Goal: Information Seeking & Learning: Learn about a topic

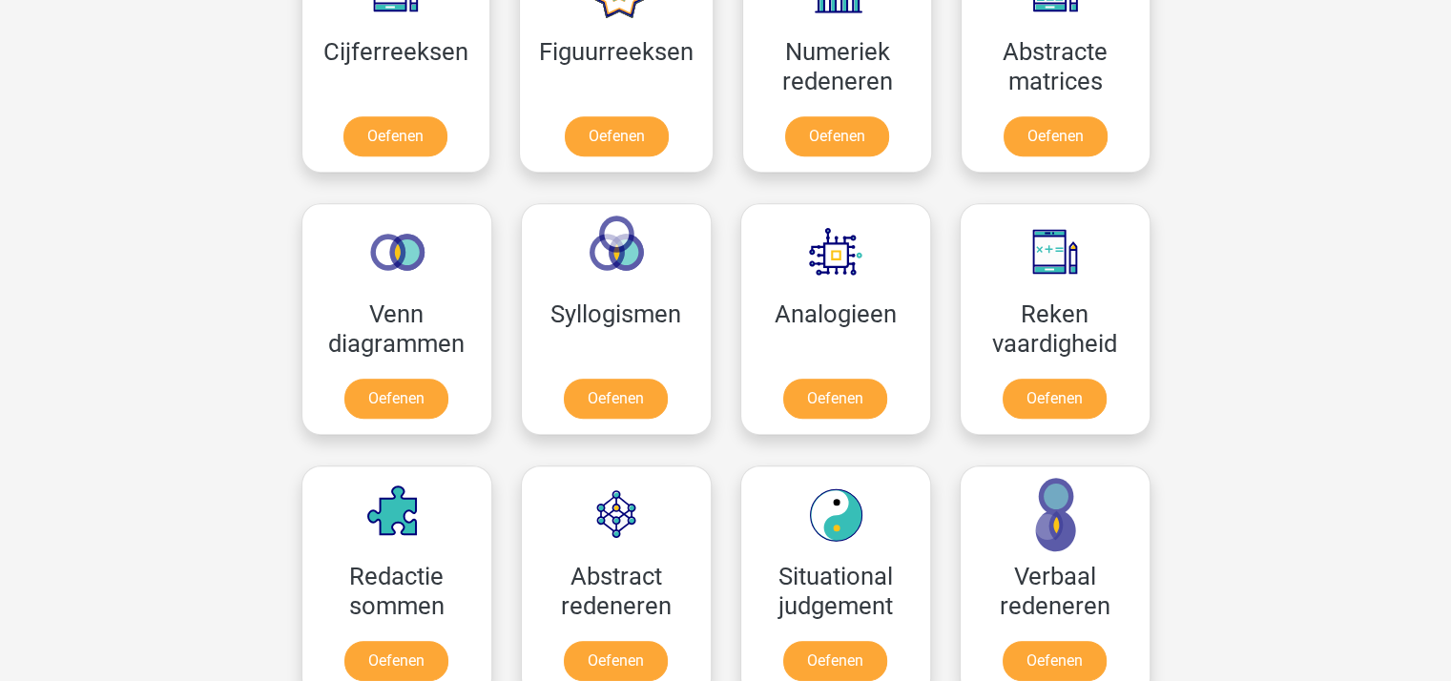
scroll to position [763, 0]
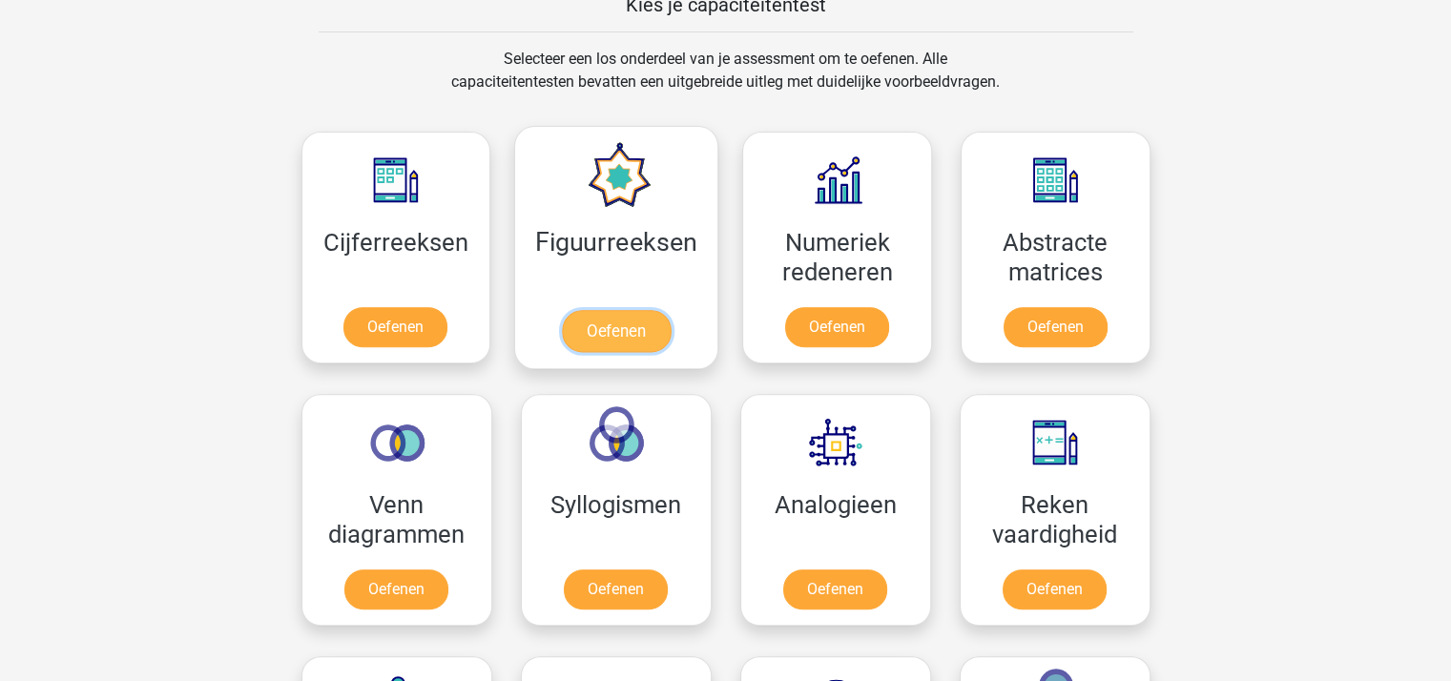
click at [601, 326] on link "Oefenen" at bounding box center [616, 331] width 109 height 42
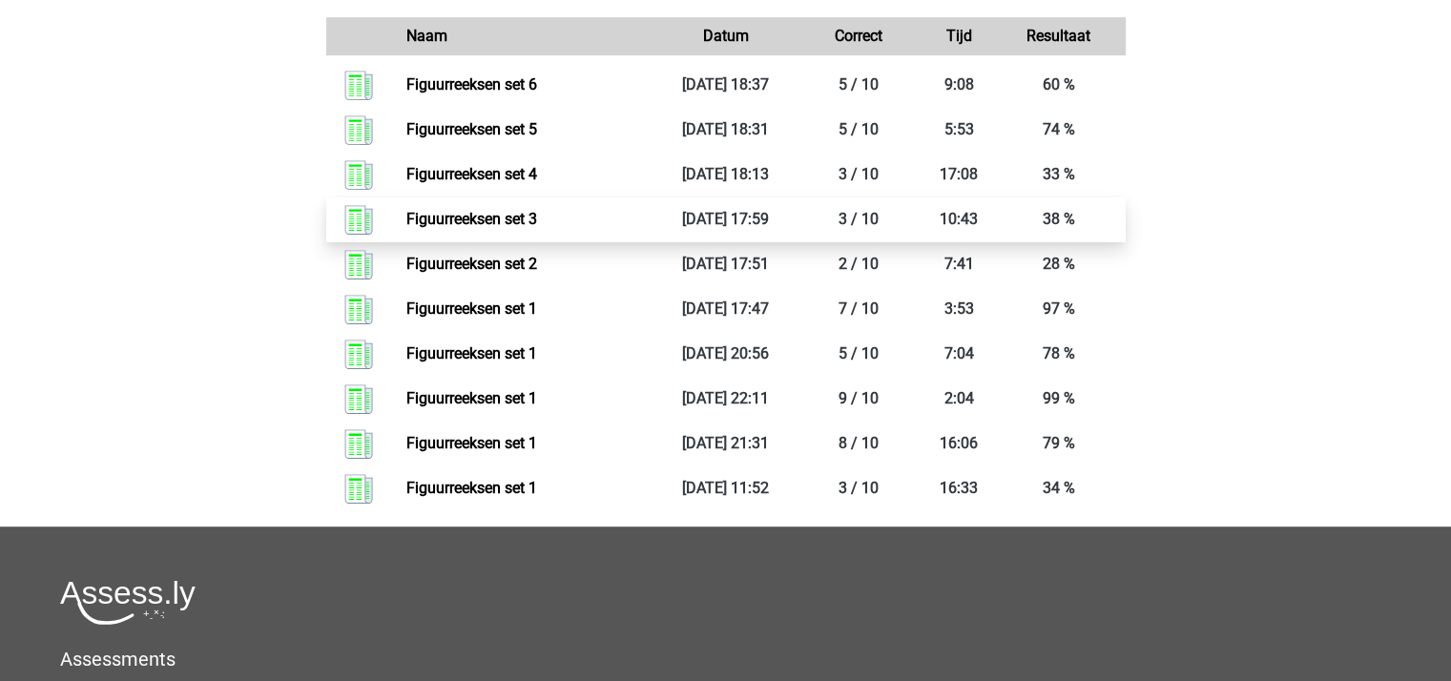
scroll to position [1049, 0]
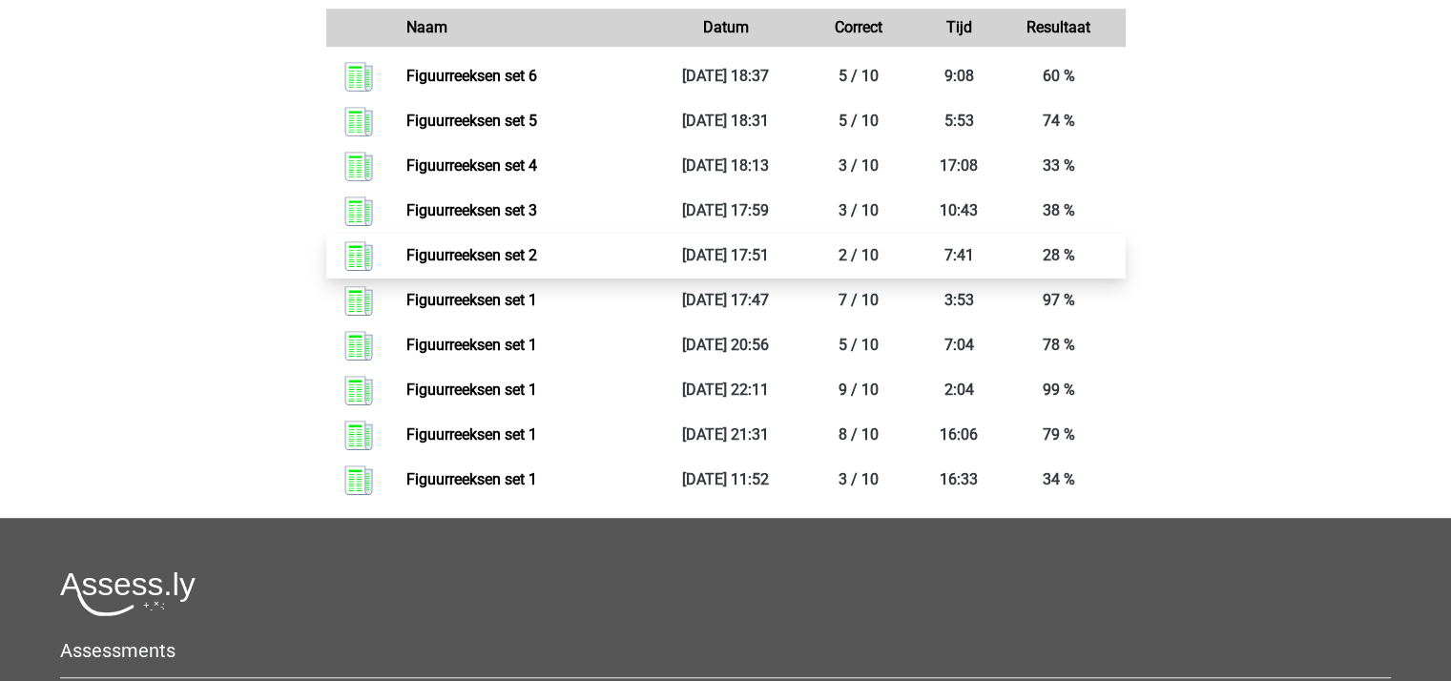
click at [500, 253] on link "Figuurreeksen set 2" at bounding box center [471, 255] width 131 height 18
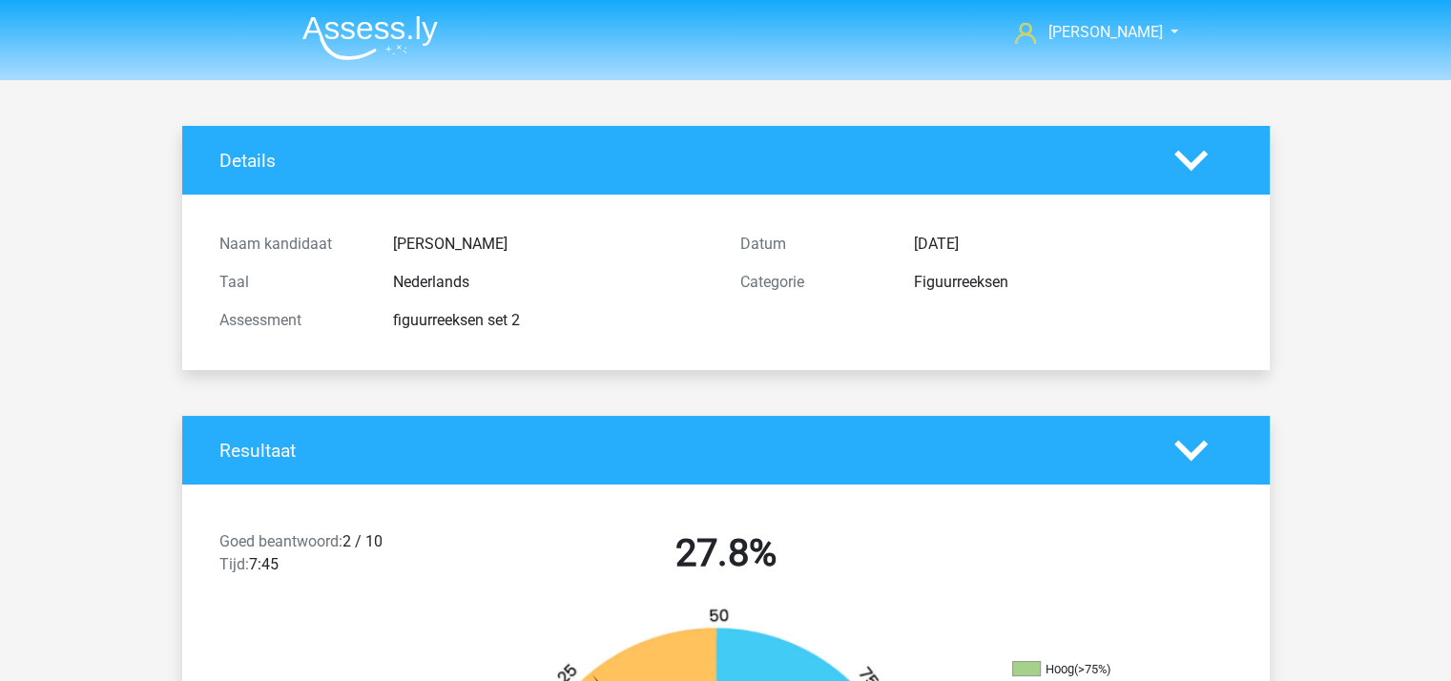
click at [350, 35] on img at bounding box center [369, 37] width 135 height 45
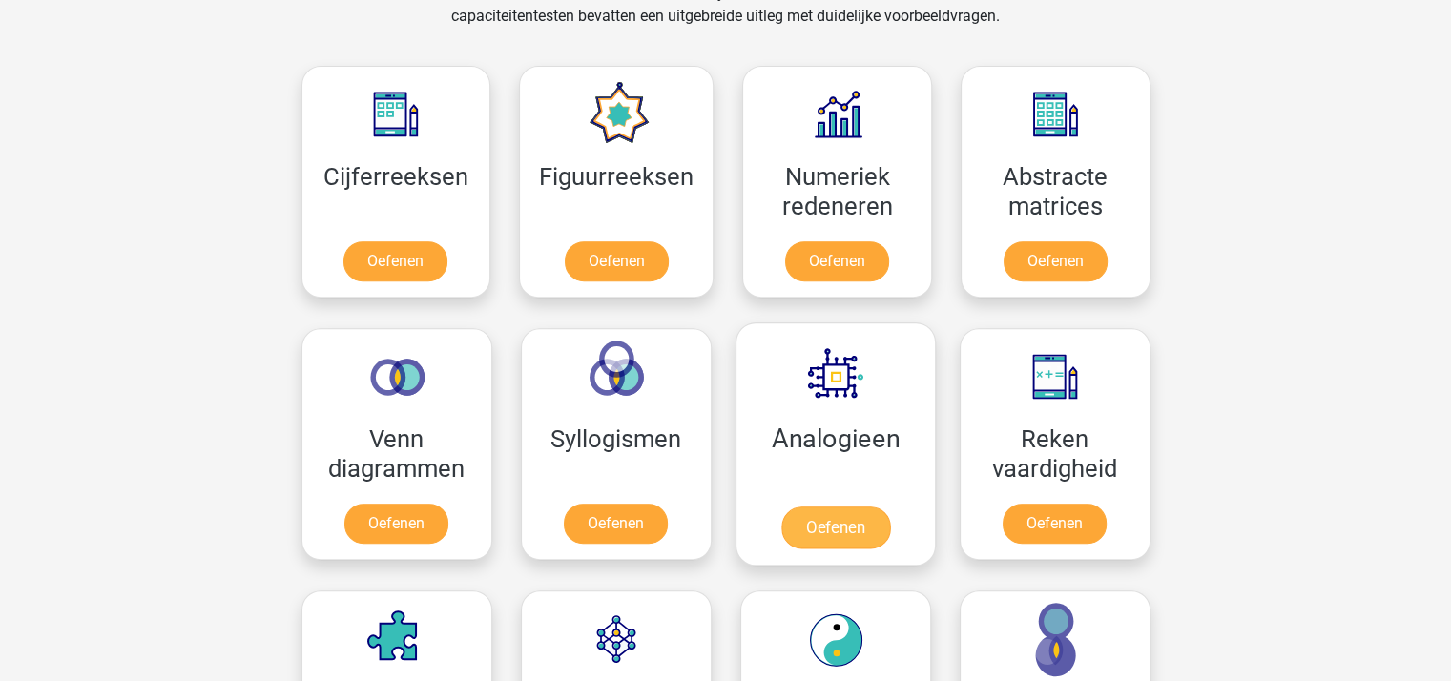
scroll to position [858, 0]
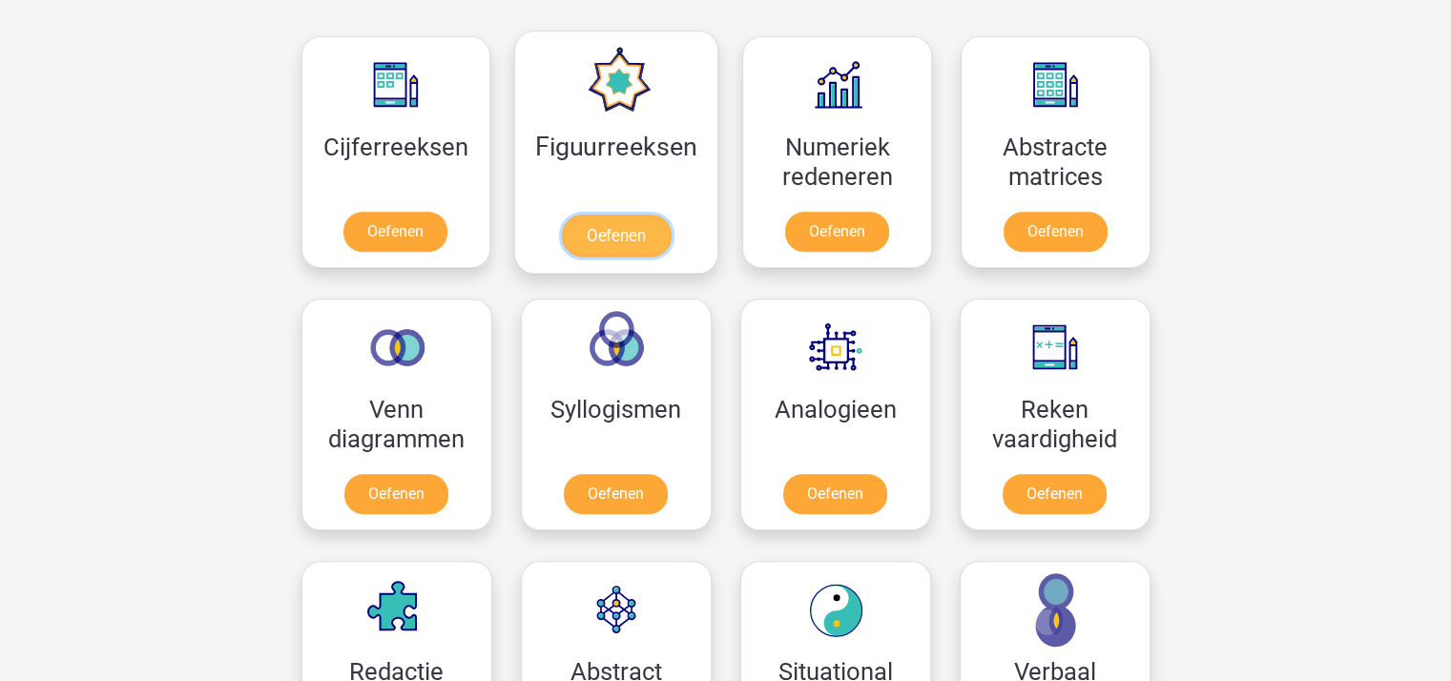
click at [601, 232] on link "Oefenen" at bounding box center [616, 236] width 109 height 42
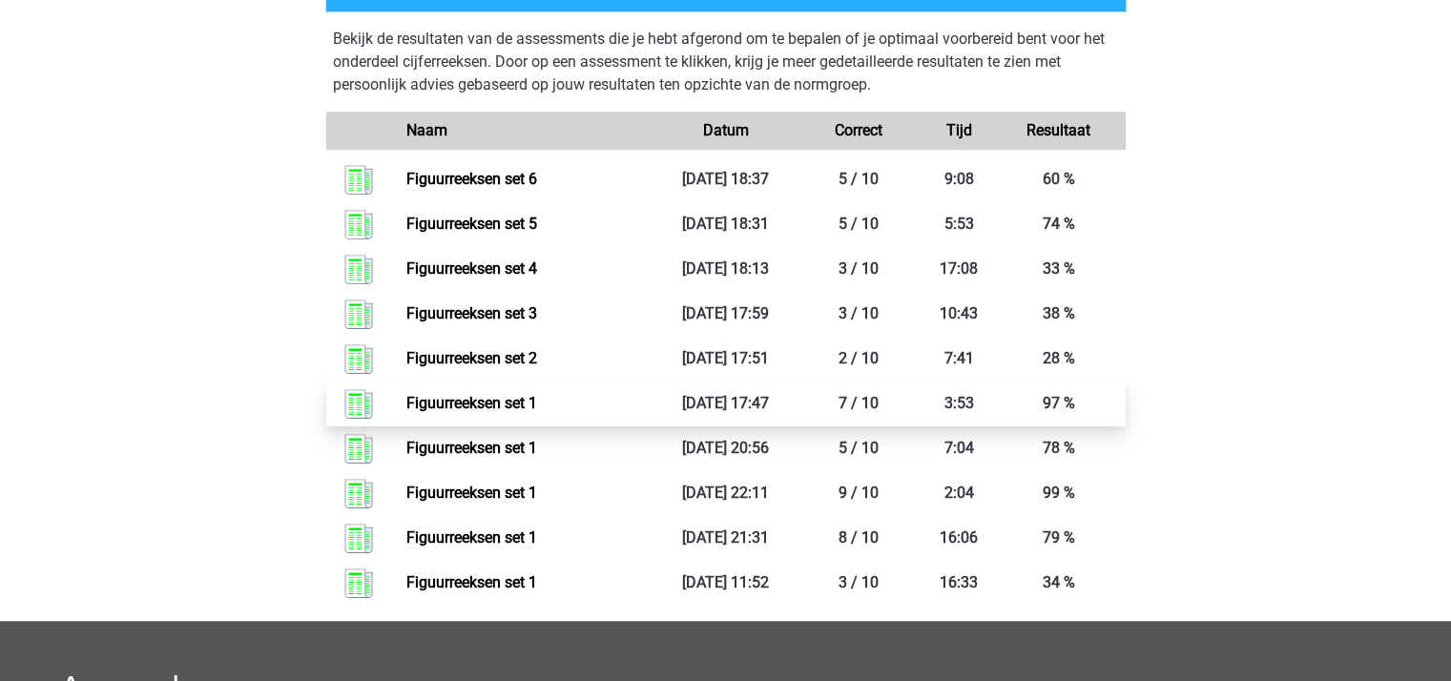
scroll to position [1049, 0]
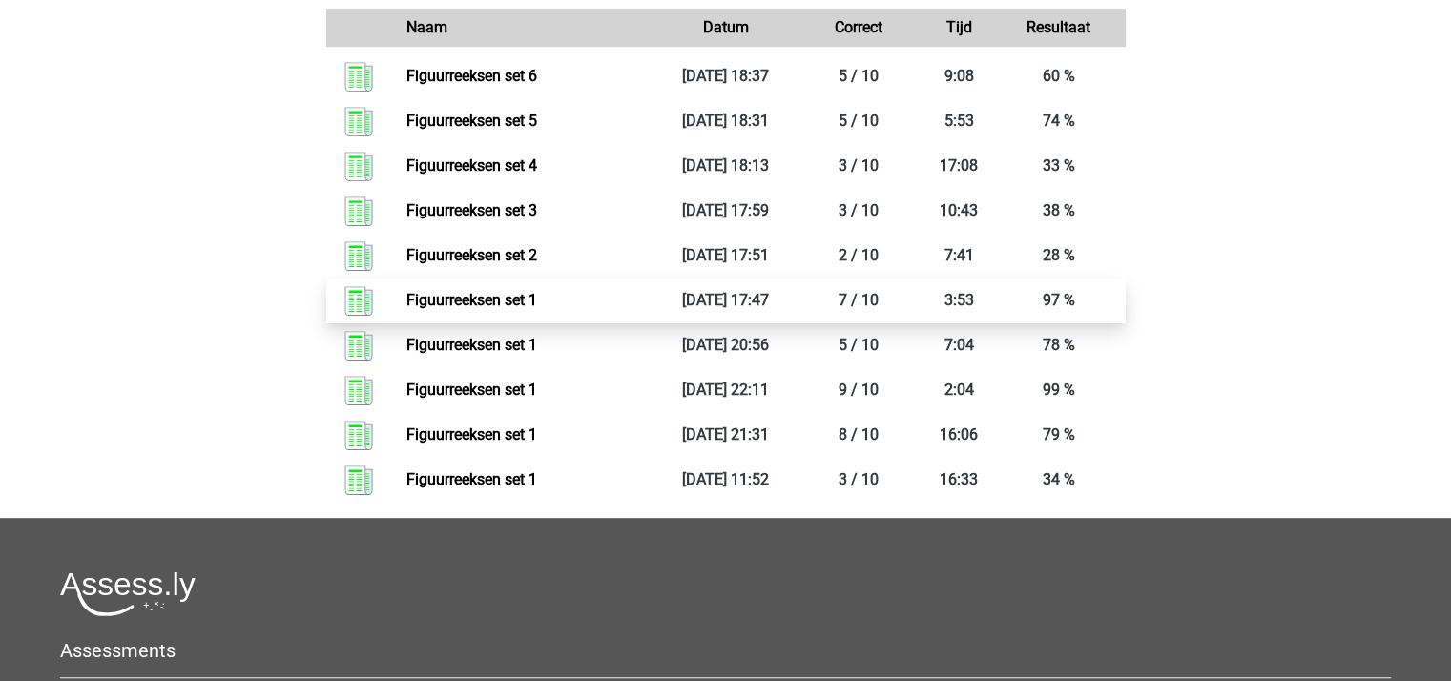
click at [507, 295] on link "Figuurreeksen set 1" at bounding box center [471, 300] width 131 height 18
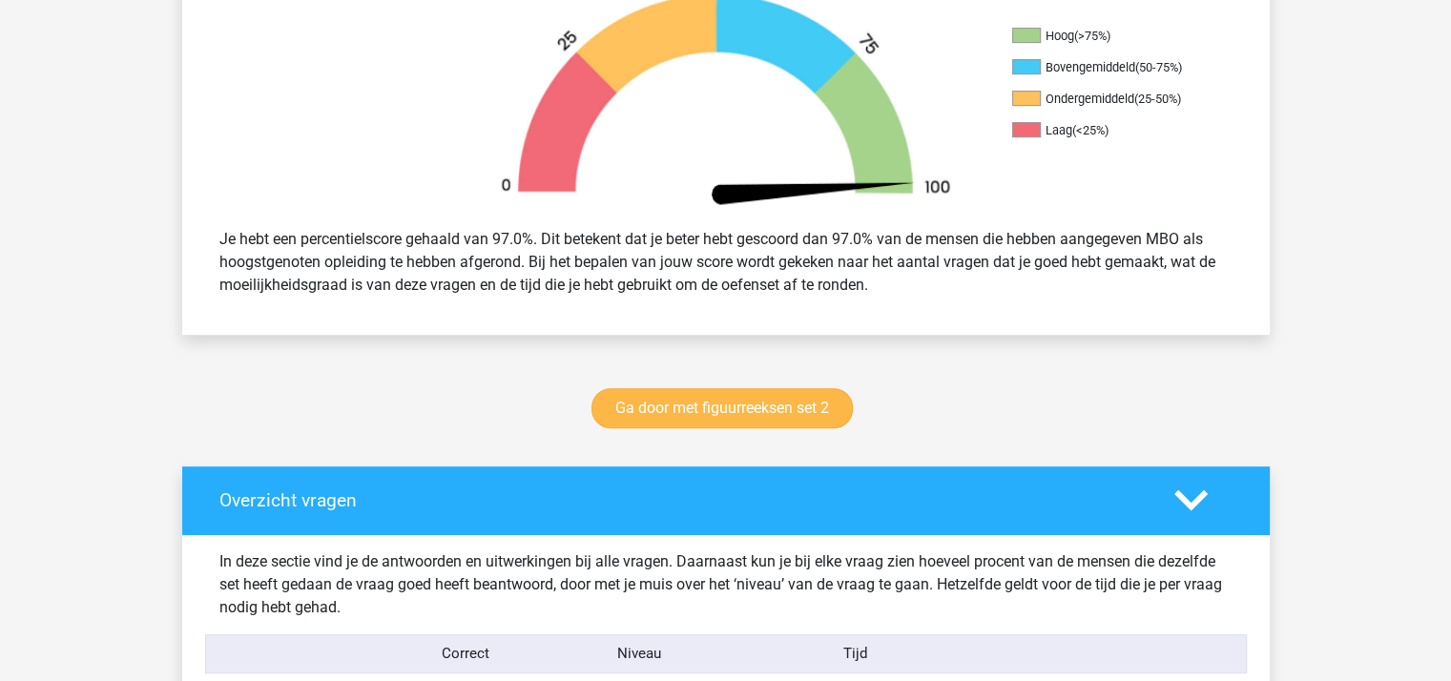
scroll to position [668, 0]
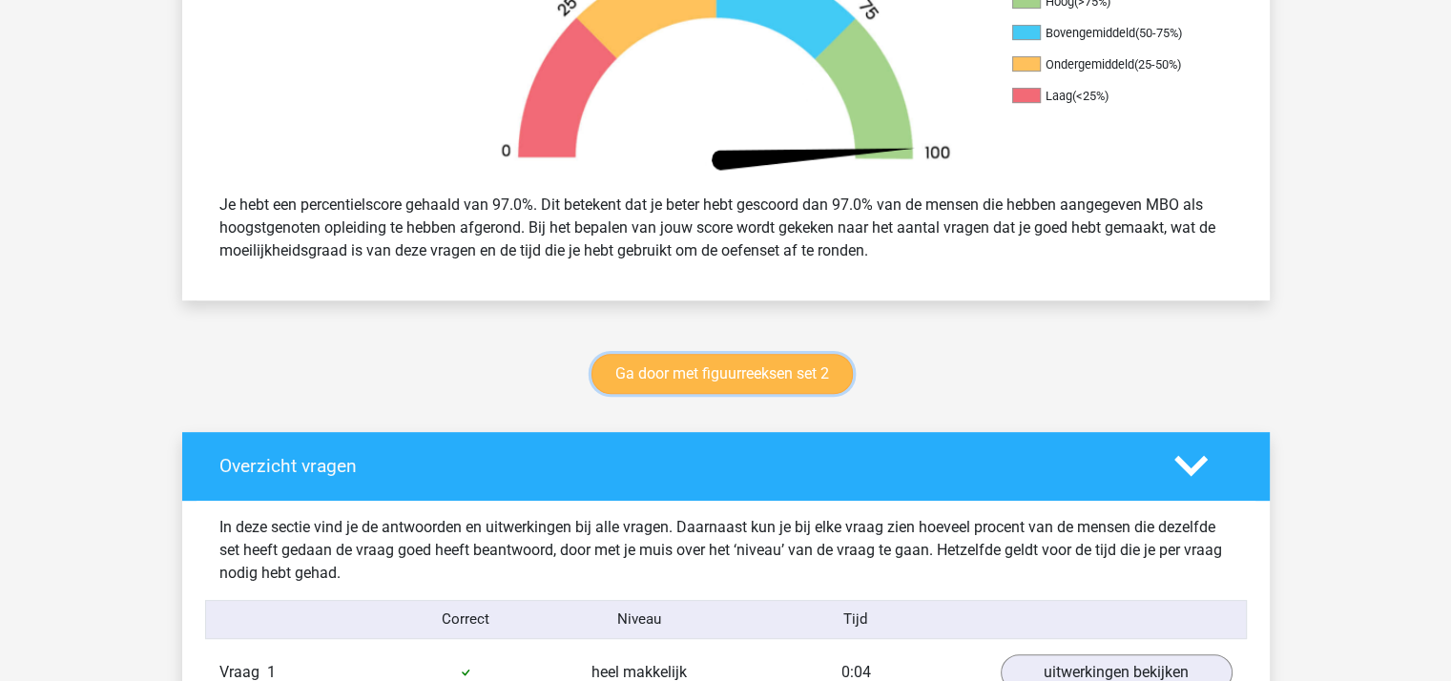
click at [718, 374] on link "Ga door met figuurreeksen set 2" at bounding box center [721, 374] width 261 height 40
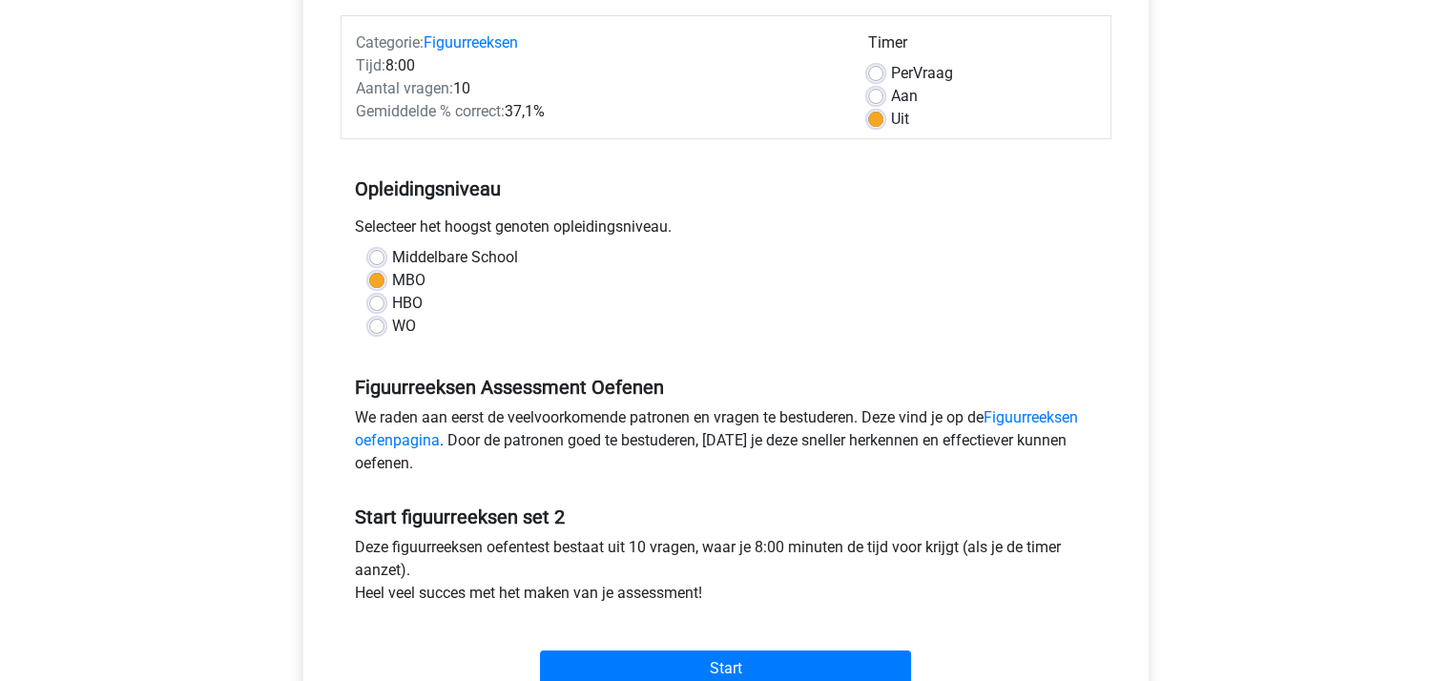
scroll to position [477, 0]
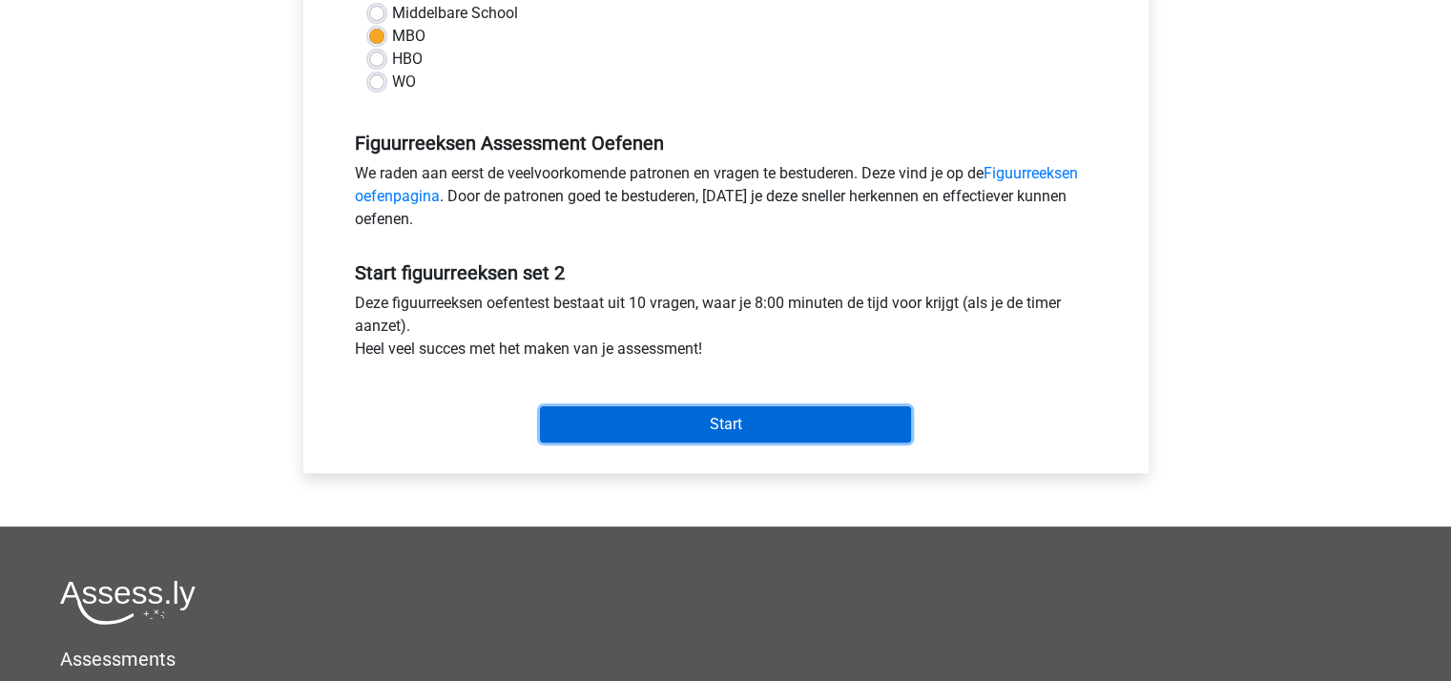
click at [726, 424] on input "Start" at bounding box center [725, 424] width 371 height 36
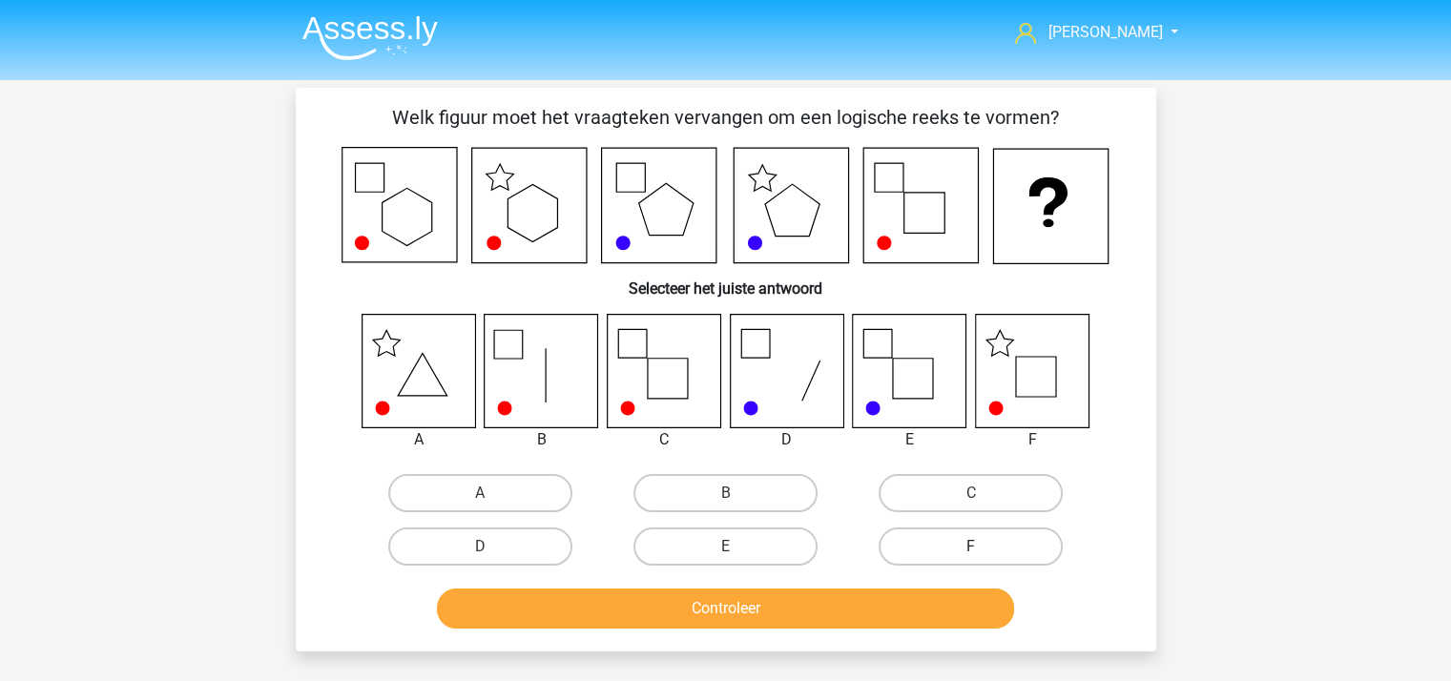
click at [972, 542] on label "F" at bounding box center [970, 546] width 184 height 38
click at [972, 546] on input "F" at bounding box center [977, 552] width 12 height 12
radio input "true"
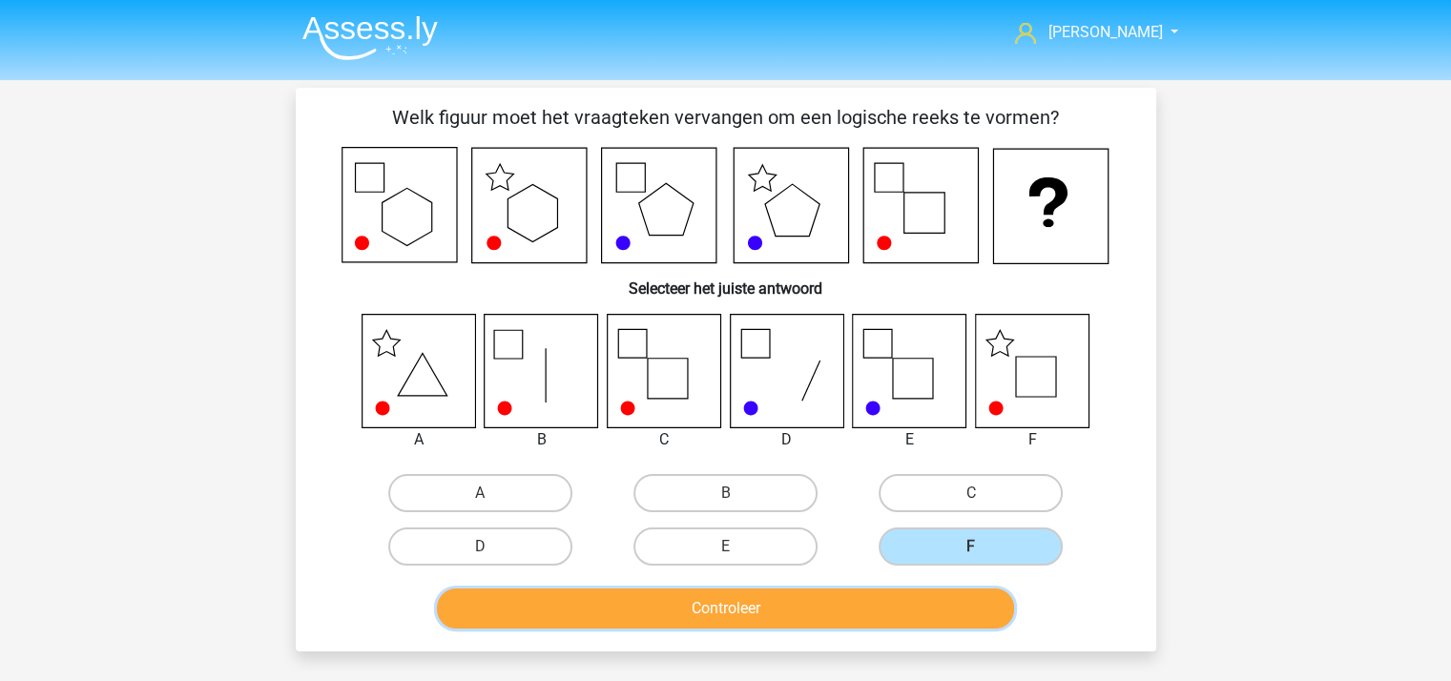
click at [868, 606] on button "Controleer" at bounding box center [725, 608] width 577 height 40
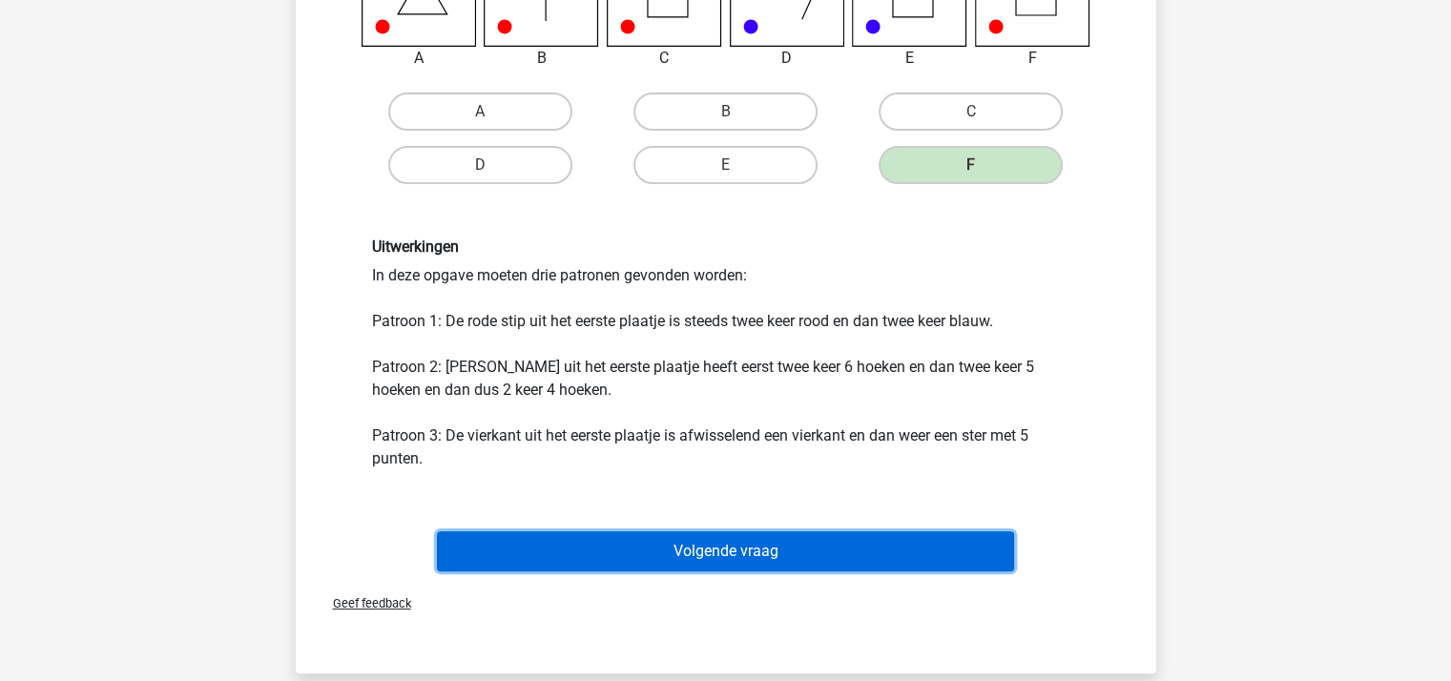
click at [722, 548] on button "Volgende vraag" at bounding box center [725, 551] width 577 height 40
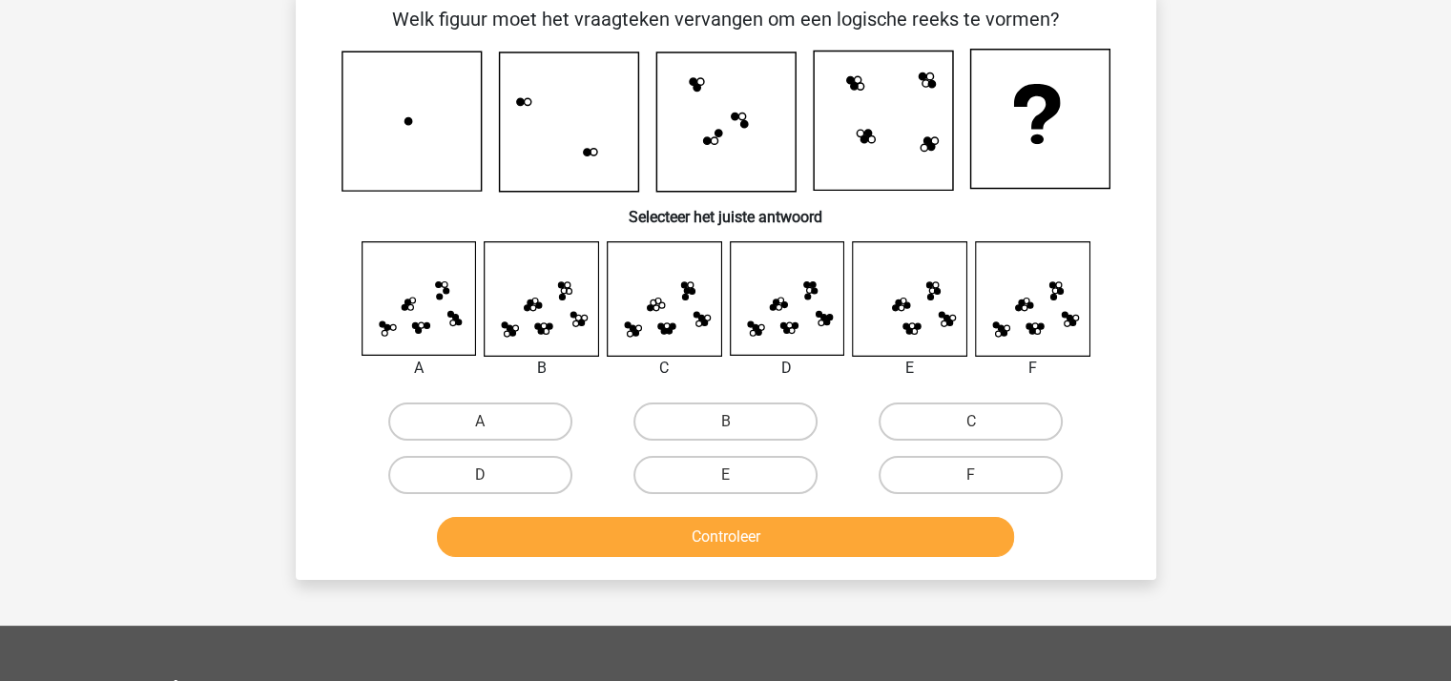
scroll to position [88, 0]
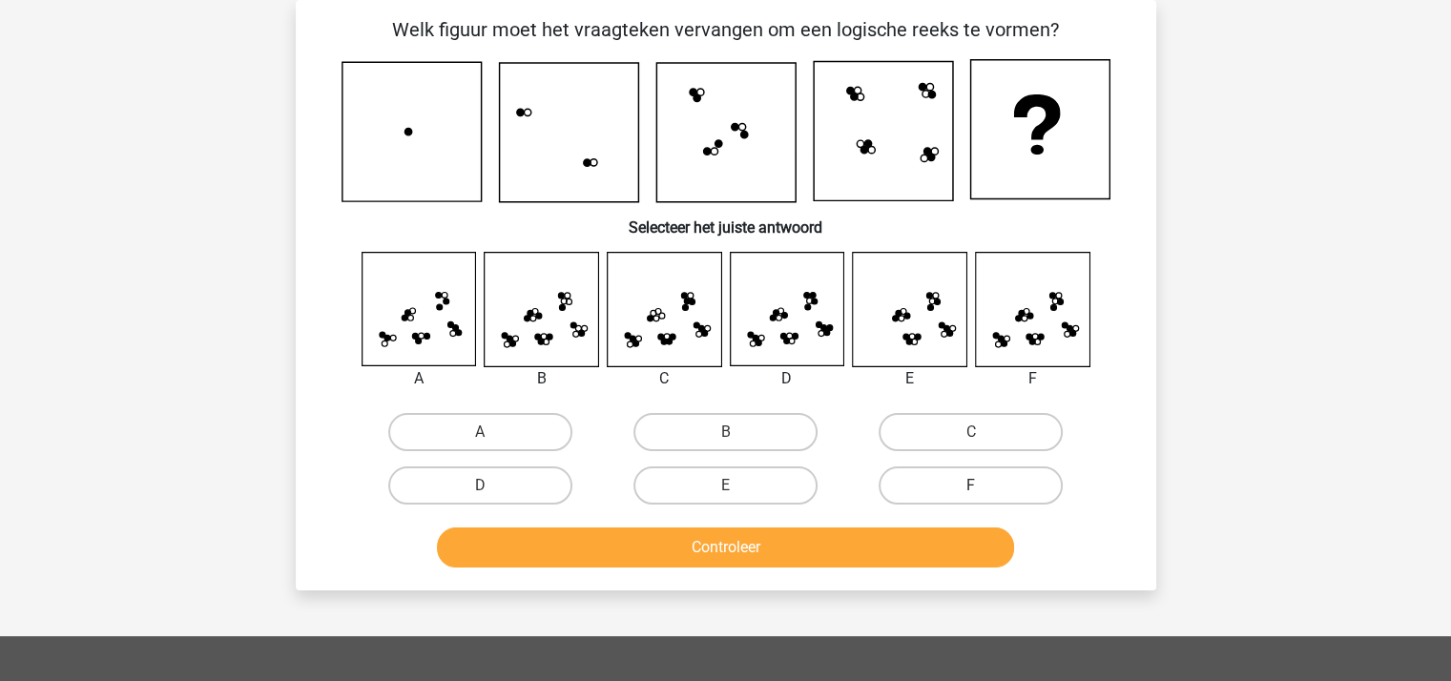
click at [933, 477] on label "F" at bounding box center [970, 485] width 184 height 38
click at [971, 485] on input "F" at bounding box center [977, 491] width 12 height 12
radio input "true"
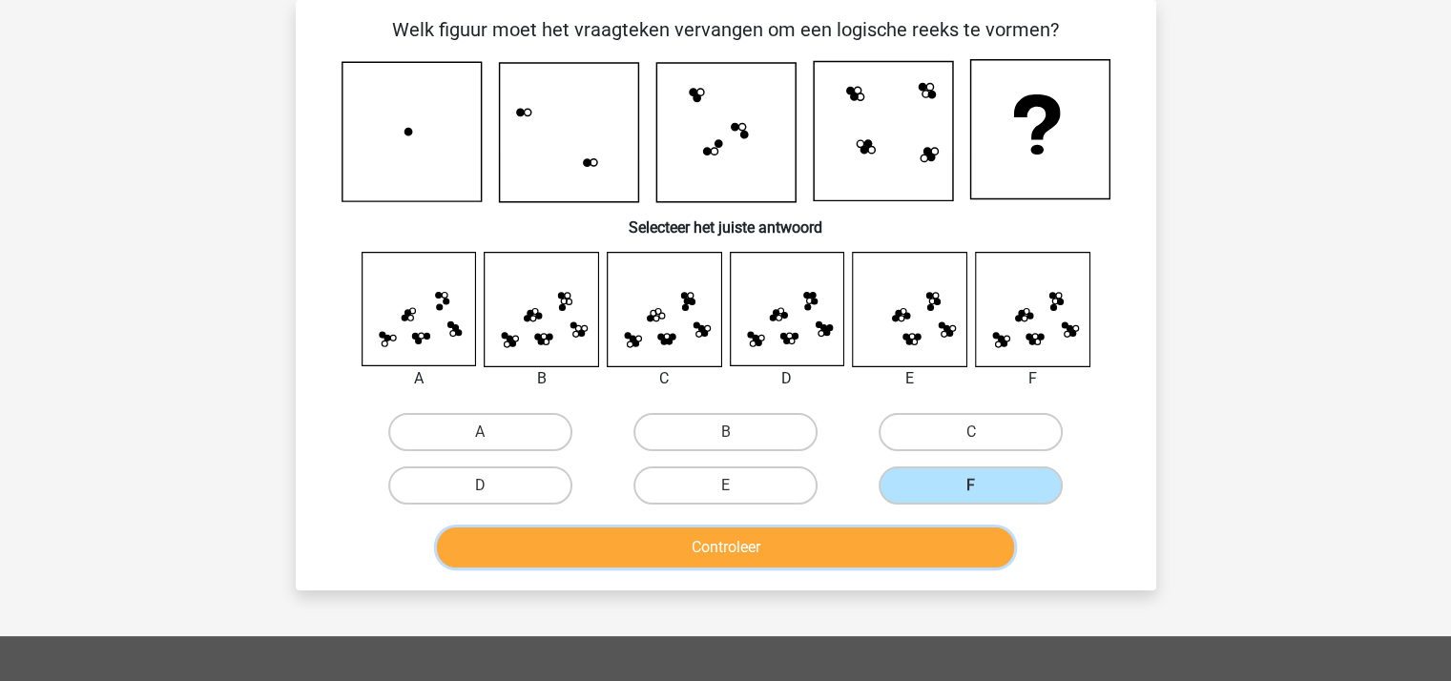
click at [832, 553] on button "Controleer" at bounding box center [725, 547] width 577 height 40
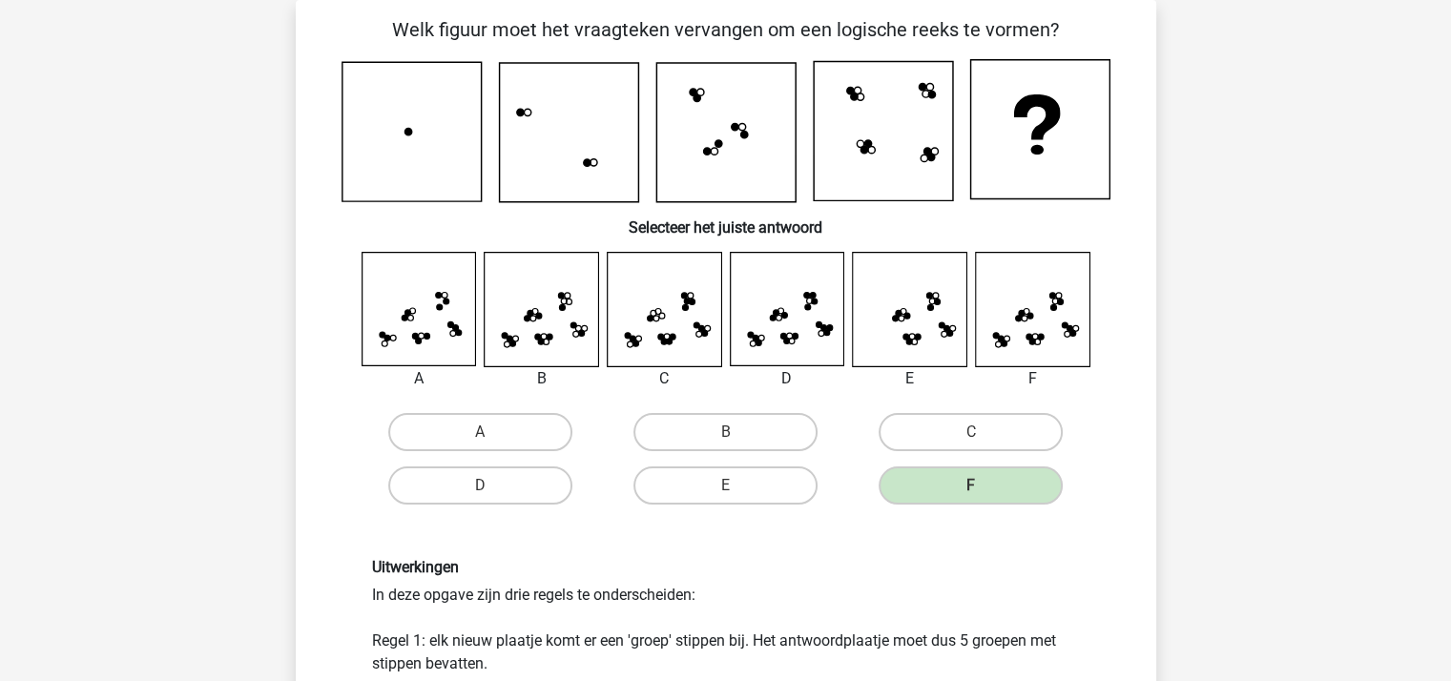
scroll to position [469, 0]
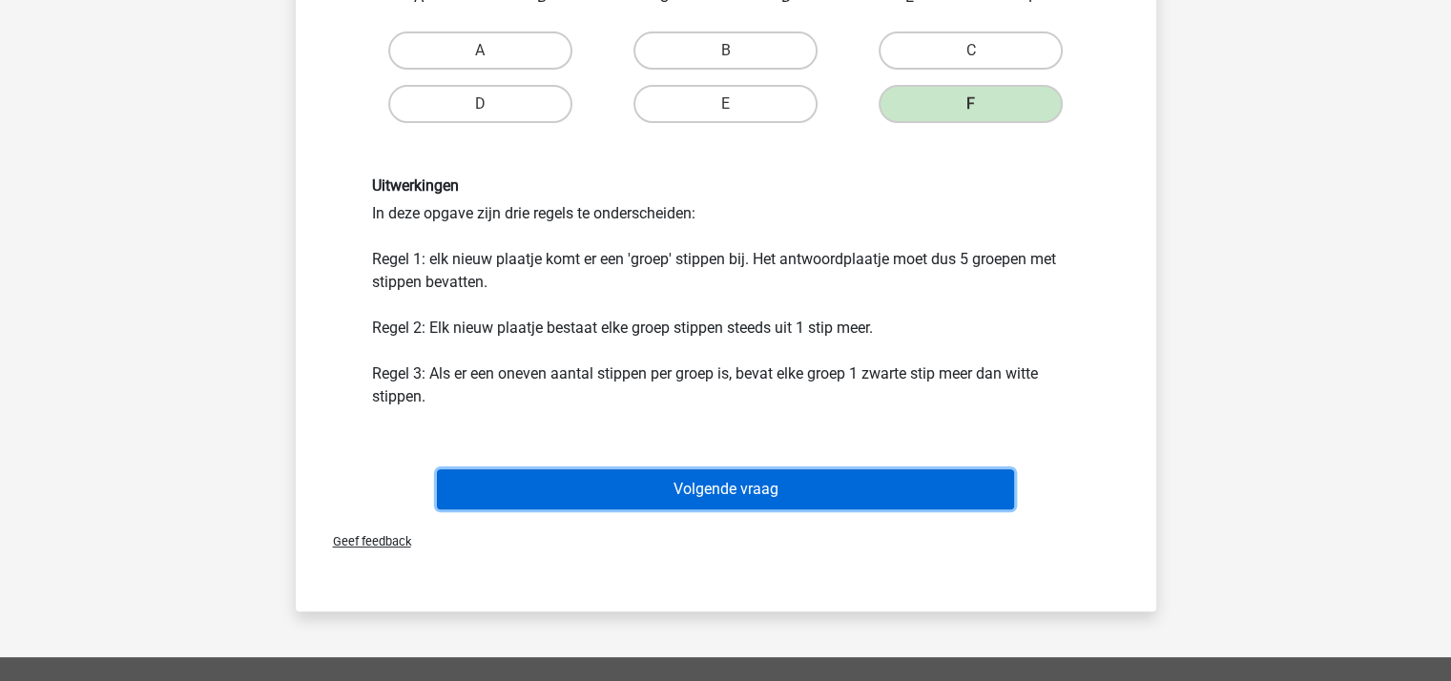
click at [728, 487] on button "Volgende vraag" at bounding box center [725, 489] width 577 height 40
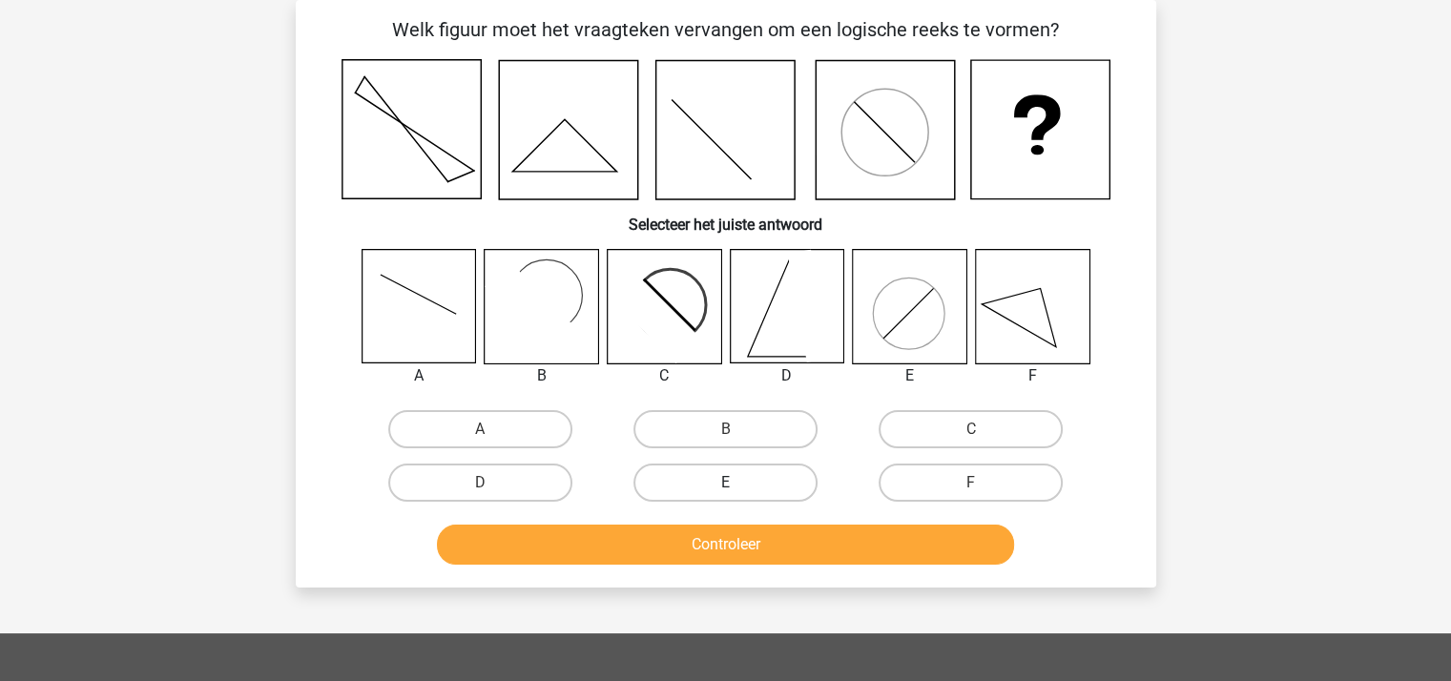
scroll to position [88, 0]
click at [965, 421] on label "C" at bounding box center [970, 429] width 184 height 38
click at [971, 429] on input "C" at bounding box center [977, 435] width 12 height 12
radio input "true"
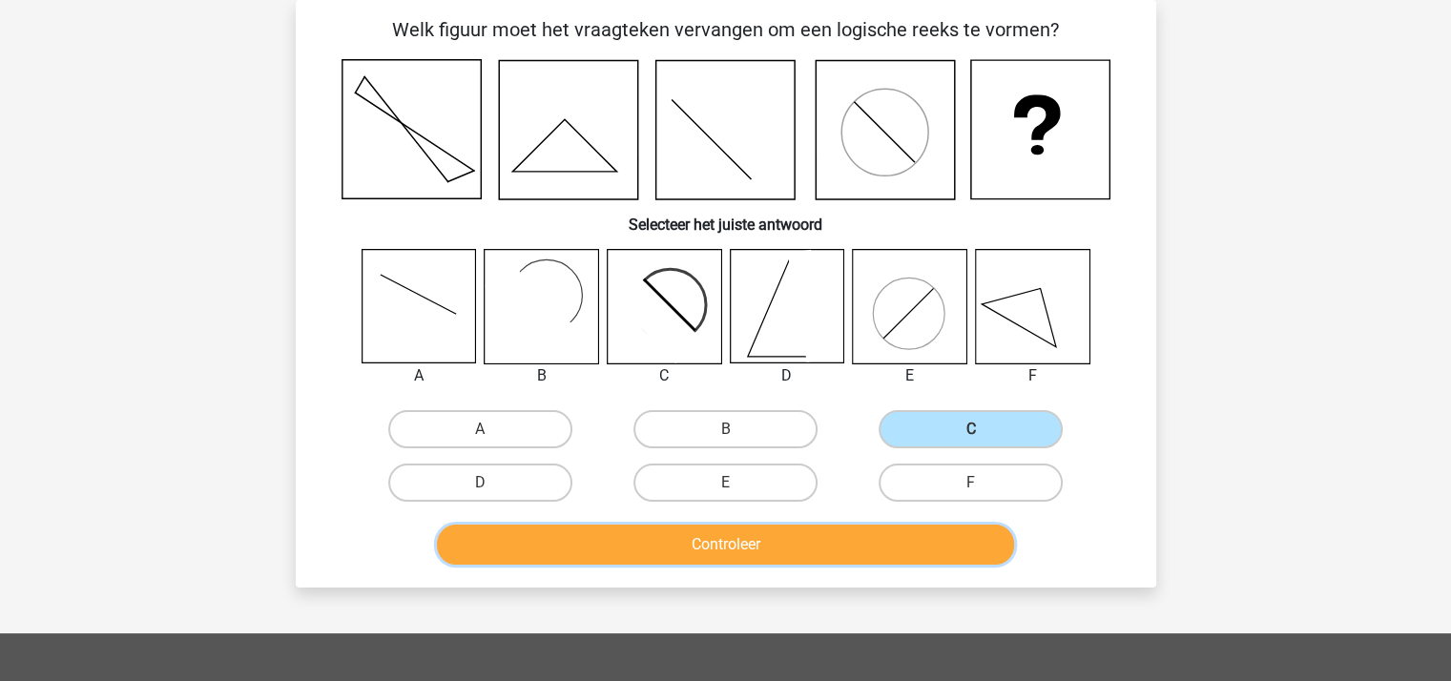
click at [816, 540] on button "Controleer" at bounding box center [725, 545] width 577 height 40
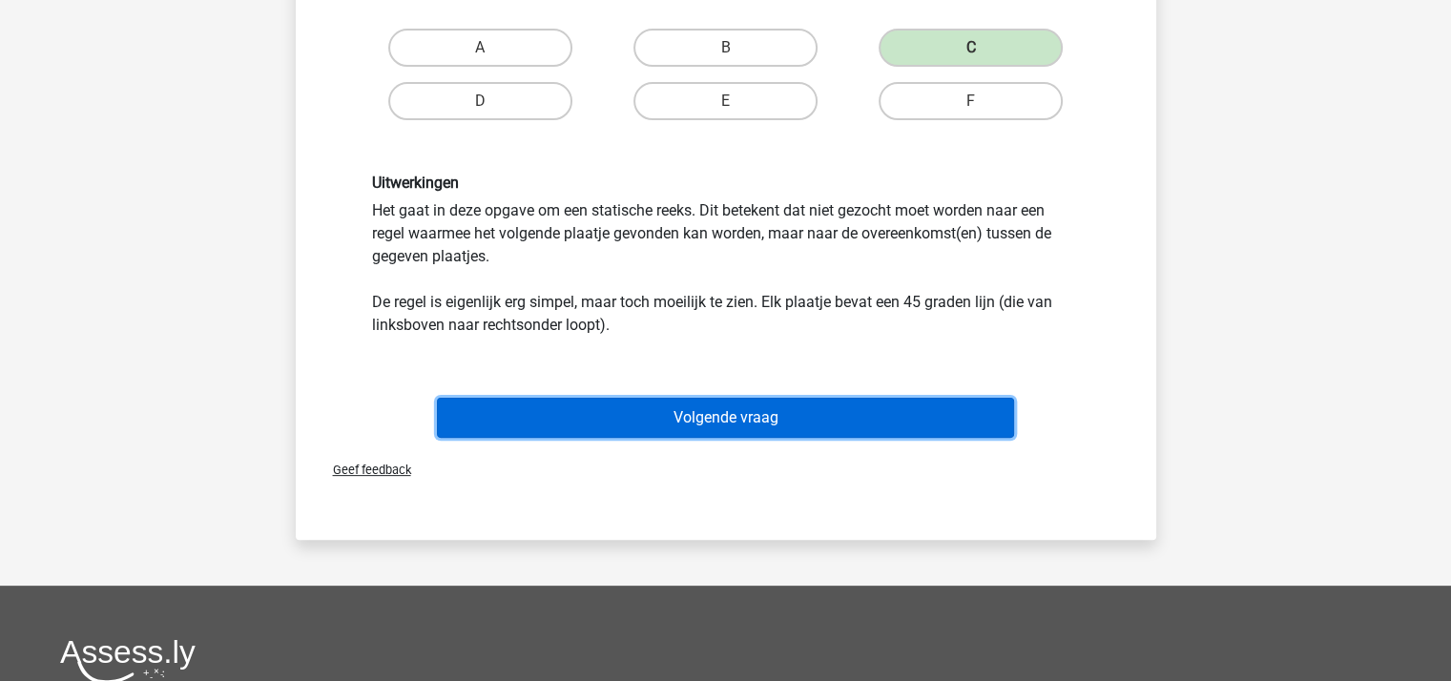
click at [735, 404] on button "Volgende vraag" at bounding box center [725, 418] width 577 height 40
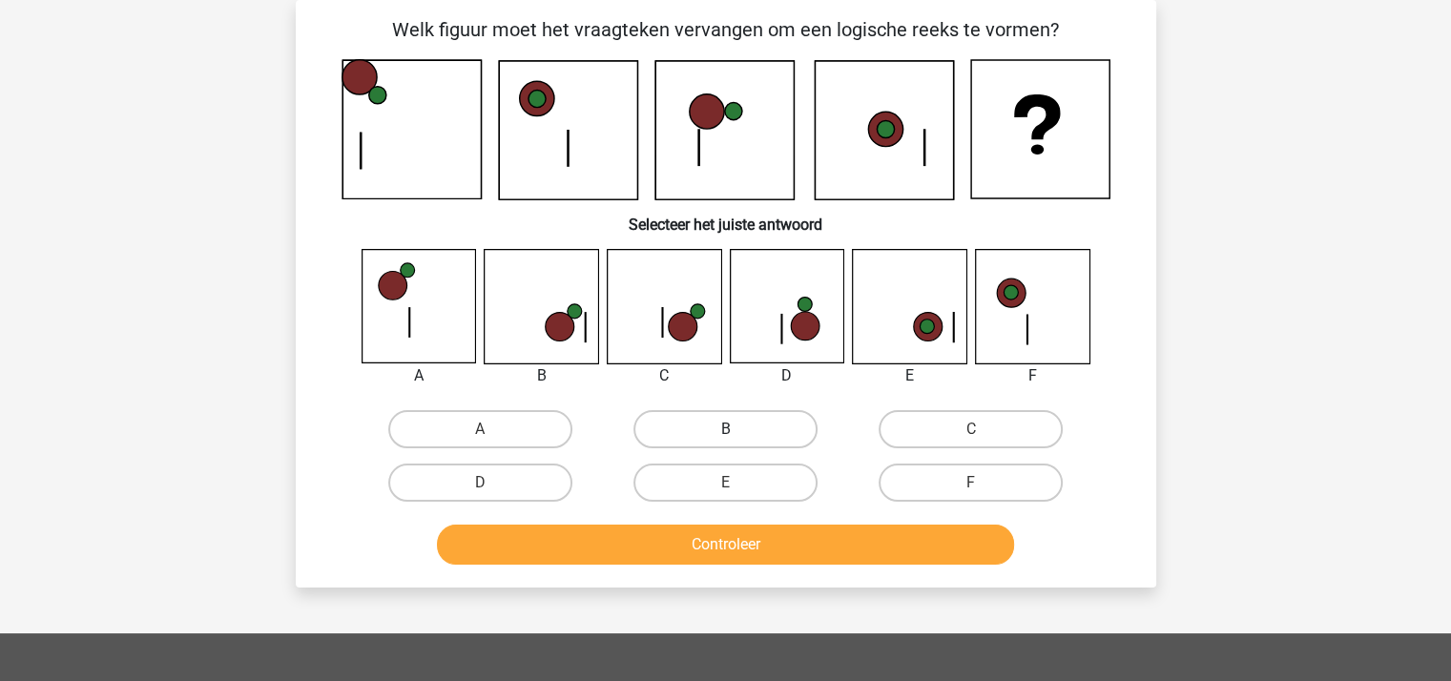
click at [685, 418] on label "B" at bounding box center [725, 429] width 184 height 38
click at [725, 429] on input "B" at bounding box center [731, 435] width 12 height 12
radio input "true"
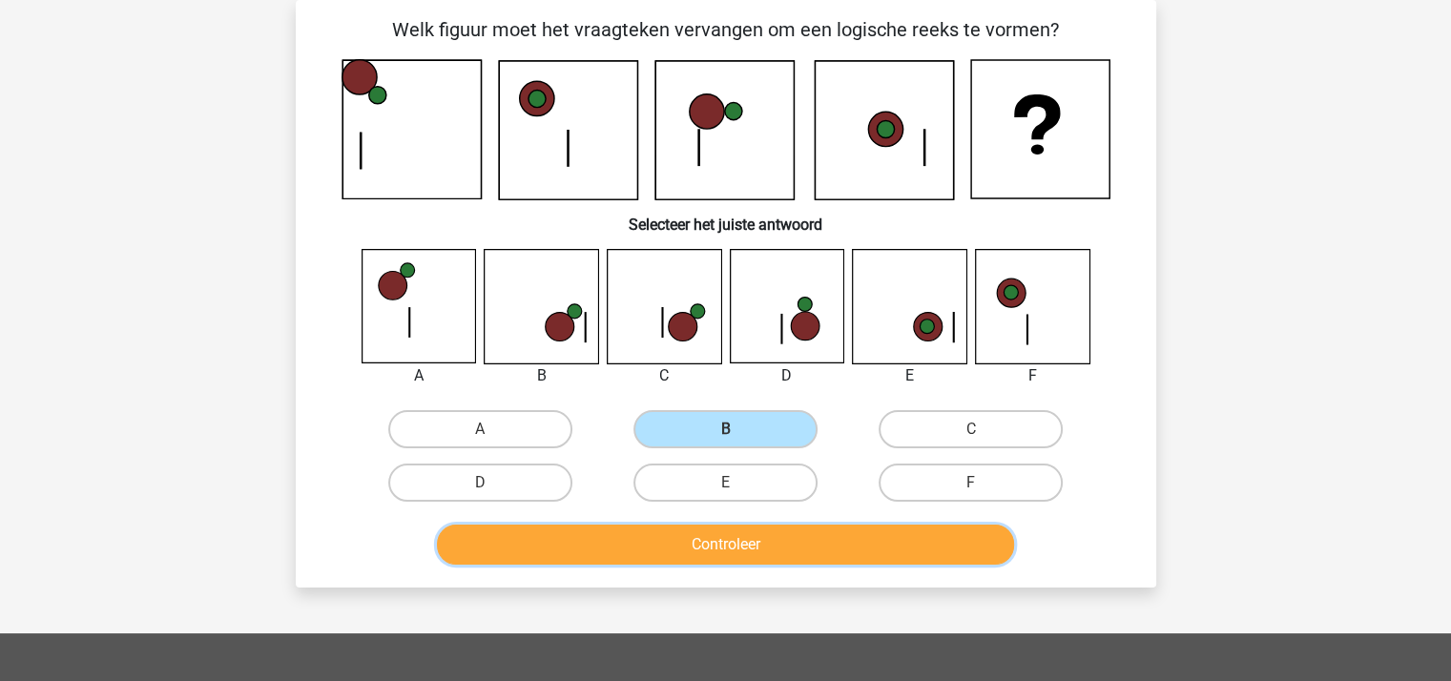
click at [715, 537] on button "Controleer" at bounding box center [725, 545] width 577 height 40
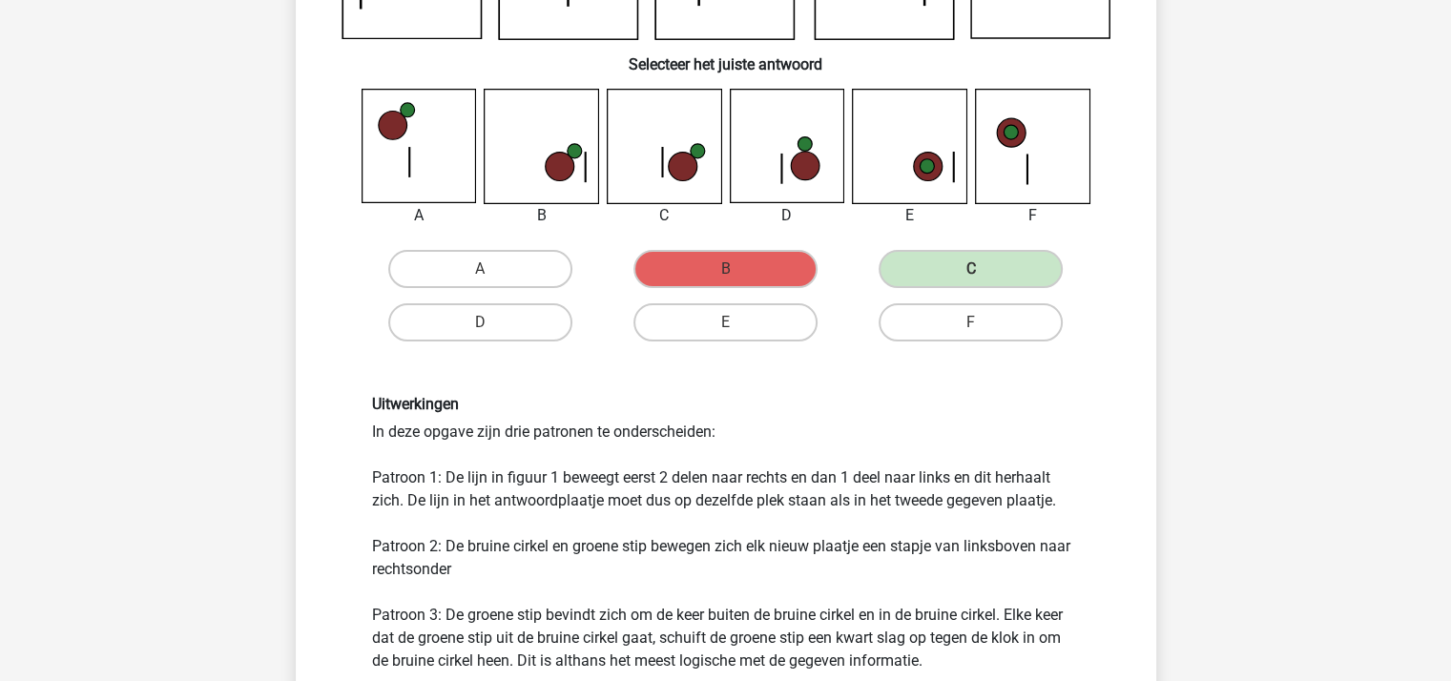
scroll to position [469, 0]
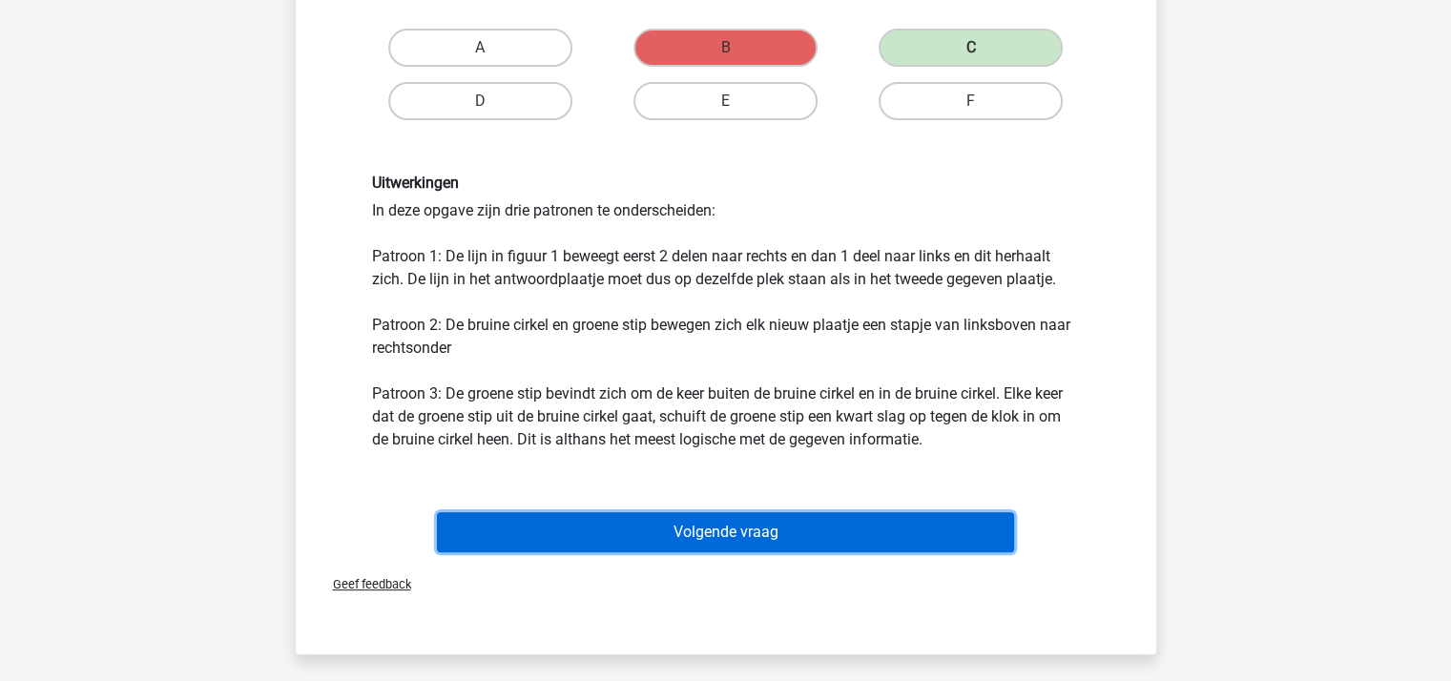
click at [735, 533] on button "Volgende vraag" at bounding box center [725, 532] width 577 height 40
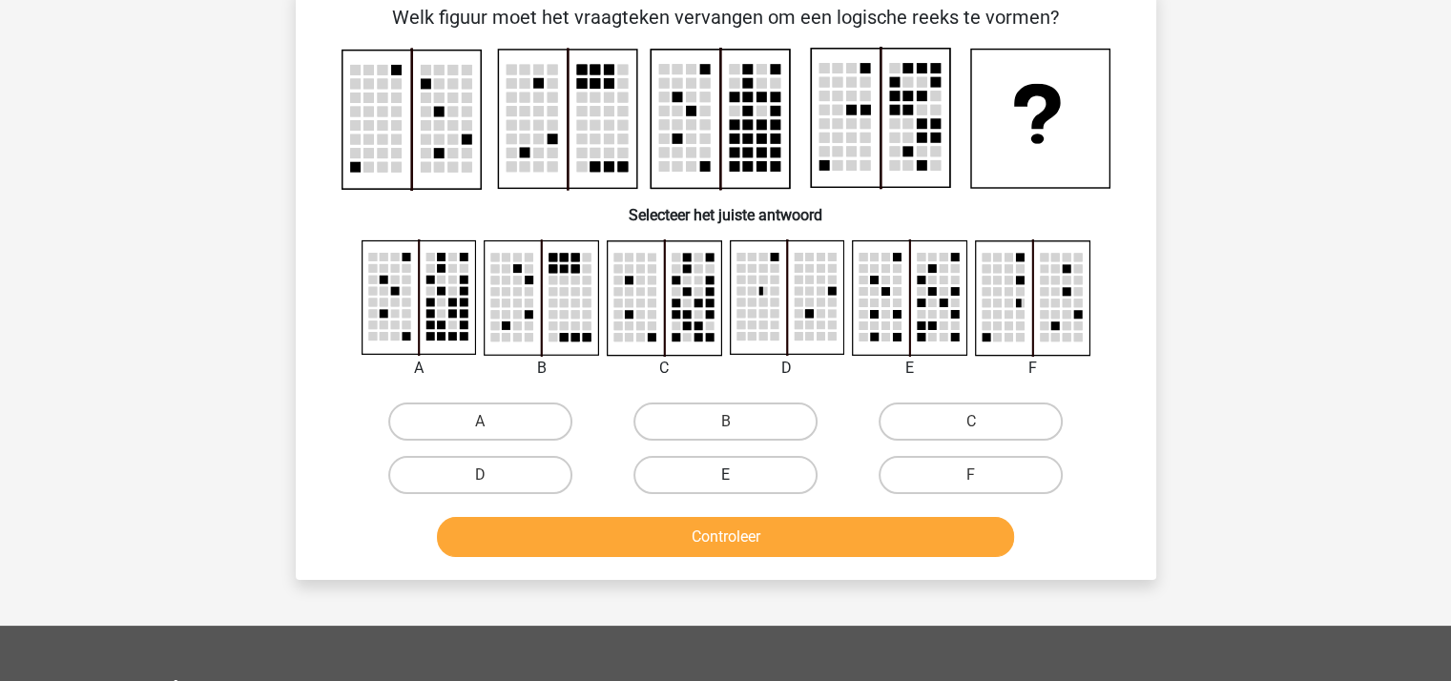
scroll to position [88, 0]
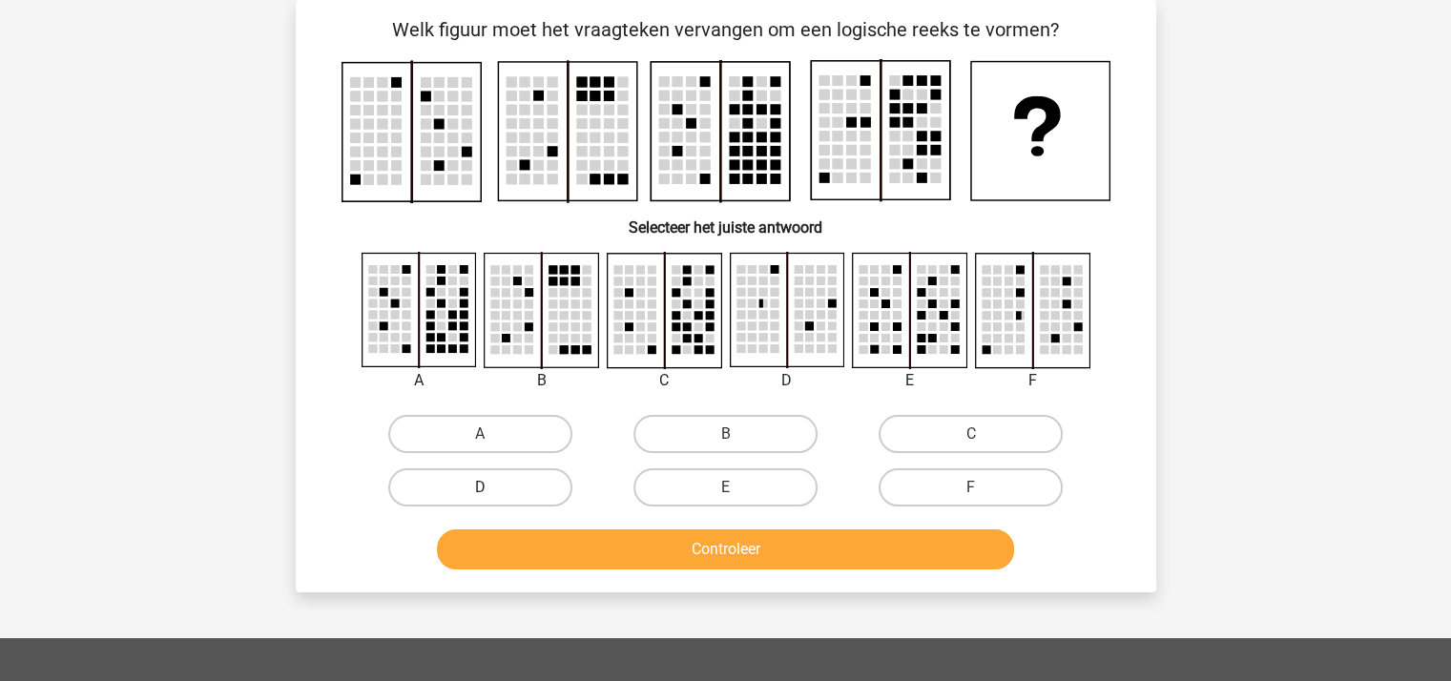
click at [501, 484] on label "D" at bounding box center [480, 487] width 184 height 38
click at [492, 487] on input "D" at bounding box center [486, 493] width 12 height 12
radio input "true"
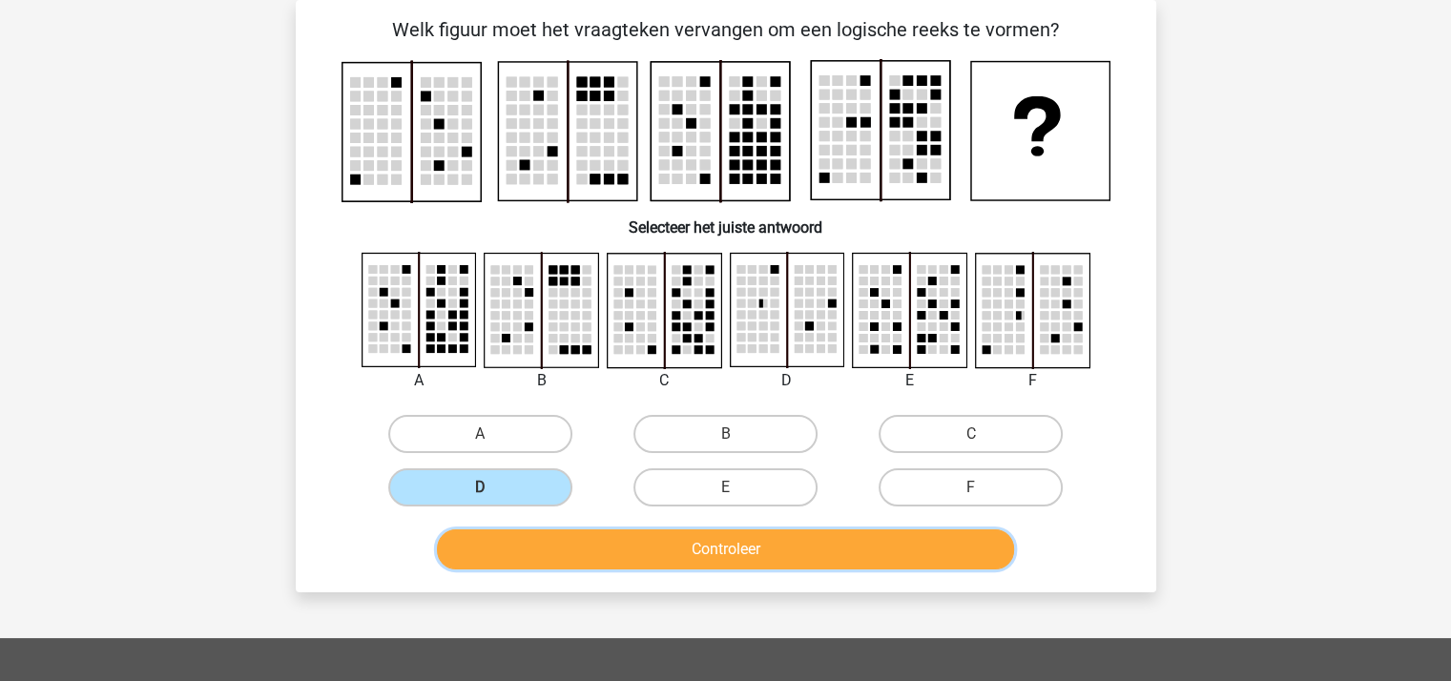
click at [670, 543] on button "Controleer" at bounding box center [725, 549] width 577 height 40
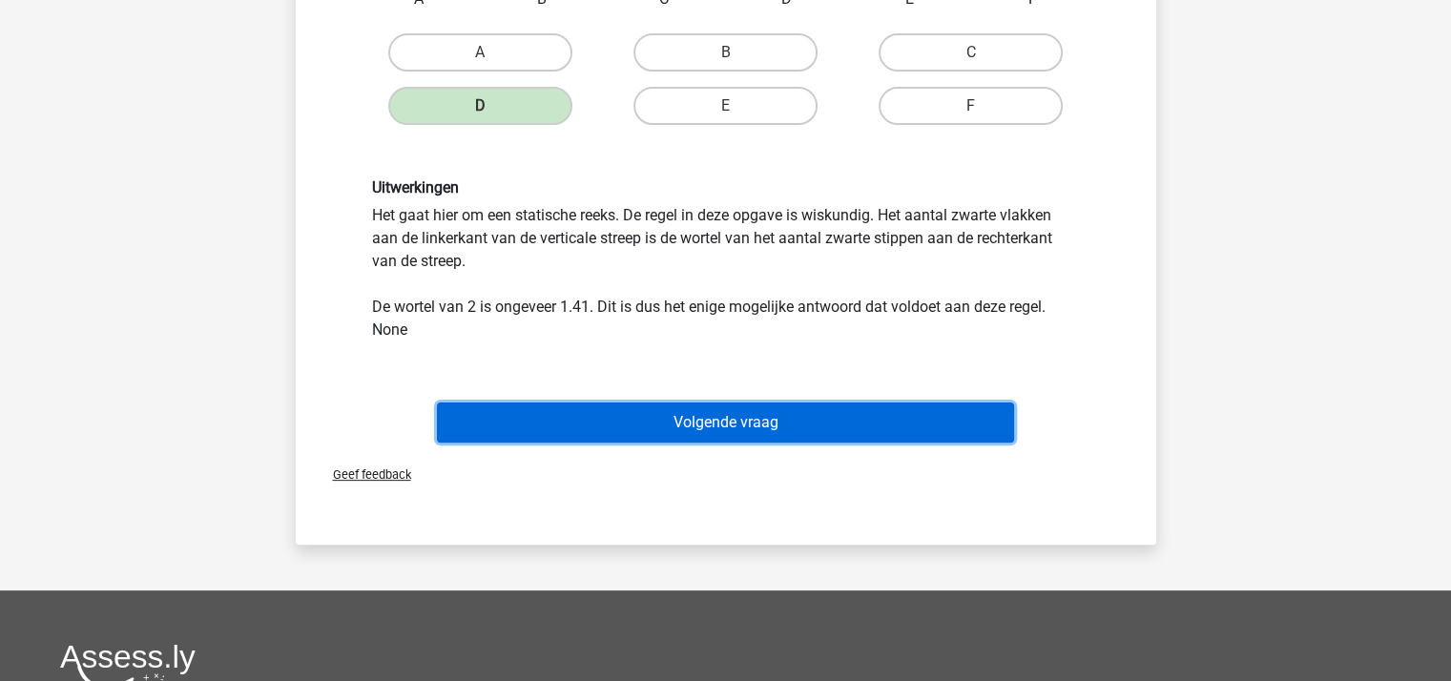
click at [741, 413] on button "Volgende vraag" at bounding box center [725, 422] width 577 height 40
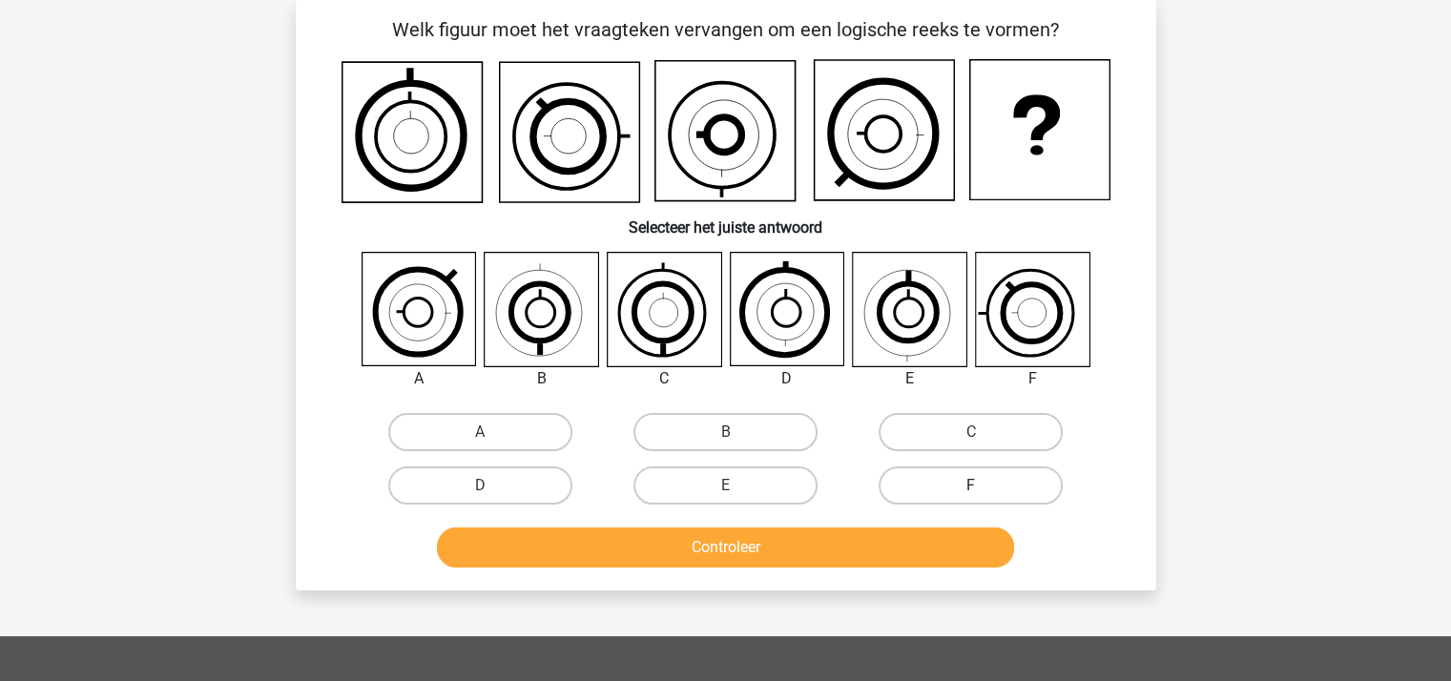
click at [957, 481] on label "F" at bounding box center [970, 485] width 184 height 38
click at [971, 485] on input "F" at bounding box center [977, 491] width 12 height 12
radio input "true"
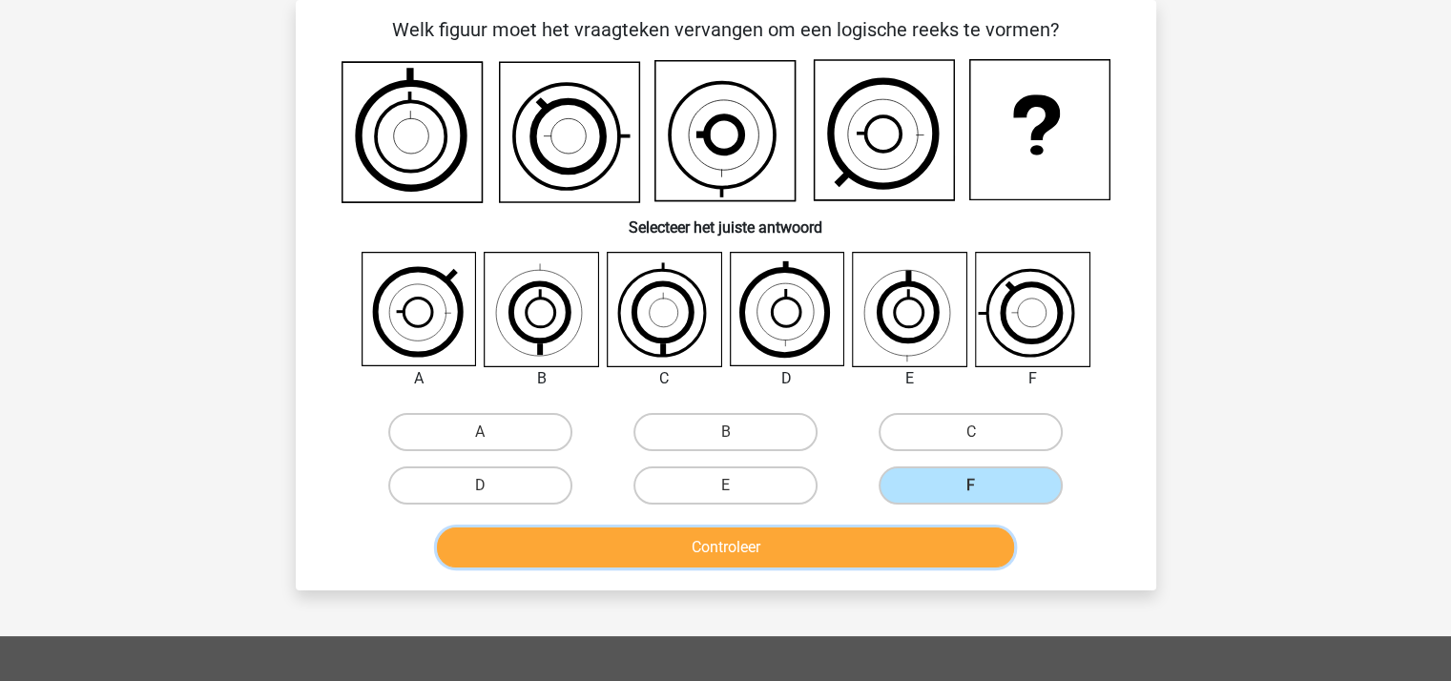
click at [820, 534] on button "Controleer" at bounding box center [725, 547] width 577 height 40
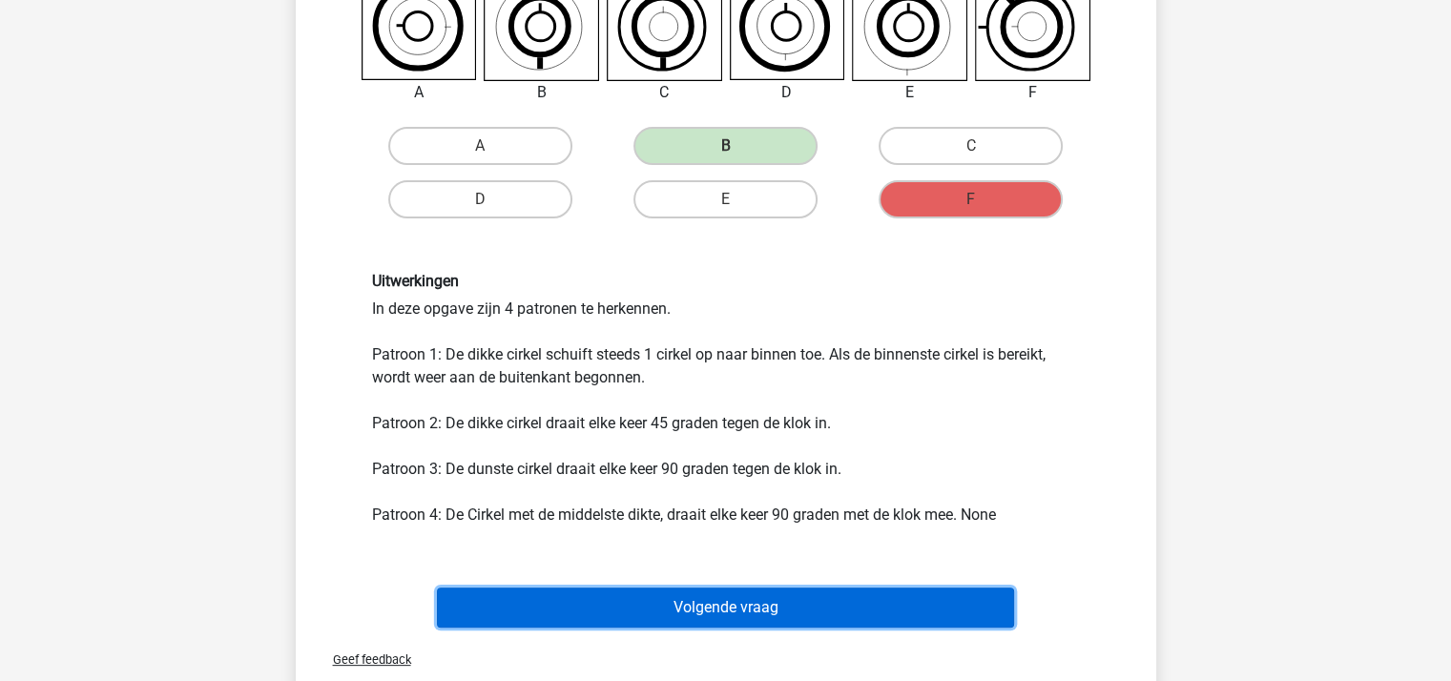
click at [691, 596] on button "Volgende vraag" at bounding box center [725, 607] width 577 height 40
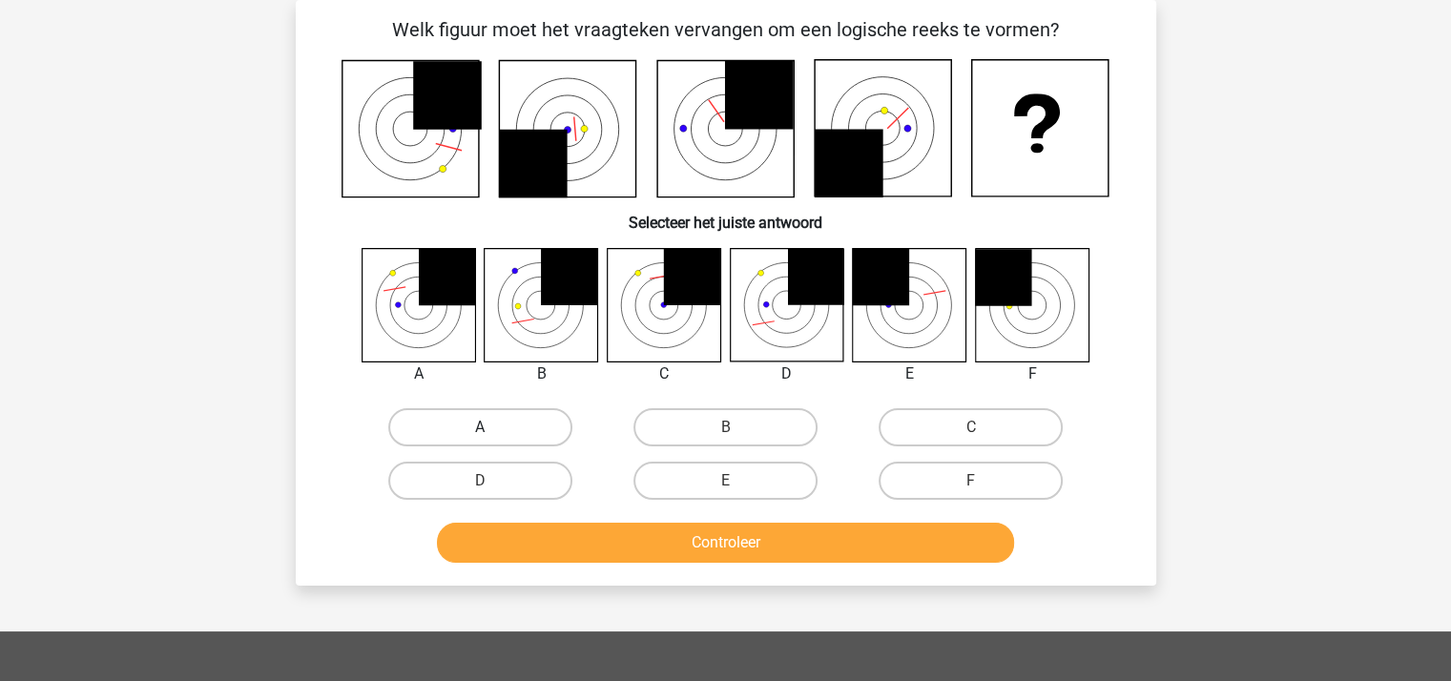
click at [515, 425] on label "A" at bounding box center [480, 427] width 184 height 38
click at [492, 427] on input "A" at bounding box center [486, 433] width 12 height 12
radio input "true"
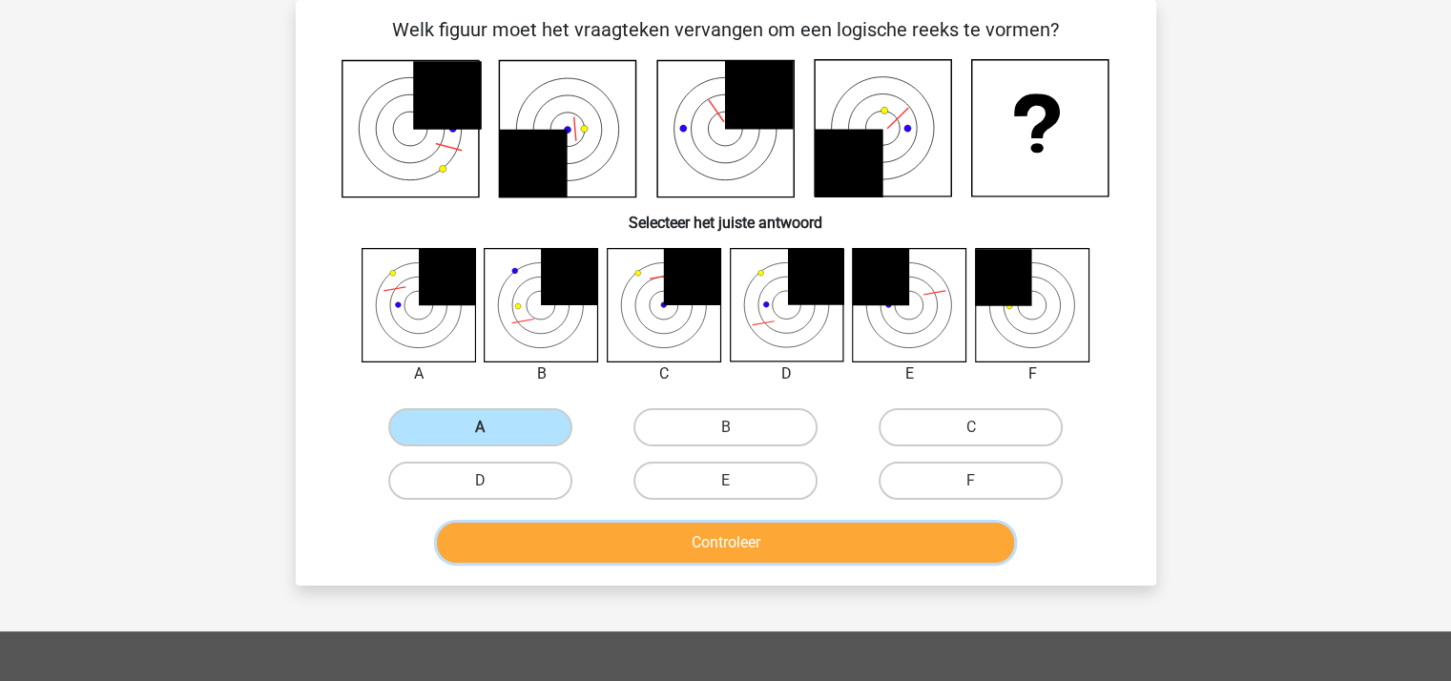
click at [615, 544] on button "Controleer" at bounding box center [725, 543] width 577 height 40
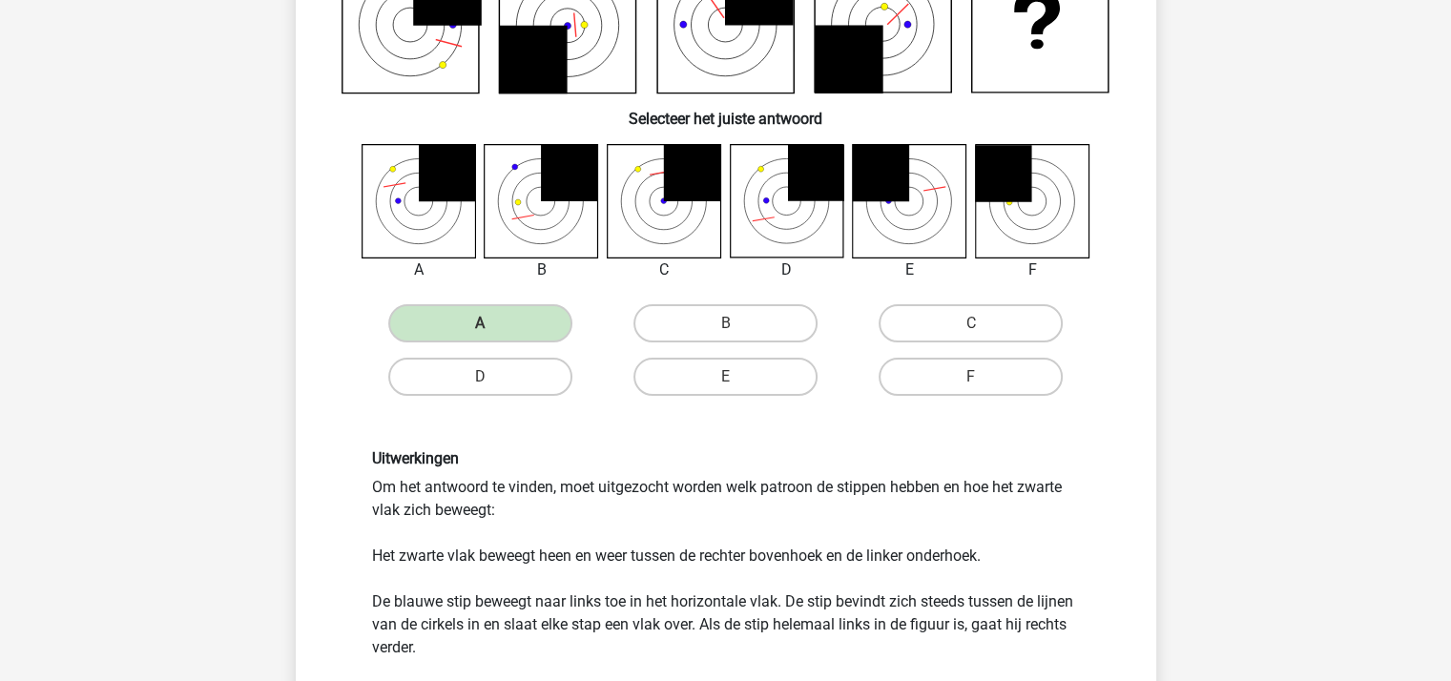
scroll to position [469, 0]
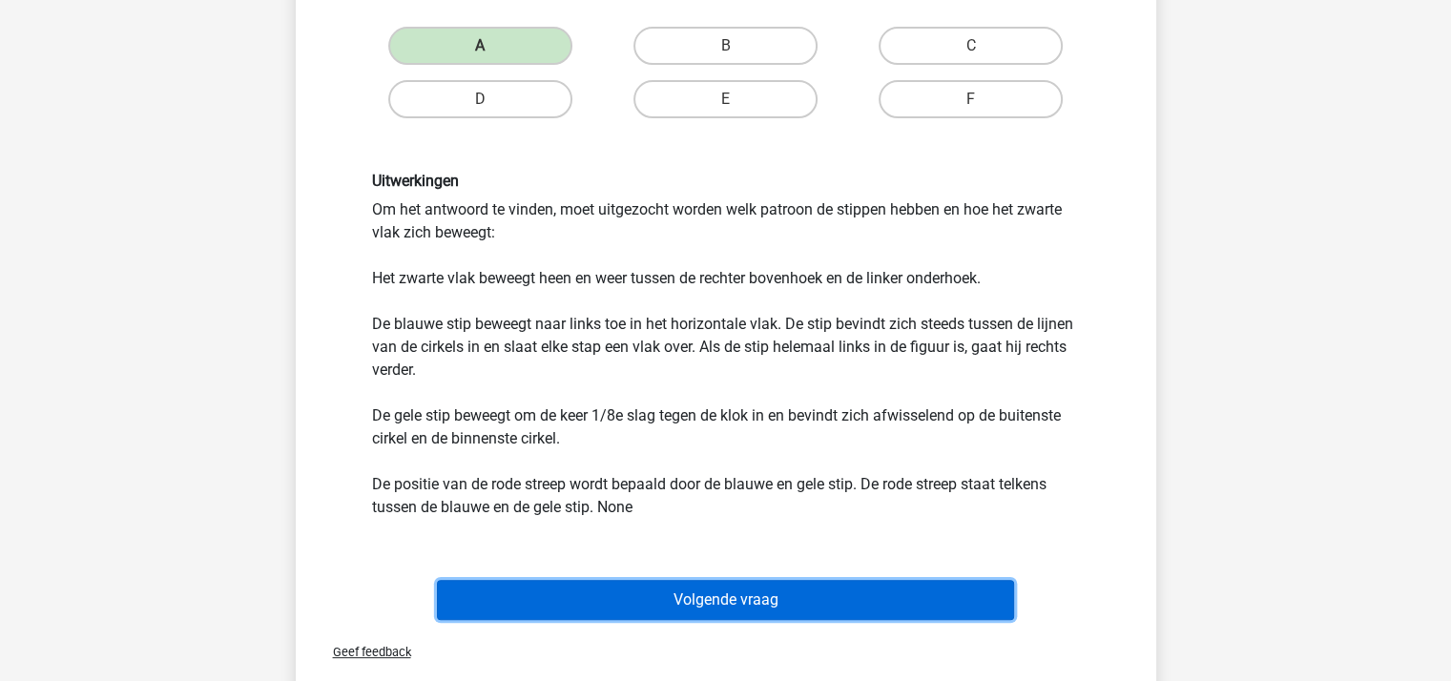
click at [742, 594] on button "Volgende vraag" at bounding box center [725, 600] width 577 height 40
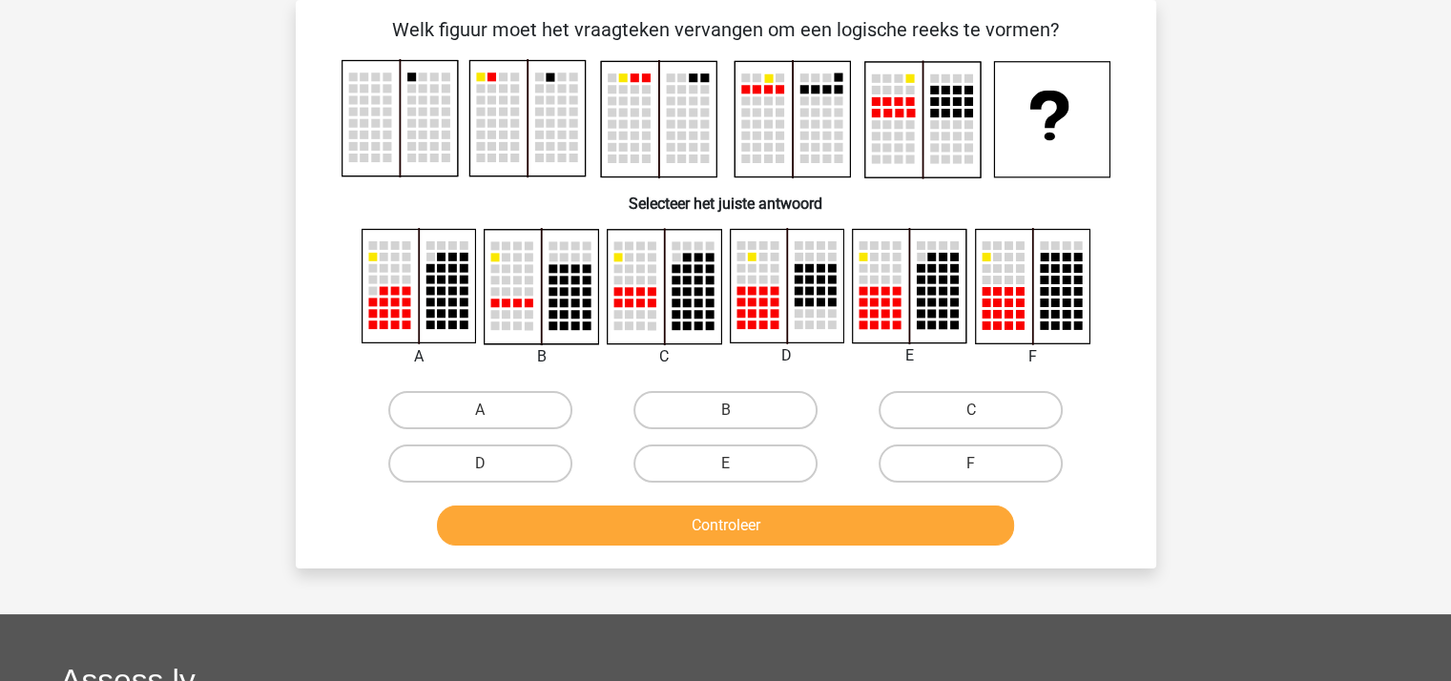
scroll to position [88, 0]
click at [506, 460] on label "D" at bounding box center [480, 463] width 184 height 38
click at [492, 464] on input "D" at bounding box center [486, 470] width 12 height 12
radio input "true"
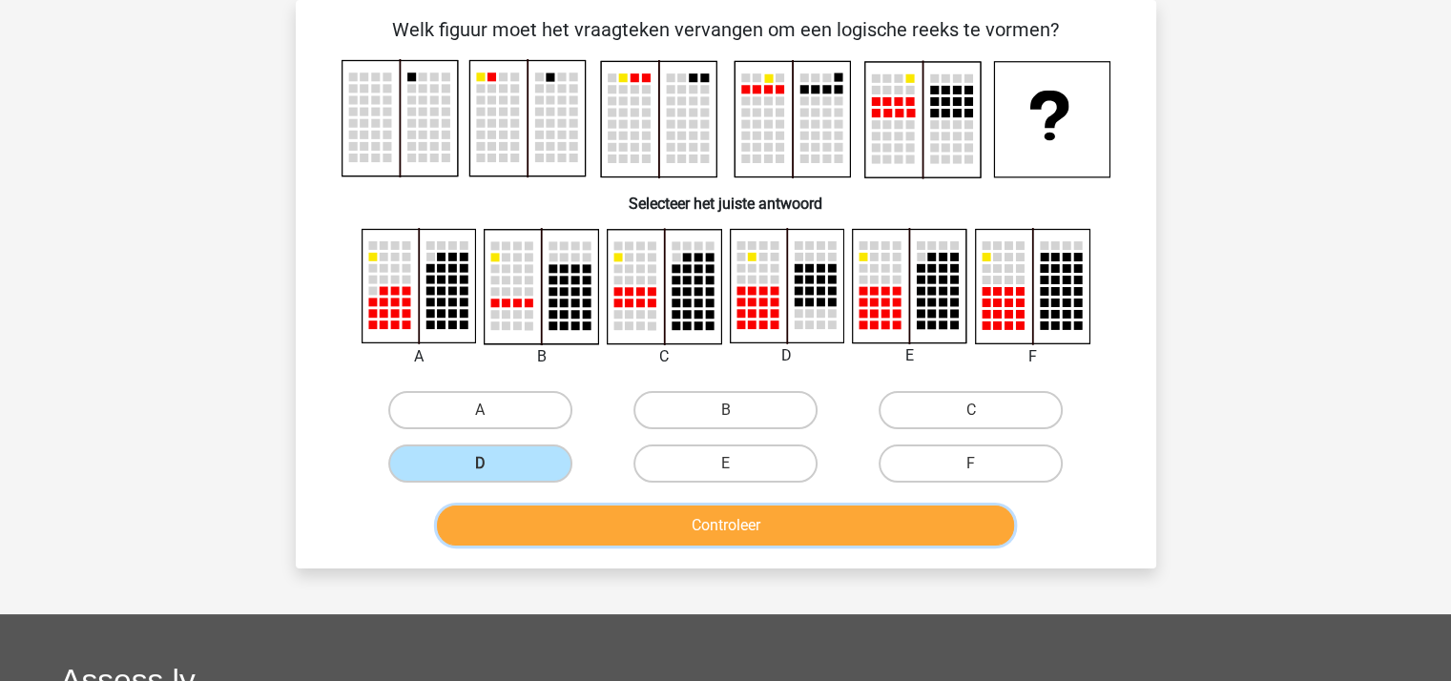
click at [622, 523] on button "Controleer" at bounding box center [725, 525] width 577 height 40
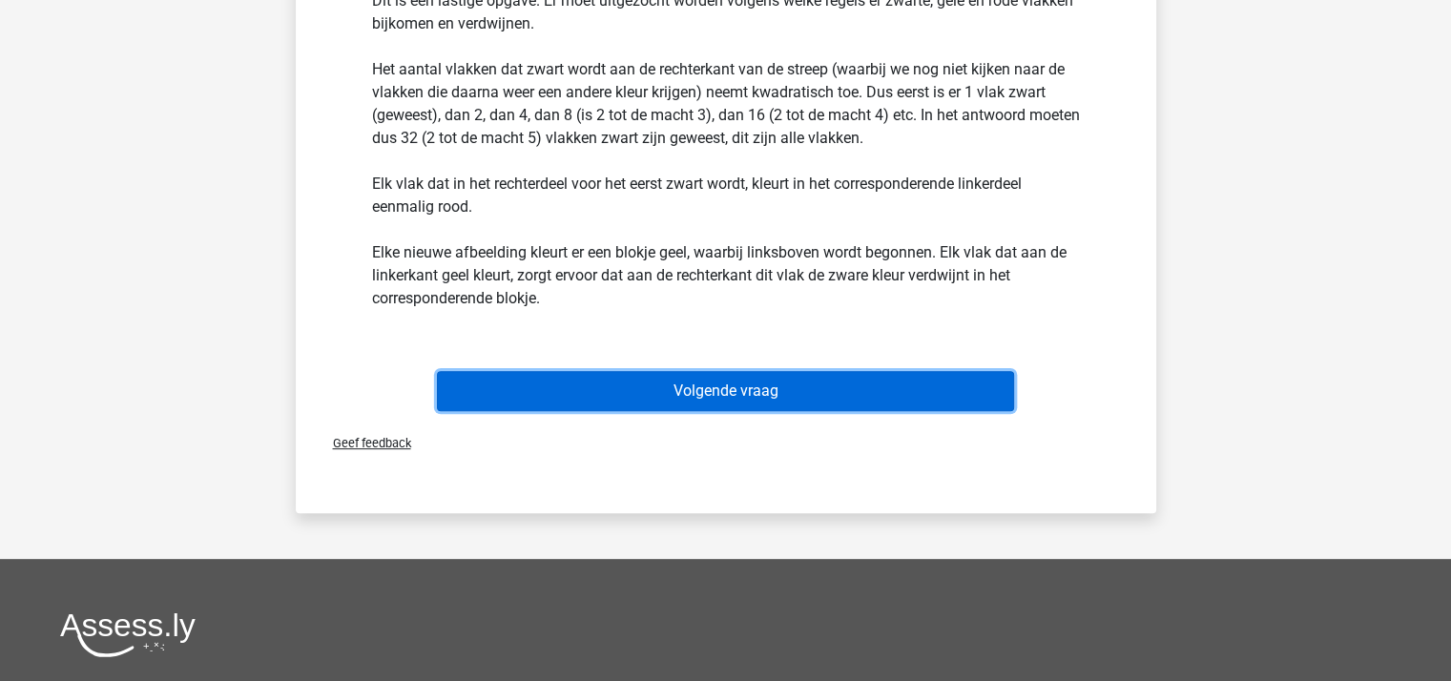
click at [748, 383] on button "Volgende vraag" at bounding box center [725, 391] width 577 height 40
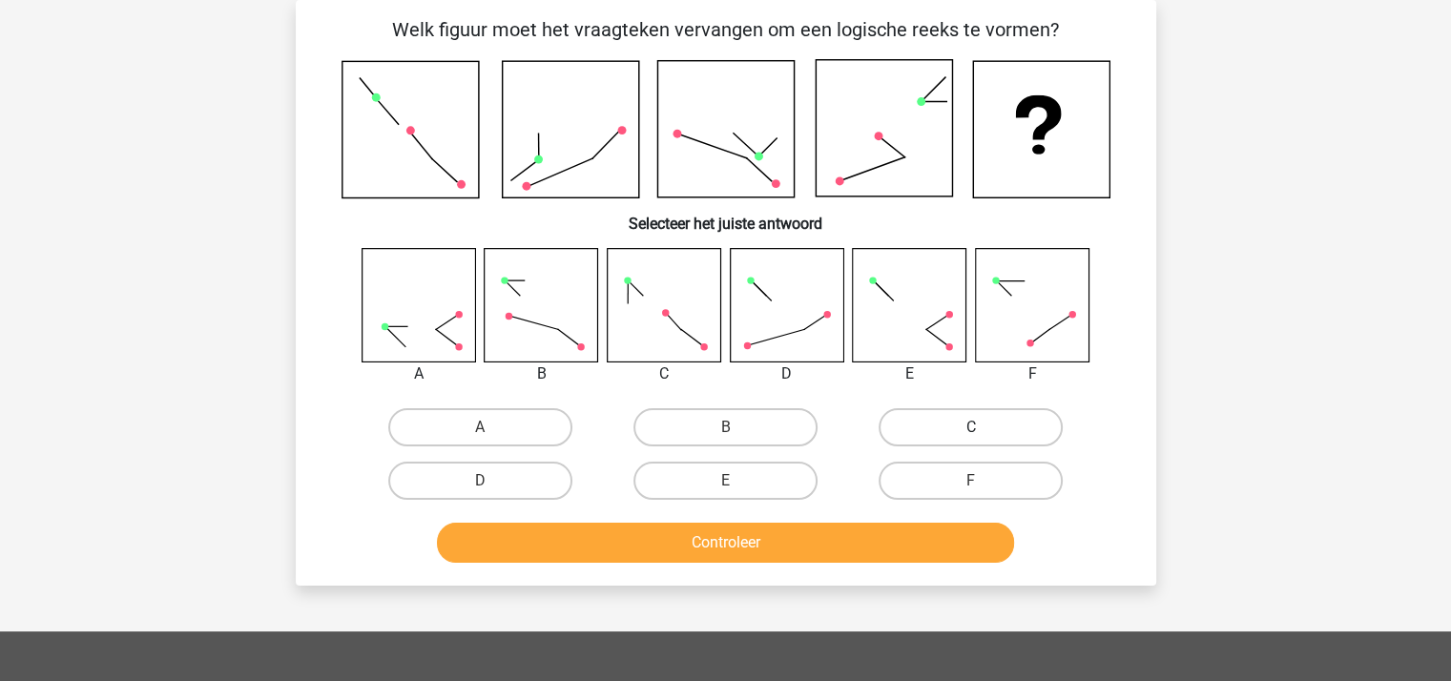
click at [944, 423] on label "C" at bounding box center [970, 427] width 184 height 38
click at [971, 427] on input "C" at bounding box center [977, 433] width 12 height 12
radio input "true"
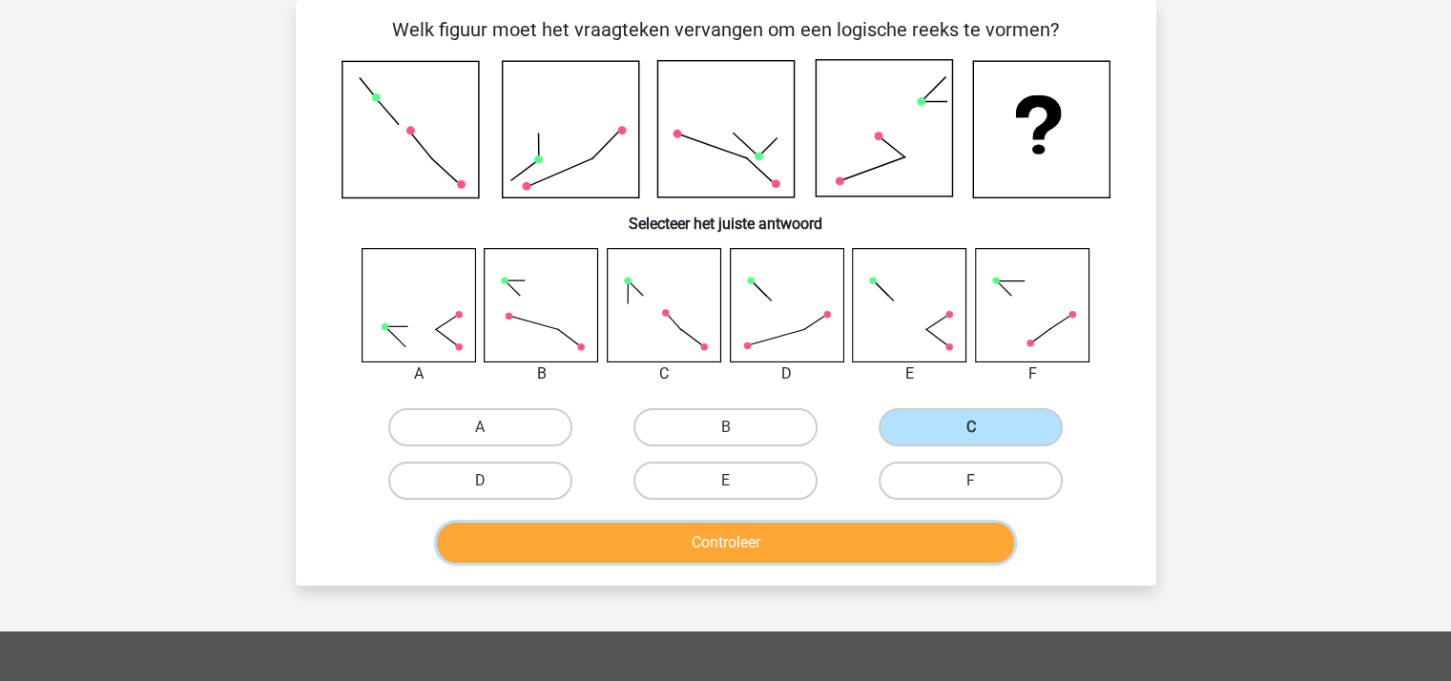
click at [843, 532] on button "Controleer" at bounding box center [725, 543] width 577 height 40
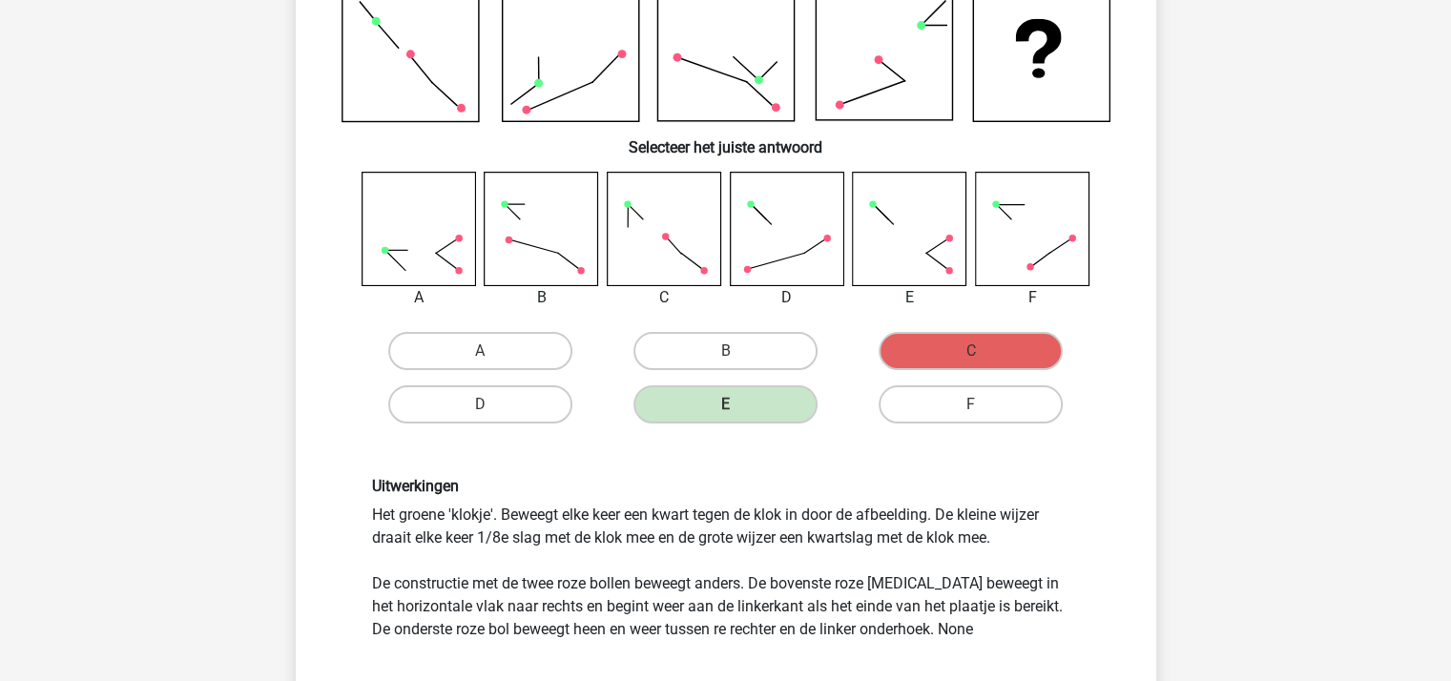
scroll to position [469, 0]
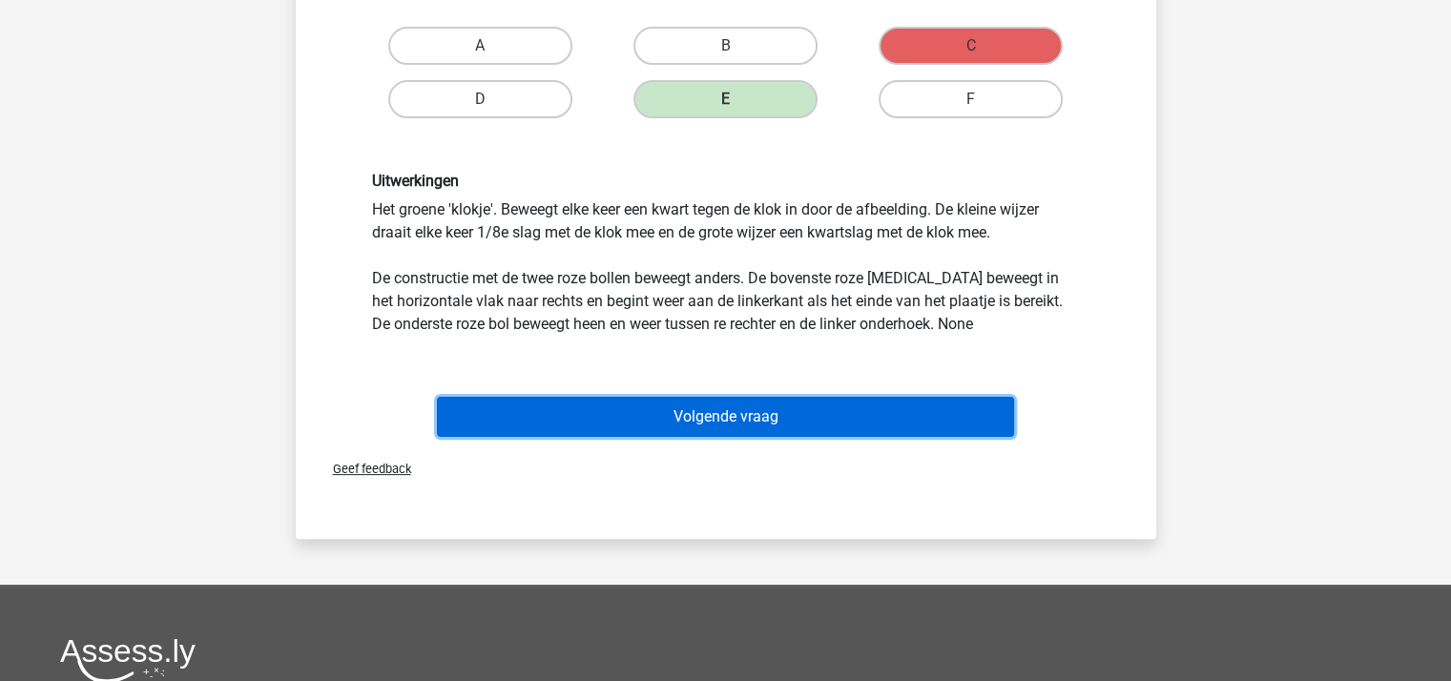
click at [755, 411] on button "Volgende vraag" at bounding box center [725, 417] width 577 height 40
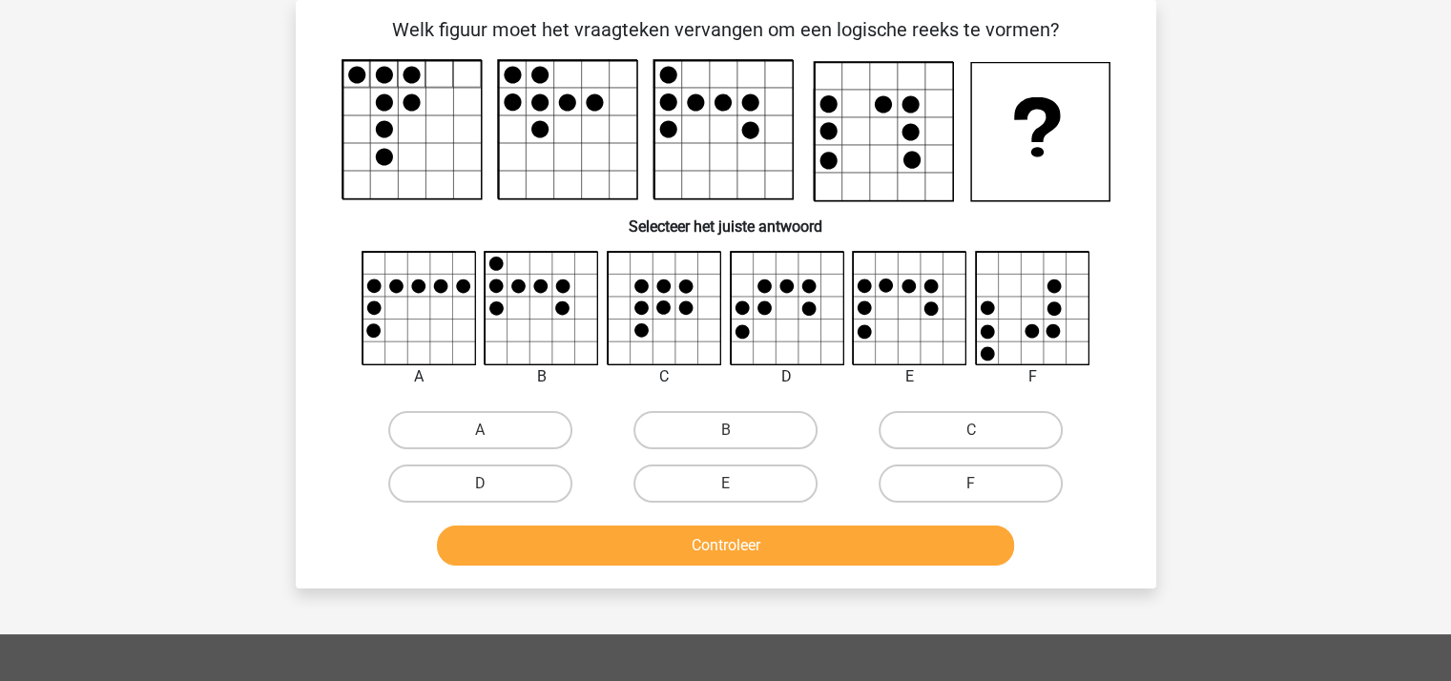
scroll to position [88, 0]
click at [935, 468] on label "F" at bounding box center [970, 483] width 184 height 38
click at [971, 484] on input "F" at bounding box center [977, 490] width 12 height 12
radio input "true"
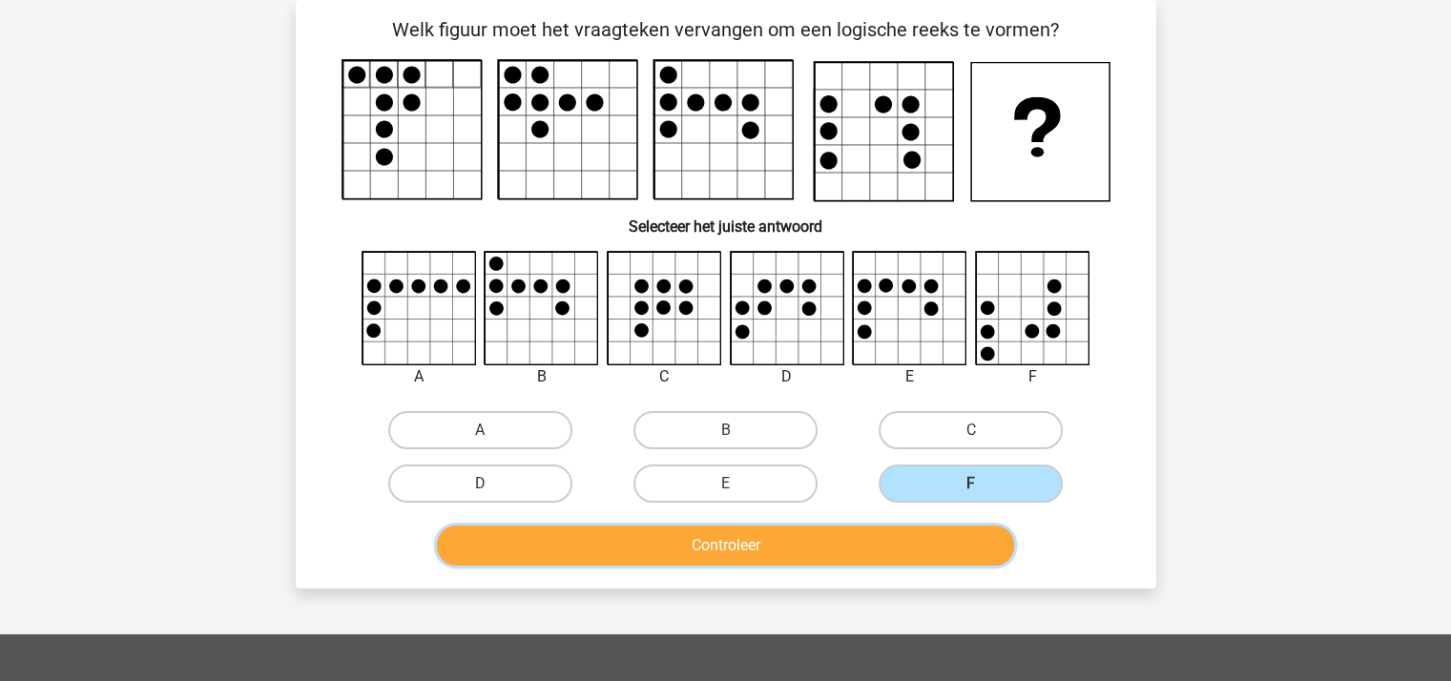
click at [773, 537] on button "Controleer" at bounding box center [725, 546] width 577 height 40
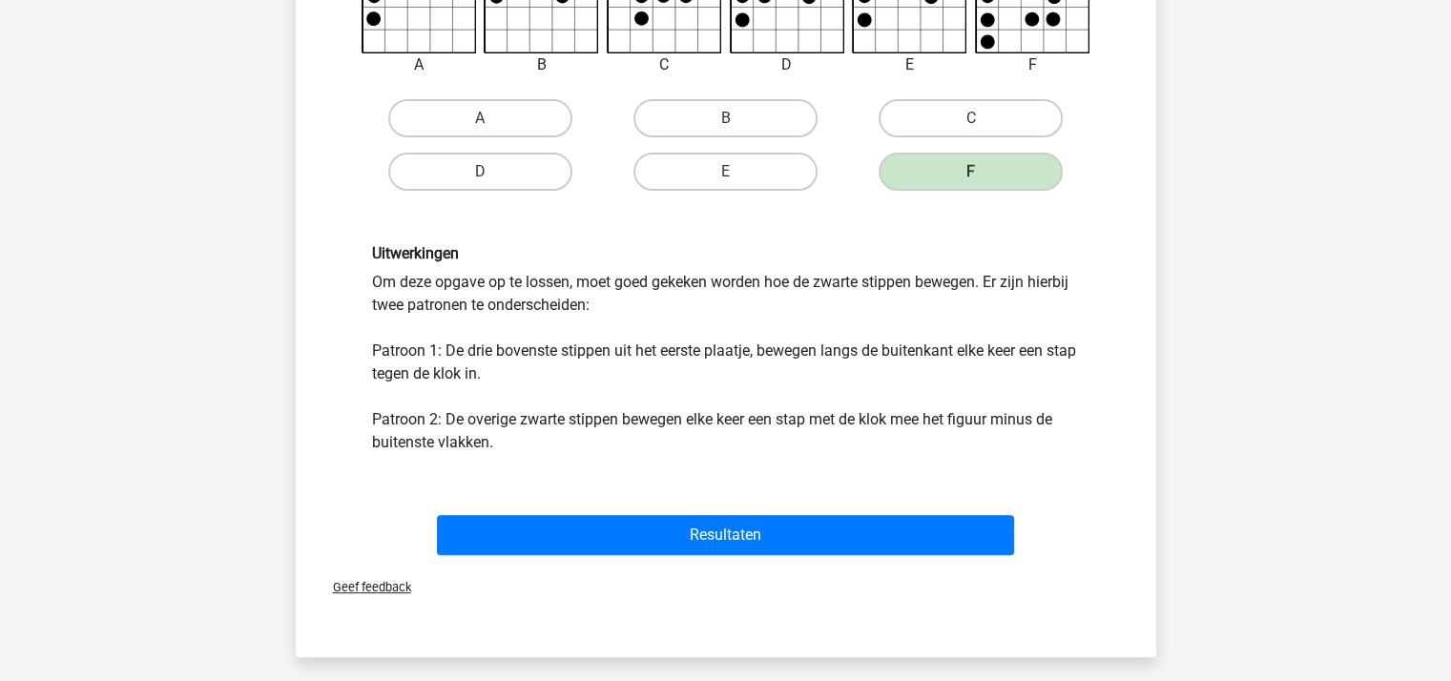
scroll to position [469, 0]
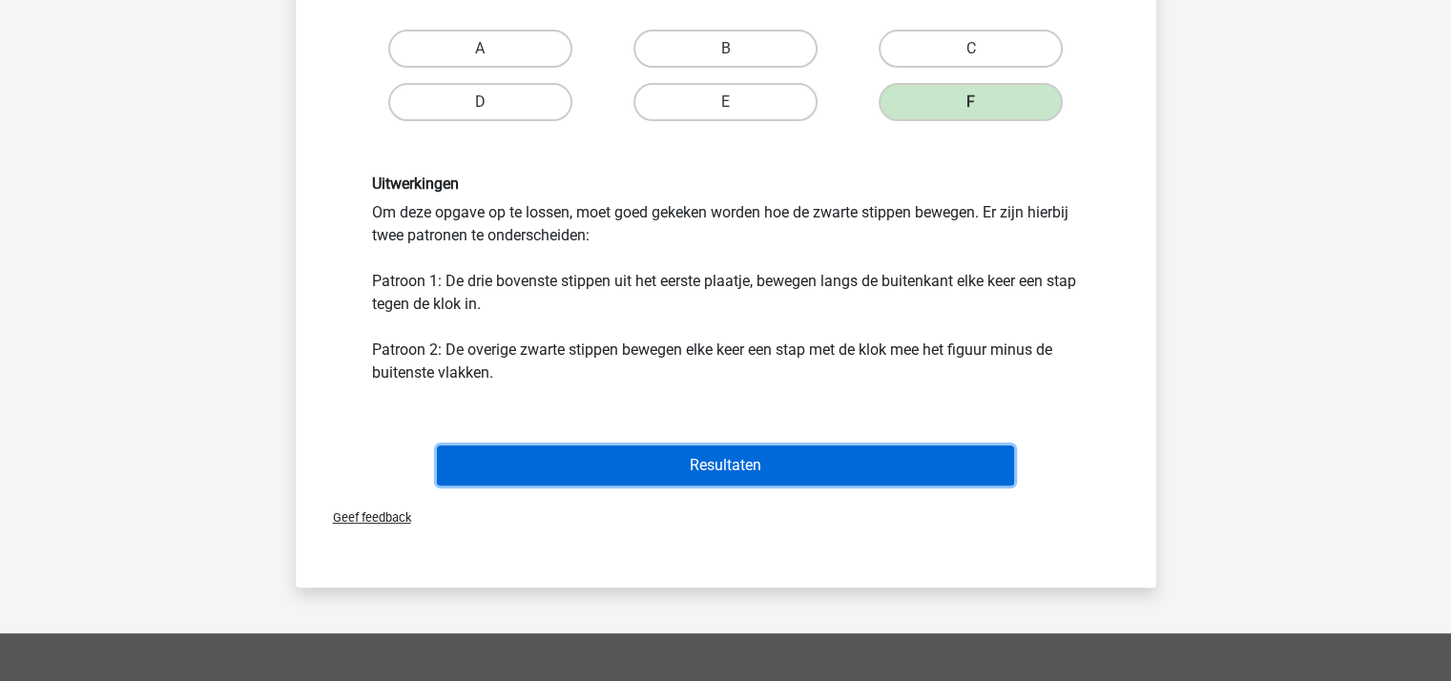
click at [712, 464] on button "Resultaten" at bounding box center [725, 465] width 577 height 40
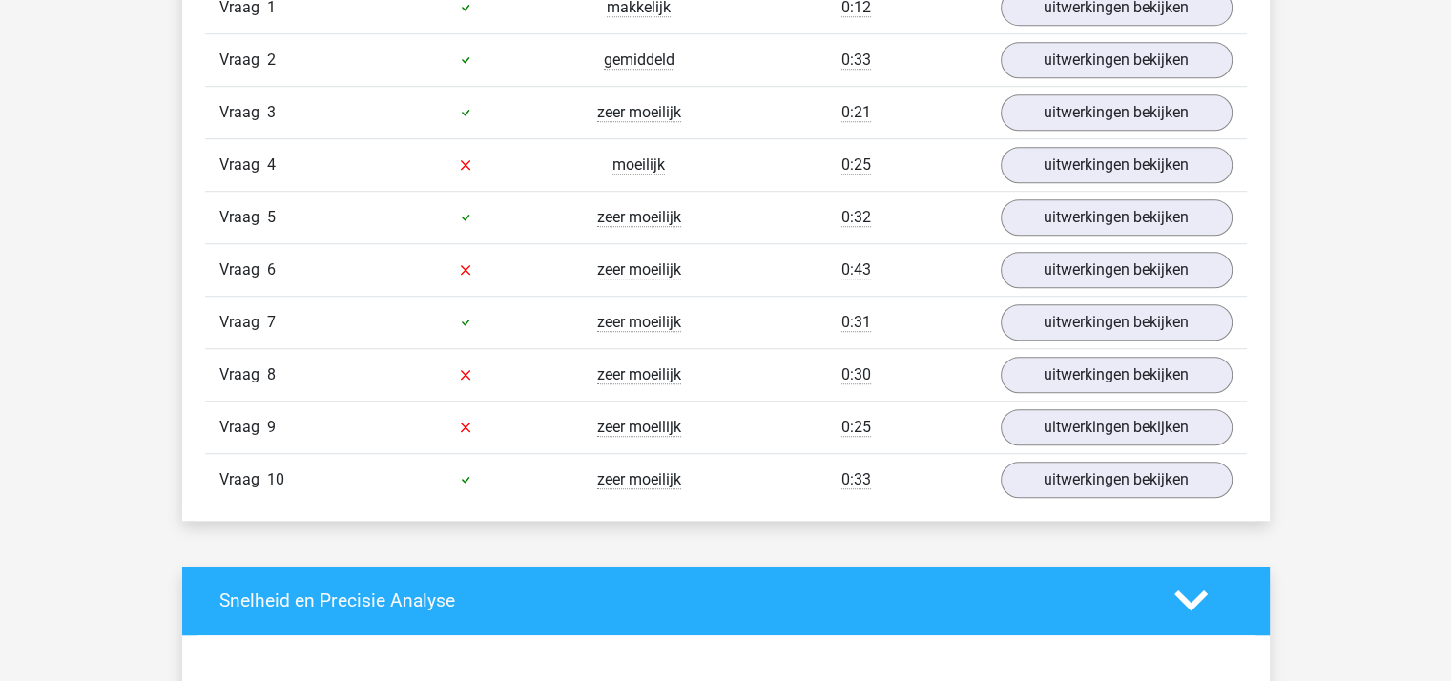
scroll to position [1335, 0]
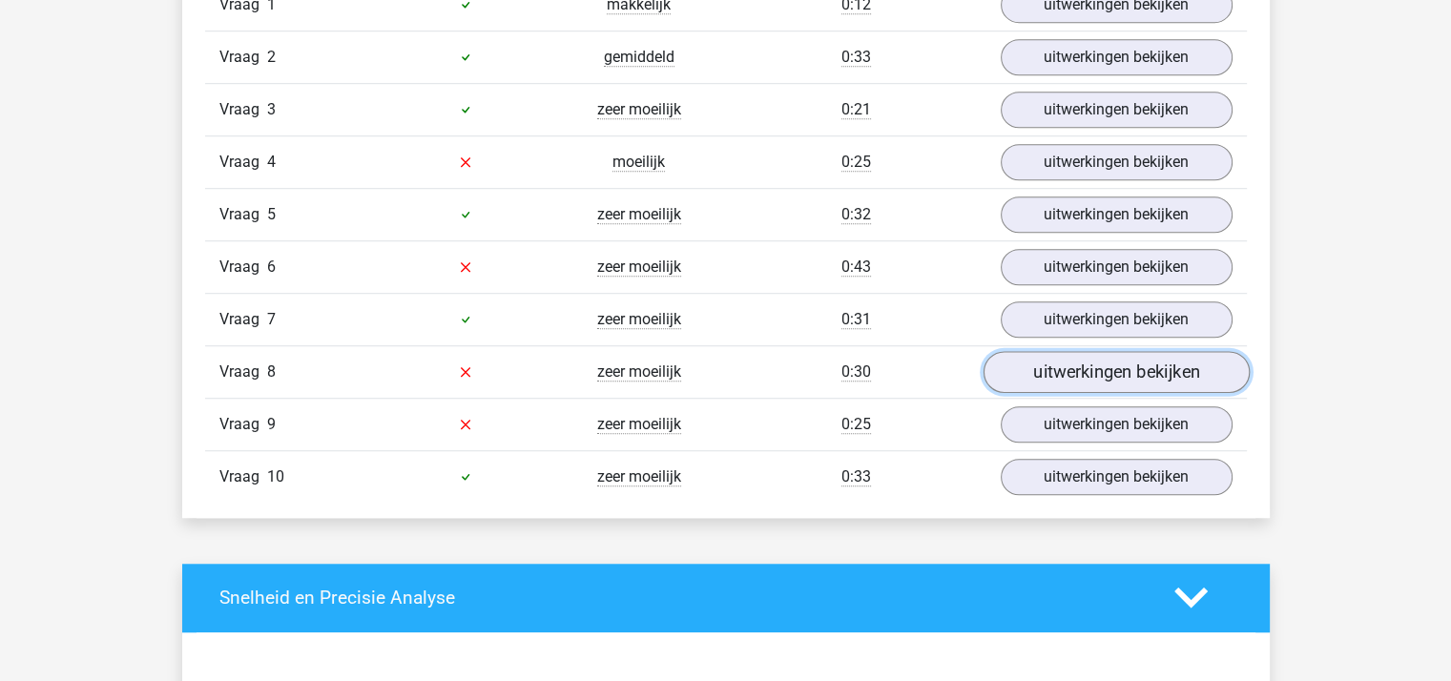
click at [1072, 370] on link "uitwerkingen bekijken" at bounding box center [1115, 372] width 266 height 42
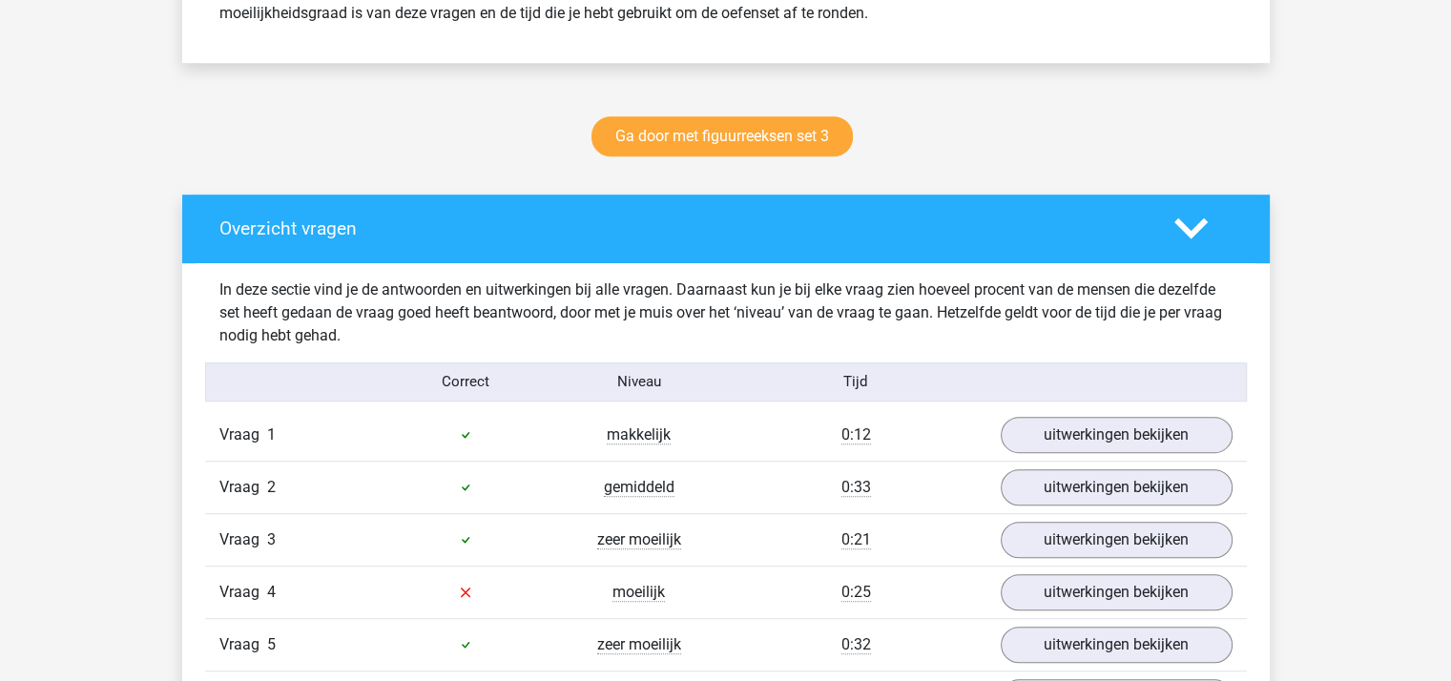
scroll to position [763, 0]
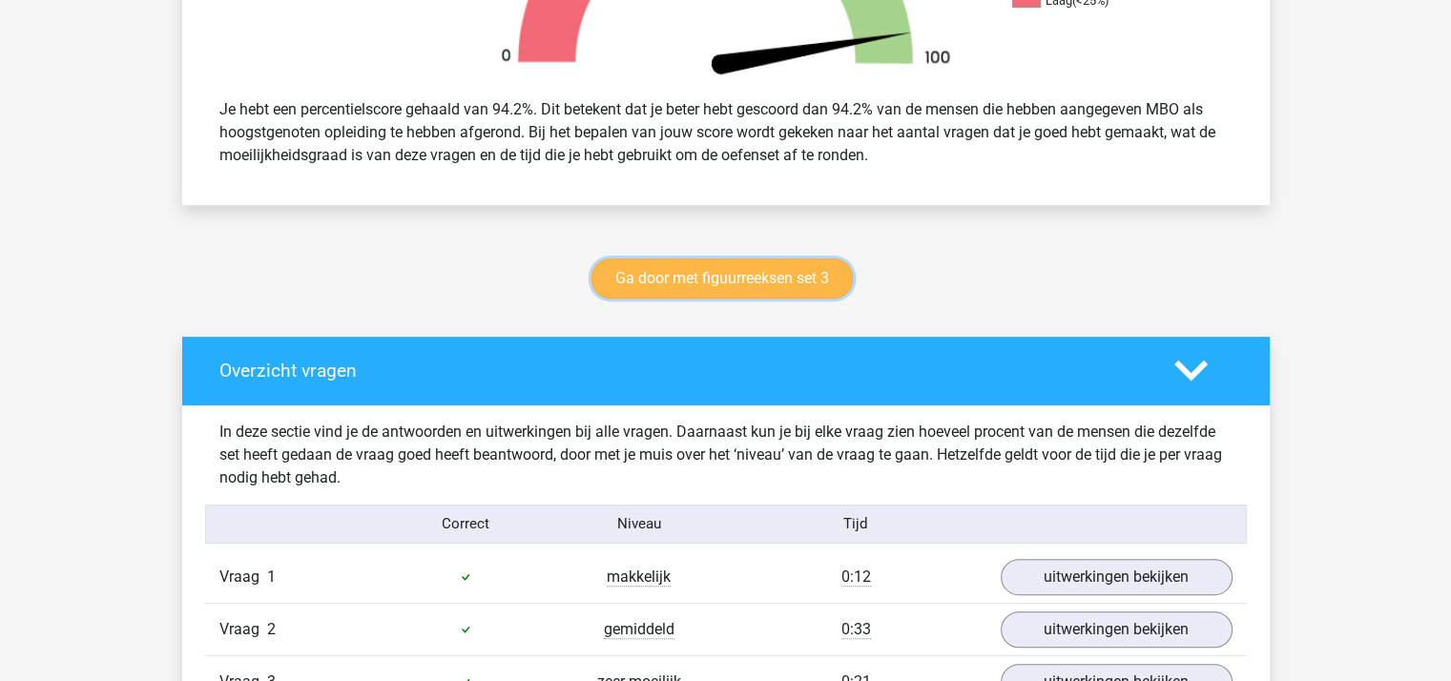
click at [738, 278] on link "Ga door met figuurreeksen set 3" at bounding box center [721, 278] width 261 height 40
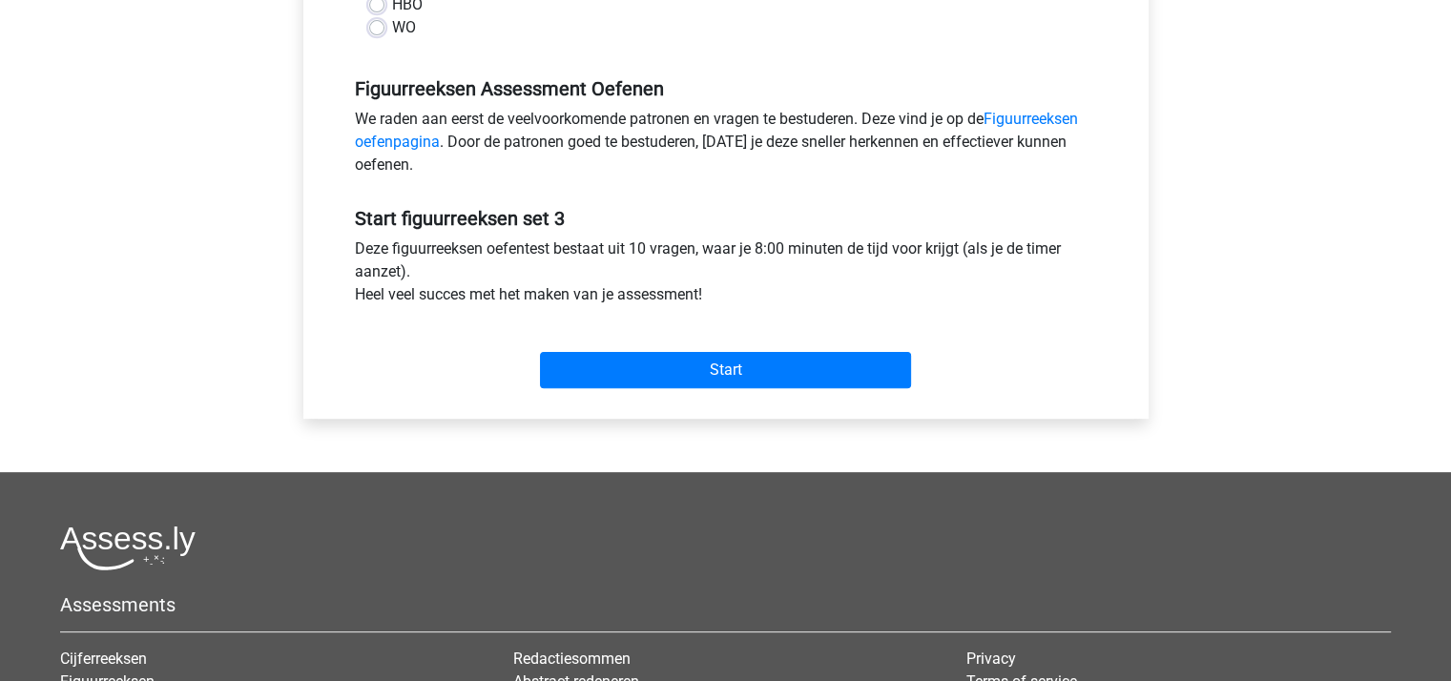
scroll to position [668, 0]
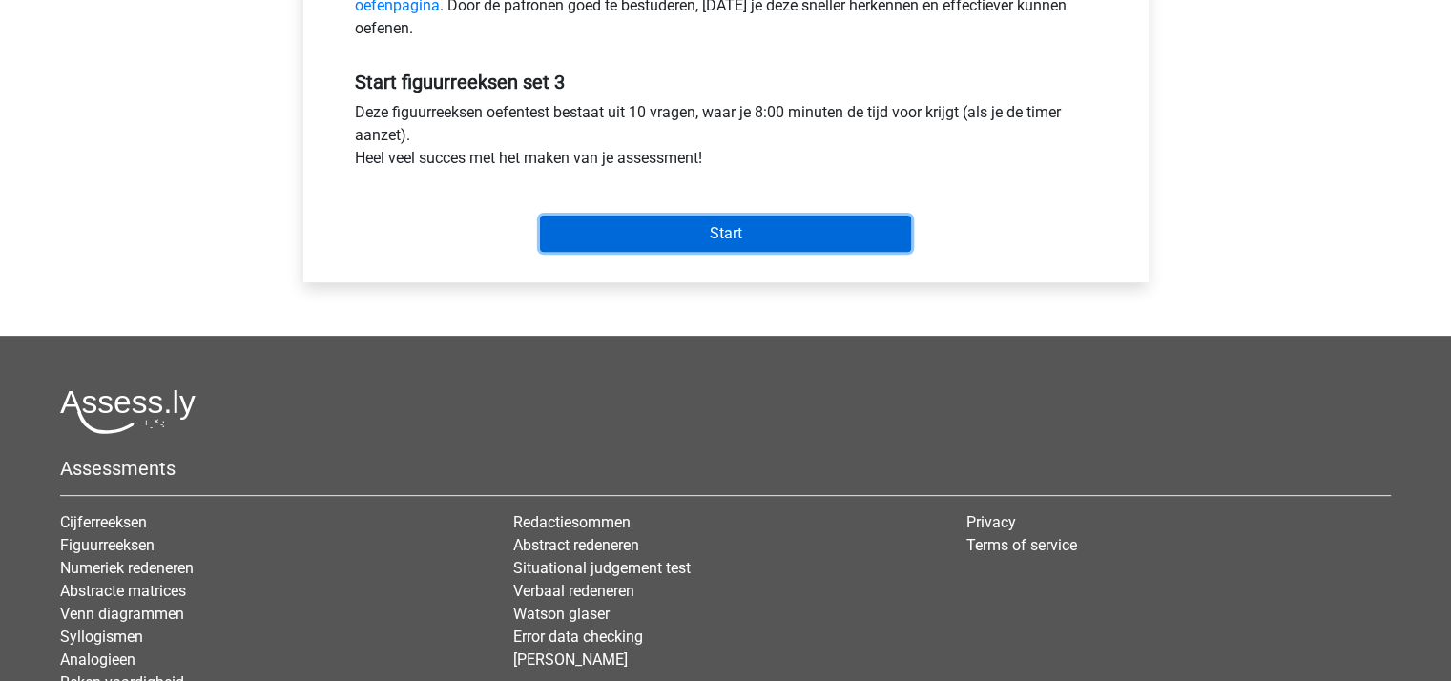
click at [744, 229] on input "Start" at bounding box center [725, 234] width 371 height 36
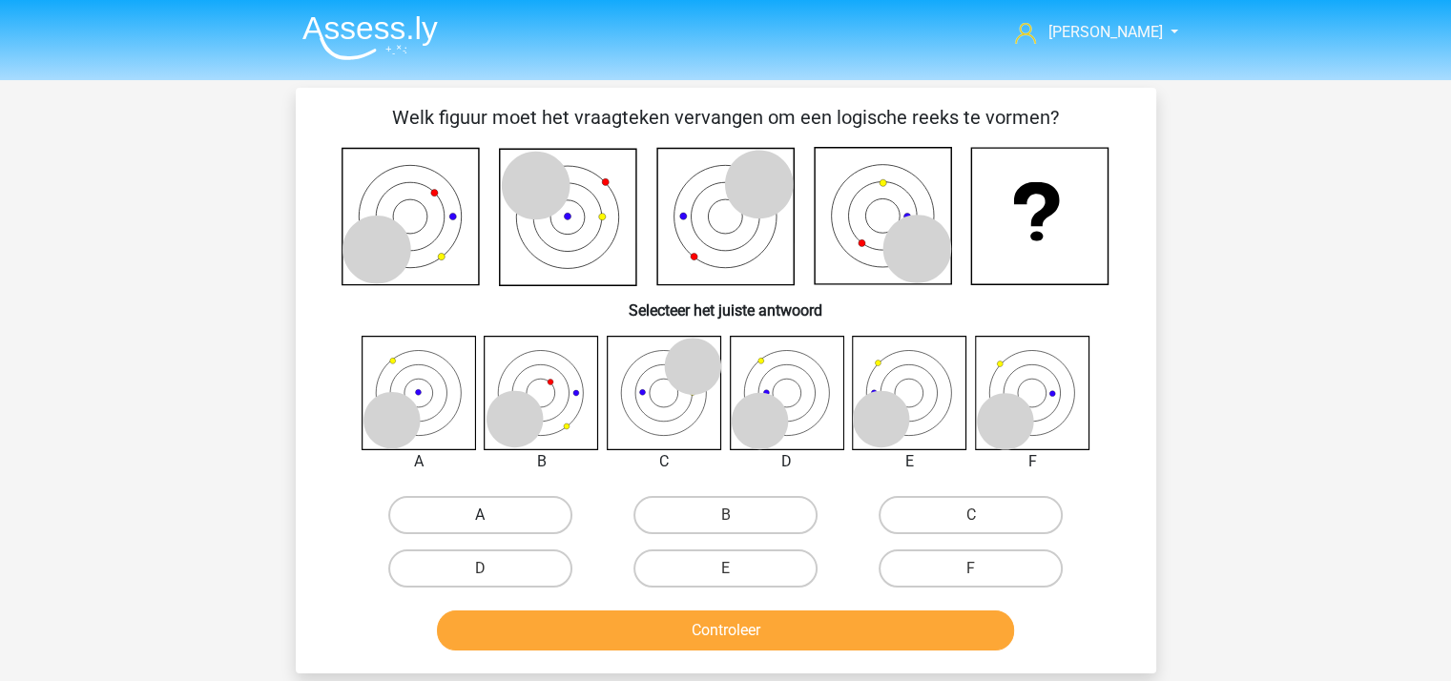
click at [479, 503] on label "A" at bounding box center [480, 515] width 184 height 38
click at [480, 515] on input "A" at bounding box center [486, 521] width 12 height 12
radio input "true"
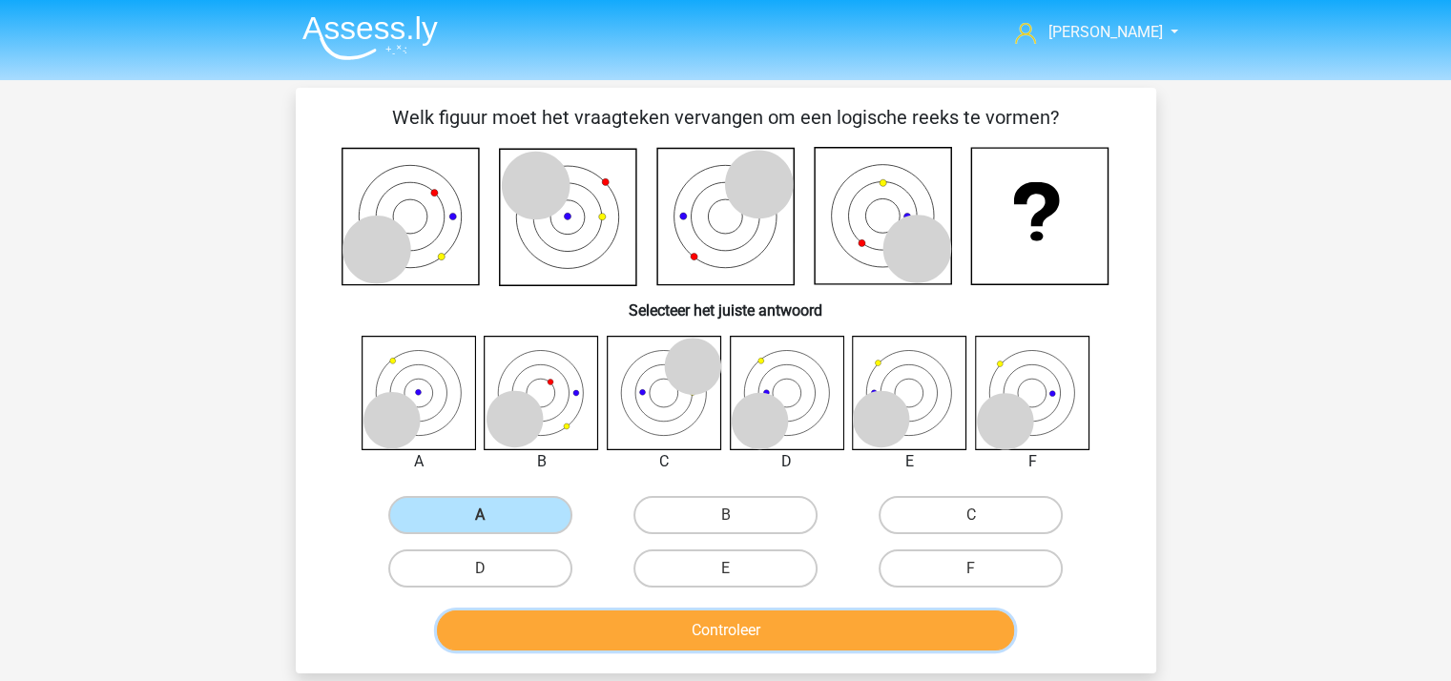
click at [613, 624] on button "Controleer" at bounding box center [725, 630] width 577 height 40
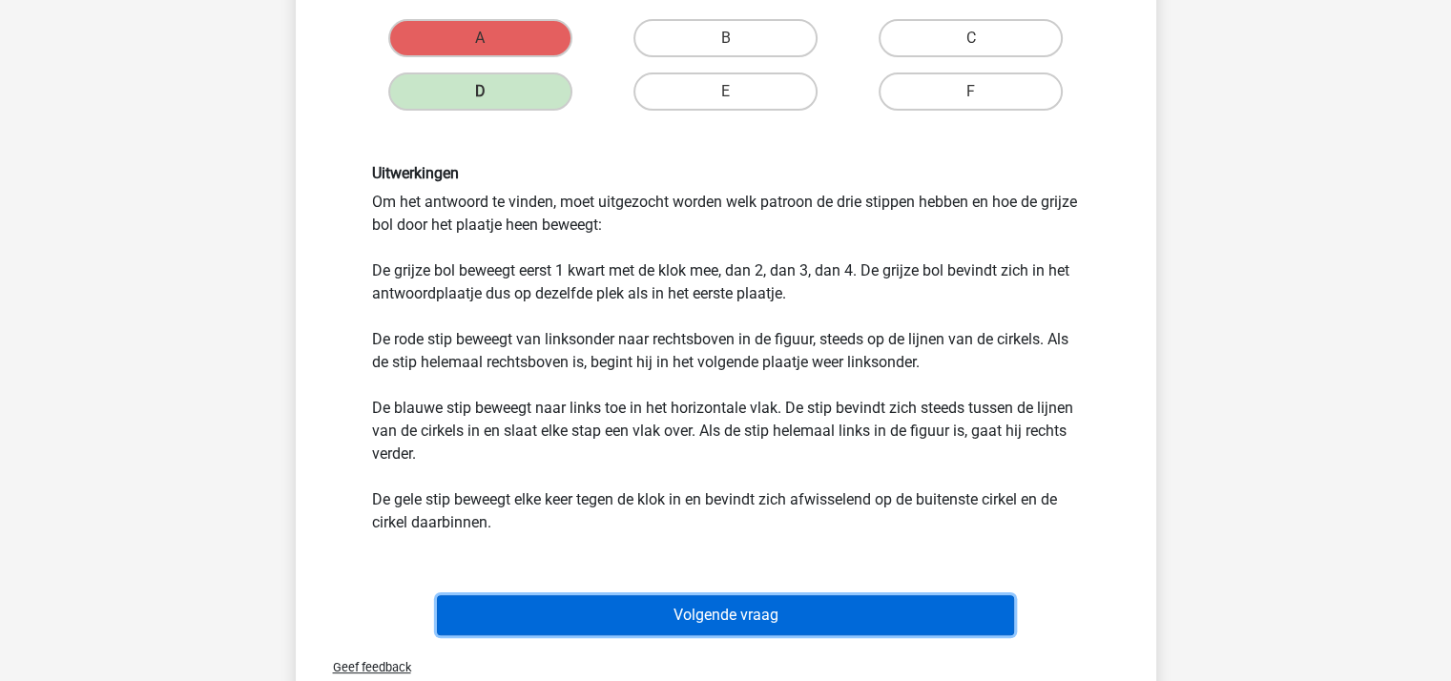
click at [767, 609] on button "Volgende vraag" at bounding box center [725, 615] width 577 height 40
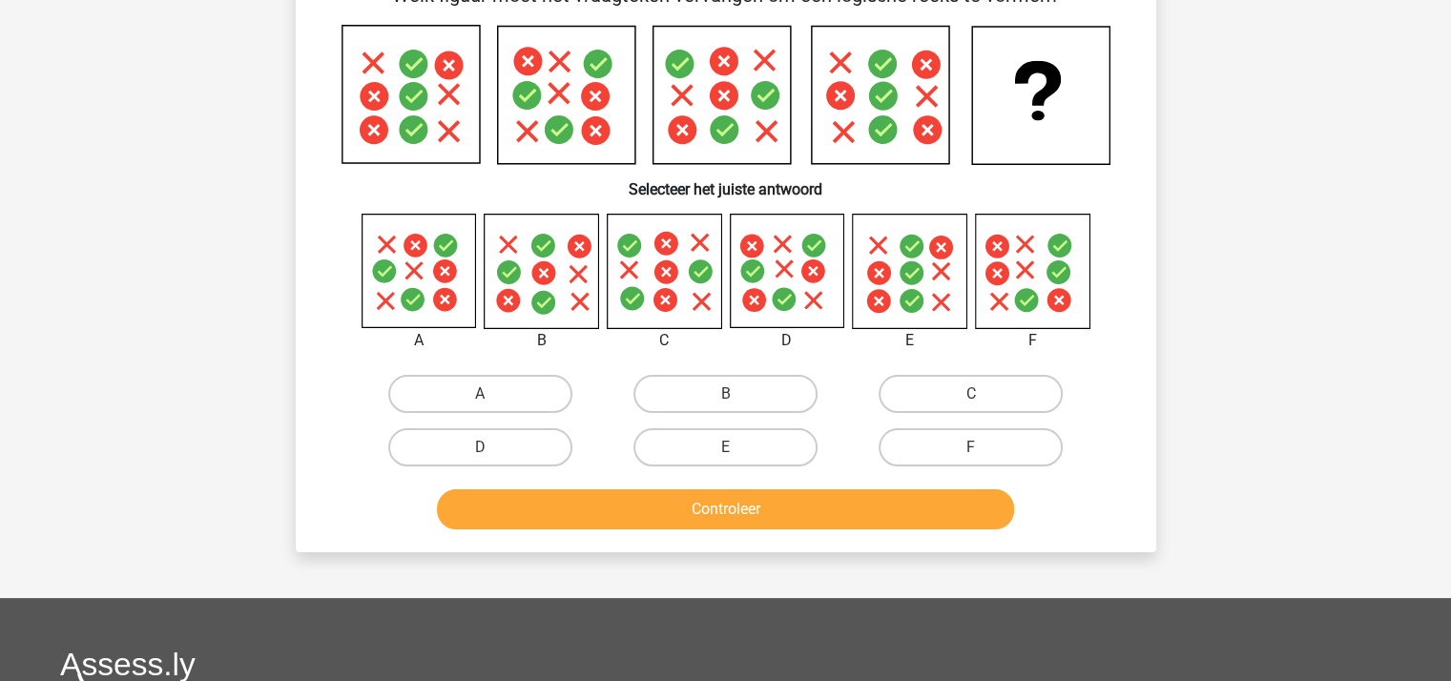
scroll to position [88, 0]
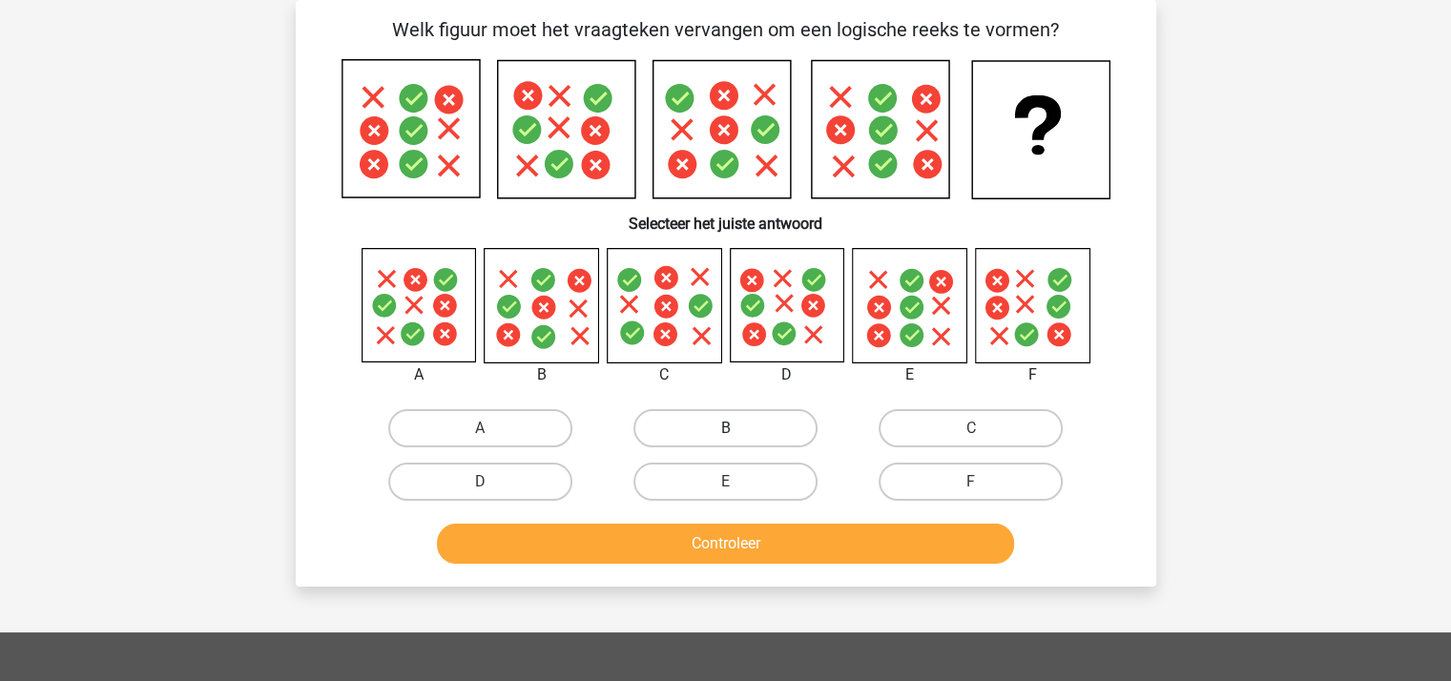
click at [747, 421] on label "B" at bounding box center [725, 428] width 184 height 38
click at [737, 428] on input "B" at bounding box center [731, 434] width 12 height 12
radio input "true"
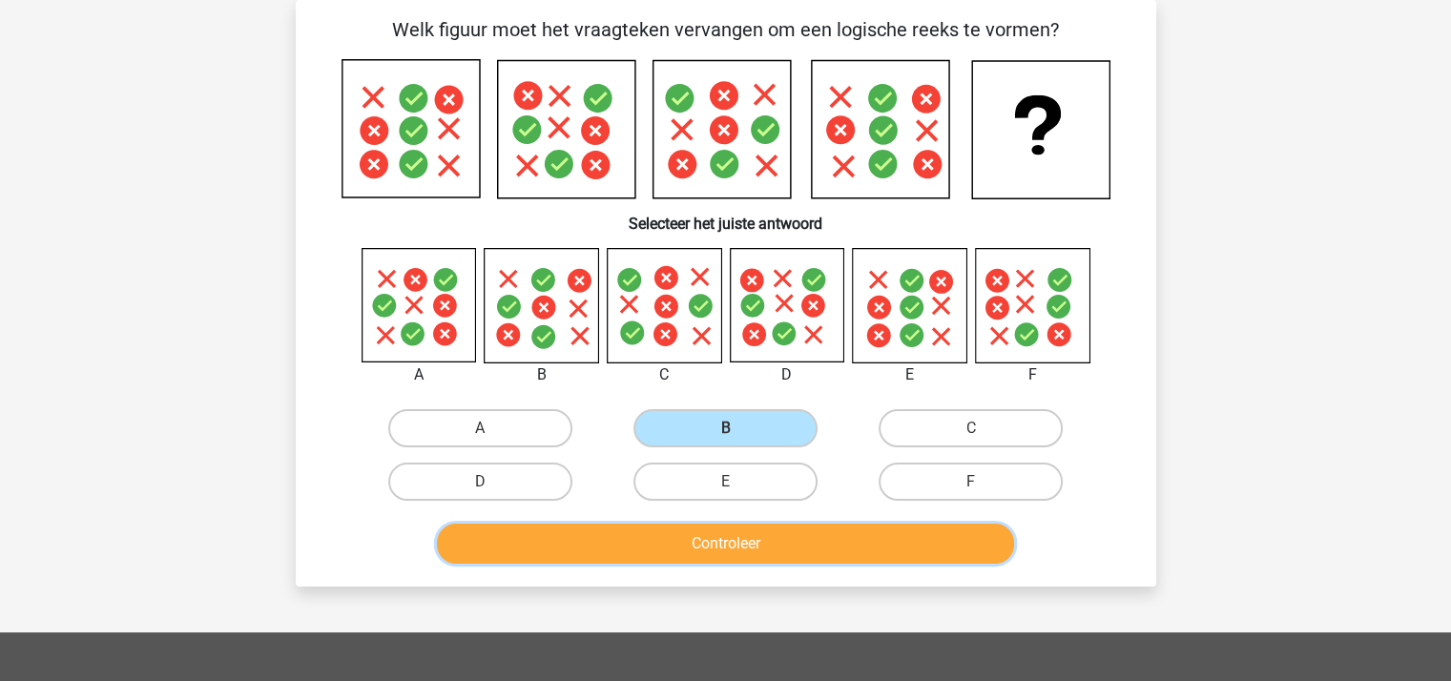
click at [751, 536] on button "Controleer" at bounding box center [725, 544] width 577 height 40
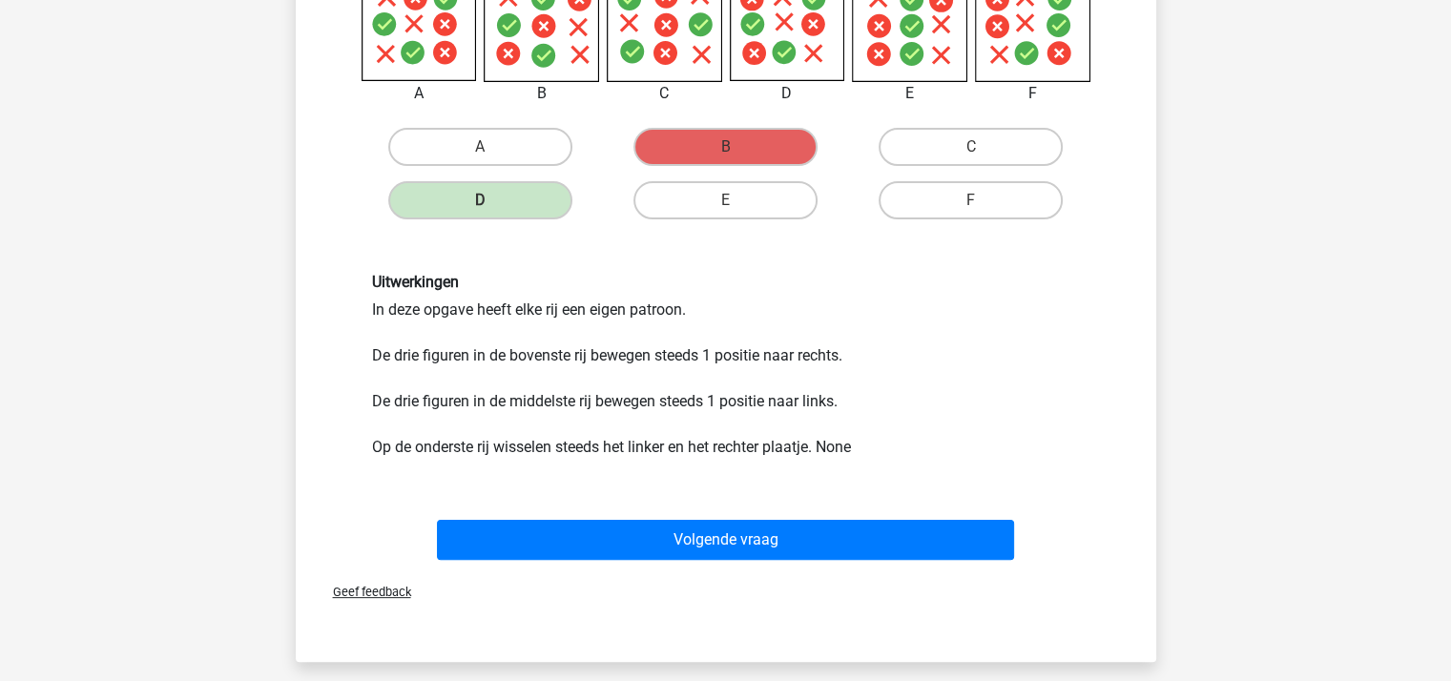
scroll to position [381, 0]
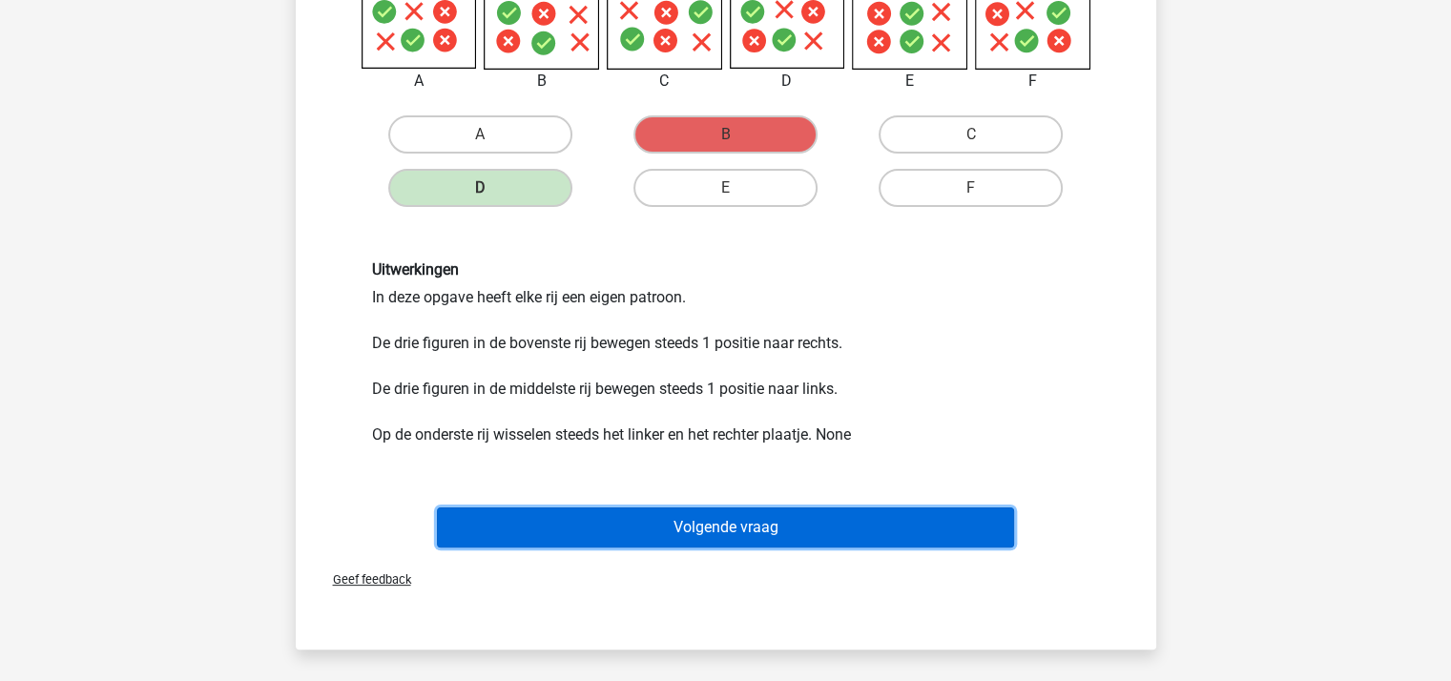
click at [724, 515] on button "Volgende vraag" at bounding box center [725, 527] width 577 height 40
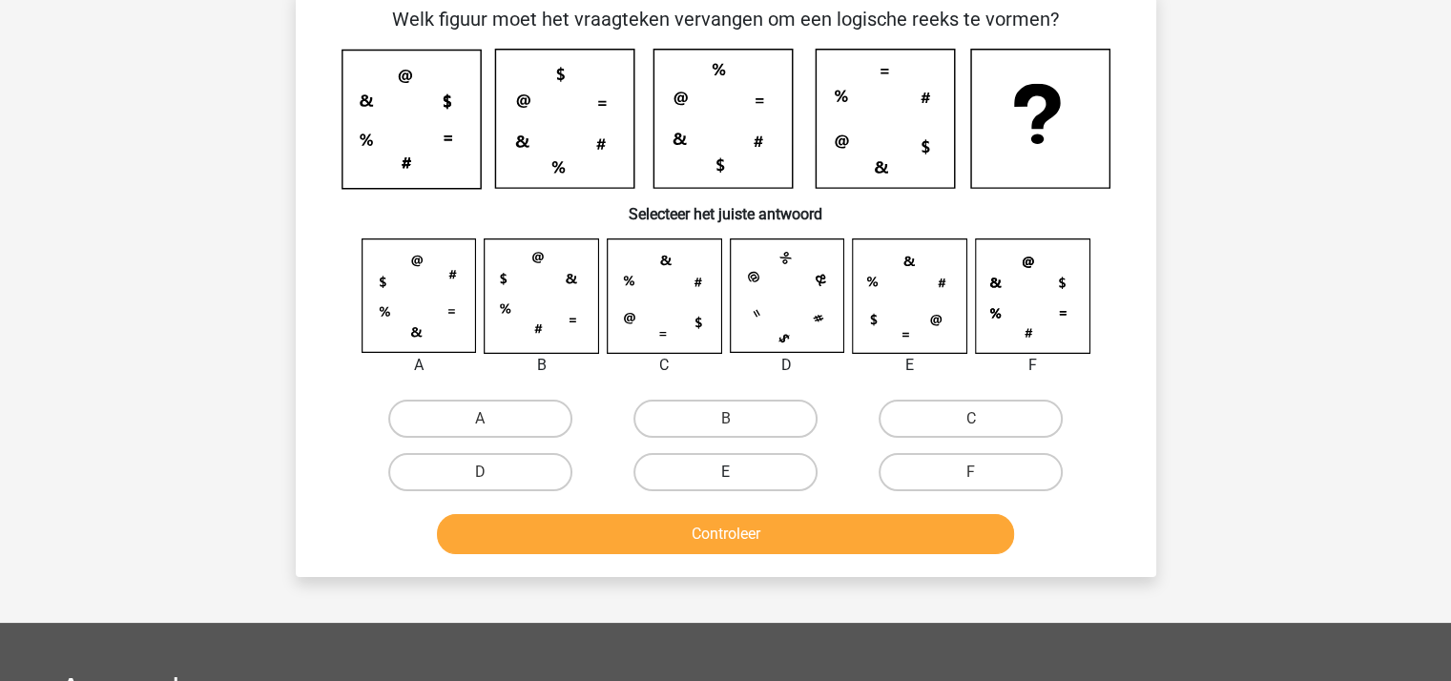
scroll to position [88, 0]
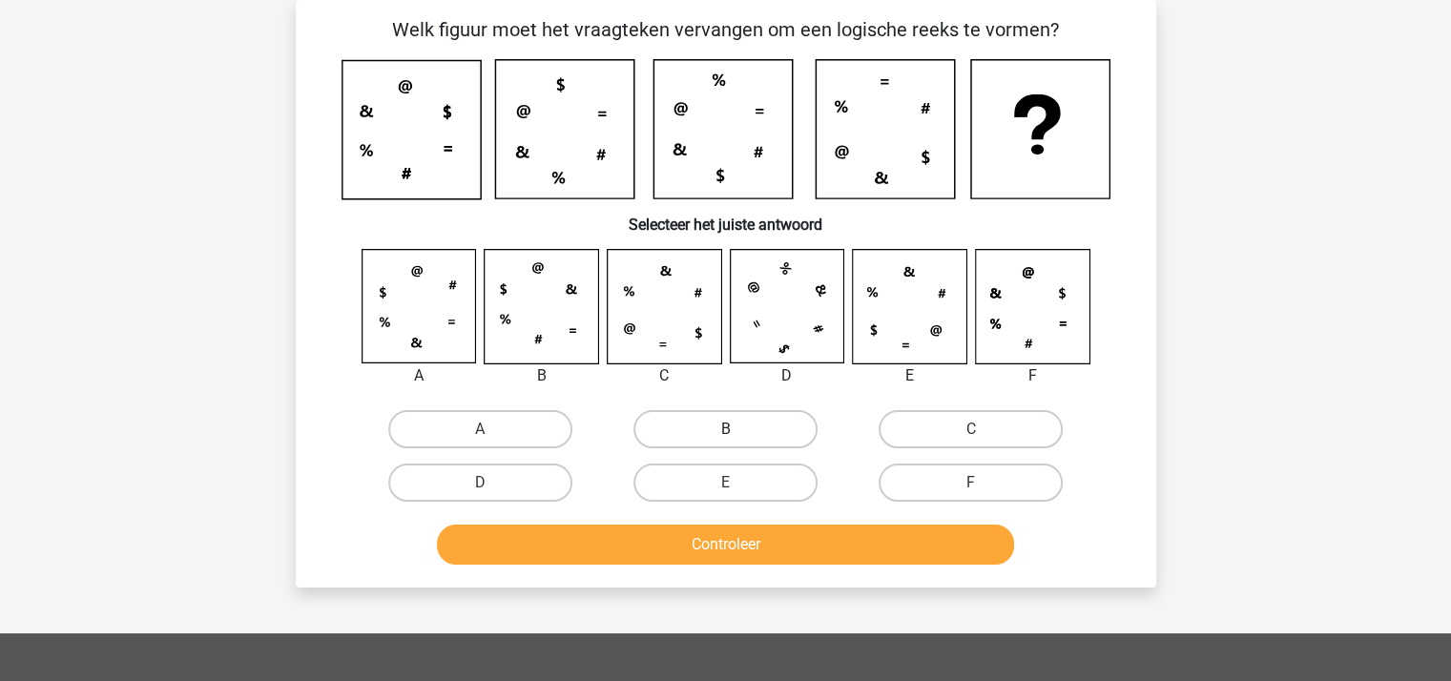
click at [678, 432] on label "B" at bounding box center [725, 429] width 184 height 38
click at [725, 432] on input "B" at bounding box center [731, 435] width 12 height 12
radio input "true"
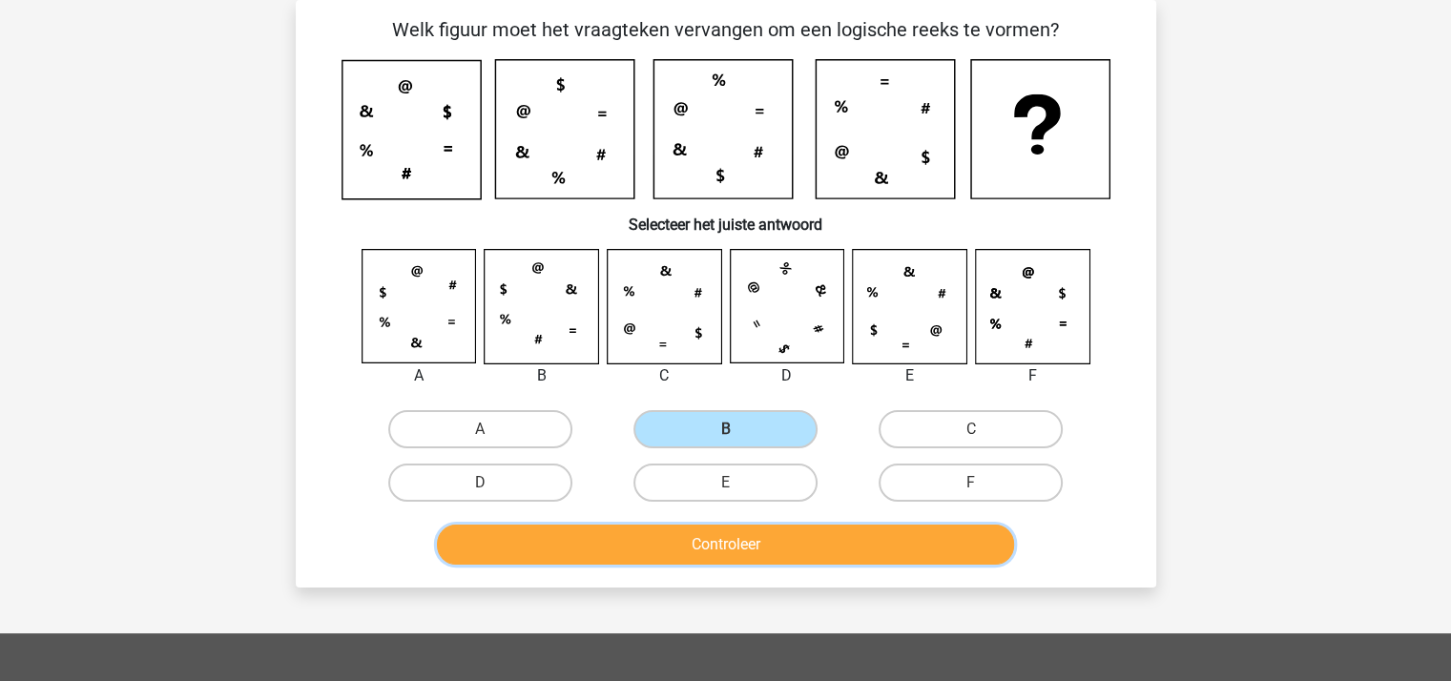
click at [721, 533] on button "Controleer" at bounding box center [725, 545] width 577 height 40
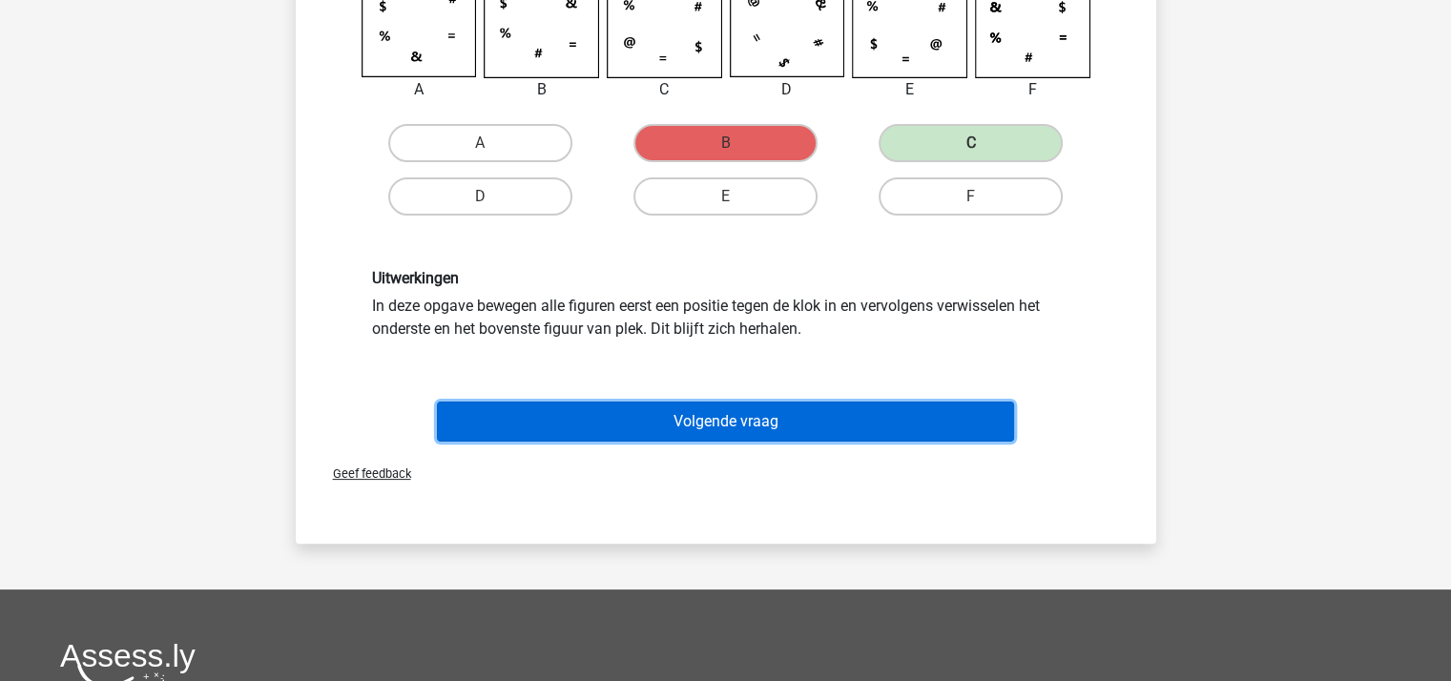
click at [732, 417] on button "Volgende vraag" at bounding box center [725, 422] width 577 height 40
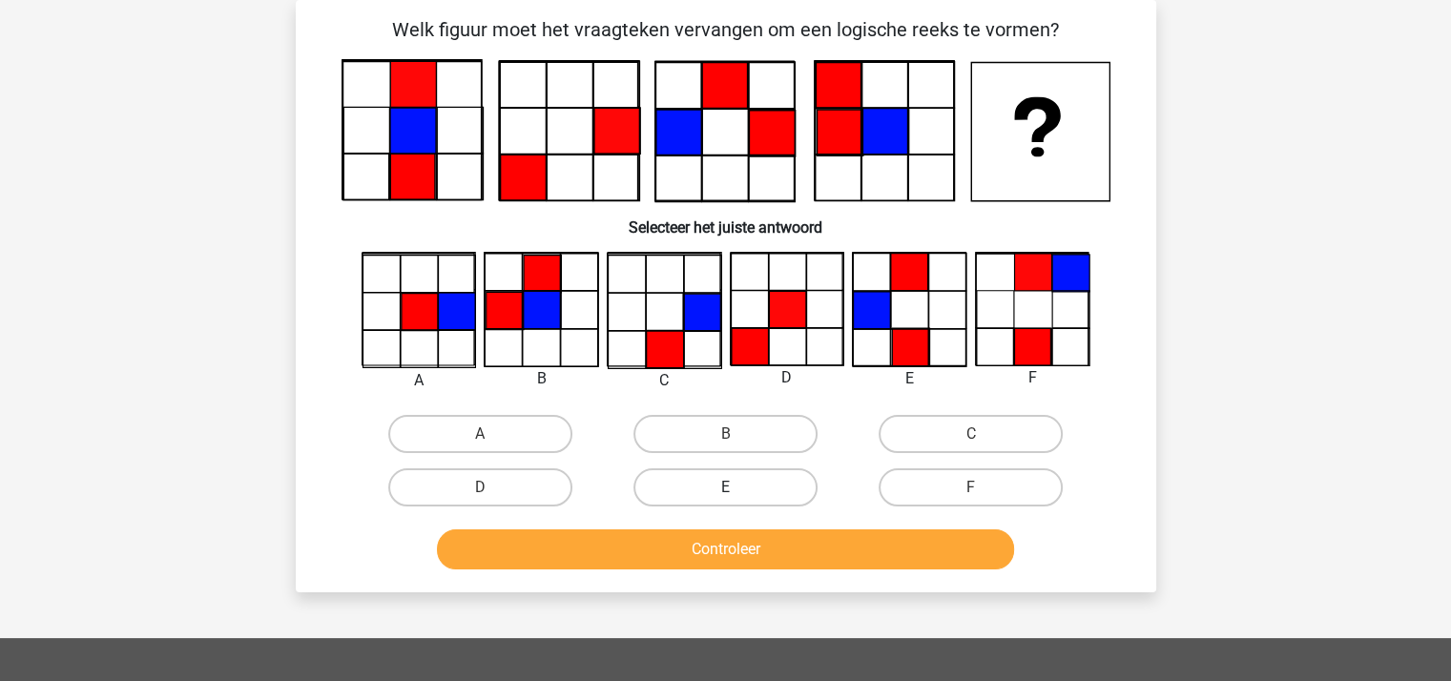
click at [760, 474] on label "E" at bounding box center [725, 487] width 184 height 38
click at [737, 487] on input "E" at bounding box center [731, 493] width 12 height 12
radio input "true"
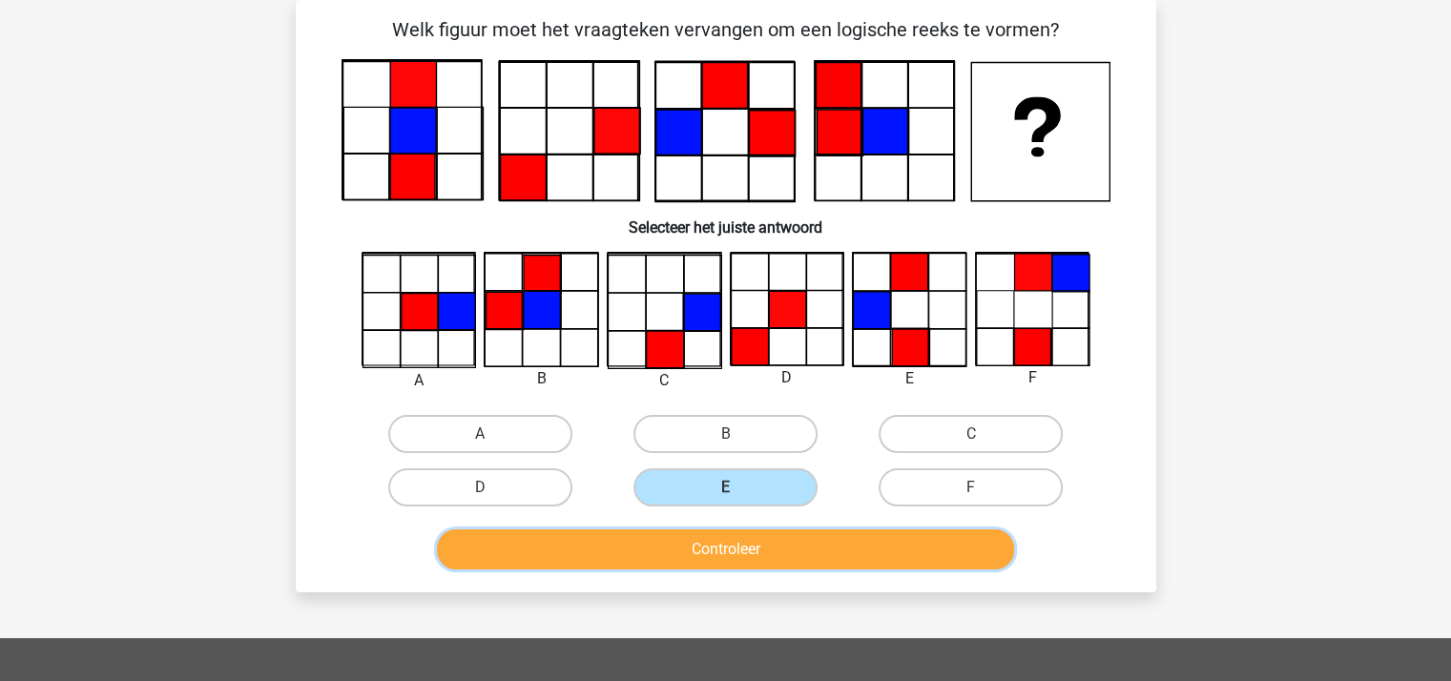
click at [710, 546] on button "Controleer" at bounding box center [725, 549] width 577 height 40
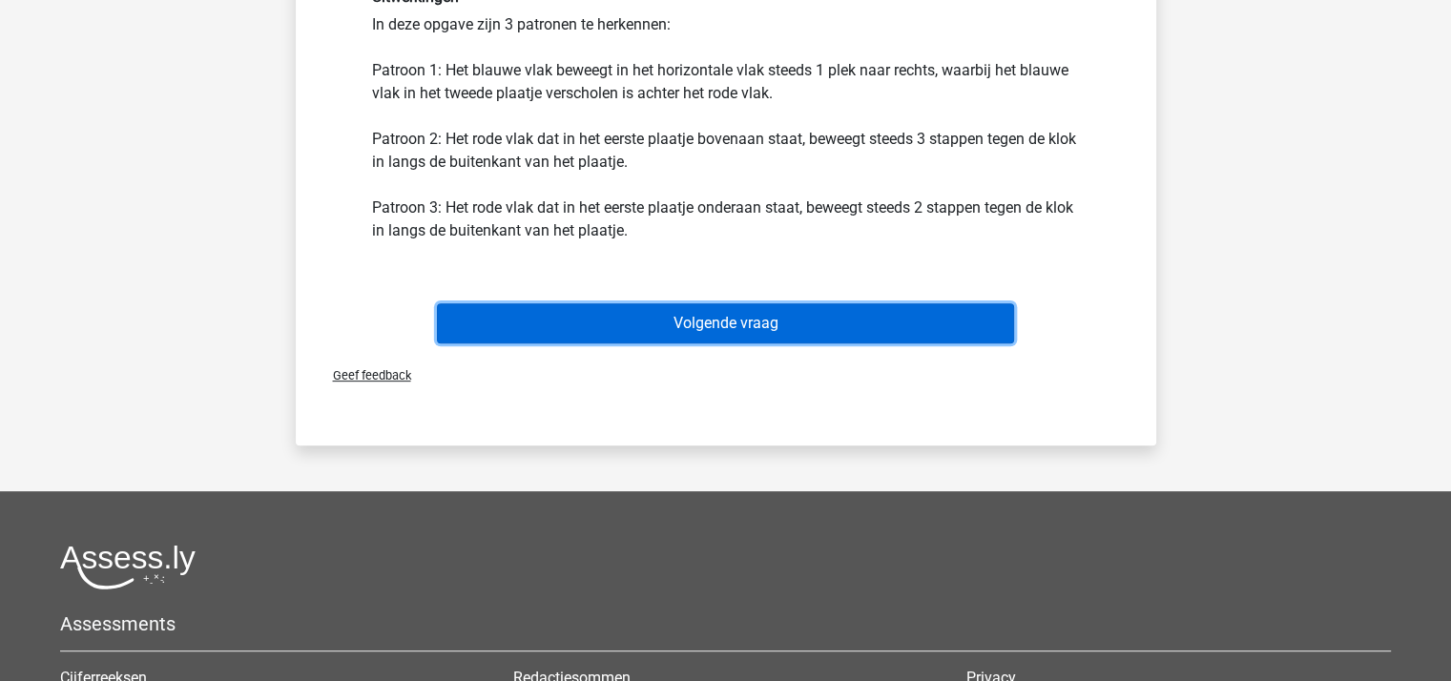
click at [712, 319] on button "Volgende vraag" at bounding box center [725, 323] width 577 height 40
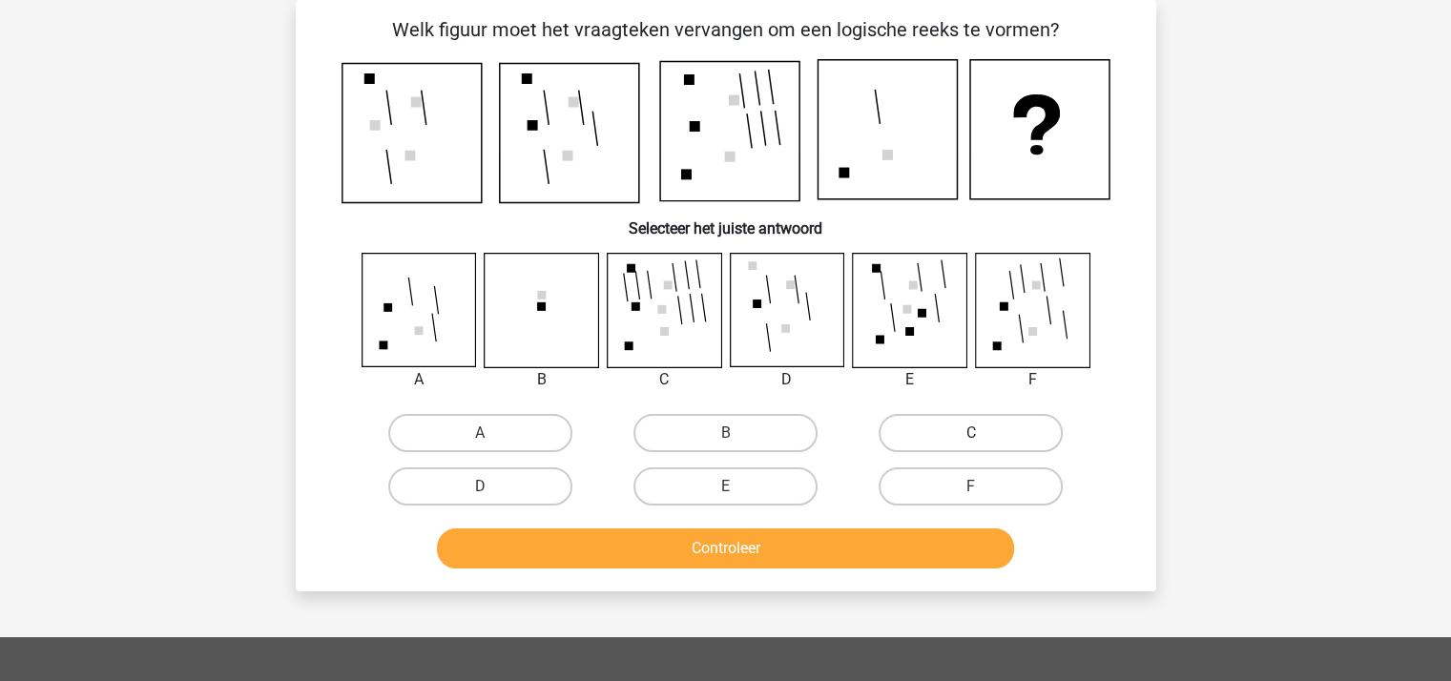
click at [932, 426] on label "C" at bounding box center [970, 433] width 184 height 38
click at [971, 433] on input "C" at bounding box center [977, 439] width 12 height 12
radio input "true"
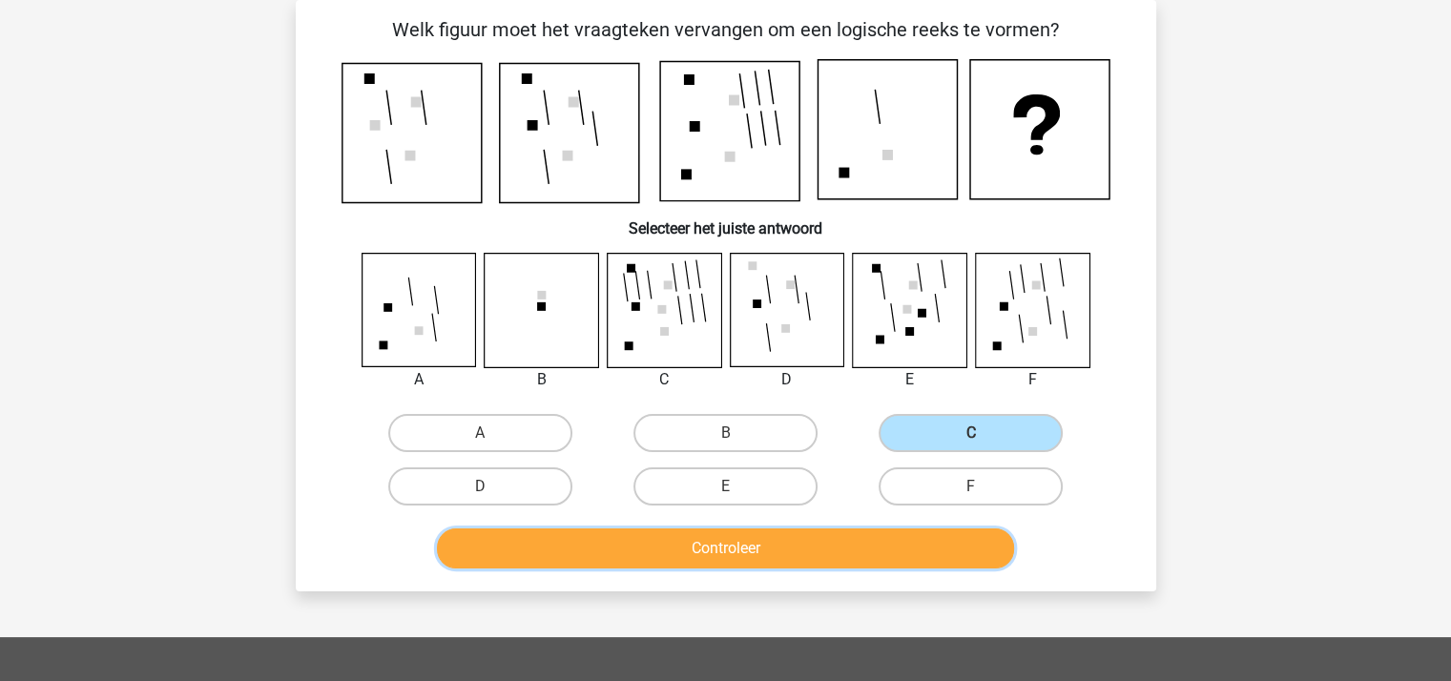
click at [773, 540] on button "Controleer" at bounding box center [725, 548] width 577 height 40
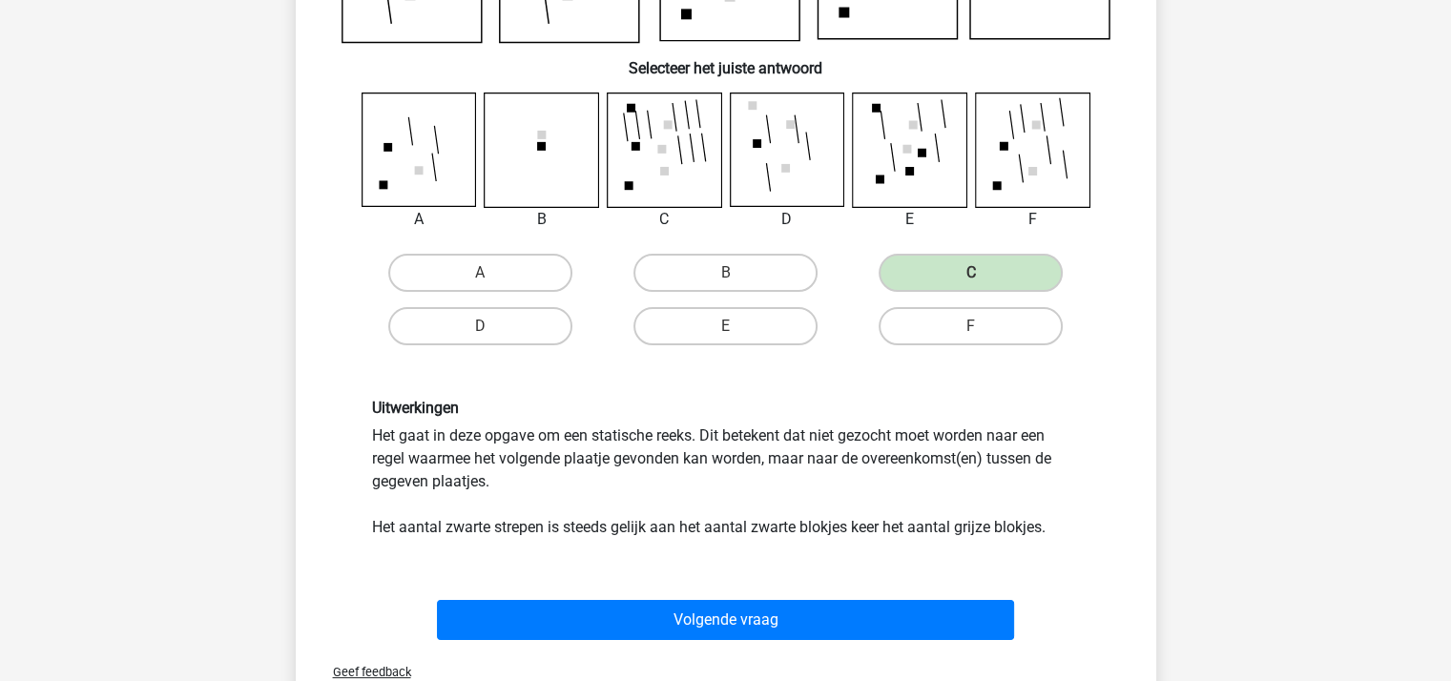
scroll to position [469, 0]
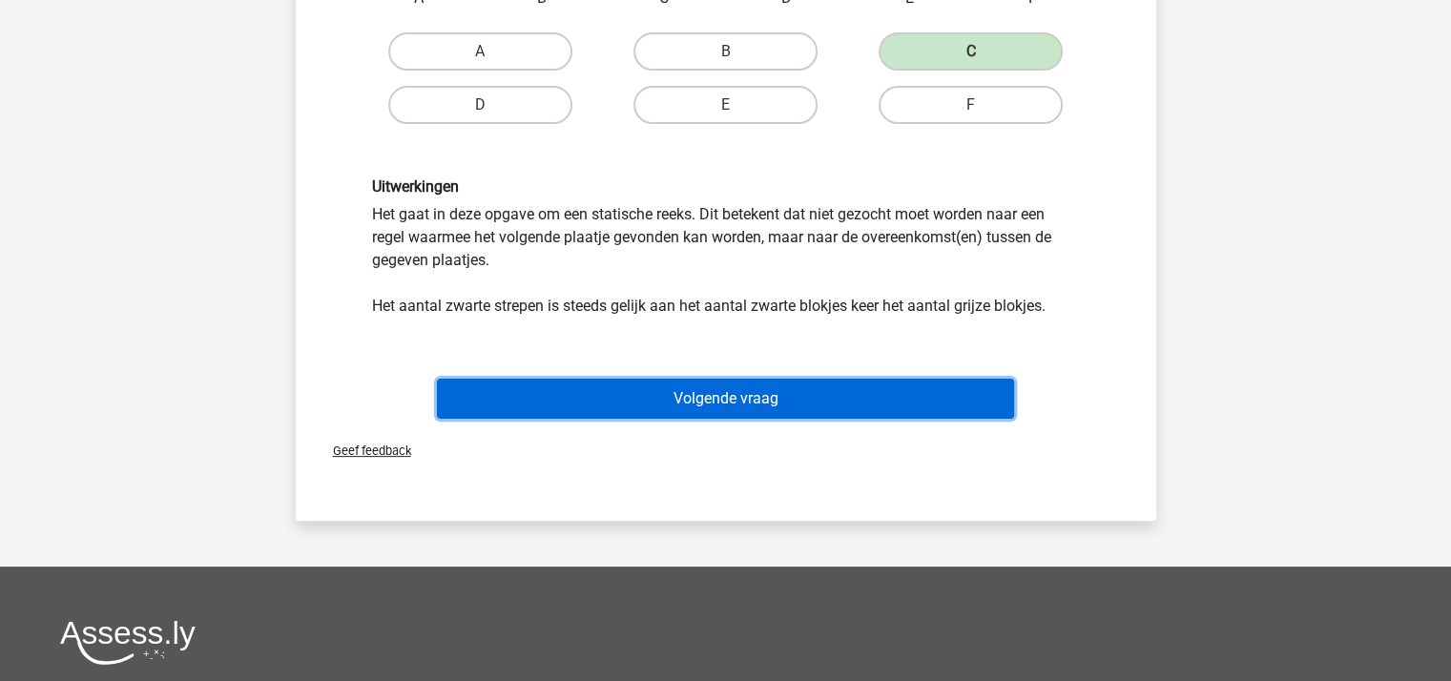
click at [740, 395] on button "Volgende vraag" at bounding box center [725, 399] width 577 height 40
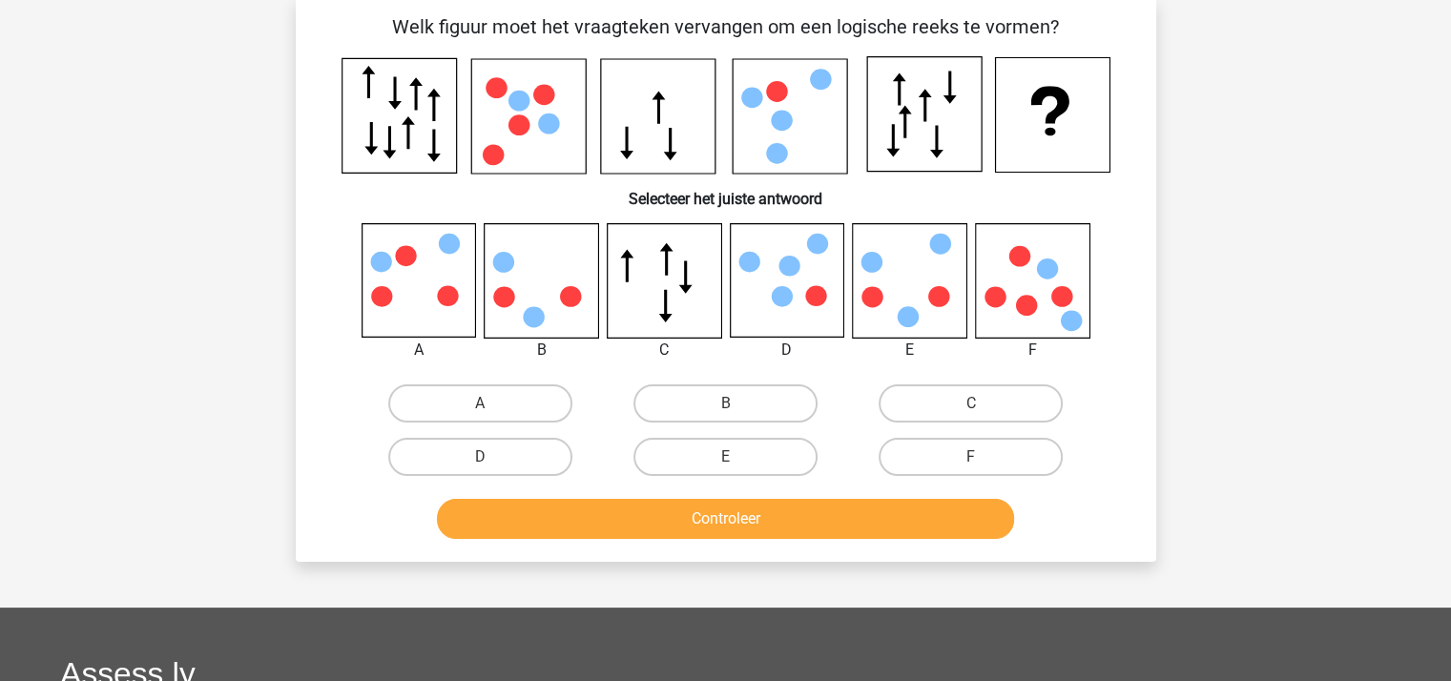
scroll to position [88, 0]
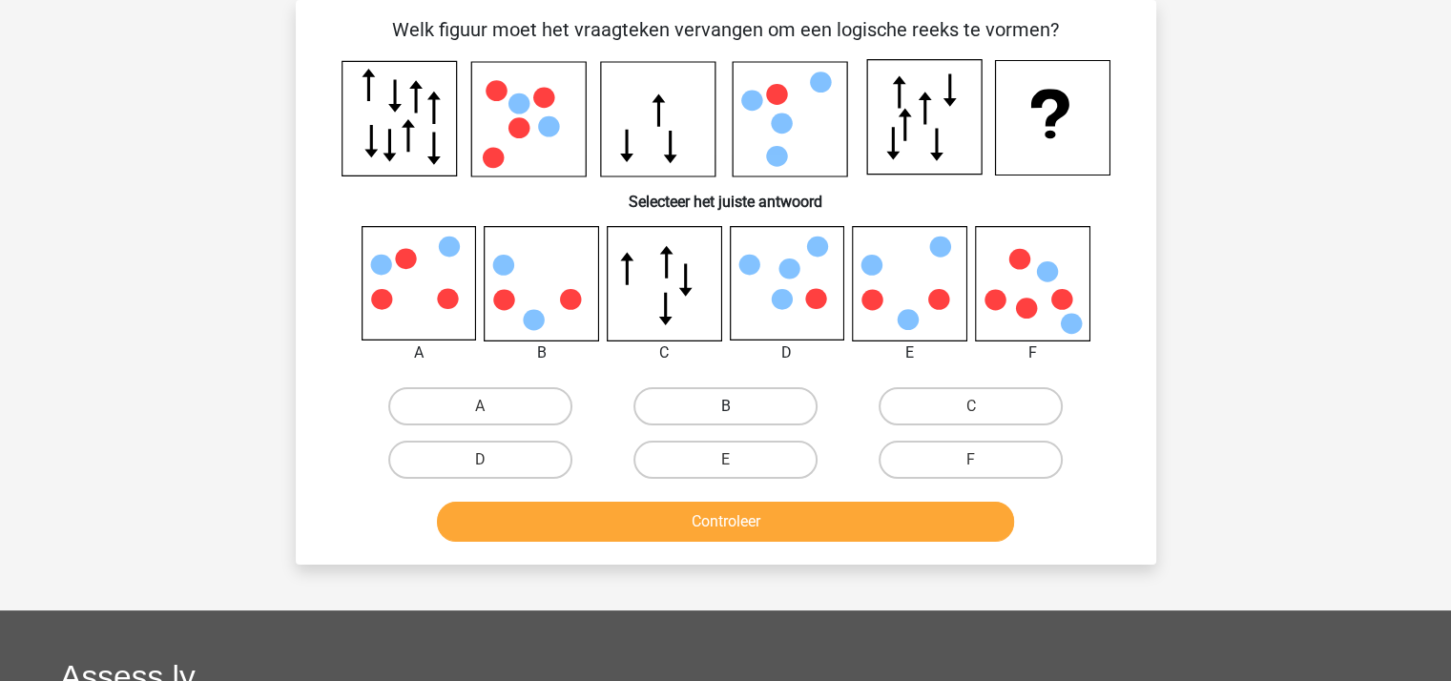
click at [688, 401] on label "B" at bounding box center [725, 406] width 184 height 38
click at [725, 406] on input "B" at bounding box center [731, 412] width 12 height 12
radio input "true"
click at [685, 518] on button "Controleer" at bounding box center [725, 522] width 577 height 40
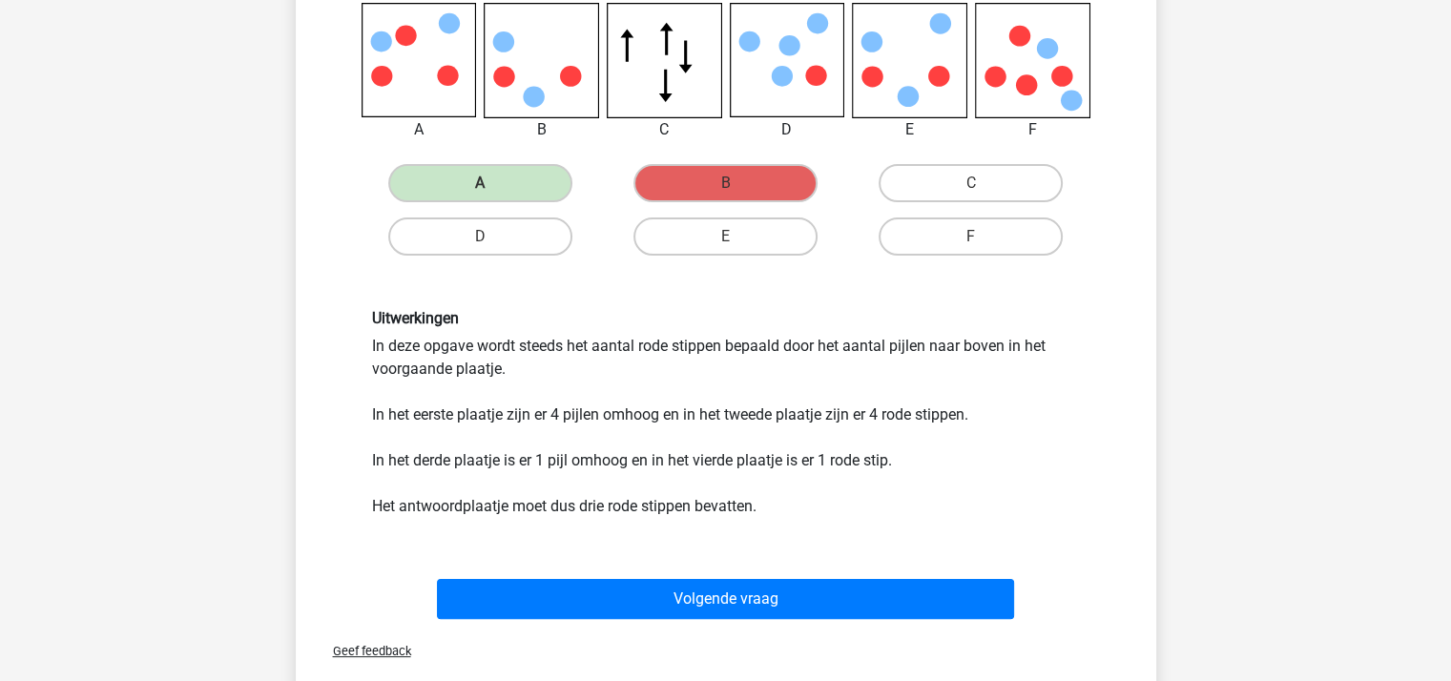
scroll to position [381, 0]
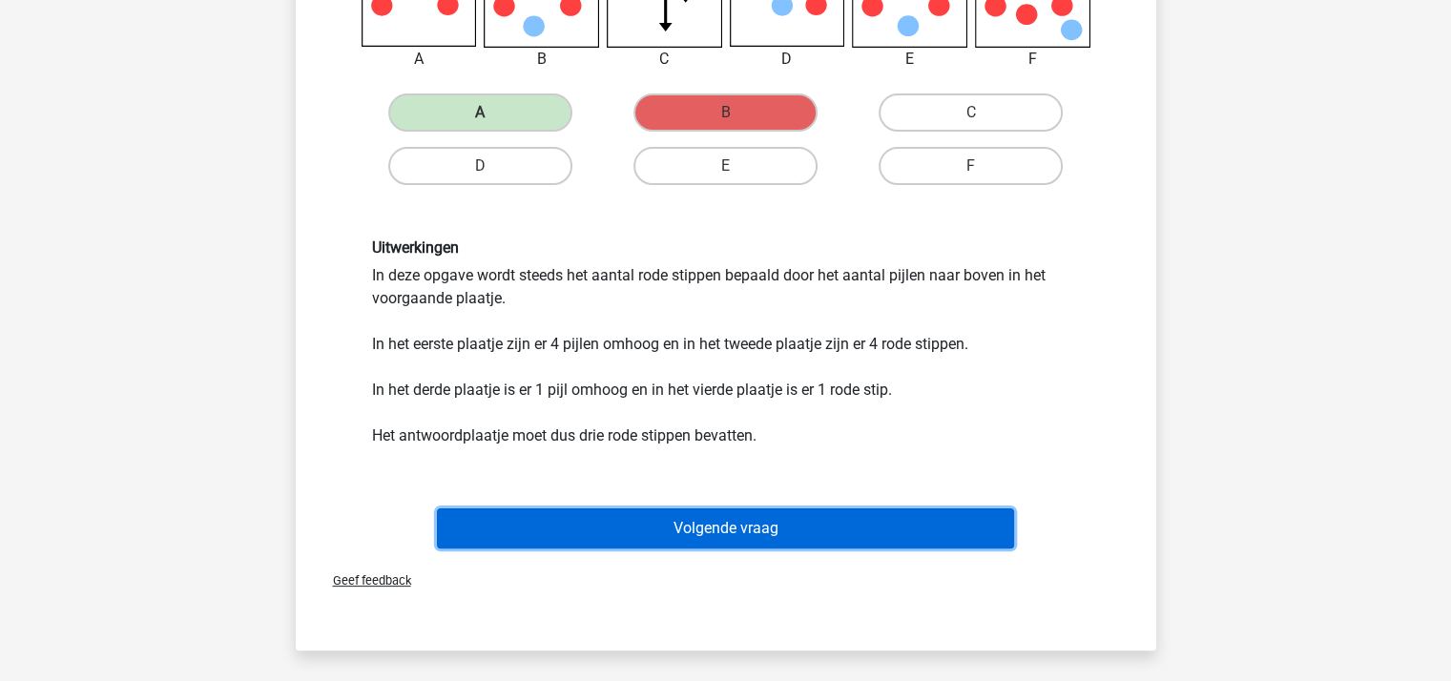
click at [726, 519] on button "Volgende vraag" at bounding box center [725, 528] width 577 height 40
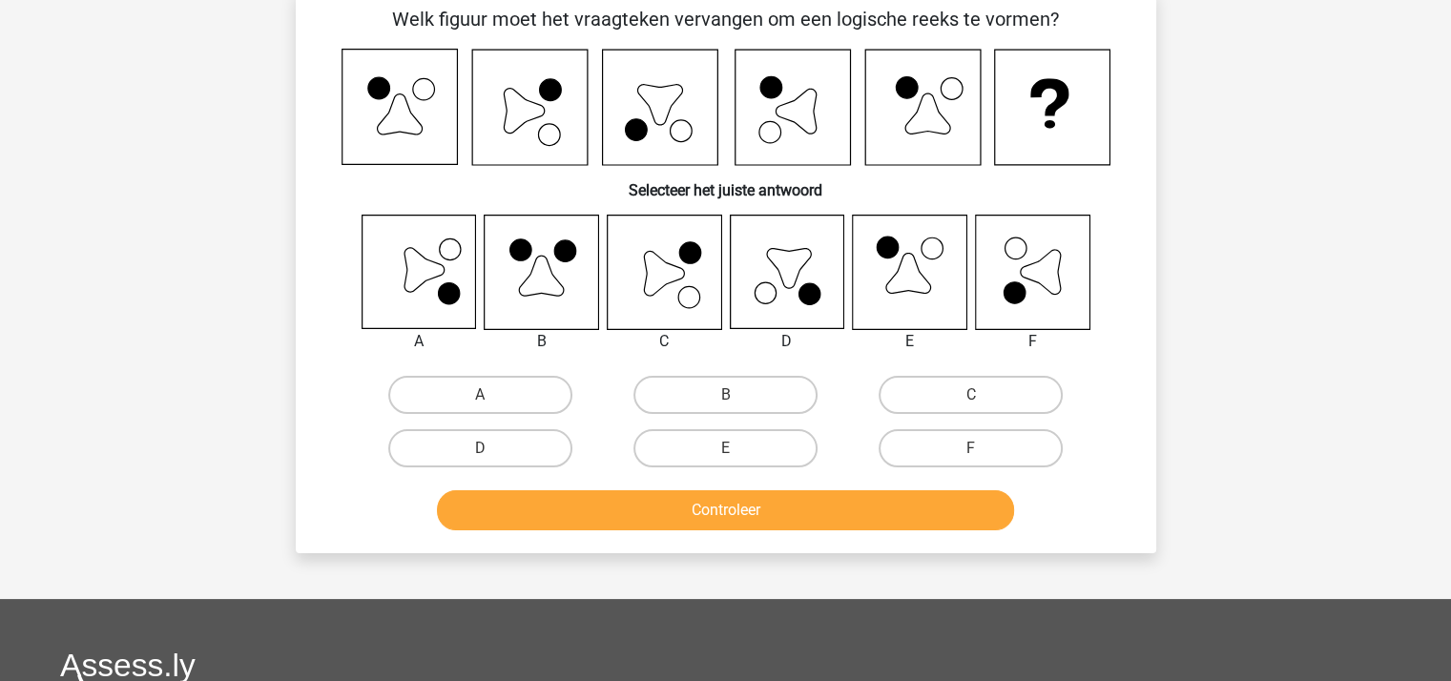
scroll to position [88, 0]
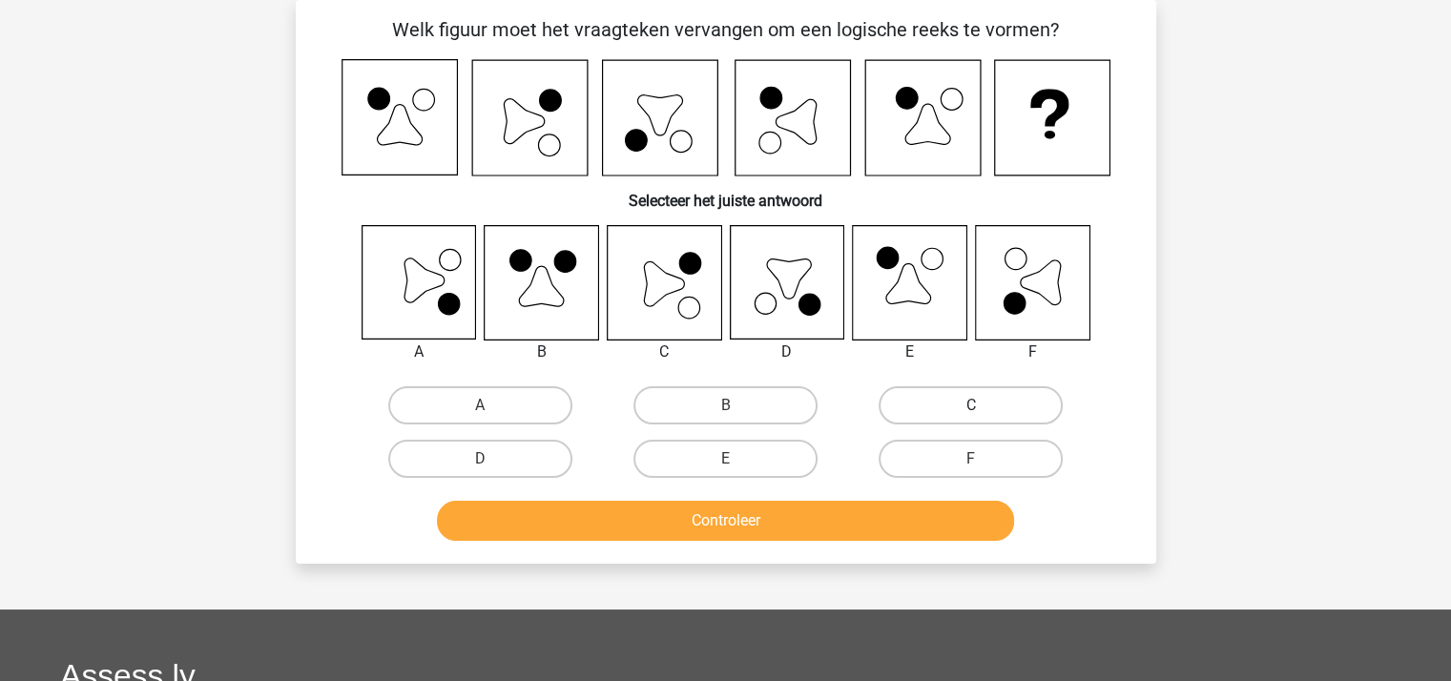
click at [991, 396] on label "C" at bounding box center [970, 405] width 184 height 38
click at [983, 405] on input "C" at bounding box center [977, 411] width 12 height 12
radio input "true"
click at [821, 512] on button "Controleer" at bounding box center [725, 521] width 577 height 40
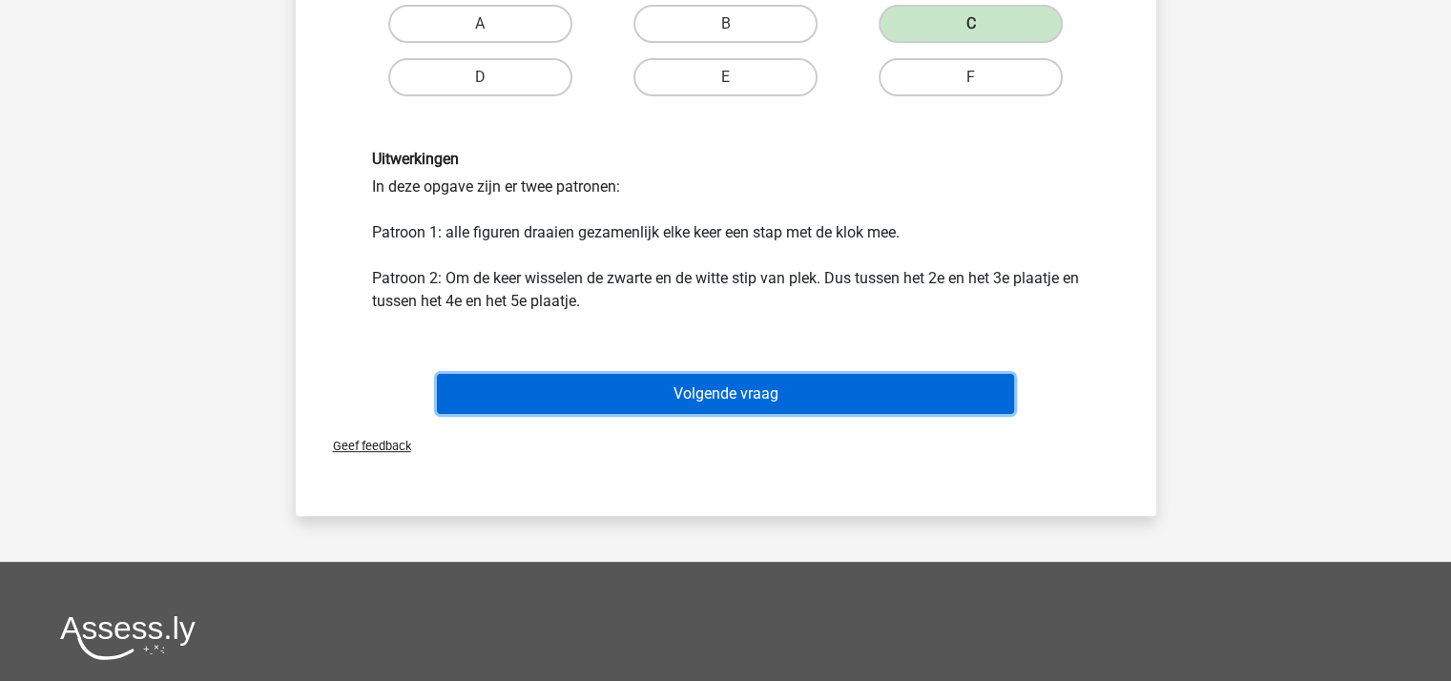
click at [751, 400] on button "Volgende vraag" at bounding box center [725, 394] width 577 height 40
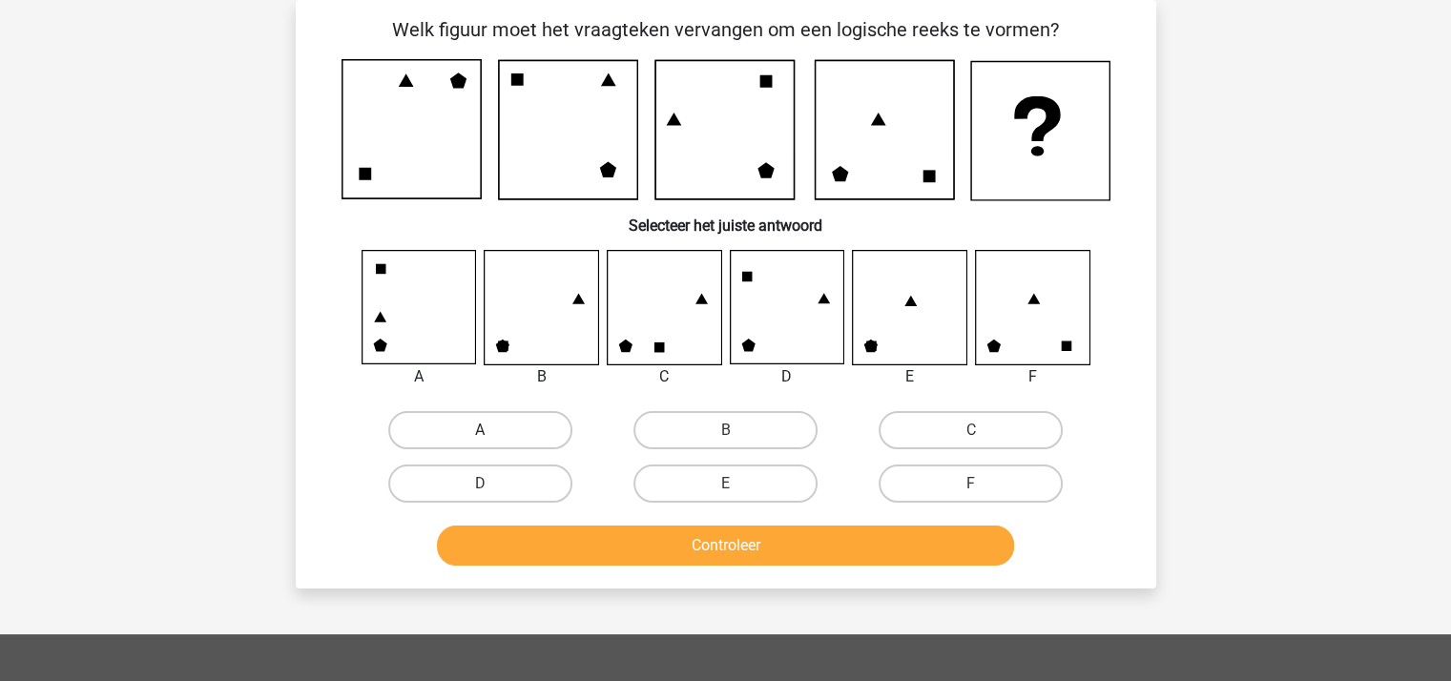
click at [496, 422] on label "A" at bounding box center [480, 430] width 184 height 38
click at [492, 430] on input "A" at bounding box center [486, 436] width 12 height 12
radio input "true"
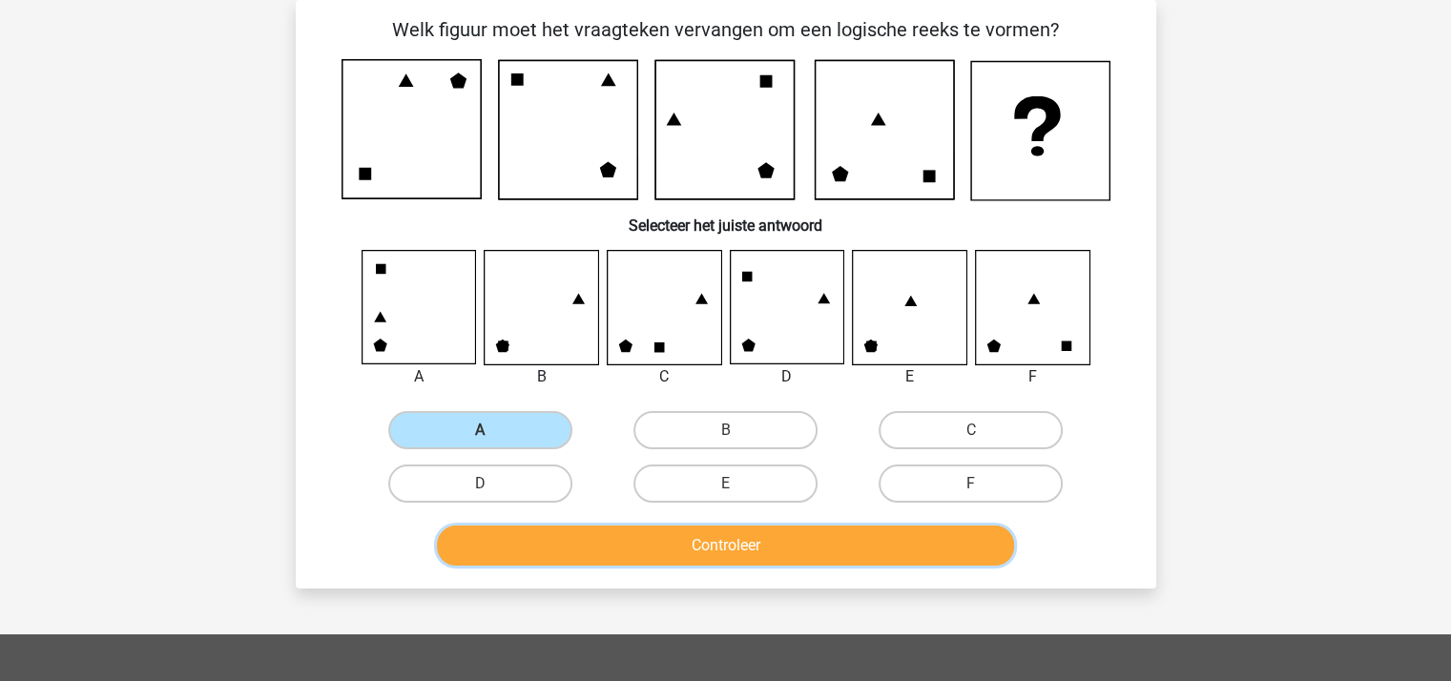
click at [595, 537] on button "Controleer" at bounding box center [725, 546] width 577 height 40
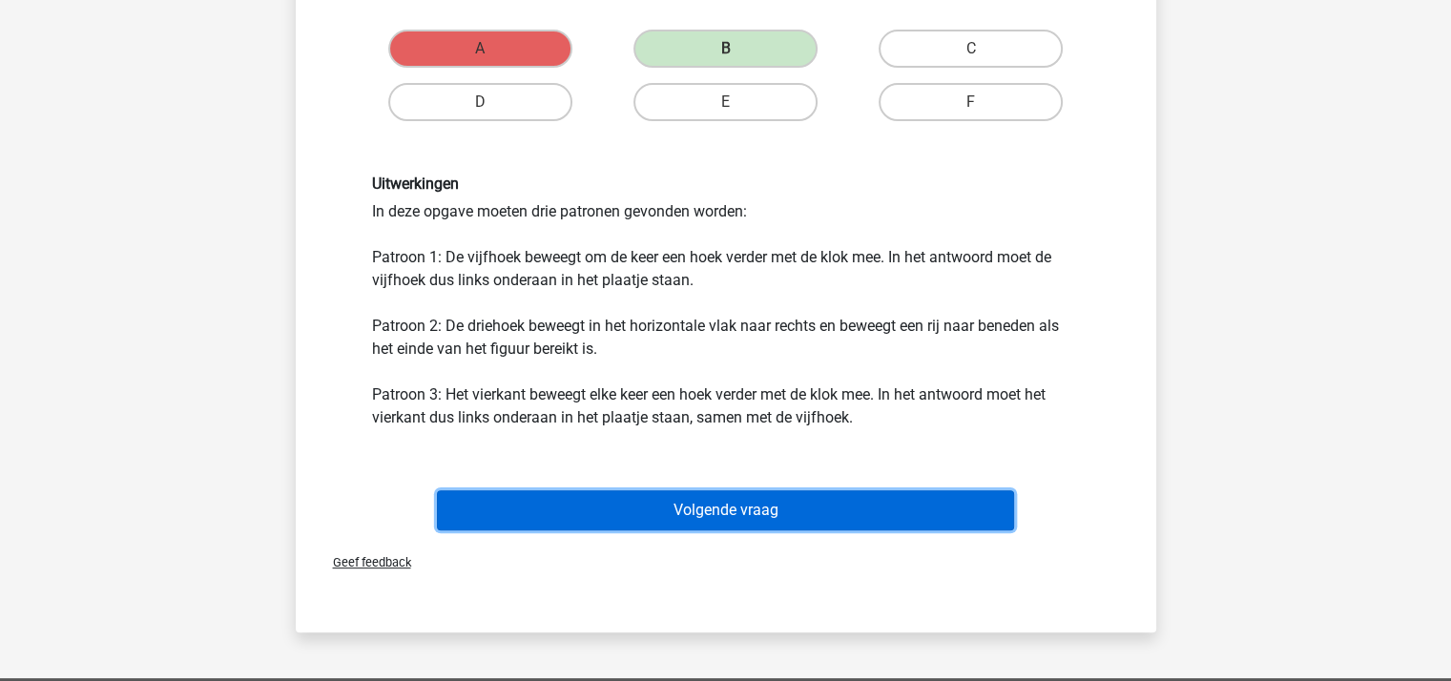
click at [625, 501] on button "Volgende vraag" at bounding box center [725, 510] width 577 height 40
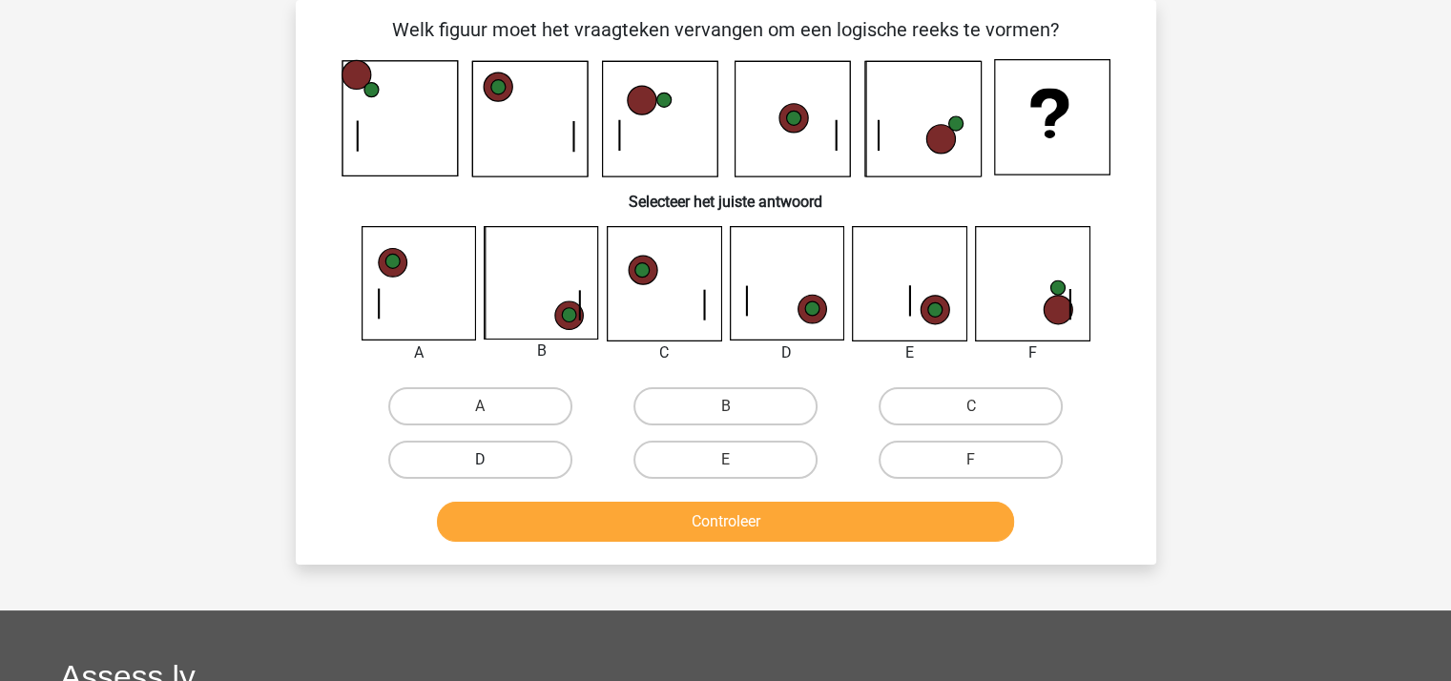
click at [507, 457] on label "D" at bounding box center [480, 460] width 184 height 38
click at [492, 460] on input "D" at bounding box center [486, 466] width 12 height 12
radio input "true"
click at [724, 402] on label "B" at bounding box center [725, 406] width 184 height 38
click at [725, 406] on input "B" at bounding box center [731, 412] width 12 height 12
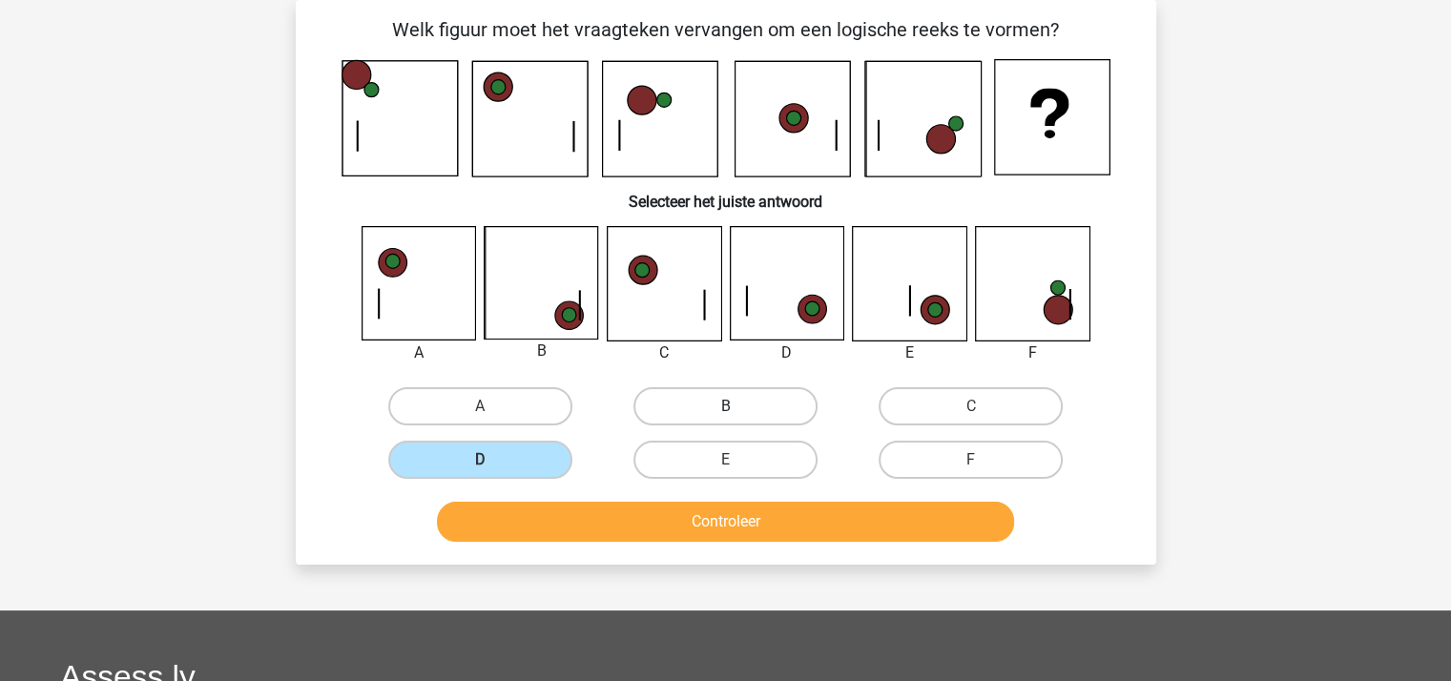
radio input "true"
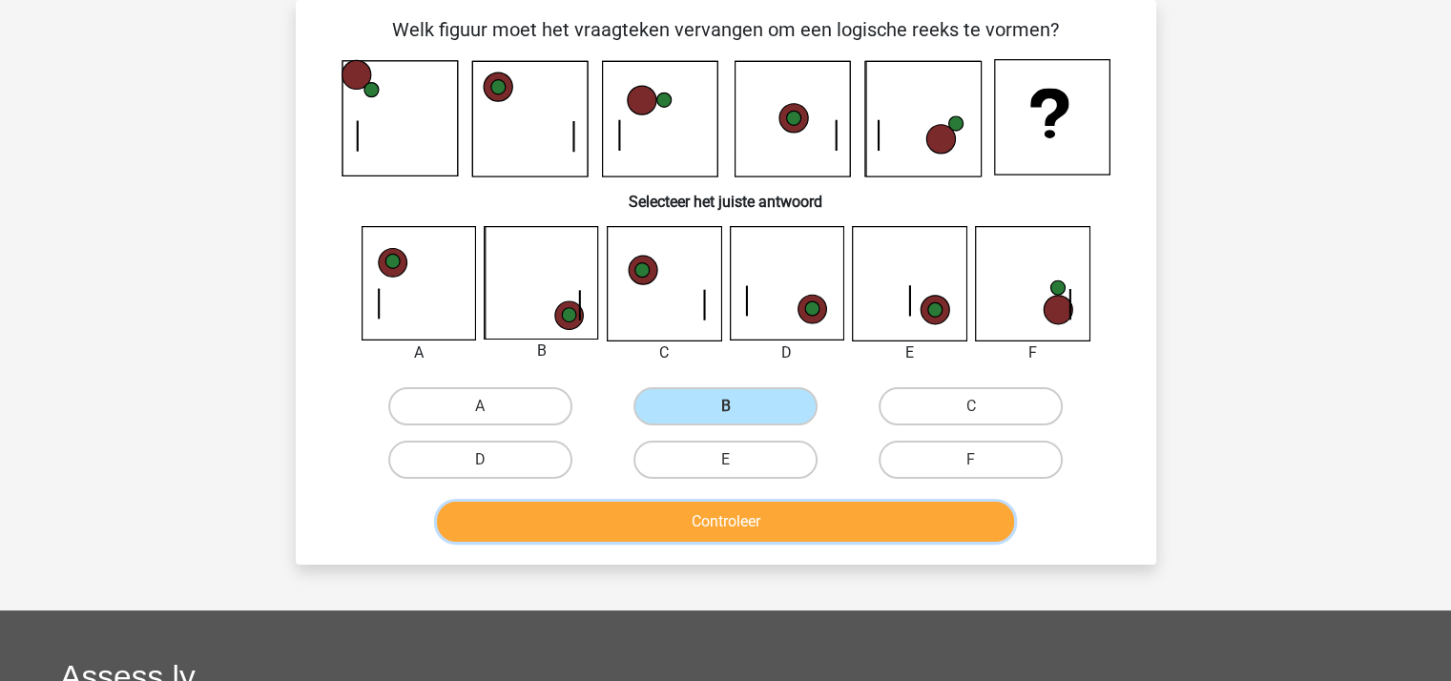
click at [711, 514] on button "Controleer" at bounding box center [725, 522] width 577 height 40
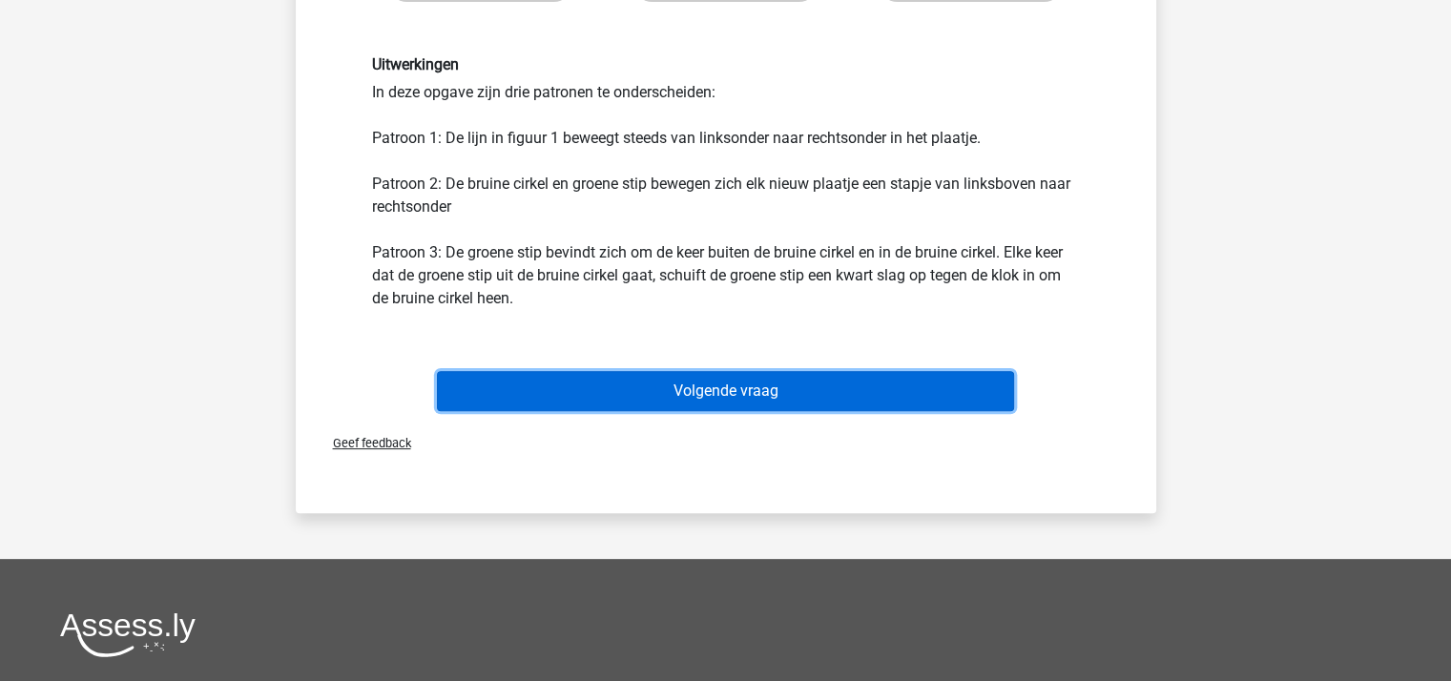
click at [732, 384] on button "Volgende vraag" at bounding box center [725, 391] width 577 height 40
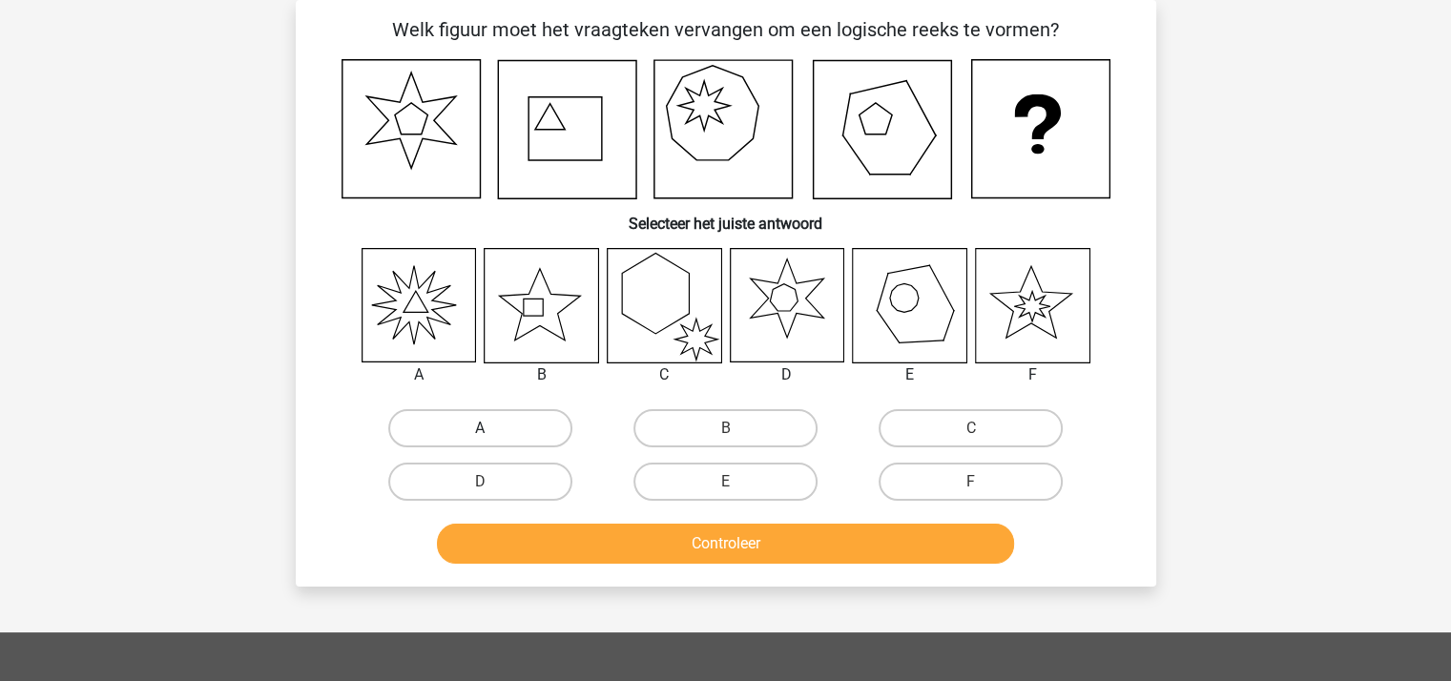
click at [470, 424] on label "A" at bounding box center [480, 428] width 184 height 38
click at [480, 428] on input "A" at bounding box center [486, 434] width 12 height 12
radio input "true"
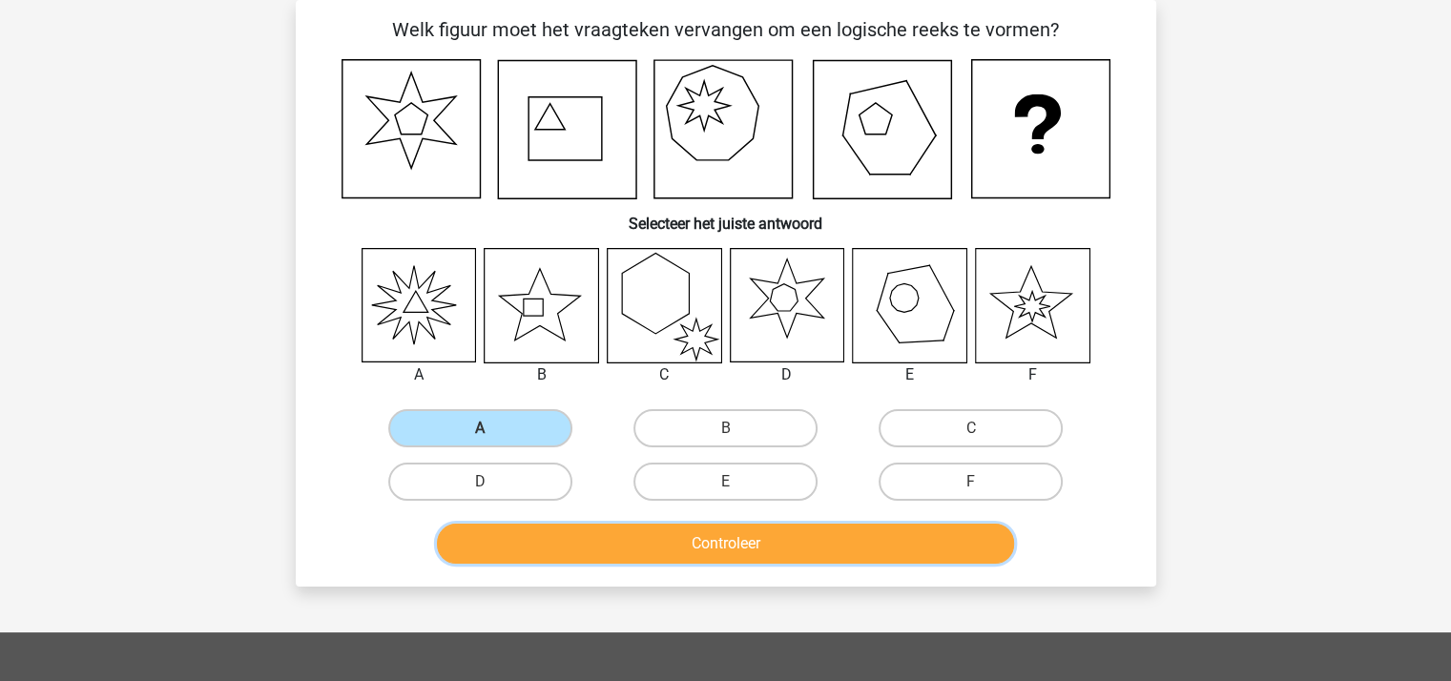
click at [584, 544] on button "Controleer" at bounding box center [725, 544] width 577 height 40
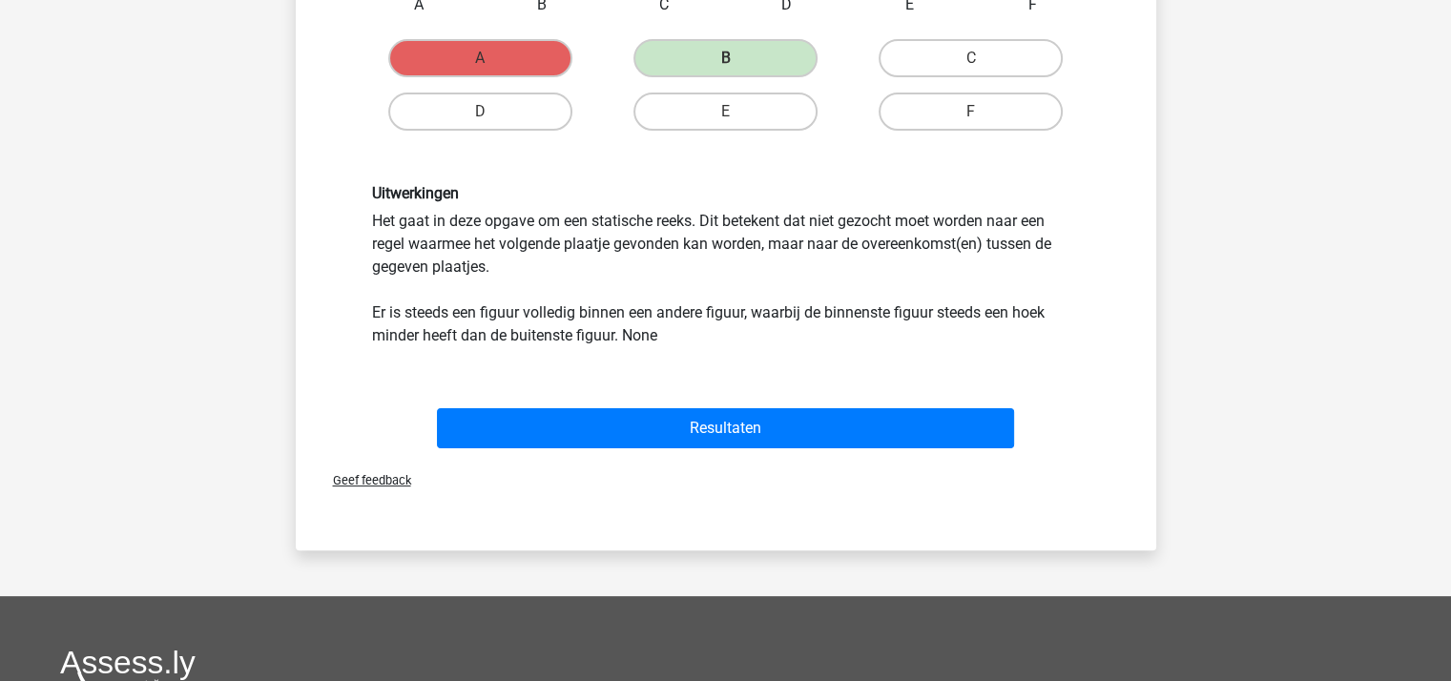
scroll to position [469, 0]
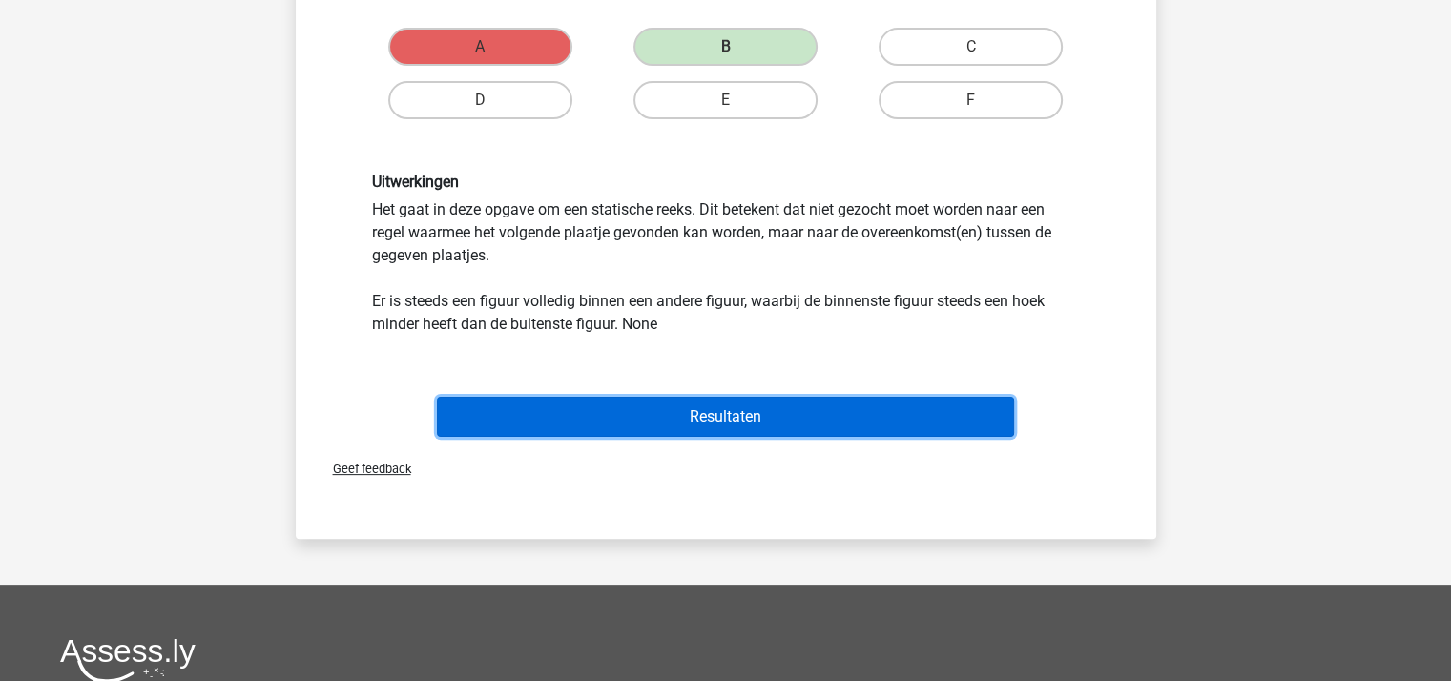
click at [719, 409] on button "Resultaten" at bounding box center [725, 417] width 577 height 40
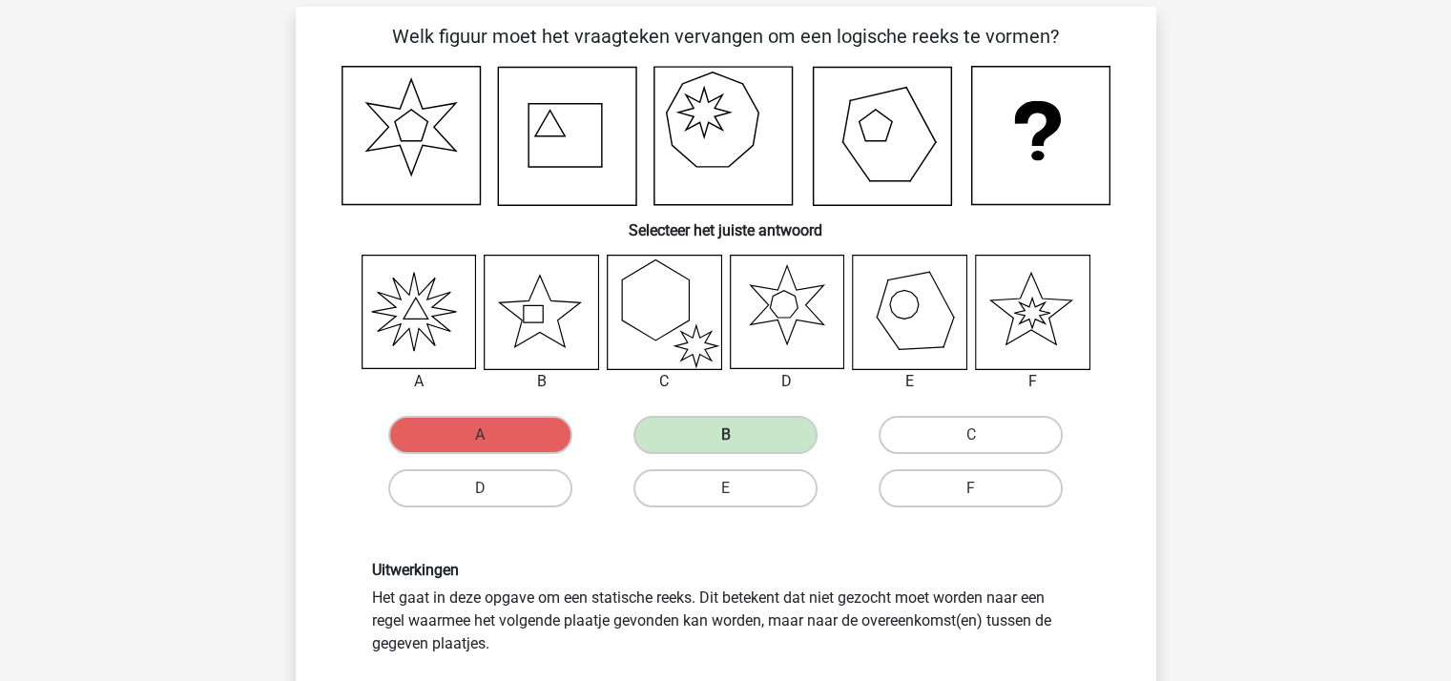
scroll to position [0, 0]
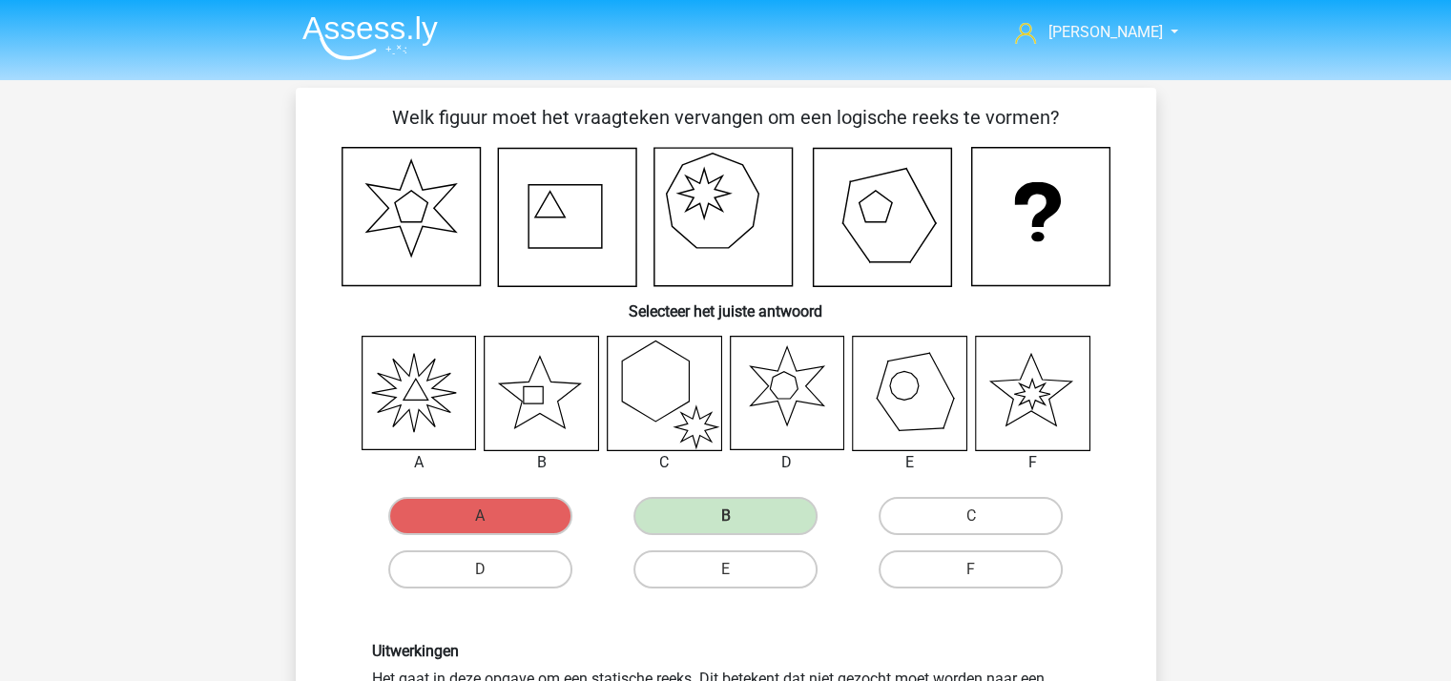
click at [380, 31] on img at bounding box center [369, 37] width 135 height 45
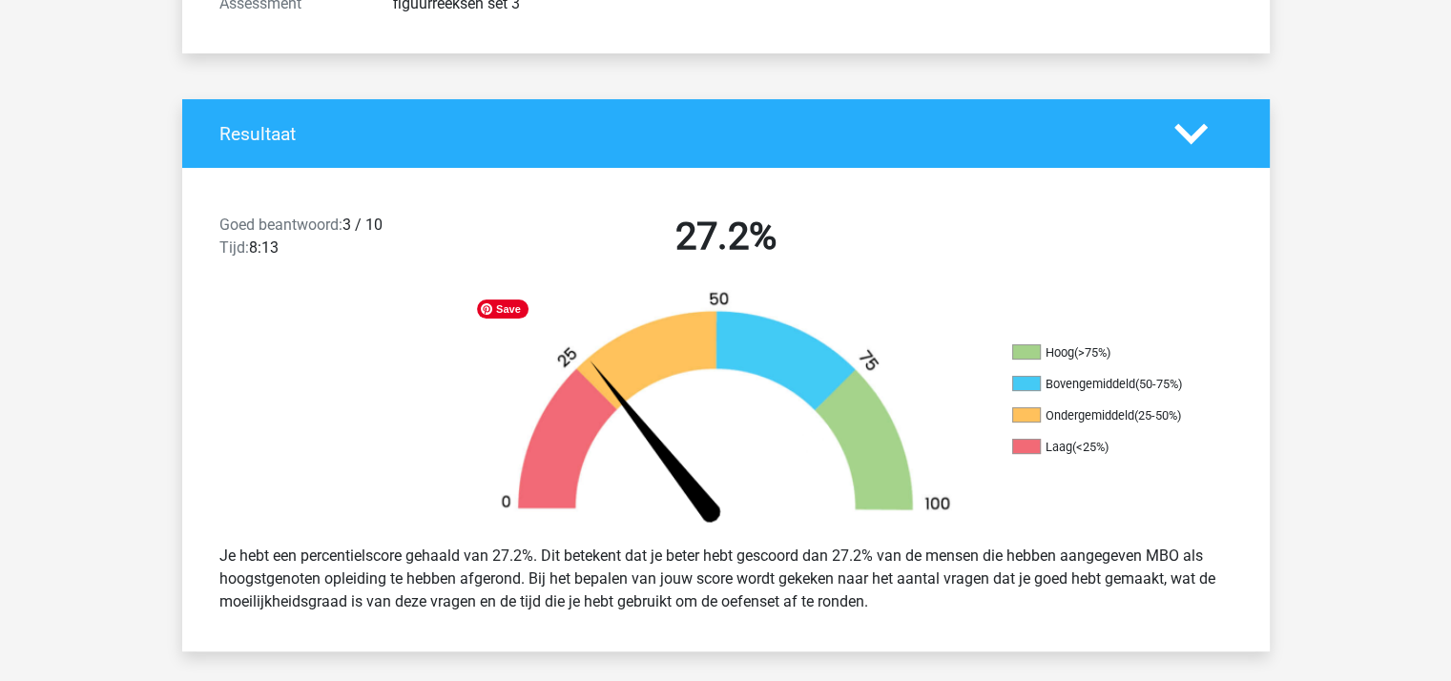
scroll to position [286, 0]
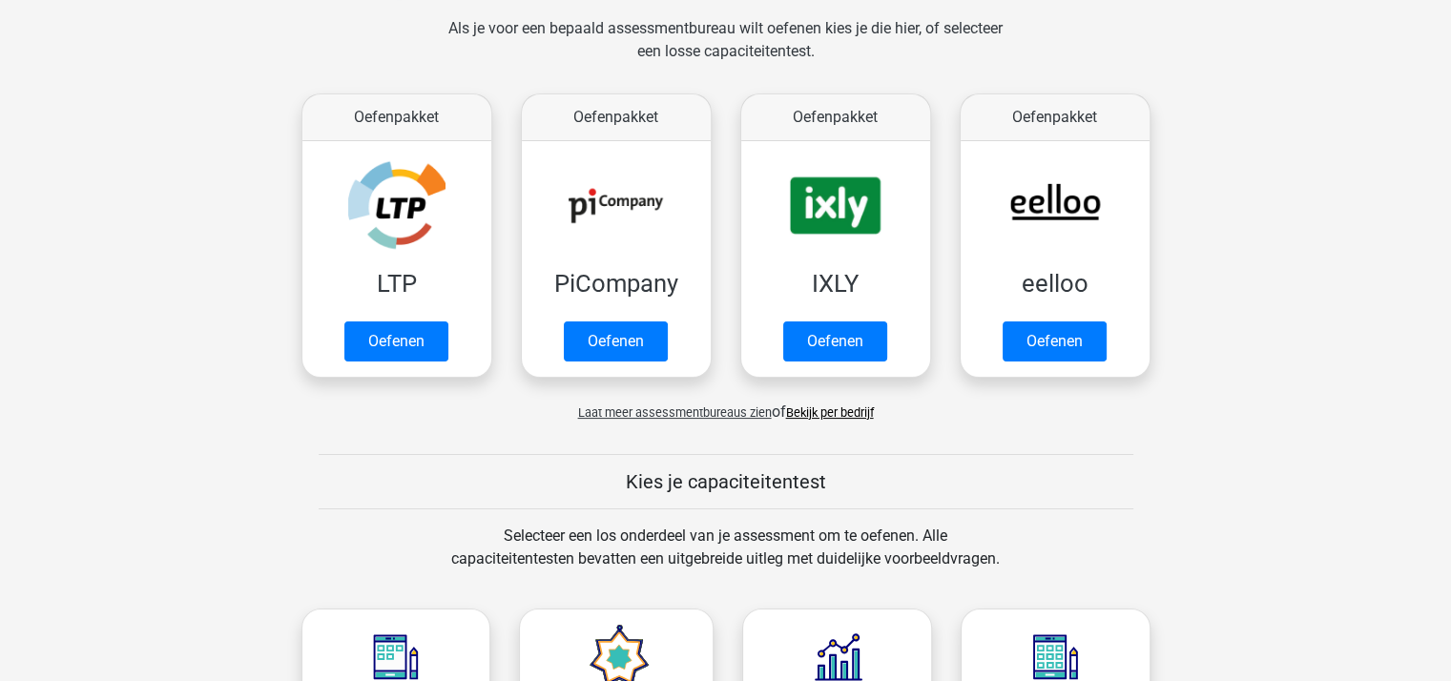
scroll to position [572, 0]
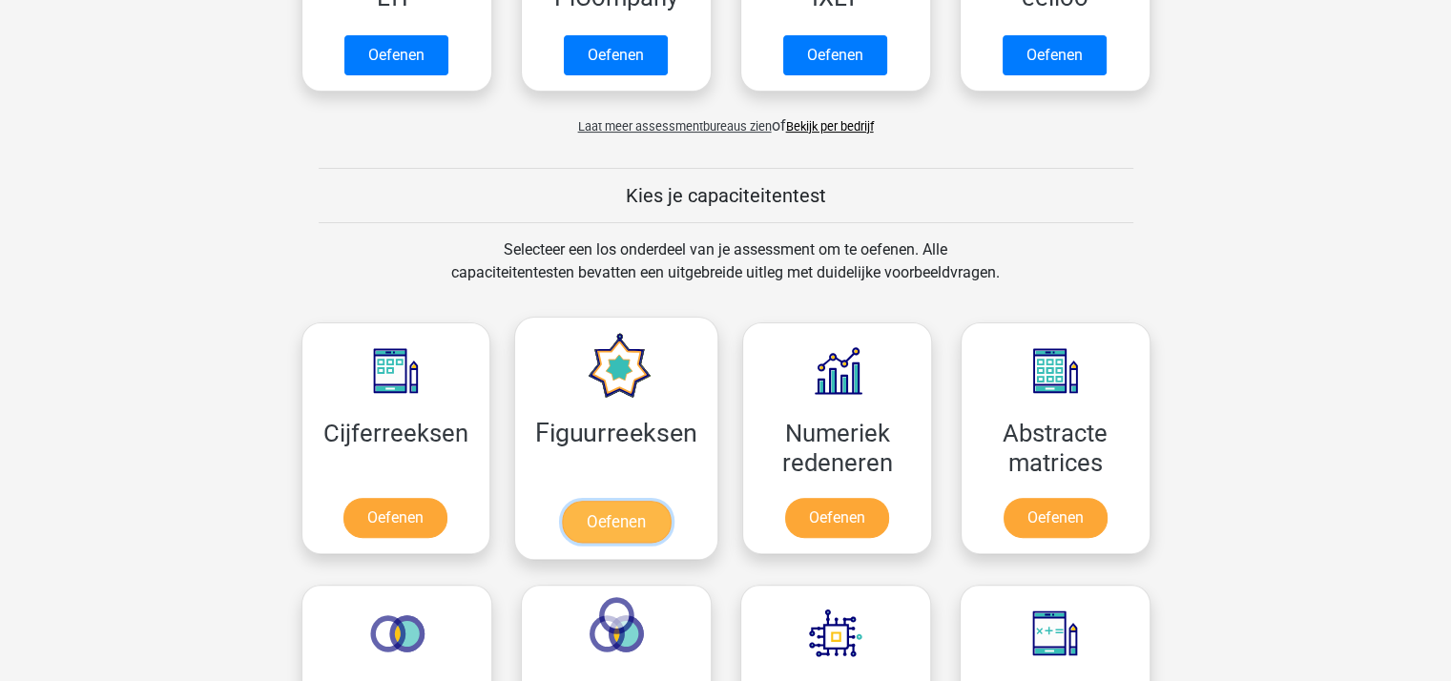
click at [608, 517] on link "Oefenen" at bounding box center [616, 522] width 109 height 42
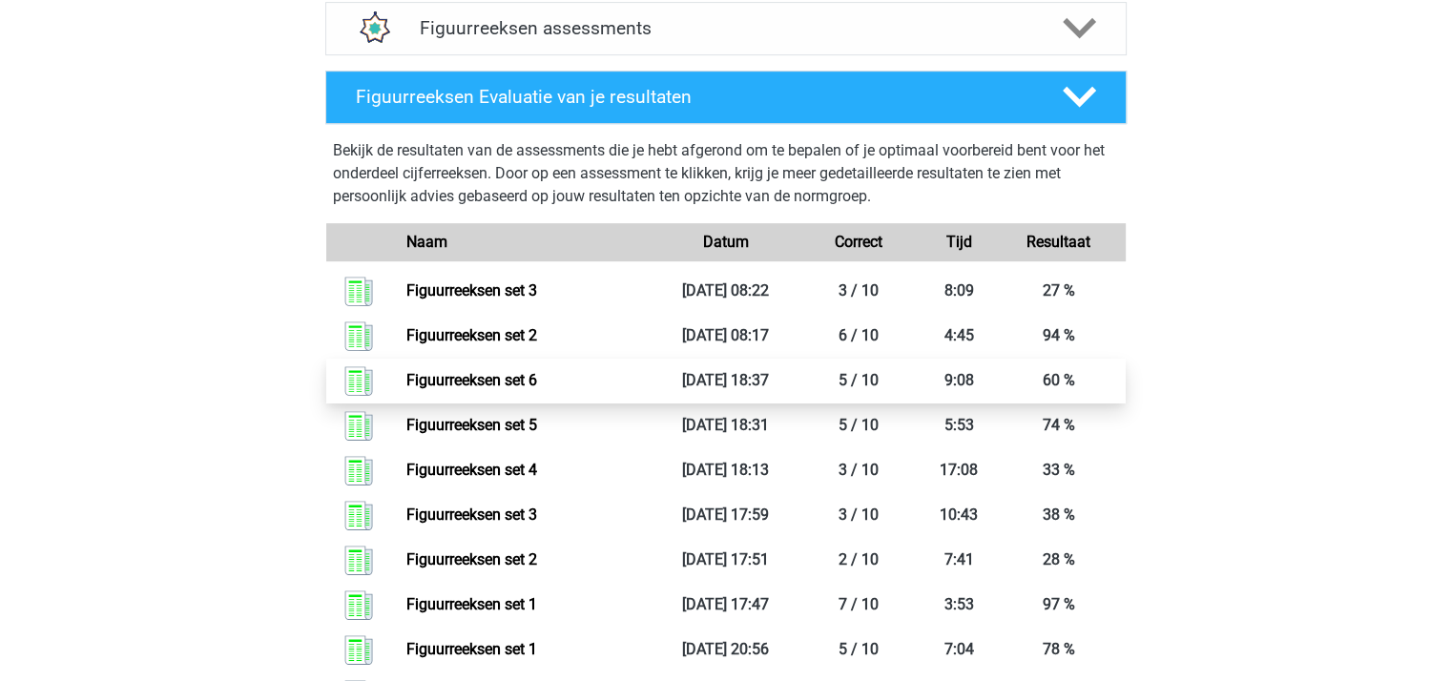
scroll to position [1049, 0]
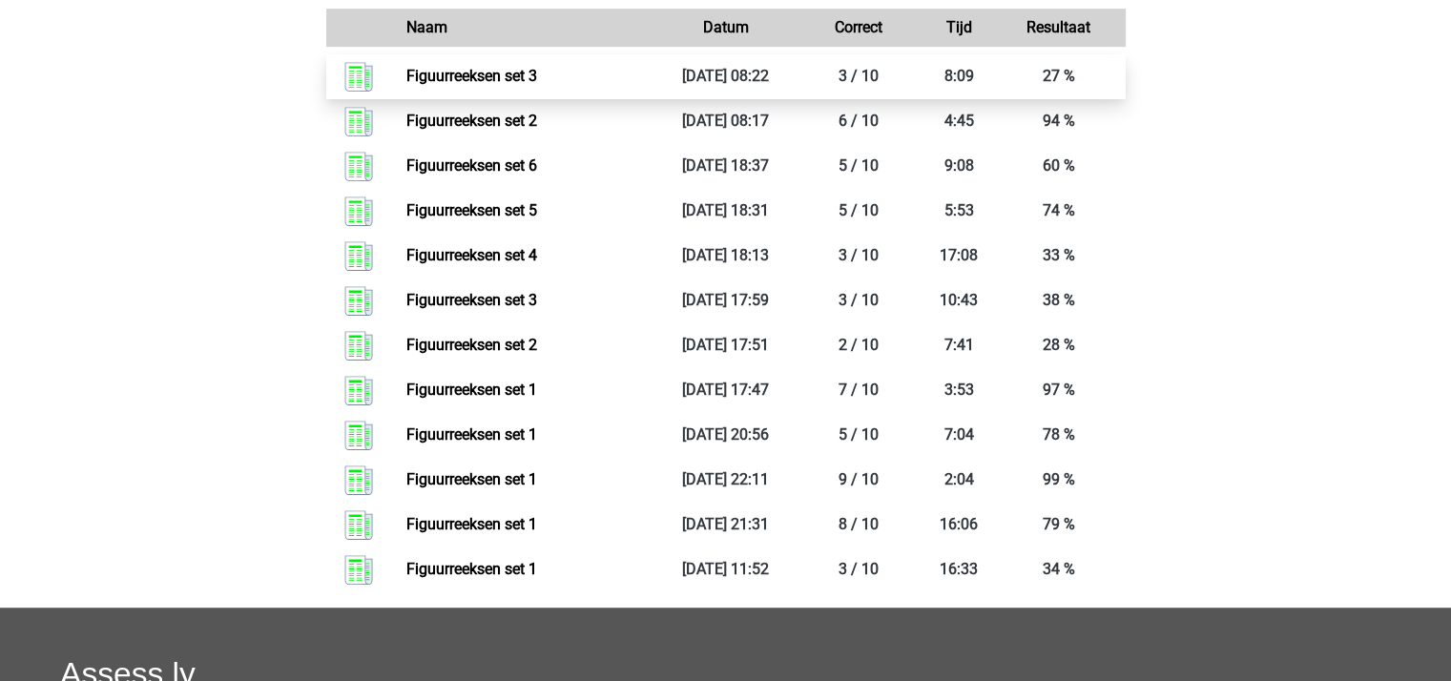
click at [470, 78] on link "Figuurreeksen set 3" at bounding box center [471, 76] width 131 height 18
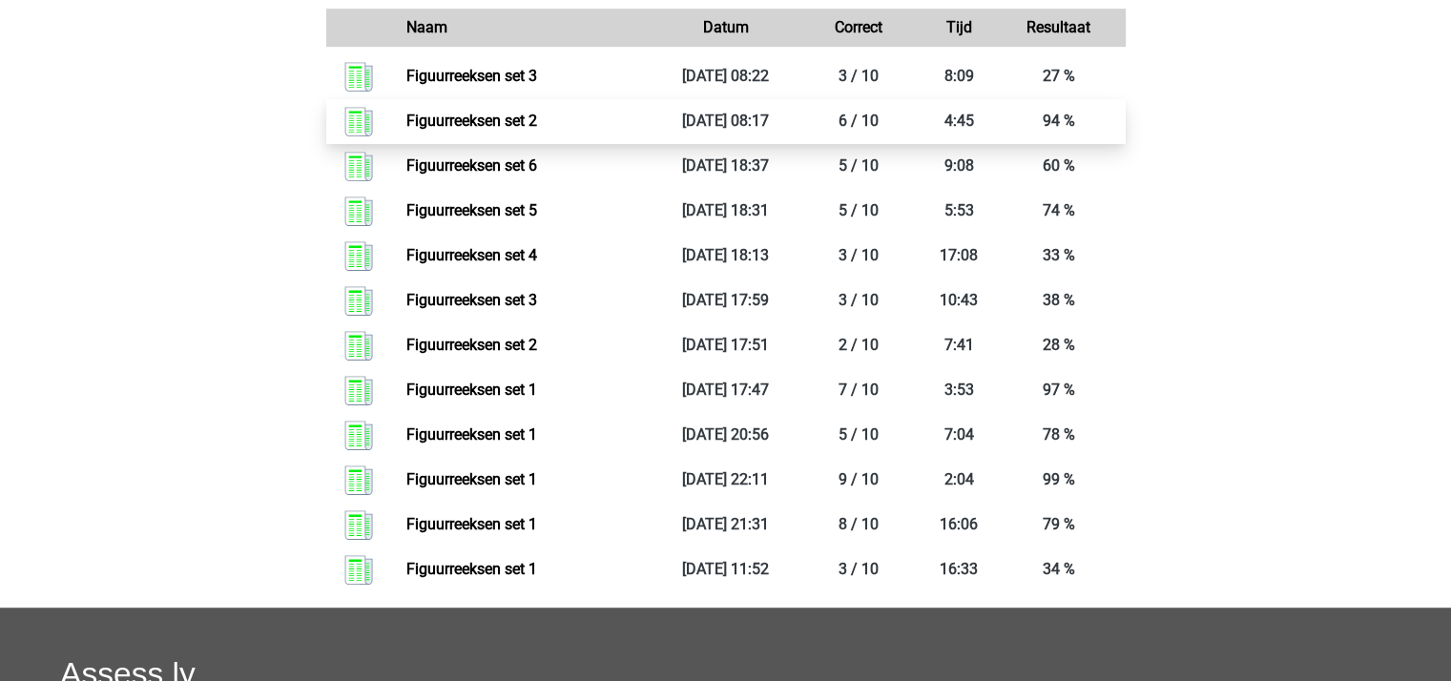
click at [505, 120] on link "Figuurreeksen set 2" at bounding box center [471, 121] width 131 height 18
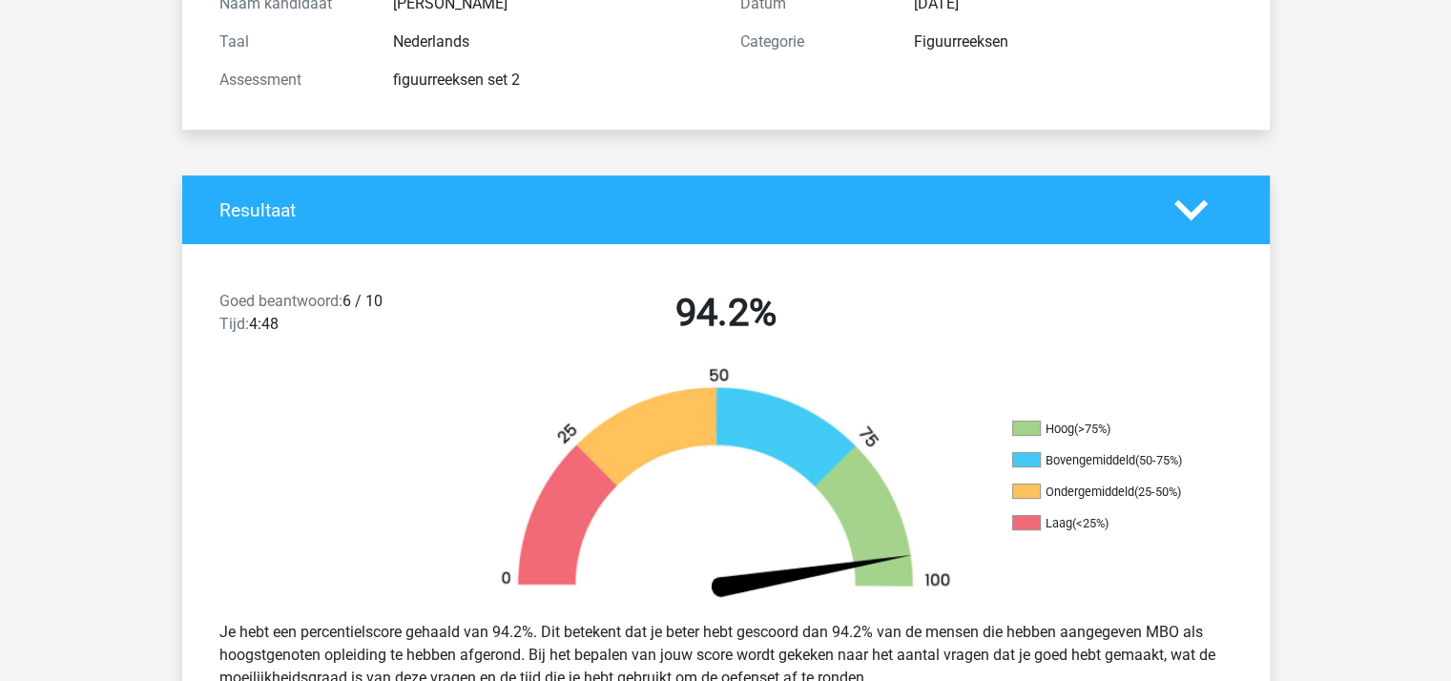
scroll to position [477, 0]
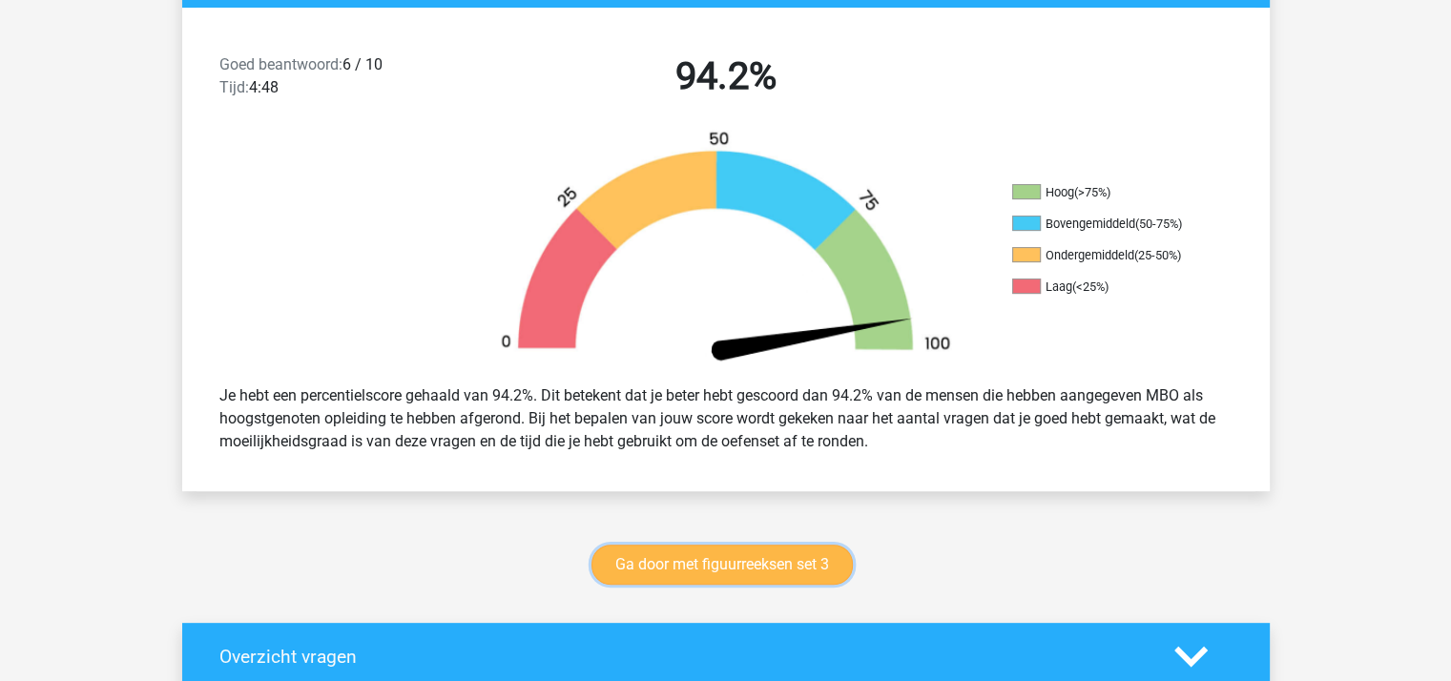
click at [749, 570] on link "Ga door met figuurreeksen set 3" at bounding box center [721, 565] width 261 height 40
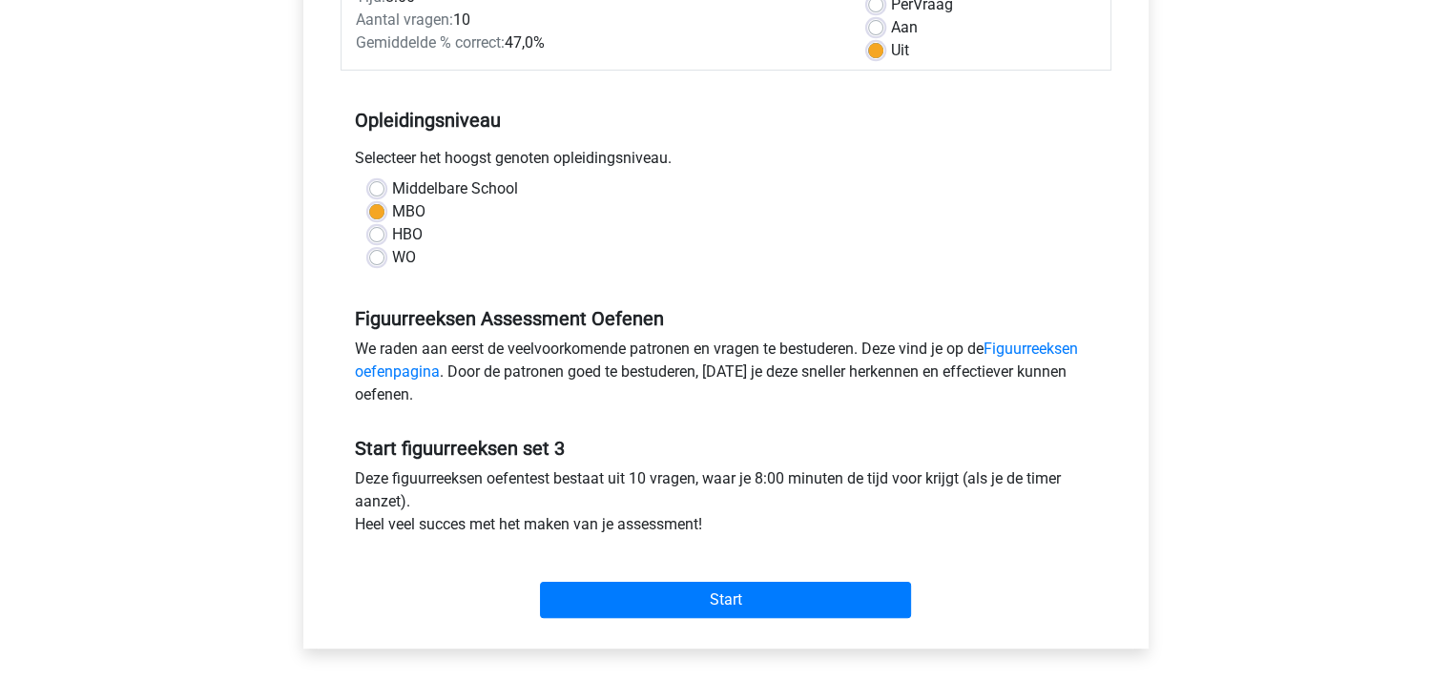
scroll to position [477, 0]
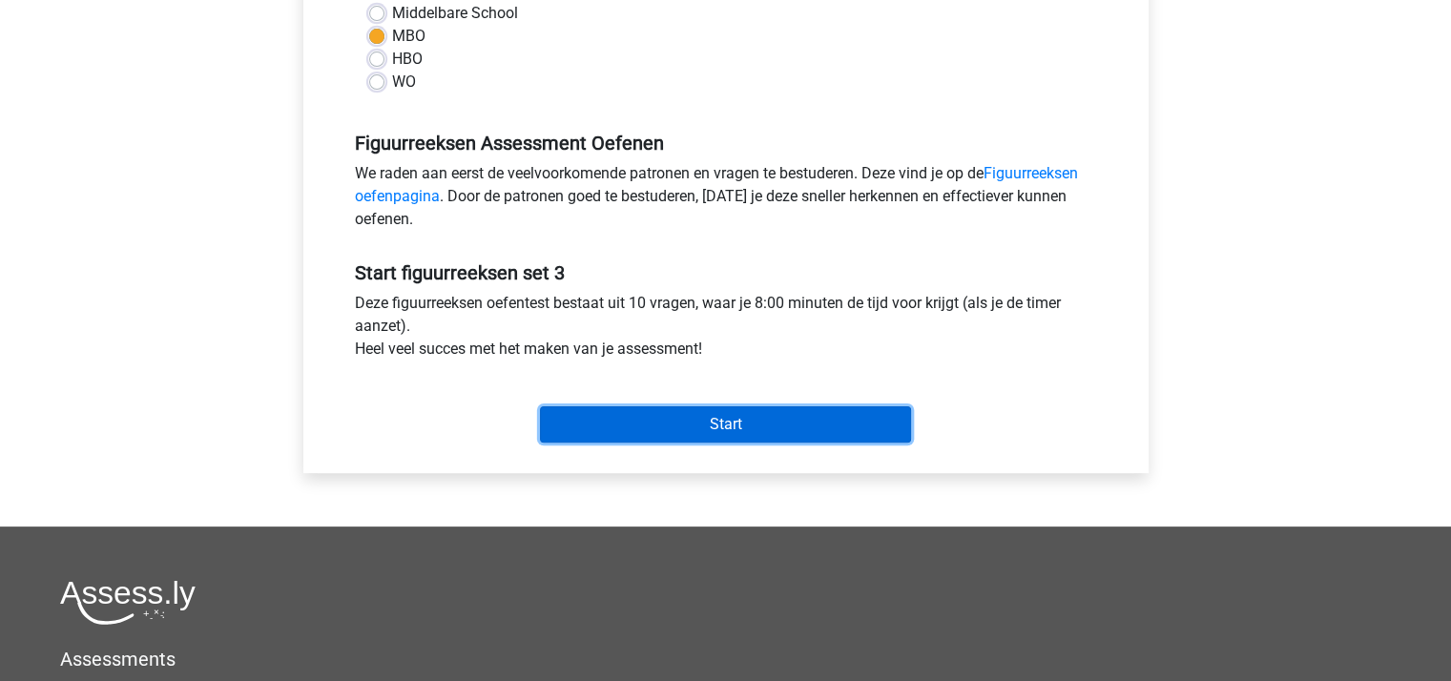
click at [731, 419] on input "Start" at bounding box center [725, 424] width 371 height 36
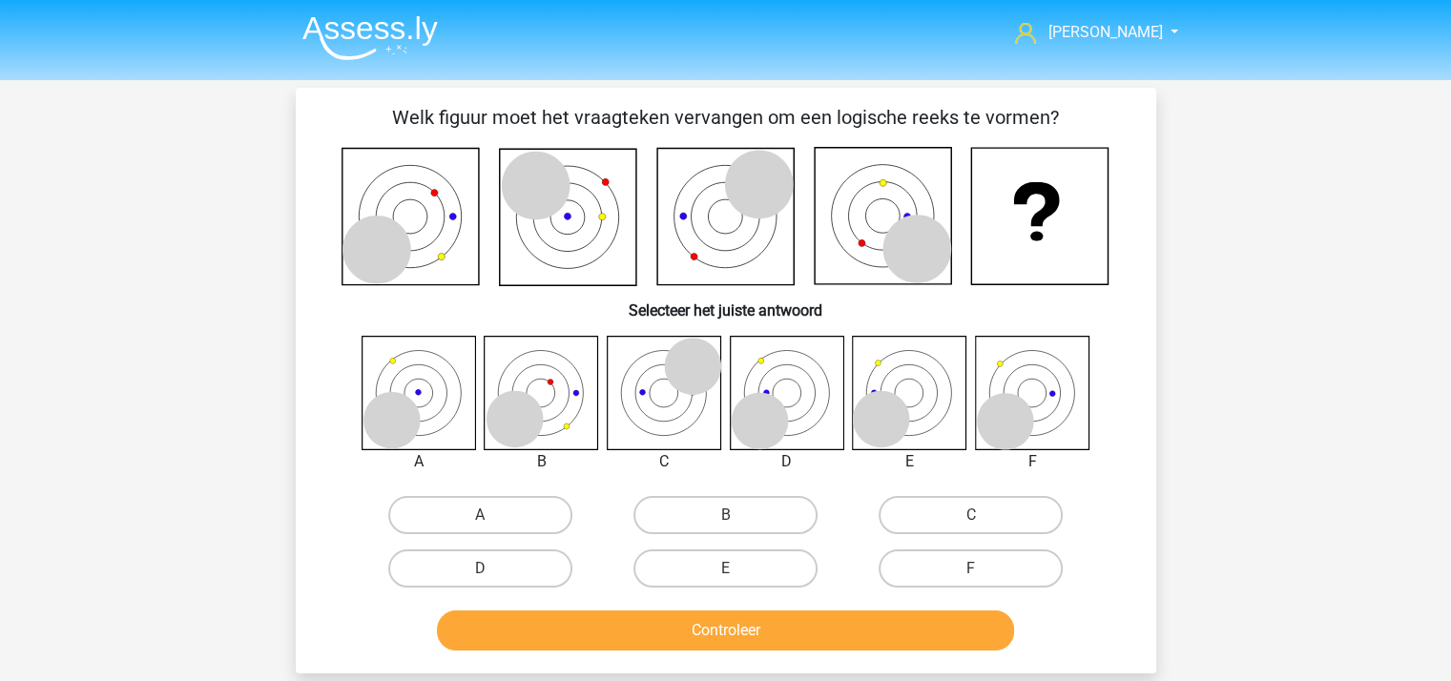
click at [491, 543] on div "D" at bounding box center [480, 568] width 245 height 53
click at [495, 557] on label "D" at bounding box center [480, 568] width 184 height 38
click at [492, 568] on input "D" at bounding box center [486, 574] width 12 height 12
radio input "true"
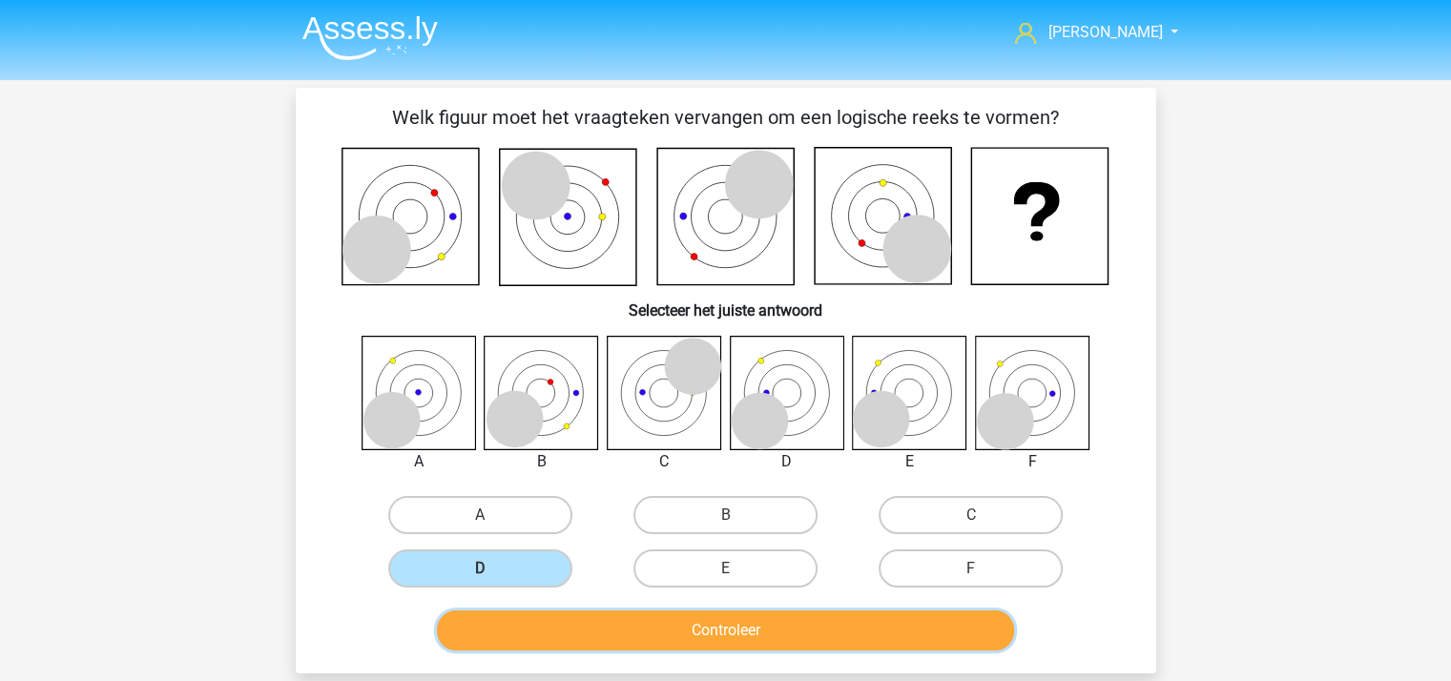
click at [583, 621] on button "Controleer" at bounding box center [725, 630] width 577 height 40
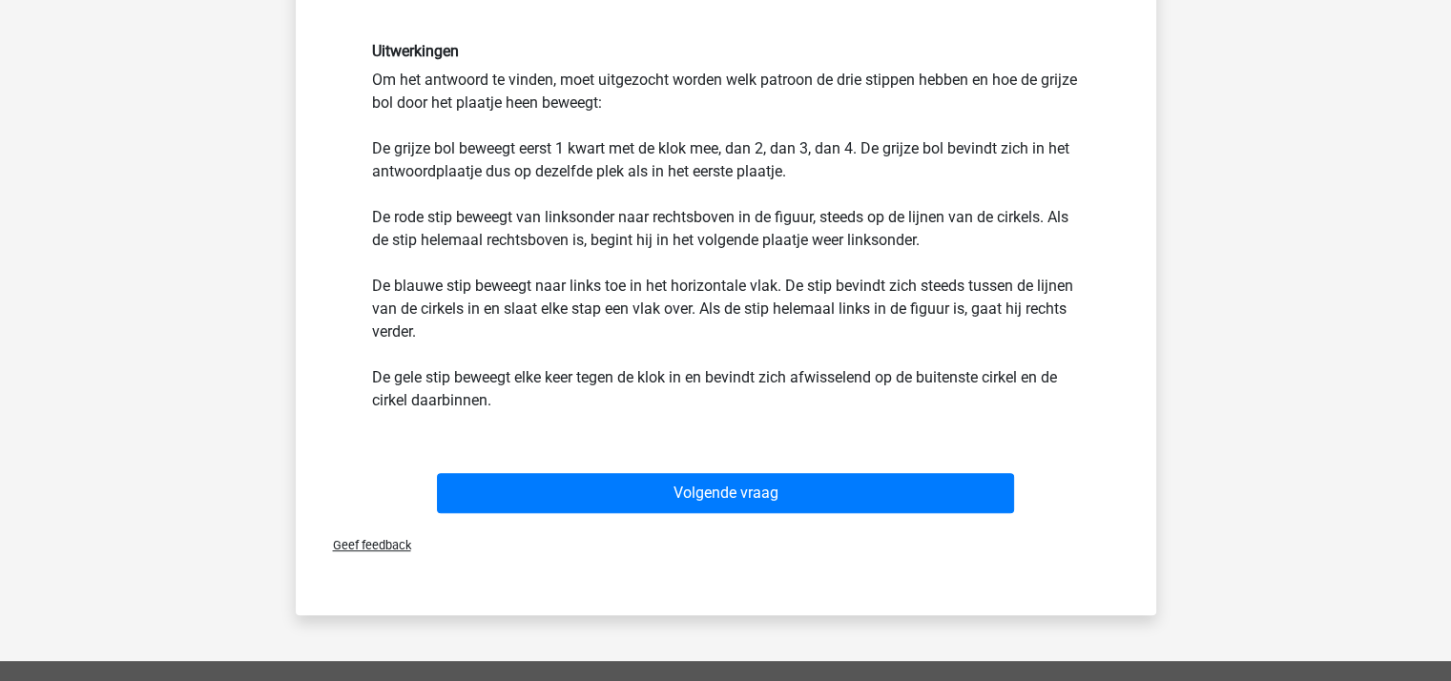
scroll to position [858, 0]
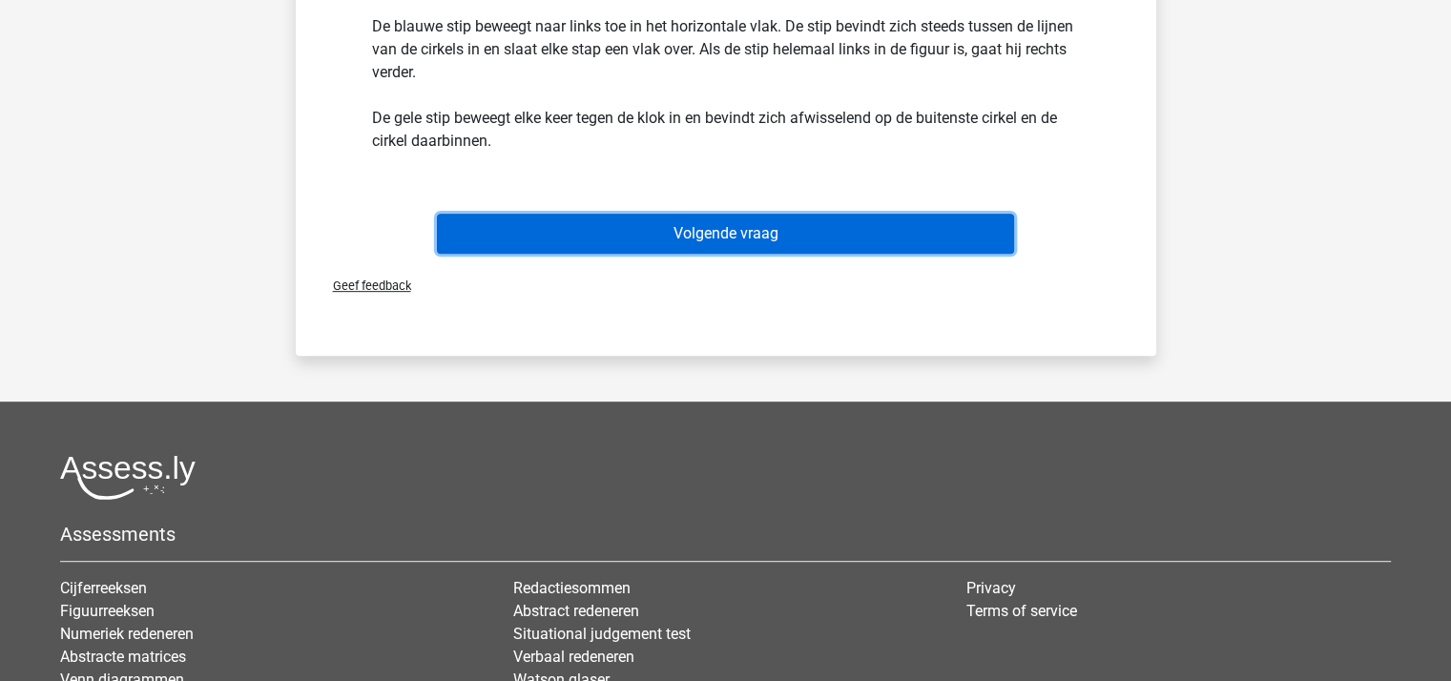
click at [702, 231] on button "Volgende vraag" at bounding box center [725, 234] width 577 height 40
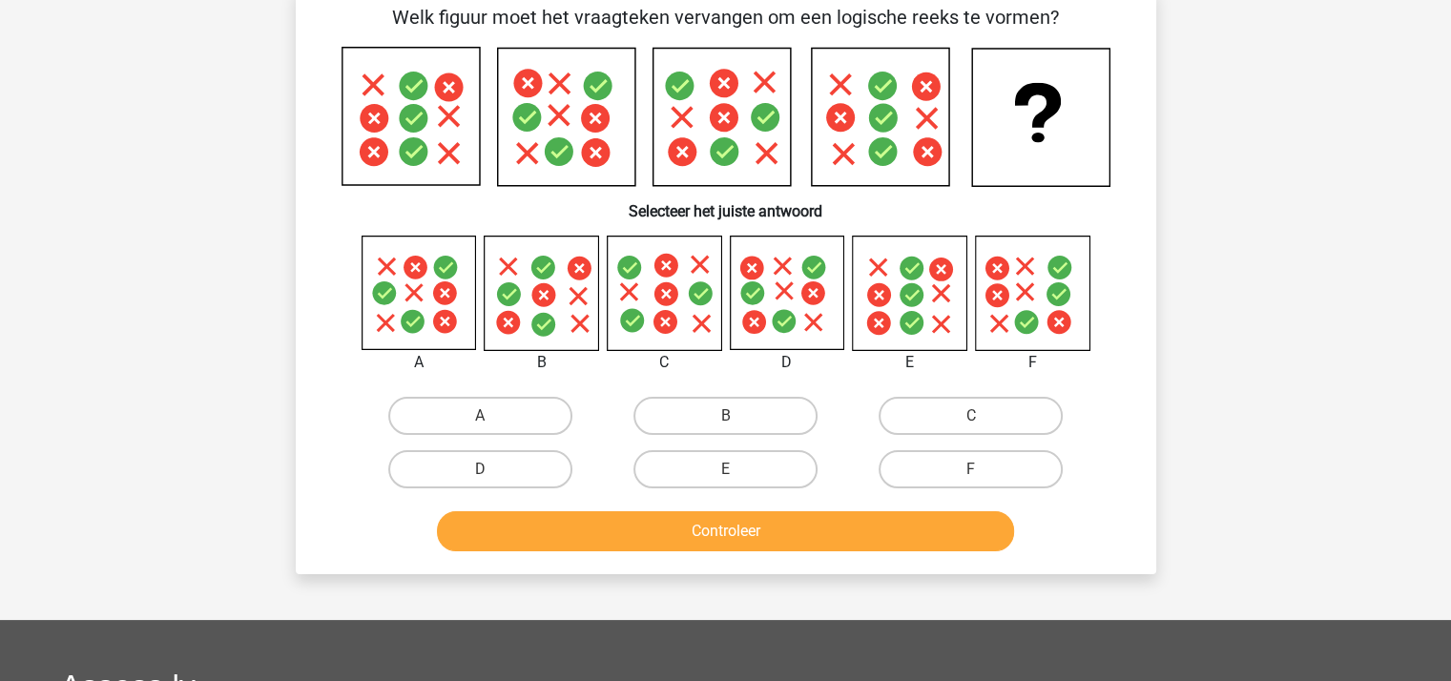
scroll to position [88, 0]
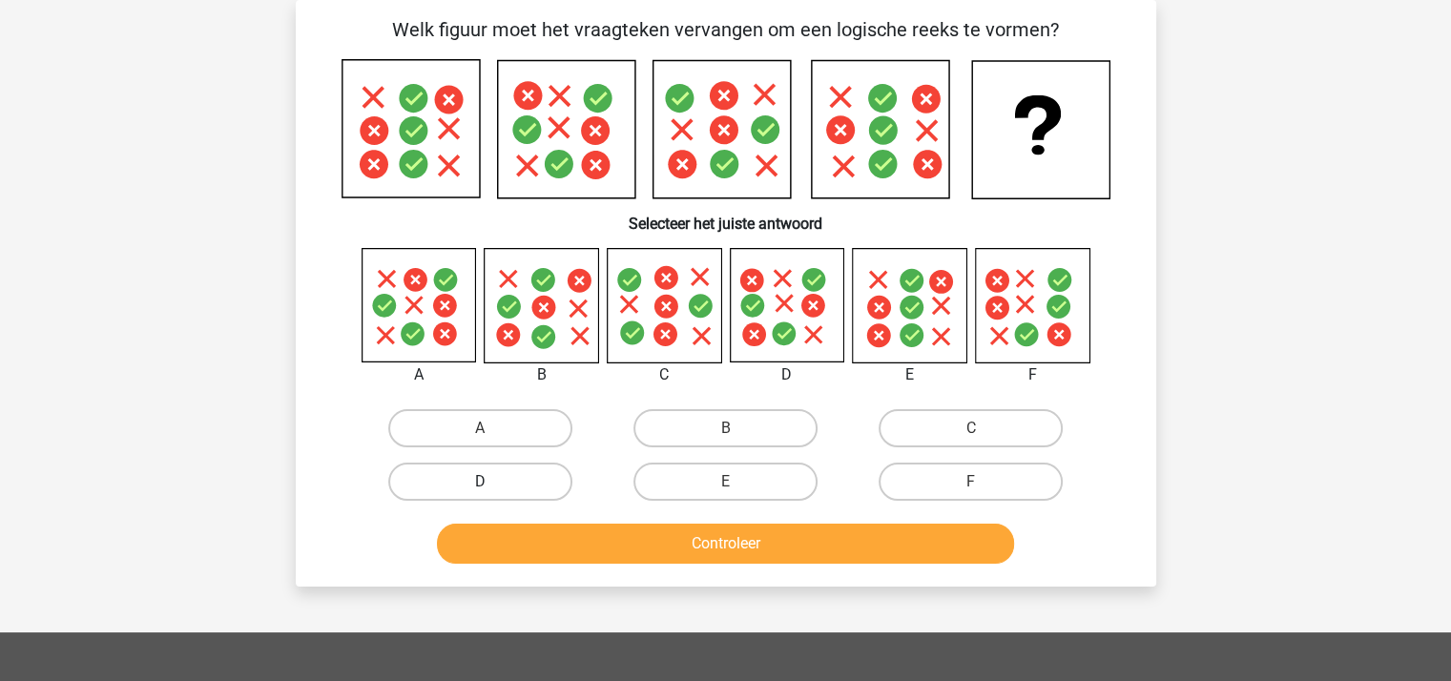
drag, startPoint x: 488, startPoint y: 474, endPoint x: 500, endPoint y: 473, distance: 11.5
click at [486, 474] on label "D" at bounding box center [480, 482] width 184 height 38
click at [486, 482] on input "D" at bounding box center [486, 488] width 12 height 12
radio input "true"
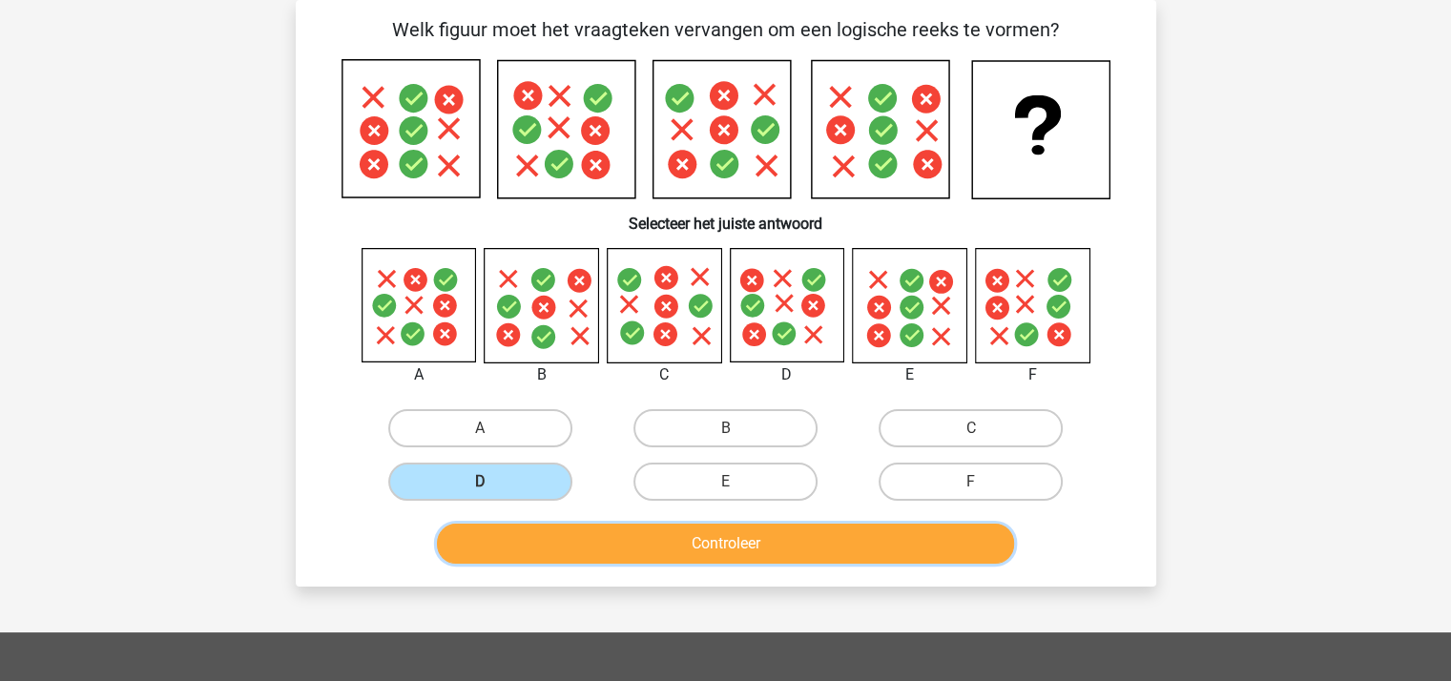
click at [567, 539] on button "Controleer" at bounding box center [725, 544] width 577 height 40
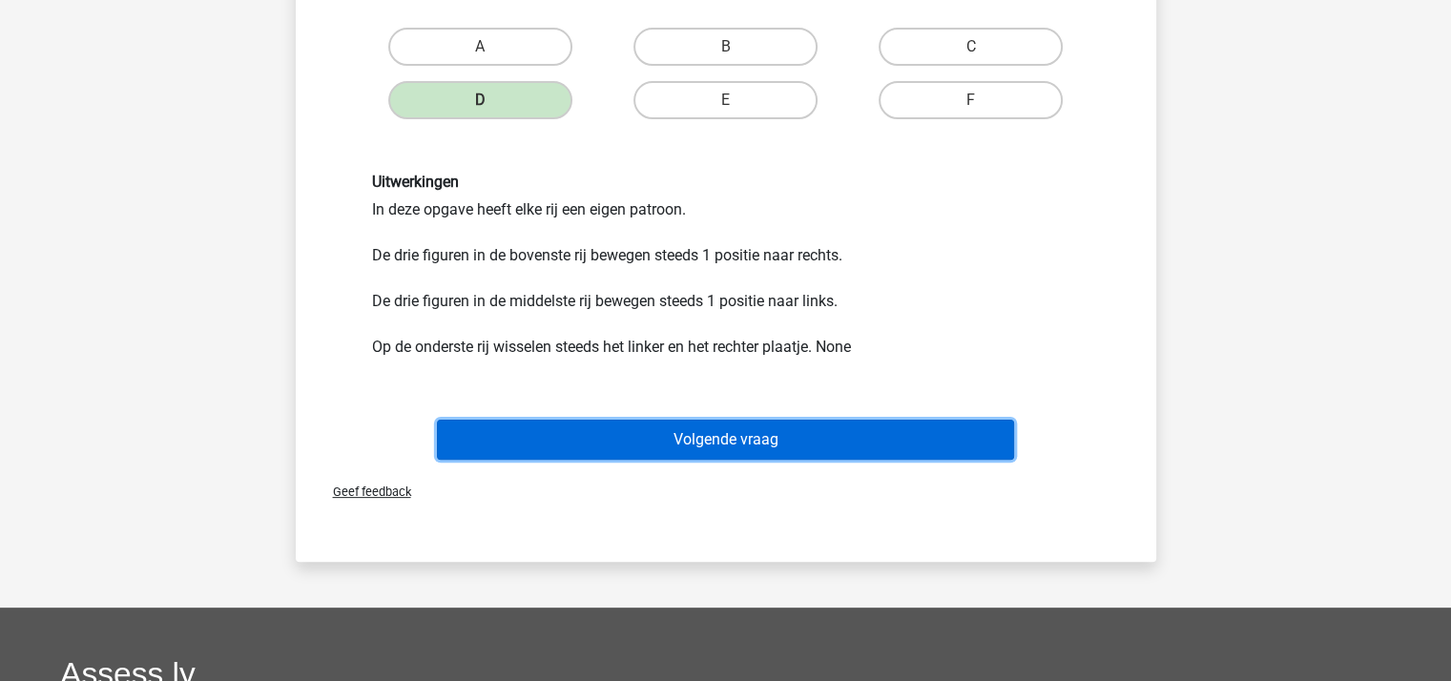
click at [687, 436] on button "Volgende vraag" at bounding box center [725, 440] width 577 height 40
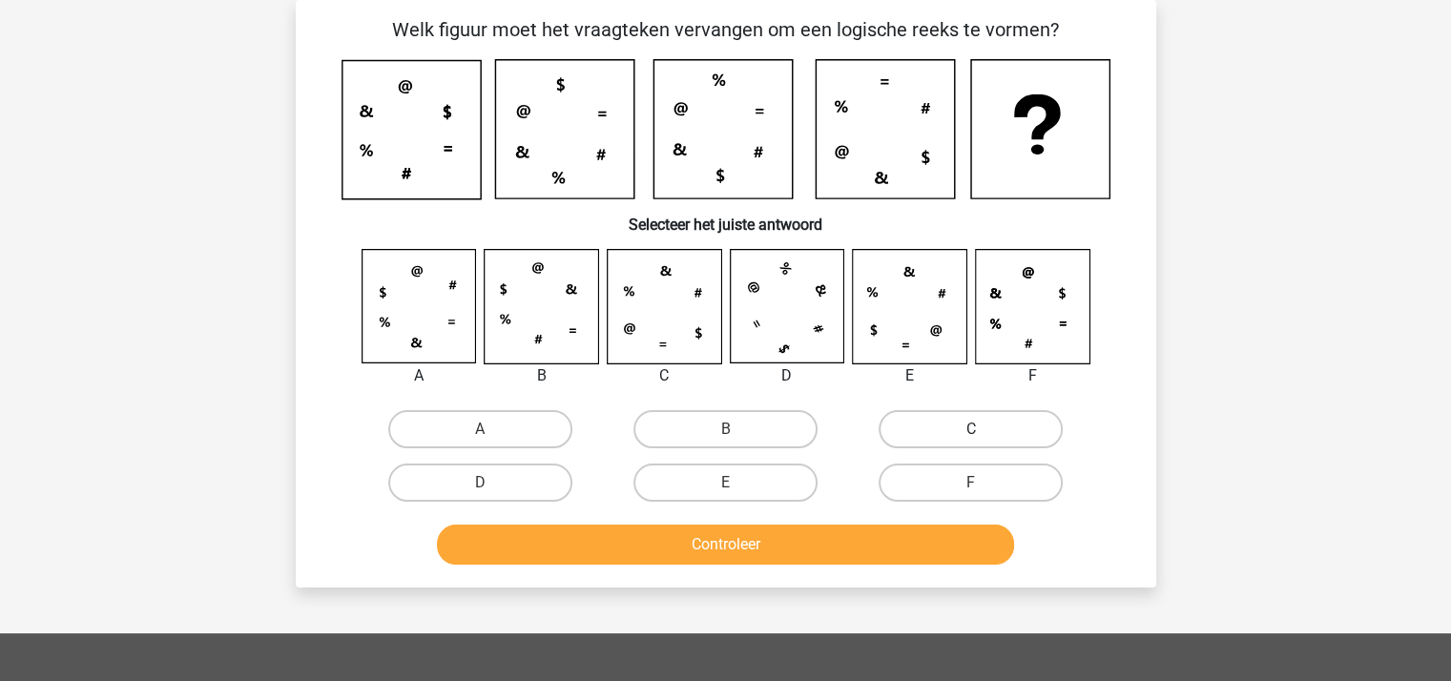
click at [919, 424] on label "C" at bounding box center [970, 429] width 184 height 38
click at [971, 429] on input "C" at bounding box center [977, 435] width 12 height 12
radio input "true"
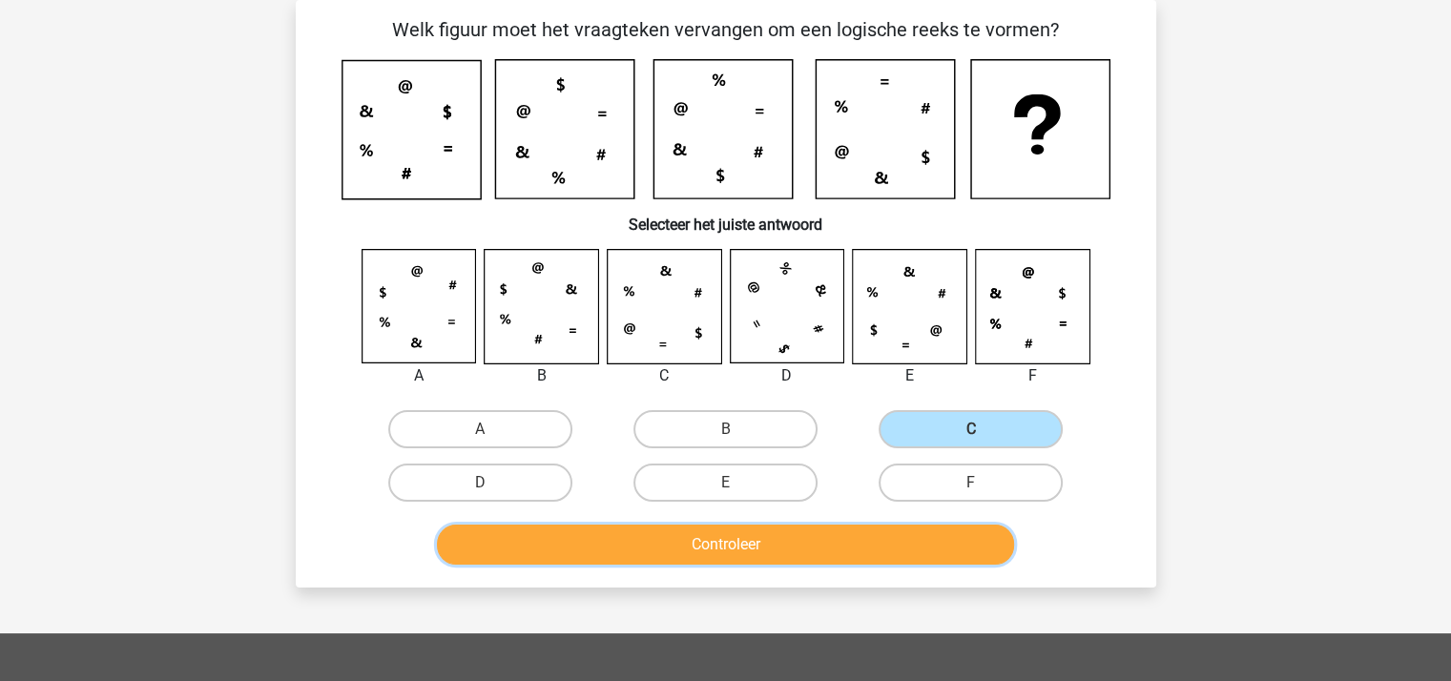
click at [732, 541] on button "Controleer" at bounding box center [725, 545] width 577 height 40
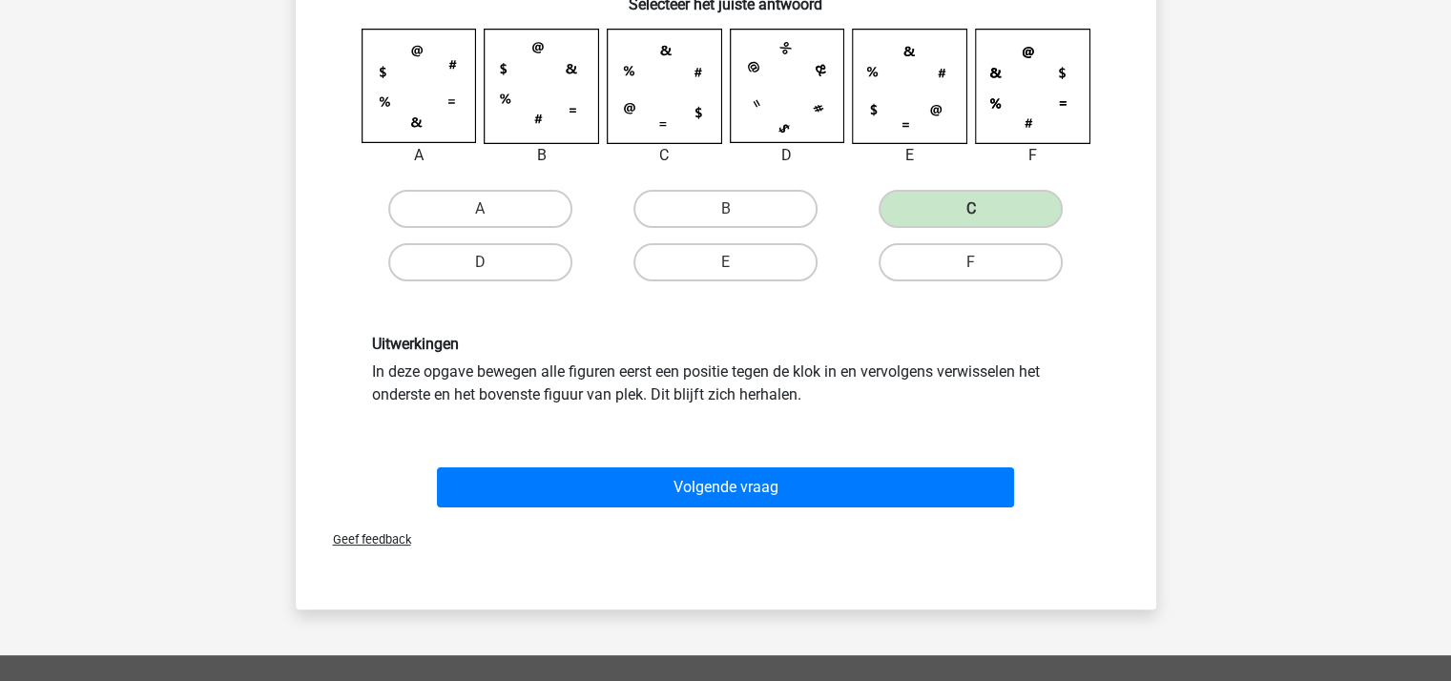
scroll to position [565, 0]
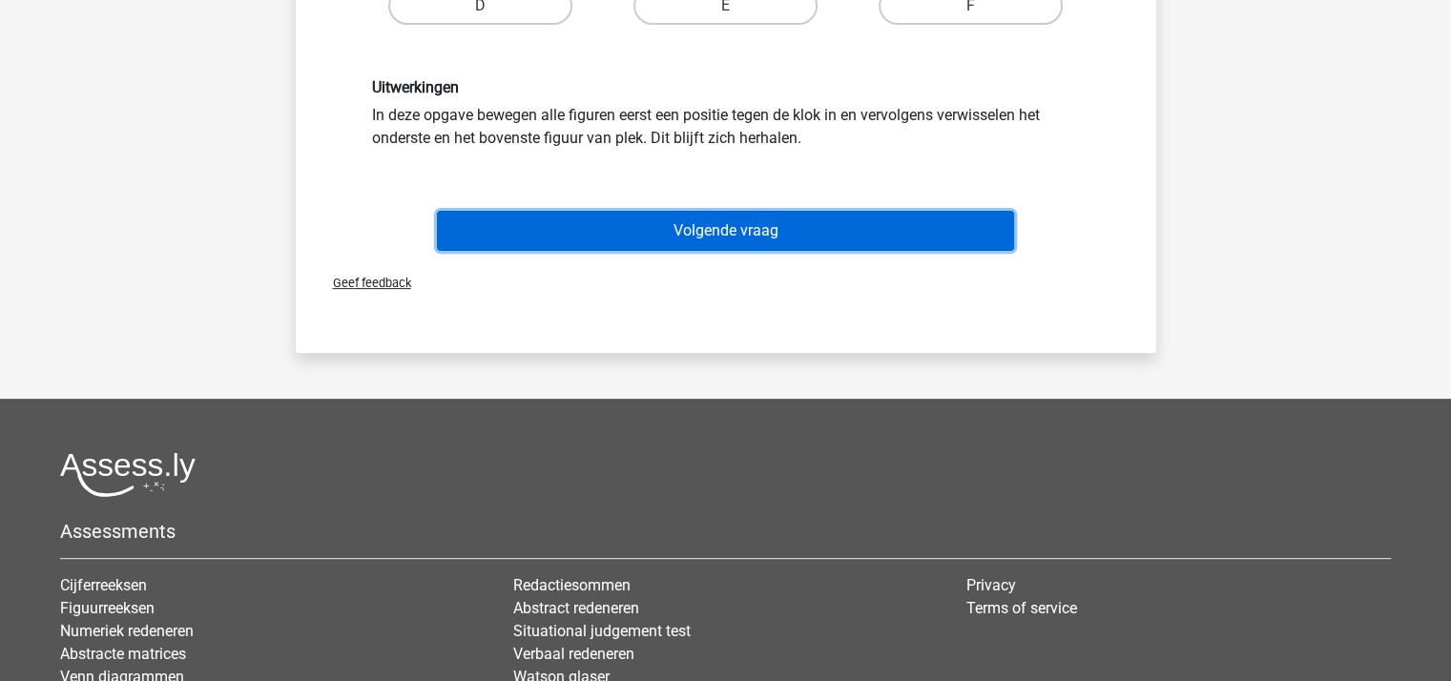
click at [702, 223] on button "Volgende vraag" at bounding box center [725, 231] width 577 height 40
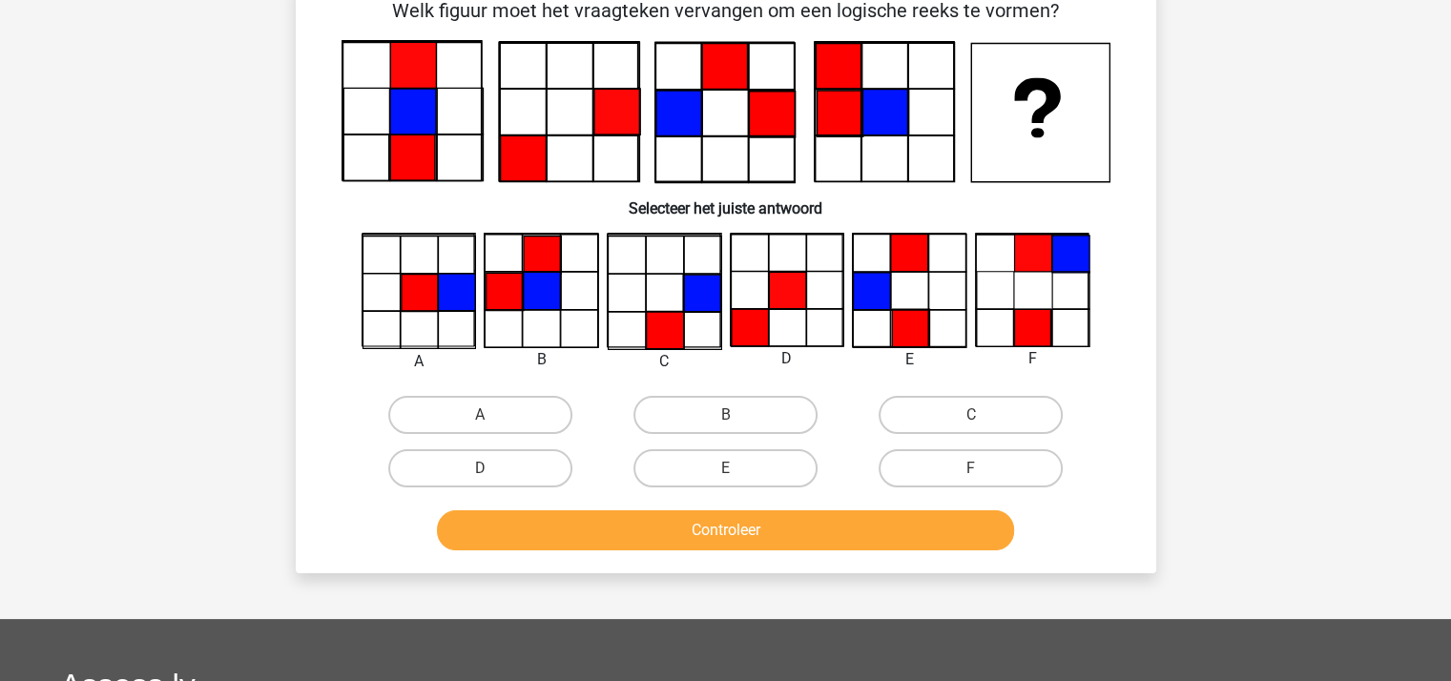
scroll to position [88, 0]
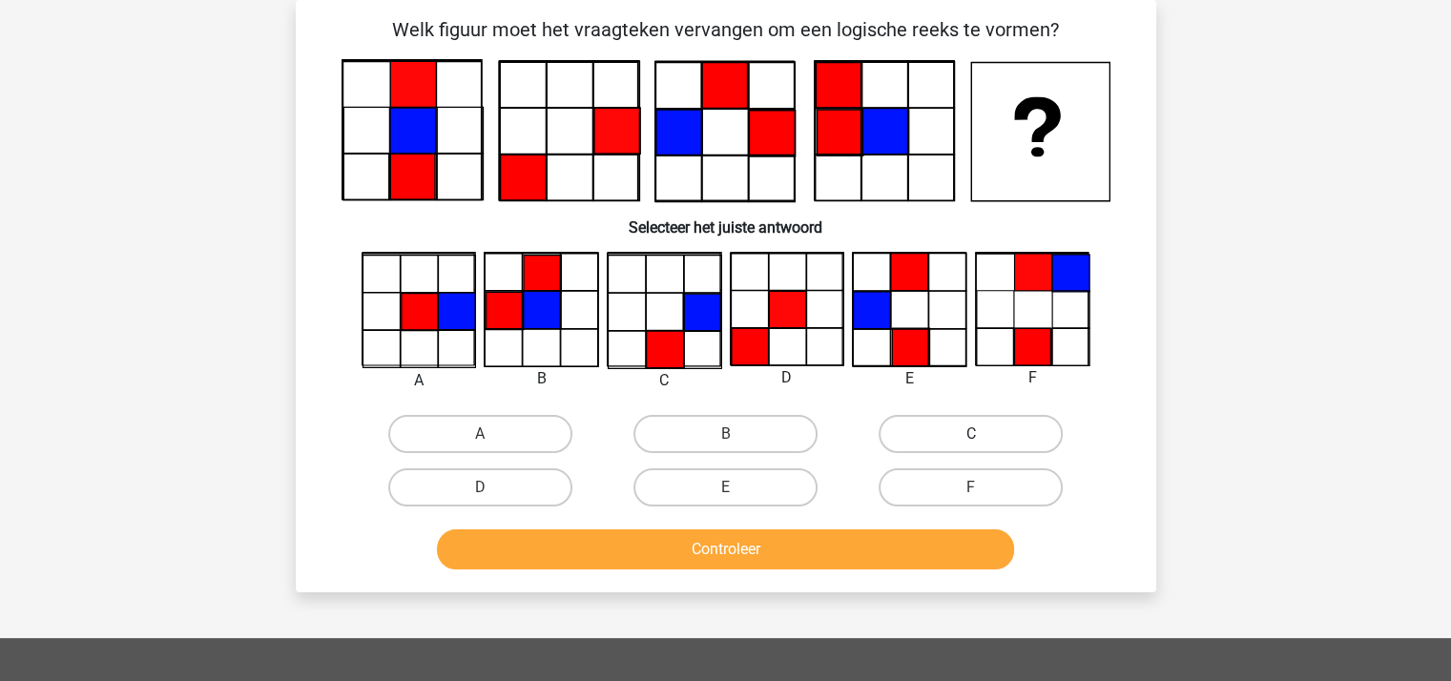
click at [927, 431] on label "C" at bounding box center [970, 434] width 184 height 38
click at [971, 434] on input "C" at bounding box center [977, 440] width 12 height 12
radio input "true"
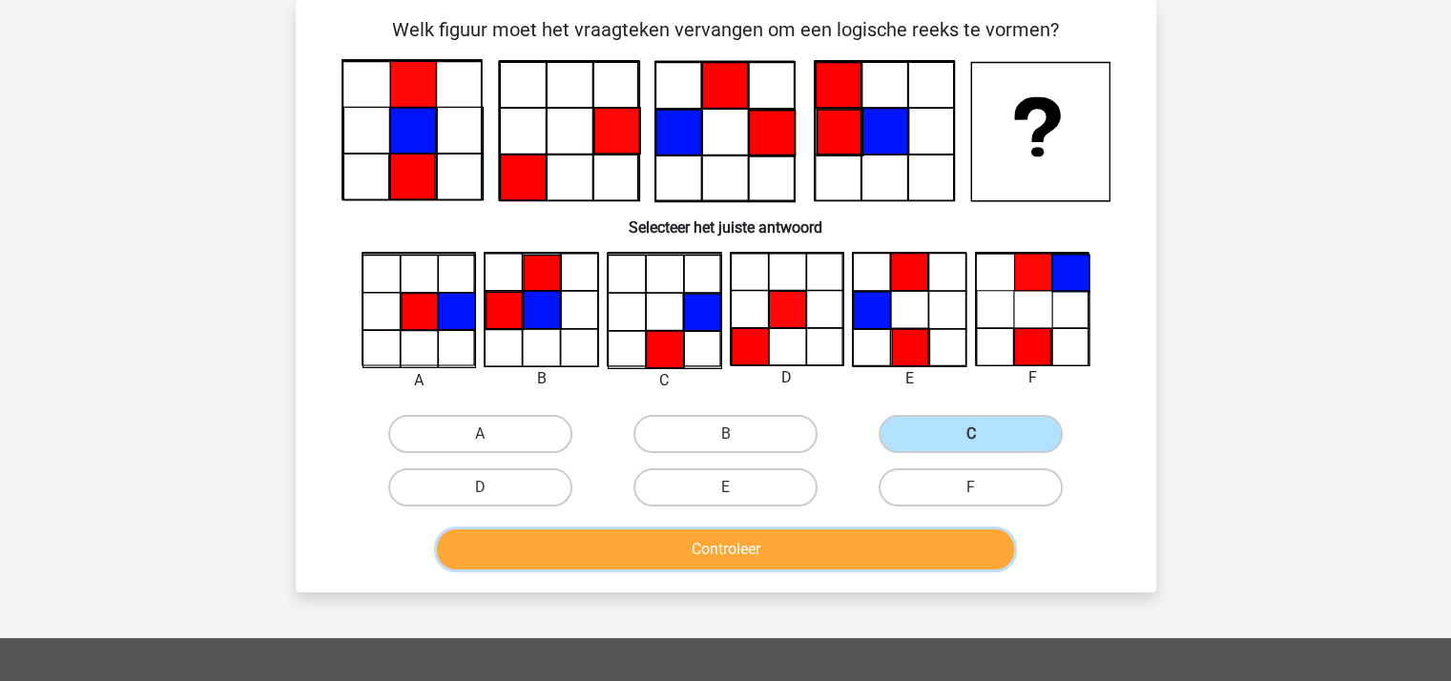
click at [798, 543] on button "Controleer" at bounding box center [725, 549] width 577 height 40
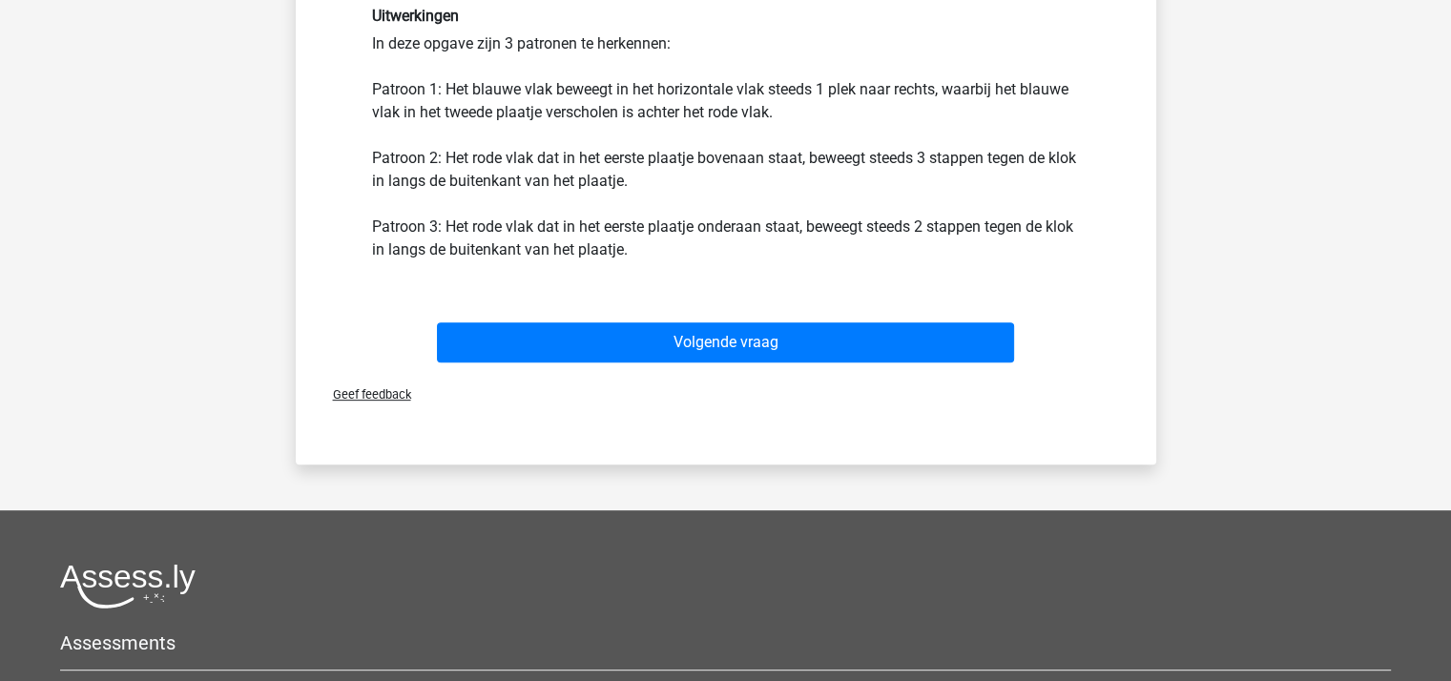
scroll to position [660, 0]
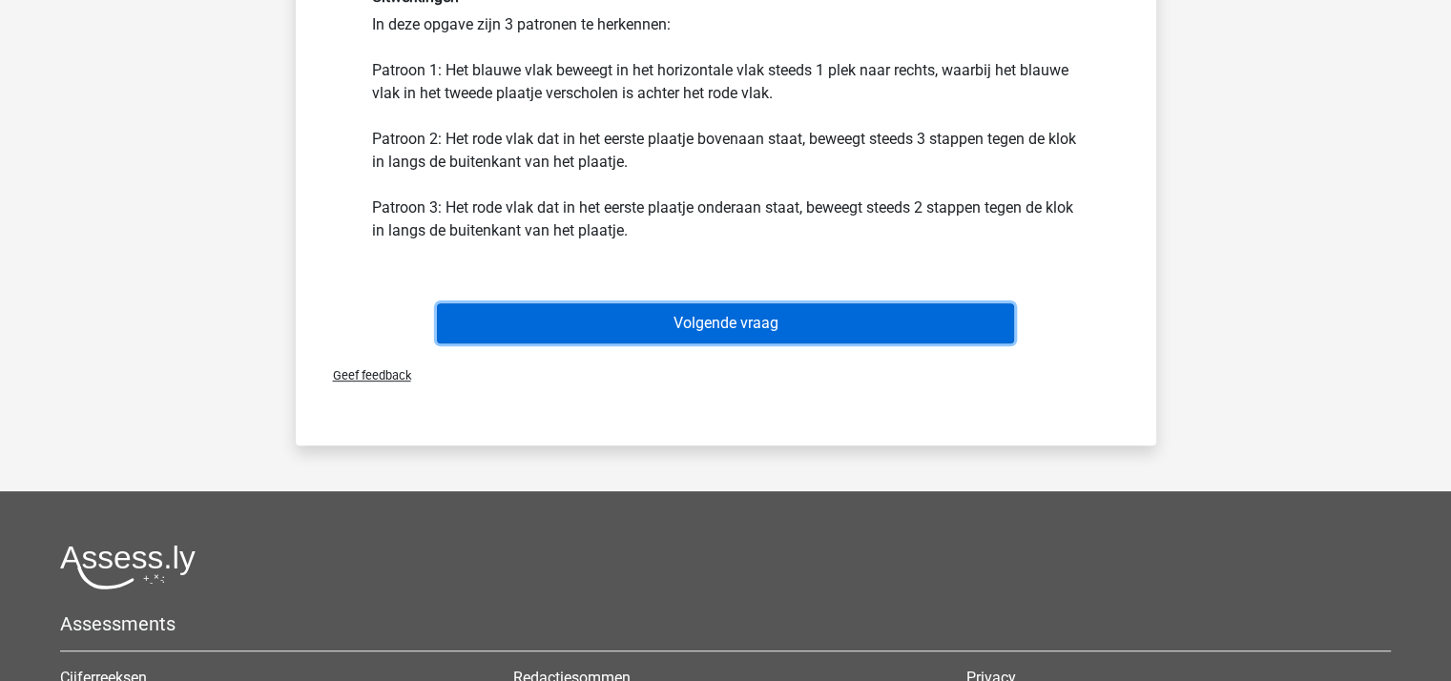
click at [763, 331] on button "Volgende vraag" at bounding box center [725, 323] width 577 height 40
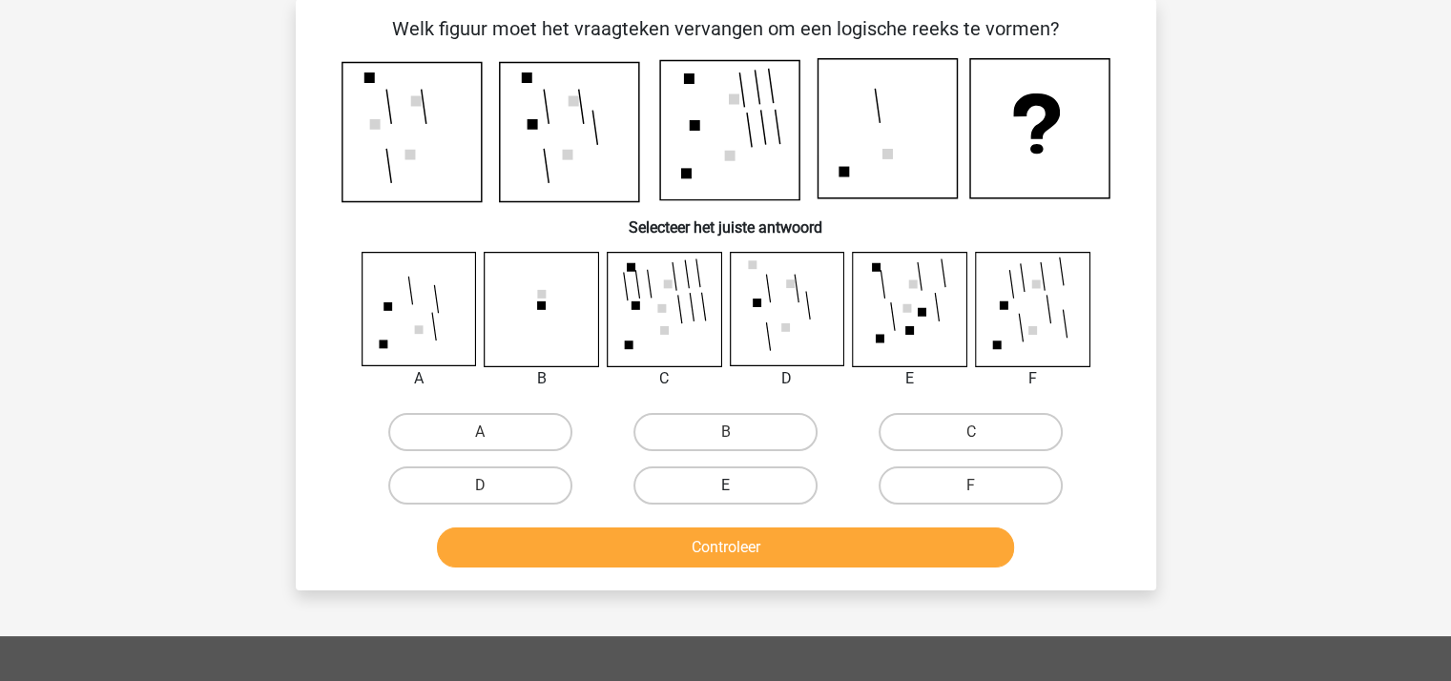
scroll to position [88, 0]
click at [919, 431] on label "C" at bounding box center [970, 433] width 184 height 38
click at [971, 433] on input "C" at bounding box center [977, 439] width 12 height 12
radio input "true"
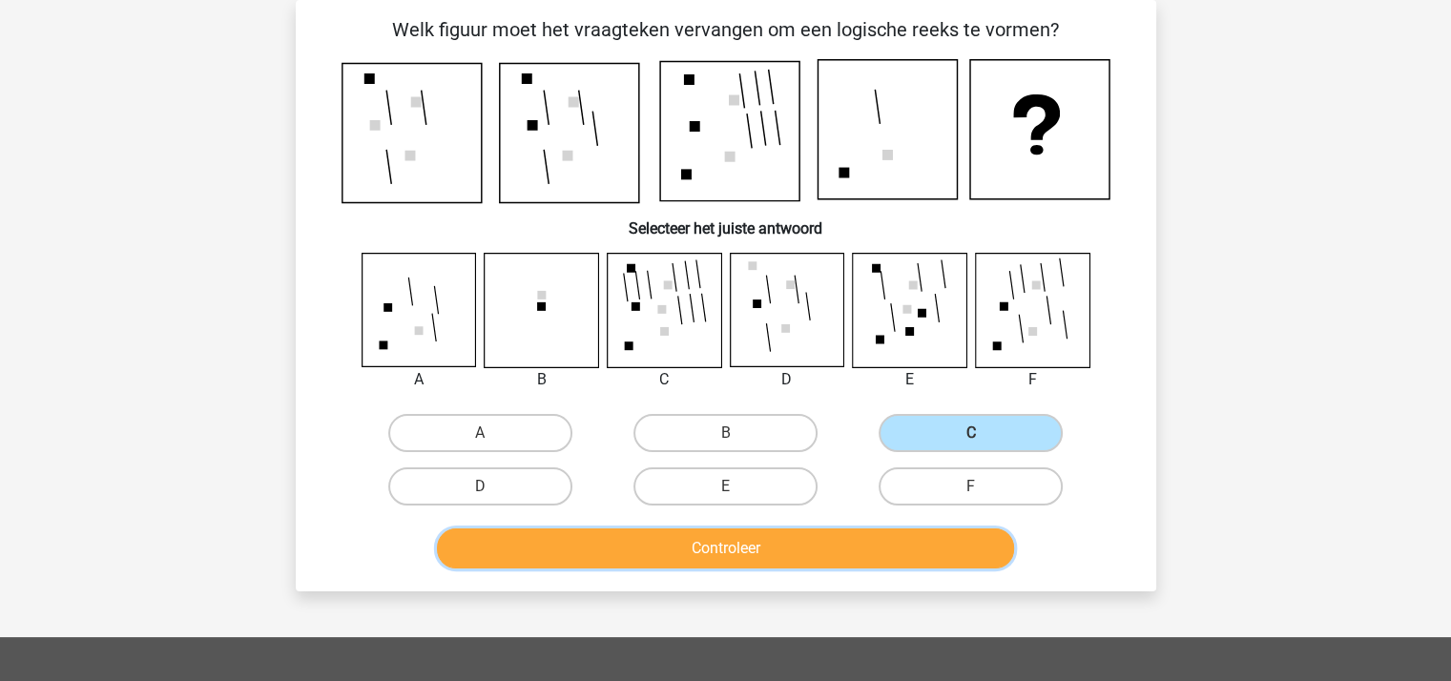
click at [749, 549] on button "Controleer" at bounding box center [725, 548] width 577 height 40
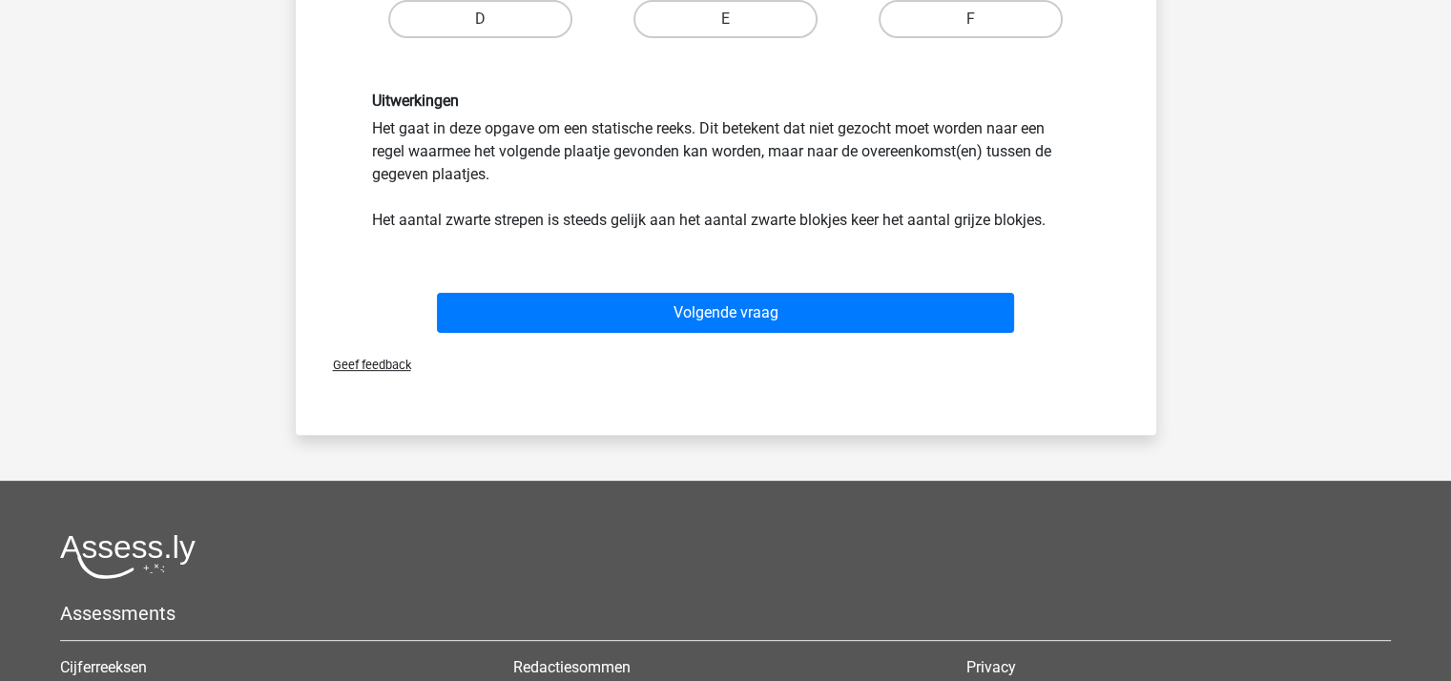
scroll to position [565, 0]
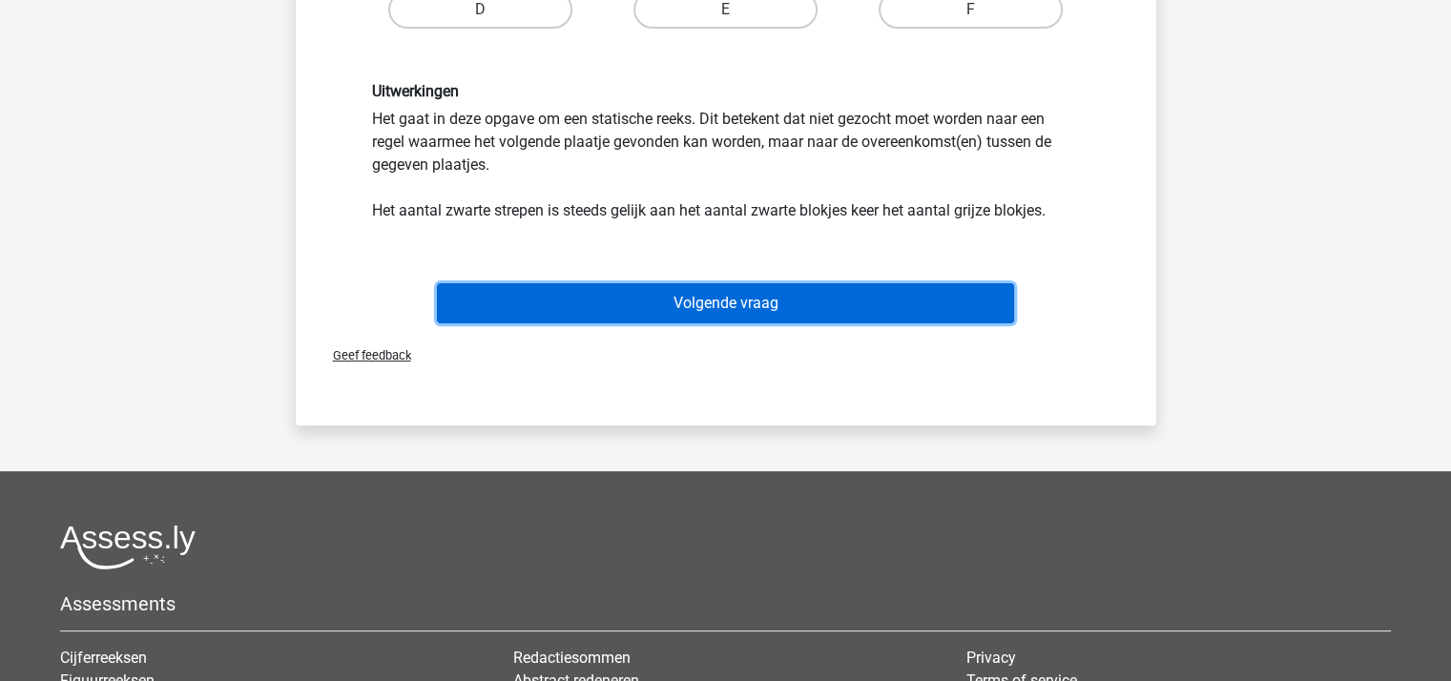
click at [701, 298] on button "Volgende vraag" at bounding box center [725, 303] width 577 height 40
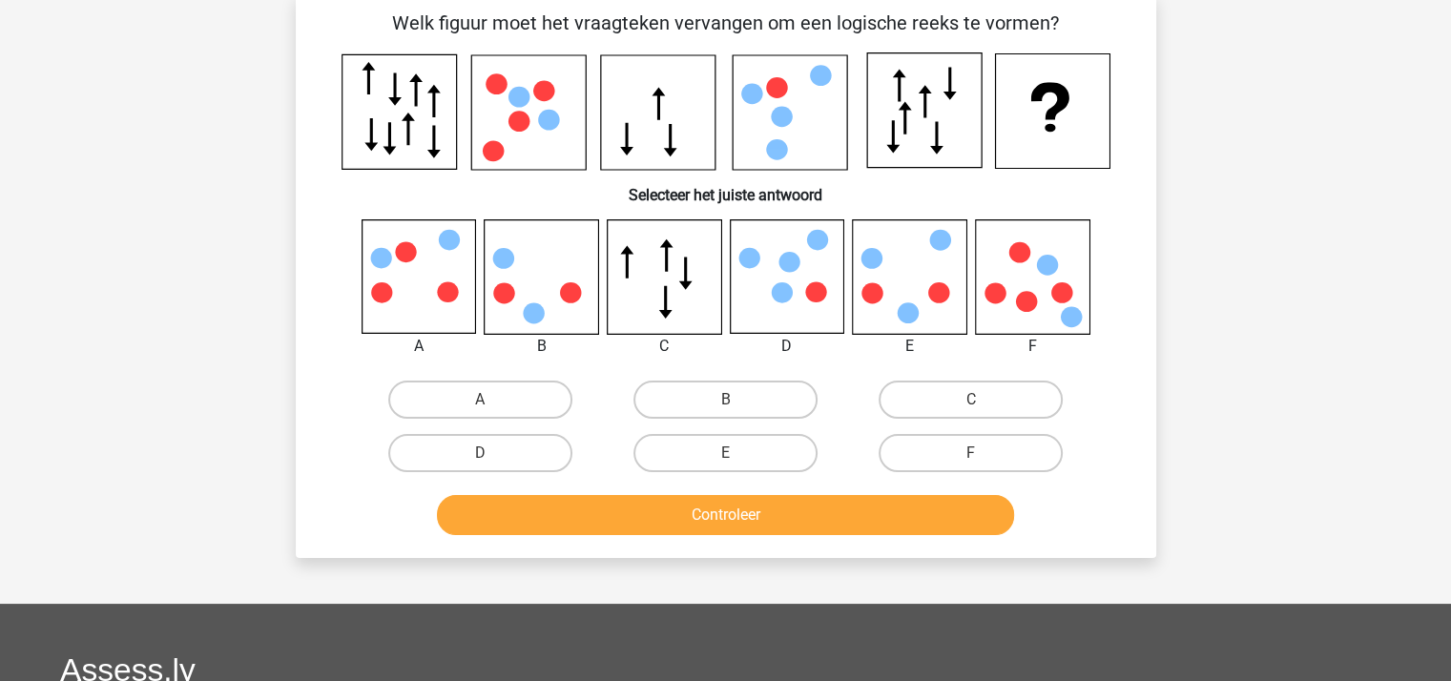
scroll to position [88, 0]
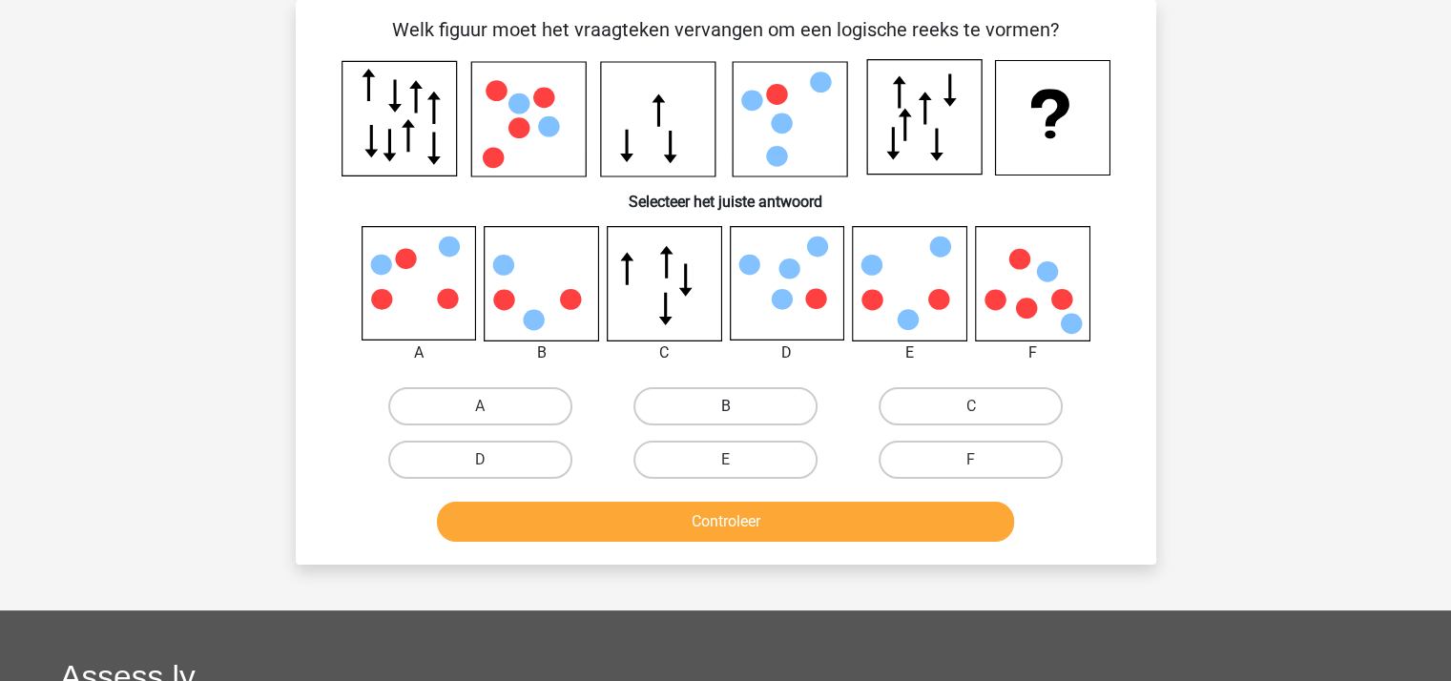
click at [663, 405] on label "B" at bounding box center [725, 406] width 184 height 38
click at [725, 406] on input "B" at bounding box center [731, 412] width 12 height 12
radio input "true"
click at [659, 517] on button "Controleer" at bounding box center [725, 522] width 577 height 40
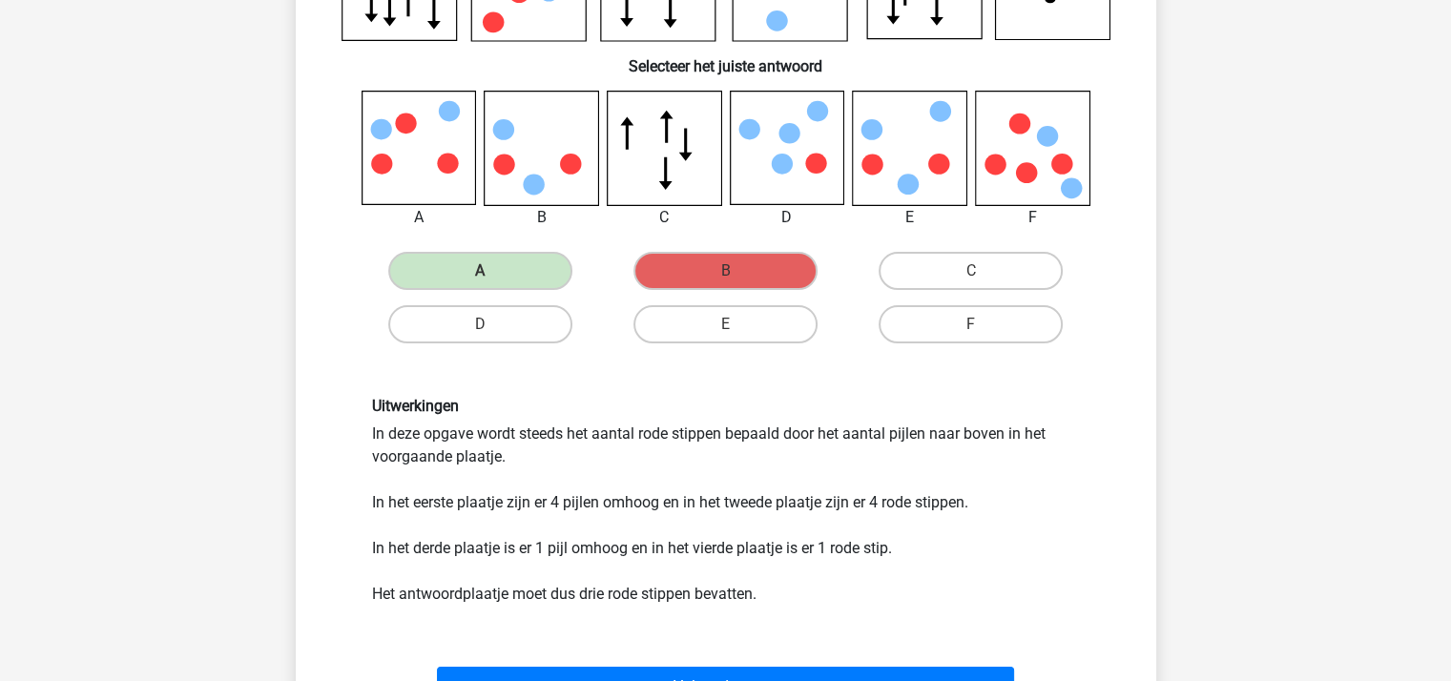
scroll to position [374, 0]
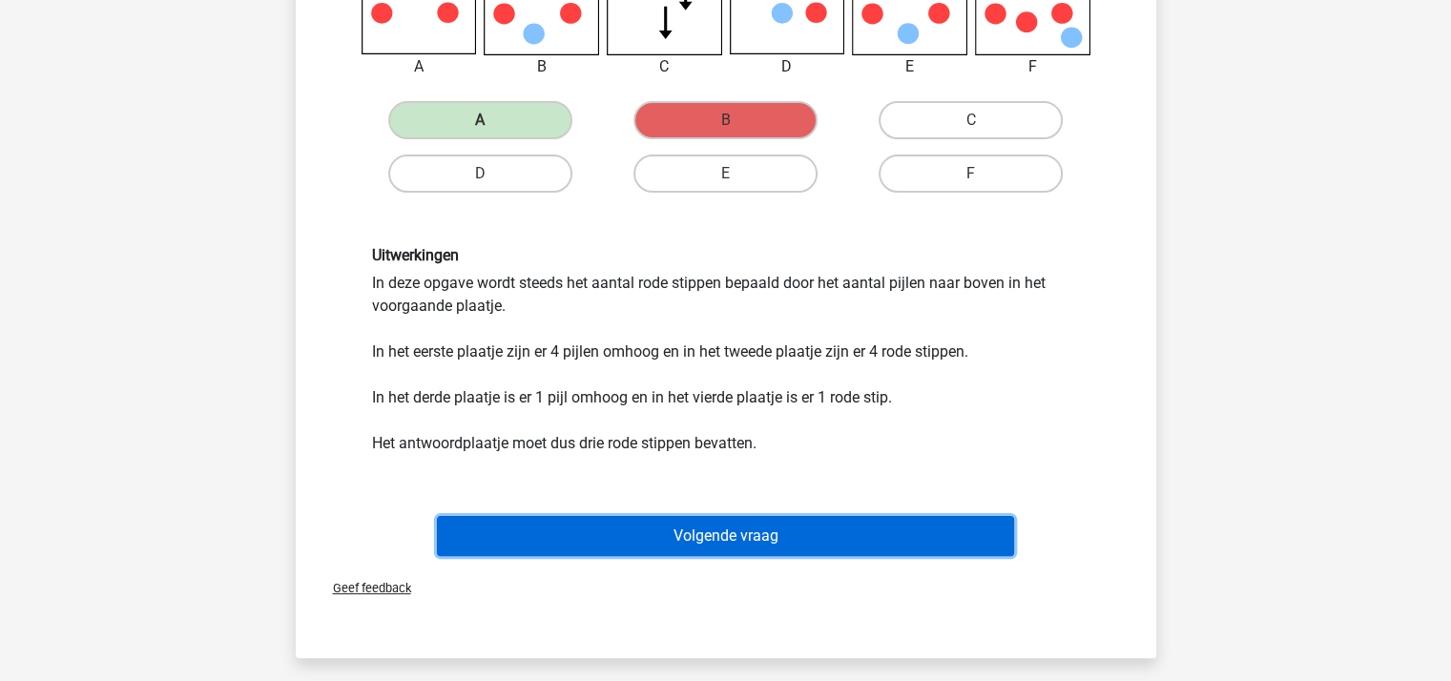
click at [633, 524] on button "Volgende vraag" at bounding box center [725, 536] width 577 height 40
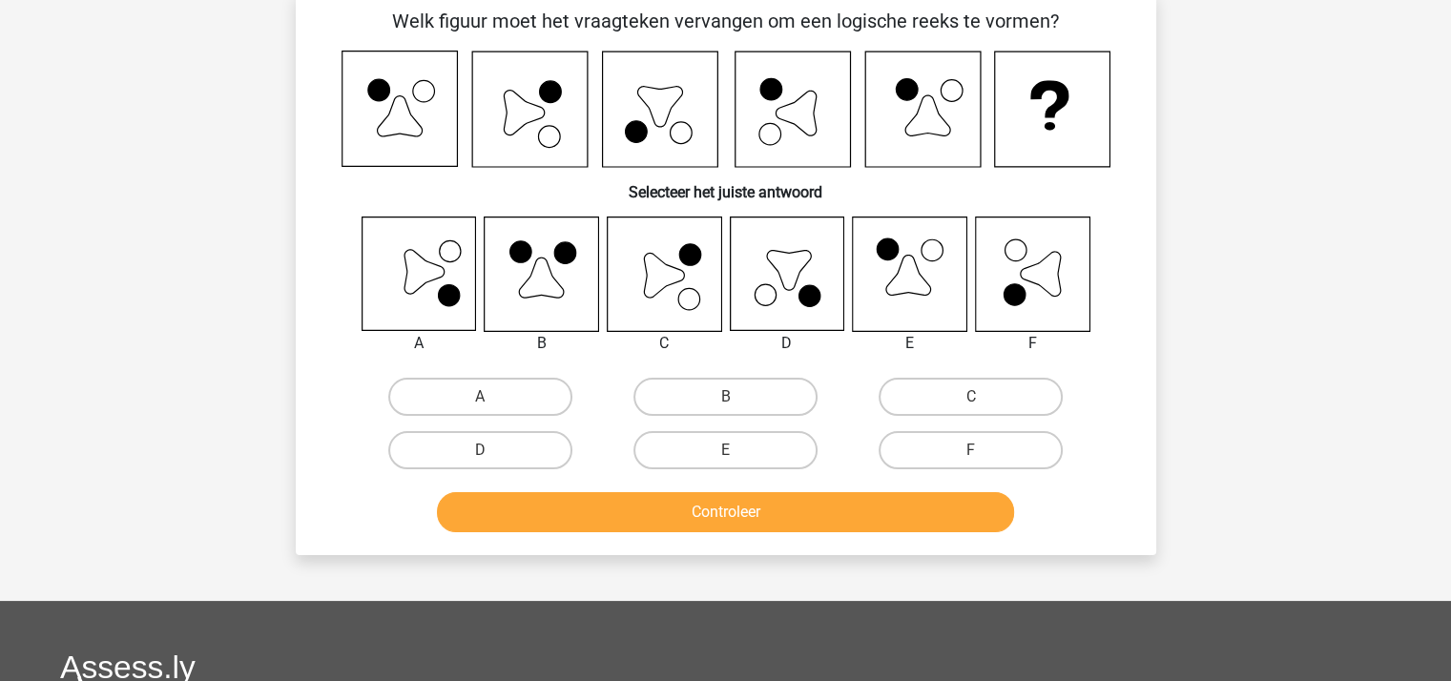
scroll to position [88, 0]
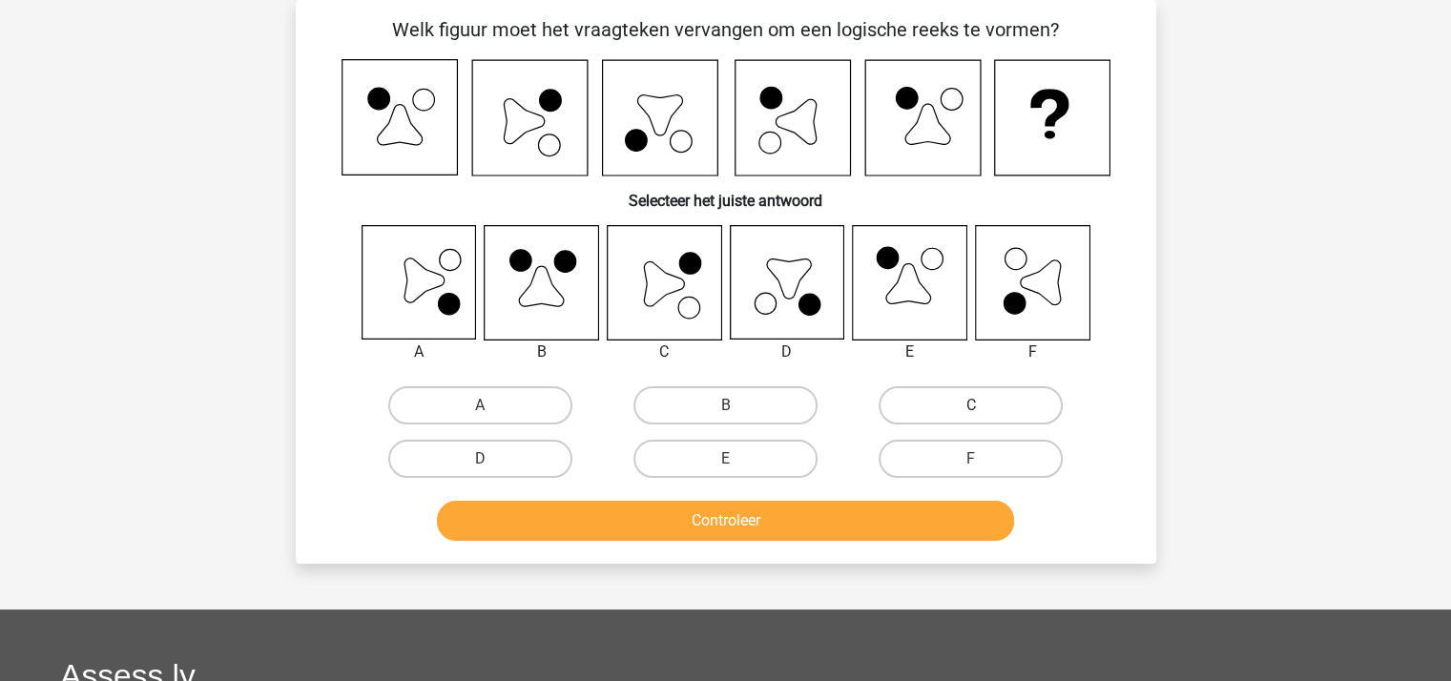
click at [961, 398] on label "C" at bounding box center [970, 405] width 184 height 38
click at [971, 405] on input "C" at bounding box center [977, 411] width 12 height 12
radio input "true"
click at [837, 521] on button "Controleer" at bounding box center [725, 521] width 577 height 40
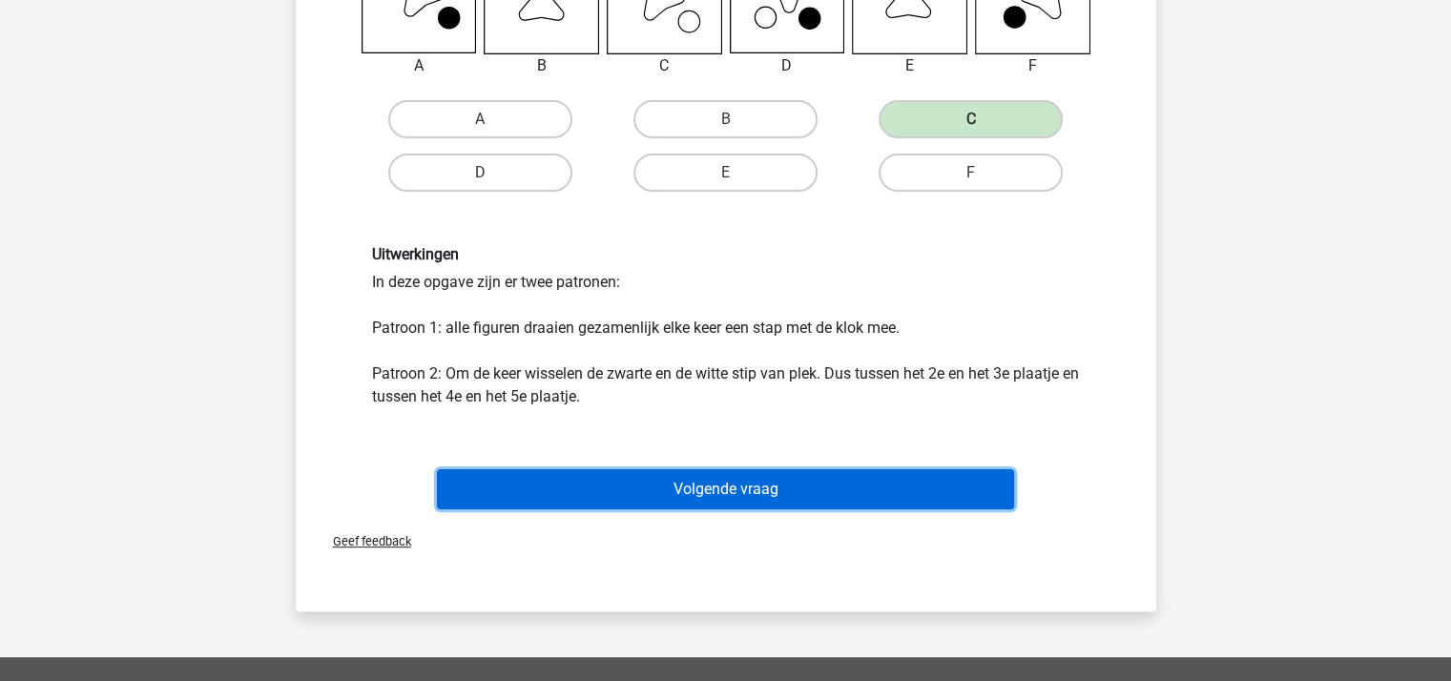
click at [730, 492] on button "Volgende vraag" at bounding box center [725, 489] width 577 height 40
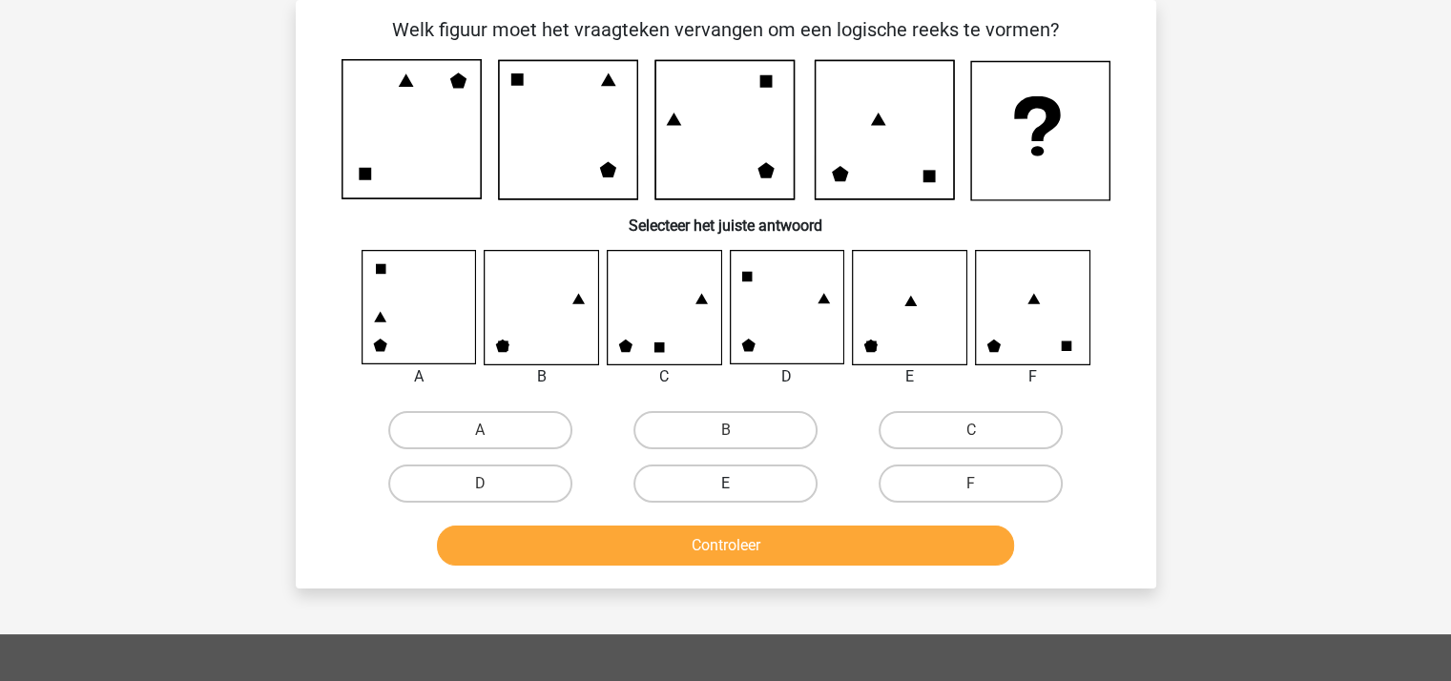
click at [759, 487] on label "E" at bounding box center [725, 483] width 184 height 38
click at [737, 487] on input "E" at bounding box center [731, 490] width 12 height 12
radio input "true"
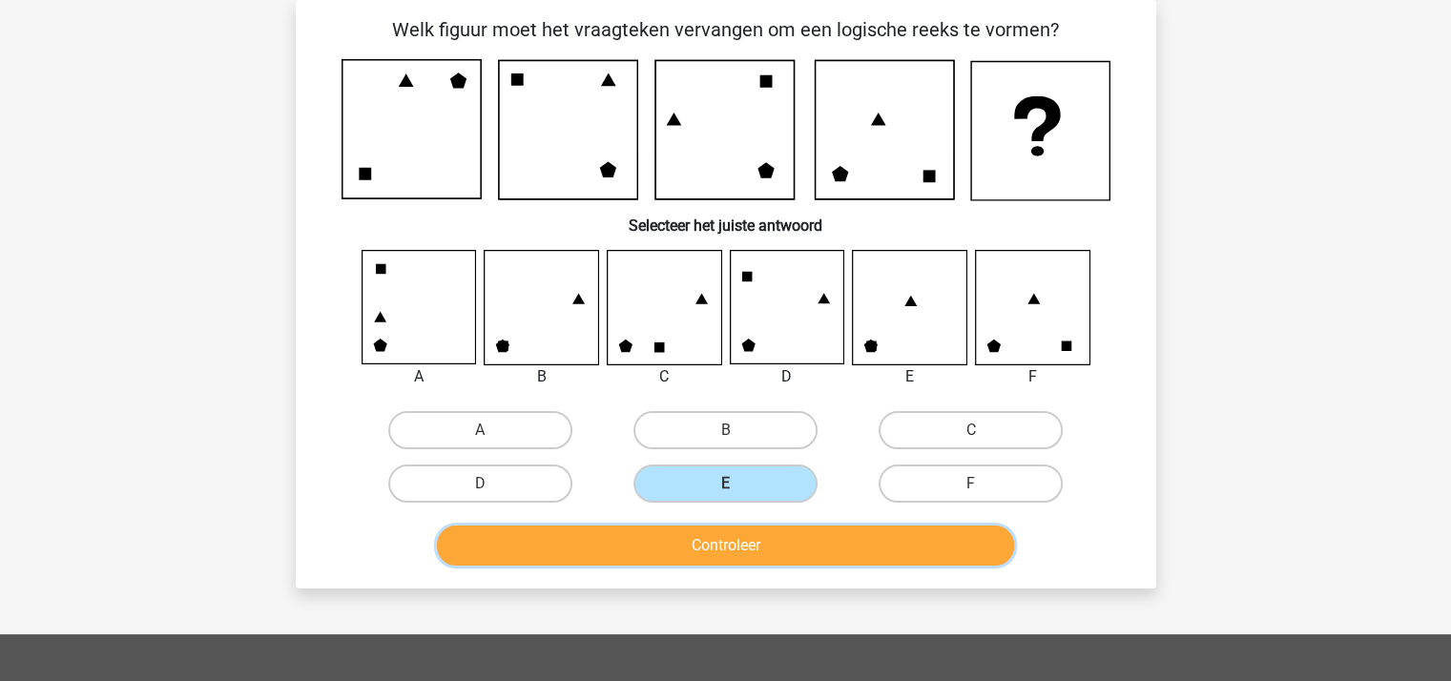
click at [755, 552] on button "Controleer" at bounding box center [725, 546] width 577 height 40
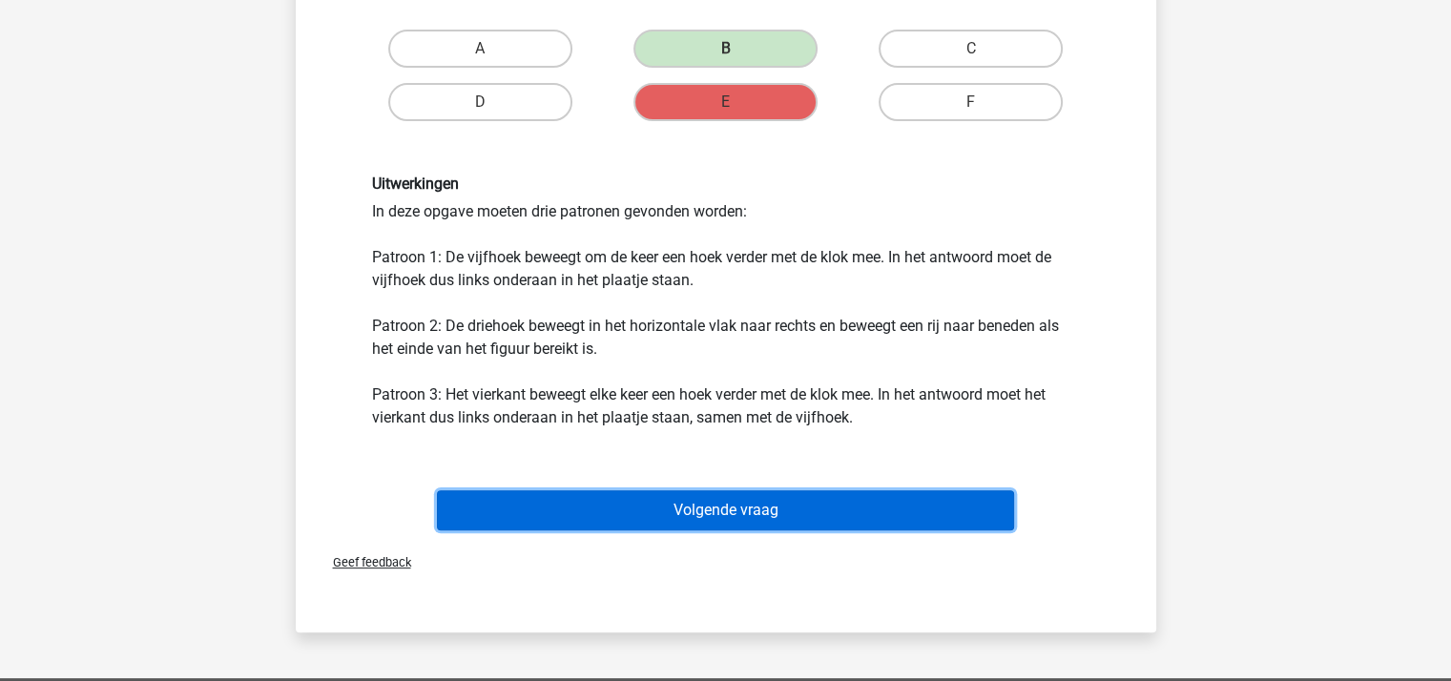
click at [702, 503] on button "Volgende vraag" at bounding box center [725, 510] width 577 height 40
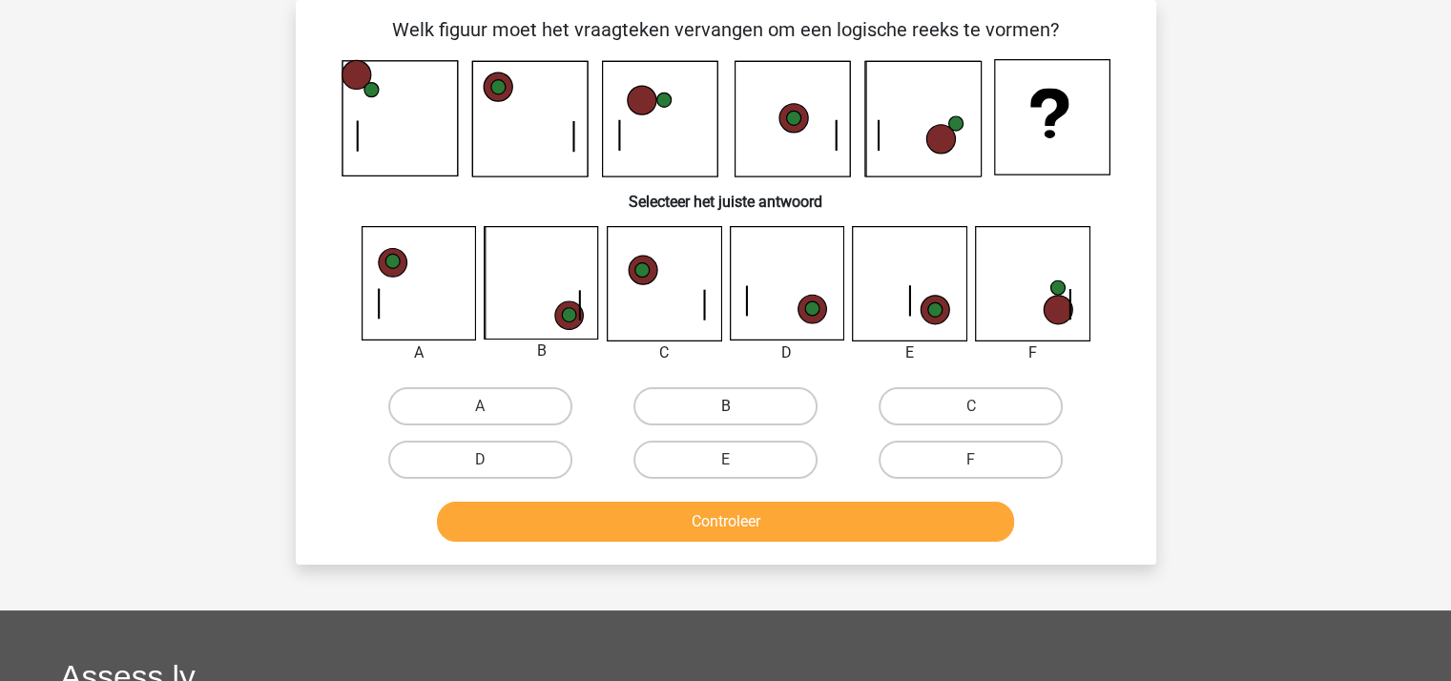
click at [663, 404] on label "B" at bounding box center [725, 406] width 184 height 38
click at [725, 406] on input "B" at bounding box center [731, 412] width 12 height 12
radio input "true"
click at [703, 519] on button "Controleer" at bounding box center [725, 522] width 577 height 40
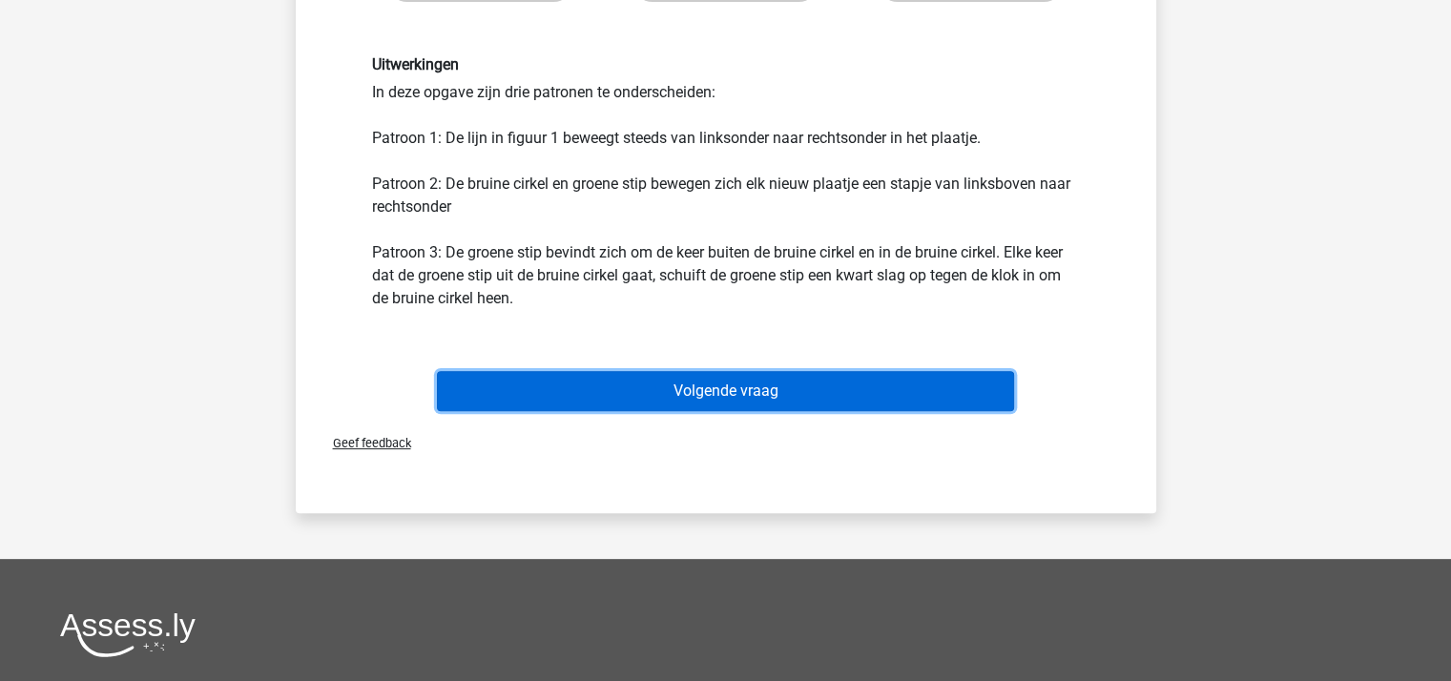
click at [693, 385] on button "Volgende vraag" at bounding box center [725, 391] width 577 height 40
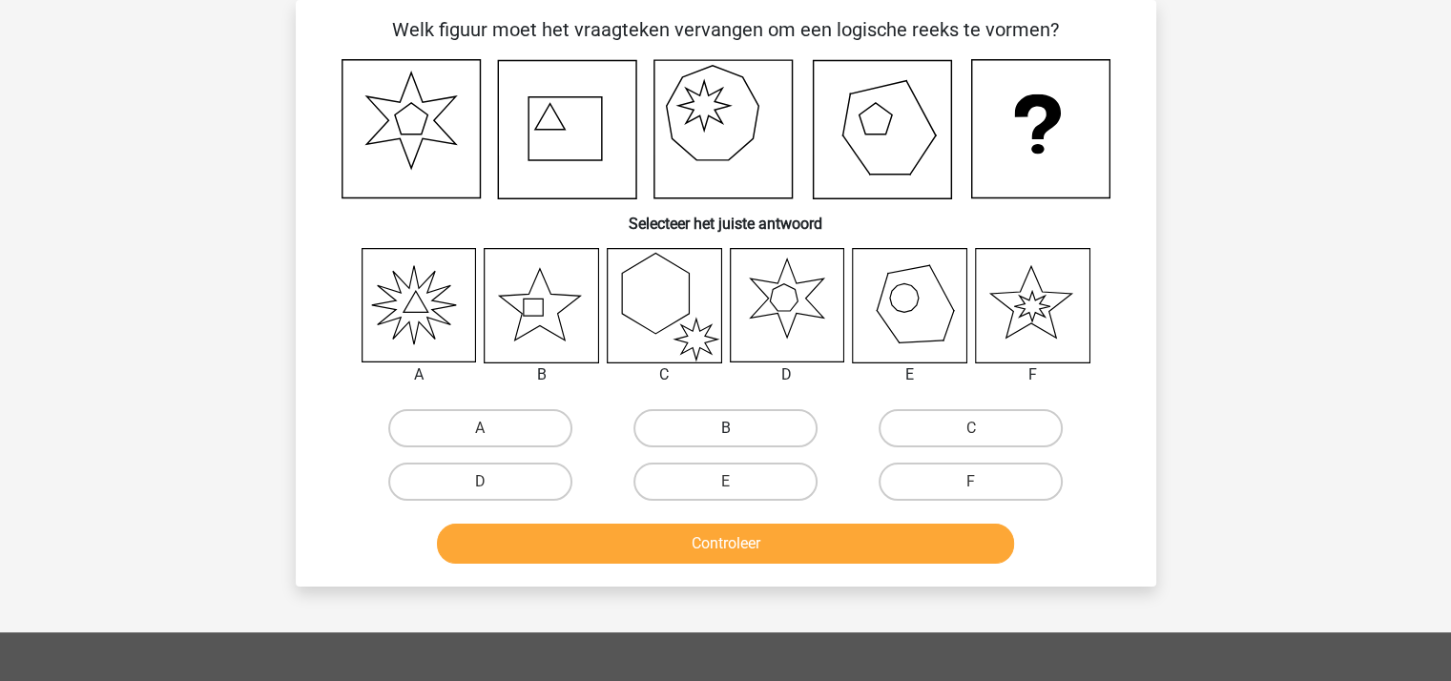
click at [695, 423] on label "B" at bounding box center [725, 428] width 184 height 38
click at [725, 428] on input "B" at bounding box center [731, 434] width 12 height 12
radio input "true"
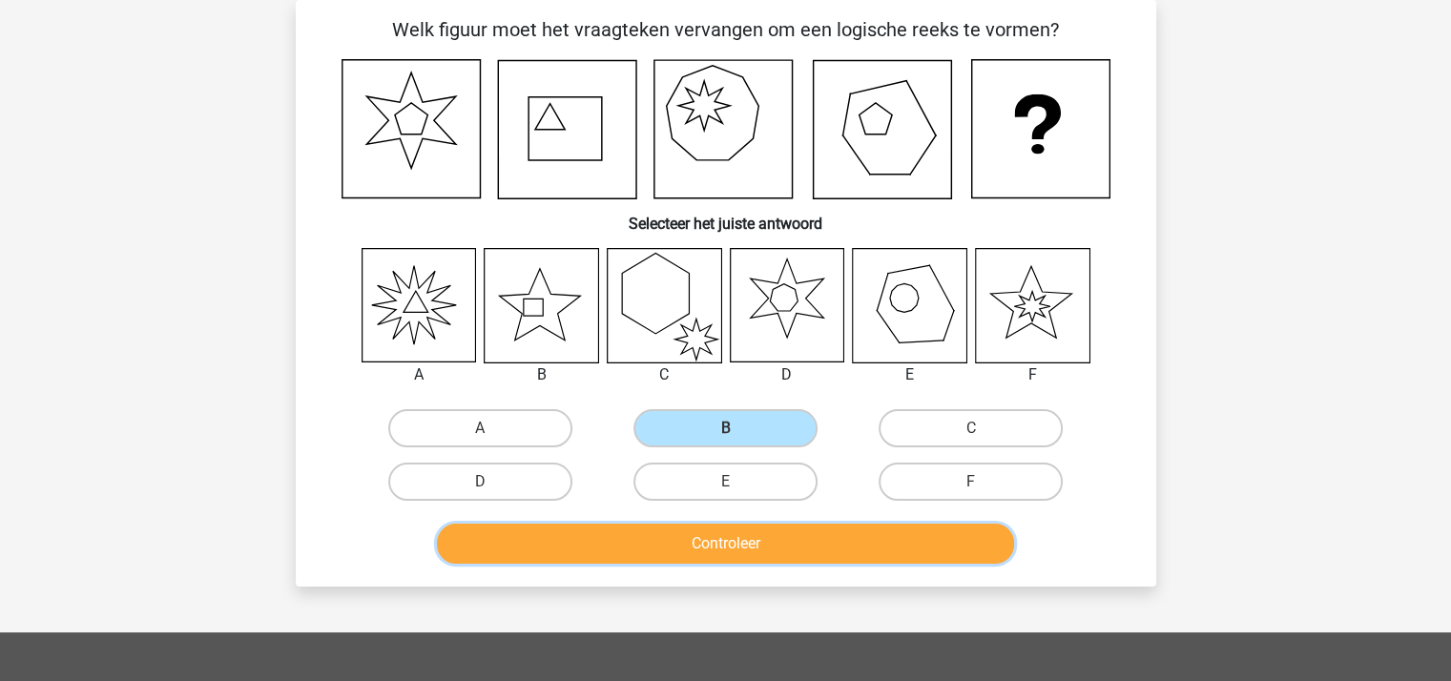
click at [734, 527] on button "Controleer" at bounding box center [725, 544] width 577 height 40
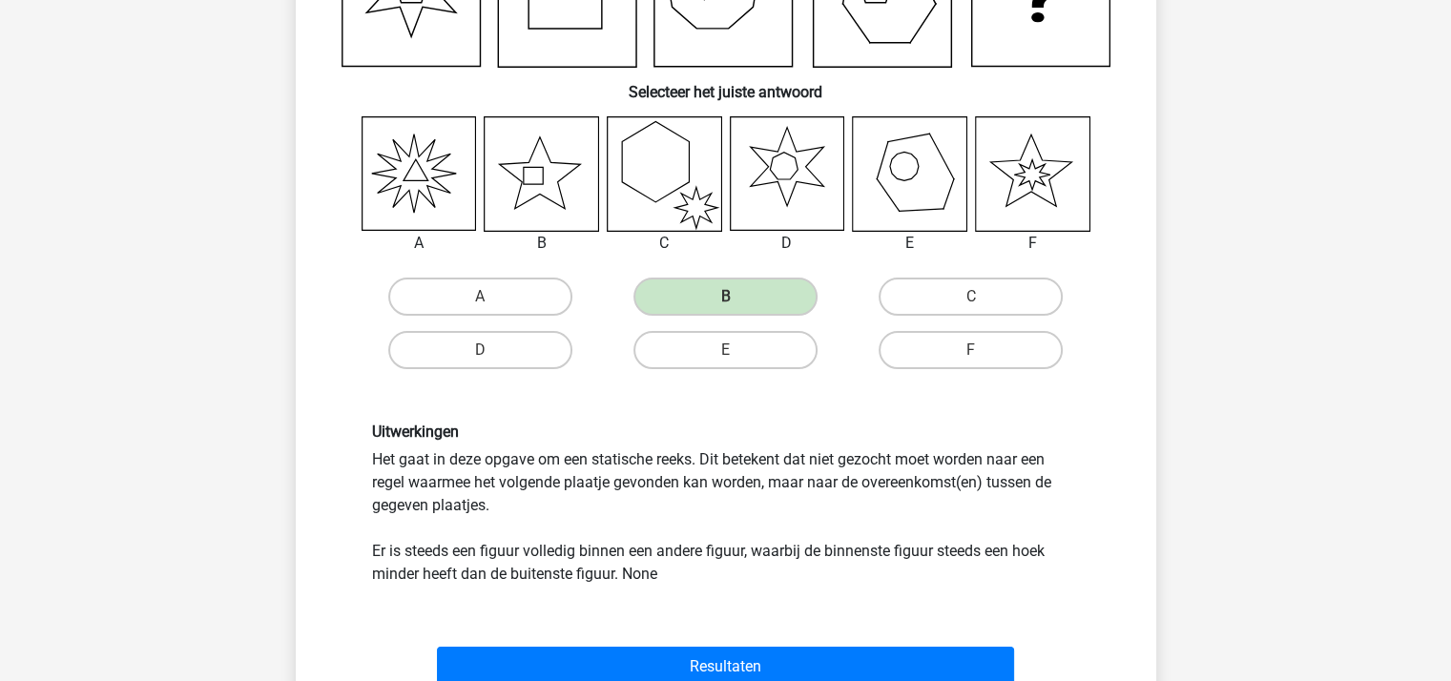
scroll to position [565, 0]
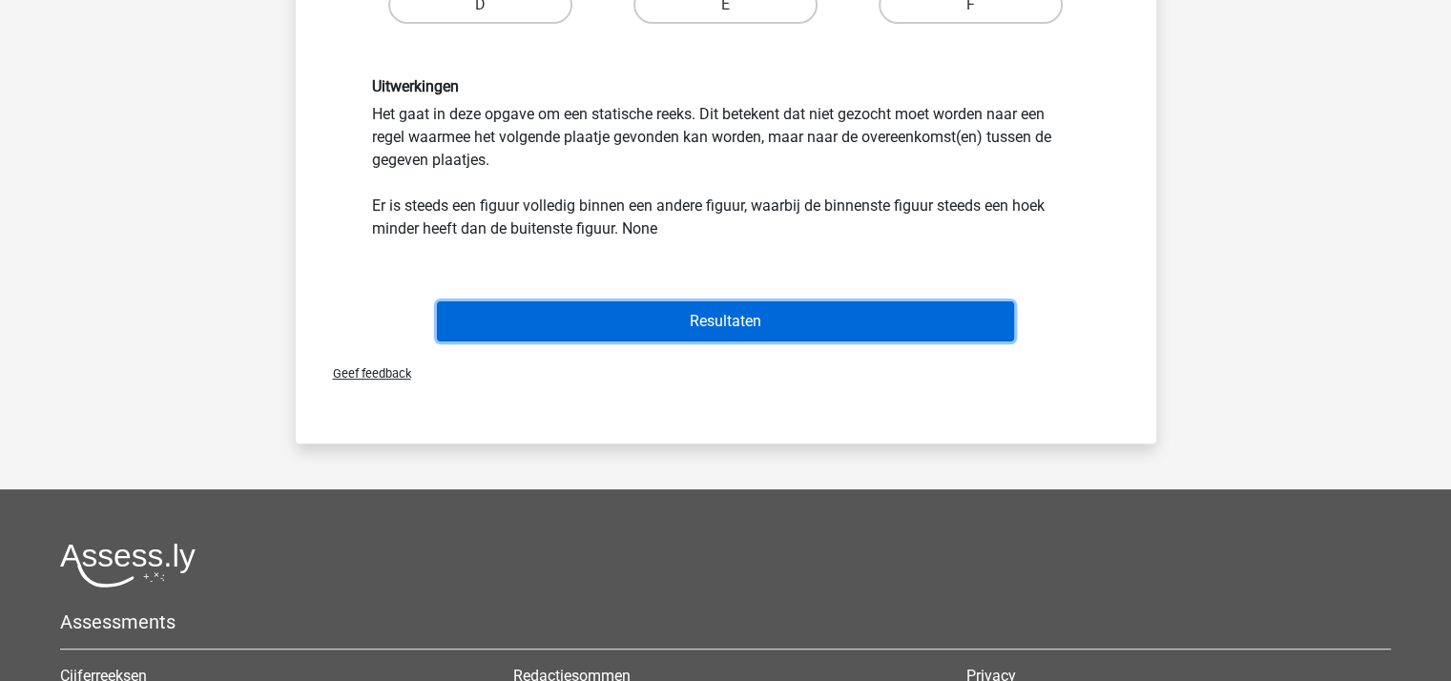
click at [690, 315] on button "Resultaten" at bounding box center [725, 321] width 577 height 40
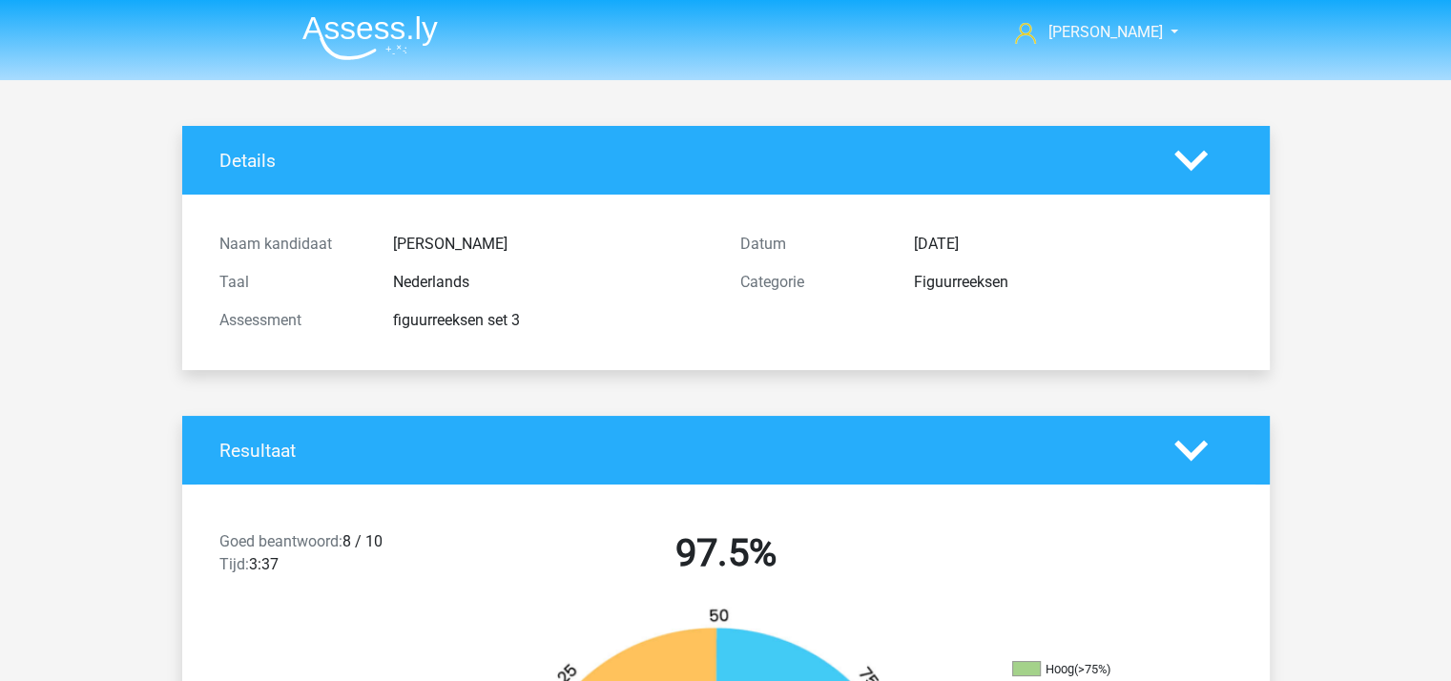
scroll to position [477, 0]
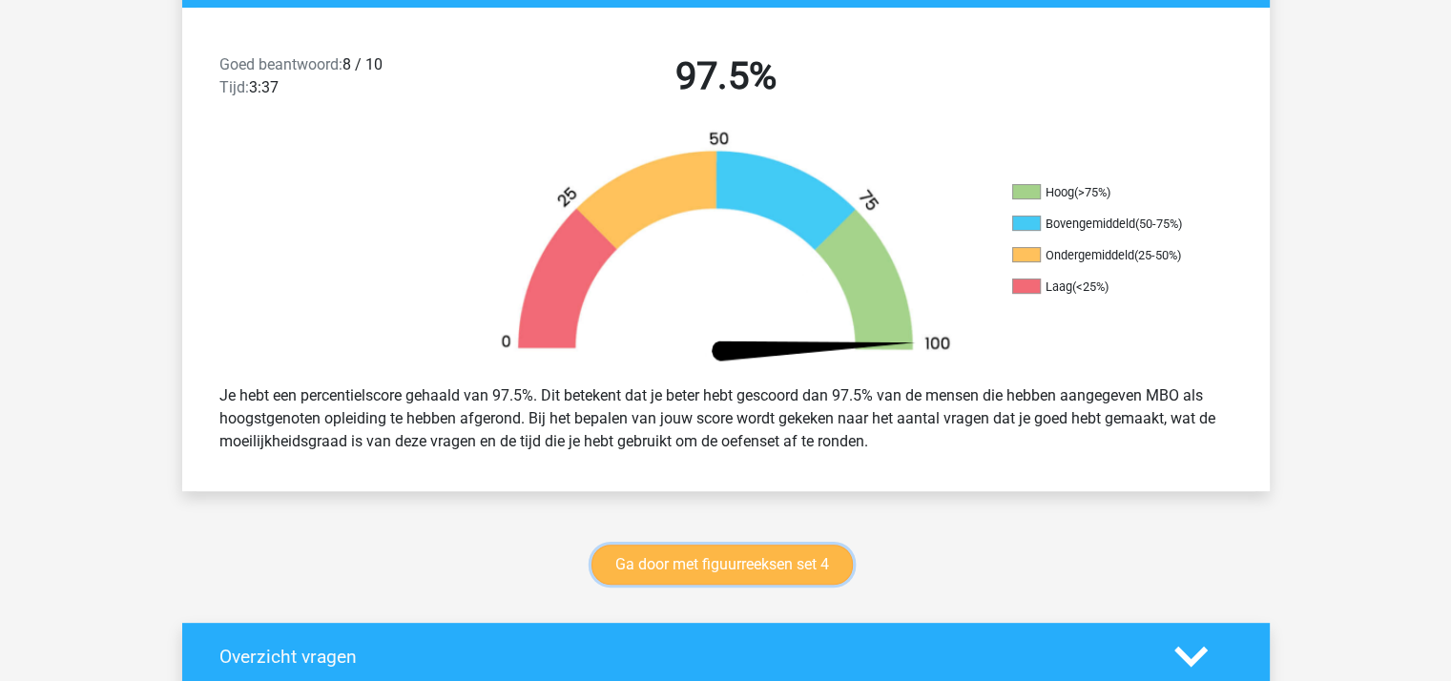
click at [693, 562] on link "Ga door met figuurreeksen set 4" at bounding box center [721, 565] width 261 height 40
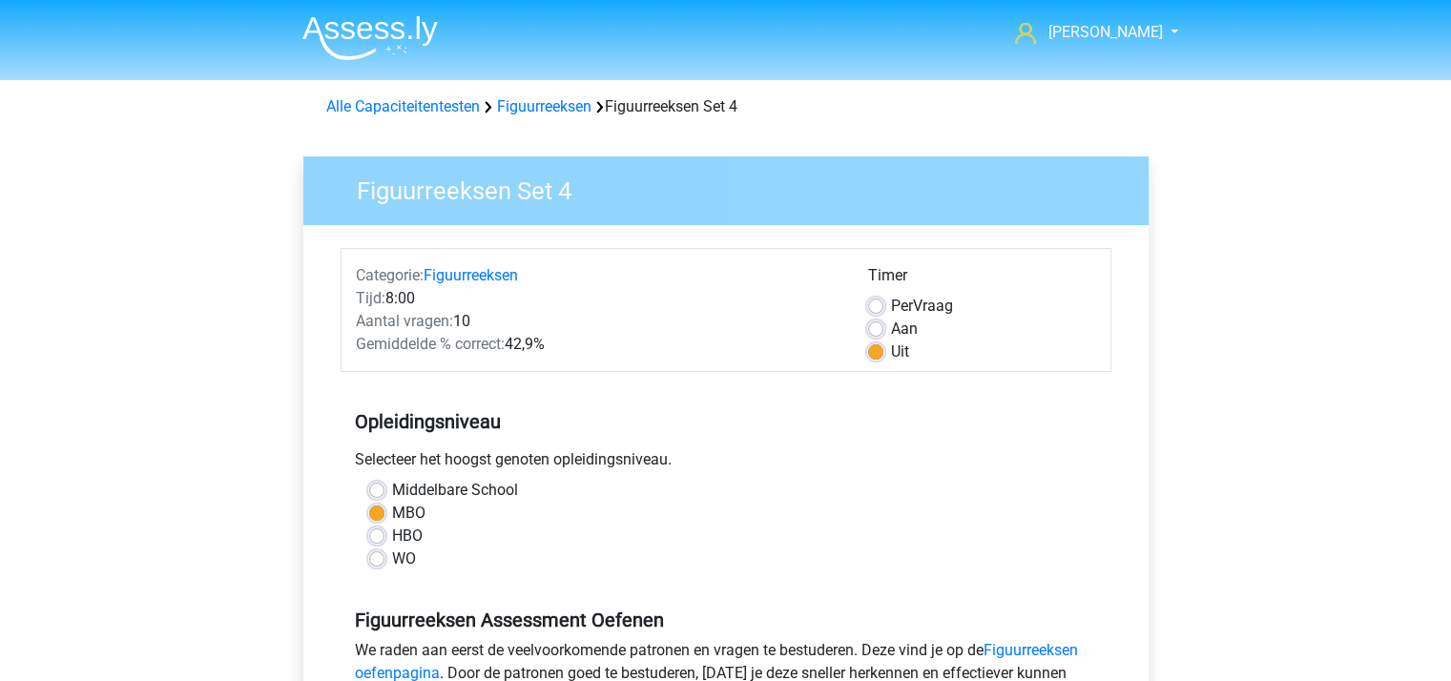
scroll to position [381, 0]
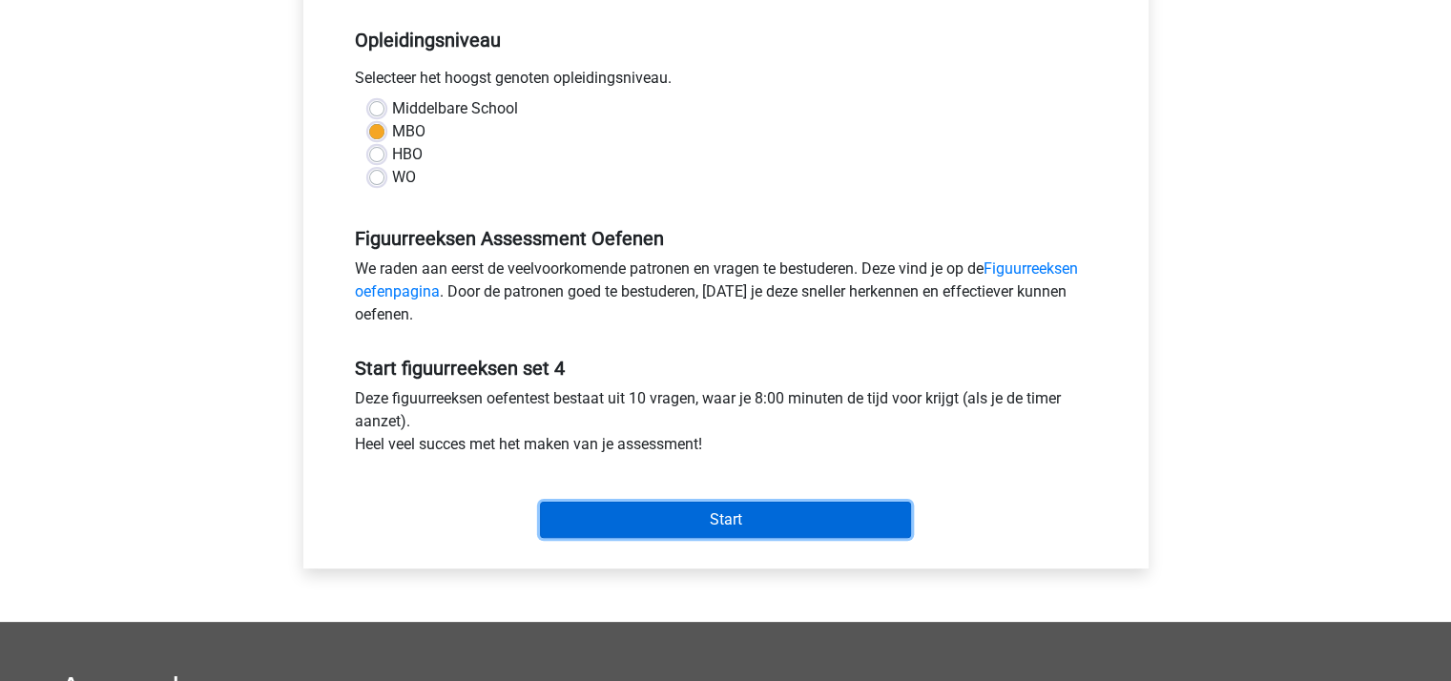
click at [689, 519] on input "Start" at bounding box center [725, 520] width 371 height 36
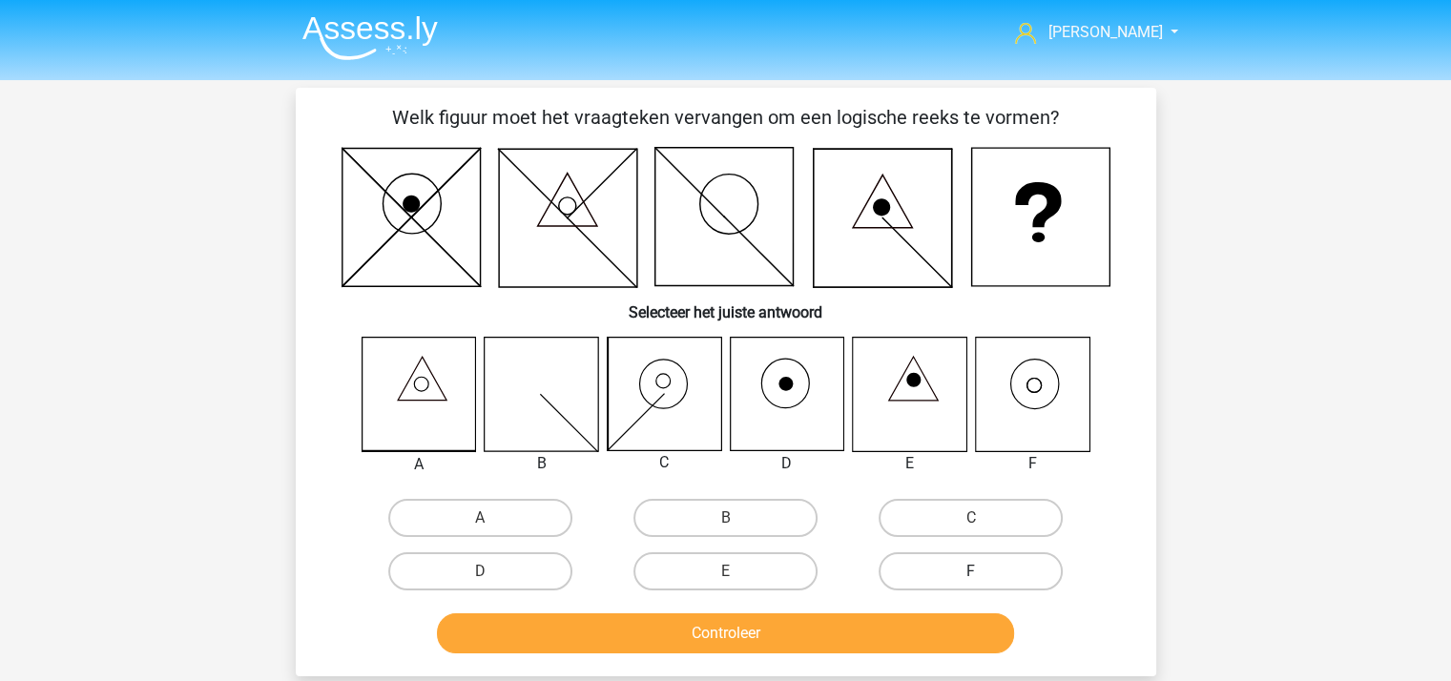
click at [1015, 559] on label "F" at bounding box center [970, 571] width 184 height 38
click at [983, 571] on input "F" at bounding box center [977, 577] width 12 height 12
radio input "true"
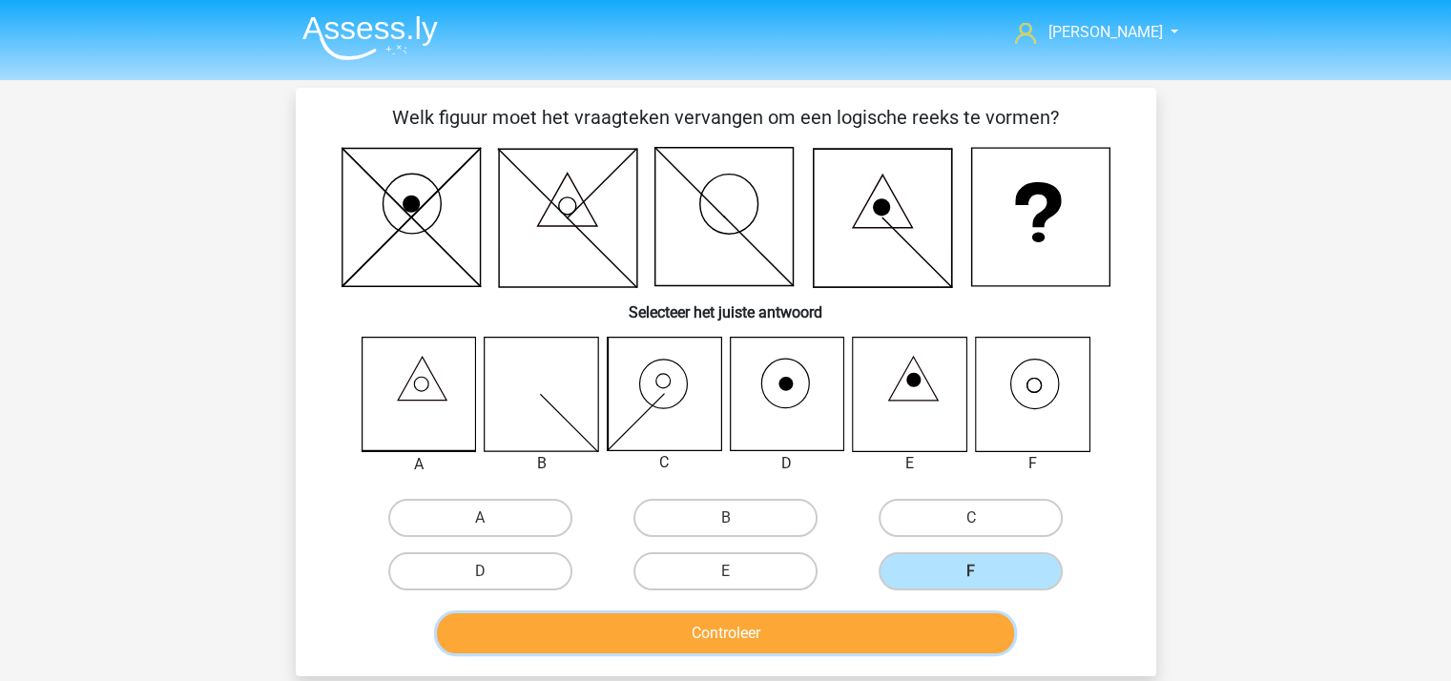
click at [818, 627] on button "Controleer" at bounding box center [725, 633] width 577 height 40
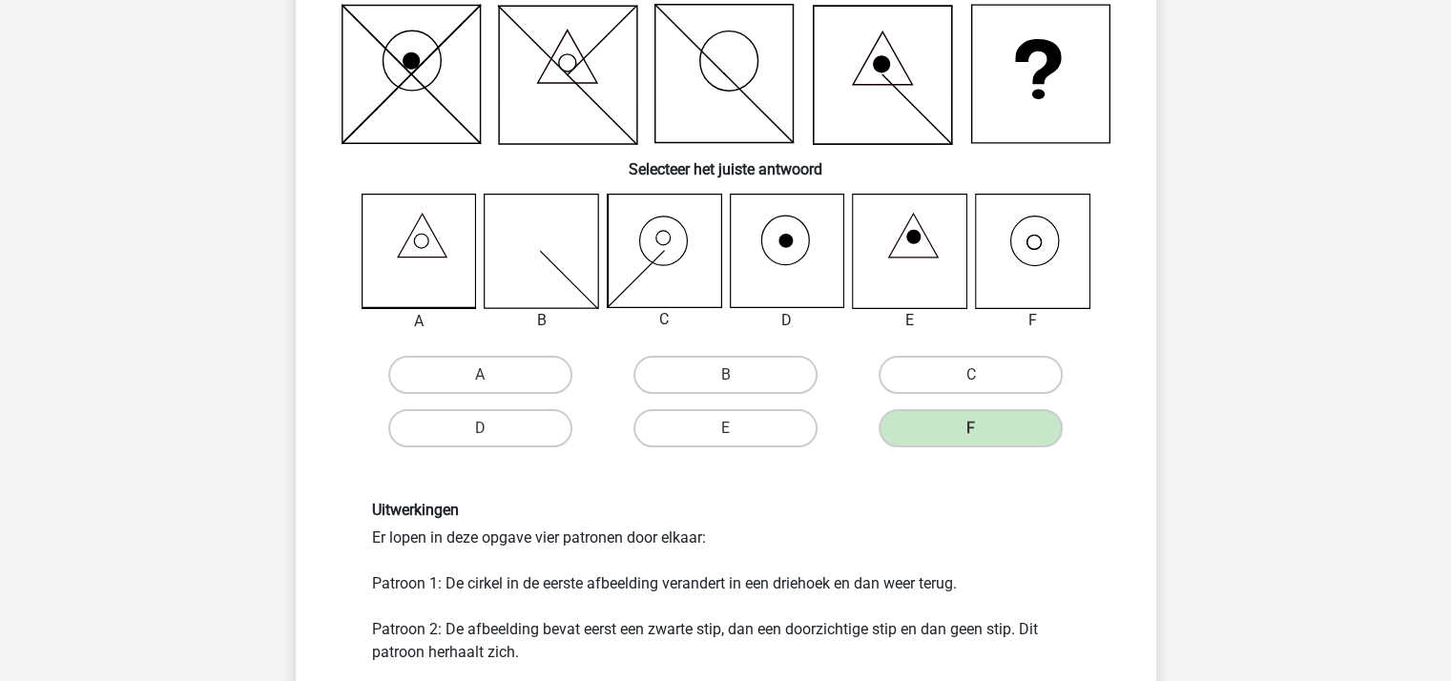
scroll to position [381, 0]
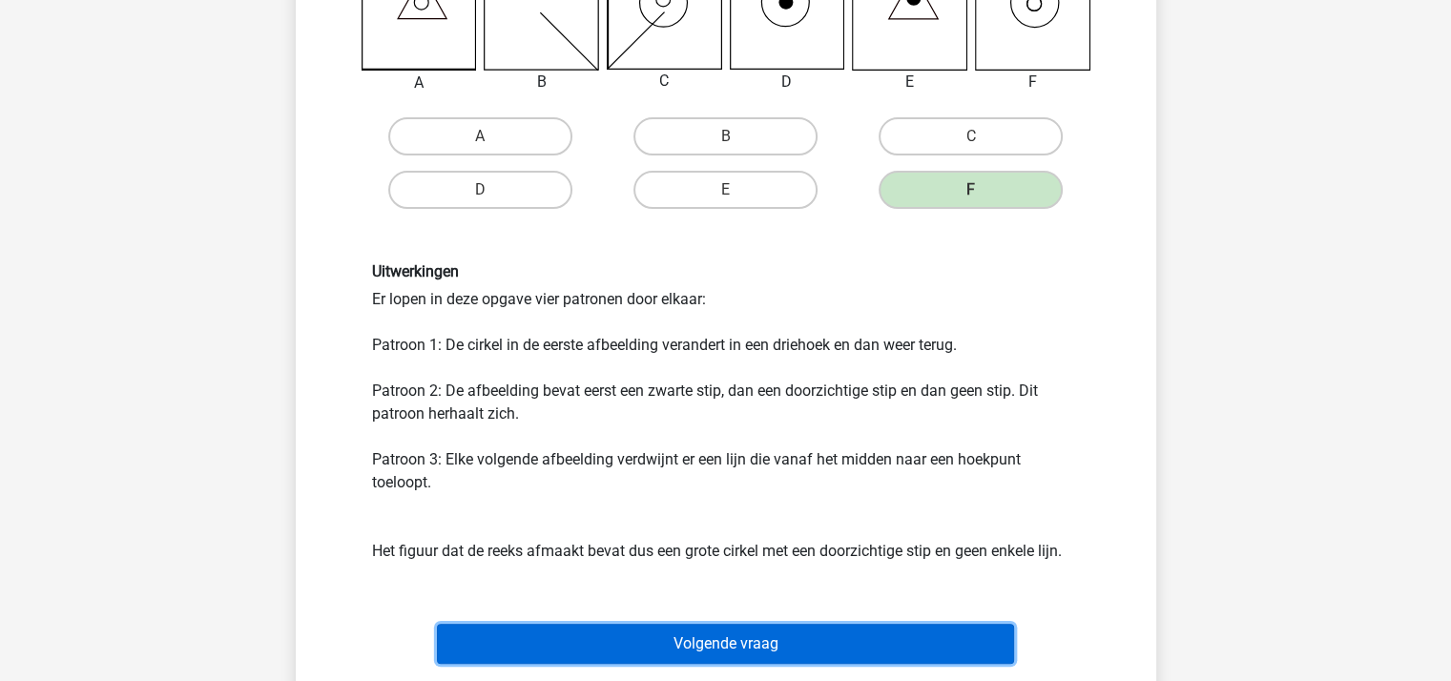
click at [755, 640] on button "Volgende vraag" at bounding box center [725, 644] width 577 height 40
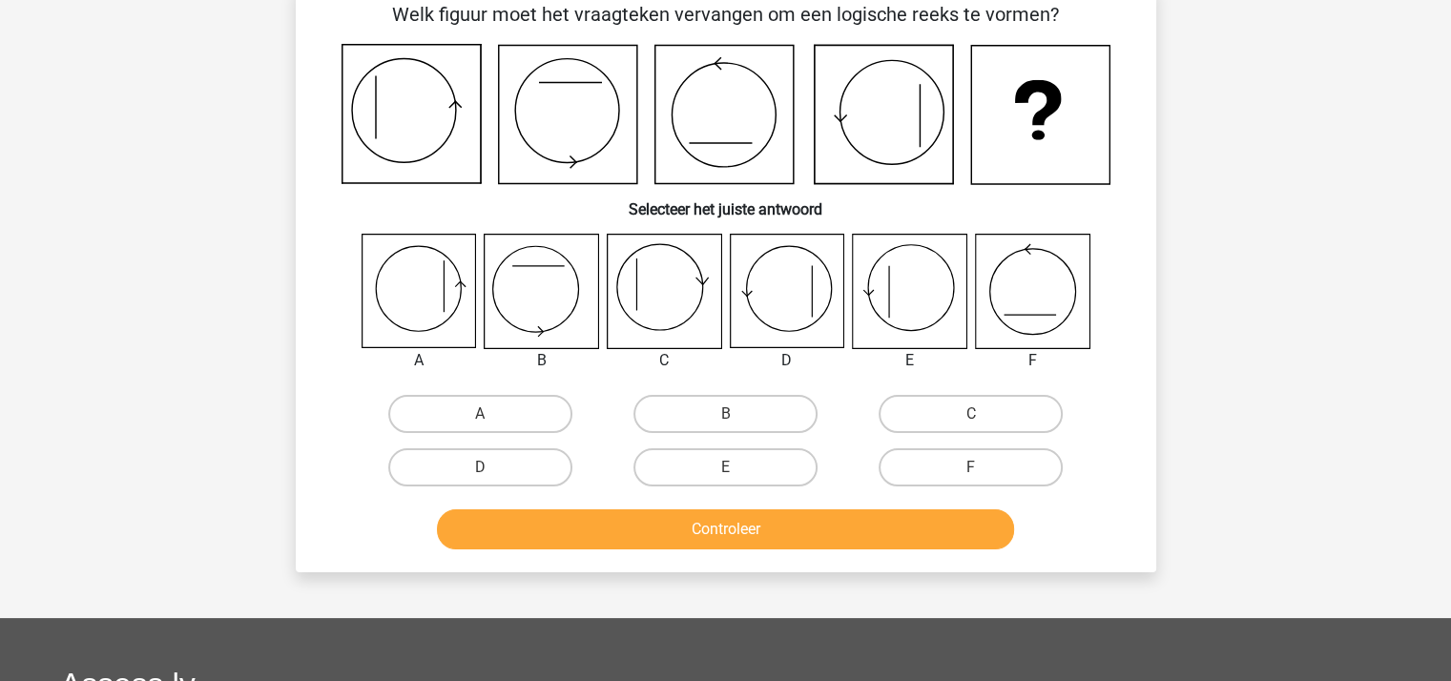
scroll to position [88, 0]
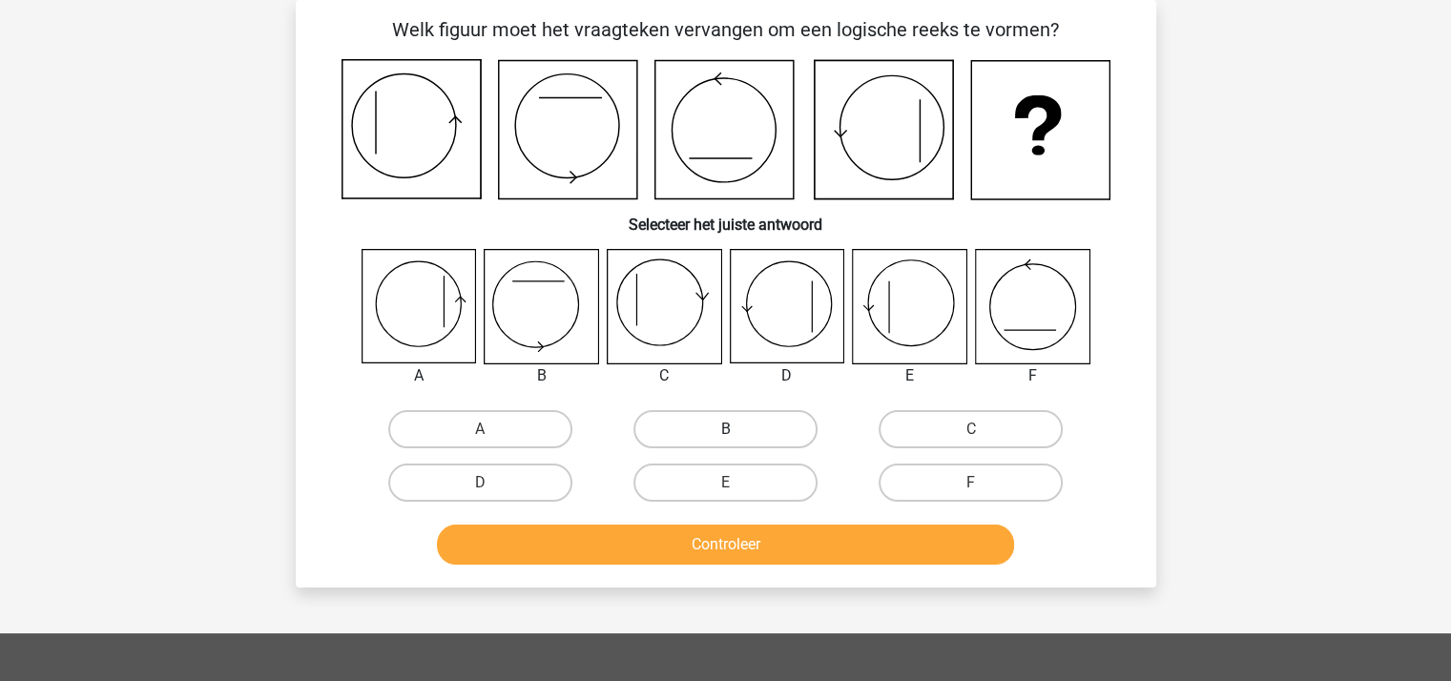
click at [711, 424] on label "B" at bounding box center [725, 429] width 184 height 38
click at [725, 429] on input "B" at bounding box center [731, 435] width 12 height 12
radio input "true"
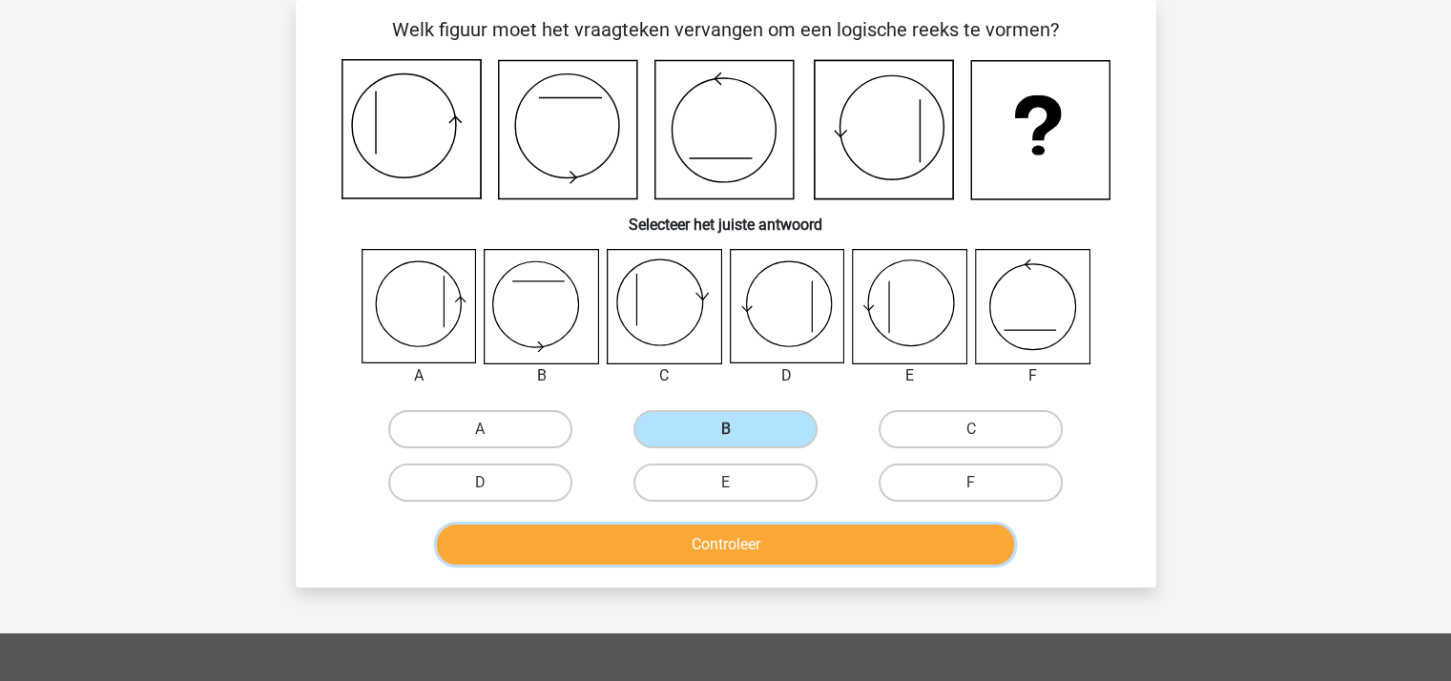
click at [721, 541] on button "Controleer" at bounding box center [725, 545] width 577 height 40
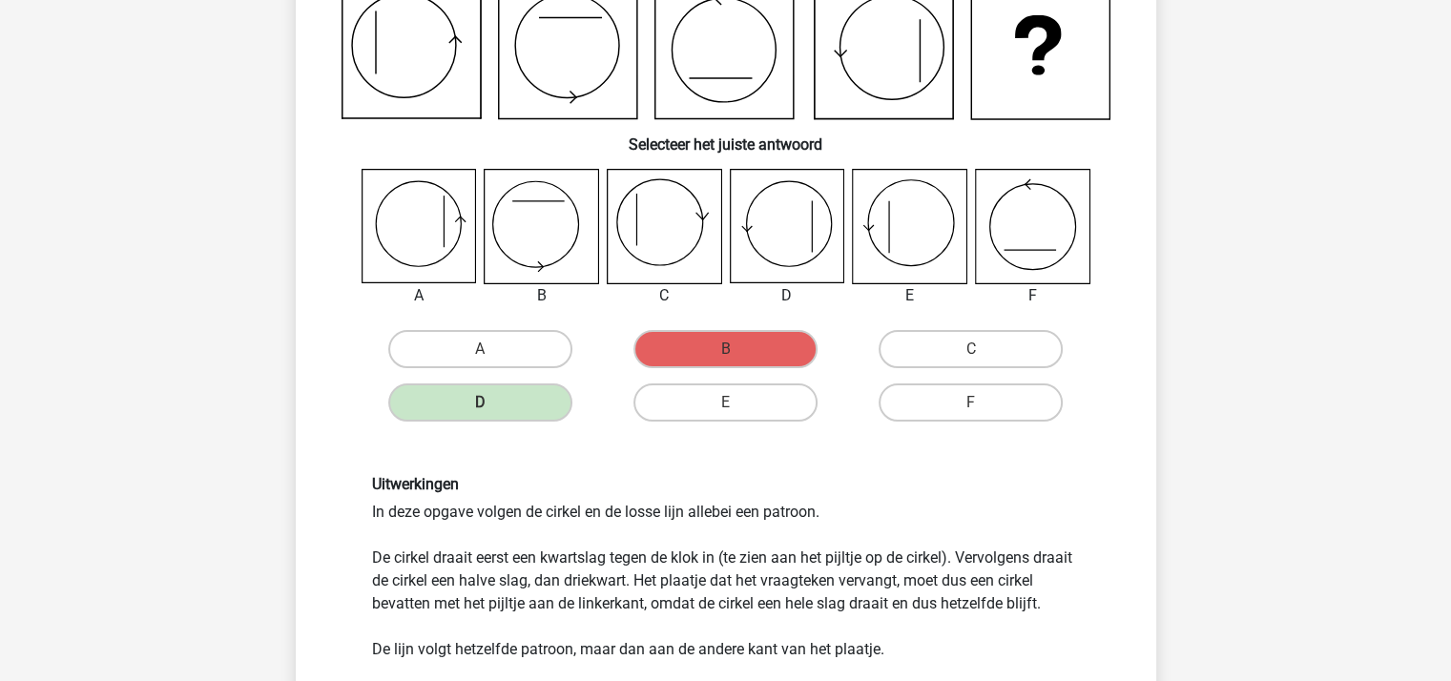
scroll to position [469, 0]
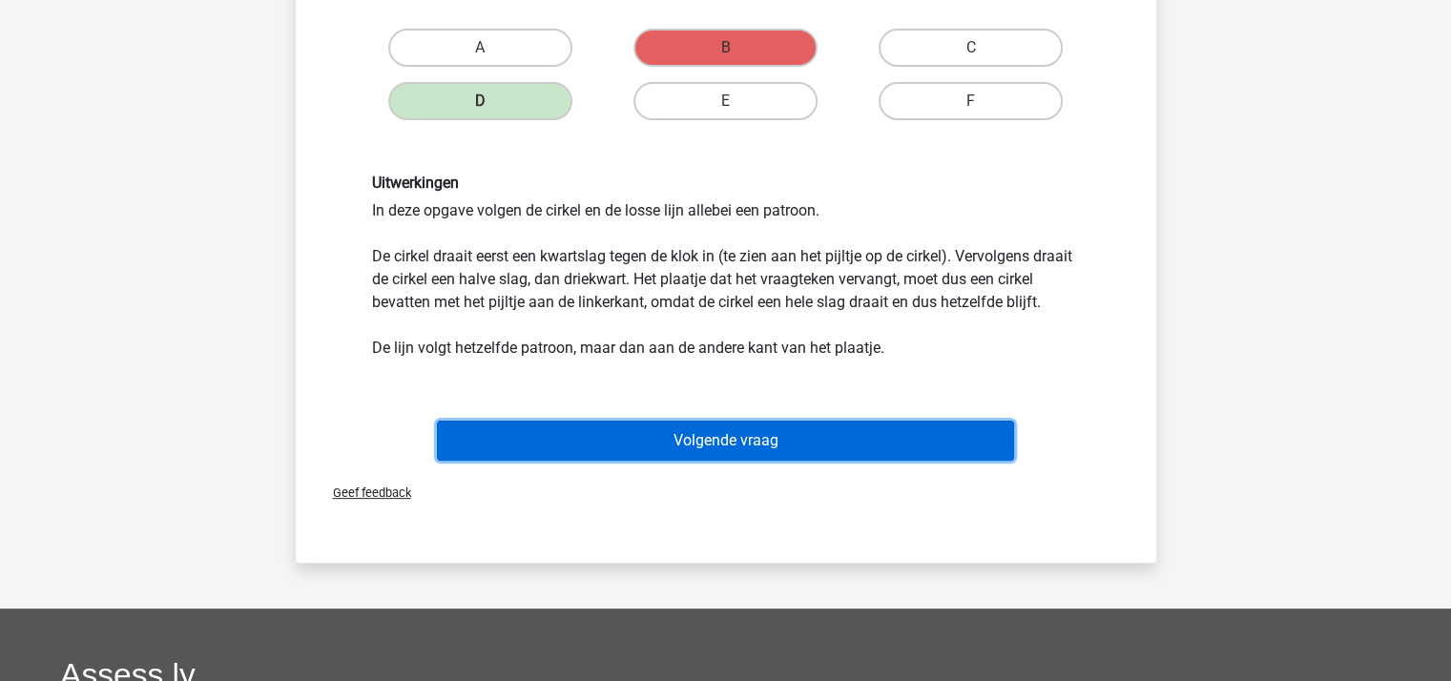
click at [727, 459] on button "Volgende vraag" at bounding box center [725, 441] width 577 height 40
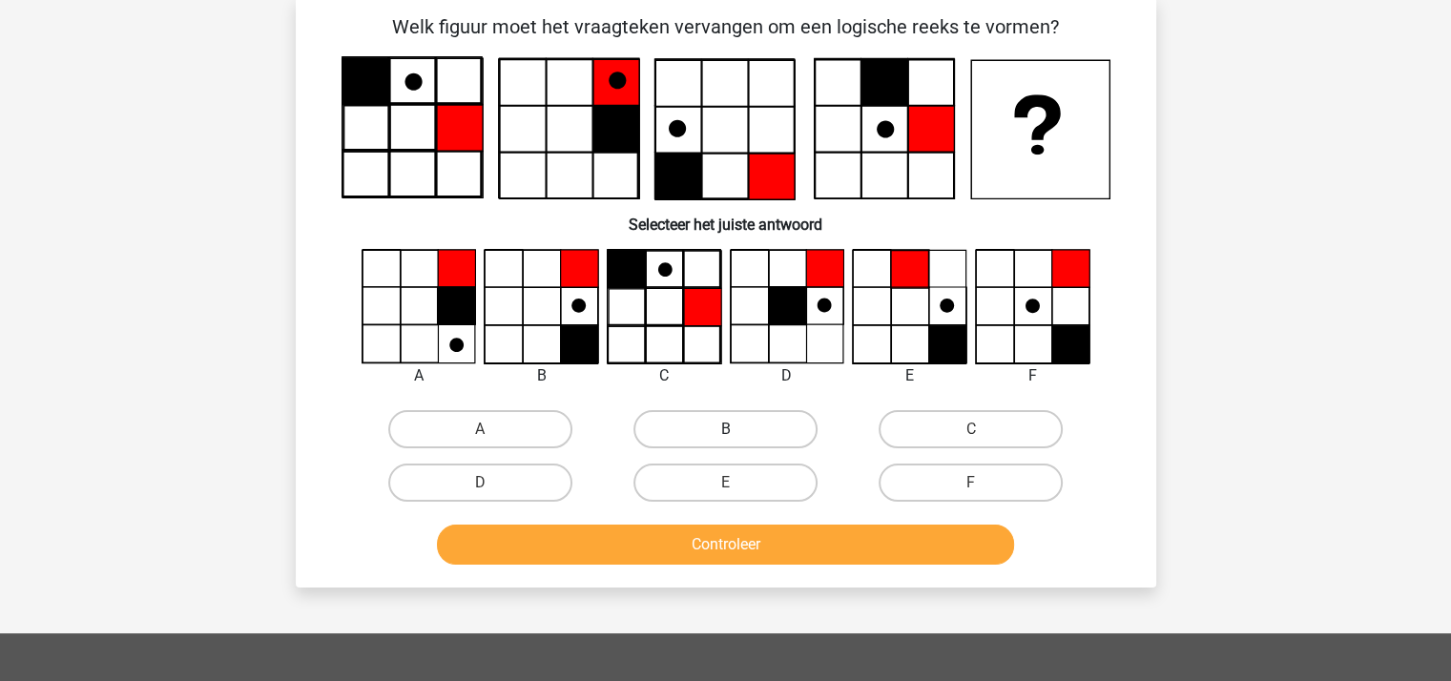
scroll to position [88, 0]
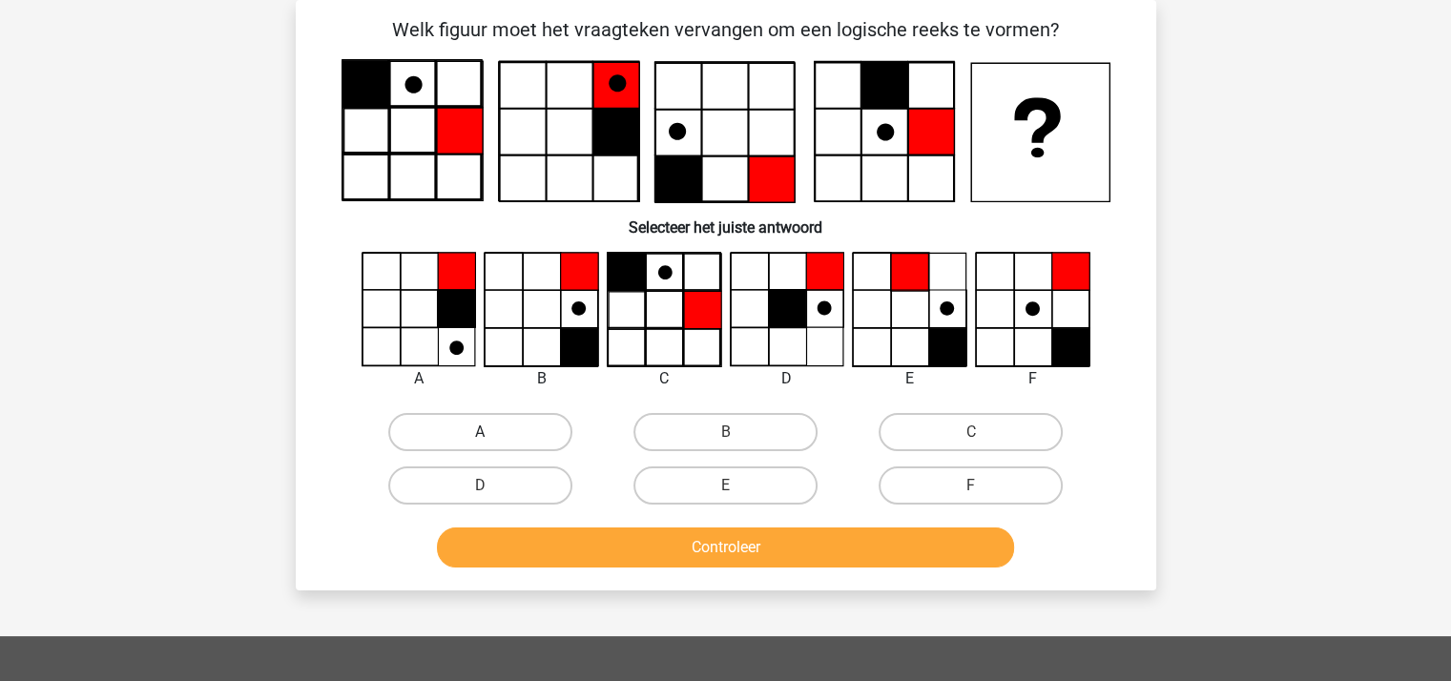
click at [504, 430] on label "A" at bounding box center [480, 432] width 184 height 38
click at [492, 432] on input "A" at bounding box center [486, 438] width 12 height 12
radio input "true"
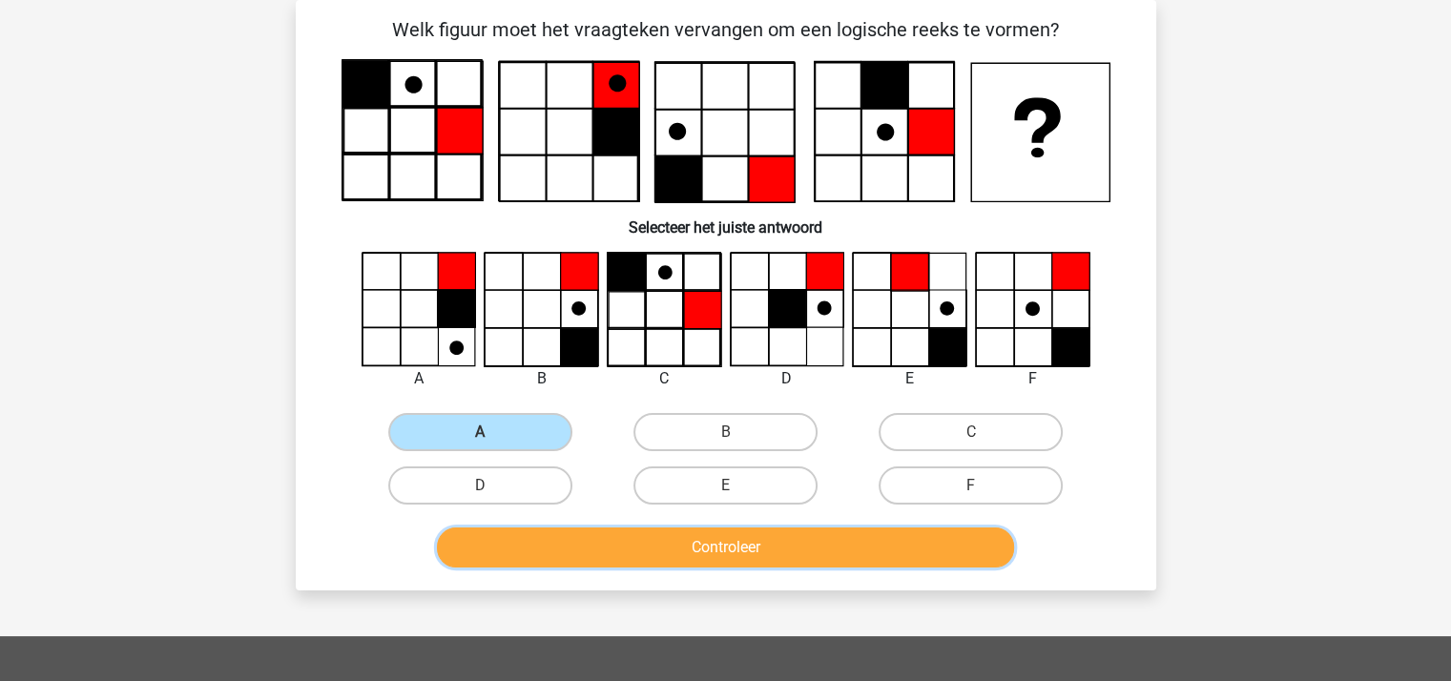
click at [618, 537] on button "Controleer" at bounding box center [725, 547] width 577 height 40
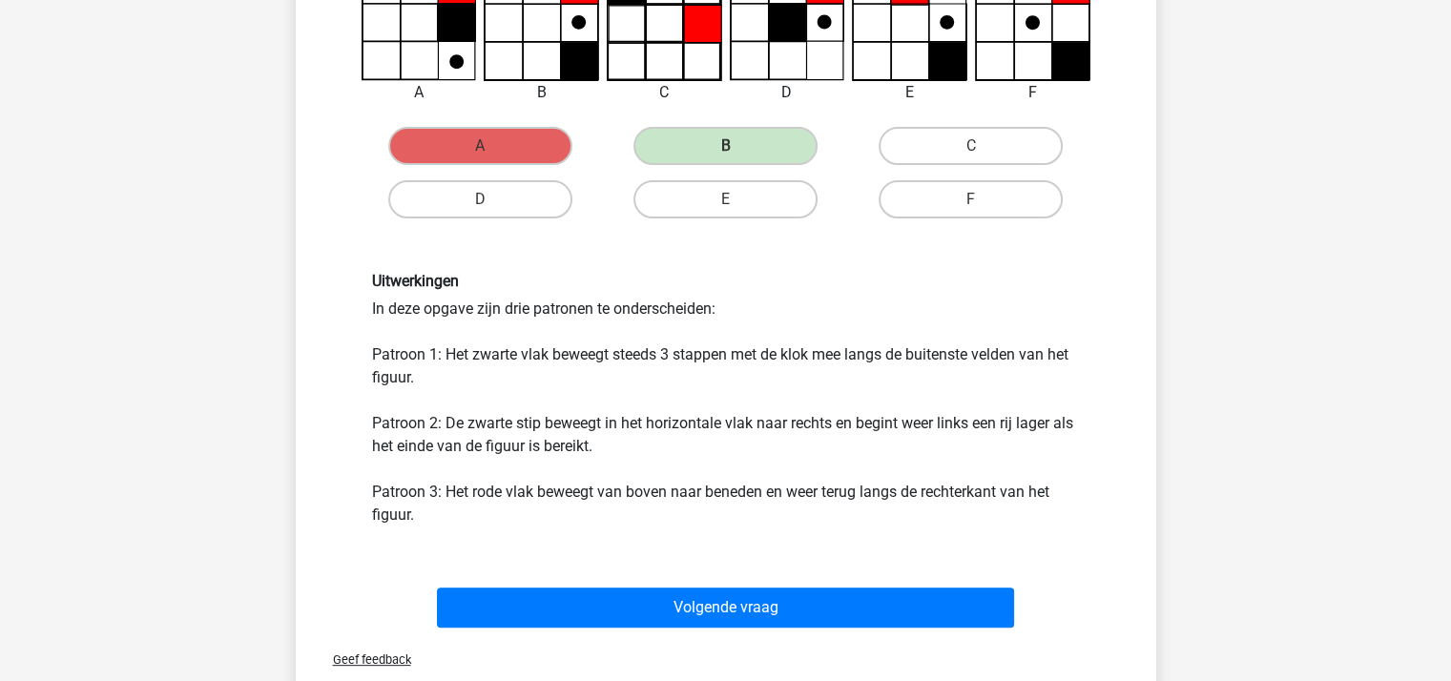
scroll to position [565, 0]
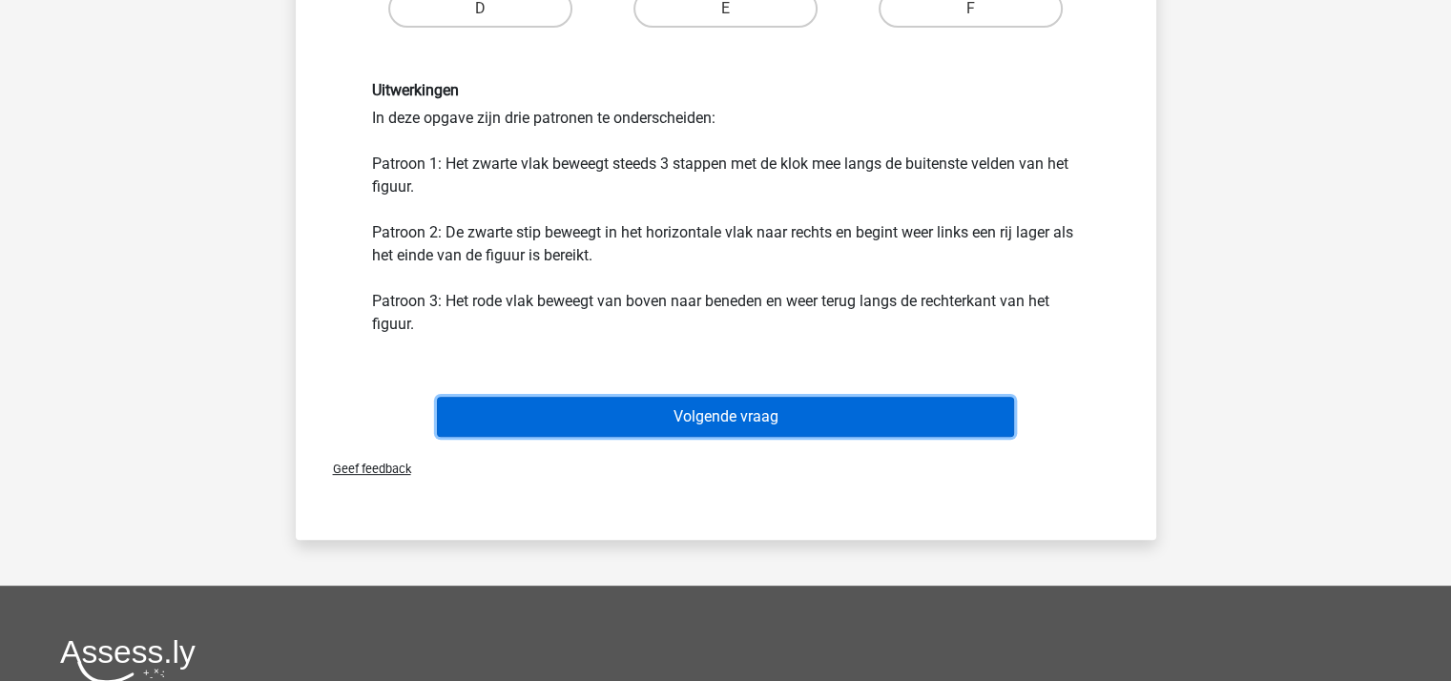
click at [754, 415] on button "Volgende vraag" at bounding box center [725, 417] width 577 height 40
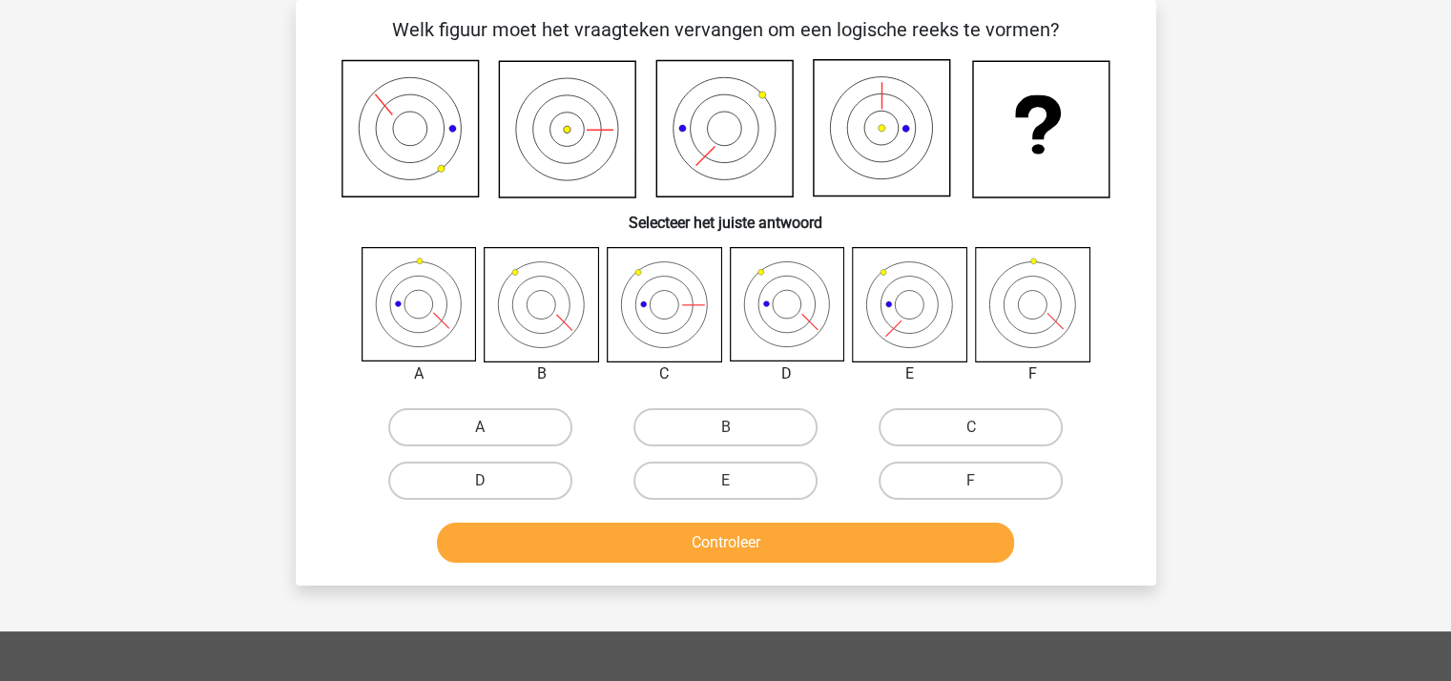
scroll to position [88, 0]
click at [1000, 473] on label "F" at bounding box center [970, 481] width 184 height 38
click at [983, 481] on input "F" at bounding box center [977, 487] width 12 height 12
radio input "true"
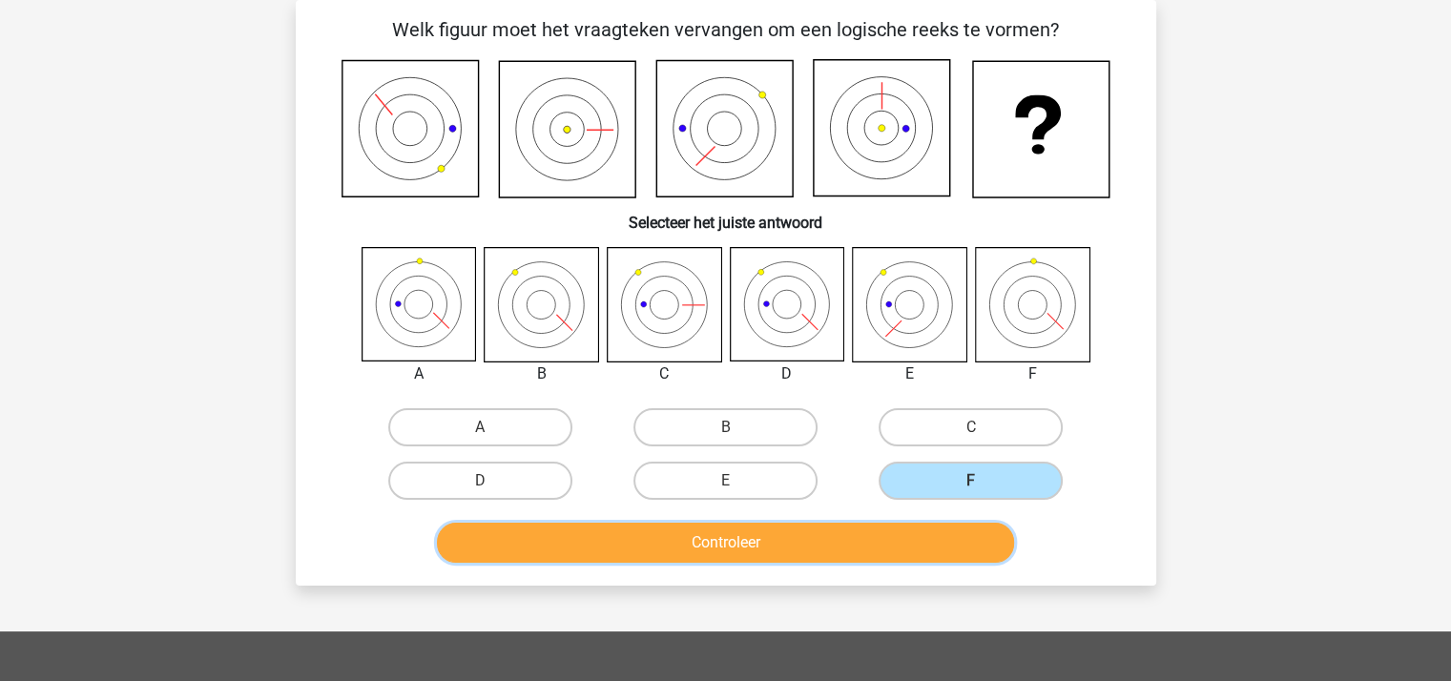
click at [888, 529] on button "Controleer" at bounding box center [725, 543] width 577 height 40
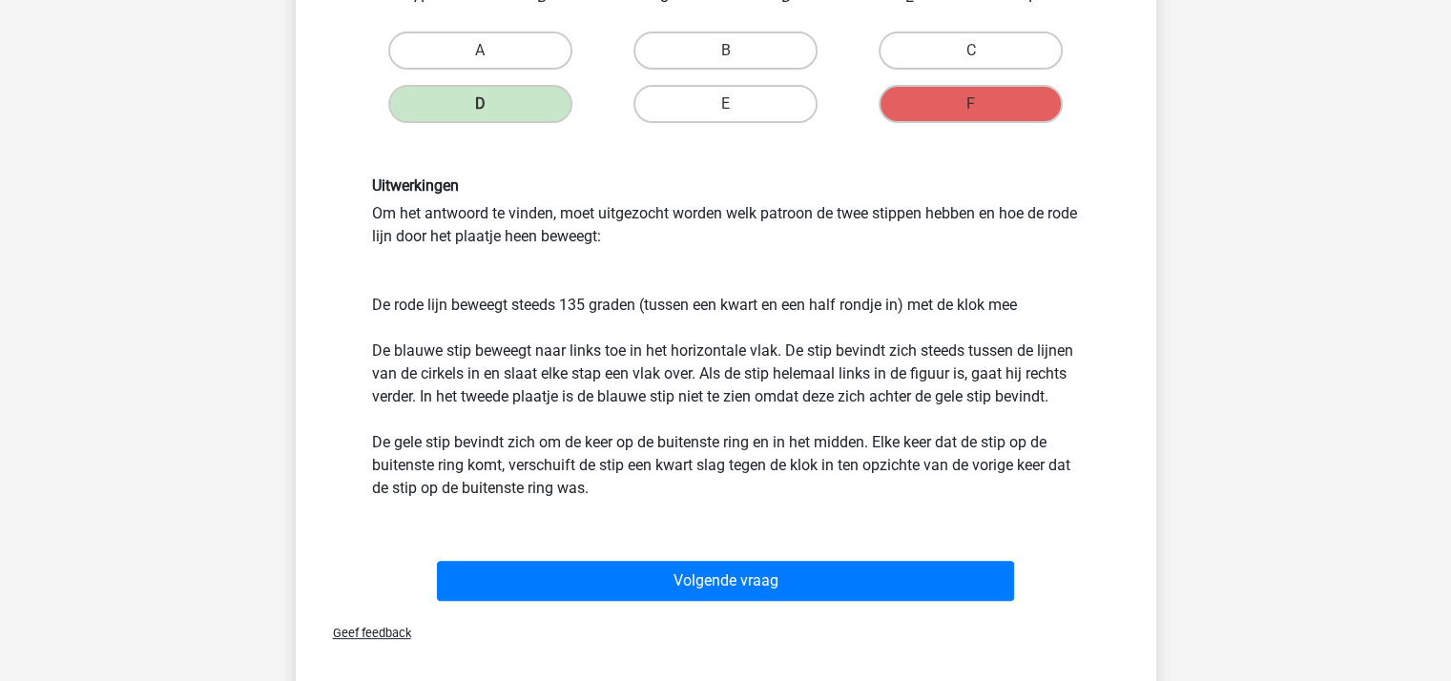
scroll to position [565, 0]
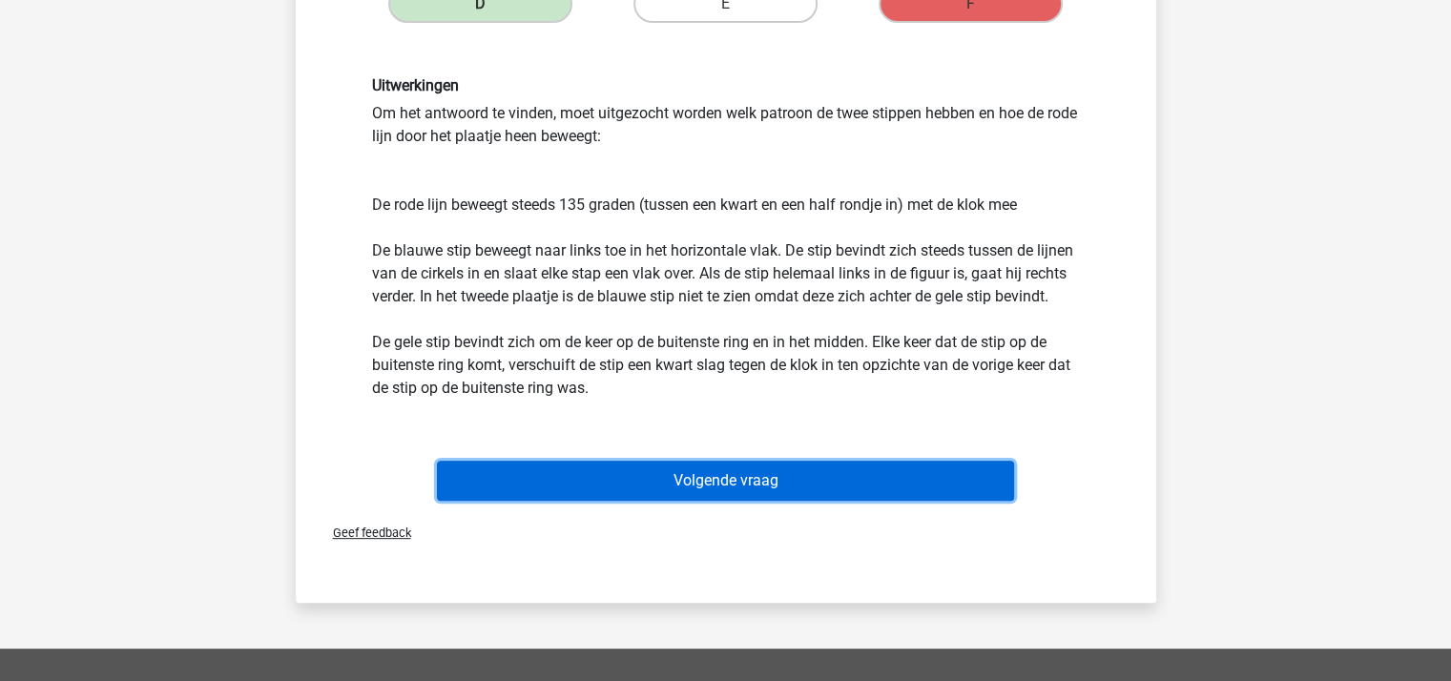
click at [746, 486] on button "Volgende vraag" at bounding box center [725, 481] width 577 height 40
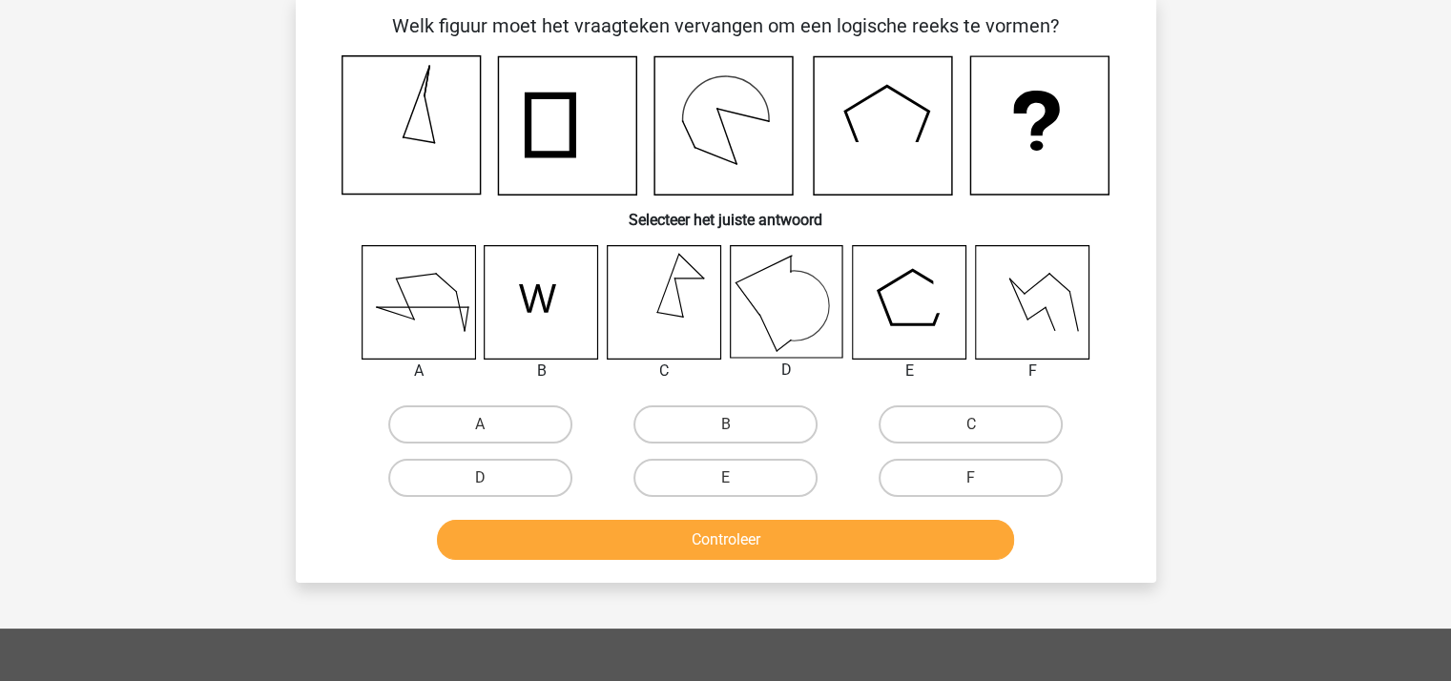
scroll to position [88, 0]
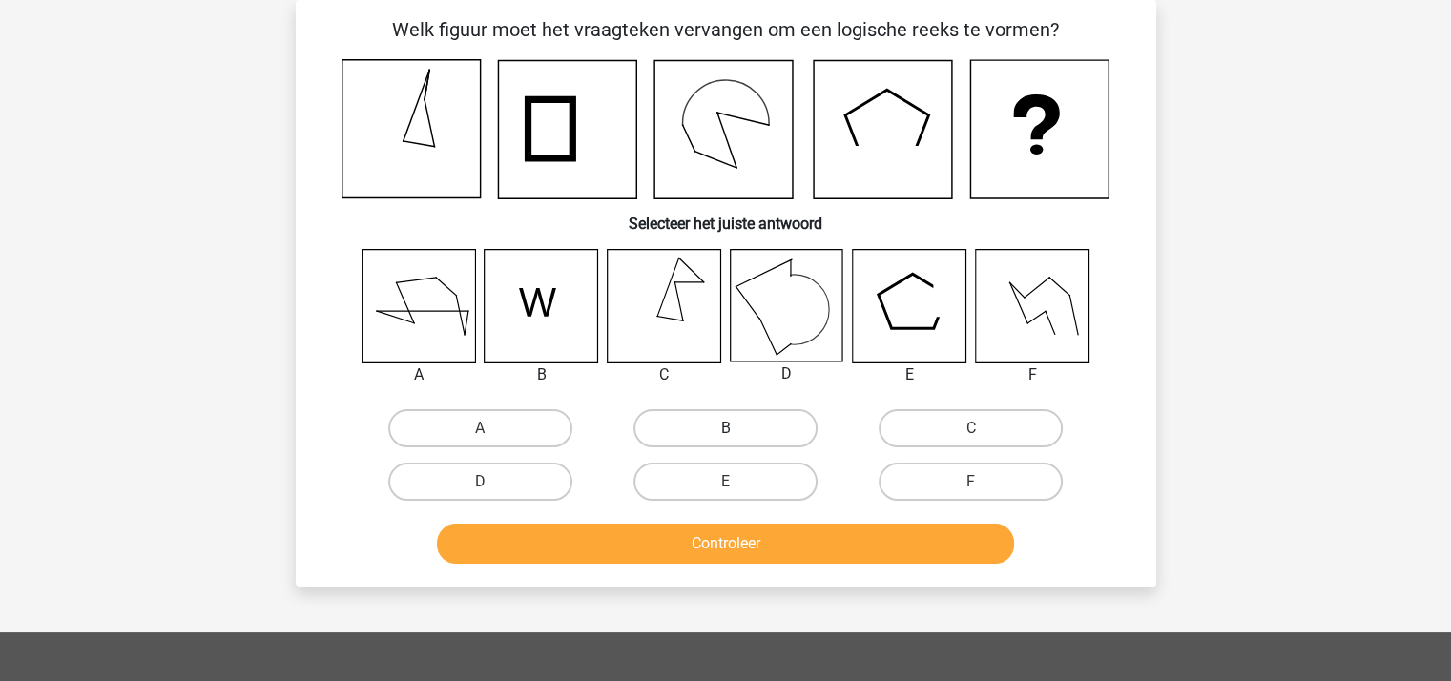
click at [732, 421] on label "B" at bounding box center [725, 428] width 184 height 38
click at [732, 428] on input "B" at bounding box center [731, 434] width 12 height 12
radio input "true"
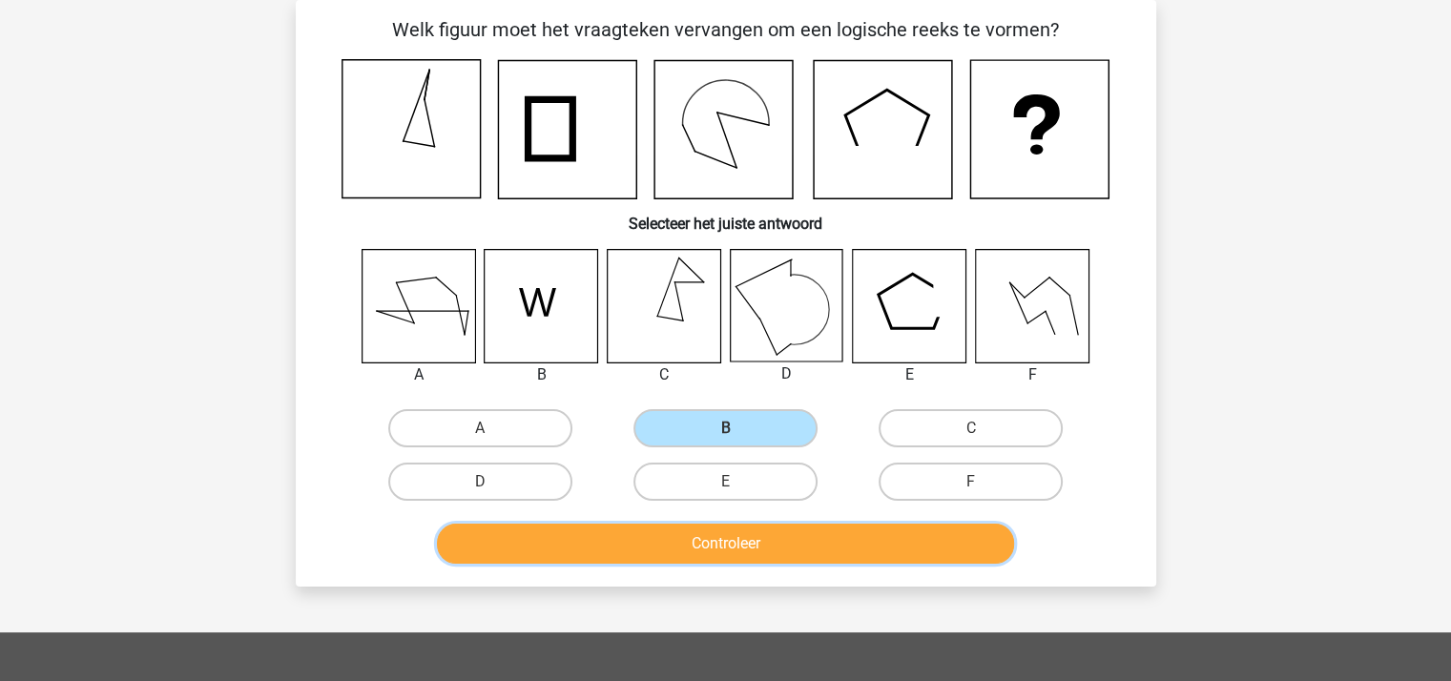
click at [740, 548] on button "Controleer" at bounding box center [725, 544] width 577 height 40
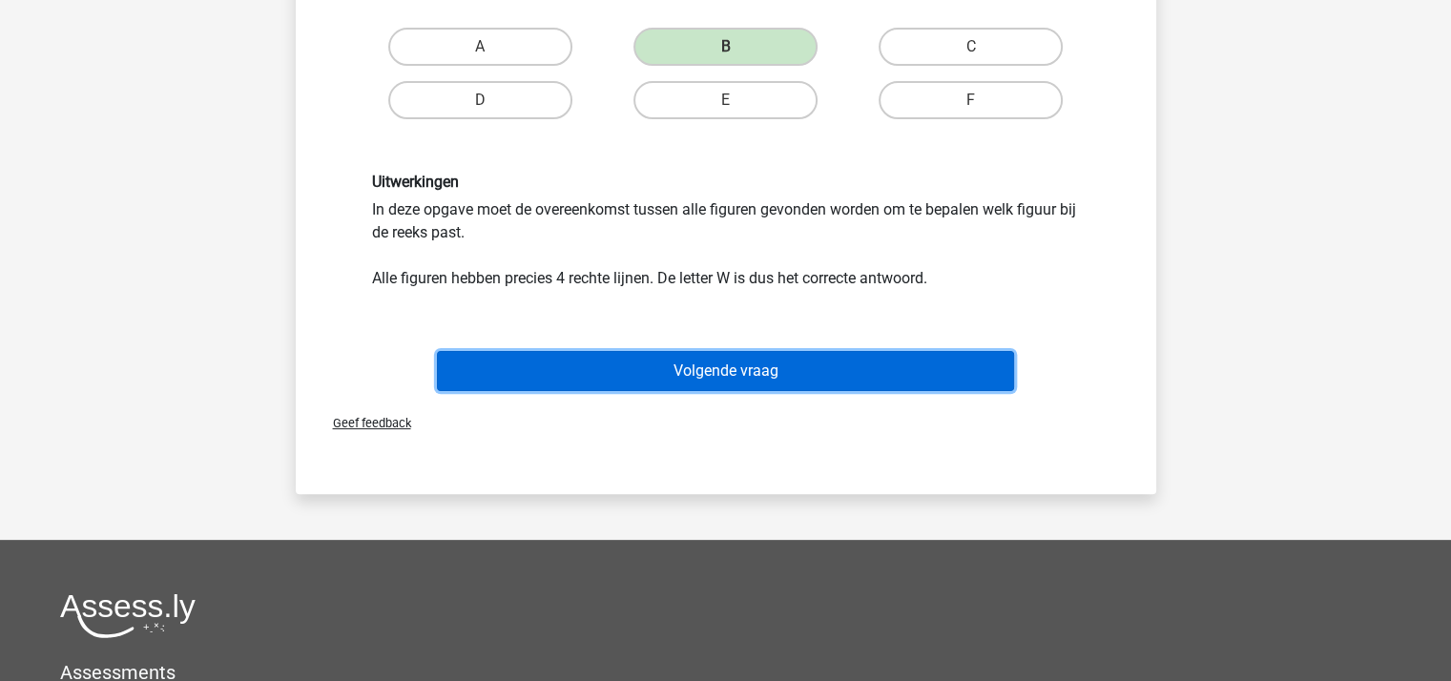
click at [721, 368] on button "Volgende vraag" at bounding box center [725, 371] width 577 height 40
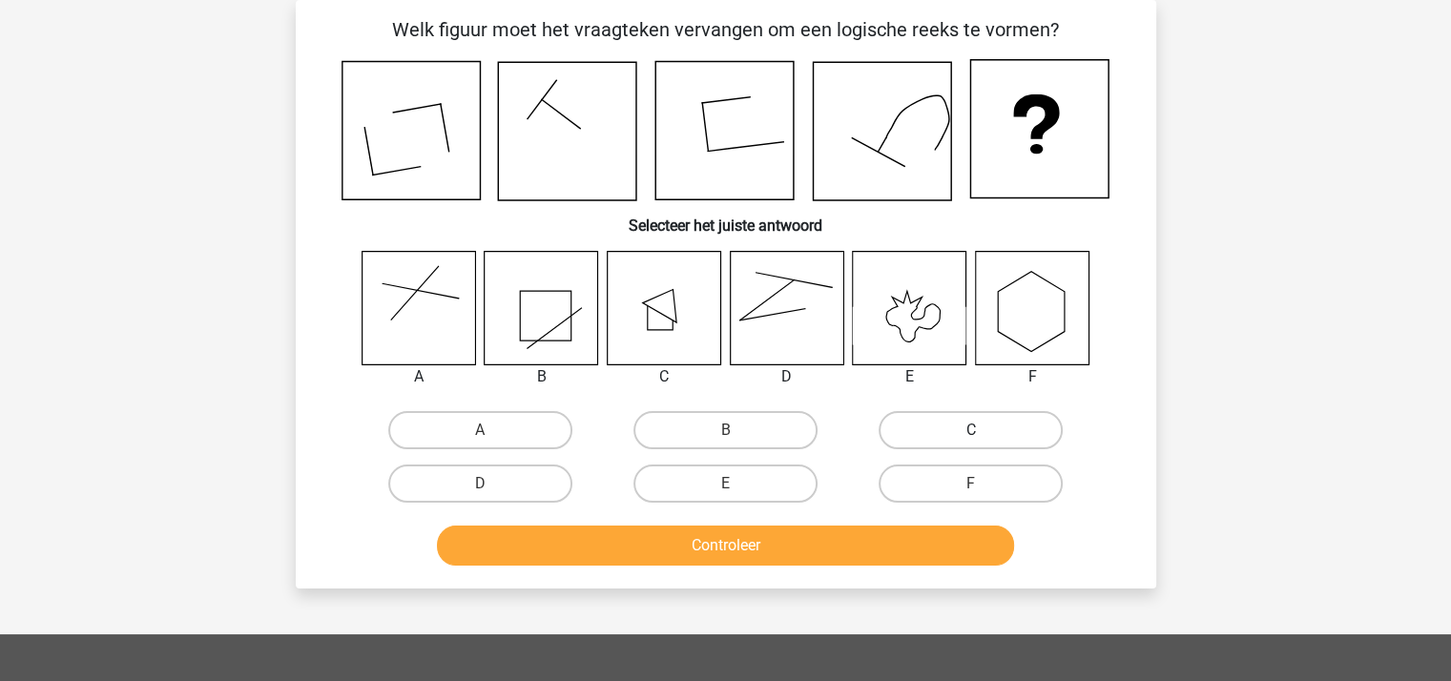
click at [916, 426] on label "C" at bounding box center [970, 430] width 184 height 38
click at [971, 430] on input "C" at bounding box center [977, 436] width 12 height 12
radio input "true"
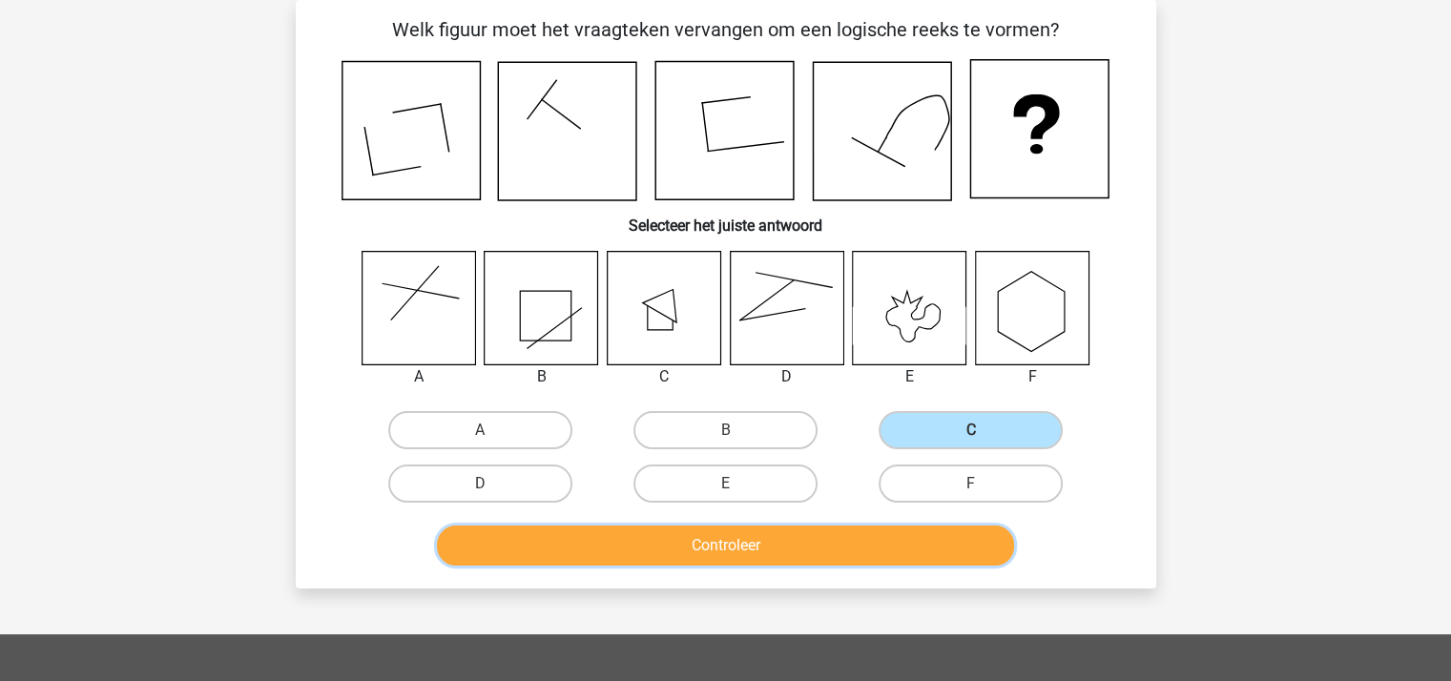
click at [830, 534] on button "Controleer" at bounding box center [725, 546] width 577 height 40
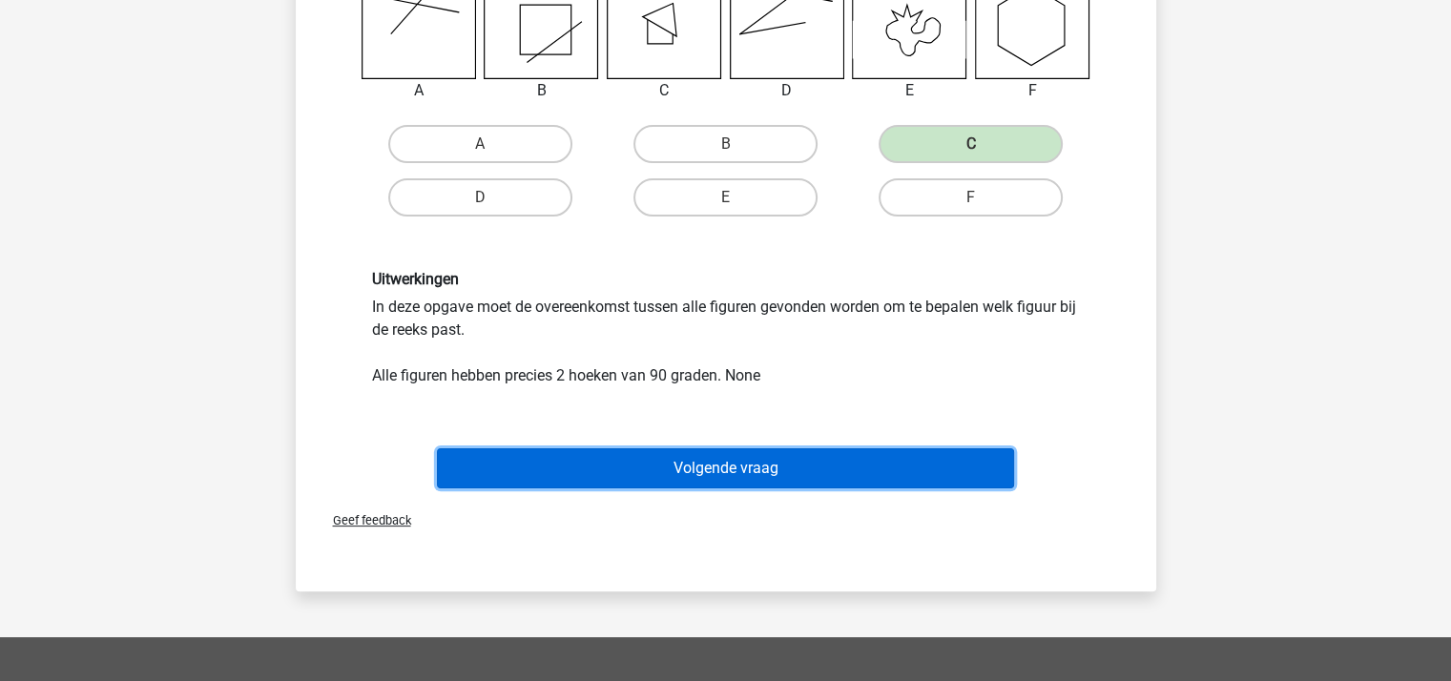
click at [752, 463] on button "Volgende vraag" at bounding box center [725, 468] width 577 height 40
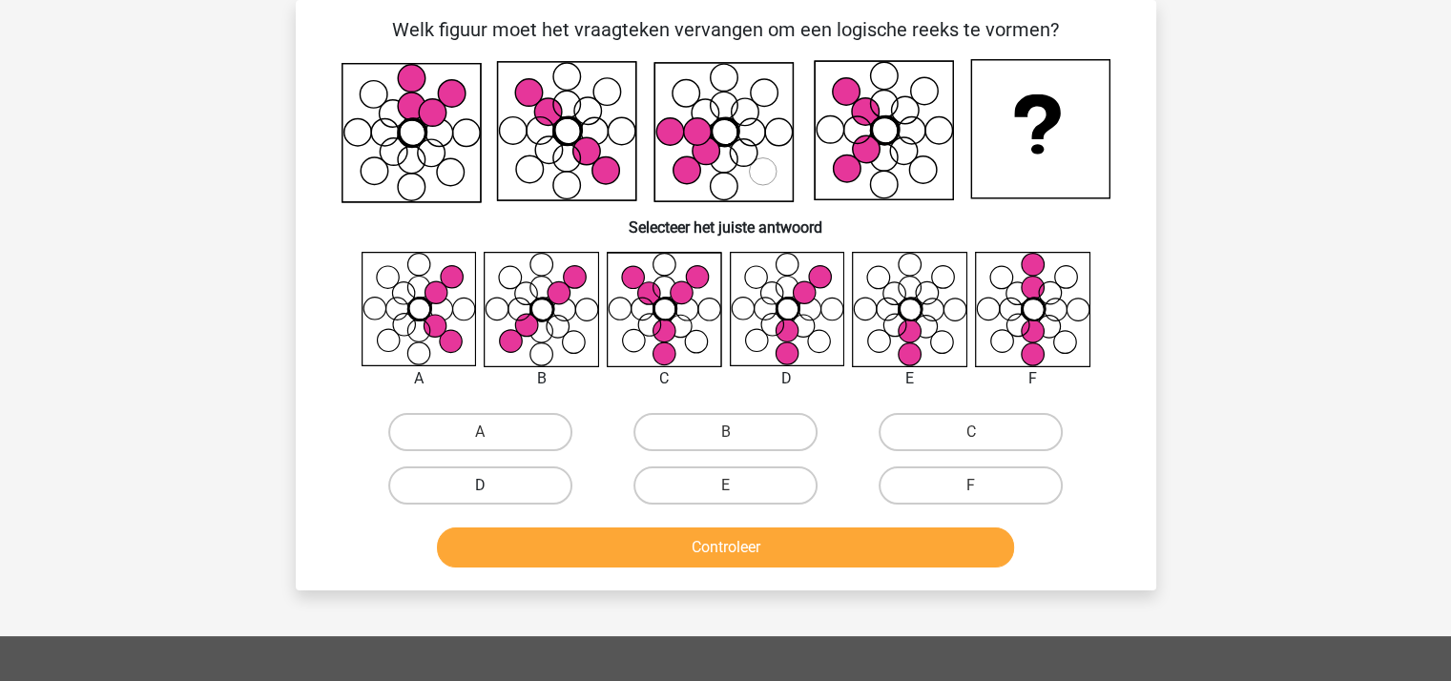
click at [467, 472] on label "D" at bounding box center [480, 485] width 184 height 38
click at [480, 485] on input "D" at bounding box center [486, 491] width 12 height 12
radio input "true"
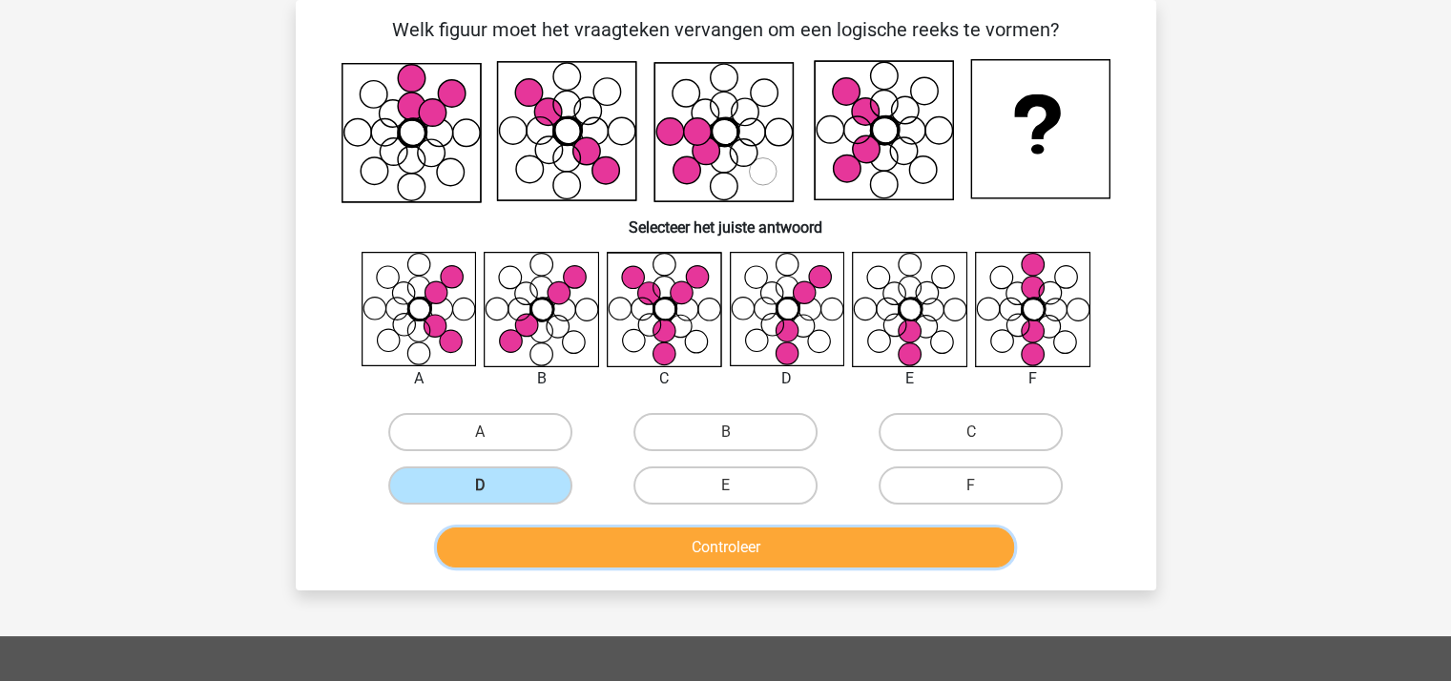
click at [573, 537] on button "Controleer" at bounding box center [725, 547] width 577 height 40
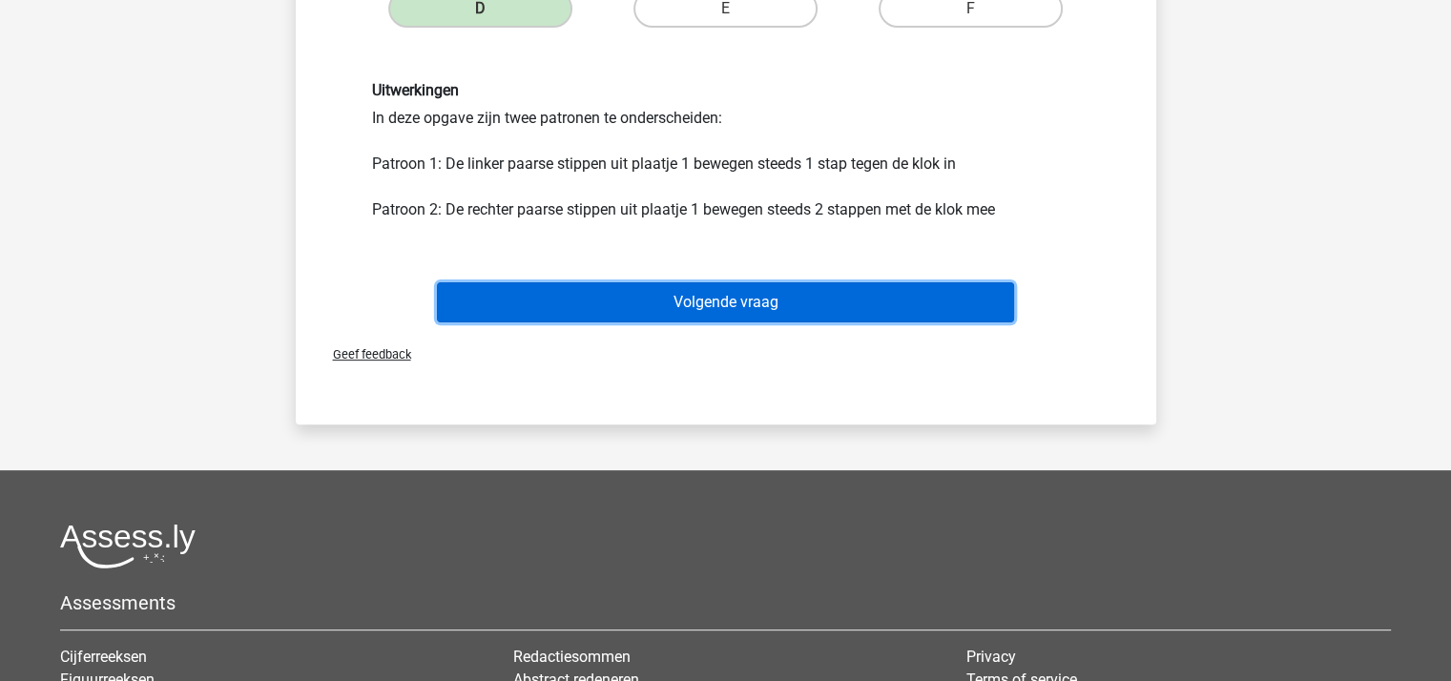
click at [689, 300] on button "Volgende vraag" at bounding box center [725, 302] width 577 height 40
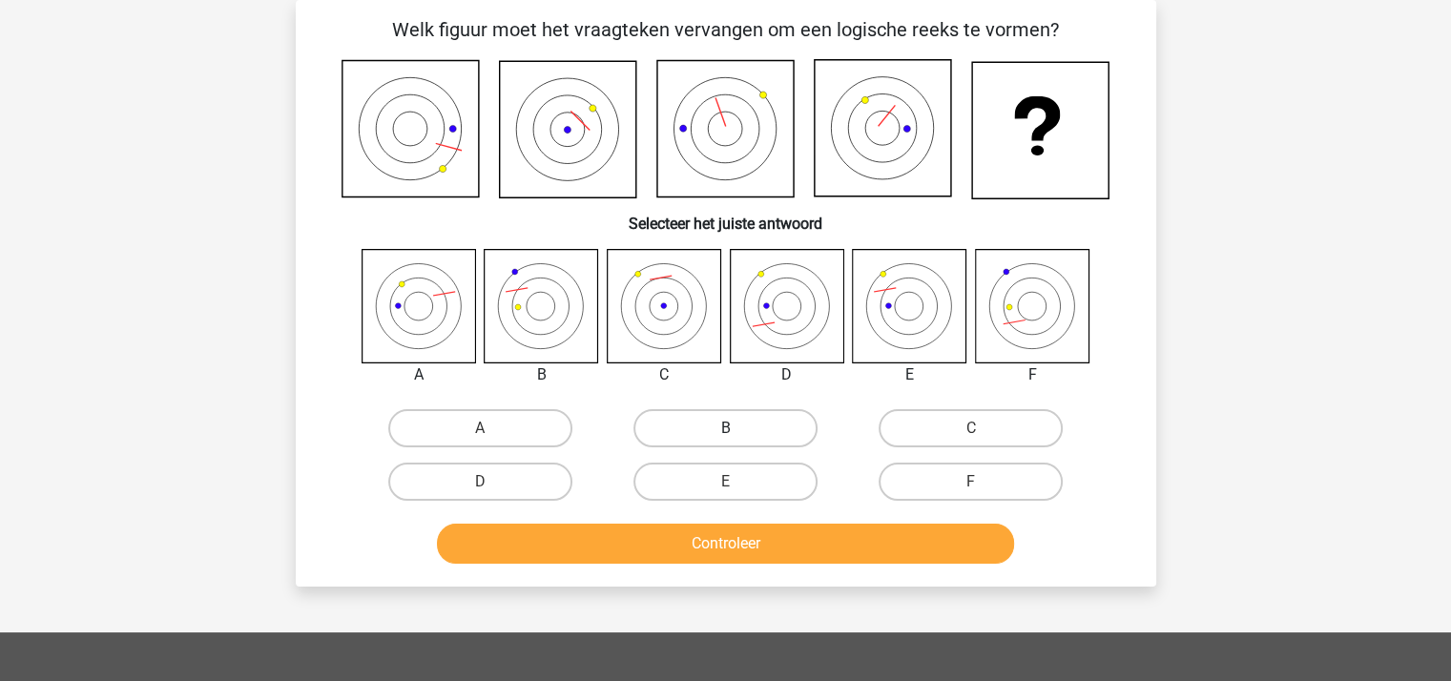
click at [731, 422] on label "B" at bounding box center [725, 428] width 184 height 38
click at [731, 428] on input "B" at bounding box center [731, 434] width 12 height 12
radio input "true"
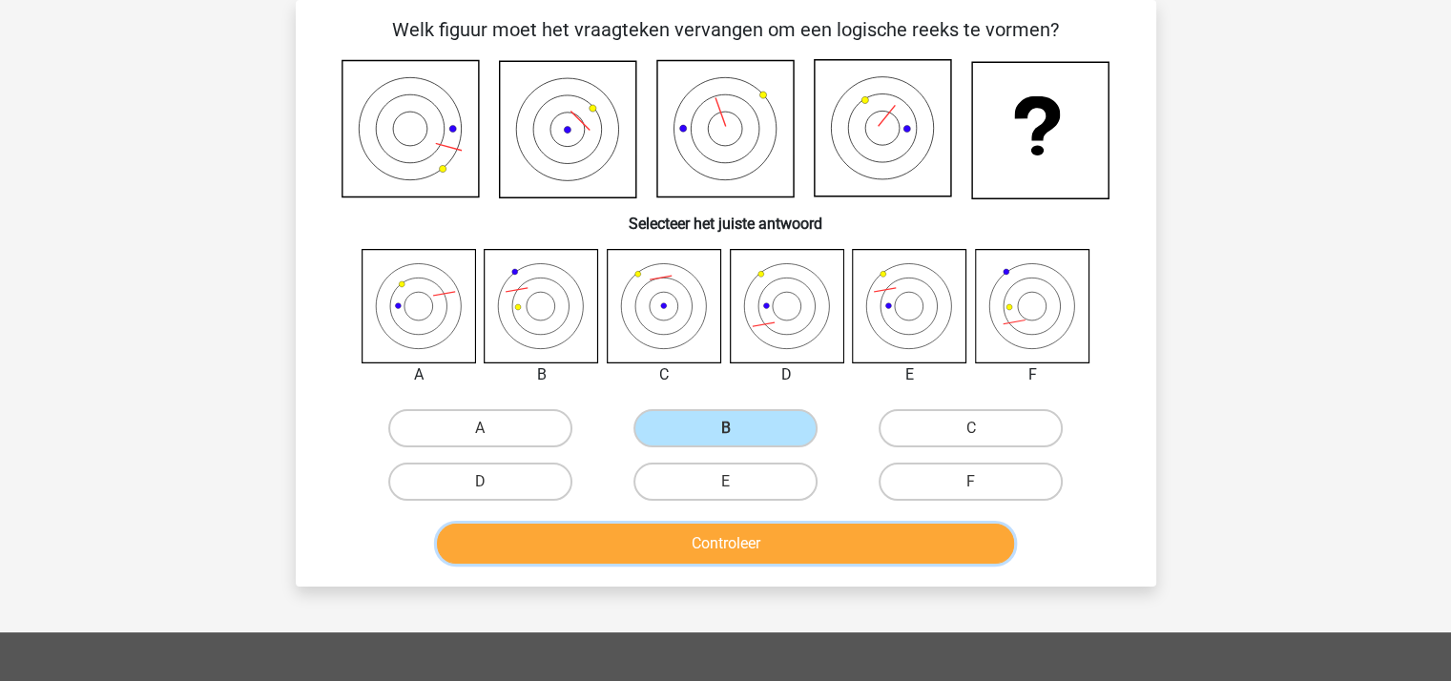
click at [755, 533] on button "Controleer" at bounding box center [725, 544] width 577 height 40
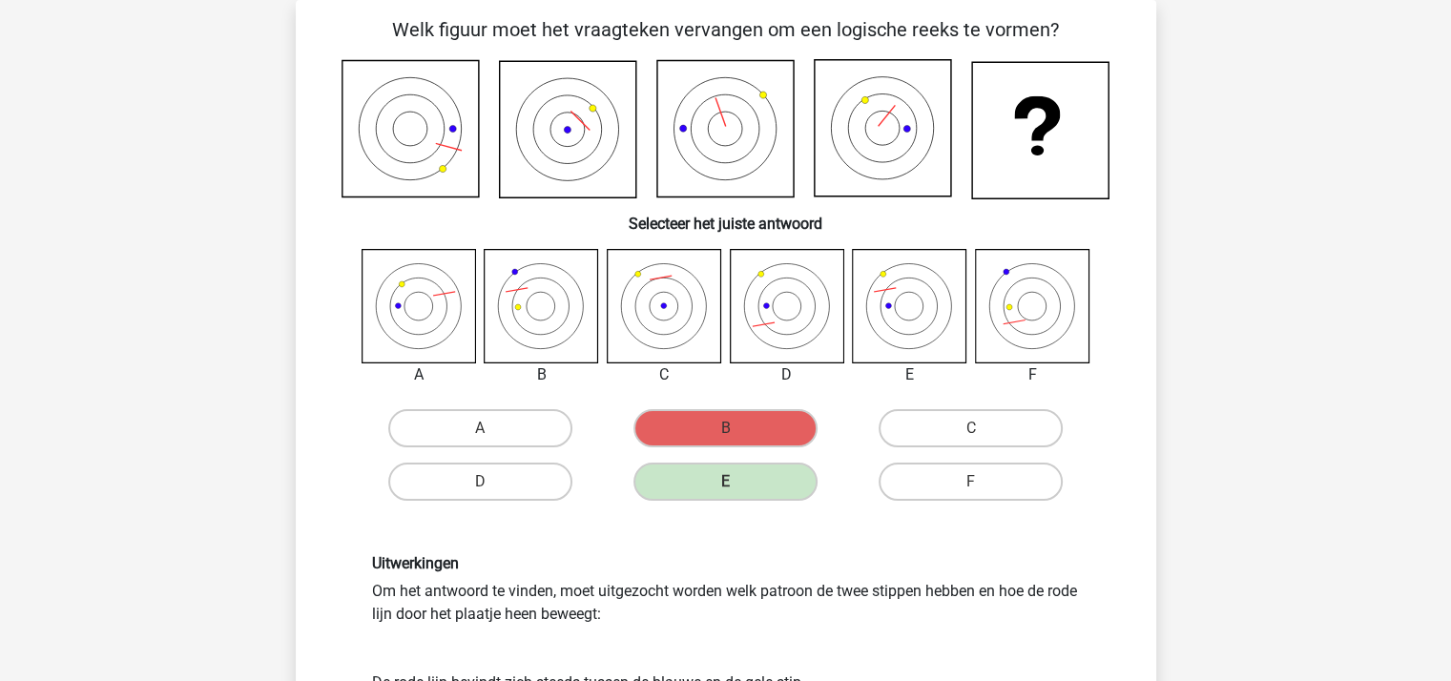
scroll to position [565, 0]
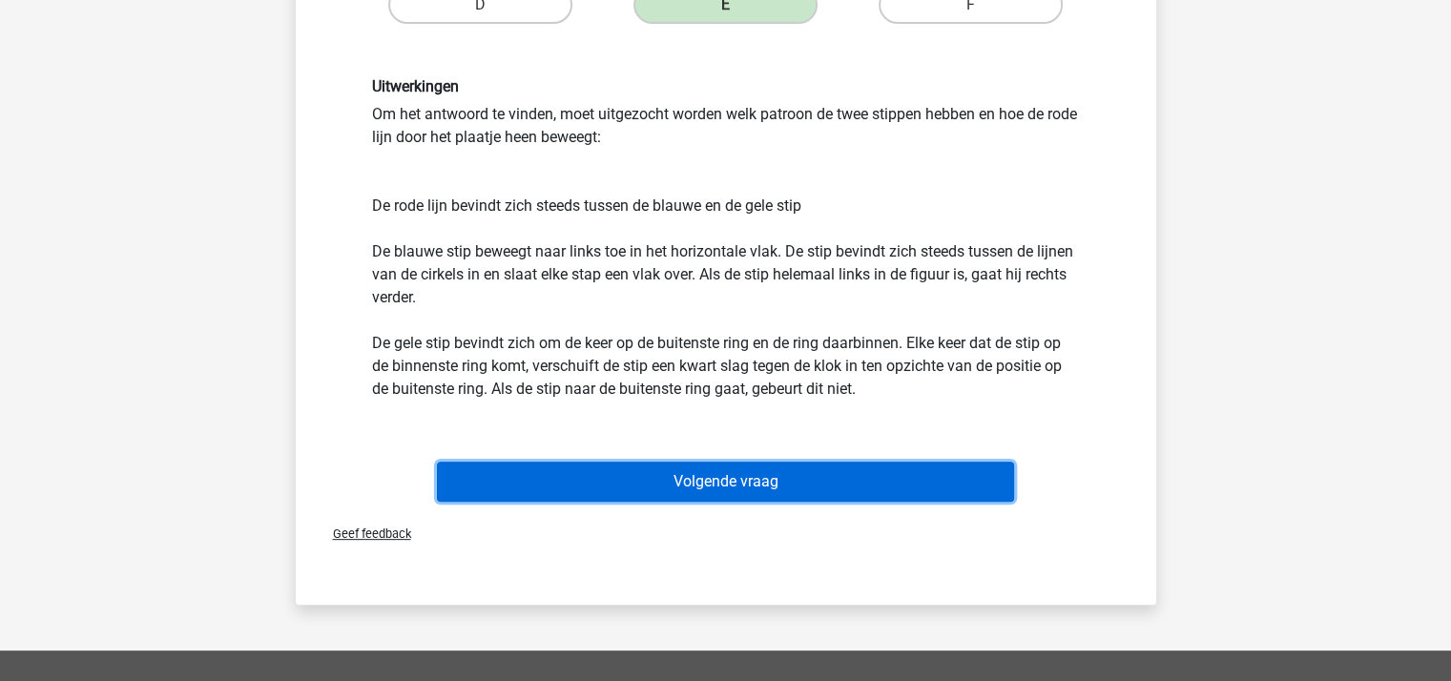
click at [730, 481] on button "Volgende vraag" at bounding box center [725, 482] width 577 height 40
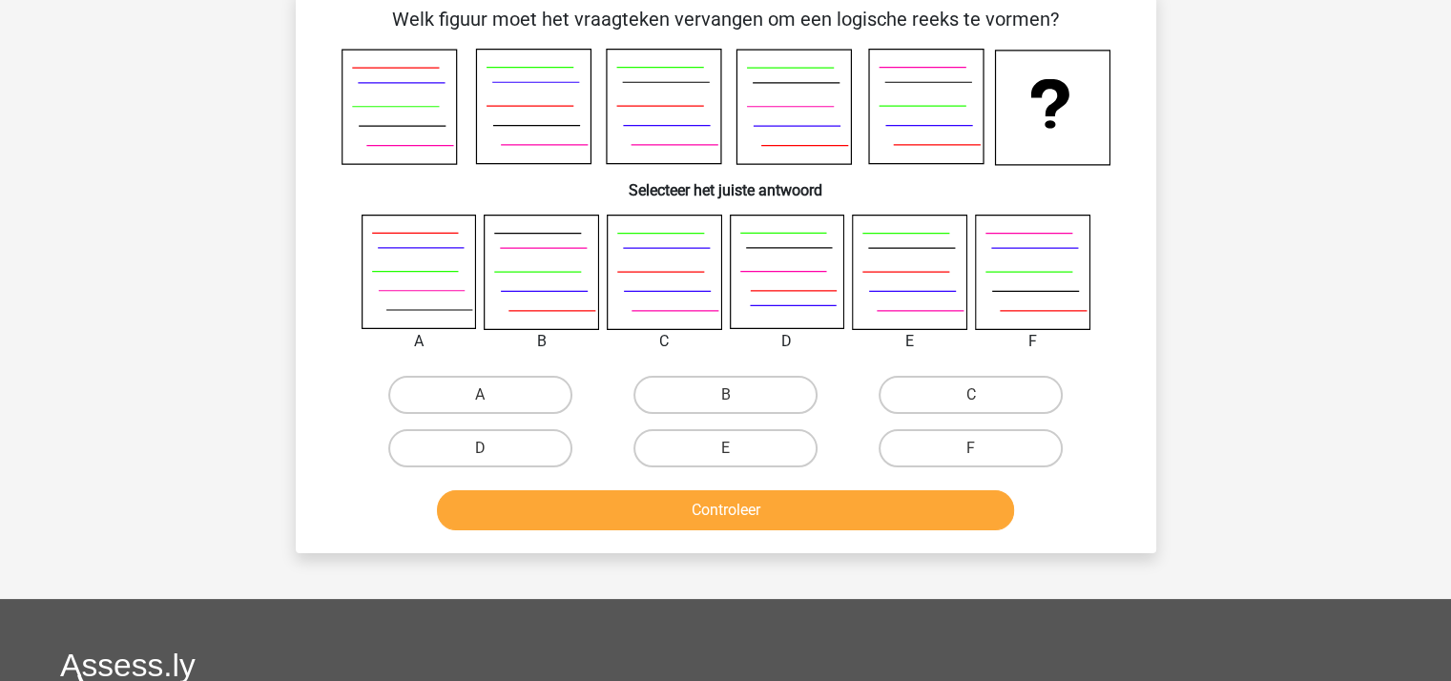
scroll to position [88, 0]
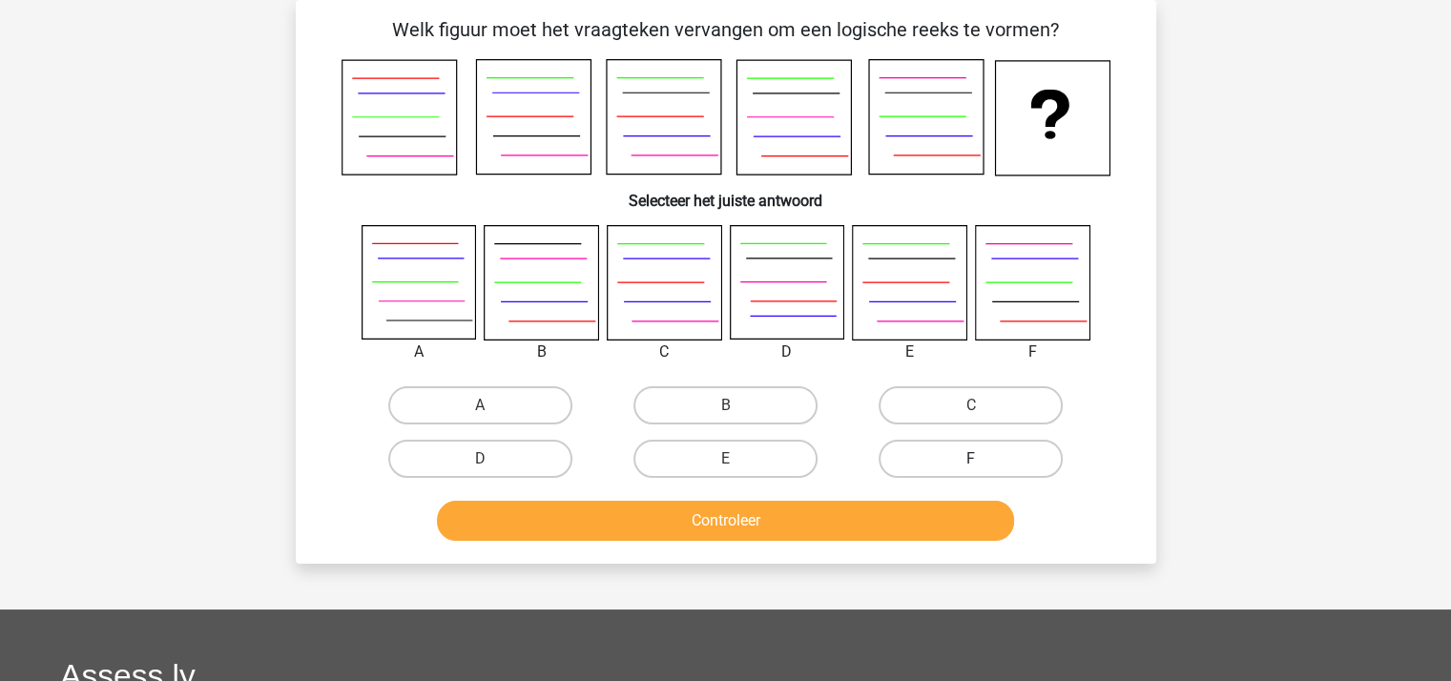
click at [956, 447] on label "F" at bounding box center [970, 459] width 184 height 38
click at [971, 459] on input "F" at bounding box center [977, 465] width 12 height 12
radio input "true"
click at [755, 519] on button "Controleer" at bounding box center [725, 521] width 577 height 40
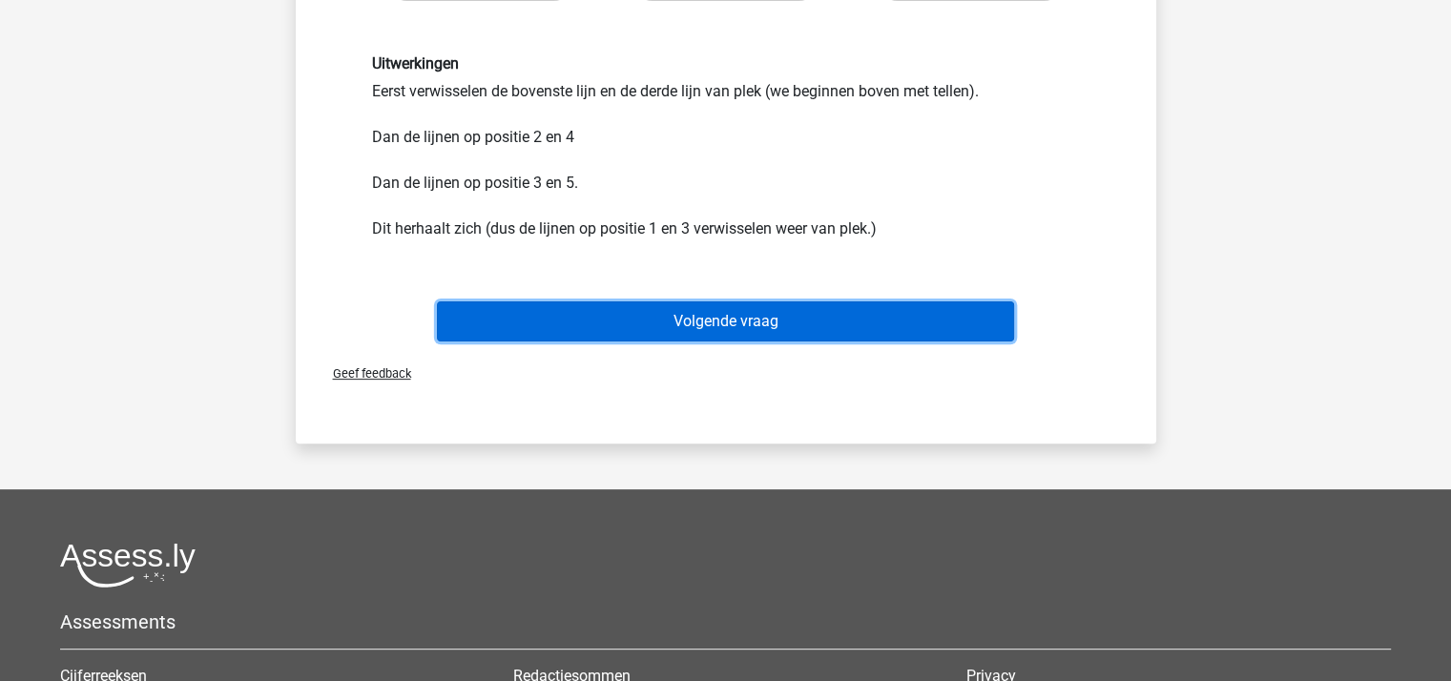
click at [739, 319] on button "Volgende vraag" at bounding box center [725, 321] width 577 height 40
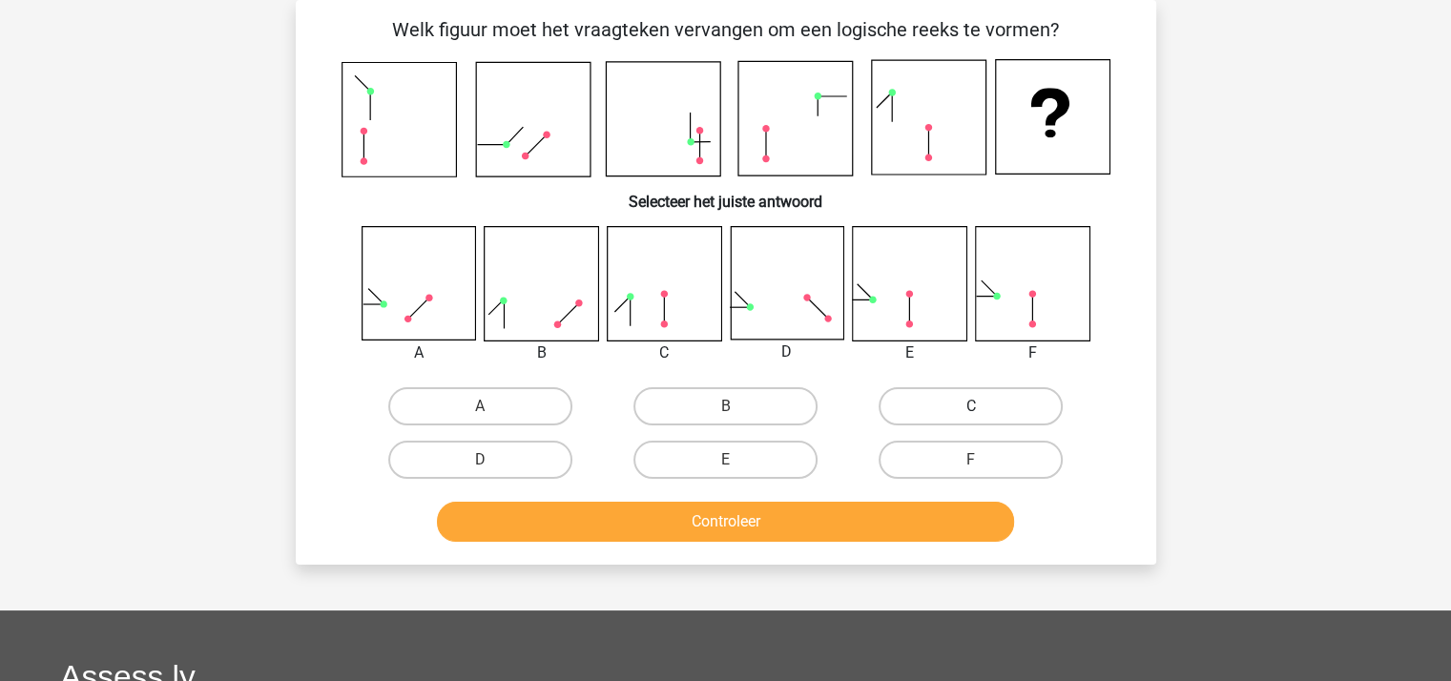
click at [912, 403] on label "C" at bounding box center [970, 406] width 184 height 38
click at [971, 406] on input "C" at bounding box center [977, 412] width 12 height 12
radio input "true"
click at [778, 510] on button "Controleer" at bounding box center [725, 522] width 577 height 40
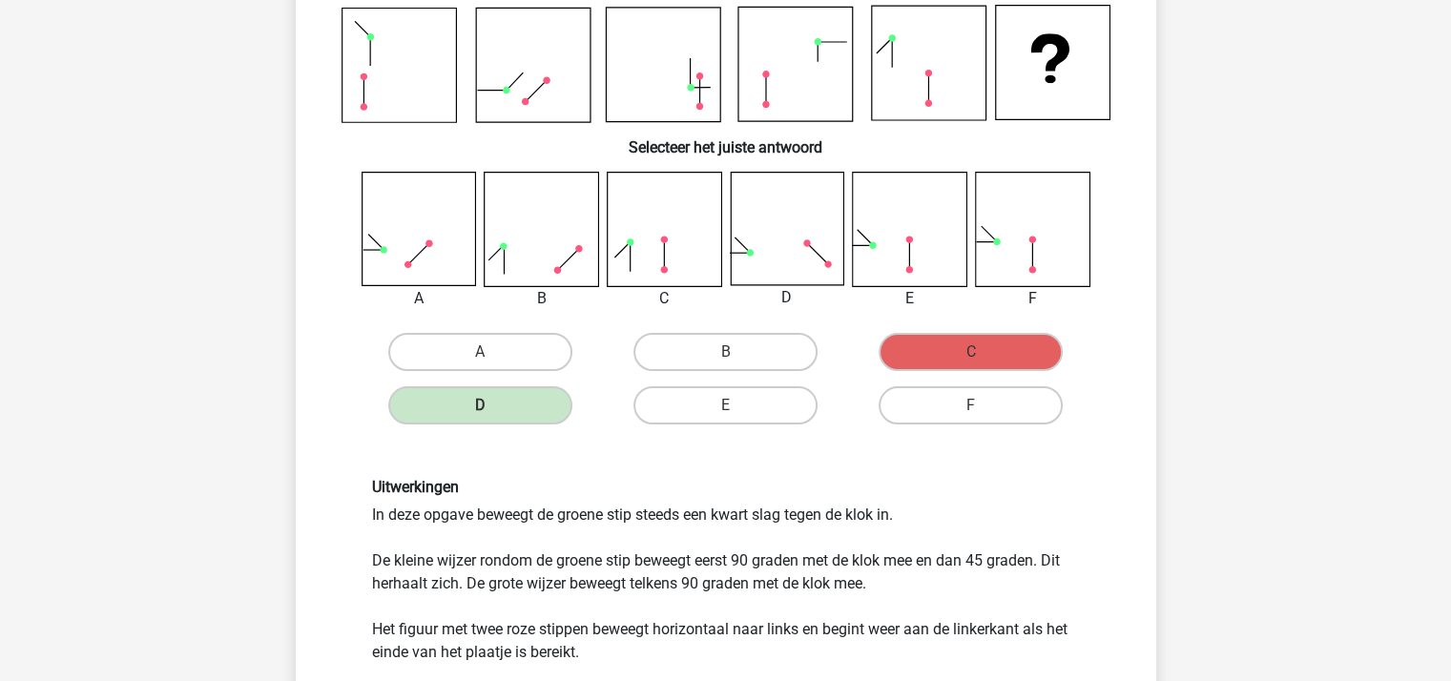
scroll to position [374, 0]
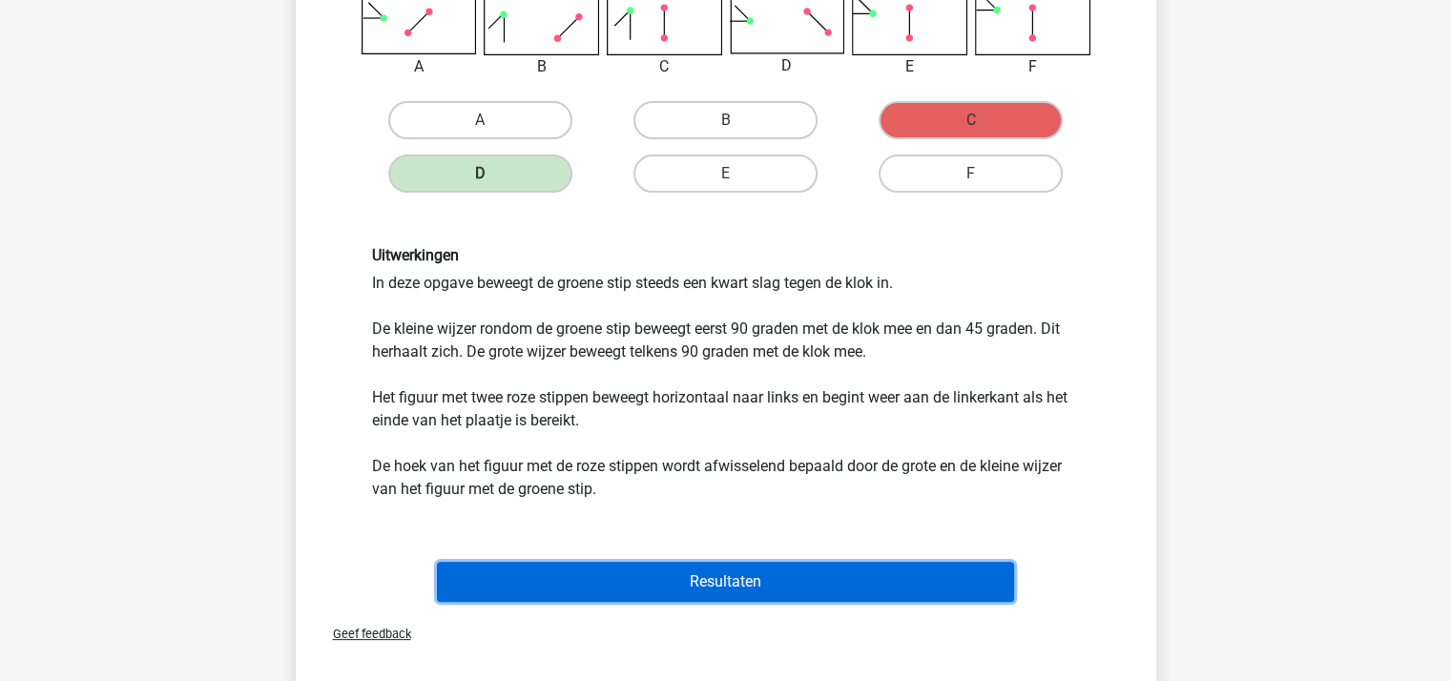
click at [750, 575] on button "Resultaten" at bounding box center [725, 582] width 577 height 40
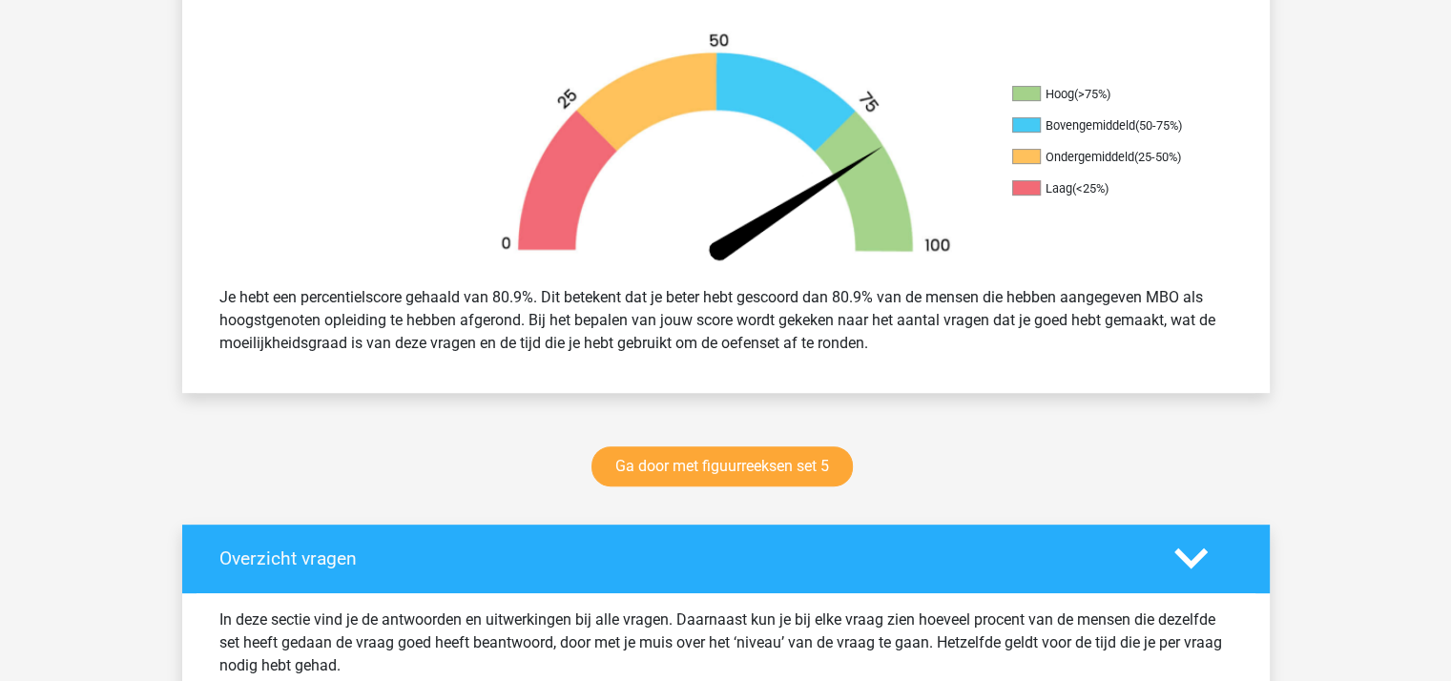
scroll to position [572, 0]
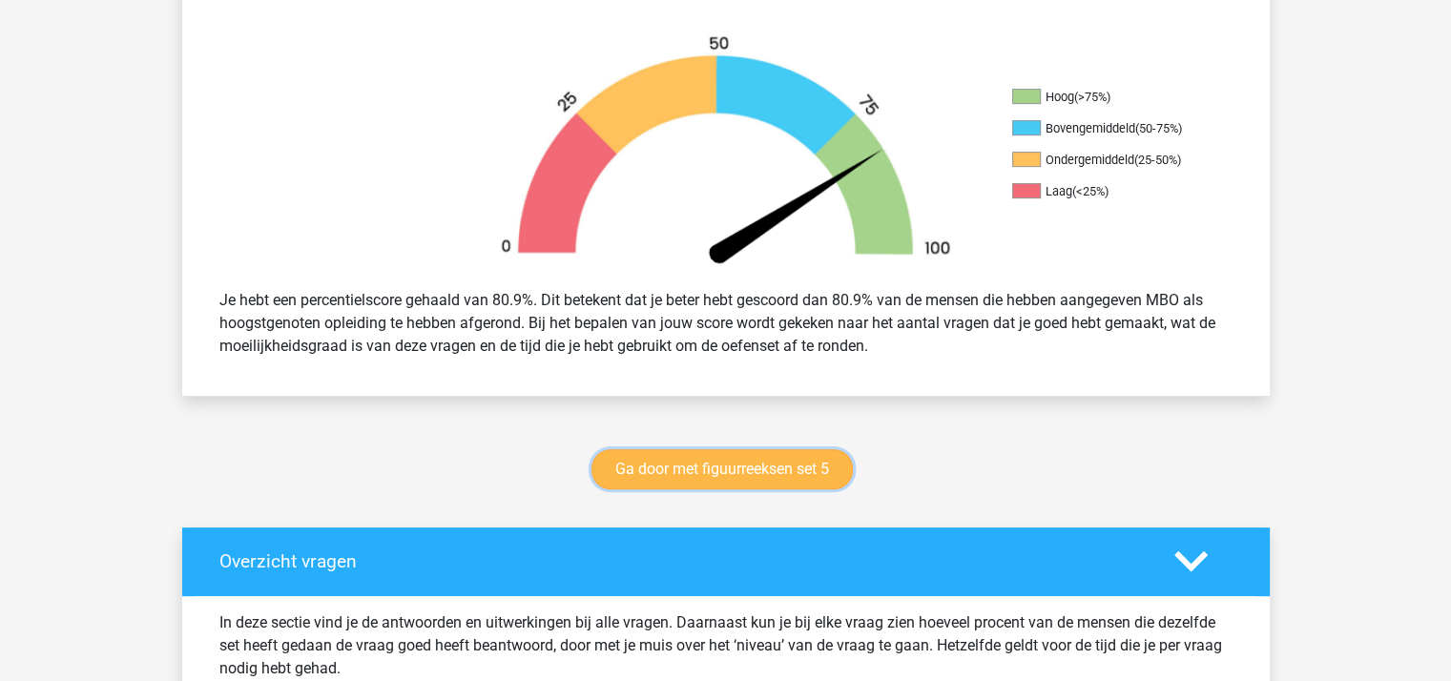
click at [780, 478] on link "Ga door met figuurreeksen set 5" at bounding box center [721, 469] width 261 height 40
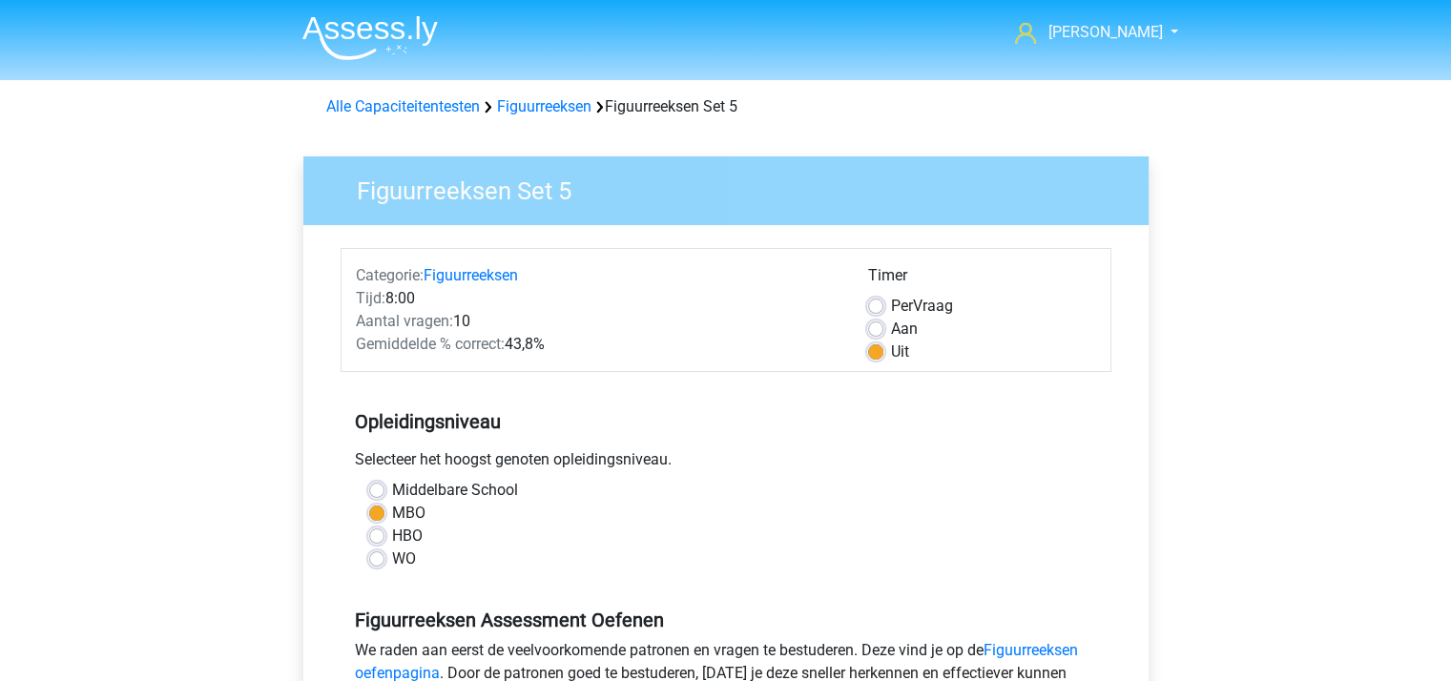
scroll to position [477, 0]
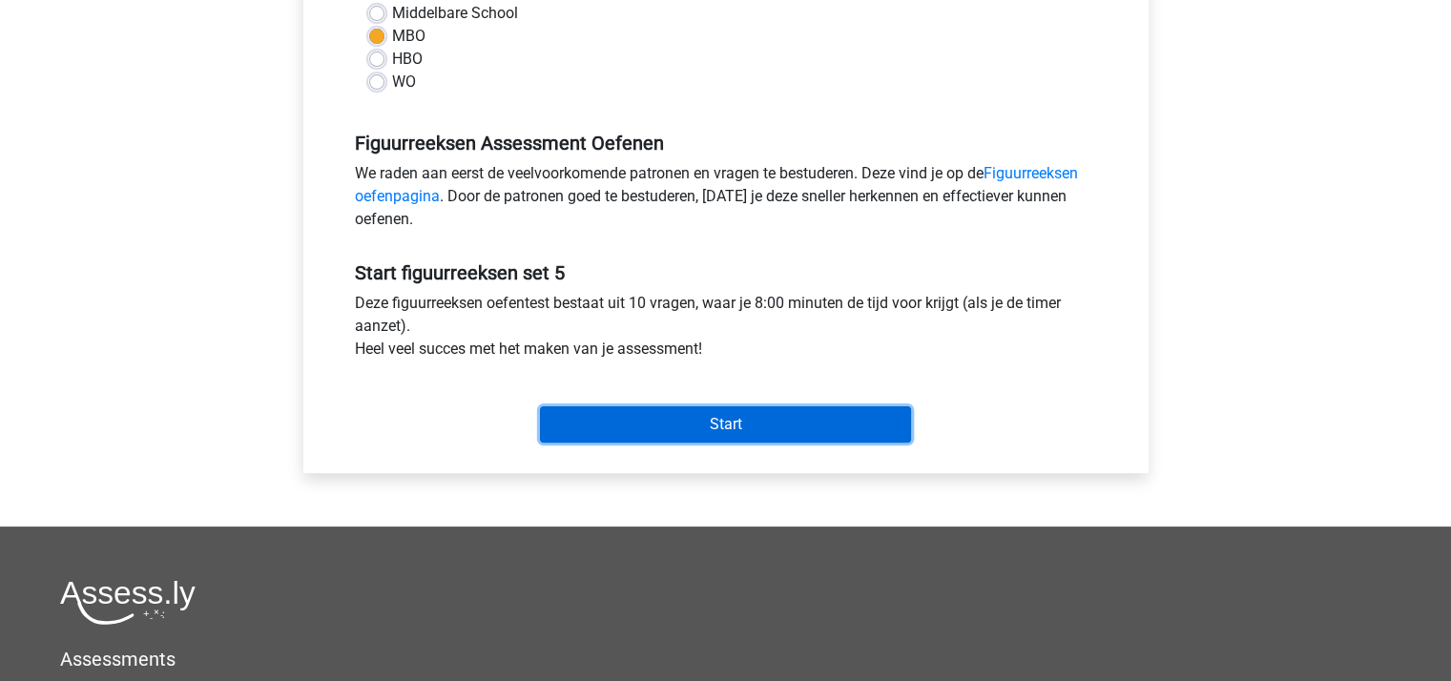
click at [732, 419] on input "Start" at bounding box center [725, 424] width 371 height 36
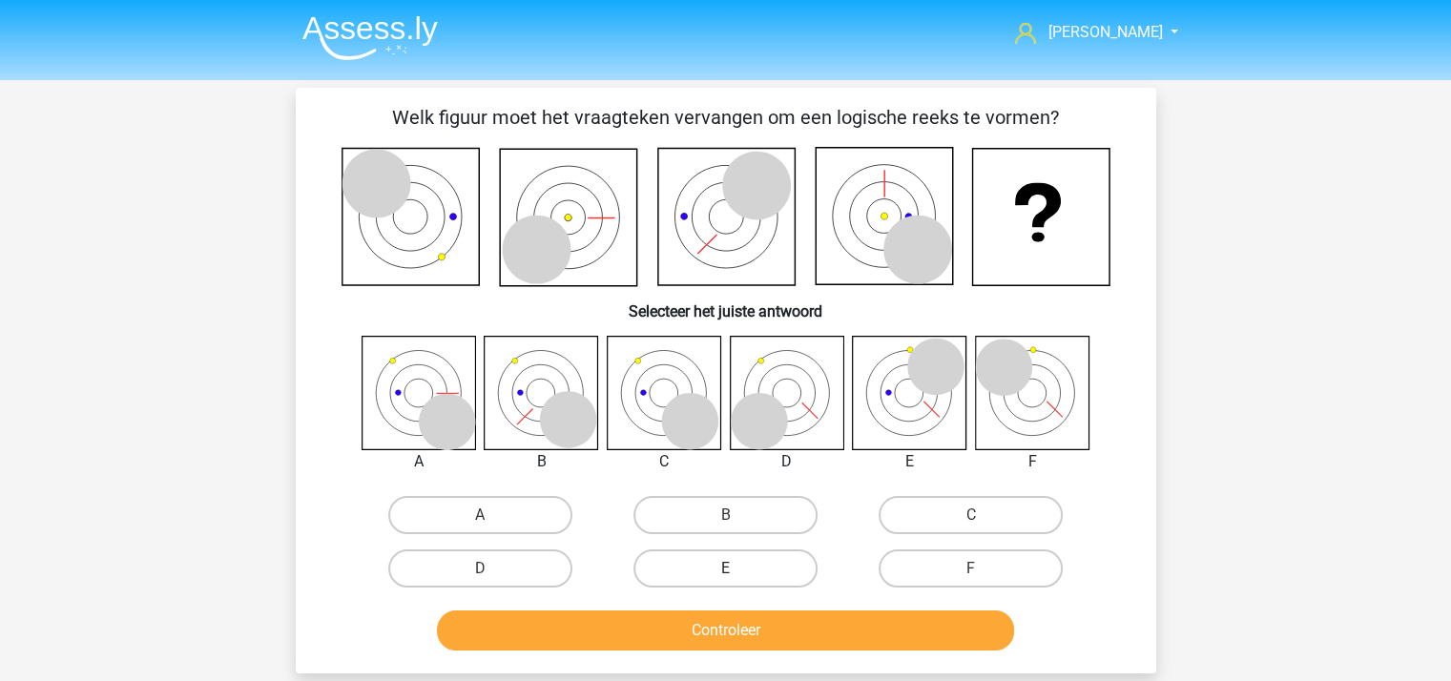
click at [732, 560] on label "E" at bounding box center [725, 568] width 184 height 38
click at [732, 568] on input "E" at bounding box center [731, 574] width 12 height 12
radio input "true"
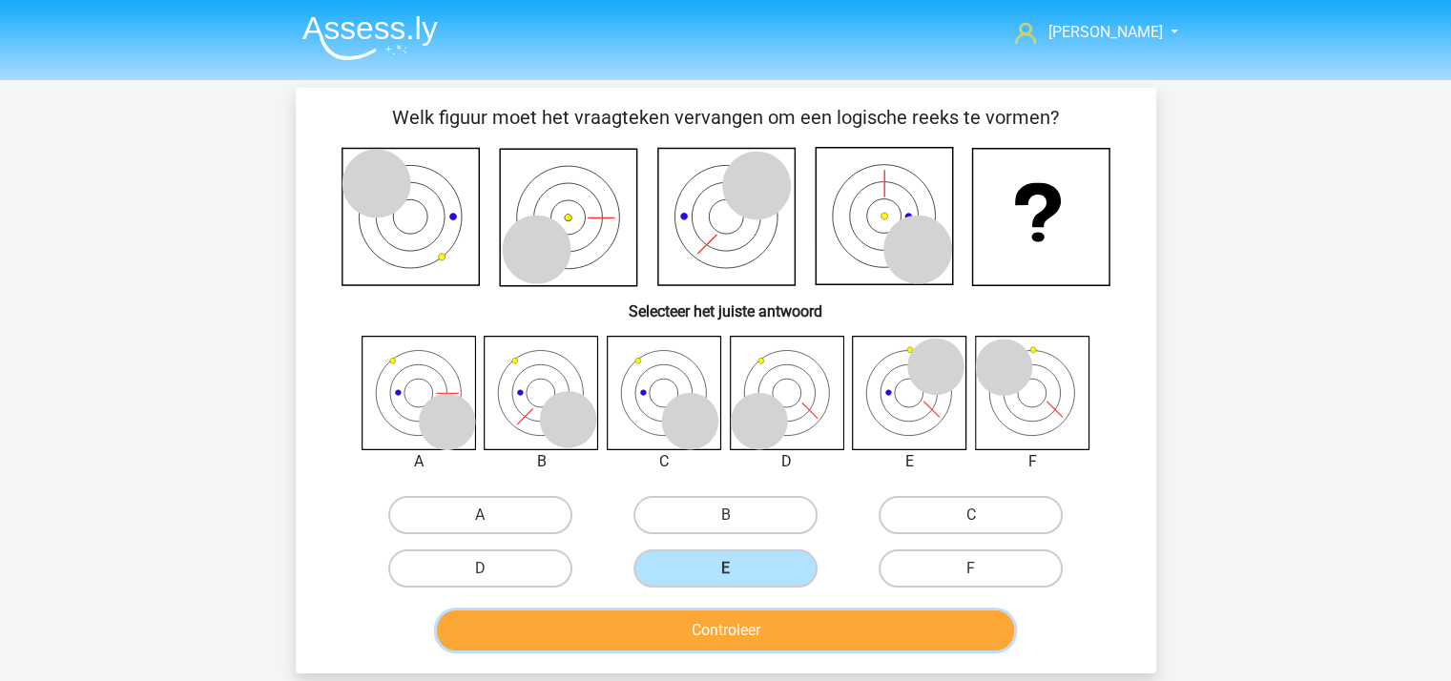
click at [731, 620] on button "Controleer" at bounding box center [725, 630] width 577 height 40
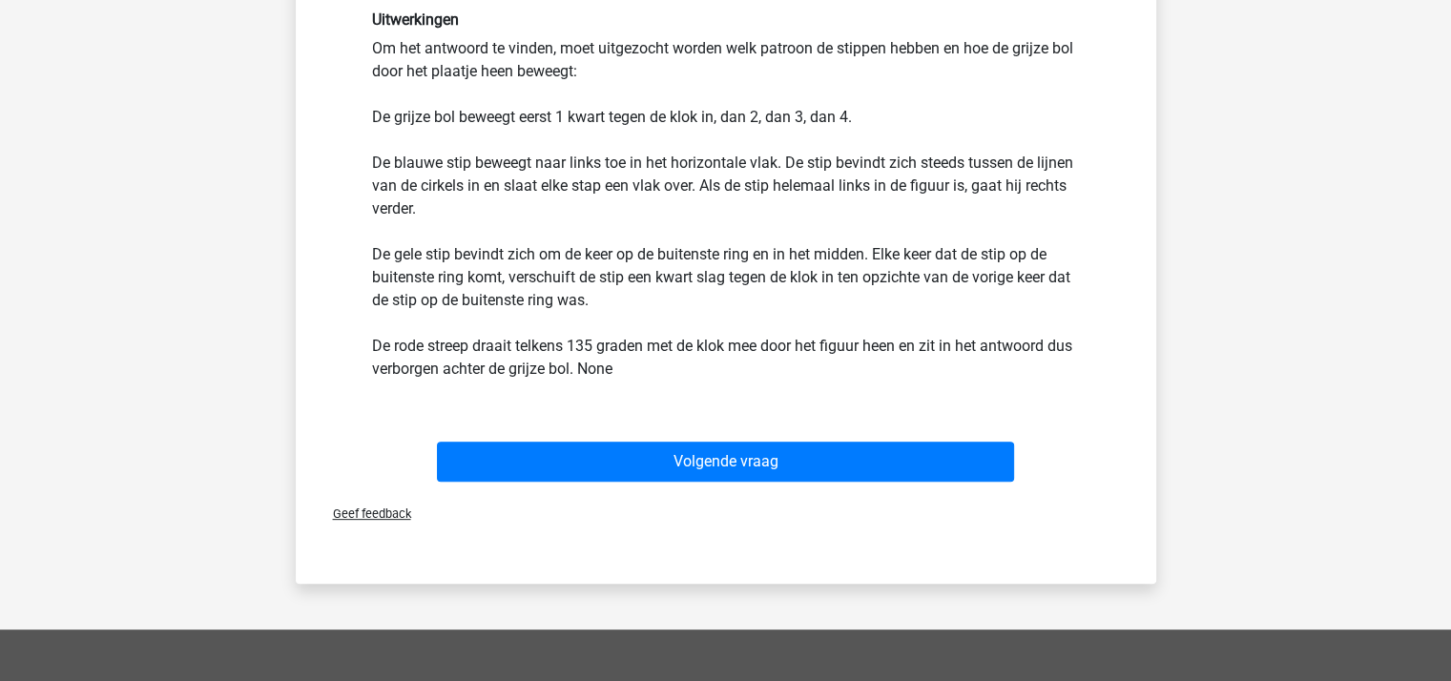
scroll to position [668, 0]
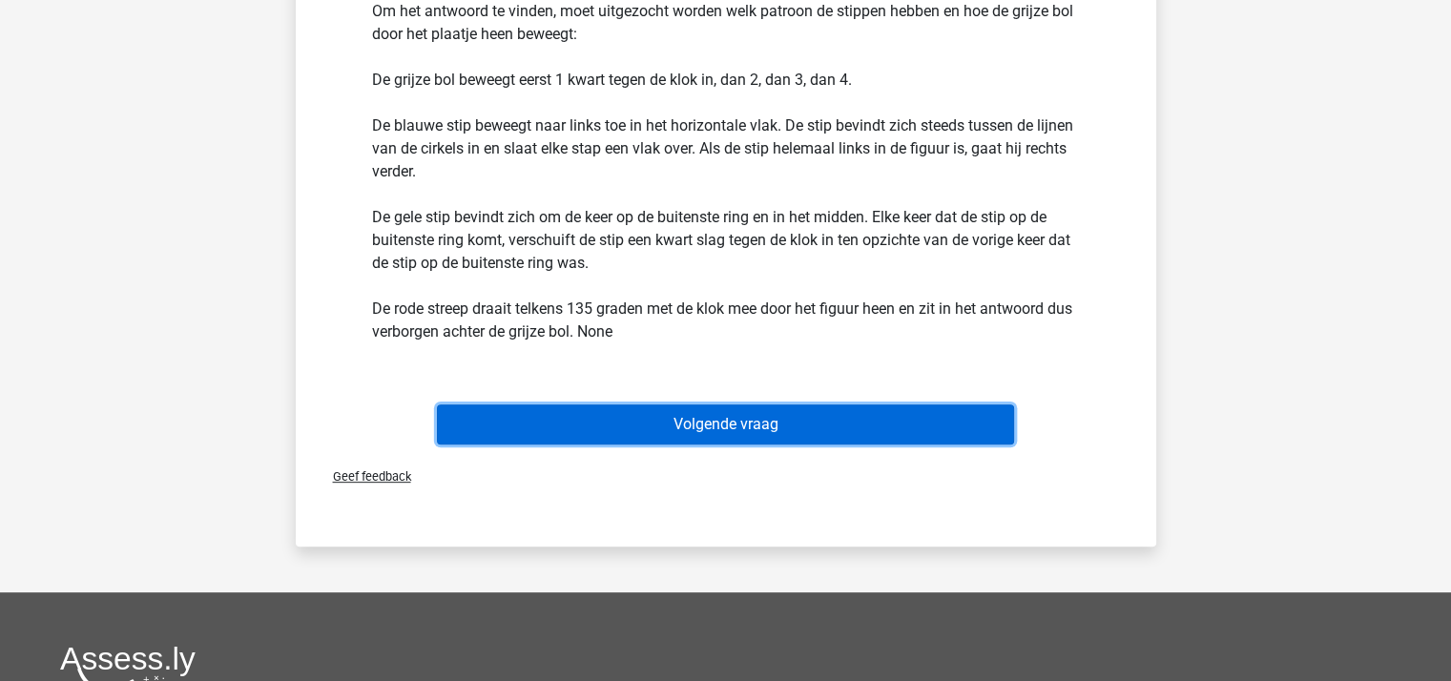
click at [720, 426] on button "Volgende vraag" at bounding box center [725, 424] width 577 height 40
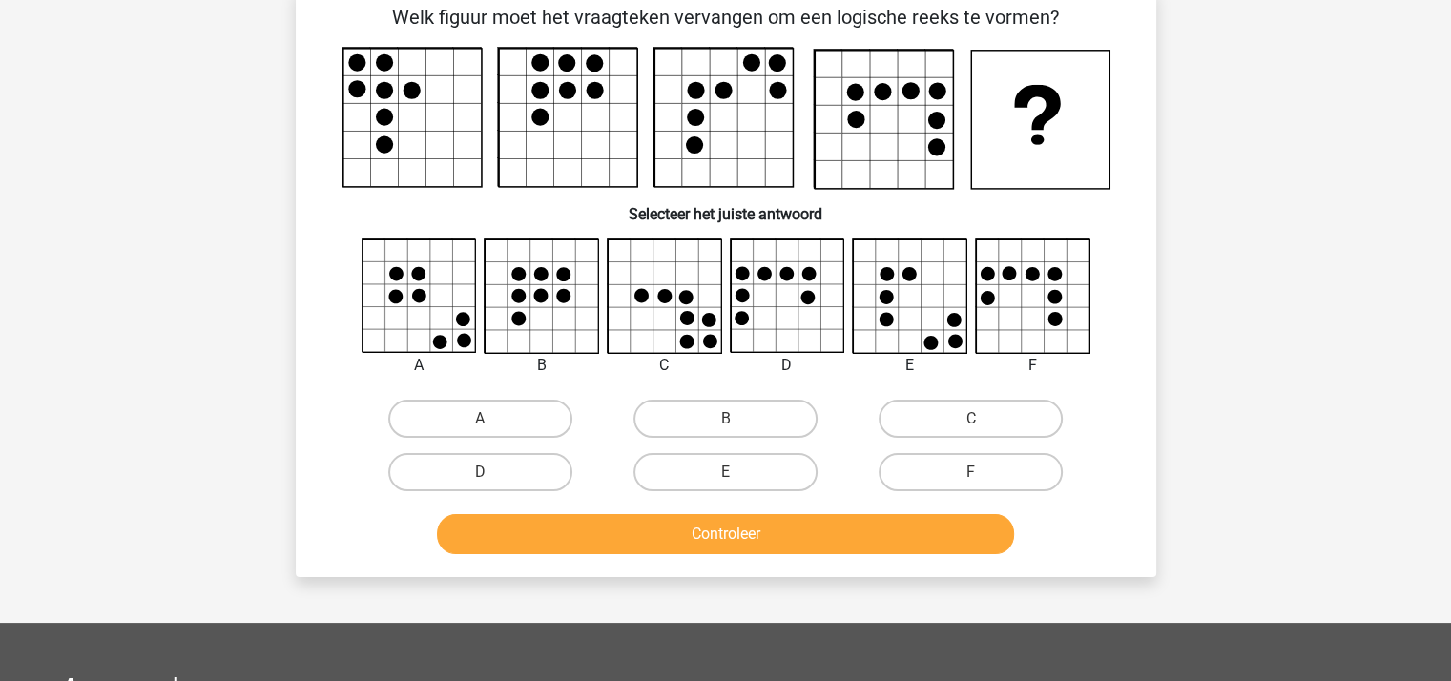
scroll to position [88, 0]
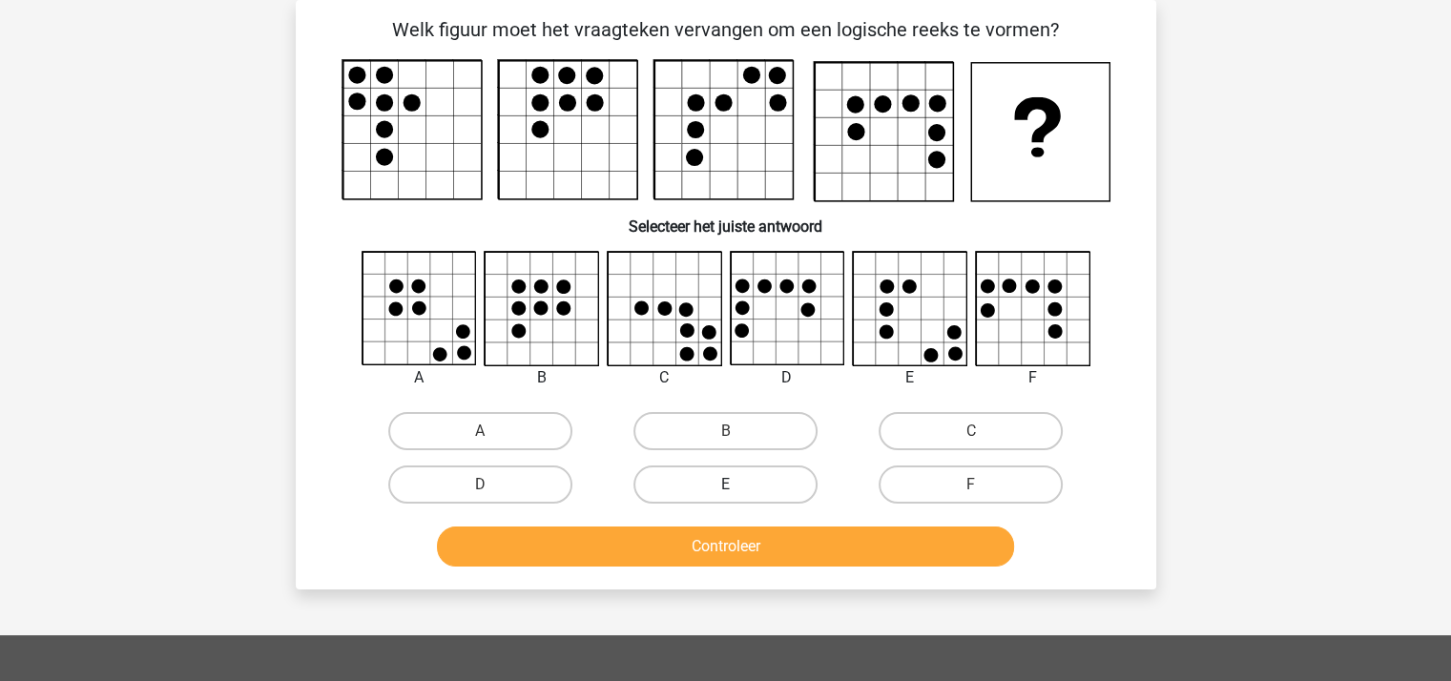
click at [716, 482] on label "E" at bounding box center [725, 484] width 184 height 38
click at [725, 484] on input "E" at bounding box center [731, 490] width 12 height 12
radio input "true"
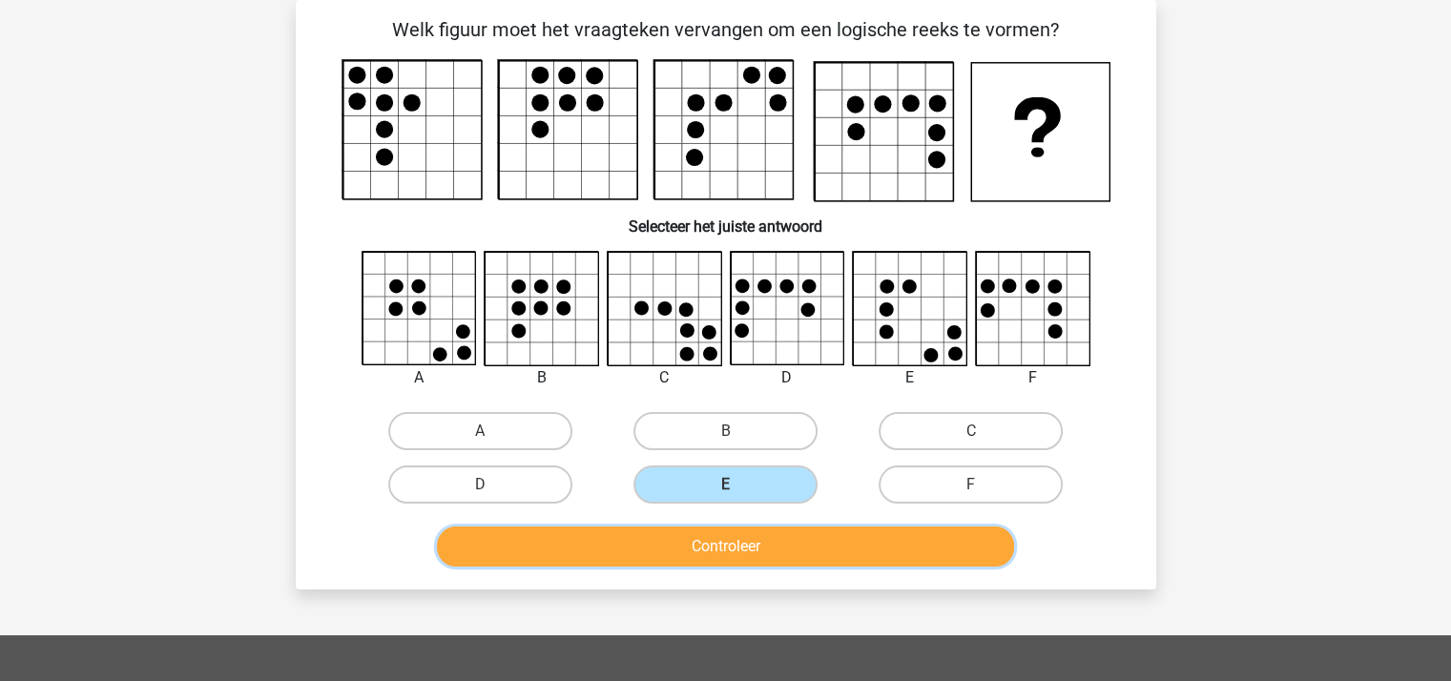
click at [741, 543] on button "Controleer" at bounding box center [725, 546] width 577 height 40
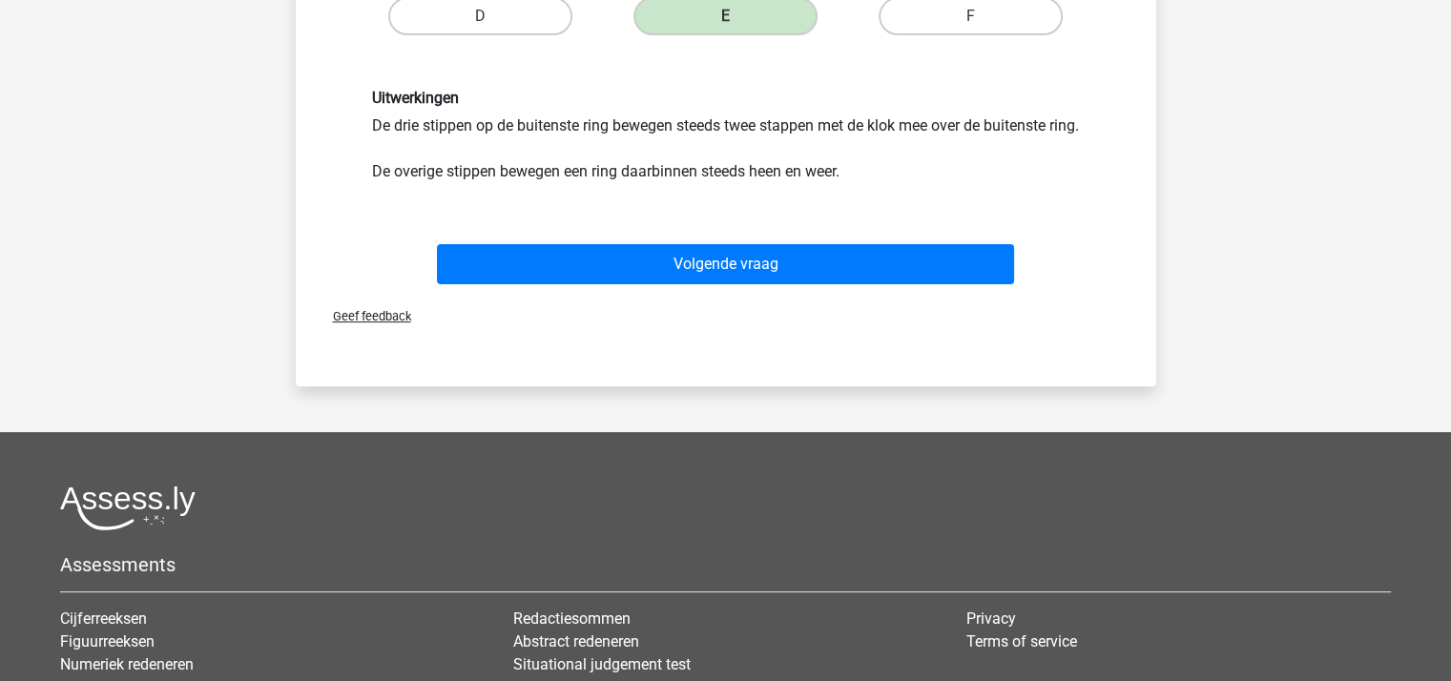
scroll to position [565, 0]
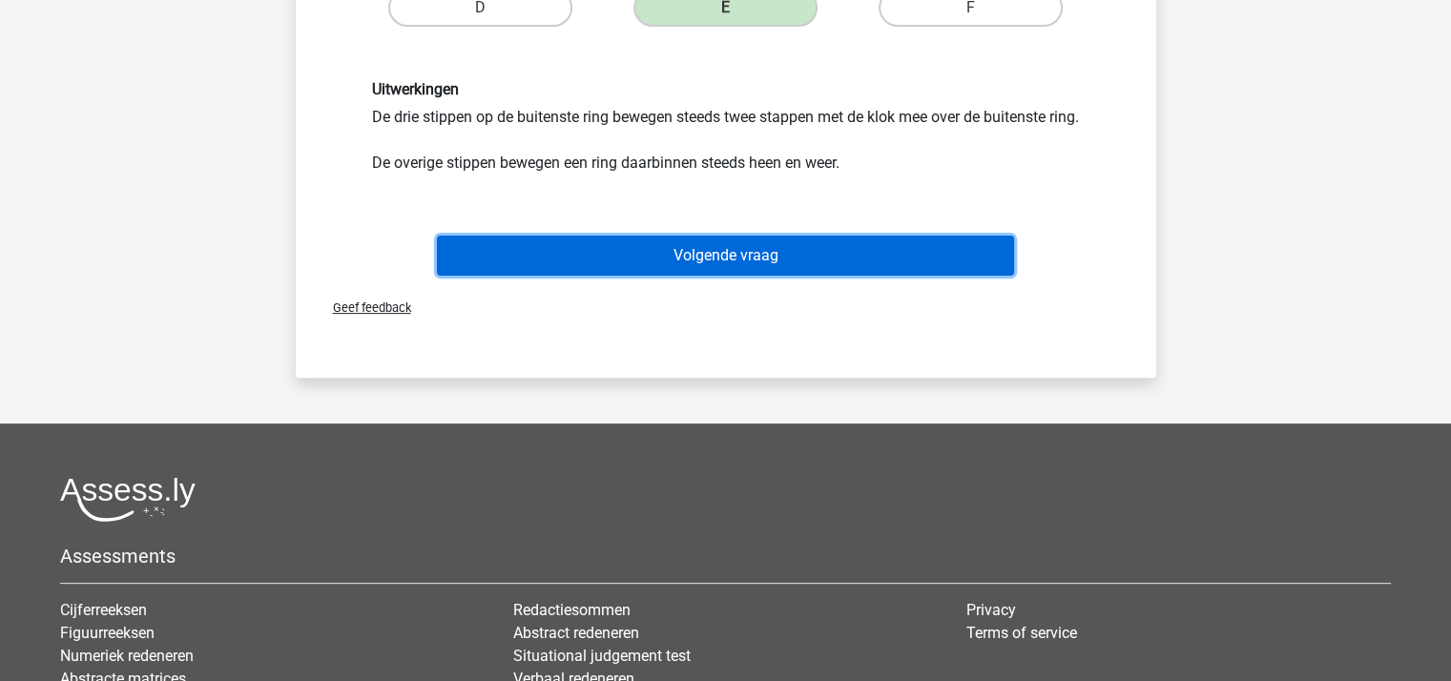
click at [748, 276] on button "Volgende vraag" at bounding box center [725, 256] width 577 height 40
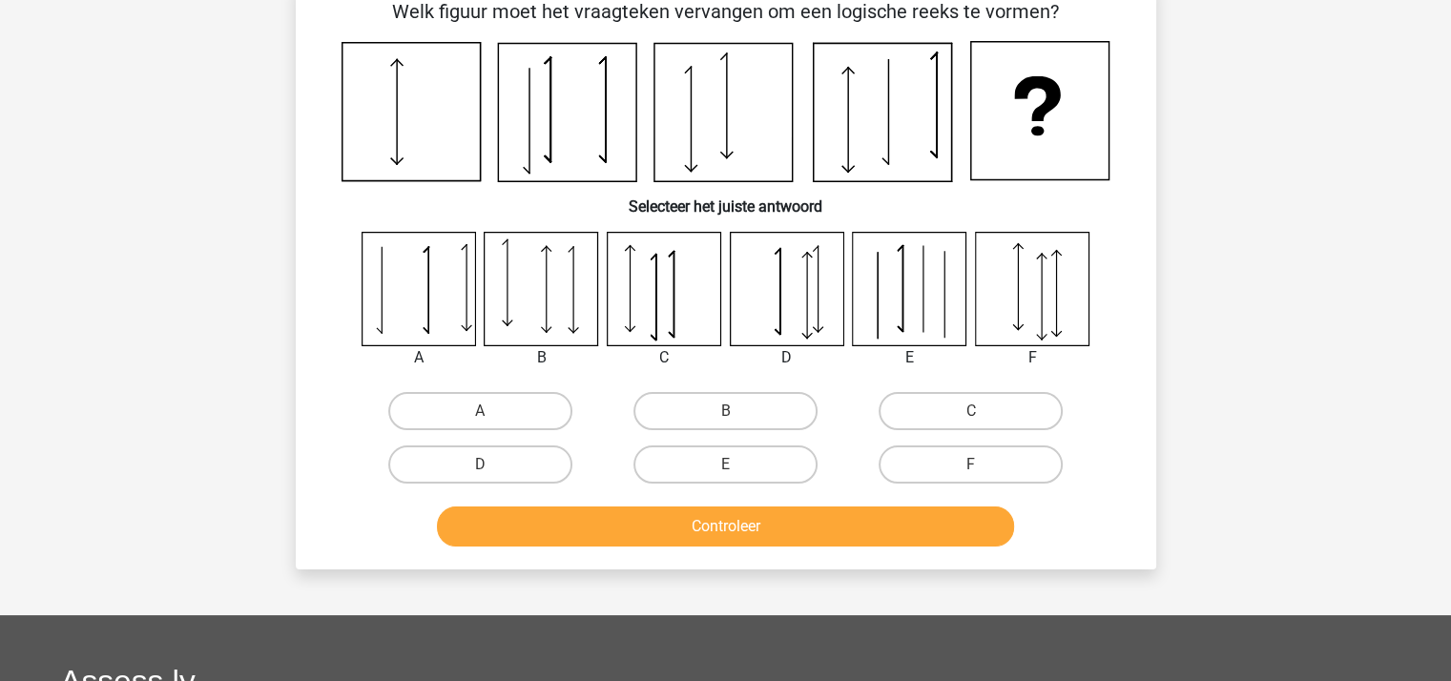
scroll to position [88, 0]
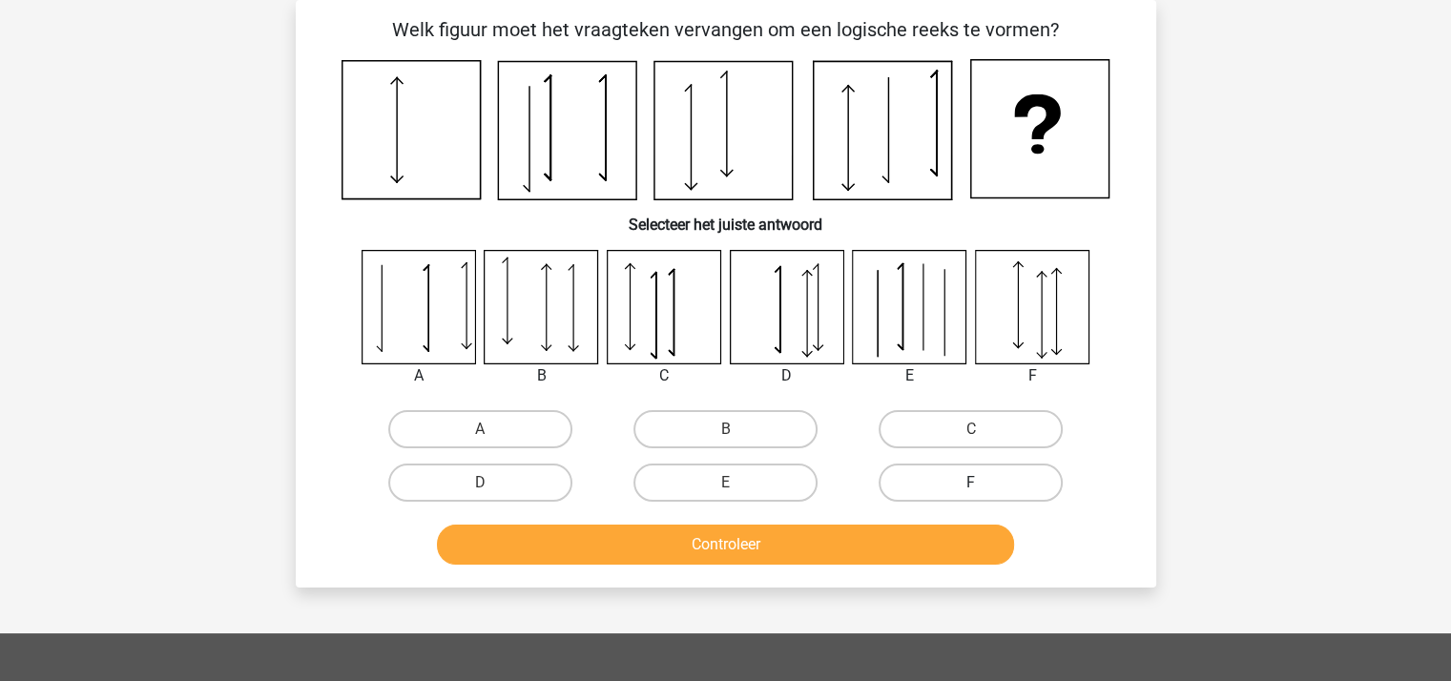
drag, startPoint x: 922, startPoint y: 426, endPoint x: 889, endPoint y: 464, distance: 50.7
click at [922, 426] on label "C" at bounding box center [970, 429] width 184 height 38
click at [971, 429] on input "C" at bounding box center [977, 435] width 12 height 12
radio input "true"
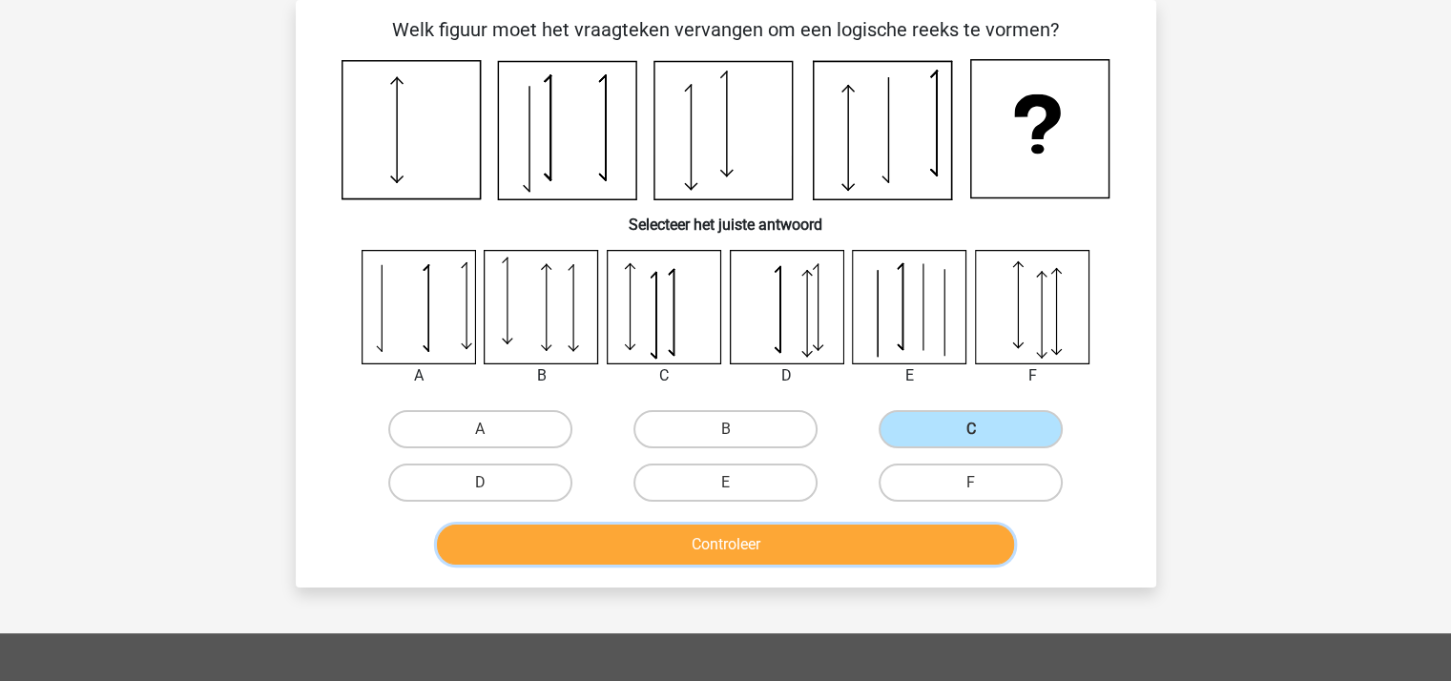
click at [846, 541] on button "Controleer" at bounding box center [725, 545] width 577 height 40
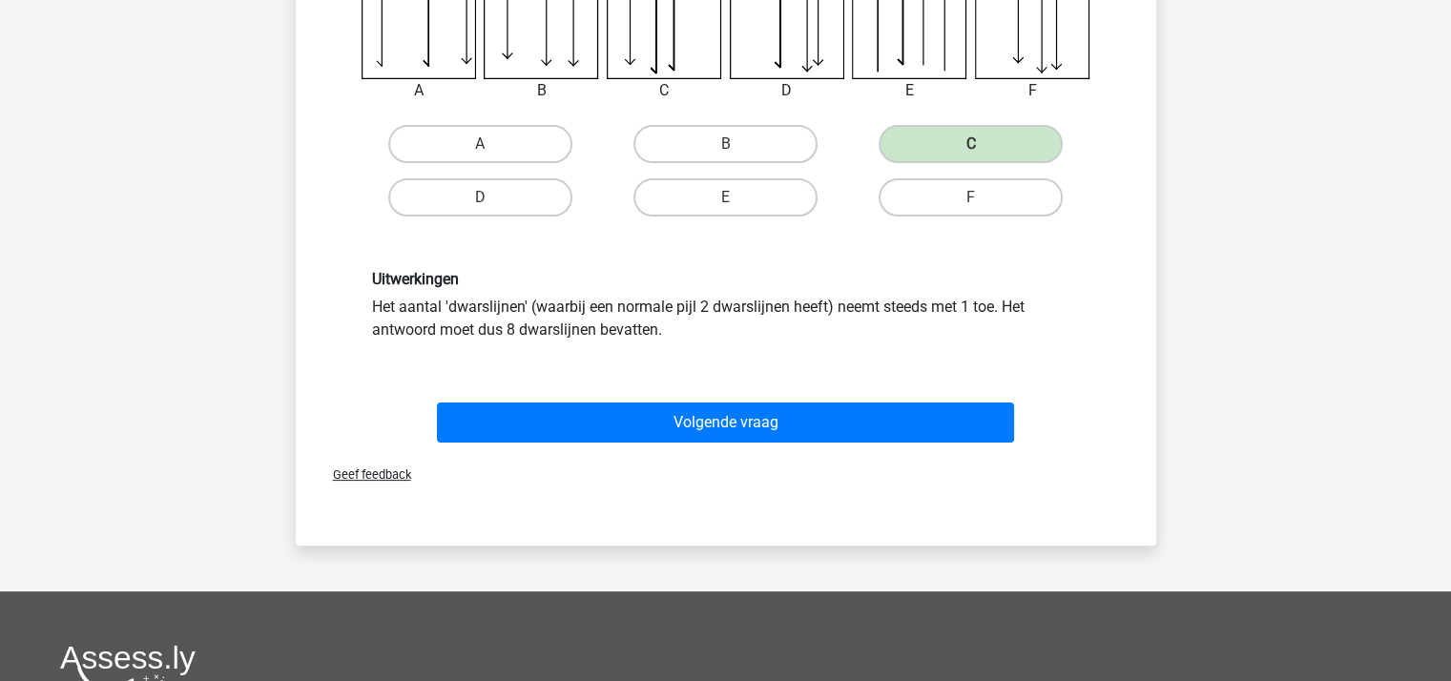
scroll to position [374, 0]
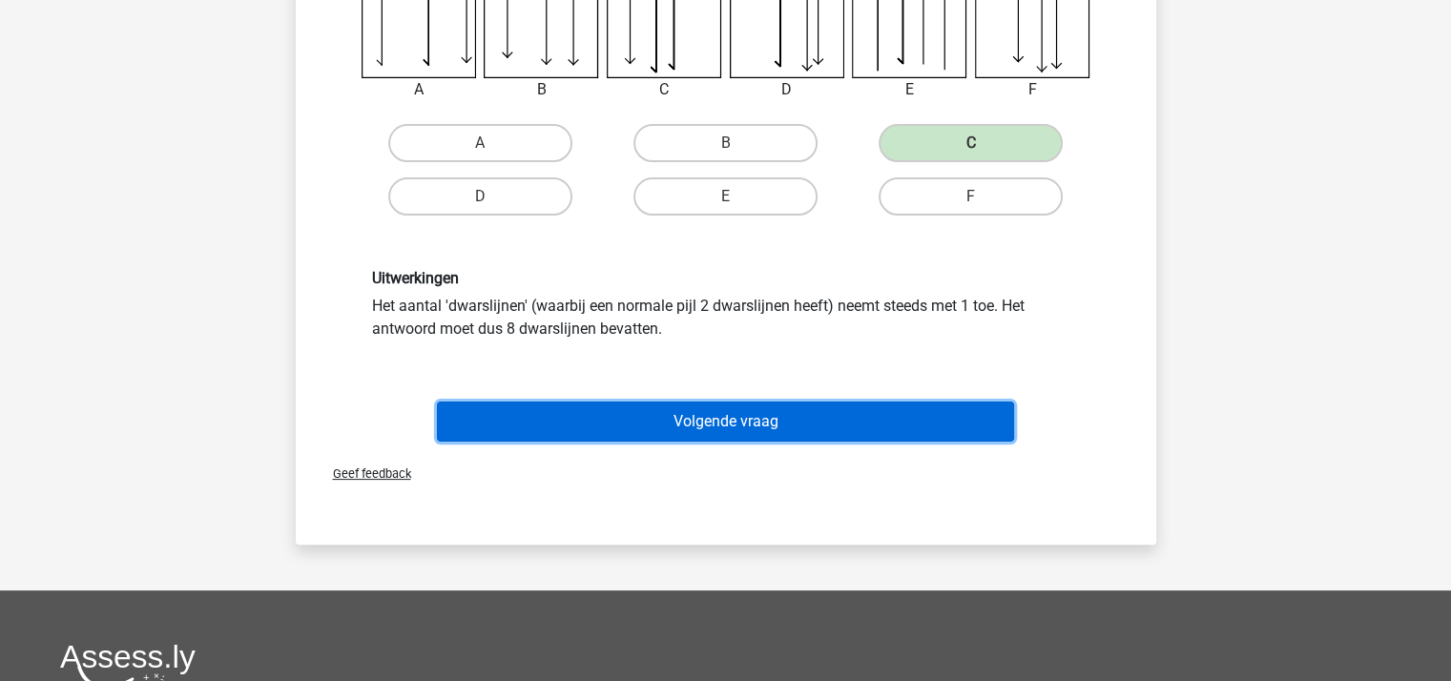
click at [783, 430] on button "Volgende vraag" at bounding box center [725, 422] width 577 height 40
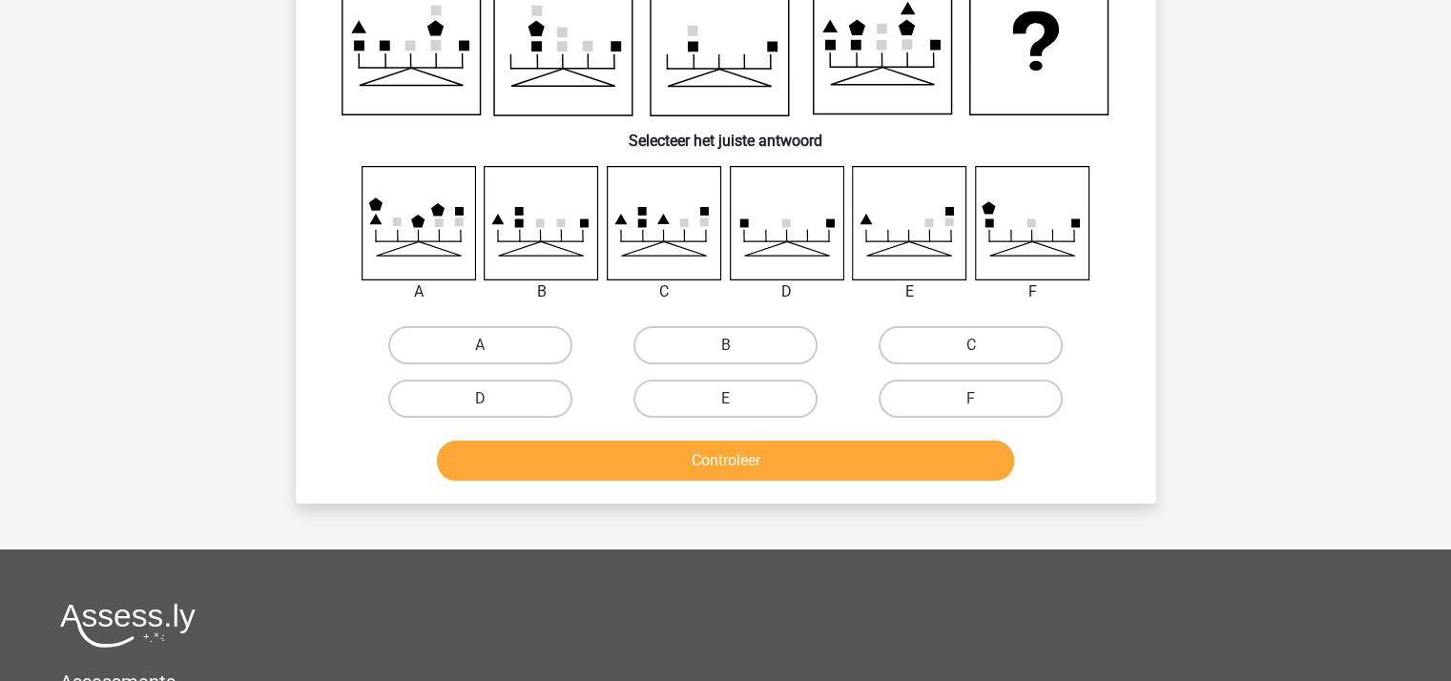
scroll to position [88, 0]
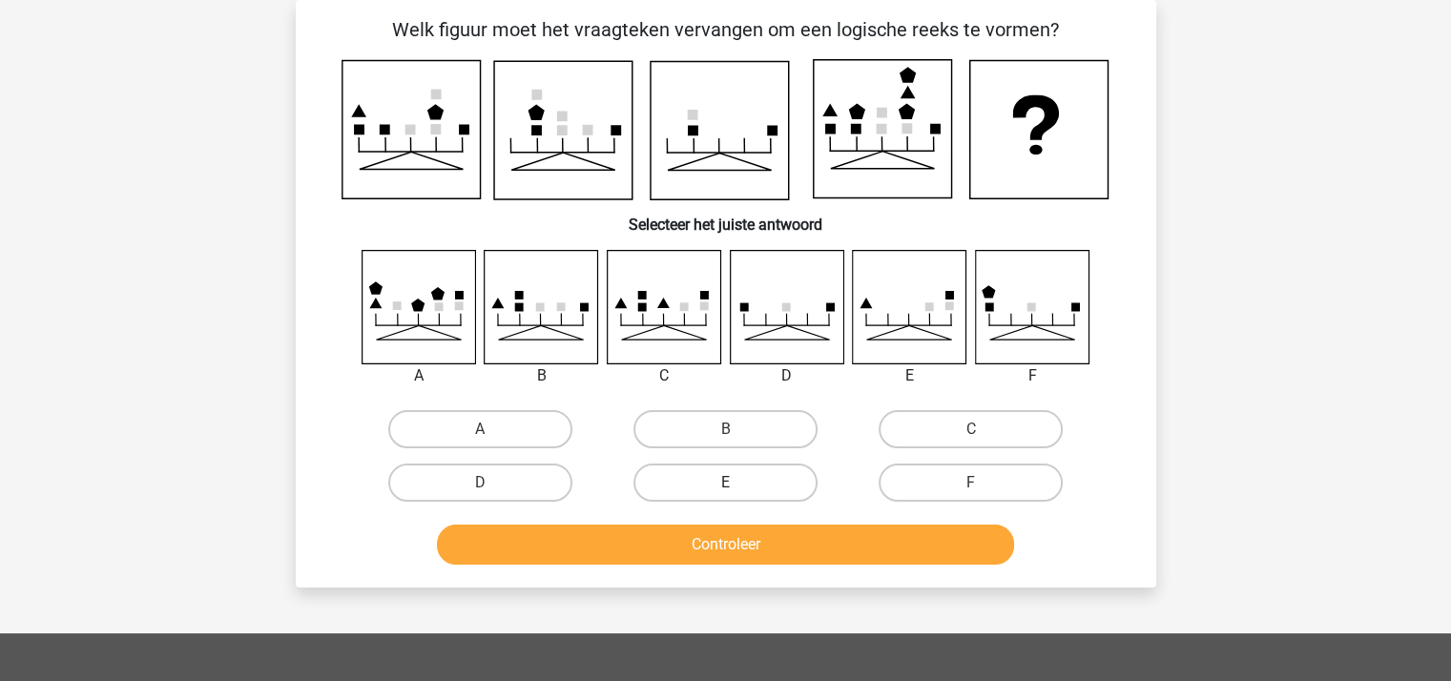
click at [716, 480] on label "E" at bounding box center [725, 483] width 184 height 38
click at [725, 483] on input "E" at bounding box center [731, 489] width 12 height 12
radio input "true"
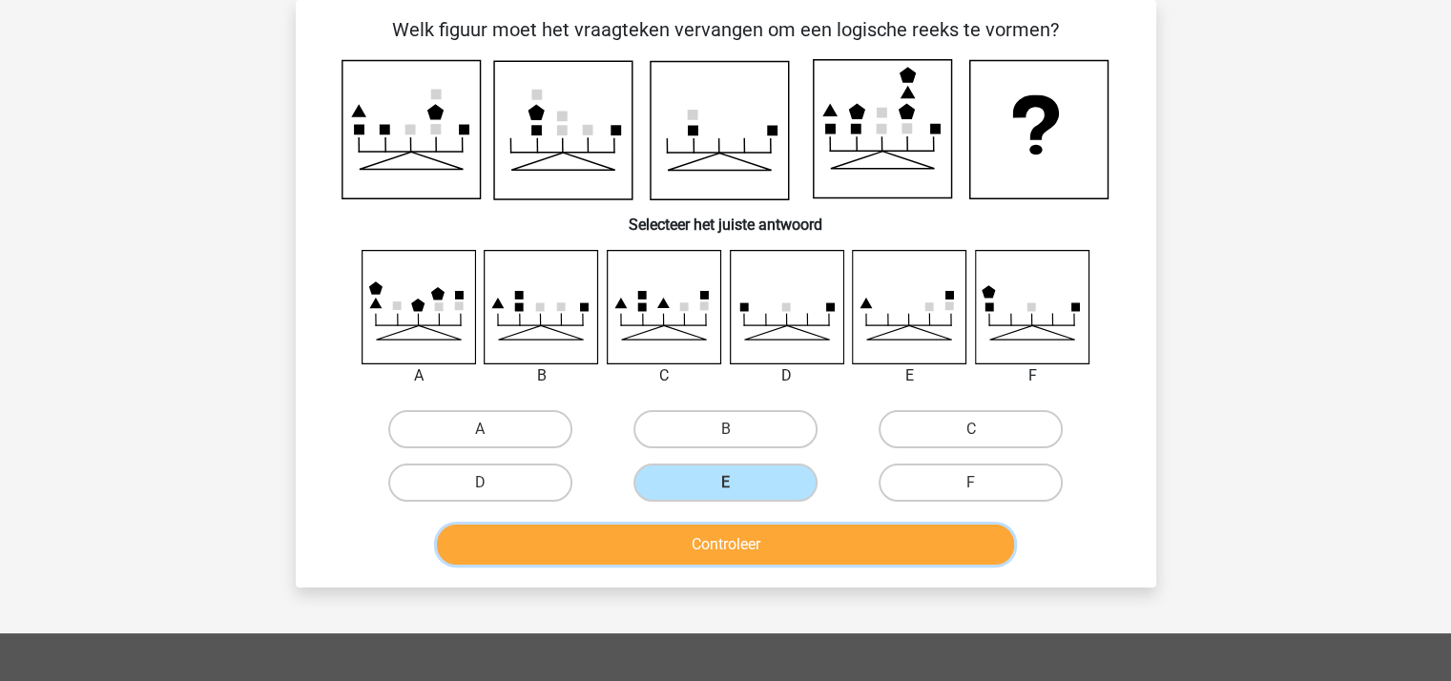
click at [740, 552] on button "Controleer" at bounding box center [725, 545] width 577 height 40
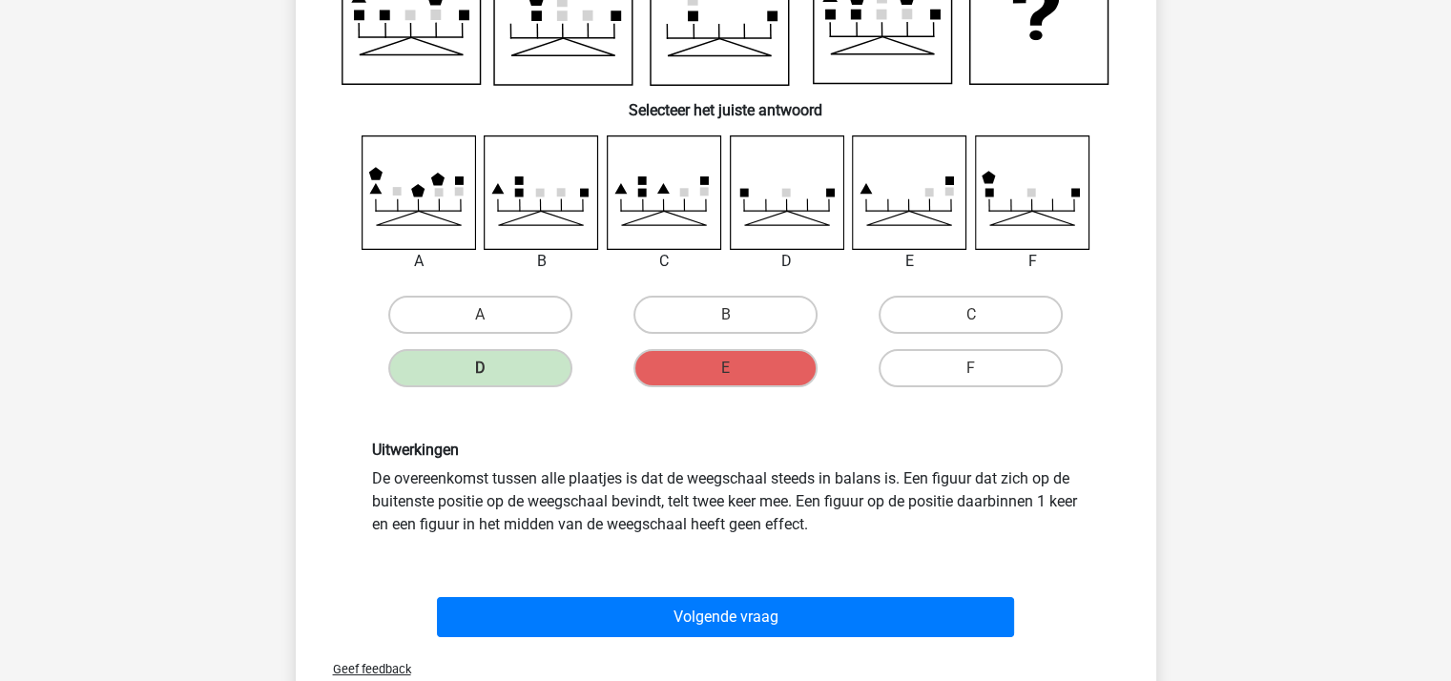
scroll to position [374, 0]
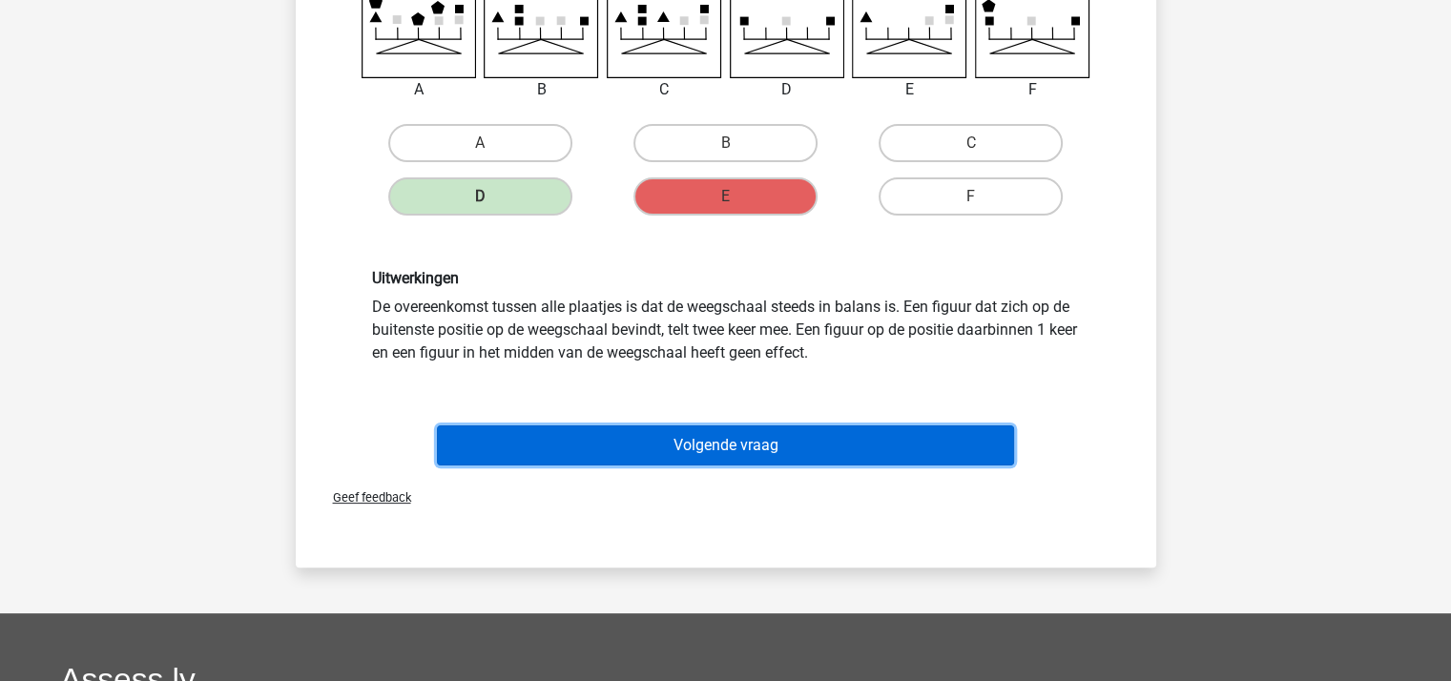
click at [733, 443] on button "Volgende vraag" at bounding box center [725, 445] width 577 height 40
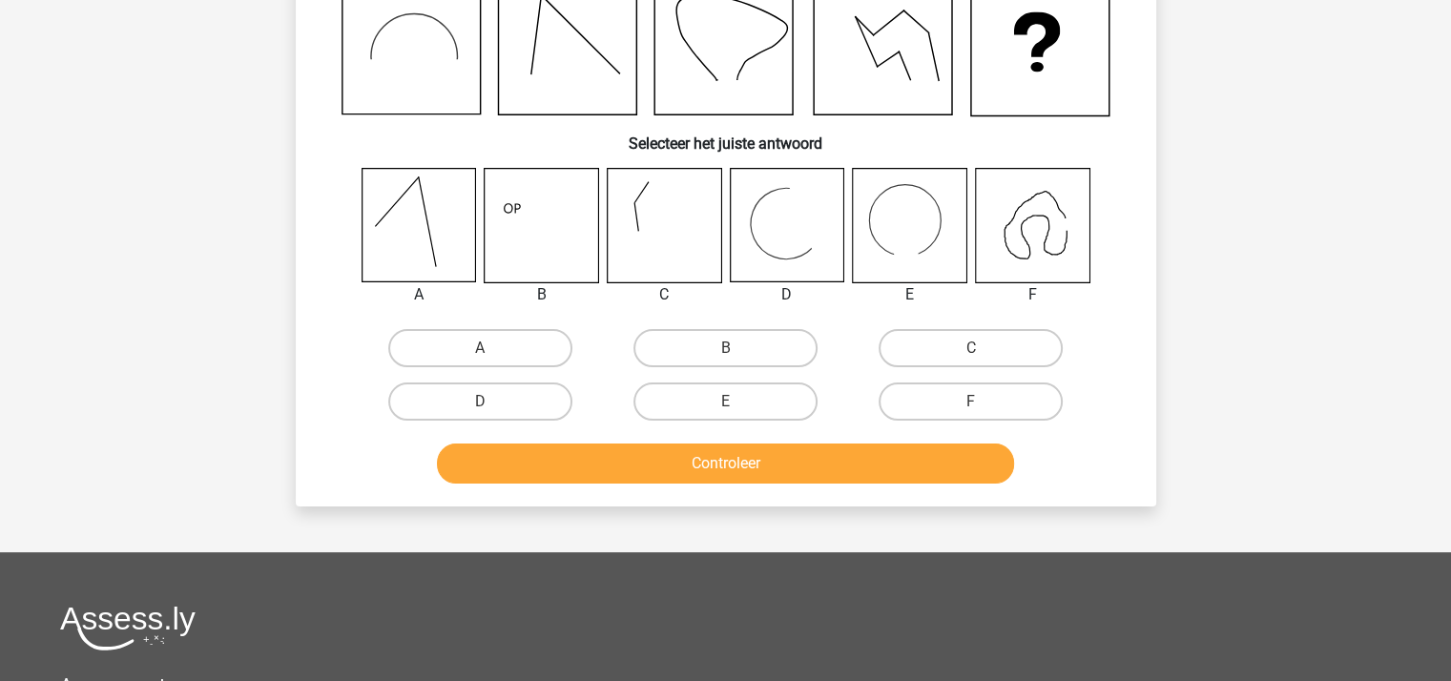
scroll to position [88, 0]
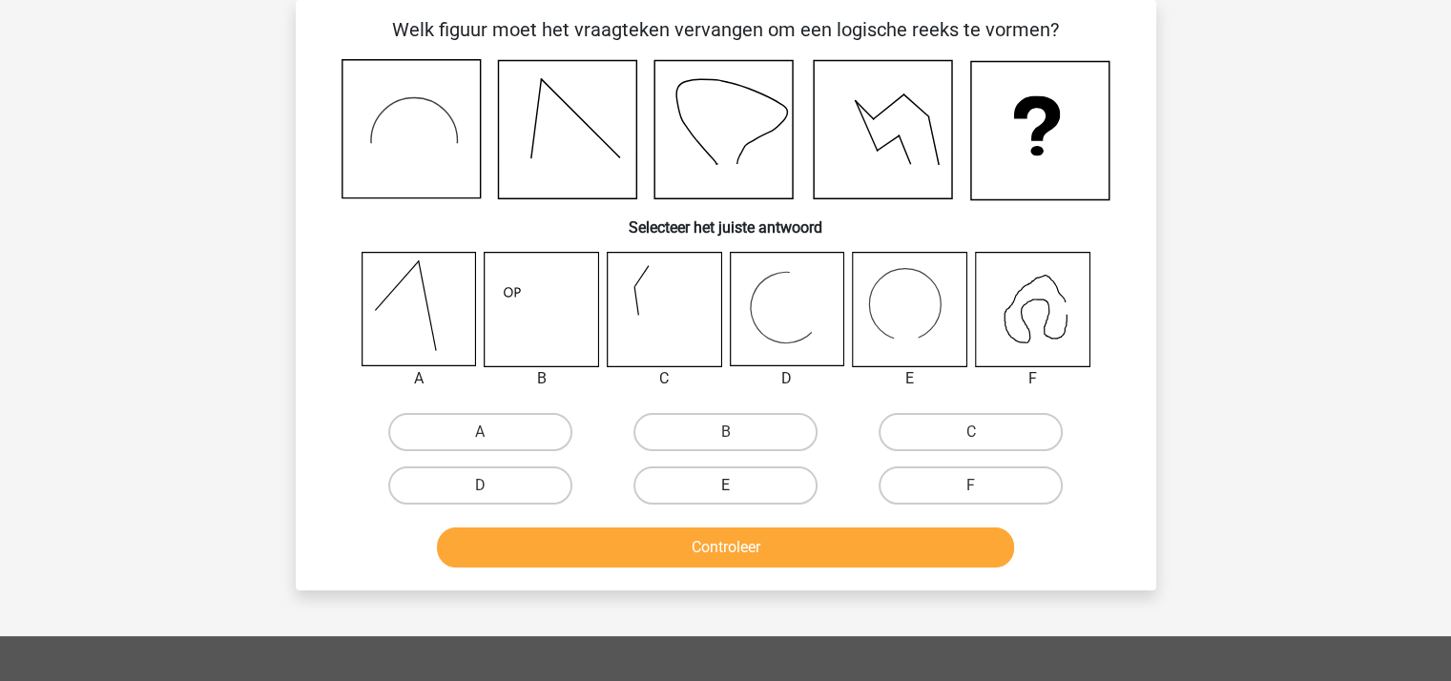
click at [745, 481] on label "E" at bounding box center [725, 485] width 184 height 38
click at [737, 485] on input "E" at bounding box center [731, 491] width 12 height 12
radio input "true"
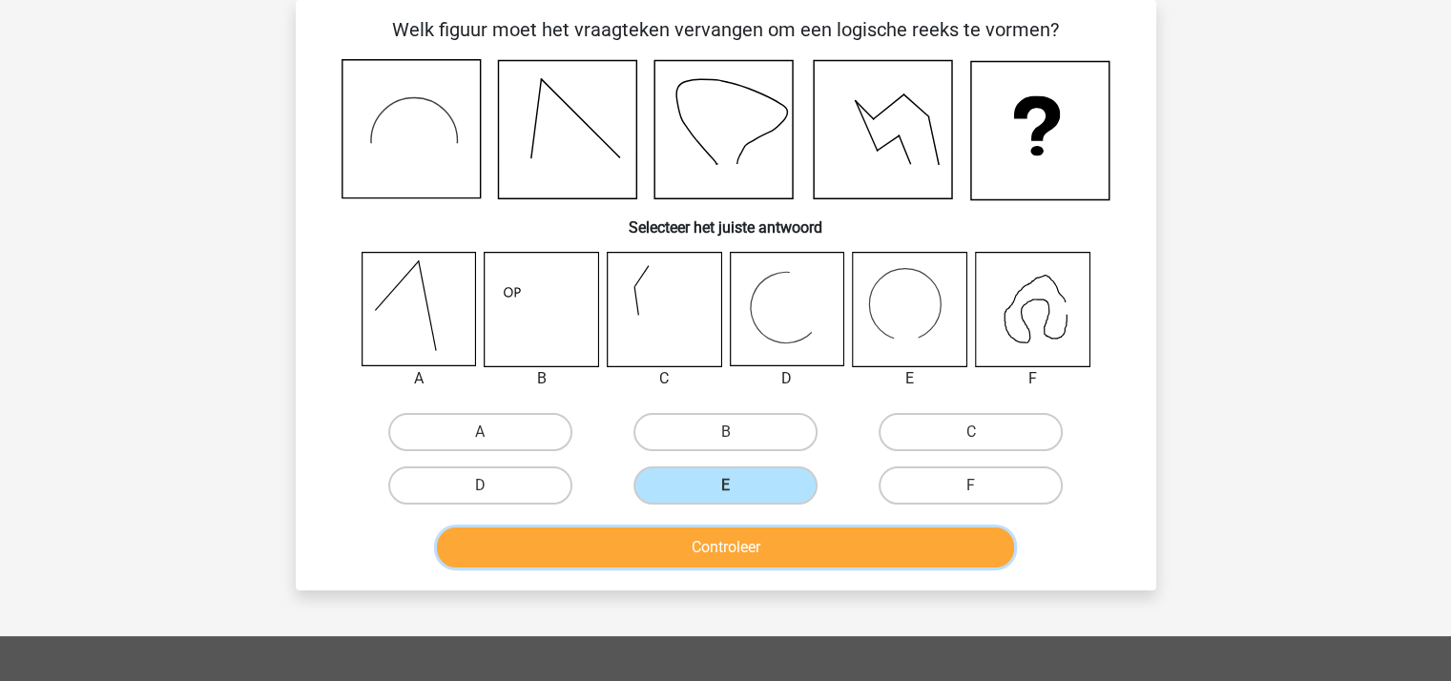
click at [747, 544] on button "Controleer" at bounding box center [725, 547] width 577 height 40
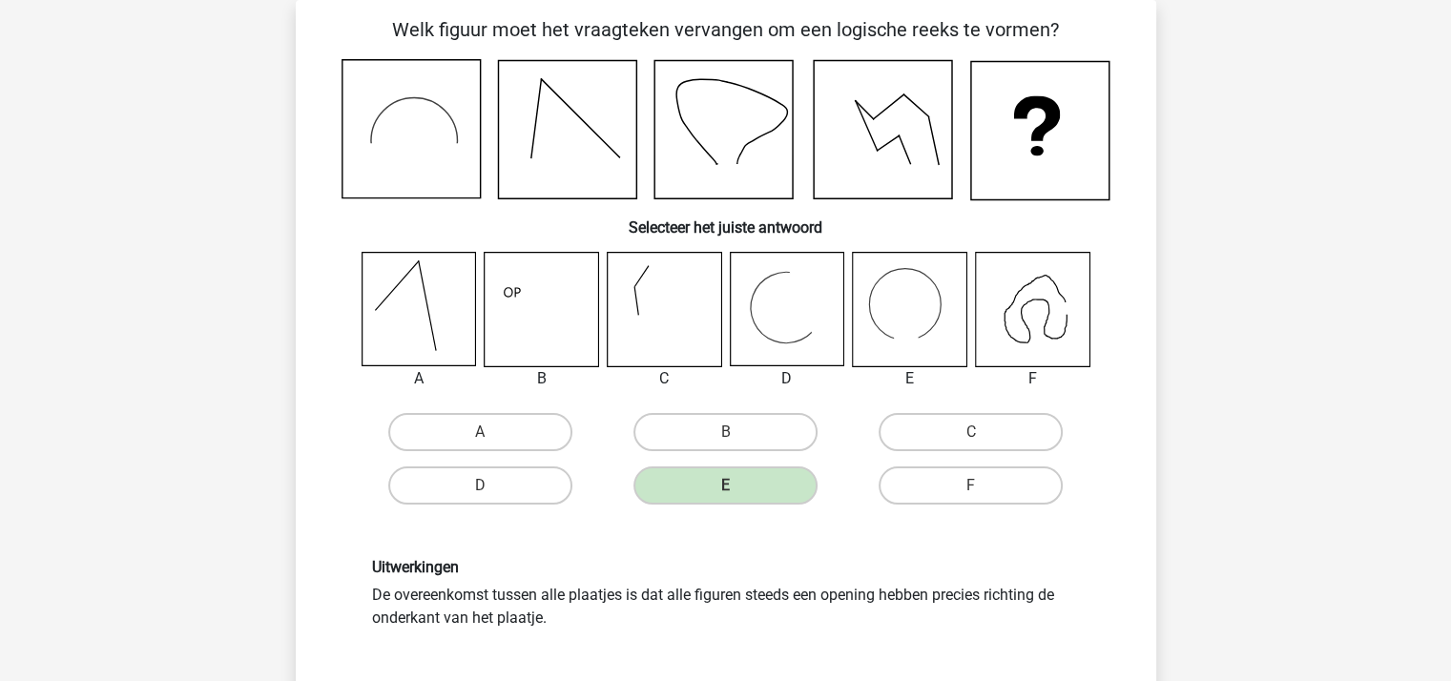
scroll to position [469, 0]
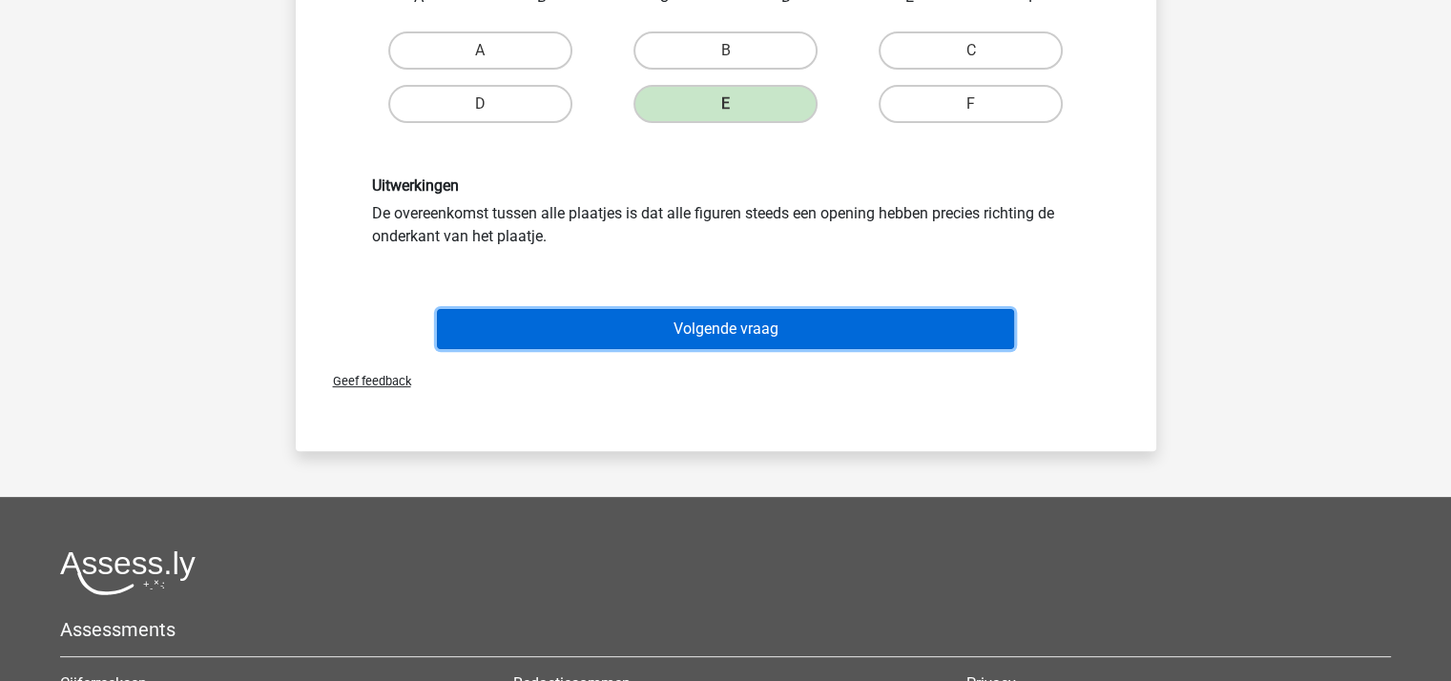
click at [760, 335] on button "Volgende vraag" at bounding box center [725, 329] width 577 height 40
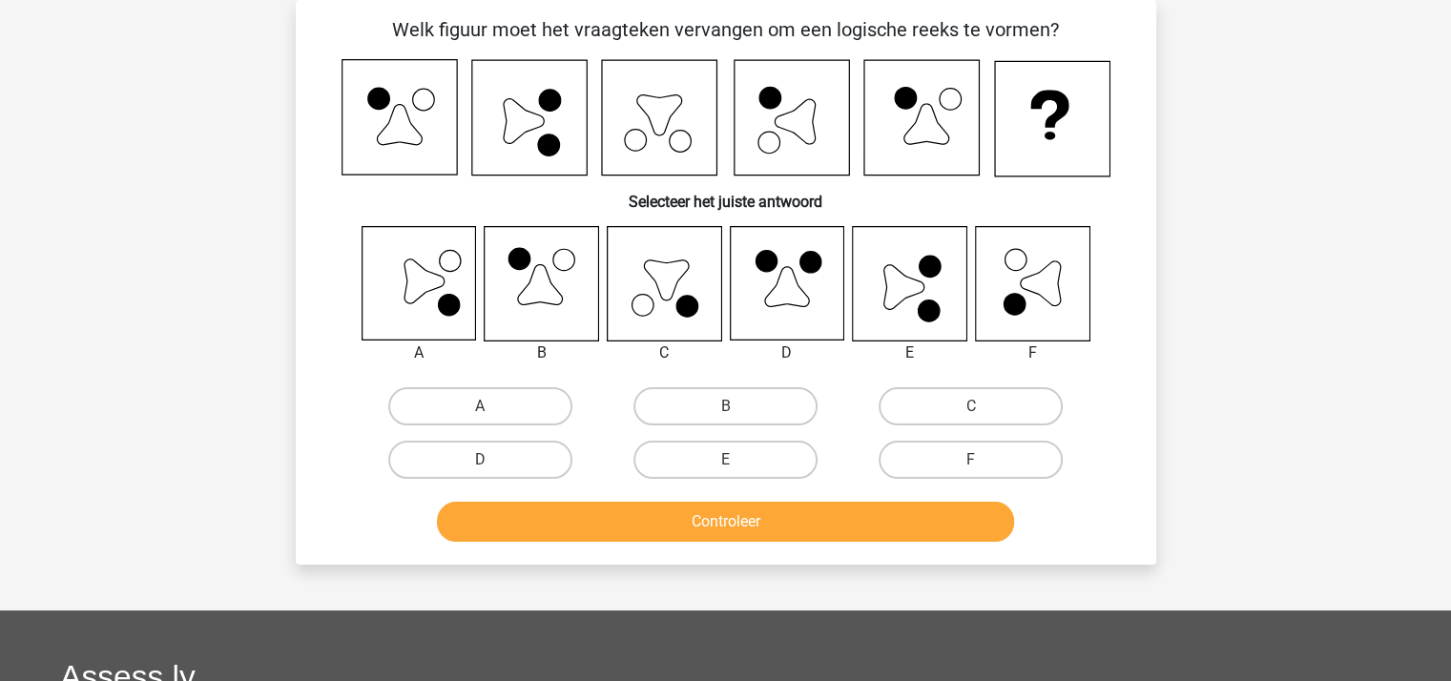
scroll to position [88, 0]
click at [764, 460] on label "E" at bounding box center [725, 460] width 184 height 38
click at [737, 460] on input "E" at bounding box center [731, 466] width 12 height 12
radio input "true"
click at [721, 518] on button "Controleer" at bounding box center [725, 522] width 577 height 40
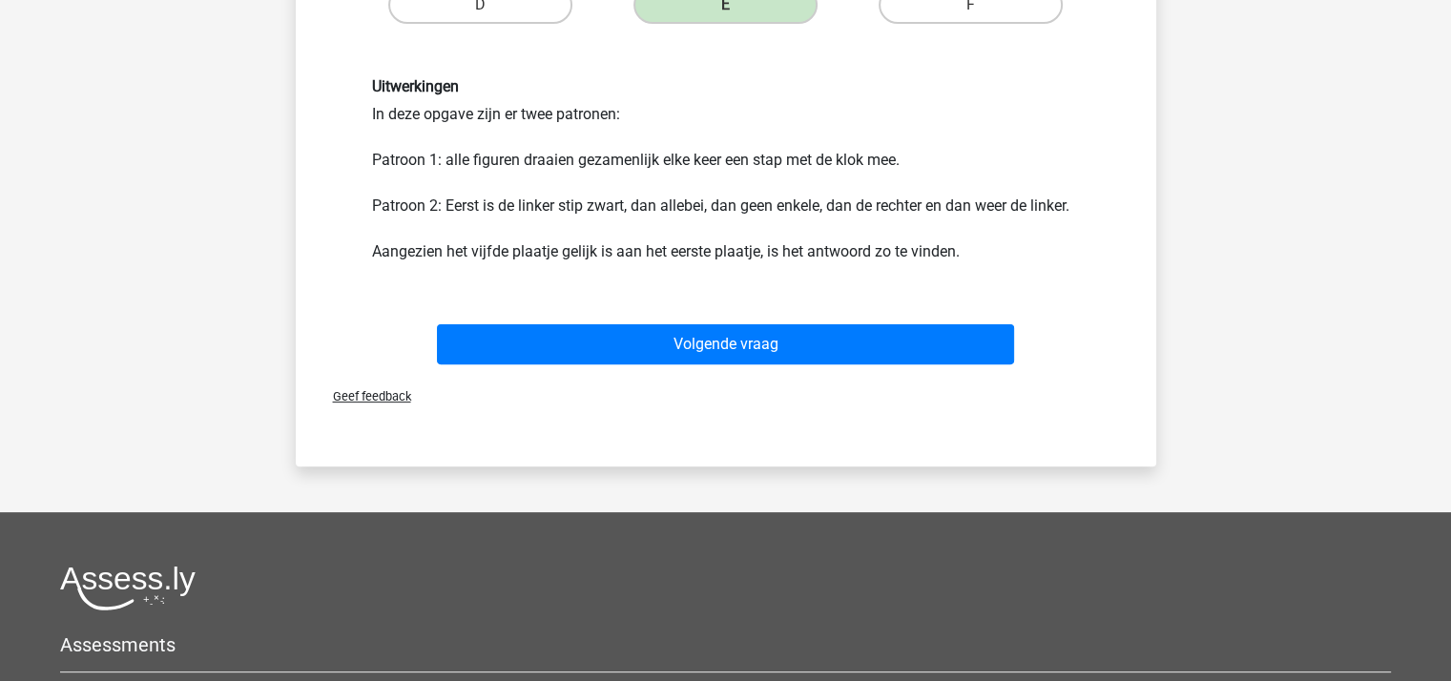
scroll to position [565, 0]
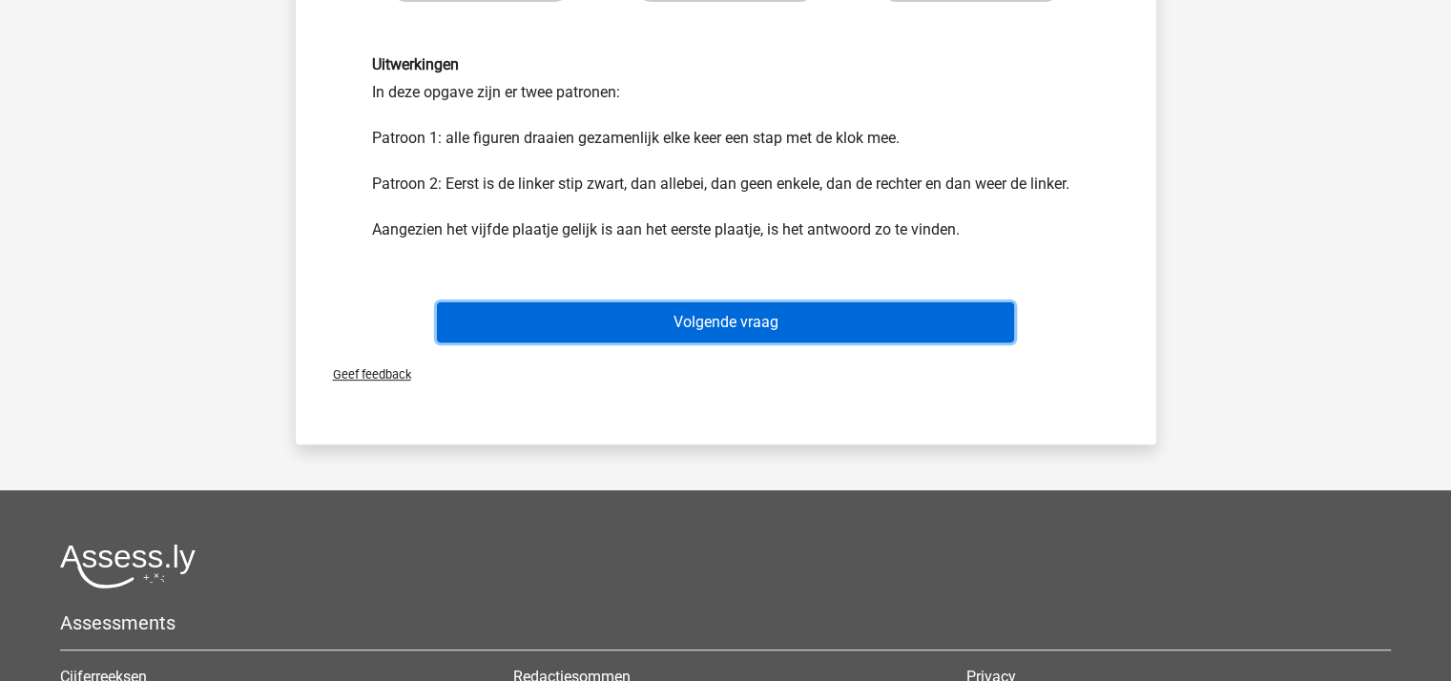
click at [698, 312] on button "Volgende vraag" at bounding box center [725, 322] width 577 height 40
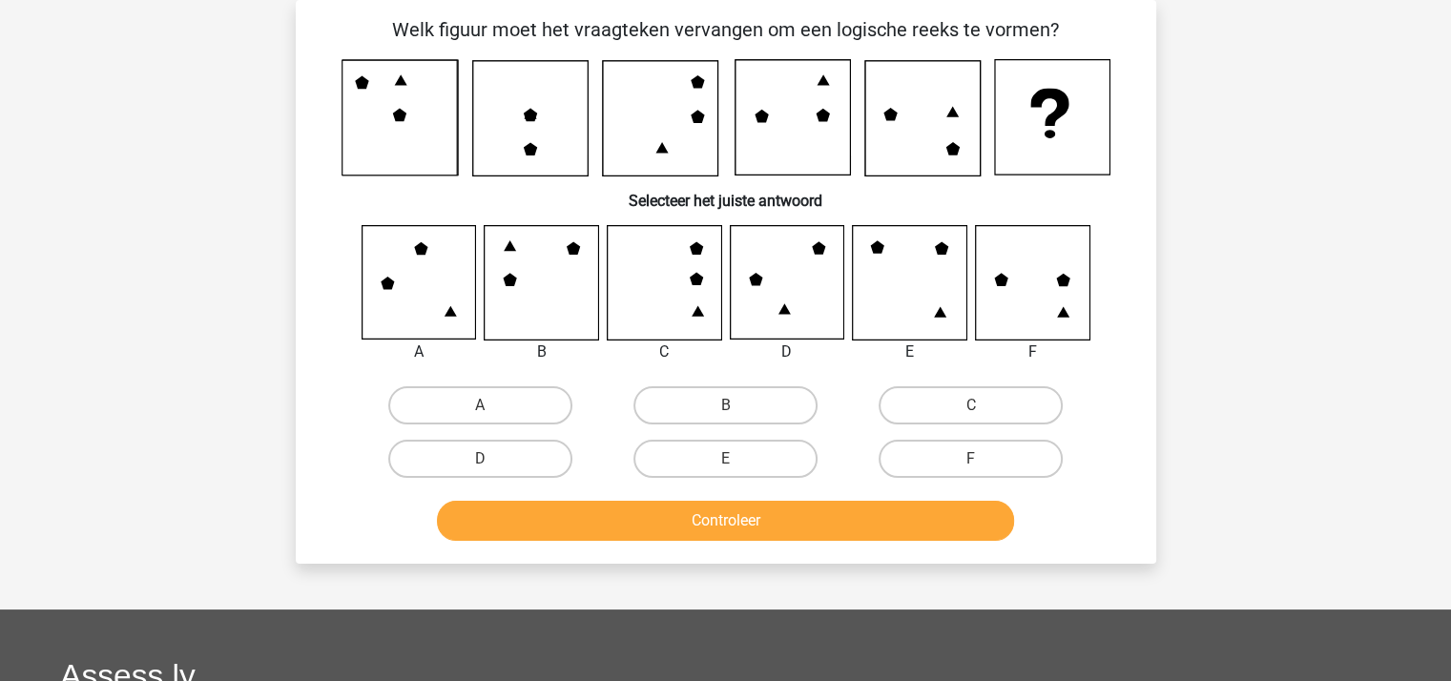
scroll to position [88, 0]
click at [915, 399] on label "C" at bounding box center [970, 405] width 184 height 38
click at [971, 405] on input "C" at bounding box center [977, 411] width 12 height 12
radio input "true"
click at [740, 519] on button "Controleer" at bounding box center [725, 521] width 577 height 40
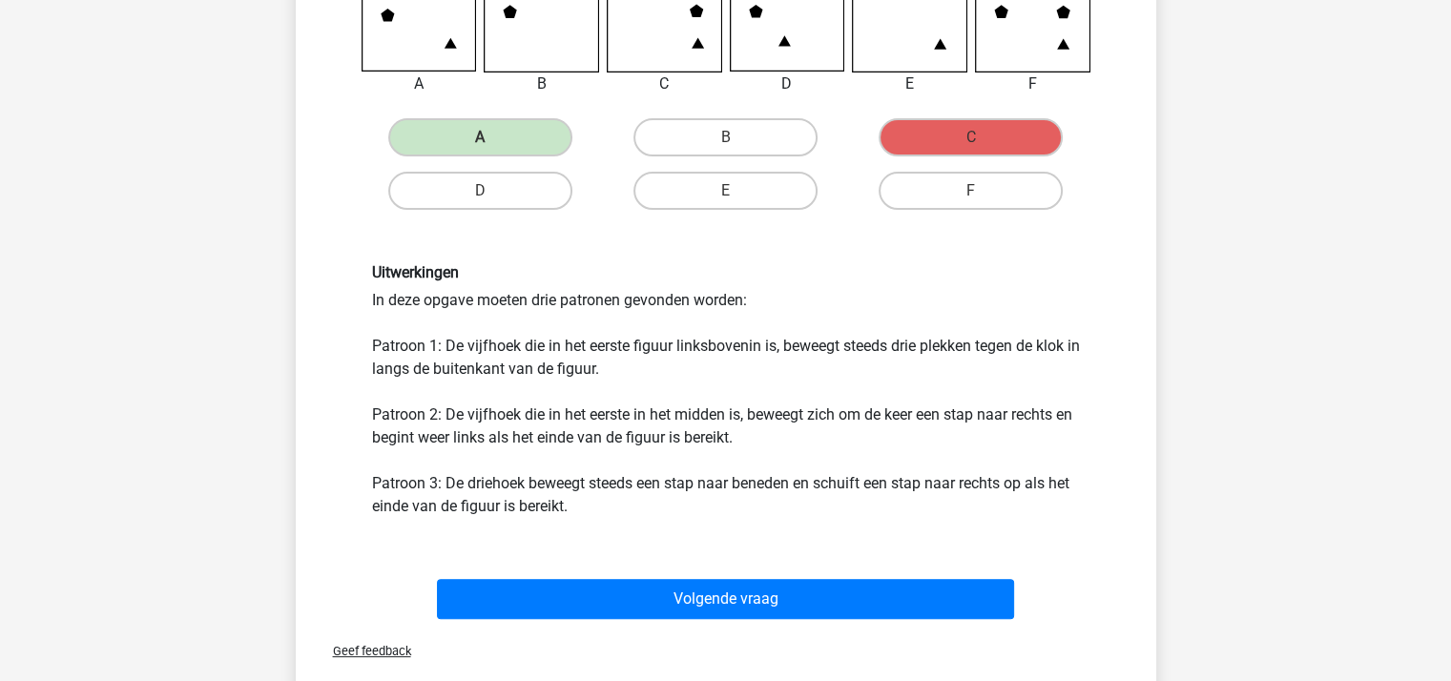
scroll to position [381, 0]
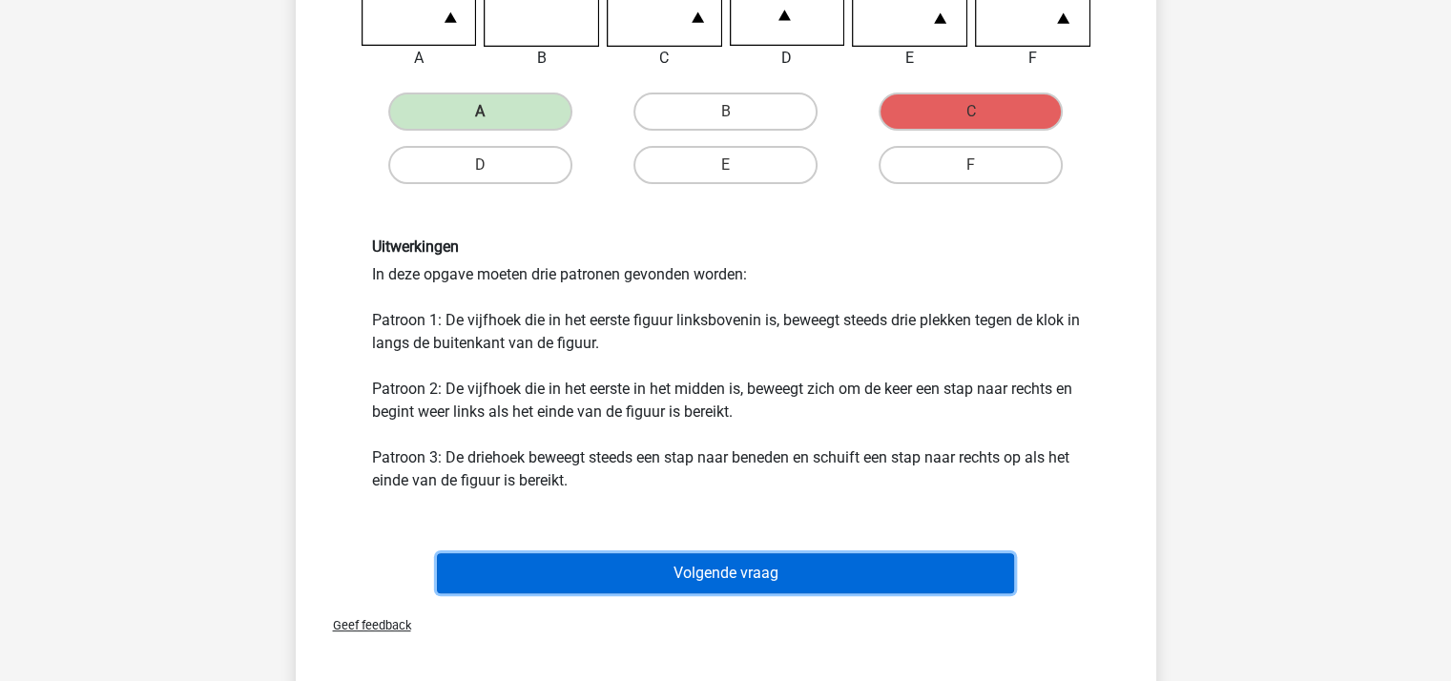
click at [702, 568] on button "Volgende vraag" at bounding box center [725, 573] width 577 height 40
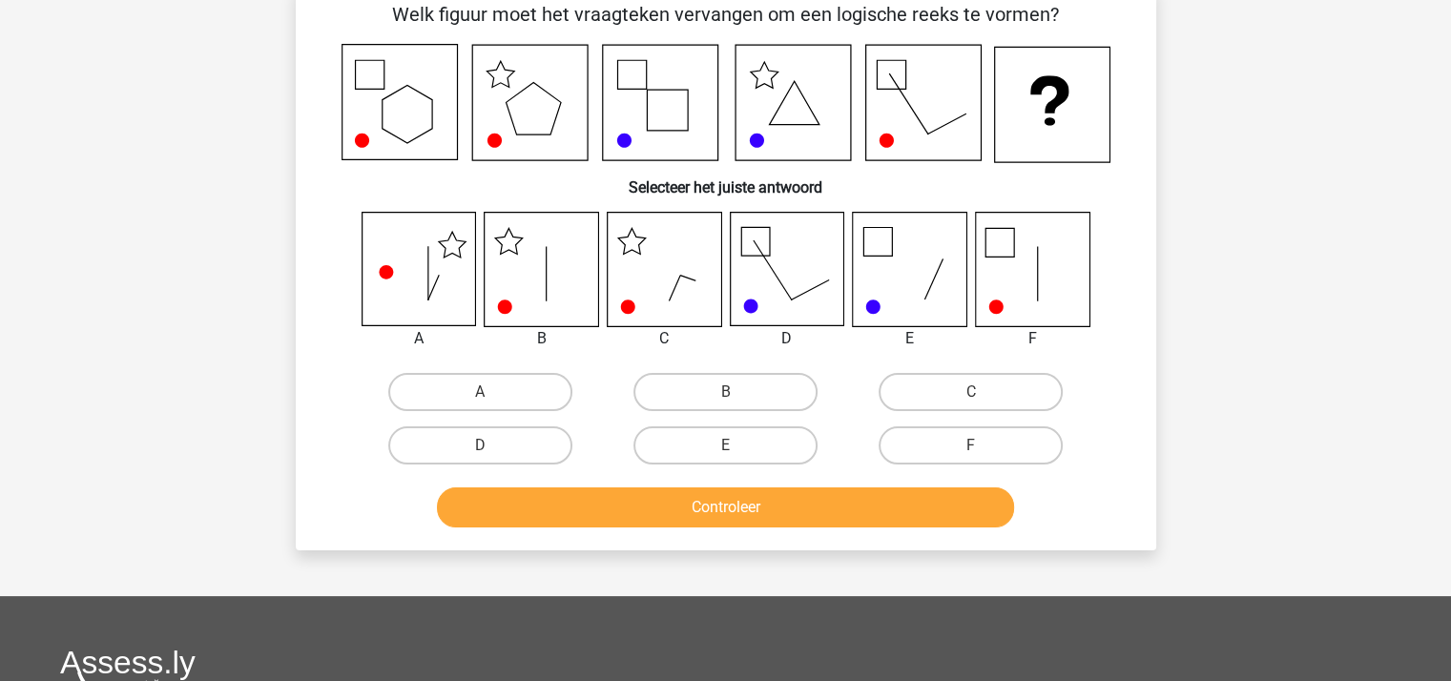
scroll to position [88, 0]
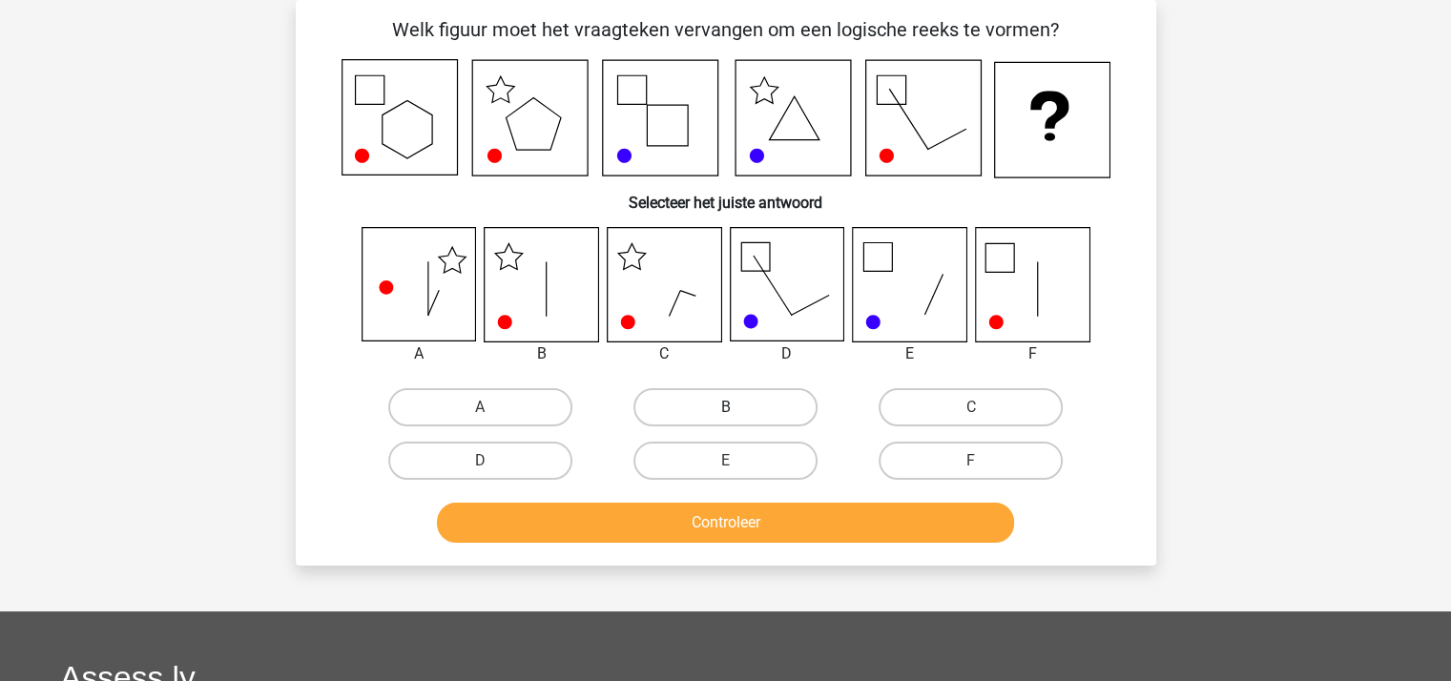
drag, startPoint x: 669, startPoint y: 398, endPoint x: 672, endPoint y: 411, distance: 13.9
click at [669, 399] on label "B" at bounding box center [725, 407] width 184 height 38
click at [725, 407] on input "B" at bounding box center [731, 413] width 12 height 12
radio input "true"
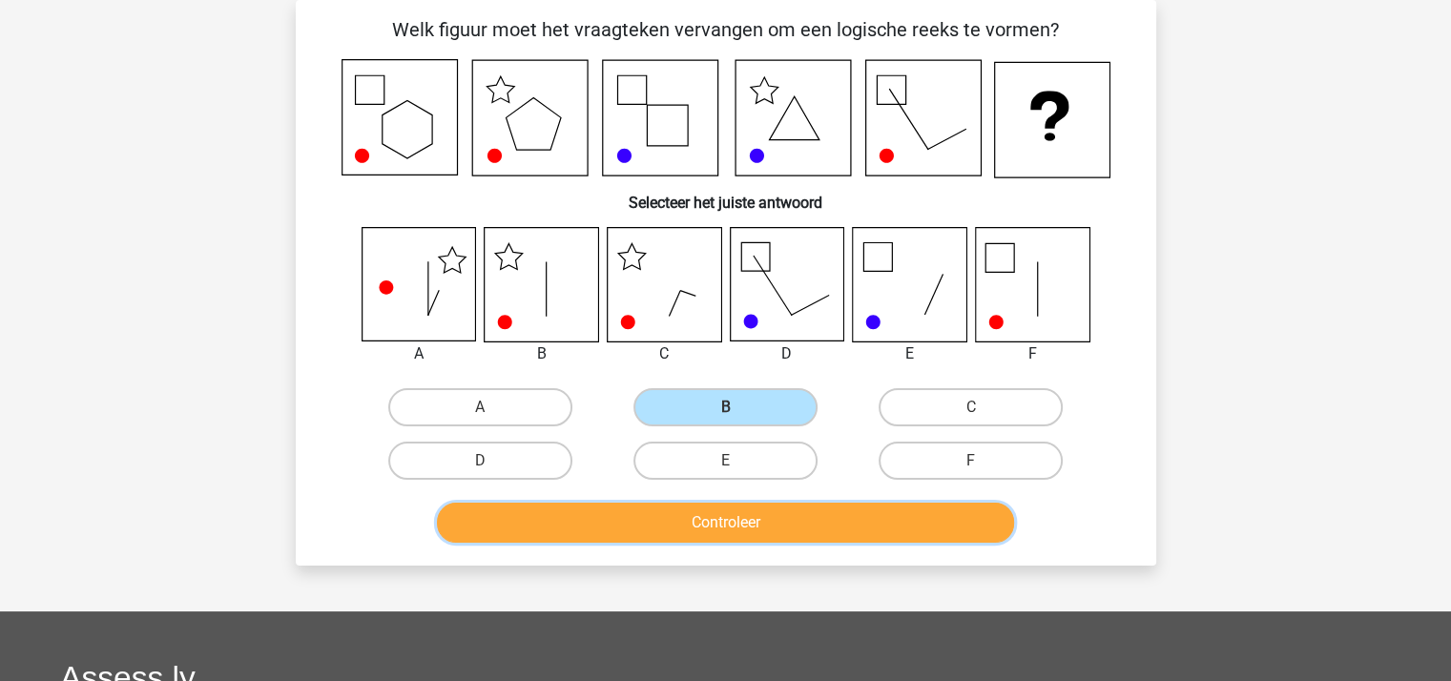
click at [706, 512] on button "Controleer" at bounding box center [725, 523] width 577 height 40
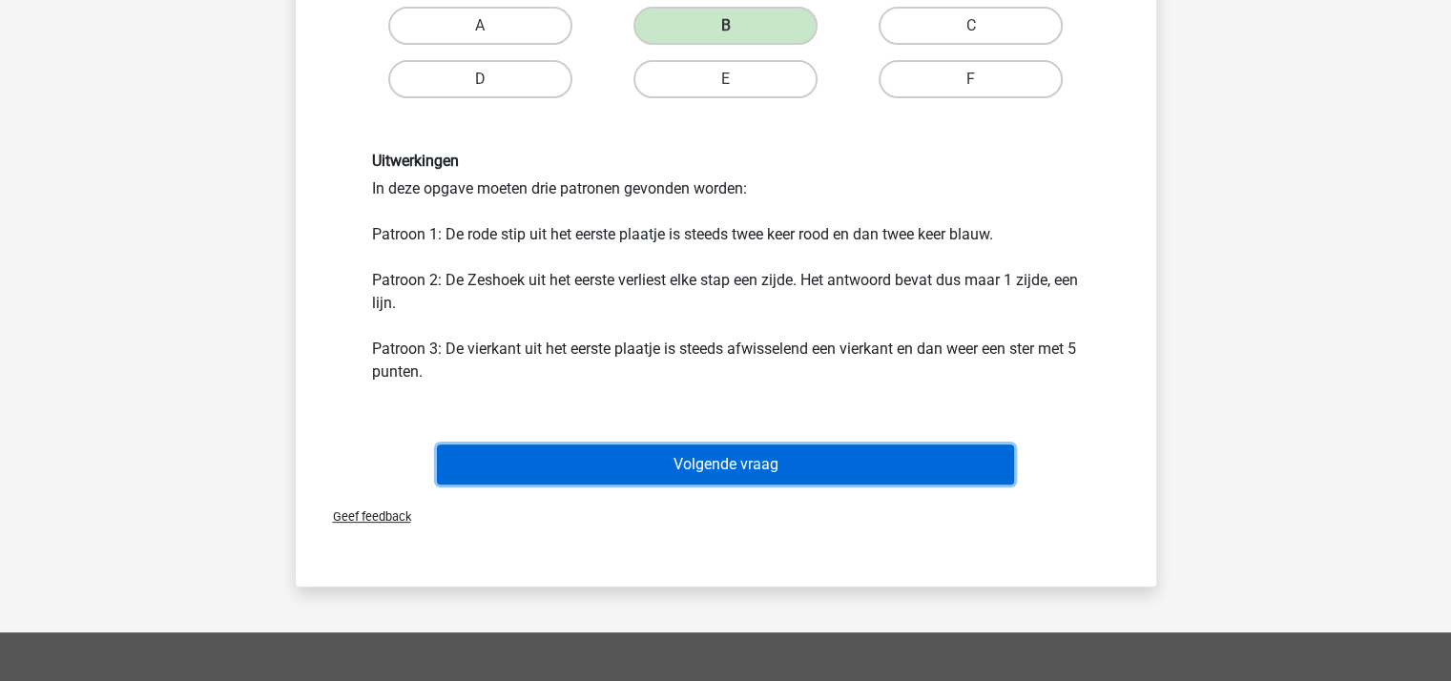
click at [707, 460] on button "Volgende vraag" at bounding box center [725, 464] width 577 height 40
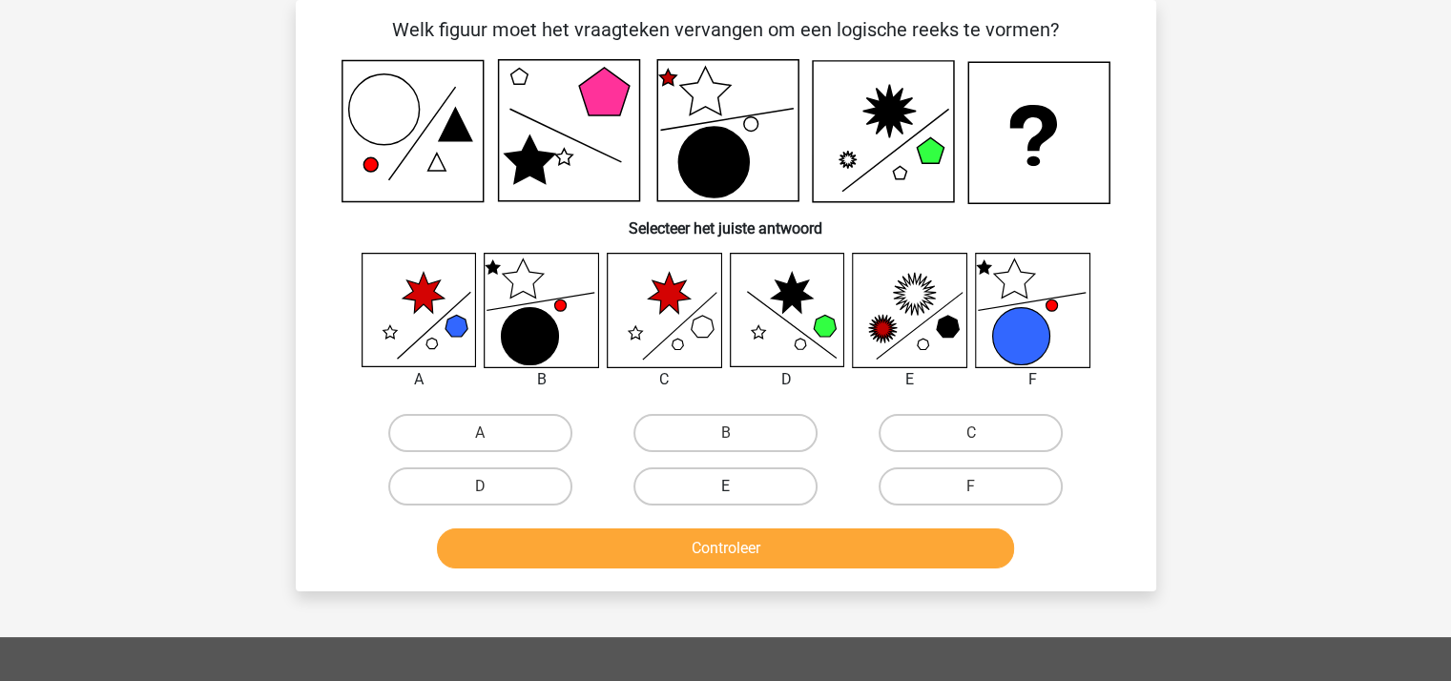
click at [759, 476] on label "E" at bounding box center [725, 486] width 184 height 38
click at [737, 486] on input "E" at bounding box center [731, 492] width 12 height 12
radio input "true"
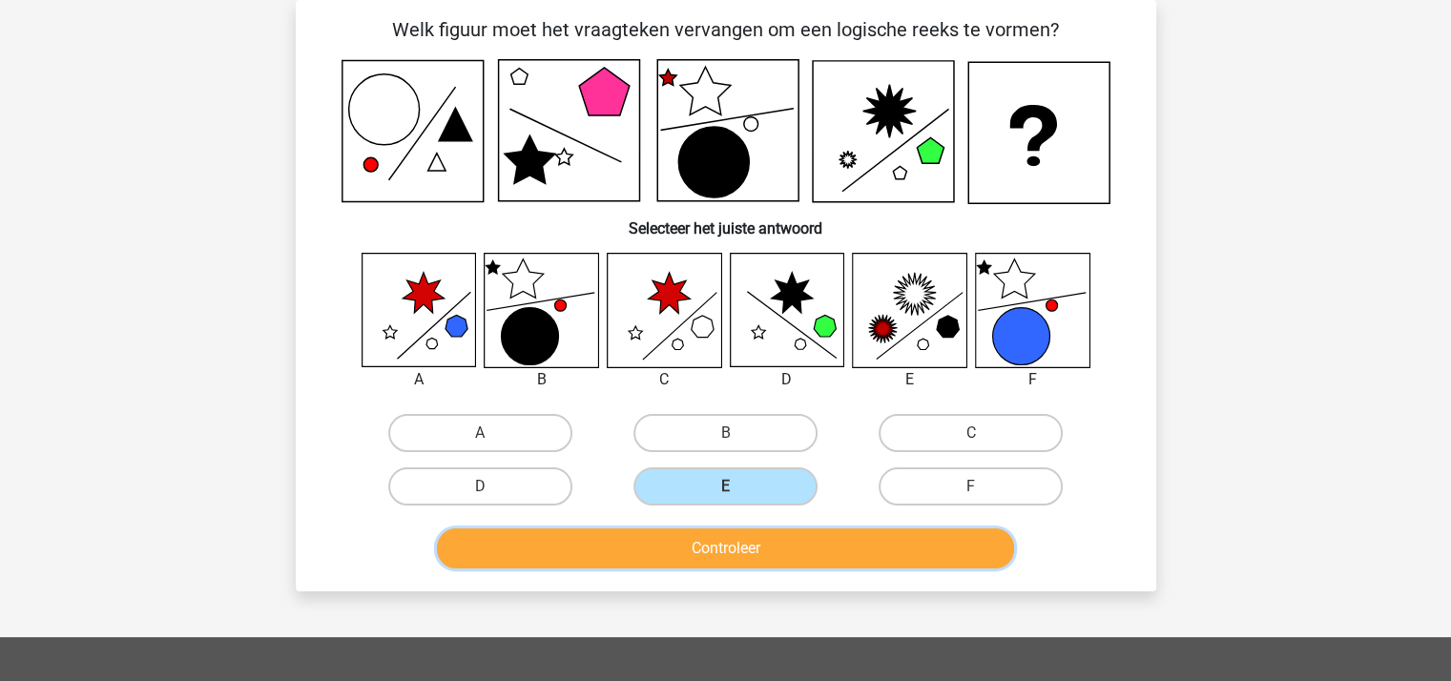
click at [752, 545] on button "Controleer" at bounding box center [725, 548] width 577 height 40
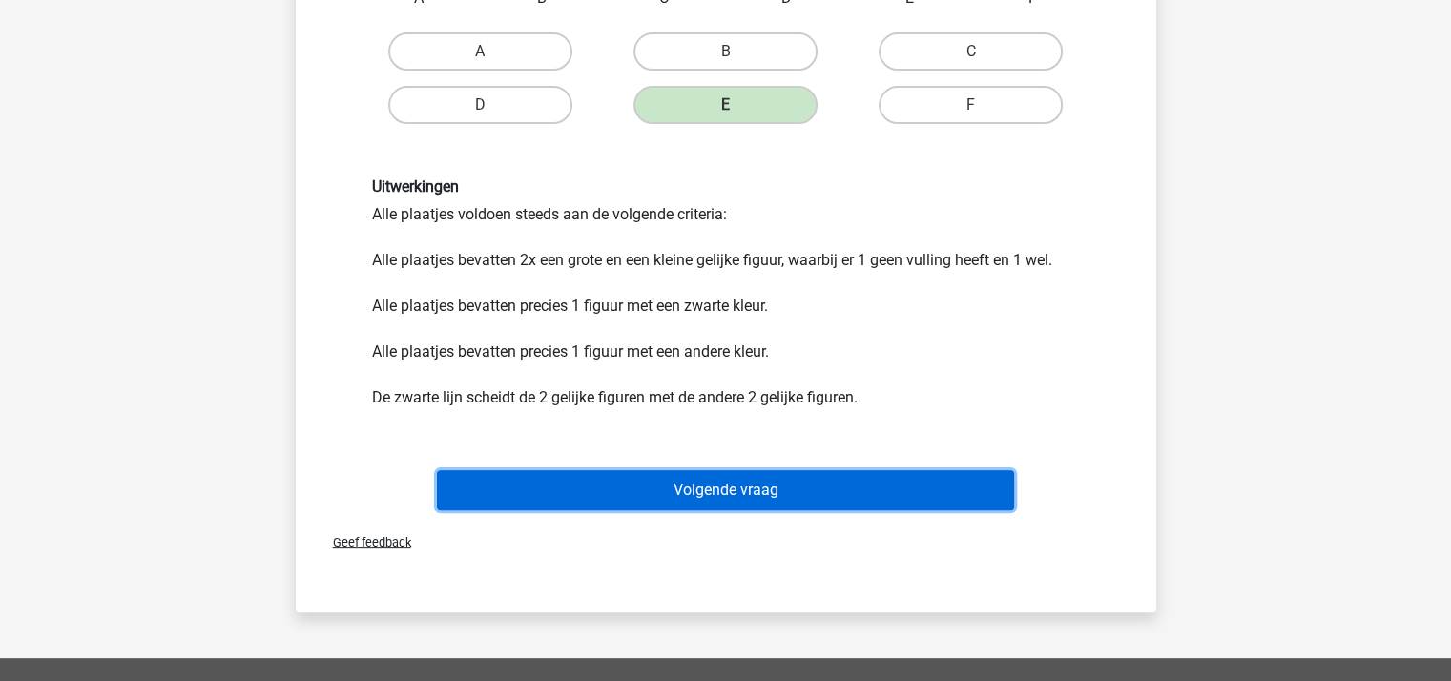
click at [756, 484] on button "Volgende vraag" at bounding box center [725, 490] width 577 height 40
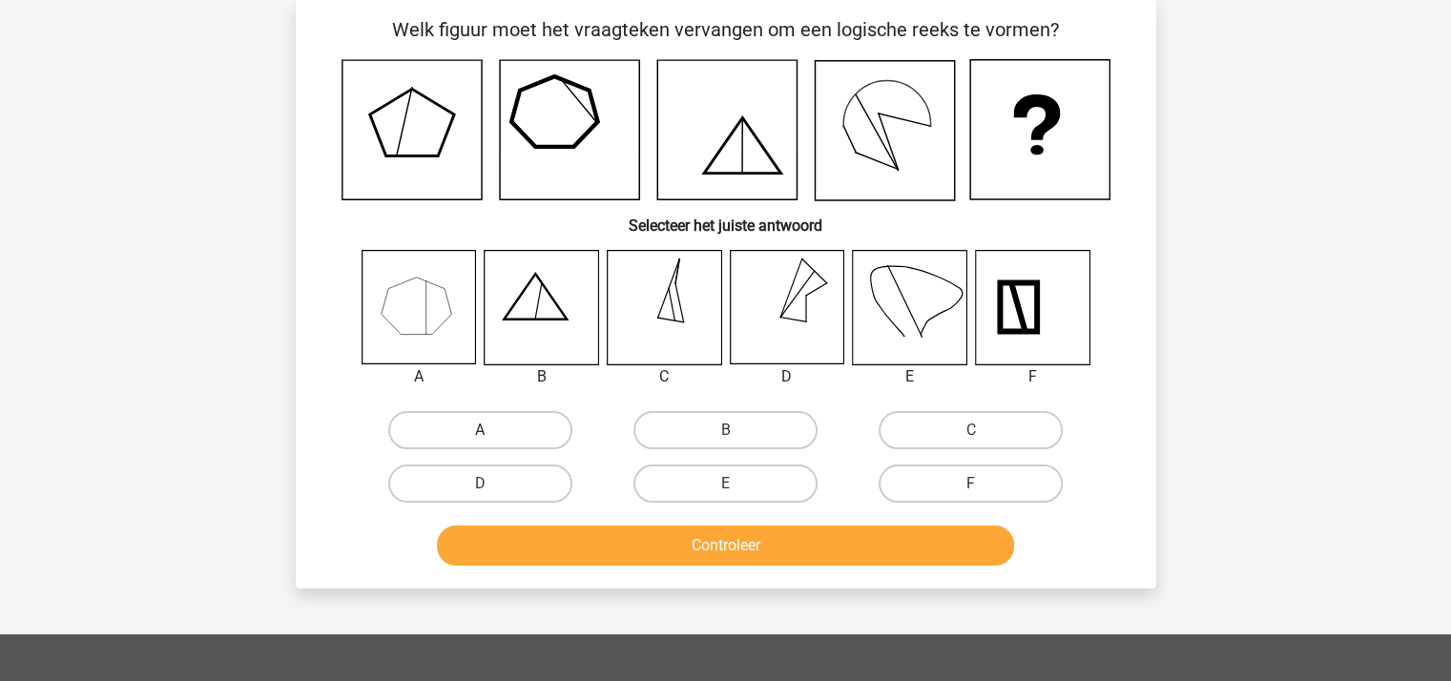
click at [512, 431] on label "A" at bounding box center [480, 430] width 184 height 38
click at [492, 431] on input "A" at bounding box center [486, 436] width 12 height 12
radio input "true"
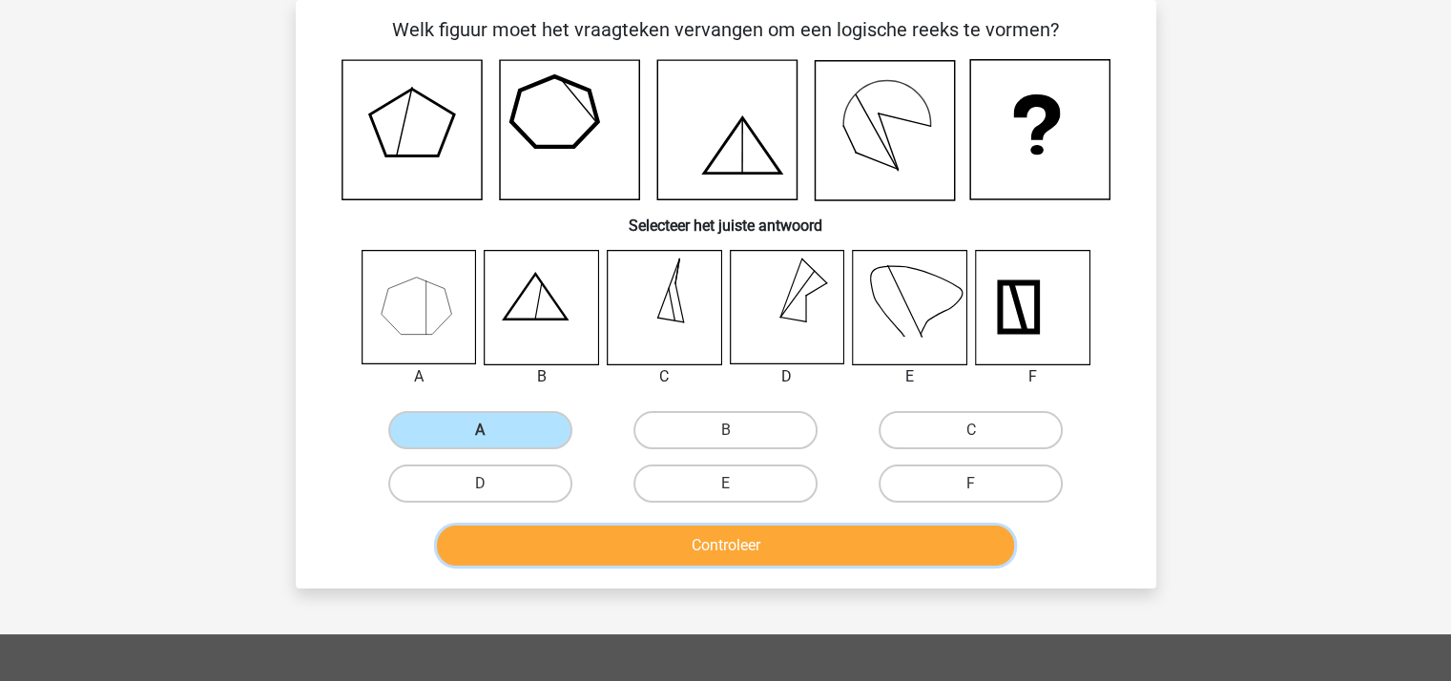
click at [648, 543] on button "Controleer" at bounding box center [725, 546] width 577 height 40
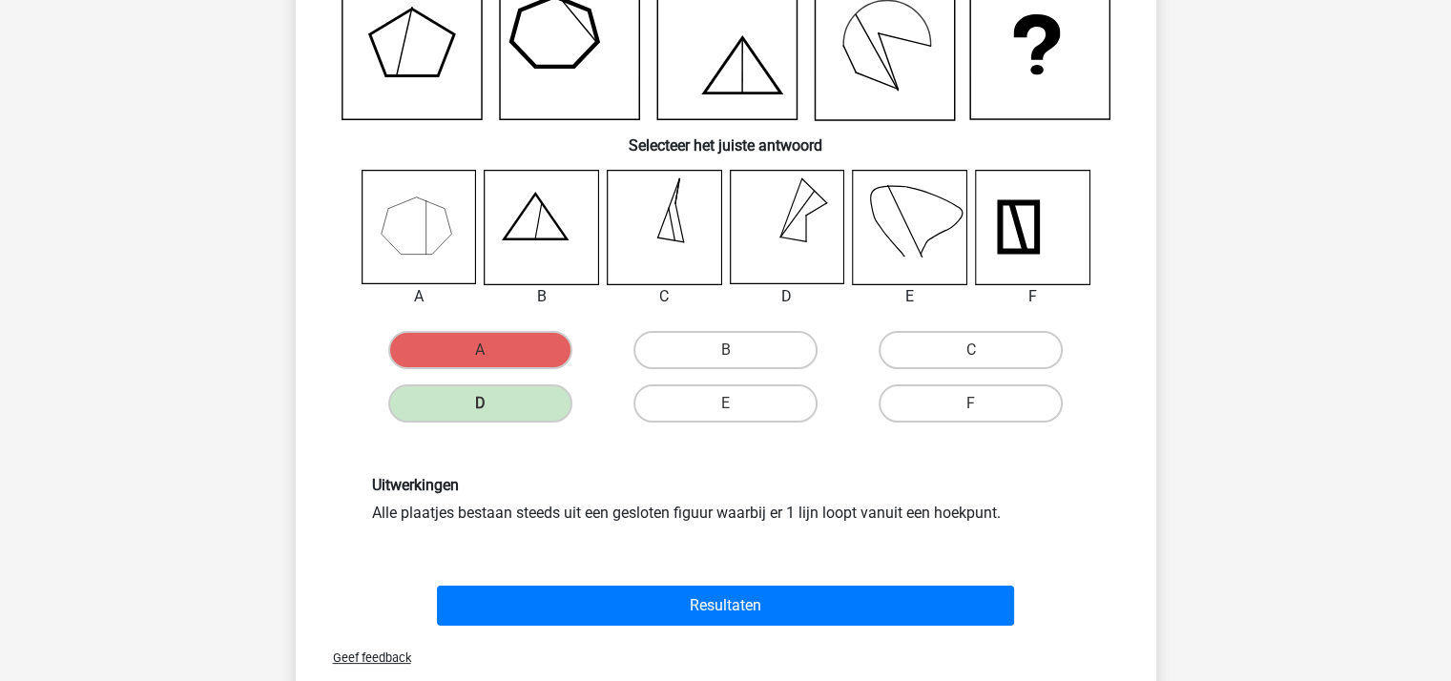
scroll to position [278, 0]
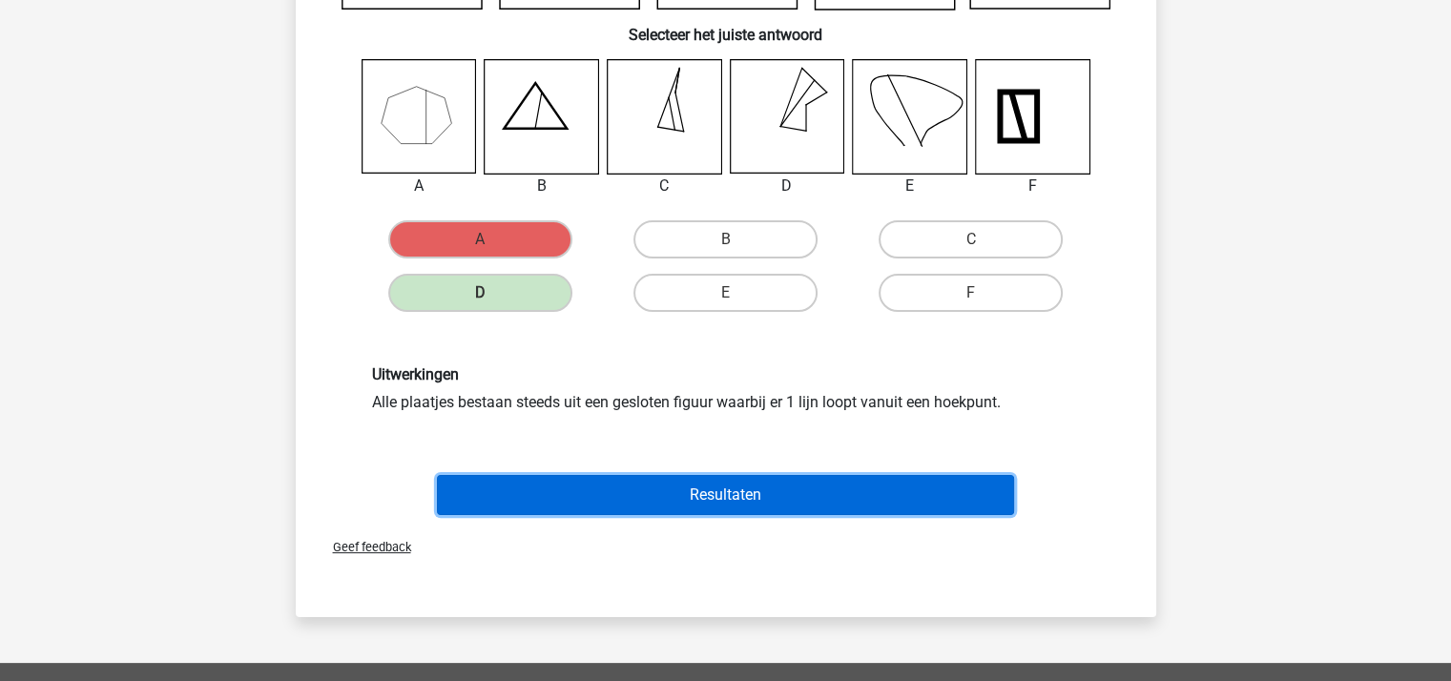
click at [657, 490] on button "Resultaten" at bounding box center [725, 495] width 577 height 40
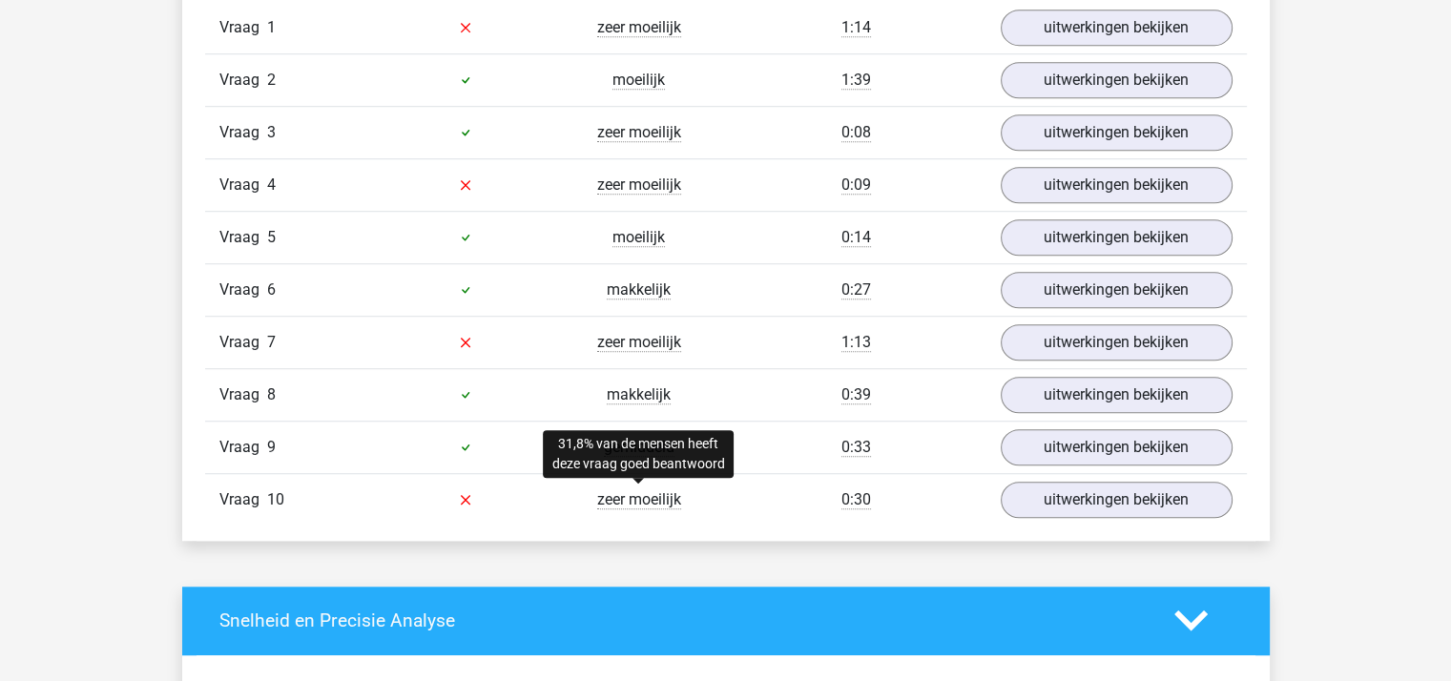
scroll to position [1335, 0]
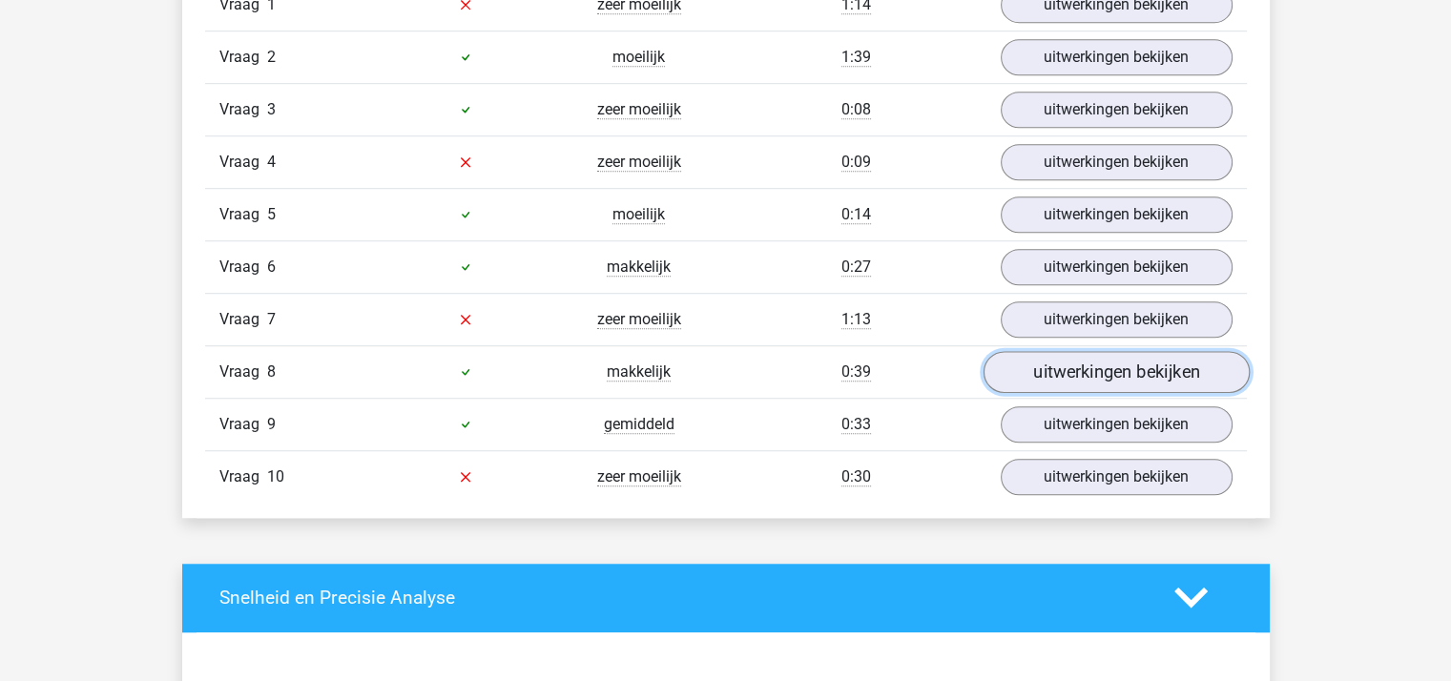
click at [1047, 373] on link "uitwerkingen bekijken" at bounding box center [1115, 372] width 266 height 42
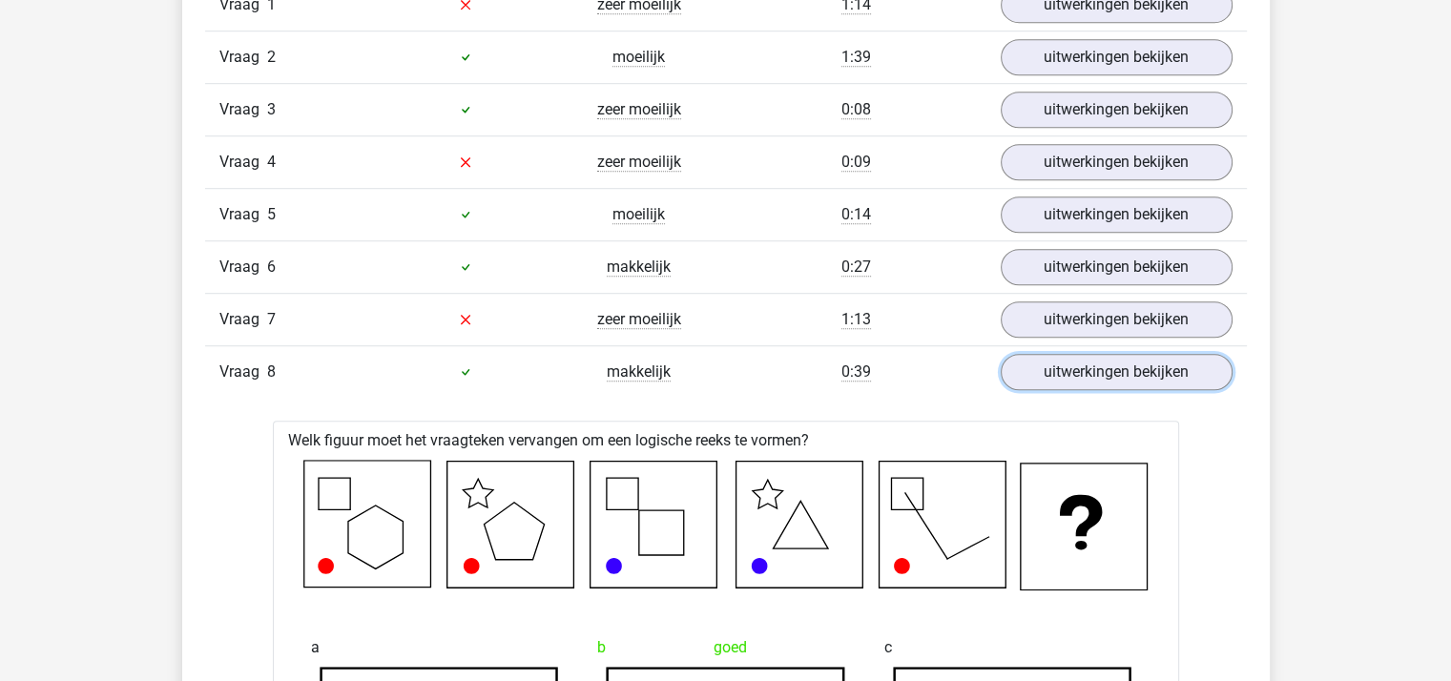
scroll to position [858, 0]
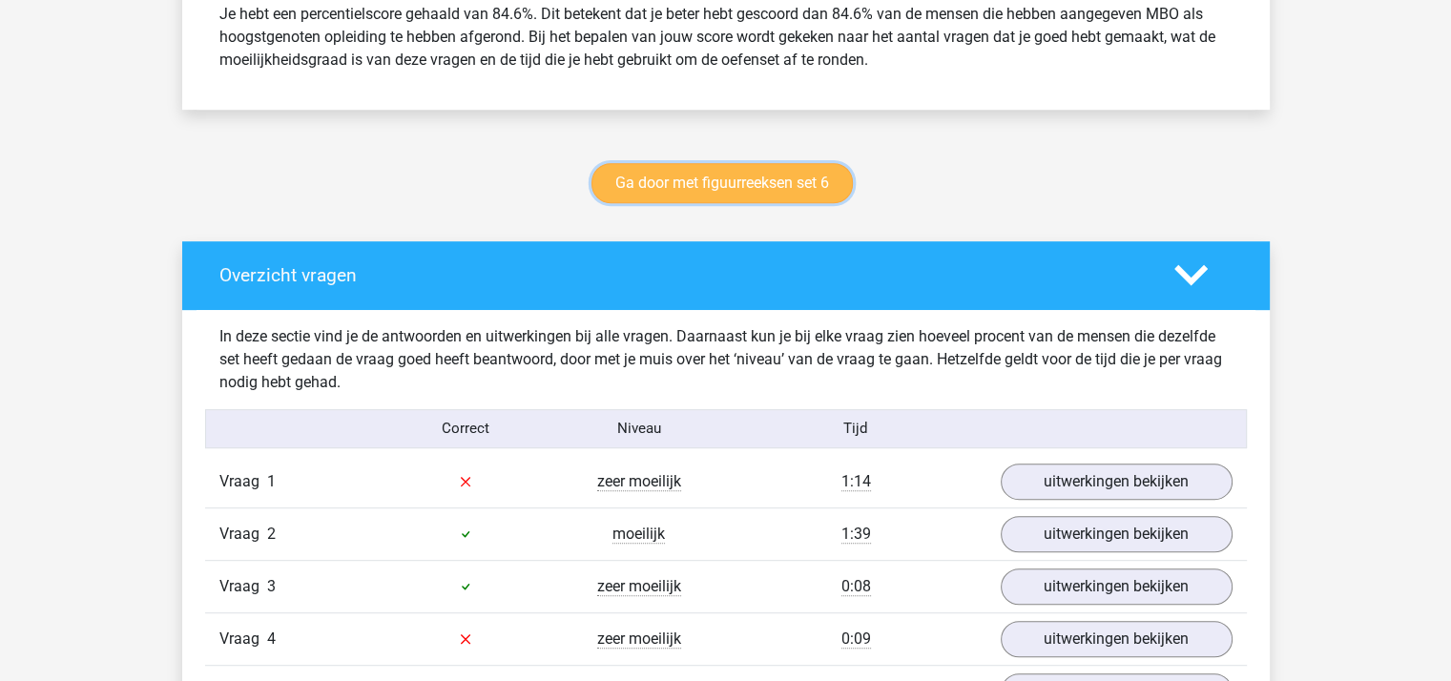
click at [711, 184] on link "Ga door met figuurreeksen set 6" at bounding box center [721, 183] width 261 height 40
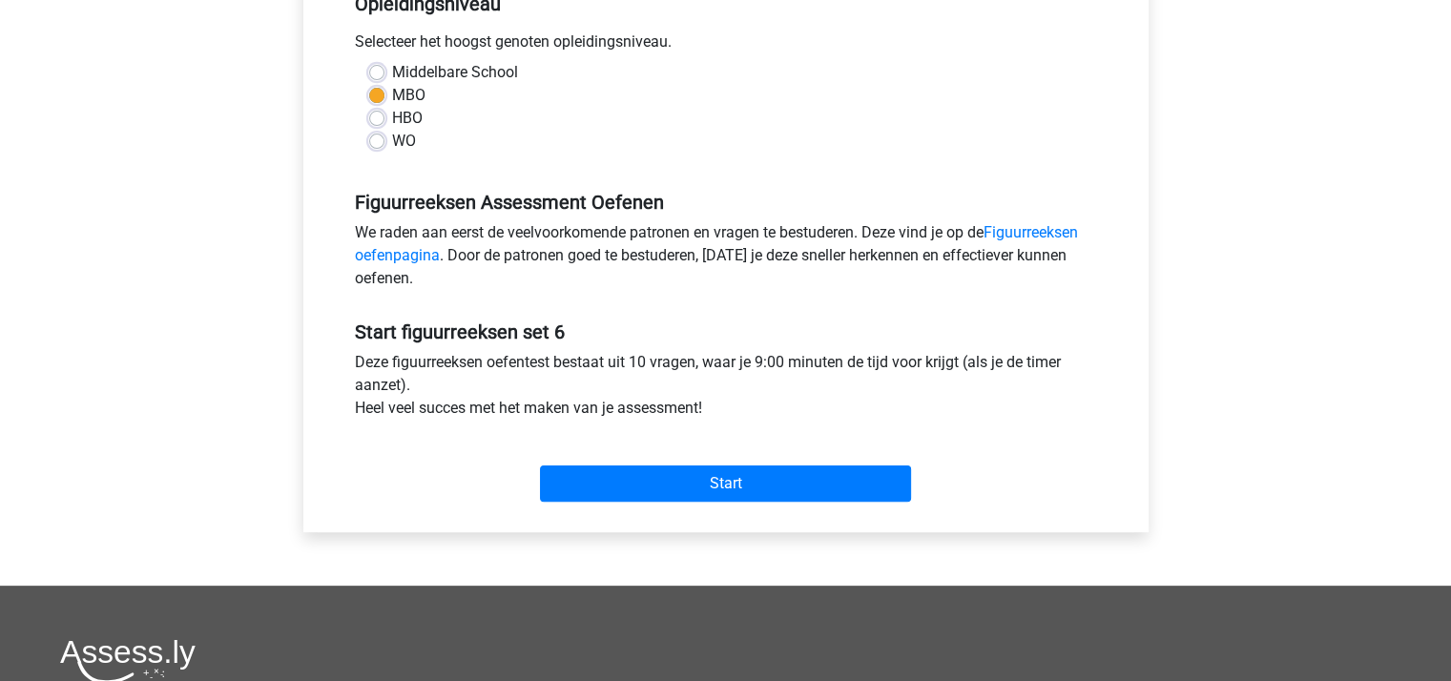
scroll to position [477, 0]
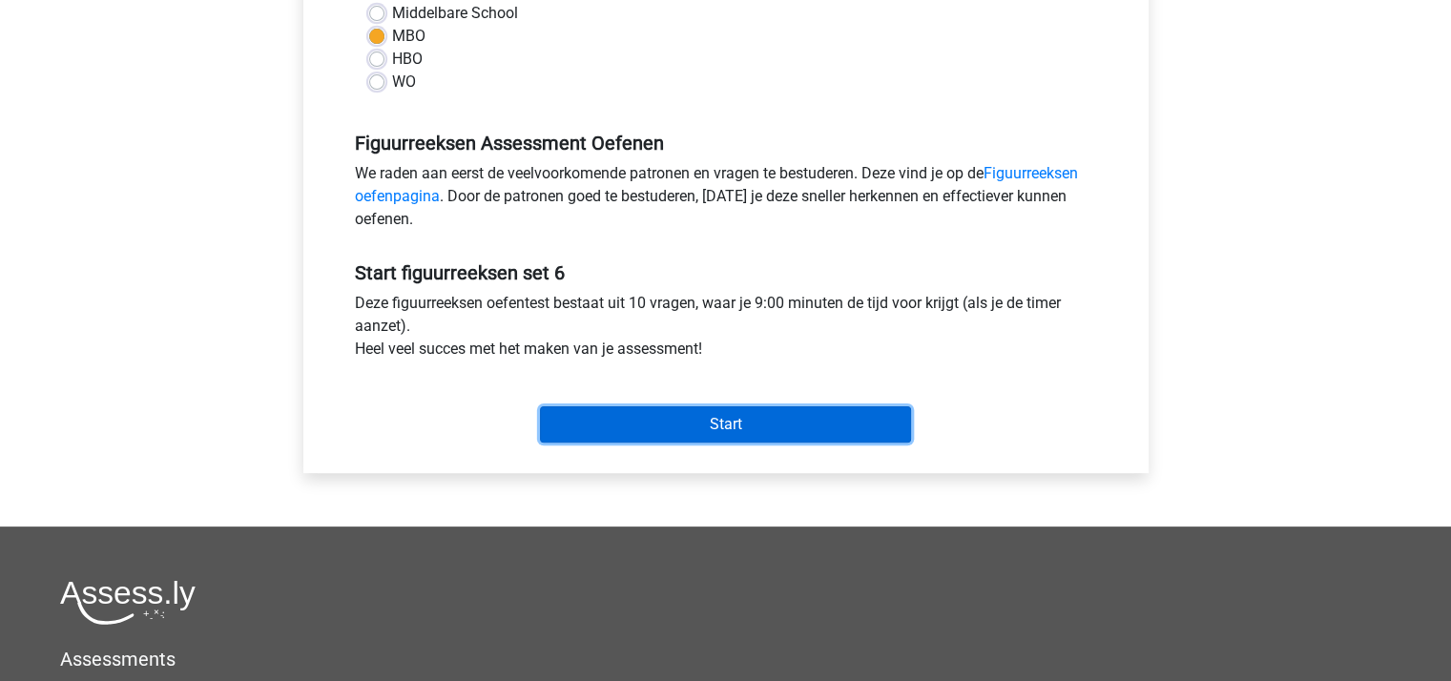
click at [733, 419] on input "Start" at bounding box center [725, 424] width 371 height 36
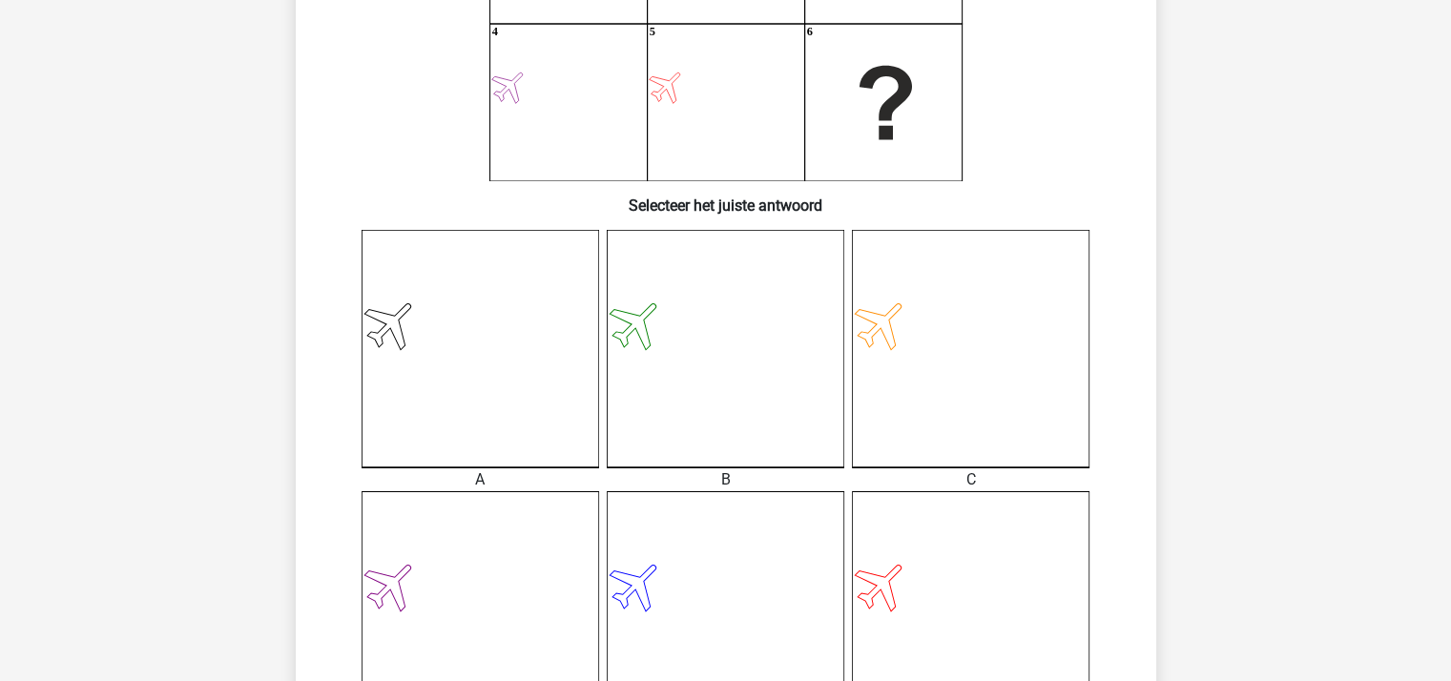
scroll to position [477, 0]
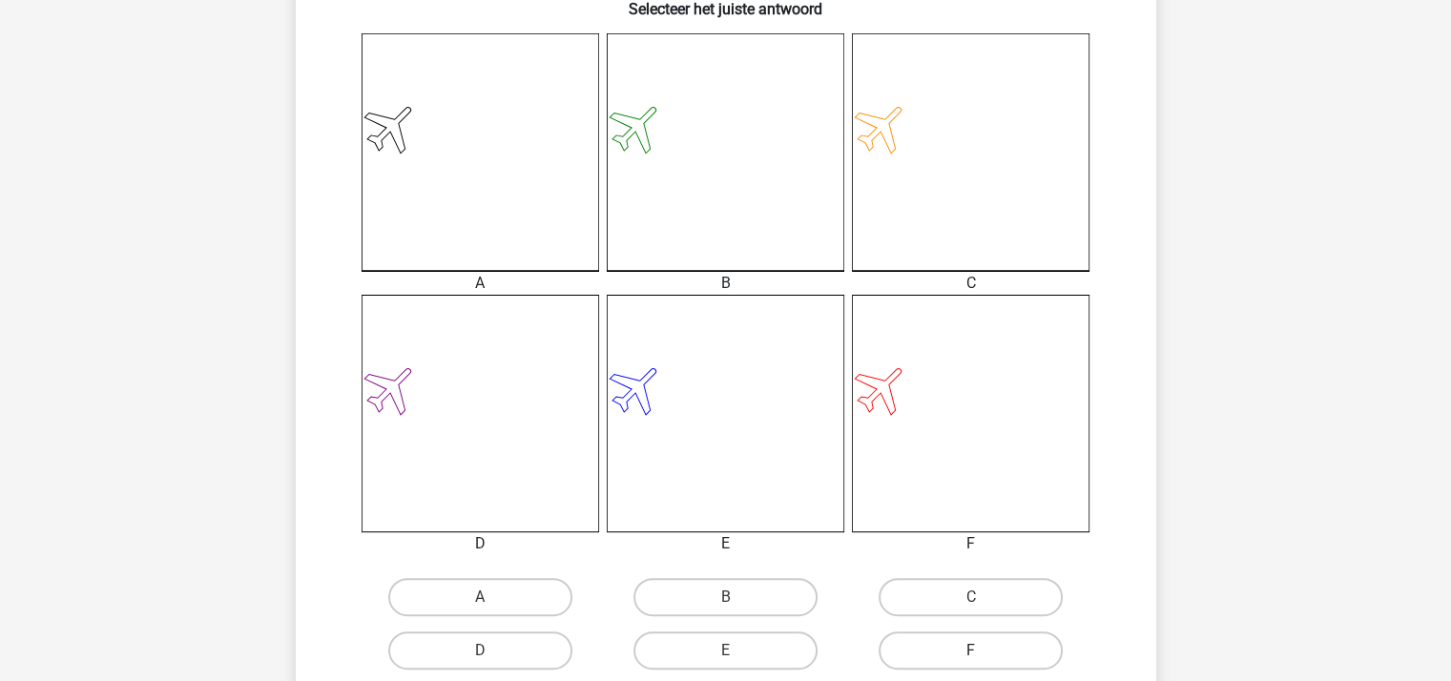
click at [955, 655] on label "F" at bounding box center [970, 650] width 184 height 38
click at [971, 655] on input "F" at bounding box center [977, 656] width 12 height 12
radio input "true"
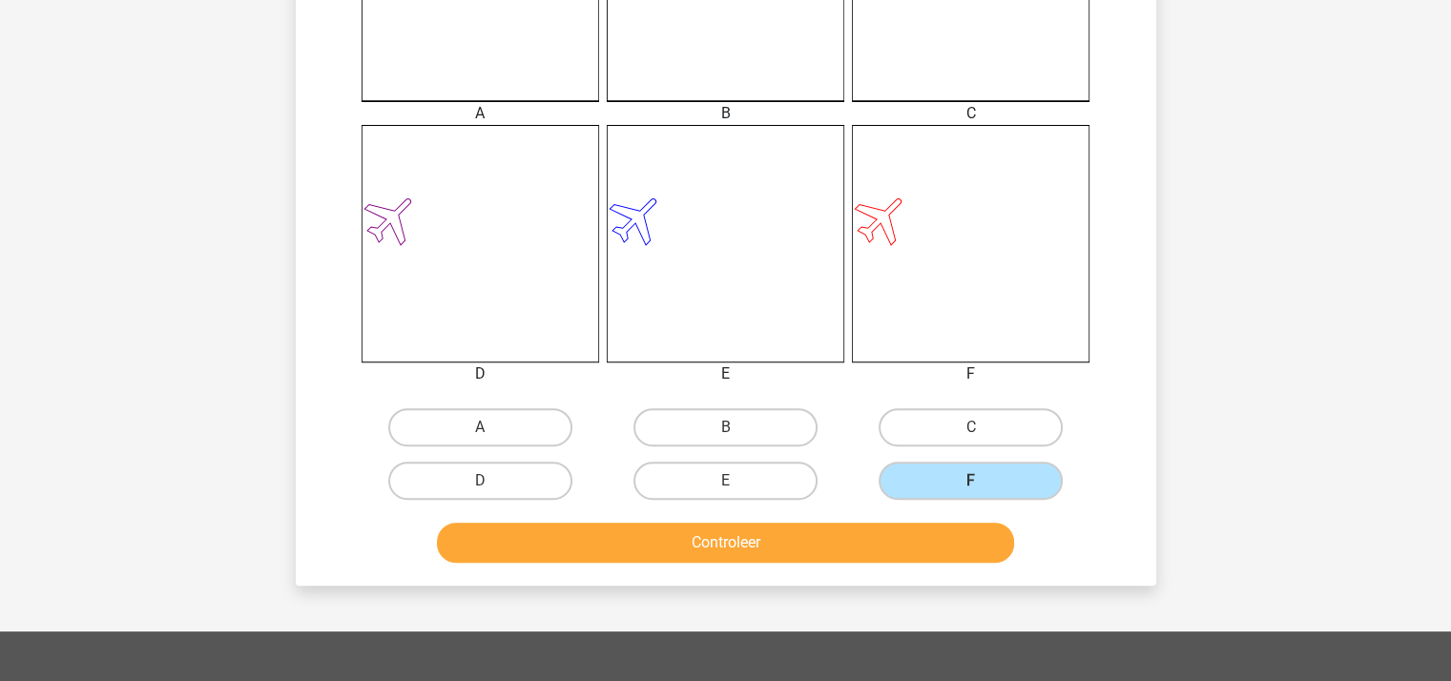
scroll to position [858, 0]
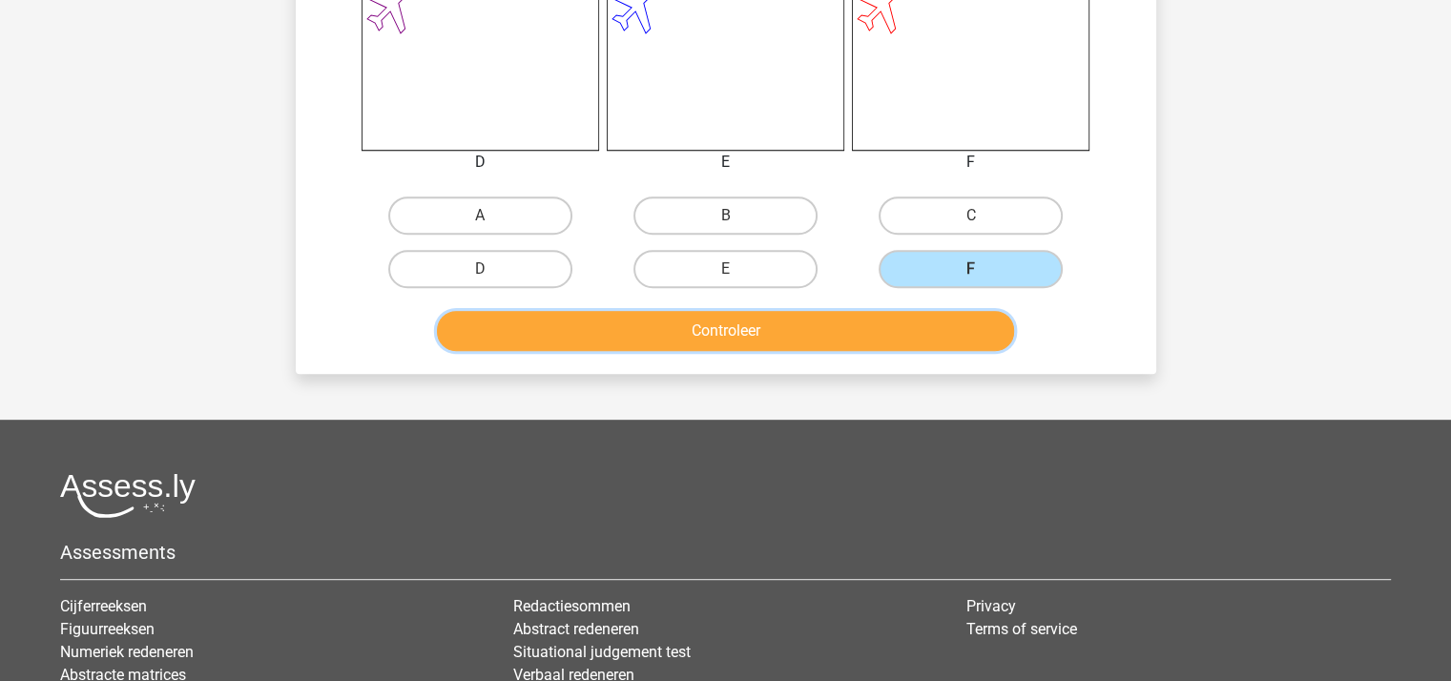
click at [721, 325] on button "Controleer" at bounding box center [725, 331] width 577 height 40
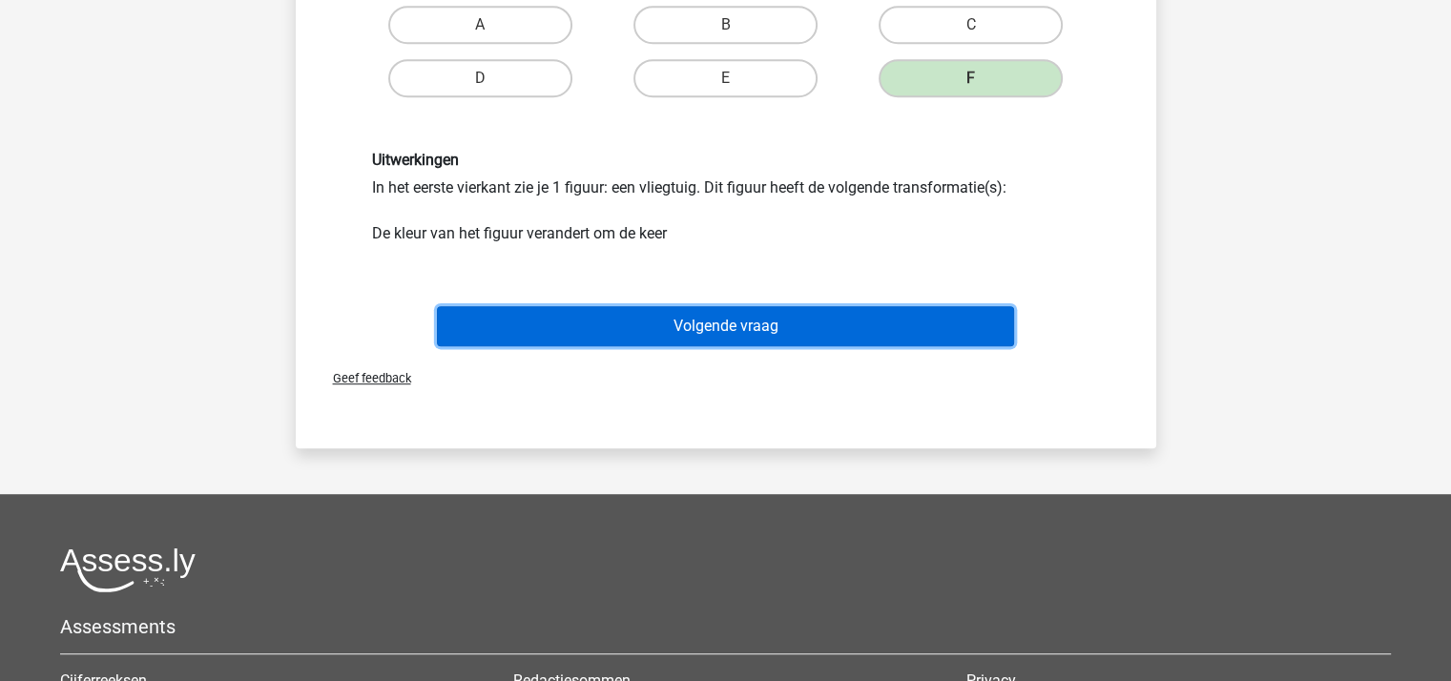
click at [706, 325] on button "Volgende vraag" at bounding box center [725, 326] width 577 height 40
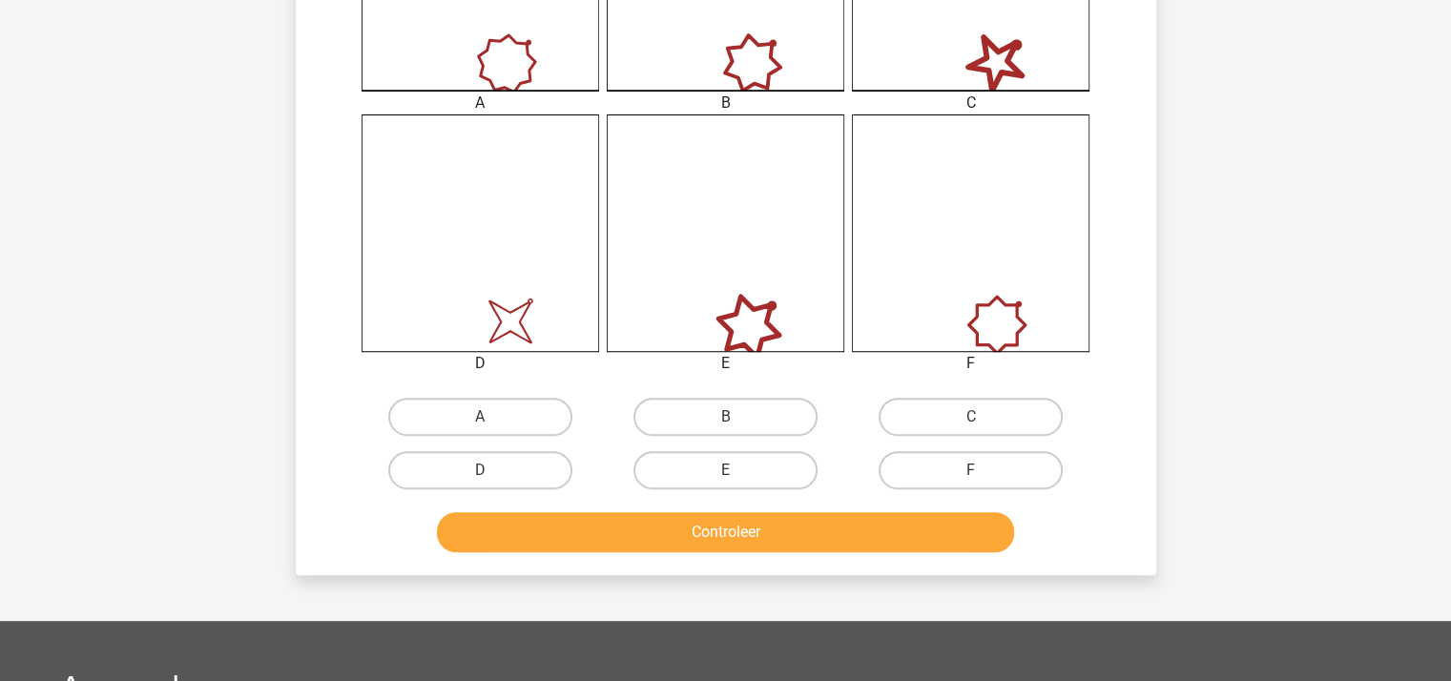
scroll to position [668, 0]
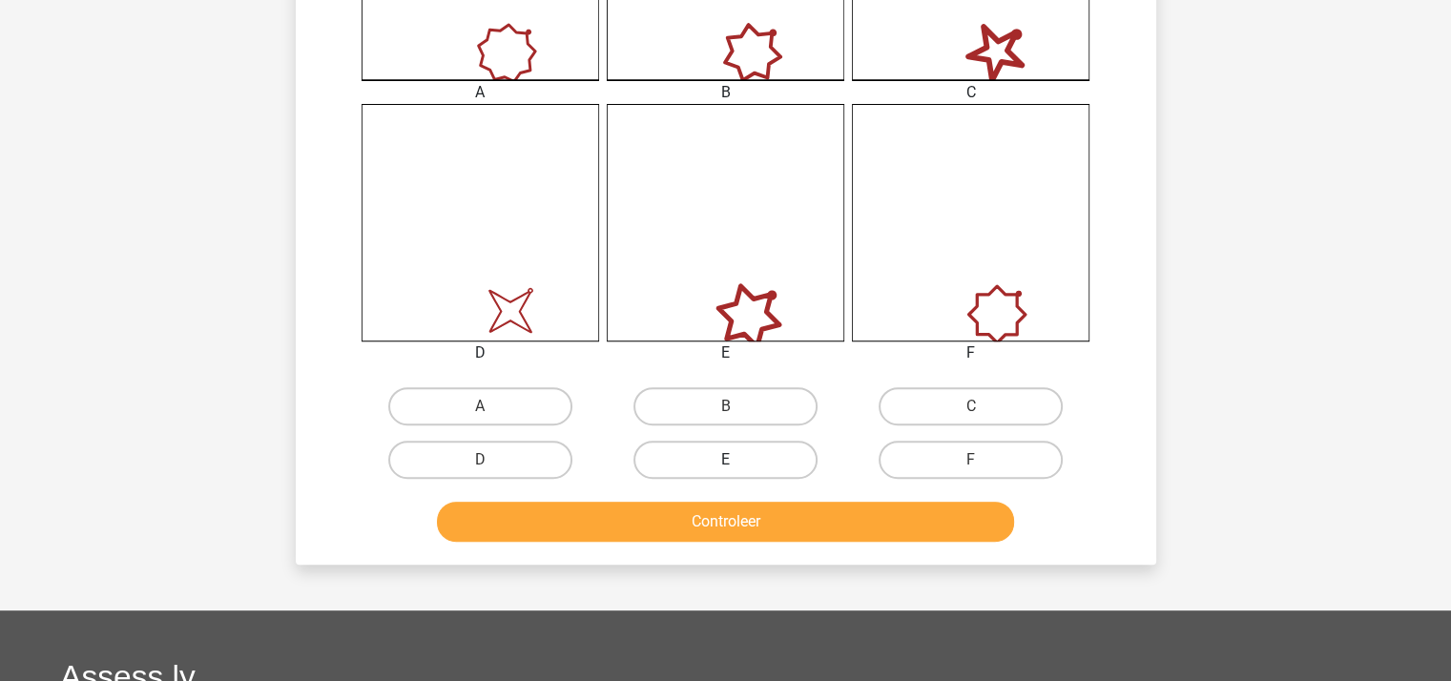
click at [763, 465] on label "E" at bounding box center [725, 460] width 184 height 38
click at [737, 465] on input "E" at bounding box center [731, 466] width 12 height 12
radio input "true"
click at [767, 521] on button "Controleer" at bounding box center [725, 522] width 577 height 40
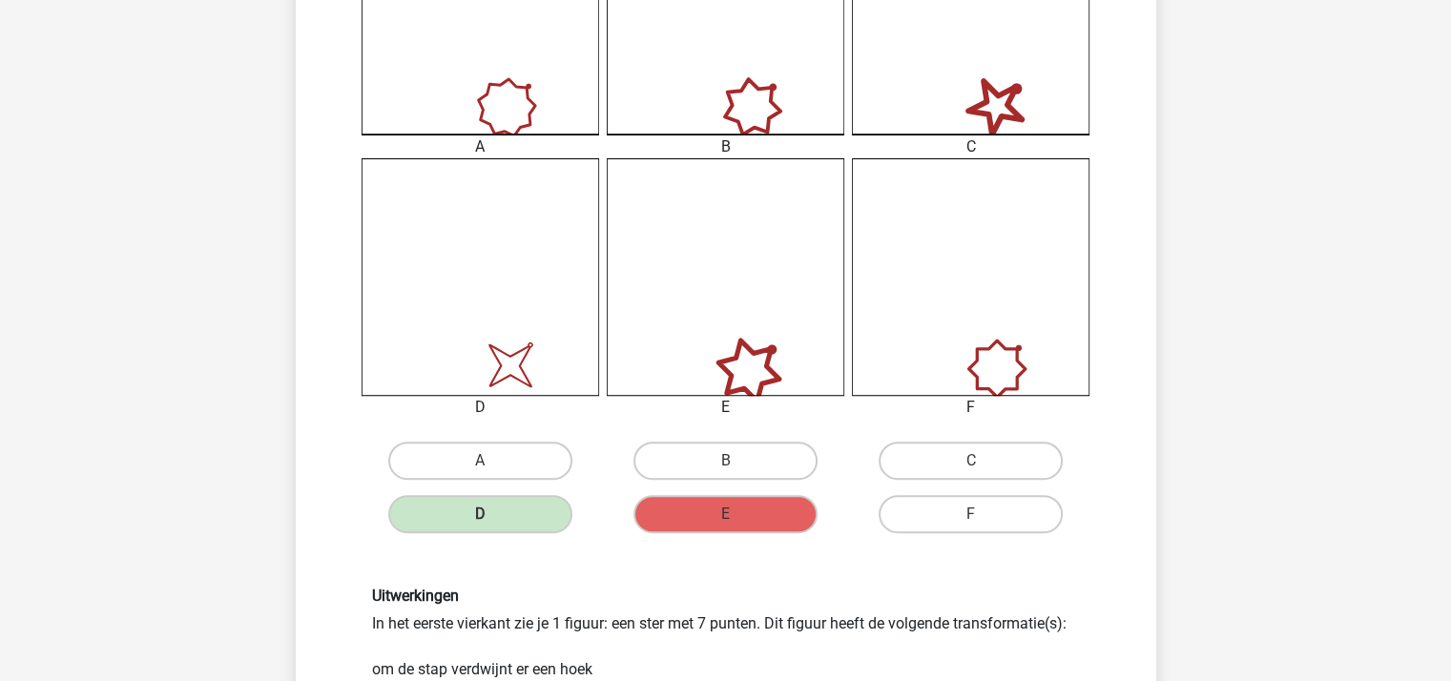
scroll to position [858, 0]
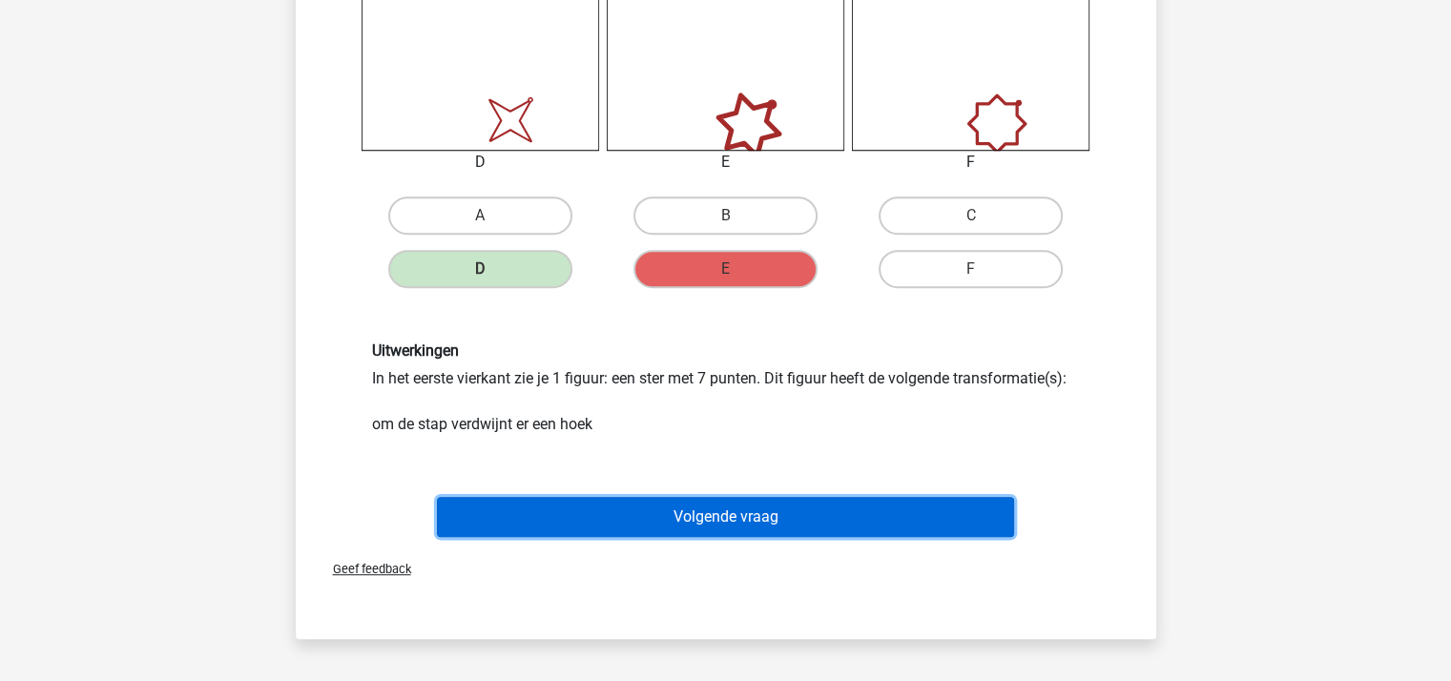
click at [696, 510] on button "Volgende vraag" at bounding box center [725, 517] width 577 height 40
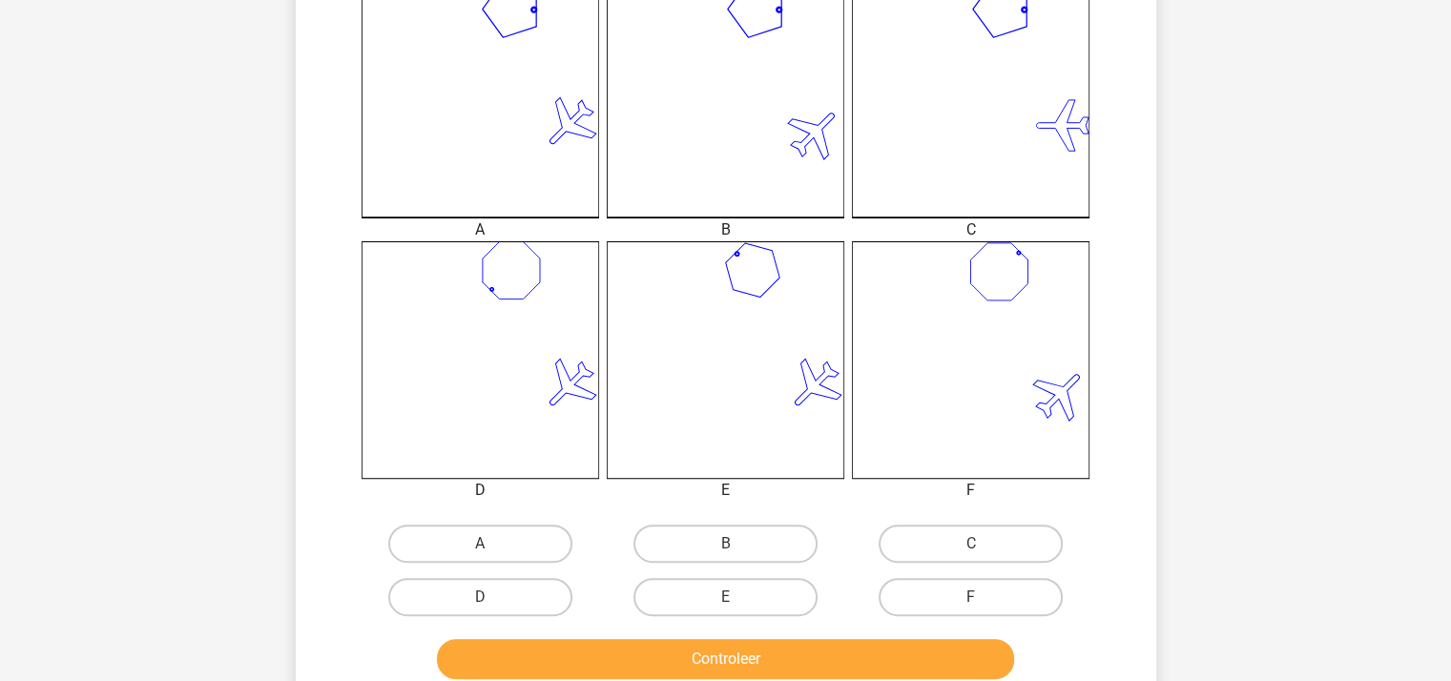
scroll to position [668, 0]
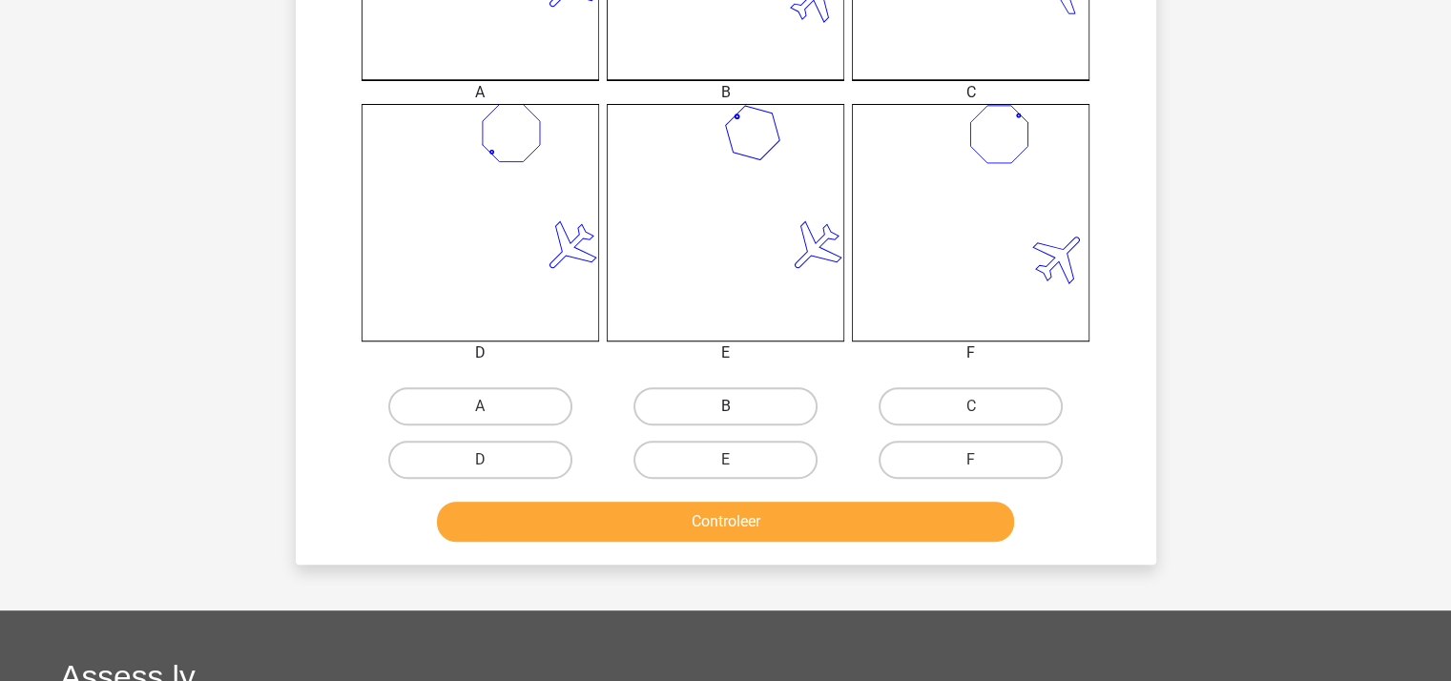
click at [752, 400] on label "B" at bounding box center [725, 406] width 184 height 38
click at [737, 406] on input "B" at bounding box center [731, 412] width 12 height 12
radio input "true"
click at [759, 516] on button "Controleer" at bounding box center [725, 522] width 577 height 40
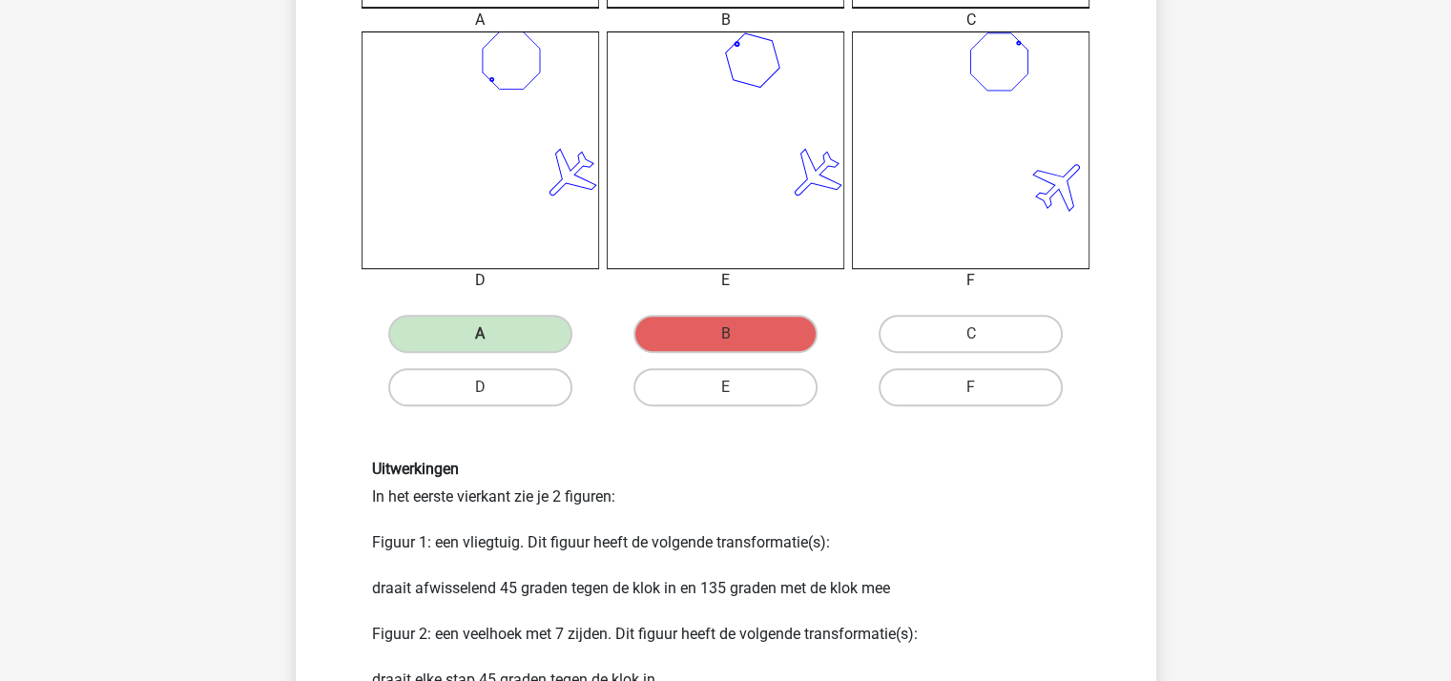
scroll to position [858, 0]
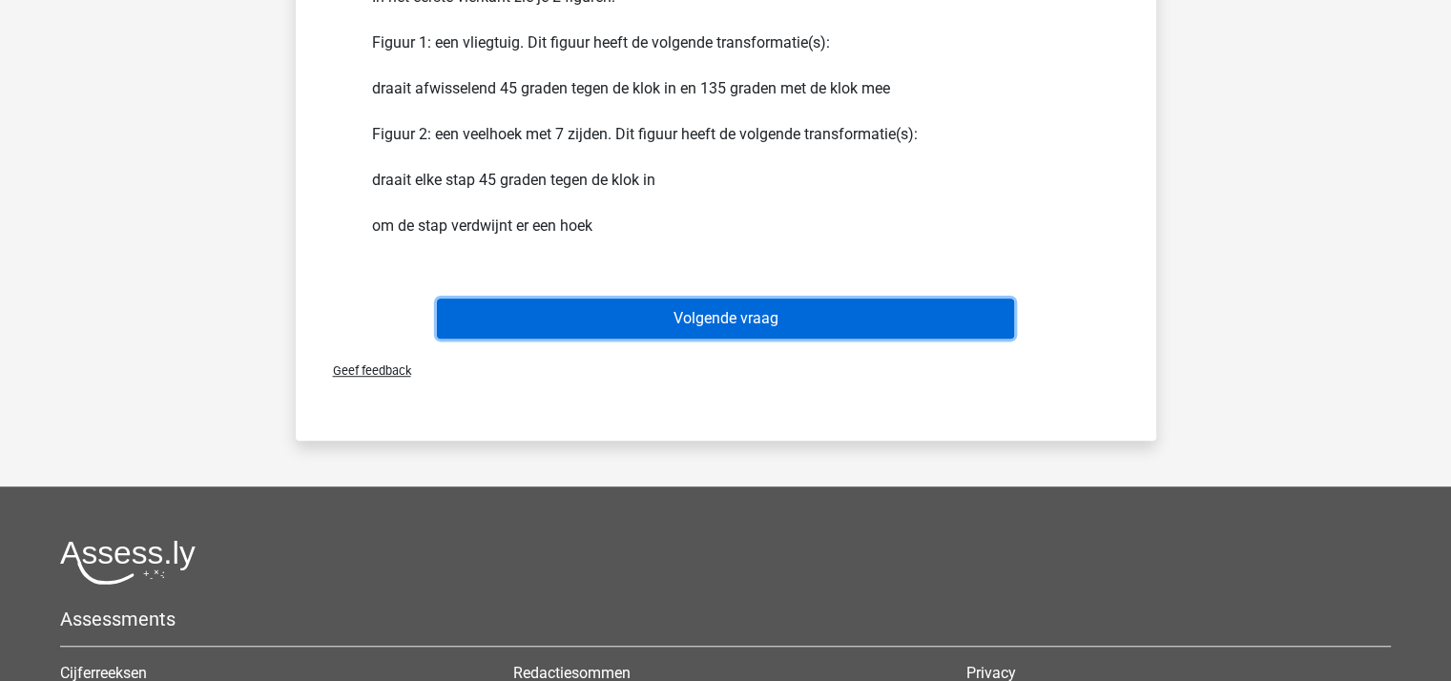
click at [759, 314] on button "Volgende vraag" at bounding box center [725, 319] width 577 height 40
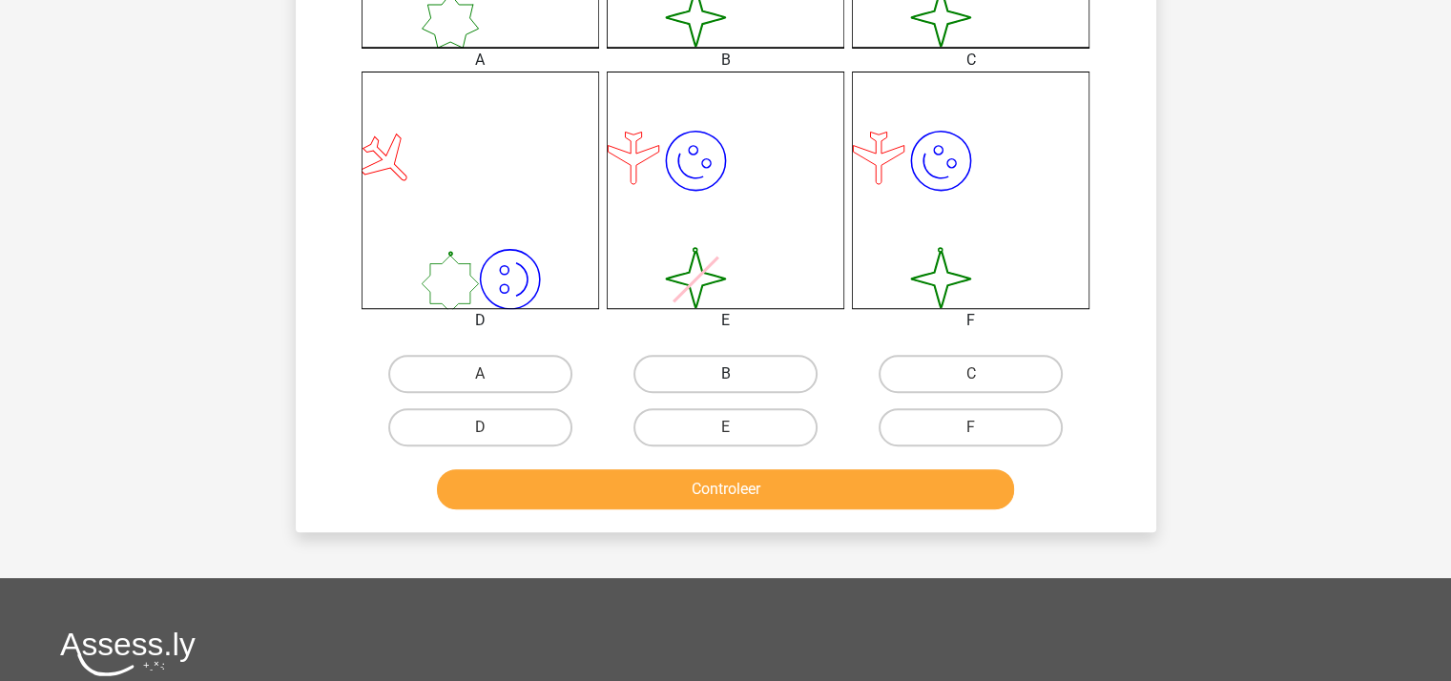
scroll to position [755, 0]
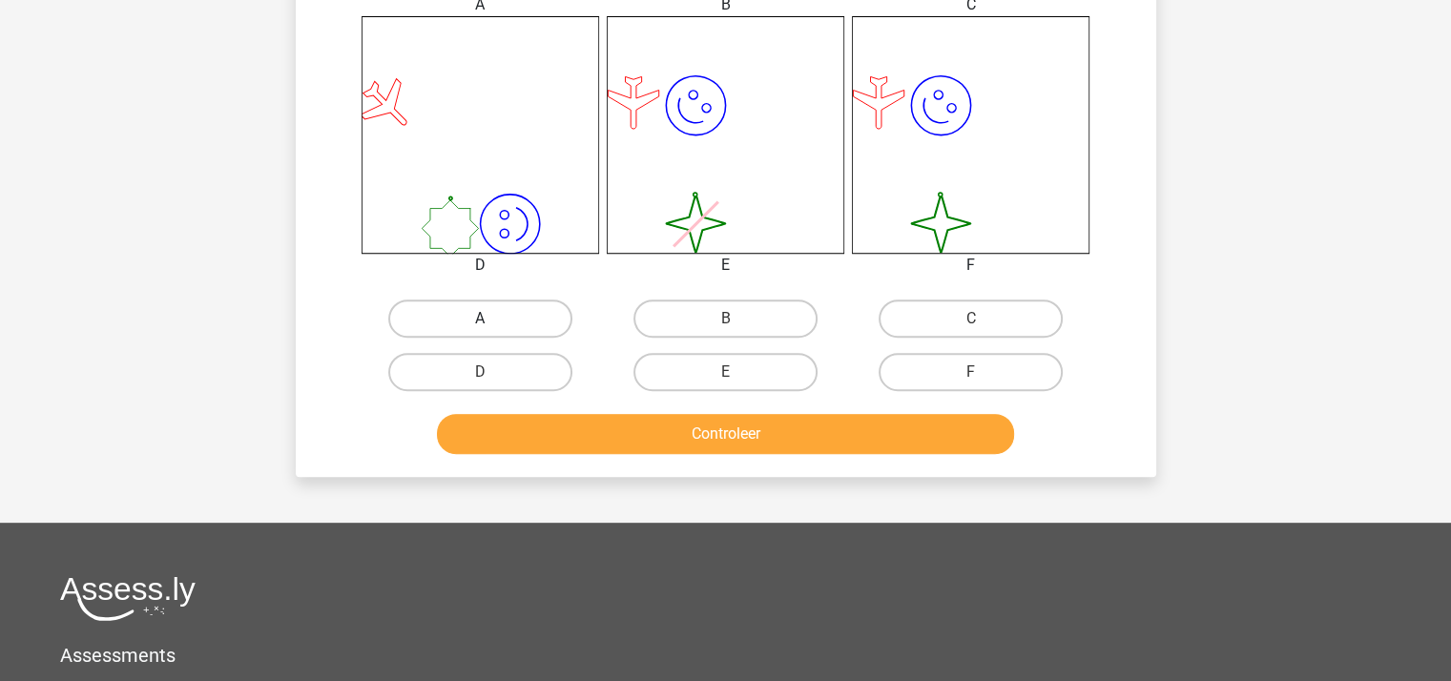
click at [541, 320] on label "A" at bounding box center [480, 318] width 184 height 38
click at [492, 320] on input "A" at bounding box center [486, 325] width 12 height 12
radio input "true"
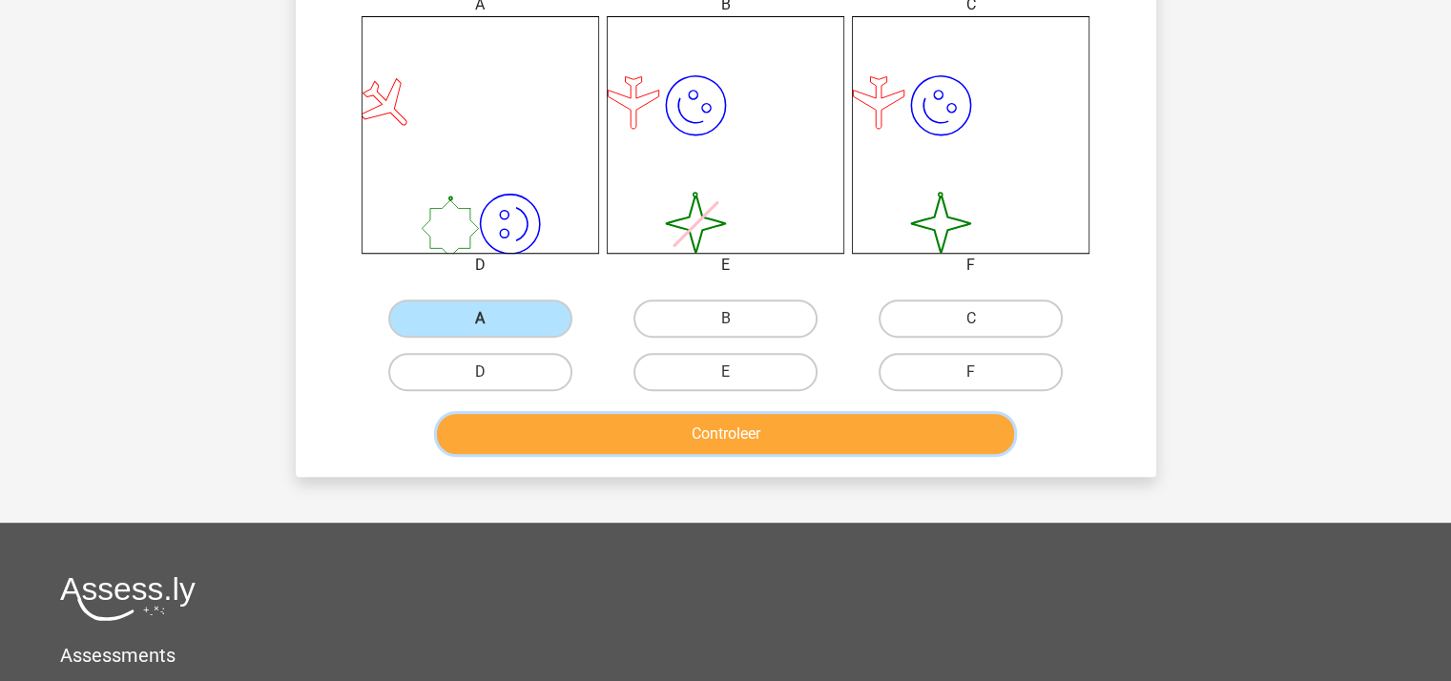
click at [567, 425] on button "Controleer" at bounding box center [725, 434] width 577 height 40
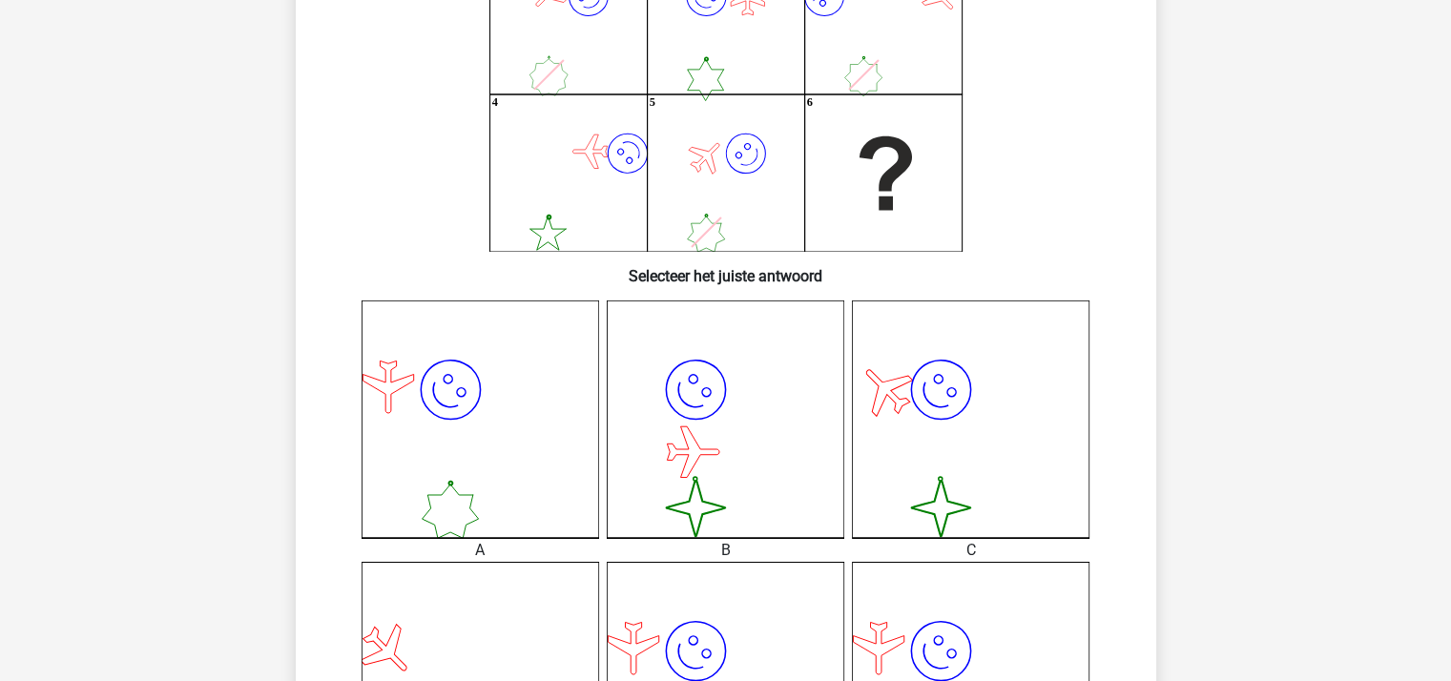
scroll to position [183, 0]
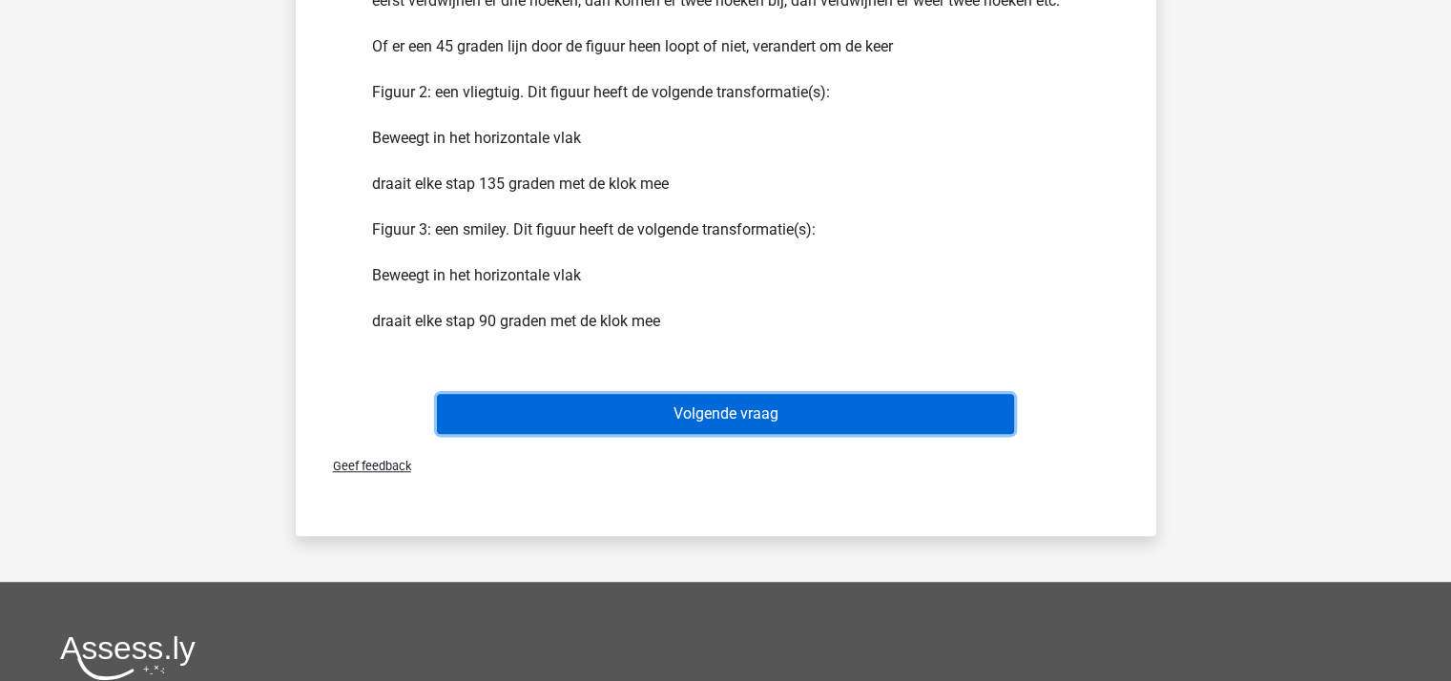
click at [681, 415] on button "Volgende vraag" at bounding box center [725, 414] width 577 height 40
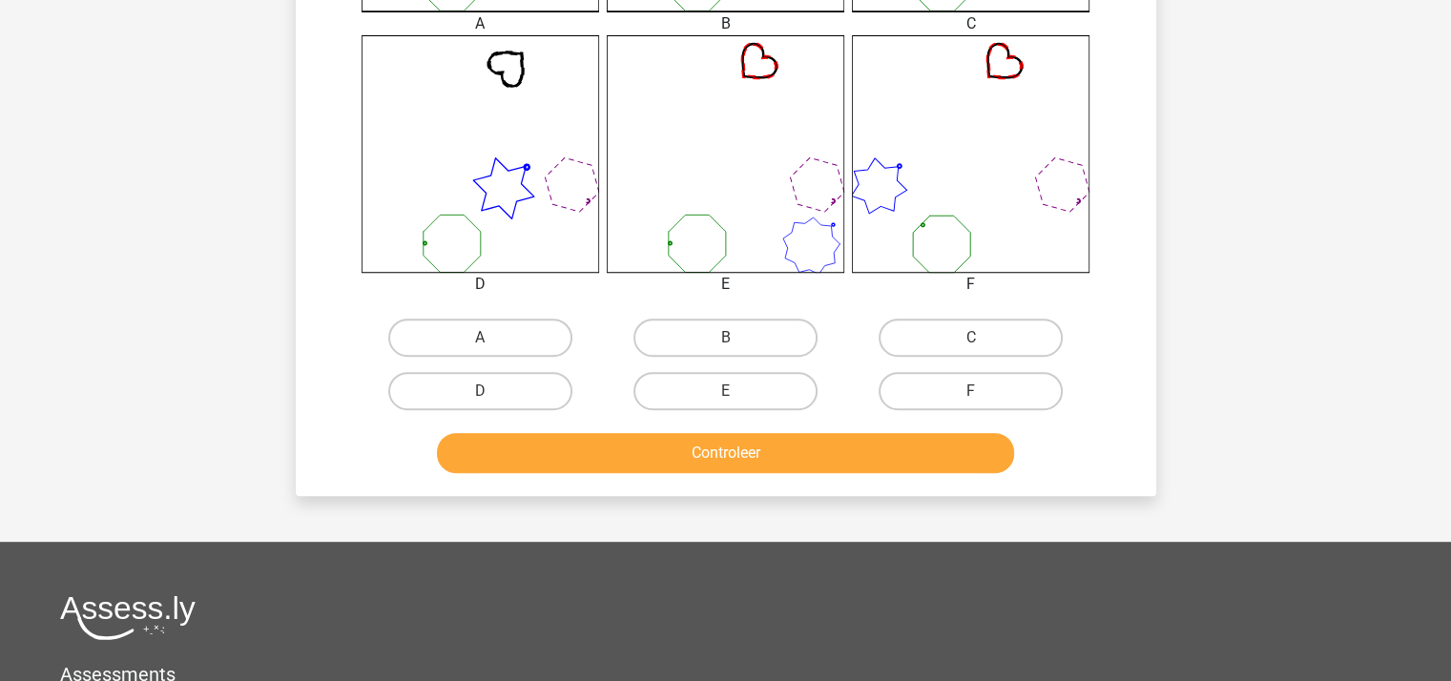
scroll to position [755, 0]
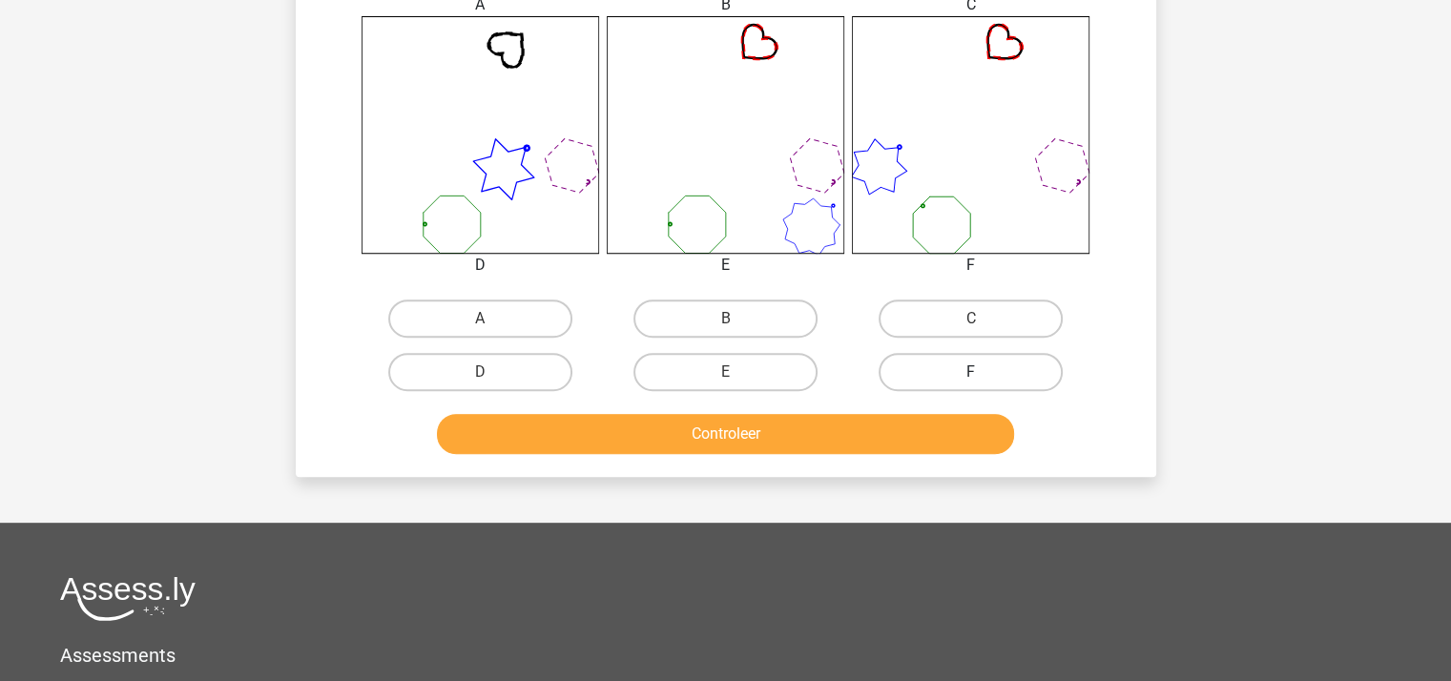
click at [893, 361] on label "F" at bounding box center [970, 372] width 184 height 38
click at [971, 372] on input "F" at bounding box center [977, 378] width 12 height 12
radio input "true"
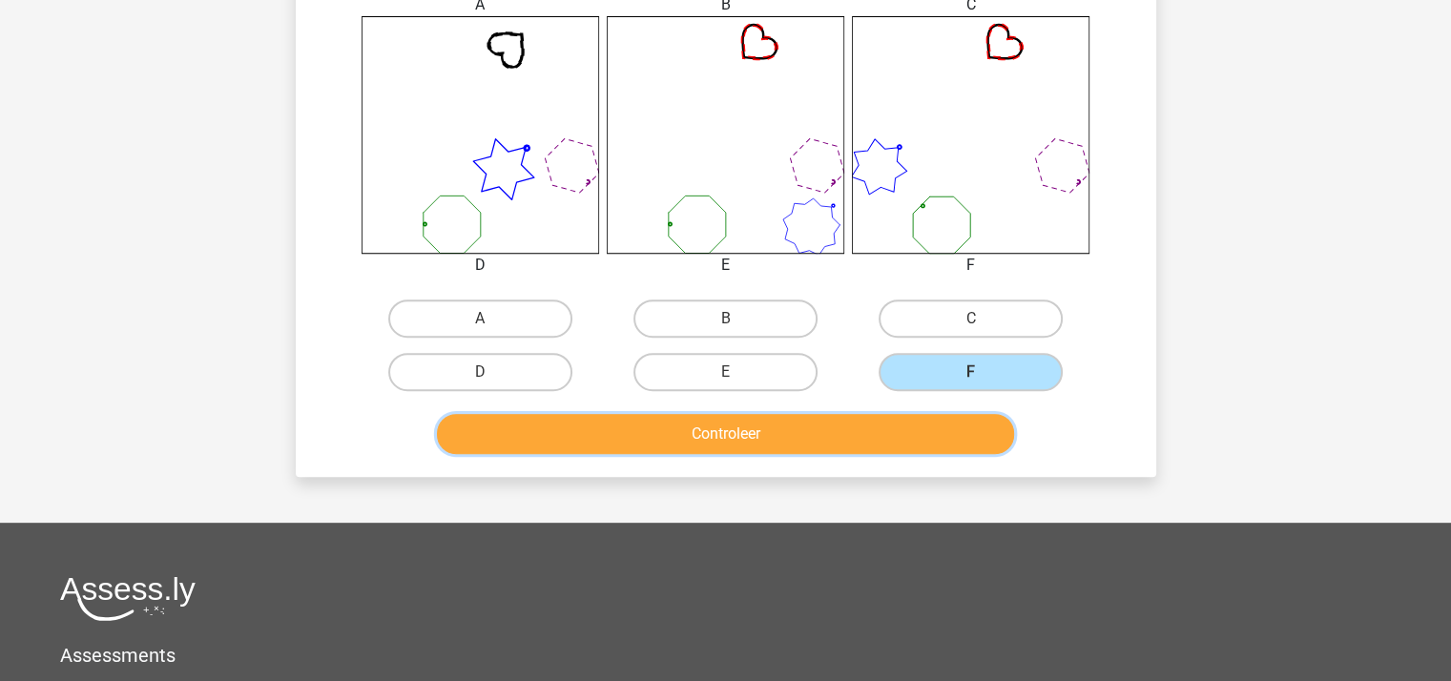
click at [876, 419] on button "Controleer" at bounding box center [725, 434] width 577 height 40
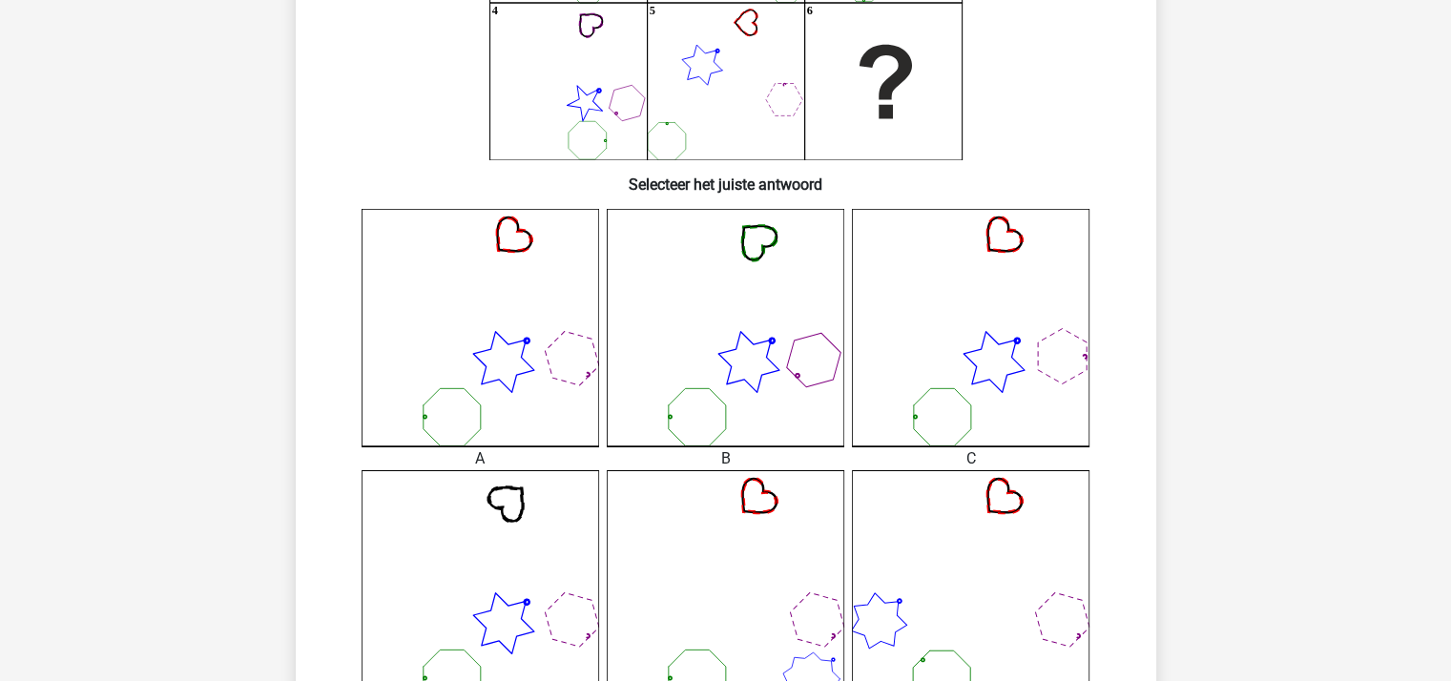
scroll to position [278, 0]
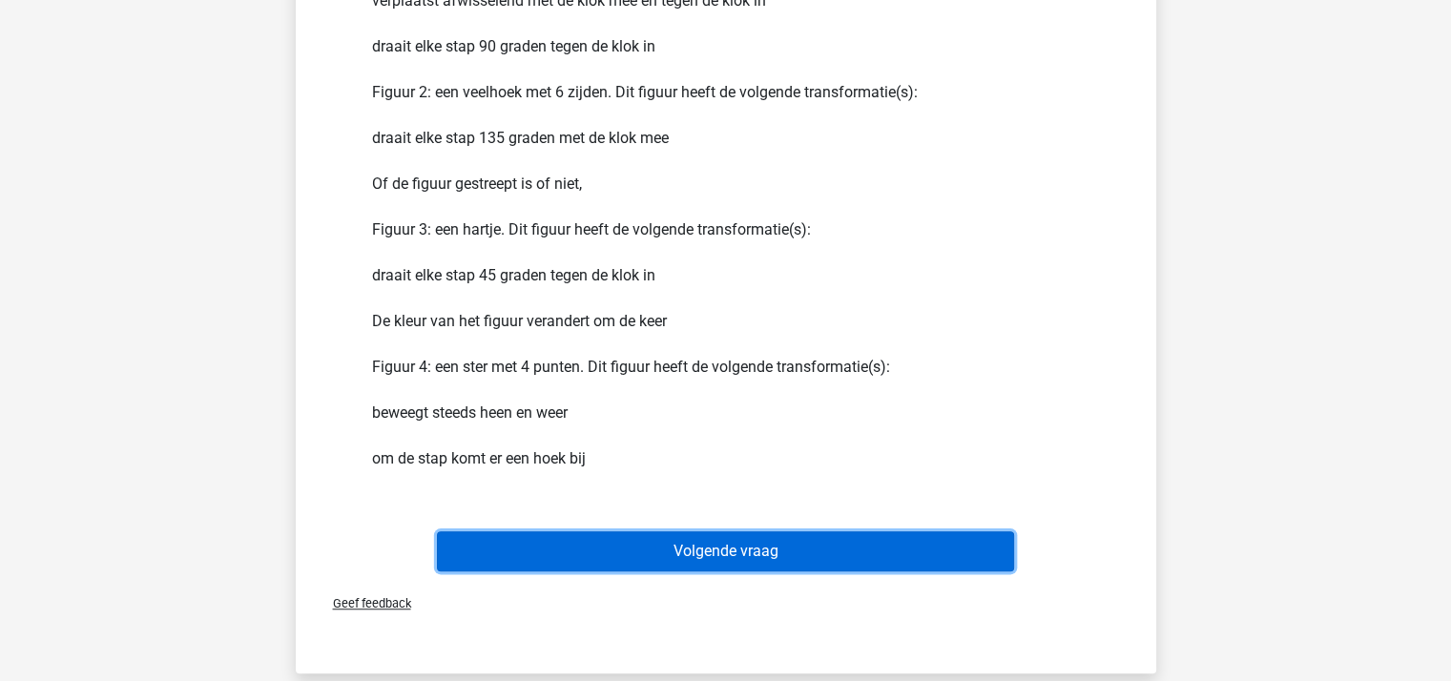
click at [666, 542] on button "Volgende vraag" at bounding box center [725, 551] width 577 height 40
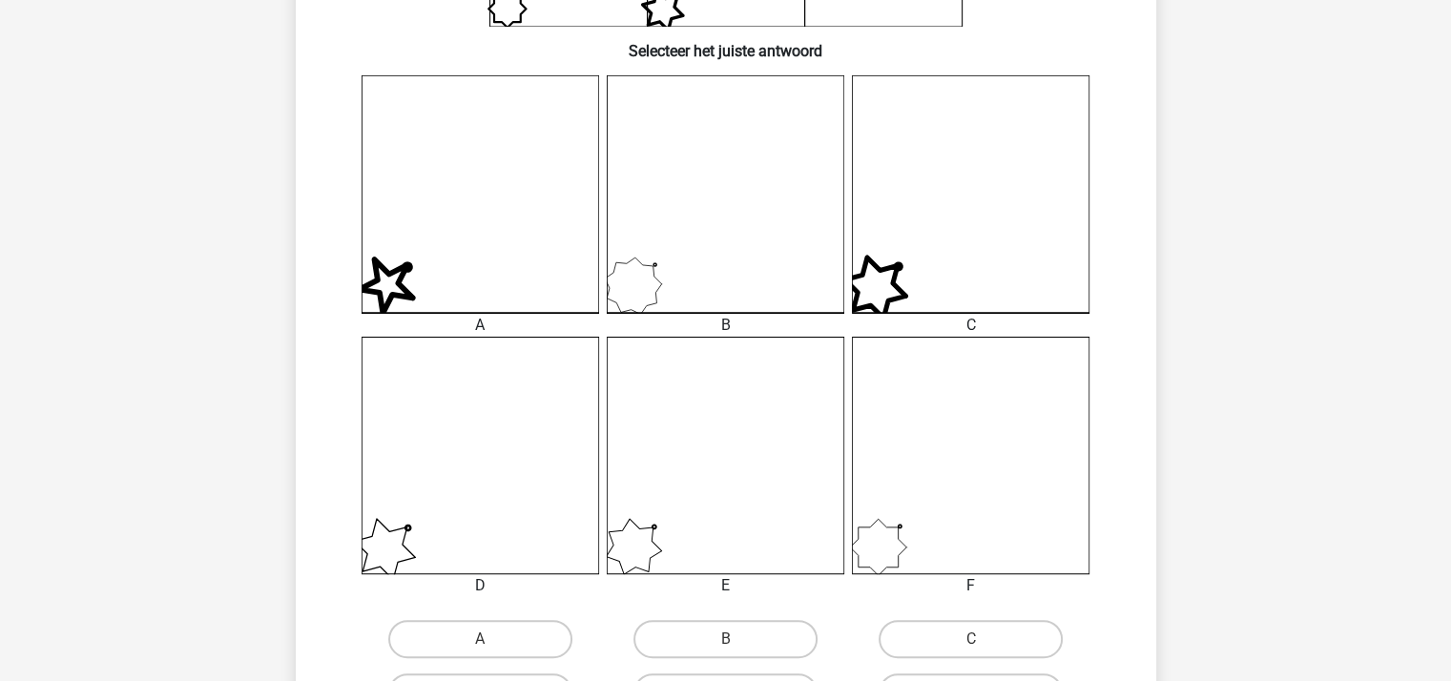
scroll to position [469, 0]
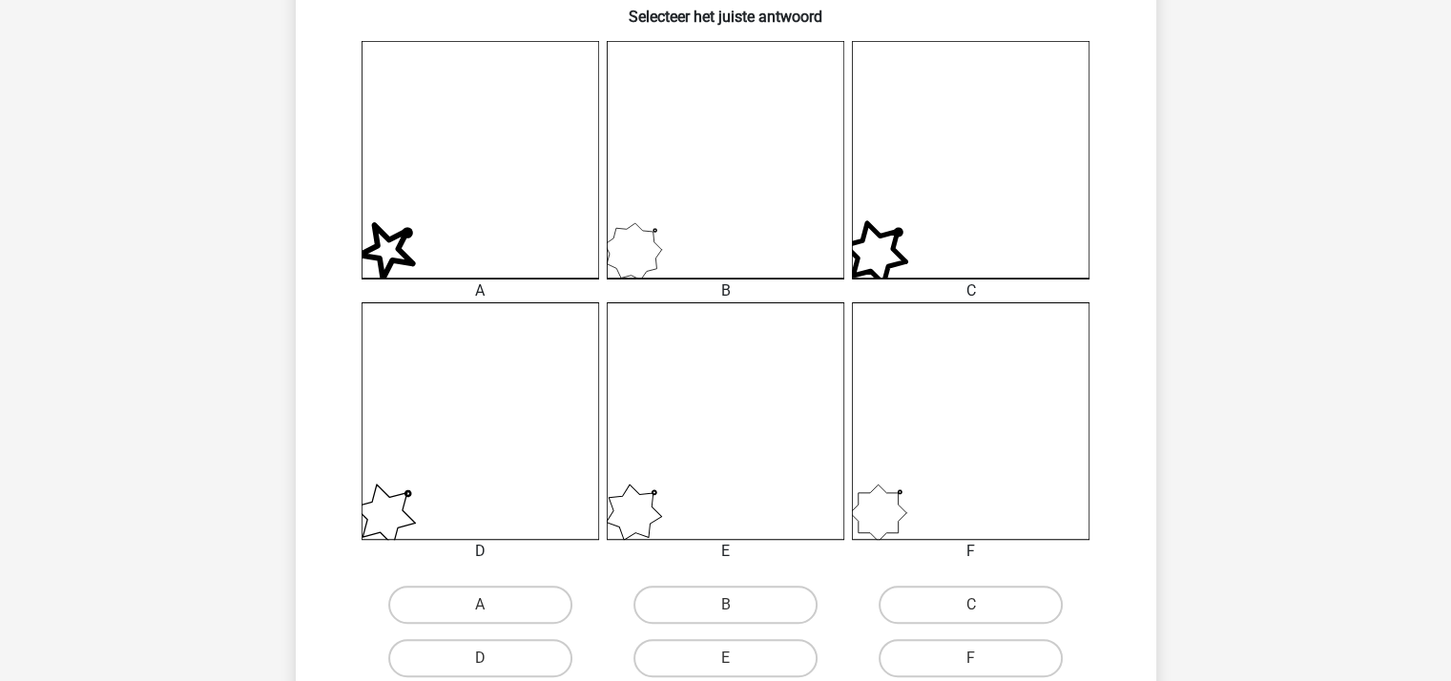
click at [733, 606] on input "B" at bounding box center [731, 611] width 12 height 12
radio input "true"
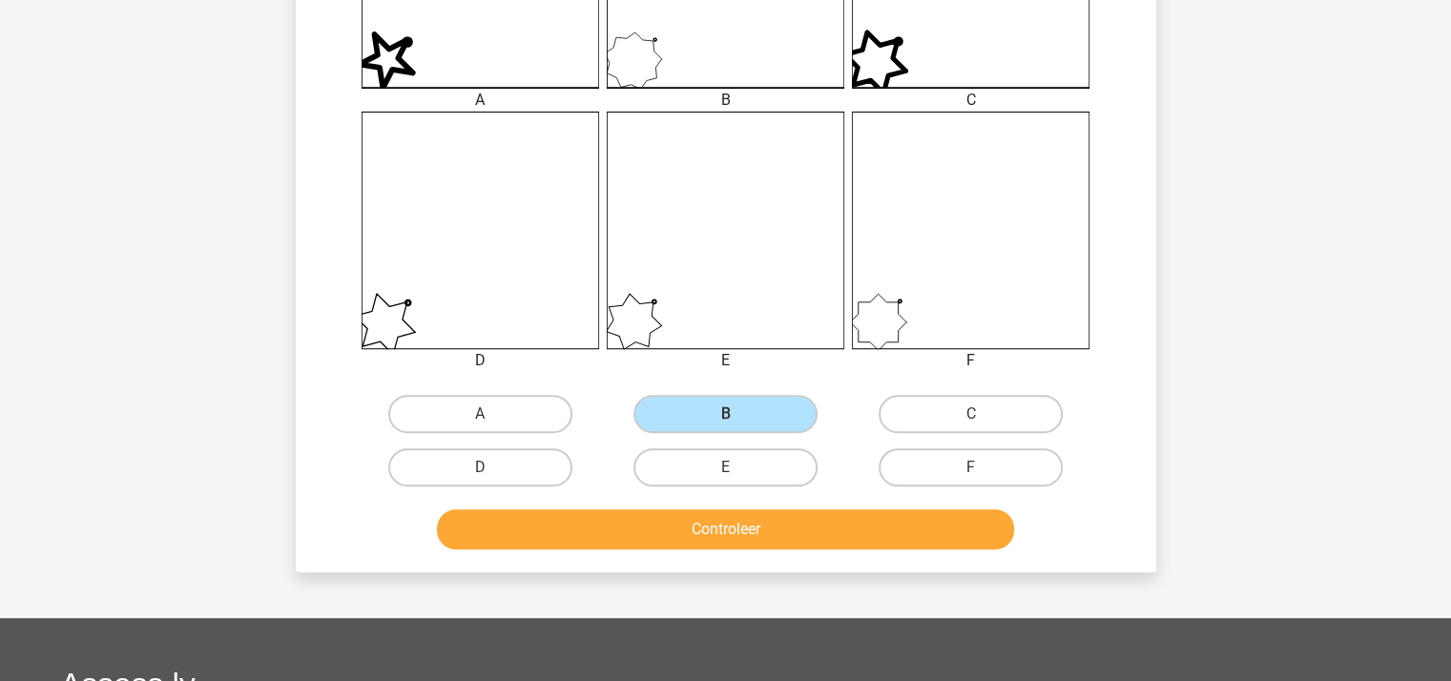
scroll to position [755, 0]
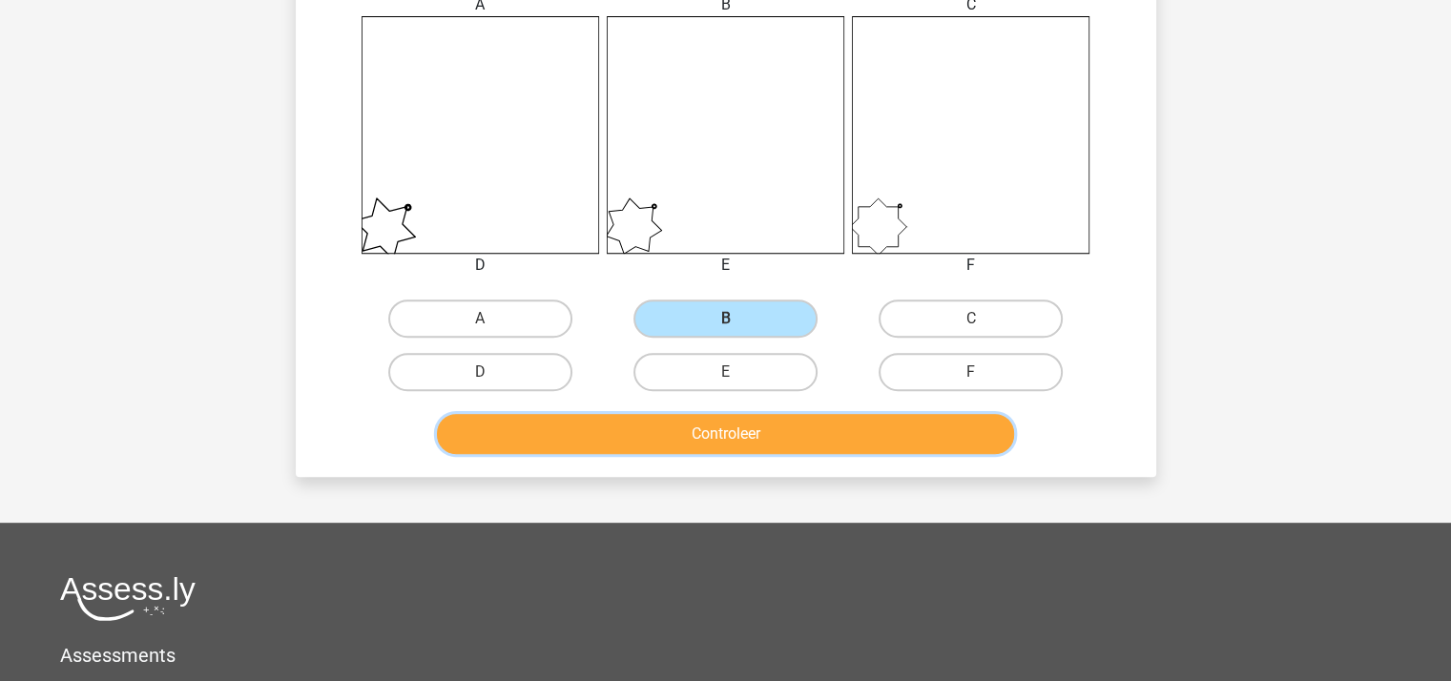
click at [708, 431] on button "Controleer" at bounding box center [725, 434] width 577 height 40
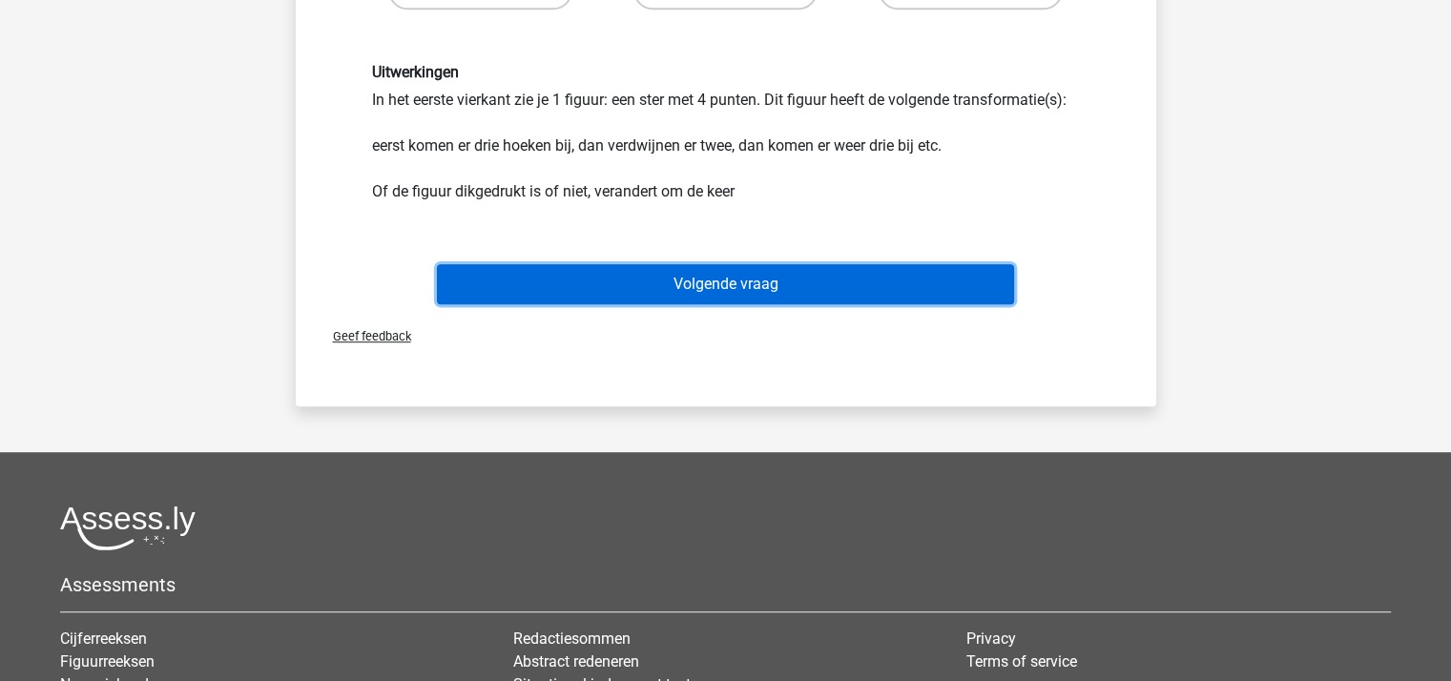
click at [695, 278] on button "Volgende vraag" at bounding box center [725, 284] width 577 height 40
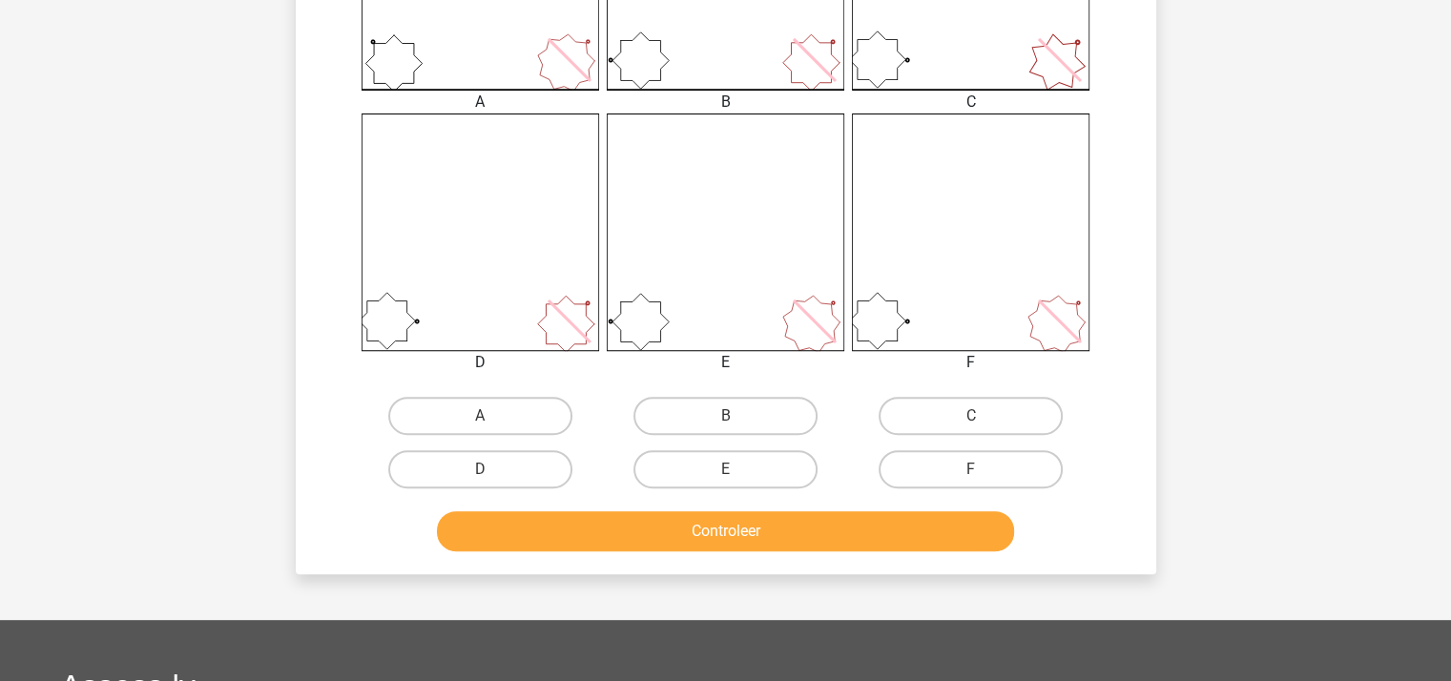
scroll to position [660, 0]
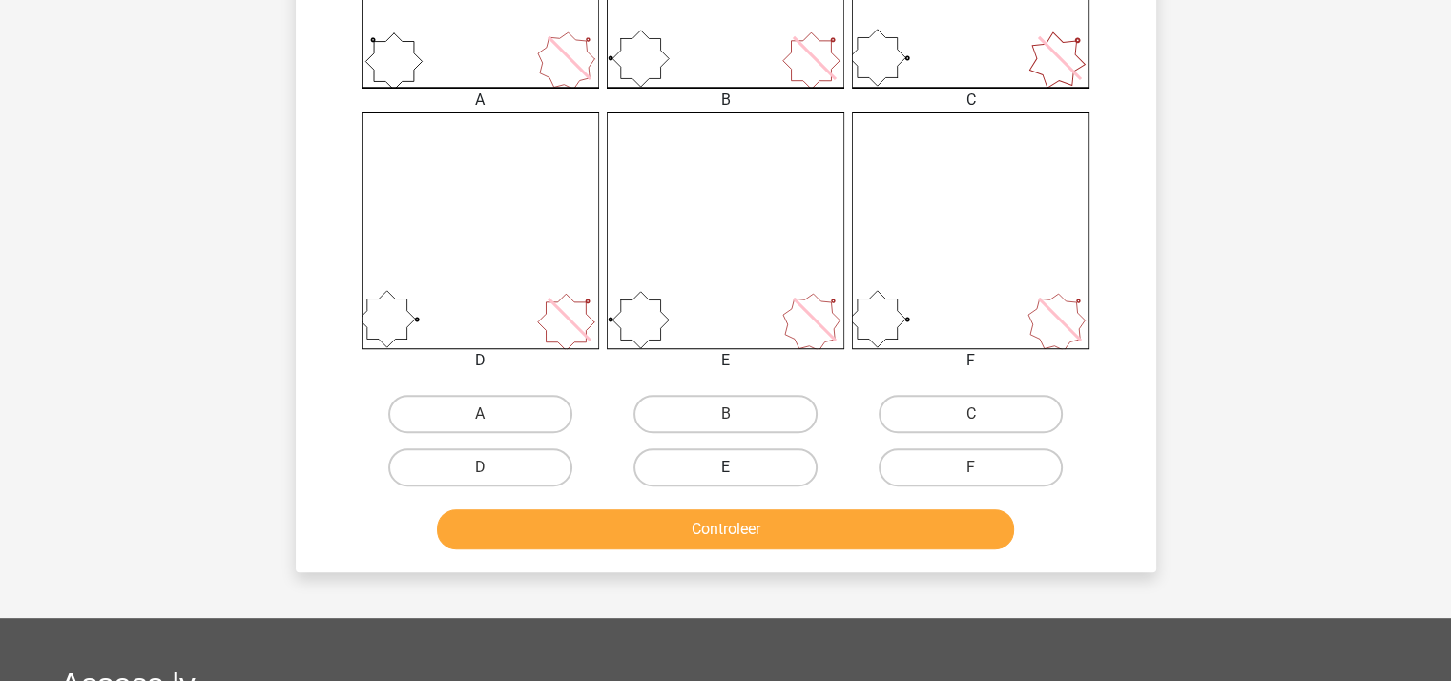
click at [723, 463] on label "E" at bounding box center [725, 467] width 184 height 38
click at [725, 467] on input "E" at bounding box center [731, 473] width 12 height 12
radio input "true"
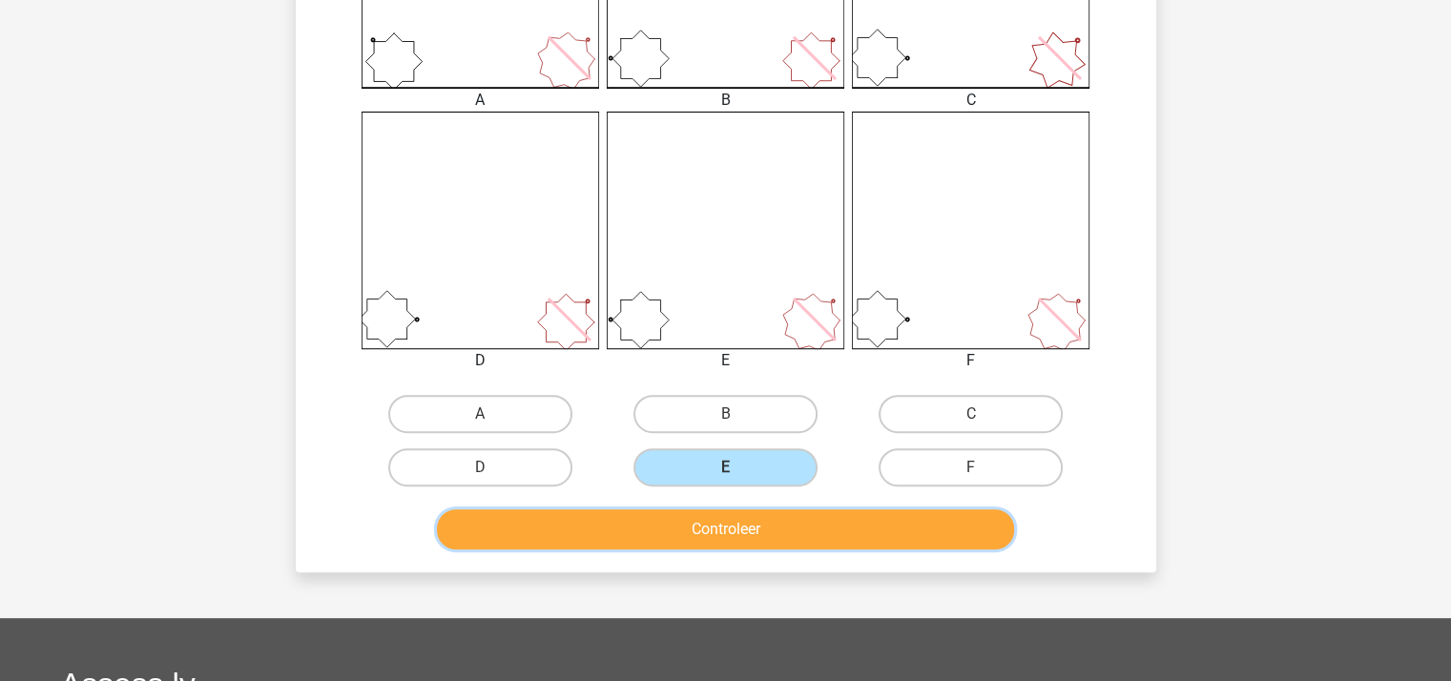
click at [718, 532] on button "Controleer" at bounding box center [725, 529] width 577 height 40
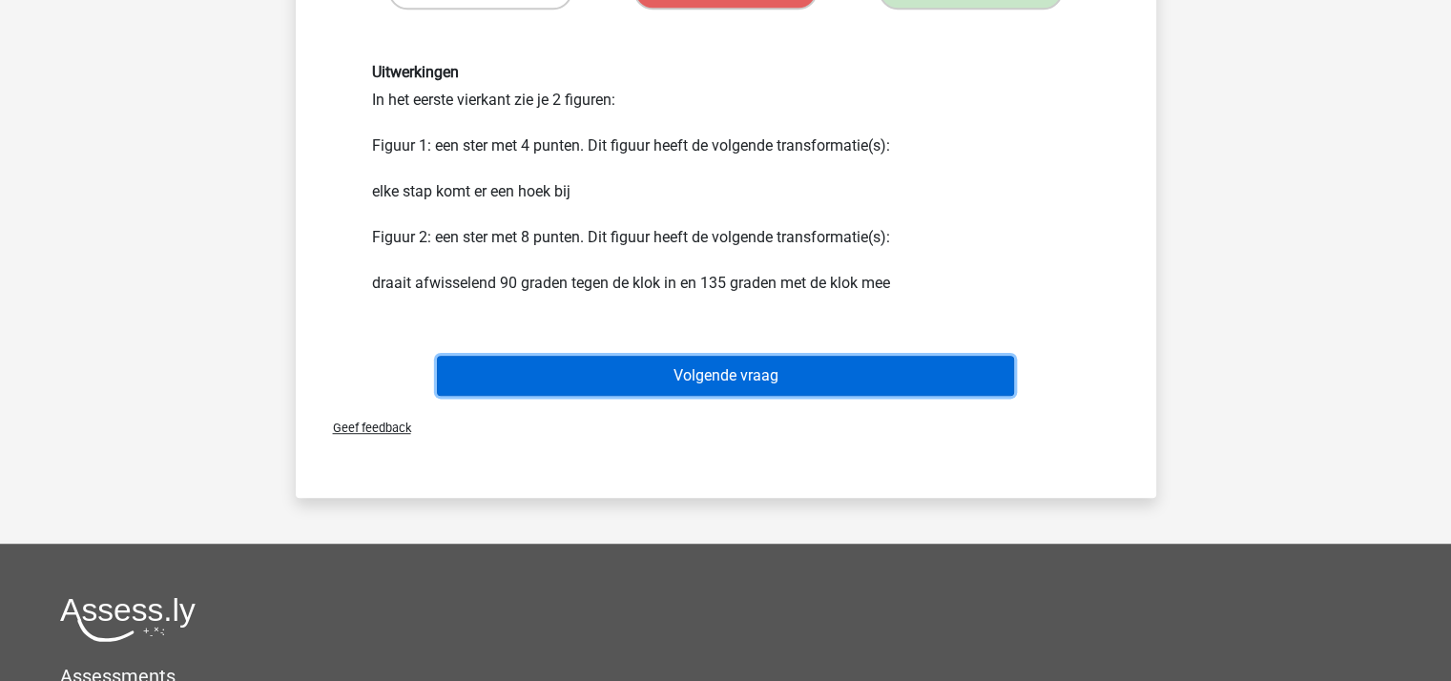
click at [725, 385] on button "Volgende vraag" at bounding box center [725, 376] width 577 height 40
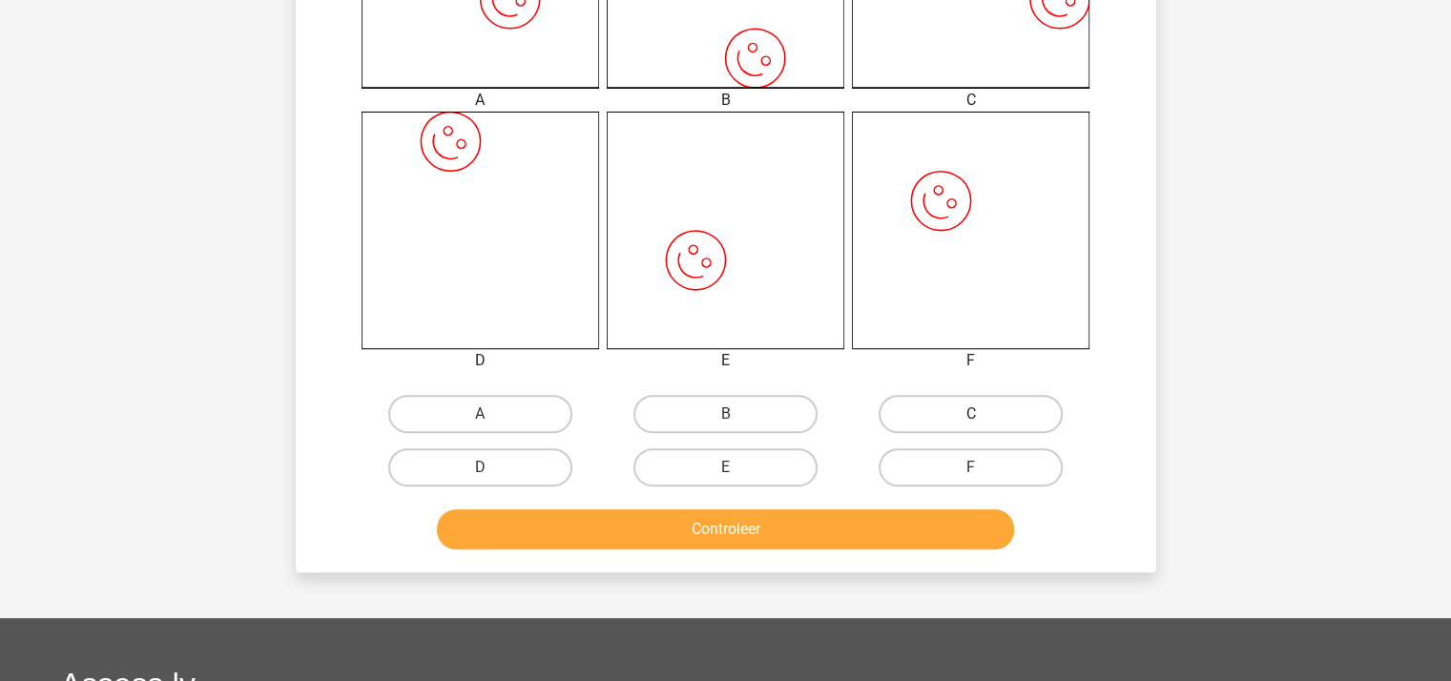
click at [890, 399] on label "C" at bounding box center [970, 414] width 184 height 38
click at [971, 414] on input "C" at bounding box center [977, 420] width 12 height 12
radio input "true"
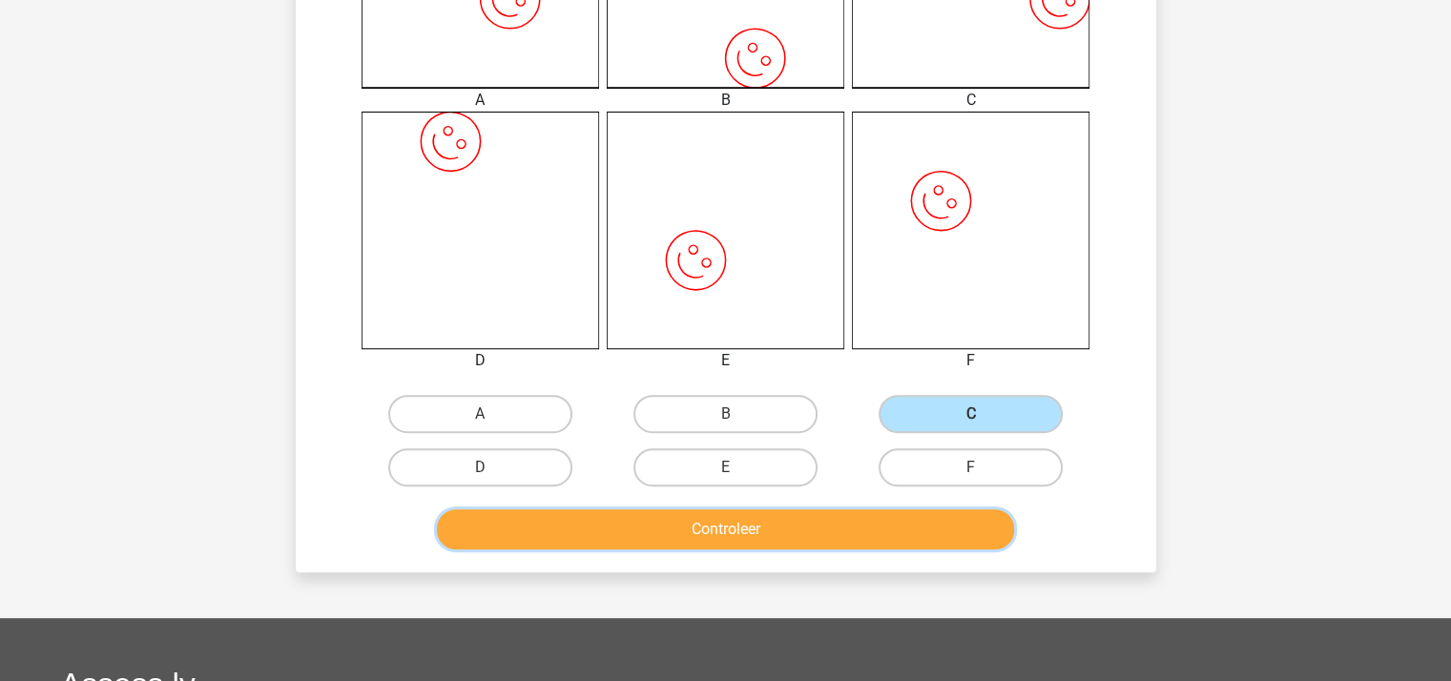
click at [811, 537] on button "Controleer" at bounding box center [725, 529] width 577 height 40
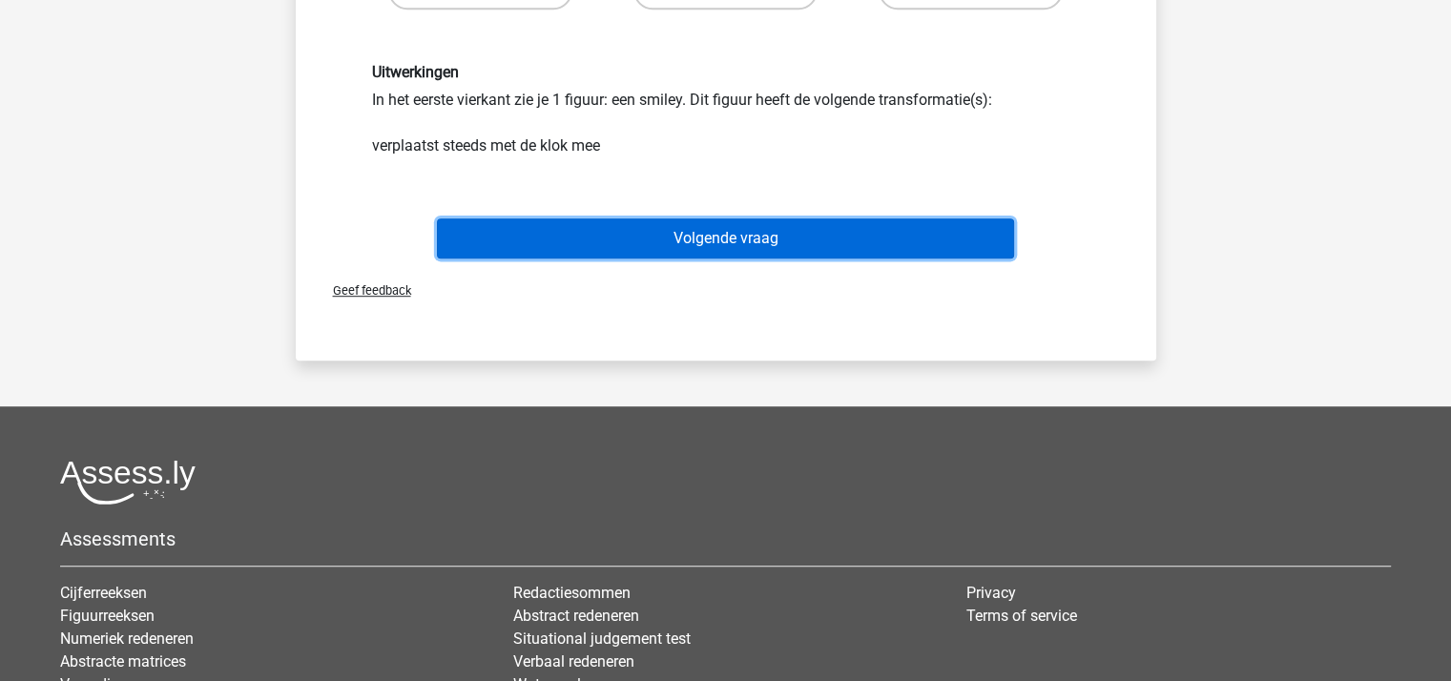
click at [751, 236] on button "Volgende vraag" at bounding box center [725, 238] width 577 height 40
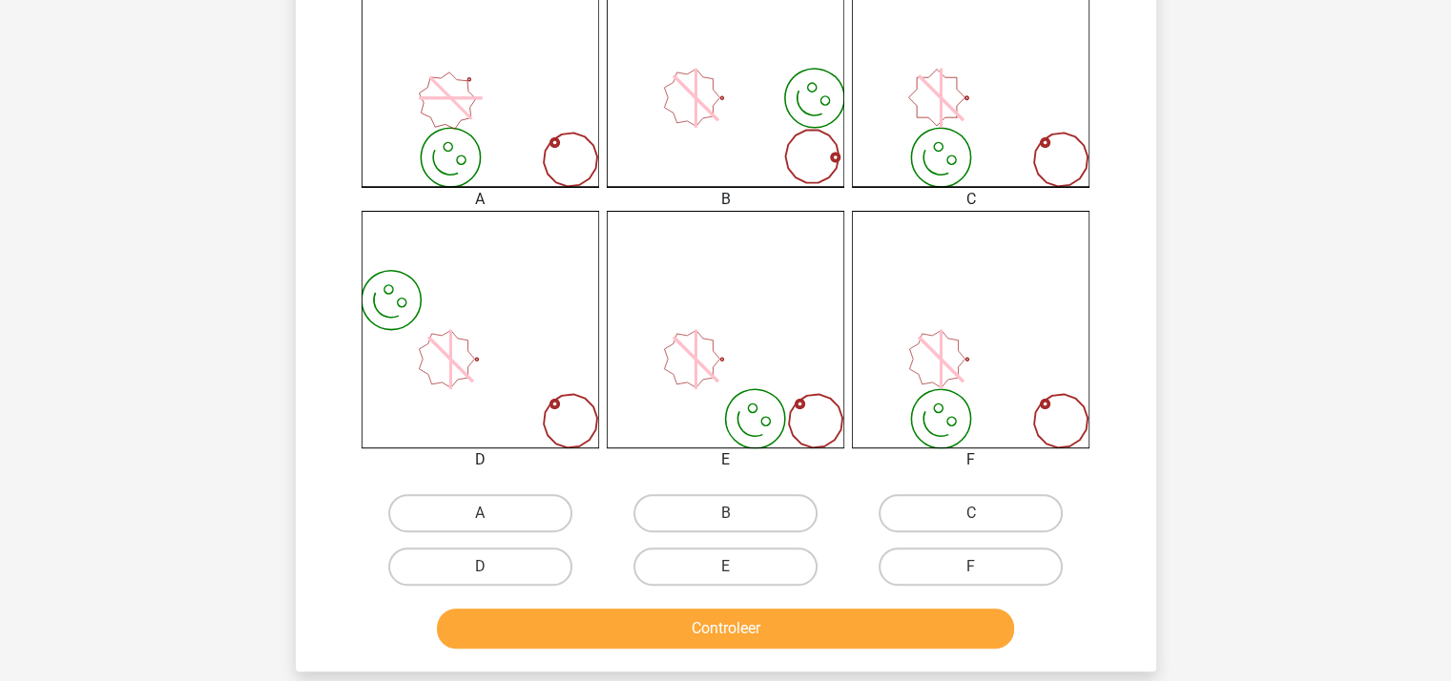
scroll to position [565, 0]
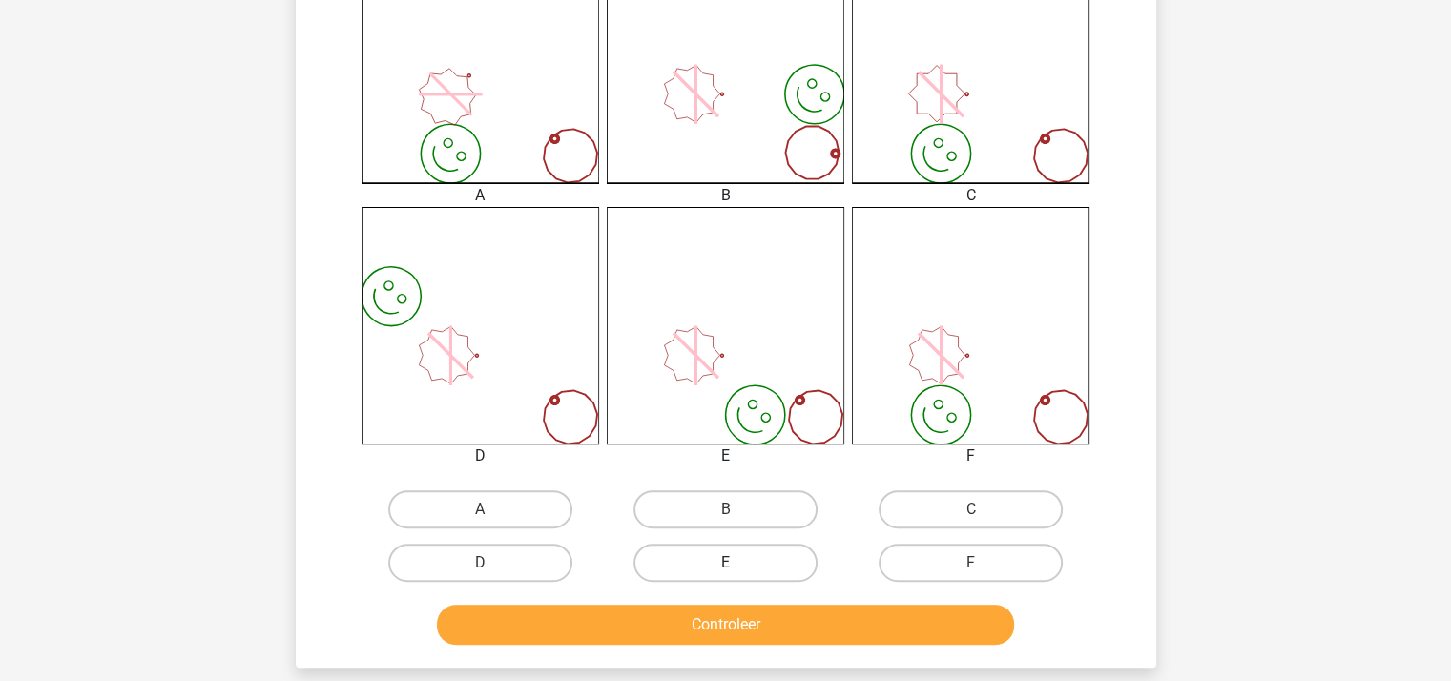
click at [723, 556] on label "E" at bounding box center [725, 563] width 184 height 38
click at [725, 563] on input "E" at bounding box center [731, 569] width 12 height 12
radio input "true"
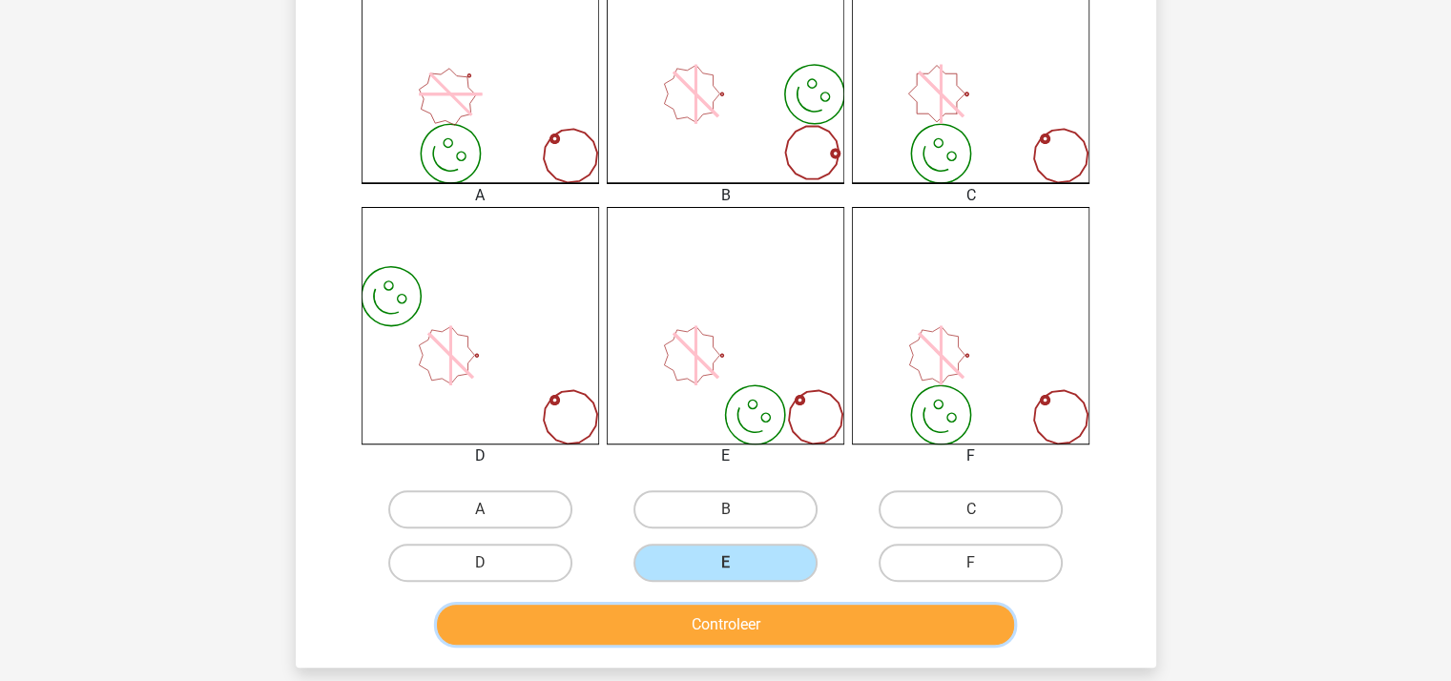
click at [707, 629] on button "Controleer" at bounding box center [725, 625] width 577 height 40
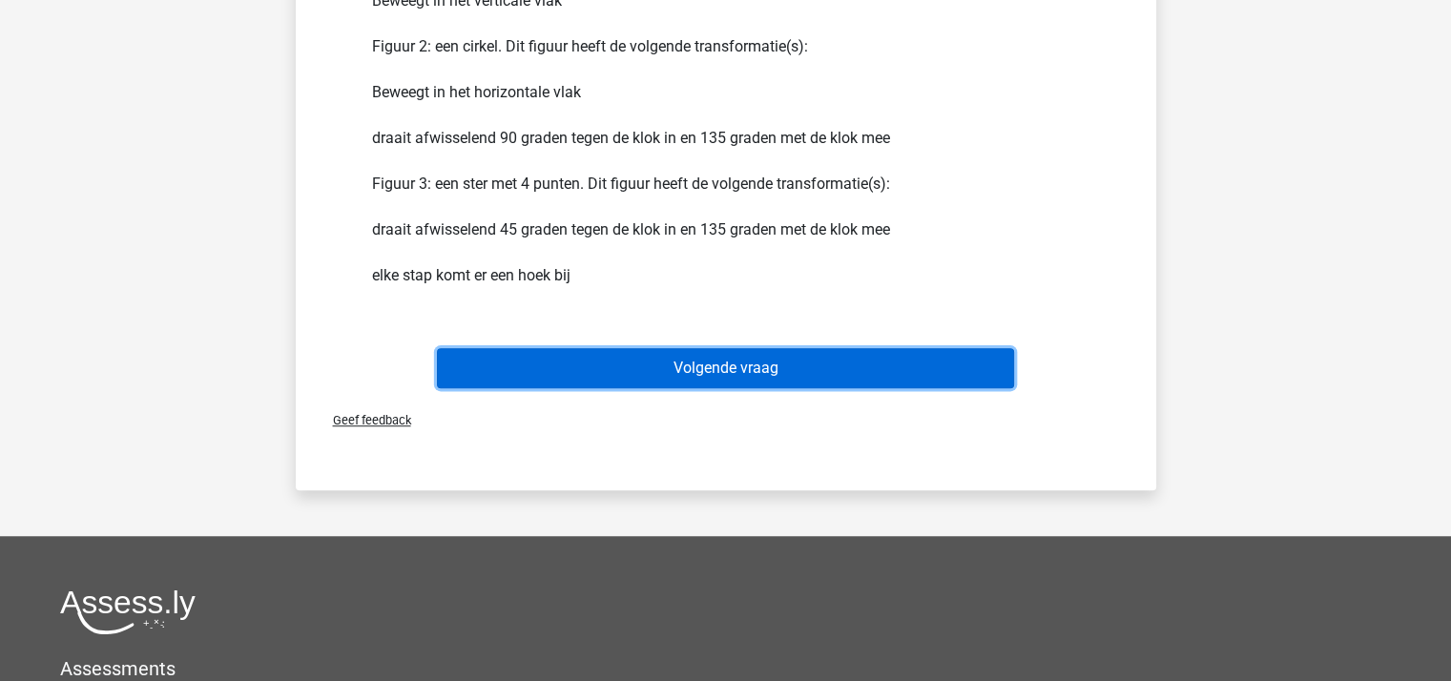
click at [737, 368] on button "Volgende vraag" at bounding box center [725, 368] width 577 height 40
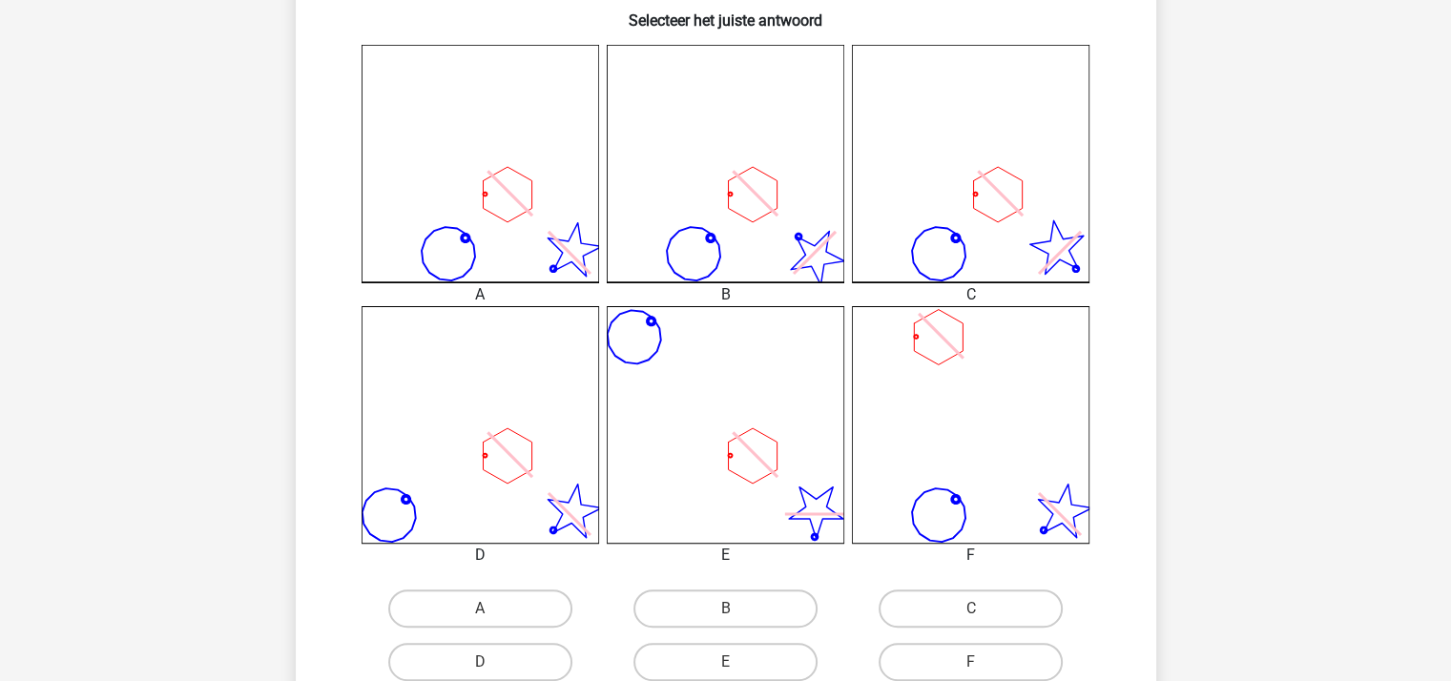
scroll to position [469, 0]
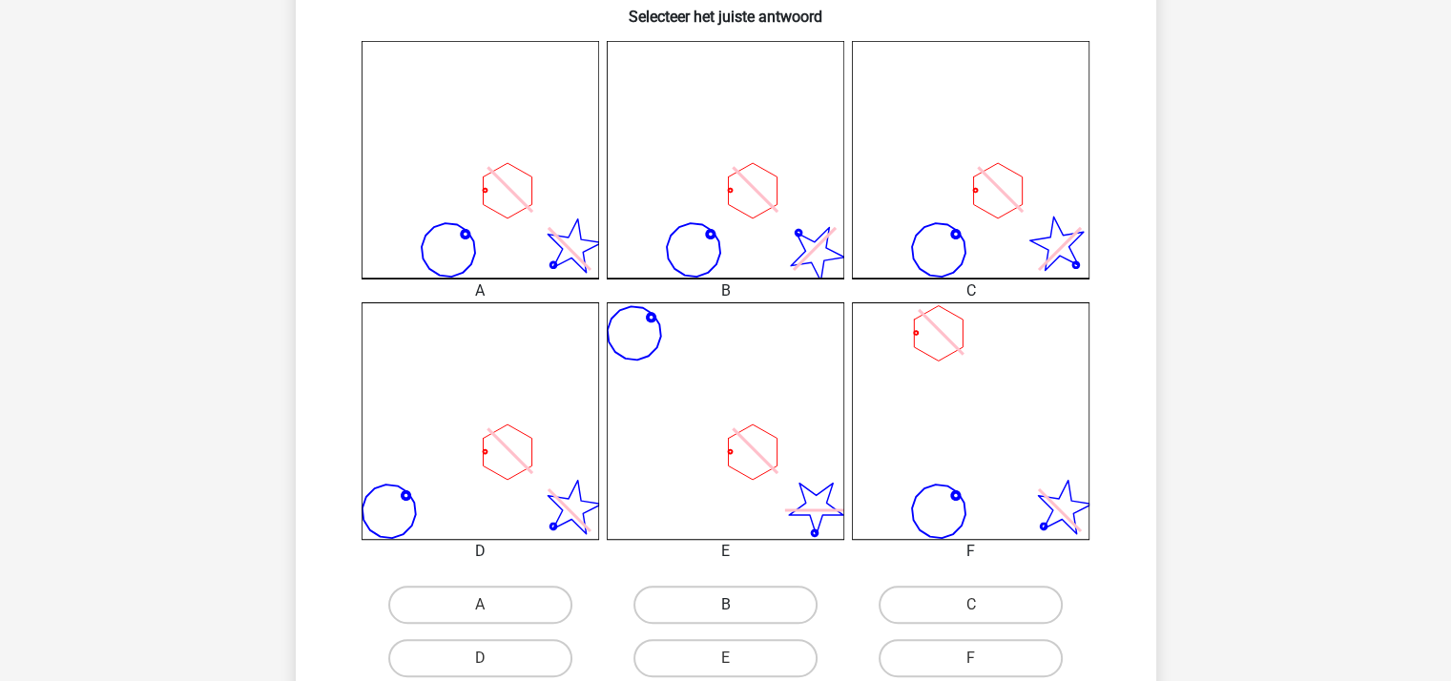
click at [771, 609] on label "B" at bounding box center [725, 605] width 184 height 38
click at [737, 609] on input "B" at bounding box center [731, 611] width 12 height 12
radio input "true"
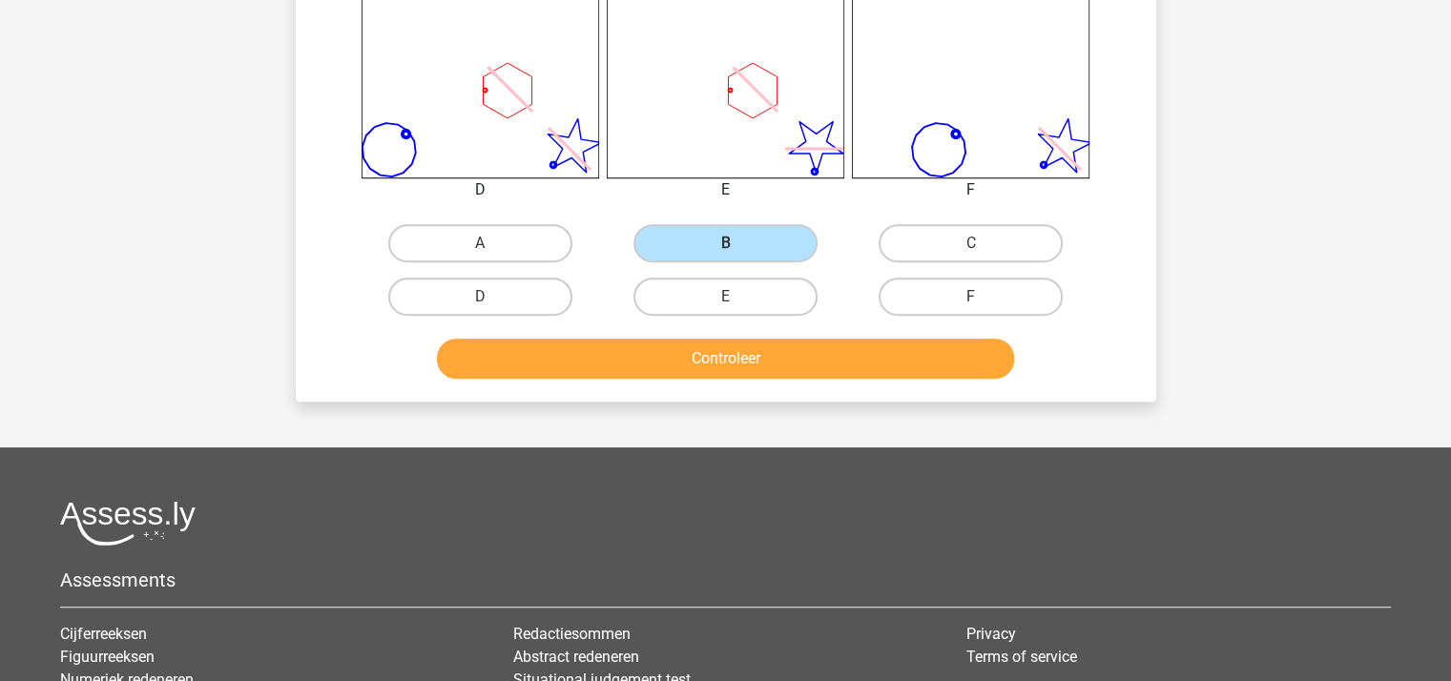
scroll to position [851, 0]
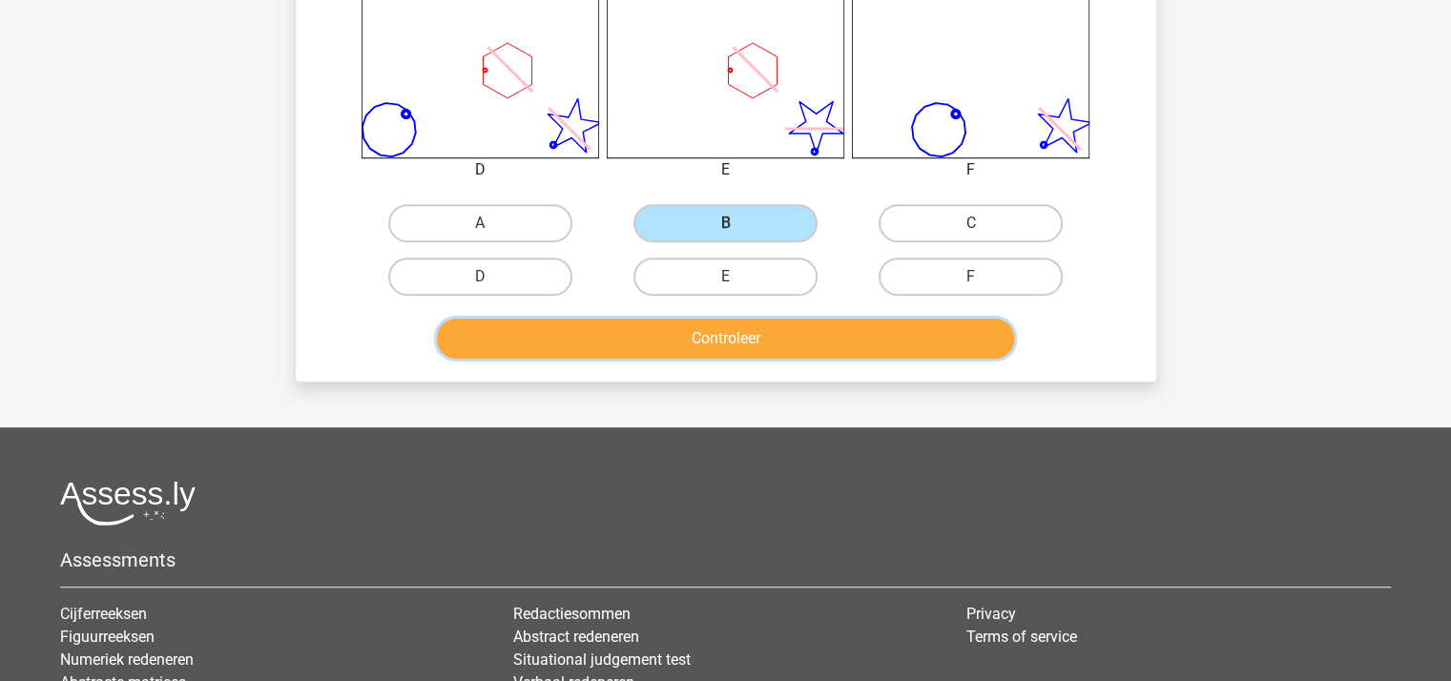
click at [695, 339] on button "Controleer" at bounding box center [725, 339] width 577 height 40
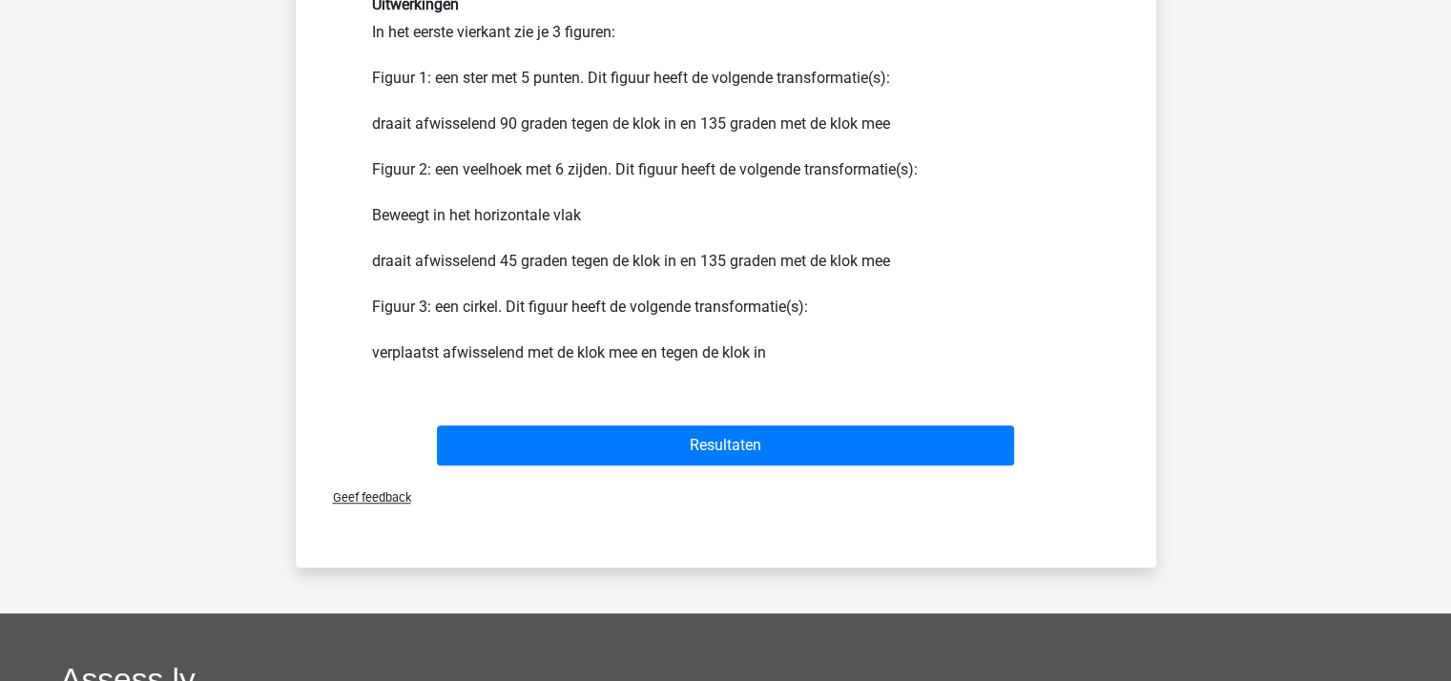
scroll to position [1232, 0]
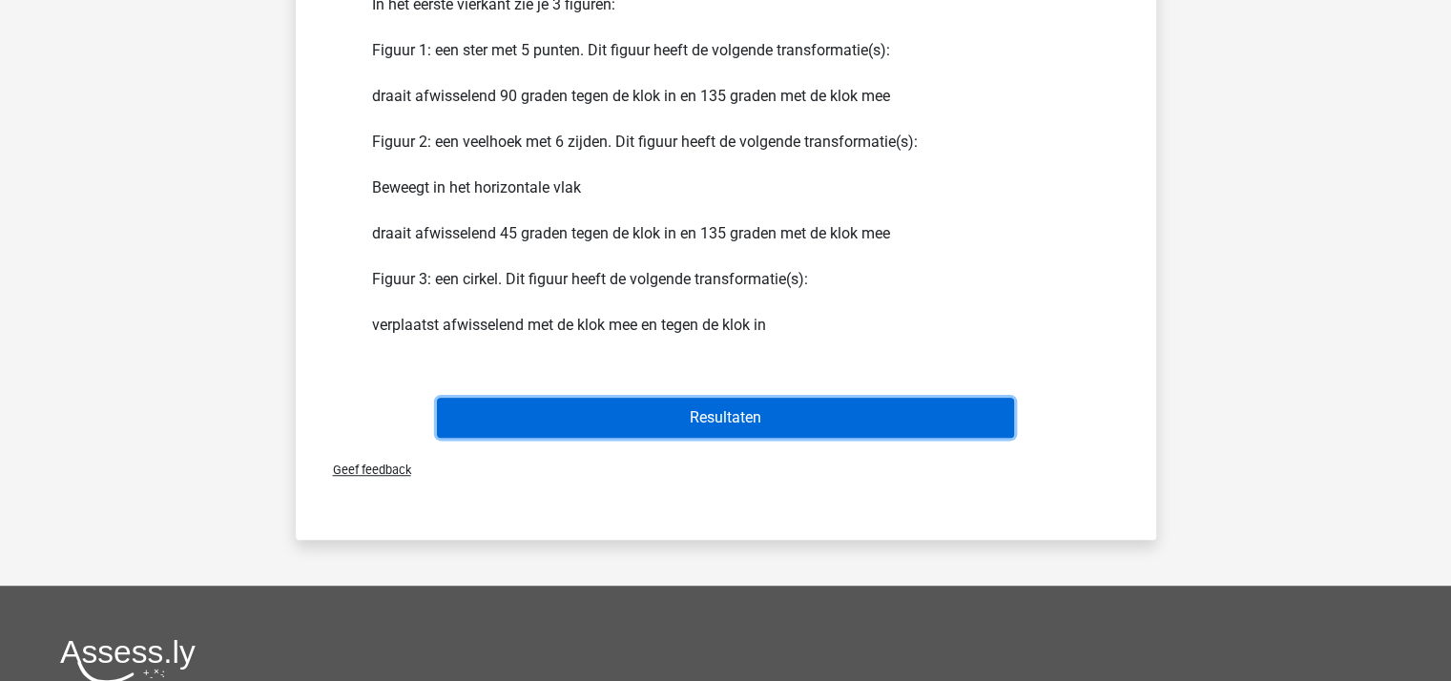
click at [702, 411] on button "Resultaten" at bounding box center [725, 418] width 577 height 40
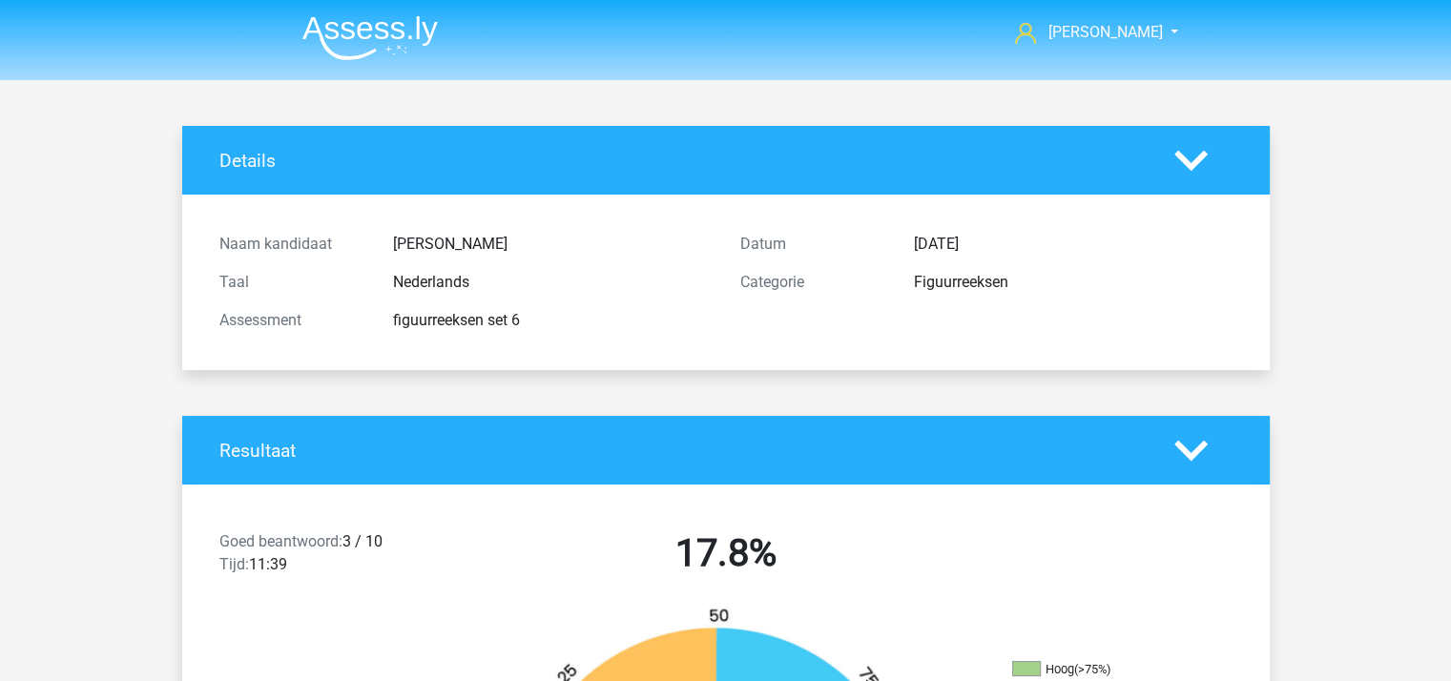
click at [346, 44] on img at bounding box center [369, 37] width 135 height 45
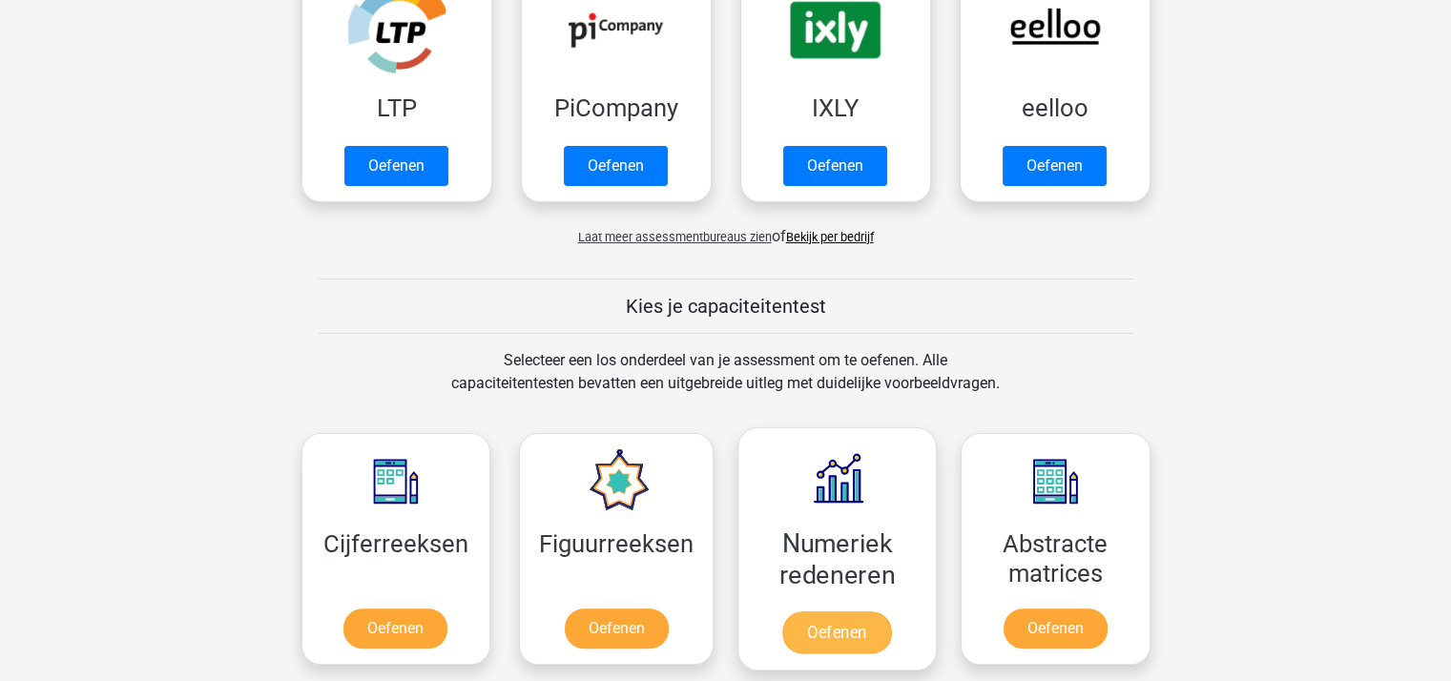
scroll to position [477, 0]
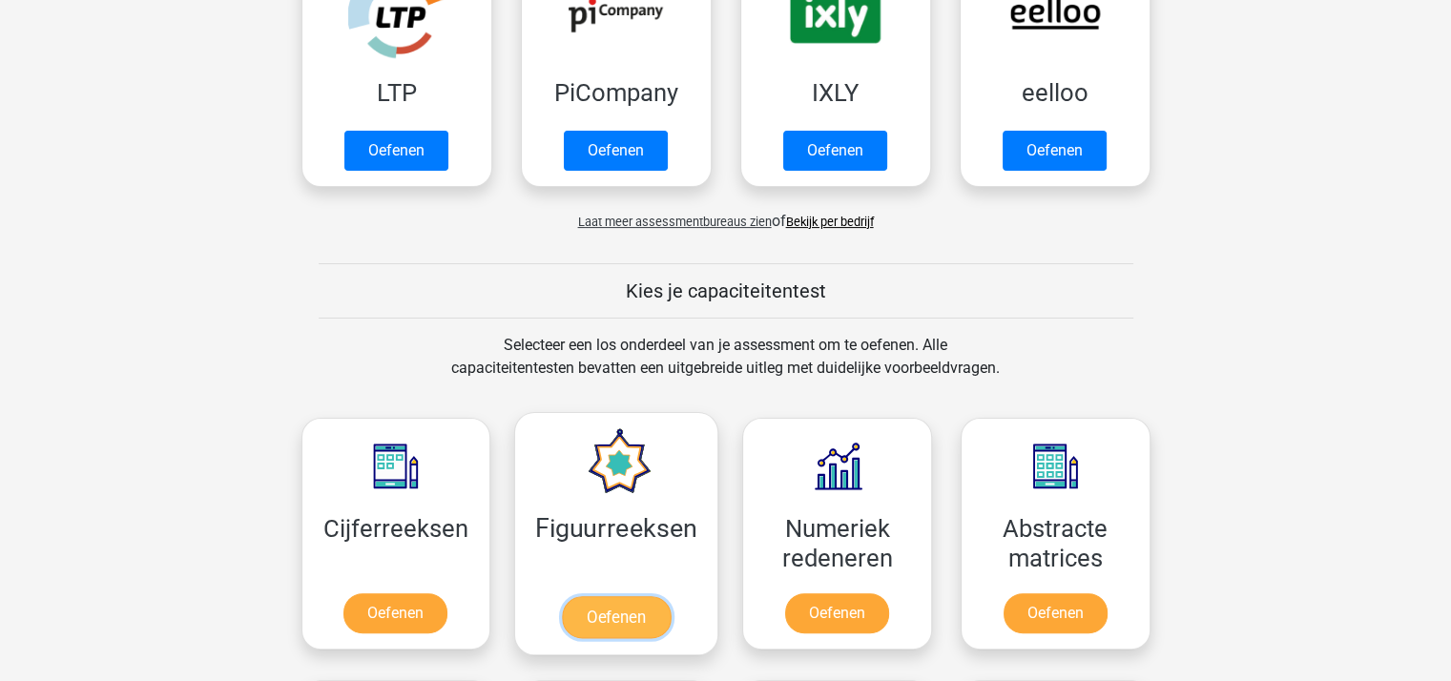
click at [611, 613] on link "Oefenen" at bounding box center [616, 617] width 109 height 42
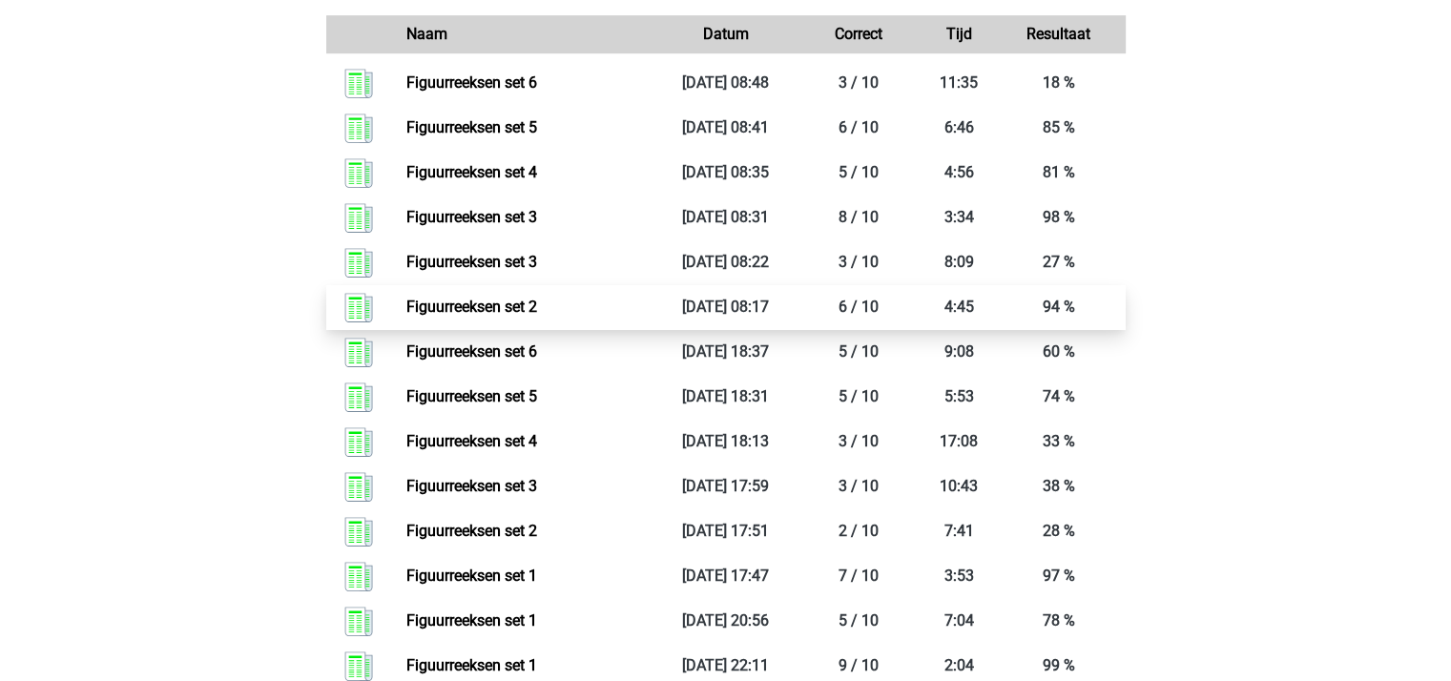
scroll to position [954, 0]
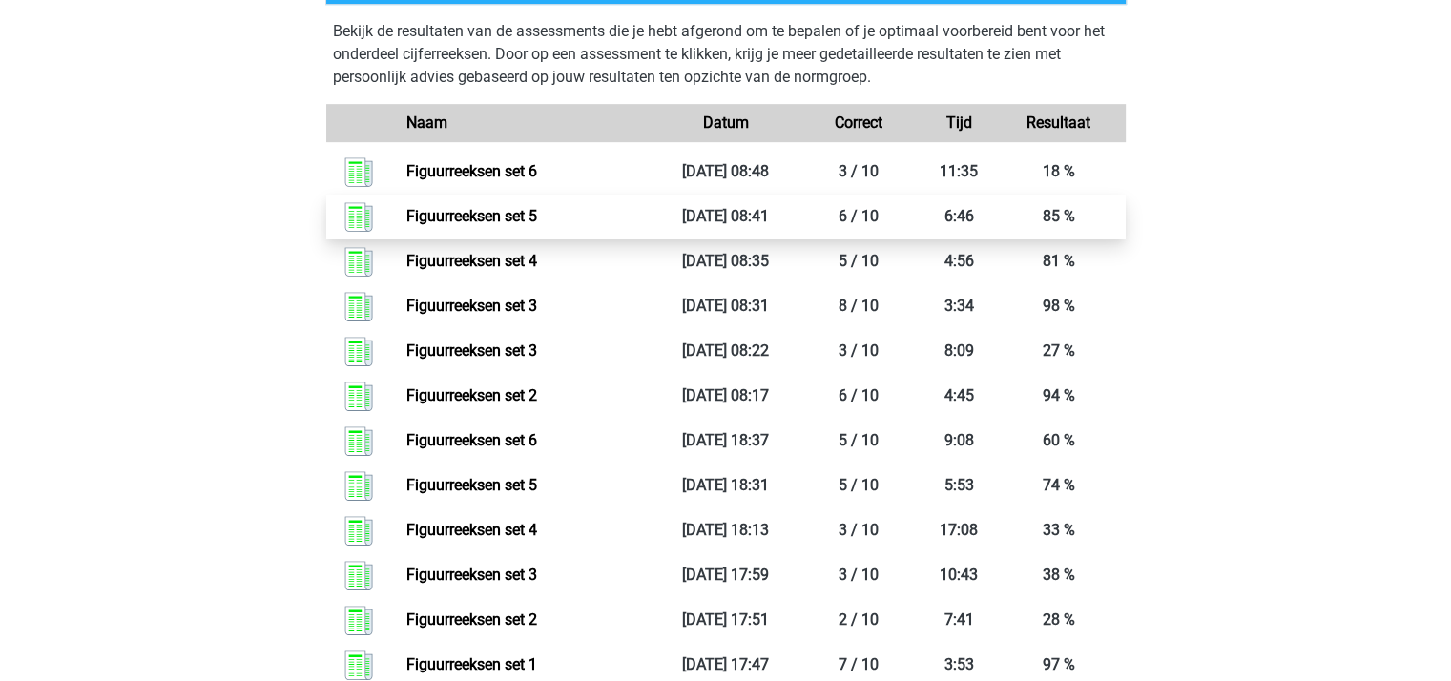
click at [464, 210] on link "Figuurreeksen set 5" at bounding box center [471, 216] width 131 height 18
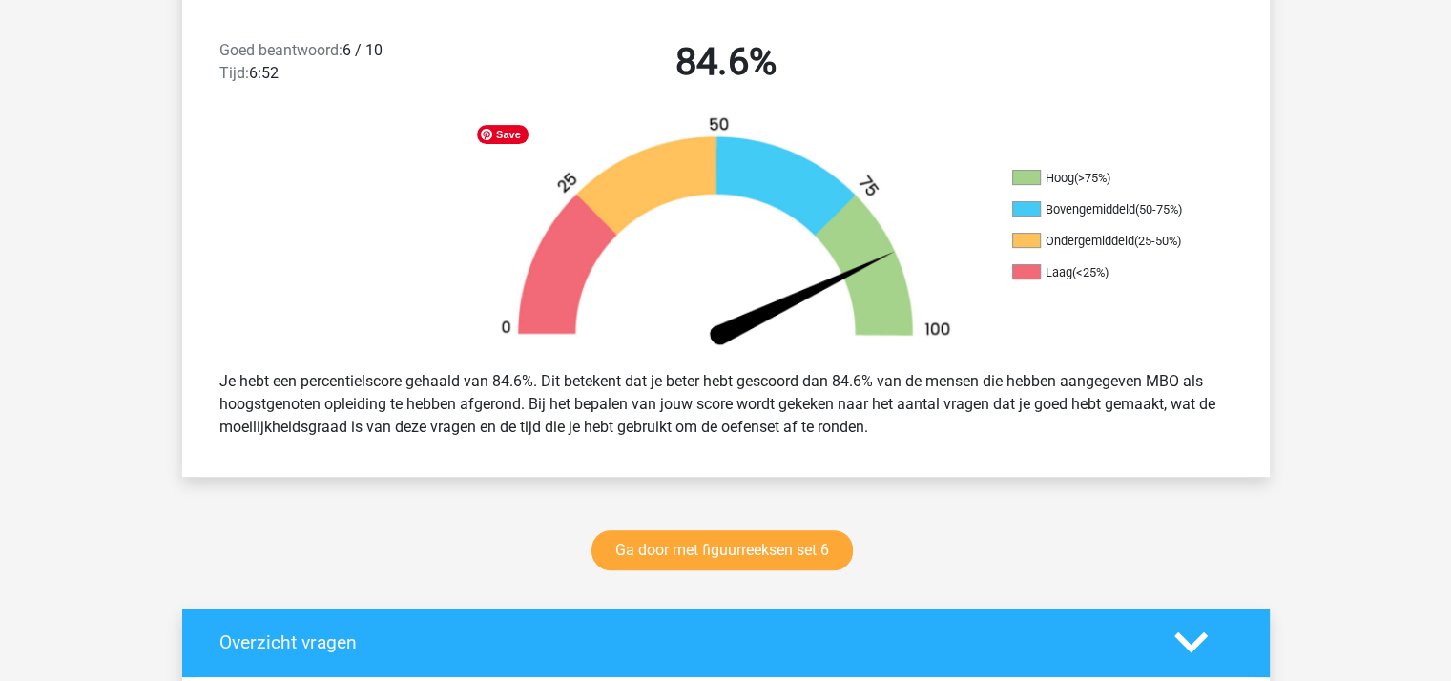
scroll to position [572, 0]
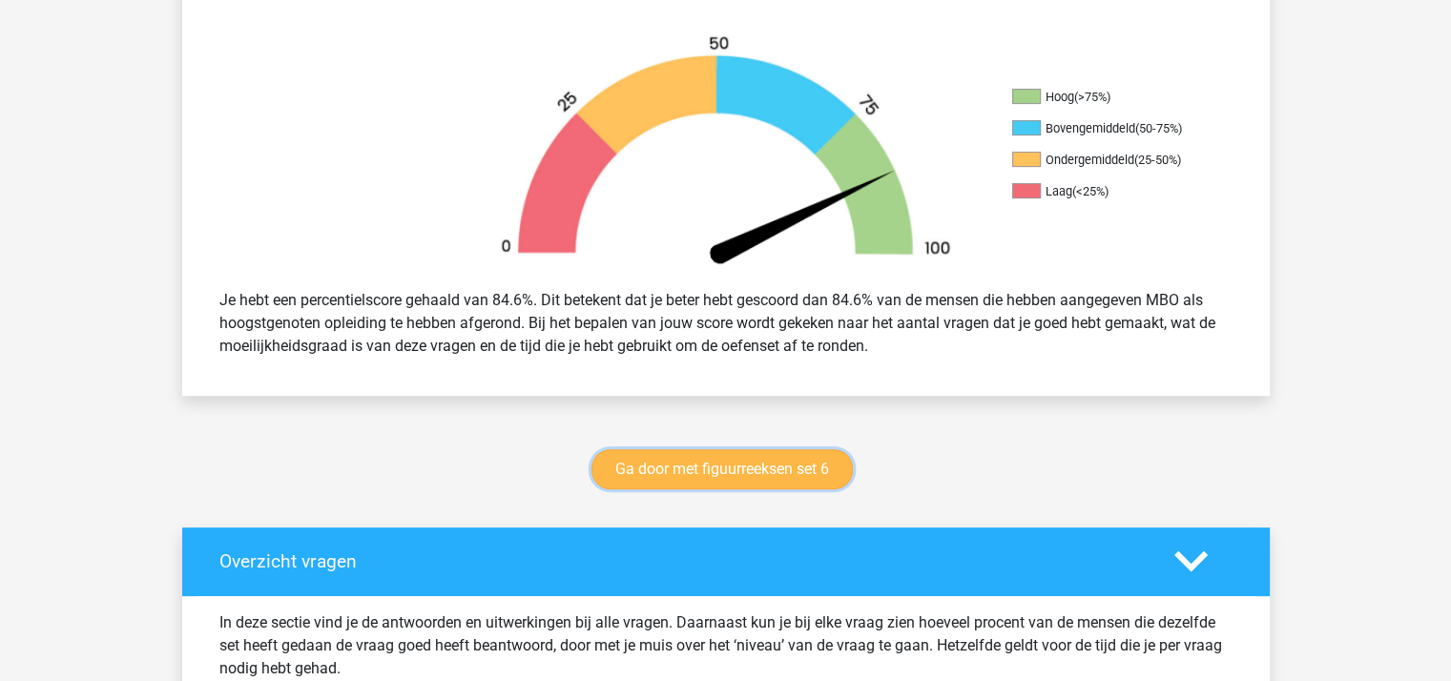
click at [724, 463] on link "Ga door met figuurreeksen set 6" at bounding box center [721, 469] width 261 height 40
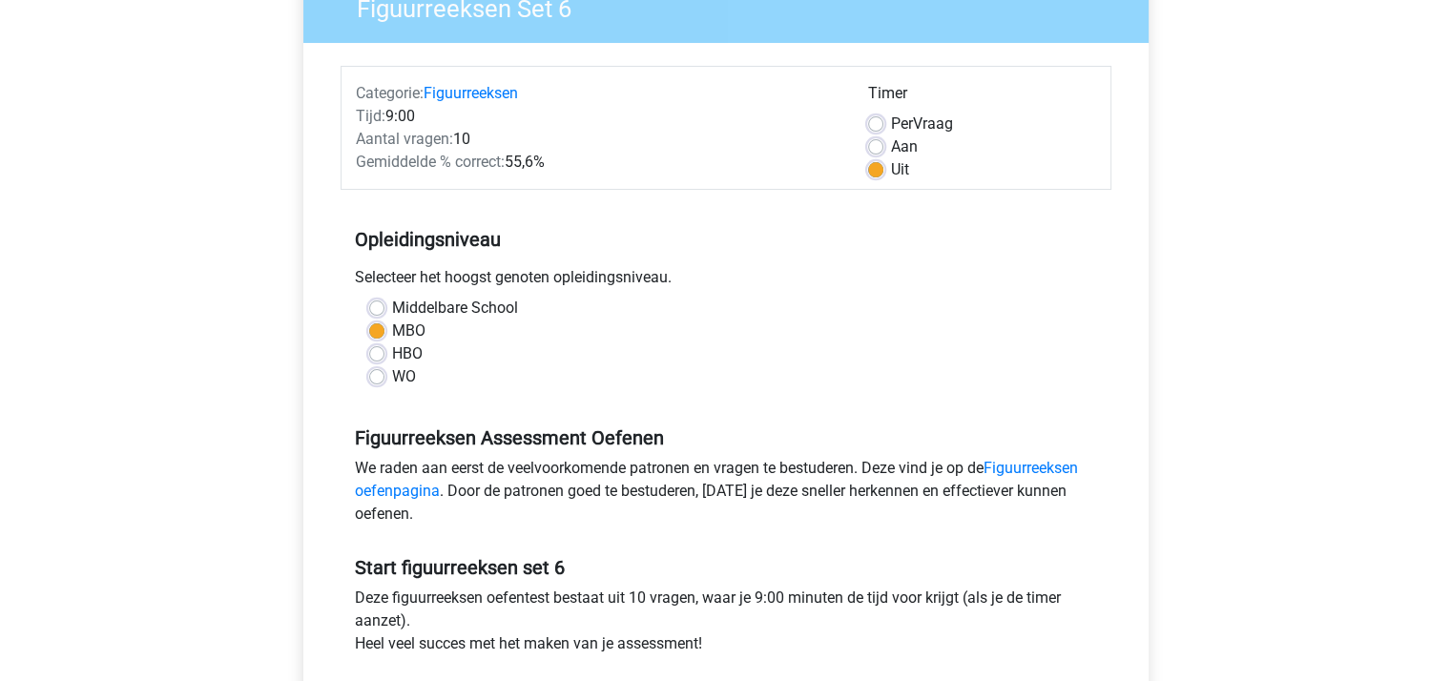
scroll to position [477, 0]
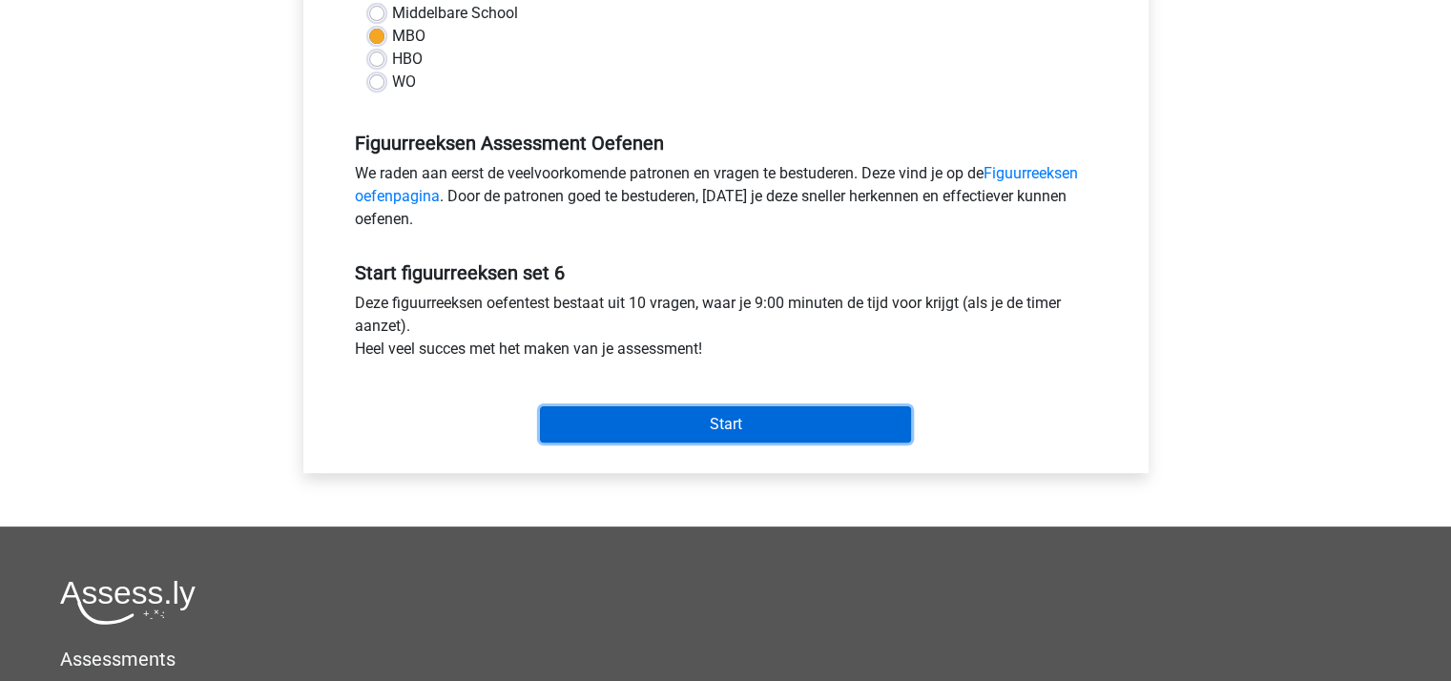
click at [705, 424] on input "Start" at bounding box center [725, 424] width 371 height 36
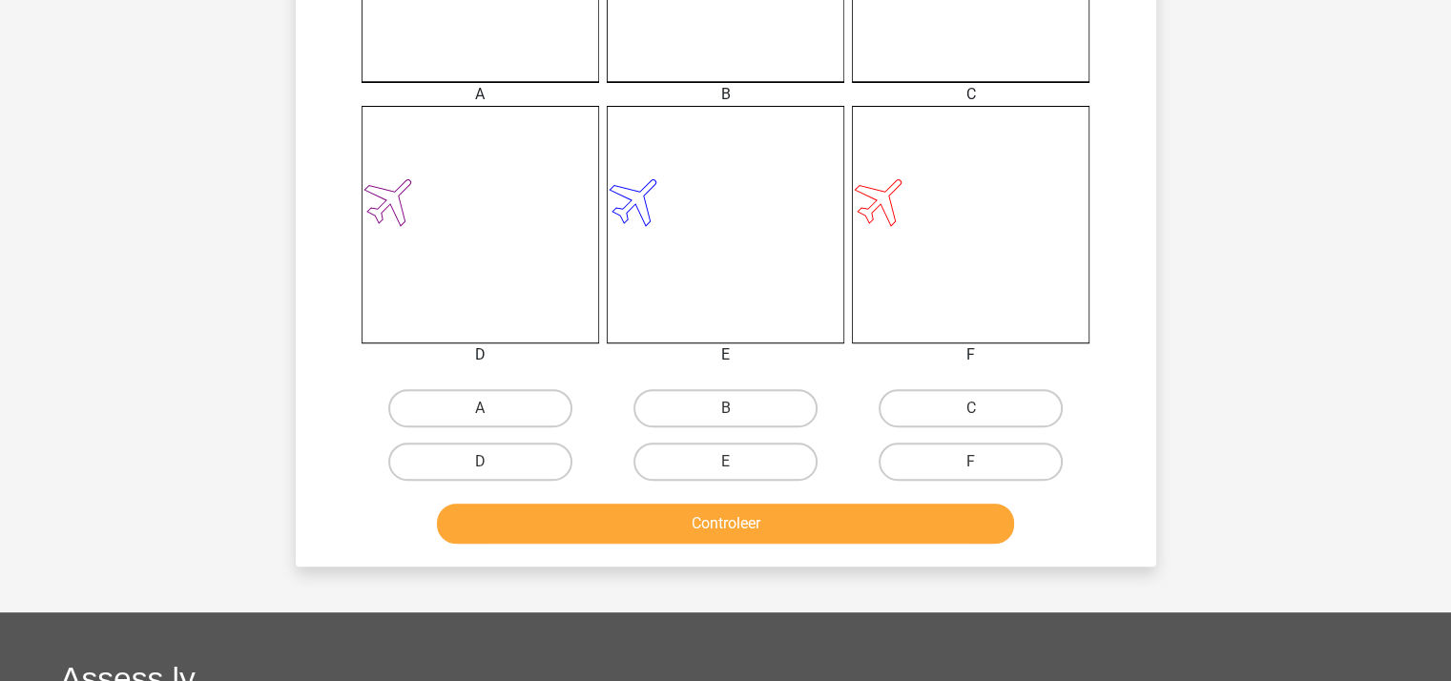
scroll to position [668, 0]
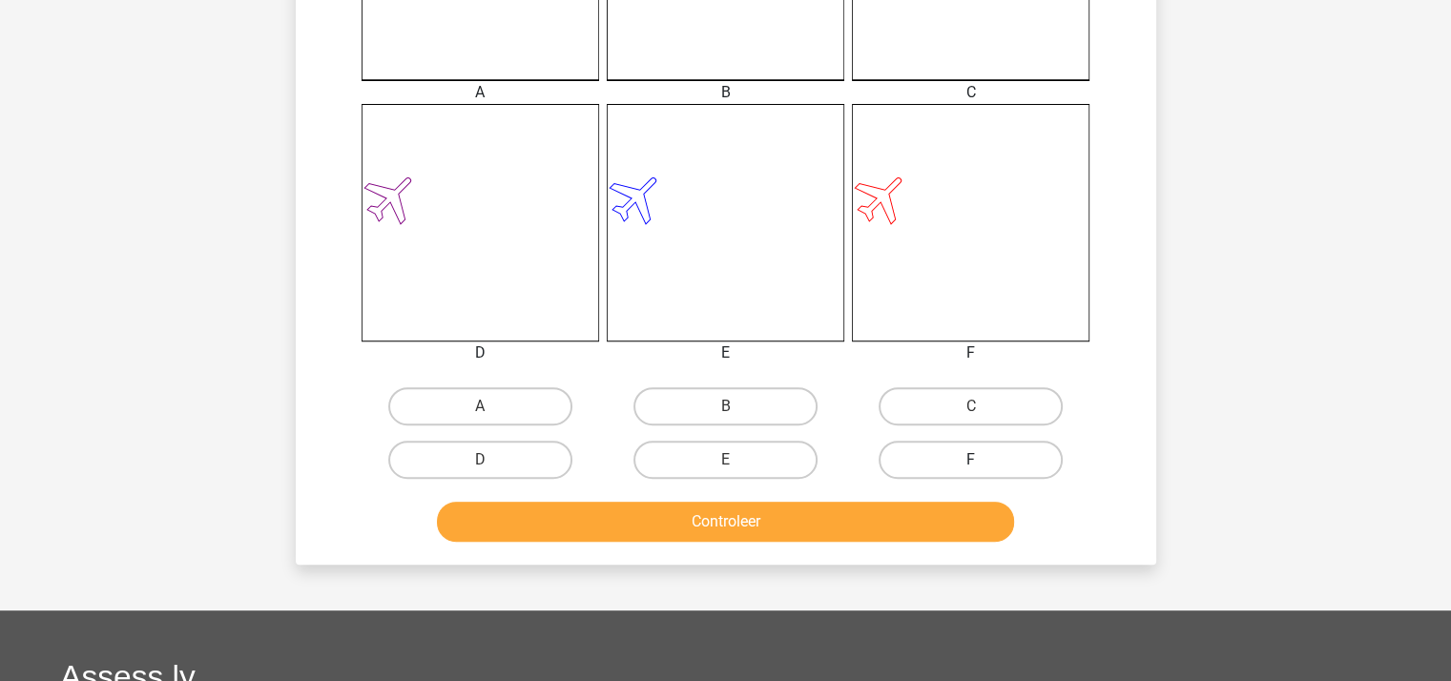
click at [916, 453] on label "F" at bounding box center [970, 460] width 184 height 38
click at [971, 460] on input "F" at bounding box center [977, 466] width 12 height 12
radio input "true"
click at [801, 515] on button "Controleer" at bounding box center [725, 522] width 577 height 40
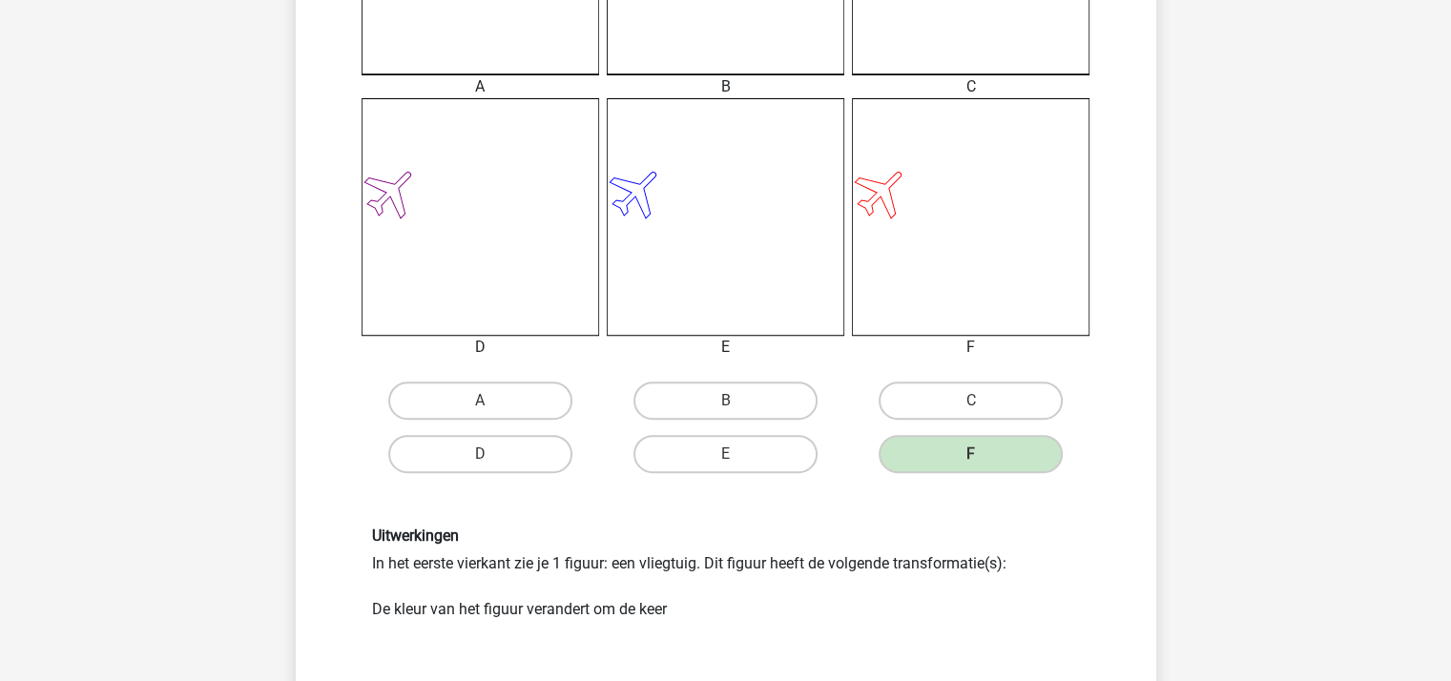
scroll to position [1049, 0]
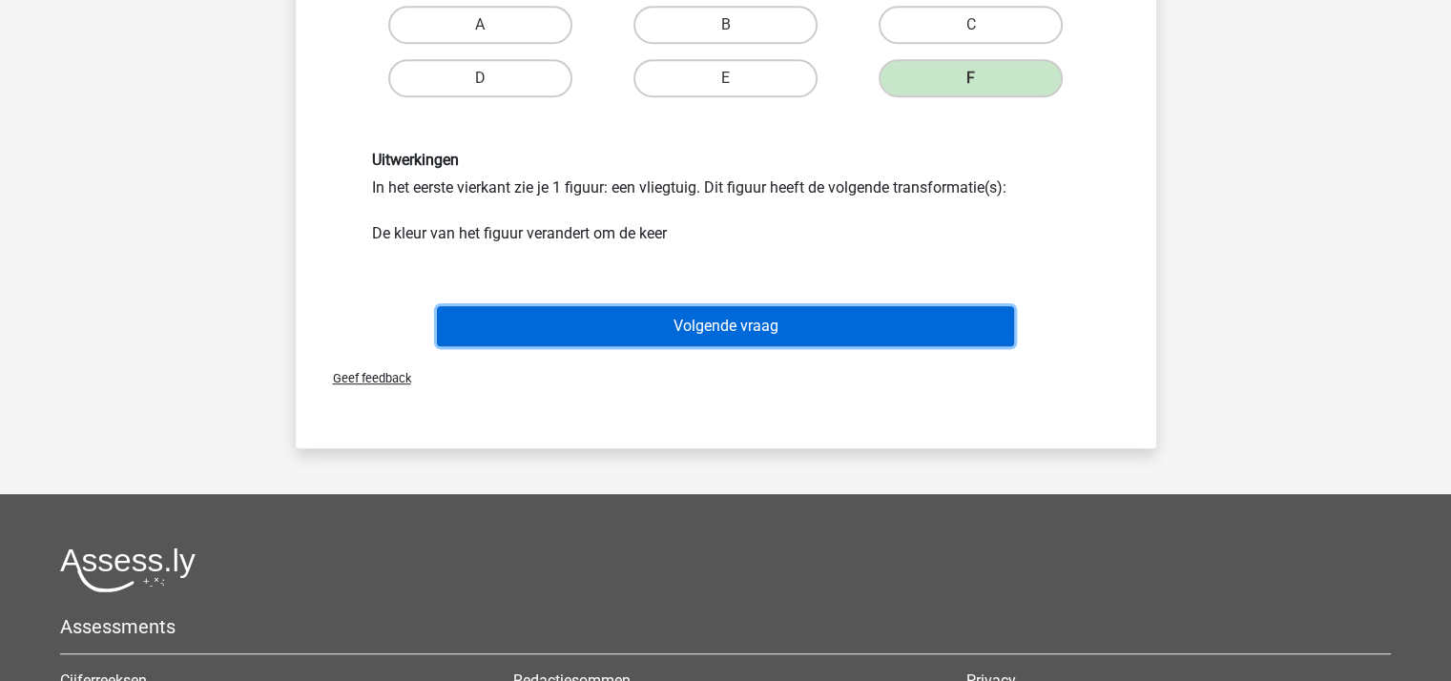
click at [736, 328] on button "Volgende vraag" at bounding box center [725, 326] width 577 height 40
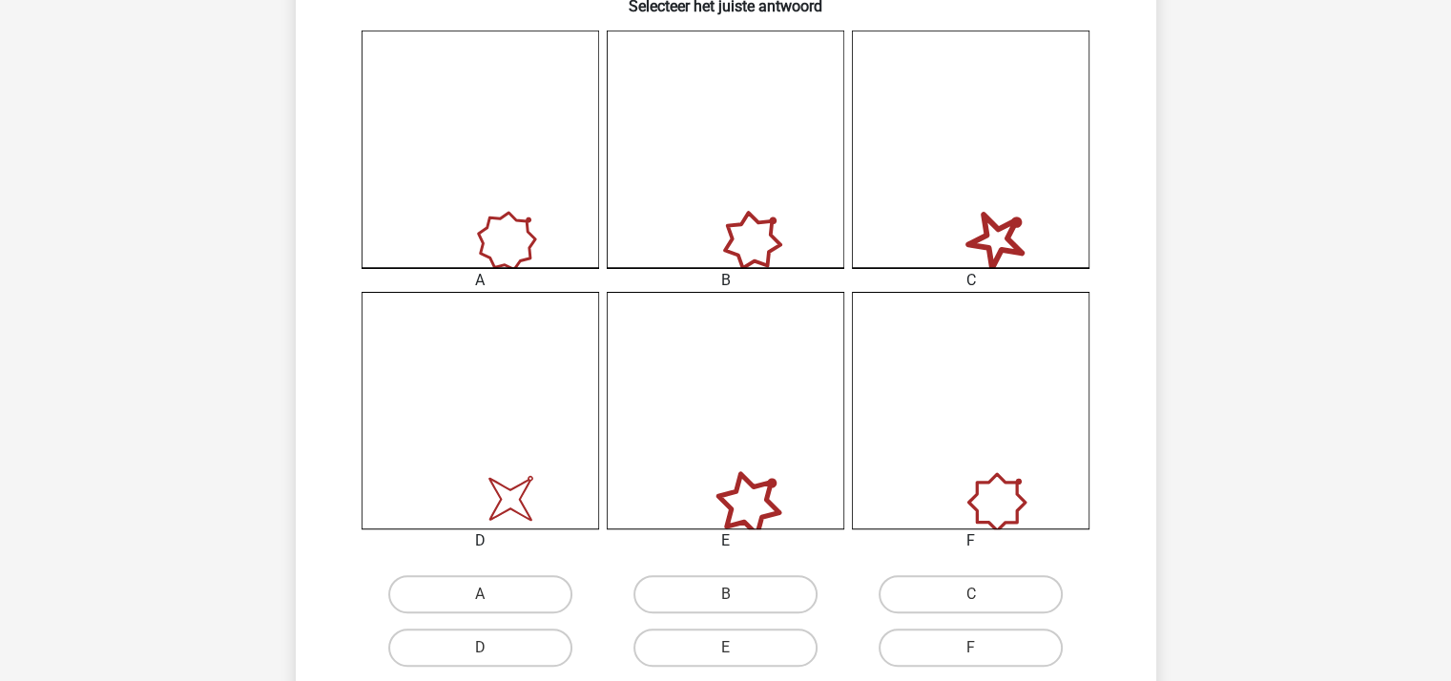
scroll to position [565, 0]
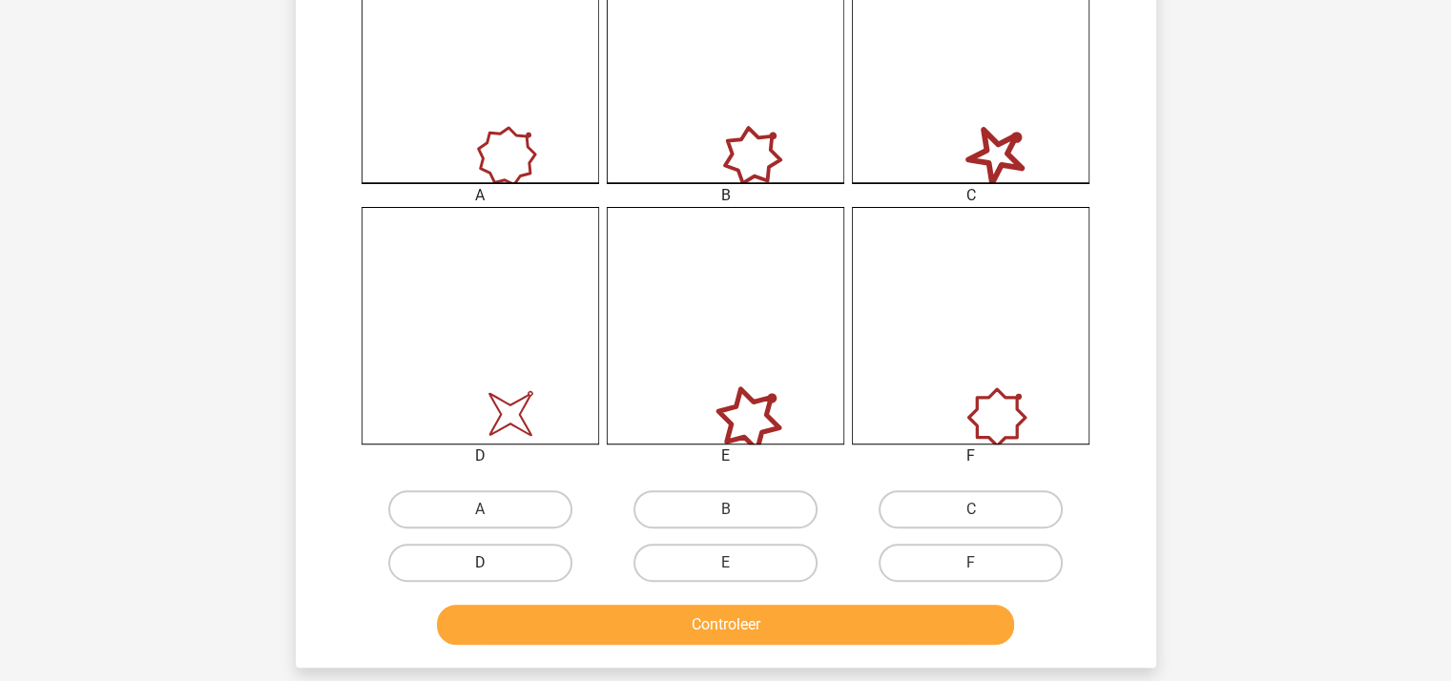
click at [519, 558] on label "D" at bounding box center [480, 563] width 184 height 38
click at [492, 563] on input "D" at bounding box center [486, 569] width 12 height 12
radio input "true"
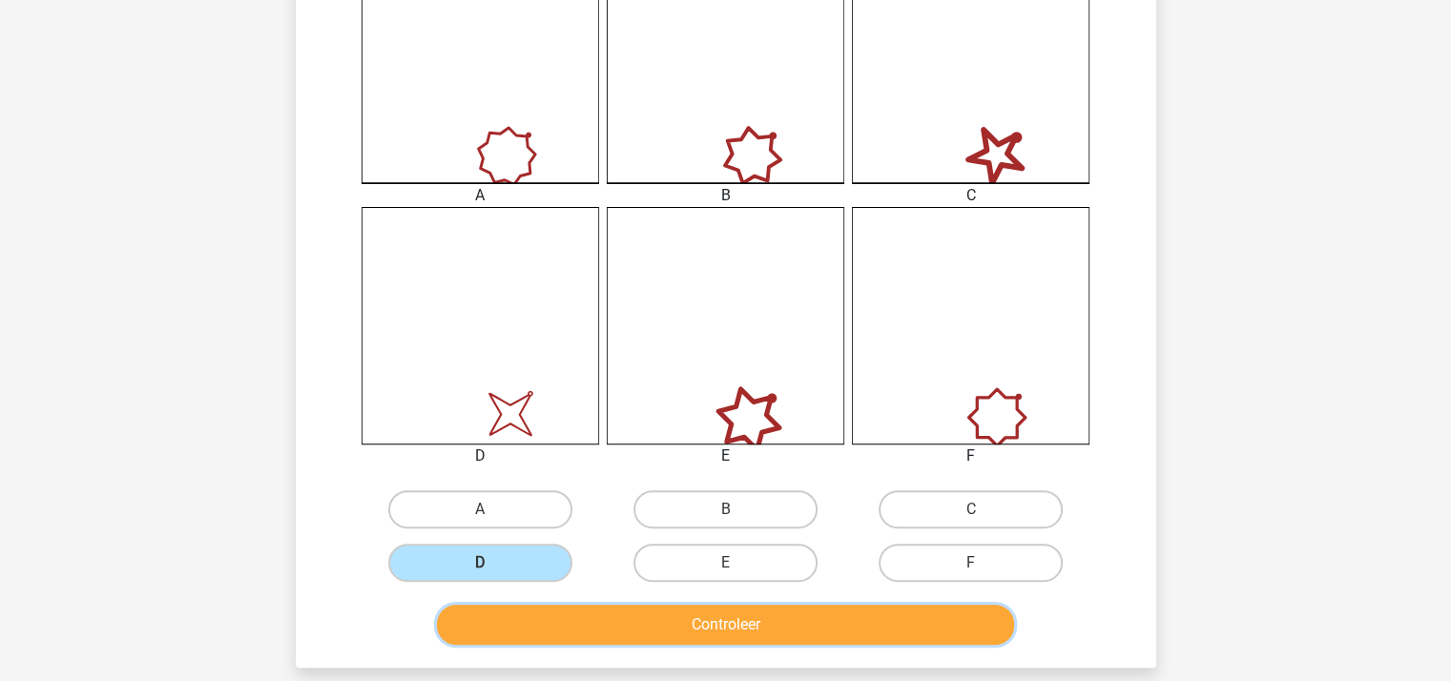
click at [621, 628] on button "Controleer" at bounding box center [725, 625] width 577 height 40
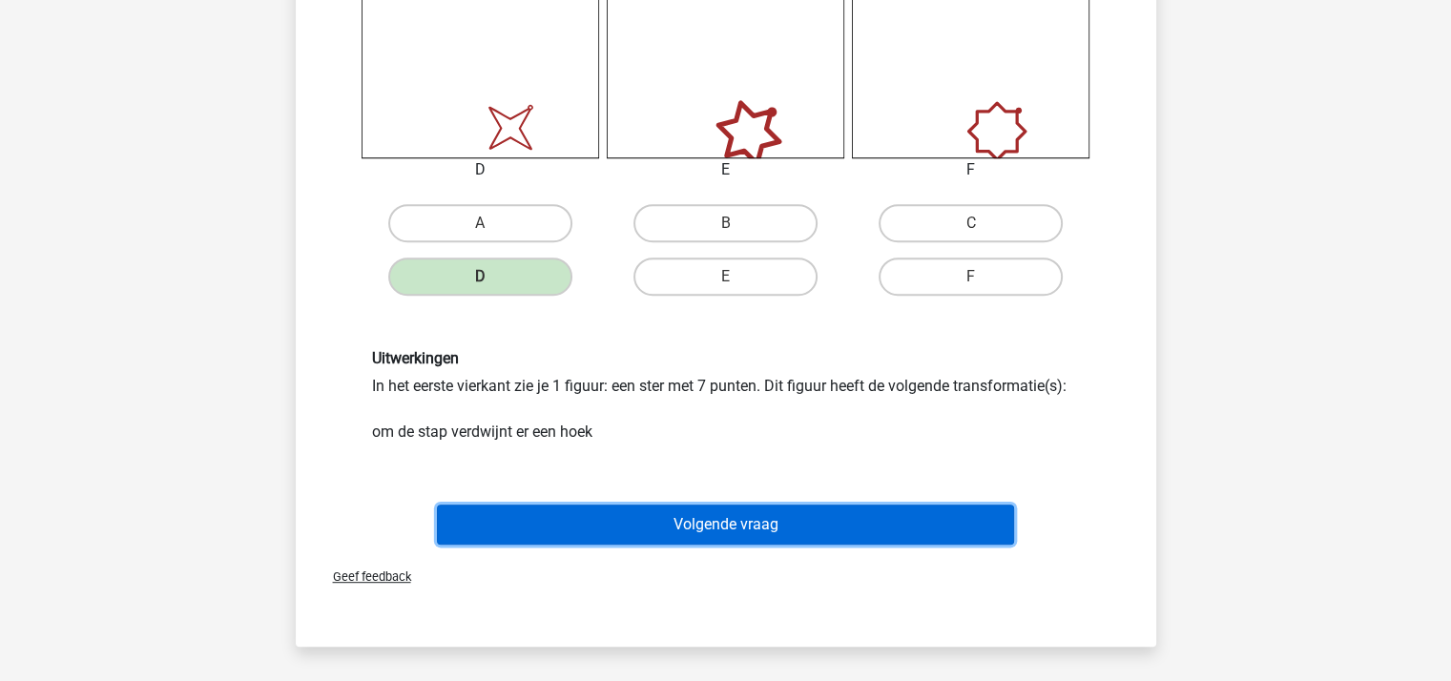
click at [714, 522] on button "Volgende vraag" at bounding box center [725, 525] width 577 height 40
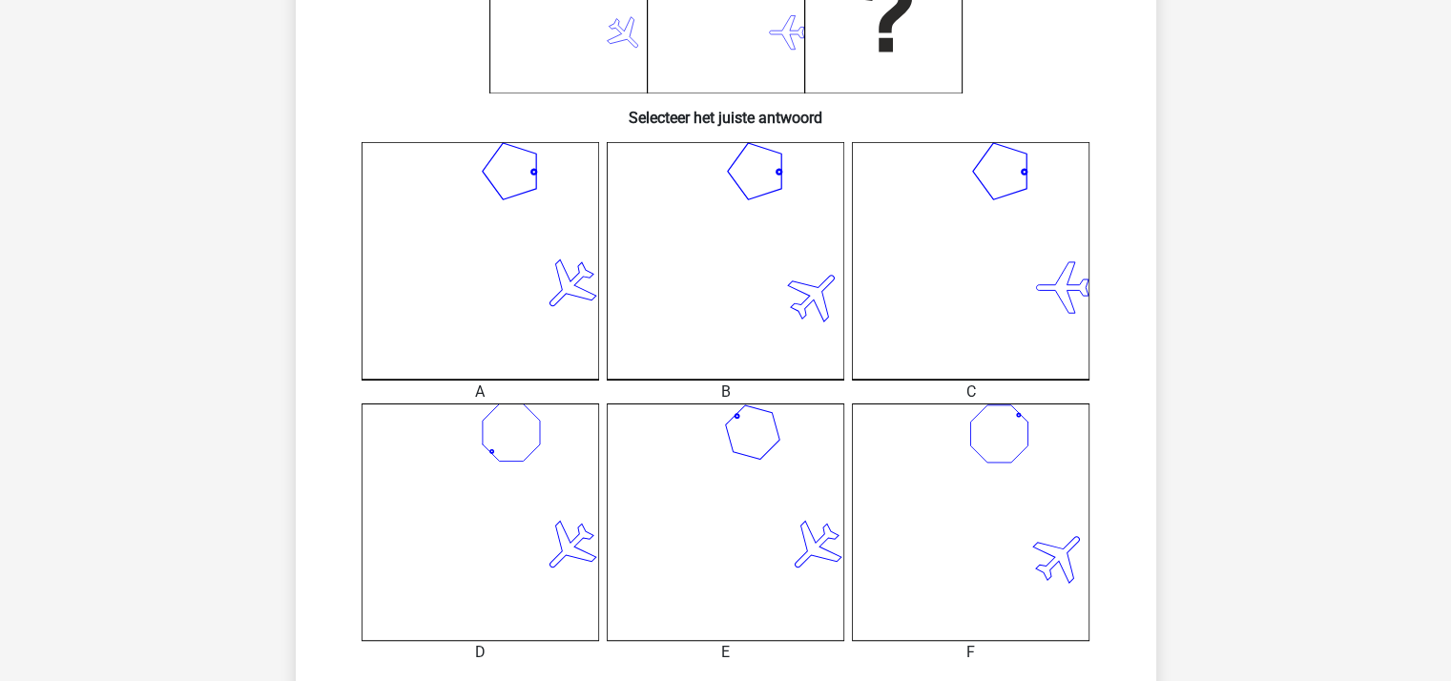
scroll to position [660, 0]
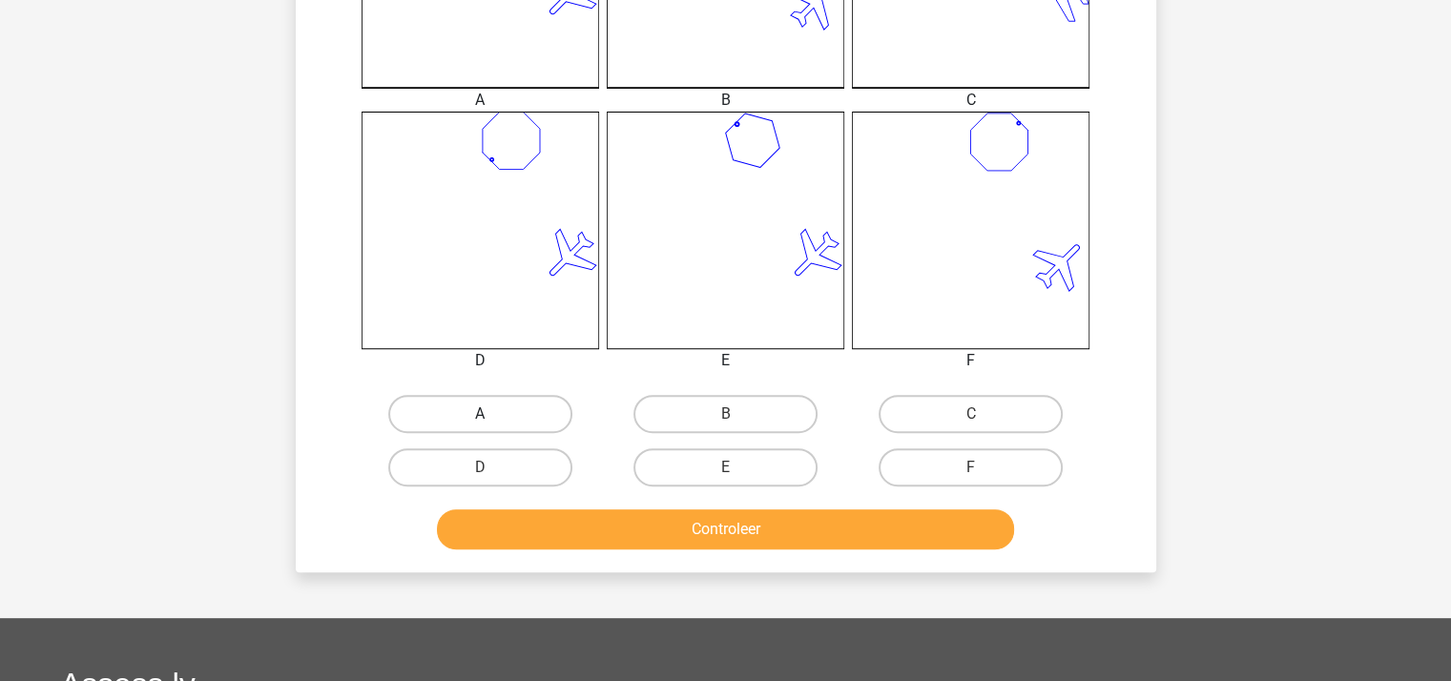
click at [503, 420] on label "A" at bounding box center [480, 414] width 184 height 38
click at [492, 420] on input "A" at bounding box center [486, 420] width 12 height 12
radio input "true"
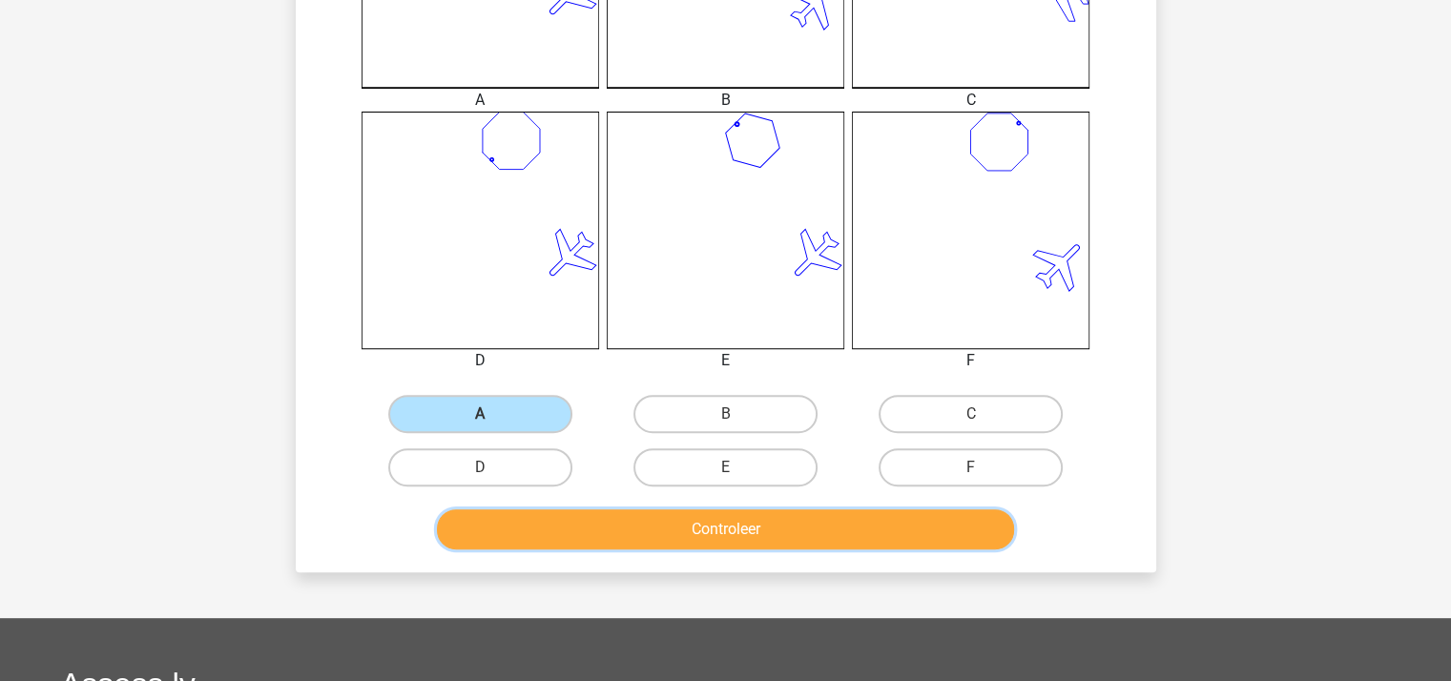
click at [629, 519] on button "Controleer" at bounding box center [725, 529] width 577 height 40
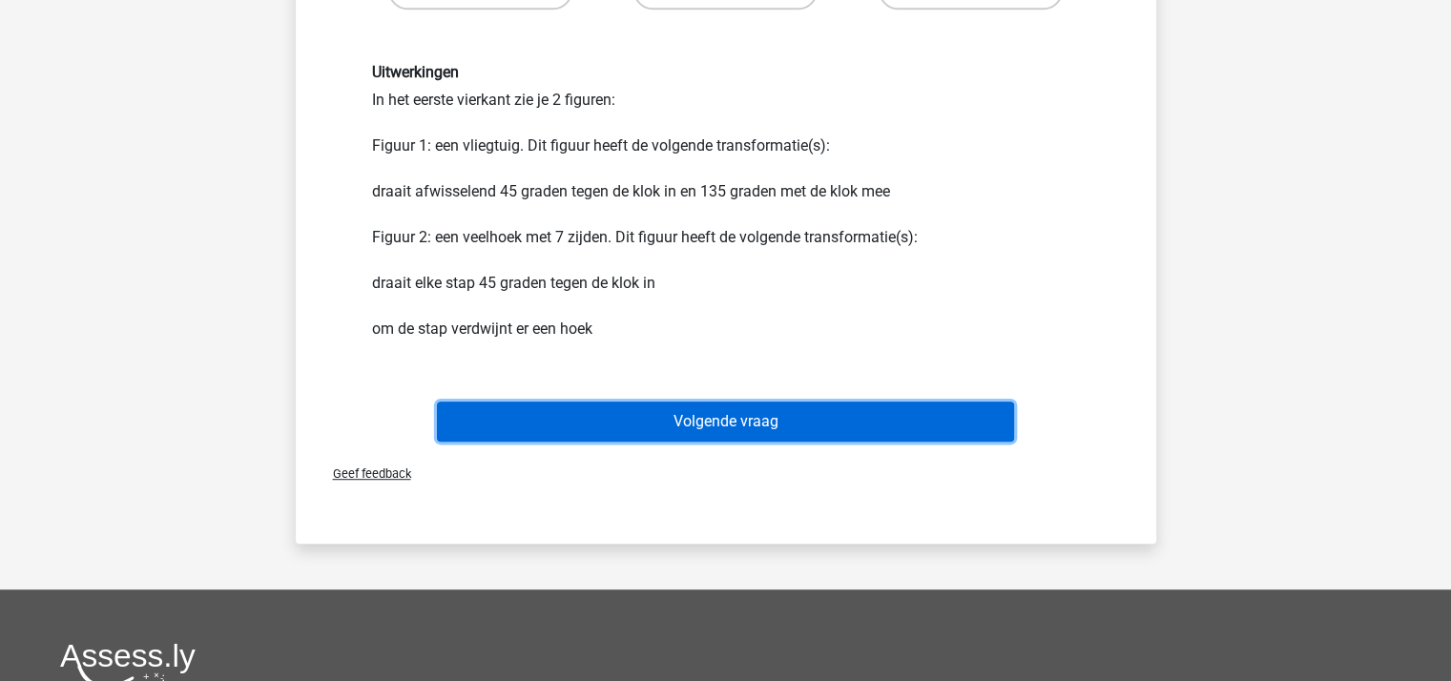
click at [712, 412] on button "Volgende vraag" at bounding box center [725, 422] width 577 height 40
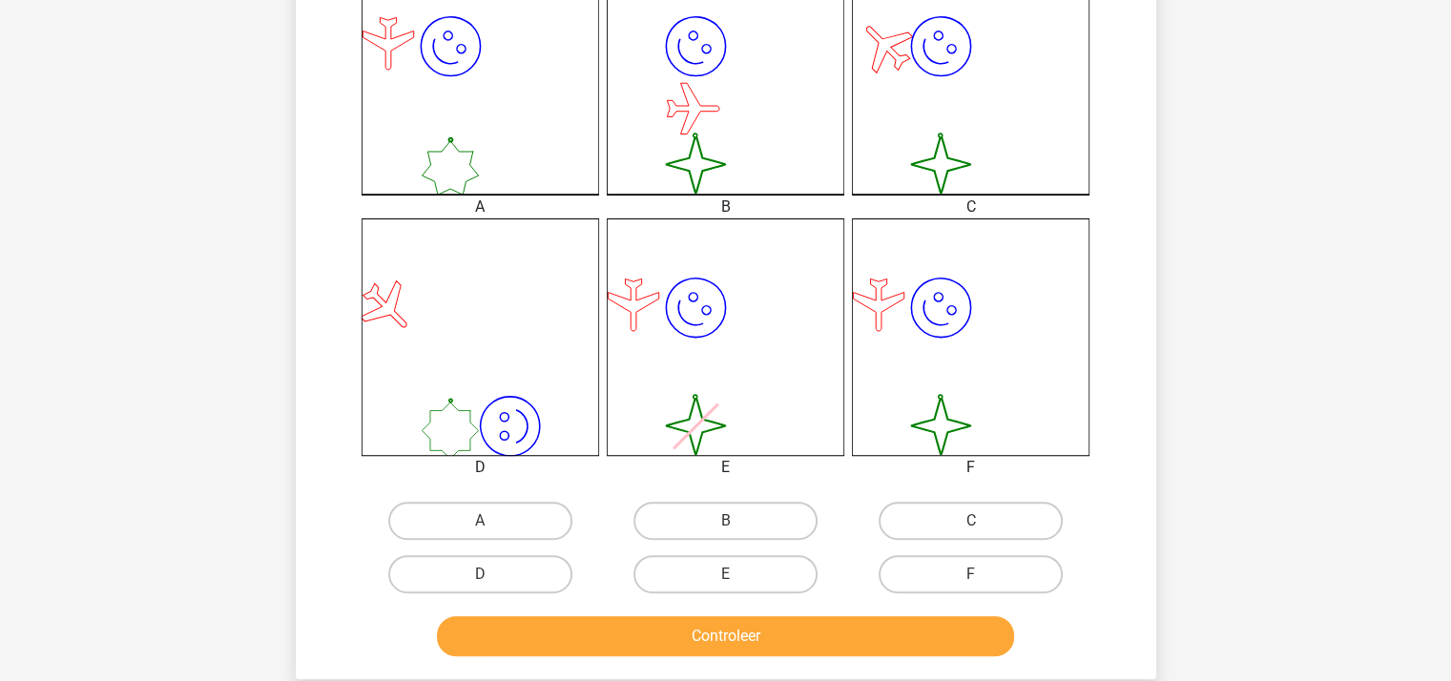
scroll to position [565, 0]
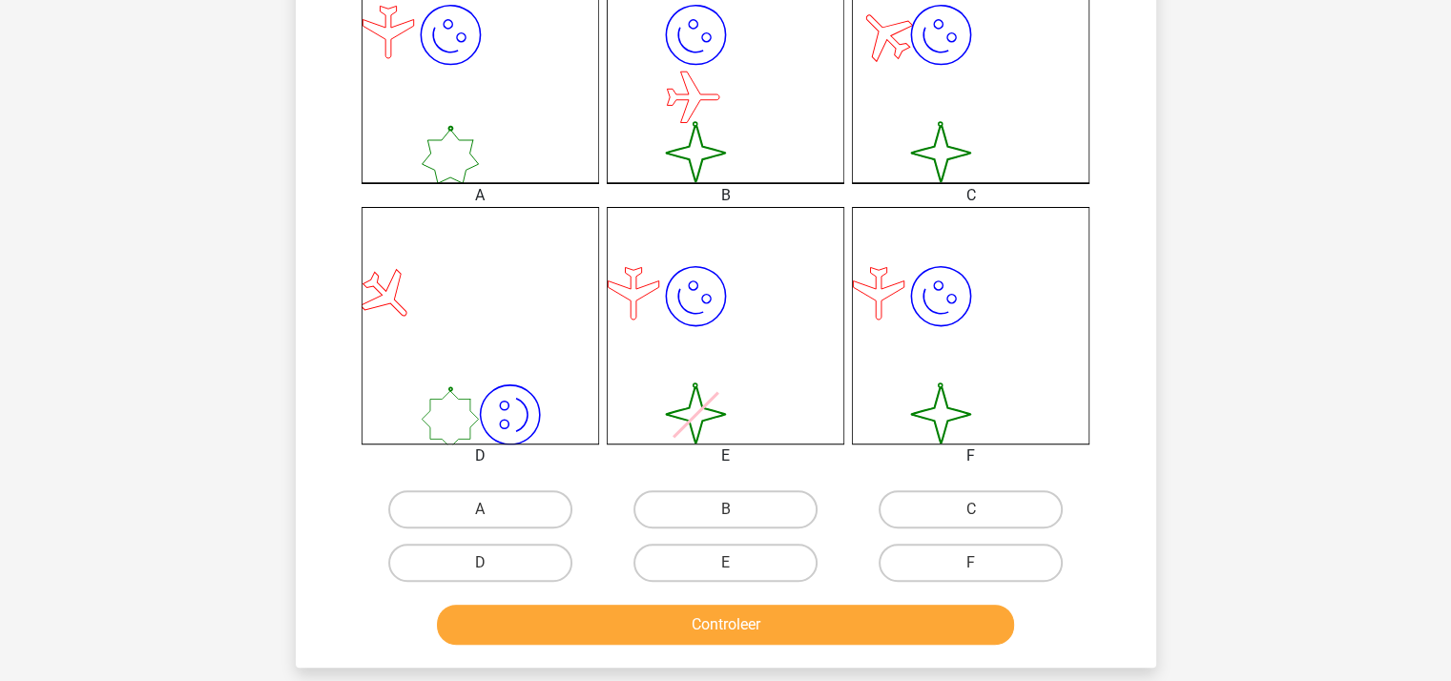
click at [732, 568] on input "E" at bounding box center [731, 569] width 12 height 12
radio input "true"
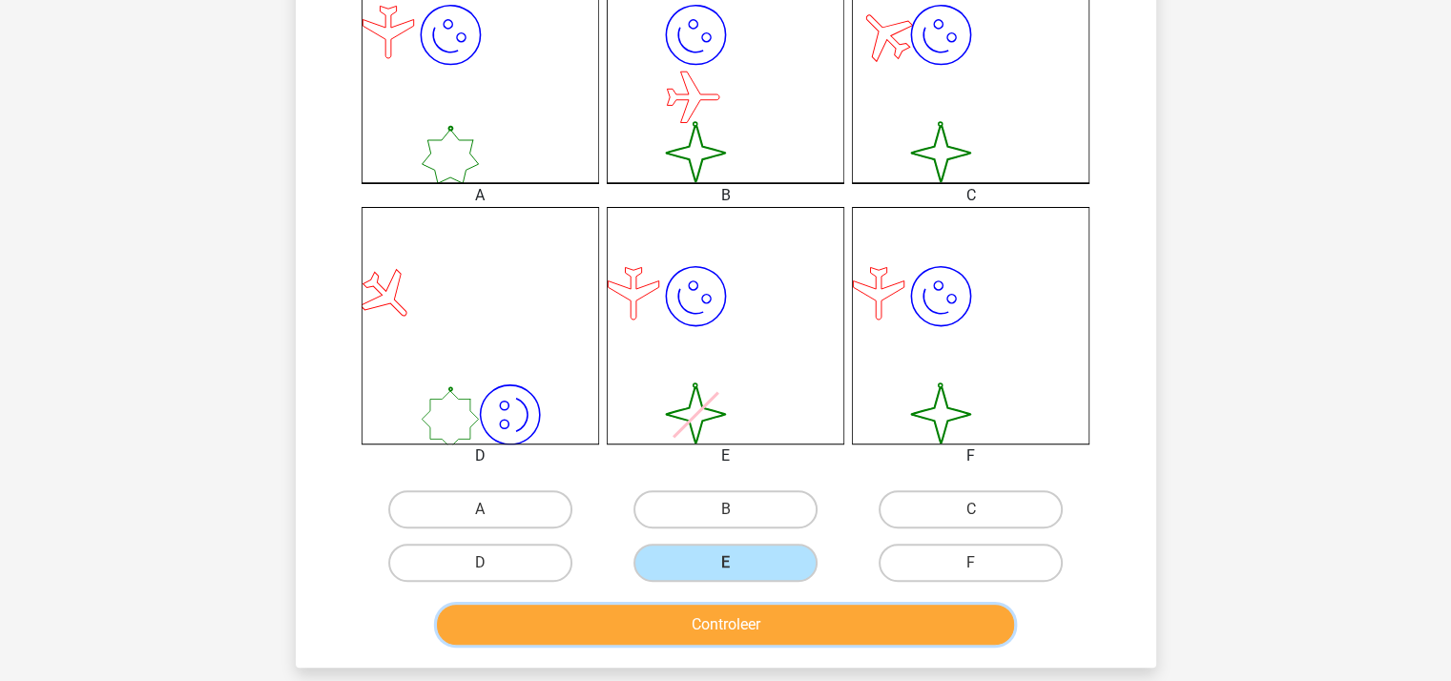
click at [731, 616] on button "Controleer" at bounding box center [725, 625] width 577 height 40
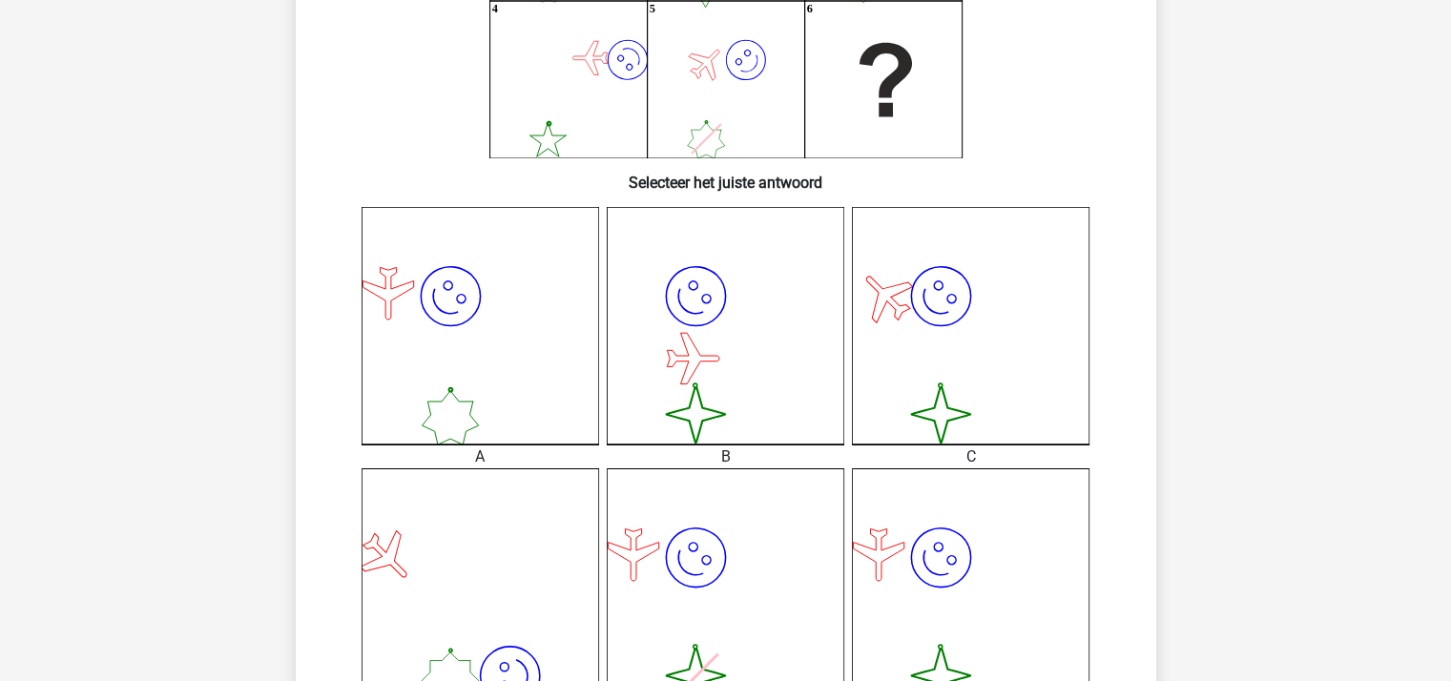
scroll to position [469, 0]
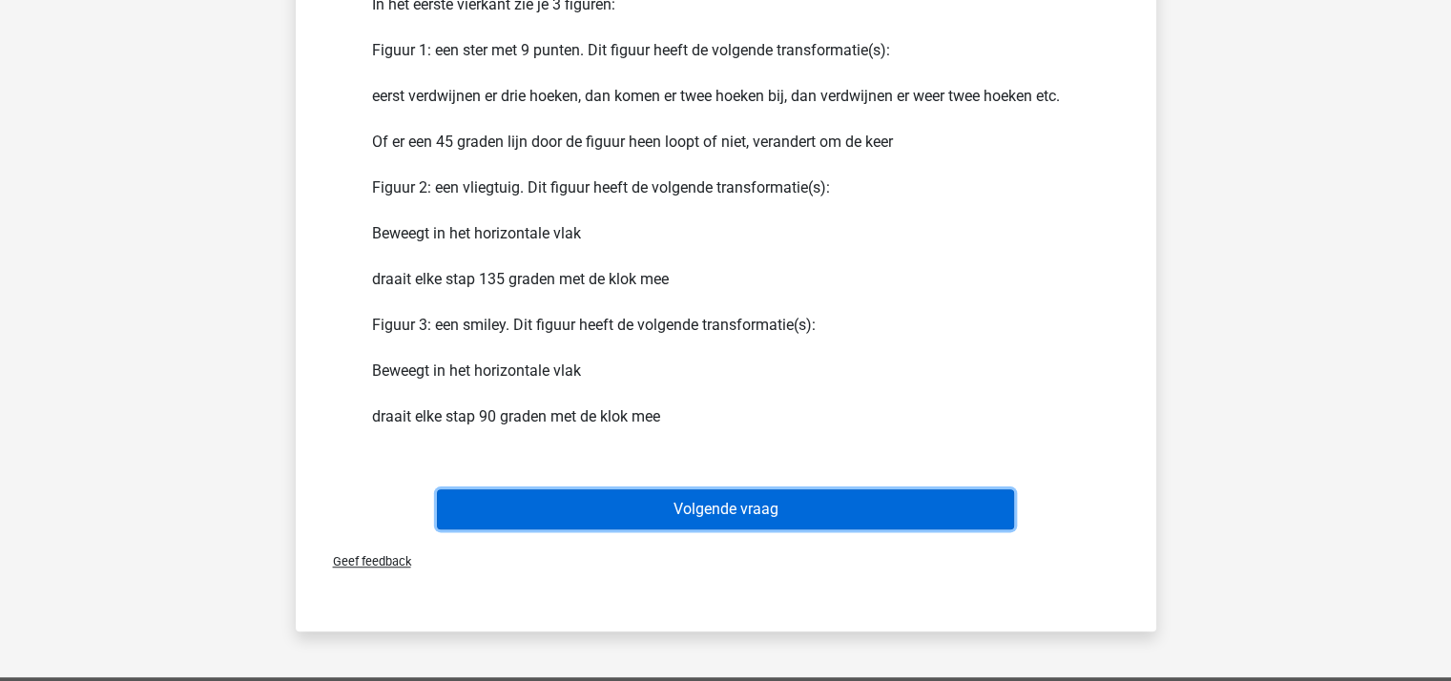
click at [835, 497] on button "Volgende vraag" at bounding box center [725, 509] width 577 height 40
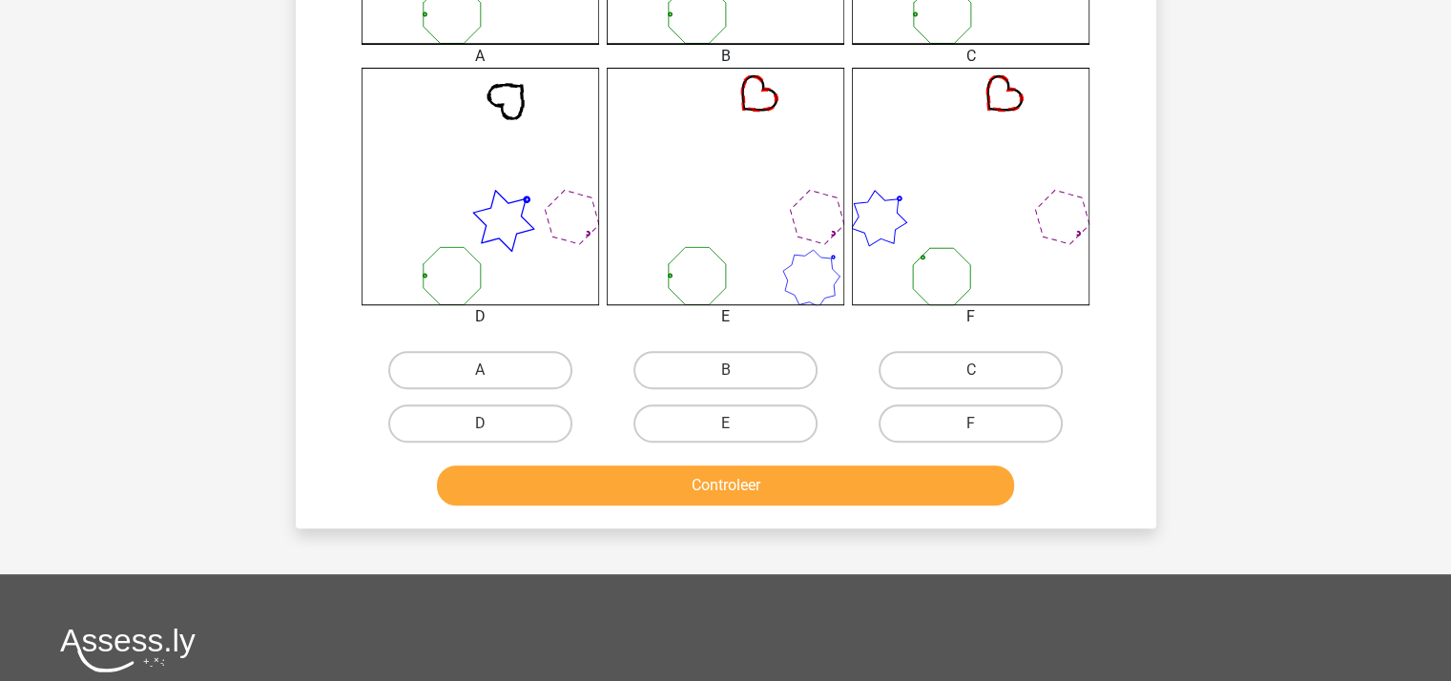
scroll to position [755, 0]
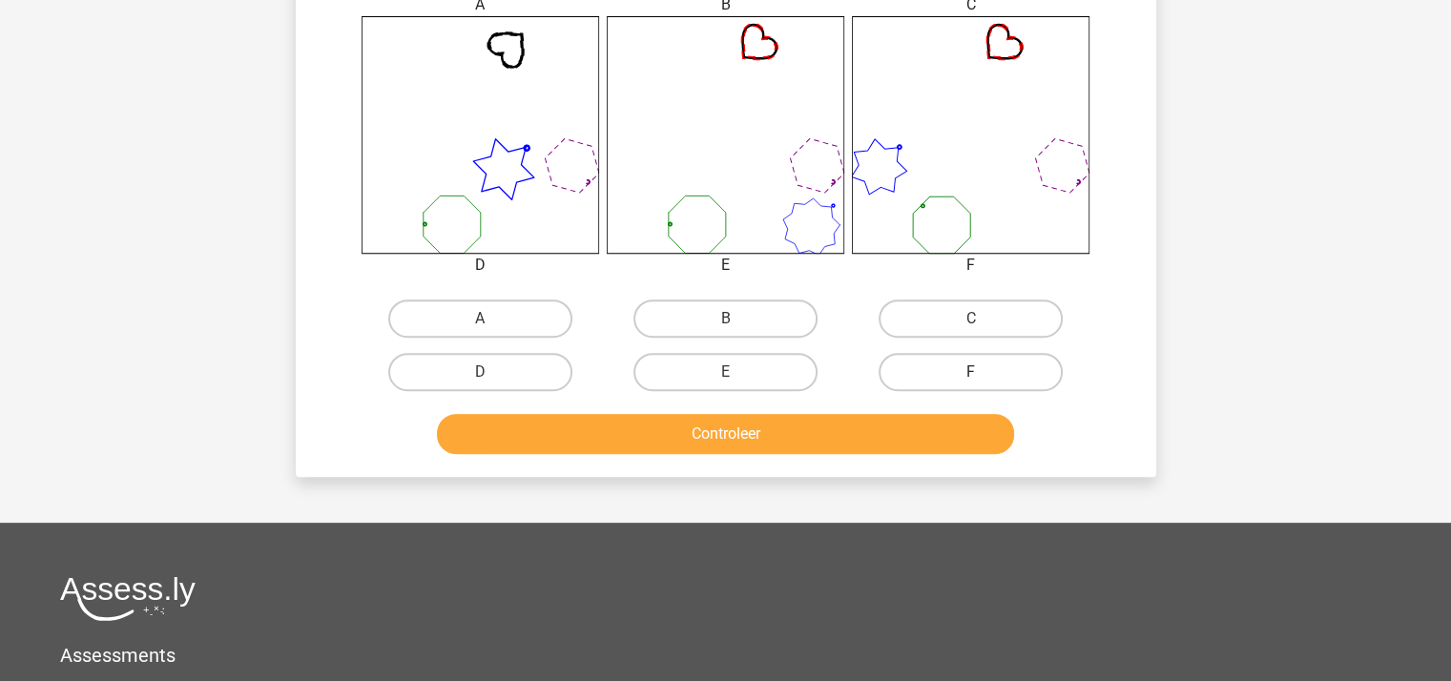
click at [988, 365] on label "F" at bounding box center [970, 372] width 184 height 38
click at [983, 372] on input "F" at bounding box center [977, 378] width 12 height 12
radio input "true"
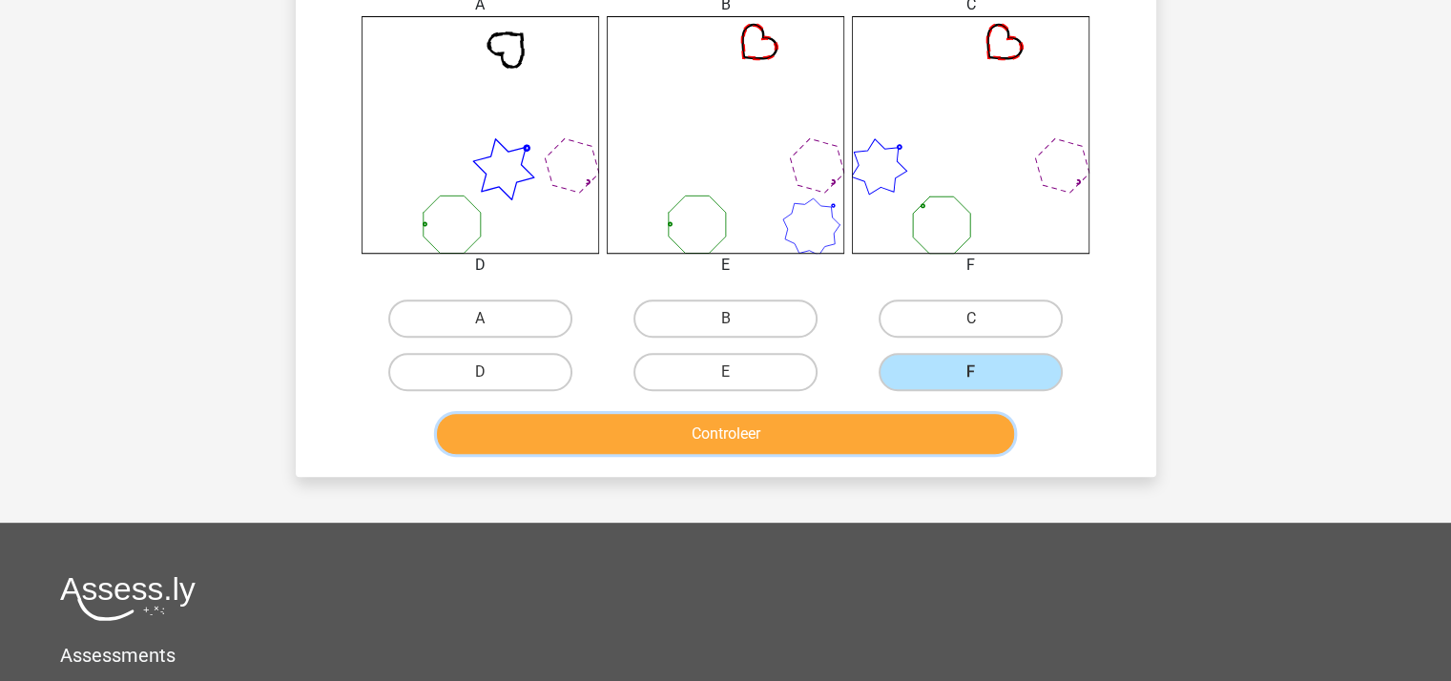
click at [893, 426] on button "Controleer" at bounding box center [725, 434] width 577 height 40
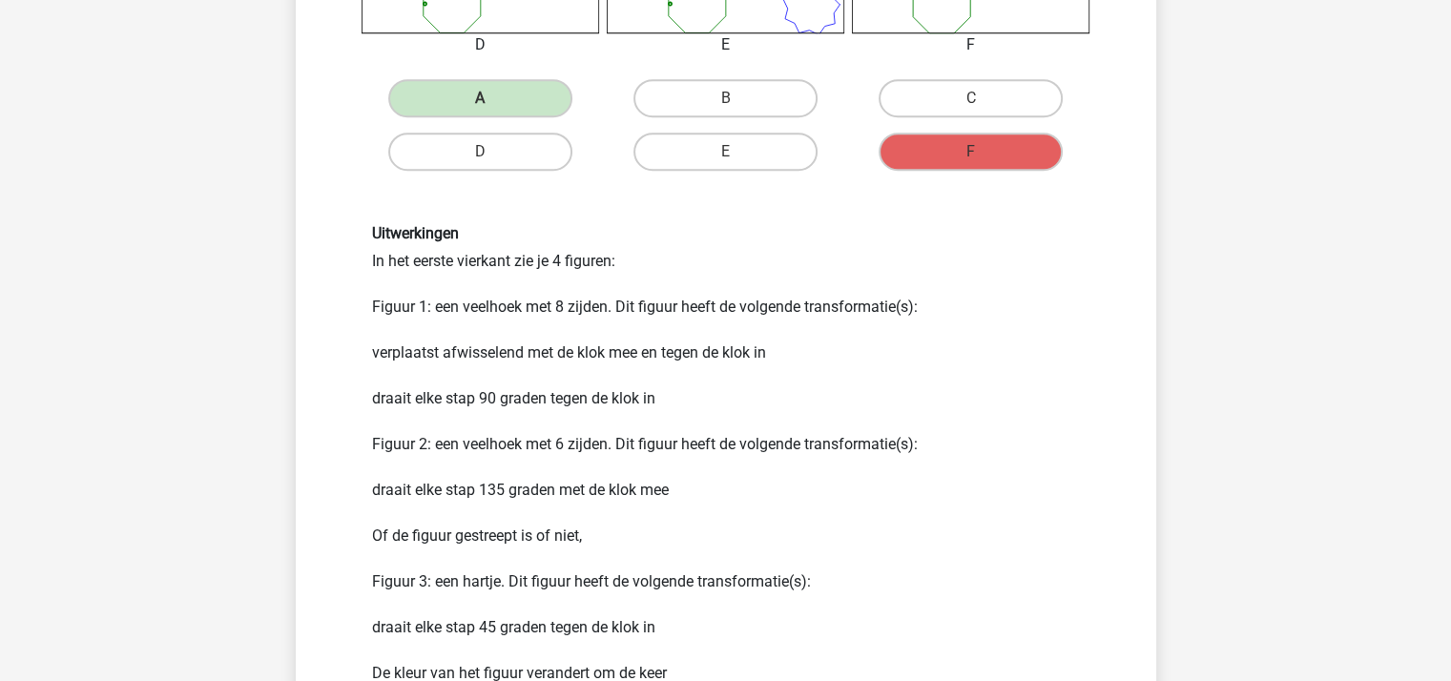
scroll to position [1232, 0]
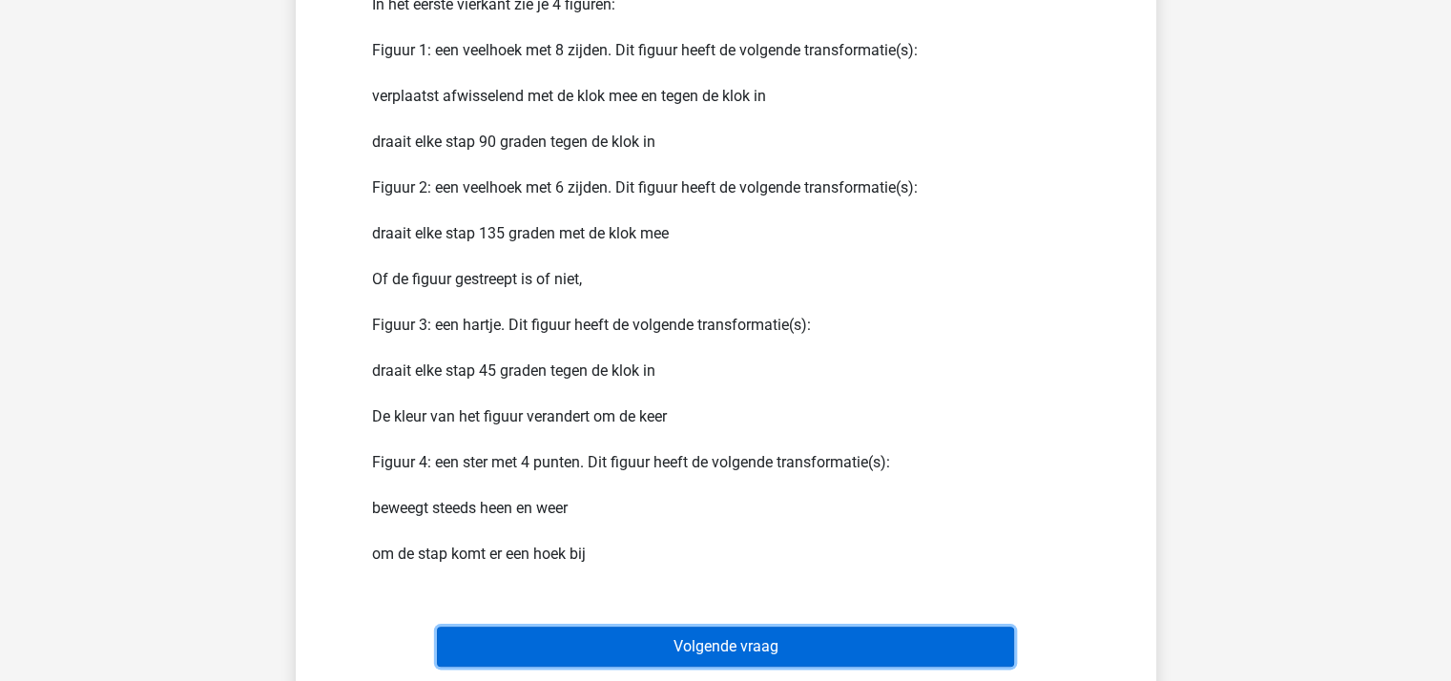
click at [732, 655] on button "Volgende vraag" at bounding box center [725, 647] width 577 height 40
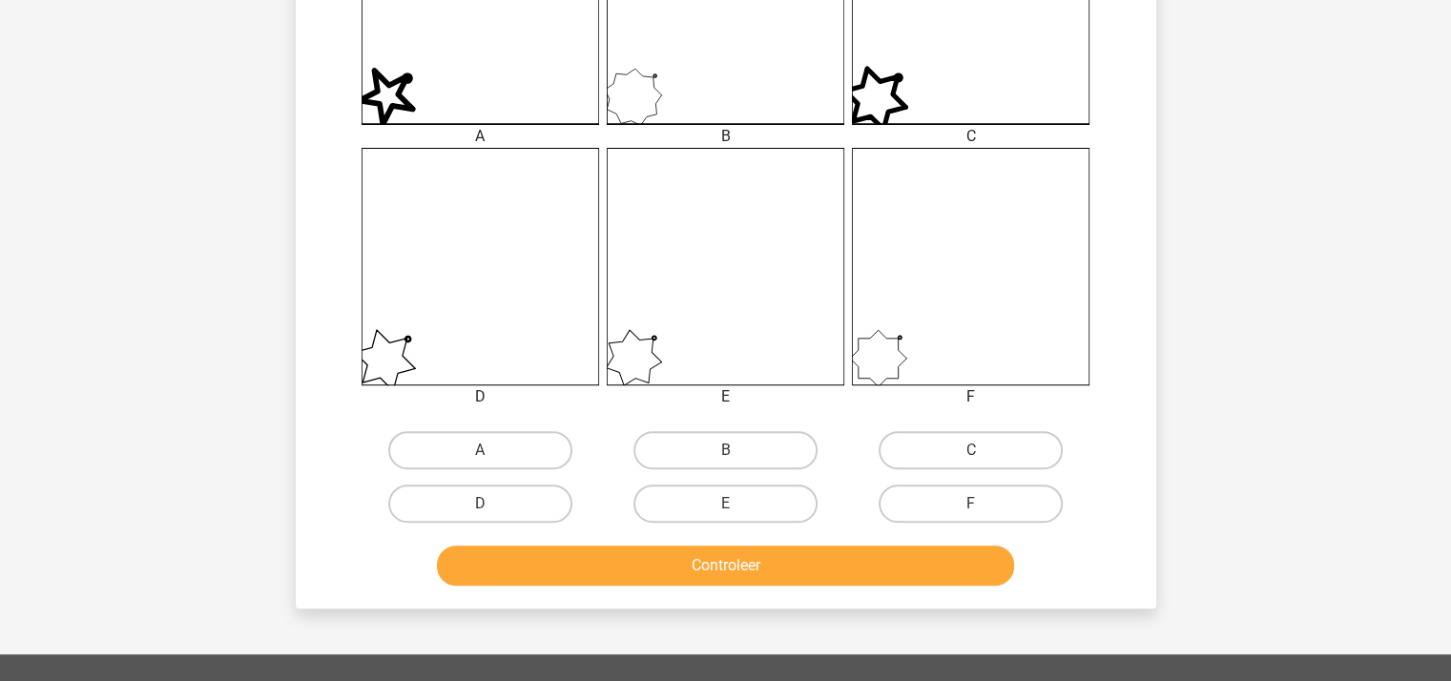
scroll to position [660, 0]
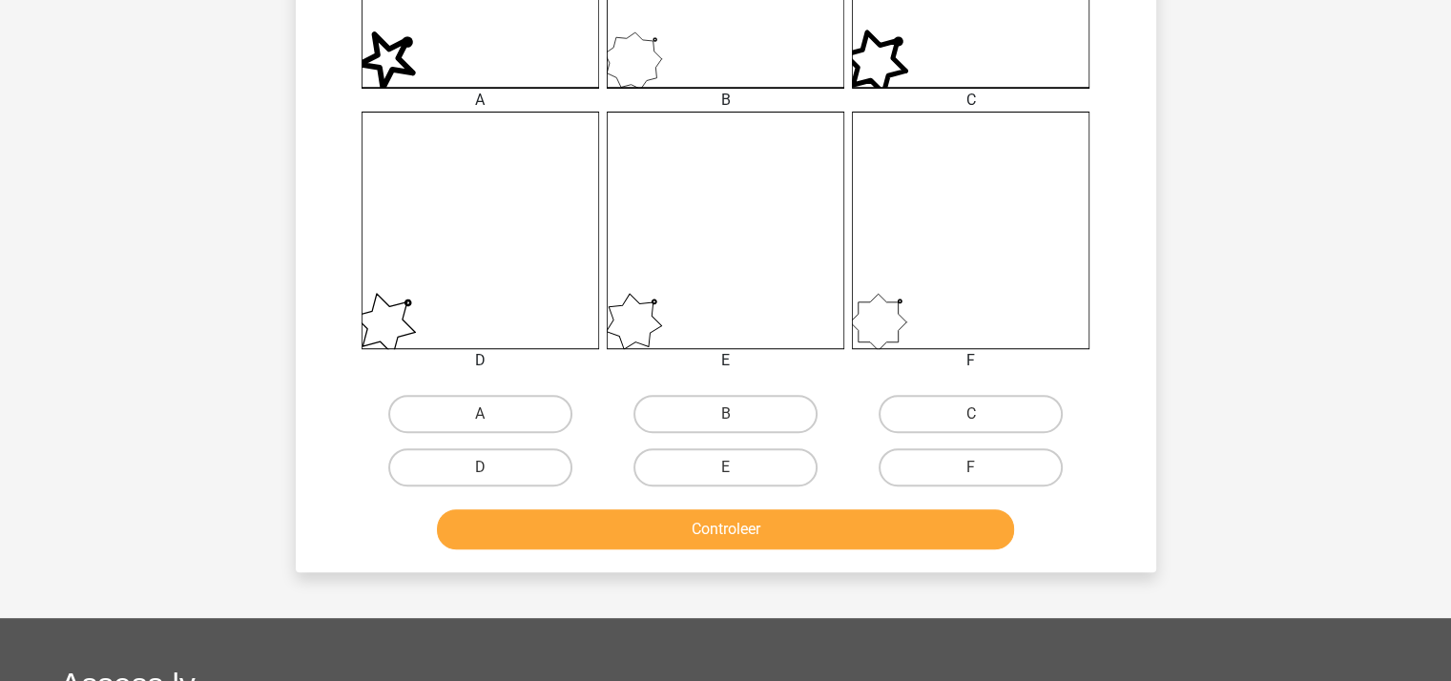
click at [773, 515] on button "Controleer" at bounding box center [725, 529] width 577 height 40
click at [926, 467] on label "F" at bounding box center [970, 467] width 184 height 38
click at [971, 467] on input "F" at bounding box center [977, 473] width 12 height 12
radio input "true"
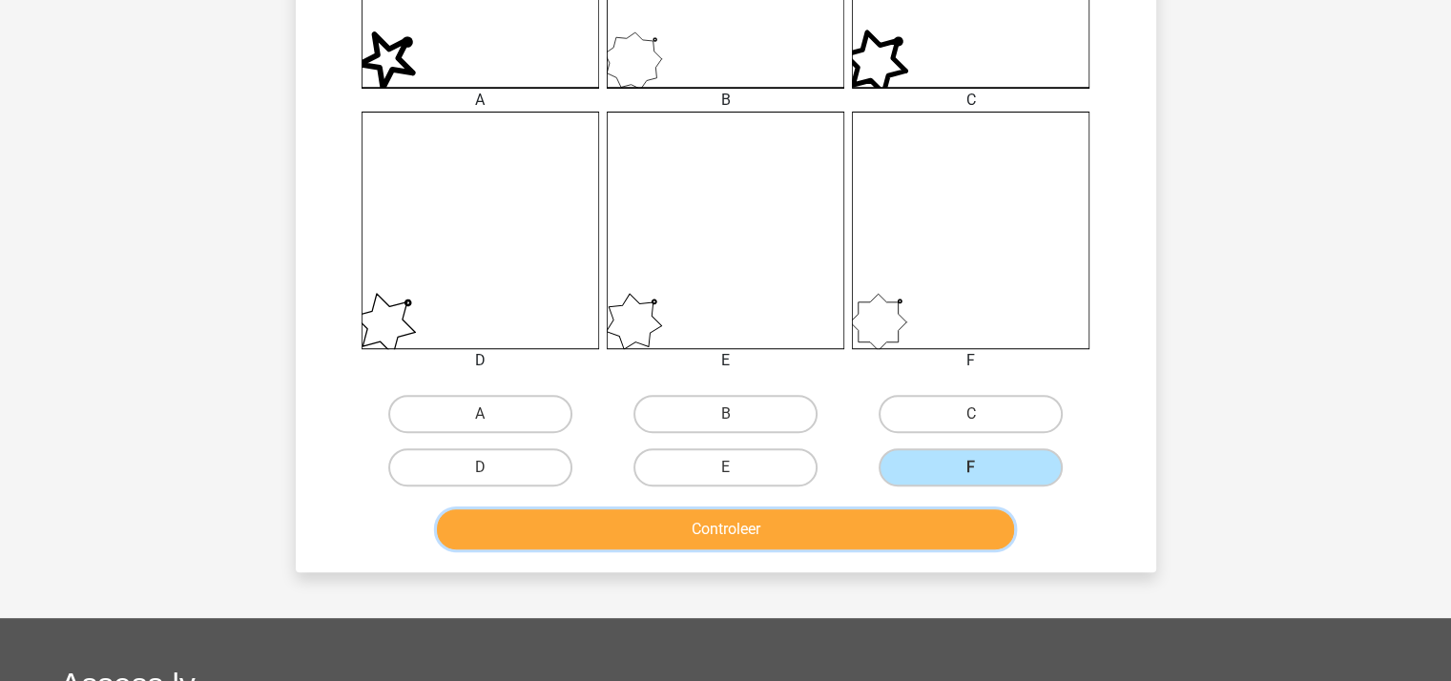
click at [825, 525] on button "Controleer" at bounding box center [725, 529] width 577 height 40
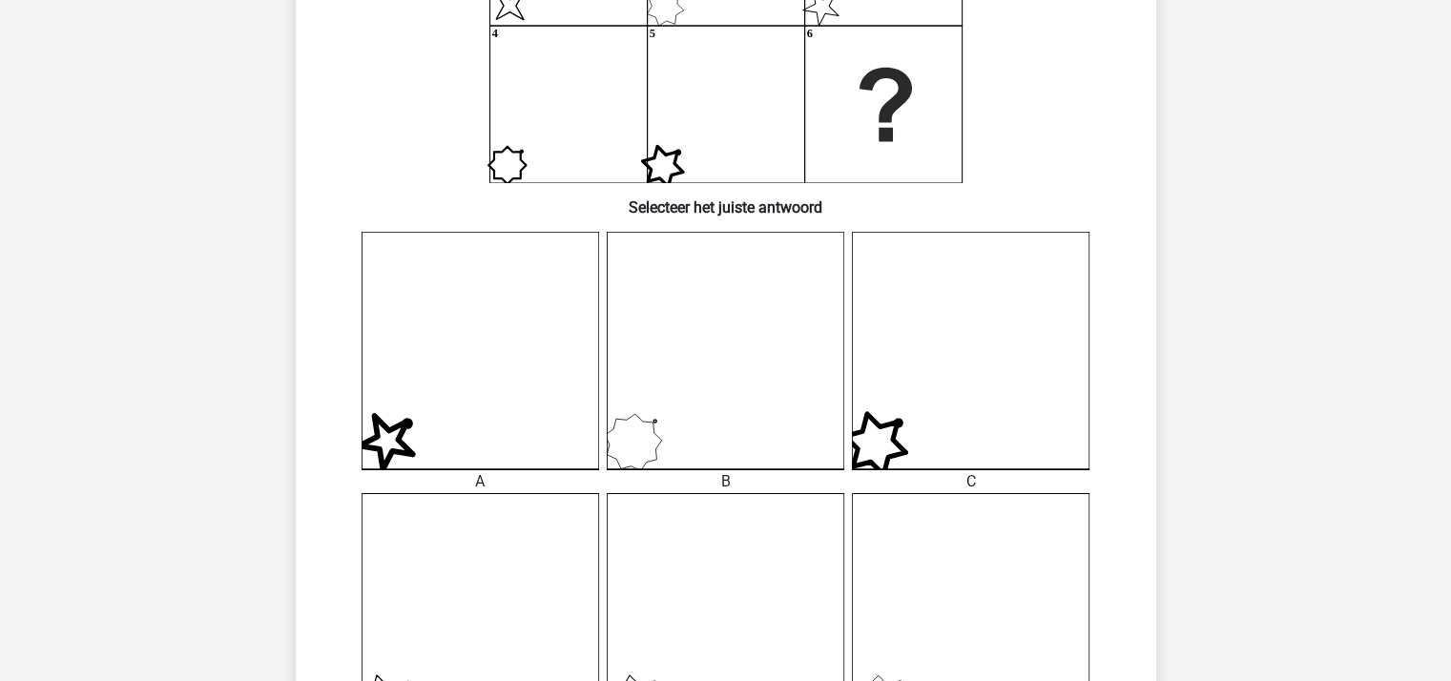
scroll to position [278, 0]
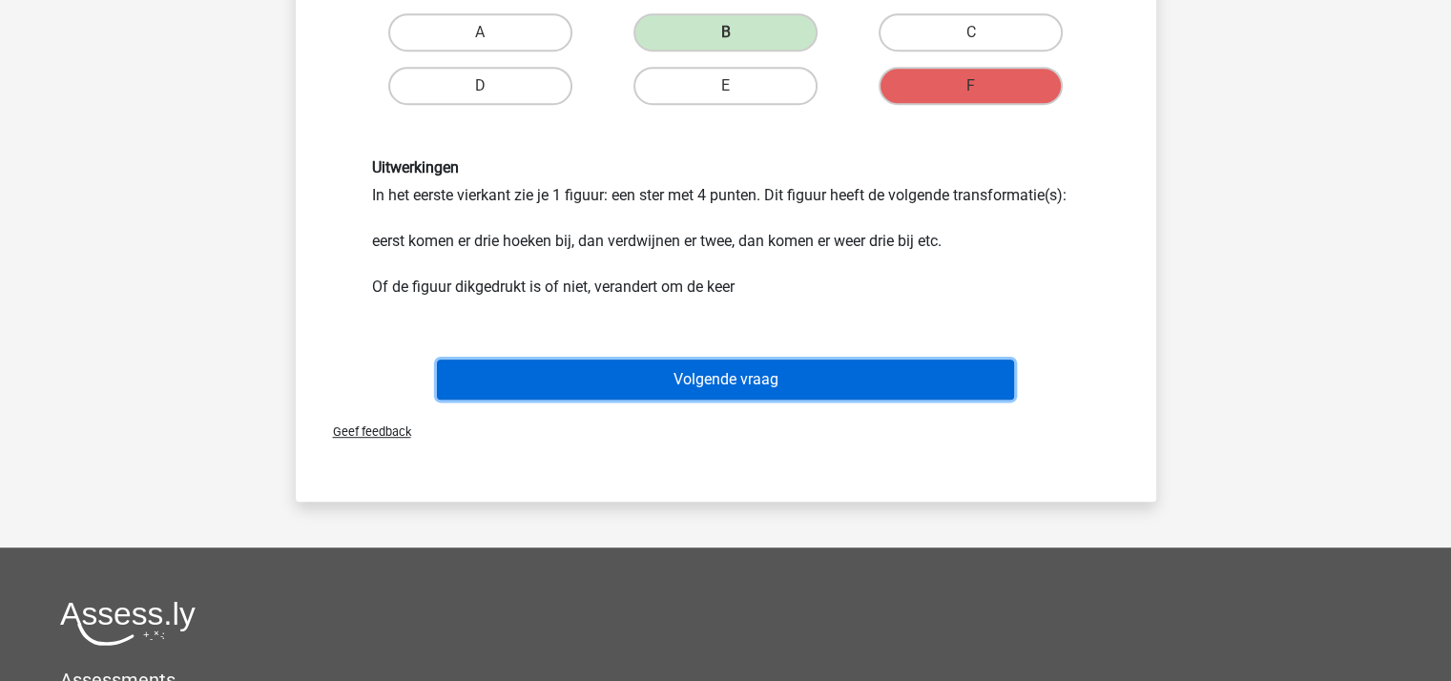
click at [777, 372] on button "Volgende vraag" at bounding box center [725, 380] width 577 height 40
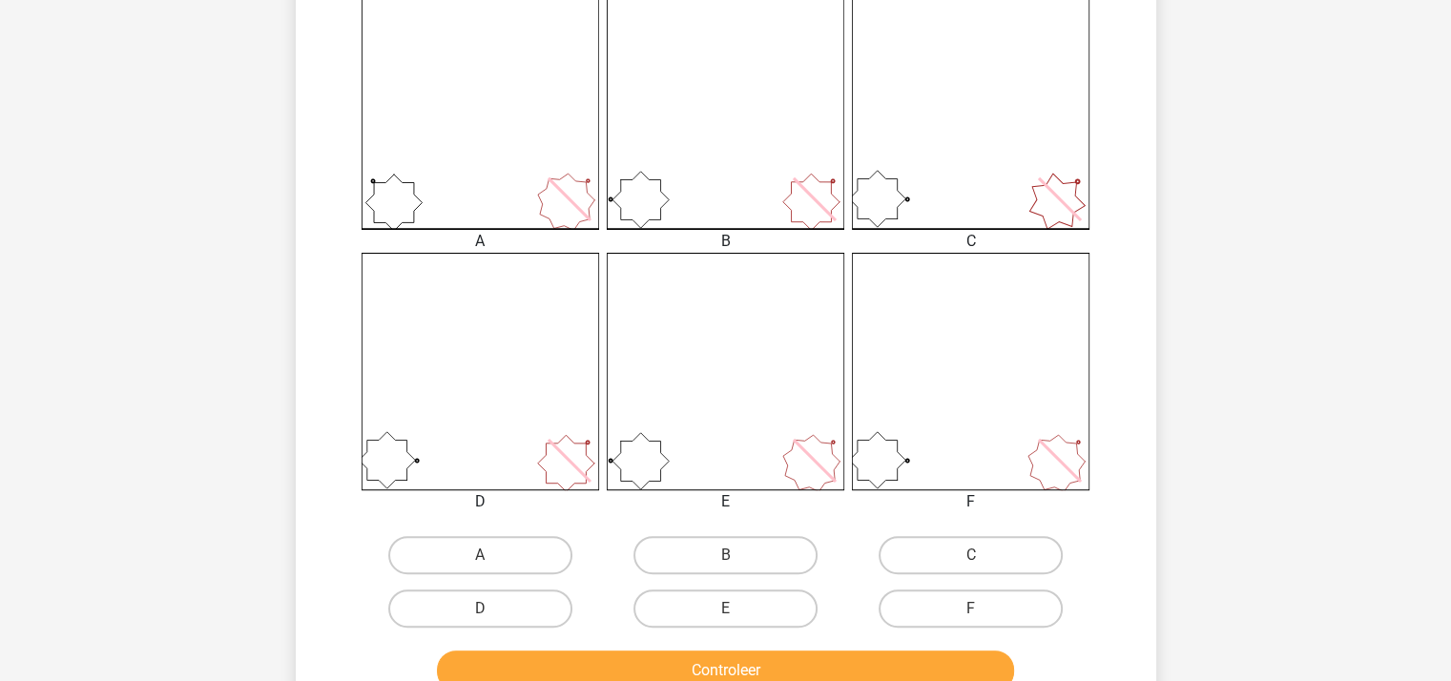
scroll to position [755, 0]
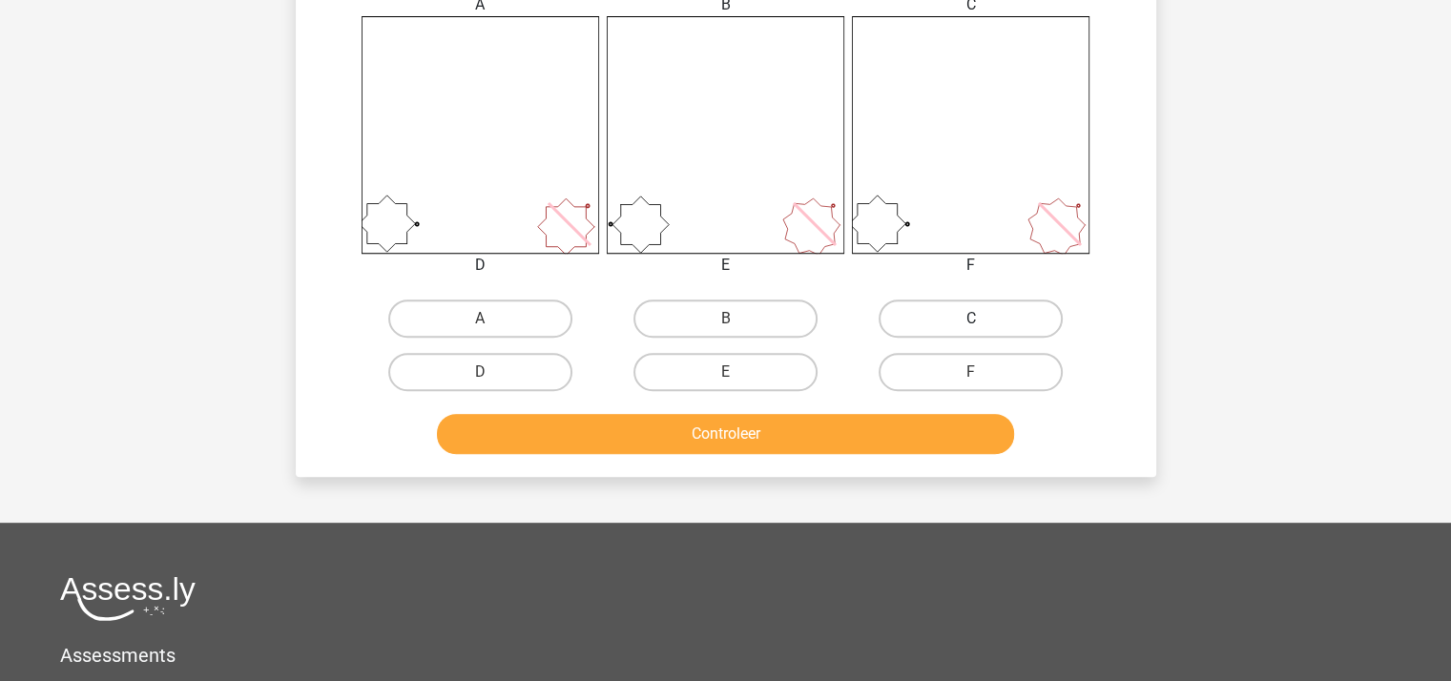
click at [901, 318] on label "C" at bounding box center [970, 318] width 184 height 38
click at [971, 319] on input "C" at bounding box center [977, 325] width 12 height 12
radio input "true"
click at [871, 402] on div "Controleer" at bounding box center [725, 430] width 799 height 63
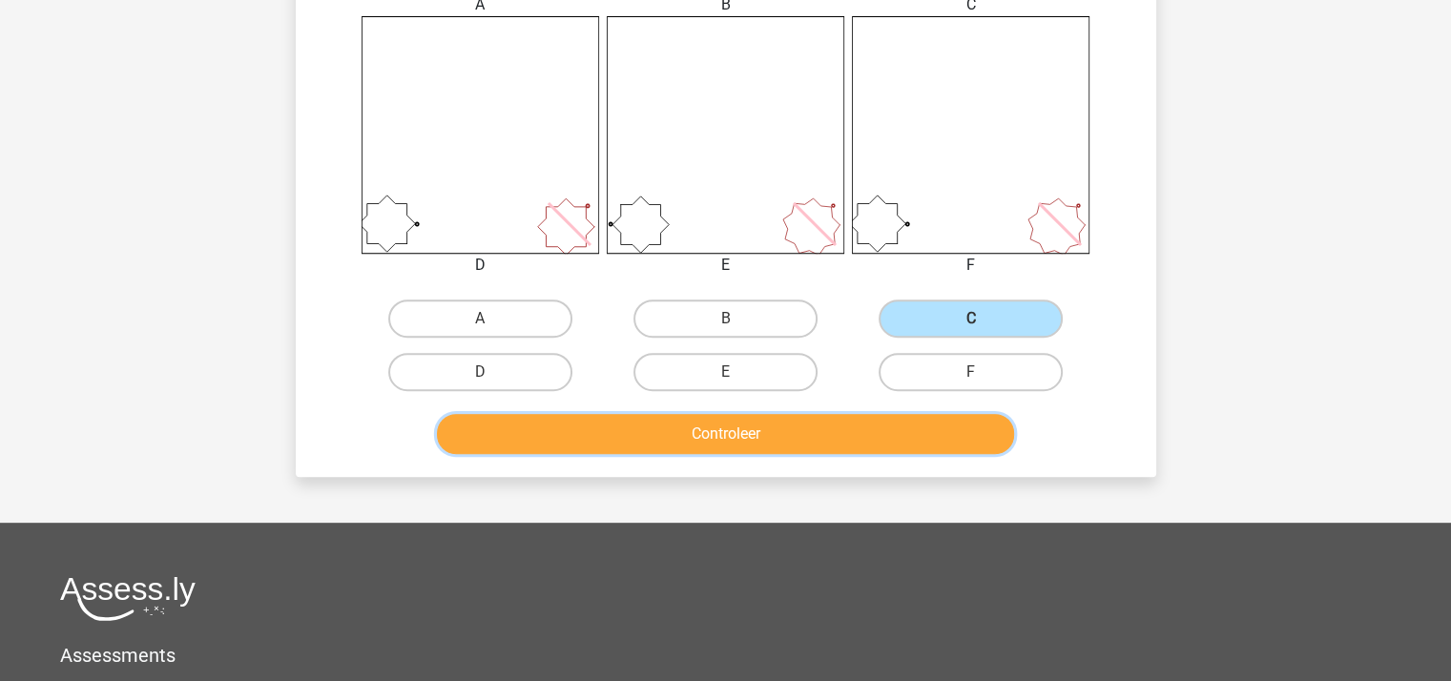
click at [870, 425] on button "Controleer" at bounding box center [725, 434] width 577 height 40
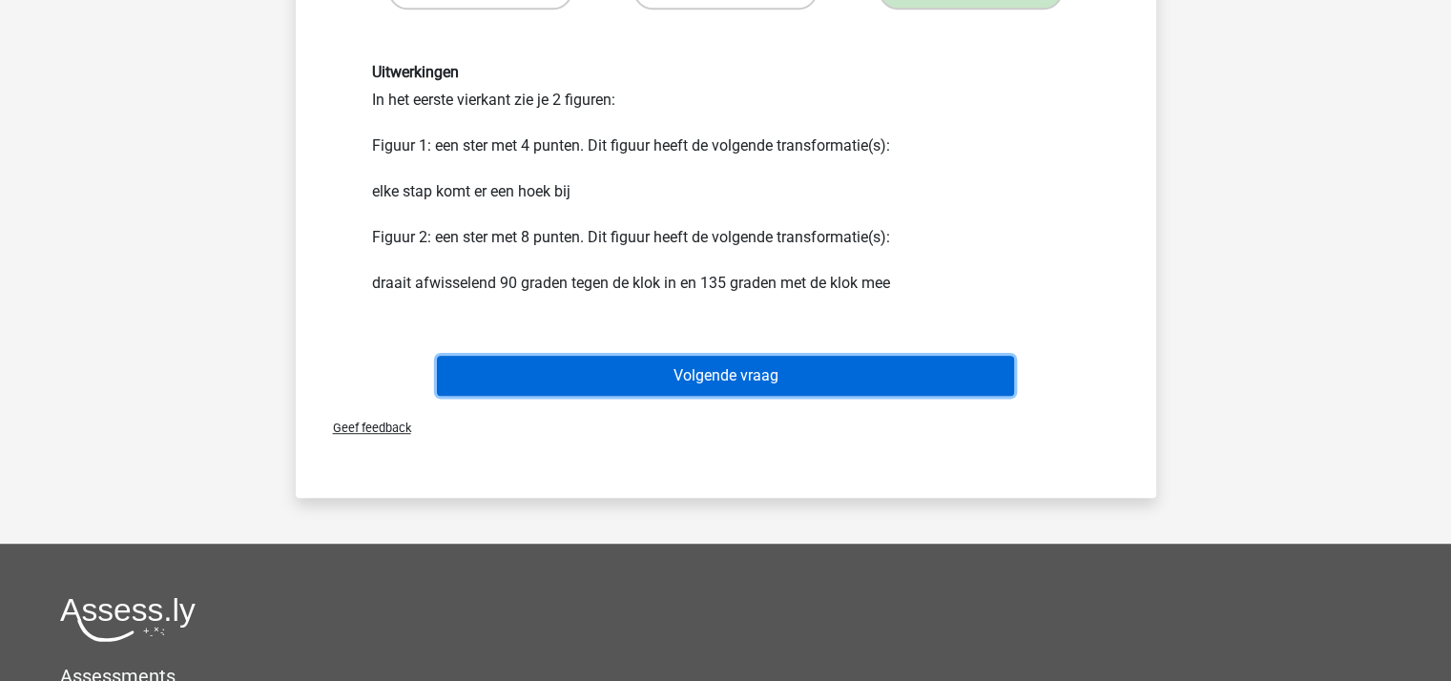
click at [805, 371] on button "Volgende vraag" at bounding box center [725, 376] width 577 height 40
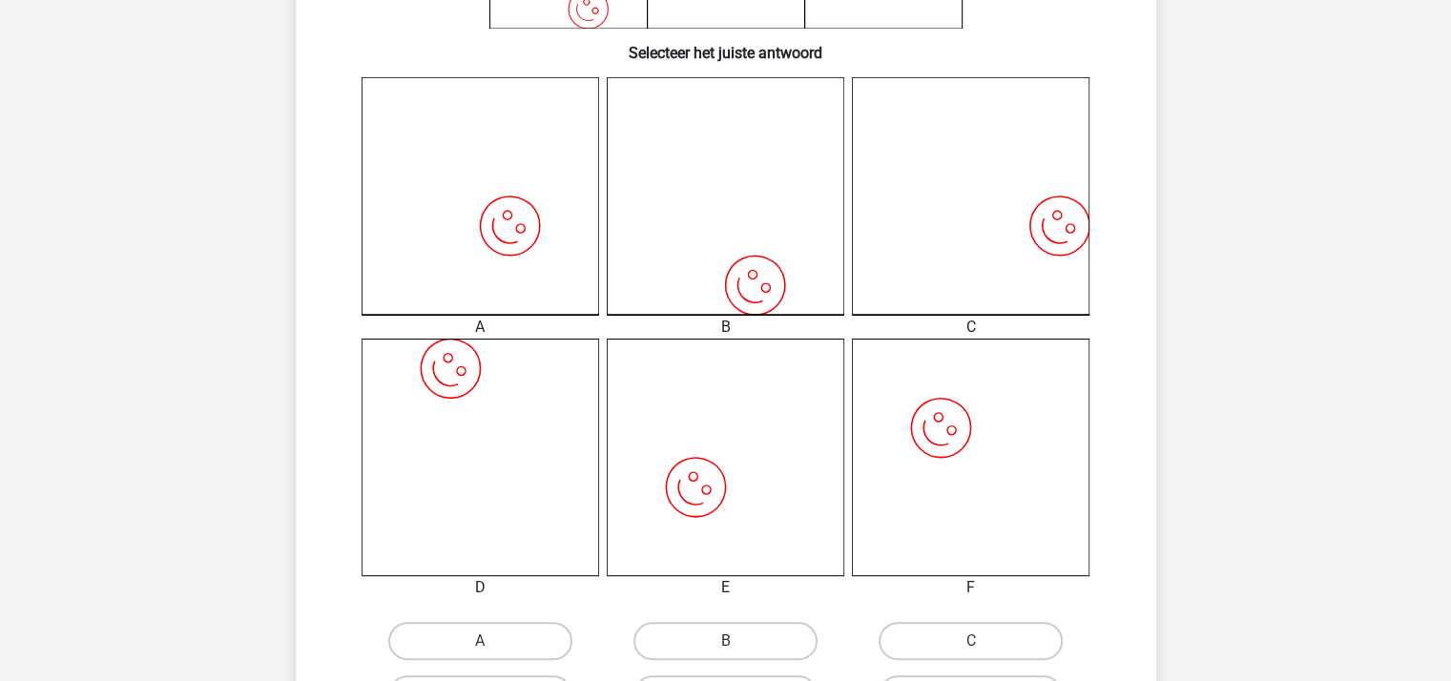
scroll to position [469, 0]
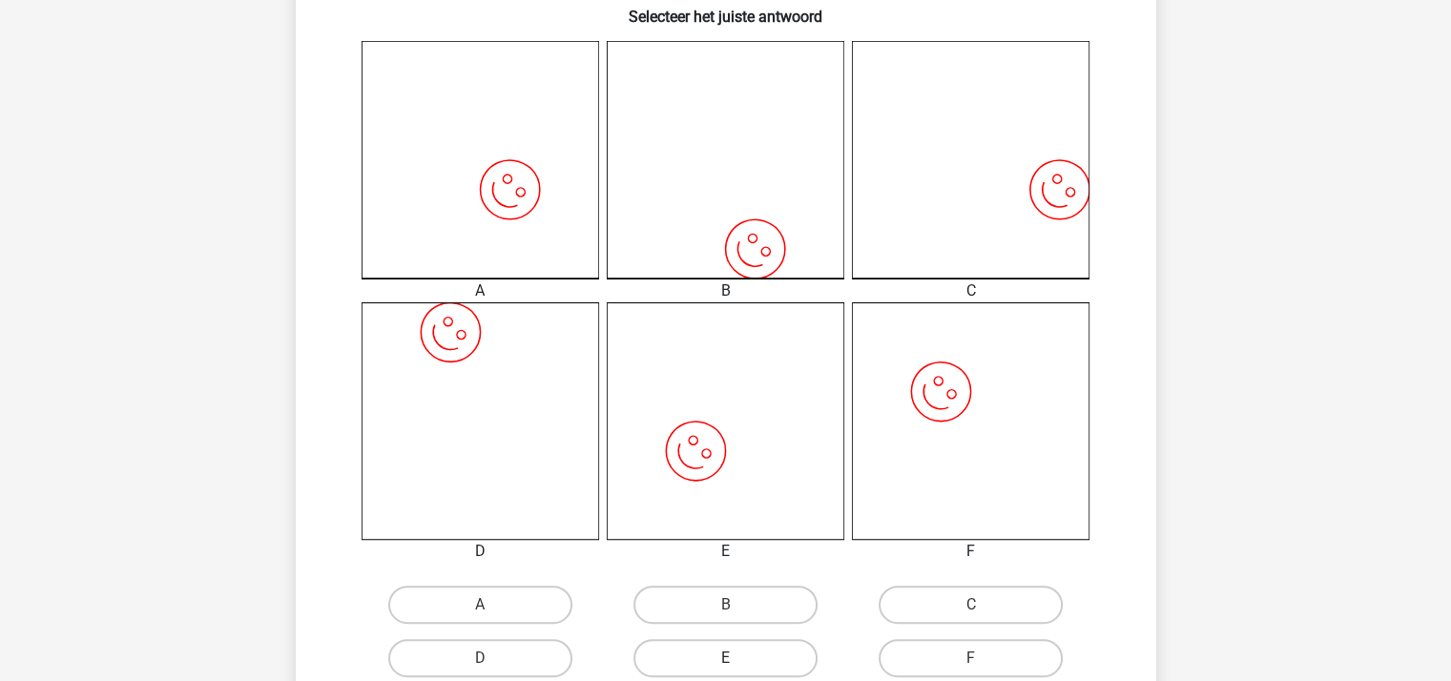
click at [786, 658] on label "E" at bounding box center [725, 658] width 184 height 38
click at [737, 658] on input "E" at bounding box center [731, 664] width 12 height 12
radio input "true"
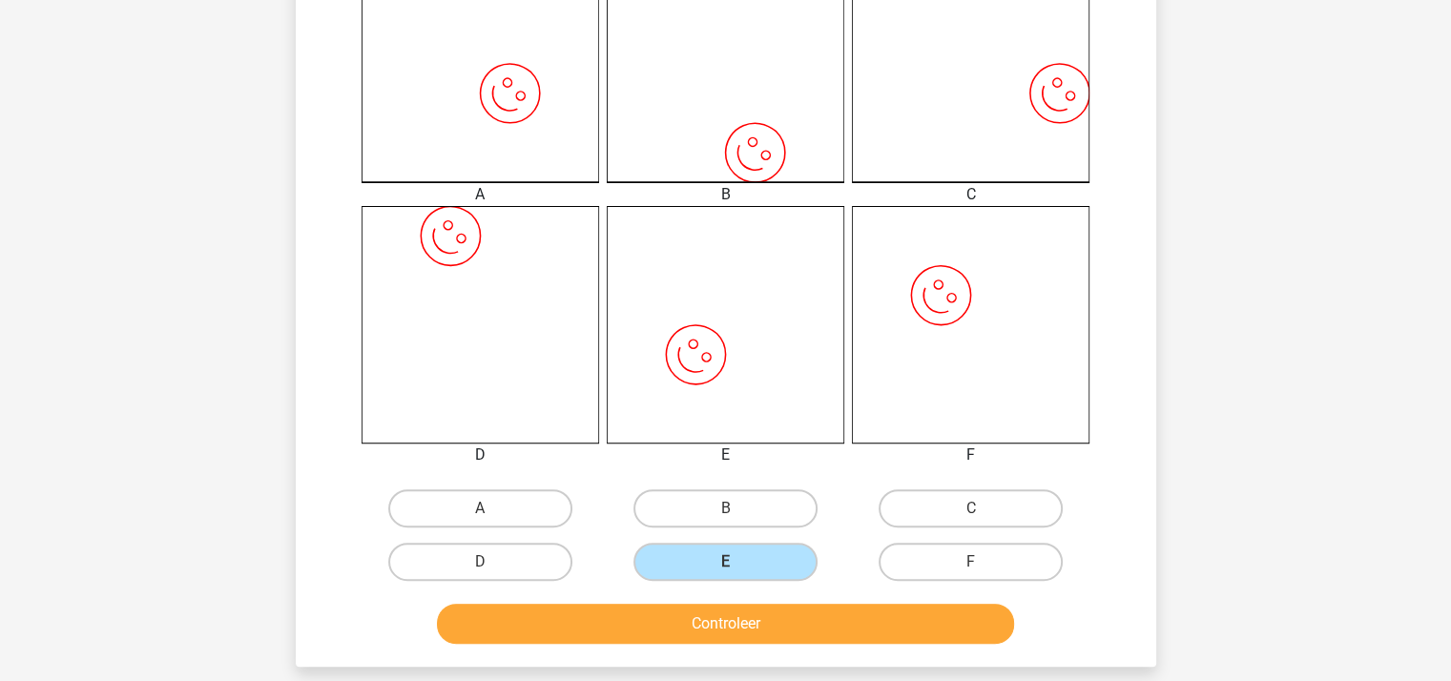
scroll to position [755, 0]
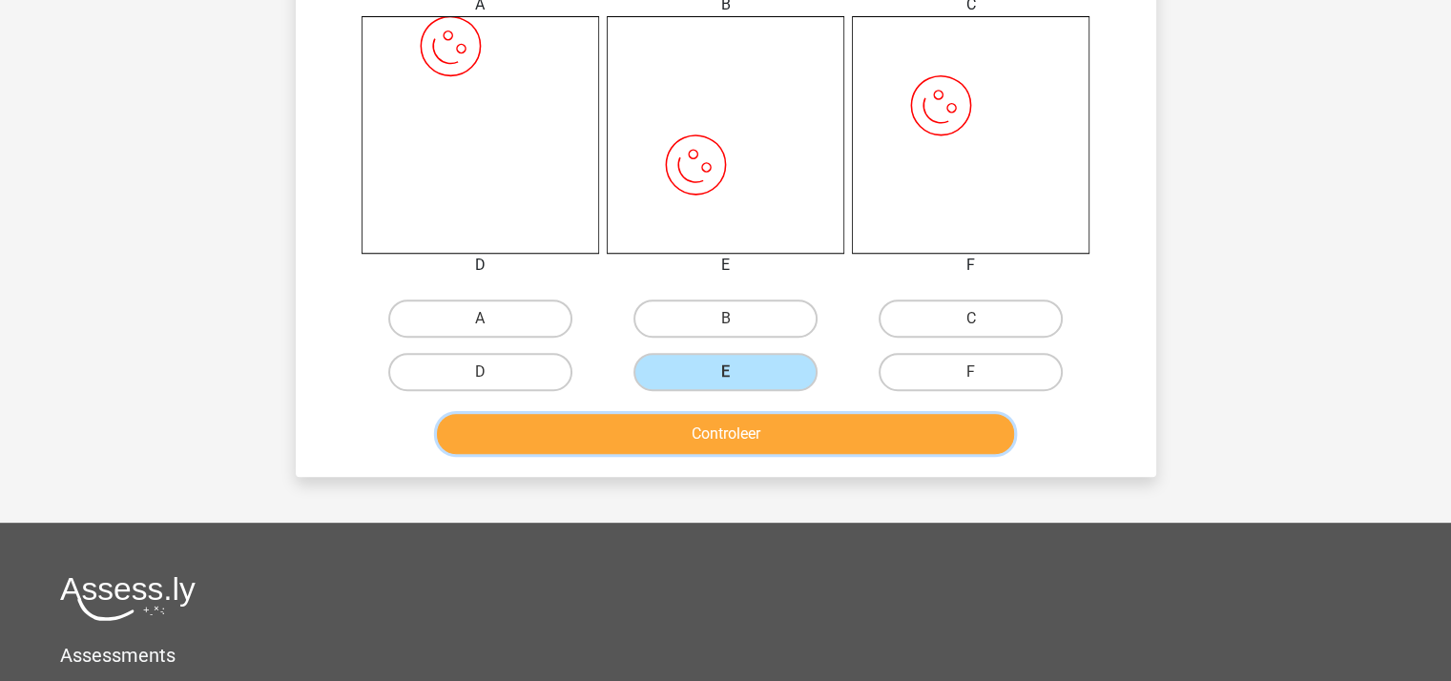
click at [774, 423] on button "Controleer" at bounding box center [725, 434] width 577 height 40
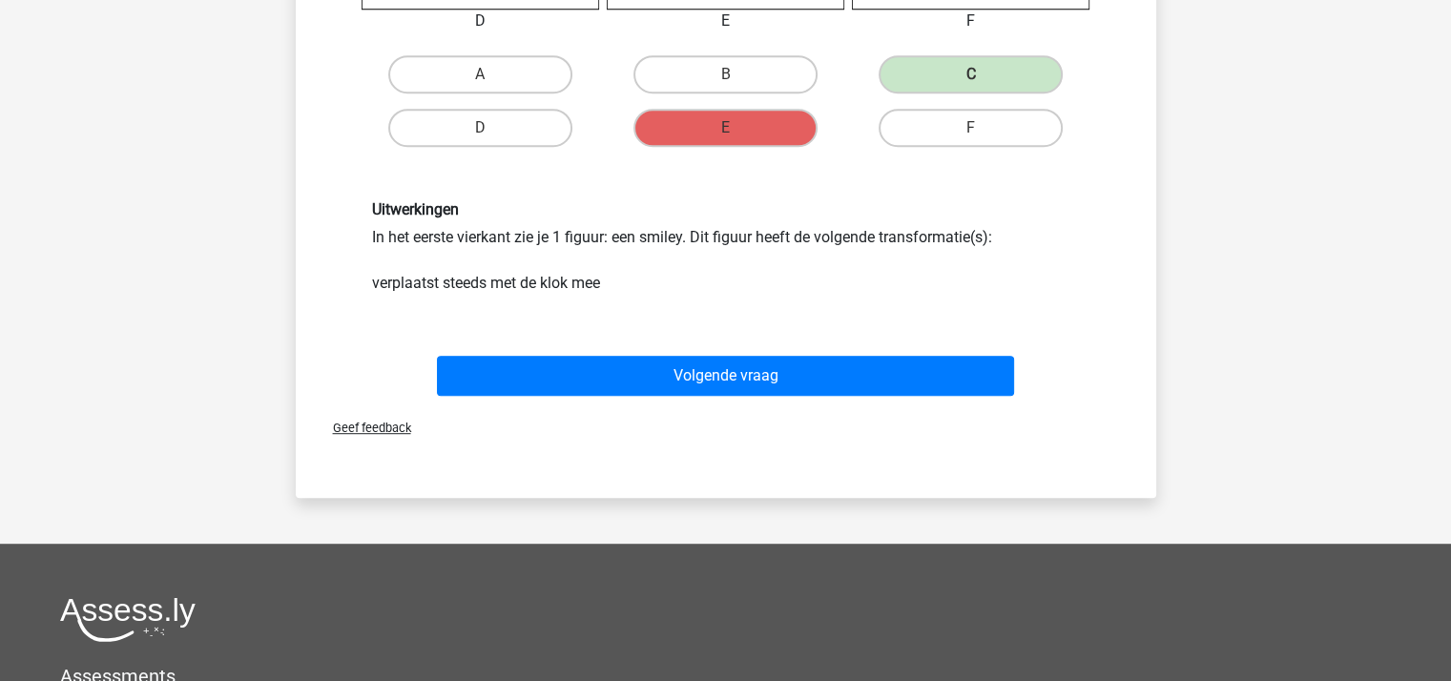
scroll to position [1041, 0]
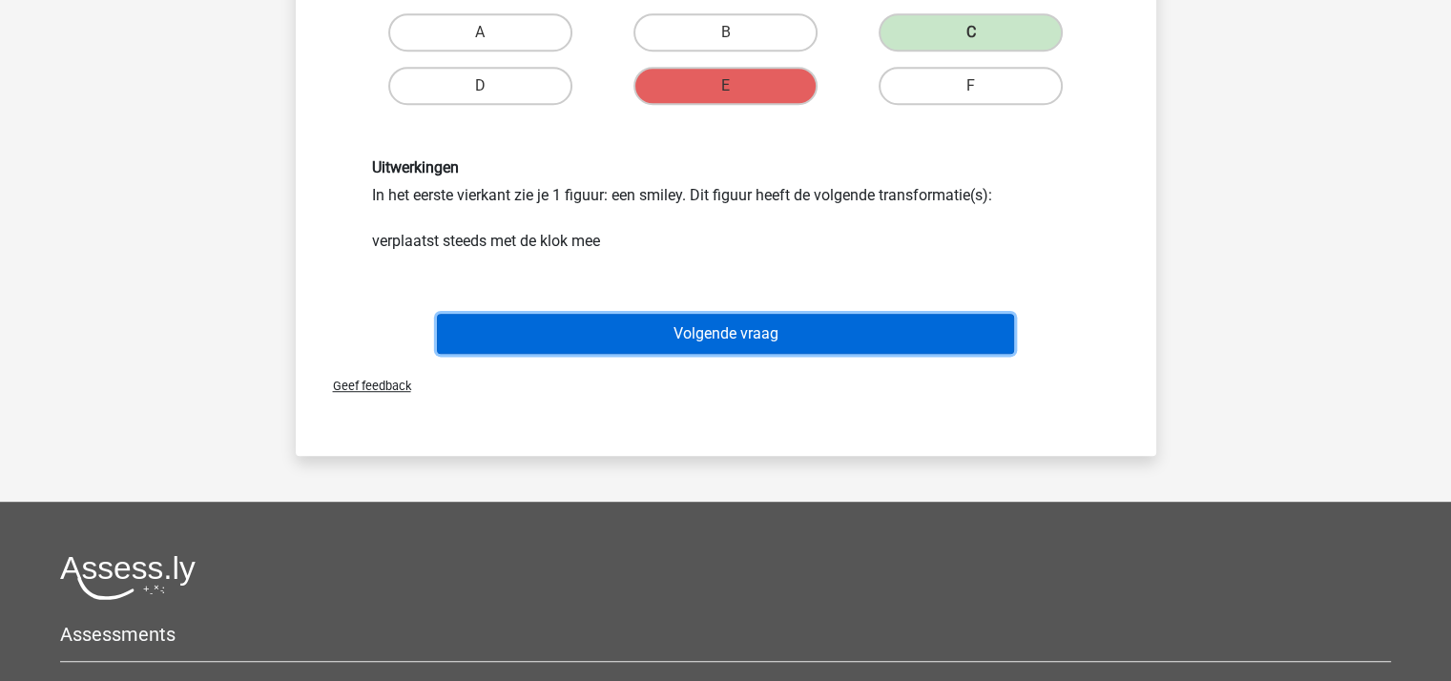
click at [736, 335] on button "Volgende vraag" at bounding box center [725, 334] width 577 height 40
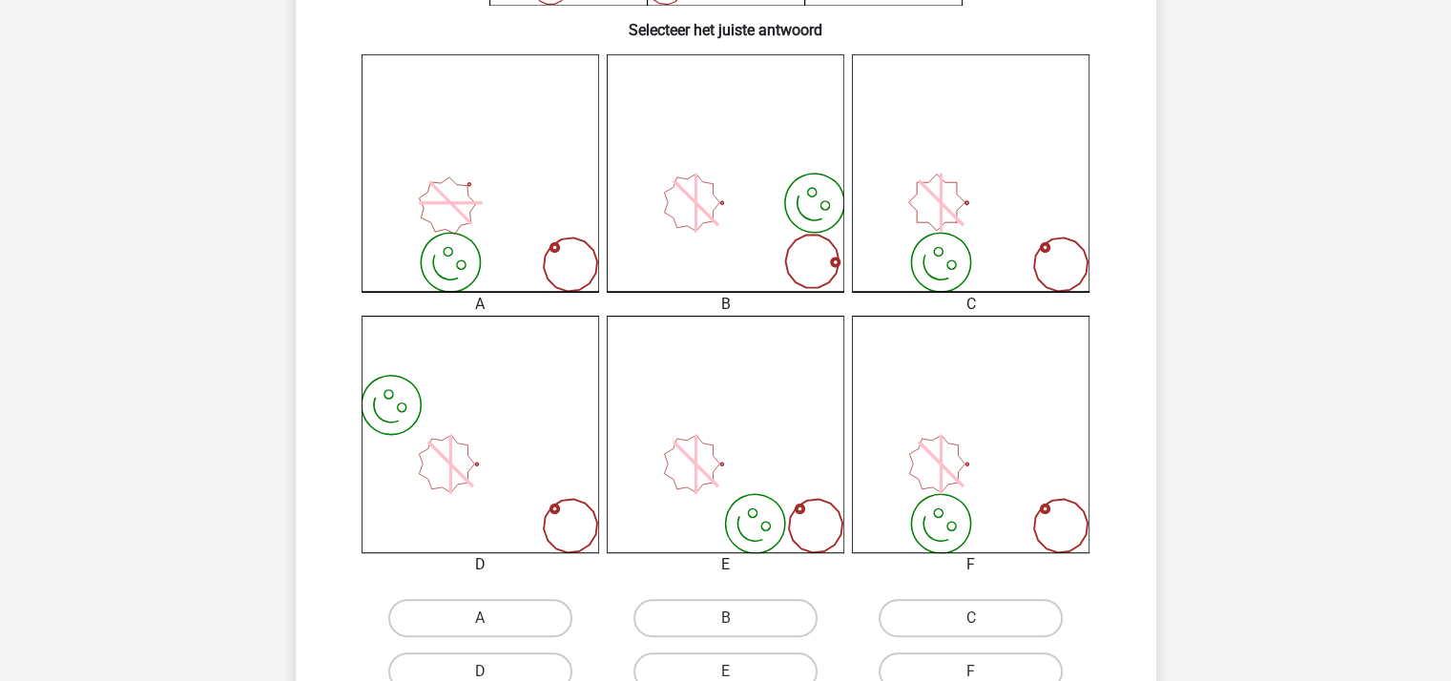
scroll to position [477, 0]
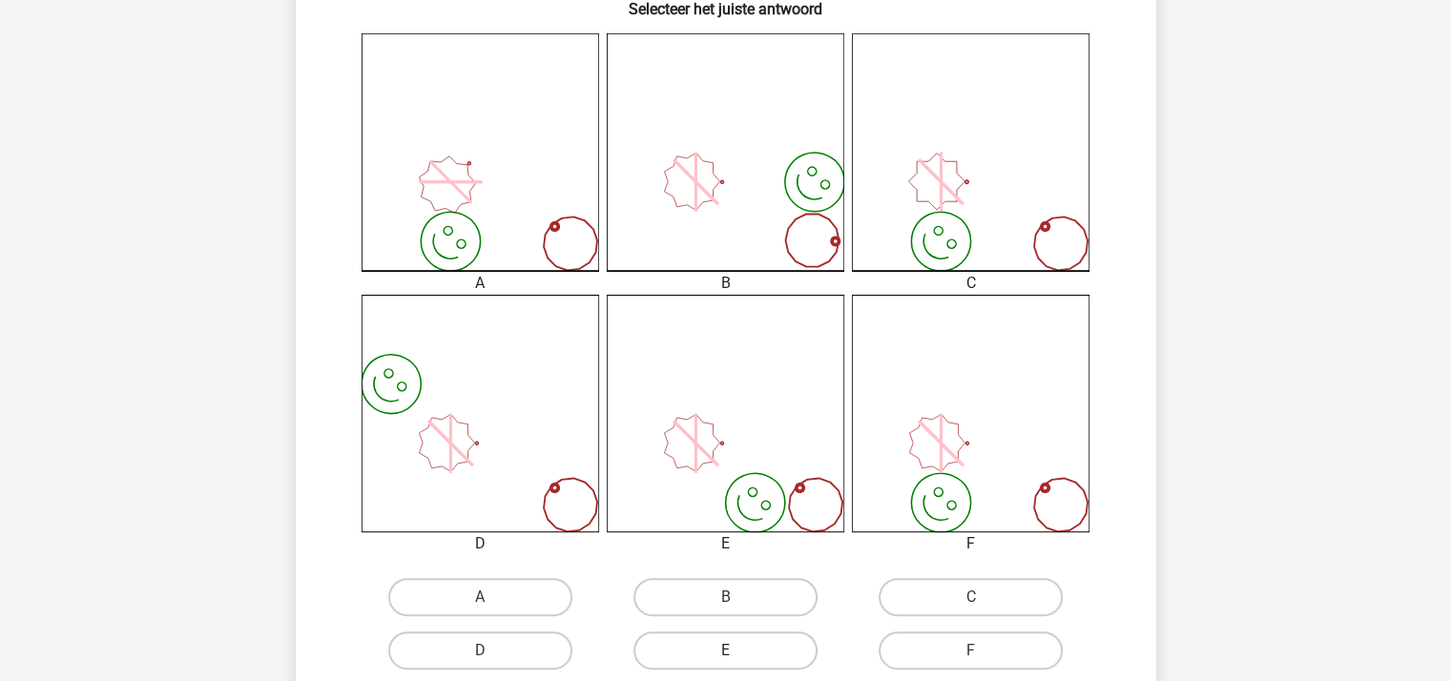
click at [748, 648] on label "E" at bounding box center [725, 650] width 184 height 38
click at [737, 650] on input "E" at bounding box center [731, 656] width 12 height 12
radio input "true"
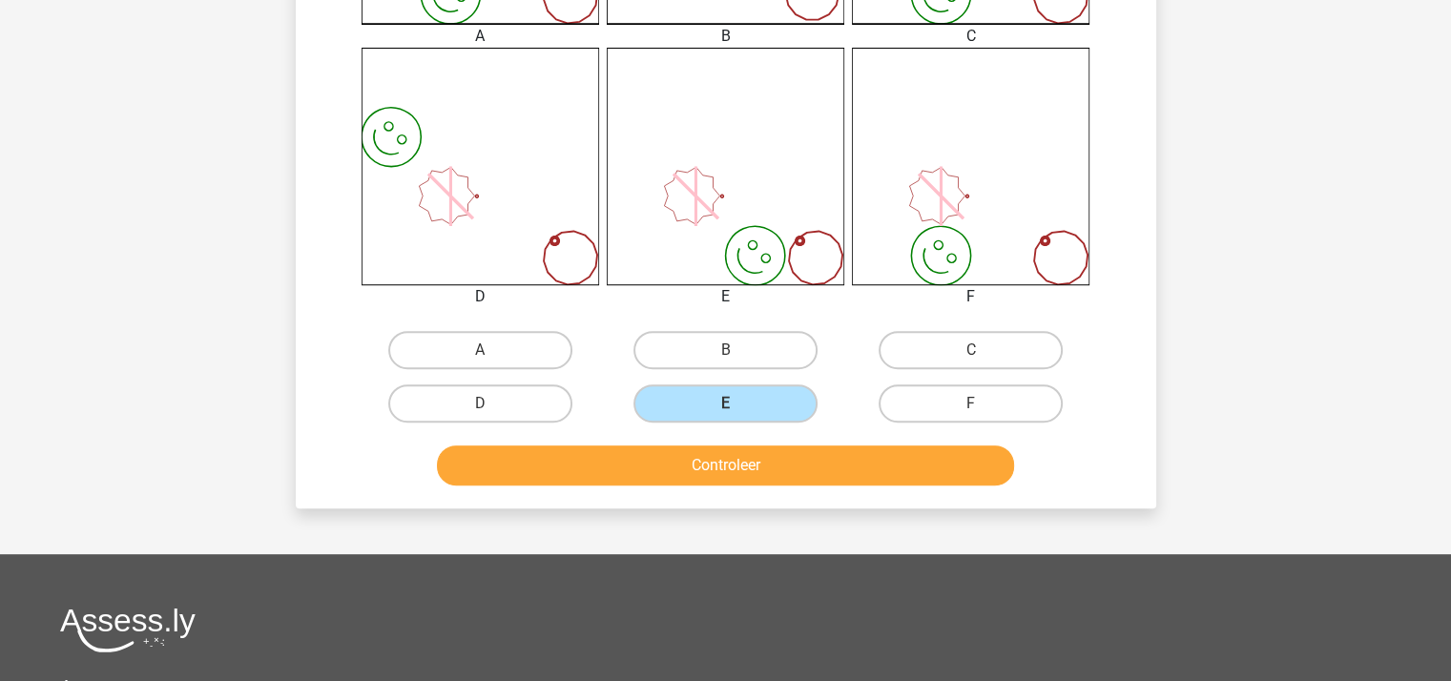
scroll to position [763, 0]
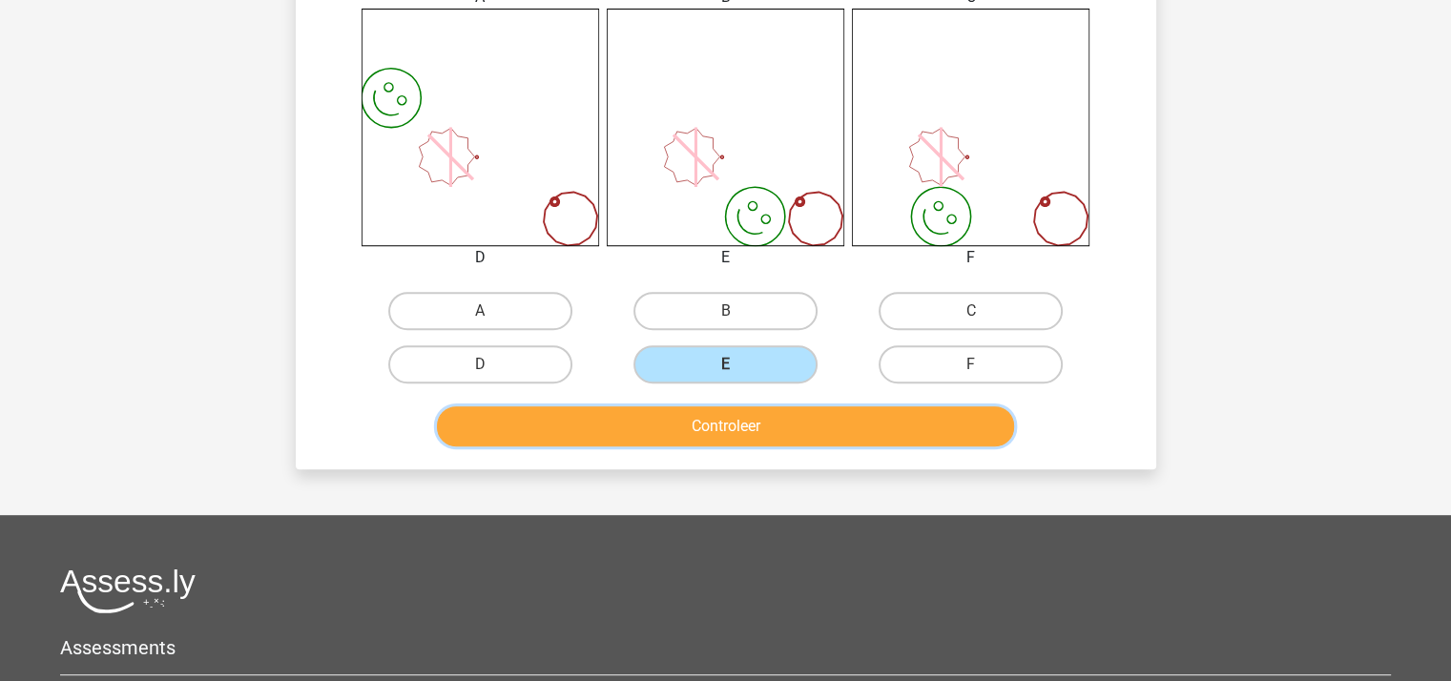
click at [784, 415] on button "Controleer" at bounding box center [725, 426] width 577 height 40
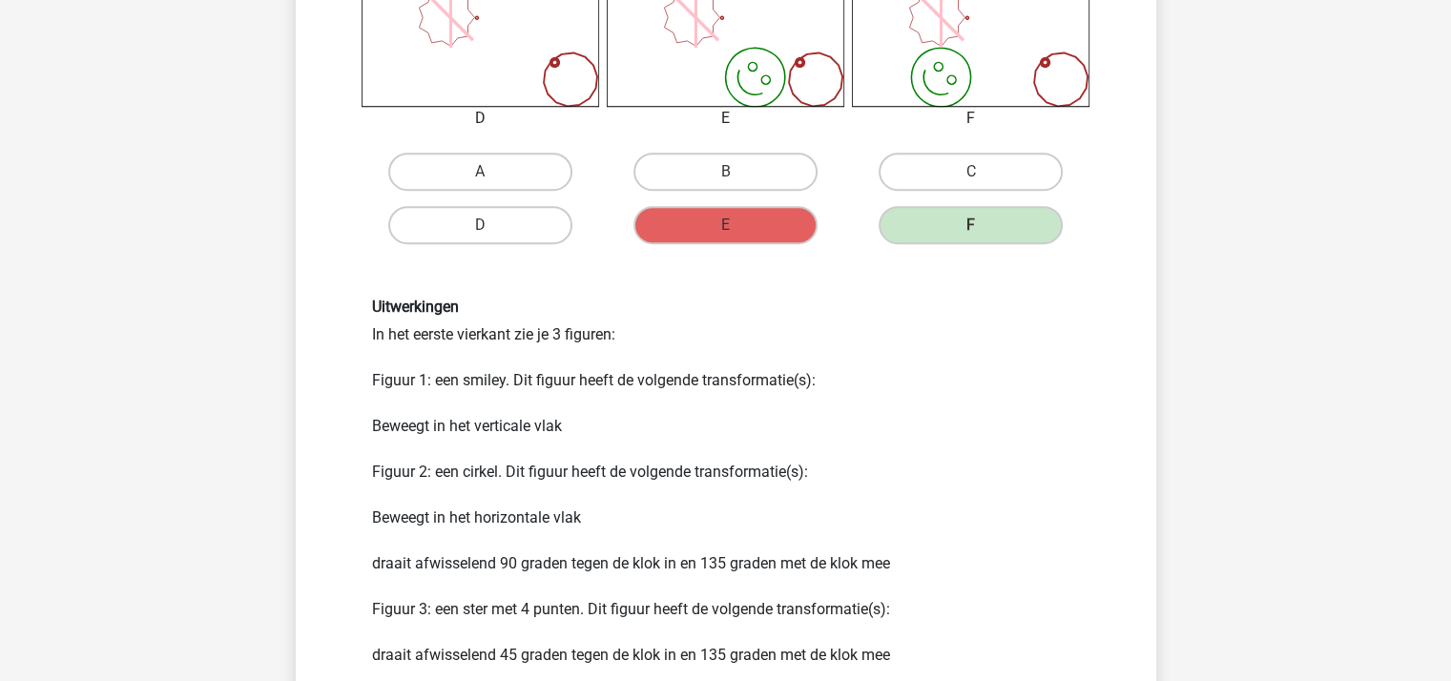
scroll to position [1144, 0]
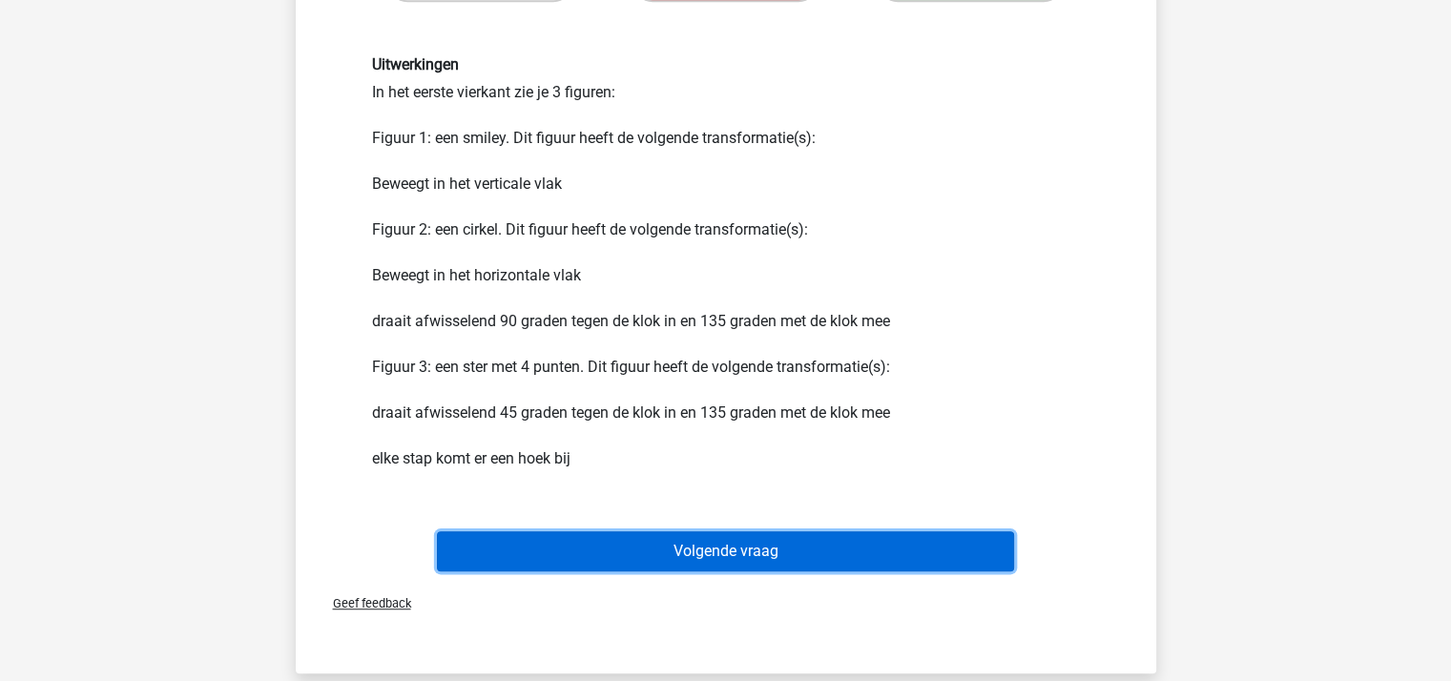
click at [815, 546] on button "Volgende vraag" at bounding box center [725, 551] width 577 height 40
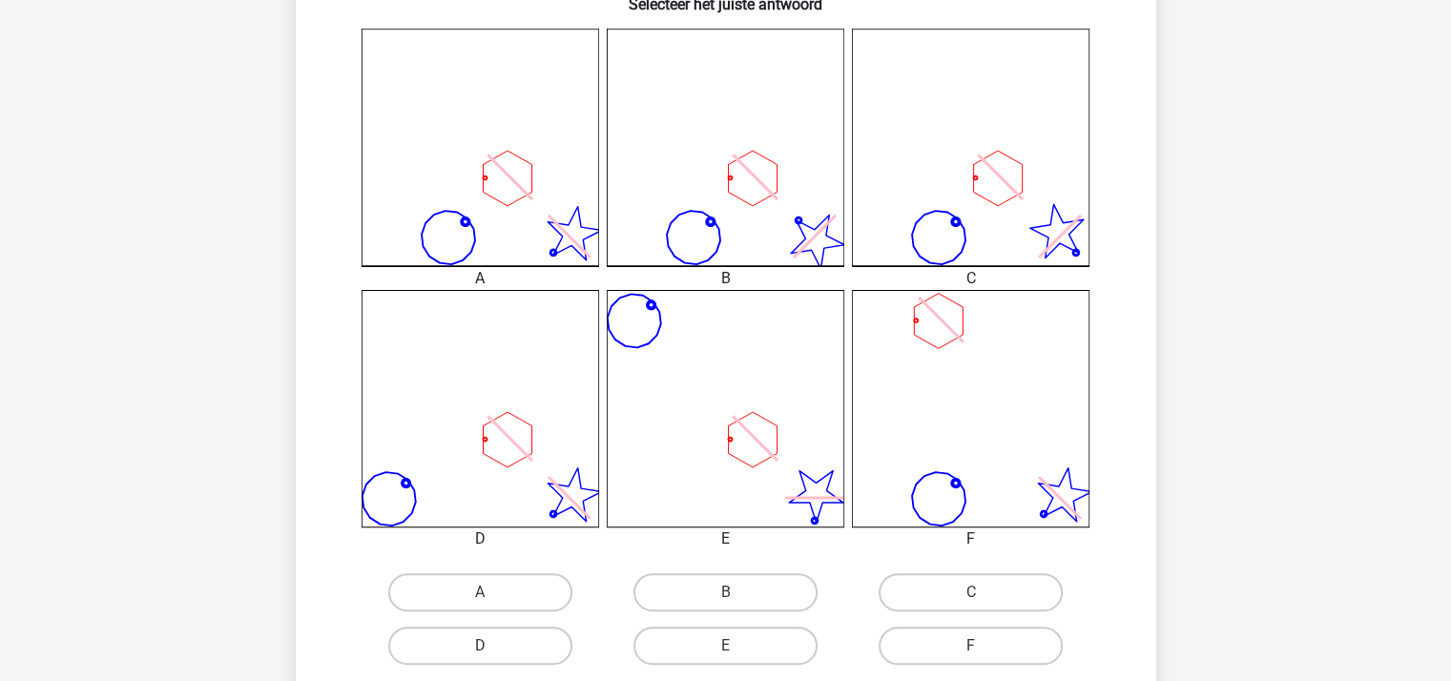
scroll to position [572, 0]
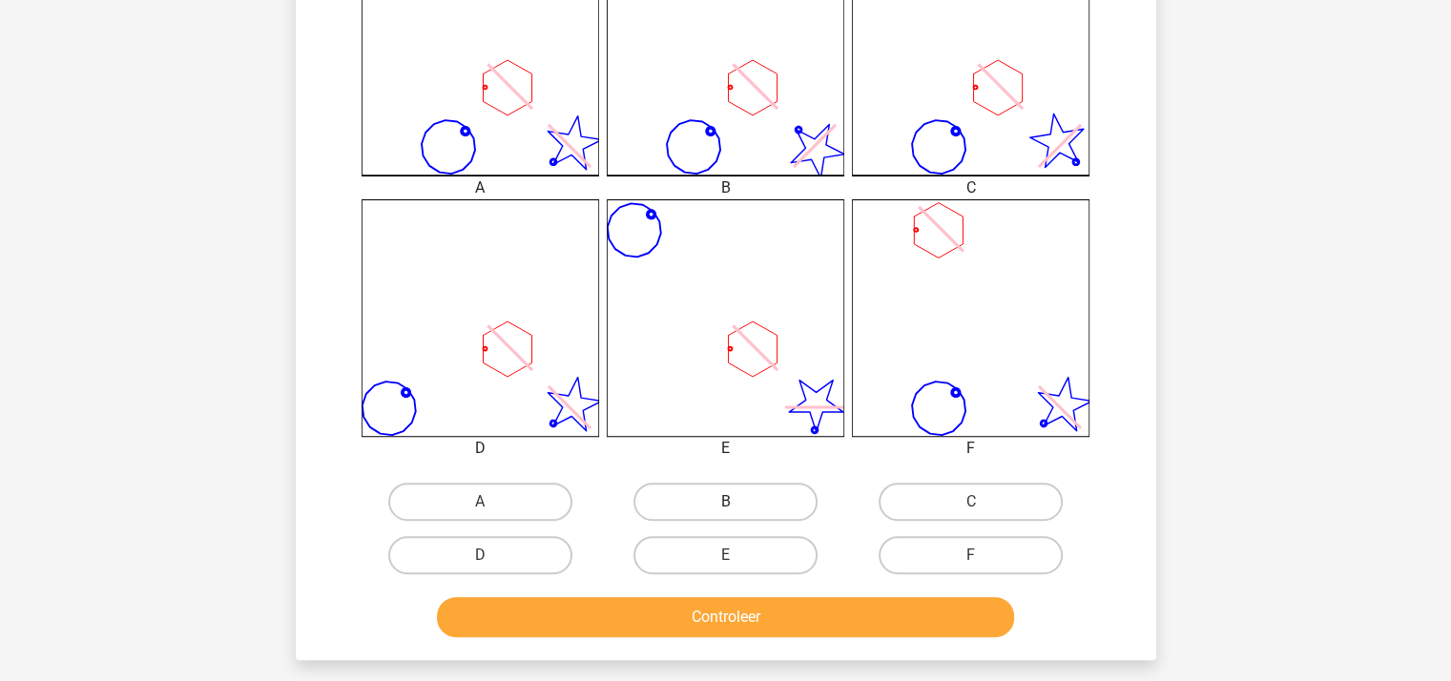
click at [732, 488] on label "B" at bounding box center [725, 502] width 184 height 38
click at [732, 502] on input "B" at bounding box center [731, 508] width 12 height 12
radio input "true"
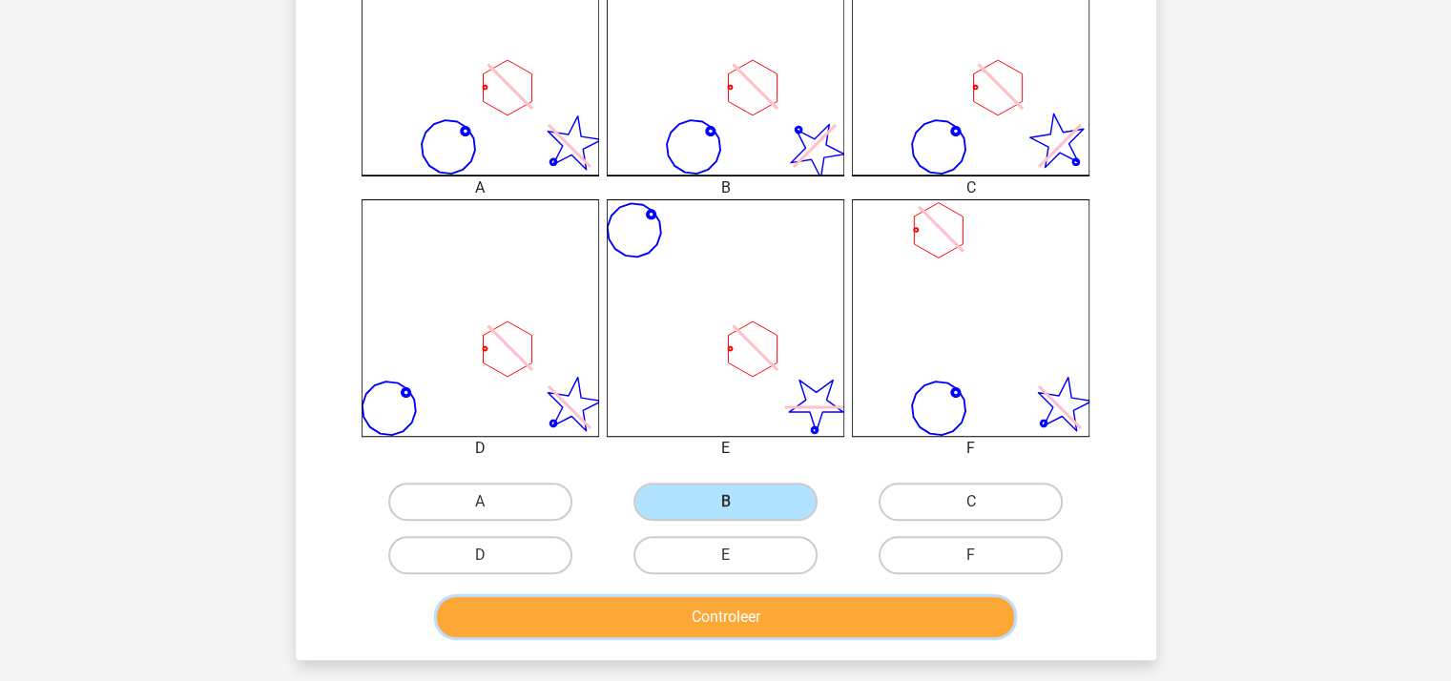
click at [736, 614] on button "Controleer" at bounding box center [725, 617] width 577 height 40
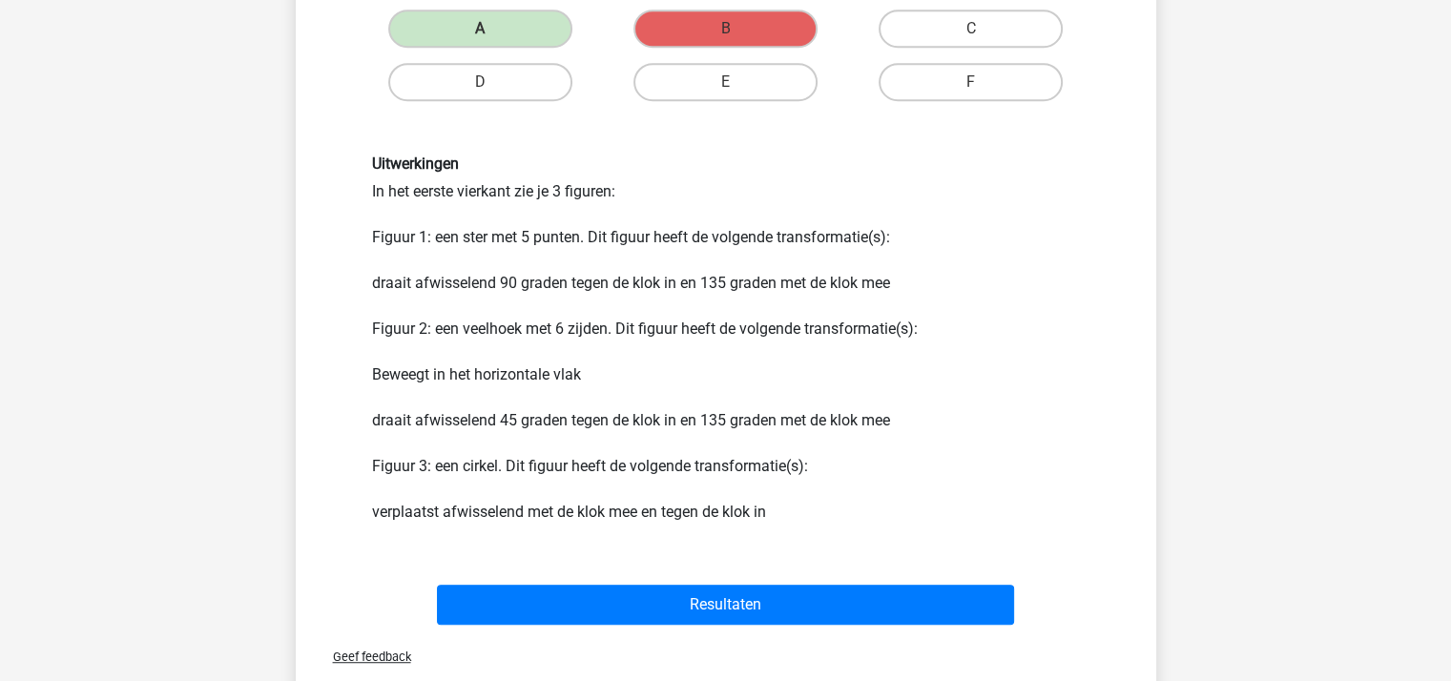
scroll to position [1049, 0]
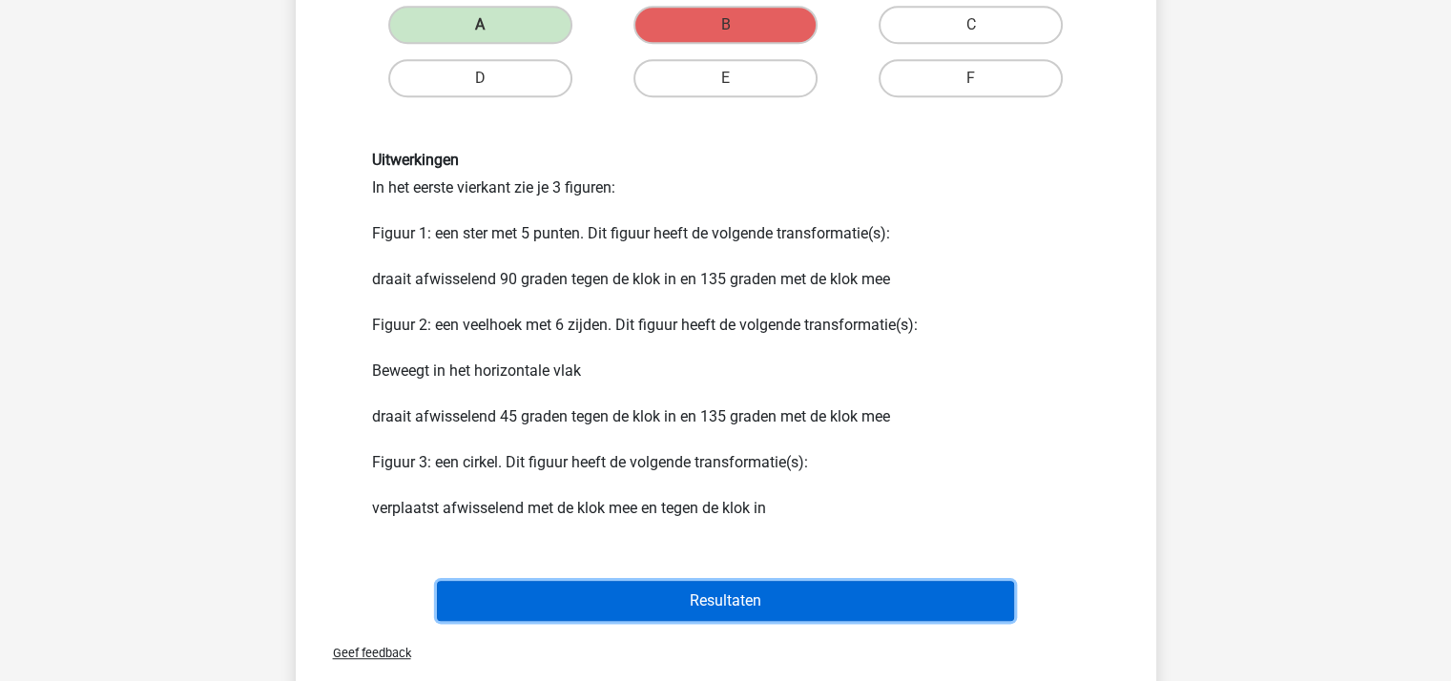
click at [751, 598] on button "Resultaten" at bounding box center [725, 601] width 577 height 40
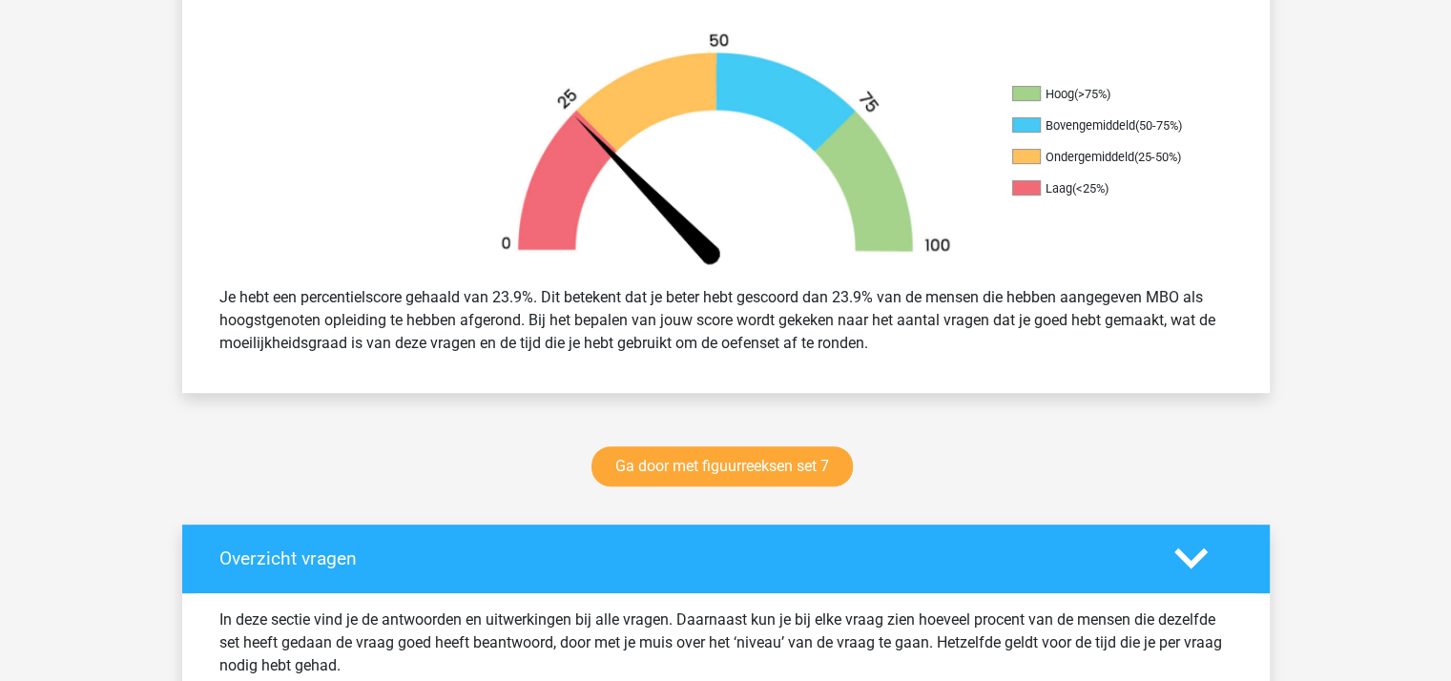
scroll to position [572, 0]
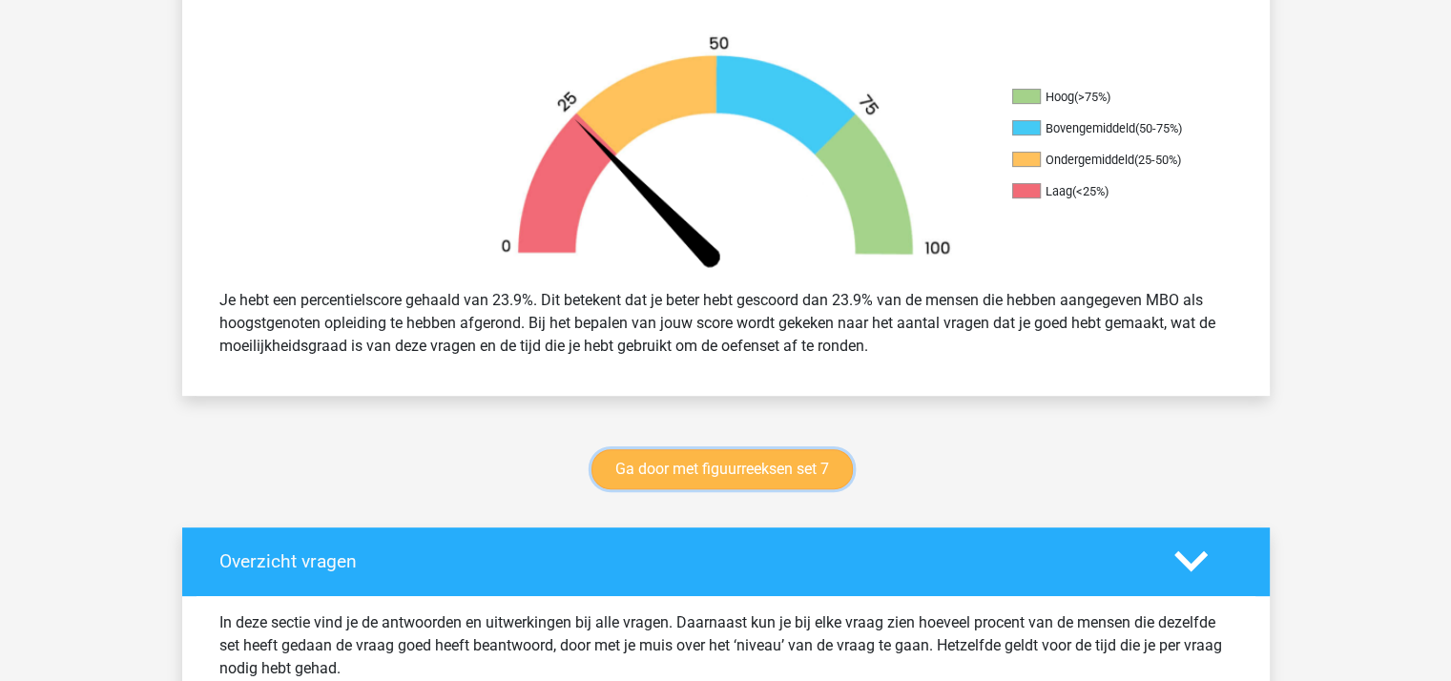
click at [707, 468] on link "Ga door met figuurreeksen set 7" at bounding box center [721, 469] width 261 height 40
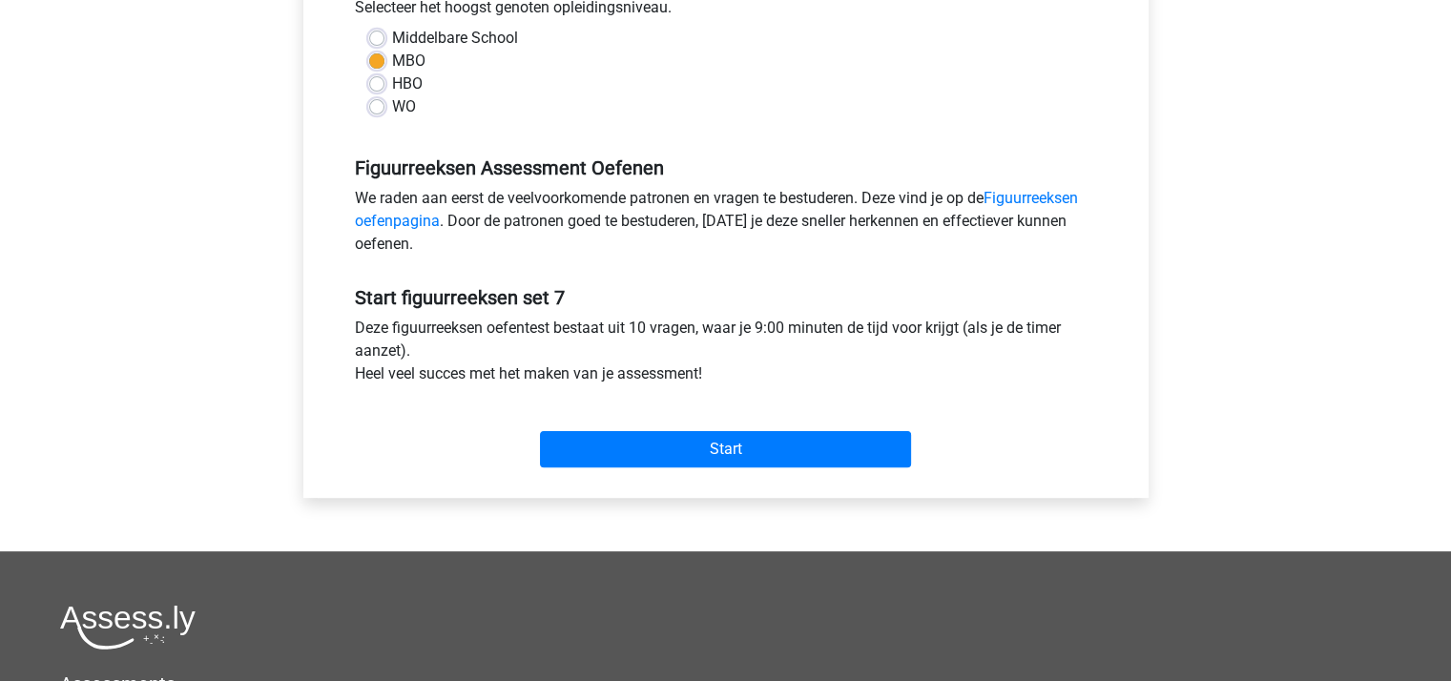
scroll to position [477, 0]
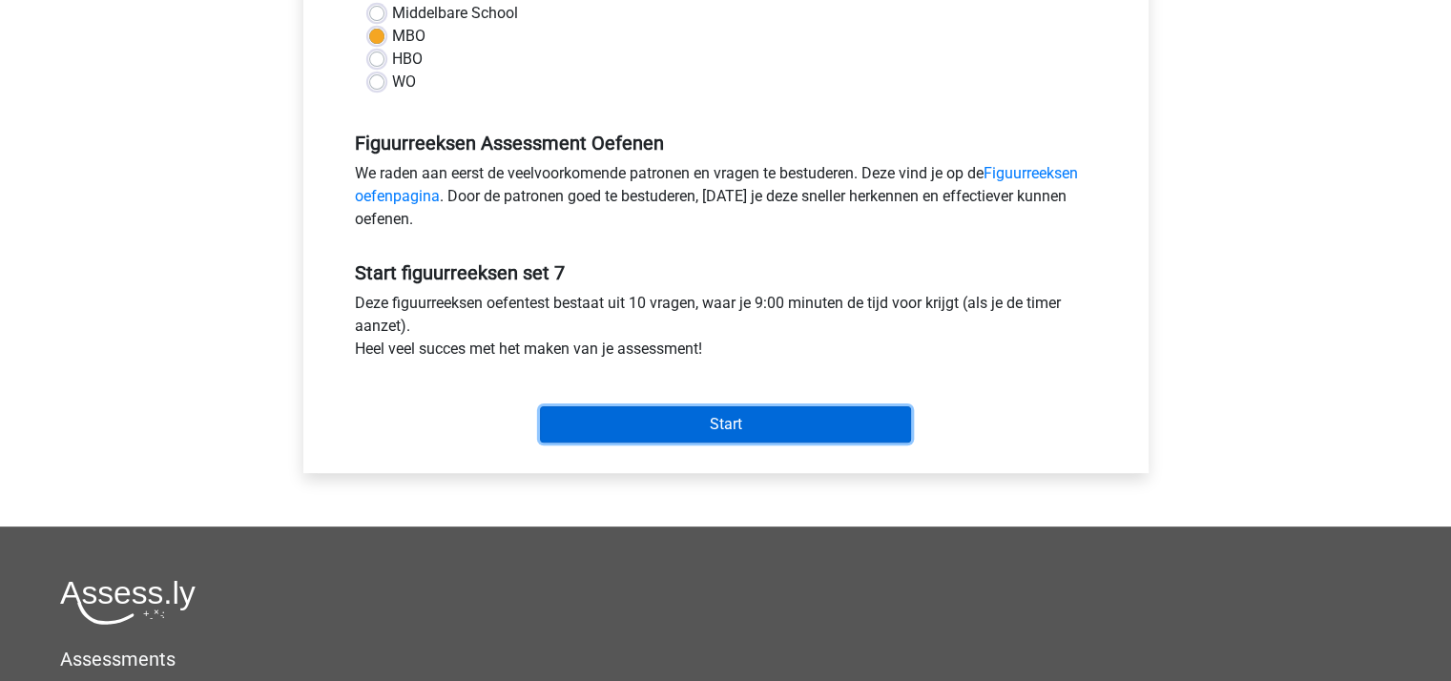
click at [703, 423] on input "Start" at bounding box center [725, 424] width 371 height 36
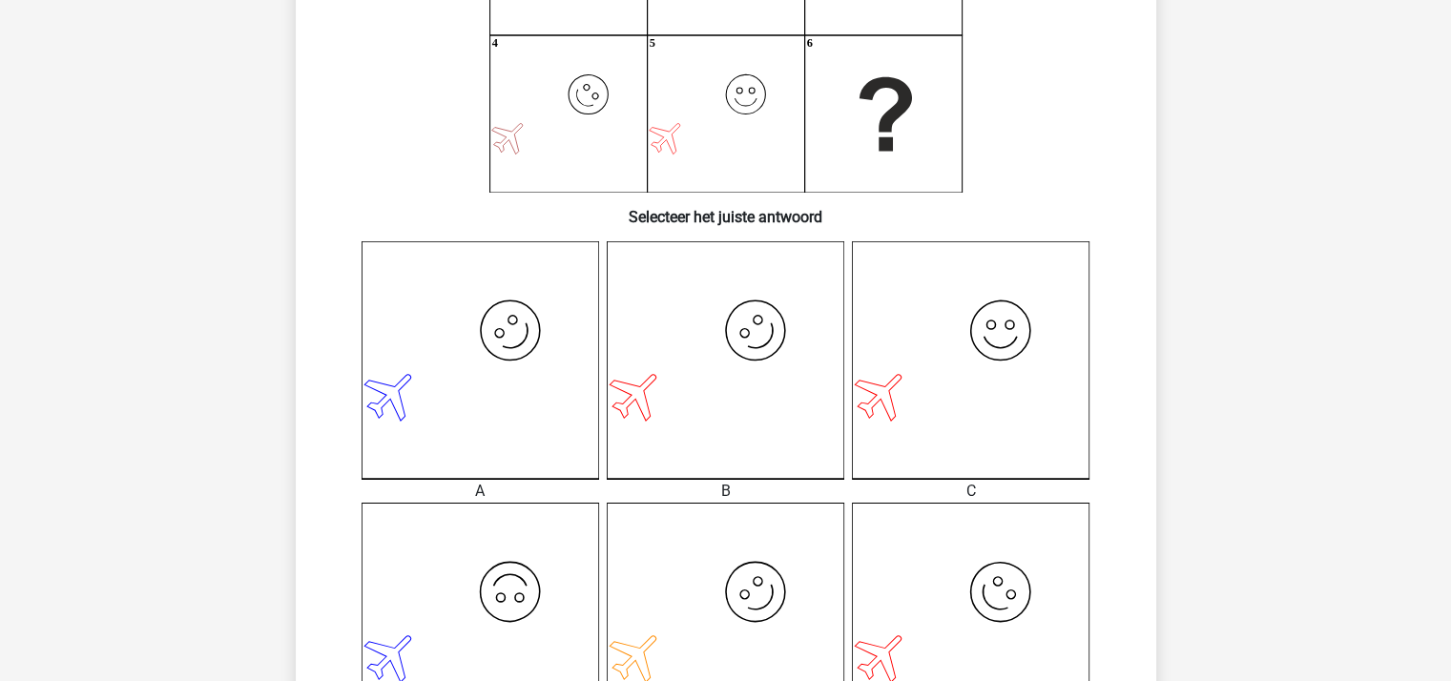
scroll to position [572, 0]
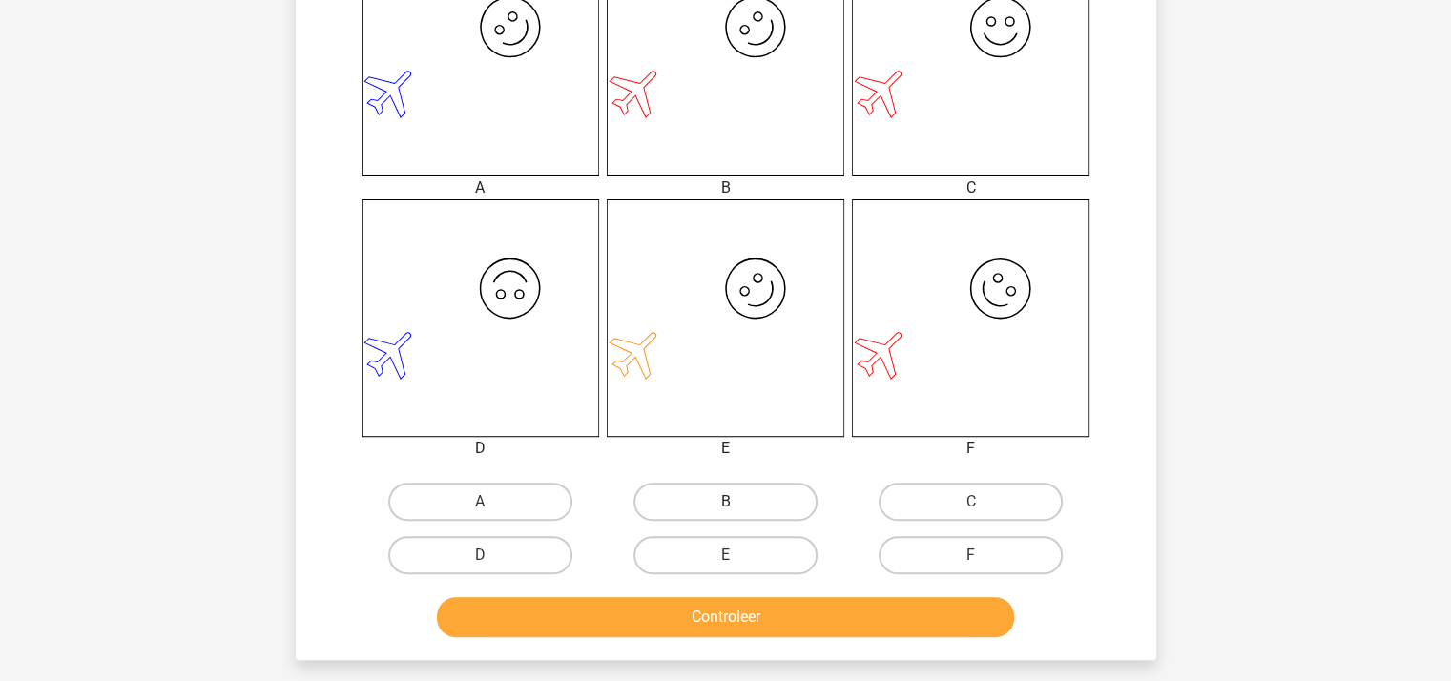
click at [746, 495] on label "B" at bounding box center [725, 502] width 184 height 38
click at [737, 502] on input "B" at bounding box center [731, 508] width 12 height 12
radio input "true"
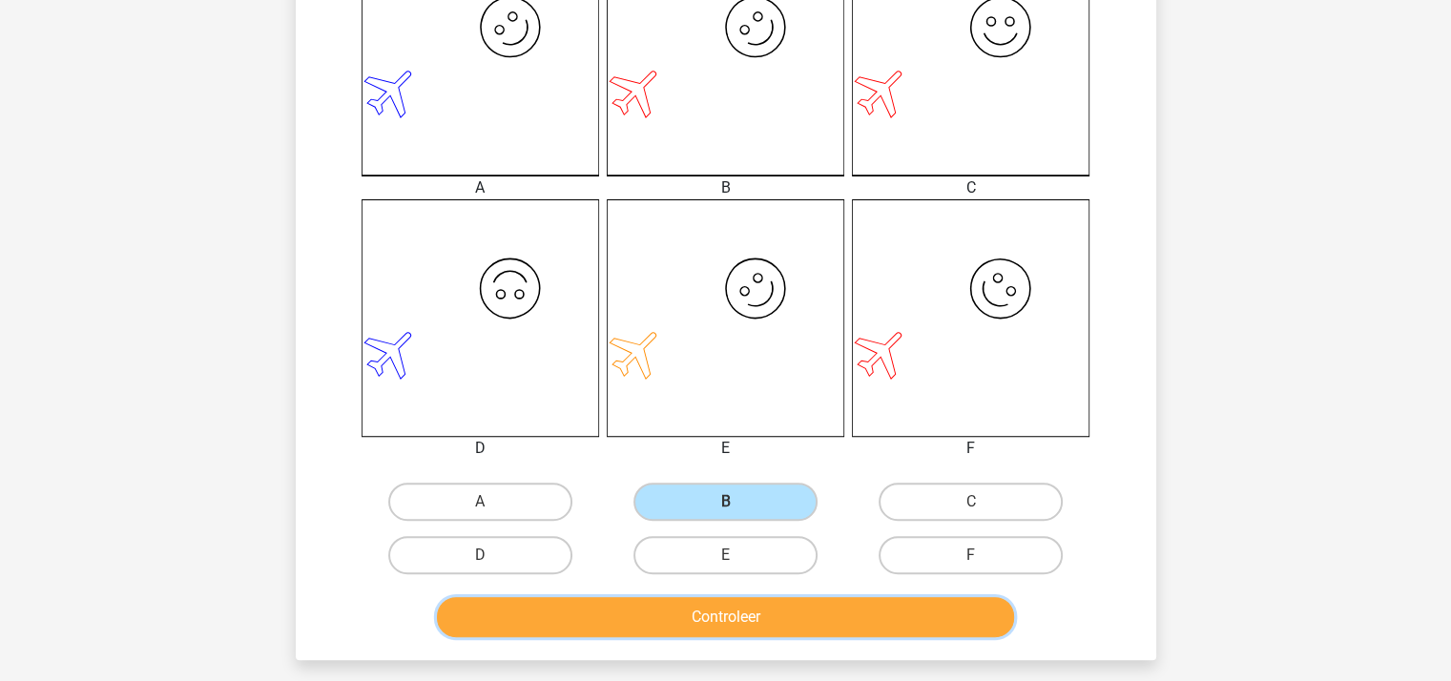
click at [763, 617] on button "Controleer" at bounding box center [725, 617] width 577 height 40
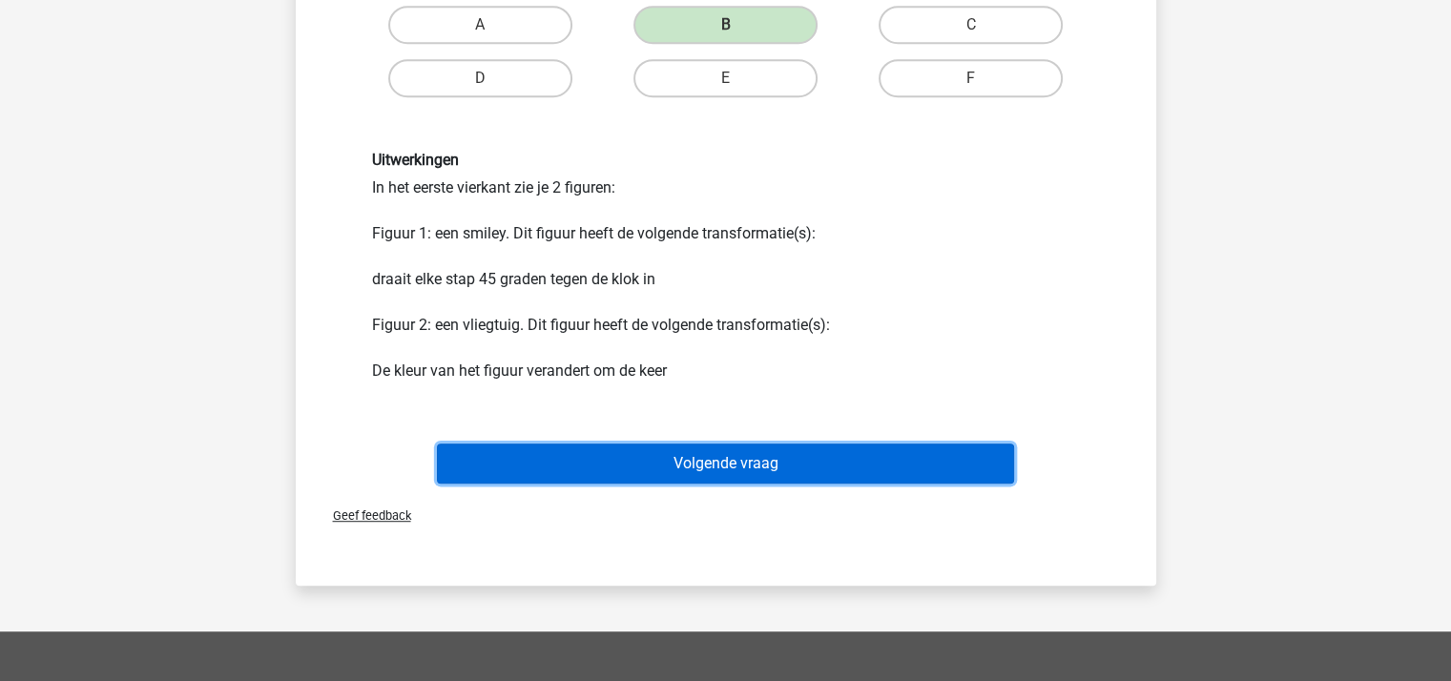
click at [755, 464] on button "Volgende vraag" at bounding box center [725, 463] width 577 height 40
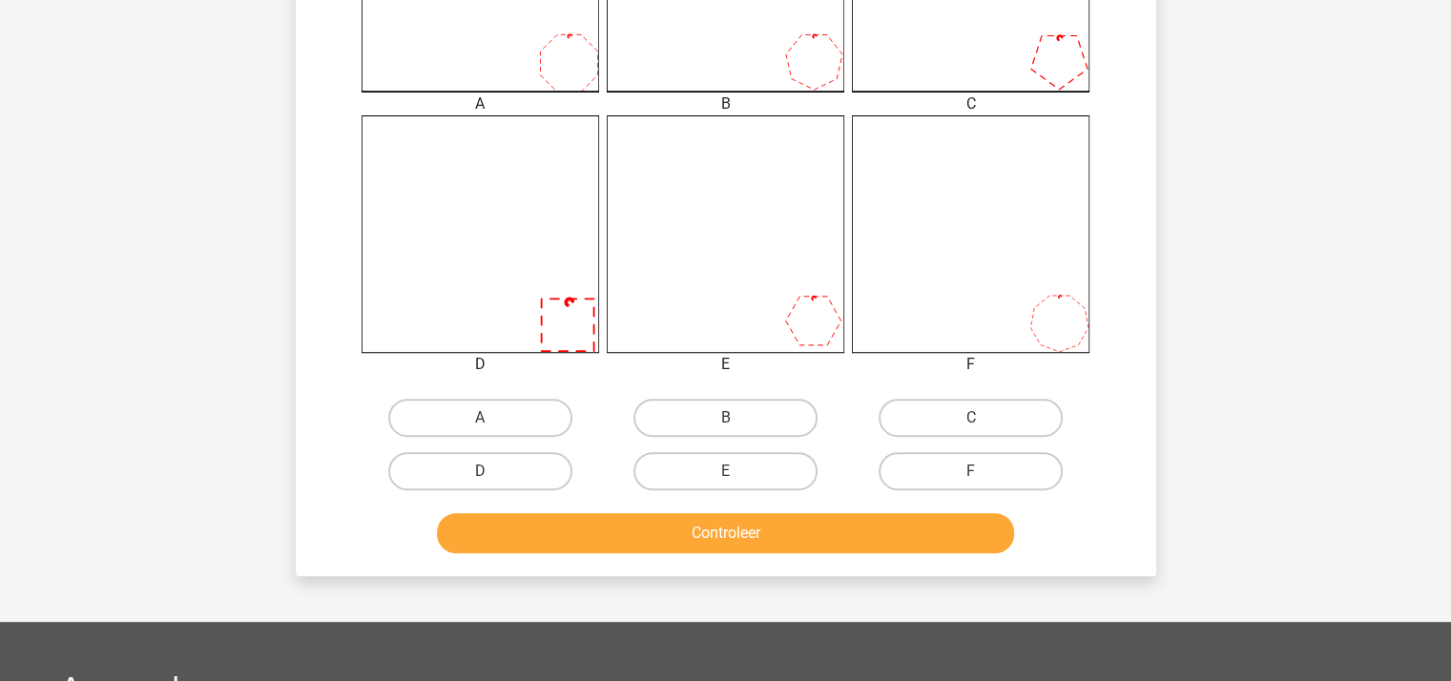
scroll to position [660, 0]
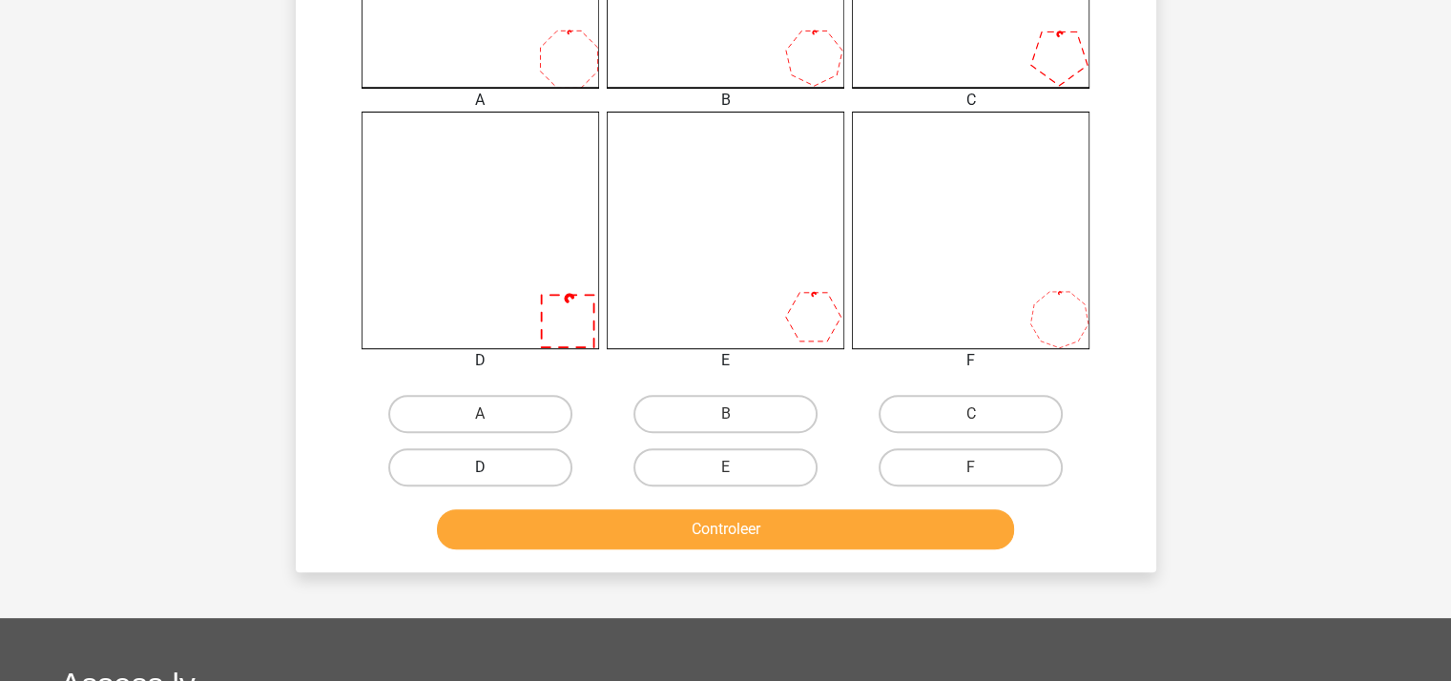
click at [504, 470] on label "D" at bounding box center [480, 467] width 184 height 38
click at [492, 470] on input "D" at bounding box center [486, 473] width 12 height 12
radio input "true"
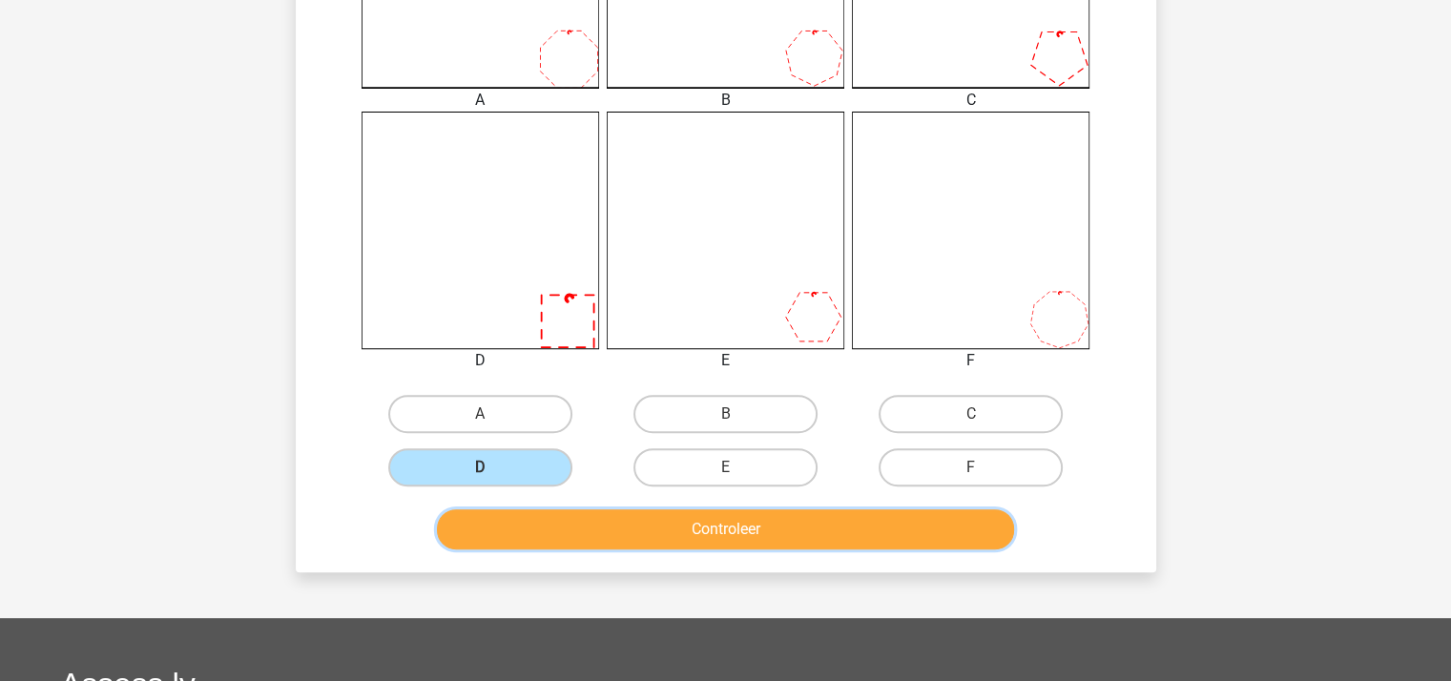
click at [576, 528] on button "Controleer" at bounding box center [725, 529] width 577 height 40
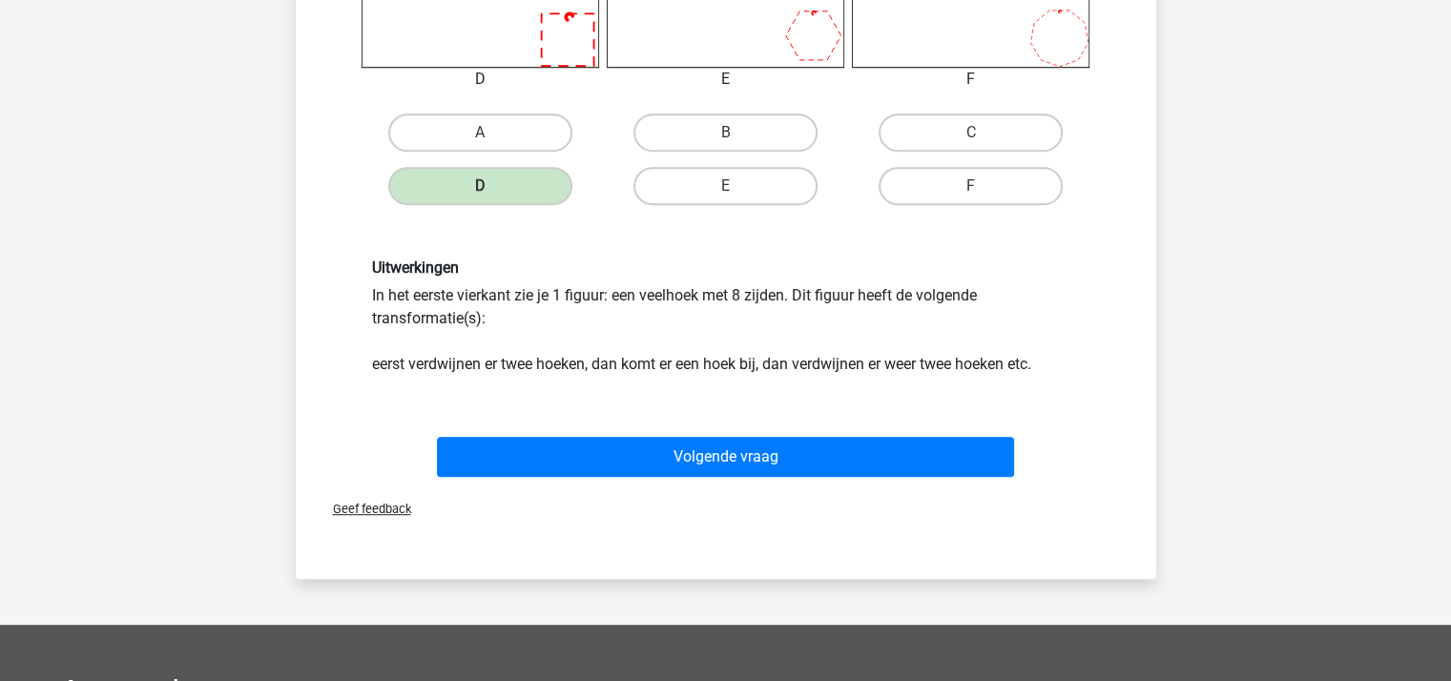
scroll to position [946, 0]
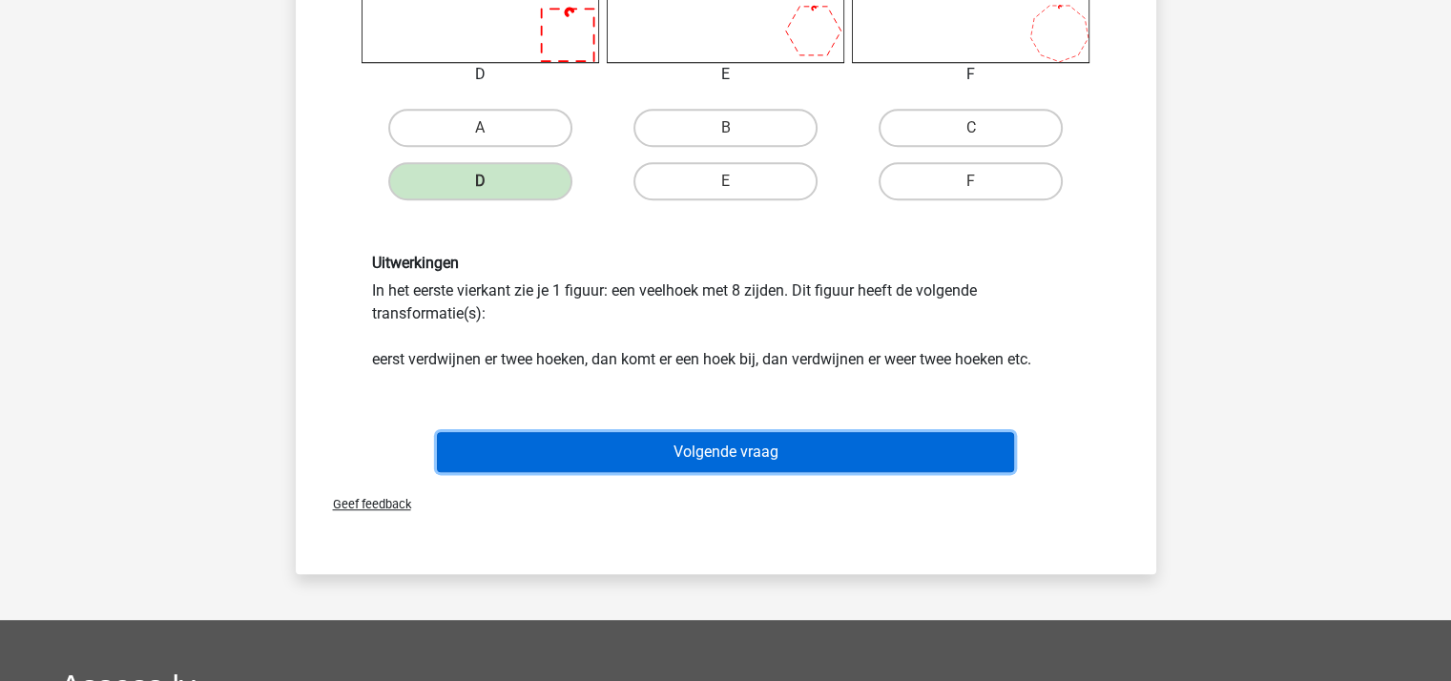
click at [725, 446] on button "Volgende vraag" at bounding box center [725, 452] width 577 height 40
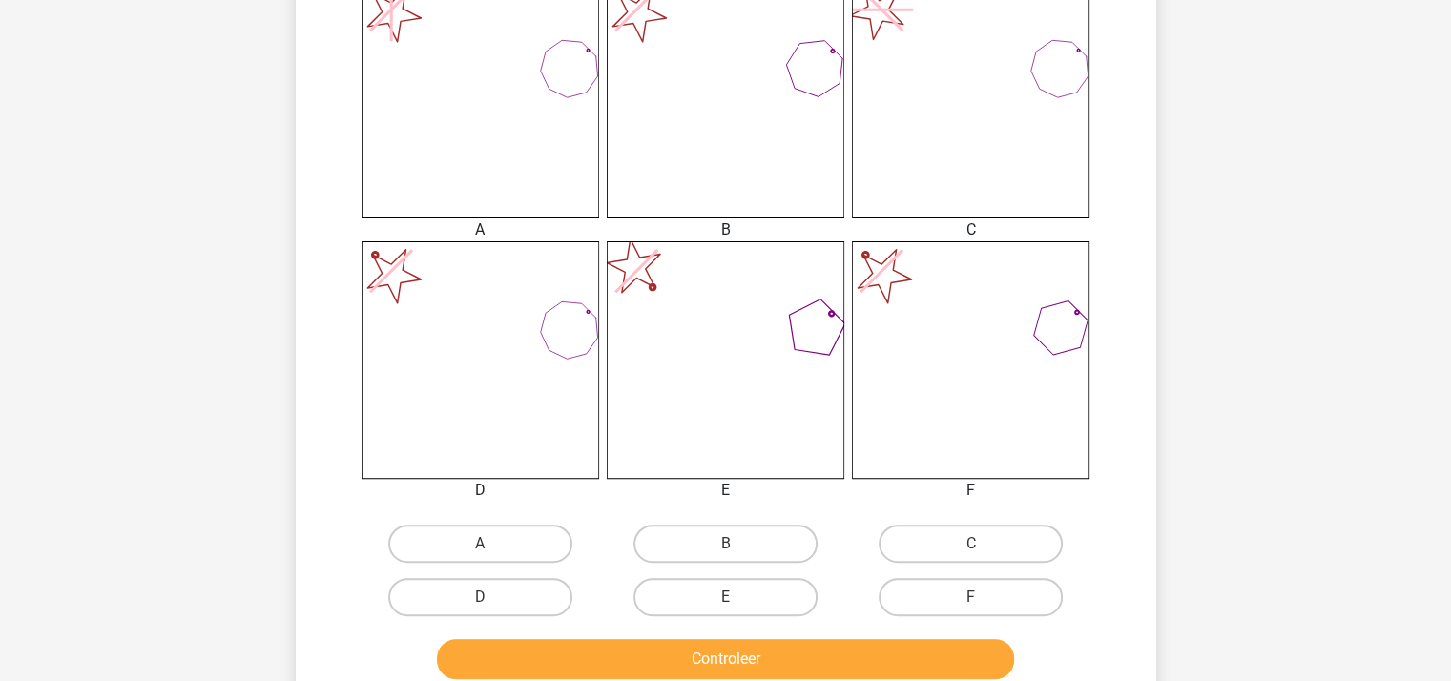
scroll to position [565, 0]
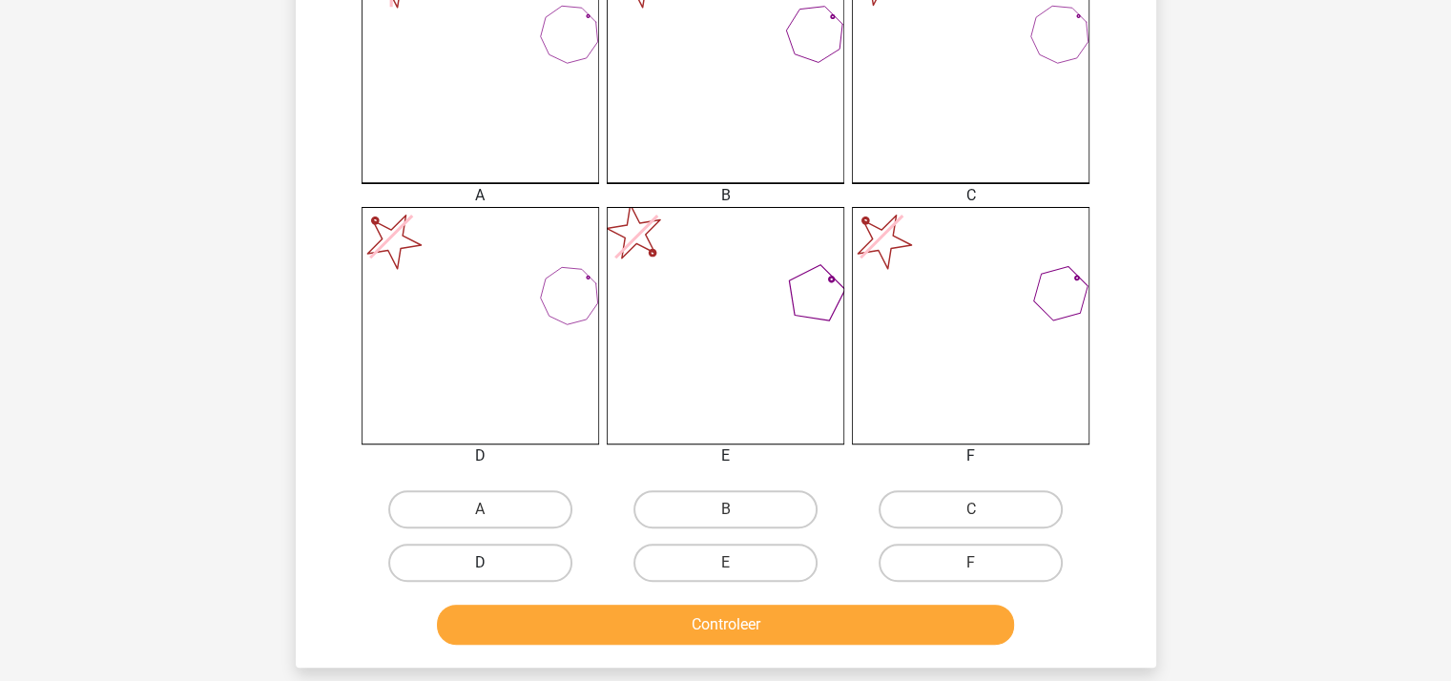
click at [466, 552] on label "D" at bounding box center [480, 563] width 184 height 38
click at [480, 563] on input "D" at bounding box center [486, 569] width 12 height 12
radio input "true"
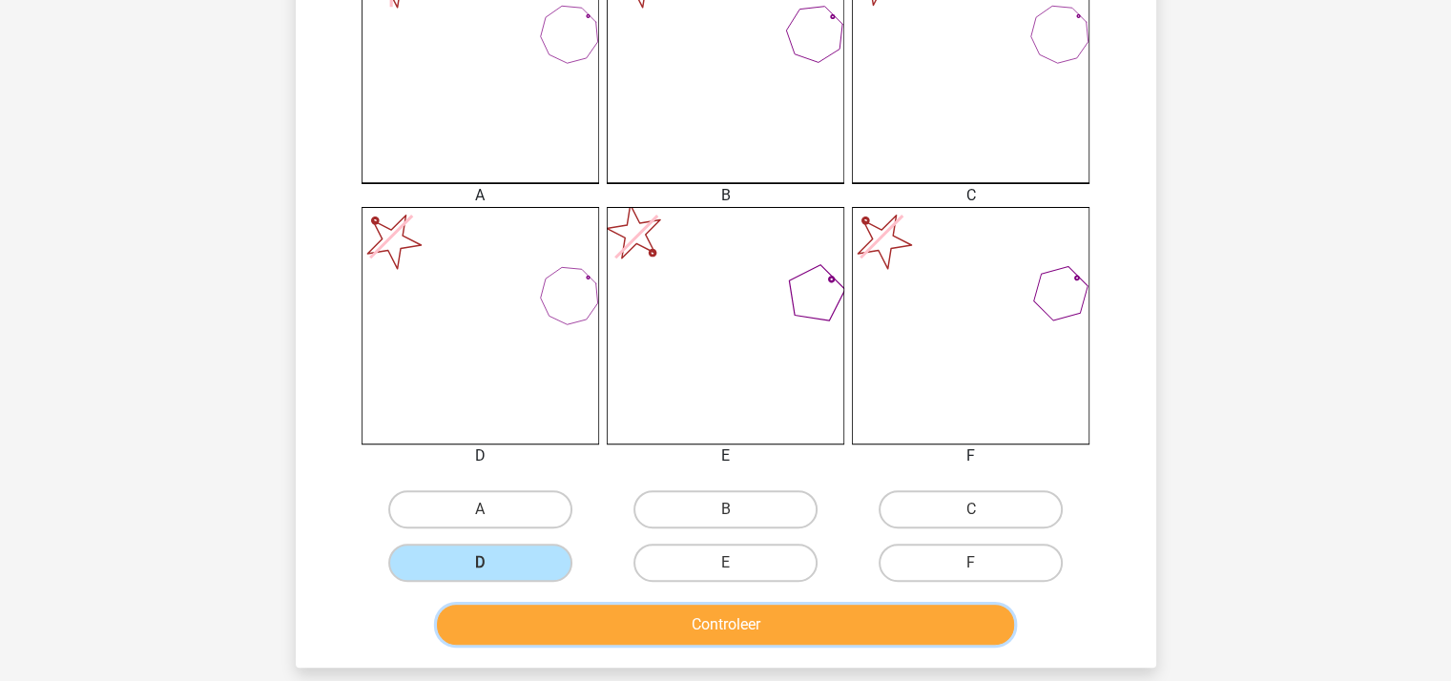
click at [546, 605] on button "Controleer" at bounding box center [725, 625] width 577 height 40
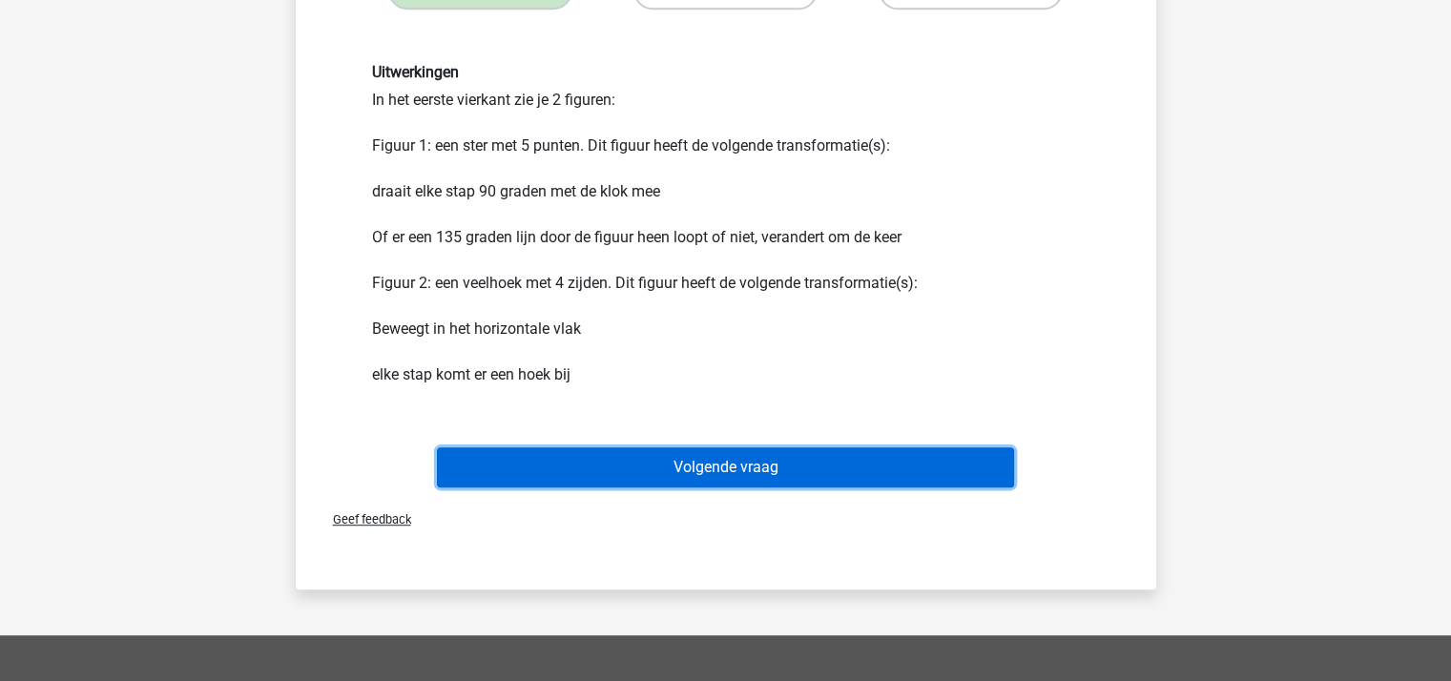
click at [648, 456] on button "Volgende vraag" at bounding box center [725, 467] width 577 height 40
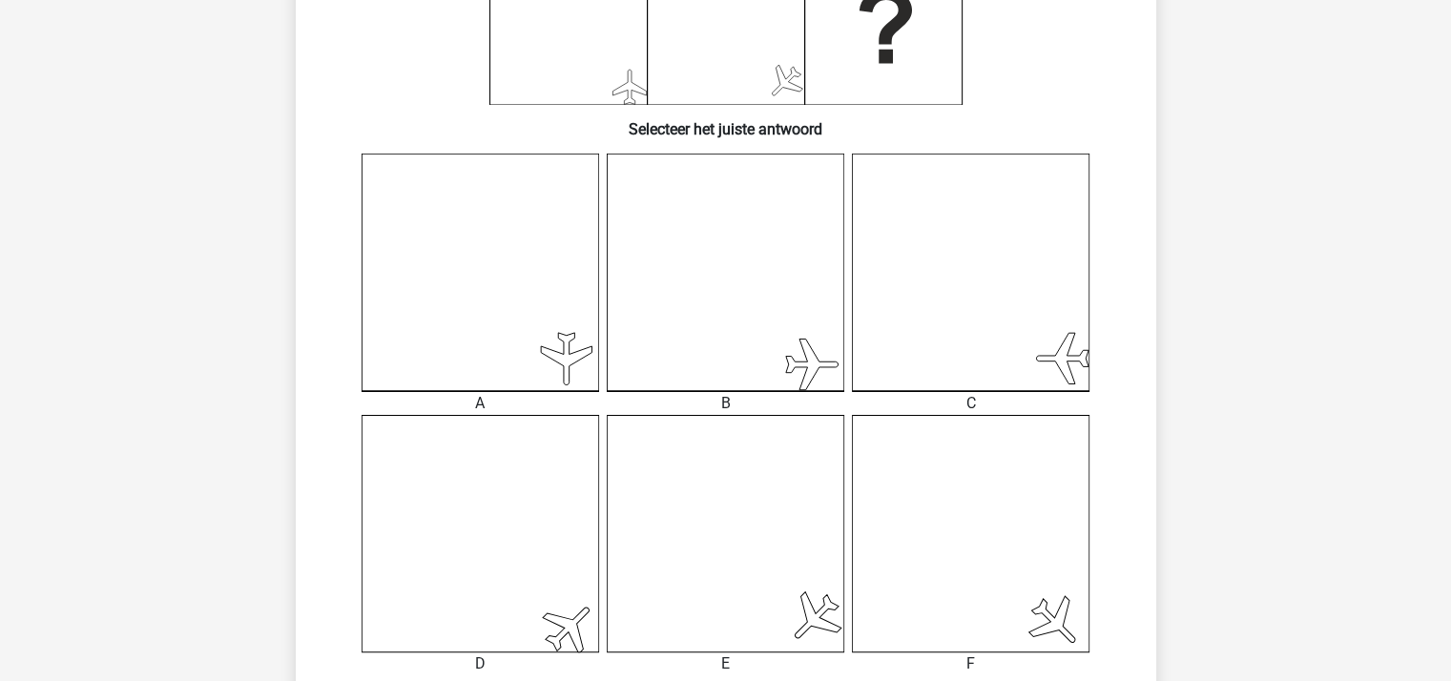
scroll to position [469, 0]
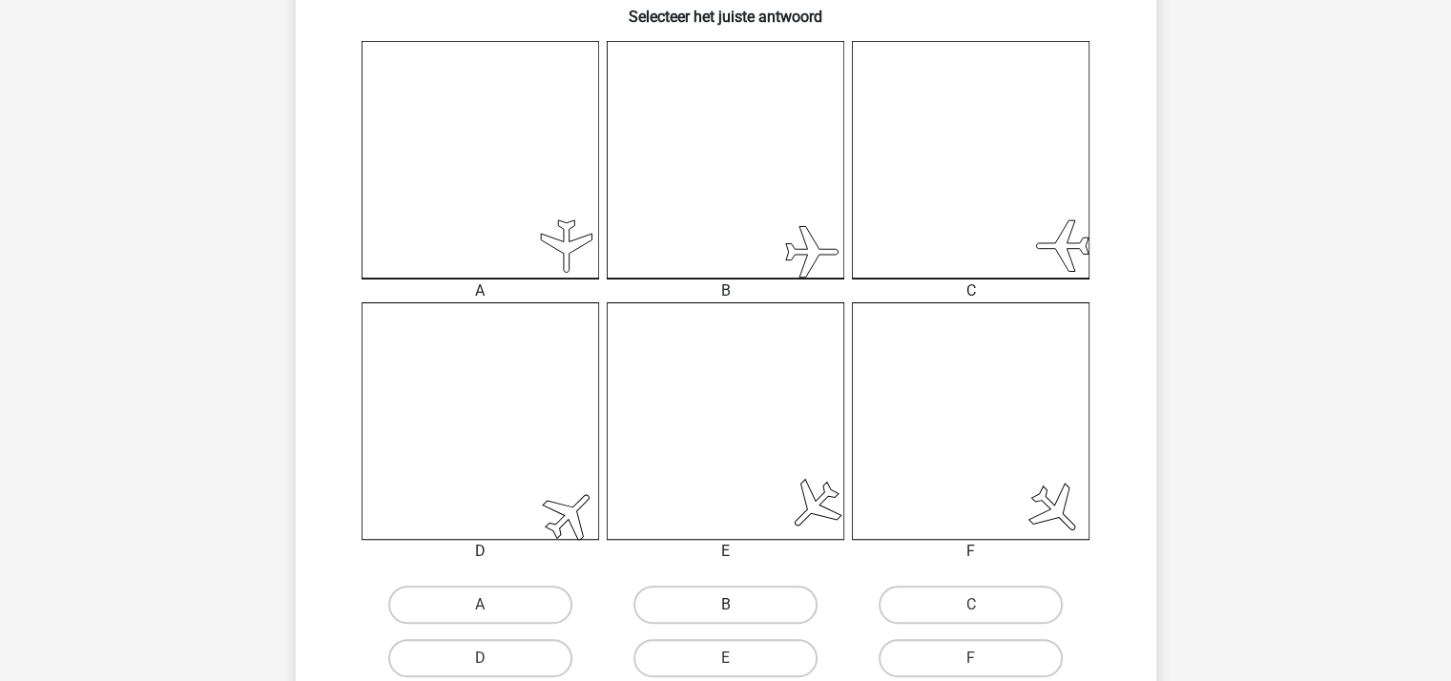
click at [746, 598] on label "B" at bounding box center [725, 605] width 184 height 38
click at [737, 605] on input "B" at bounding box center [731, 611] width 12 height 12
radio input "true"
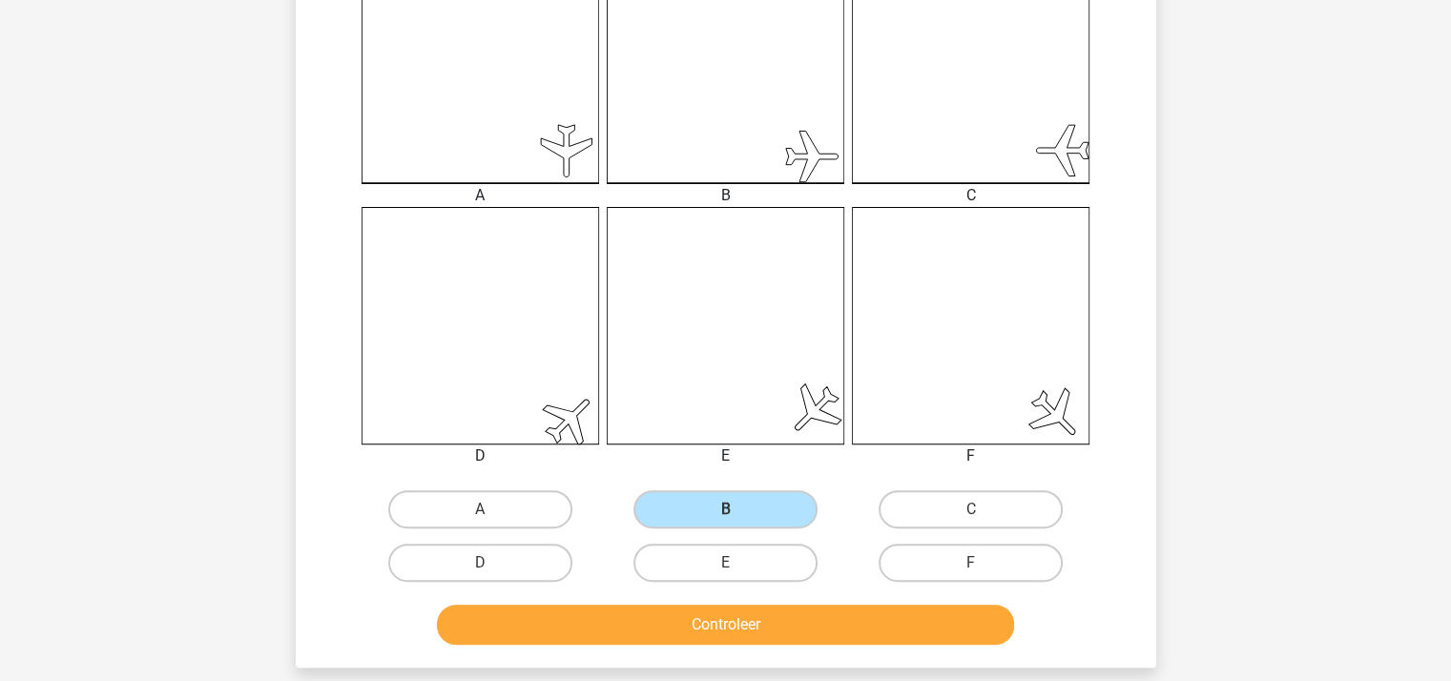
scroll to position [851, 0]
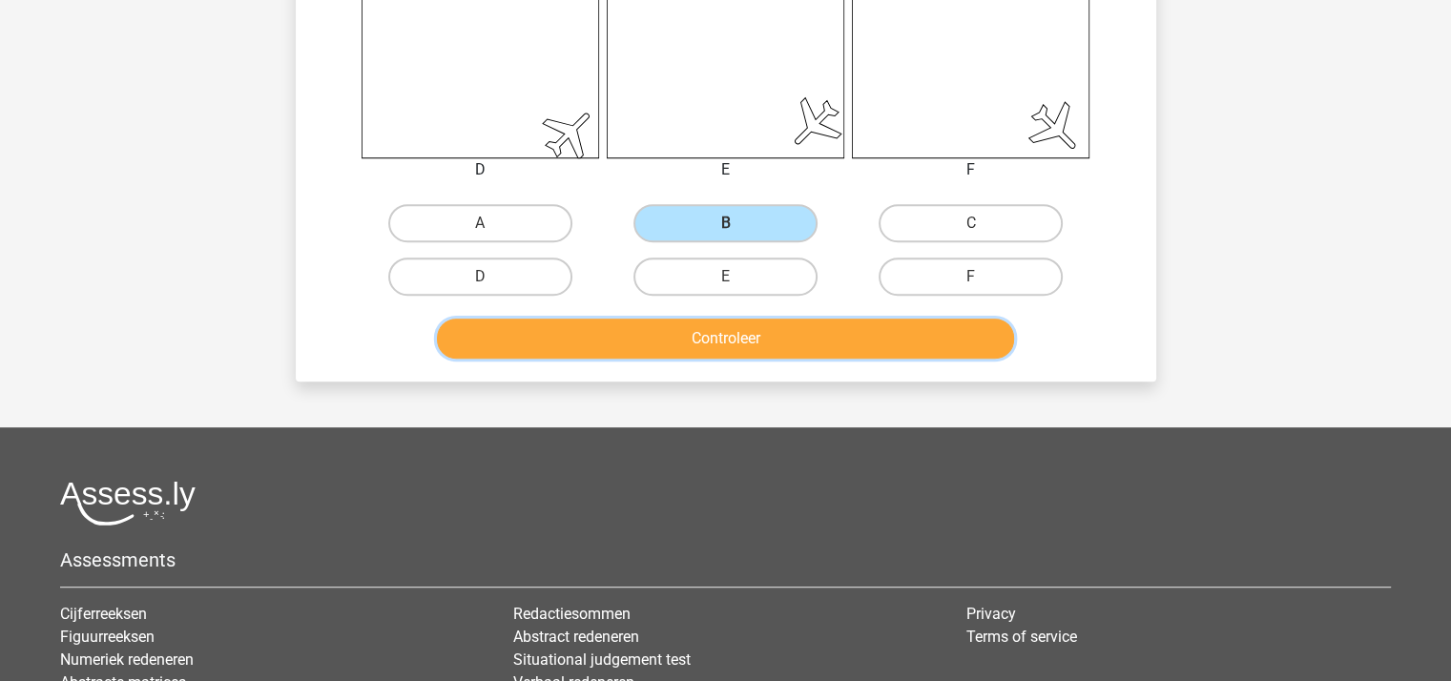
click at [725, 339] on button "Controleer" at bounding box center [725, 339] width 577 height 40
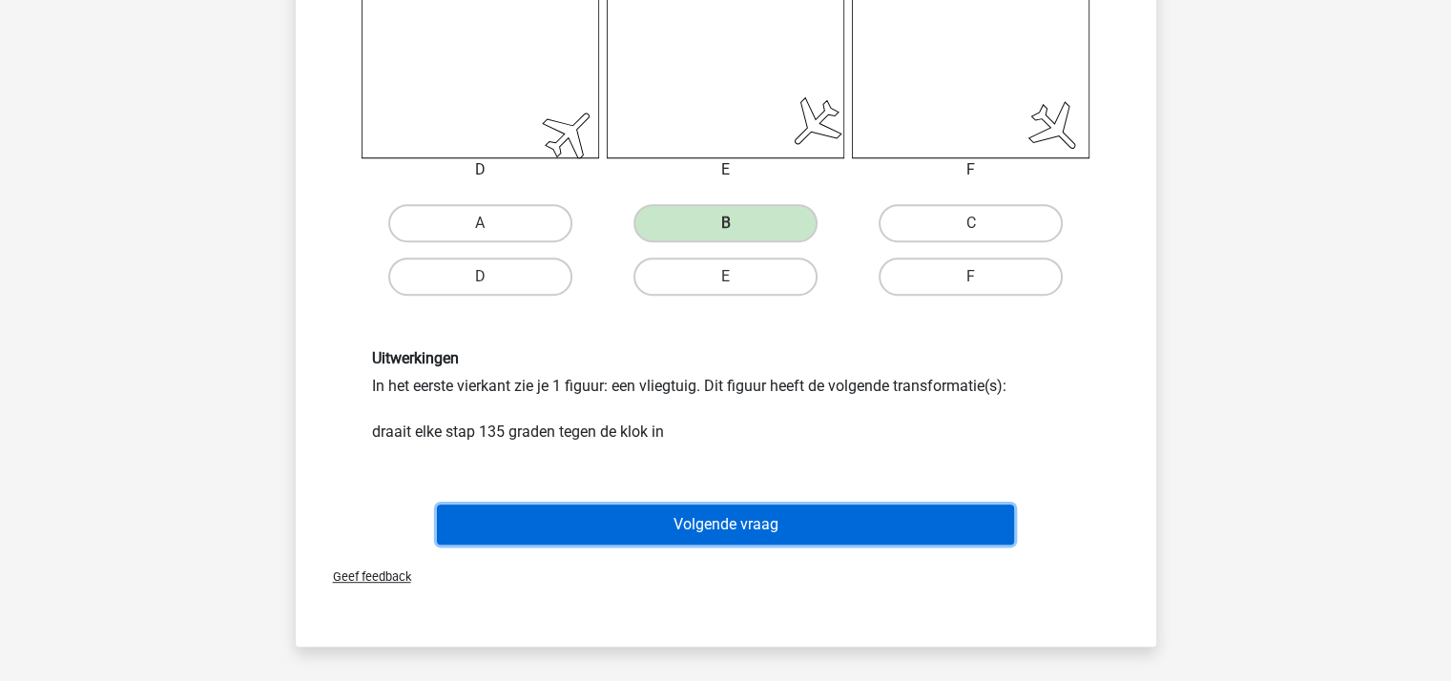
click at [748, 522] on button "Volgende vraag" at bounding box center [725, 525] width 577 height 40
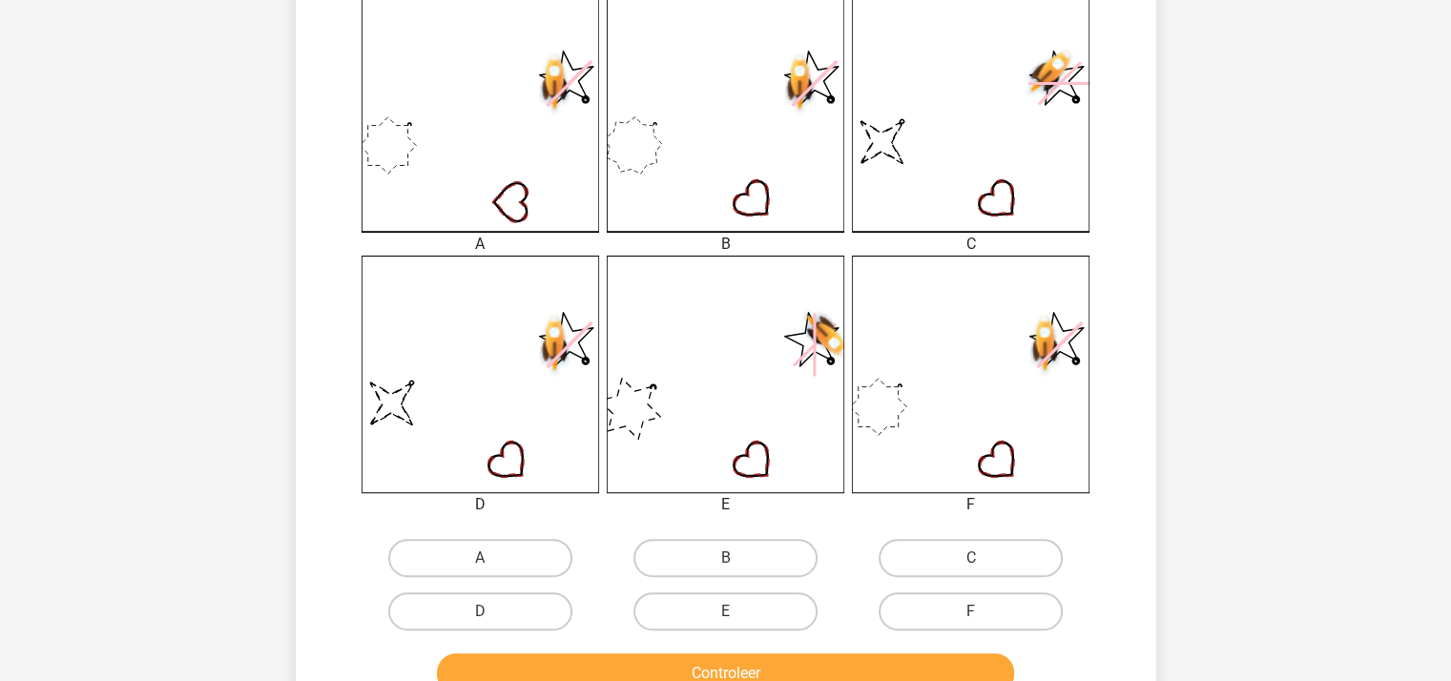
scroll to position [565, 0]
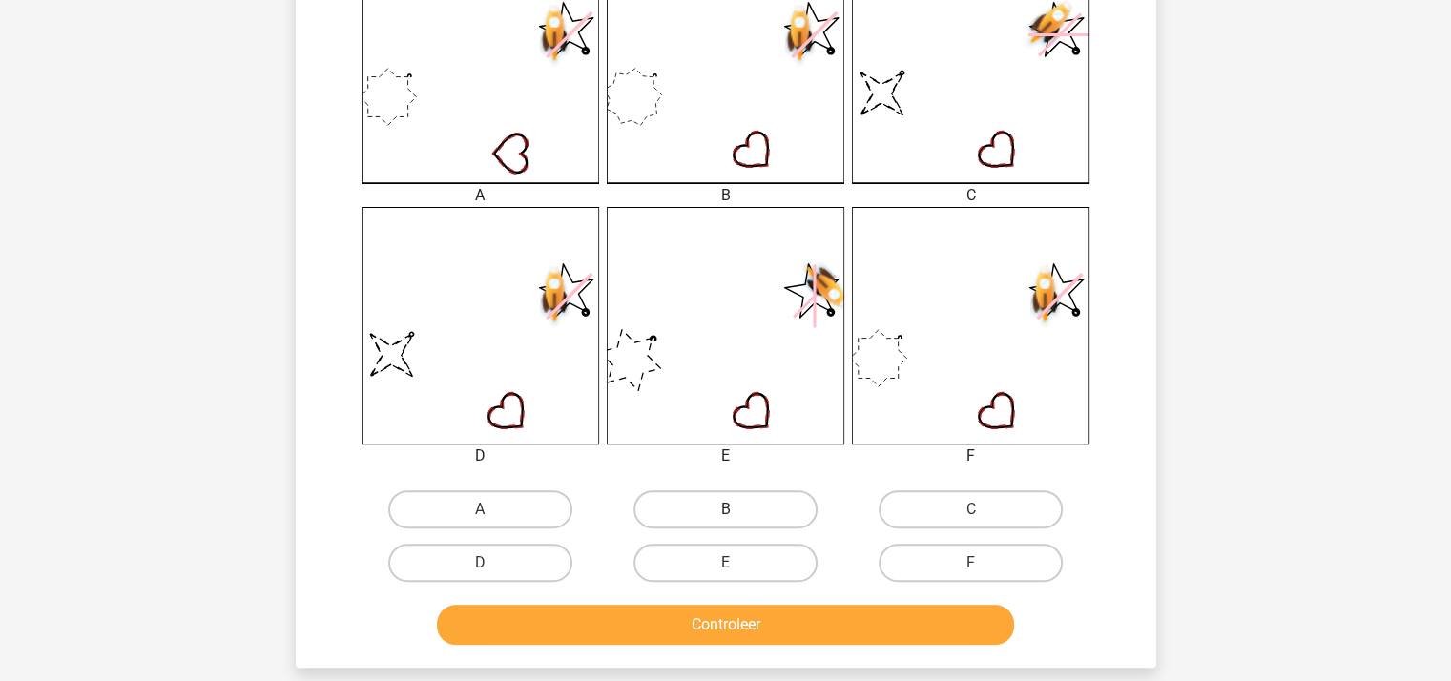
click at [715, 495] on label "B" at bounding box center [725, 509] width 184 height 38
click at [725, 509] on input "B" at bounding box center [731, 515] width 12 height 12
radio input "true"
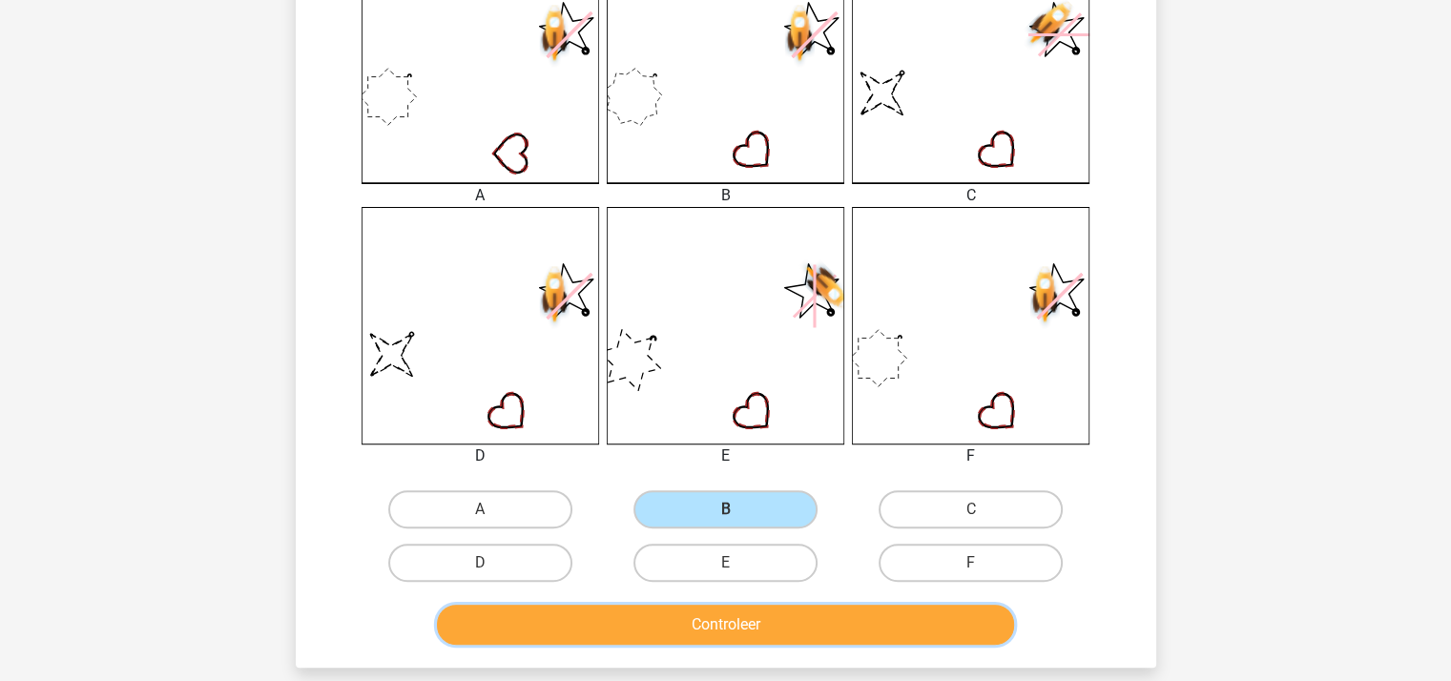
click at [746, 621] on button "Controleer" at bounding box center [725, 625] width 577 height 40
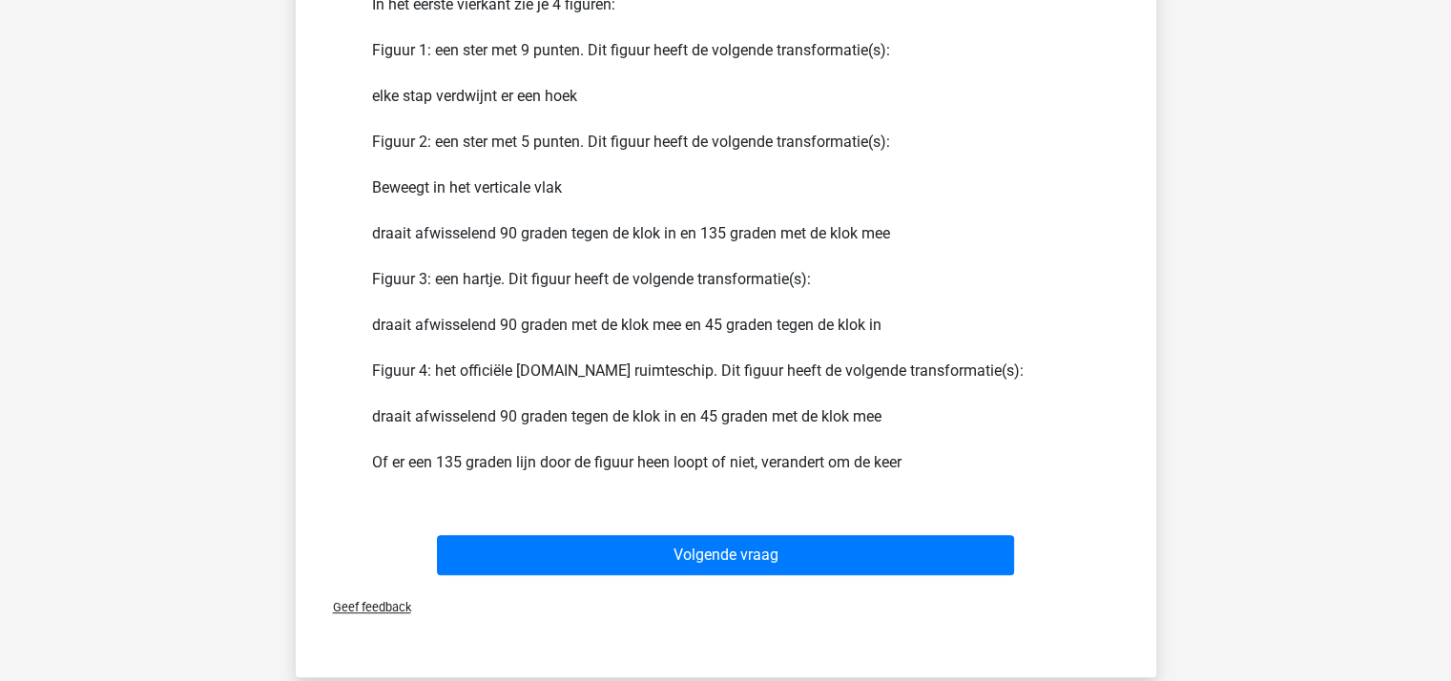
scroll to position [1328, 0]
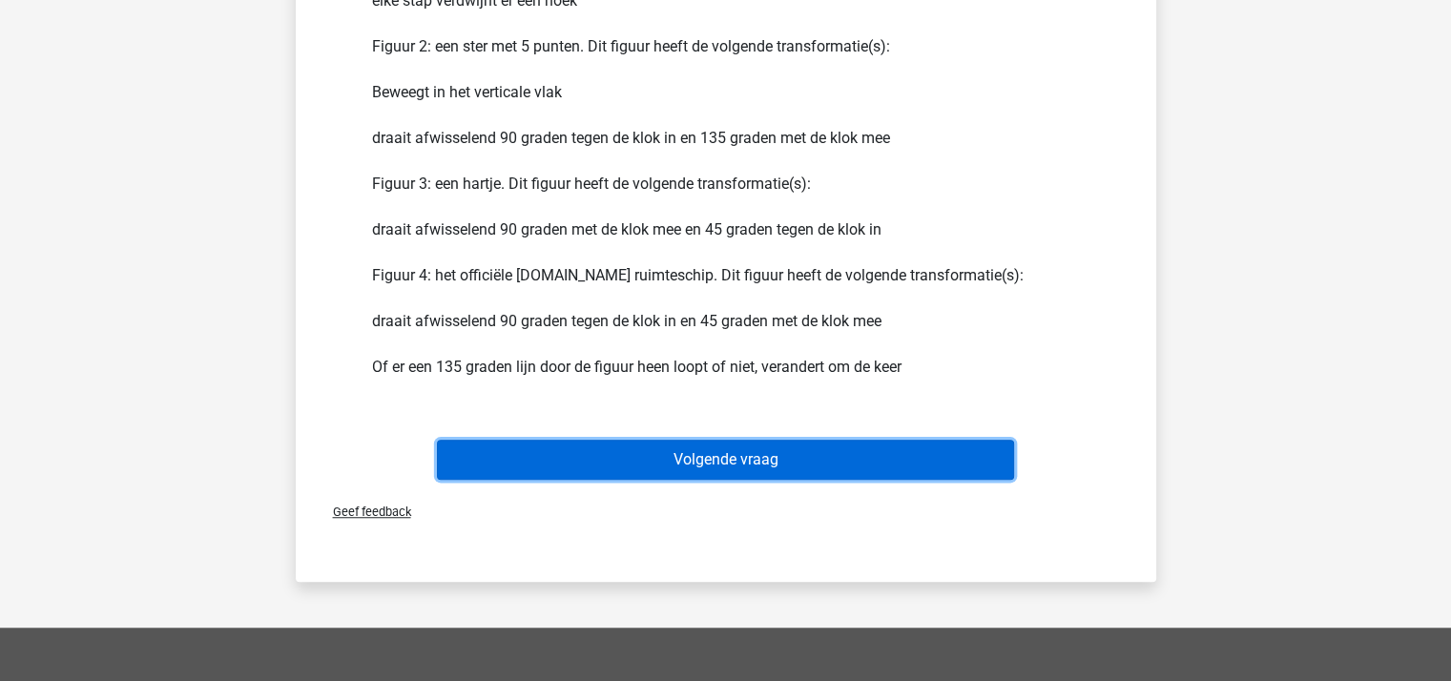
click at [667, 450] on button "Volgende vraag" at bounding box center [725, 460] width 577 height 40
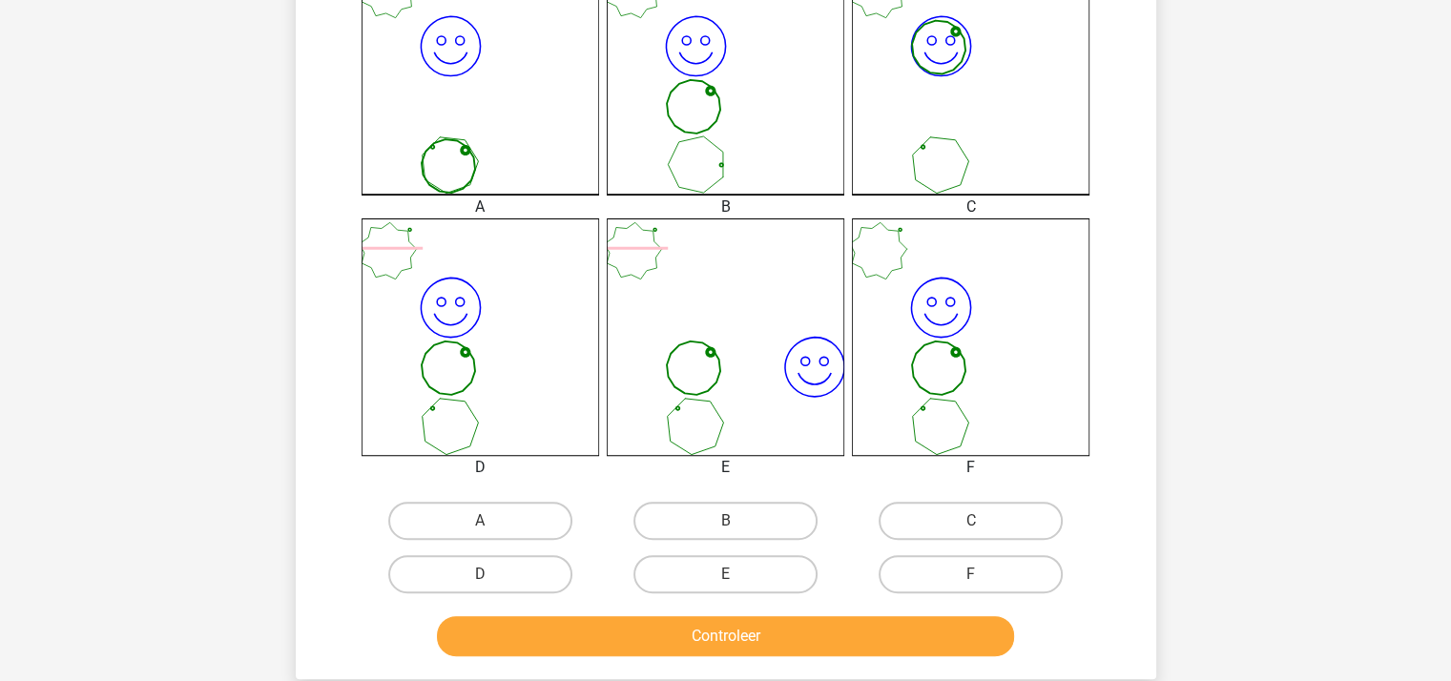
scroll to position [565, 0]
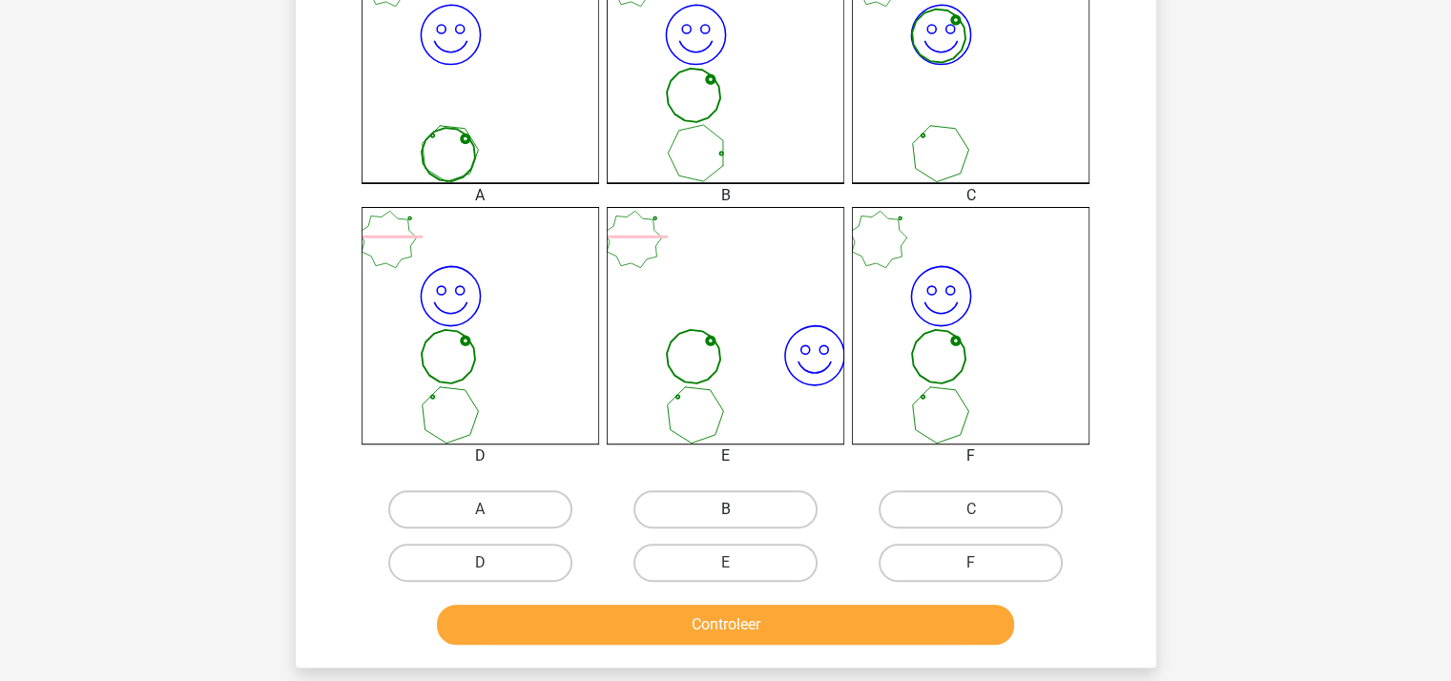
click at [741, 511] on label "B" at bounding box center [725, 509] width 184 height 38
click at [737, 511] on input "B" at bounding box center [731, 515] width 12 height 12
radio input "true"
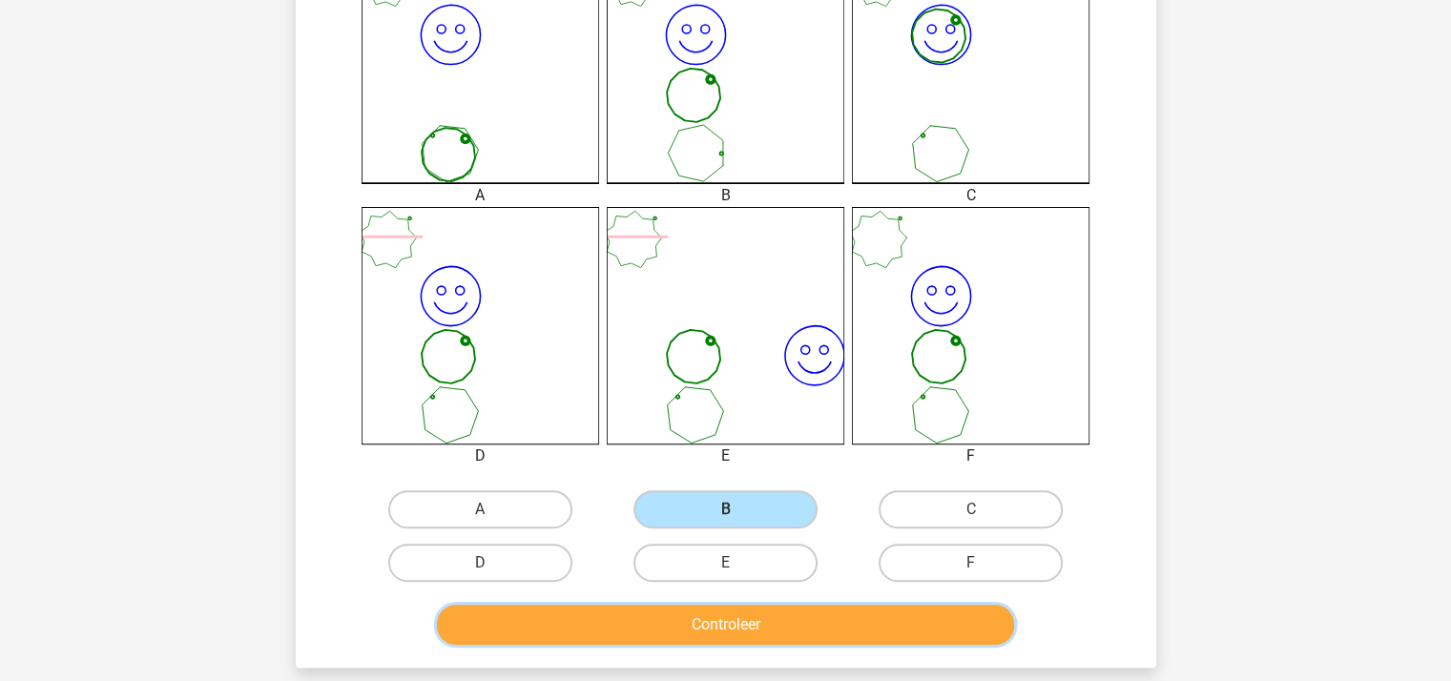
click at [745, 622] on button "Controleer" at bounding box center [725, 625] width 577 height 40
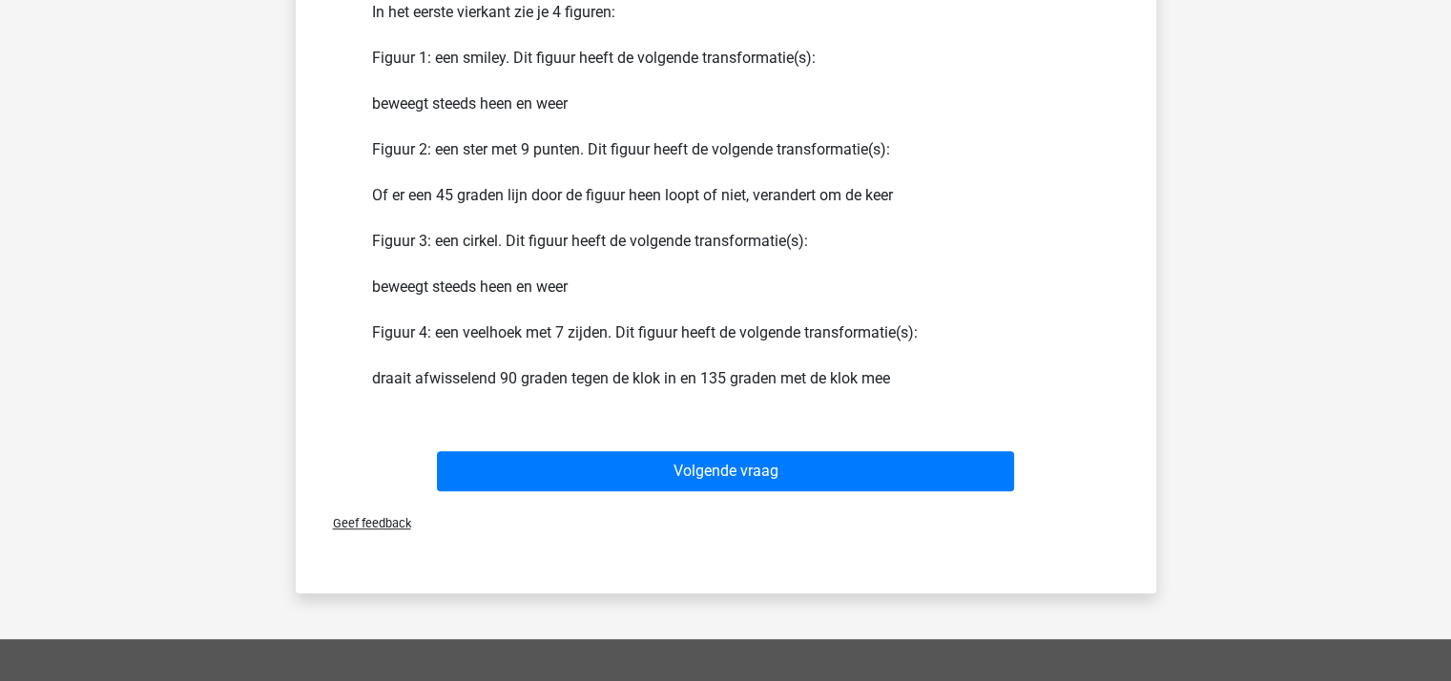
scroll to position [1232, 0]
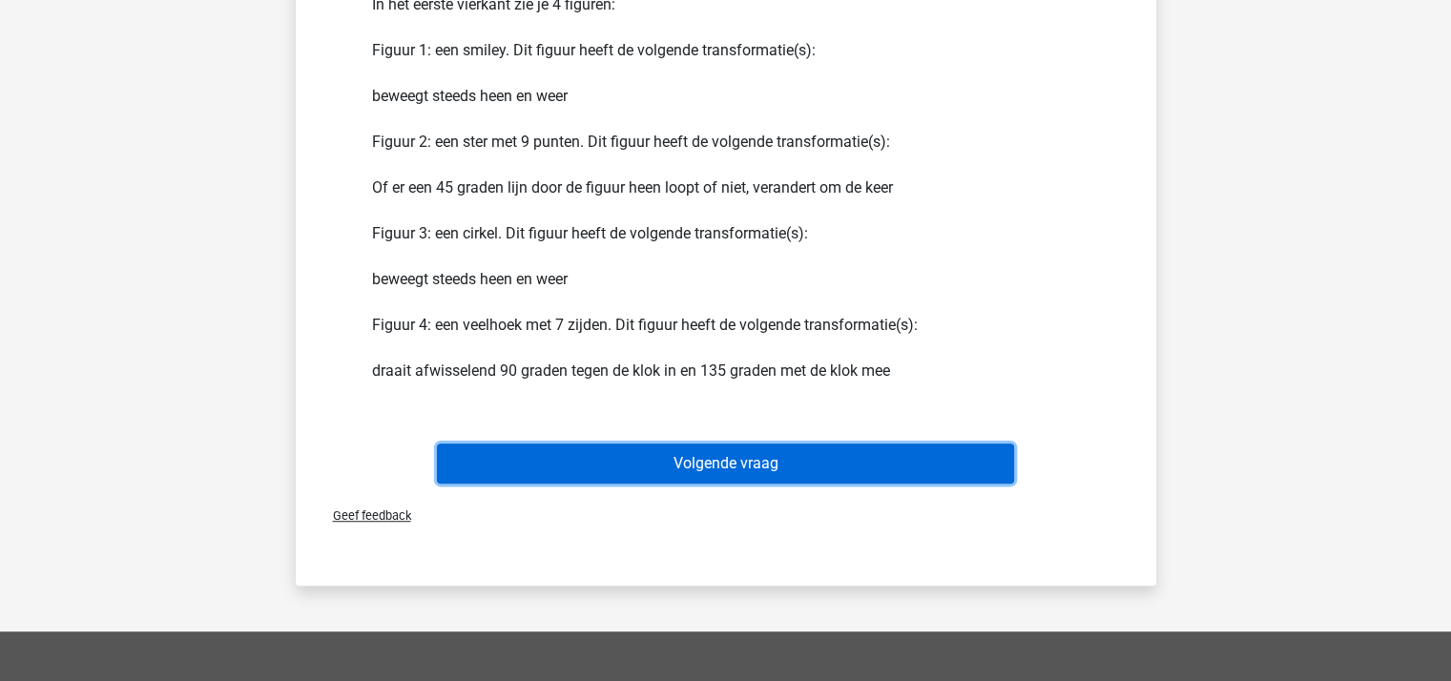
click at [812, 453] on button "Volgende vraag" at bounding box center [725, 463] width 577 height 40
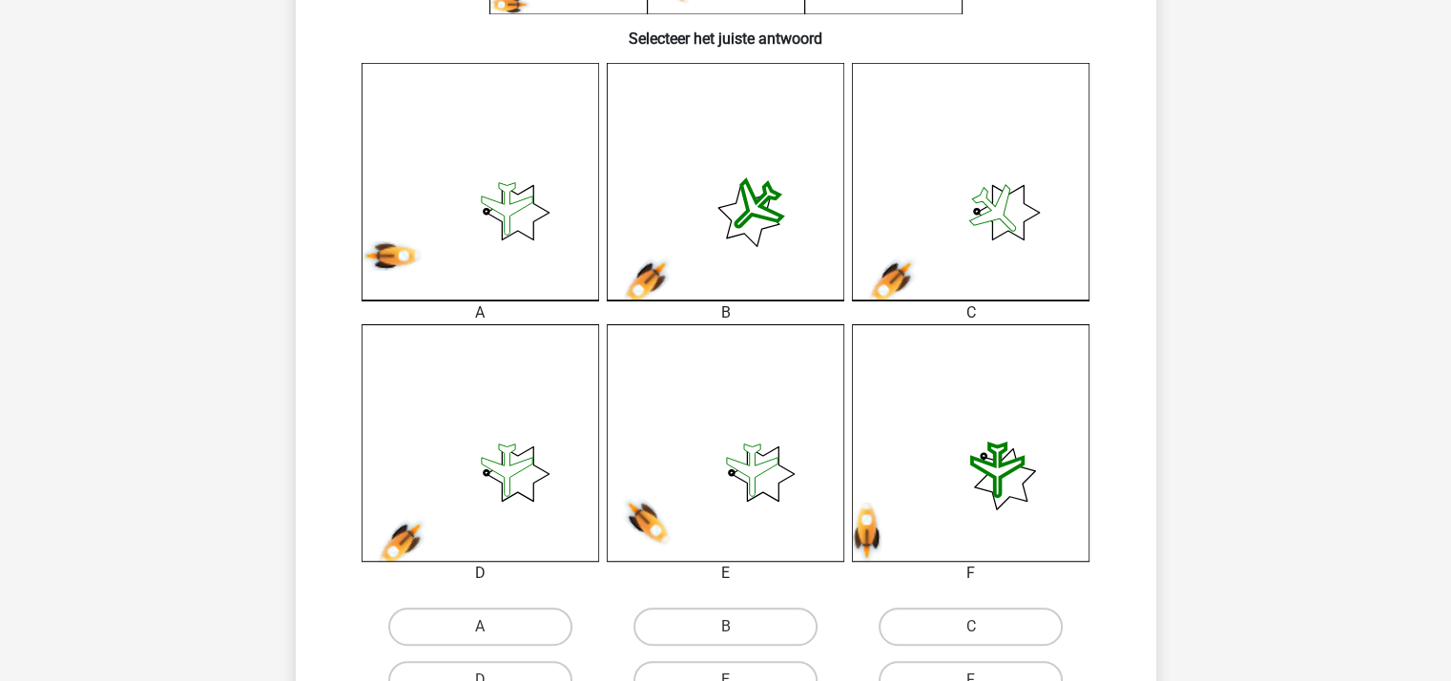
scroll to position [469, 0]
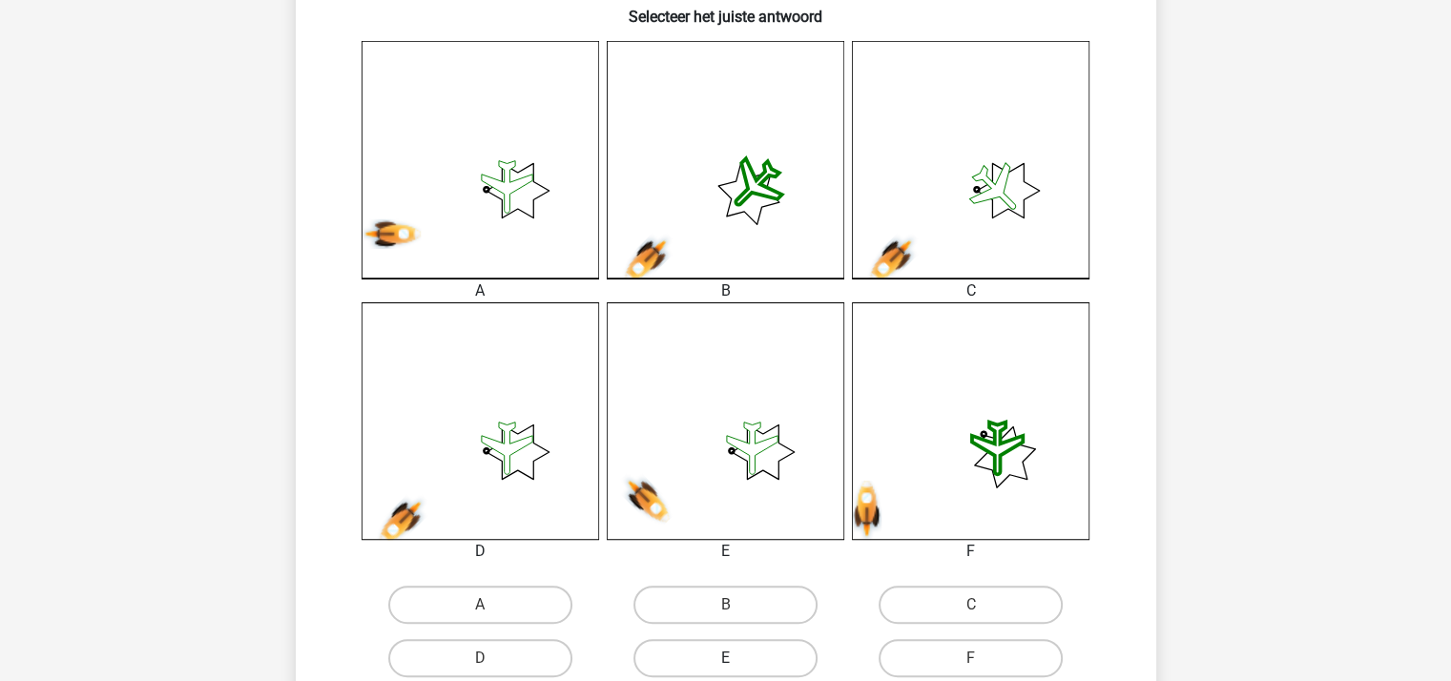
click at [772, 656] on label "E" at bounding box center [725, 658] width 184 height 38
click at [737, 658] on input "E" at bounding box center [731, 664] width 12 height 12
radio input "true"
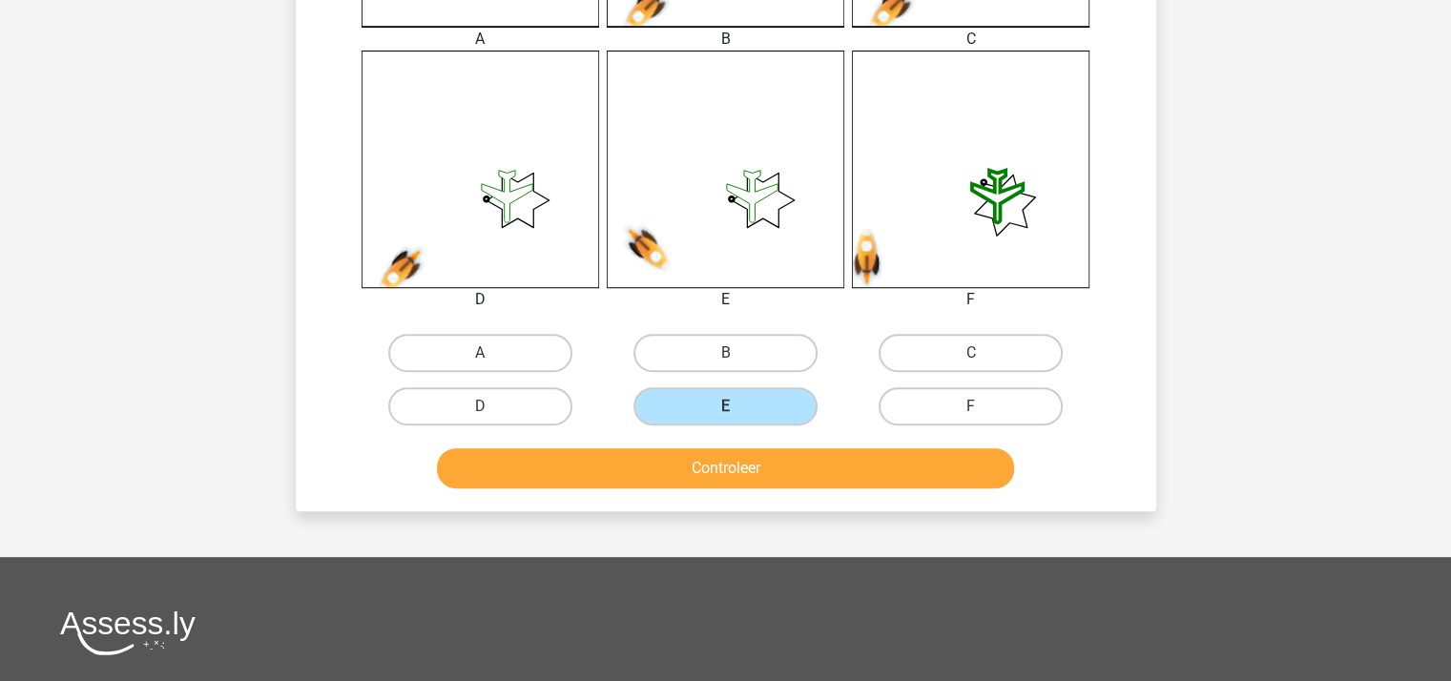
scroll to position [755, 0]
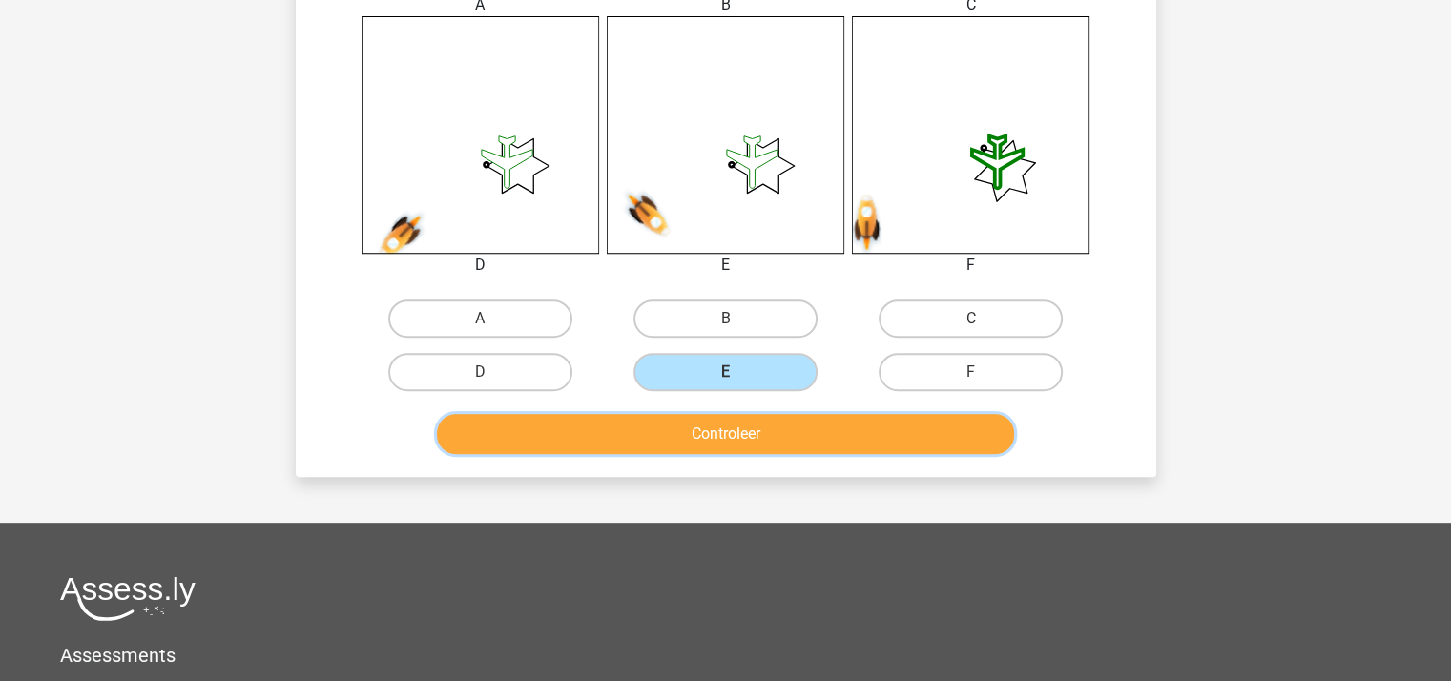
click at [732, 419] on button "Controleer" at bounding box center [725, 434] width 577 height 40
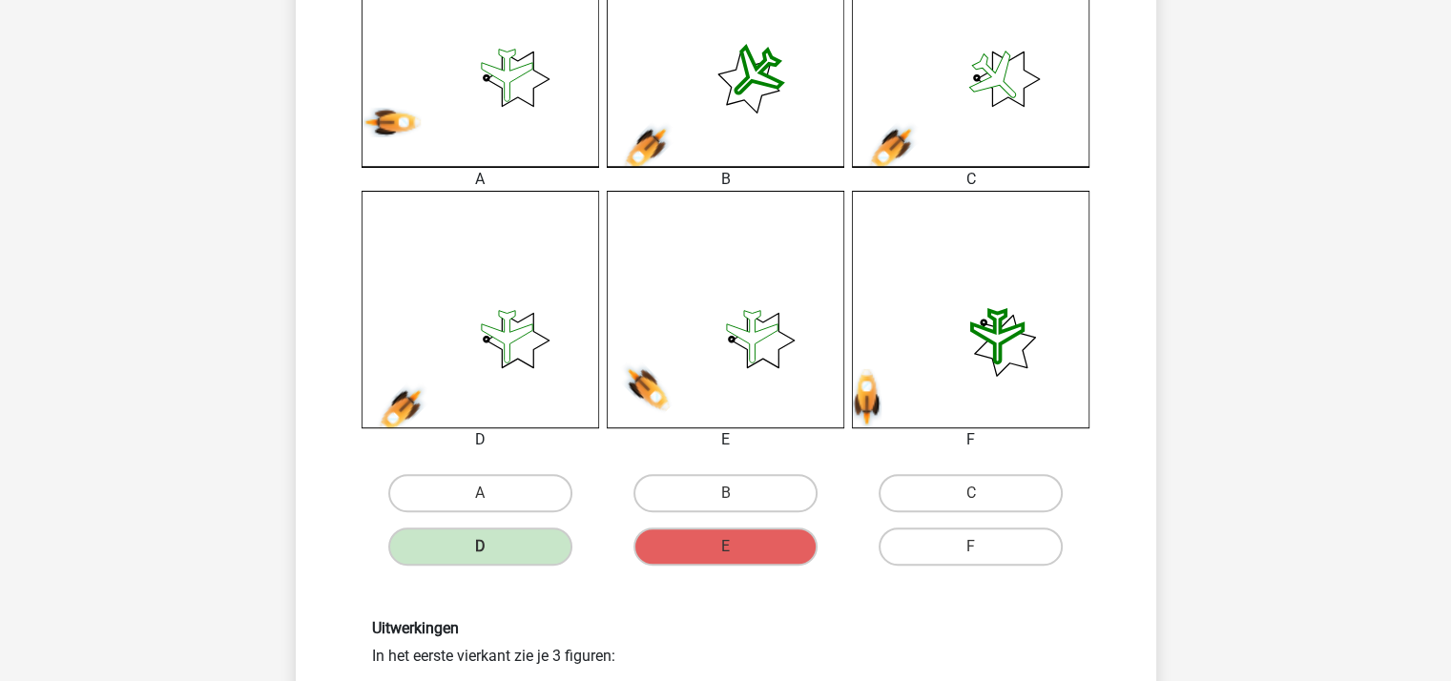
scroll to position [565, 0]
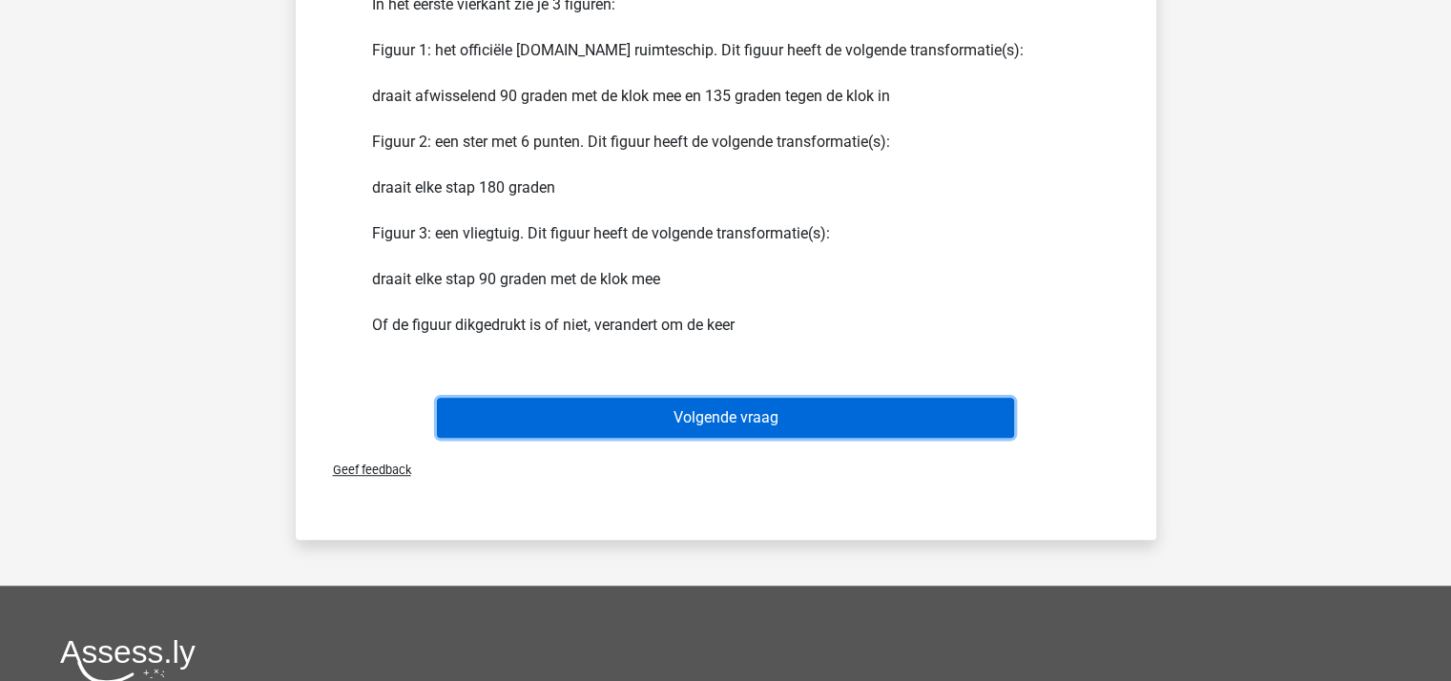
click at [747, 412] on button "Volgende vraag" at bounding box center [725, 418] width 577 height 40
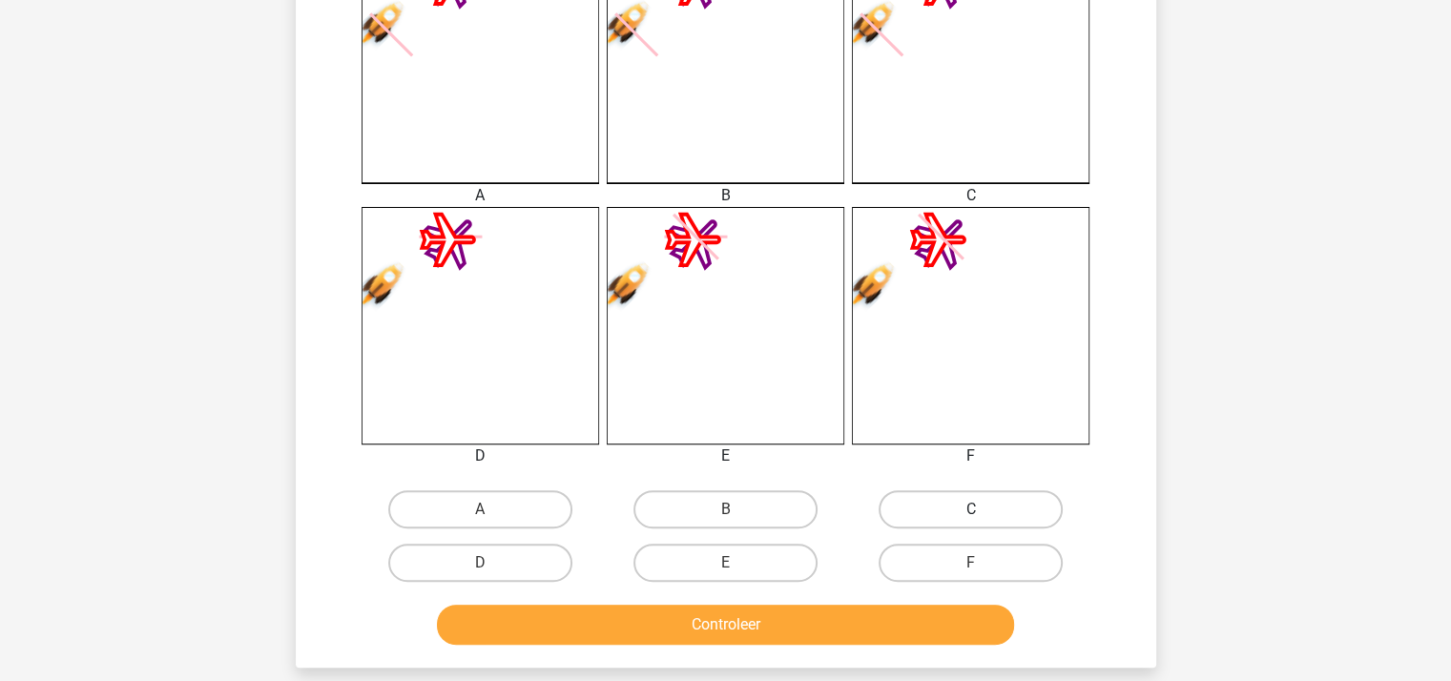
click at [941, 503] on label "C" at bounding box center [970, 509] width 184 height 38
click at [971, 509] on input "C" at bounding box center [977, 515] width 12 height 12
radio input "true"
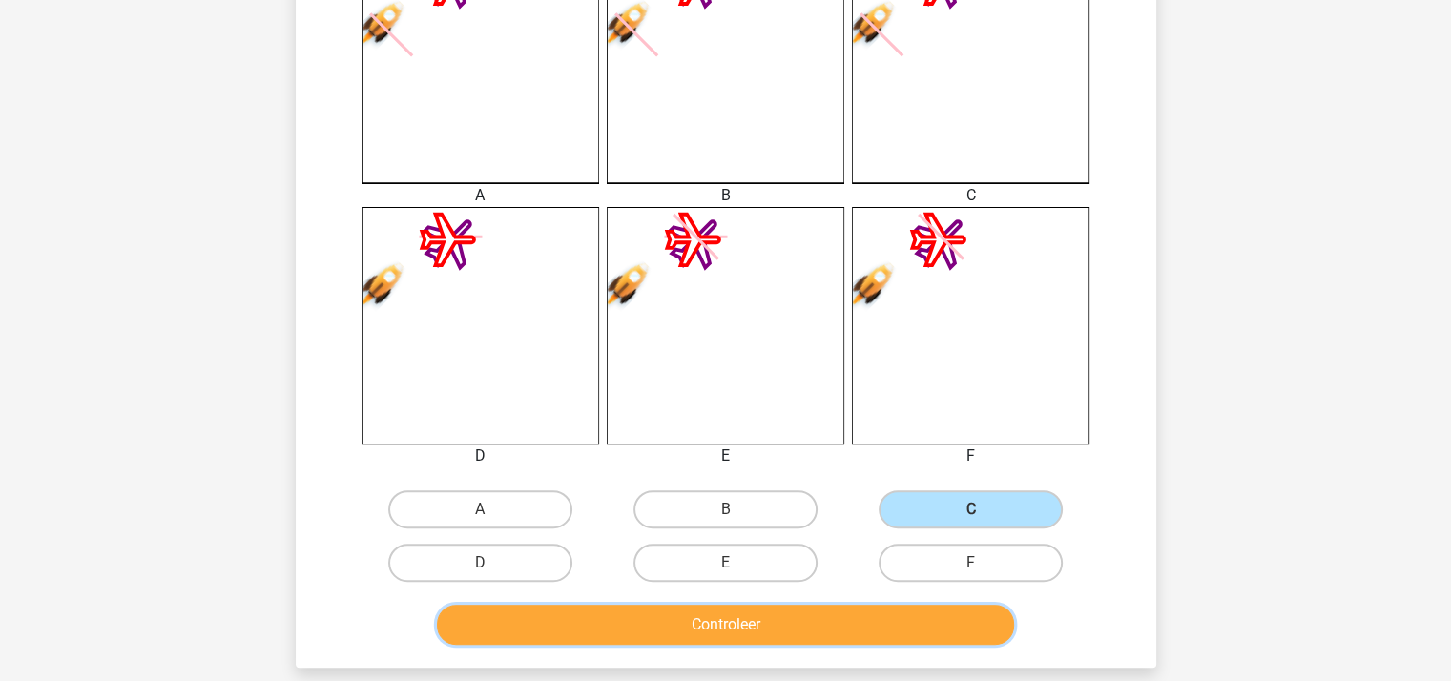
click at [796, 614] on button "Controleer" at bounding box center [725, 625] width 577 height 40
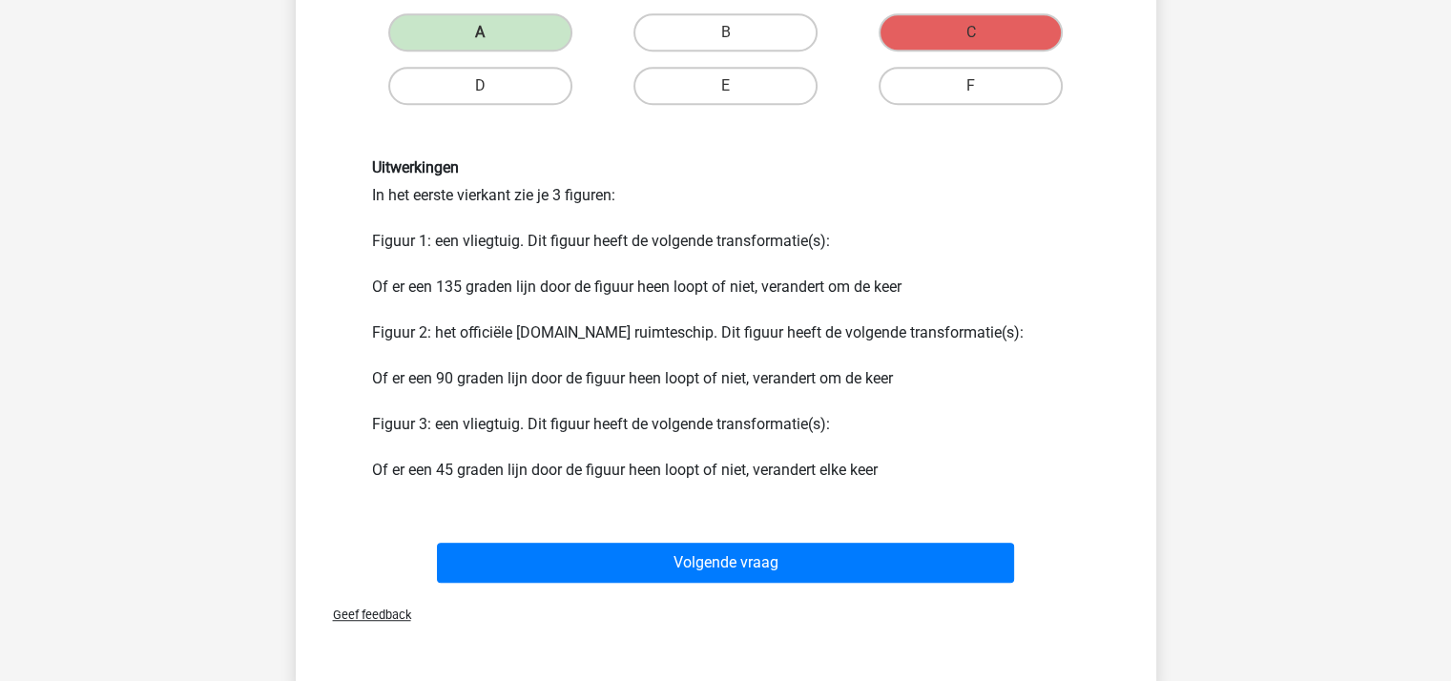
scroll to position [1137, 0]
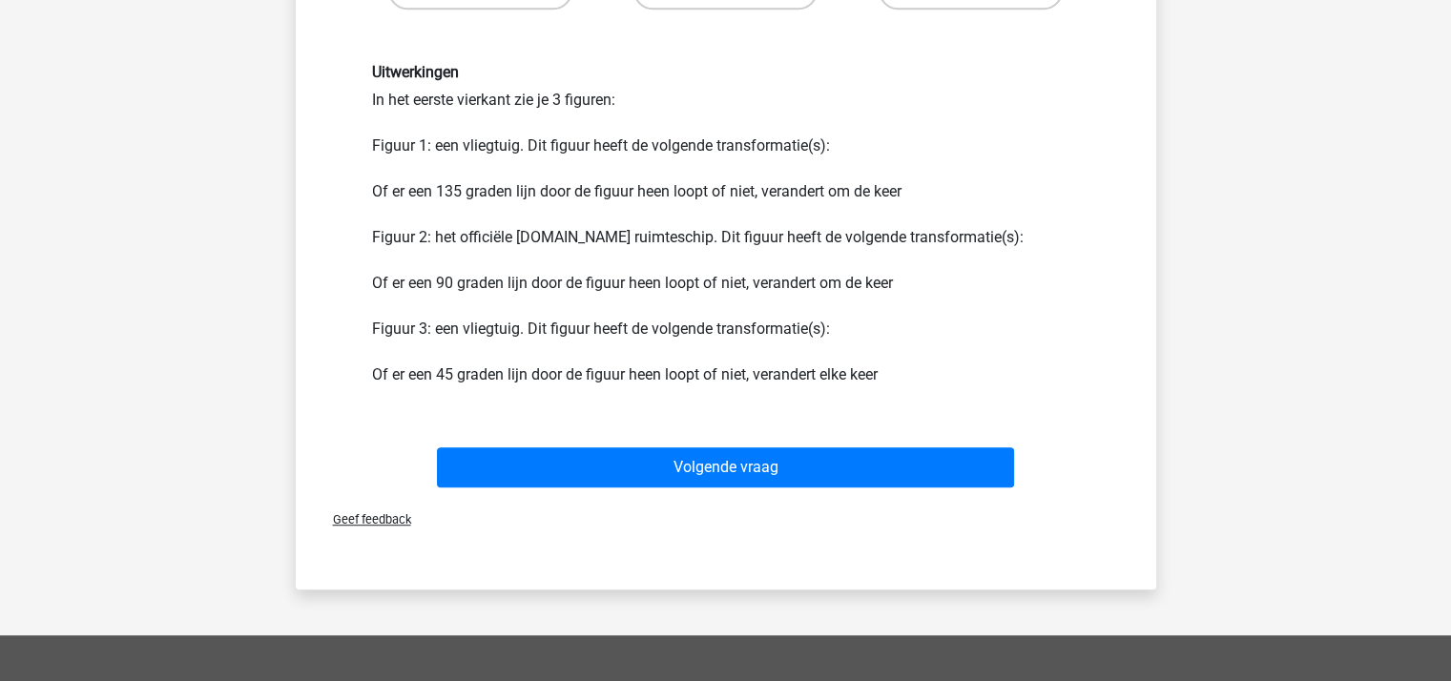
click at [390, 515] on span "Geef feedback" at bounding box center [364, 519] width 93 height 14
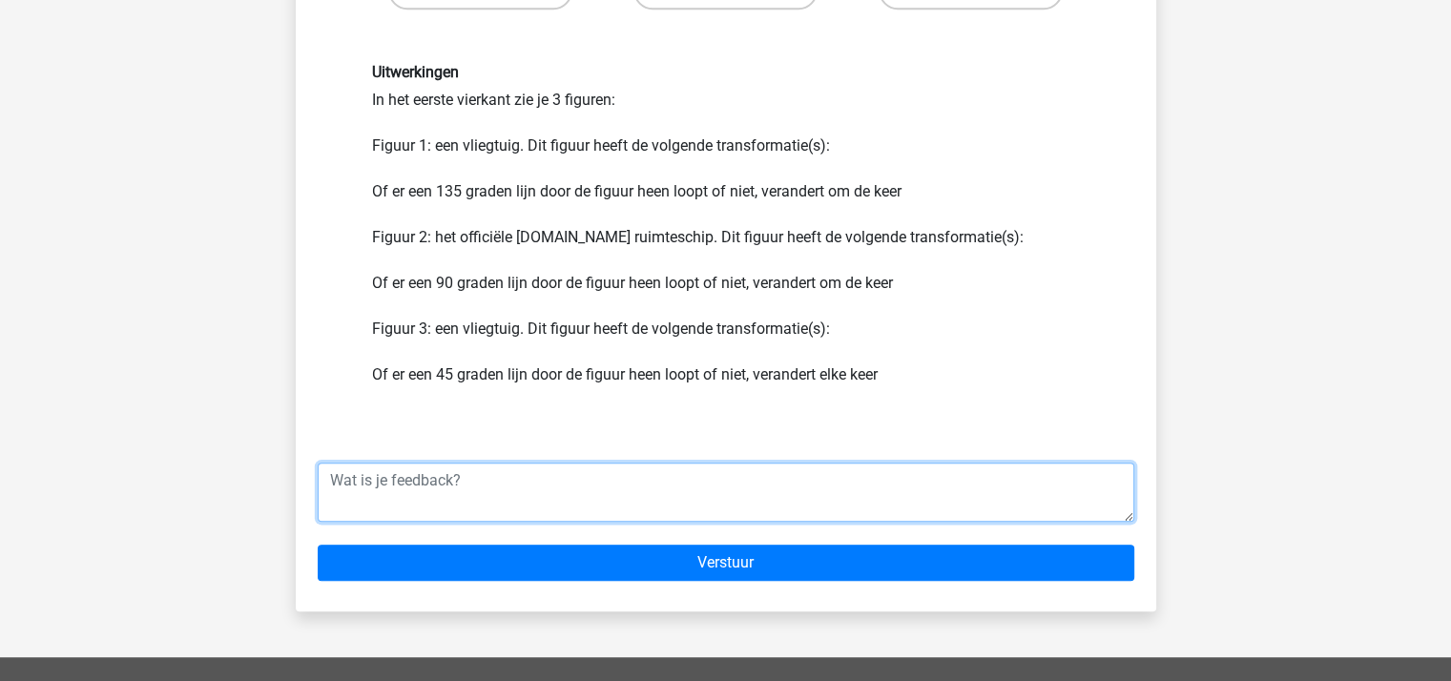
click at [383, 486] on textarea at bounding box center [726, 492] width 816 height 59
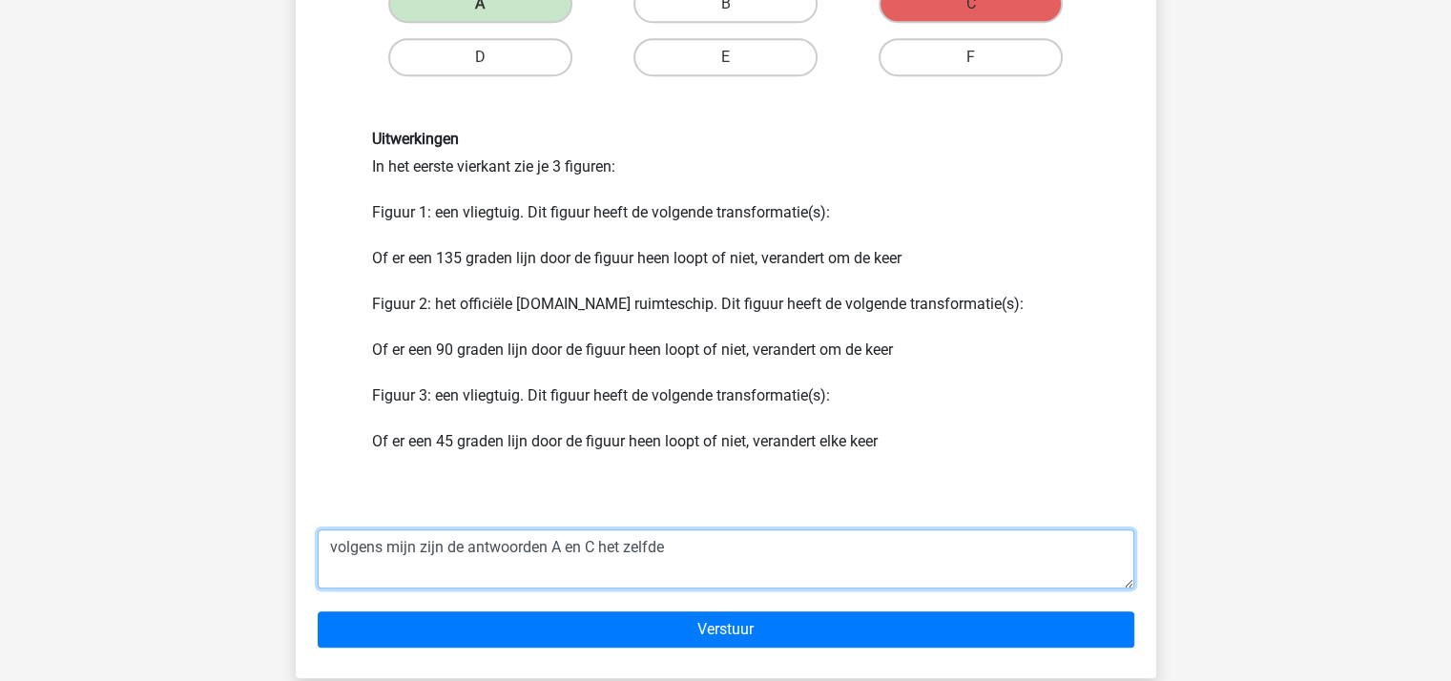
scroll to position [1232, 0]
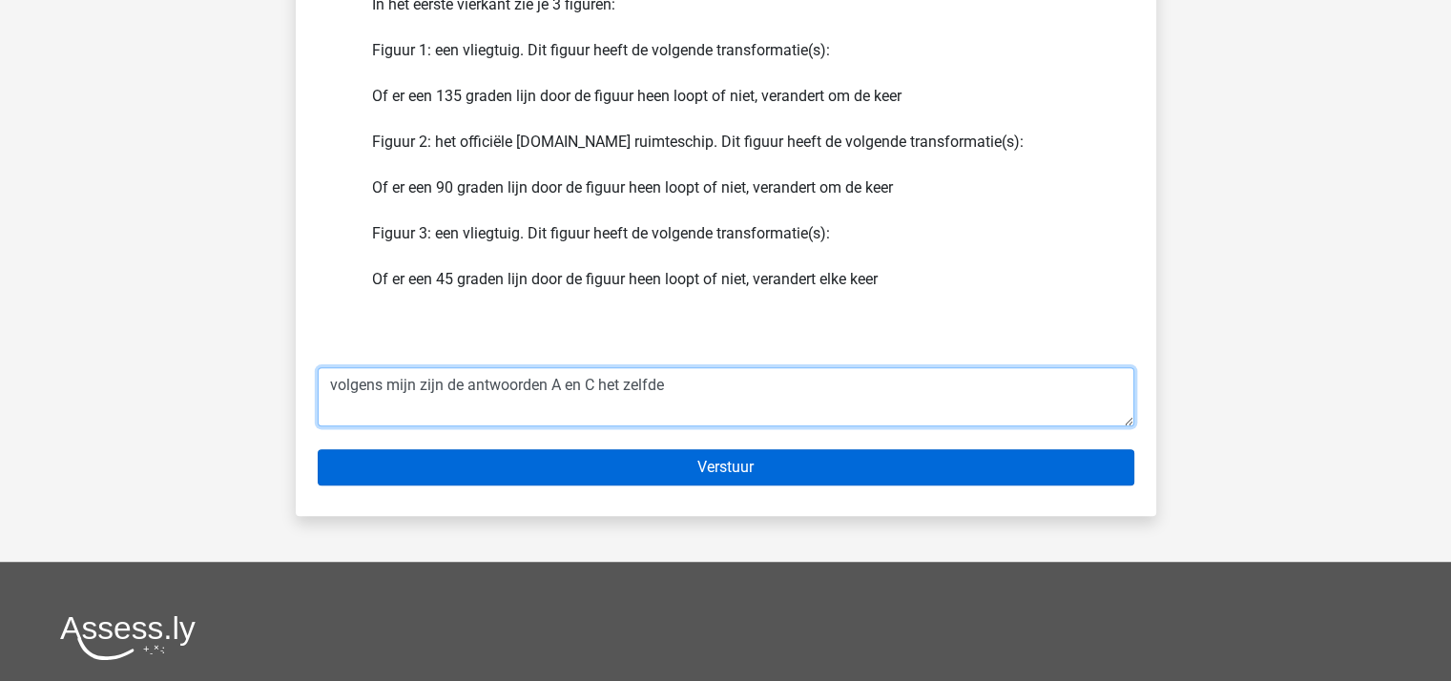
type textarea "volgens mijn zijn de antwoorden A en C het zelfde"
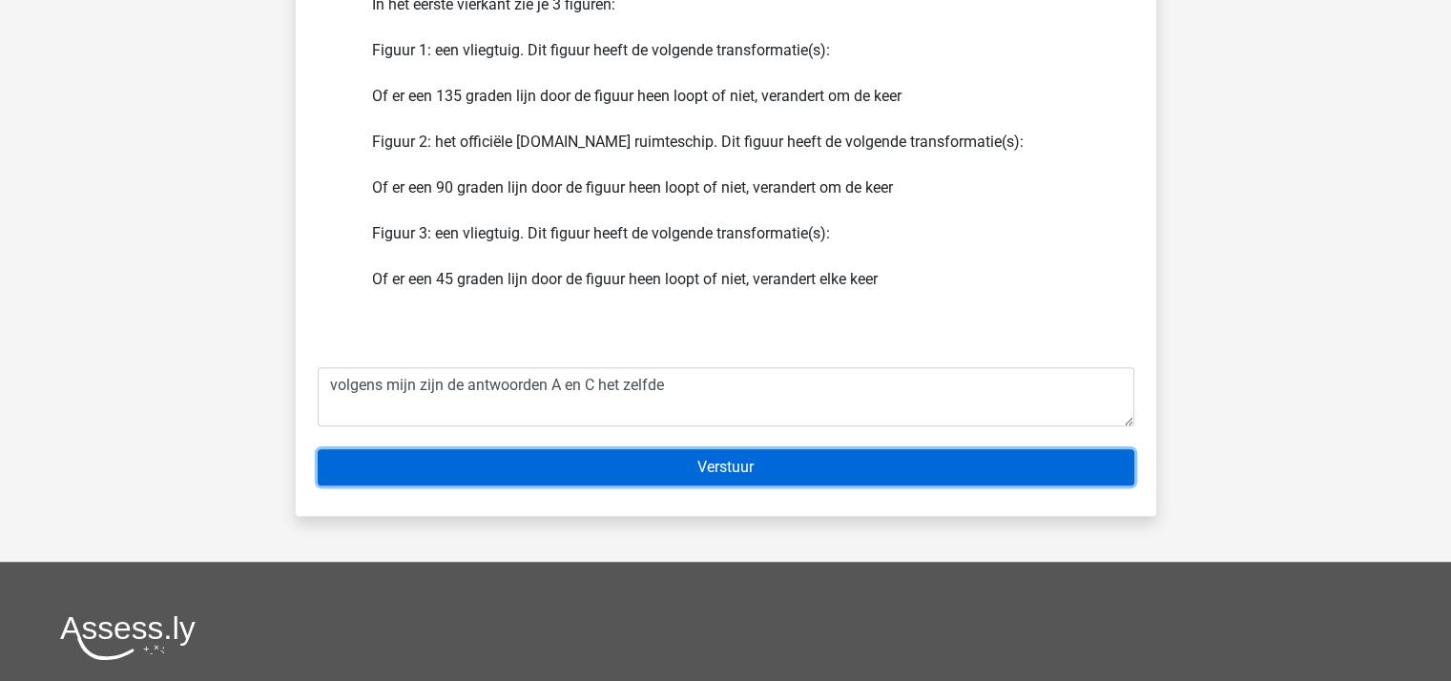
click at [691, 464] on input "Verstuur" at bounding box center [726, 467] width 816 height 36
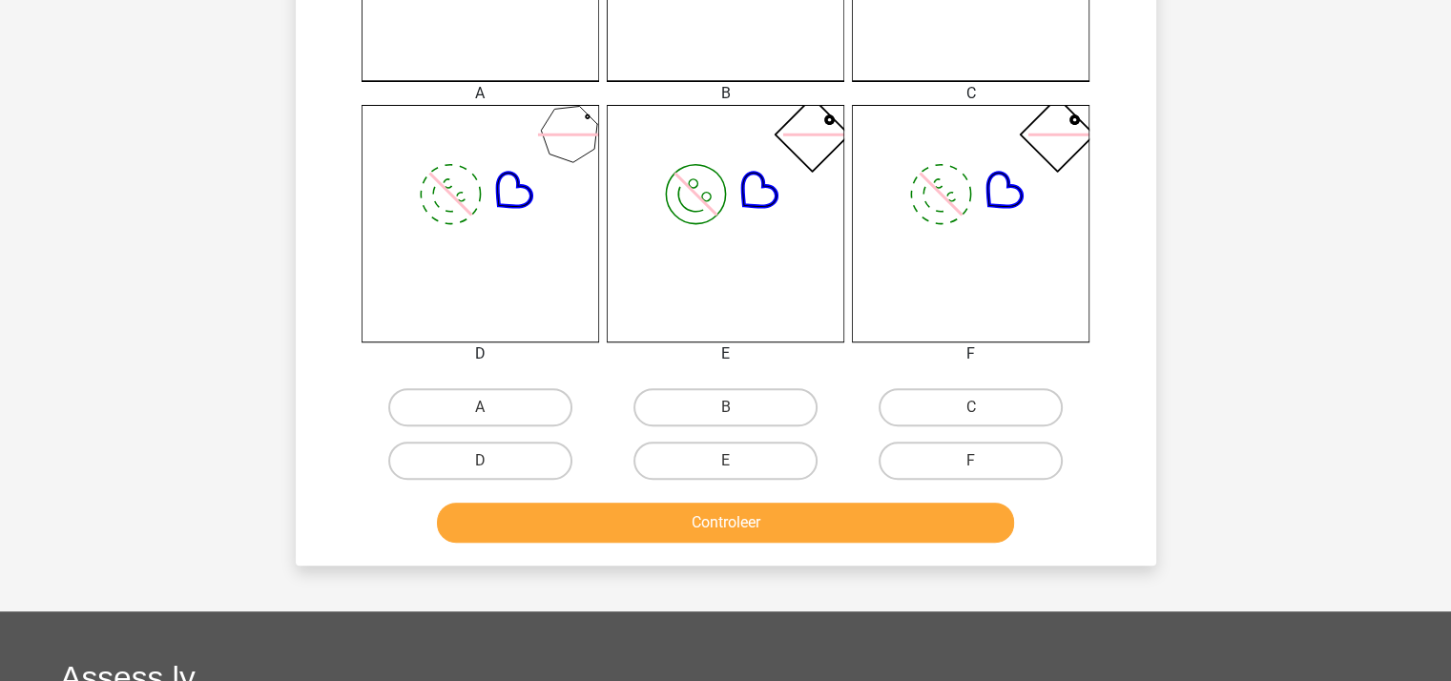
scroll to position [668, 0]
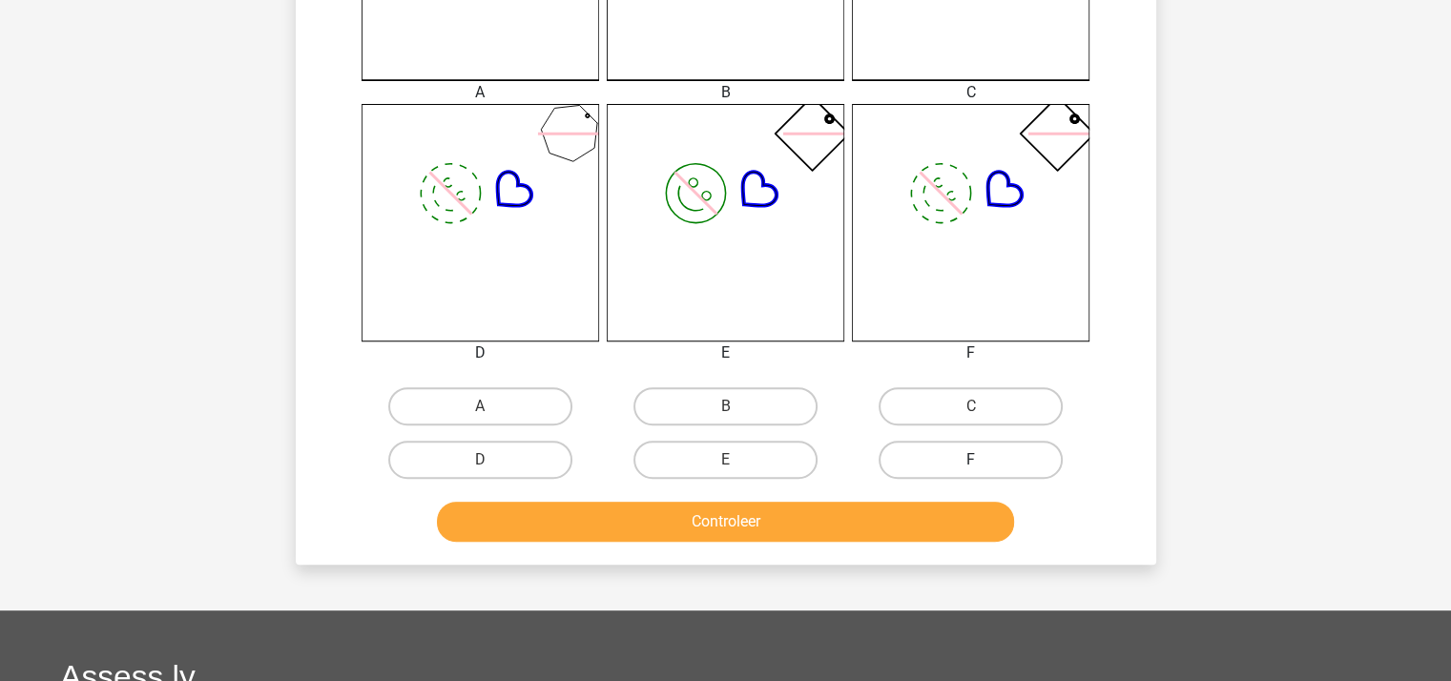
click at [938, 459] on label "F" at bounding box center [970, 460] width 184 height 38
click at [971, 460] on input "F" at bounding box center [977, 466] width 12 height 12
radio input "true"
click at [908, 514] on button "Controleer" at bounding box center [725, 522] width 577 height 40
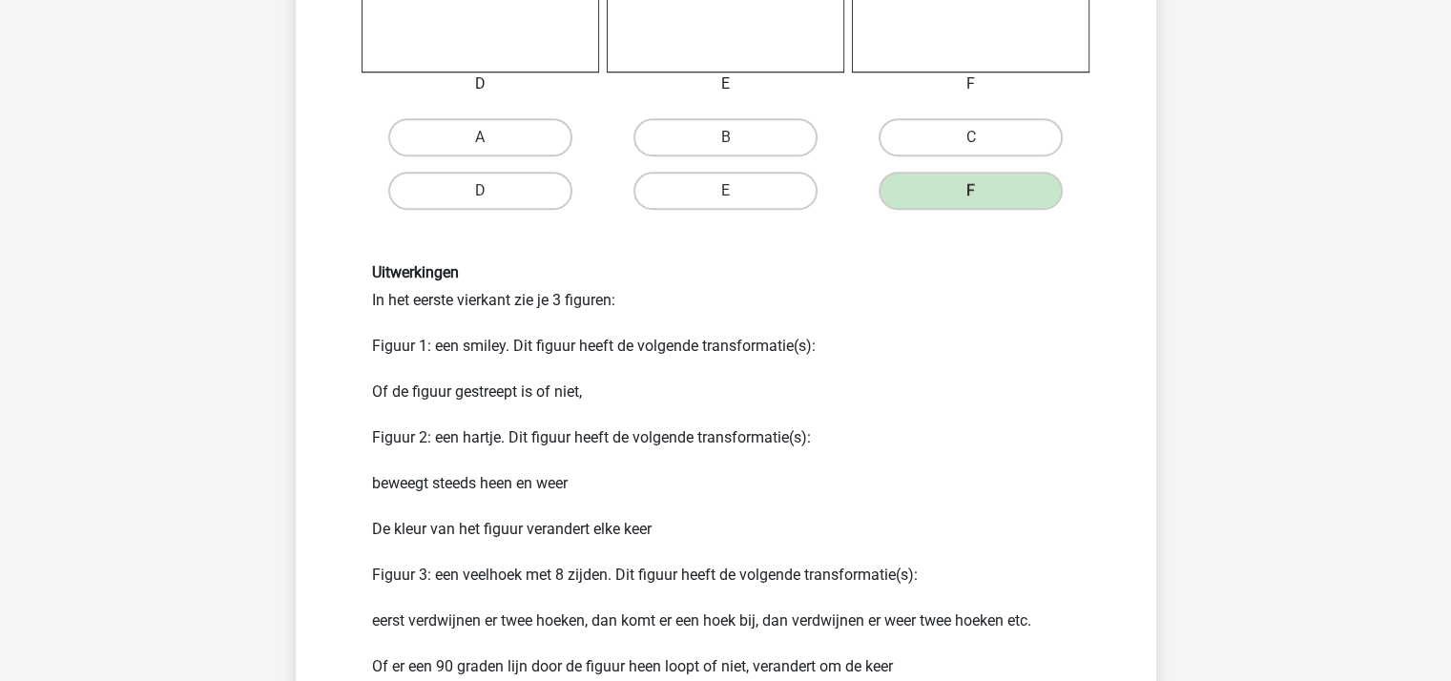
scroll to position [1049, 0]
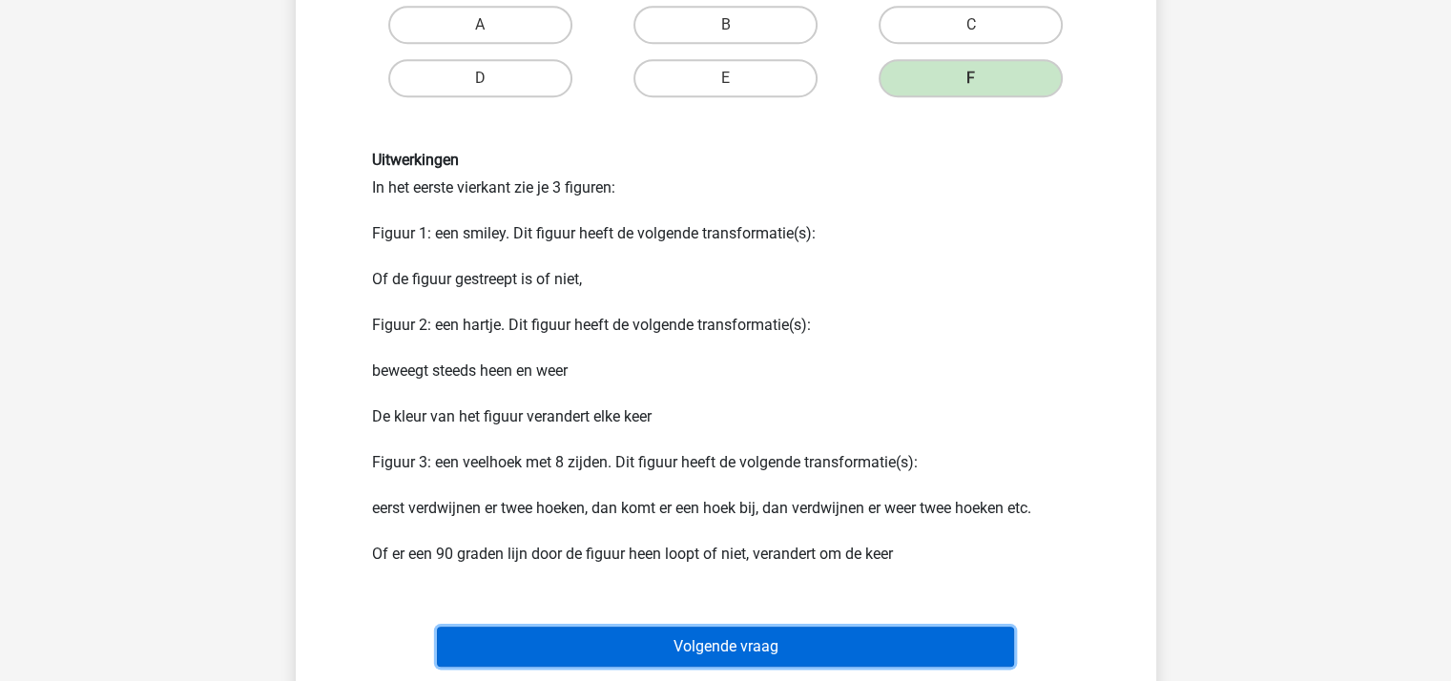
click at [759, 644] on button "Volgende vraag" at bounding box center [725, 647] width 577 height 40
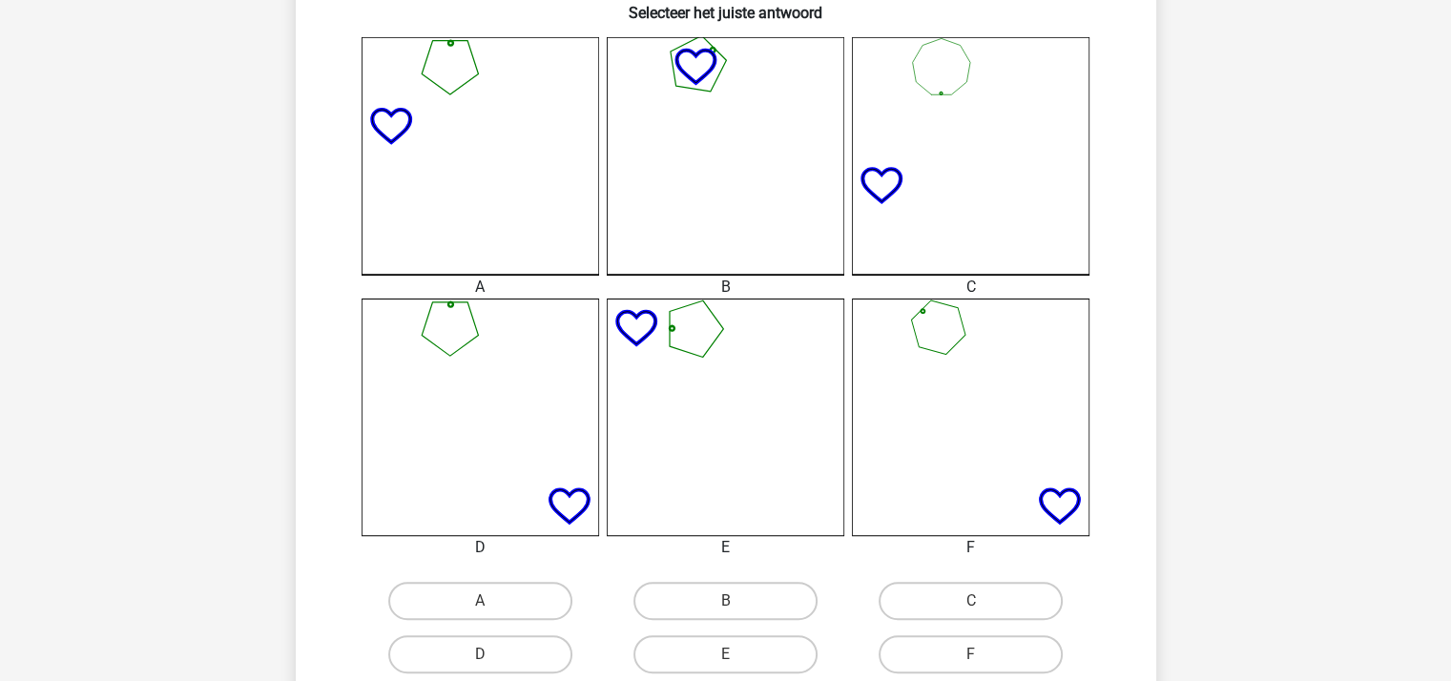
scroll to position [477, 0]
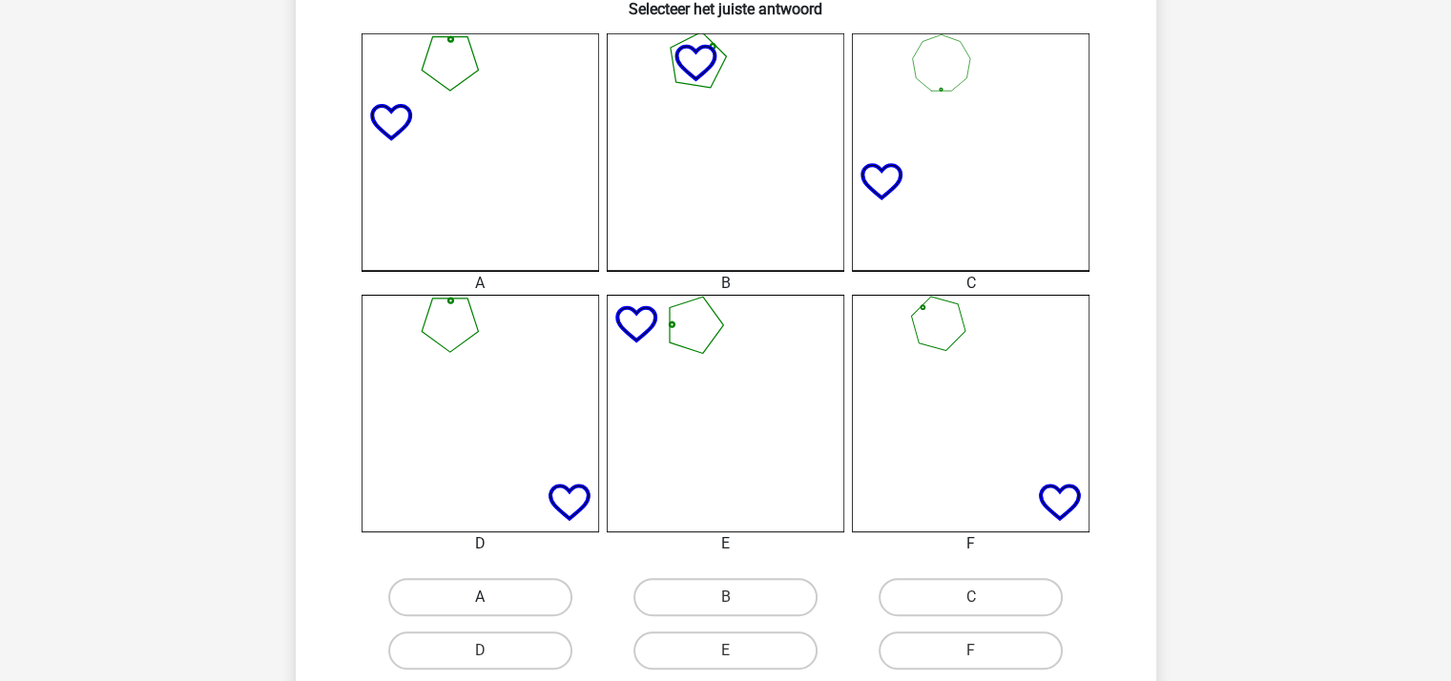
click at [488, 589] on label "A" at bounding box center [480, 597] width 184 height 38
click at [488, 597] on input "A" at bounding box center [486, 603] width 12 height 12
radio input "true"
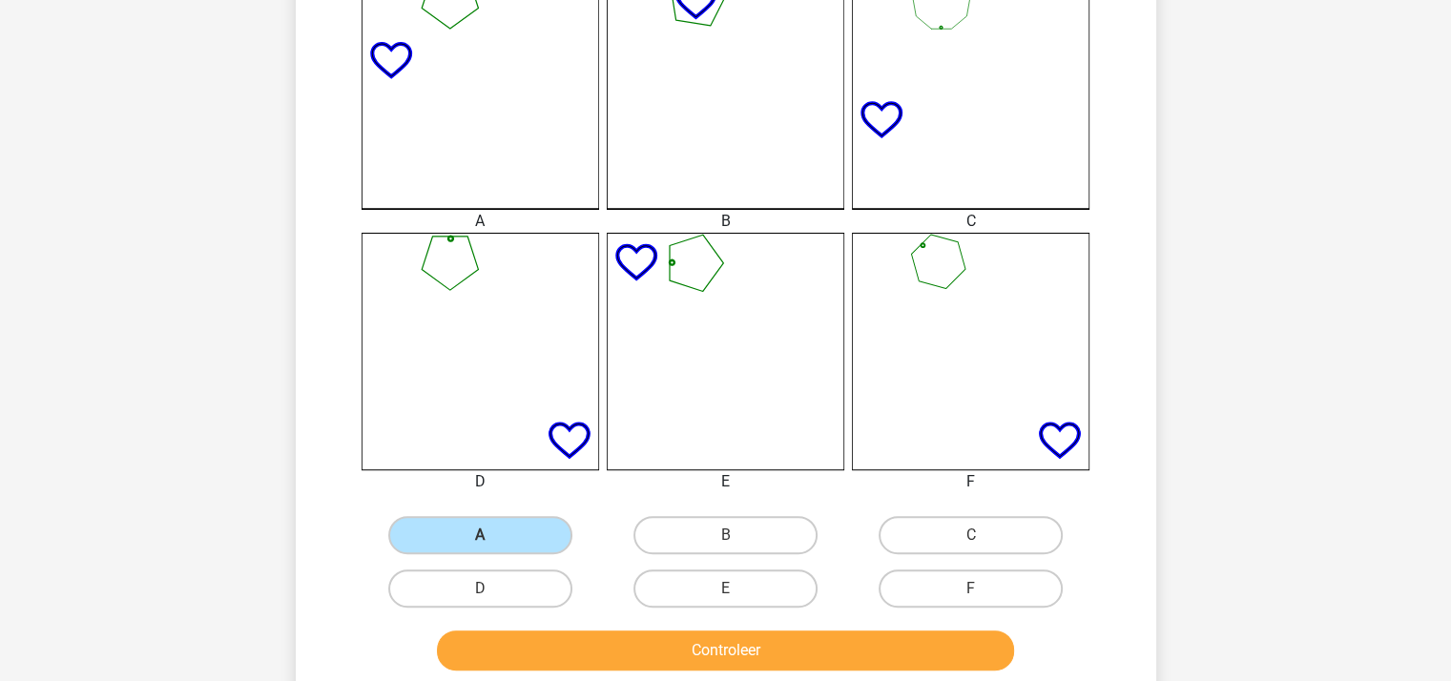
scroll to position [668, 0]
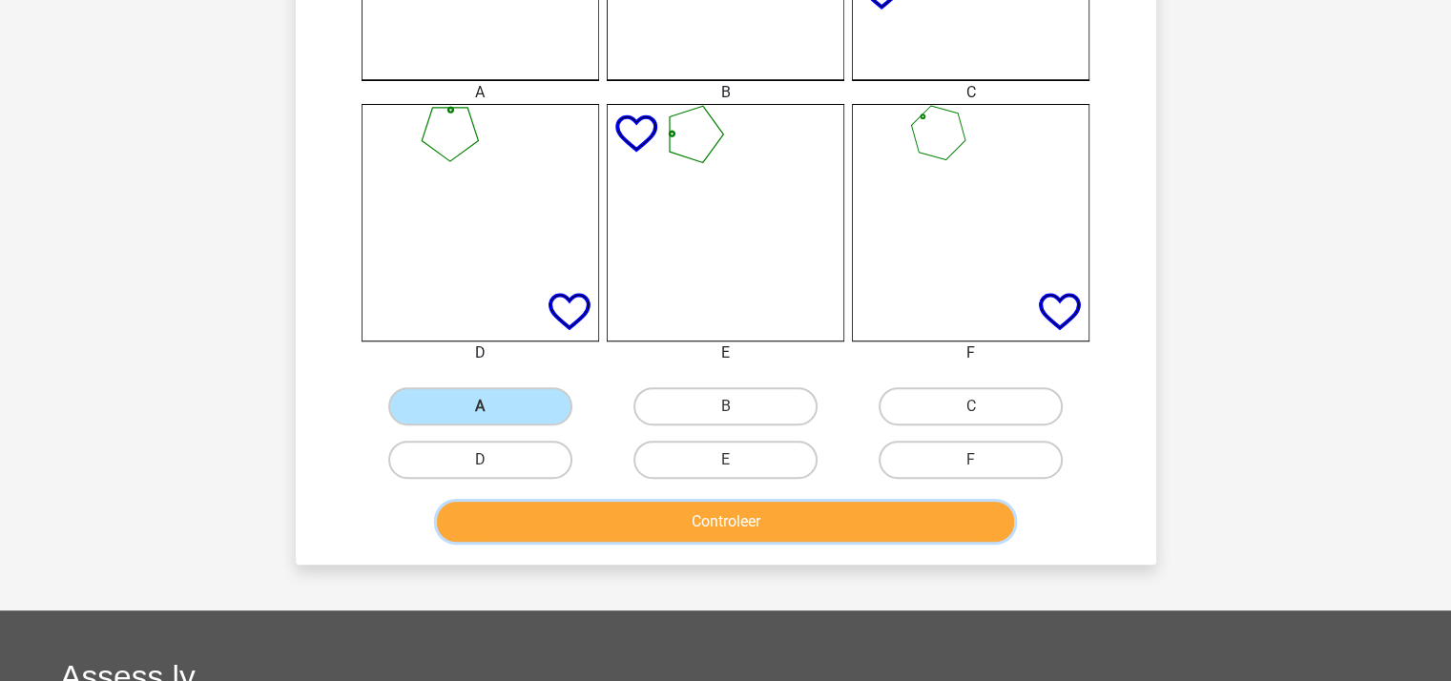
click at [729, 519] on button "Controleer" at bounding box center [725, 522] width 577 height 40
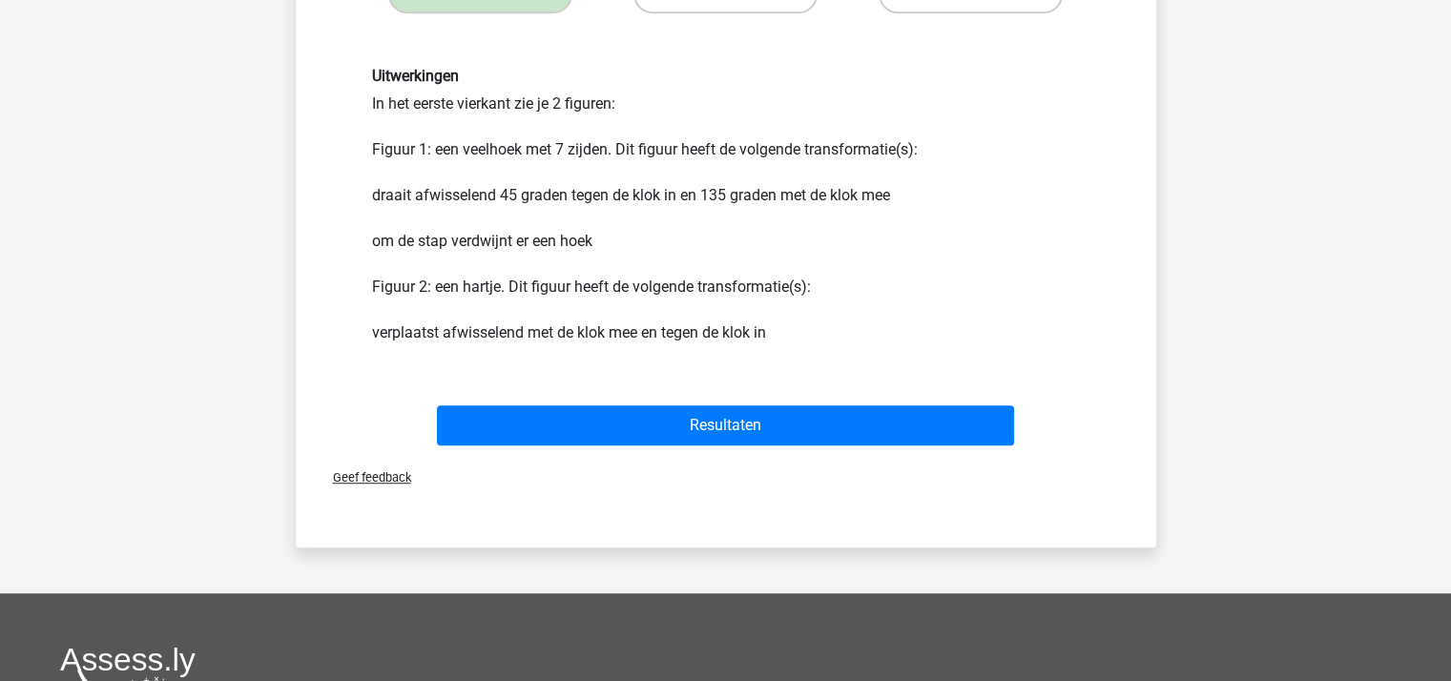
scroll to position [1144, 0]
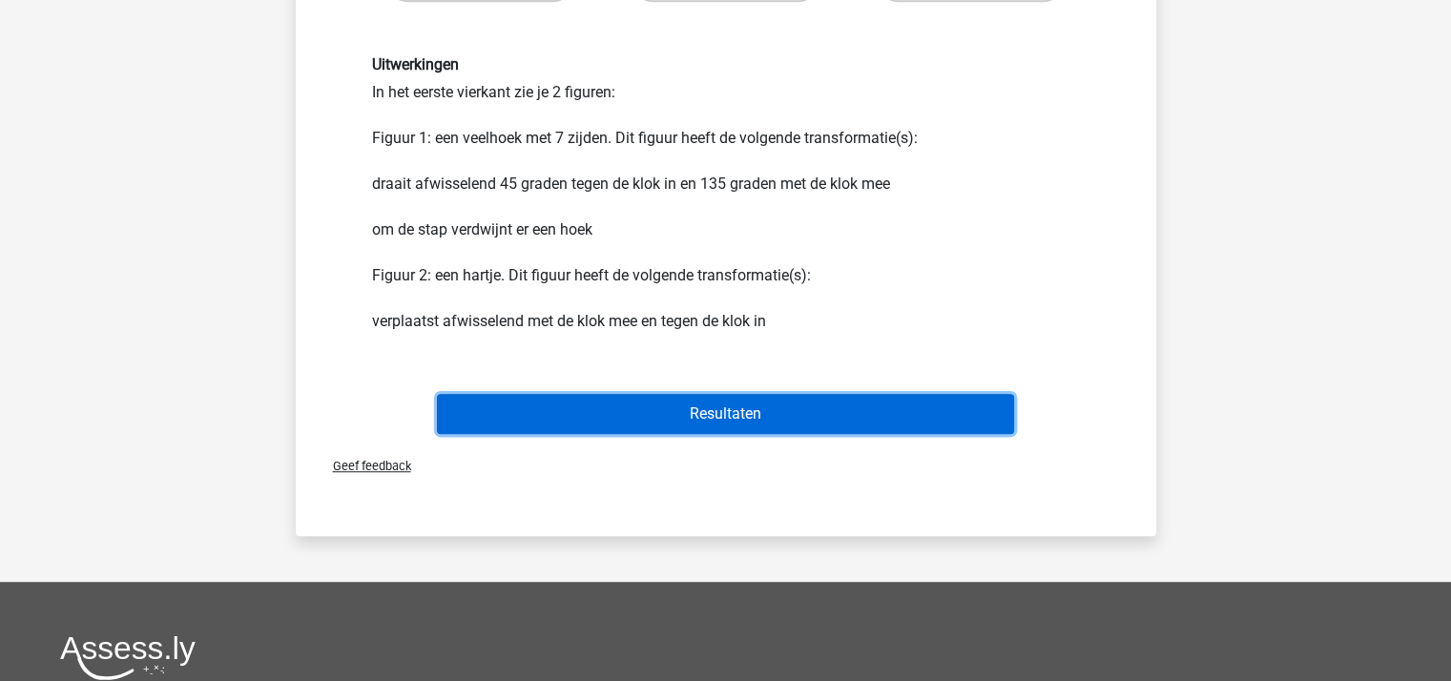
click at [694, 409] on button "Resultaten" at bounding box center [725, 414] width 577 height 40
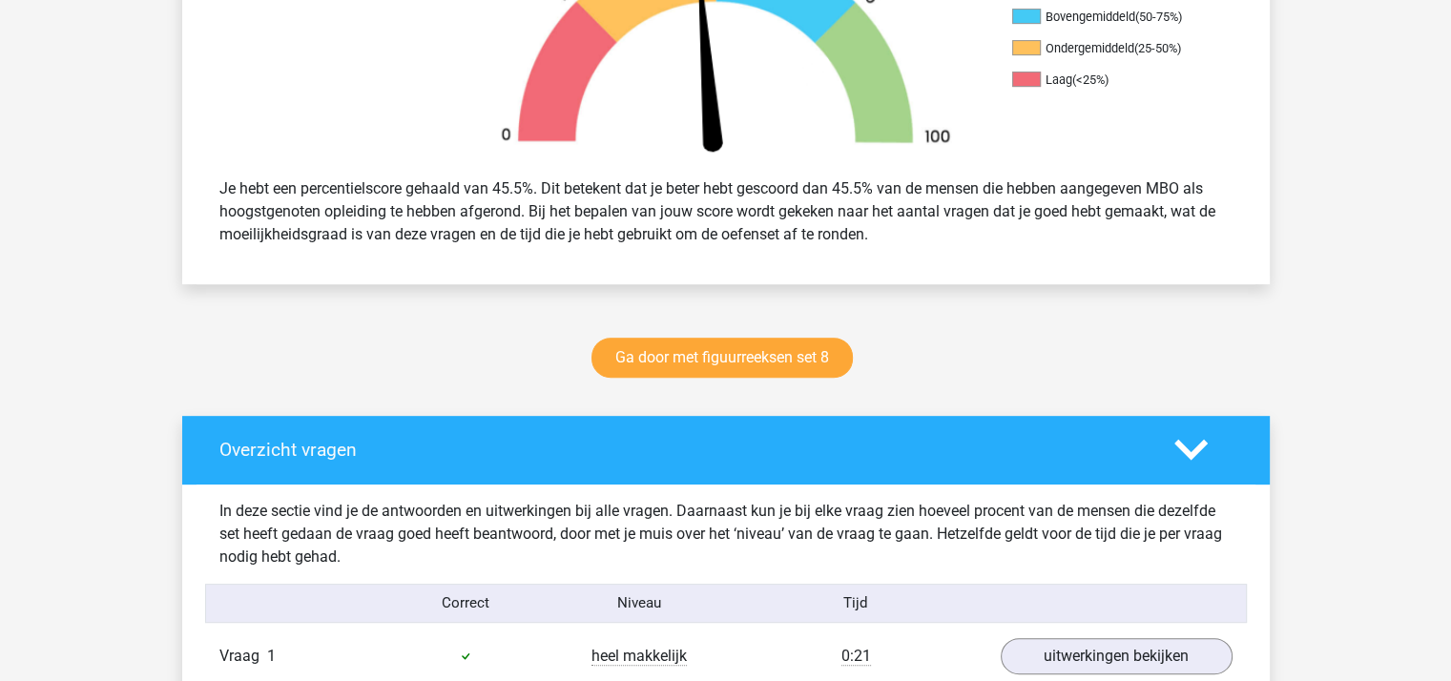
scroll to position [858, 0]
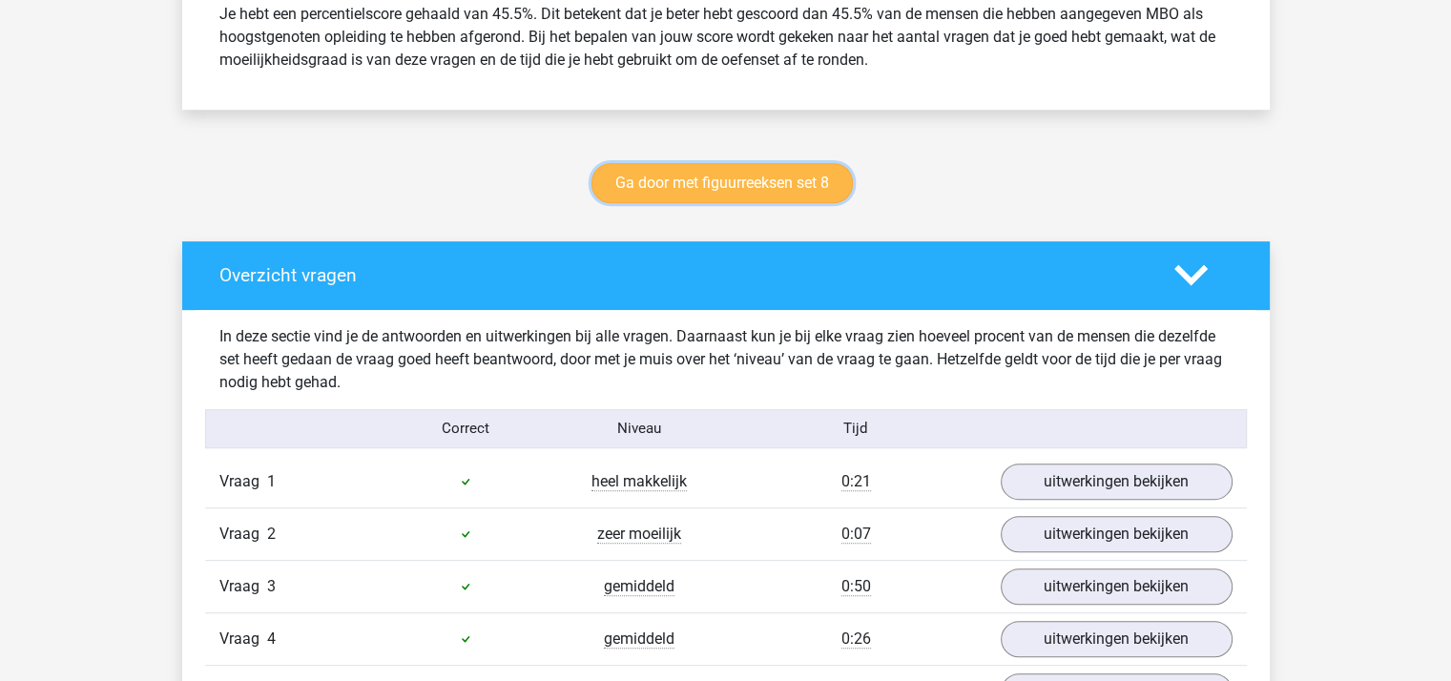
click at [720, 175] on link "Ga door met figuurreeksen set 8" at bounding box center [721, 183] width 261 height 40
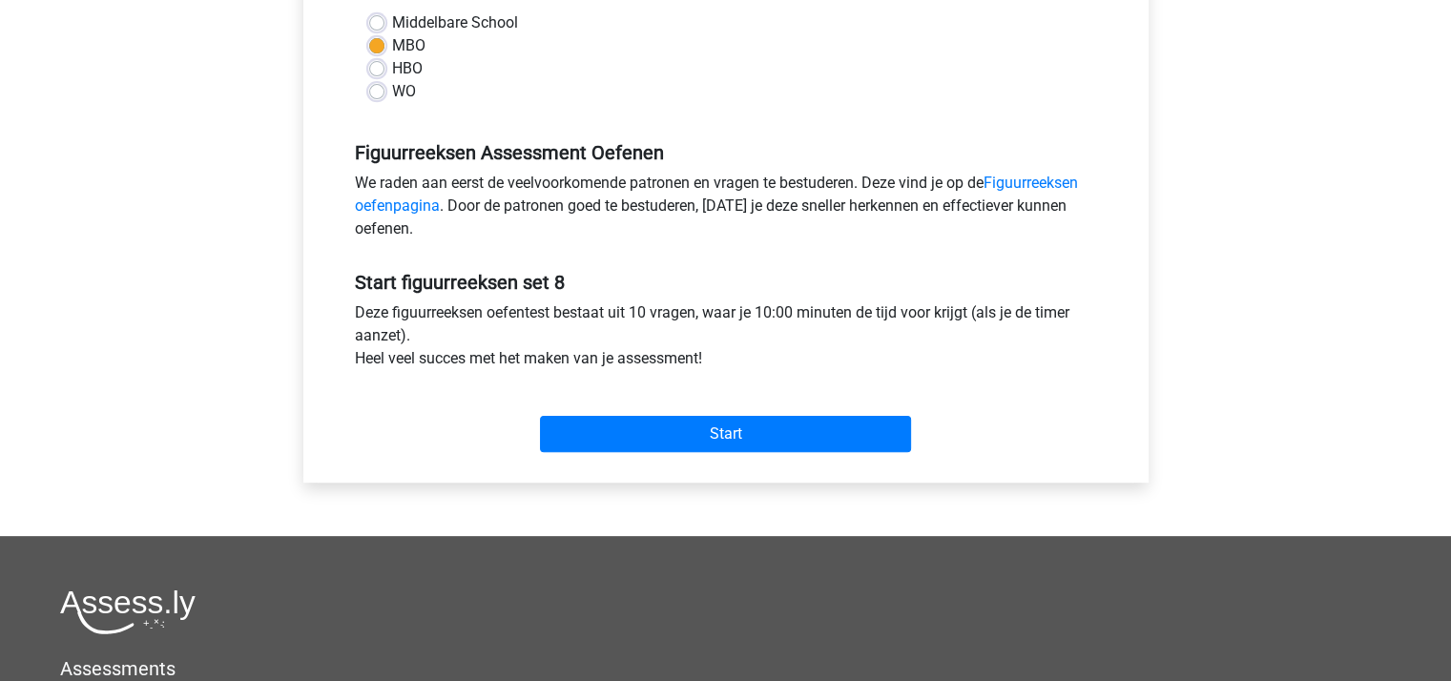
scroll to position [477, 0]
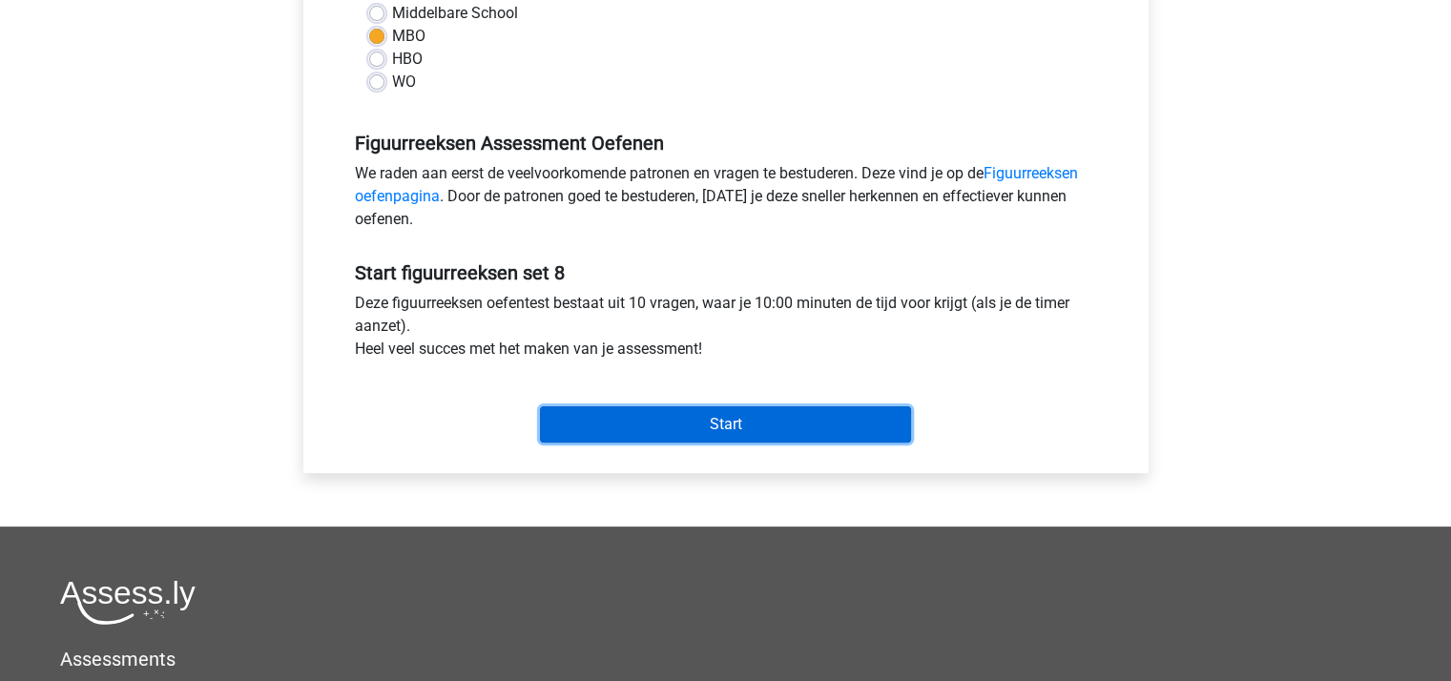
click at [710, 415] on input "Start" at bounding box center [725, 424] width 371 height 36
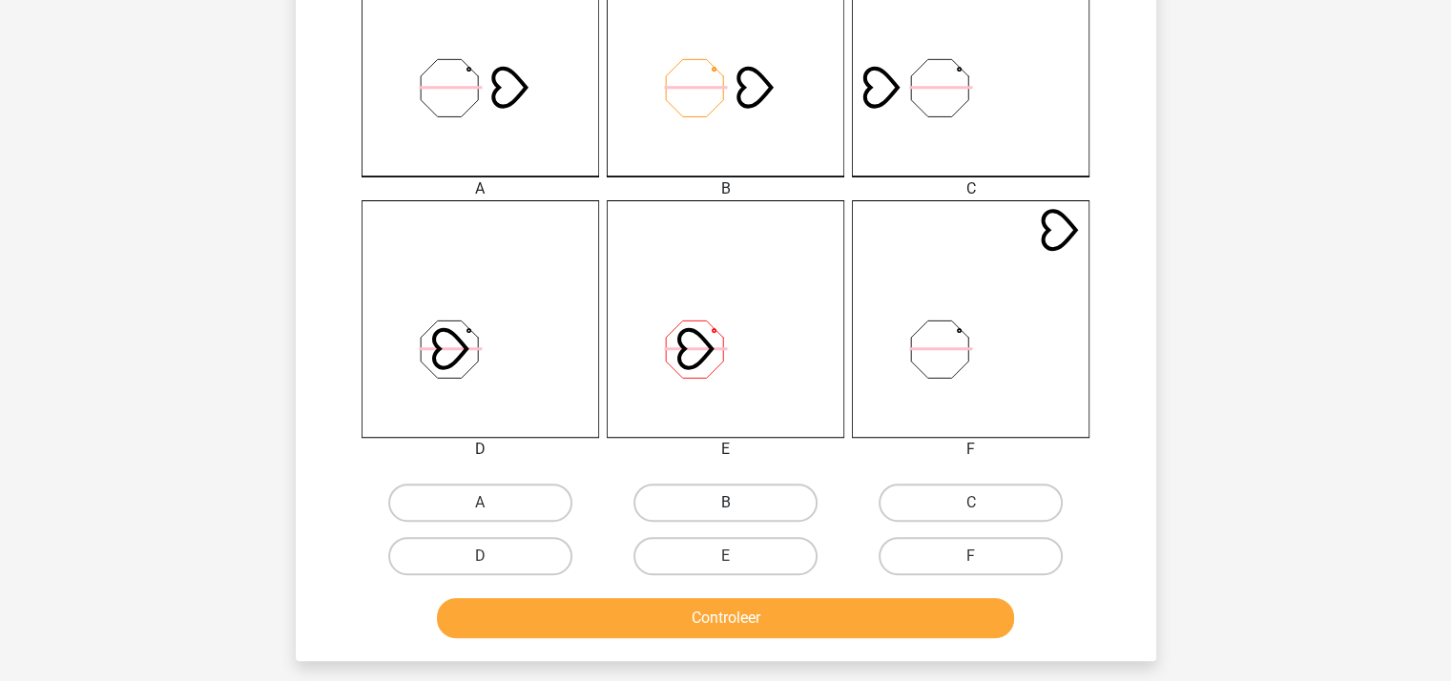
scroll to position [572, 0]
click at [758, 499] on label "B" at bounding box center [725, 502] width 184 height 38
click at [737, 502] on input "B" at bounding box center [731, 508] width 12 height 12
radio input "true"
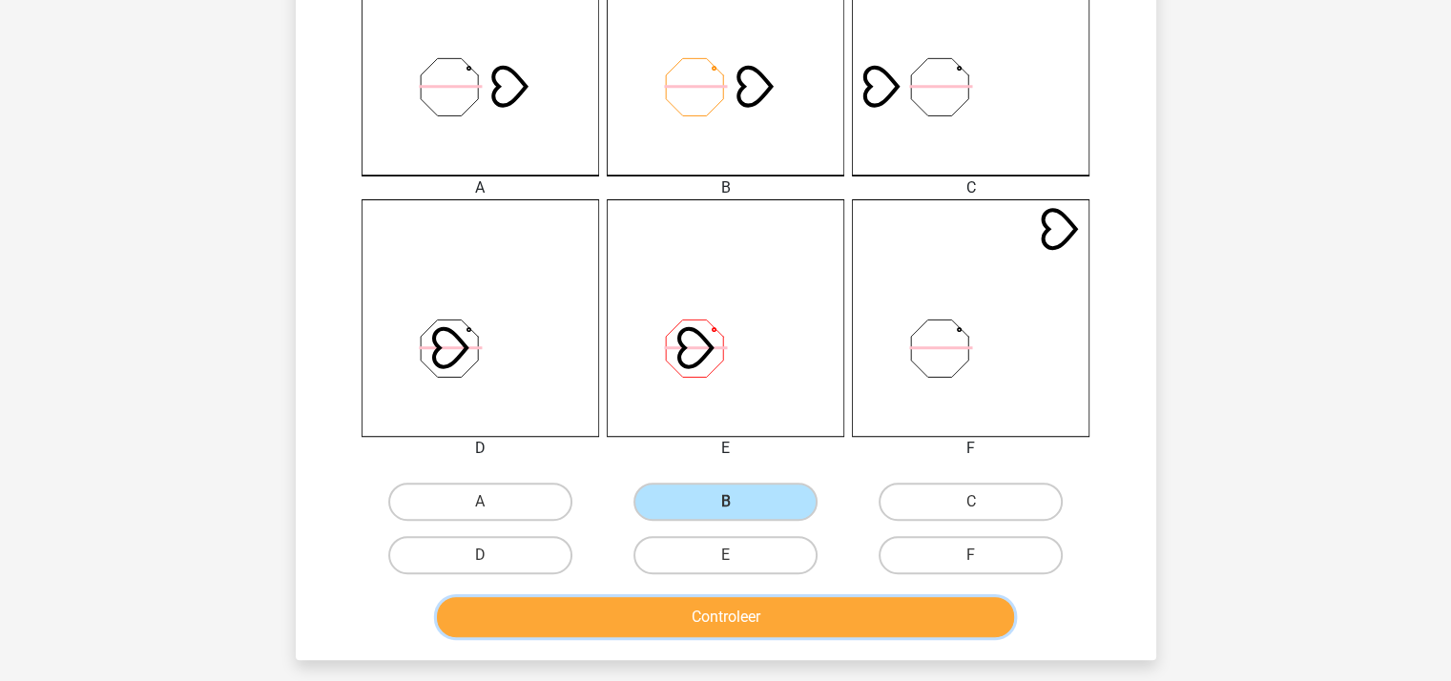
click at [763, 613] on button "Controleer" at bounding box center [725, 617] width 577 height 40
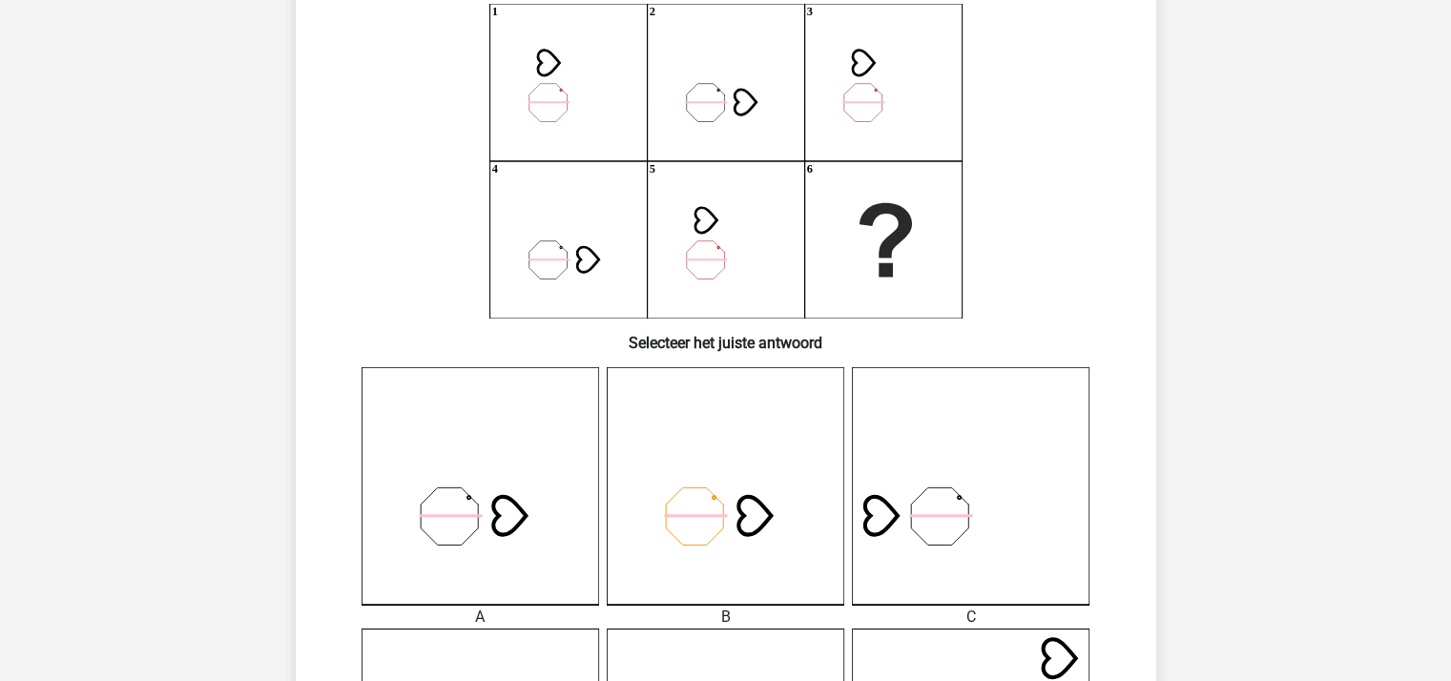
scroll to position [95, 0]
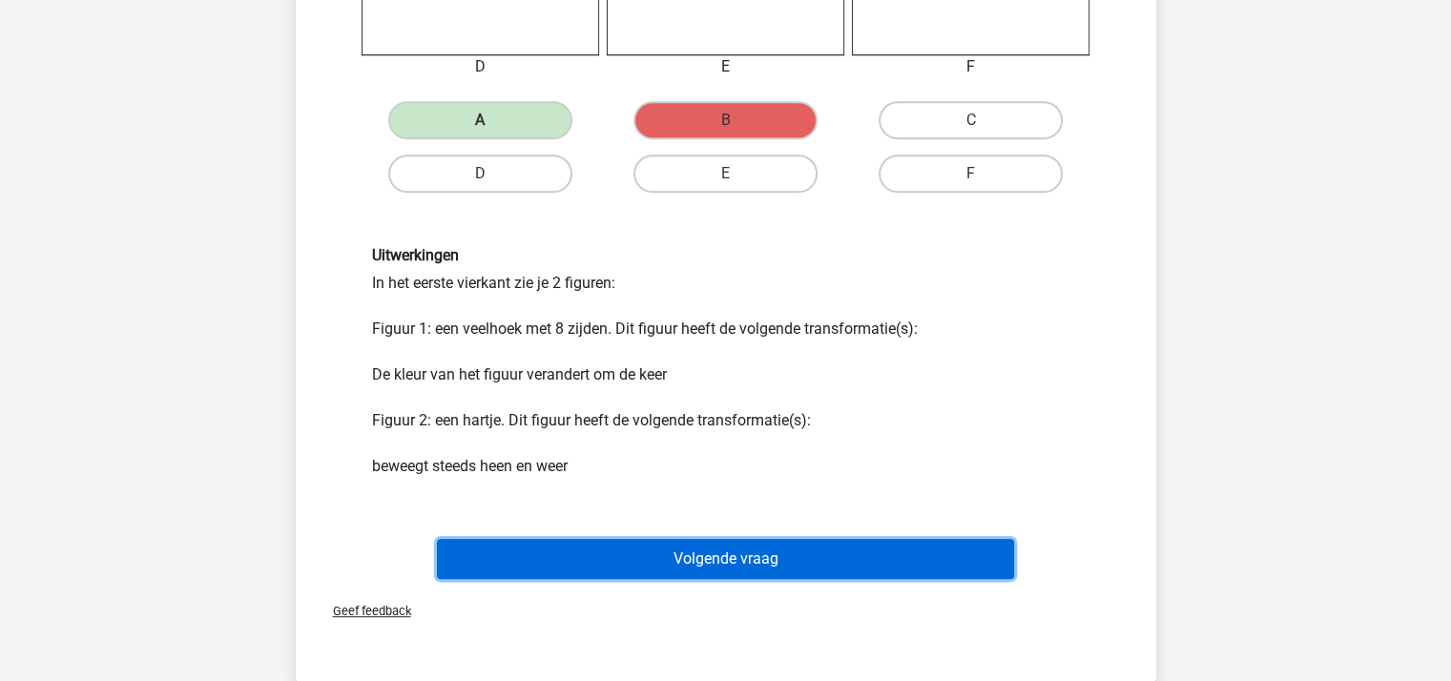
click at [747, 556] on button "Volgende vraag" at bounding box center [725, 559] width 577 height 40
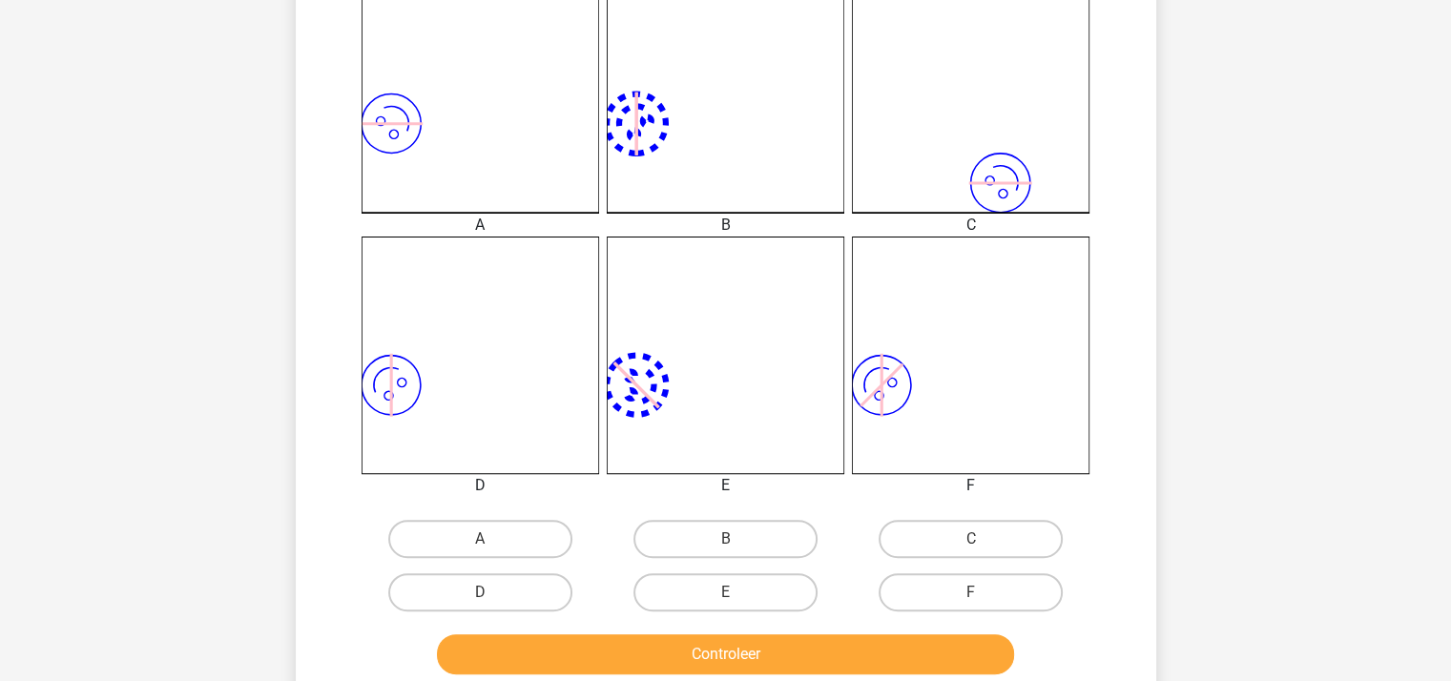
scroll to position [565, 0]
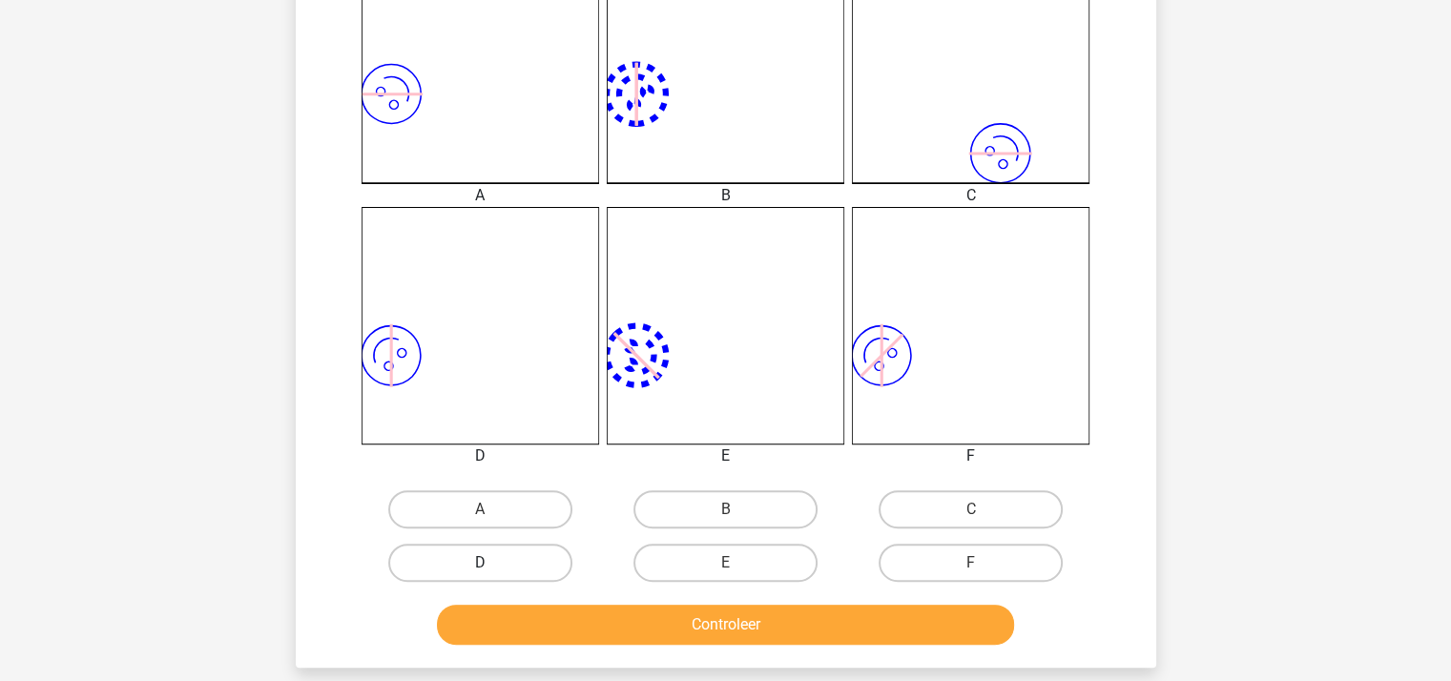
click at [511, 562] on label "D" at bounding box center [480, 563] width 184 height 38
click at [492, 563] on input "D" at bounding box center [486, 569] width 12 height 12
radio input "true"
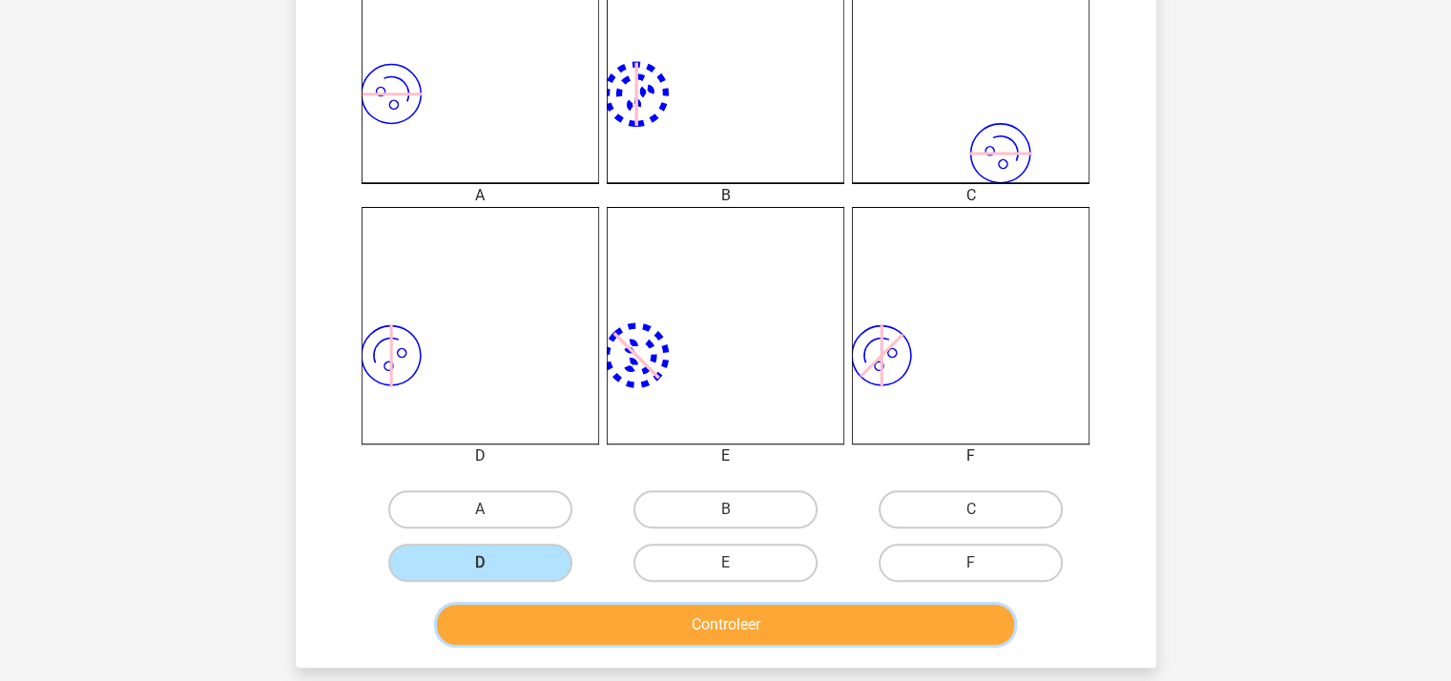
click at [635, 636] on button "Controleer" at bounding box center [725, 625] width 577 height 40
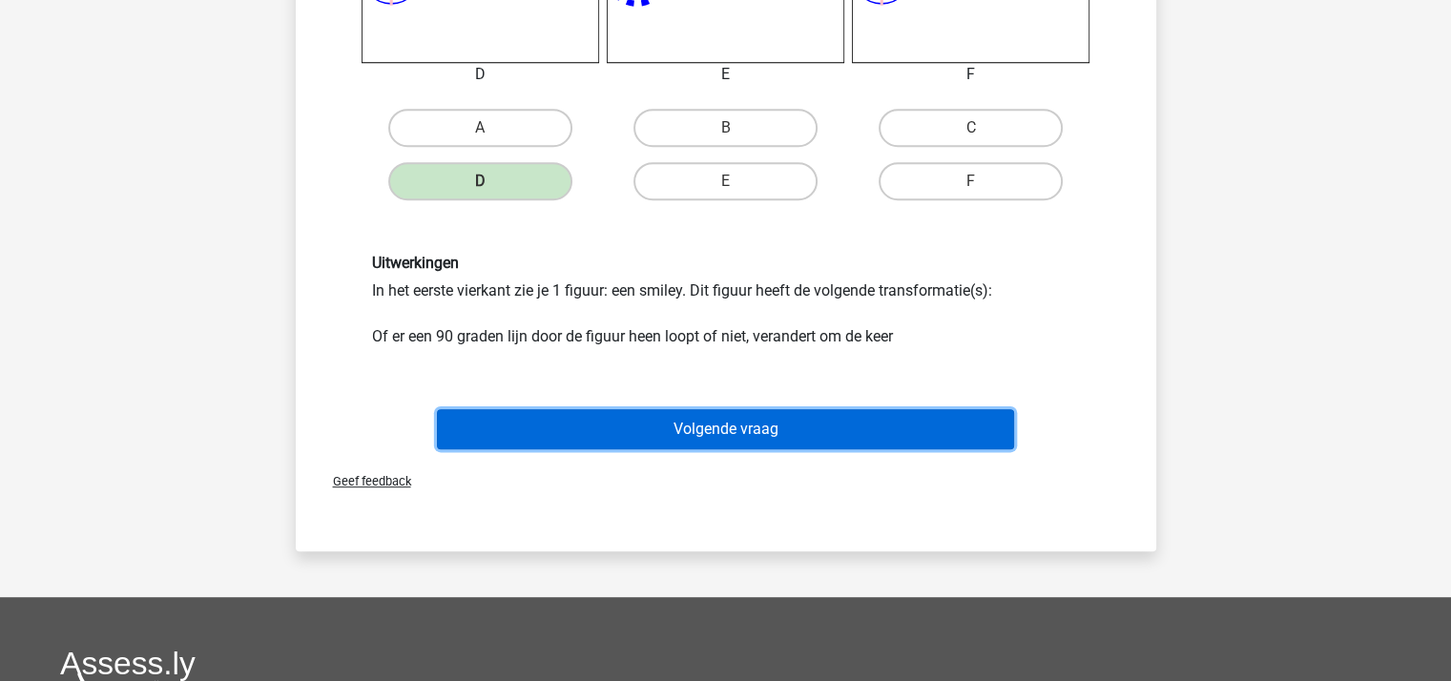
click at [728, 426] on button "Volgende vraag" at bounding box center [725, 429] width 577 height 40
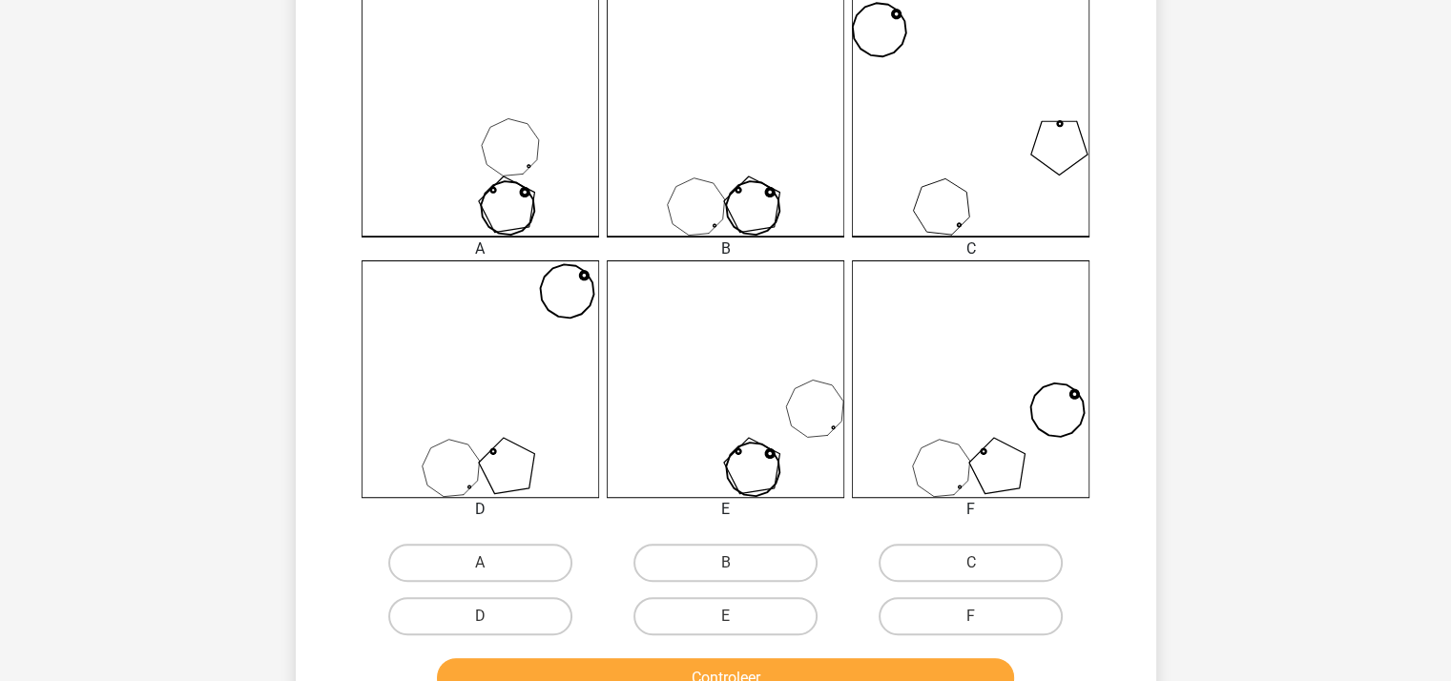
scroll to position [572, 0]
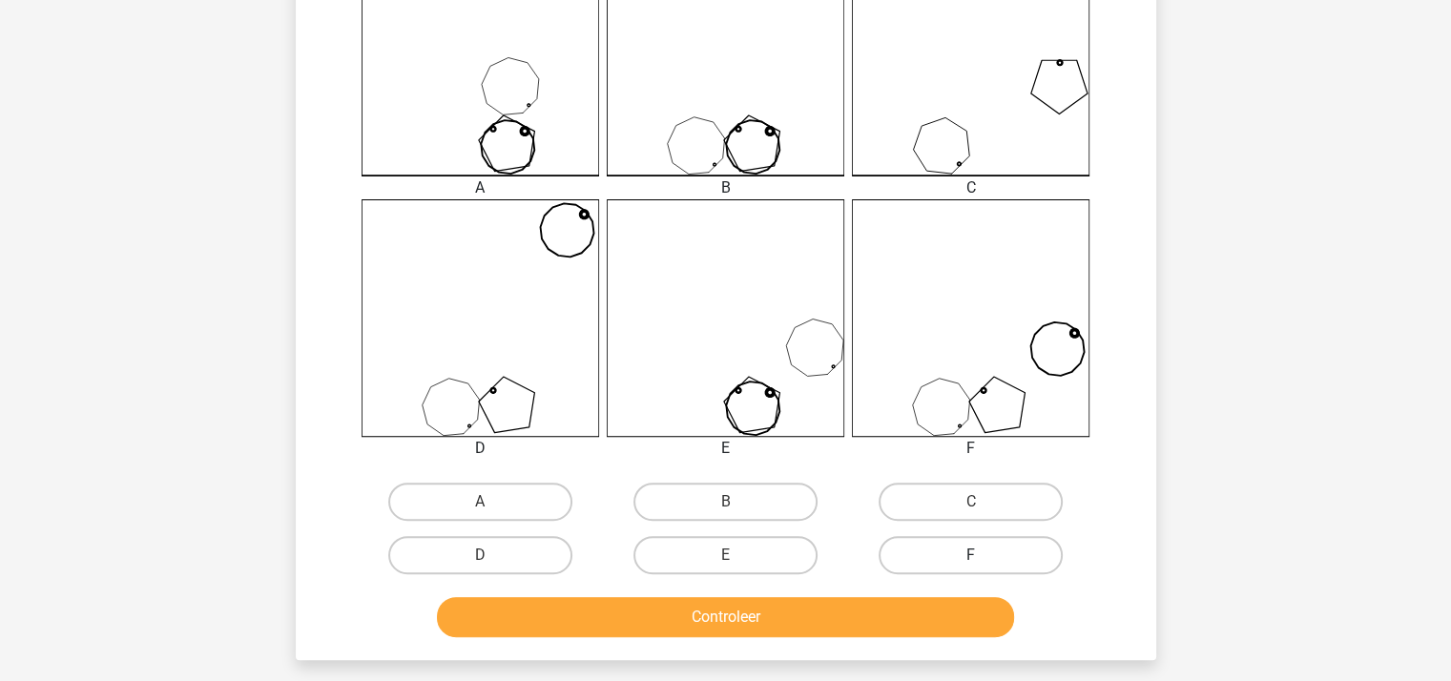
click at [914, 548] on label "F" at bounding box center [970, 555] width 184 height 38
click at [971, 555] on input "F" at bounding box center [977, 561] width 12 height 12
radio input "true"
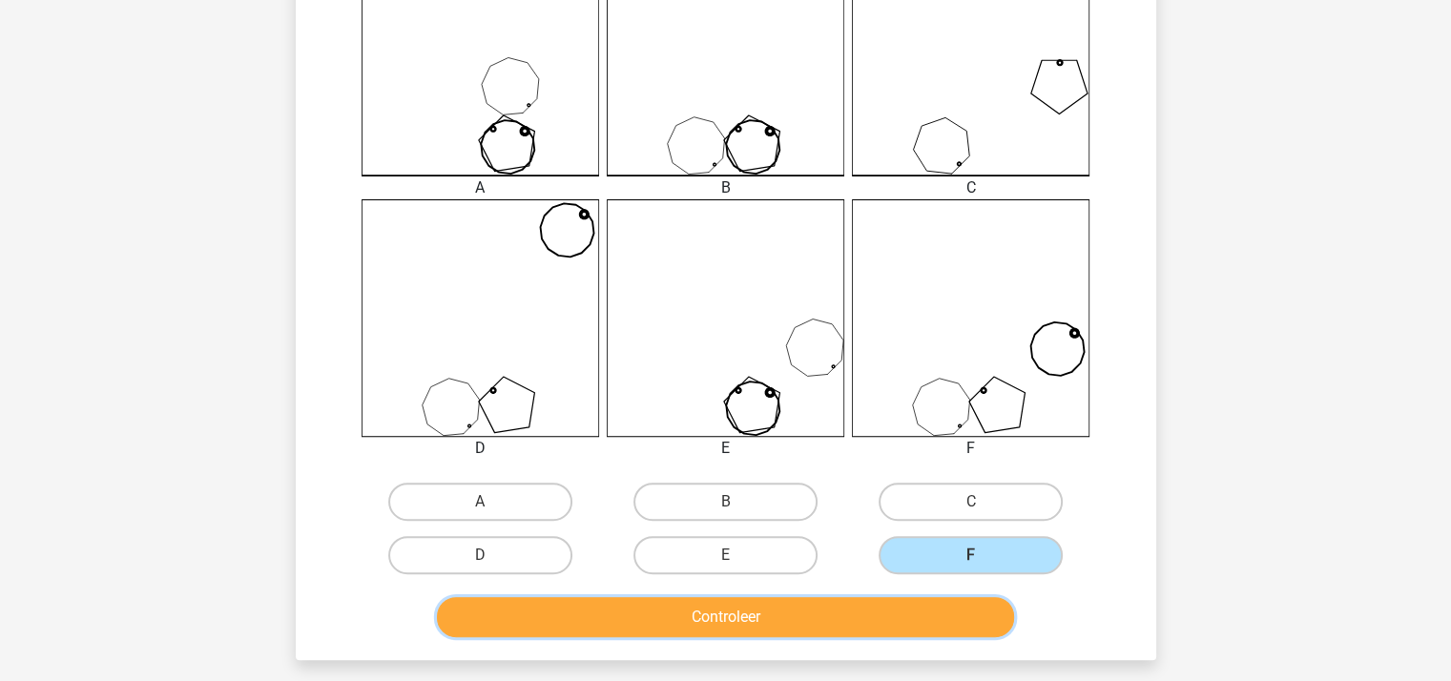
click at [860, 629] on button "Controleer" at bounding box center [725, 617] width 577 height 40
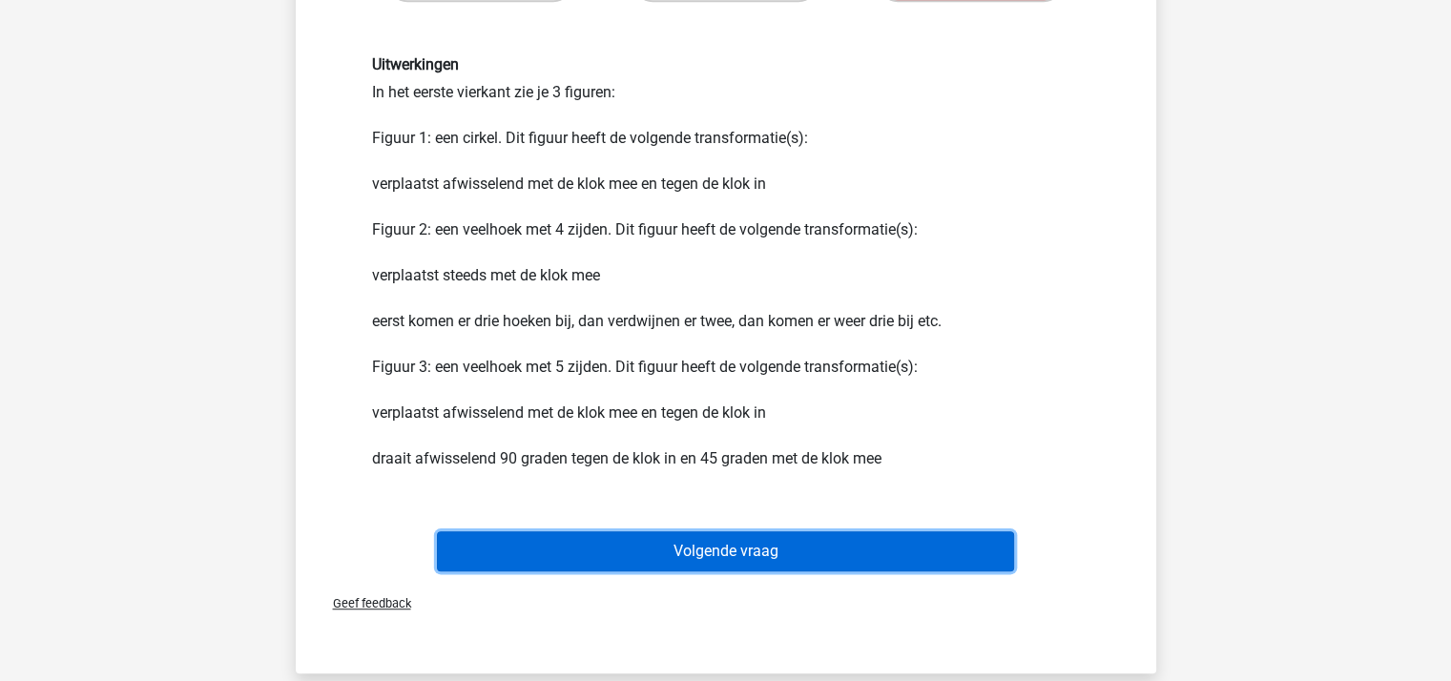
click at [782, 548] on button "Volgende vraag" at bounding box center [725, 551] width 577 height 40
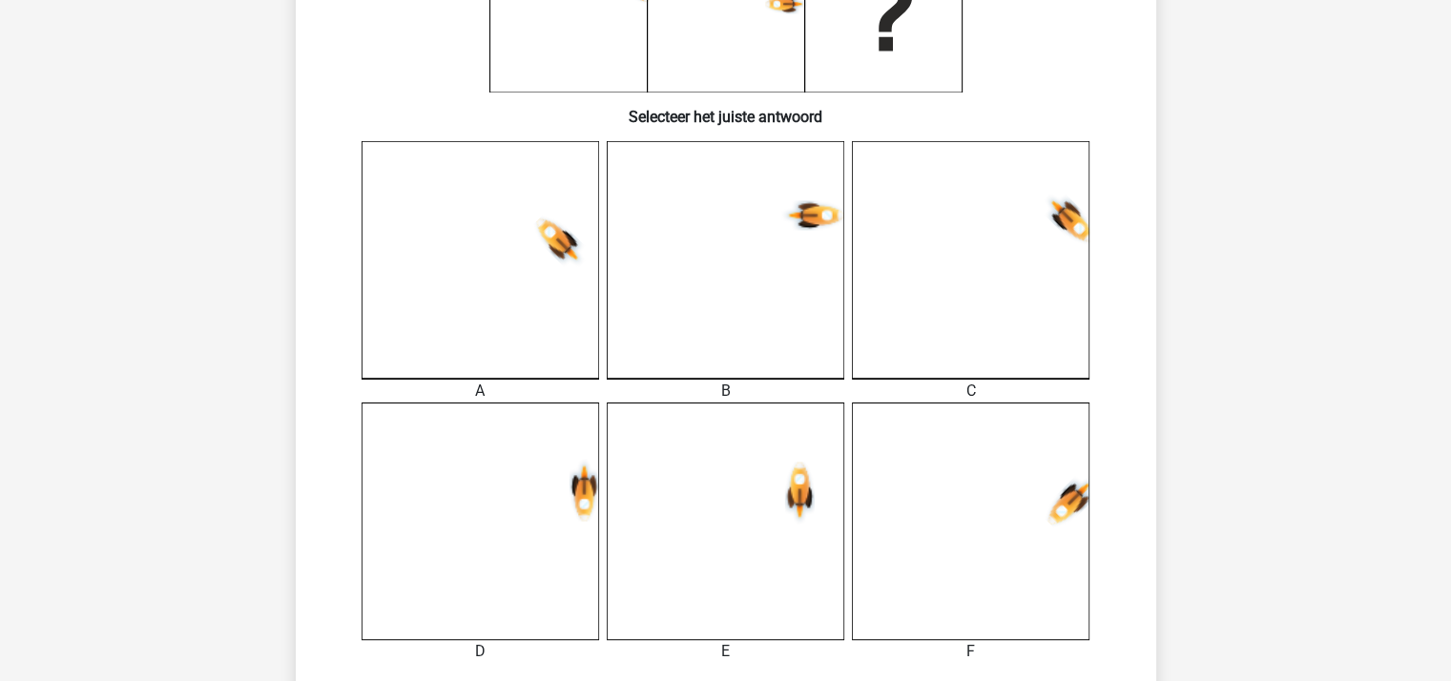
scroll to position [469, 0]
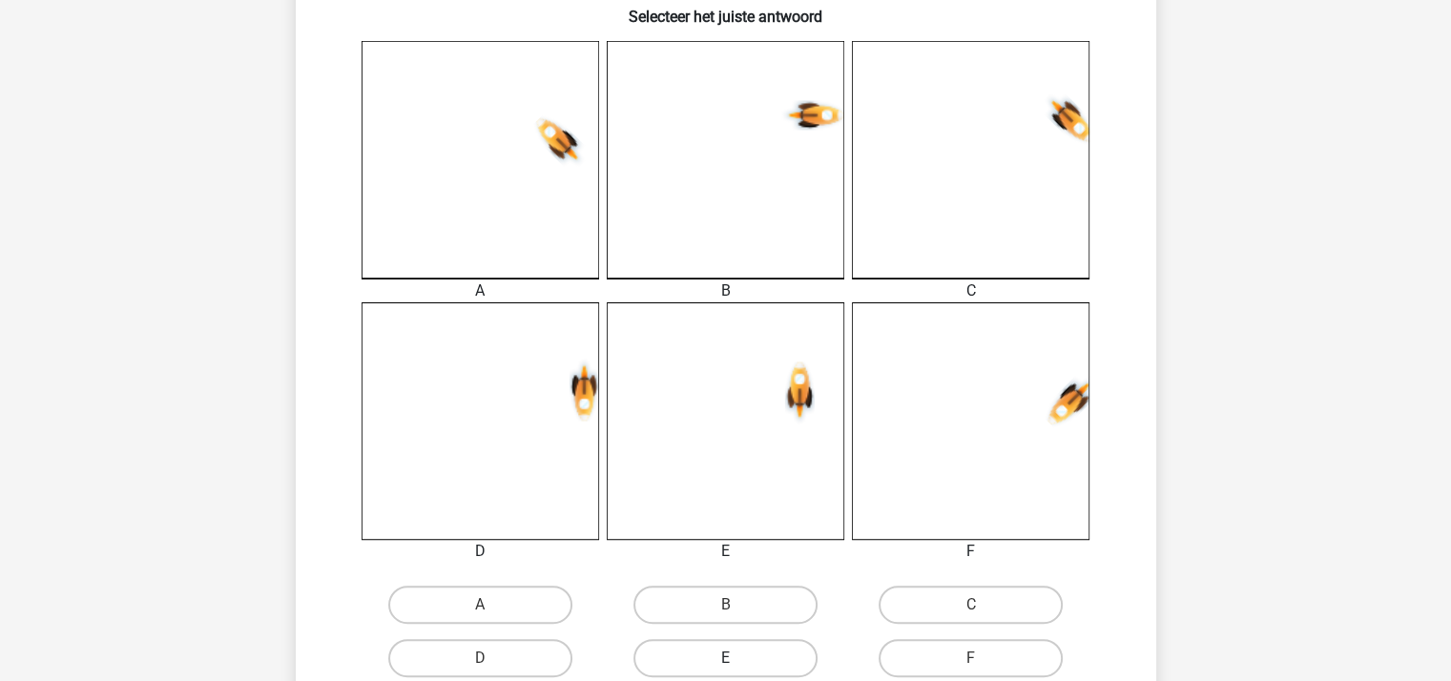
click at [657, 654] on label "E" at bounding box center [725, 658] width 184 height 38
click at [725, 658] on input "E" at bounding box center [731, 664] width 12 height 12
radio input "true"
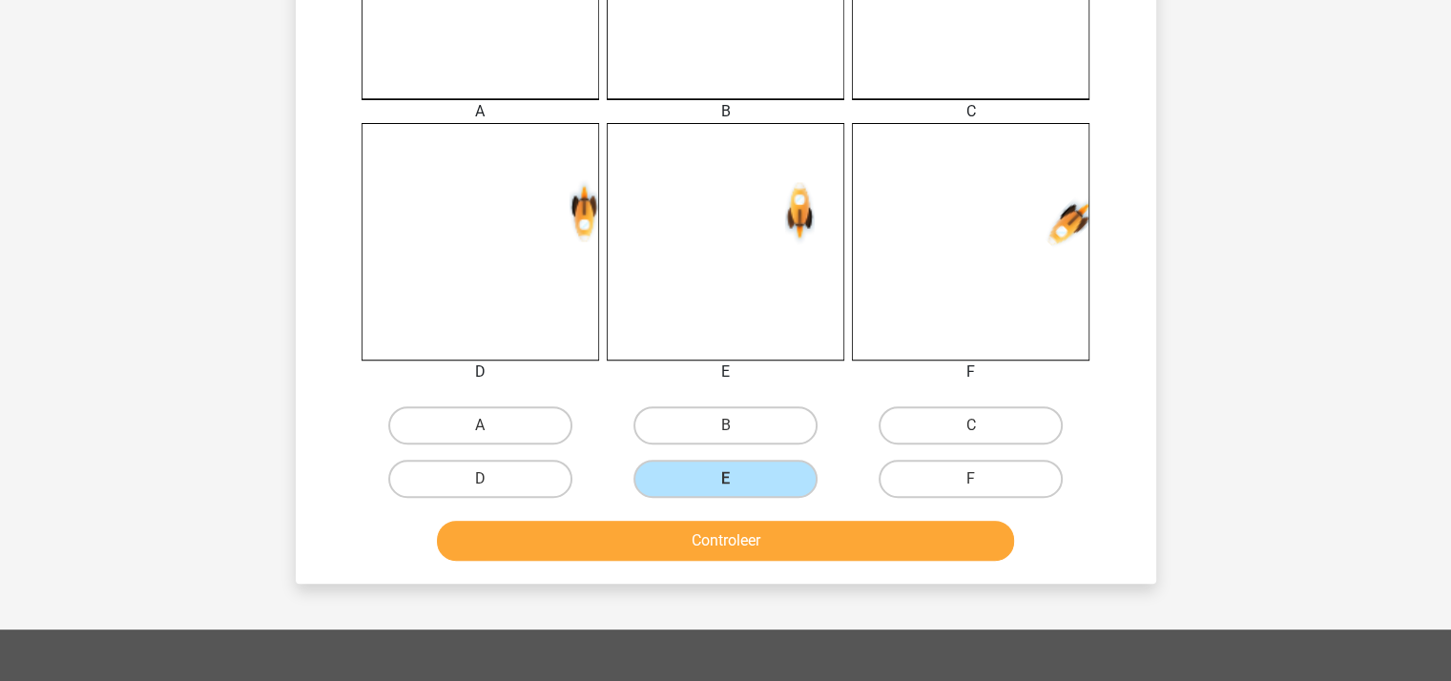
scroll to position [755, 0]
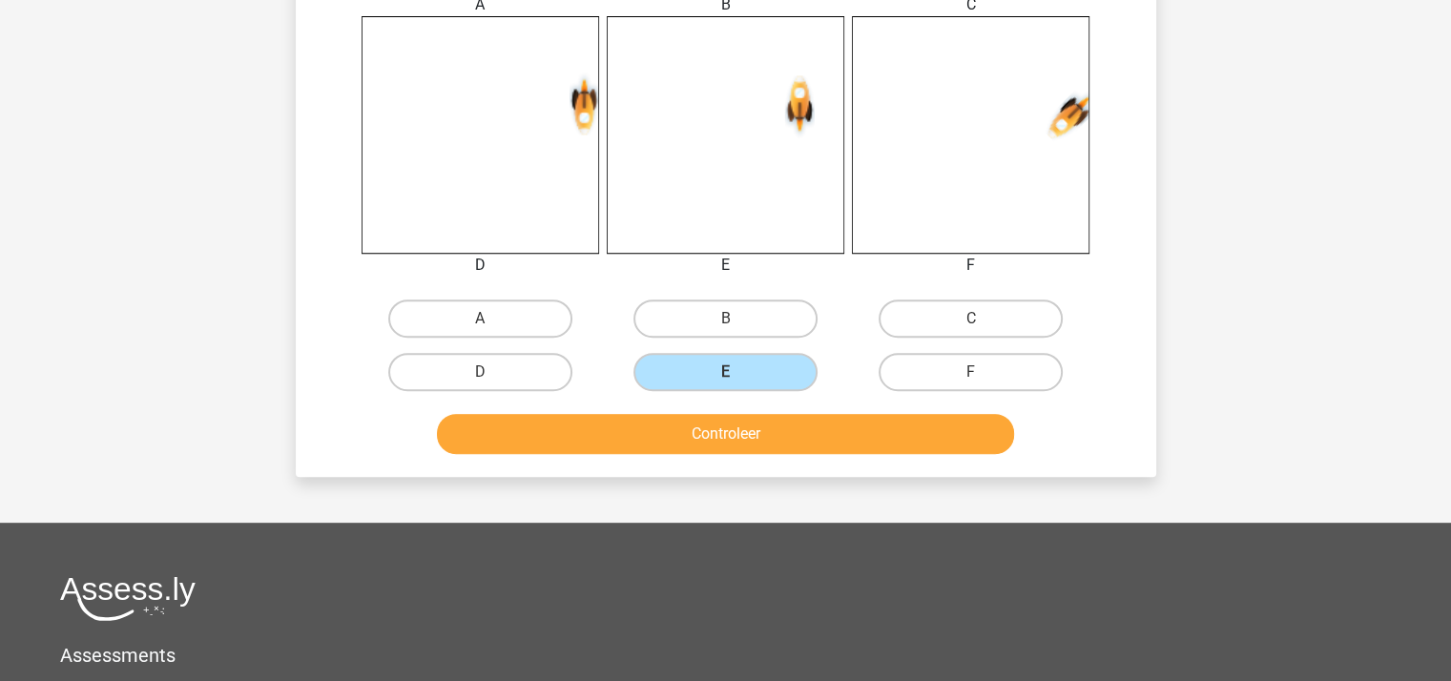
click at [701, 405] on div "Controleer" at bounding box center [725, 430] width 799 height 63
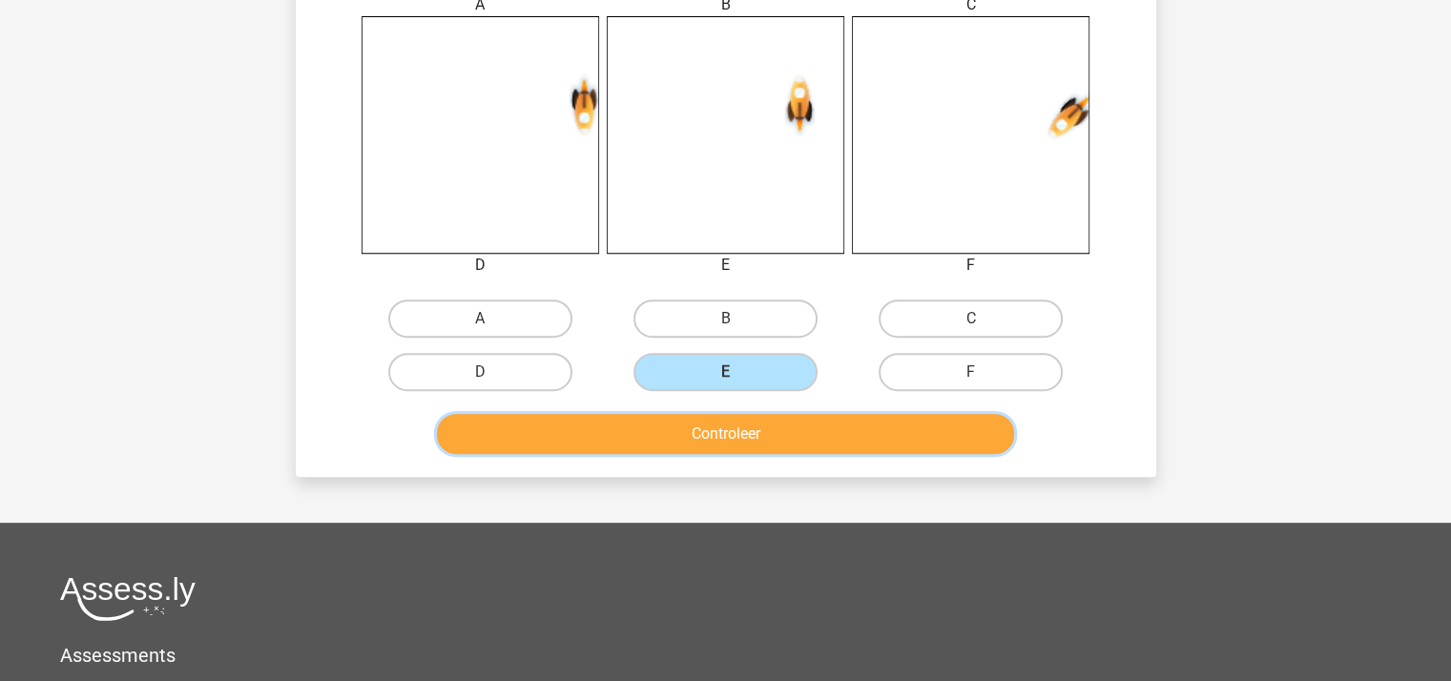
click at [709, 438] on button "Controleer" at bounding box center [725, 434] width 577 height 40
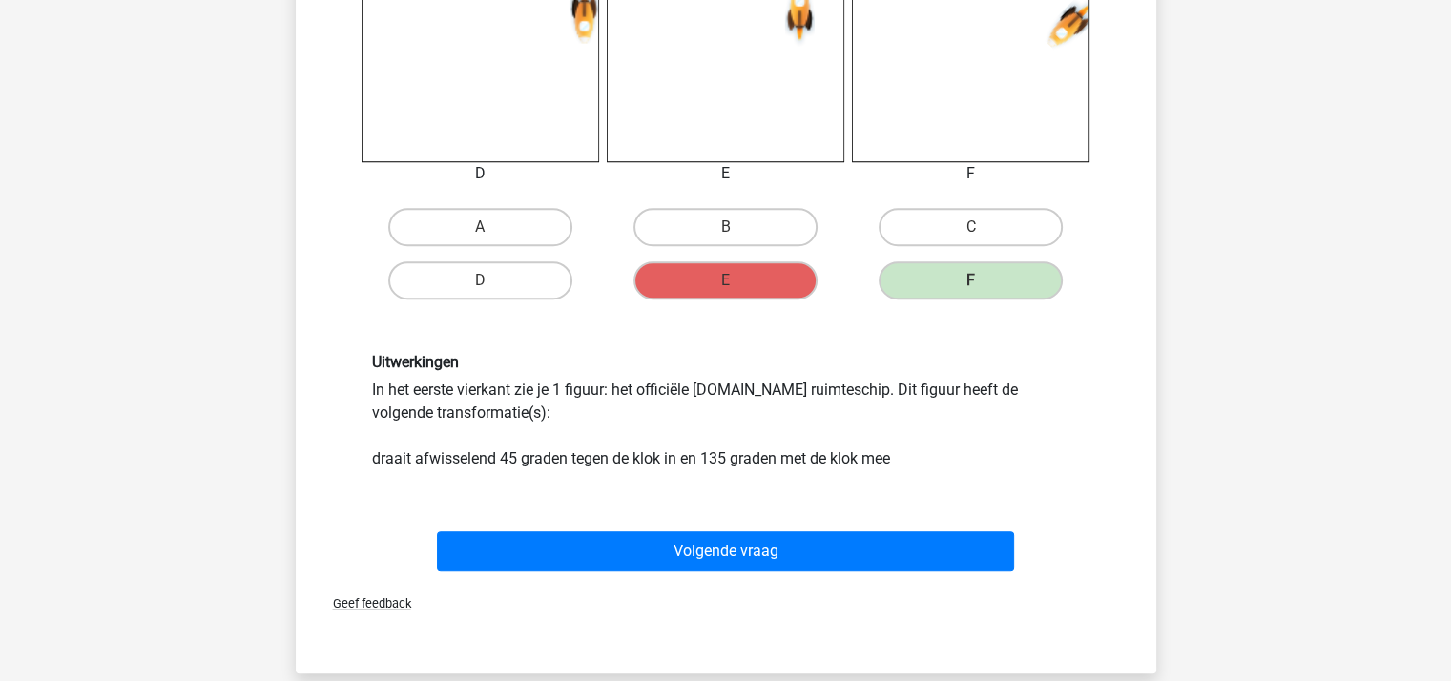
scroll to position [851, 0]
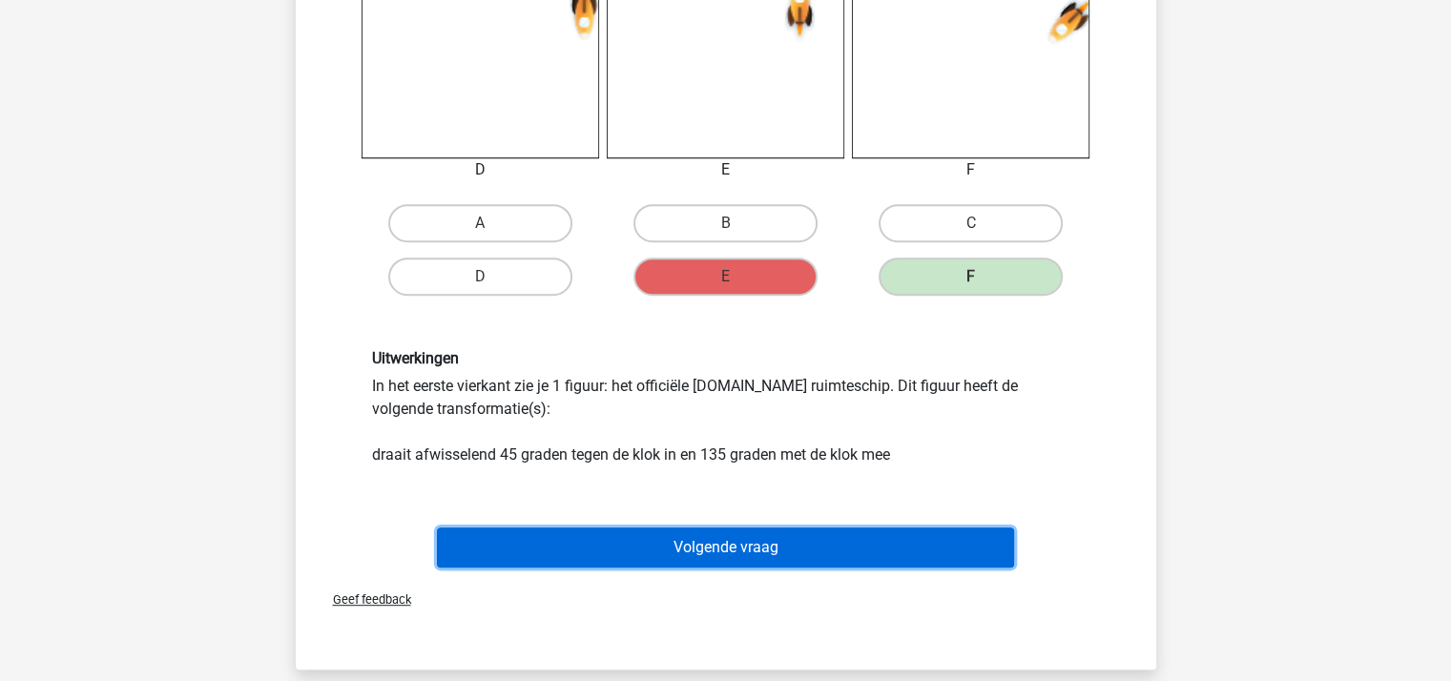
click at [698, 543] on button "Volgende vraag" at bounding box center [725, 547] width 577 height 40
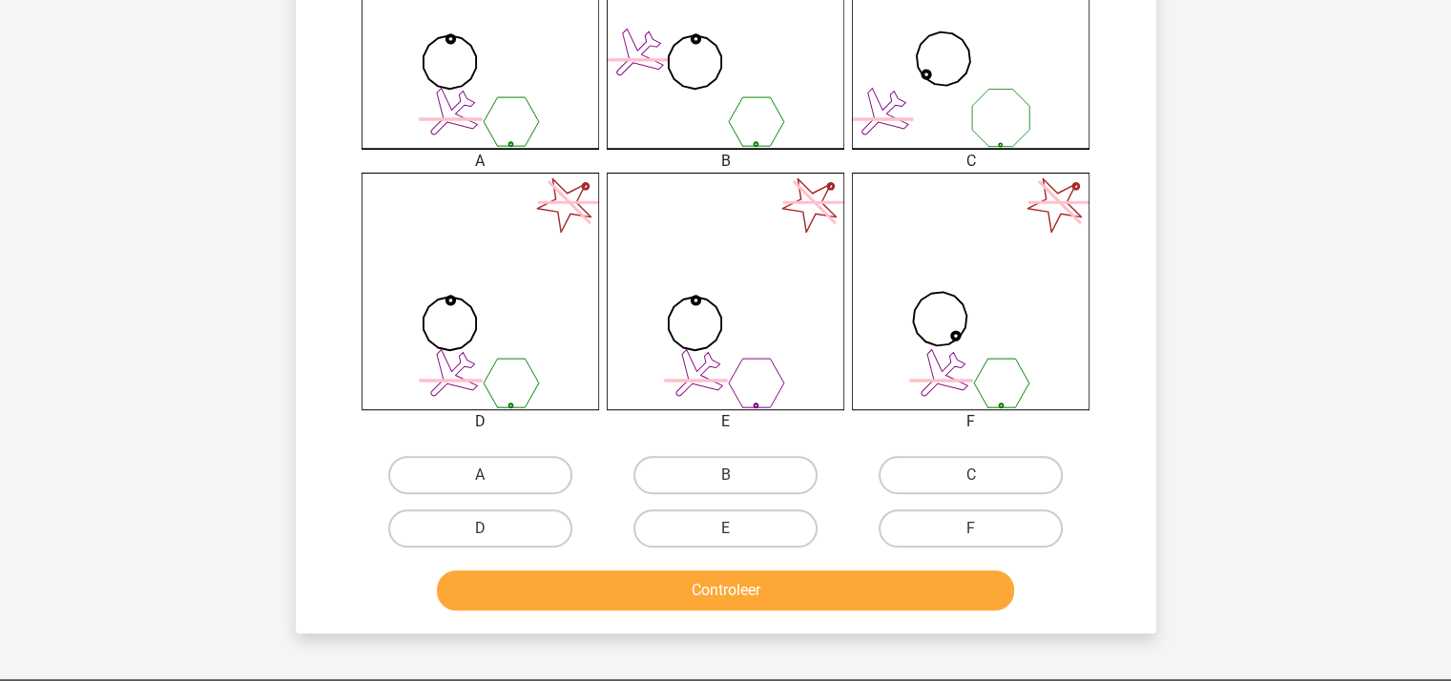
scroll to position [660, 0]
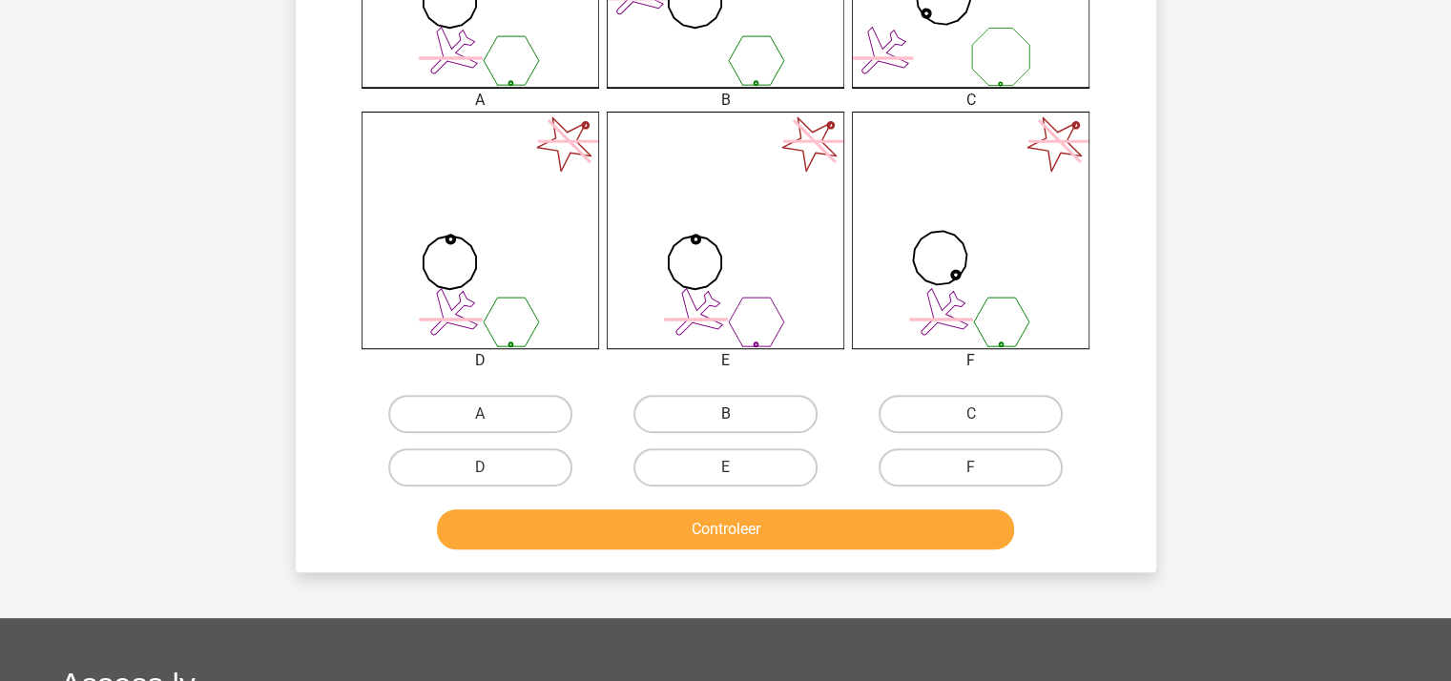
click at [721, 415] on label "B" at bounding box center [725, 414] width 184 height 38
click at [725, 415] on input "B" at bounding box center [731, 420] width 12 height 12
radio input "true"
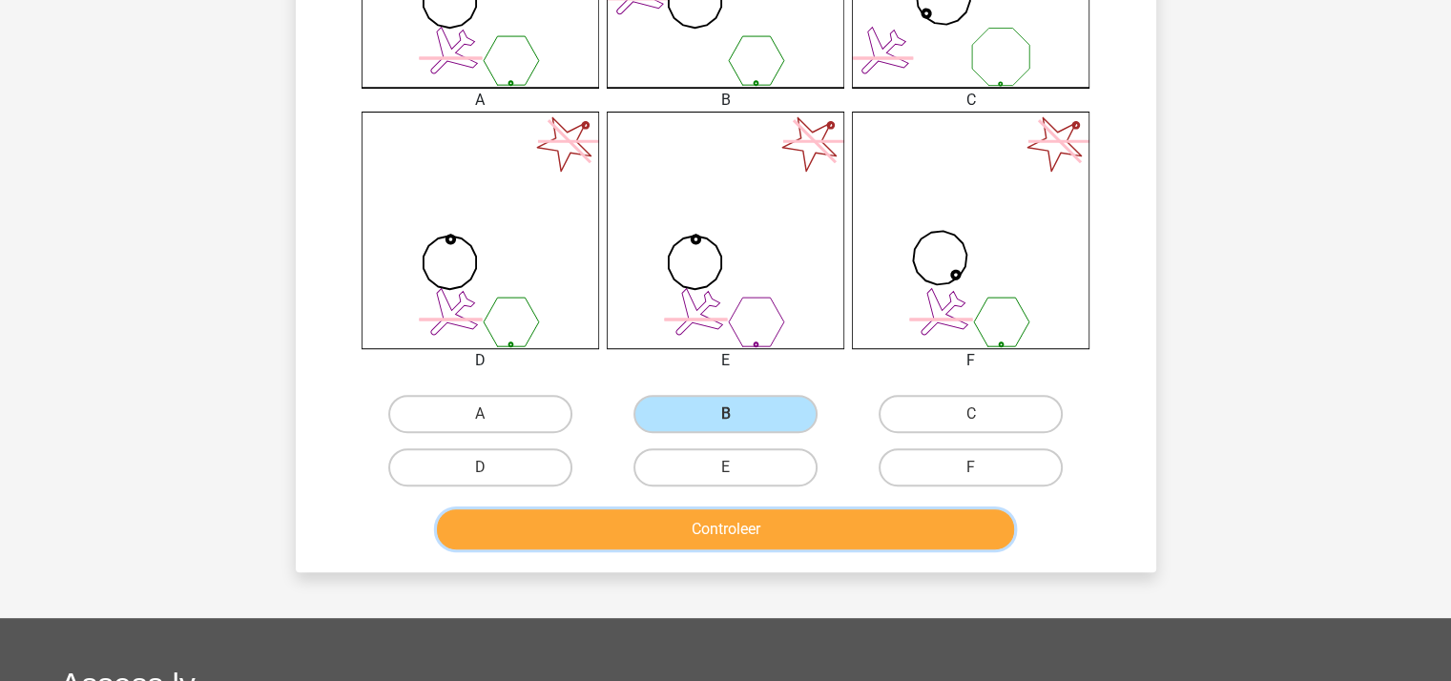
click at [751, 529] on button "Controleer" at bounding box center [725, 529] width 577 height 40
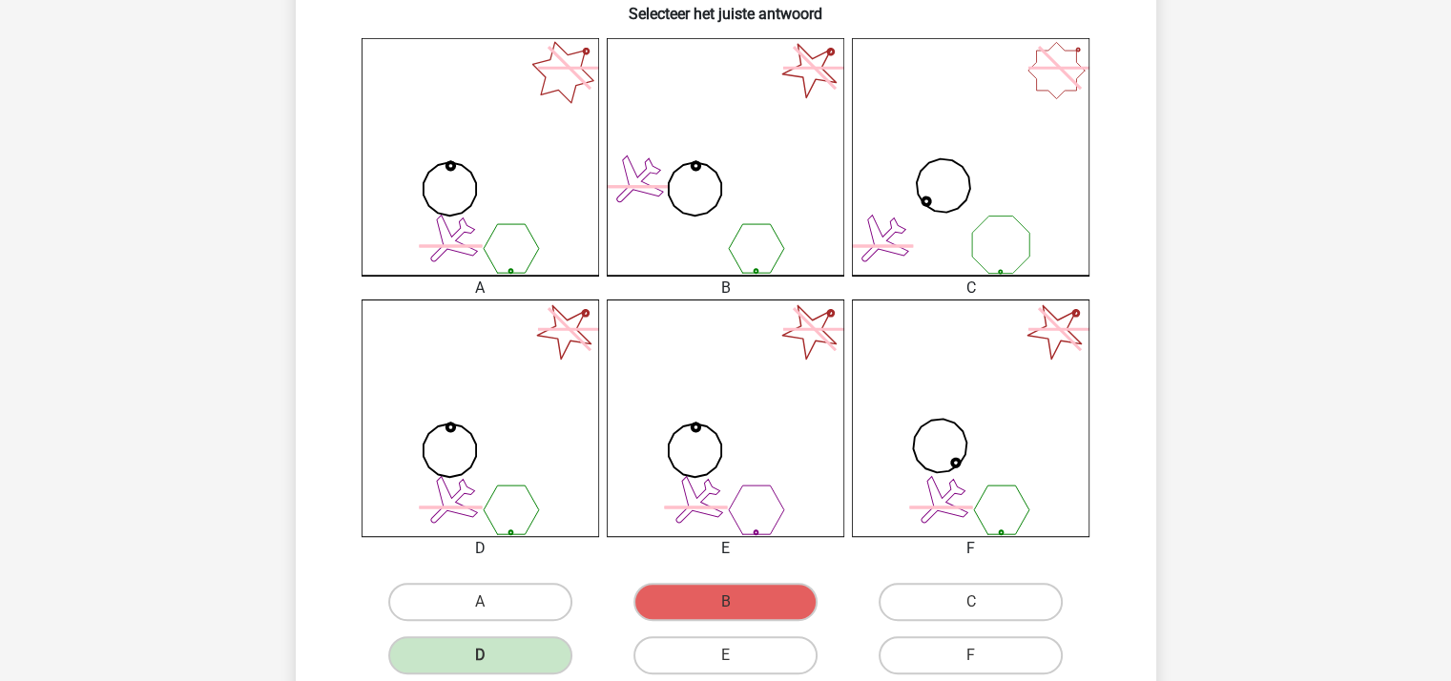
scroll to position [469, 0]
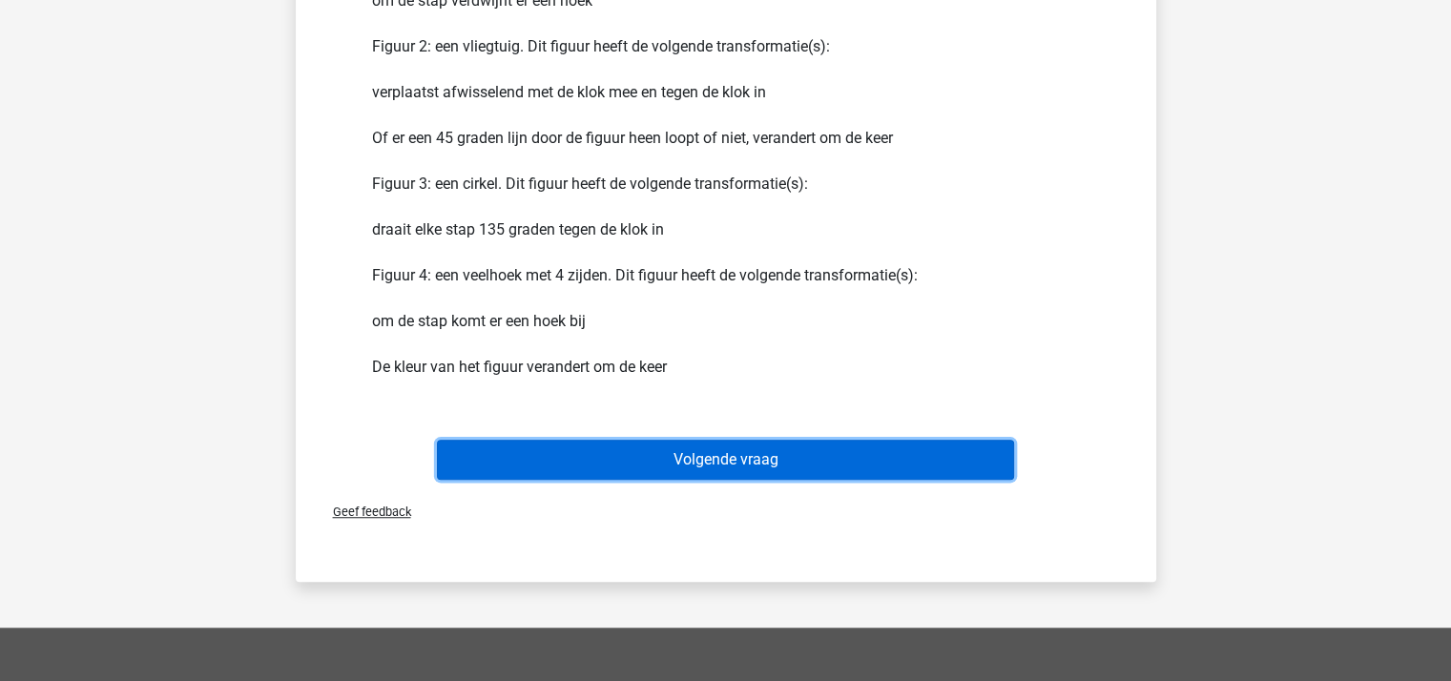
click at [659, 449] on button "Volgende vraag" at bounding box center [725, 460] width 577 height 40
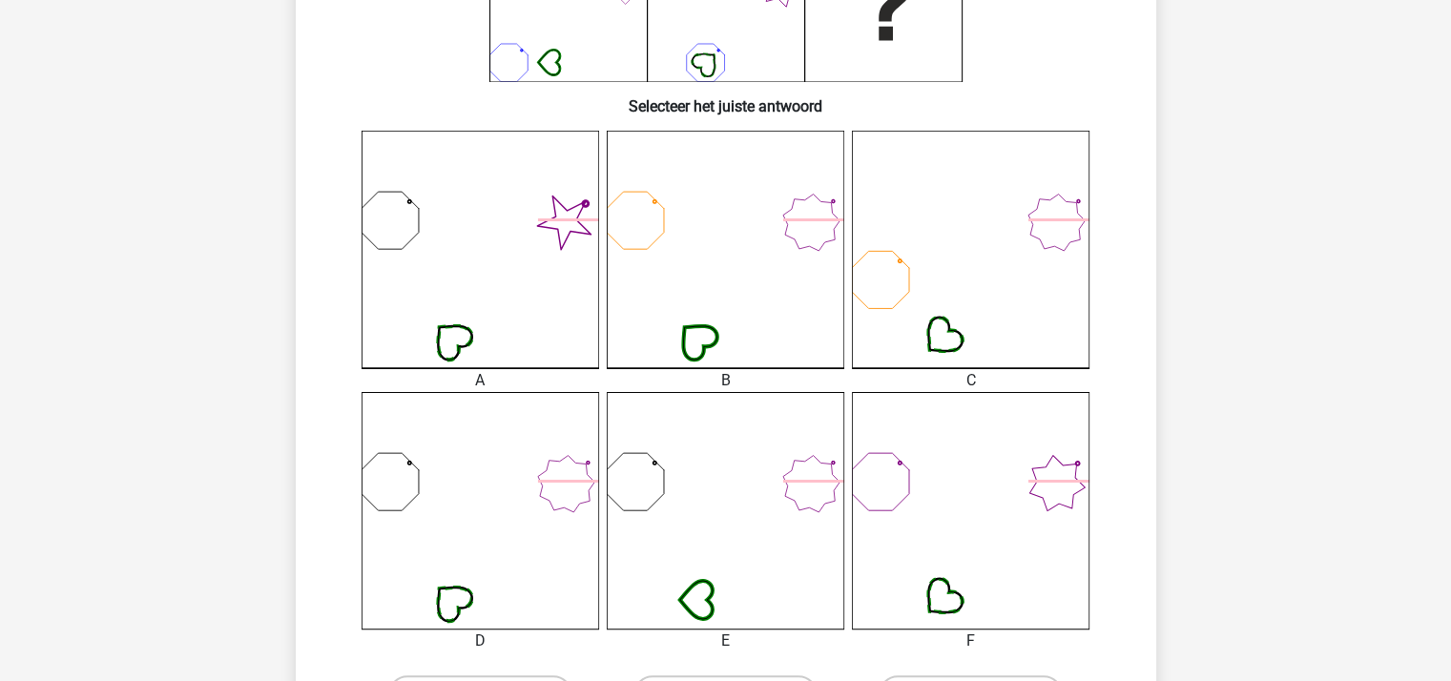
scroll to position [477, 0]
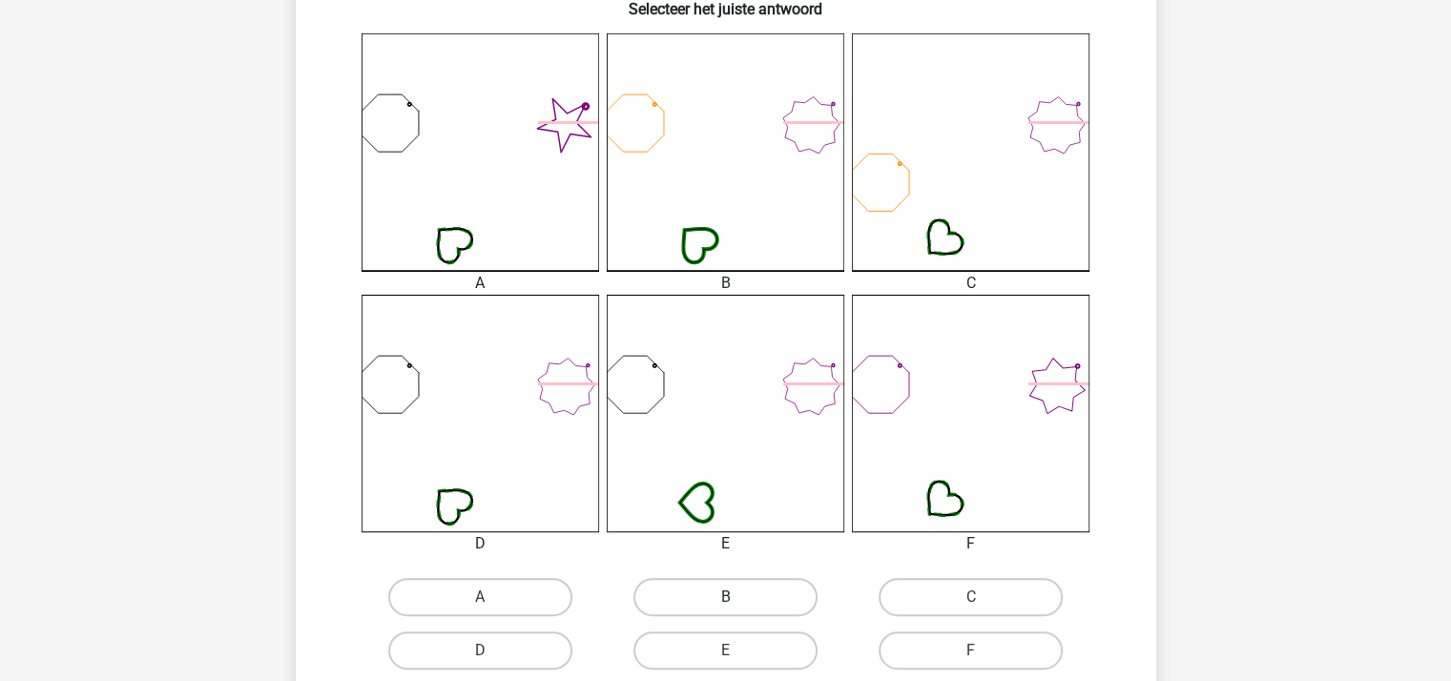
click at [717, 594] on label "B" at bounding box center [725, 597] width 184 height 38
click at [725, 597] on input "B" at bounding box center [731, 603] width 12 height 12
radio input "true"
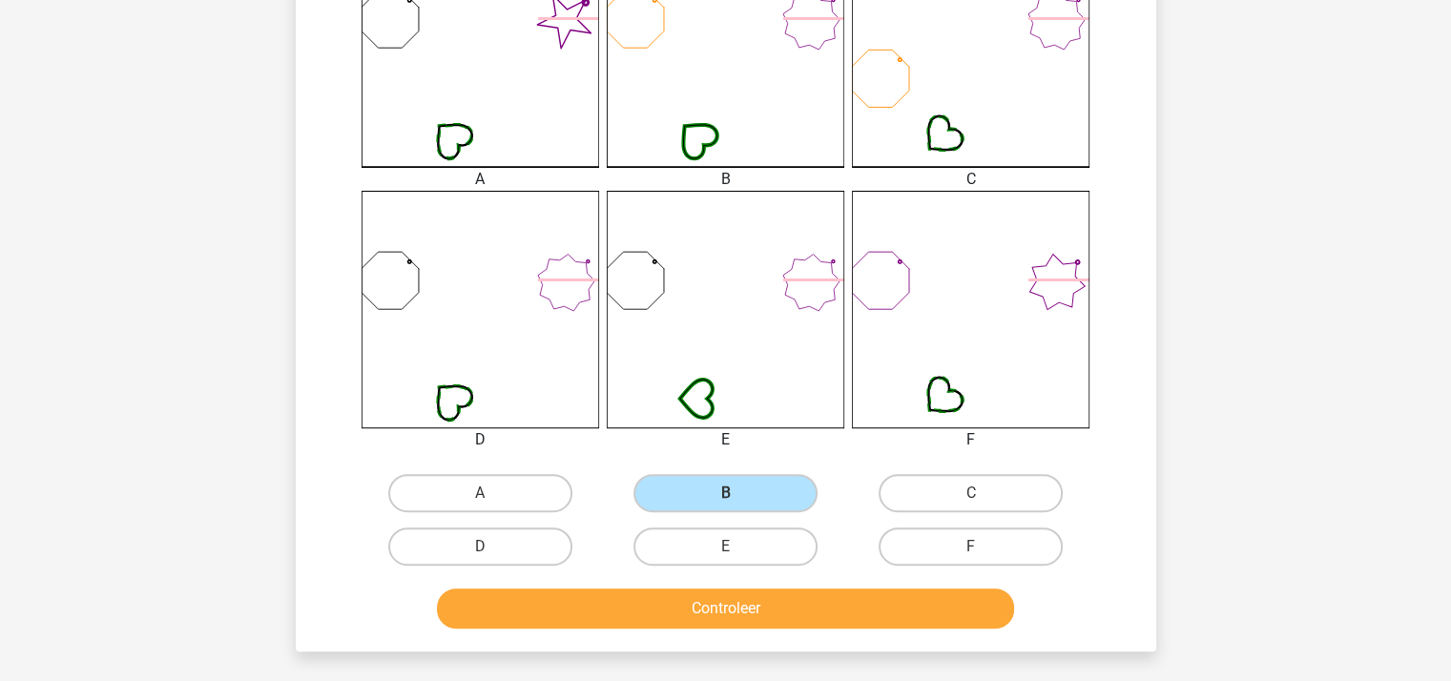
scroll to position [763, 0]
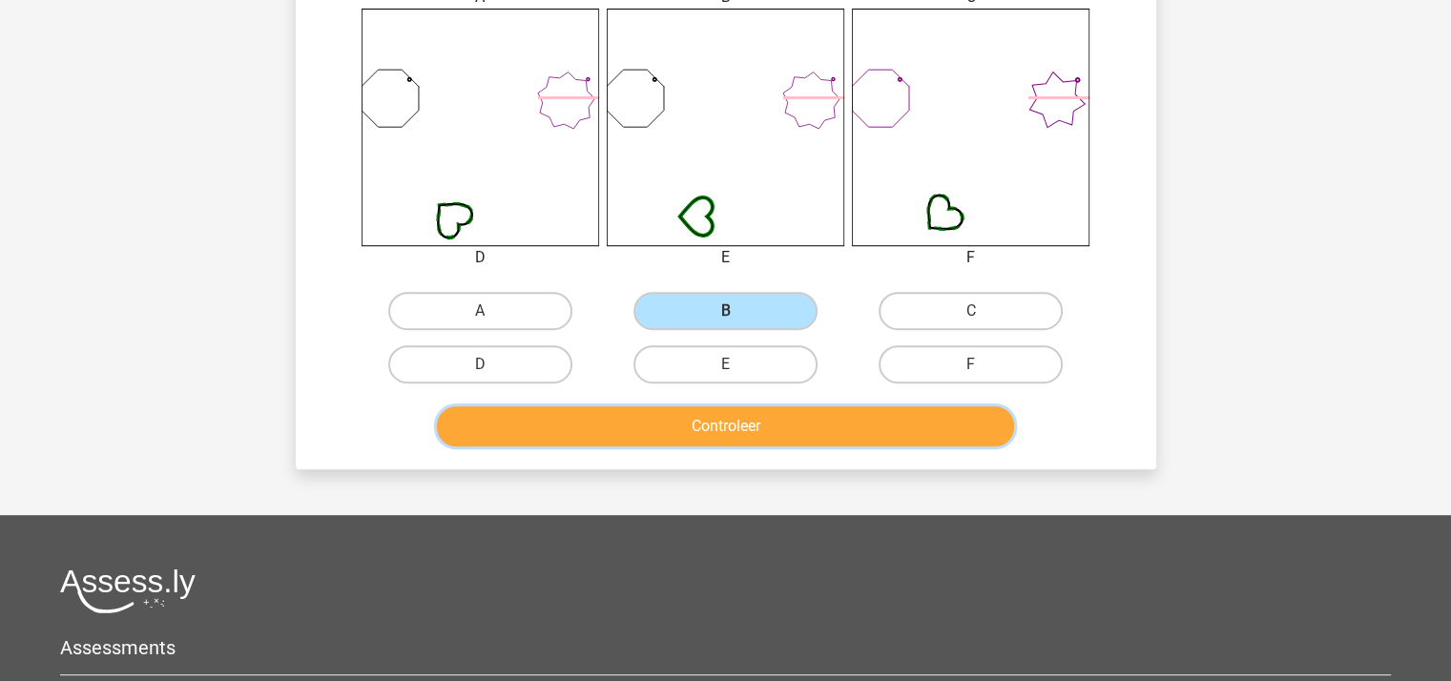
click at [705, 426] on button "Controleer" at bounding box center [725, 426] width 577 height 40
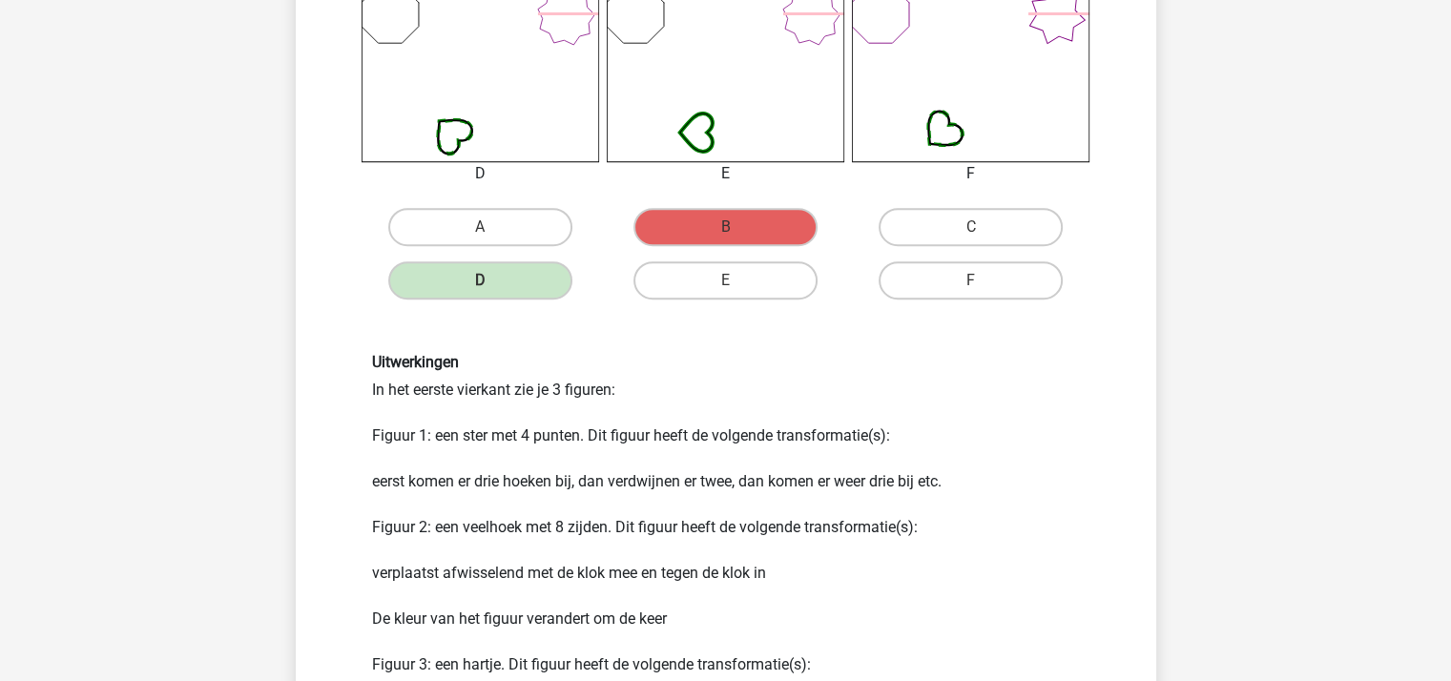
scroll to position [1049, 0]
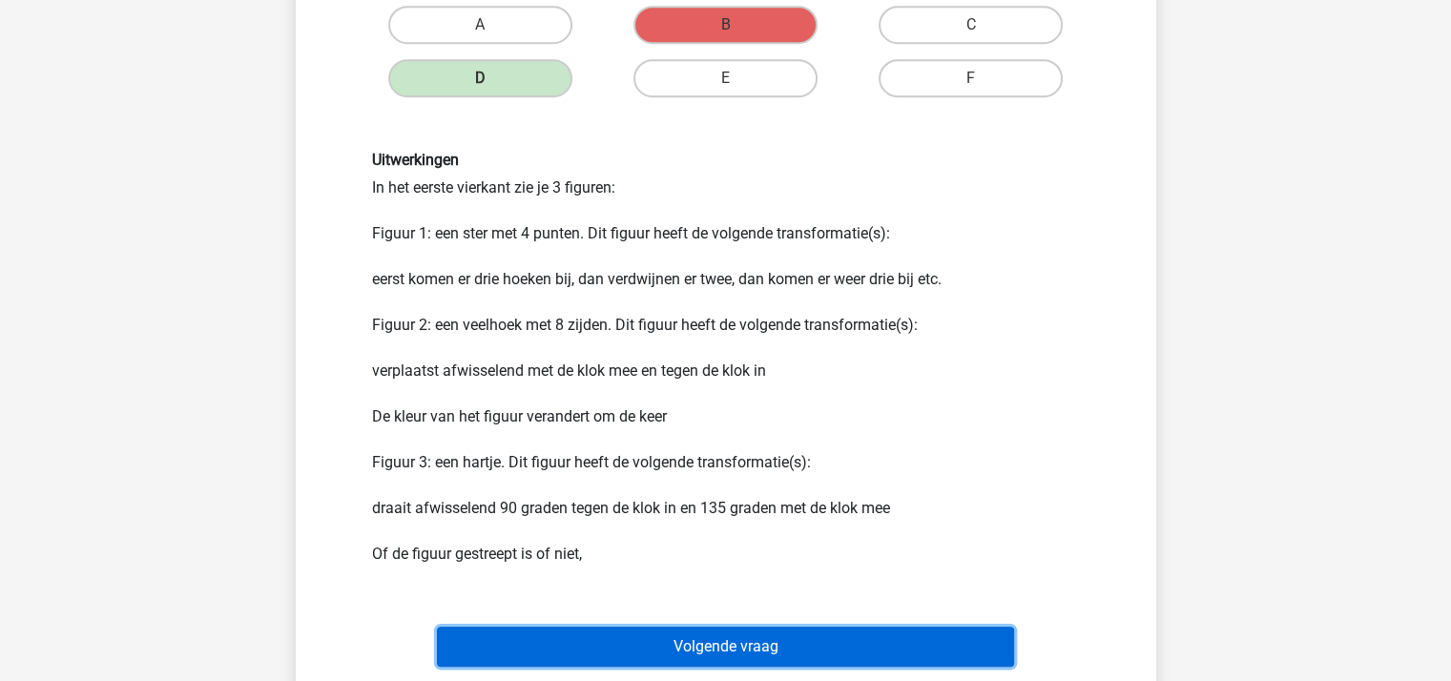
click at [741, 635] on button "Volgende vraag" at bounding box center [725, 647] width 577 height 40
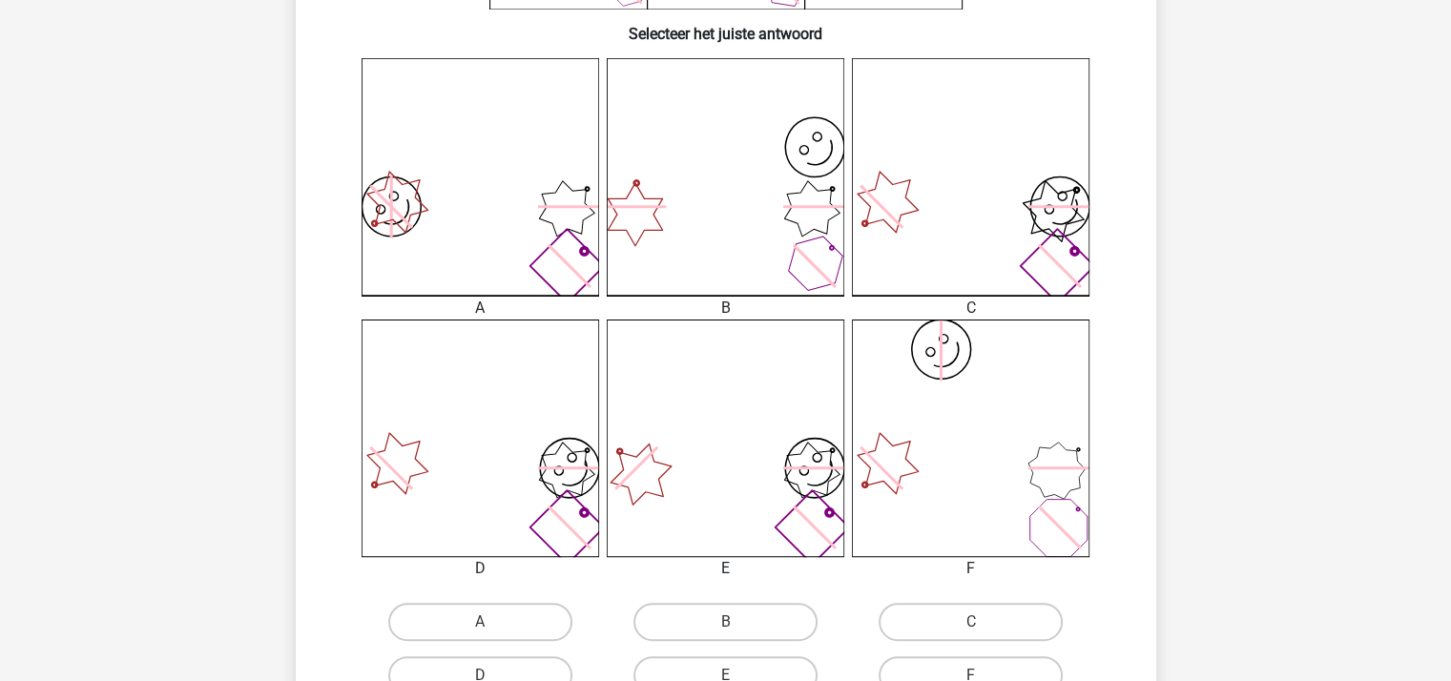
scroll to position [469, 0]
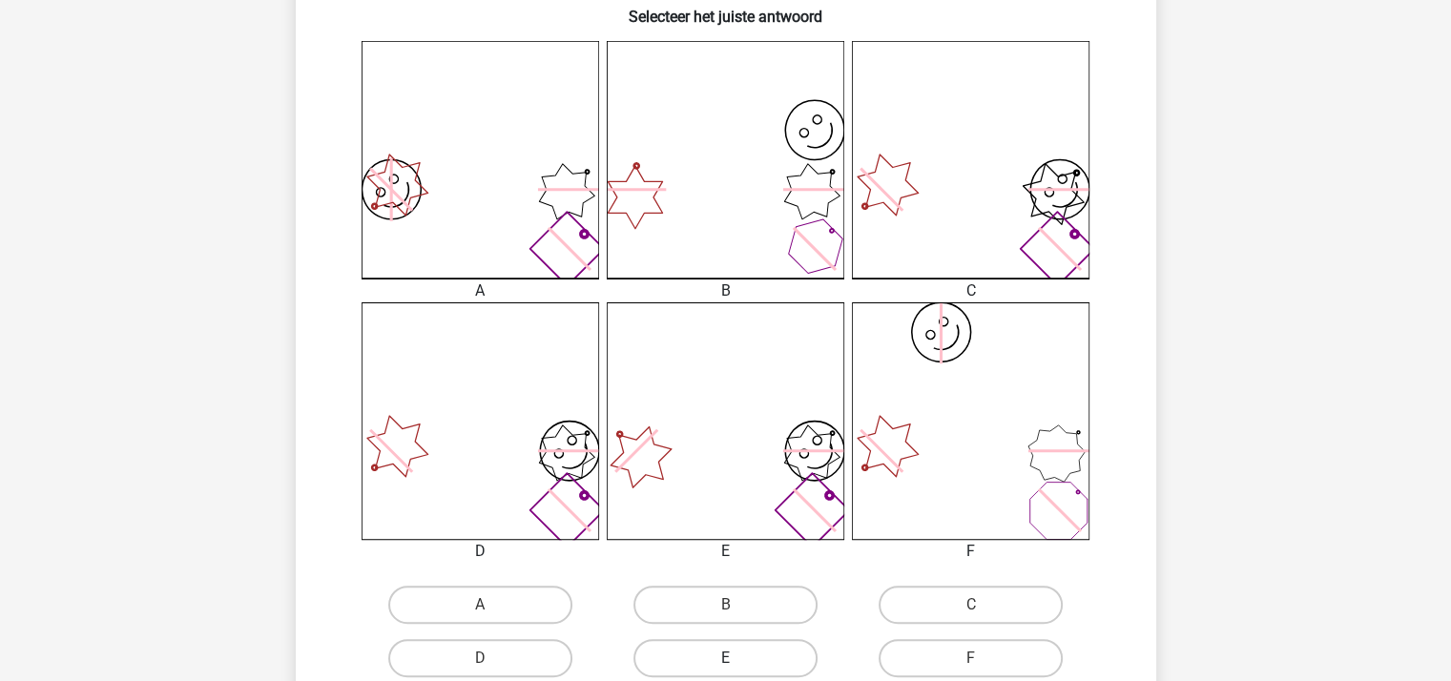
click at [744, 654] on label "E" at bounding box center [725, 658] width 184 height 38
click at [737, 658] on input "E" at bounding box center [731, 664] width 12 height 12
radio input "true"
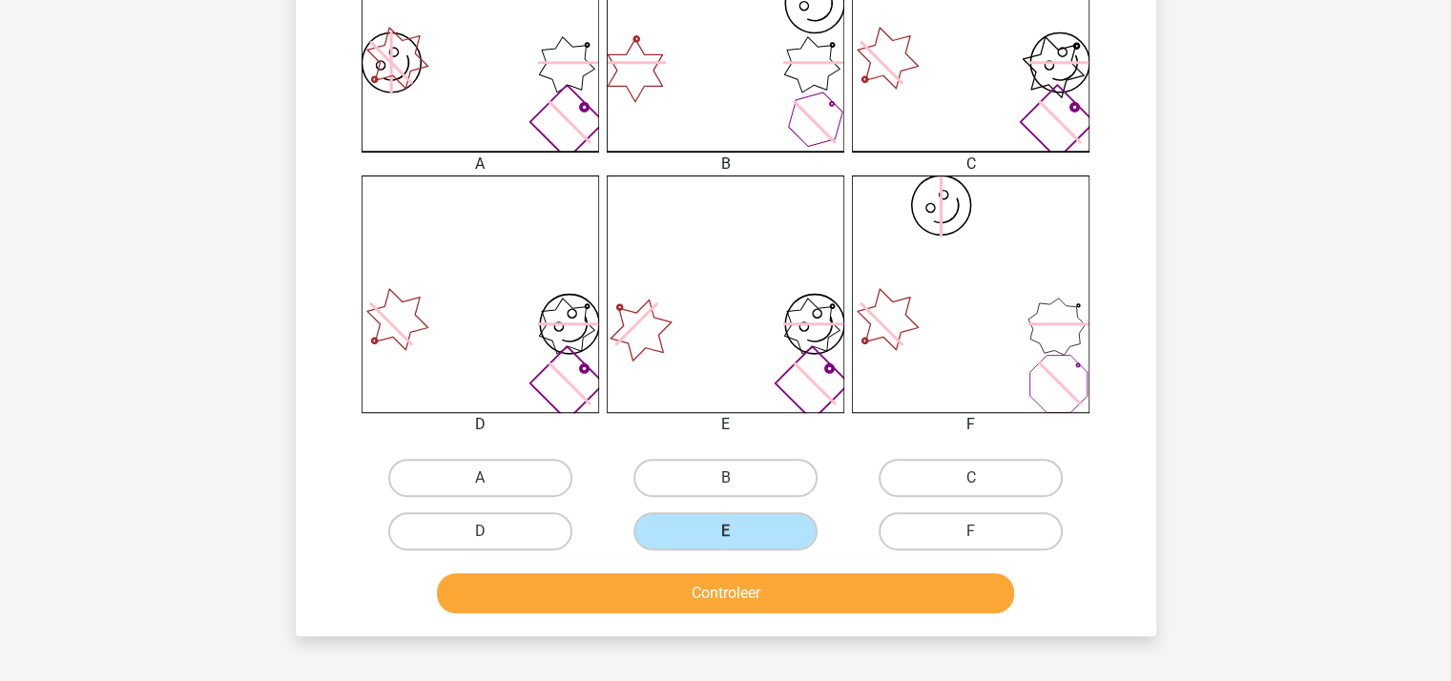
scroll to position [755, 0]
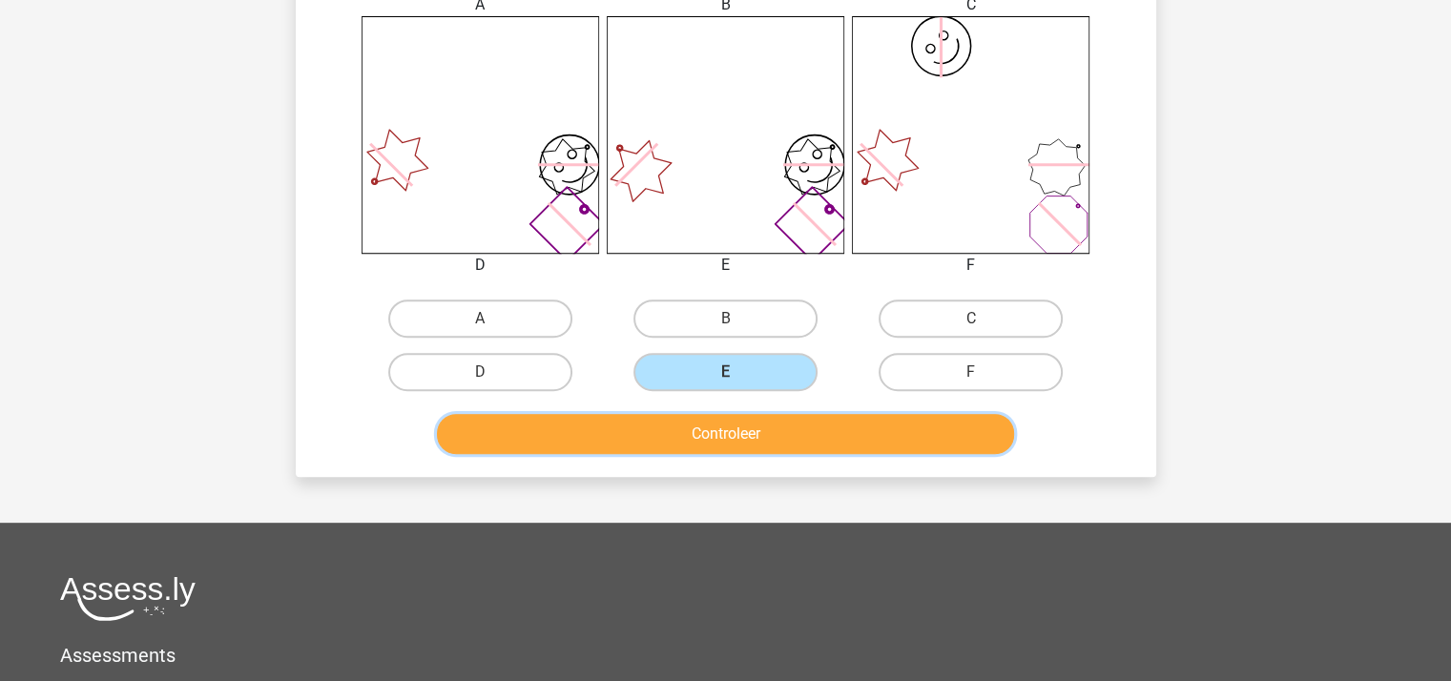
click at [734, 432] on button "Controleer" at bounding box center [725, 434] width 577 height 40
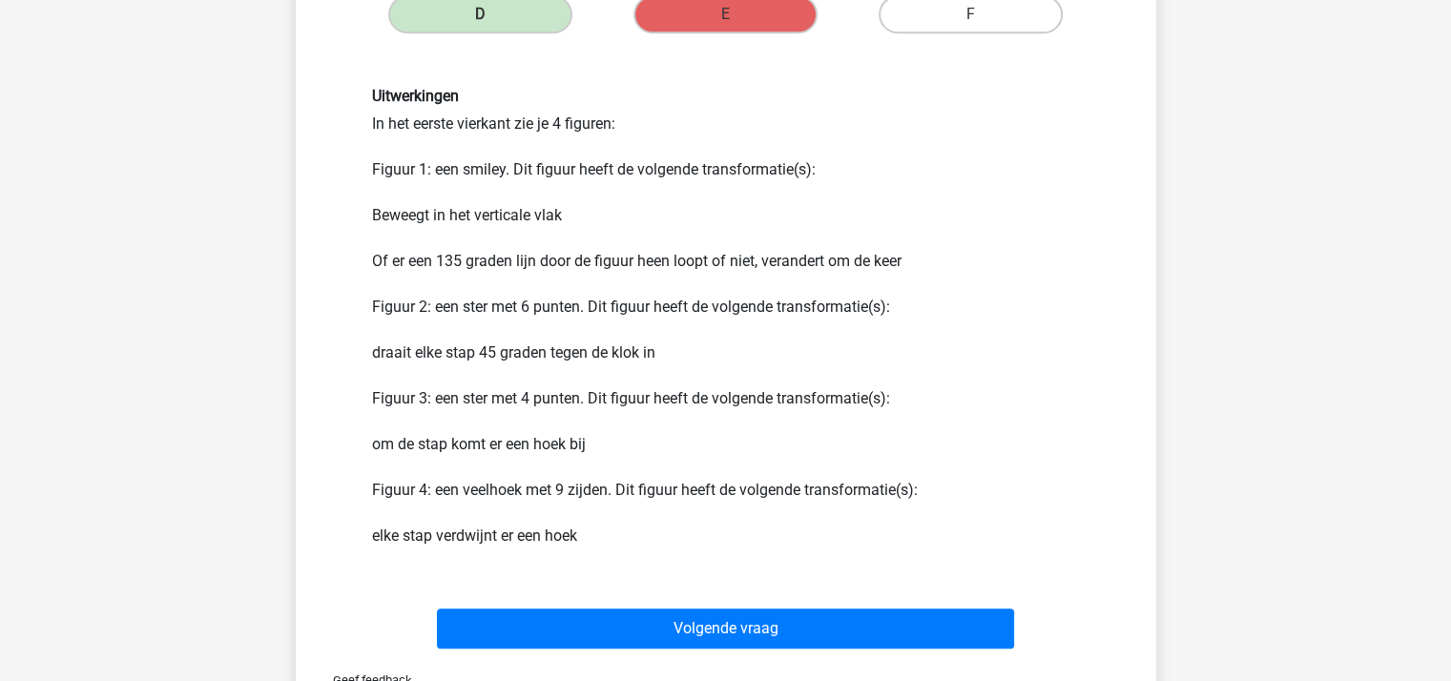
scroll to position [1423, 0]
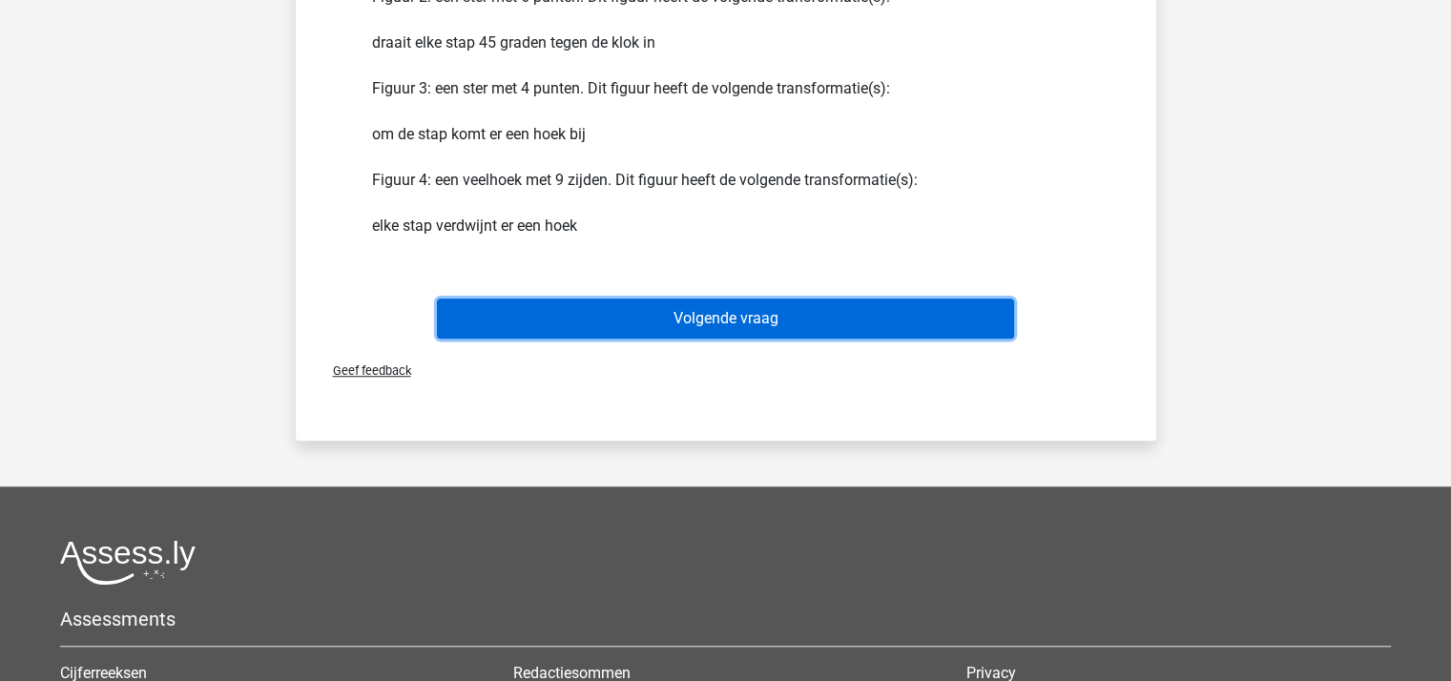
click at [729, 300] on button "Volgende vraag" at bounding box center [725, 319] width 577 height 40
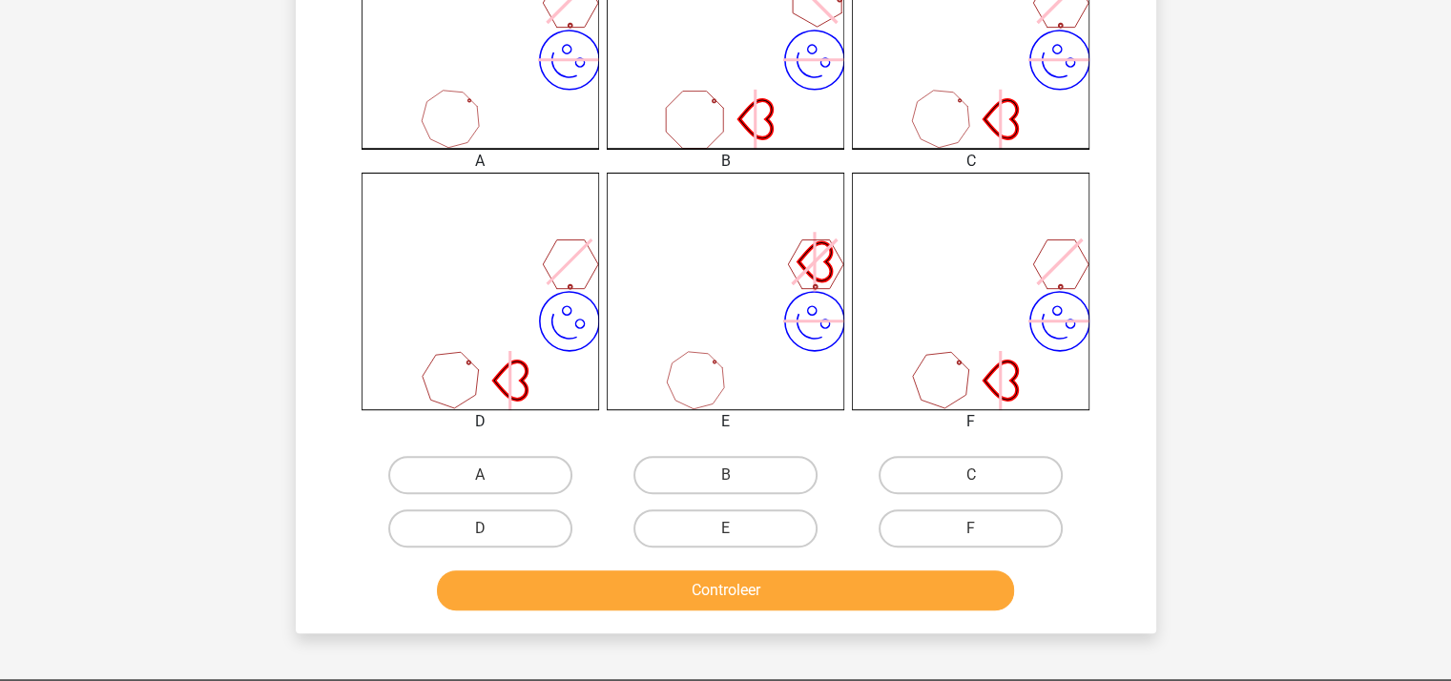
scroll to position [851, 0]
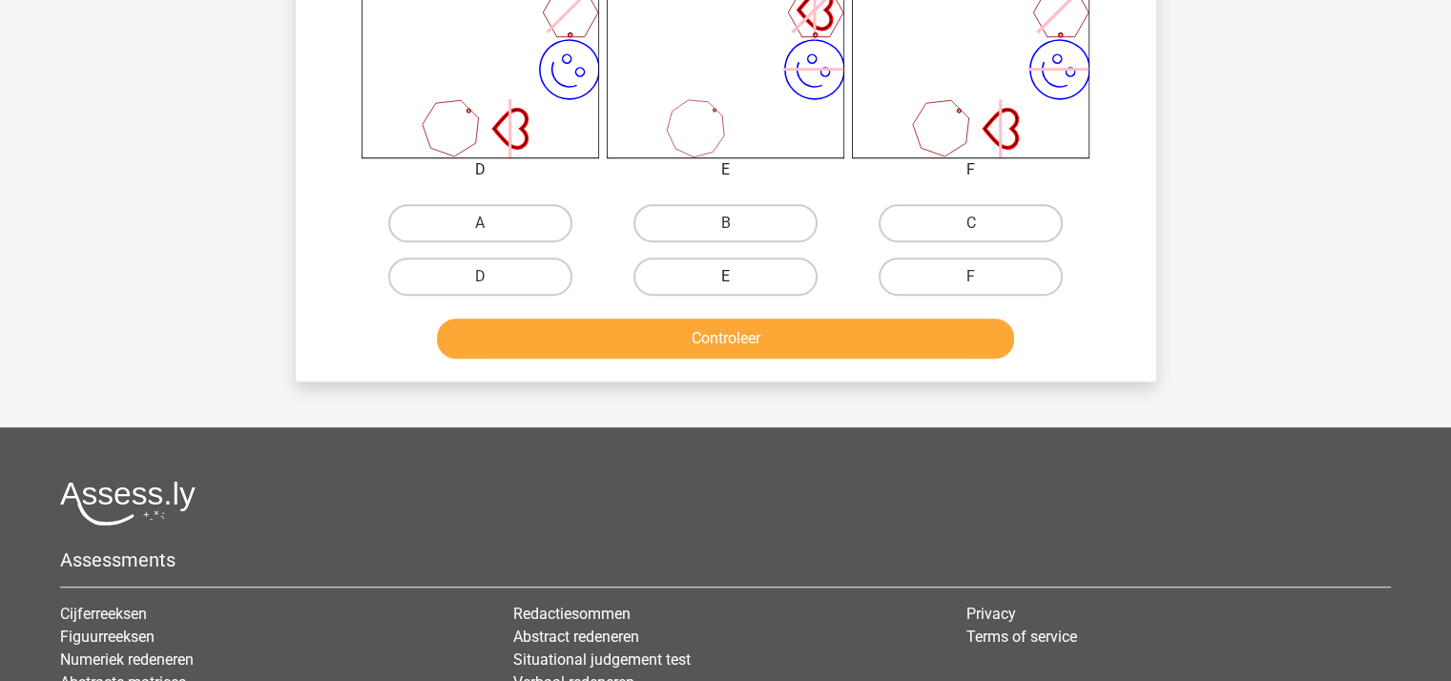
click at [717, 266] on label "E" at bounding box center [725, 277] width 184 height 38
click at [725, 277] on input "E" at bounding box center [731, 283] width 12 height 12
radio input "true"
click at [732, 338] on button "Controleer" at bounding box center [725, 339] width 577 height 40
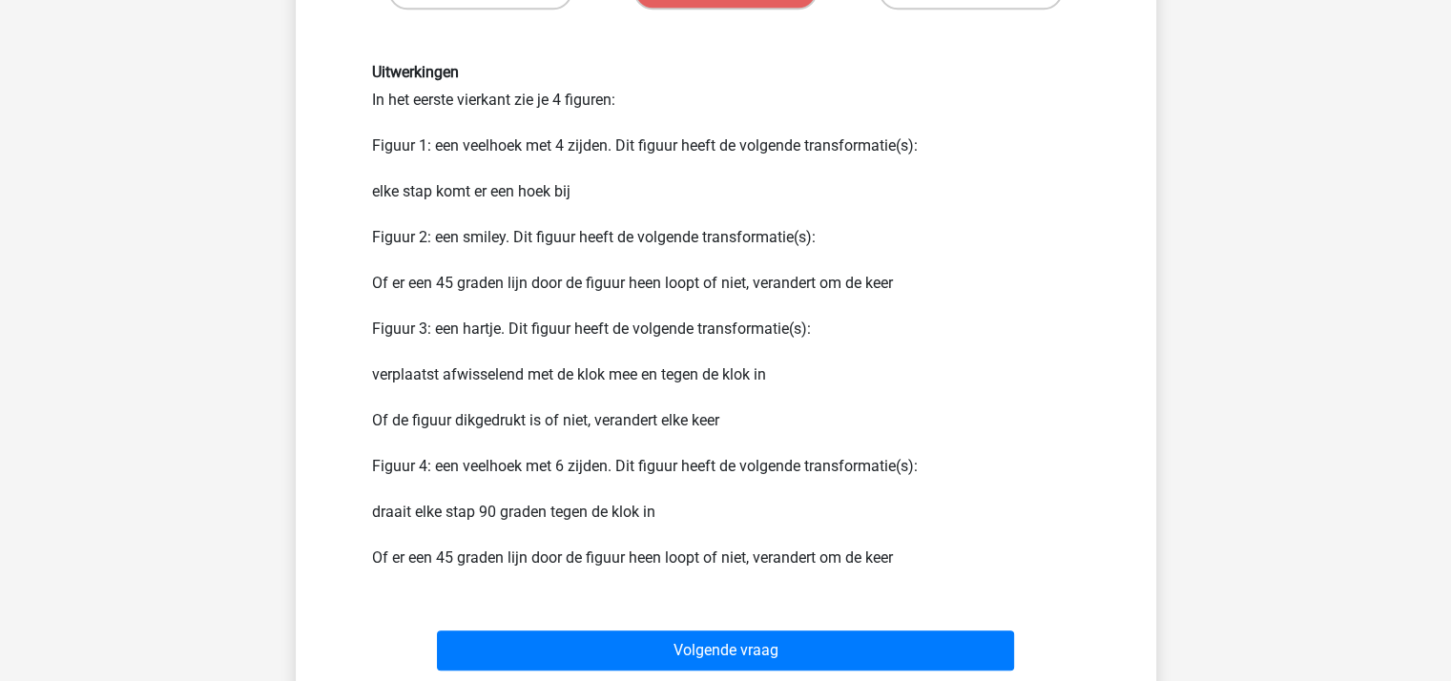
scroll to position [1328, 0]
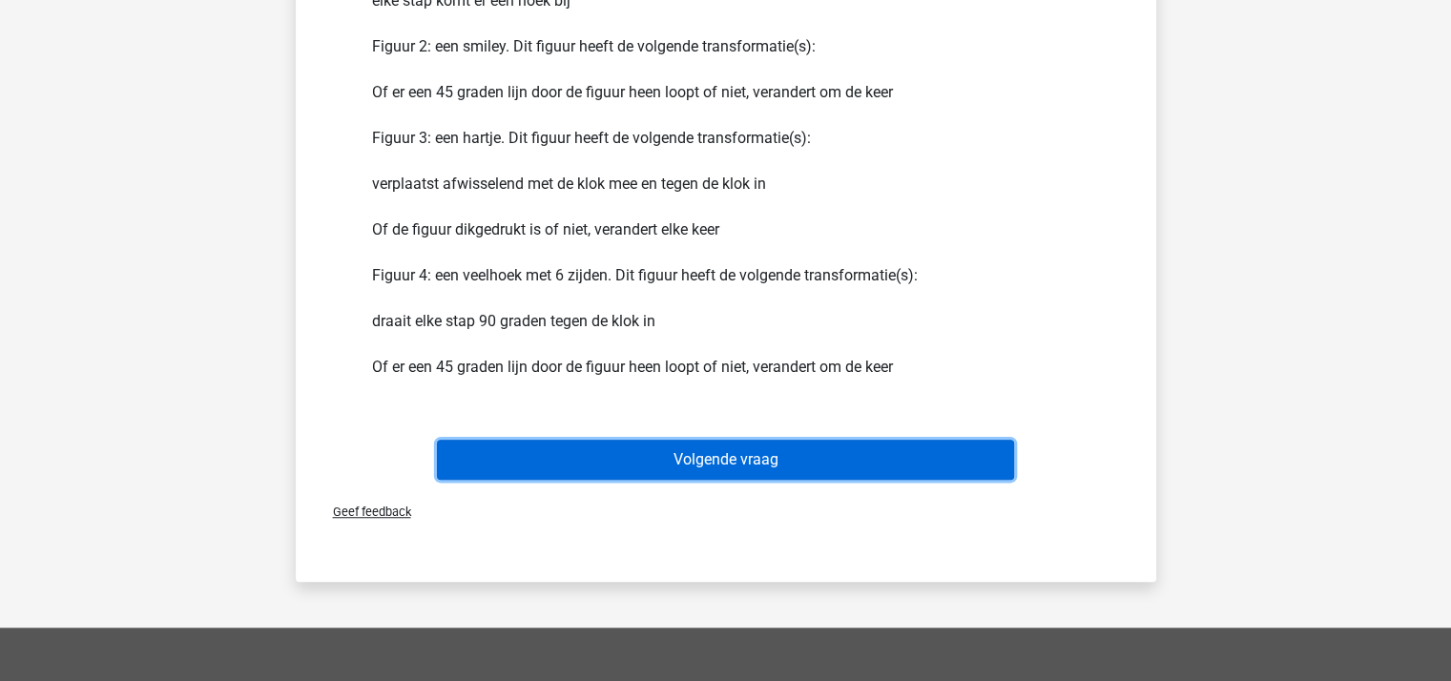
click at [733, 456] on button "Volgende vraag" at bounding box center [725, 460] width 577 height 40
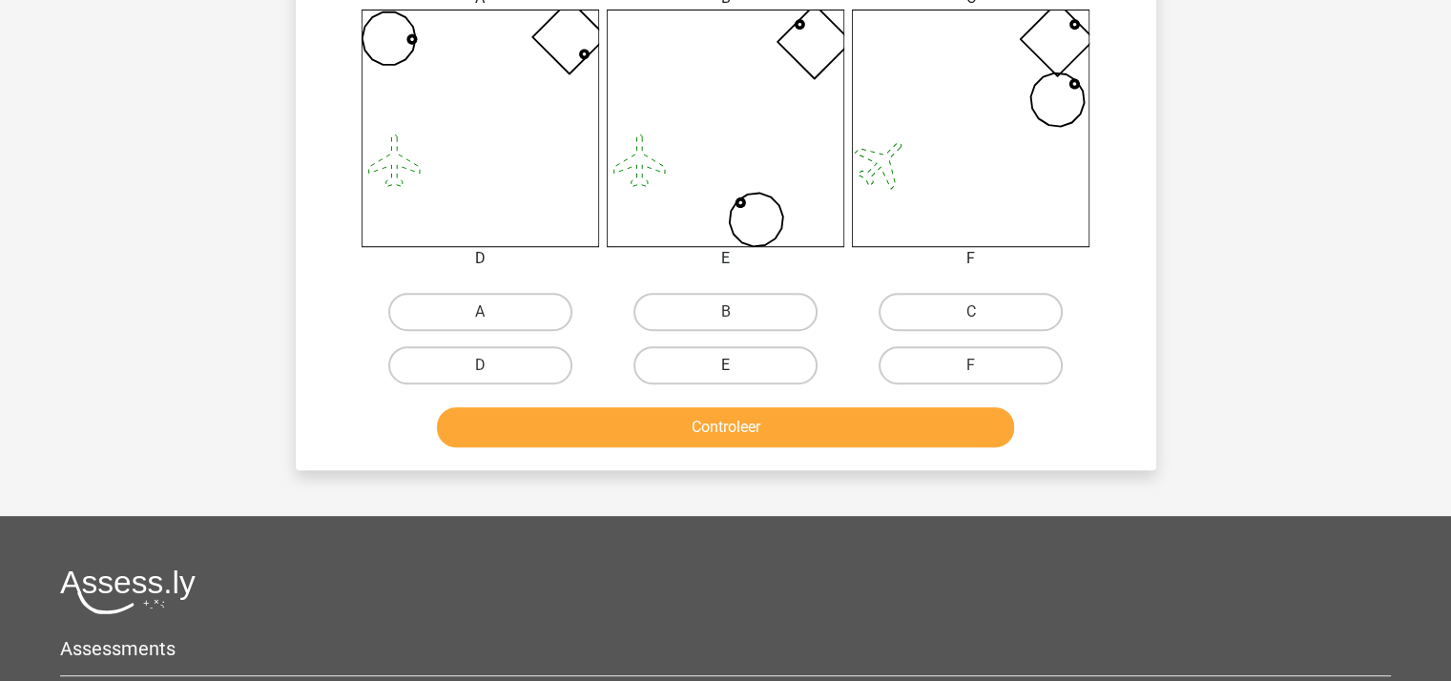
scroll to position [763, 0]
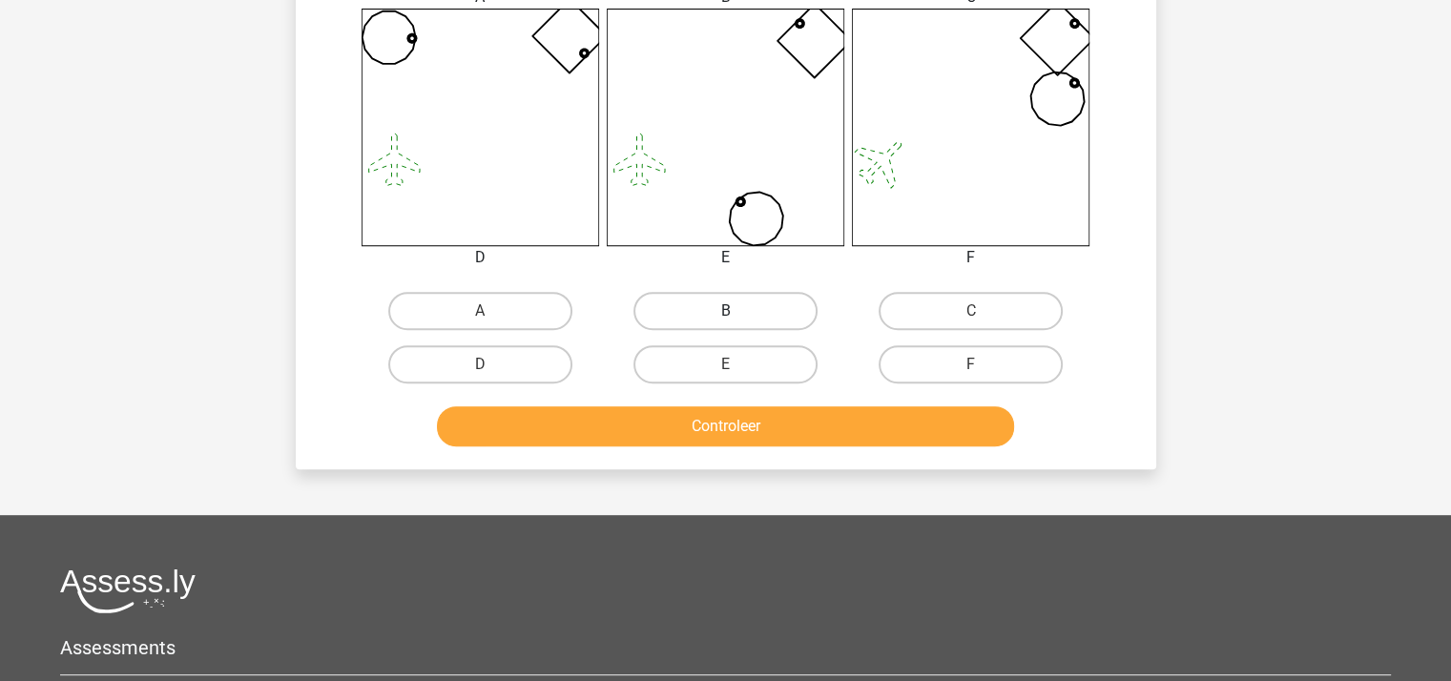
click at [703, 307] on label "B" at bounding box center [725, 311] width 184 height 38
click at [725, 311] on input "B" at bounding box center [731, 317] width 12 height 12
radio input "true"
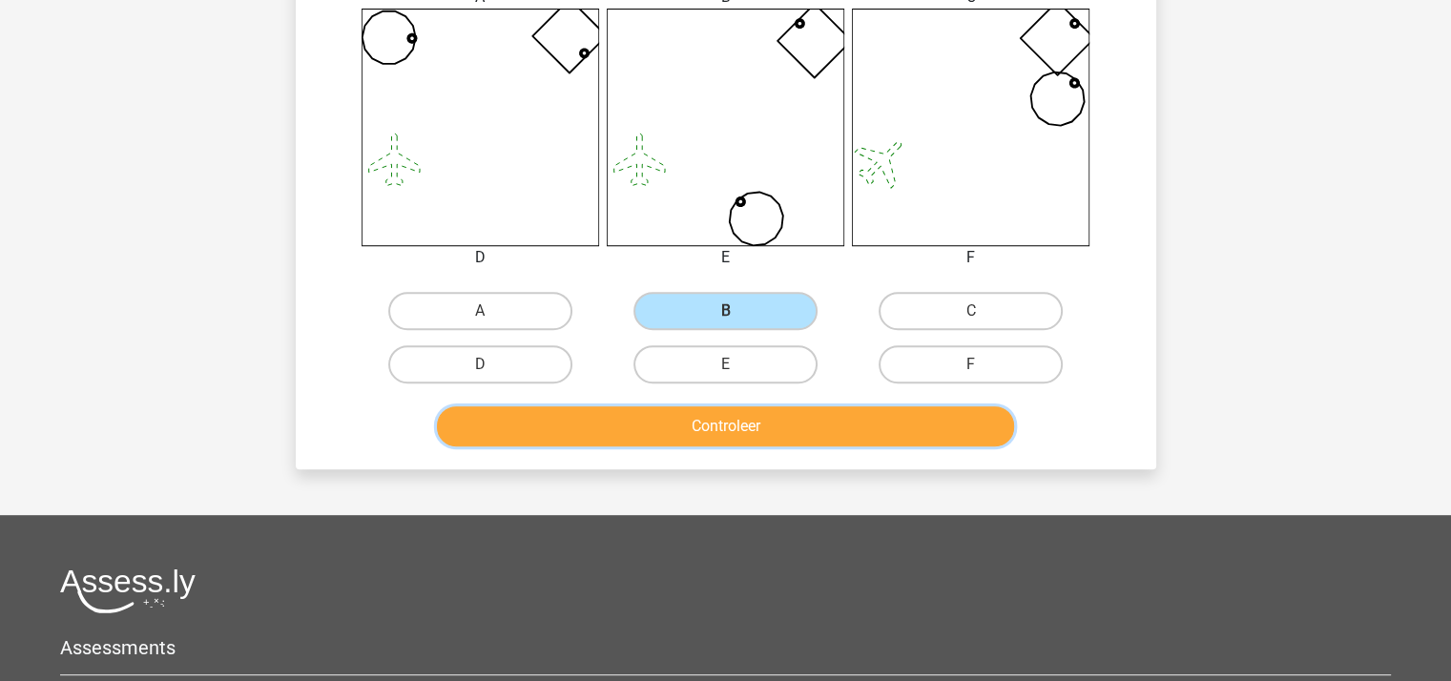
click at [710, 418] on button "Controleer" at bounding box center [725, 426] width 577 height 40
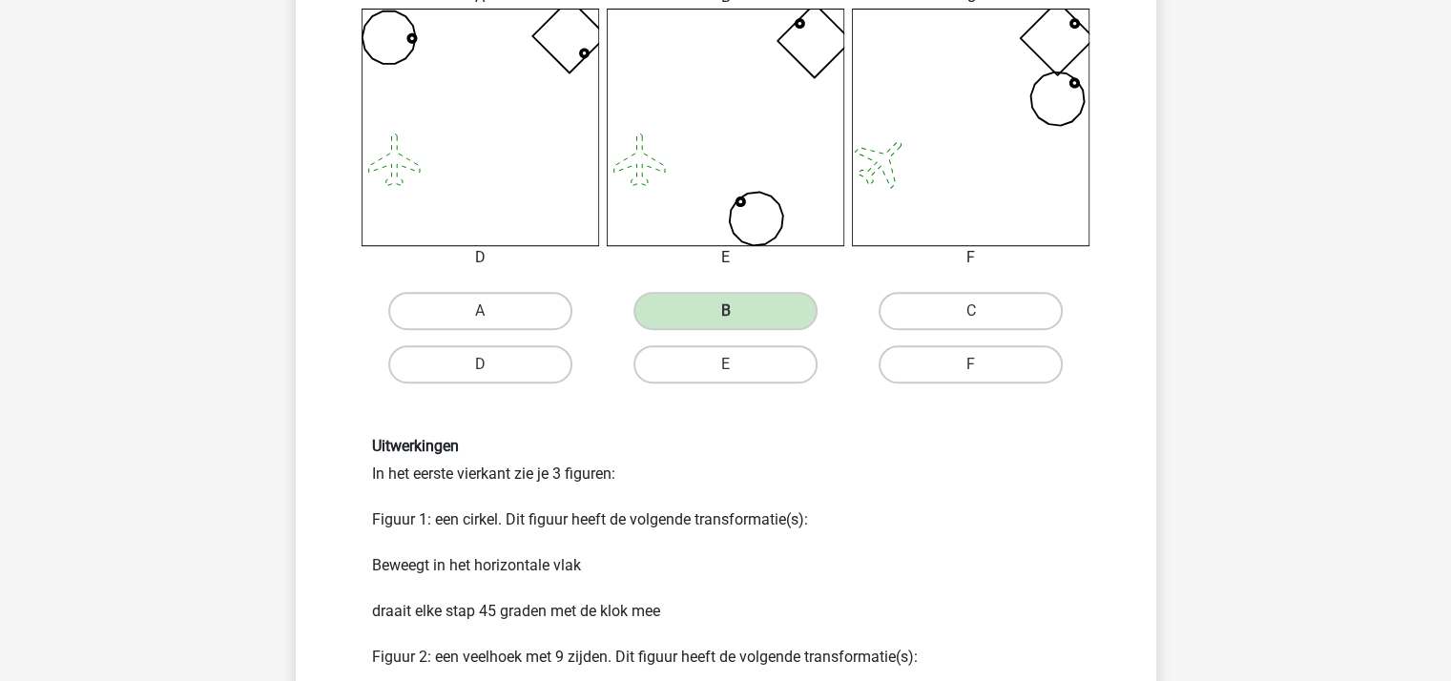
scroll to position [1144, 0]
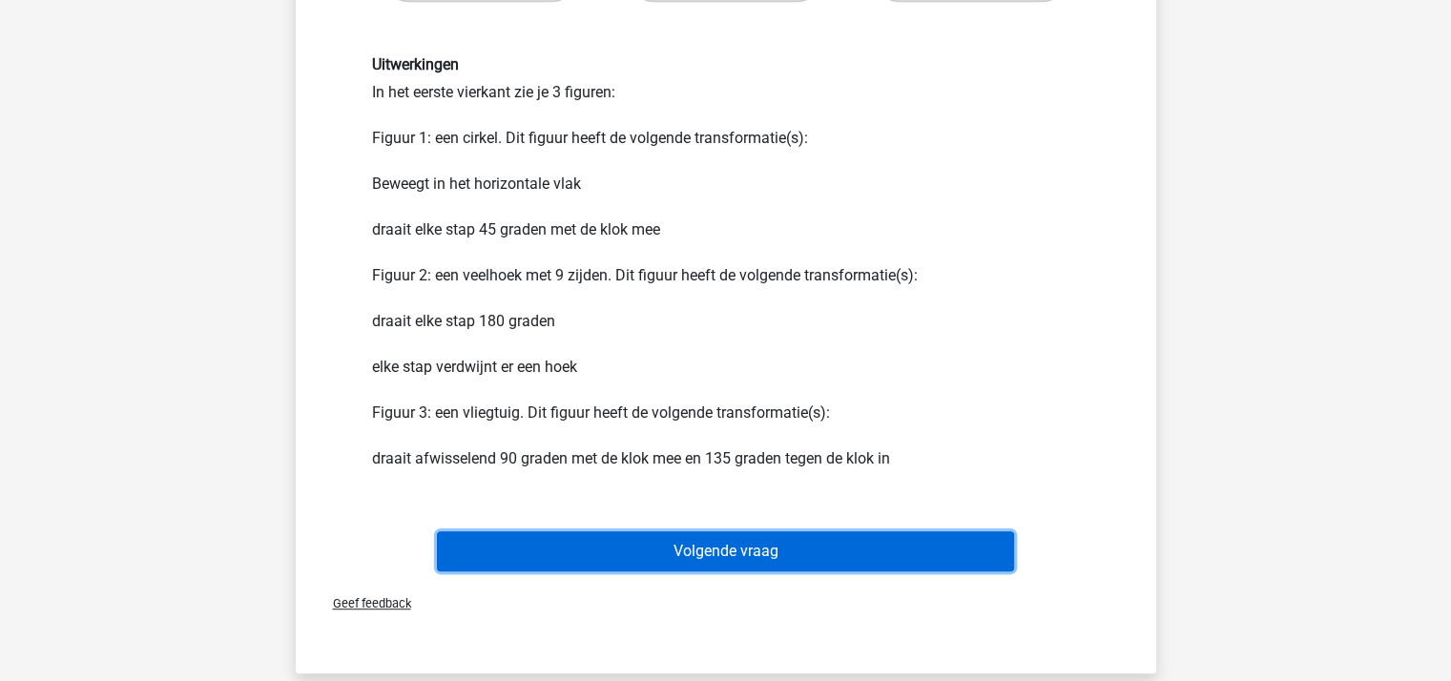
click at [721, 538] on button "Volgende vraag" at bounding box center [725, 551] width 577 height 40
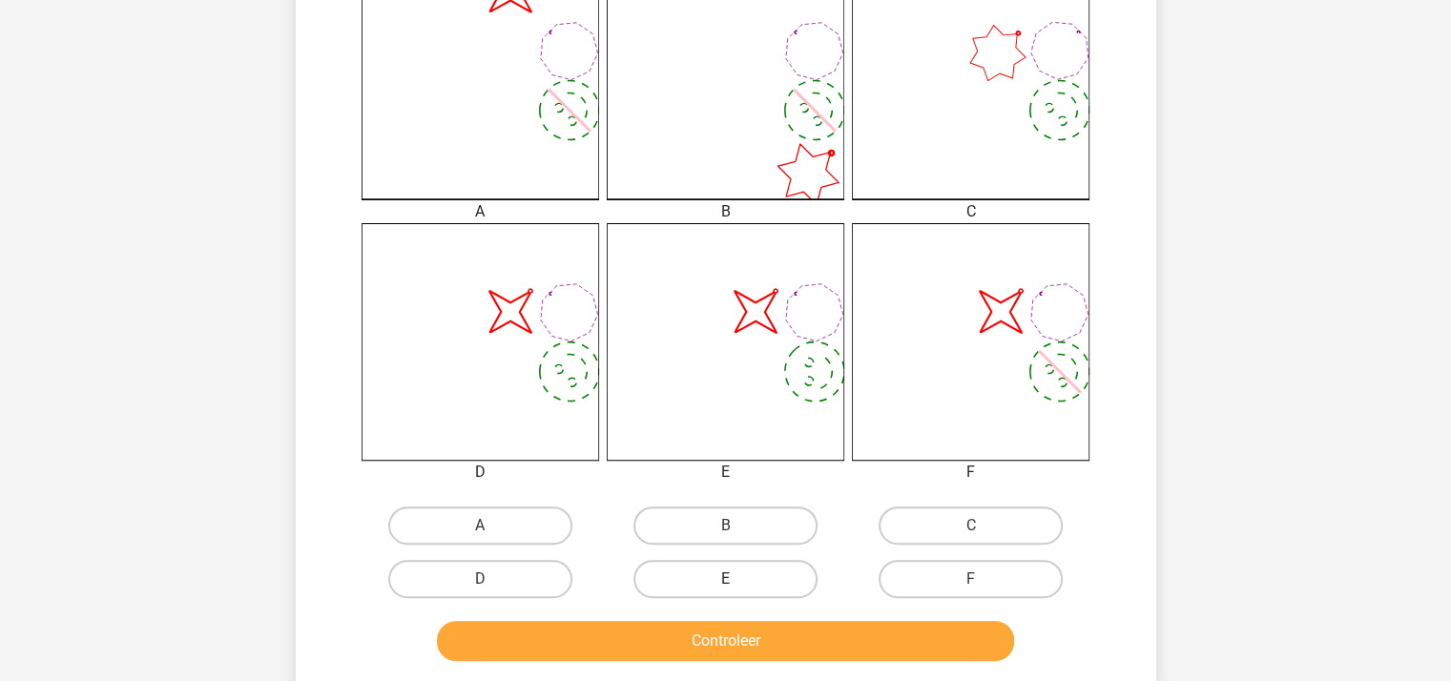
scroll to position [565, 0]
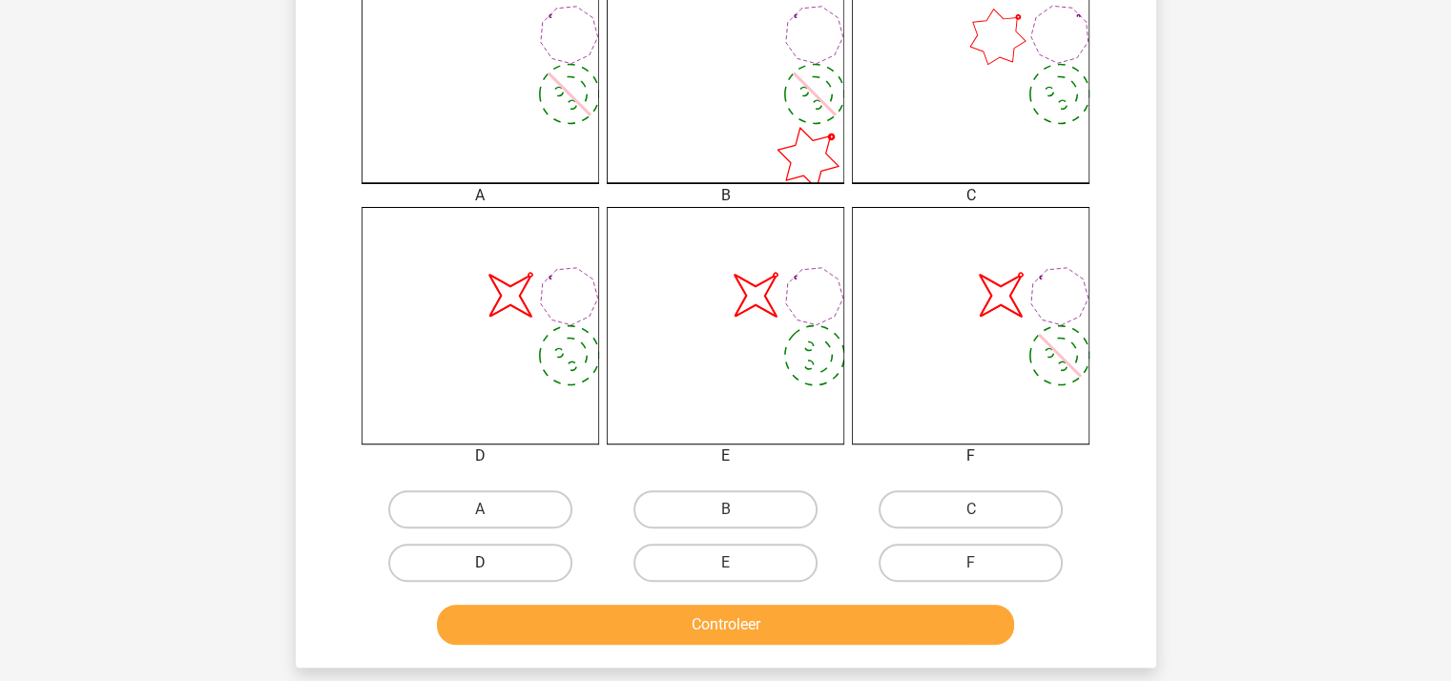
click at [500, 564] on label "D" at bounding box center [480, 563] width 184 height 38
click at [492, 564] on input "D" at bounding box center [486, 569] width 12 height 12
radio input "true"
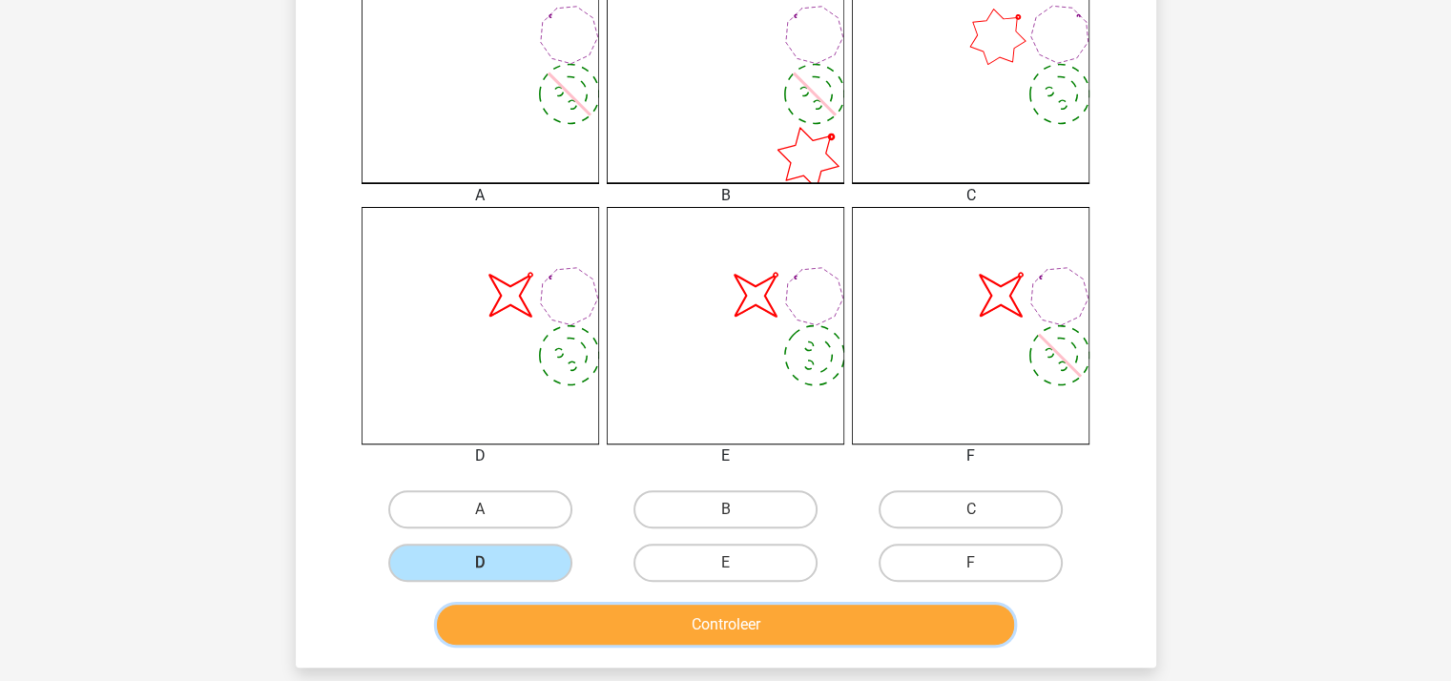
click at [566, 620] on button "Controleer" at bounding box center [725, 625] width 577 height 40
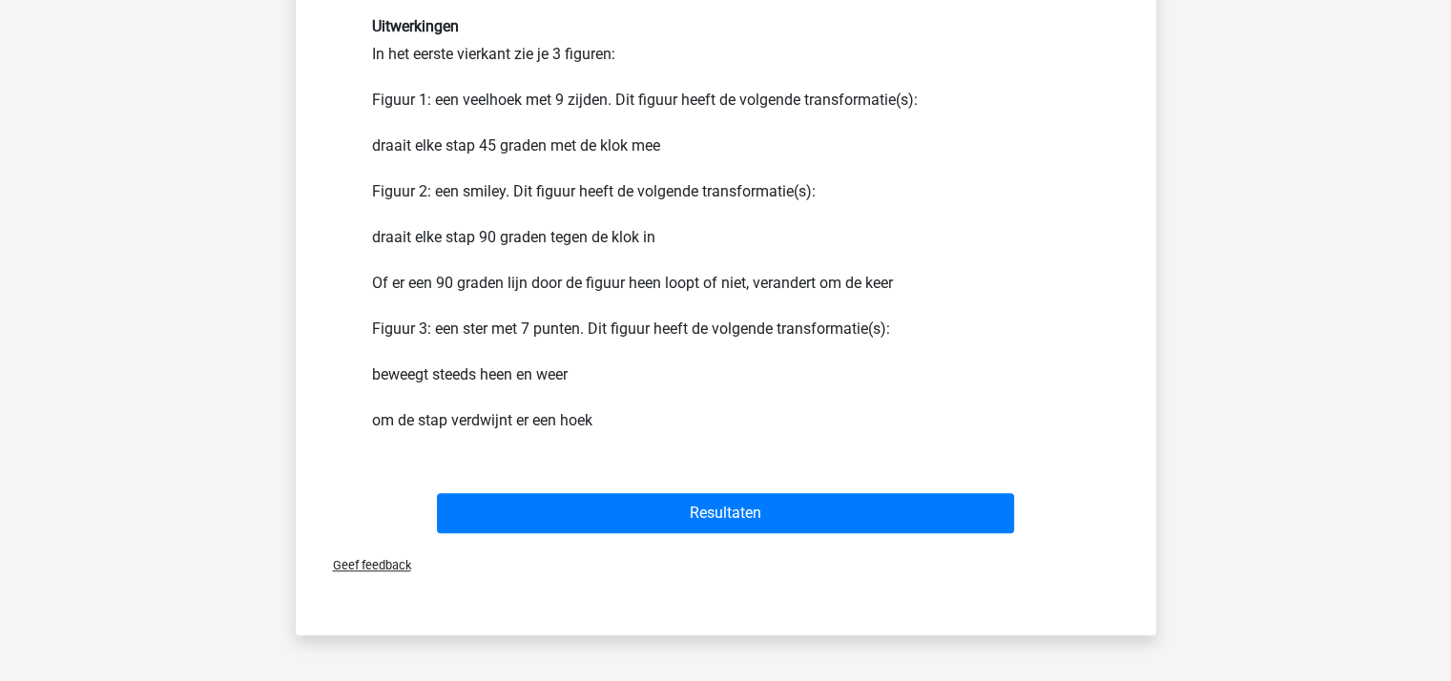
scroll to position [1240, 0]
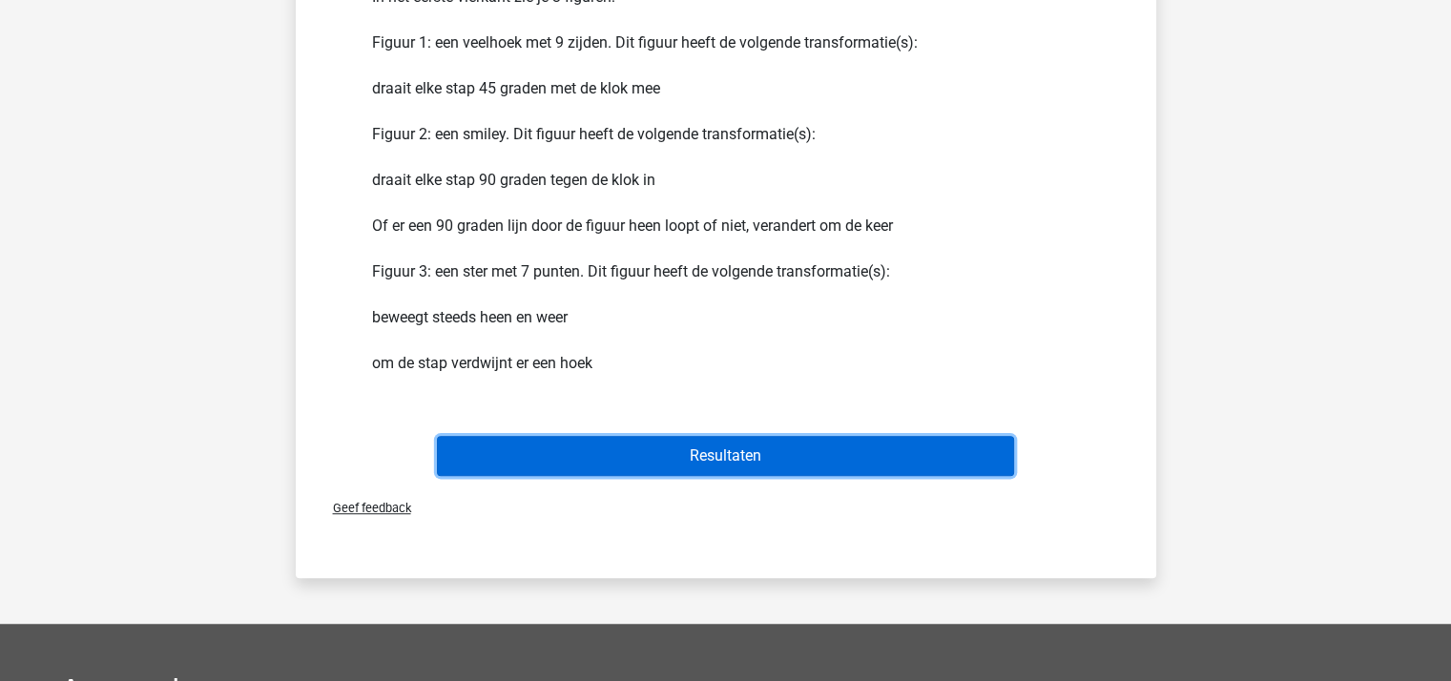
click at [667, 455] on button "Resultaten" at bounding box center [725, 456] width 577 height 40
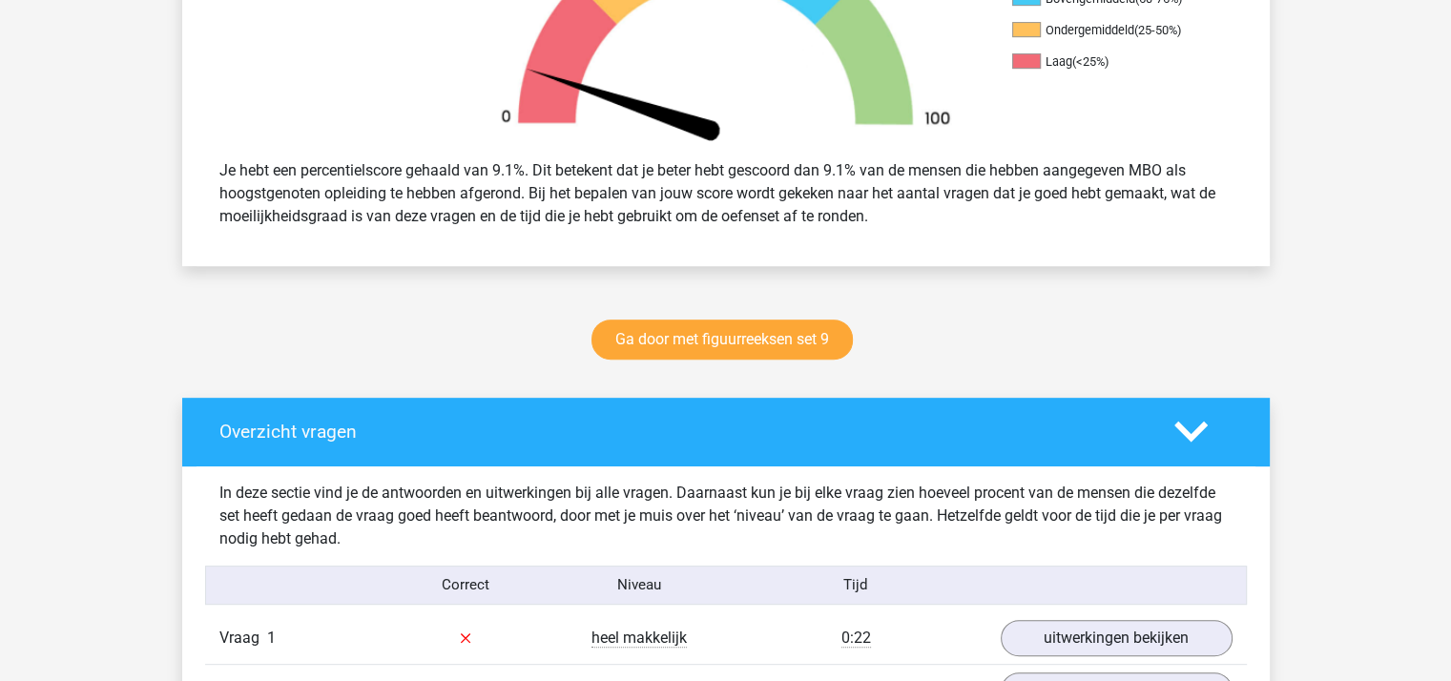
scroll to position [763, 0]
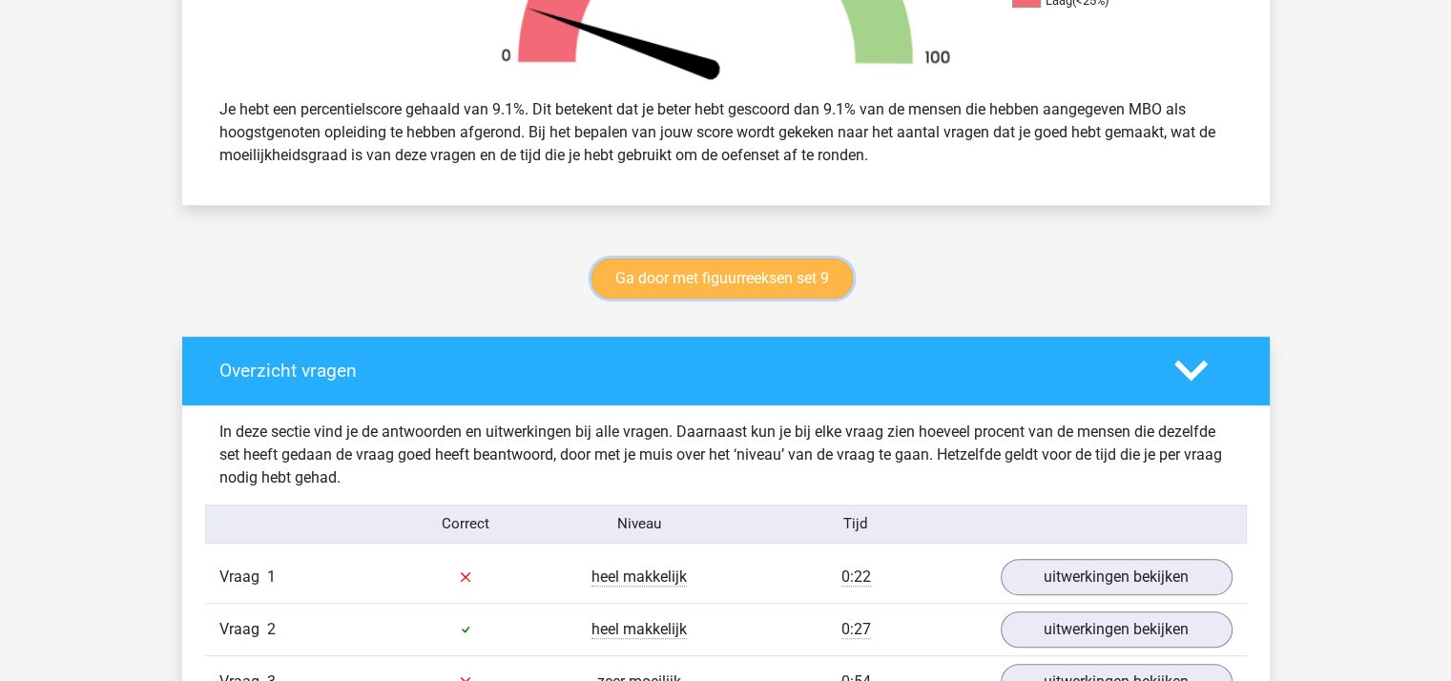
click at [702, 274] on link "Ga door met figuurreeksen set 9" at bounding box center [721, 278] width 261 height 40
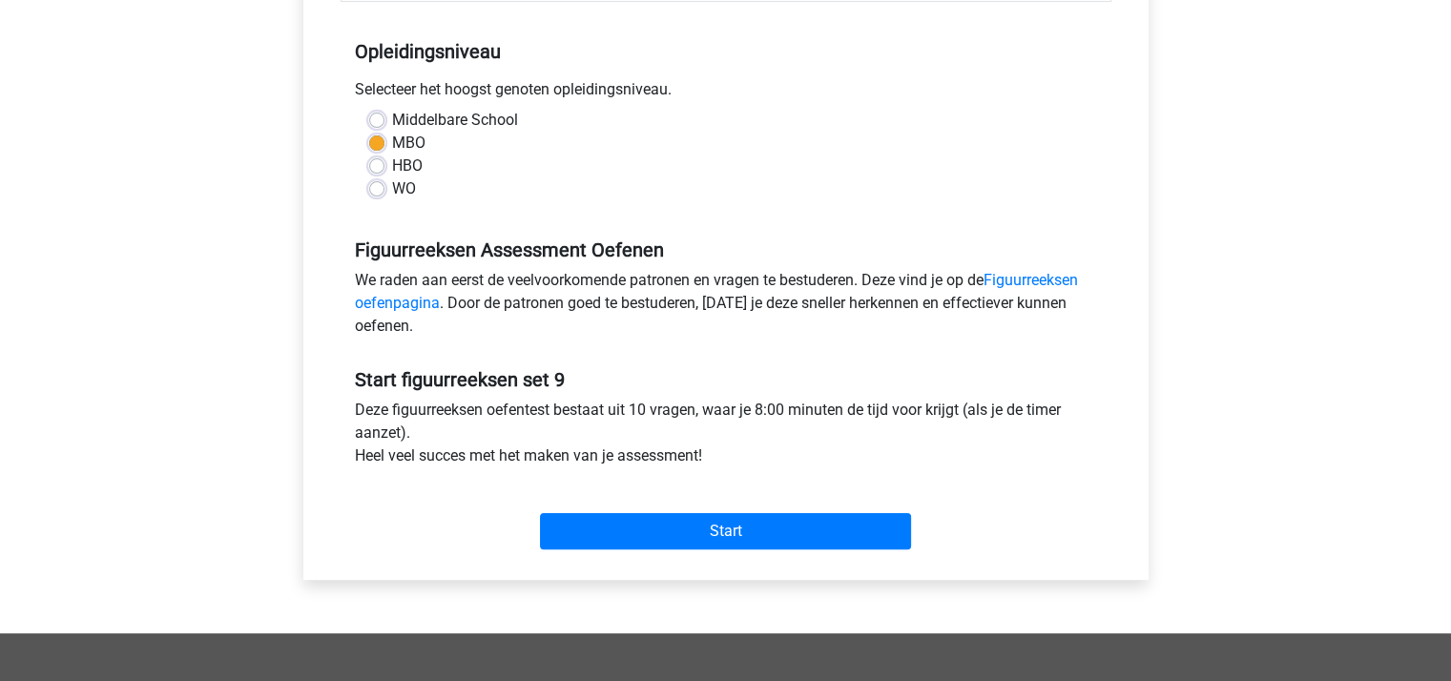
scroll to position [381, 0]
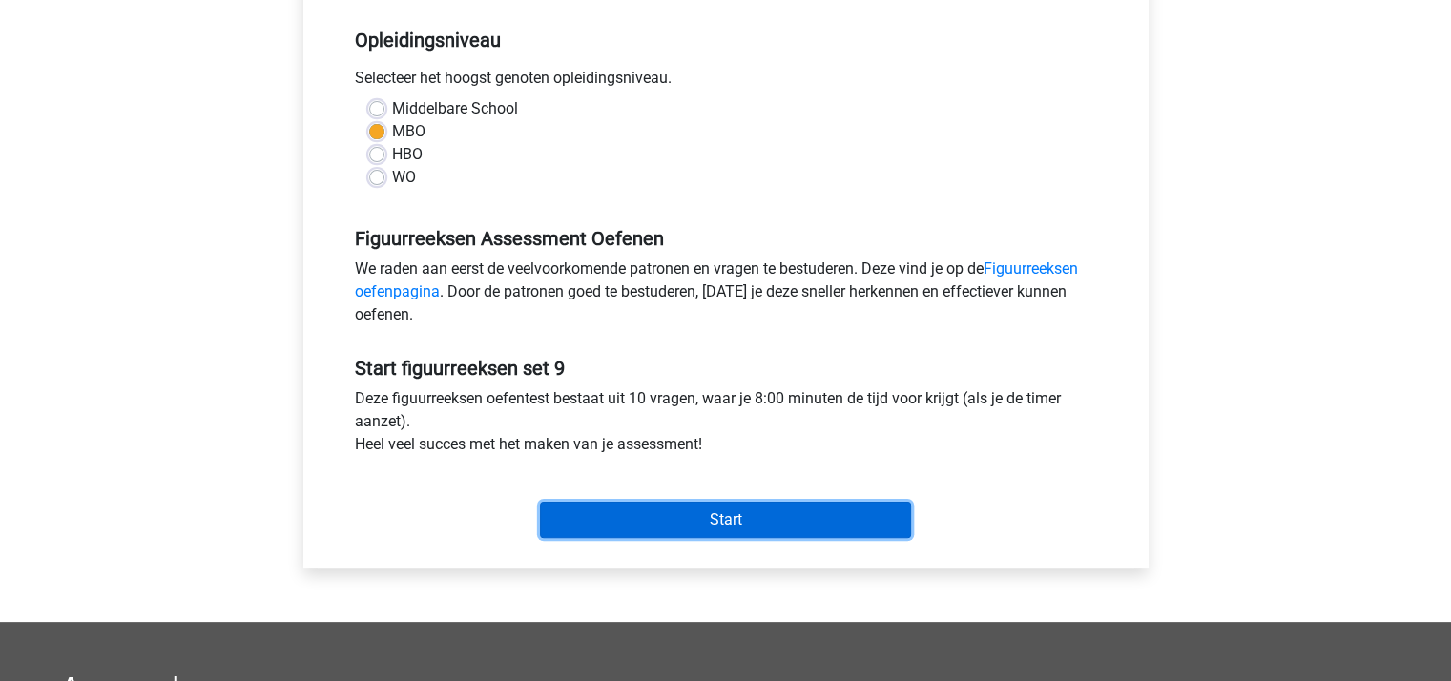
click at [693, 515] on input "Start" at bounding box center [725, 520] width 371 height 36
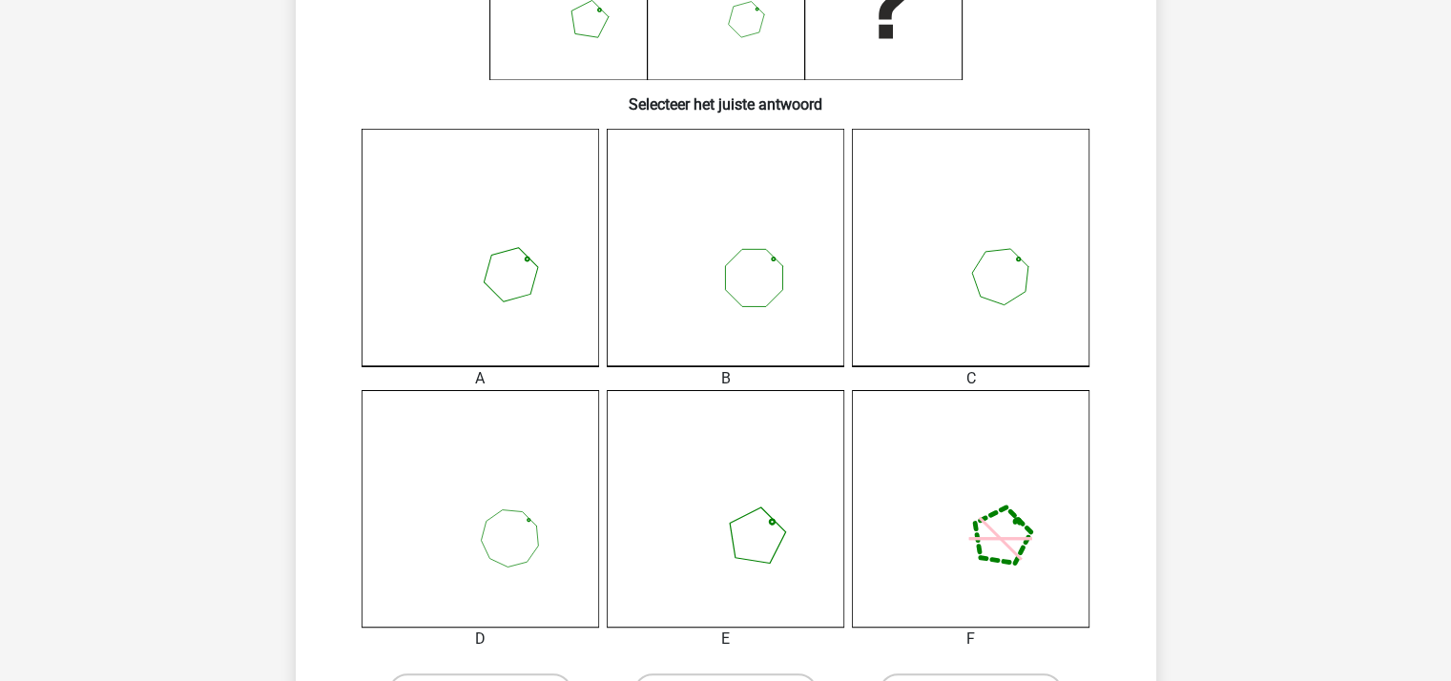
scroll to position [572, 0]
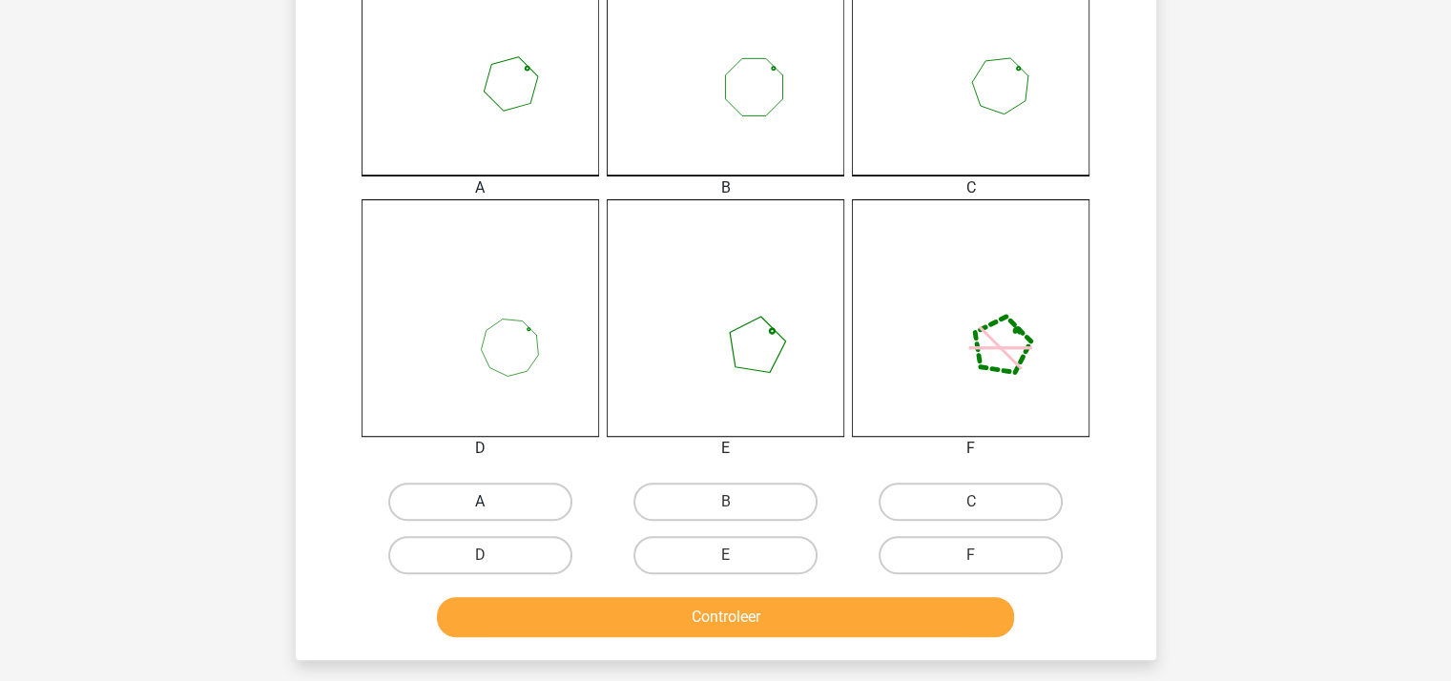
click at [542, 505] on label "A" at bounding box center [480, 502] width 184 height 38
click at [492, 505] on input "A" at bounding box center [486, 508] width 12 height 12
radio input "true"
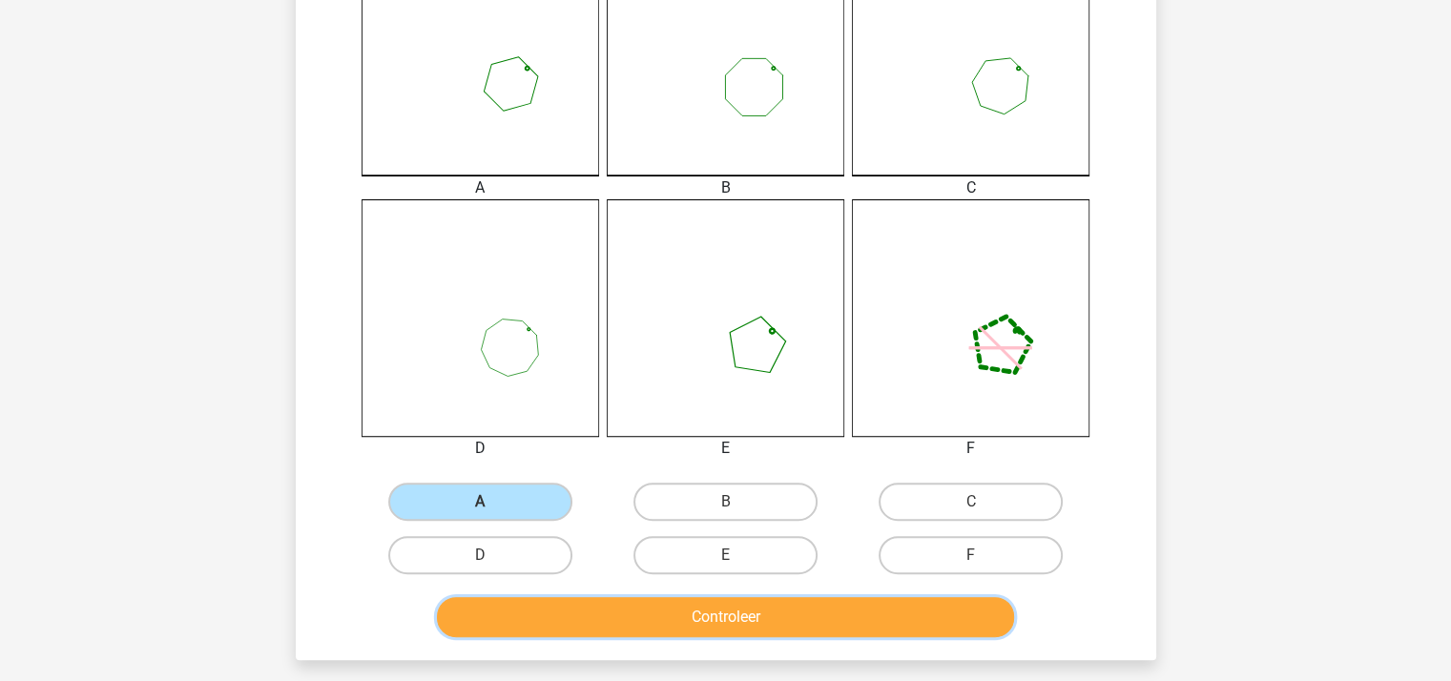
click at [608, 613] on button "Controleer" at bounding box center [725, 617] width 577 height 40
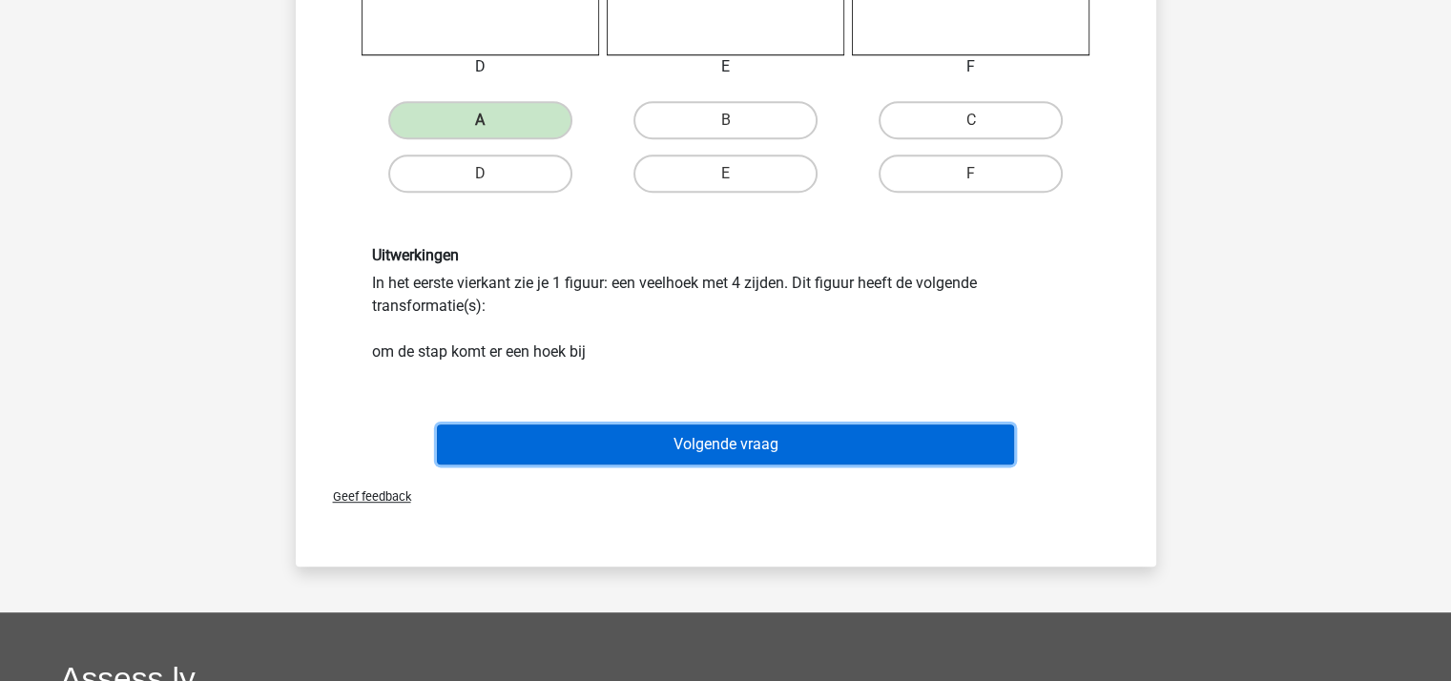
click at [720, 441] on button "Volgende vraag" at bounding box center [725, 444] width 577 height 40
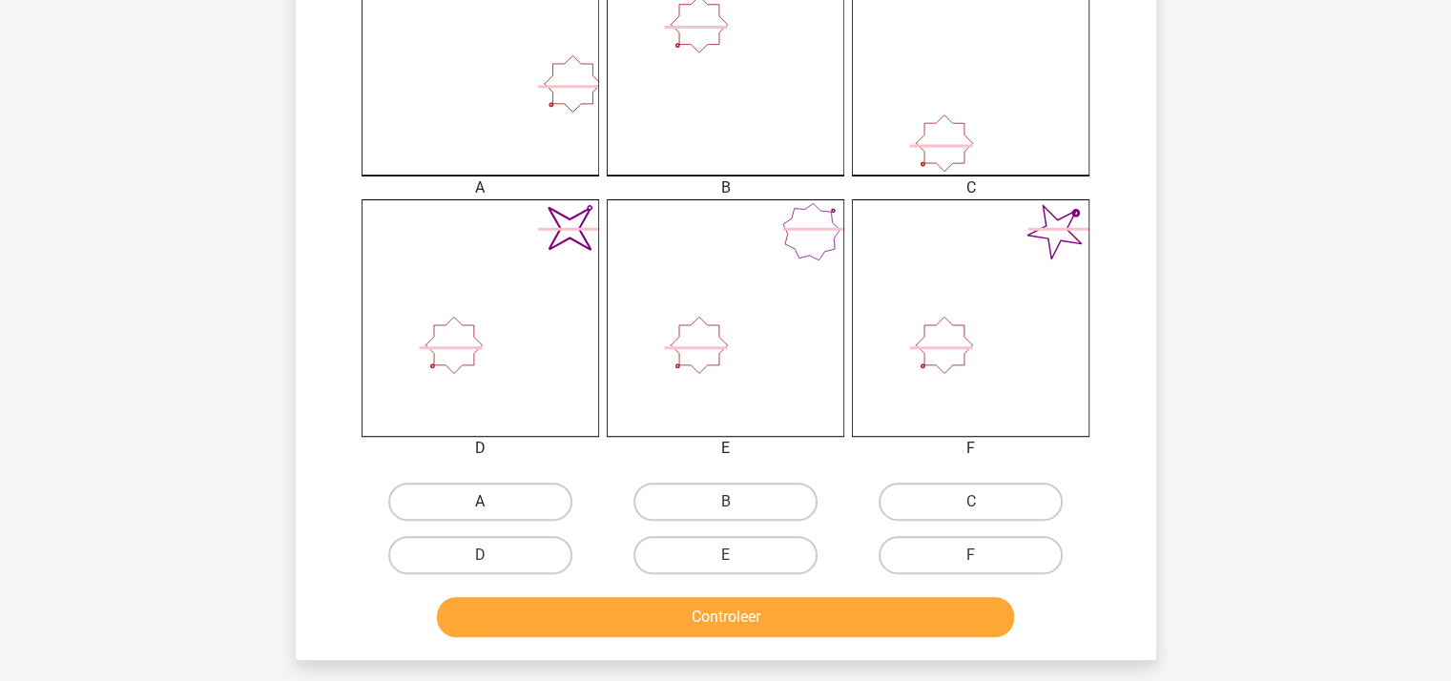
click at [518, 492] on label "A" at bounding box center [480, 502] width 184 height 38
click at [492, 502] on input "A" at bounding box center [486, 508] width 12 height 12
radio input "true"
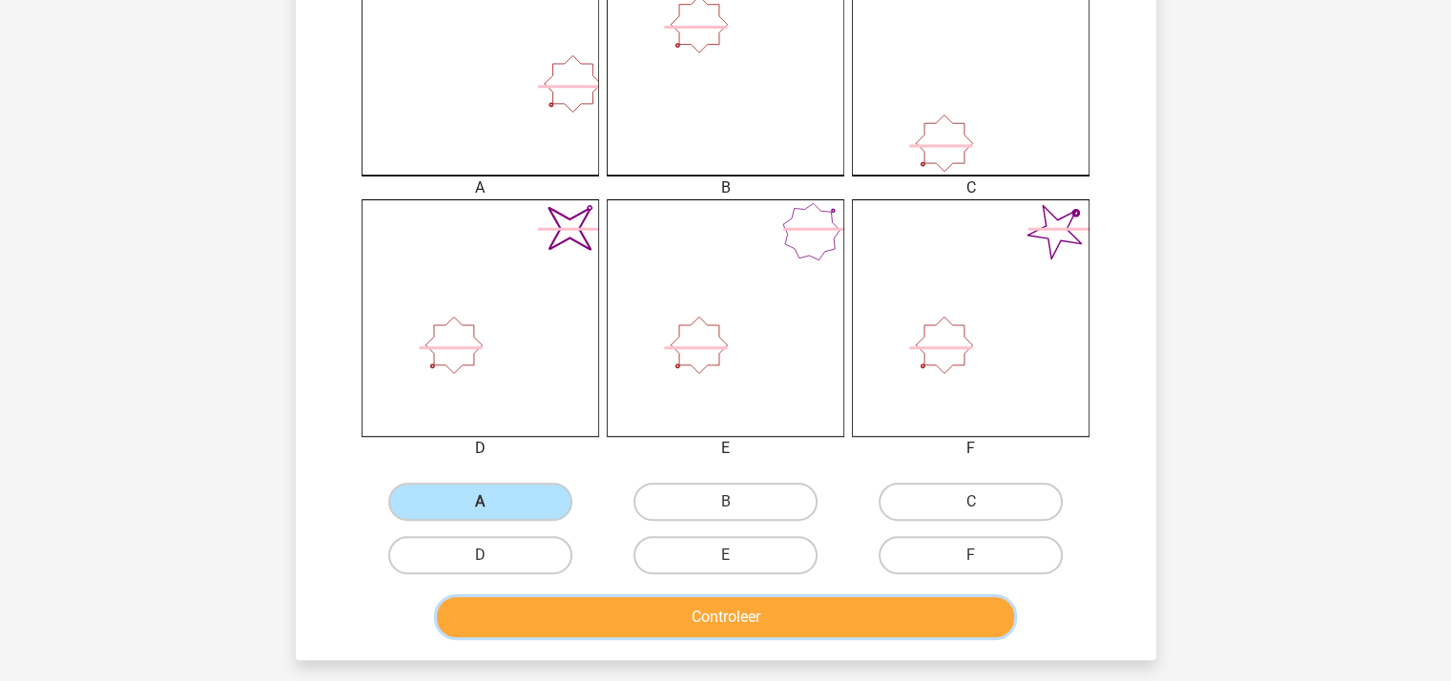
click at [590, 607] on button "Controleer" at bounding box center [725, 617] width 577 height 40
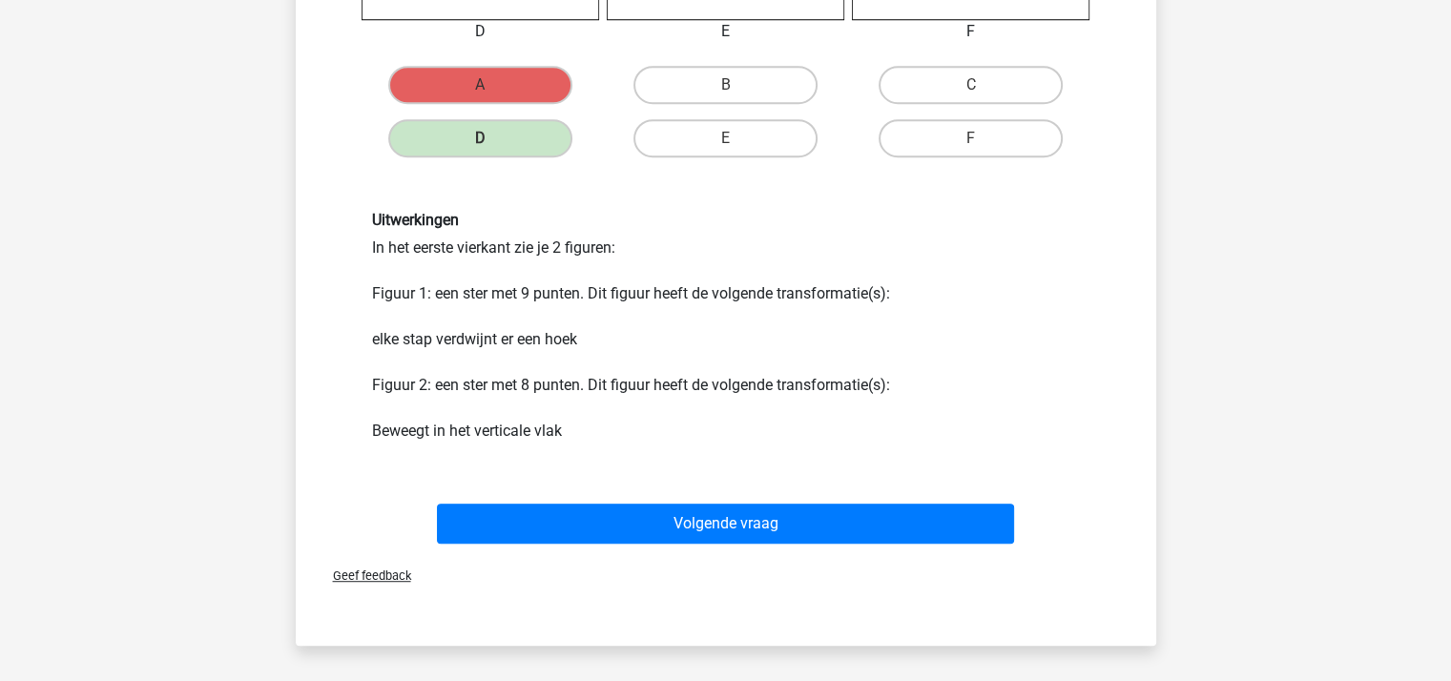
scroll to position [1144, 0]
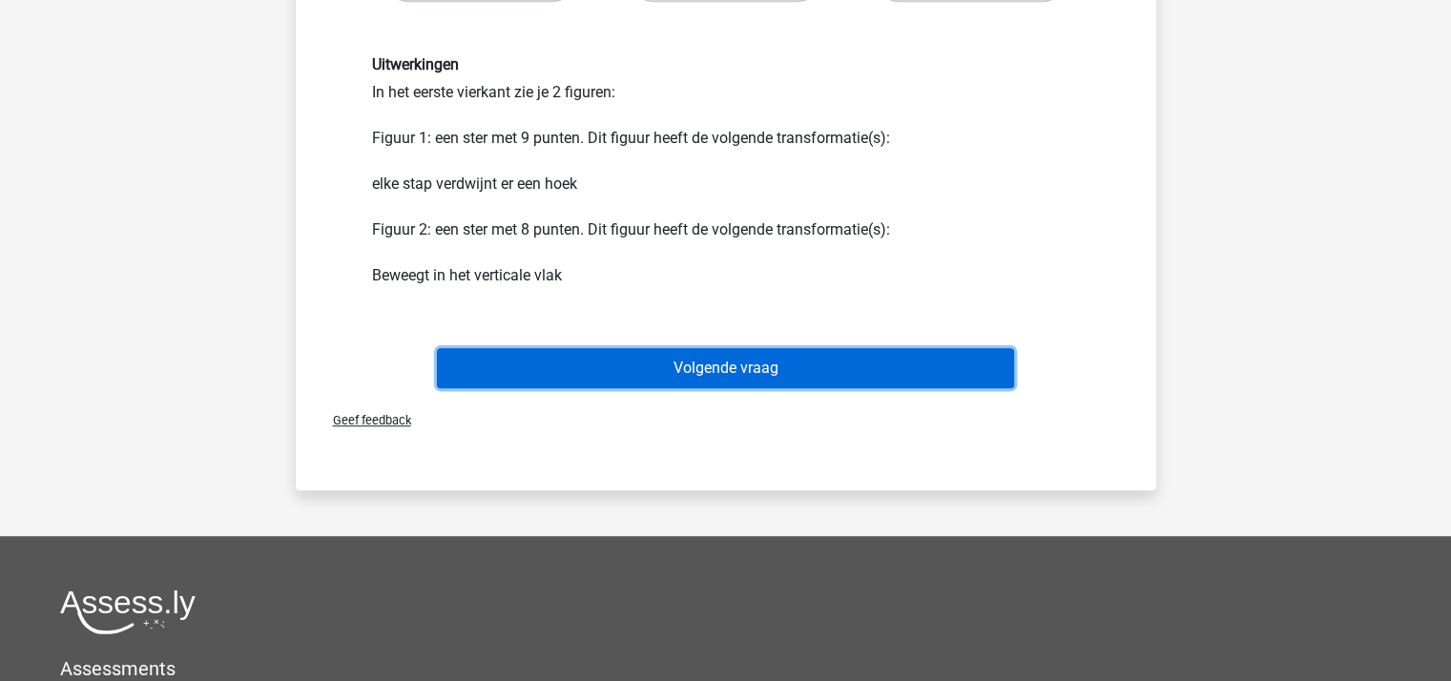
click at [669, 366] on button "Volgende vraag" at bounding box center [725, 368] width 577 height 40
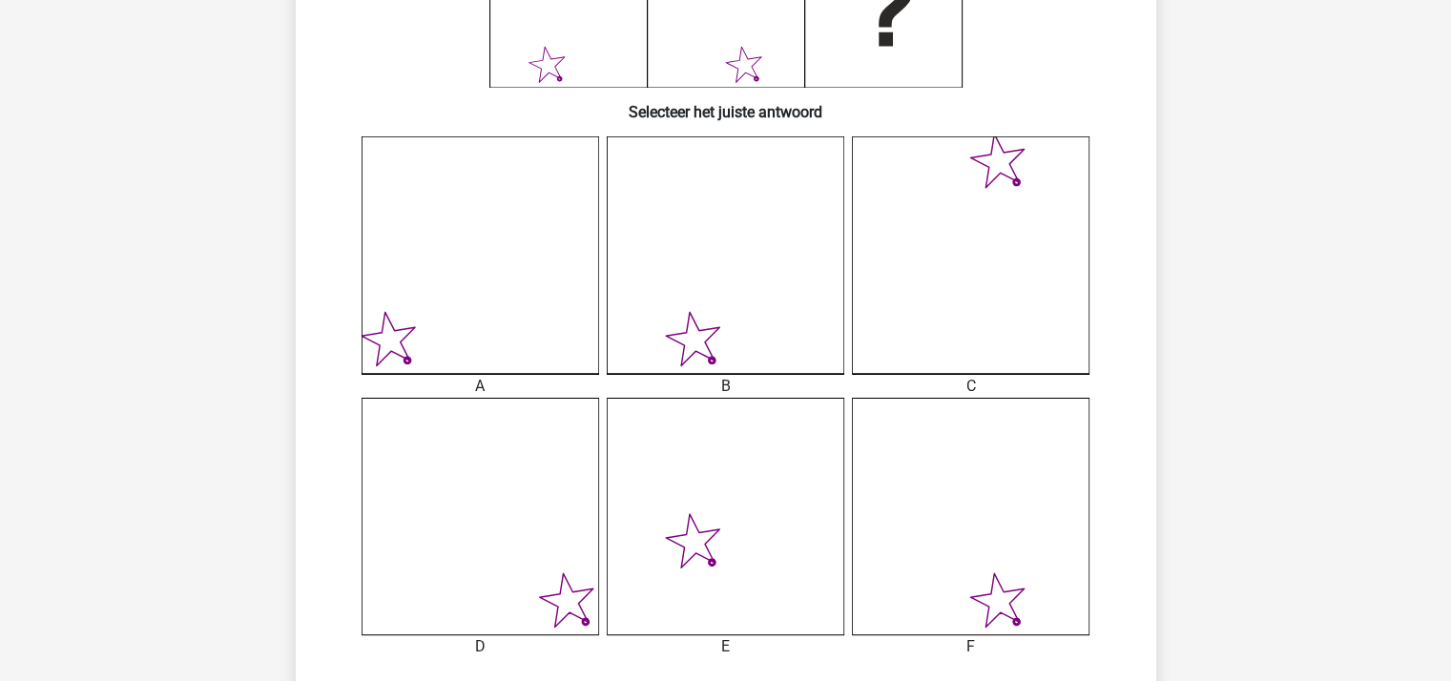
scroll to position [565, 0]
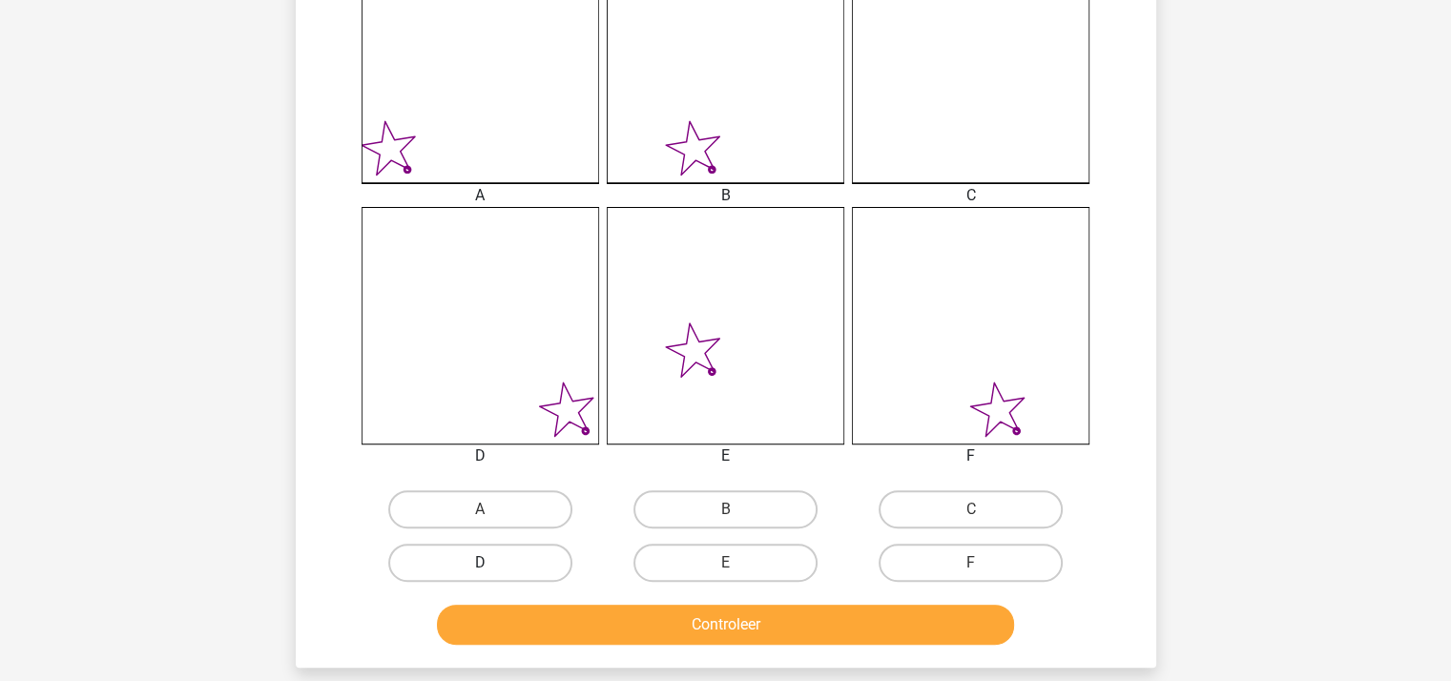
click at [495, 563] on label "D" at bounding box center [480, 563] width 184 height 38
click at [492, 563] on input "D" at bounding box center [486, 569] width 12 height 12
radio input "true"
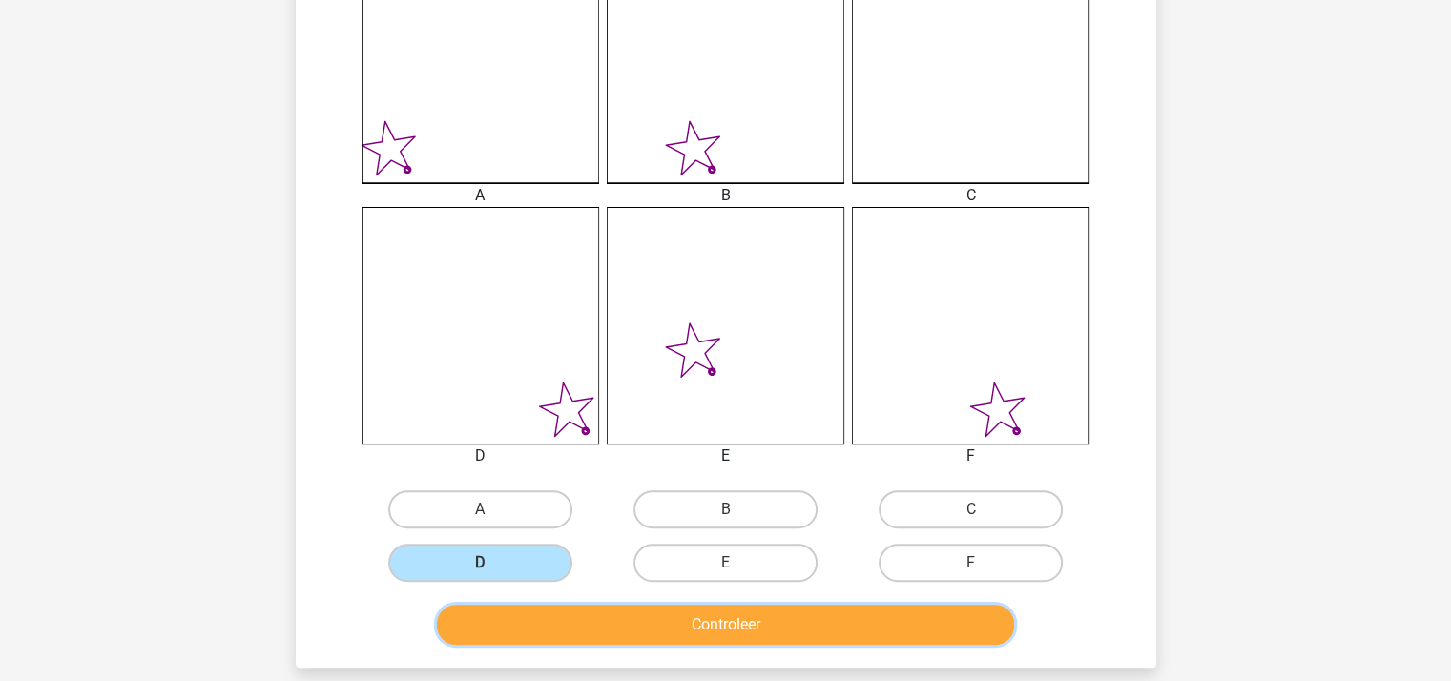
click at [536, 608] on button "Controleer" at bounding box center [725, 625] width 577 height 40
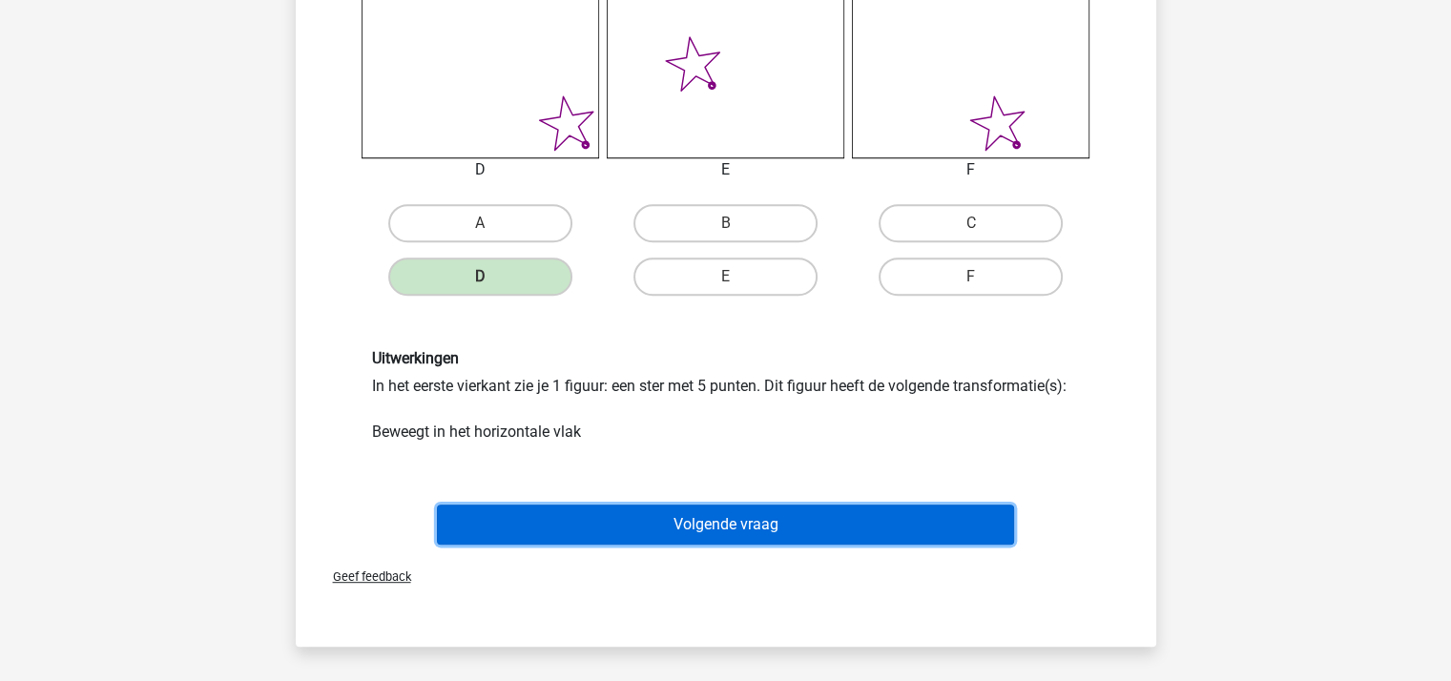
click at [663, 527] on button "Volgende vraag" at bounding box center [725, 525] width 577 height 40
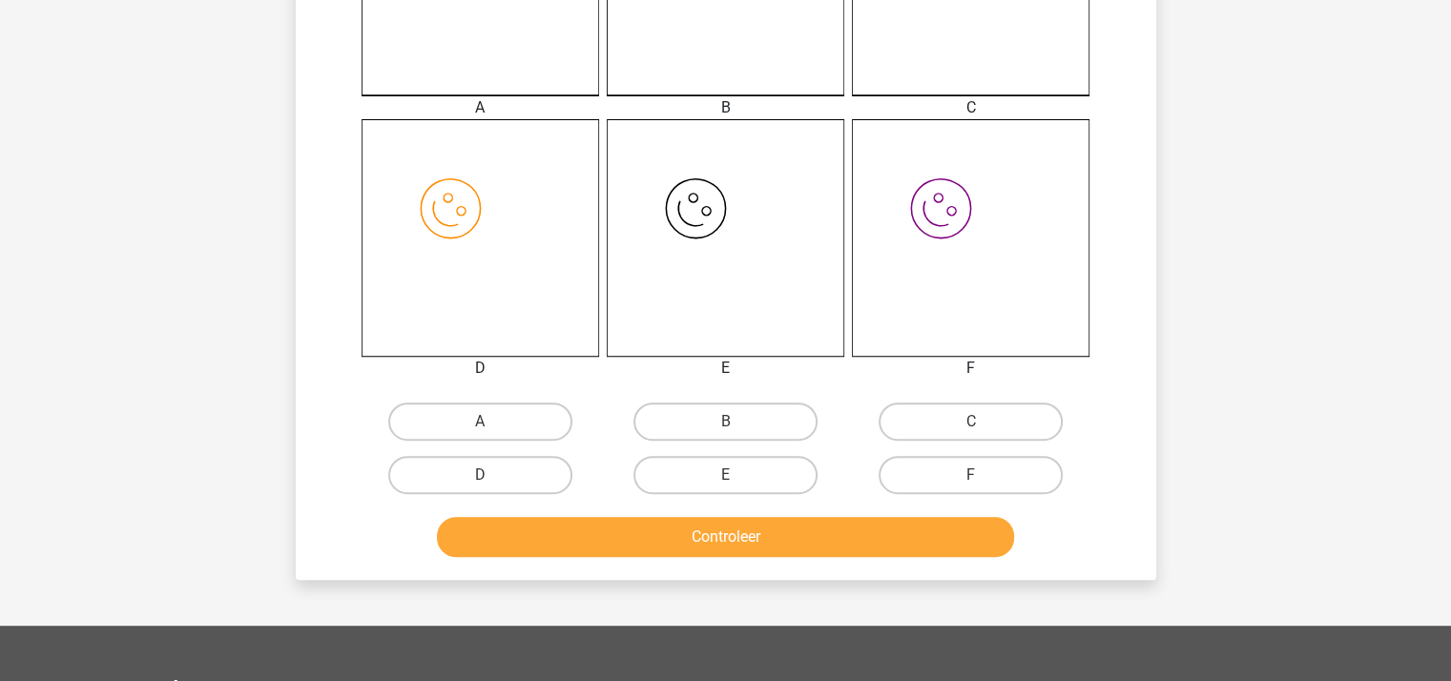
scroll to position [660, 0]
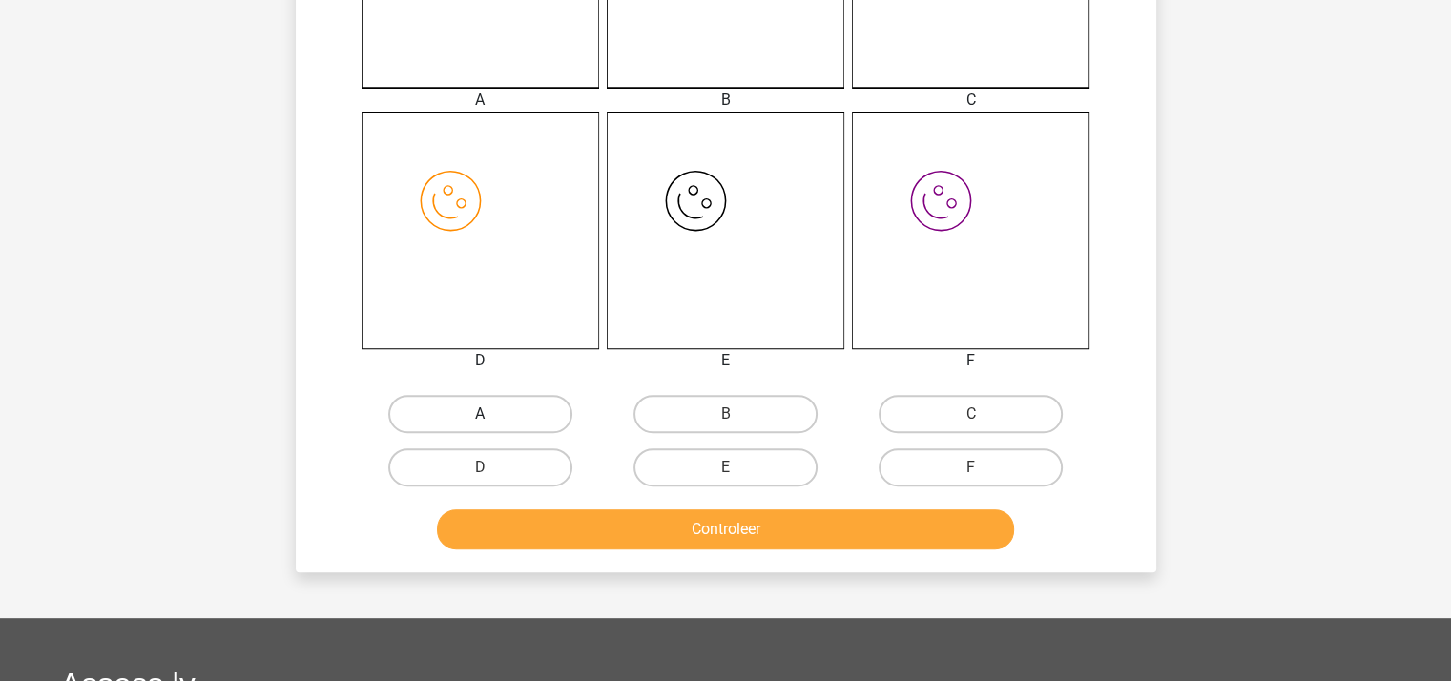
click at [504, 416] on label "A" at bounding box center [480, 414] width 184 height 38
click at [492, 416] on input "A" at bounding box center [486, 420] width 12 height 12
radio input "true"
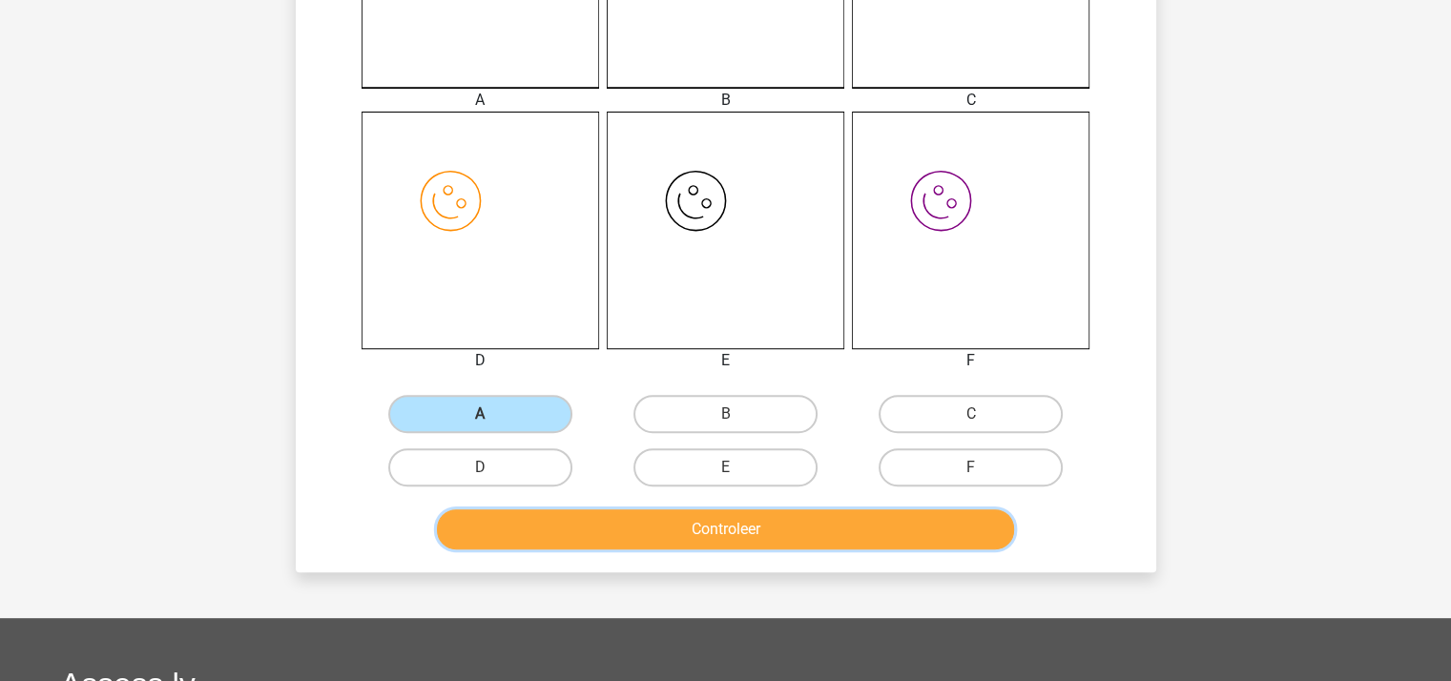
click at [644, 524] on button "Controleer" at bounding box center [725, 529] width 577 height 40
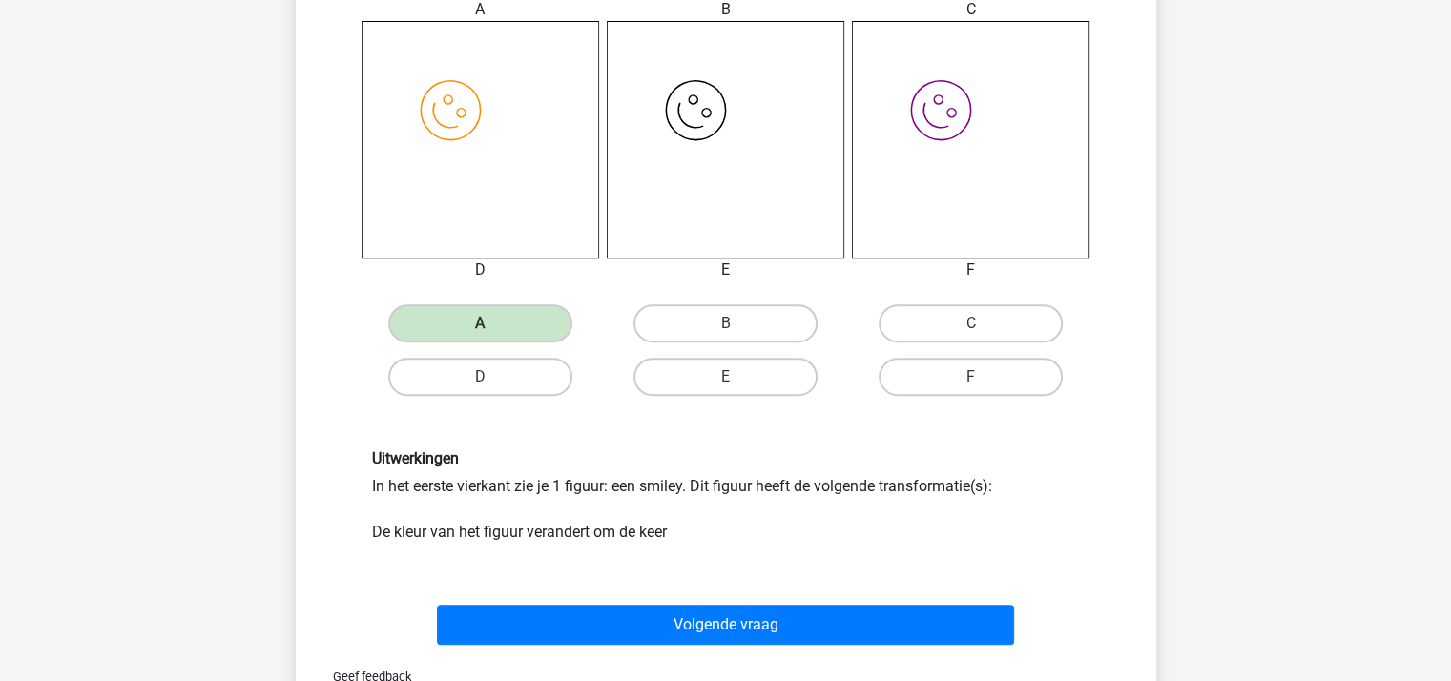
scroll to position [946, 0]
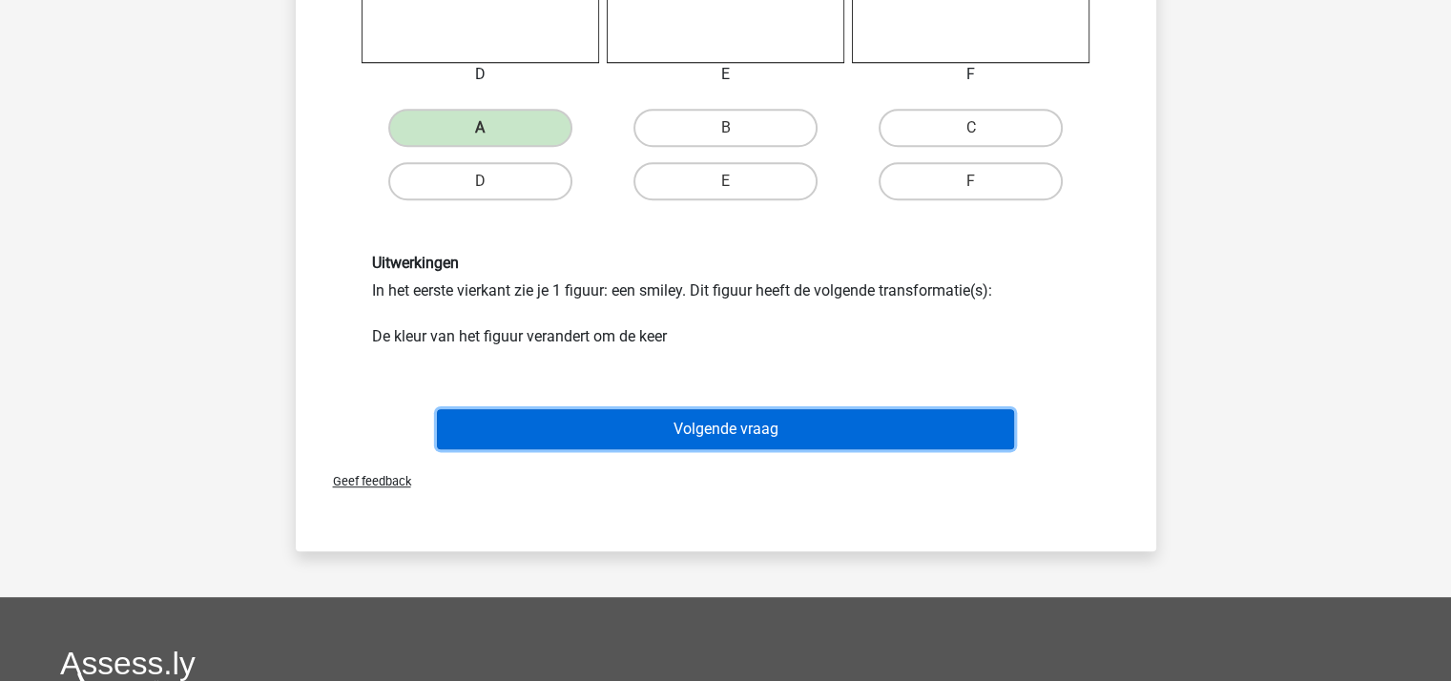
click at [800, 414] on button "Volgende vraag" at bounding box center [725, 429] width 577 height 40
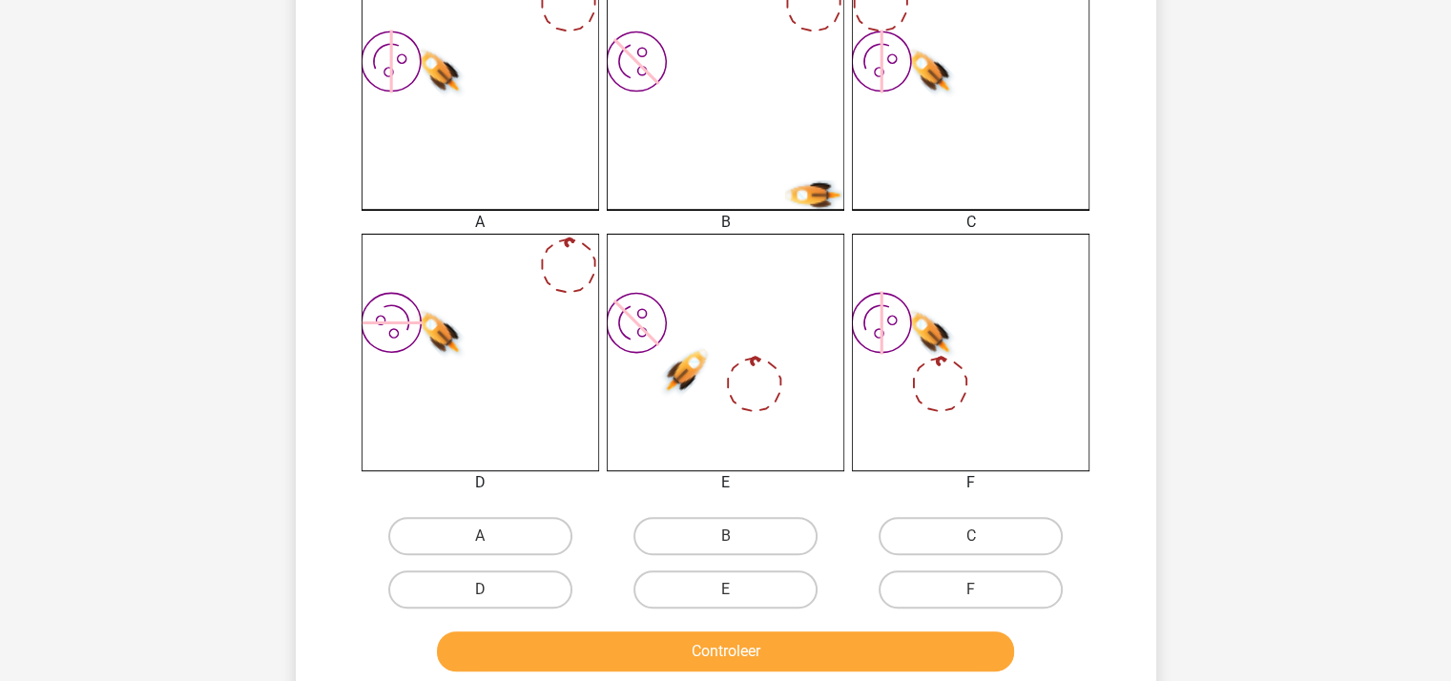
scroll to position [660, 0]
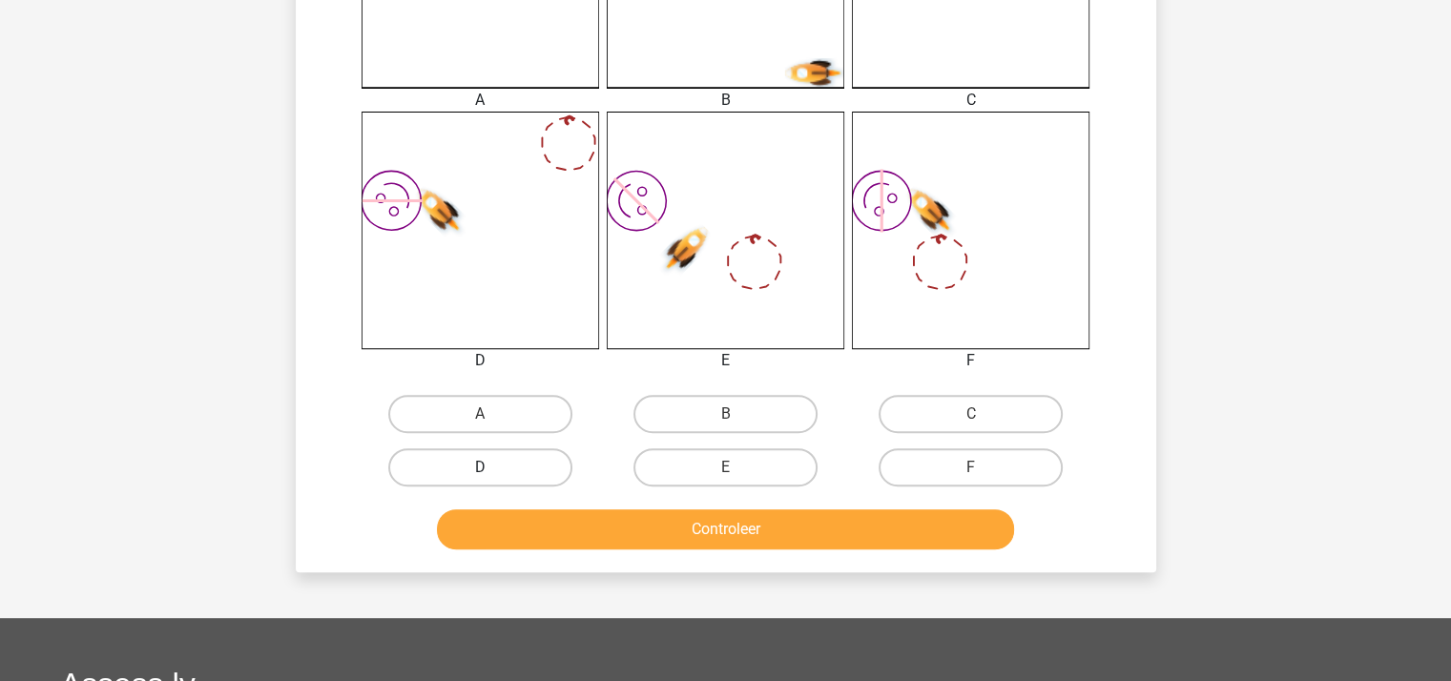
click at [526, 457] on label "D" at bounding box center [480, 467] width 184 height 38
click at [492, 467] on input "D" at bounding box center [486, 473] width 12 height 12
radio input "true"
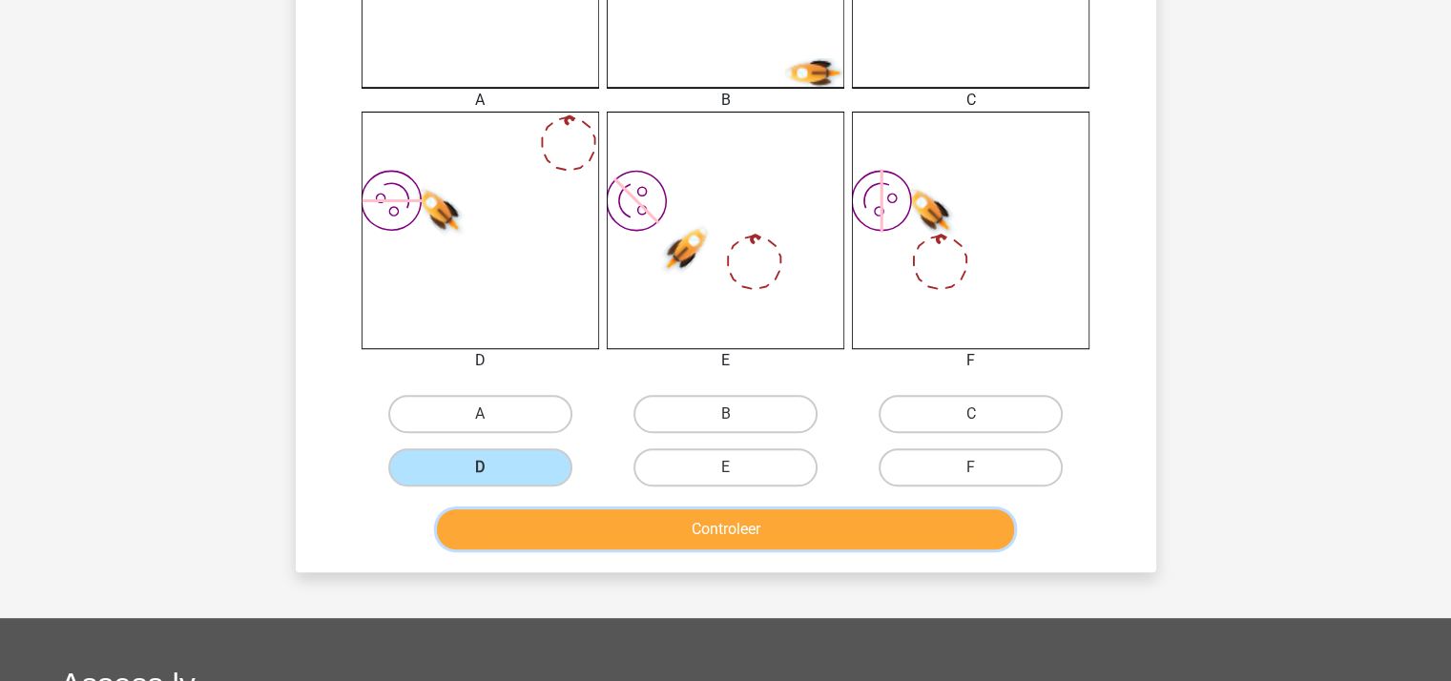
click at [582, 523] on button "Controleer" at bounding box center [725, 529] width 577 height 40
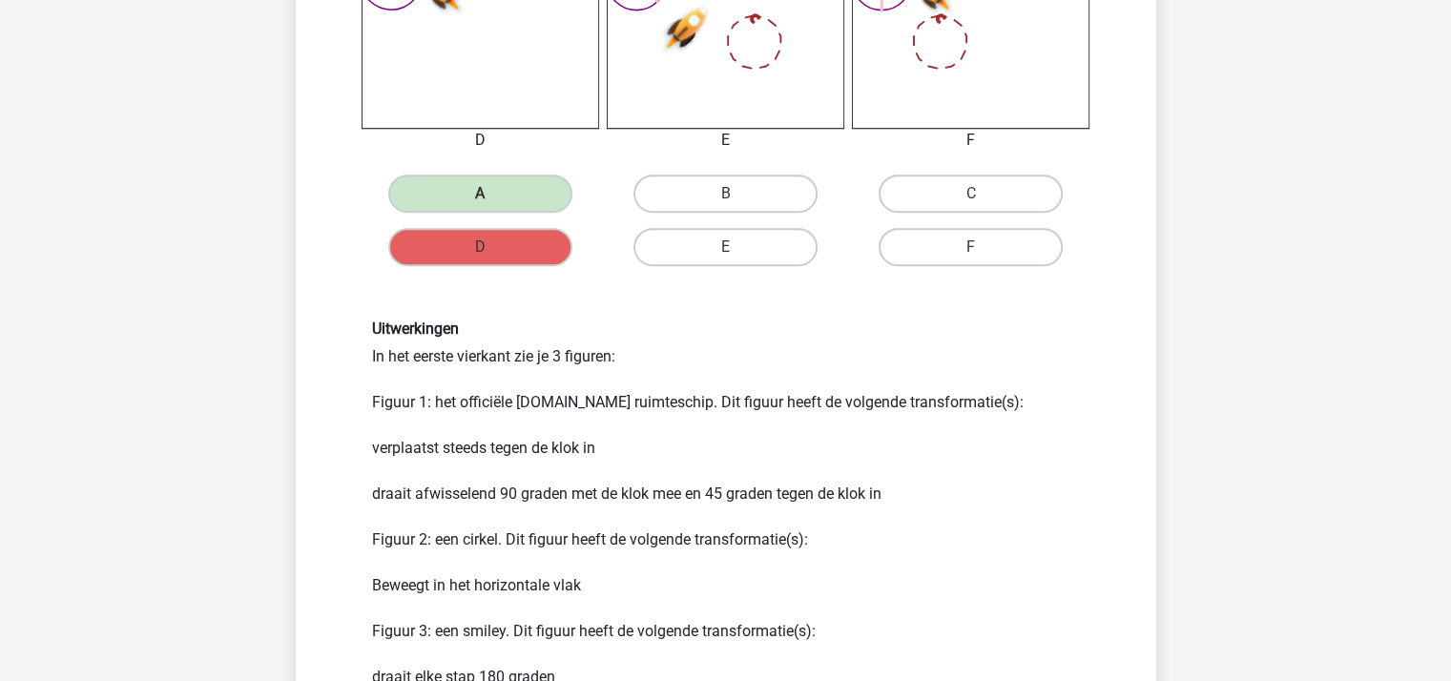
scroll to position [1041, 0]
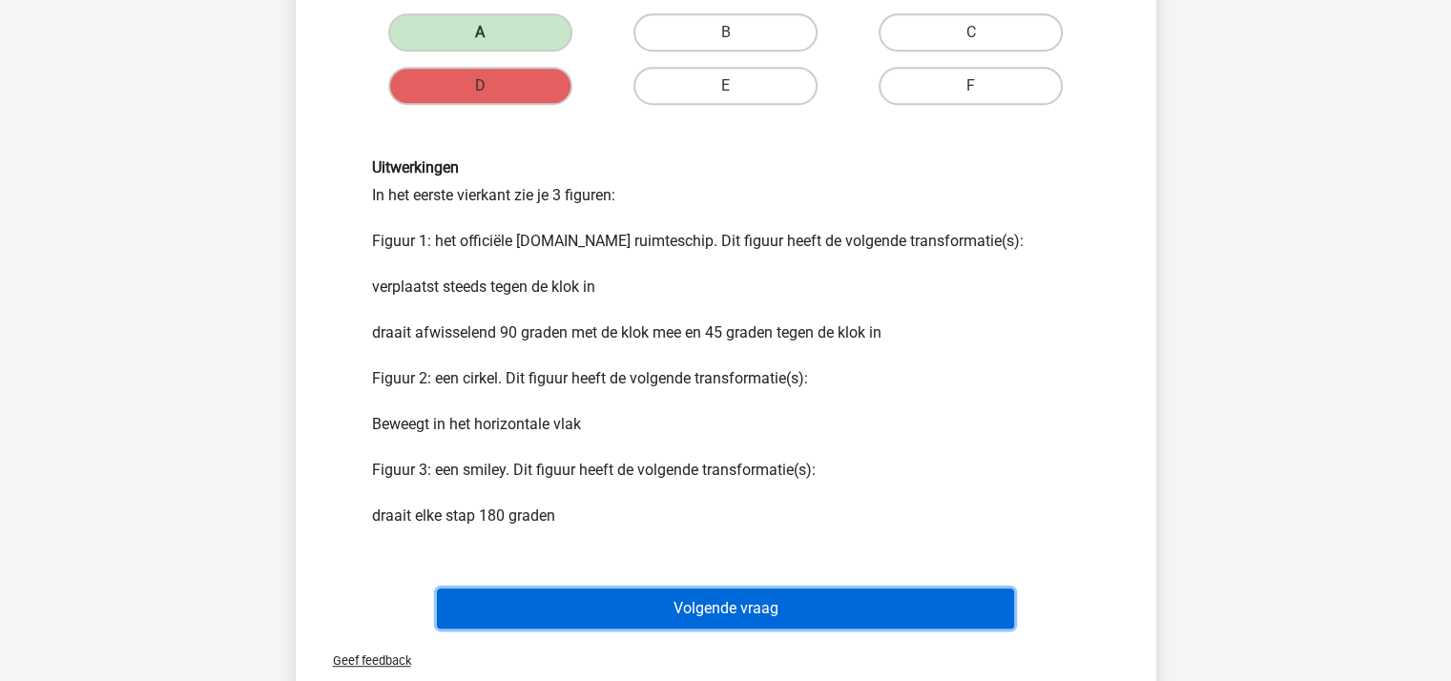
click at [819, 590] on button "Volgende vraag" at bounding box center [725, 608] width 577 height 40
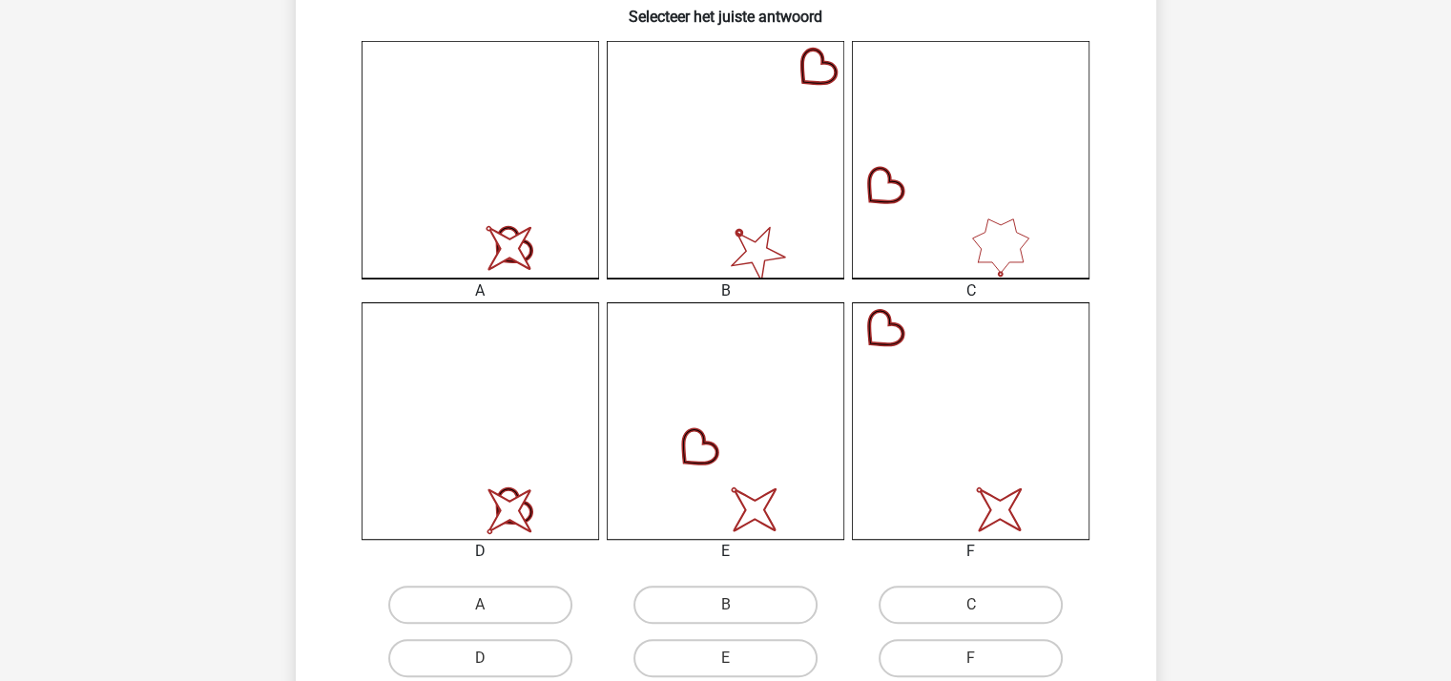
scroll to position [755, 0]
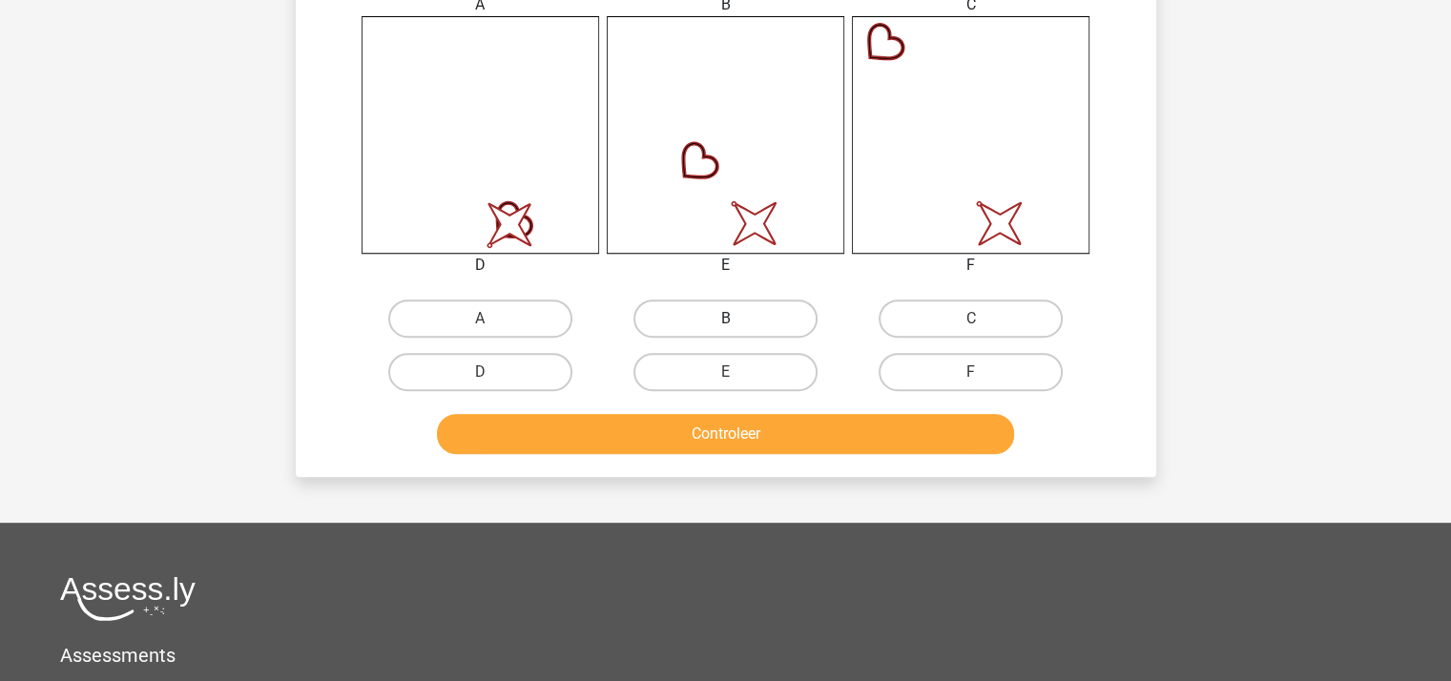
click at [728, 315] on label "B" at bounding box center [725, 318] width 184 height 38
click at [728, 319] on input "B" at bounding box center [731, 325] width 12 height 12
radio input "true"
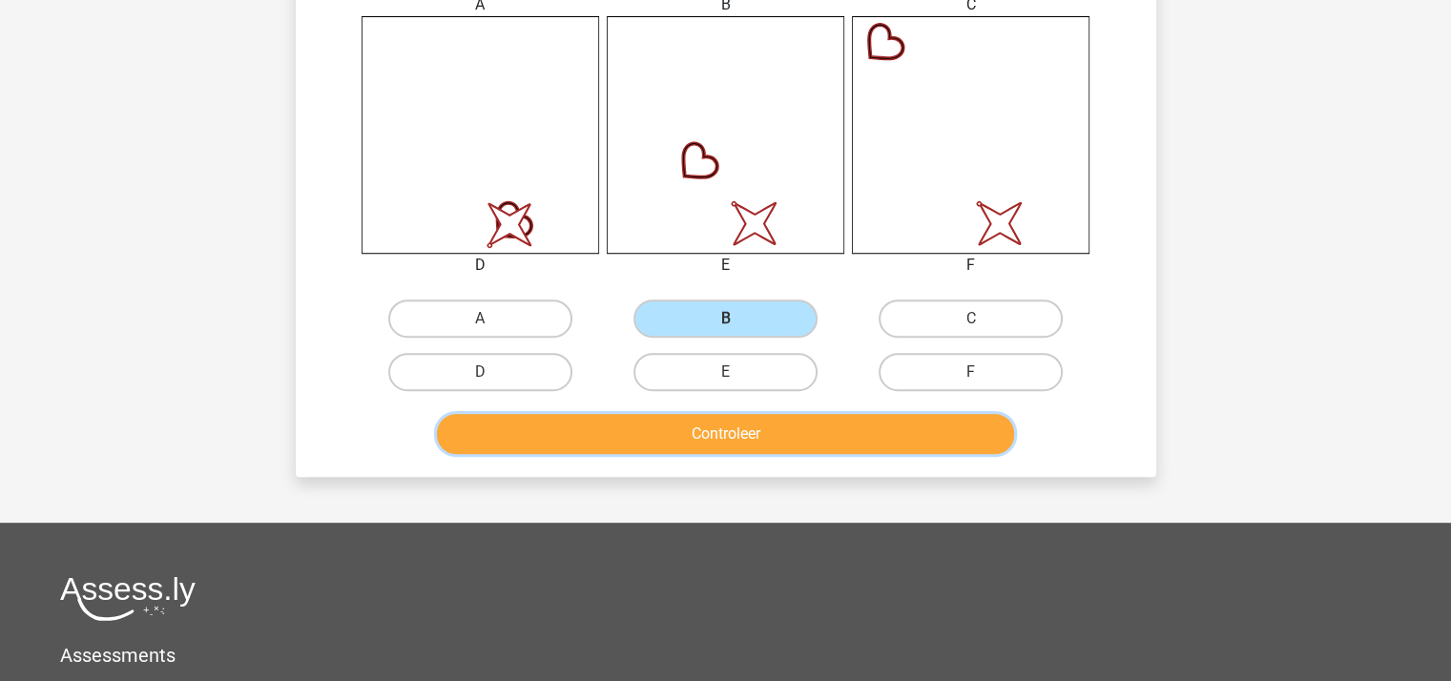
click at [736, 418] on button "Controleer" at bounding box center [725, 434] width 577 height 40
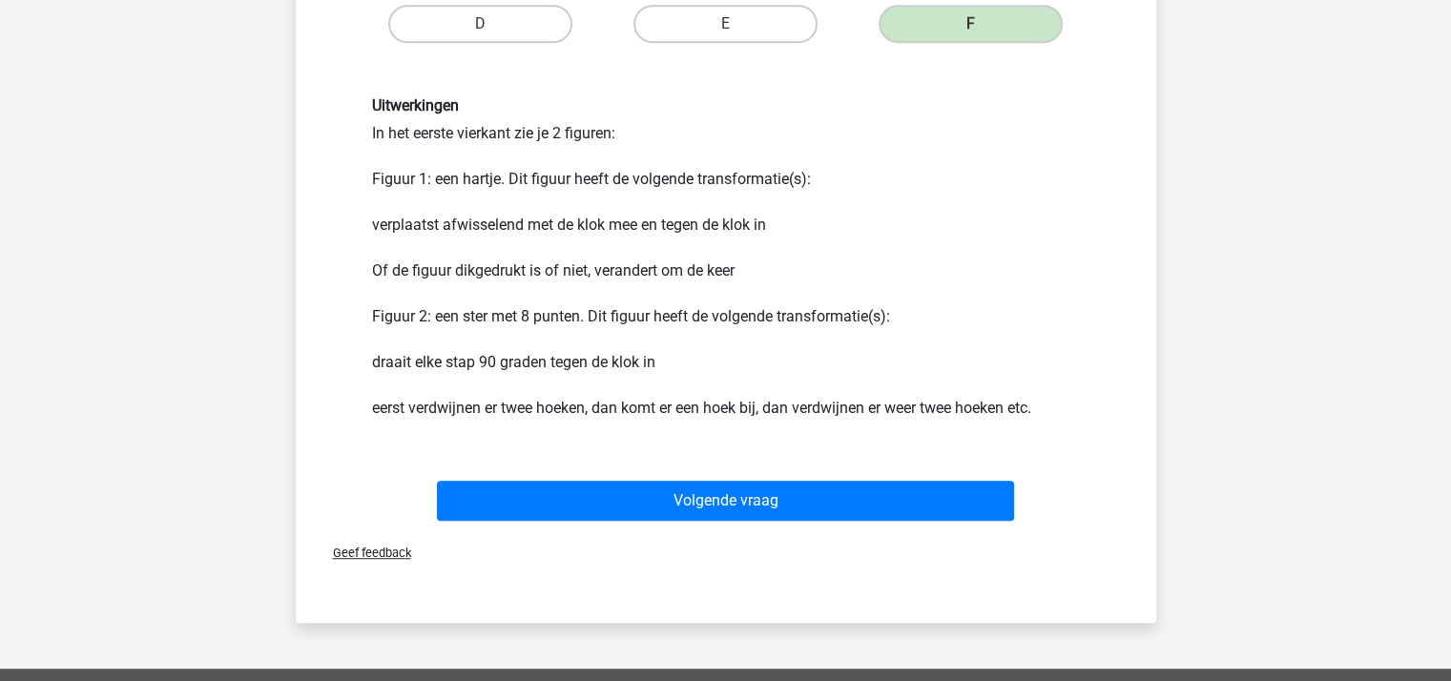
scroll to position [1328, 0]
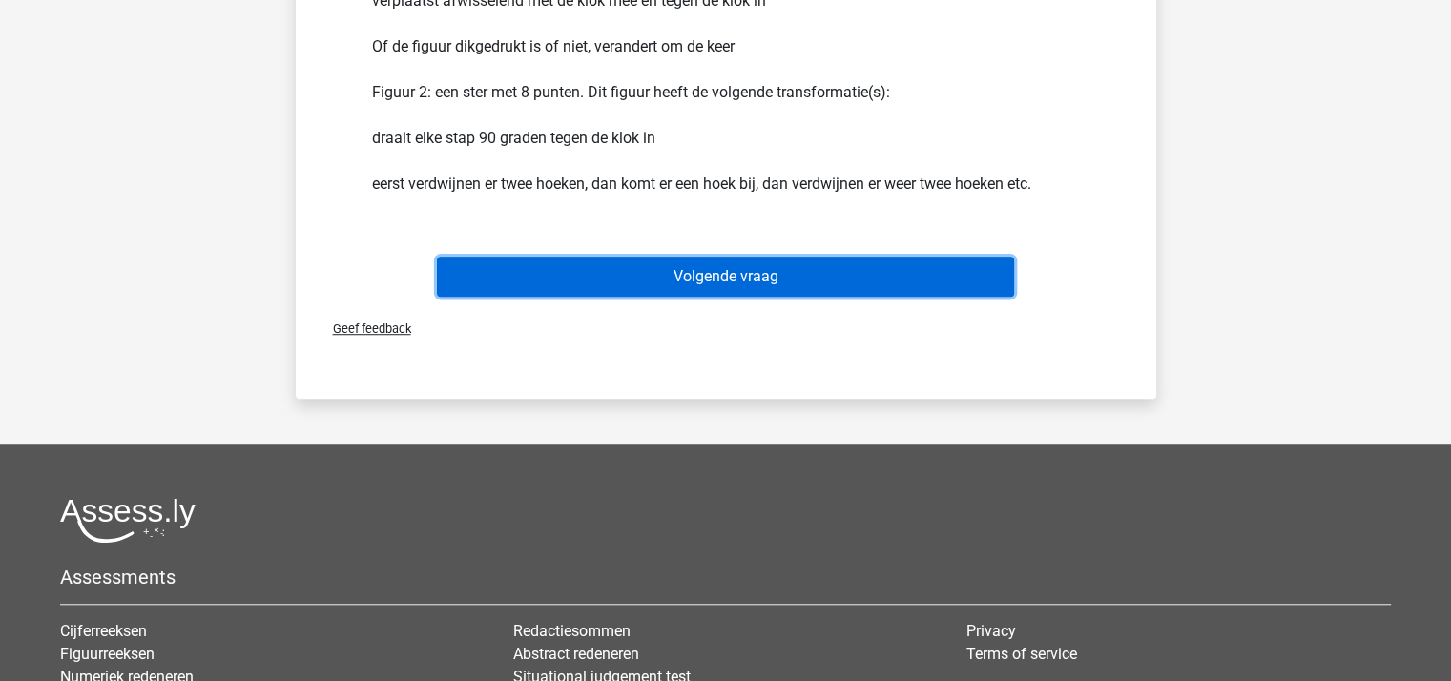
click at [773, 266] on button "Volgende vraag" at bounding box center [725, 277] width 577 height 40
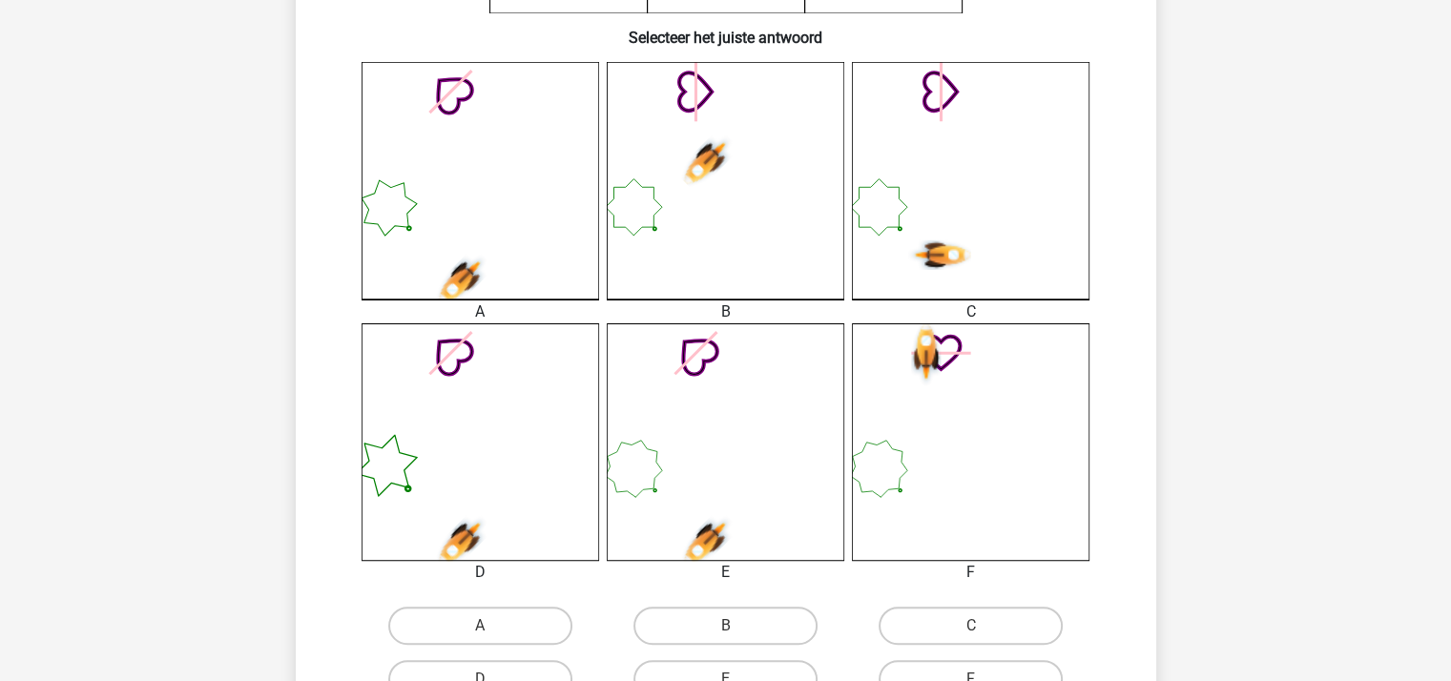
scroll to position [755, 0]
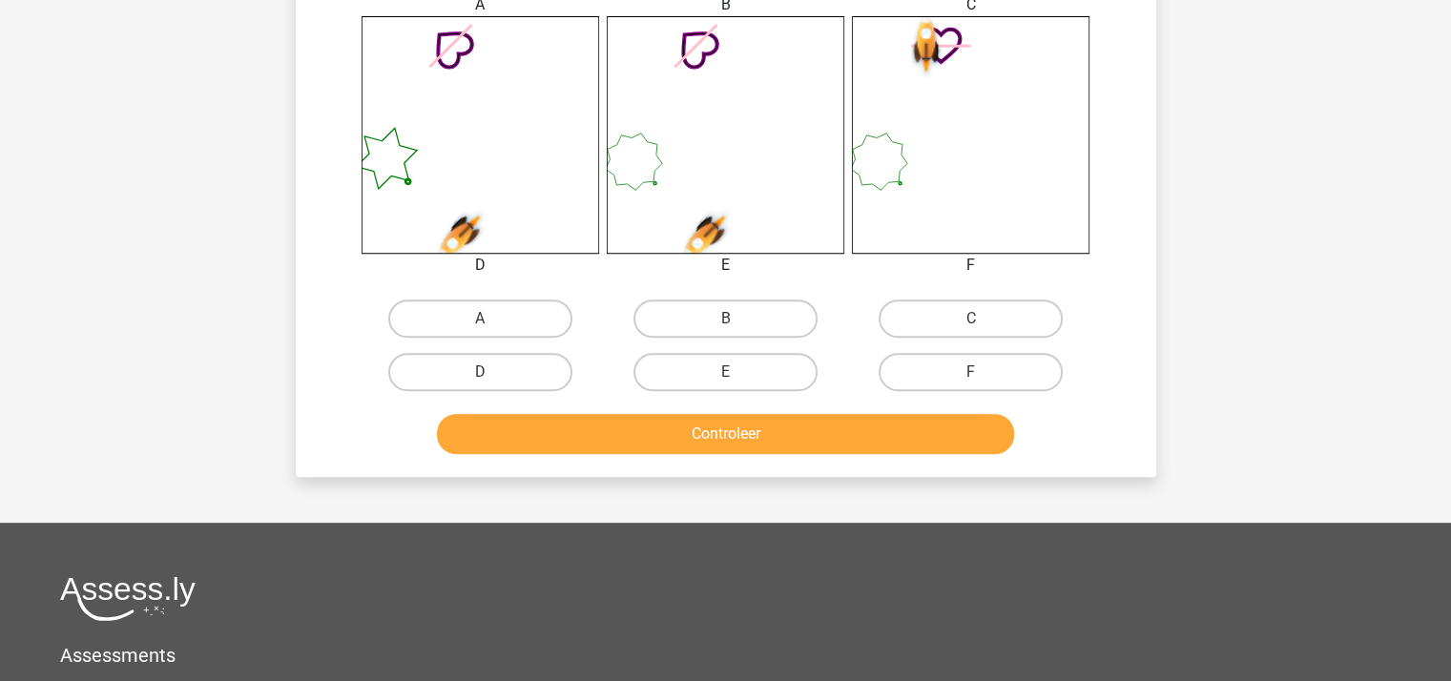
click at [726, 320] on input "B" at bounding box center [731, 325] width 12 height 12
radio input "true"
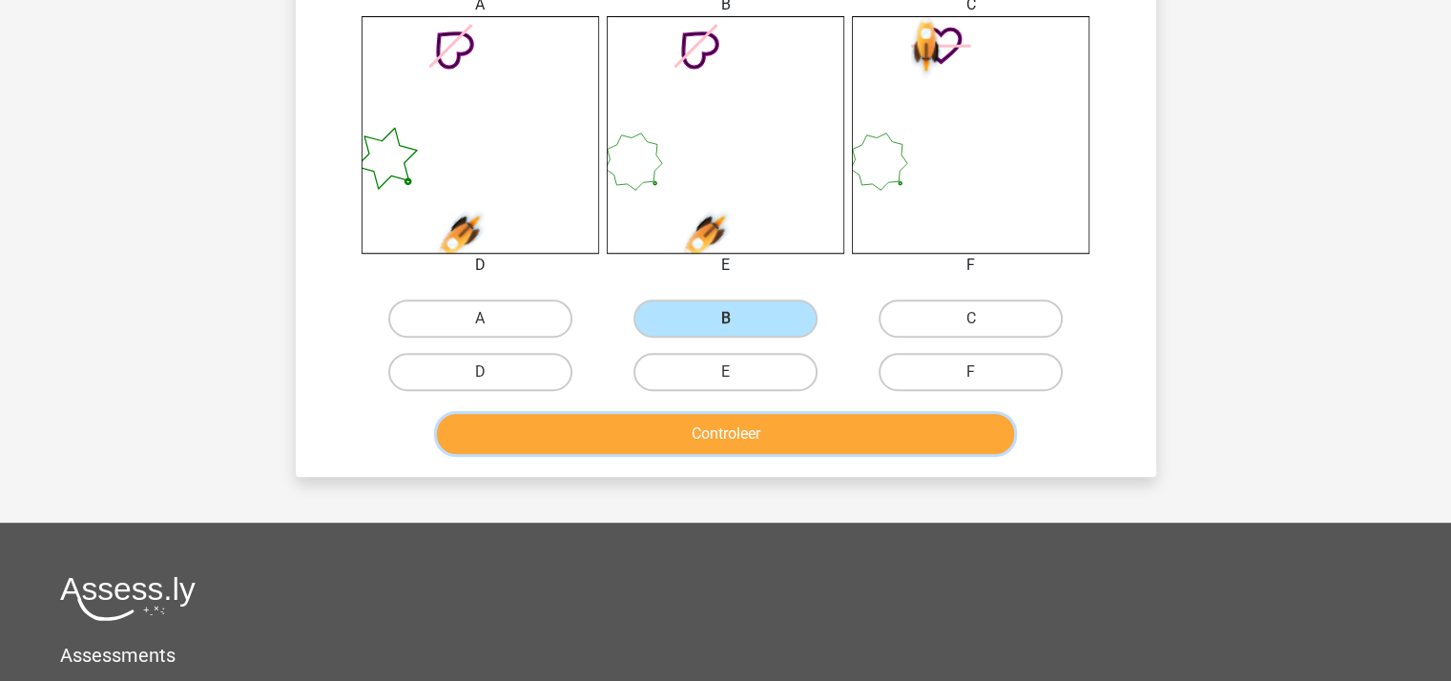
click at [725, 434] on button "Controleer" at bounding box center [725, 434] width 577 height 40
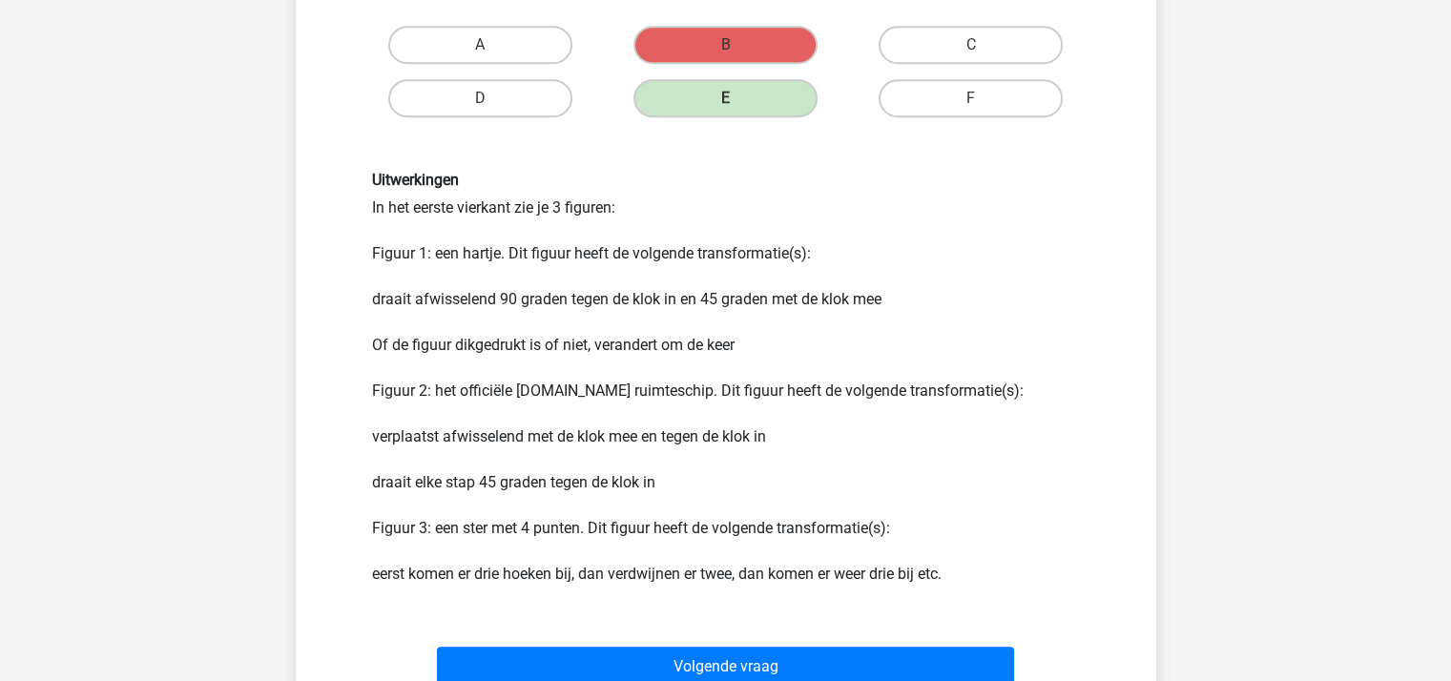
scroll to position [1049, 0]
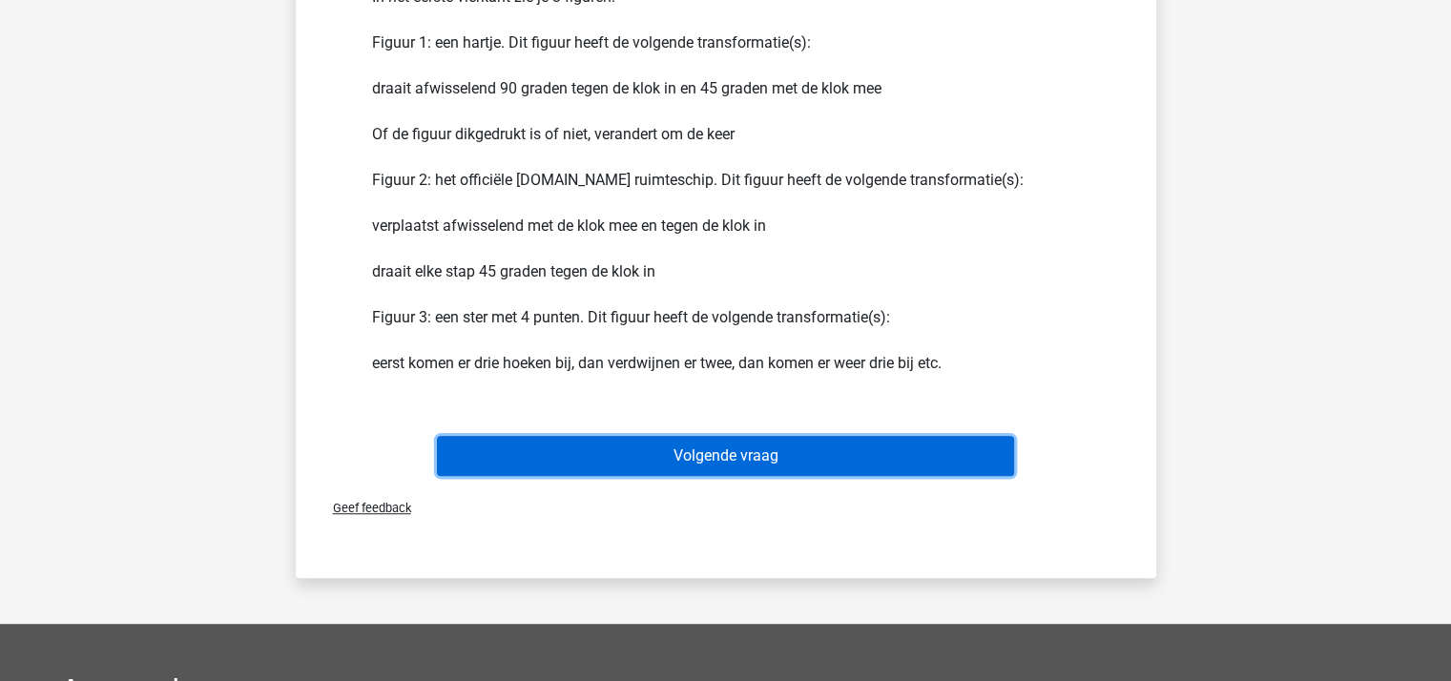
click at [759, 444] on button "Volgende vraag" at bounding box center [725, 456] width 577 height 40
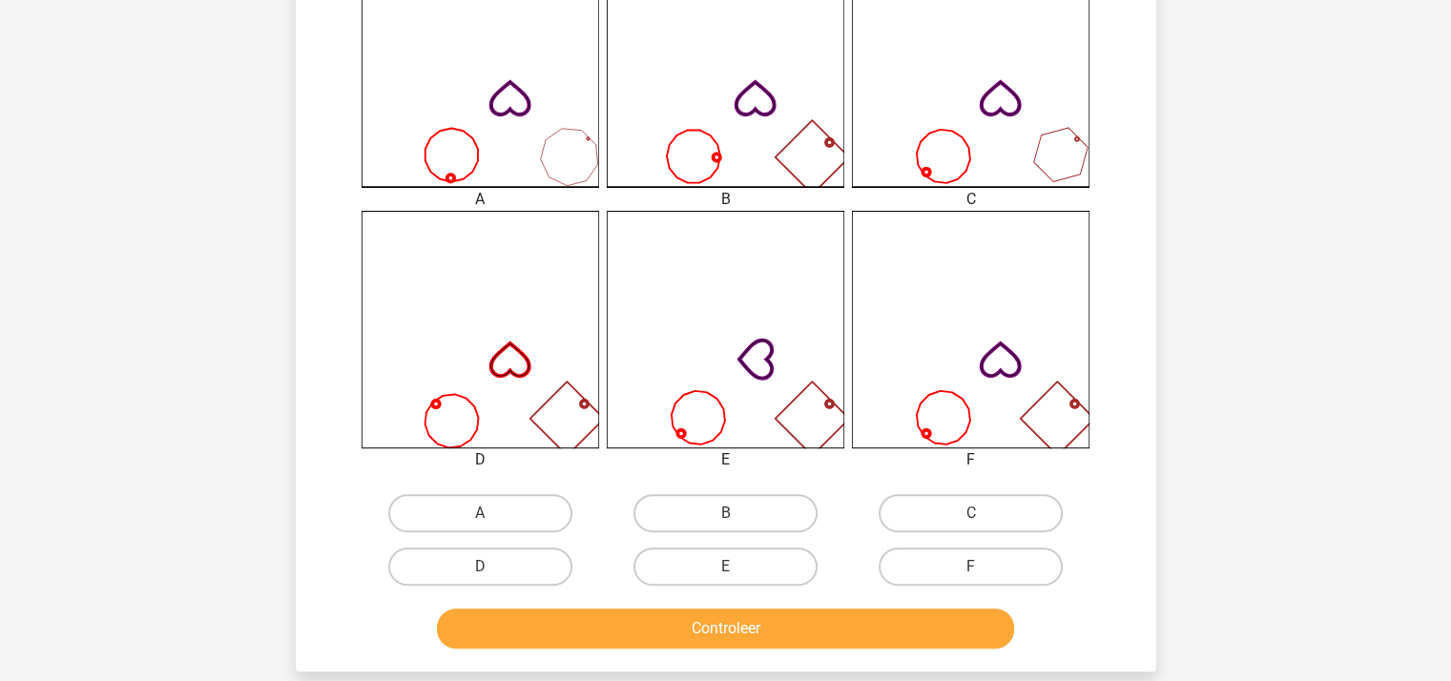
scroll to position [565, 0]
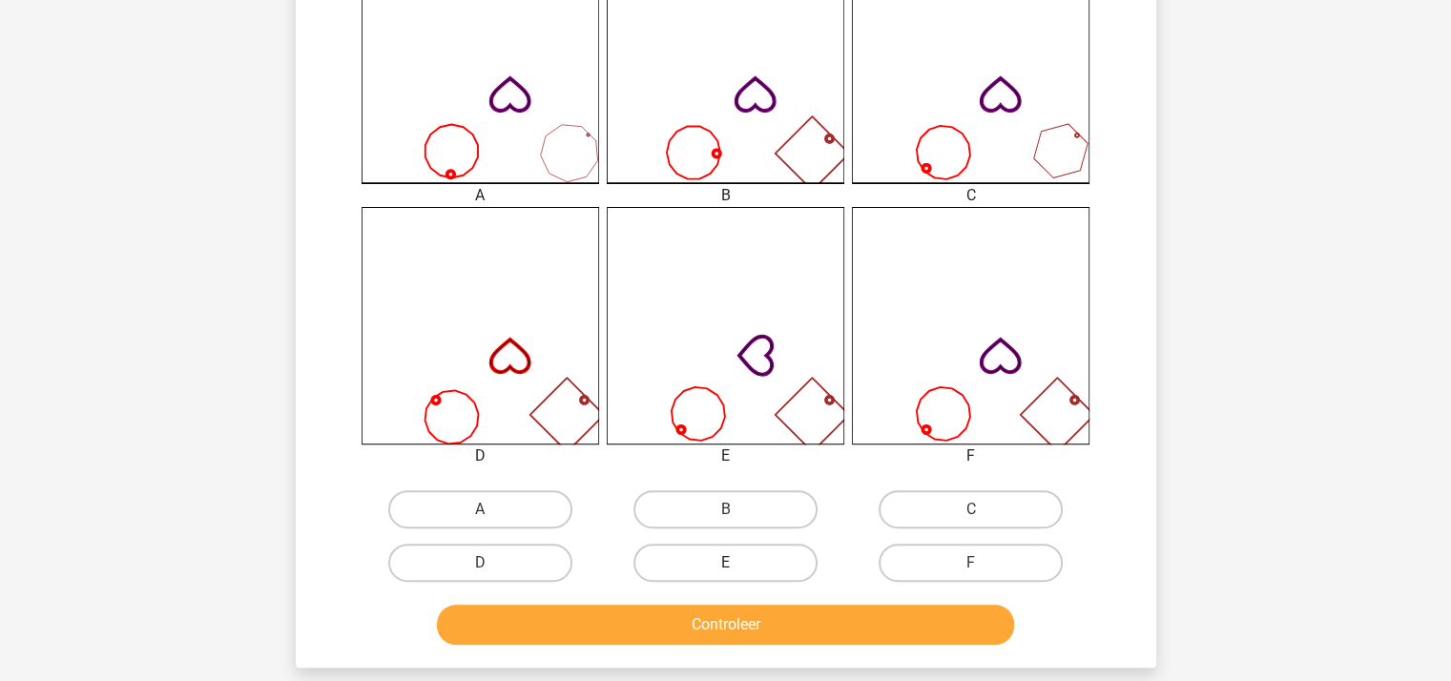
drag, startPoint x: 758, startPoint y: 553, endPoint x: 755, endPoint y: 567, distance: 13.7
click at [758, 556] on label "E" at bounding box center [725, 563] width 184 height 38
click at [737, 563] on input "E" at bounding box center [731, 569] width 12 height 12
radio input "true"
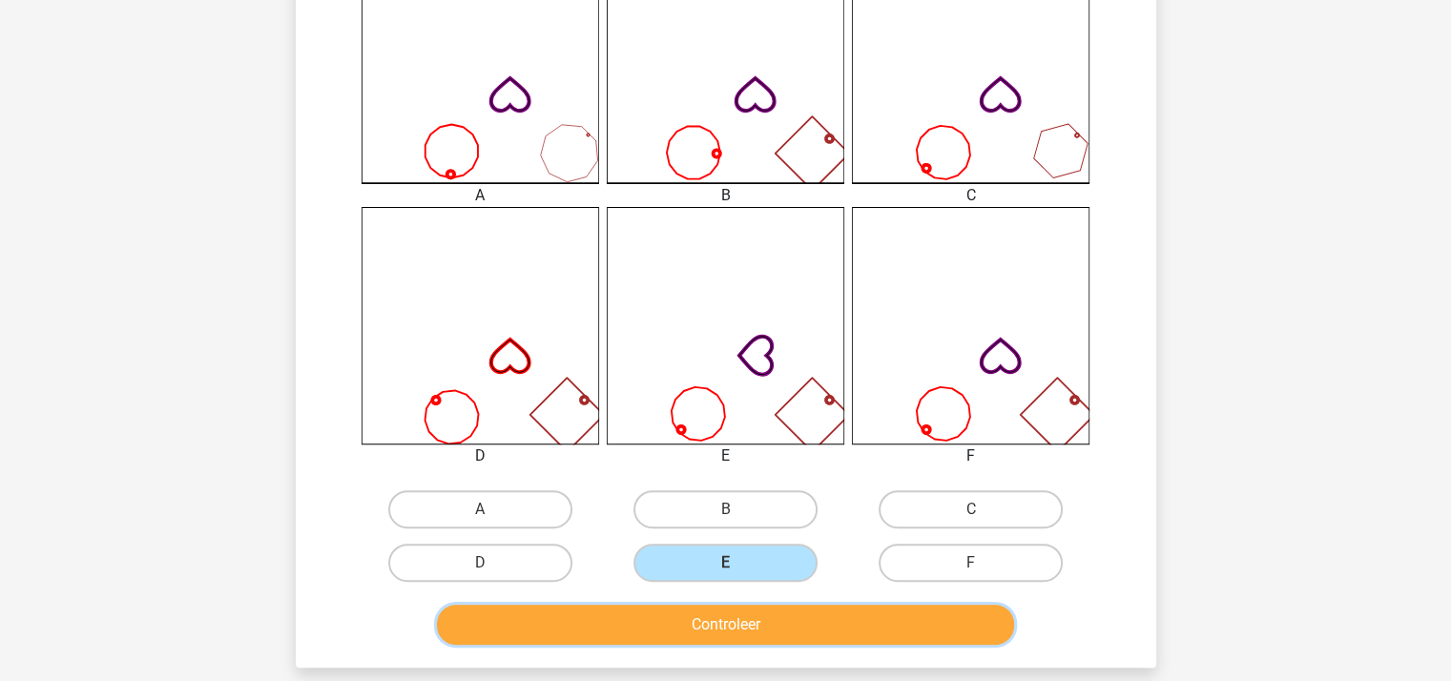
click at [748, 627] on button "Controleer" at bounding box center [725, 625] width 577 height 40
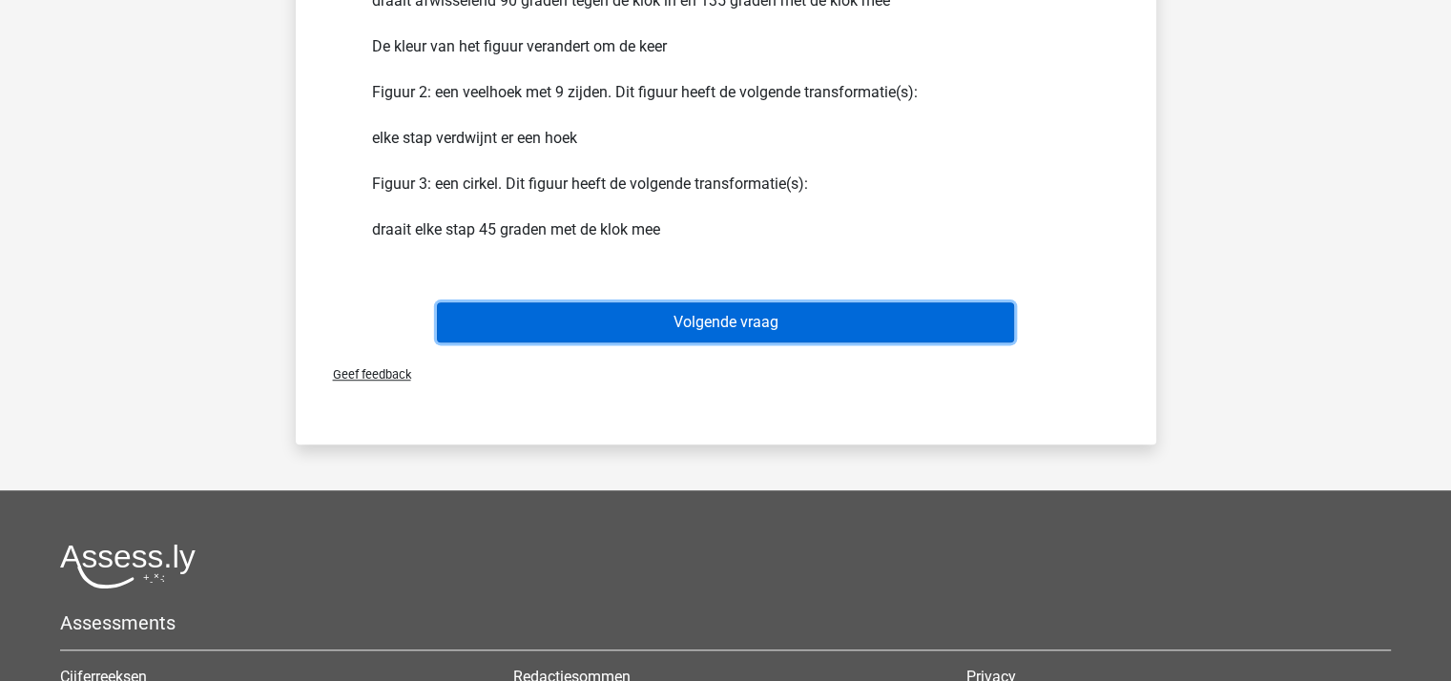
click at [722, 320] on button "Volgende vraag" at bounding box center [725, 322] width 577 height 40
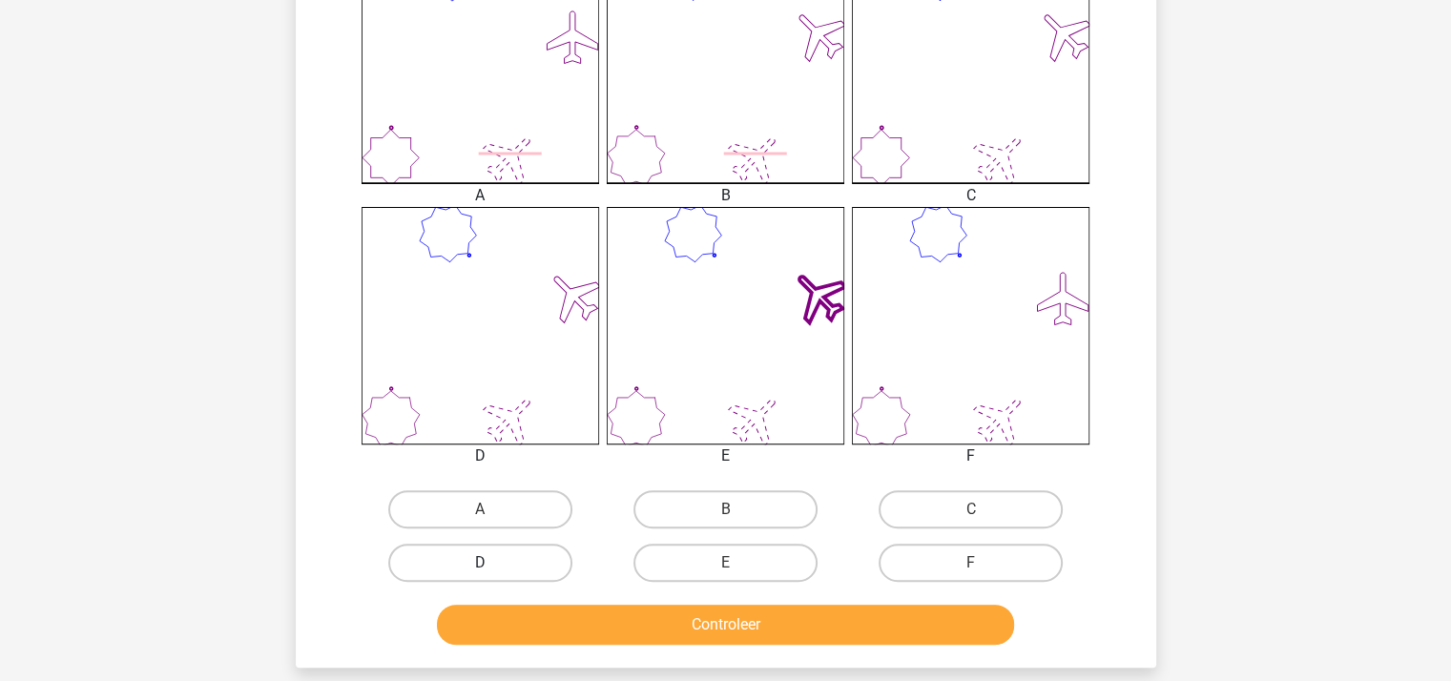
click at [533, 556] on label "D" at bounding box center [480, 563] width 184 height 38
click at [492, 563] on input "D" at bounding box center [486, 569] width 12 height 12
radio input "true"
click at [581, 596] on div "Controleer" at bounding box center [725, 620] width 799 height 63
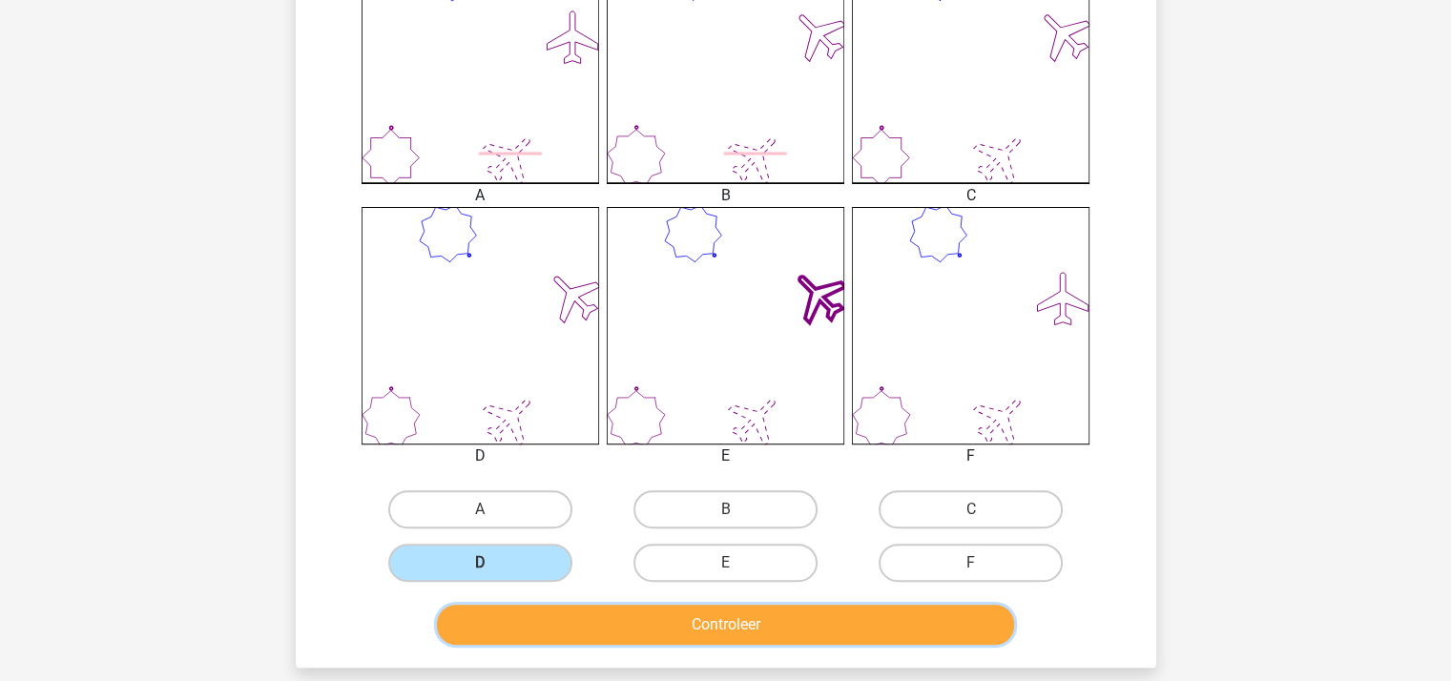
click at [599, 609] on button "Controleer" at bounding box center [725, 625] width 577 height 40
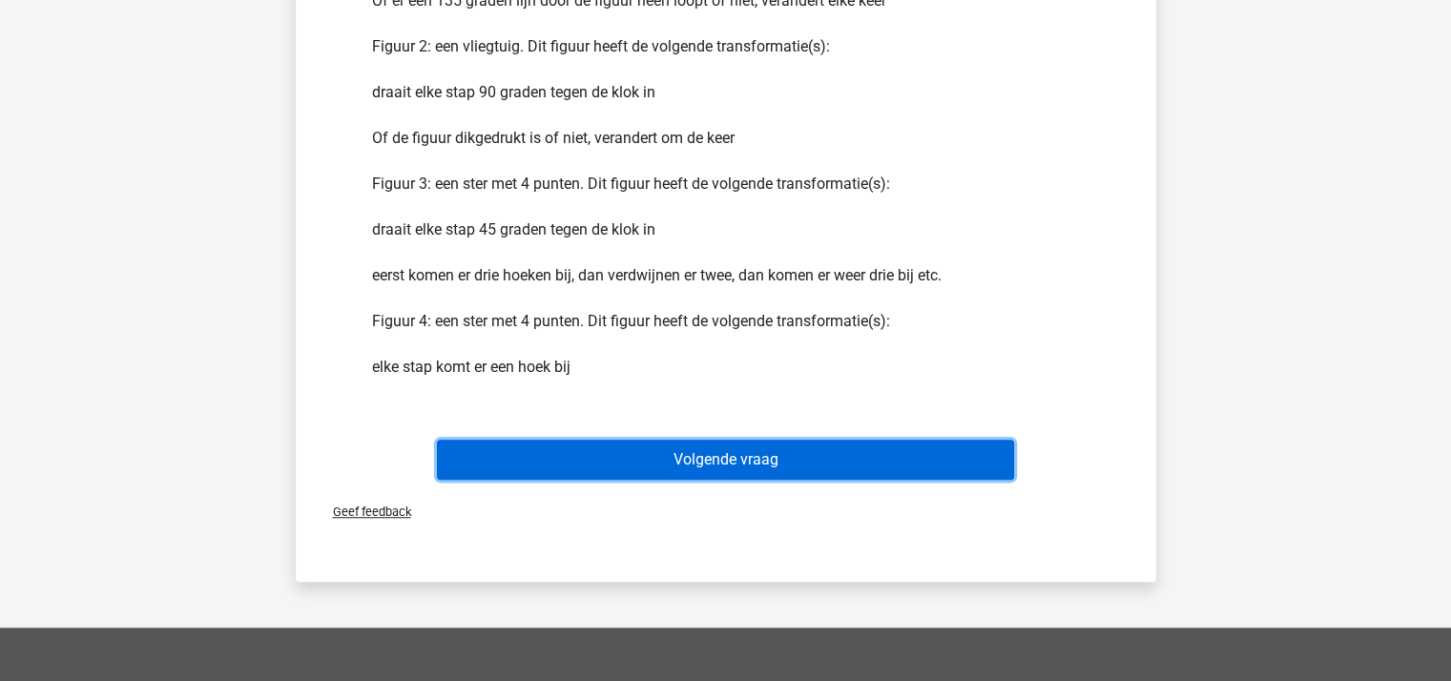
click at [731, 457] on button "Volgende vraag" at bounding box center [725, 460] width 577 height 40
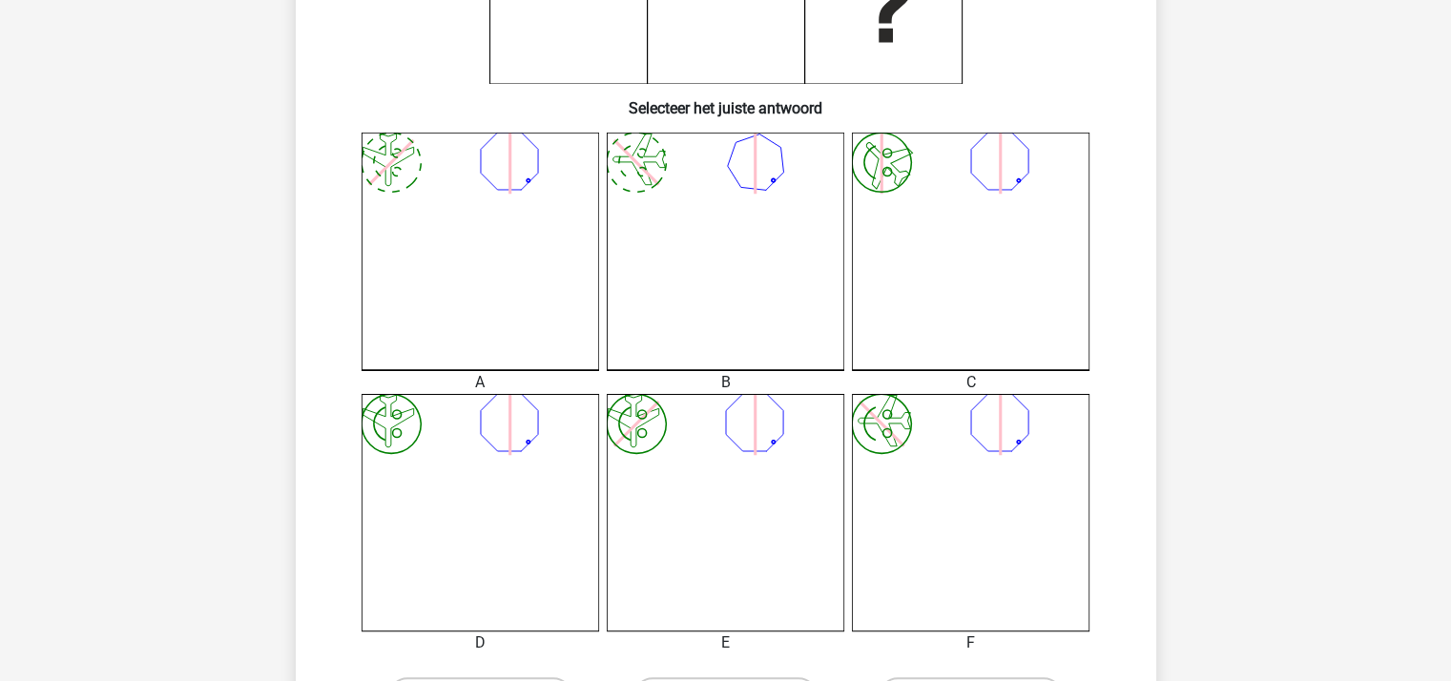
scroll to position [477, 0]
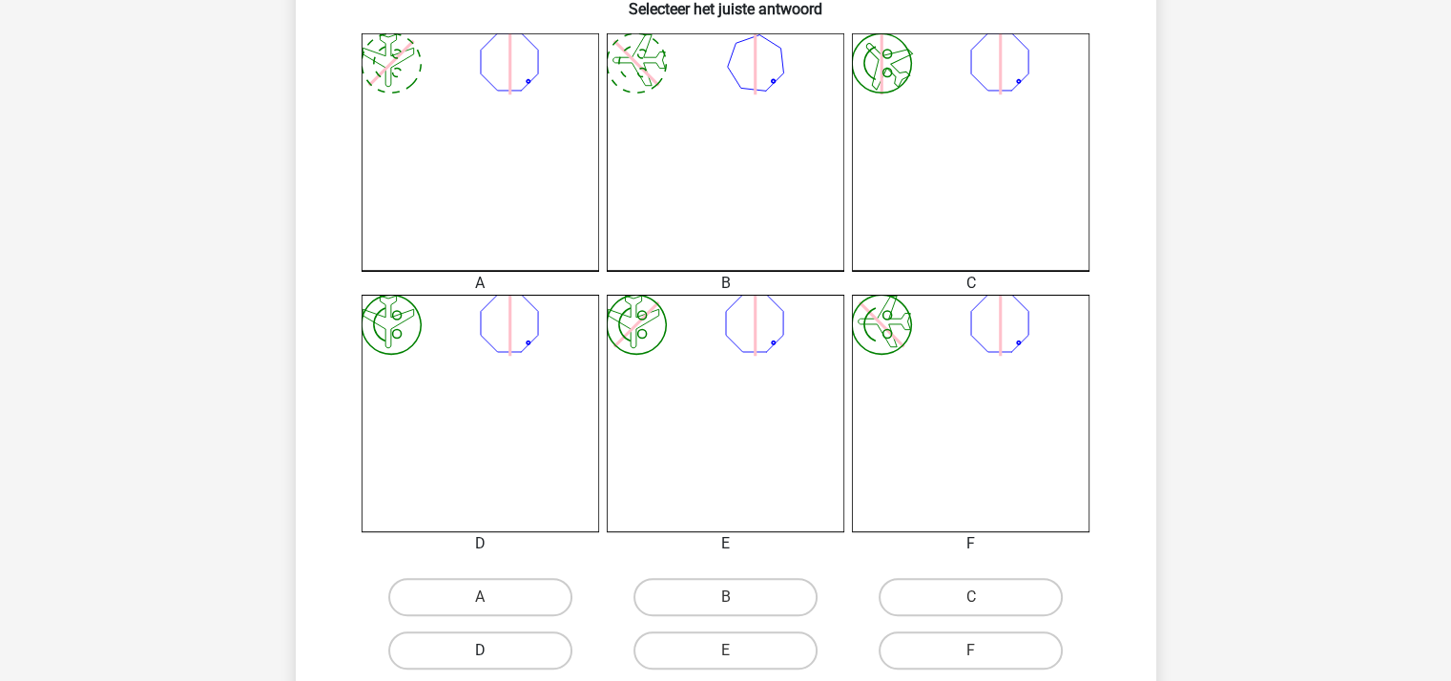
click at [461, 647] on label "D" at bounding box center [480, 650] width 184 height 38
click at [480, 650] on input "D" at bounding box center [486, 656] width 12 height 12
radio input "true"
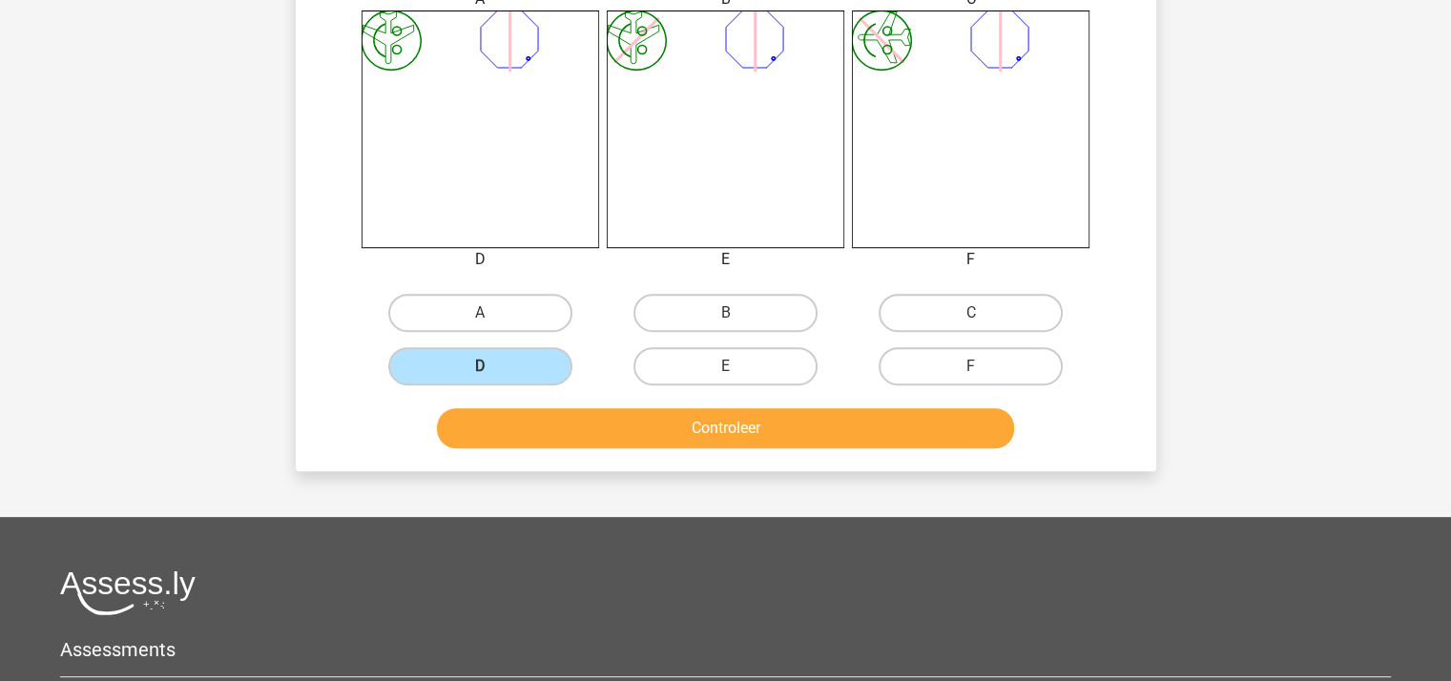
scroll to position [763, 0]
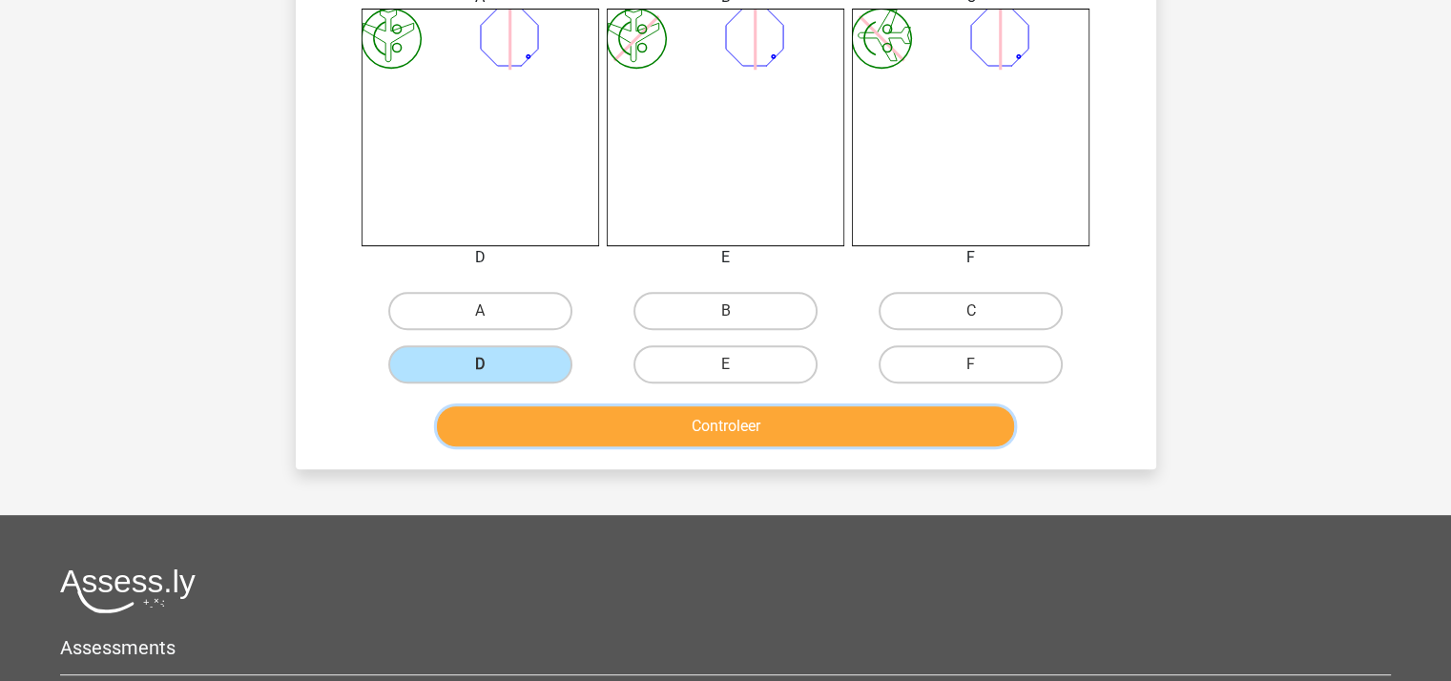
click at [664, 423] on button "Controleer" at bounding box center [725, 426] width 577 height 40
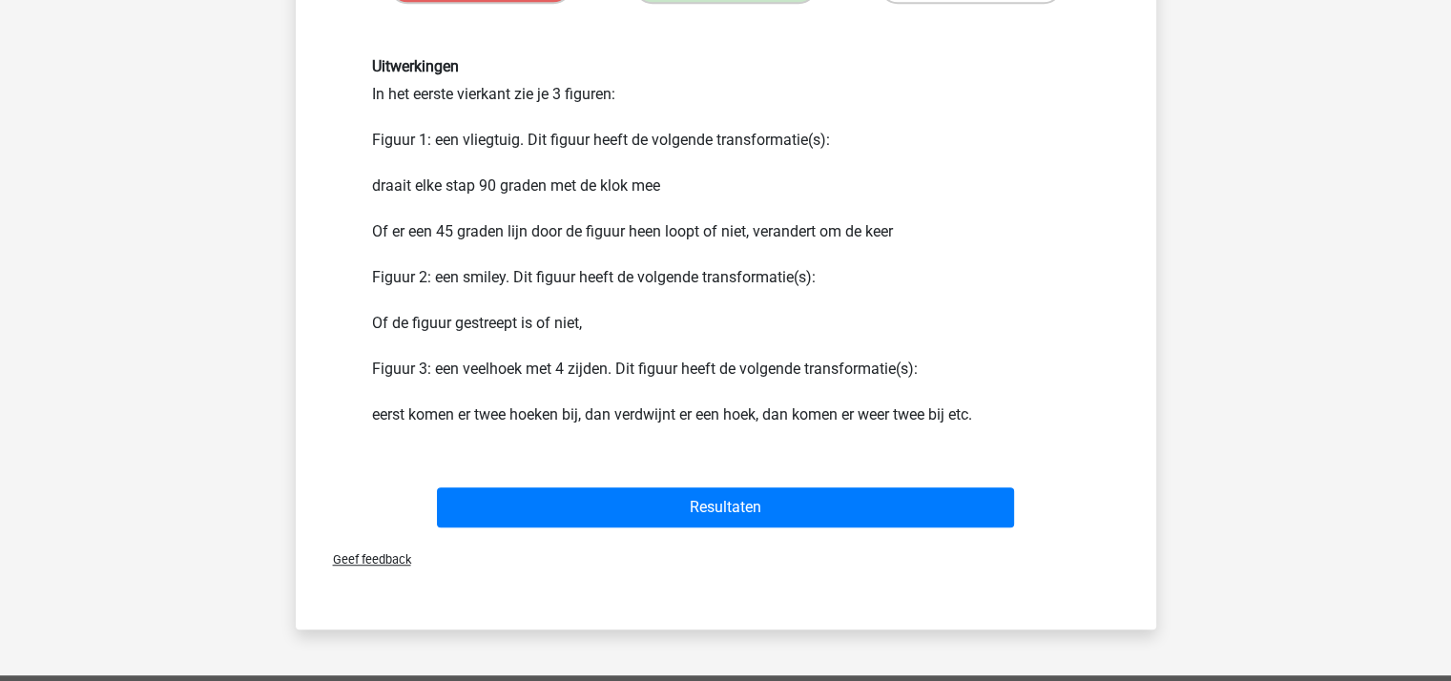
scroll to position [1144, 0]
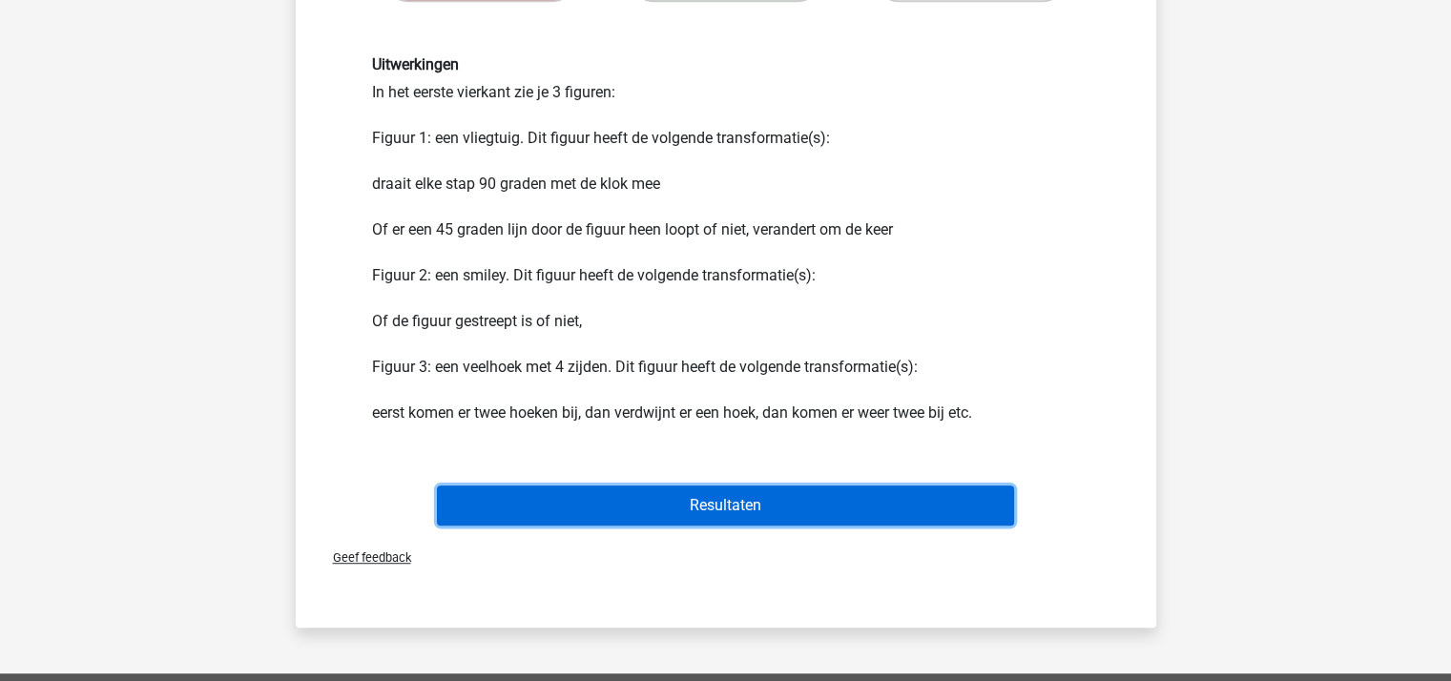
click at [659, 499] on button "Resultaten" at bounding box center [725, 505] width 577 height 40
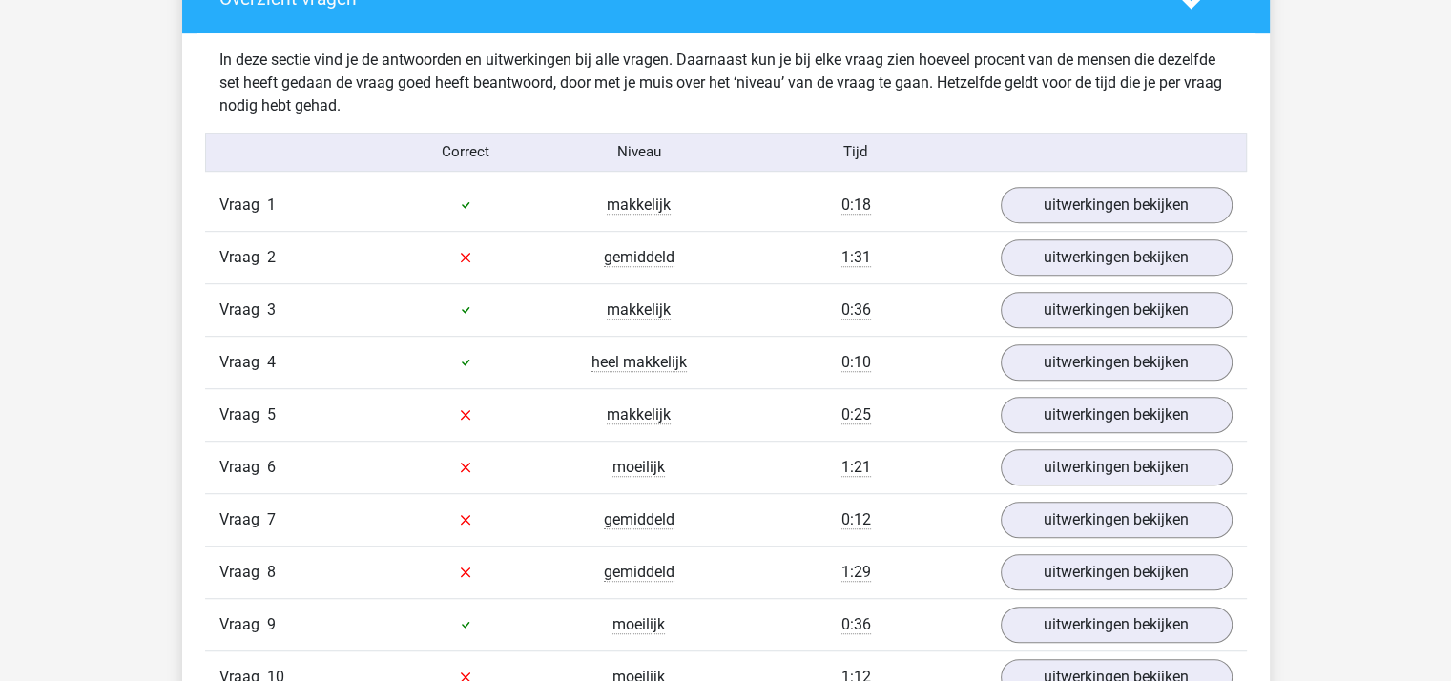
scroll to position [1144, 0]
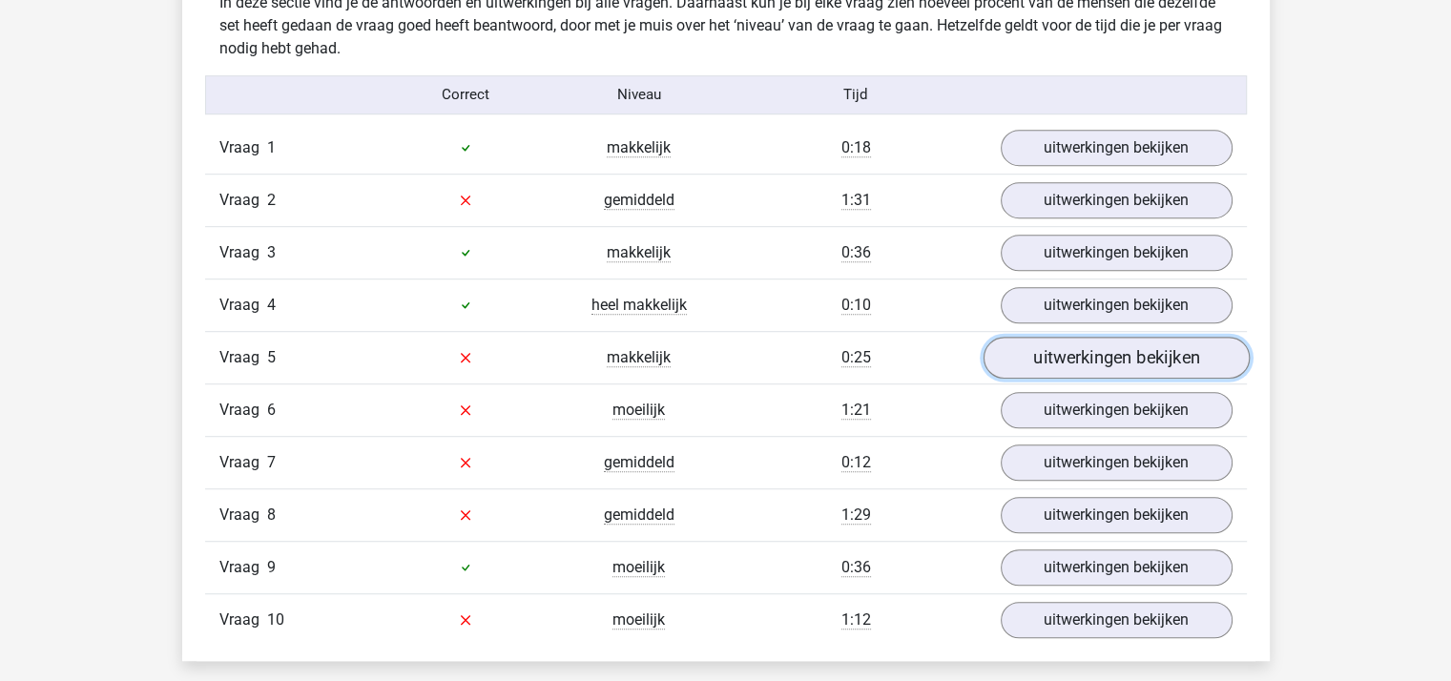
click at [1057, 345] on link "uitwerkingen bekijken" at bounding box center [1115, 358] width 266 height 42
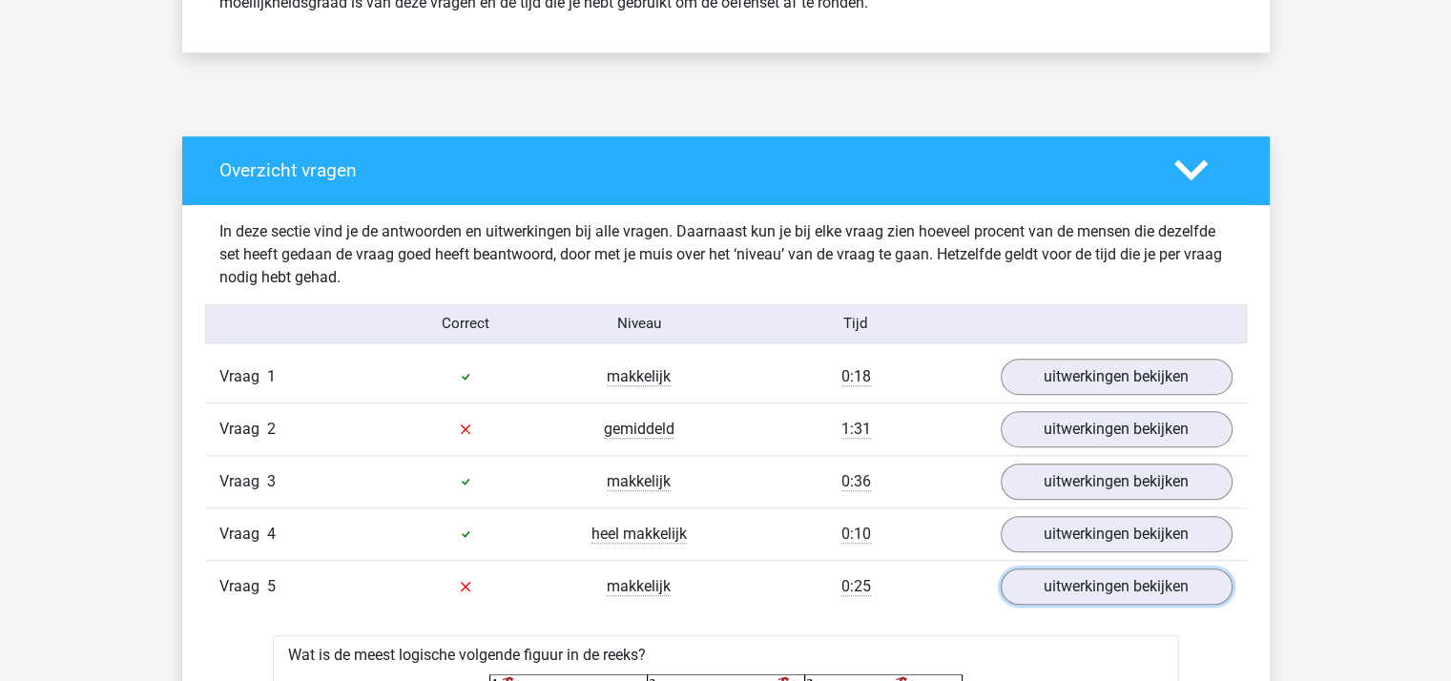
scroll to position [858, 0]
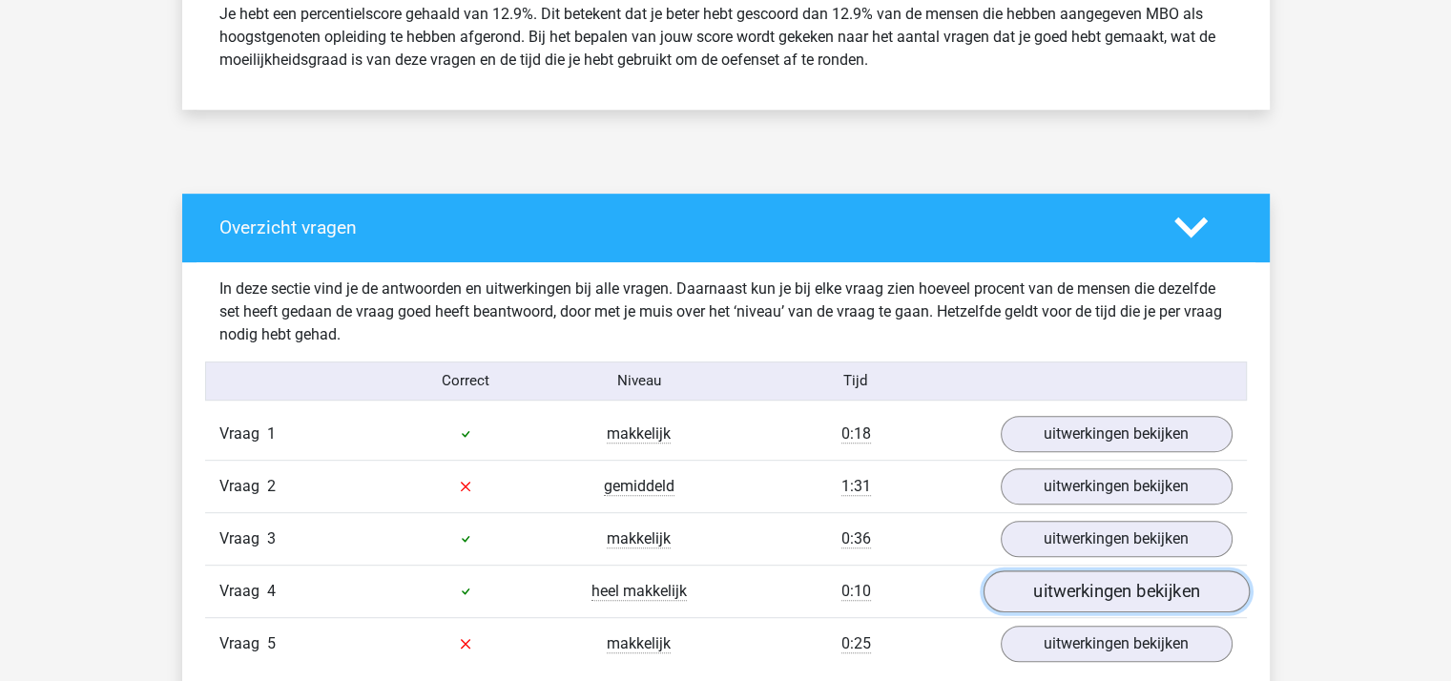
click at [1106, 585] on link "uitwerkingen bekijken" at bounding box center [1115, 591] width 266 height 42
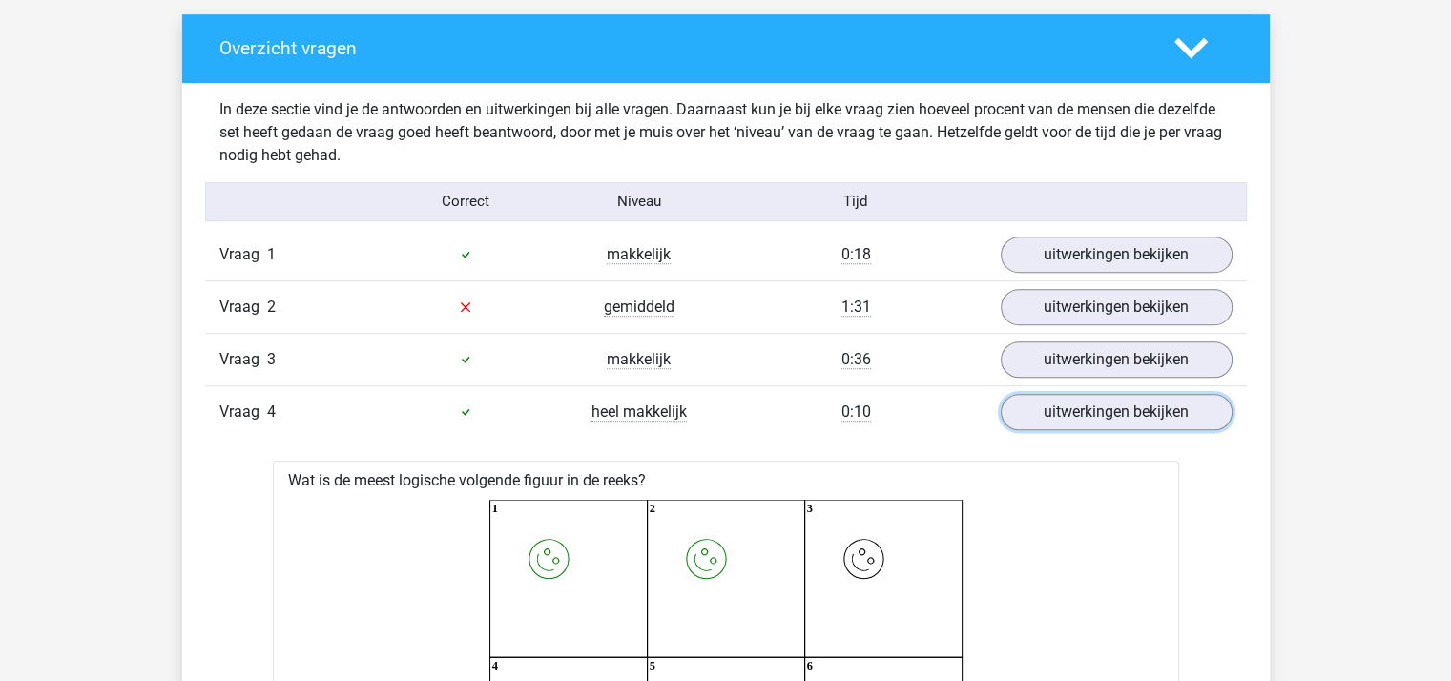
scroll to position [763, 0]
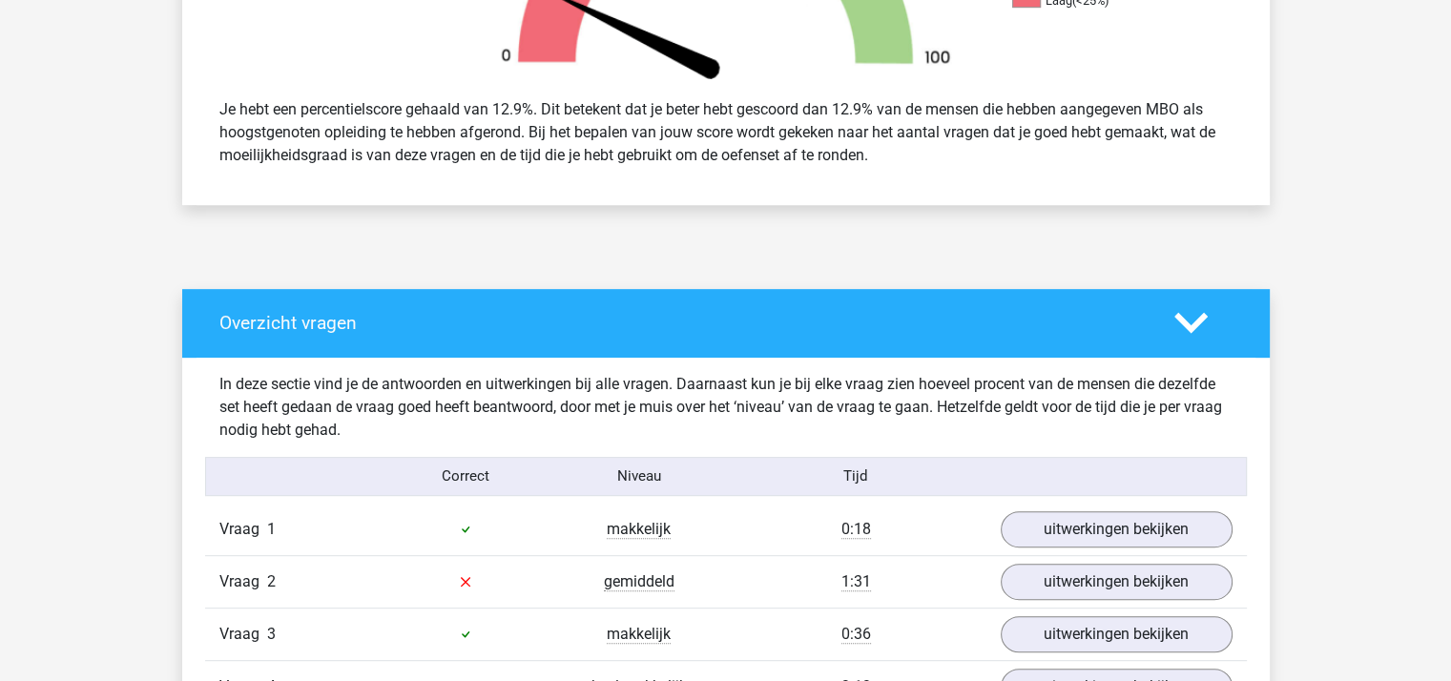
click at [1196, 331] on icon at bounding box center [1190, 322] width 33 height 33
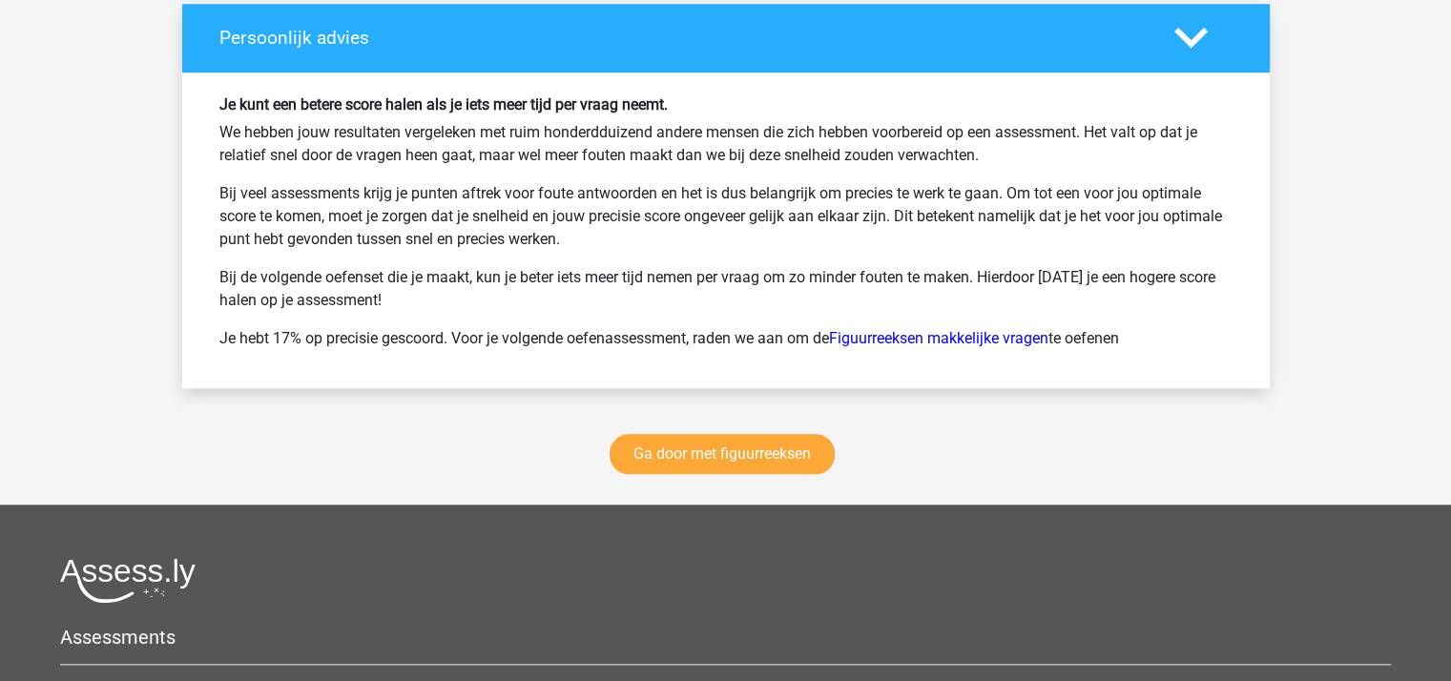
scroll to position [1812, 0]
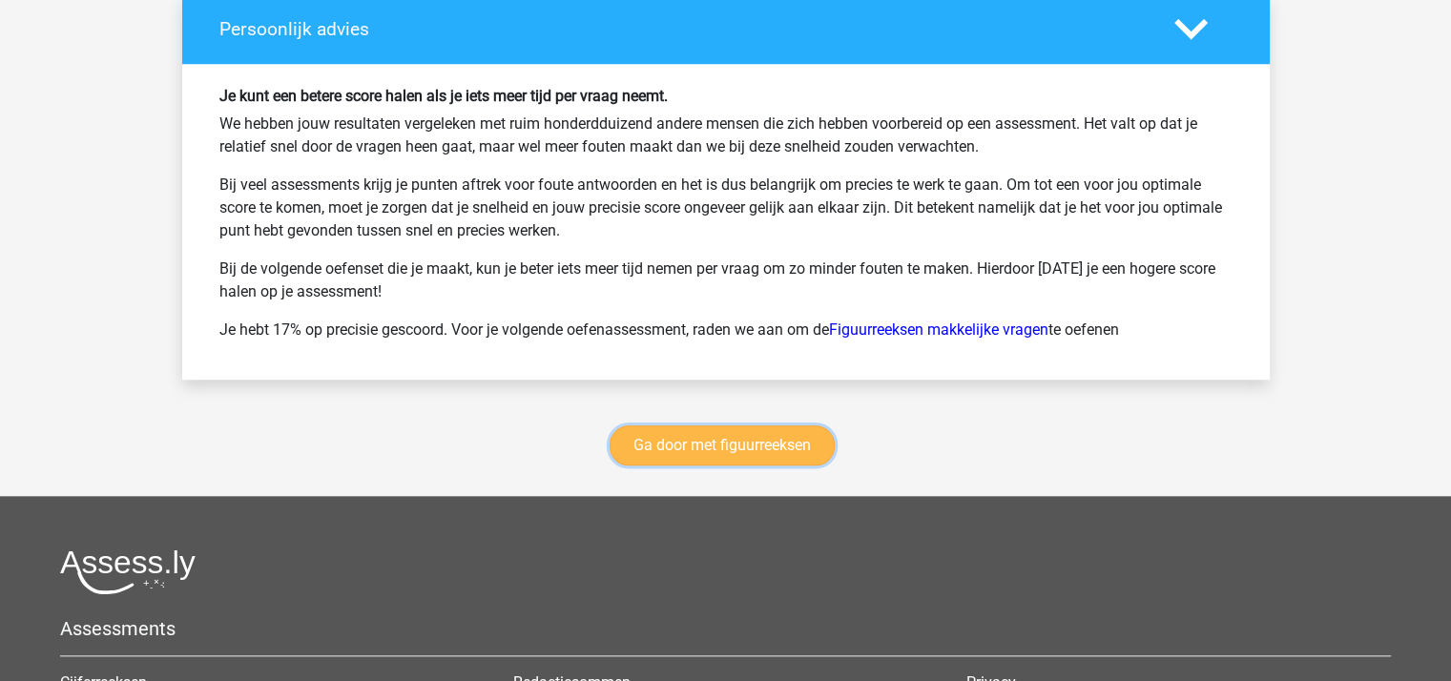
click at [752, 445] on link "Ga door met figuurreeksen" at bounding box center [721, 445] width 225 height 40
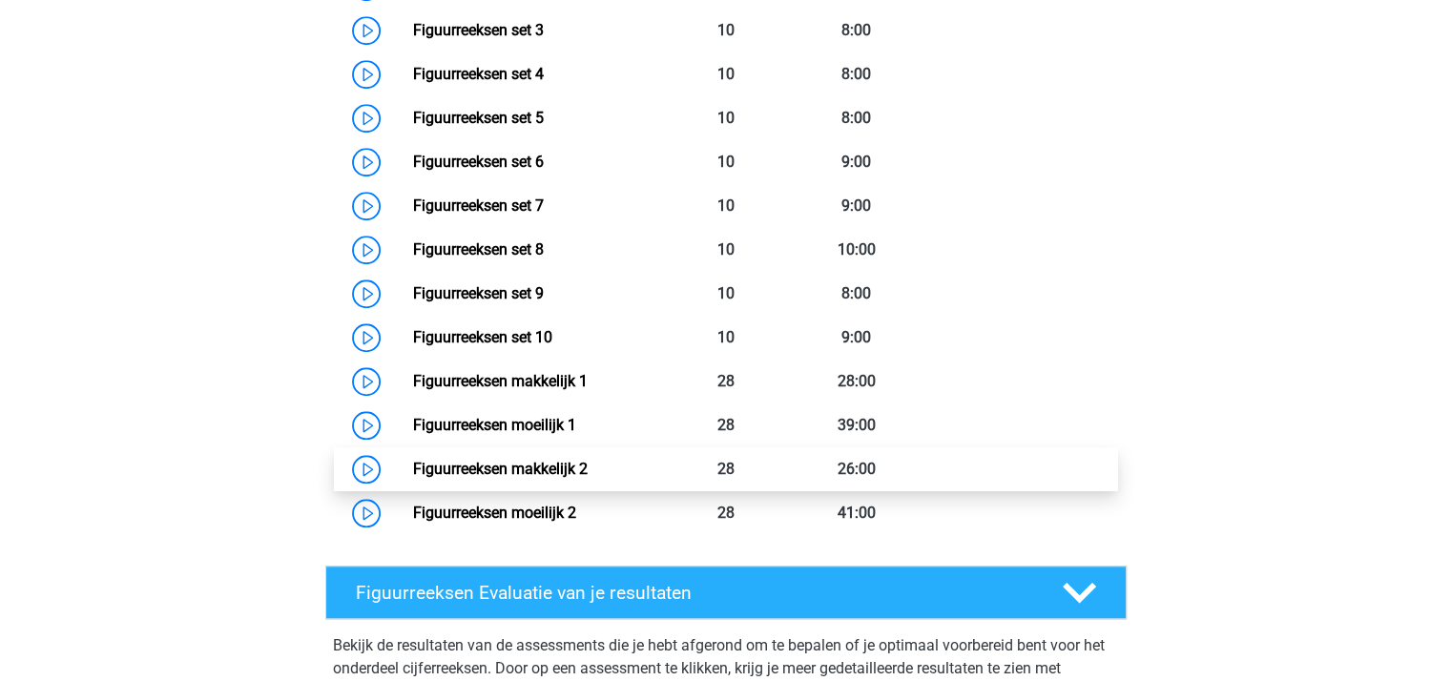
scroll to position [1556, 0]
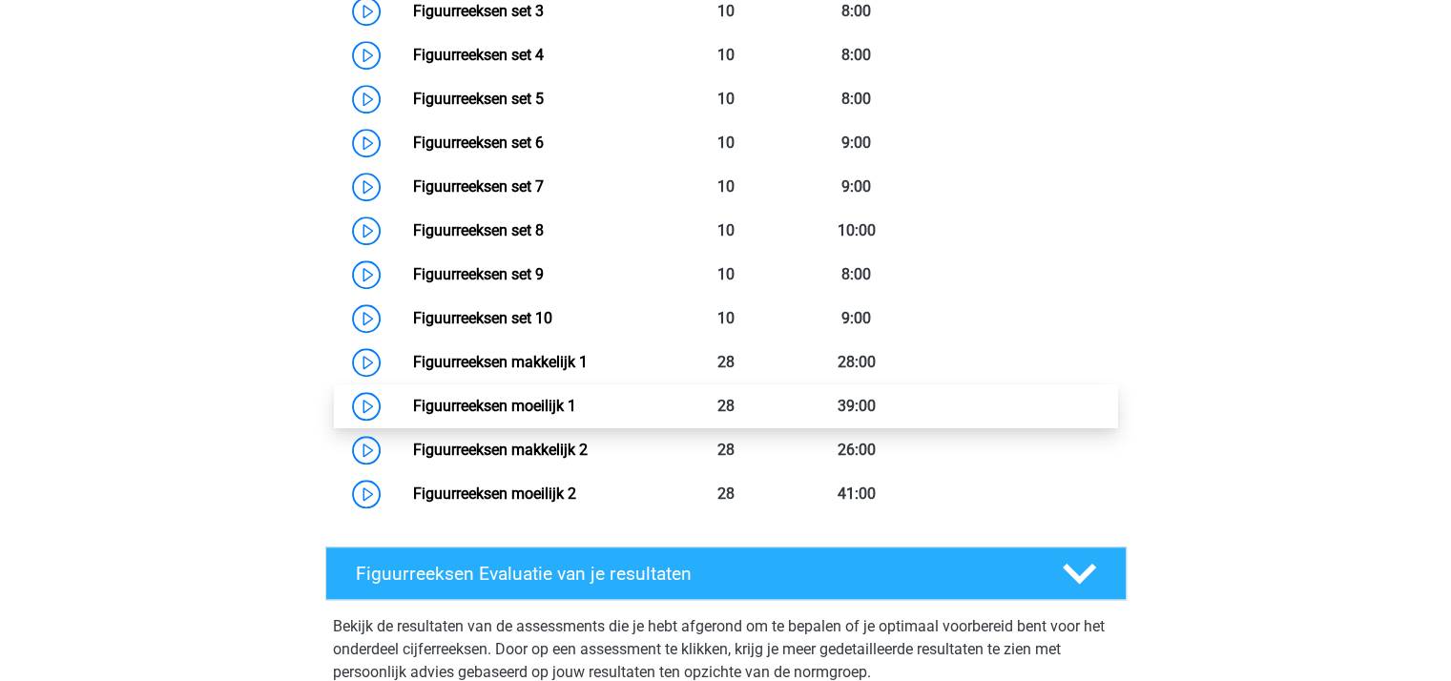
click at [521, 400] on link "Figuurreeksen moeilijk 1" at bounding box center [494, 406] width 163 height 18
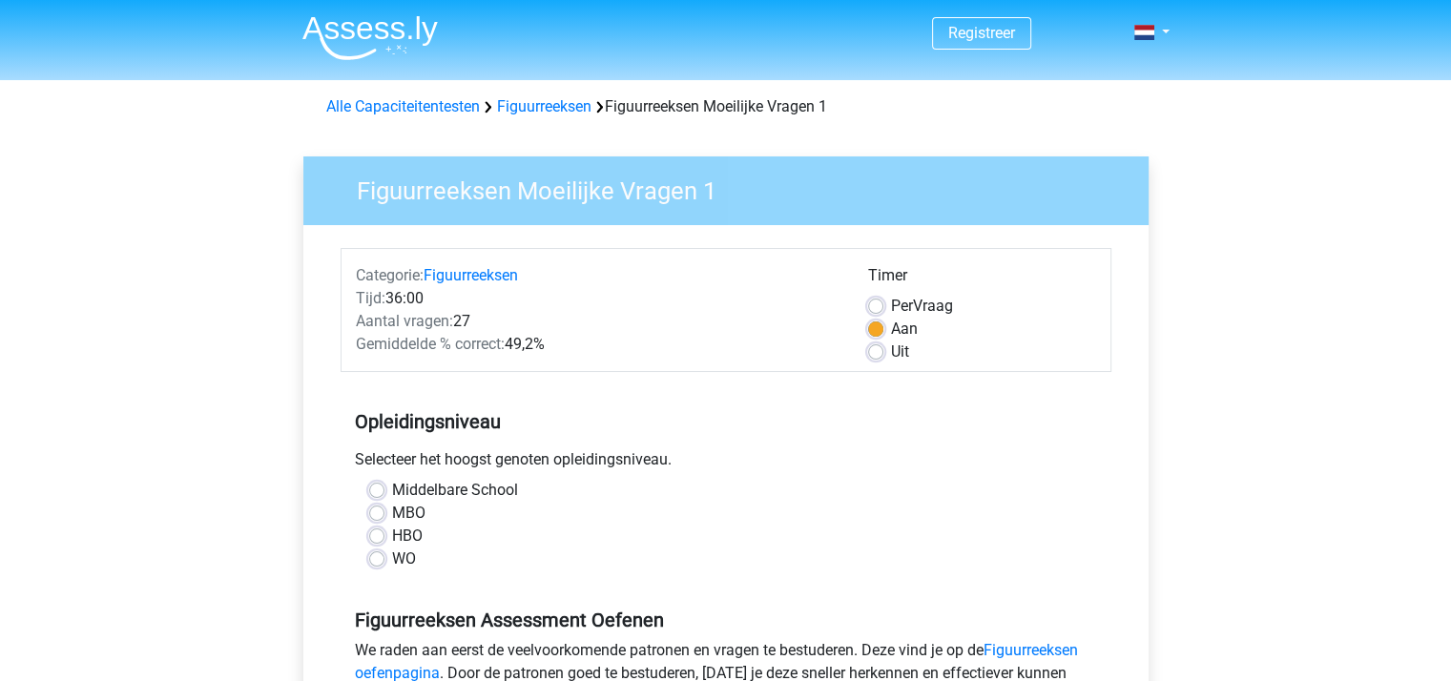
click at [891, 355] on label "Uit" at bounding box center [900, 351] width 18 height 23
click at [874, 355] on input "Uit" at bounding box center [875, 349] width 15 height 19
radio input "true"
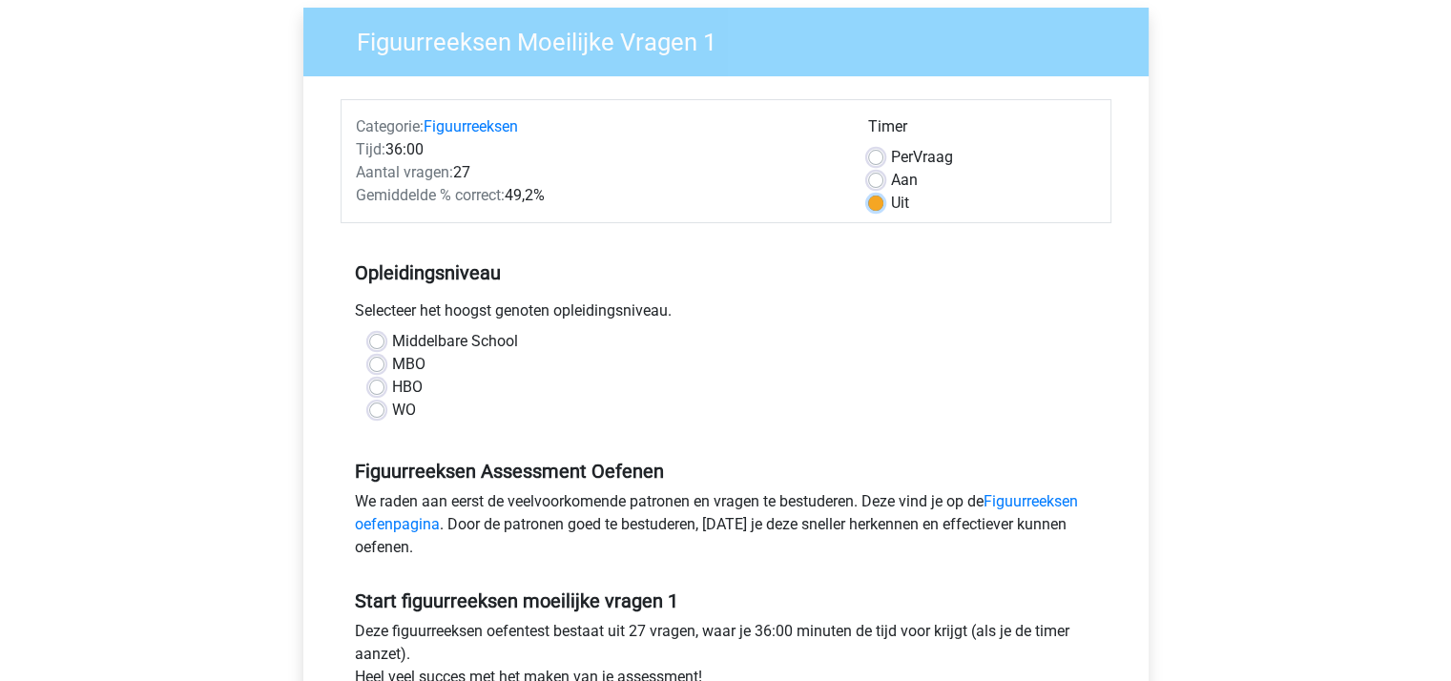
scroll to position [477, 0]
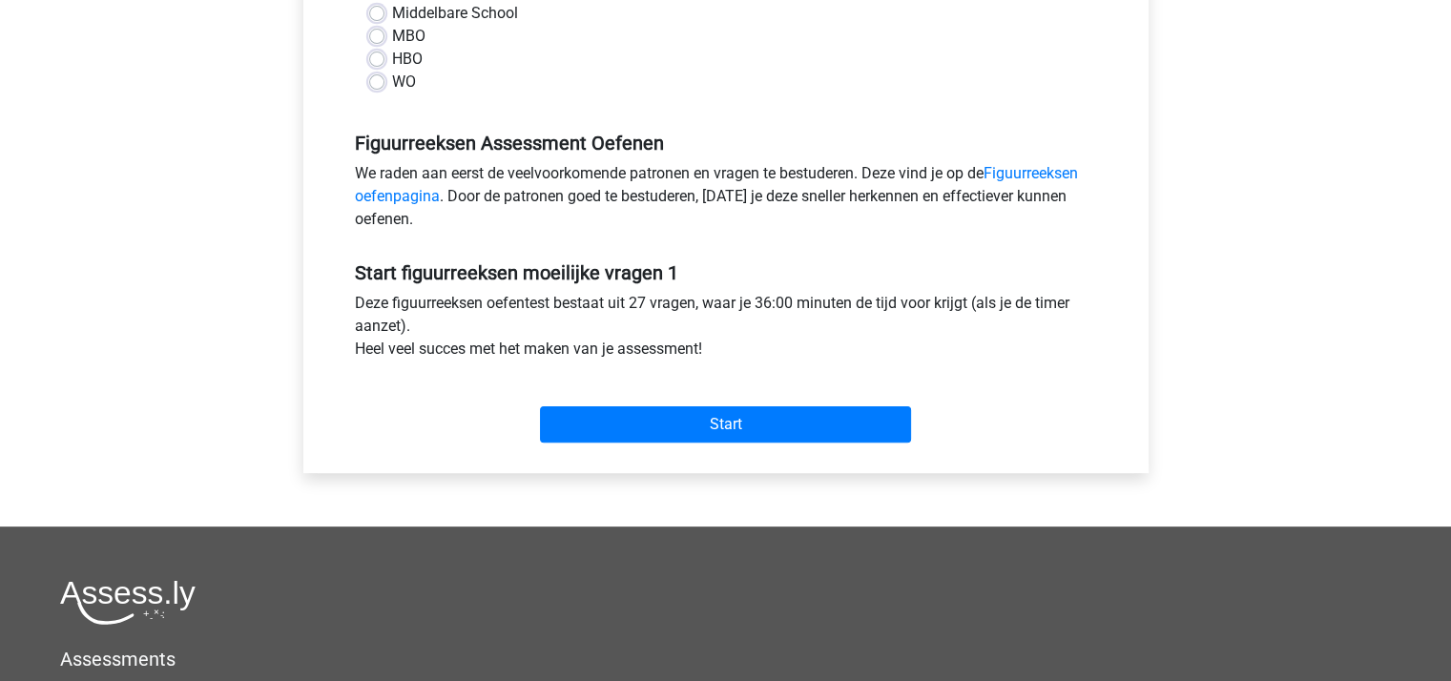
click at [392, 40] on label "MBO" at bounding box center [408, 36] width 33 height 23
click at [374, 40] on input "MBO" at bounding box center [376, 34] width 15 height 19
radio input "true"
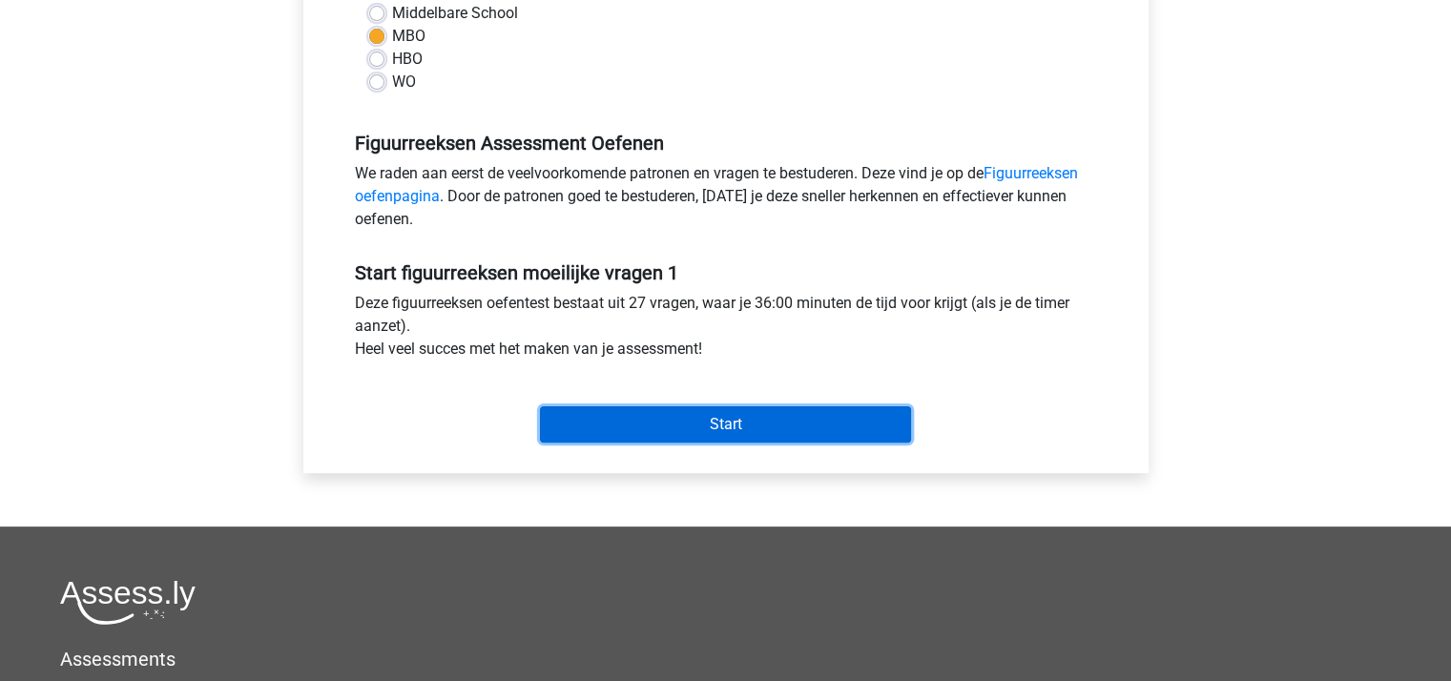
click at [675, 421] on input "Start" at bounding box center [725, 424] width 371 height 36
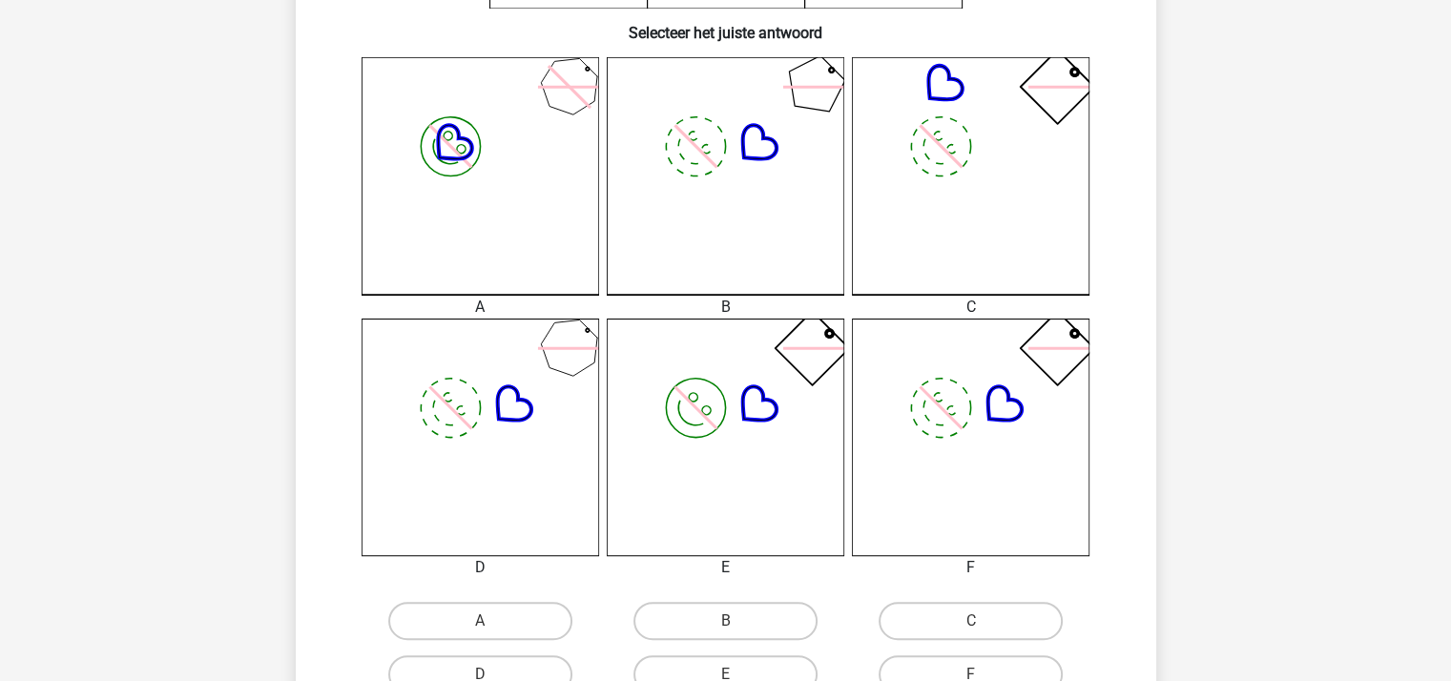
scroll to position [668, 0]
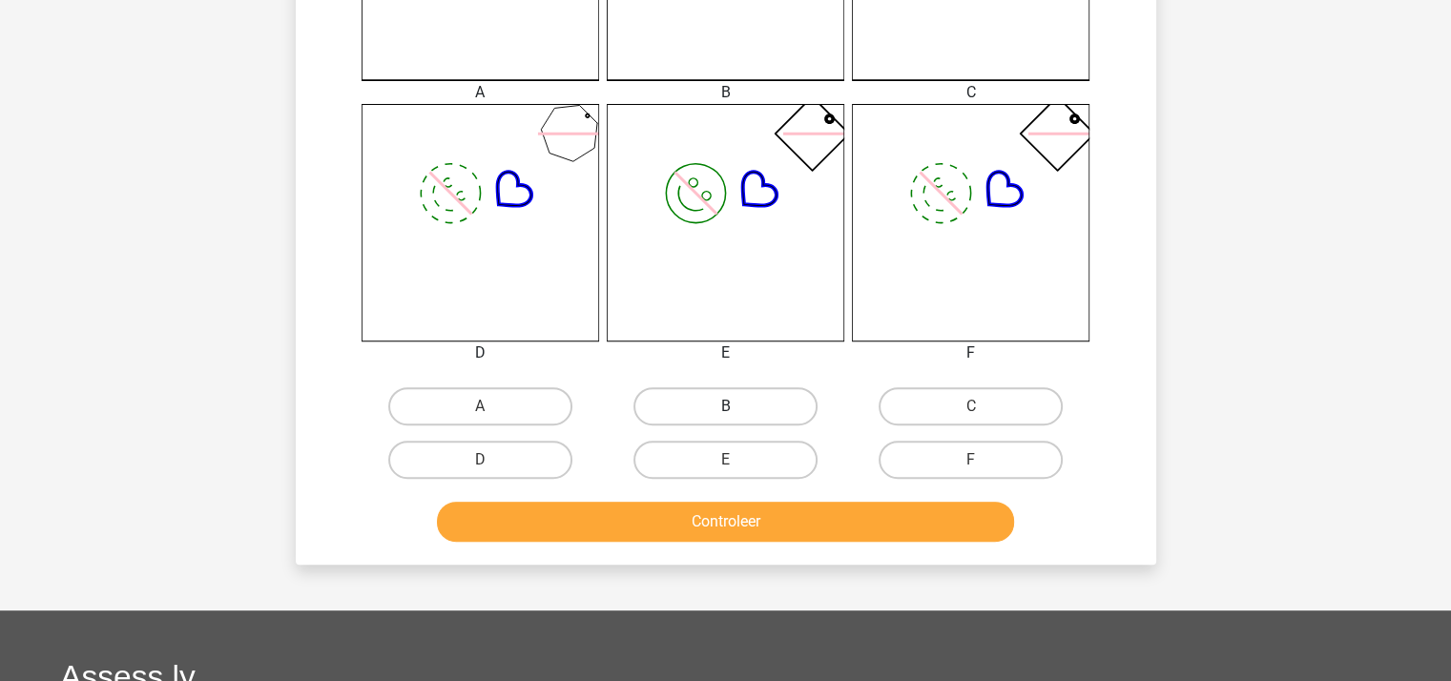
click at [711, 406] on label "B" at bounding box center [725, 406] width 184 height 38
click at [725, 406] on input "B" at bounding box center [731, 412] width 12 height 12
radio input "true"
click at [722, 519] on button "Controleer" at bounding box center [725, 522] width 577 height 40
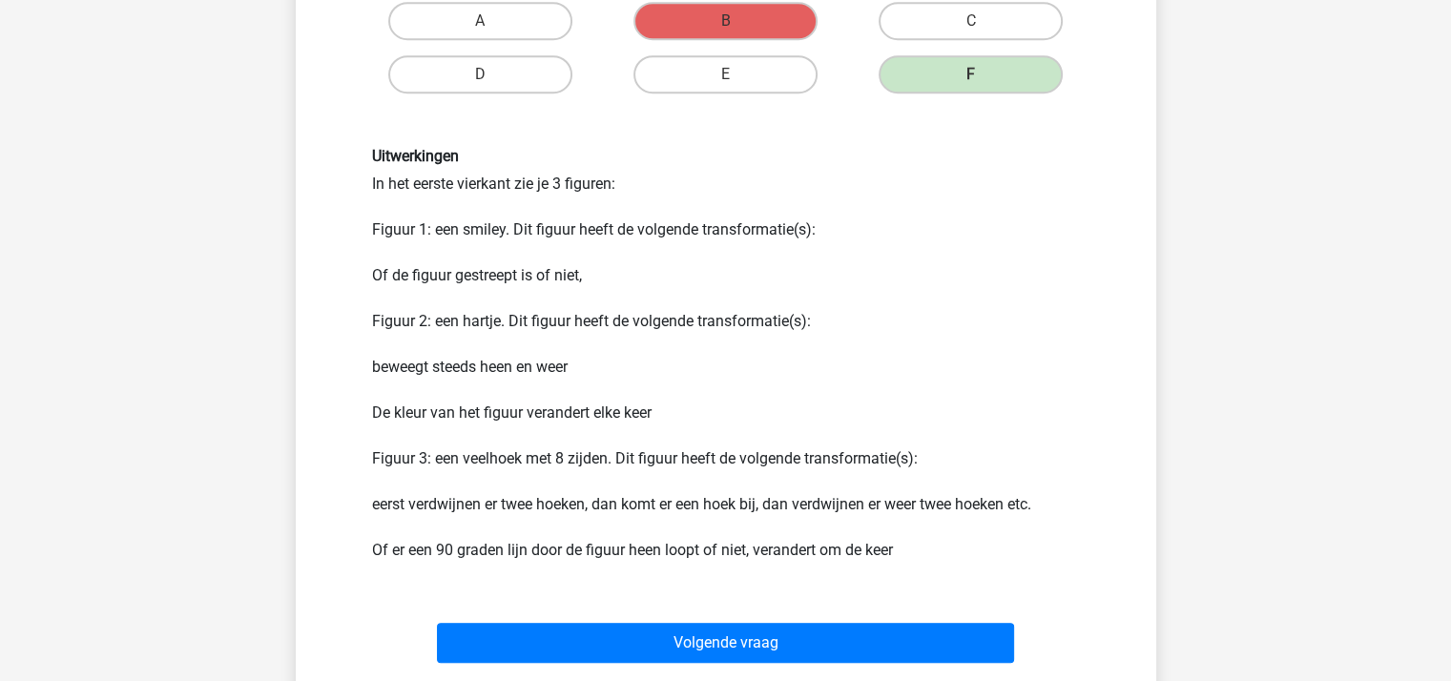
scroll to position [1335, 0]
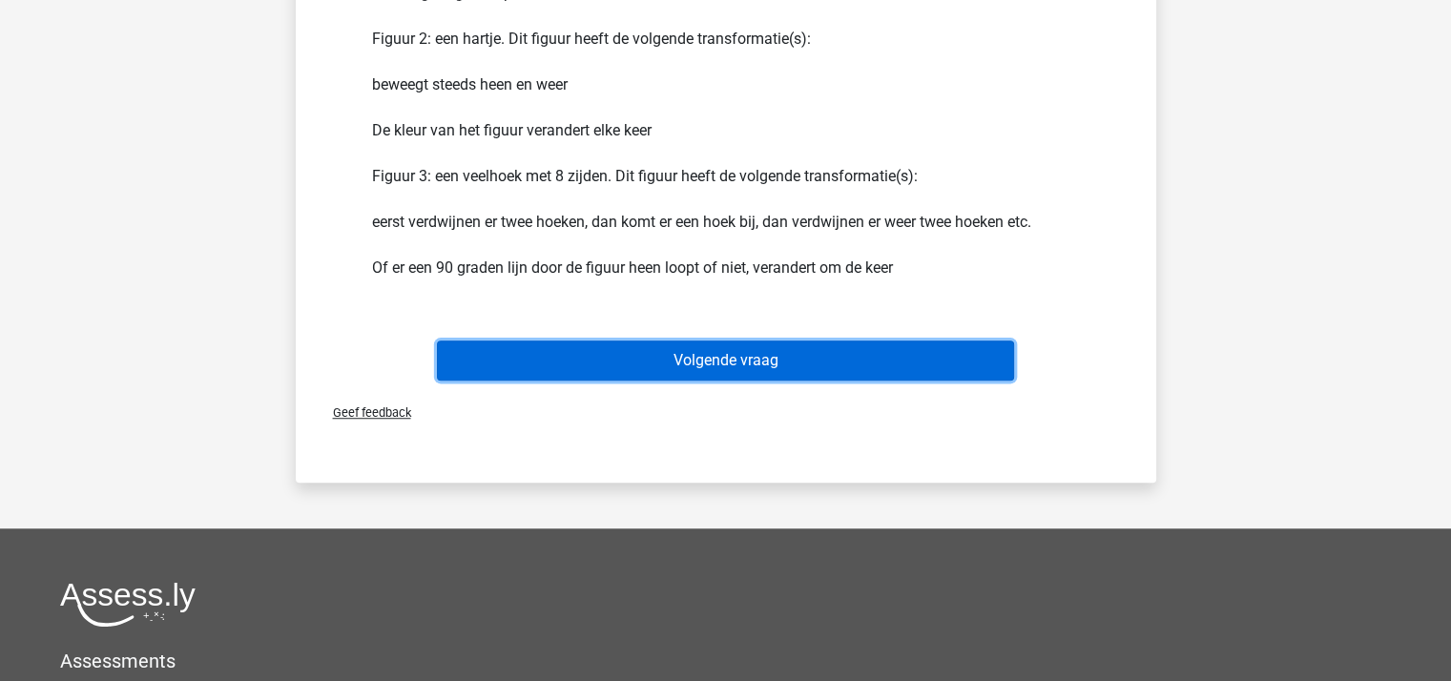
click at [752, 358] on button "Volgende vraag" at bounding box center [725, 360] width 577 height 40
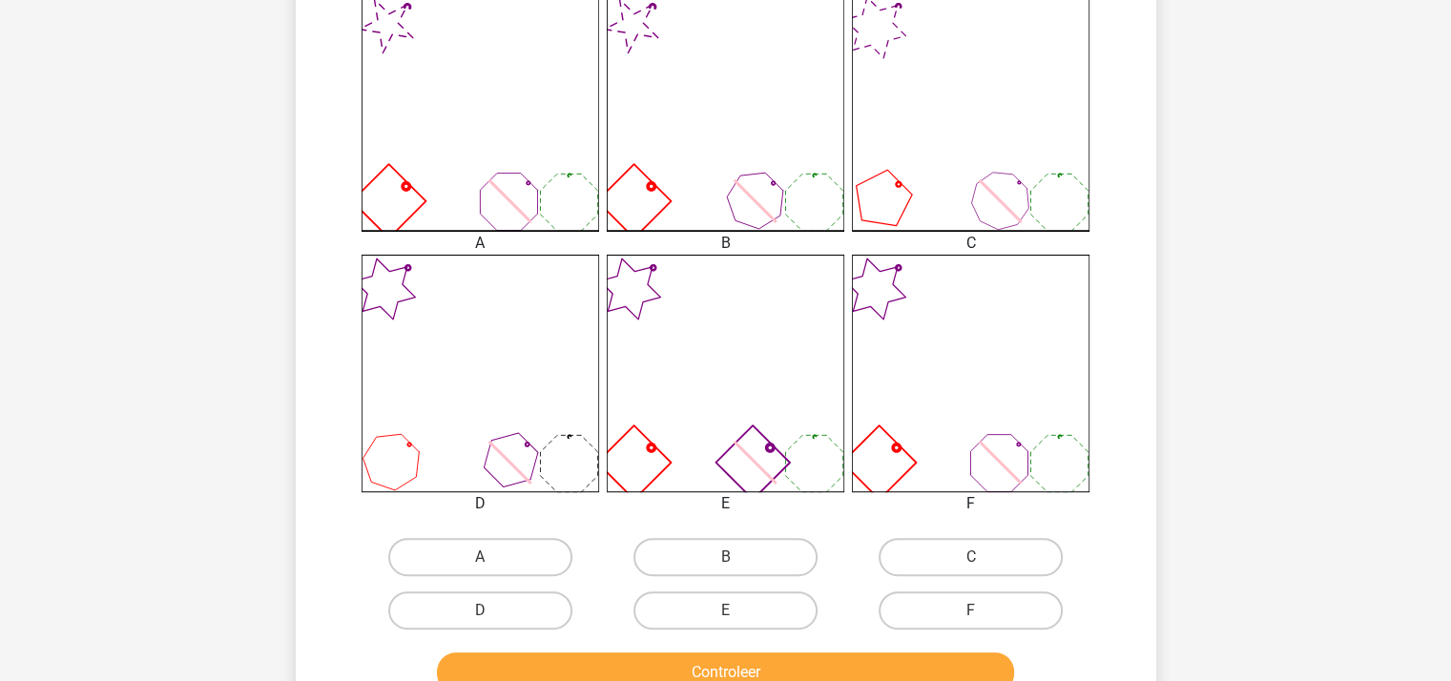
scroll to position [572, 0]
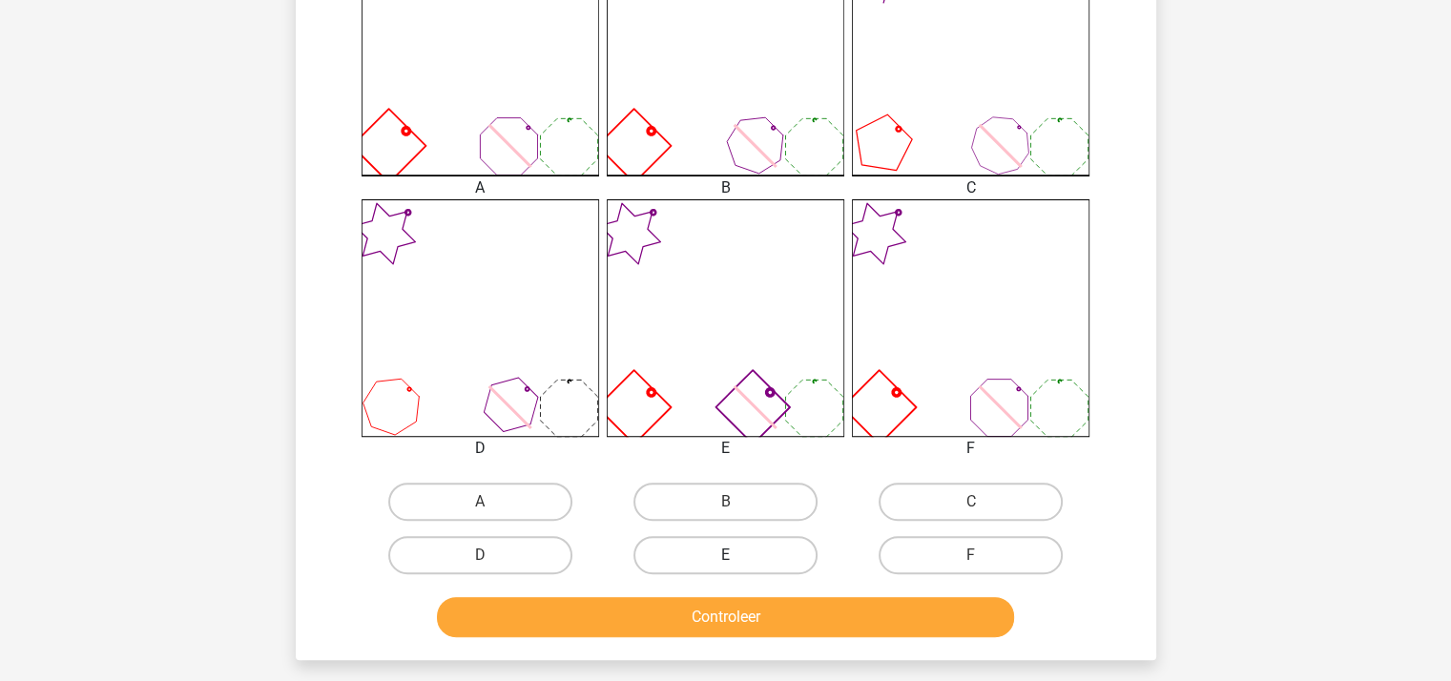
click at [755, 551] on label "E" at bounding box center [725, 555] width 184 height 38
click at [737, 555] on input "E" at bounding box center [731, 561] width 12 height 12
radio input "true"
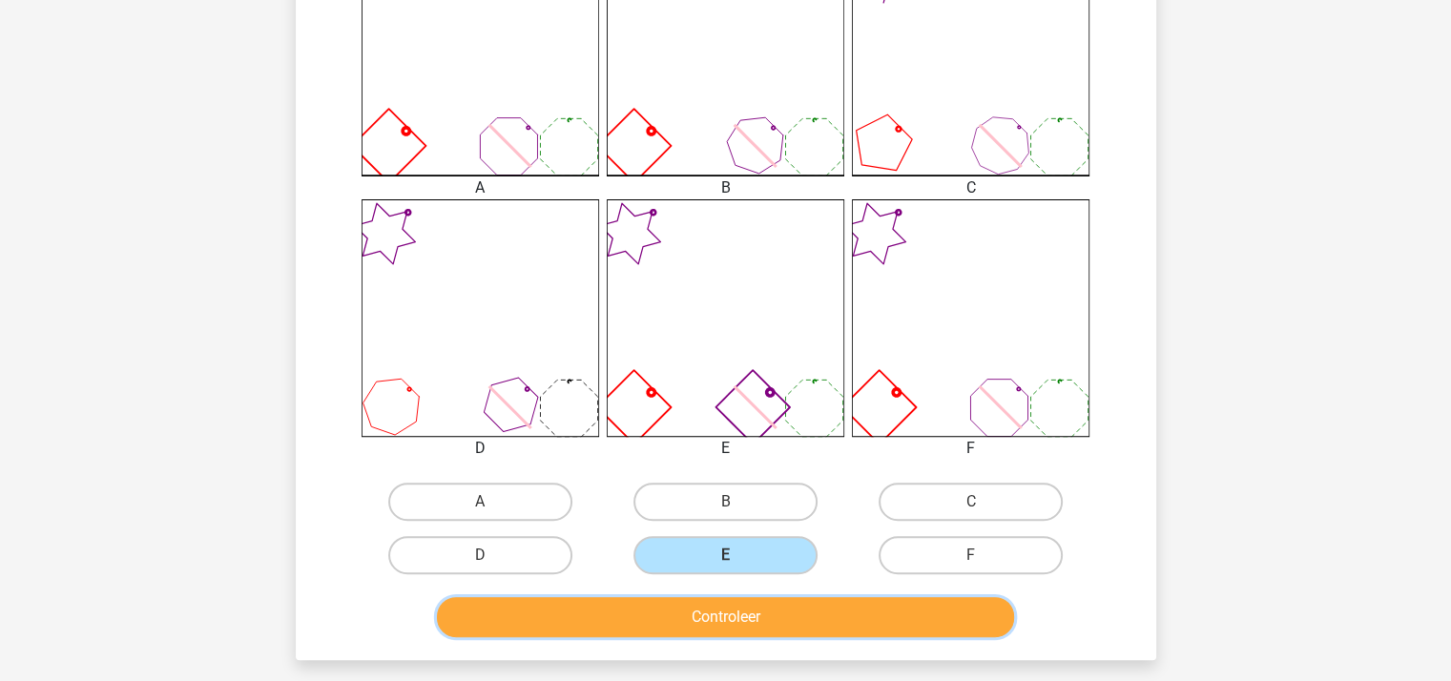
click at [751, 607] on button "Controleer" at bounding box center [725, 617] width 577 height 40
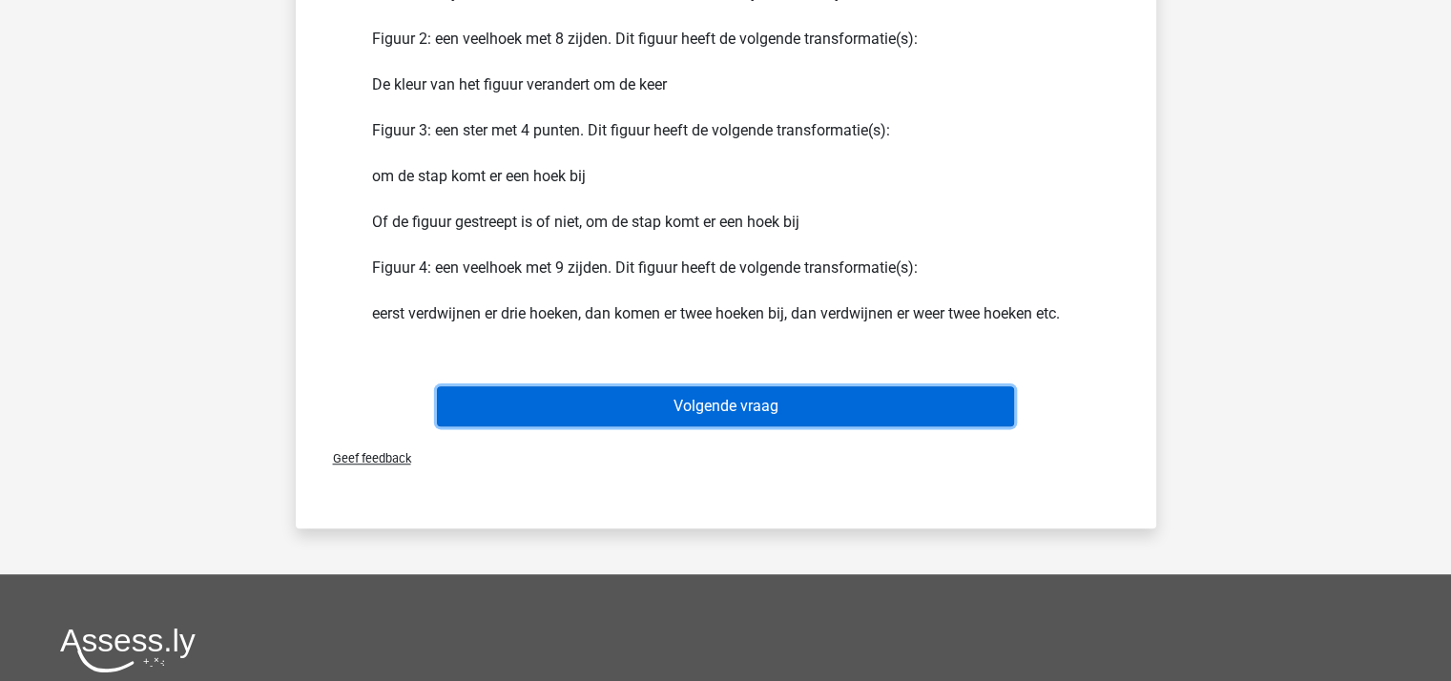
click at [751, 405] on button "Volgende vraag" at bounding box center [725, 406] width 577 height 40
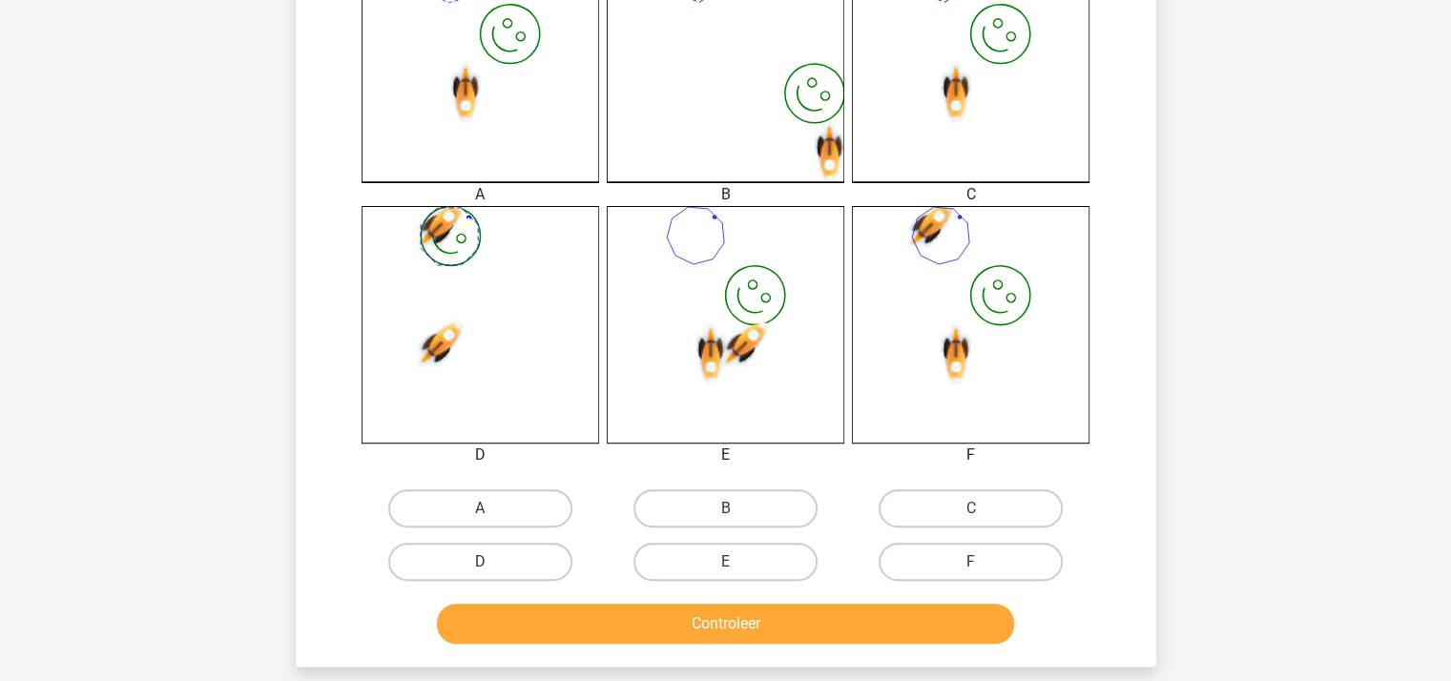
scroll to position [660, 0]
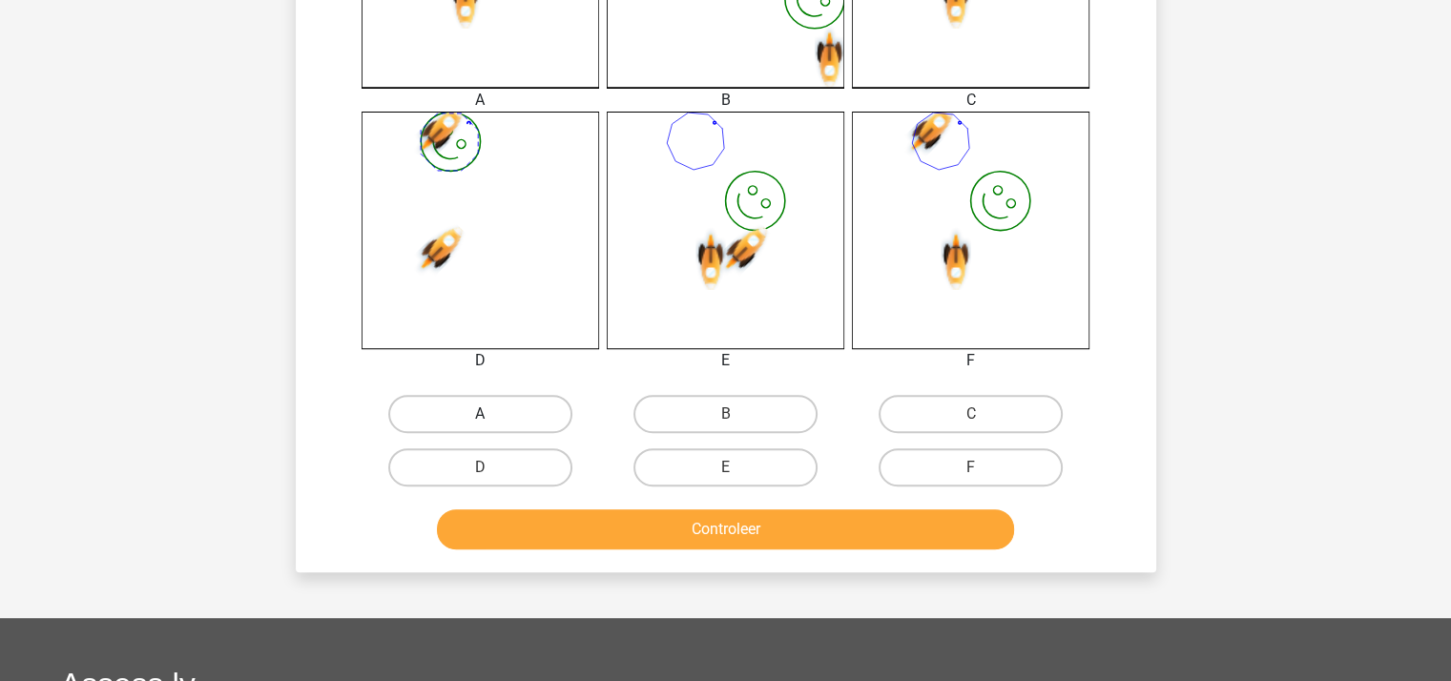
click at [527, 402] on label "A" at bounding box center [480, 414] width 184 height 38
click at [492, 414] on input "A" at bounding box center [486, 420] width 12 height 12
radio input "true"
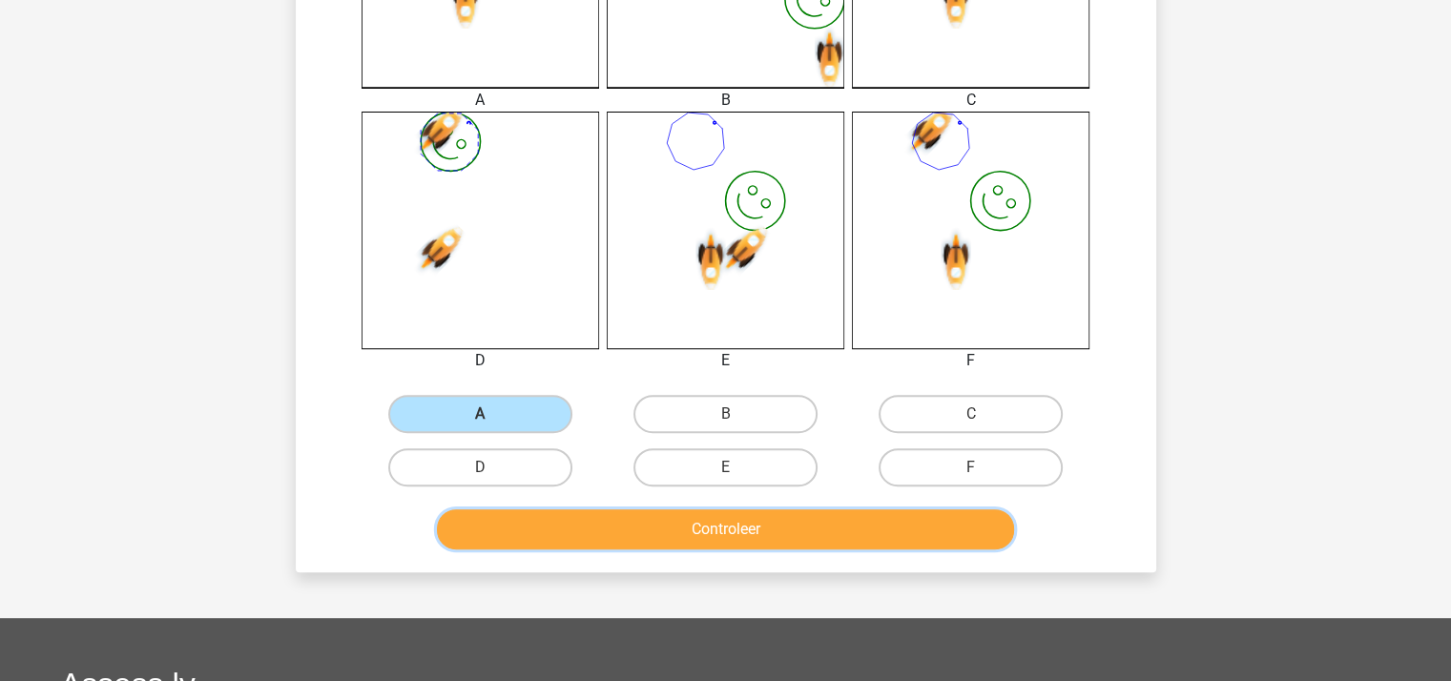
click at [670, 529] on button "Controleer" at bounding box center [725, 529] width 577 height 40
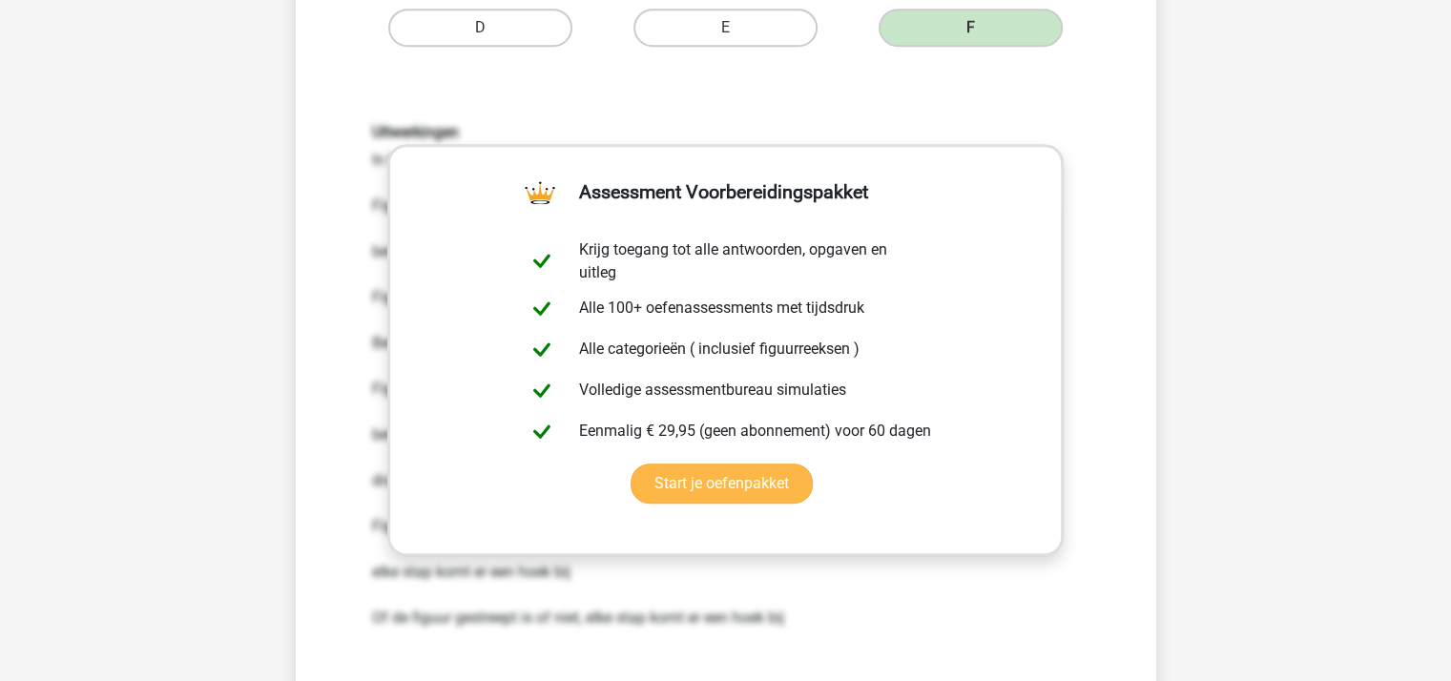
scroll to position [1335, 0]
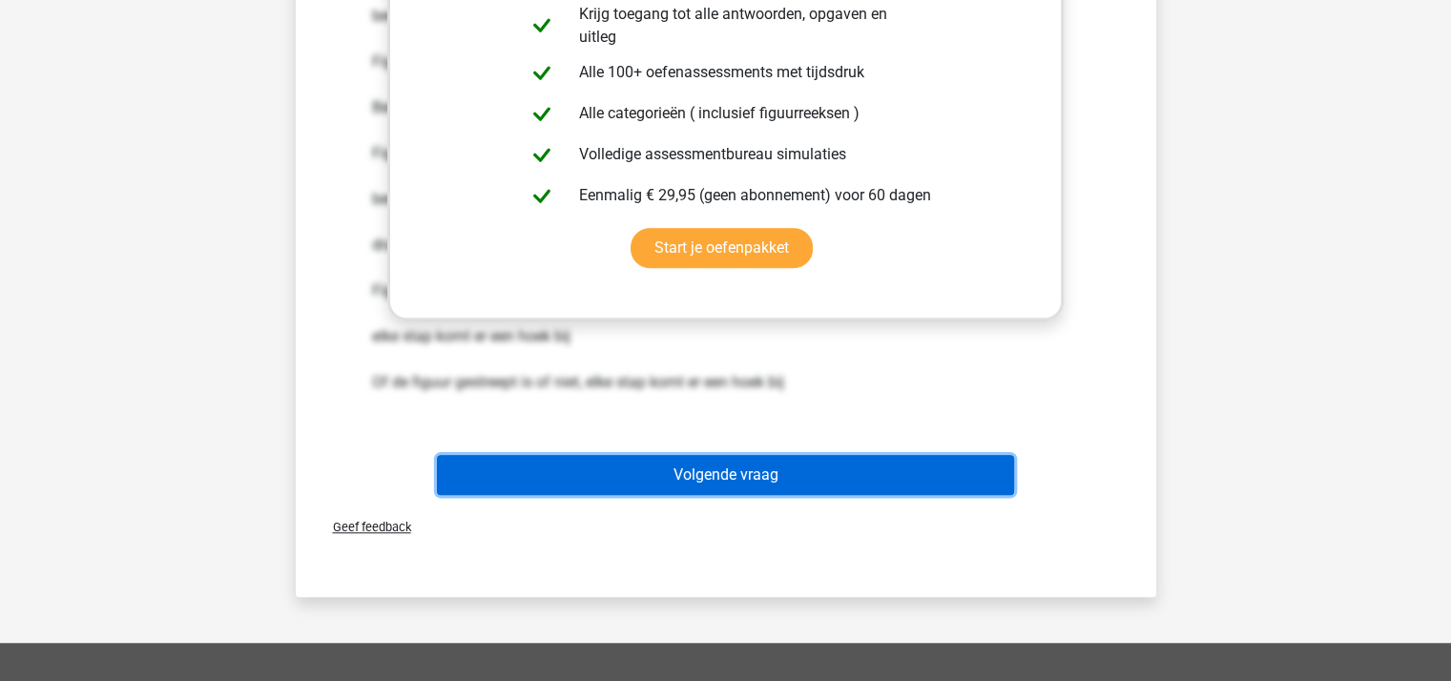
click at [805, 455] on button "Volgende vraag" at bounding box center [725, 475] width 577 height 40
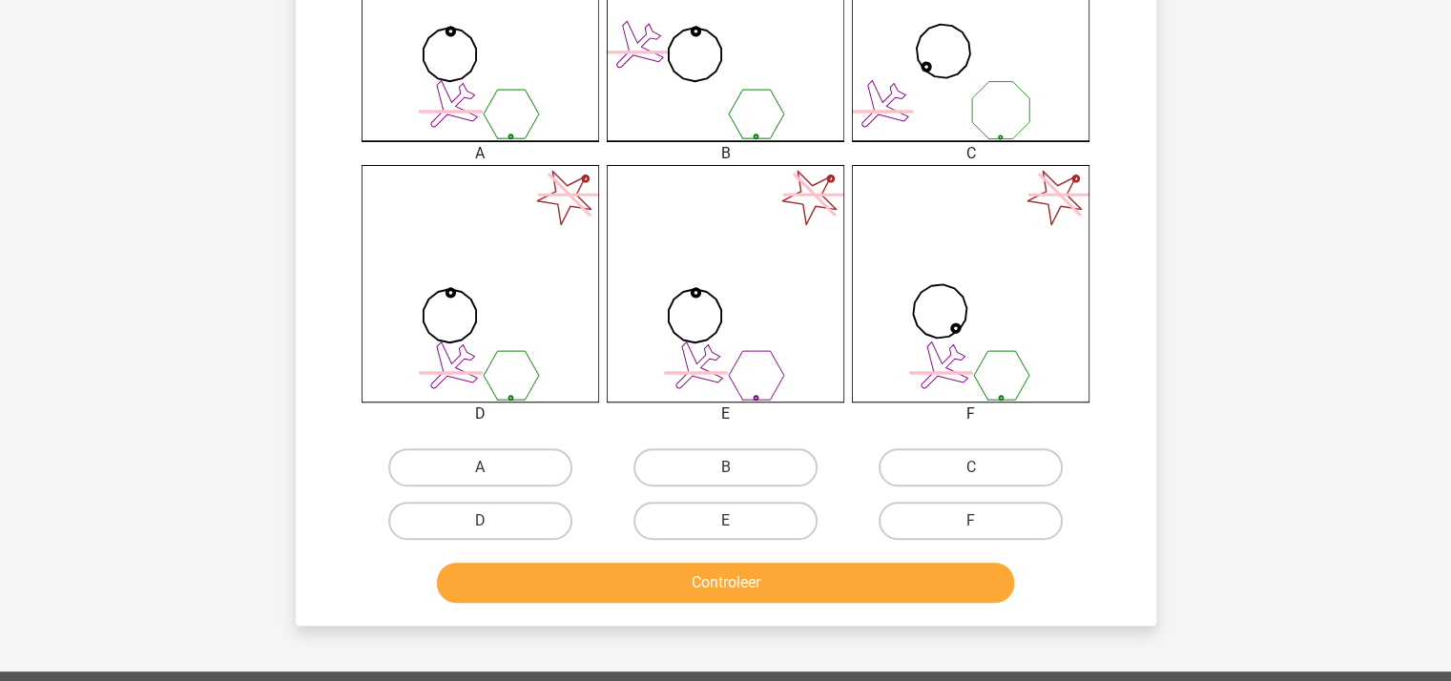
scroll to position [660, 0]
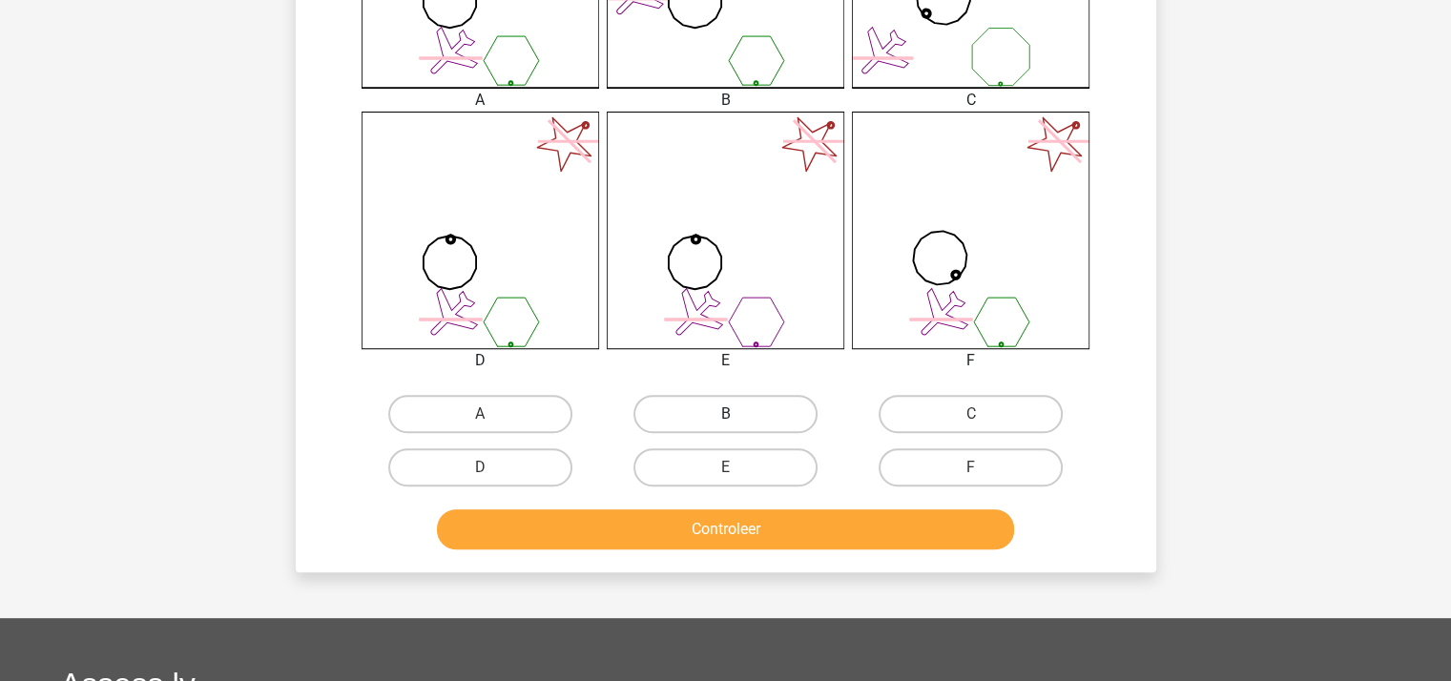
click at [721, 421] on label "B" at bounding box center [725, 414] width 184 height 38
click at [725, 421] on input "B" at bounding box center [731, 420] width 12 height 12
radio input "true"
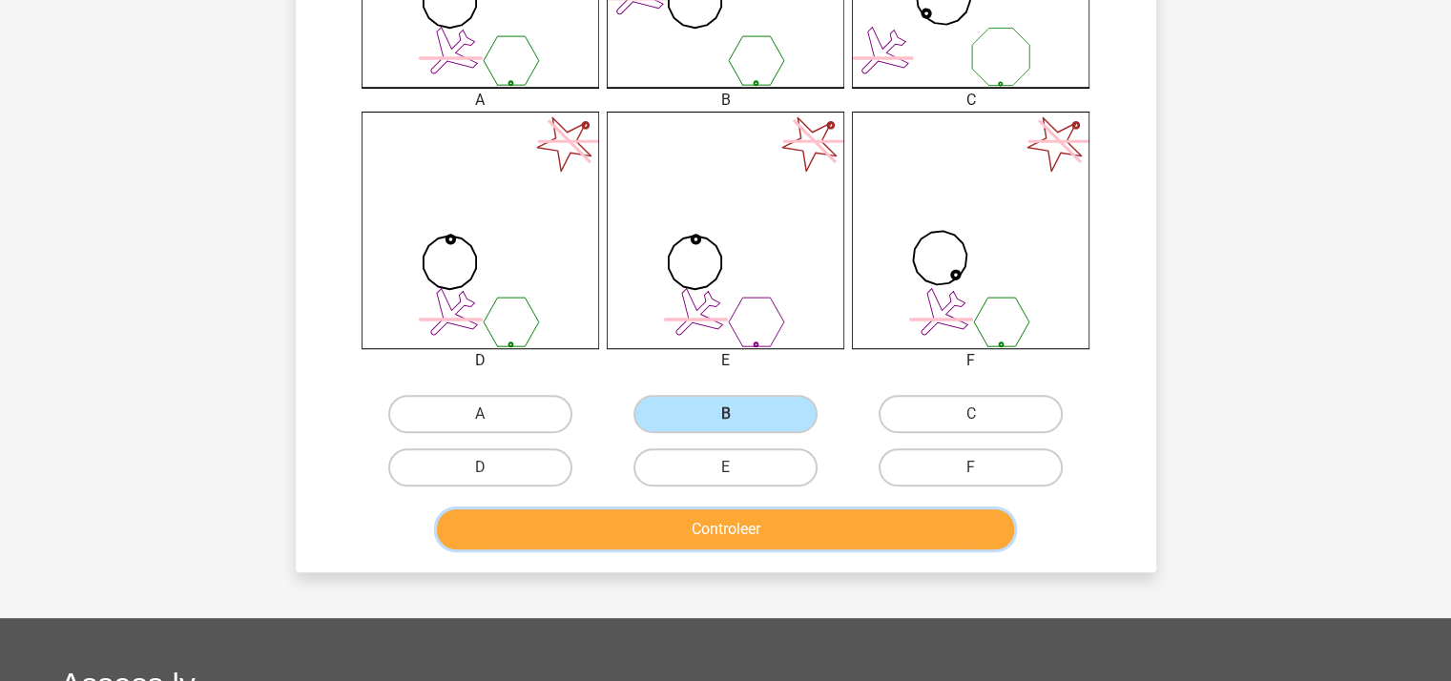
click at [734, 525] on button "Controleer" at bounding box center [725, 529] width 577 height 40
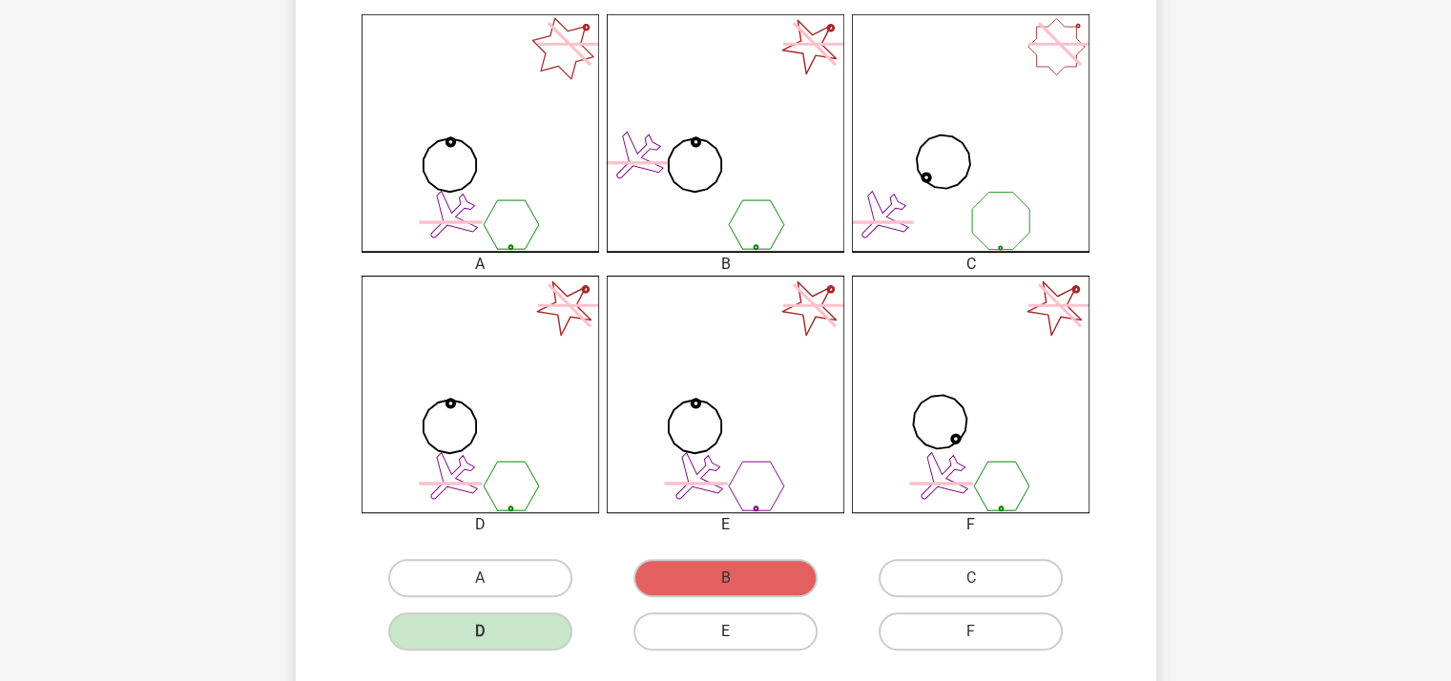
scroll to position [469, 0]
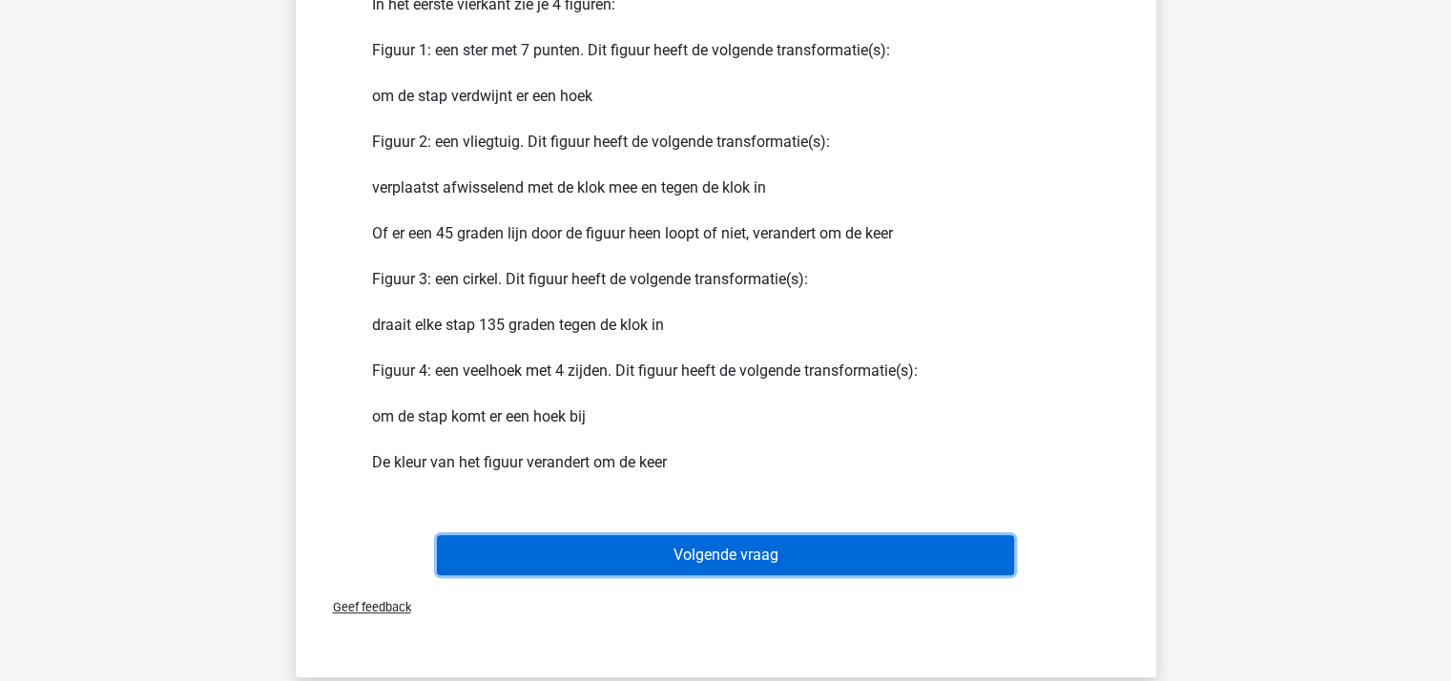
click at [658, 556] on button "Volgende vraag" at bounding box center [725, 555] width 577 height 40
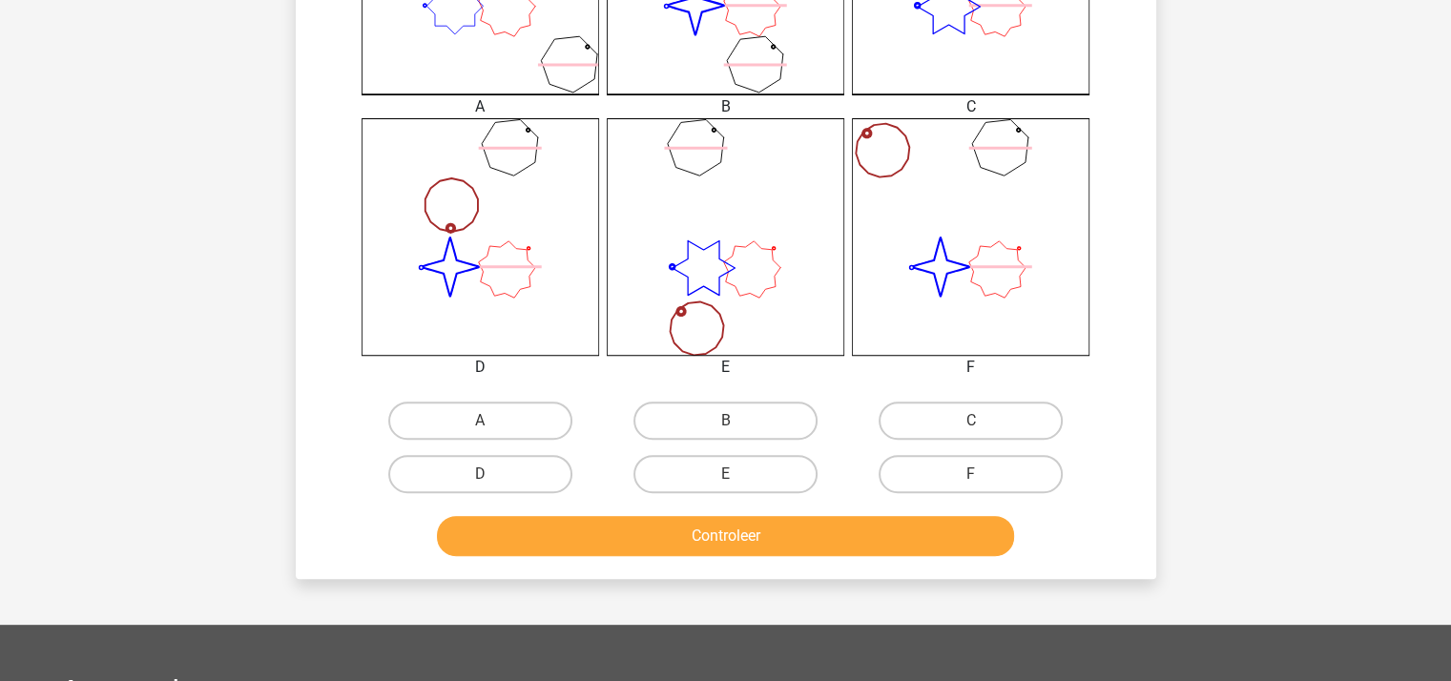
scroll to position [660, 0]
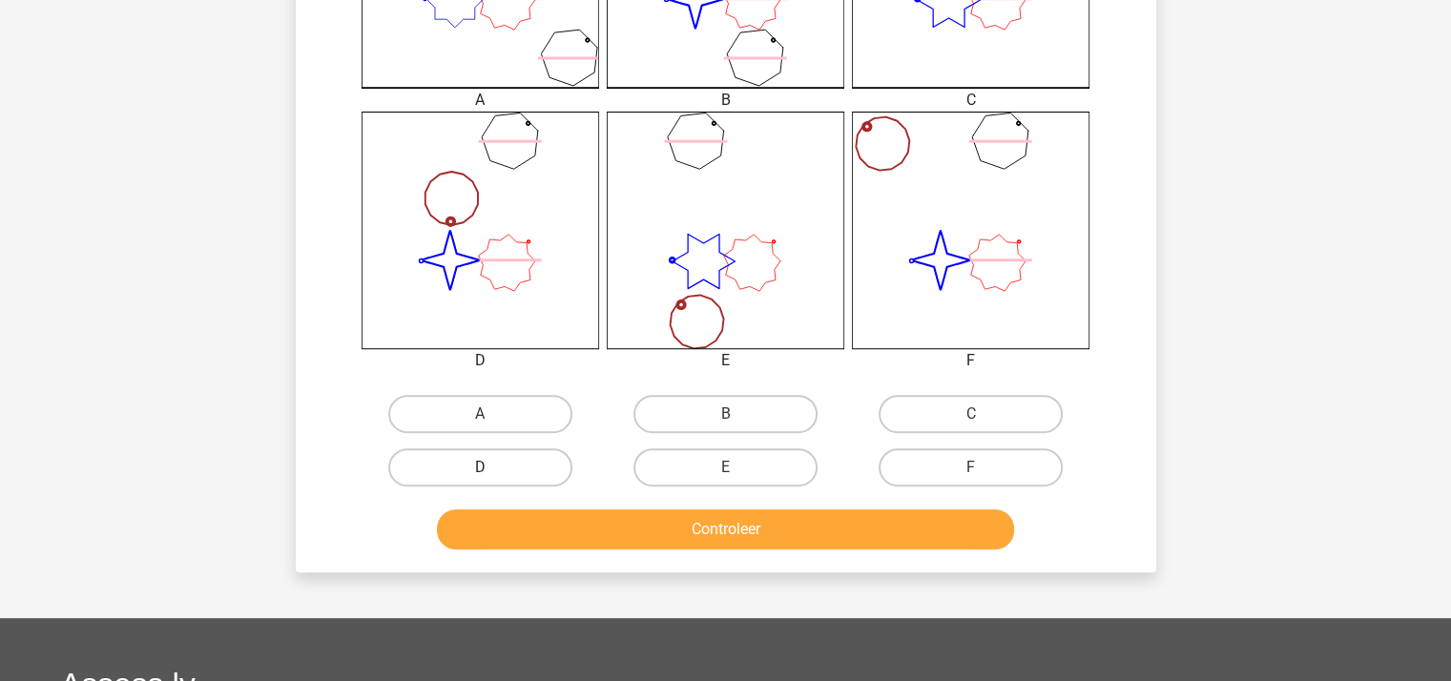
click at [476, 458] on label "D" at bounding box center [480, 467] width 184 height 38
click at [480, 467] on input "D" at bounding box center [486, 473] width 12 height 12
radio input "true"
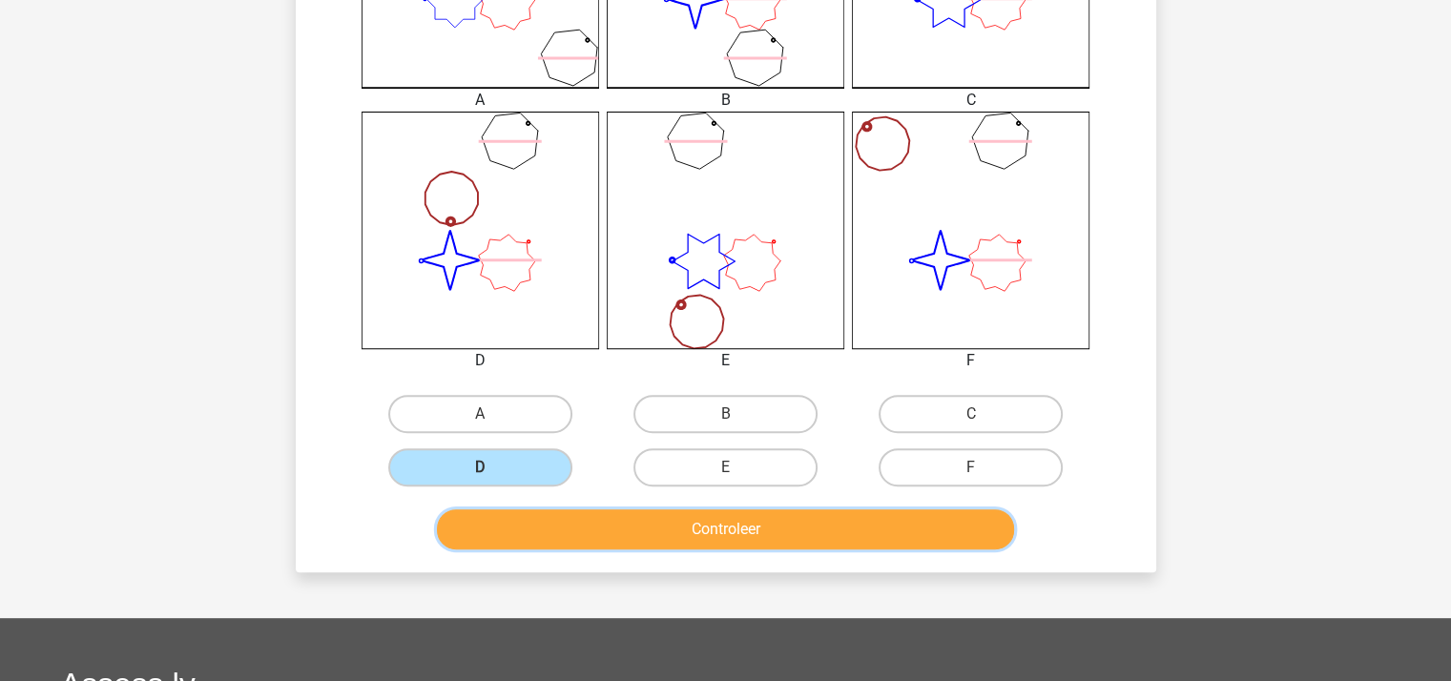
click at [587, 527] on button "Controleer" at bounding box center [725, 529] width 577 height 40
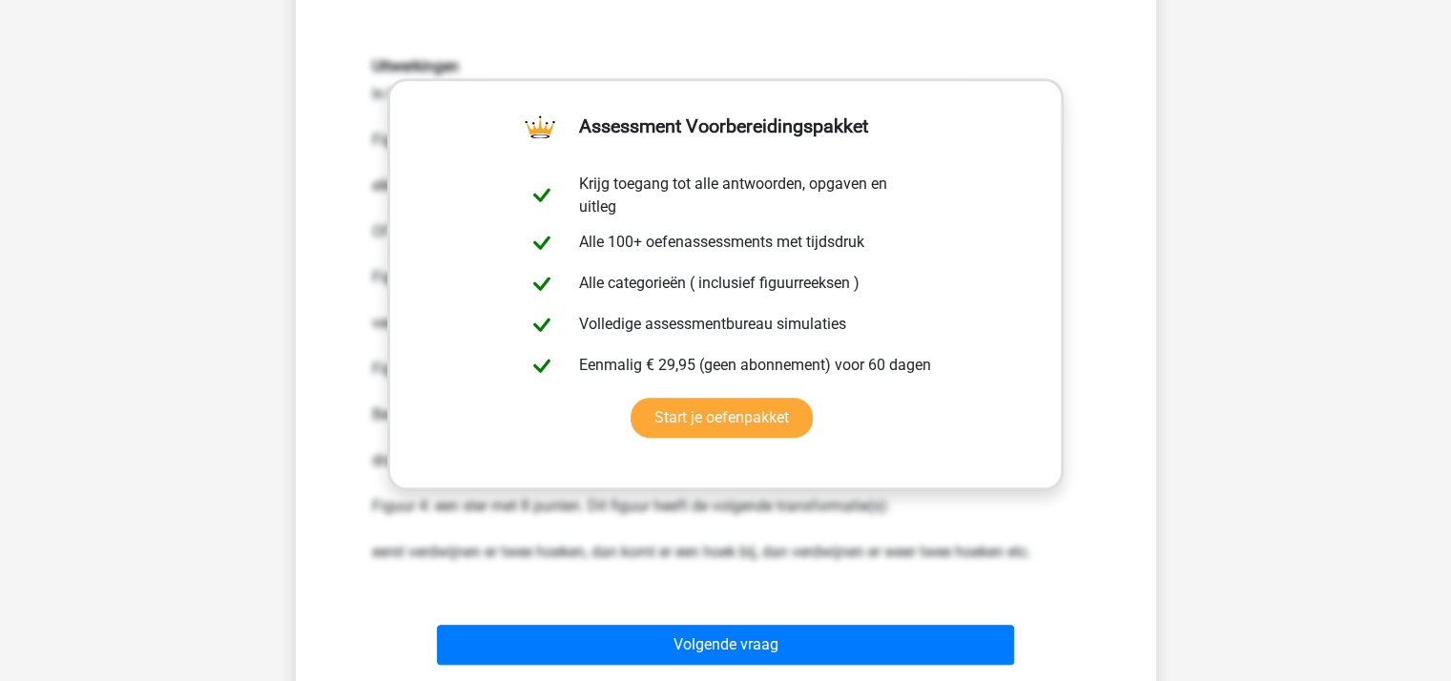
scroll to position [1423, 0]
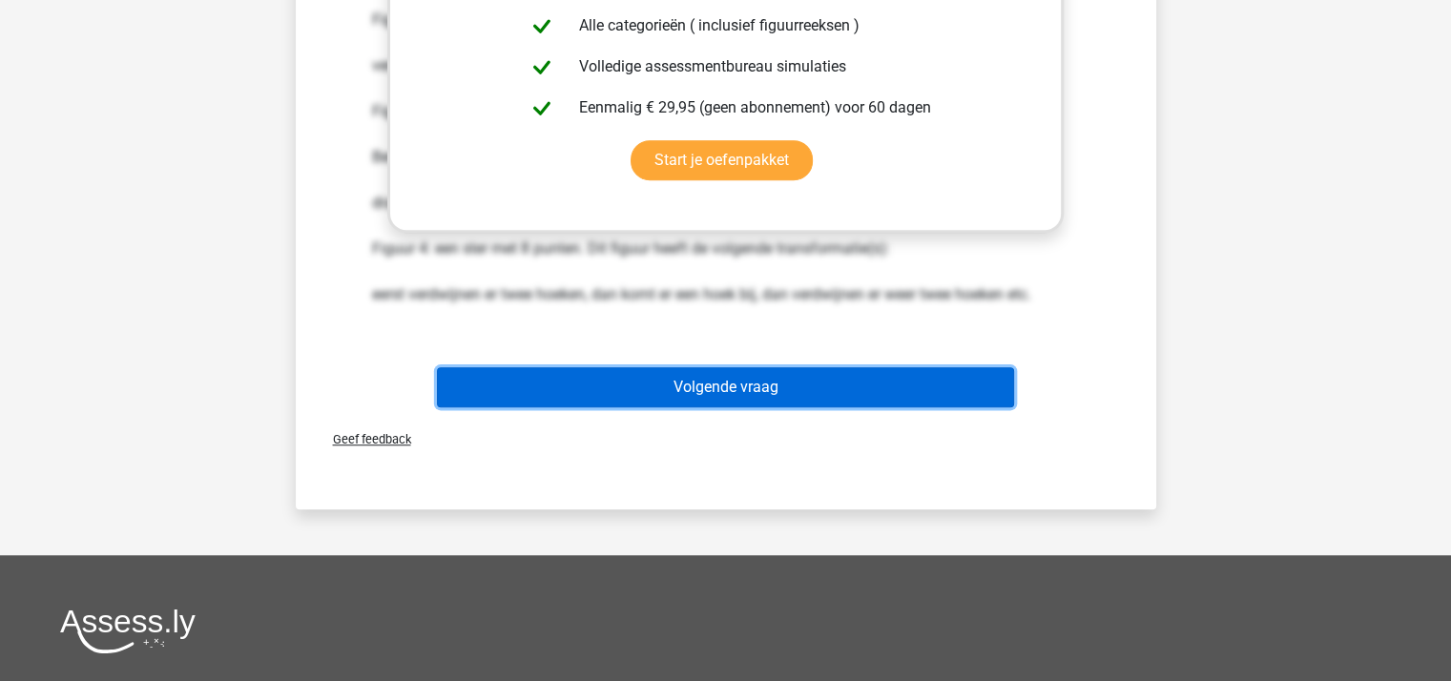
click at [661, 400] on button "Volgende vraag" at bounding box center [725, 387] width 577 height 40
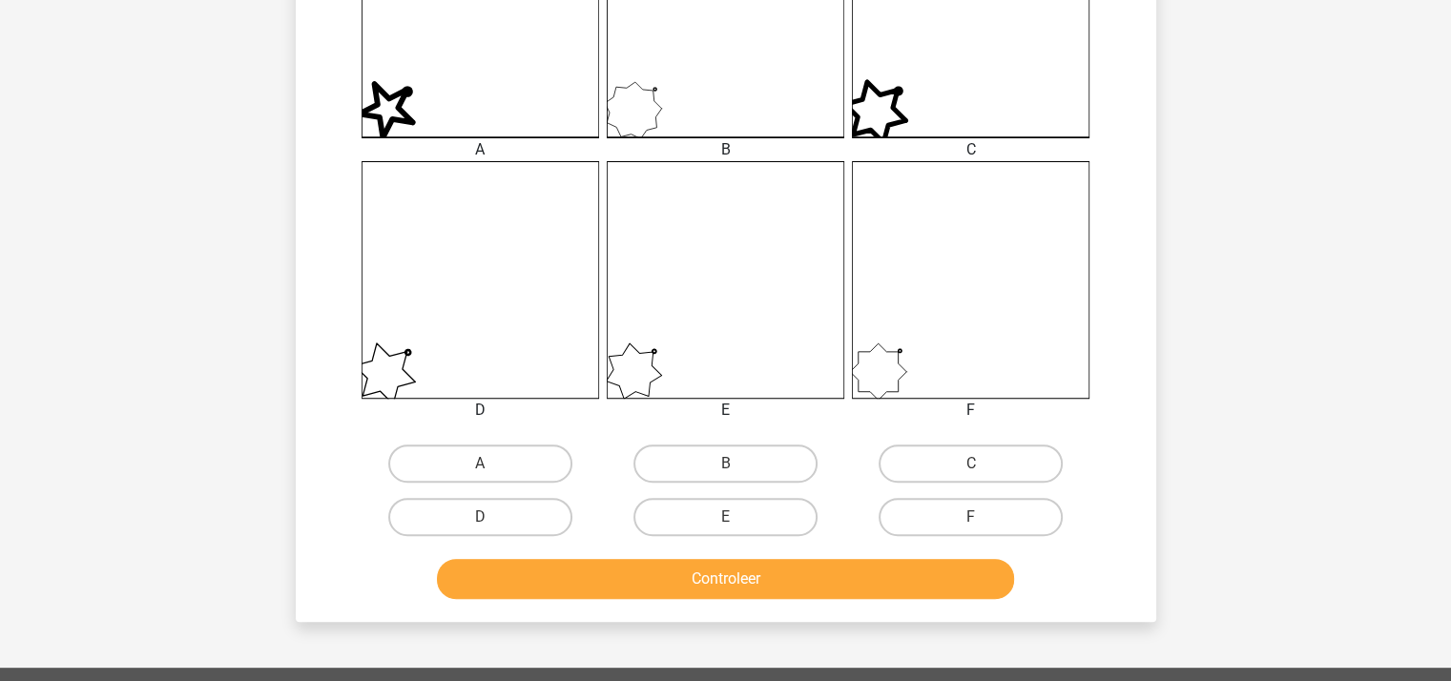
scroll to position [851, 0]
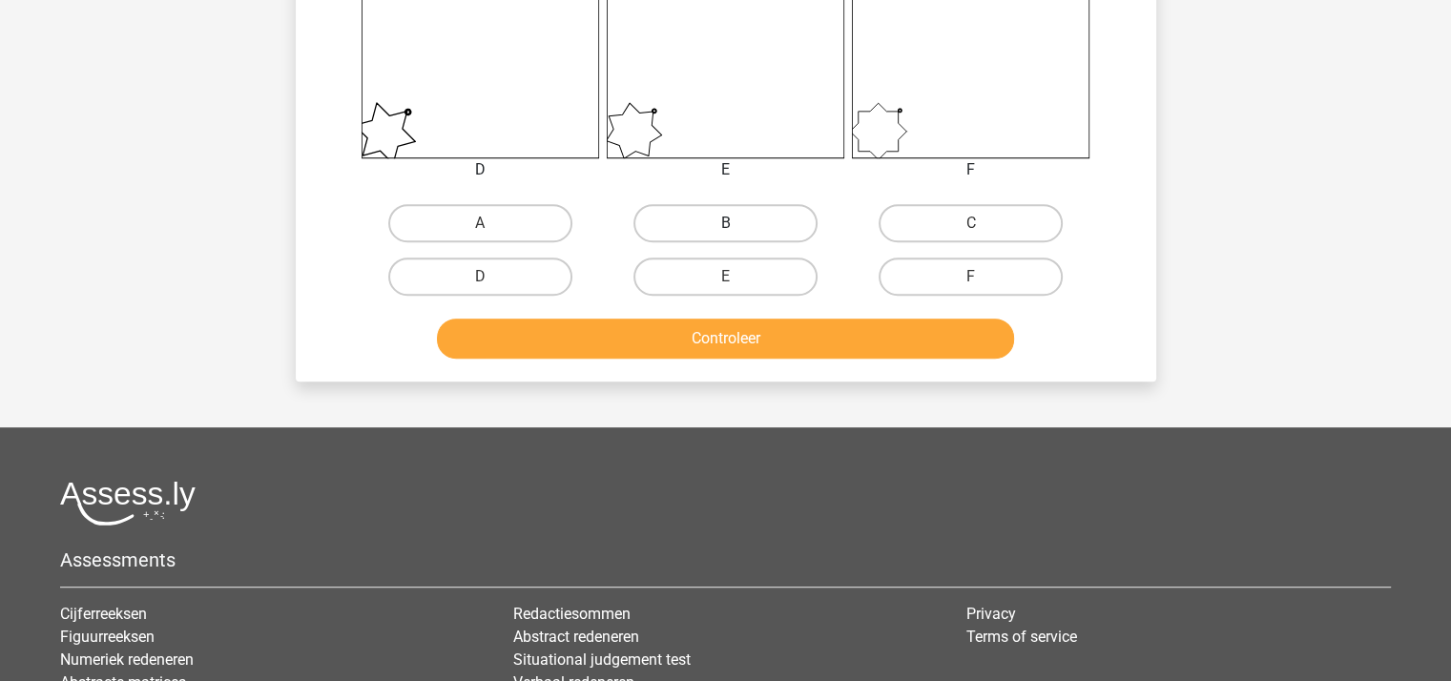
click at [688, 228] on label "B" at bounding box center [725, 223] width 184 height 38
click at [725, 228] on input "B" at bounding box center [731, 229] width 12 height 12
radio input "true"
click at [698, 331] on button "Controleer" at bounding box center [725, 339] width 577 height 40
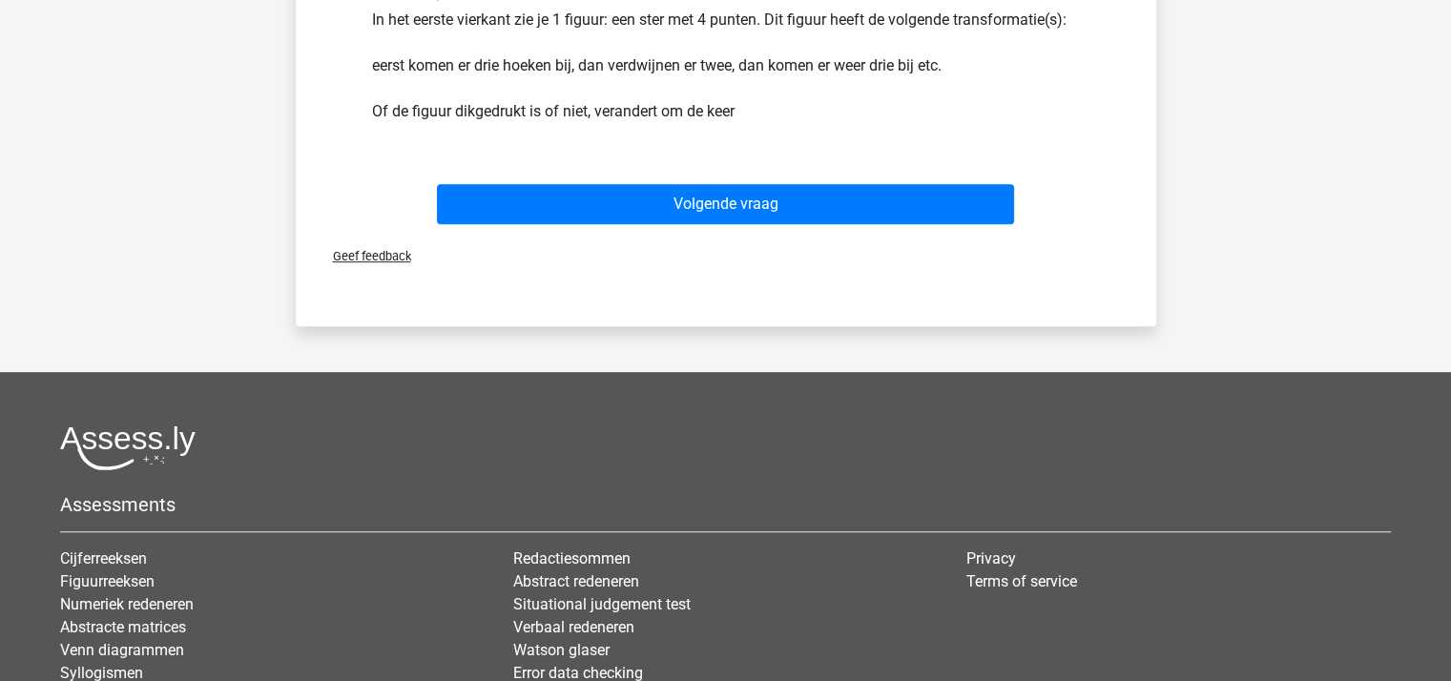
scroll to position [1232, 0]
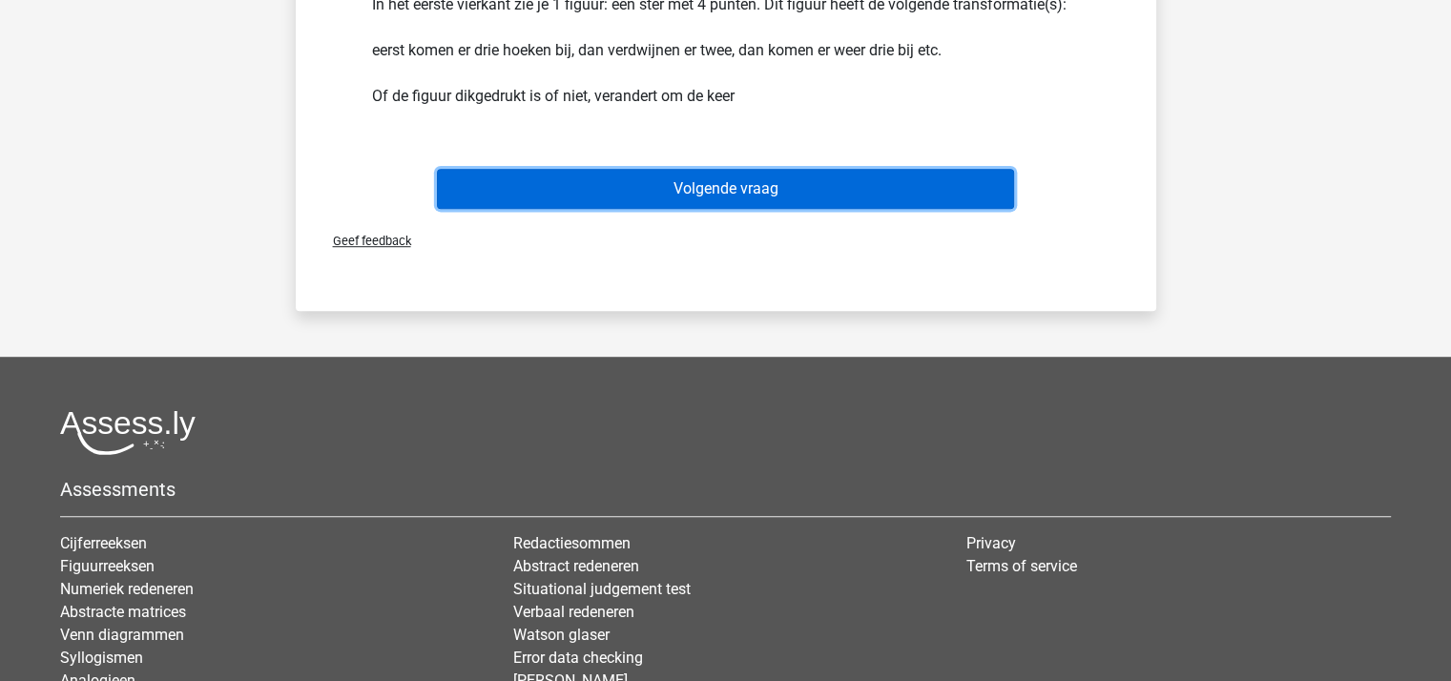
click at [716, 178] on button "Volgende vraag" at bounding box center [725, 189] width 577 height 40
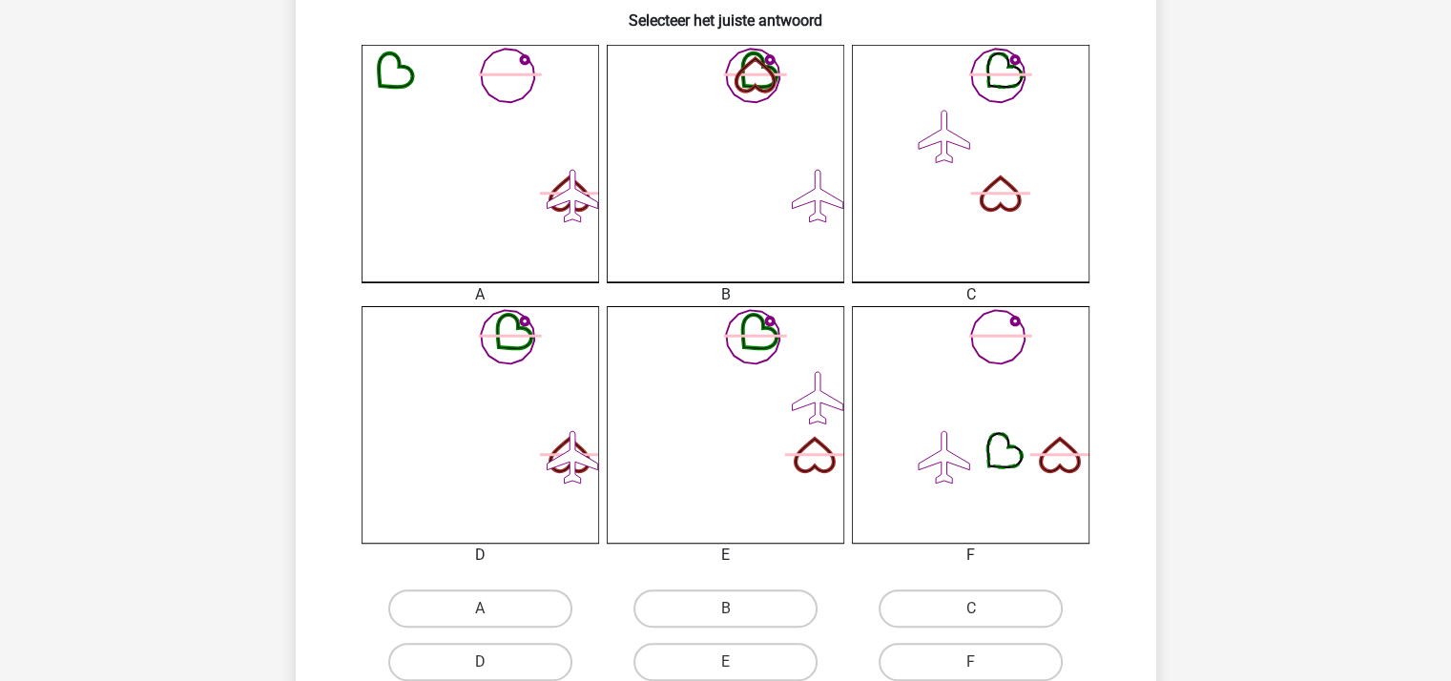
scroll to position [565, 0]
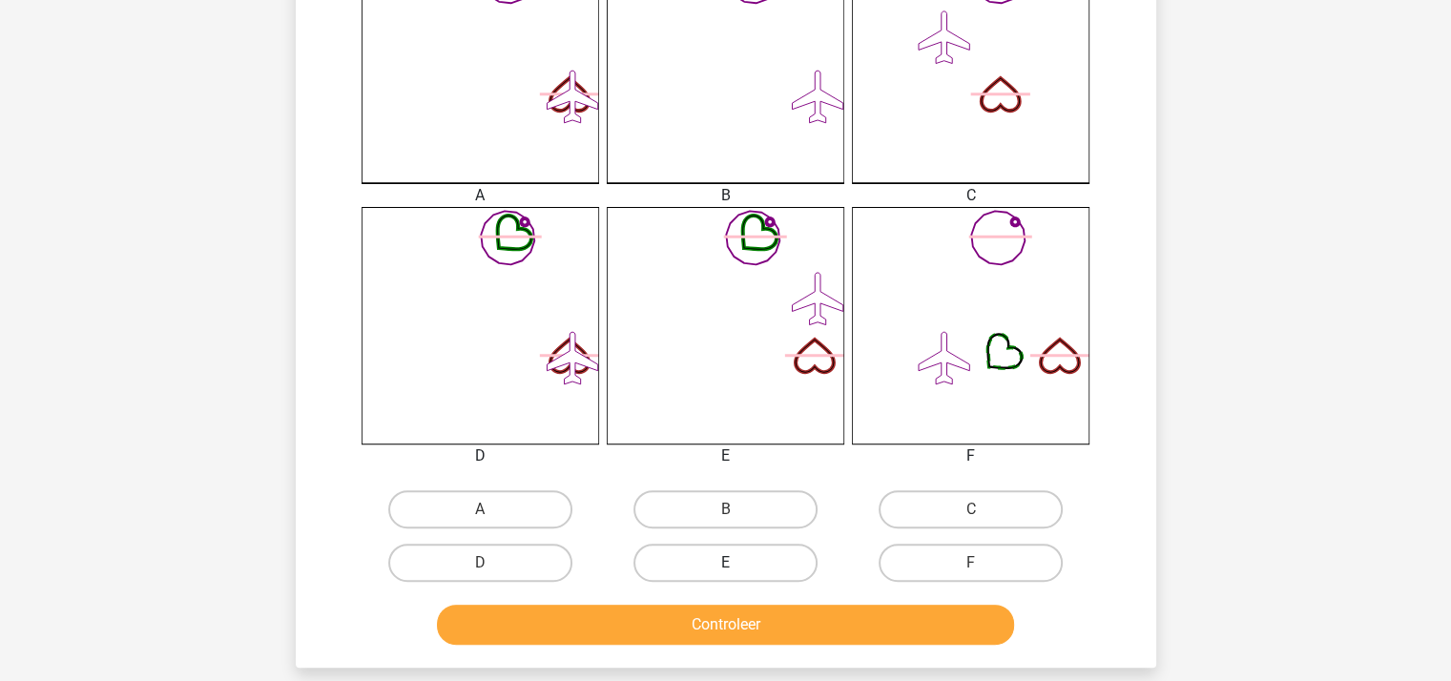
click at [711, 565] on label "E" at bounding box center [725, 563] width 184 height 38
click at [725, 565] on input "E" at bounding box center [731, 569] width 12 height 12
radio input "true"
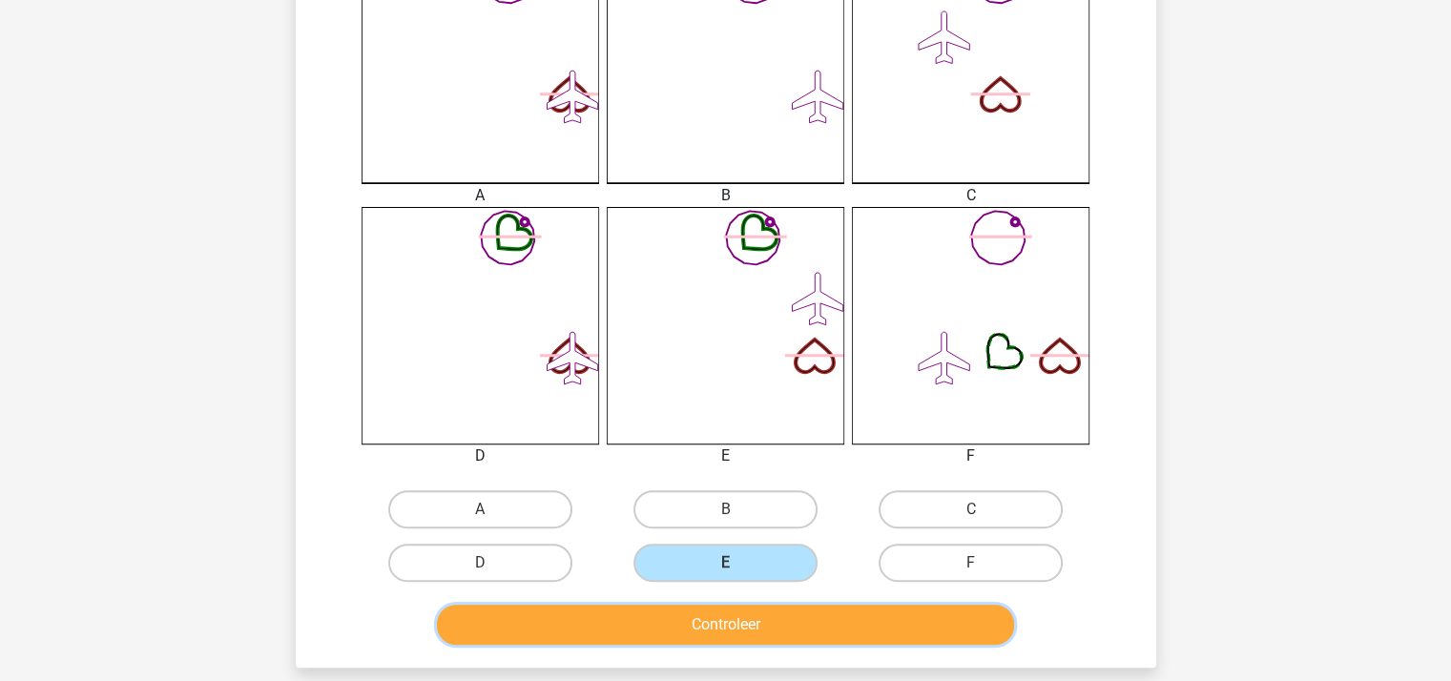
click at [675, 615] on button "Controleer" at bounding box center [725, 625] width 577 height 40
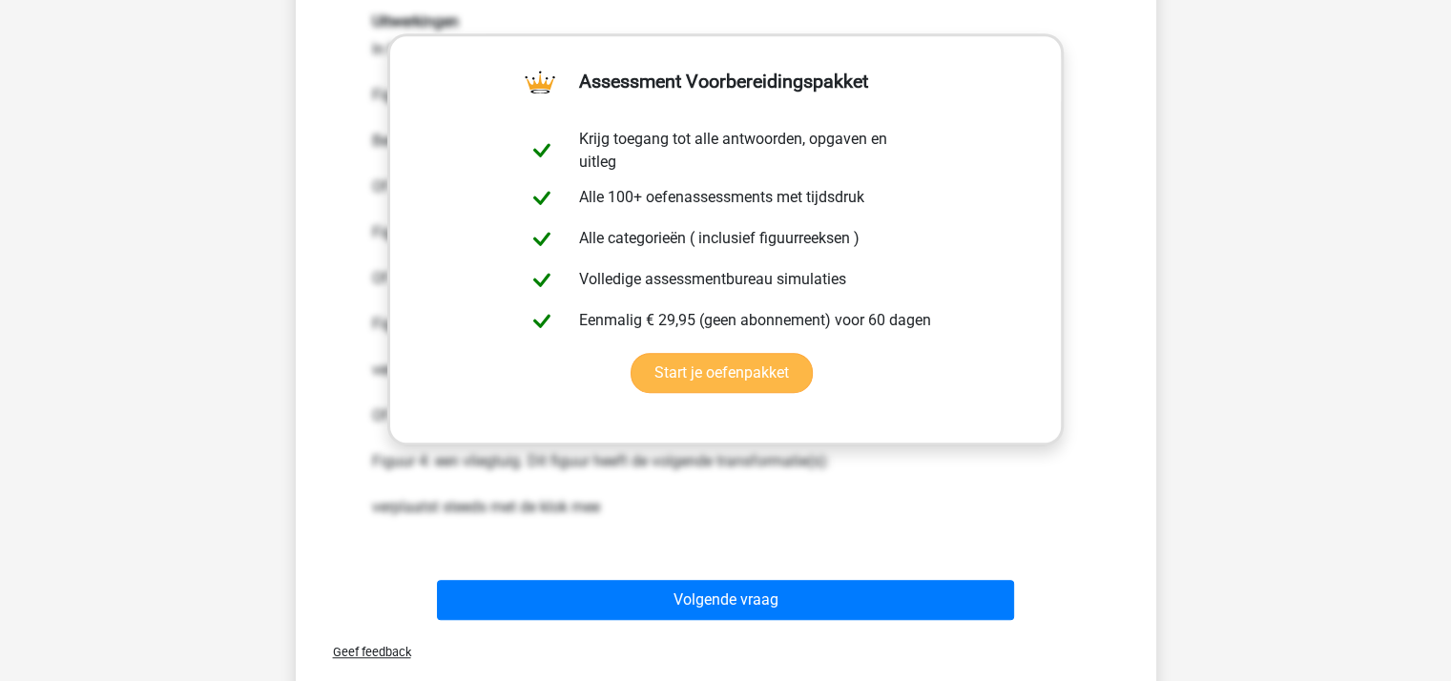
scroll to position [1232, 0]
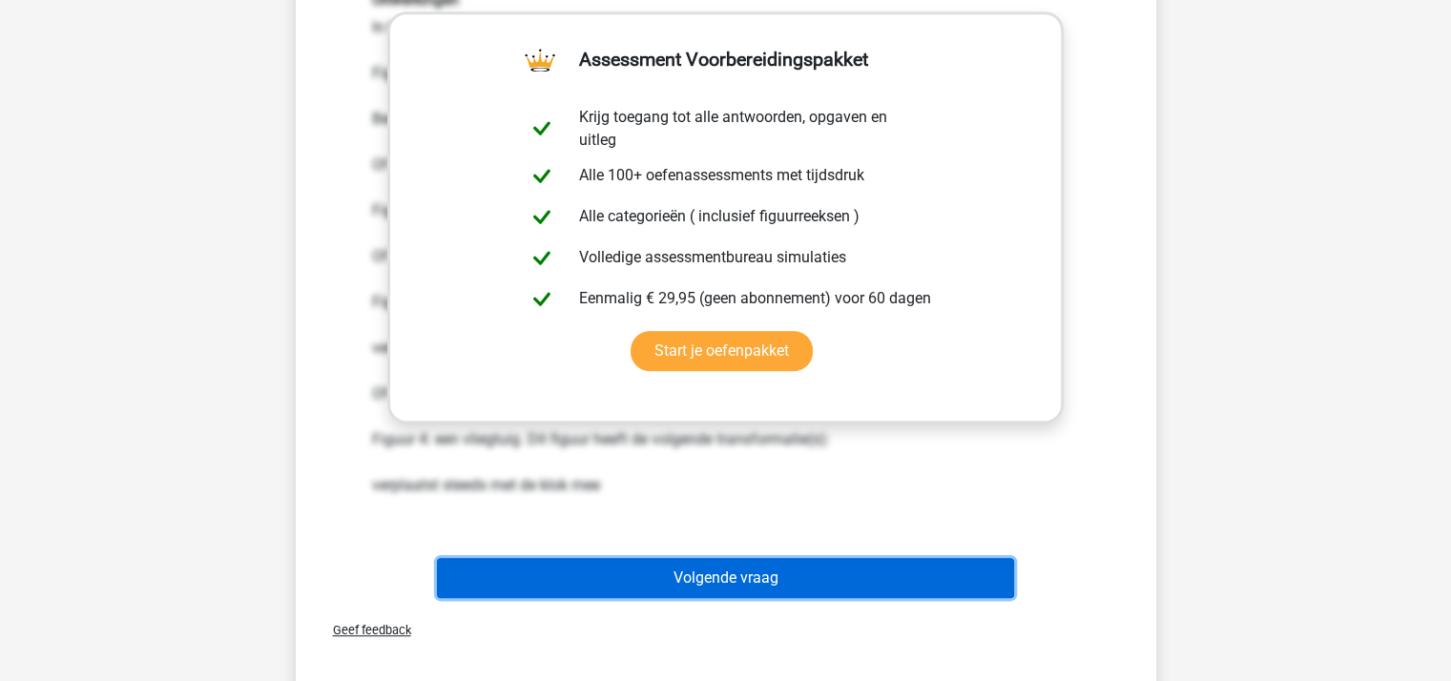
click at [675, 571] on button "Volgende vraag" at bounding box center [725, 578] width 577 height 40
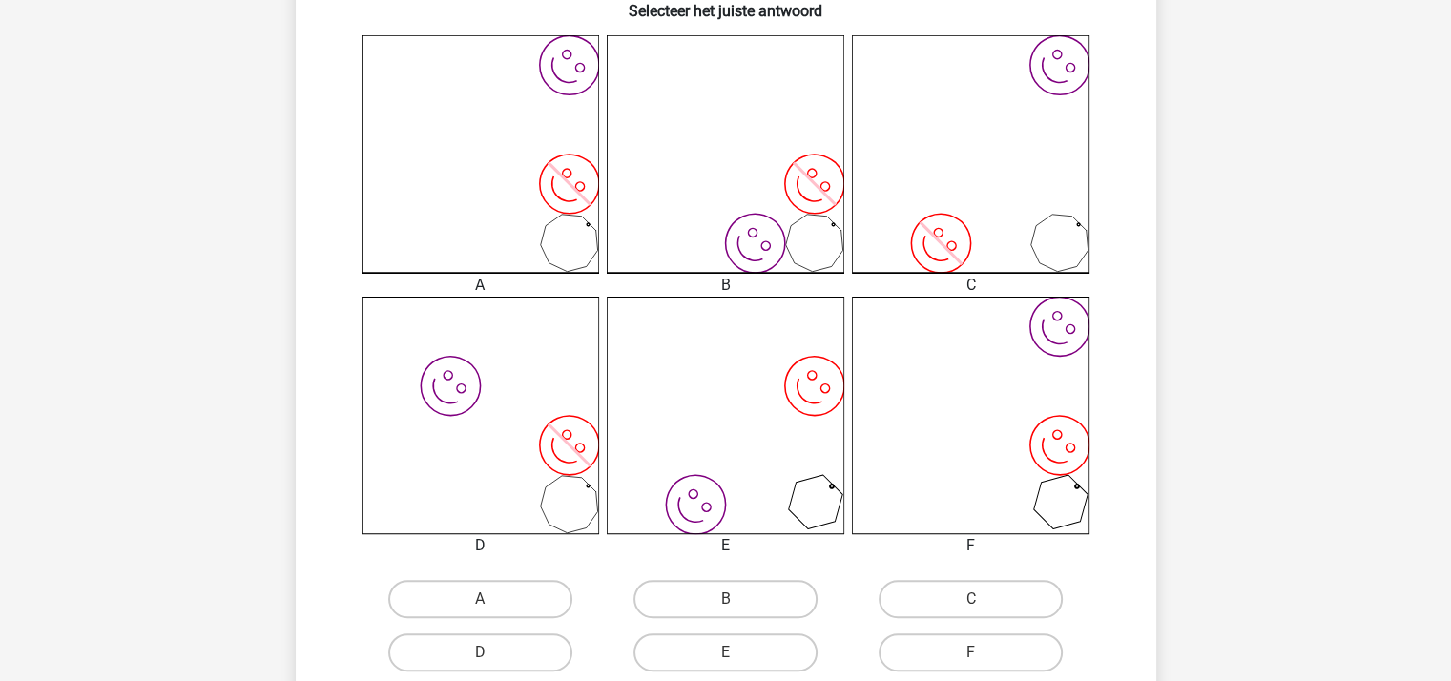
scroll to position [477, 0]
click at [499, 648] on label "D" at bounding box center [480, 650] width 184 height 38
click at [492, 650] on input "D" at bounding box center [486, 656] width 12 height 12
radio input "true"
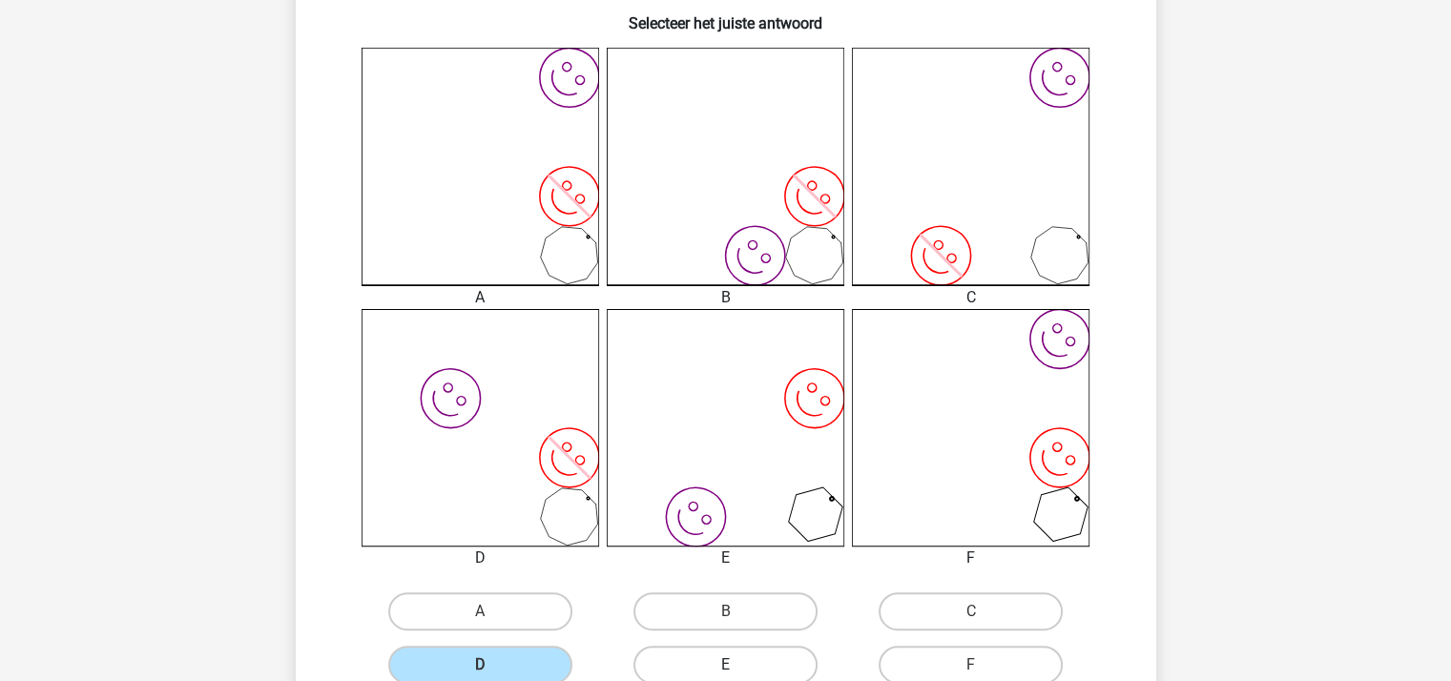
scroll to position [572, 0]
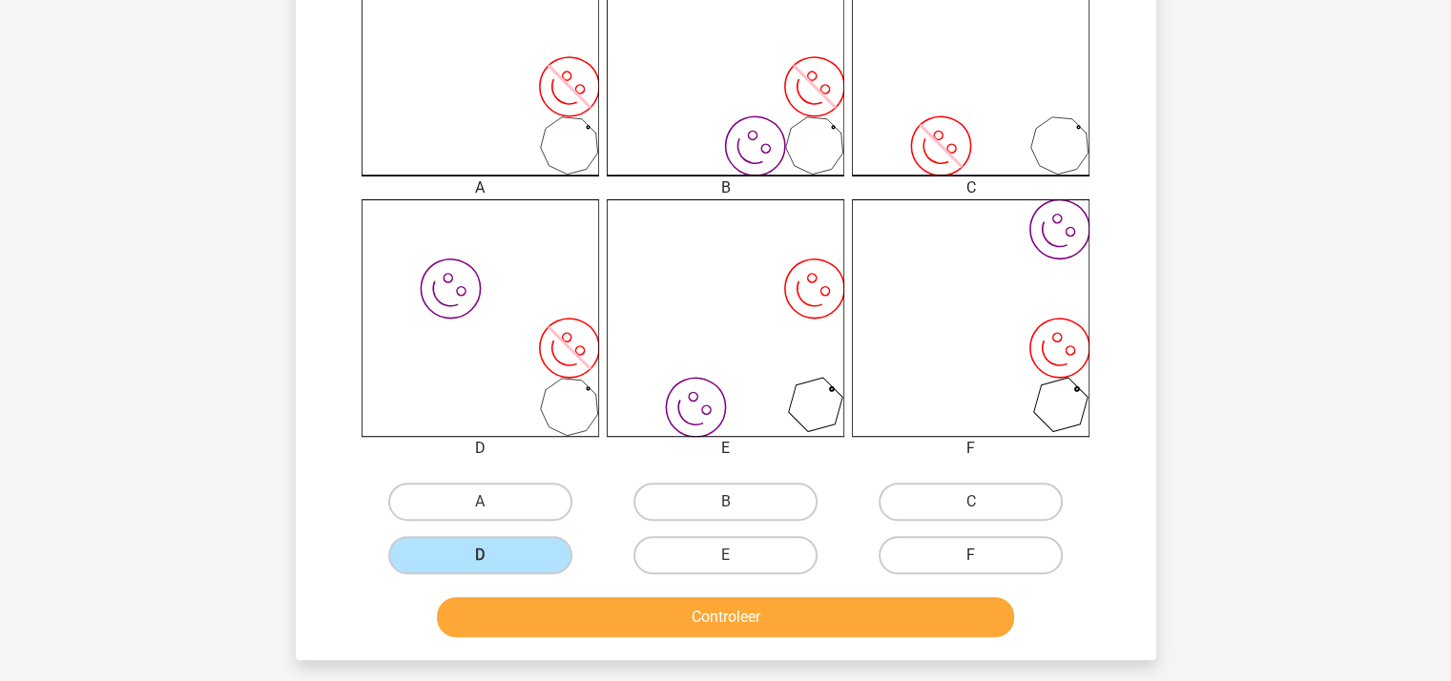
click at [927, 556] on label "F" at bounding box center [970, 555] width 184 height 38
click at [971, 556] on input "F" at bounding box center [977, 561] width 12 height 12
radio input "true"
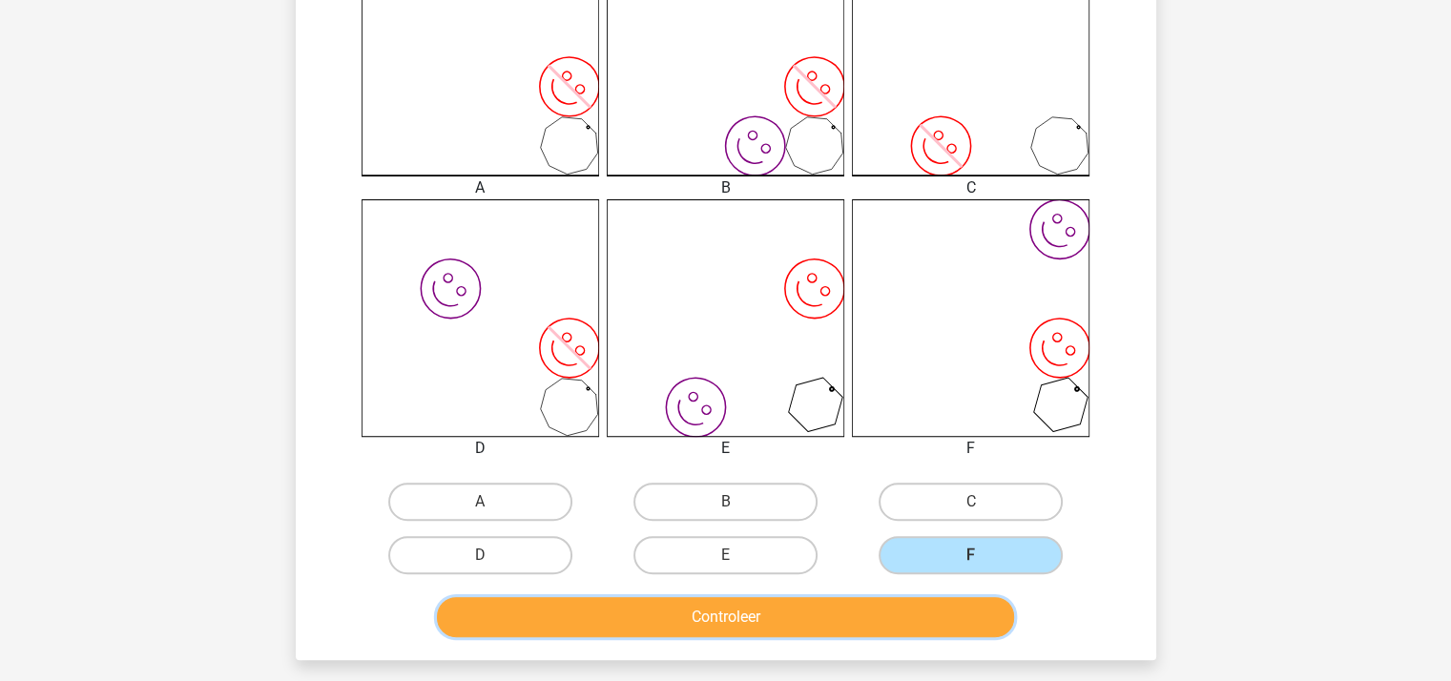
click at [866, 608] on button "Controleer" at bounding box center [725, 617] width 577 height 40
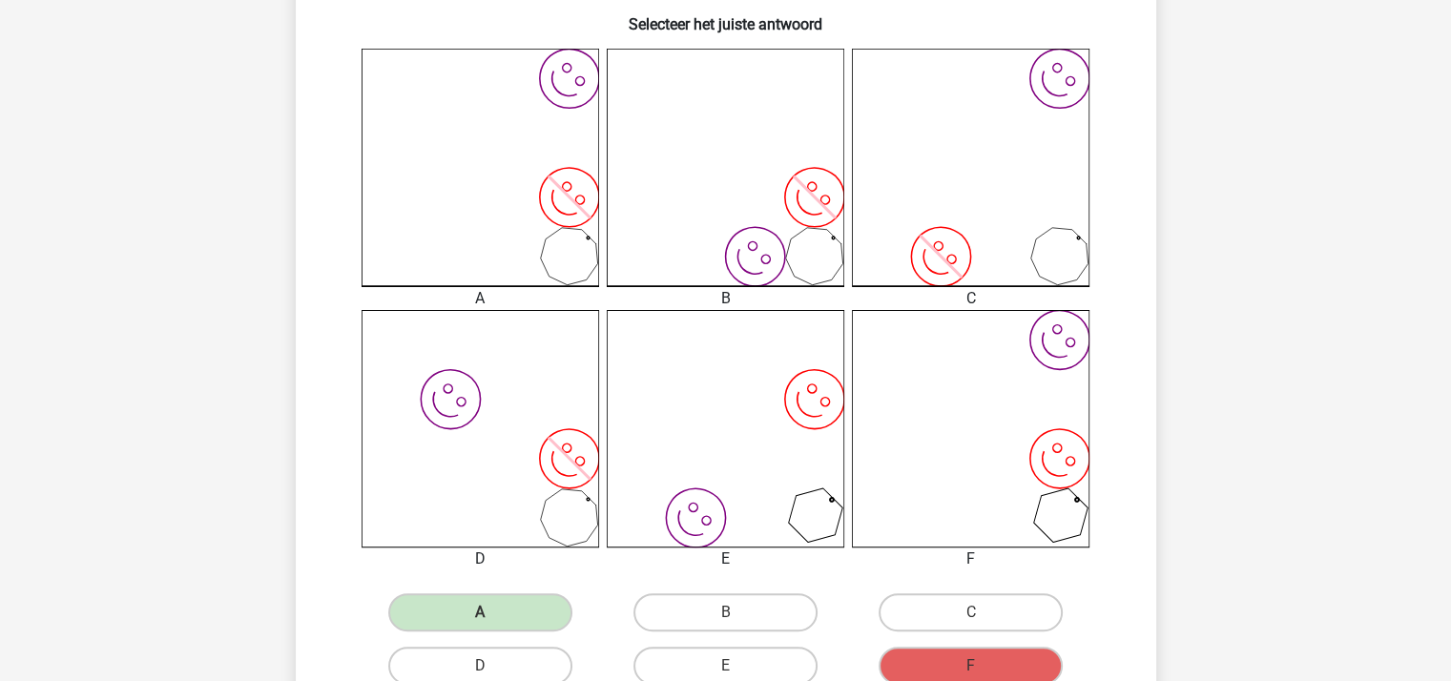
scroll to position [286, 0]
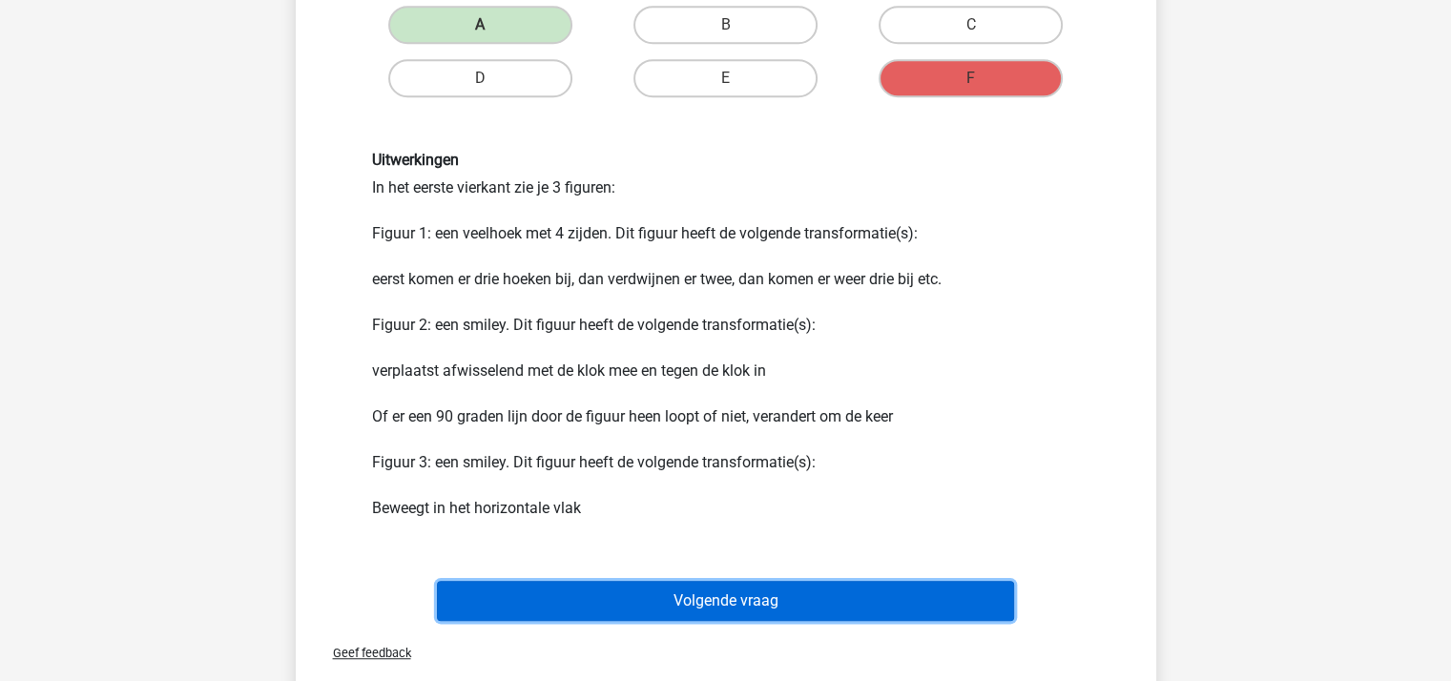
click at [807, 590] on button "Volgende vraag" at bounding box center [725, 601] width 577 height 40
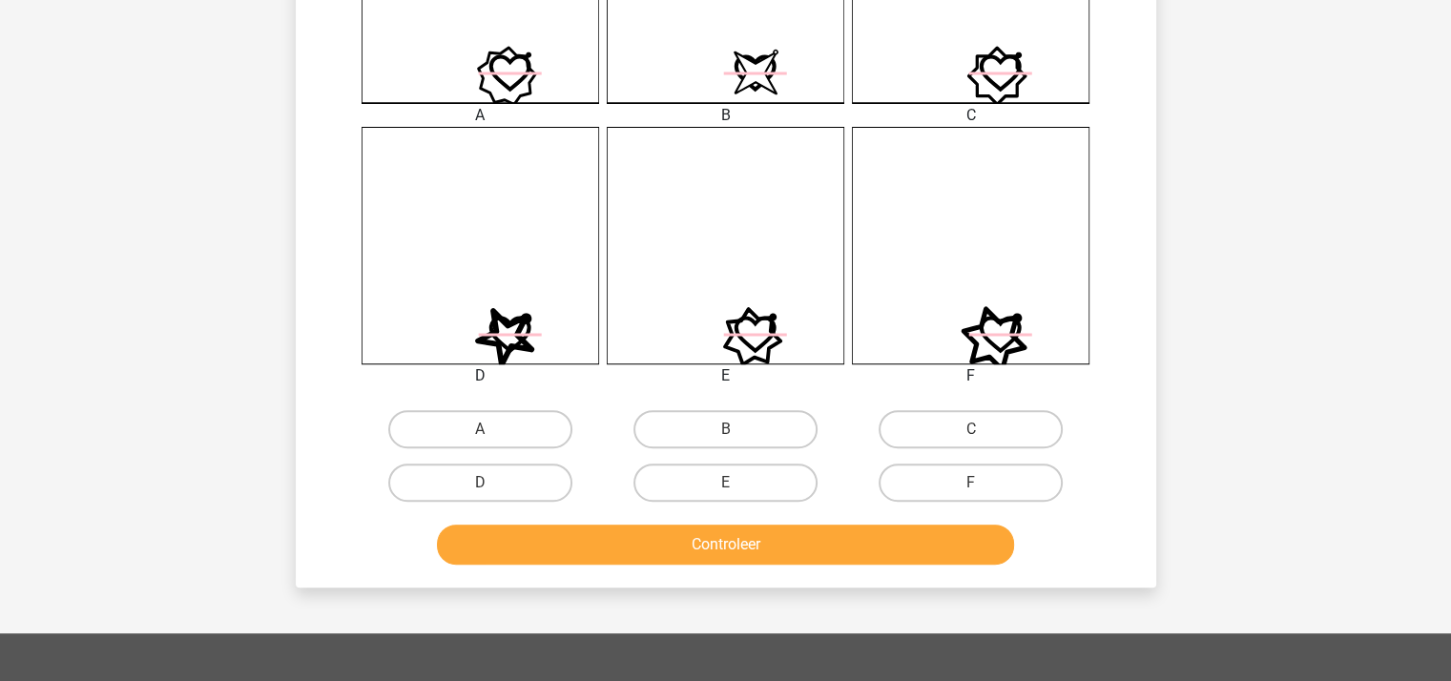
scroll to position [660, 0]
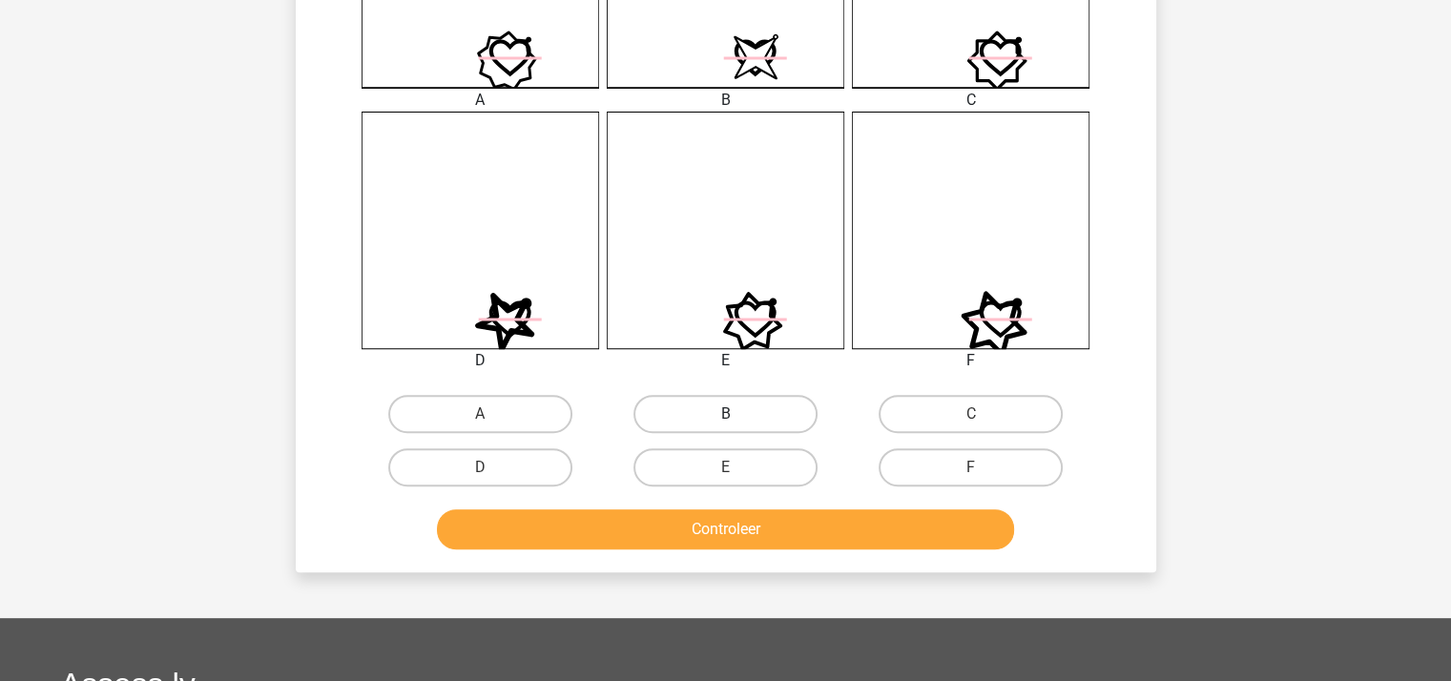
click at [711, 410] on label "B" at bounding box center [725, 414] width 184 height 38
click at [725, 414] on input "B" at bounding box center [731, 420] width 12 height 12
radio input "true"
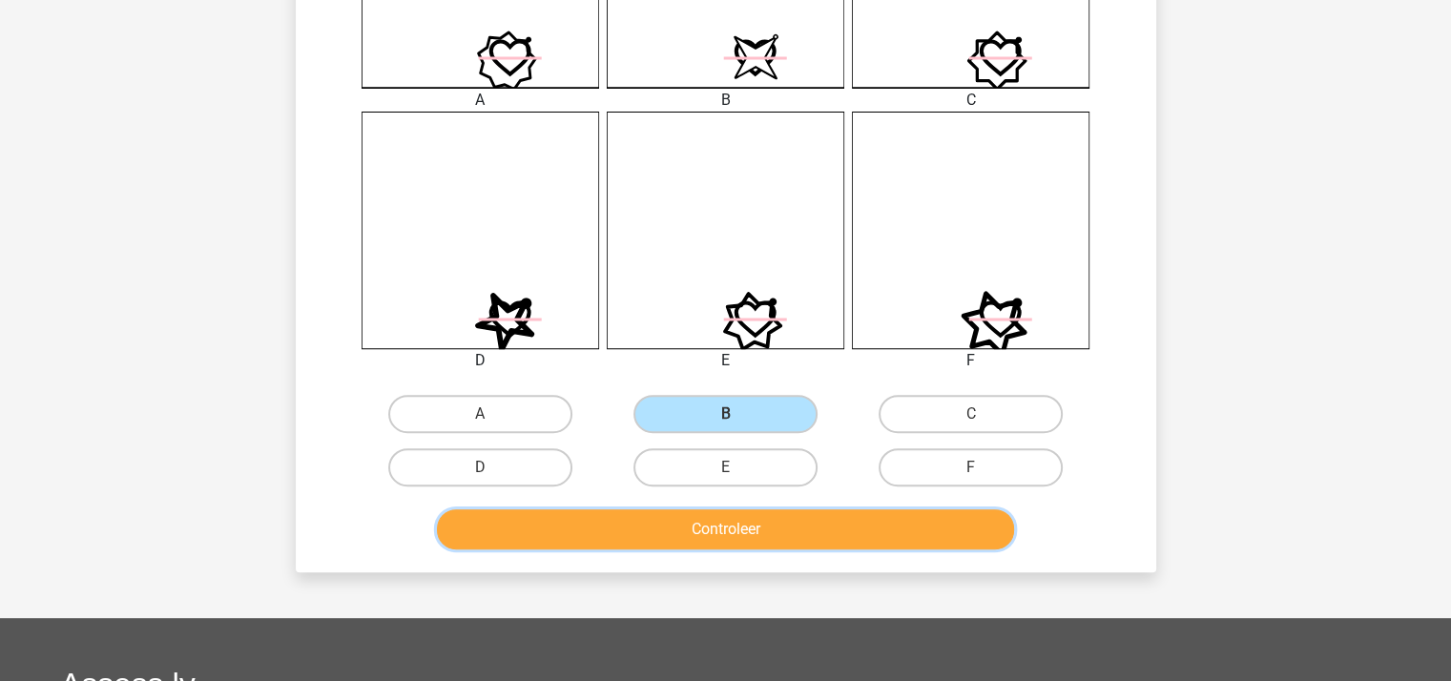
click at [740, 533] on button "Controleer" at bounding box center [725, 529] width 577 height 40
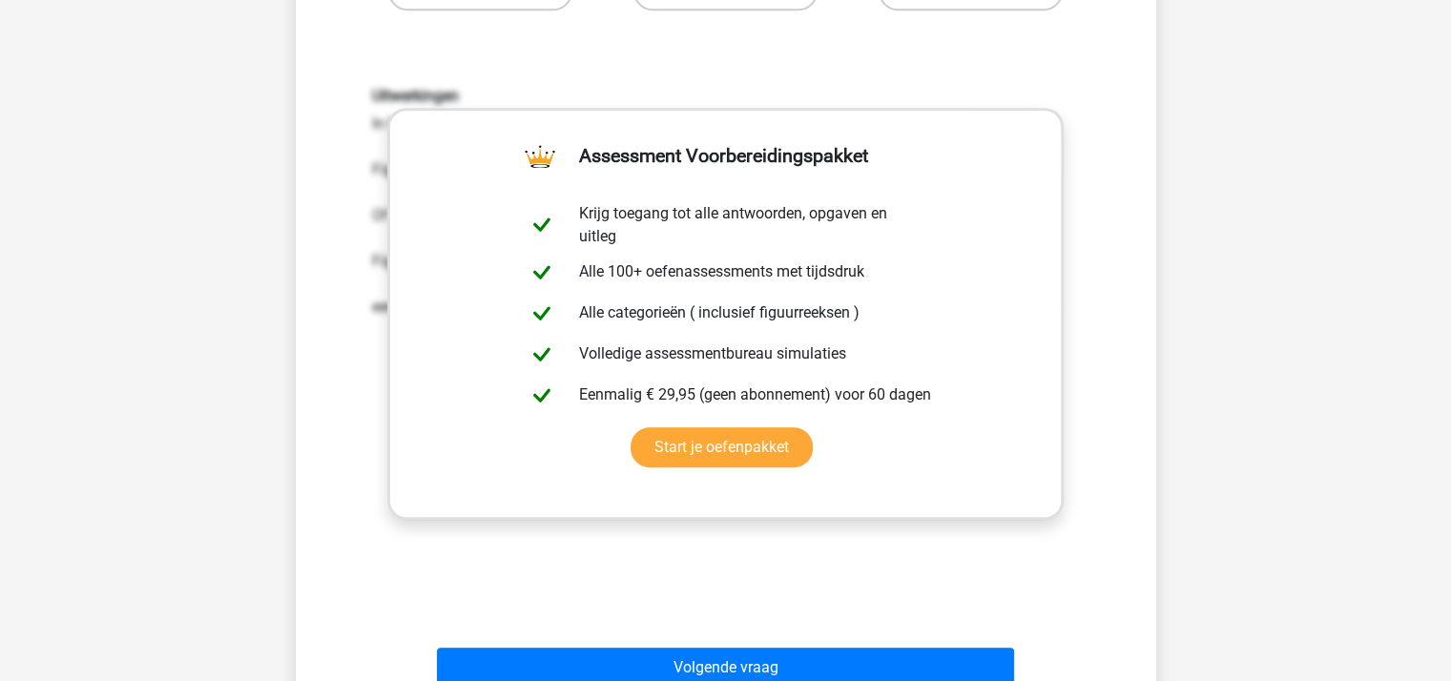
scroll to position [1137, 0]
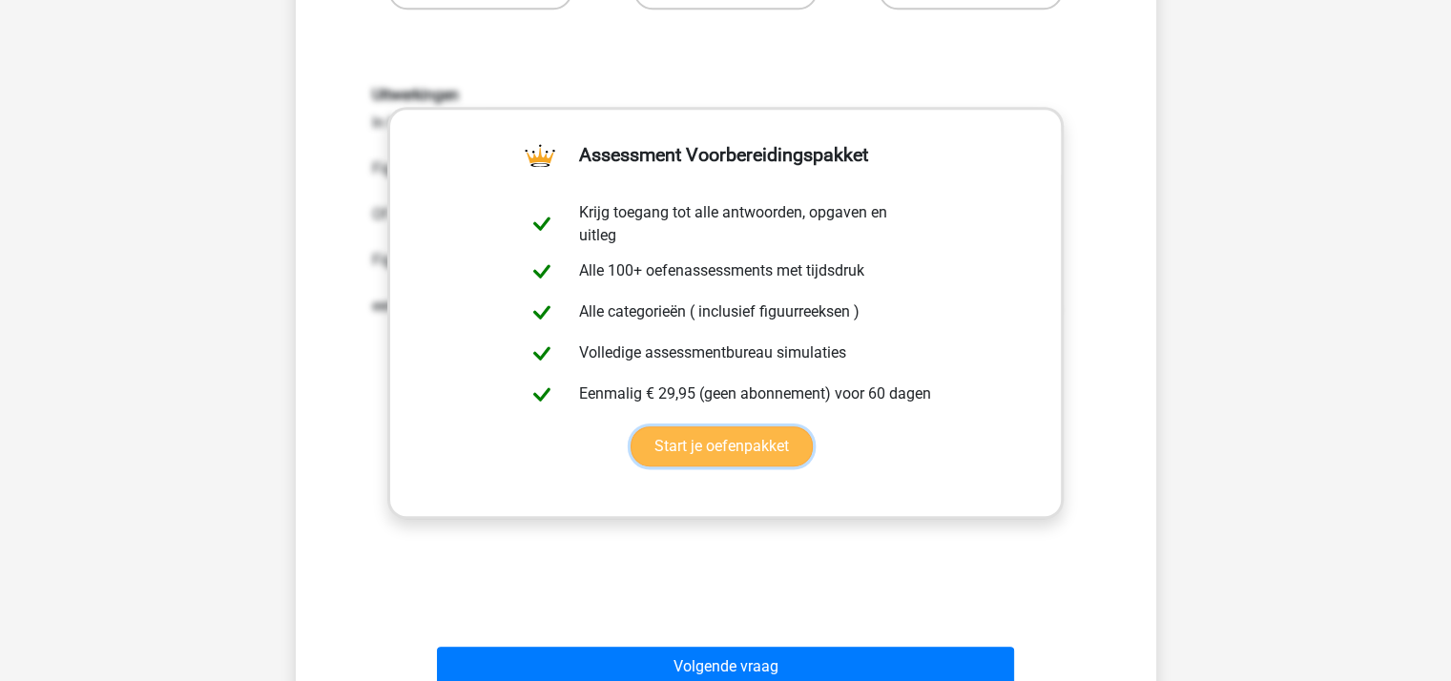
click at [718, 433] on link "Start je oefenpakket" at bounding box center [721, 446] width 182 height 40
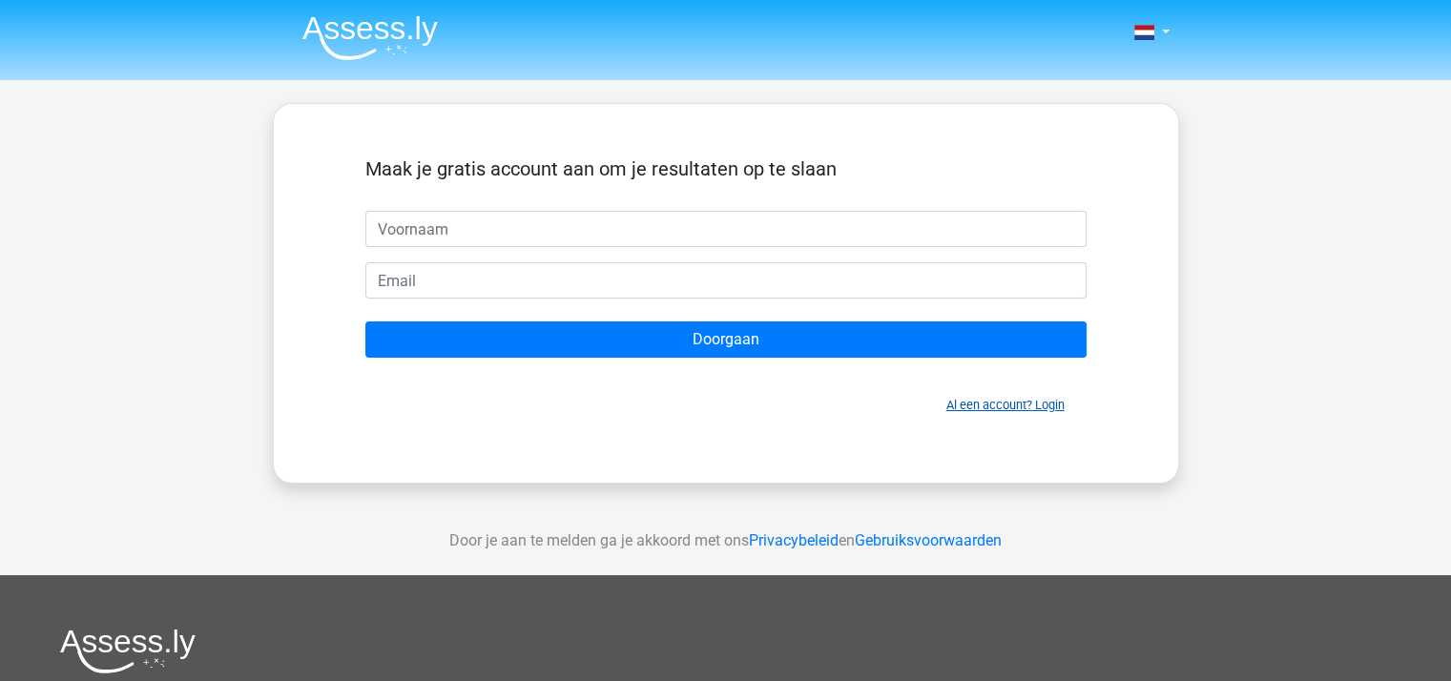
click at [987, 403] on link "Al een account? Login" at bounding box center [1005, 405] width 118 height 14
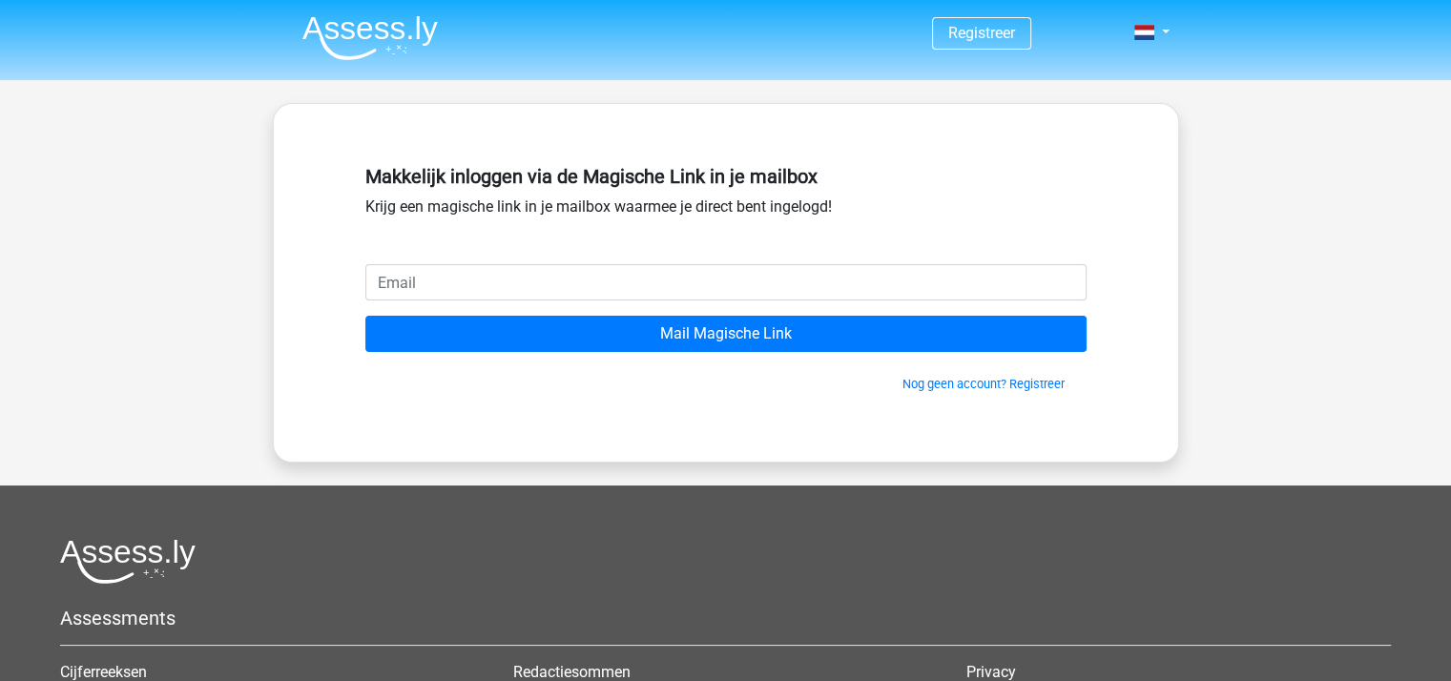
click at [462, 281] on input "email" at bounding box center [725, 282] width 721 height 36
type input "[EMAIL_ADDRESS][DOMAIN_NAME]"
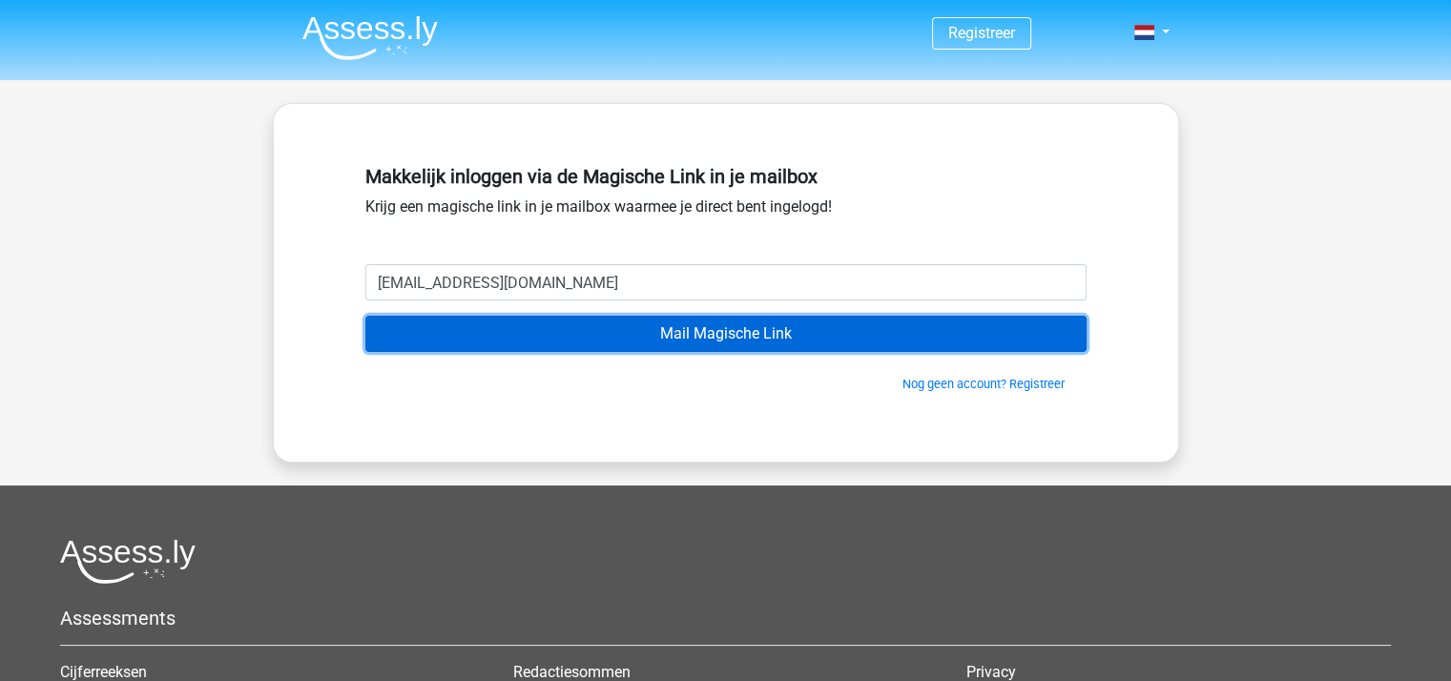
click at [759, 328] on input "Mail Magische Link" at bounding box center [725, 334] width 721 height 36
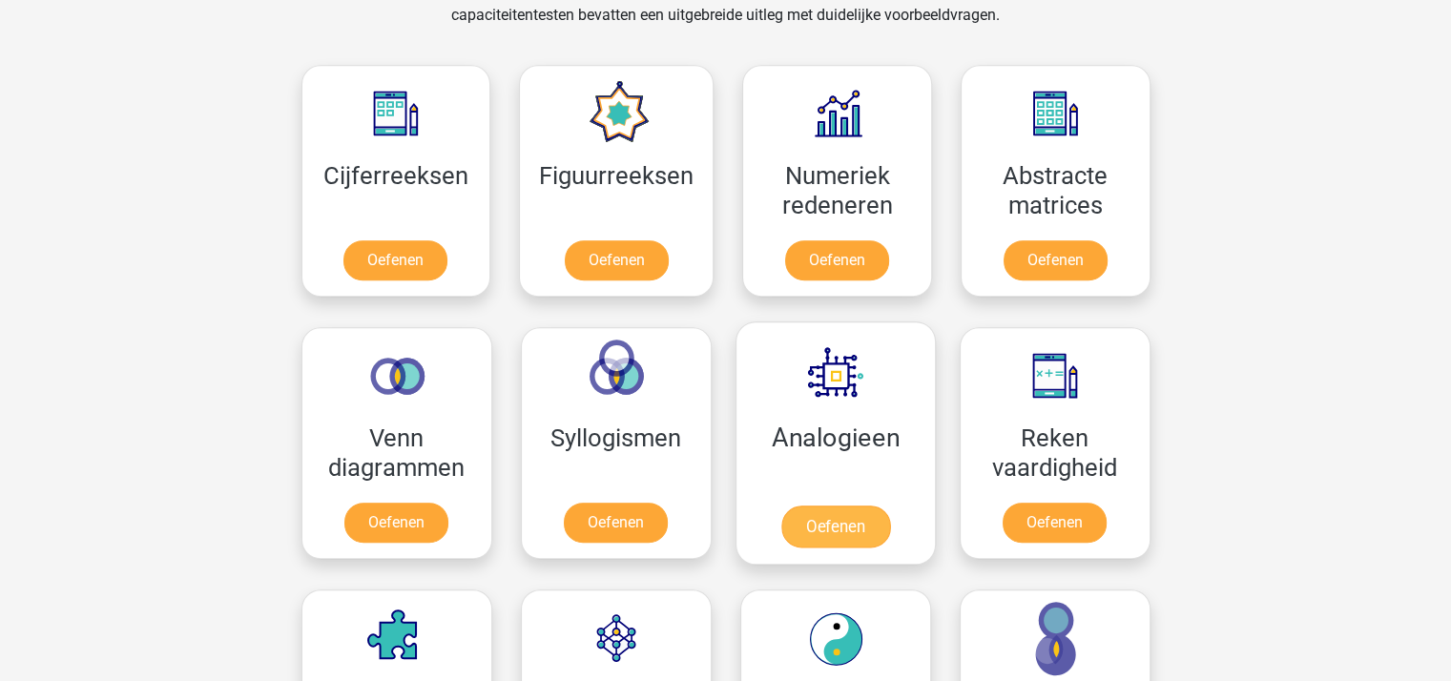
scroll to position [954, 0]
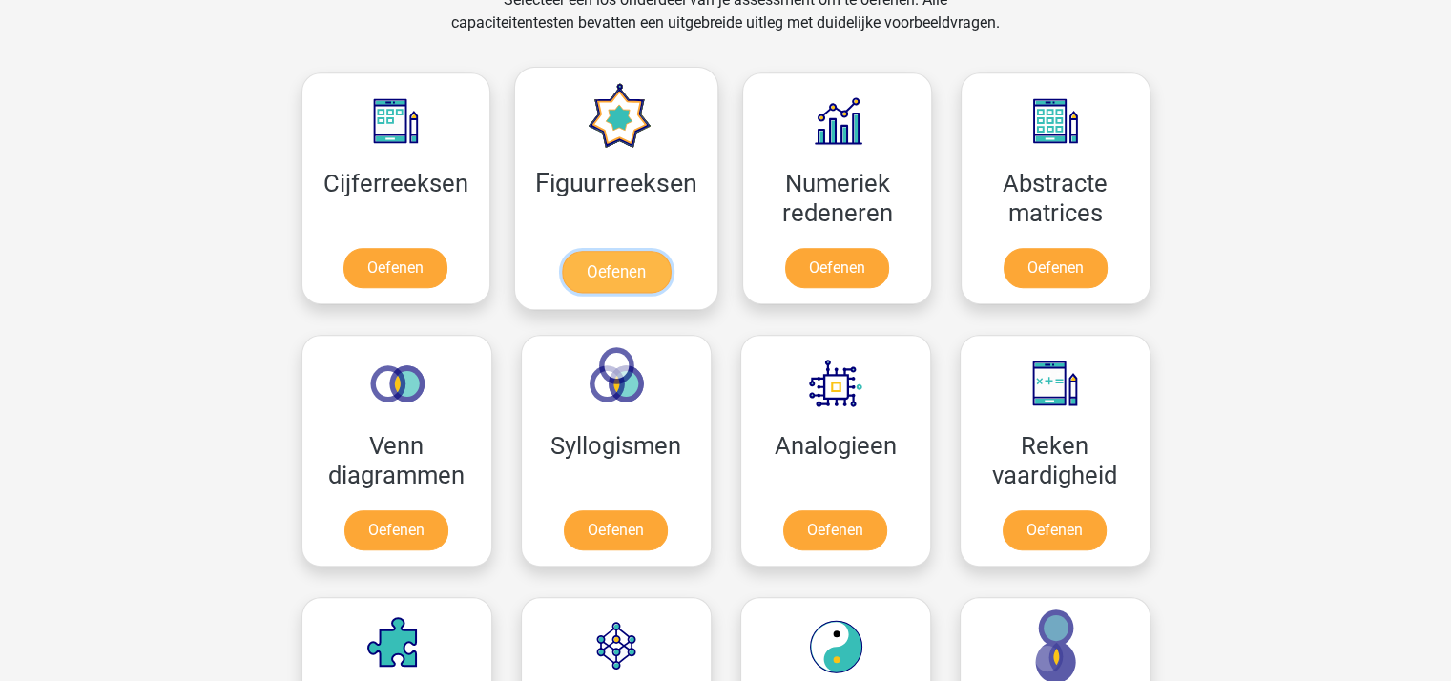
click at [612, 263] on link "Oefenen" at bounding box center [616, 272] width 109 height 42
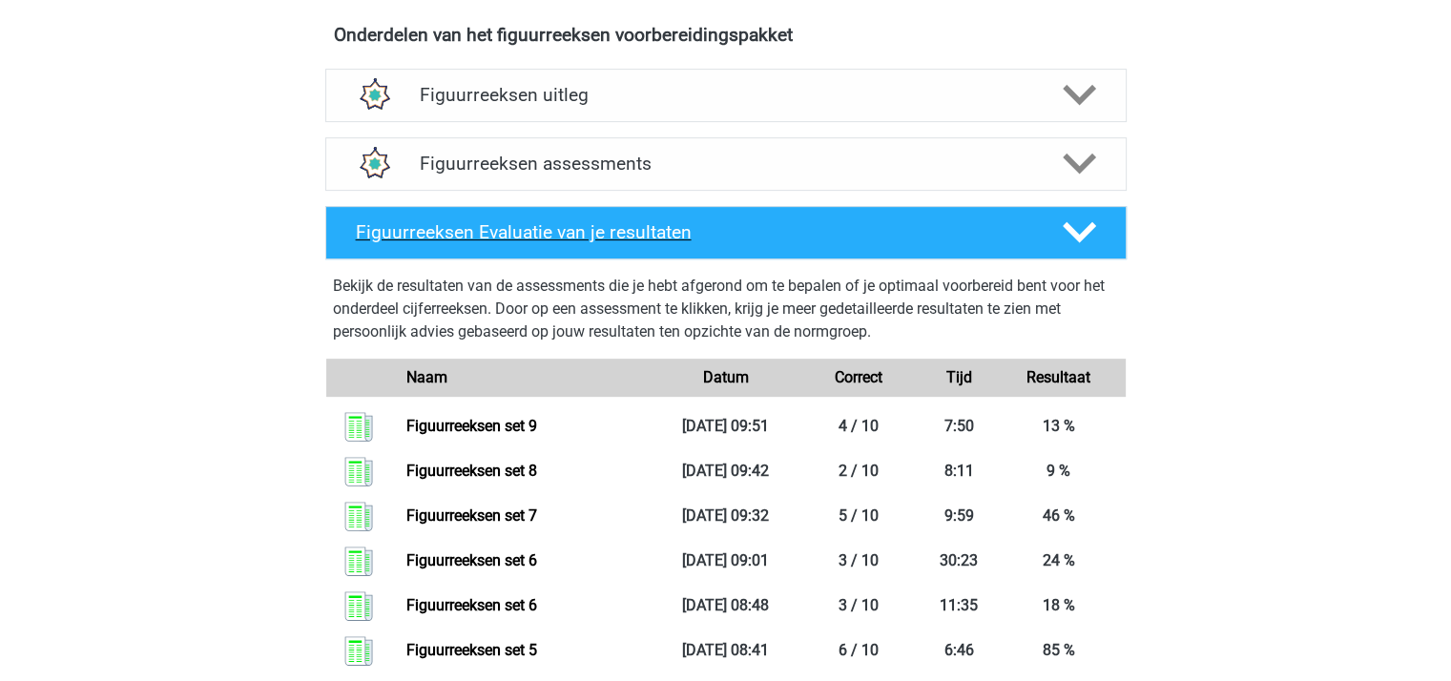
scroll to position [668, 0]
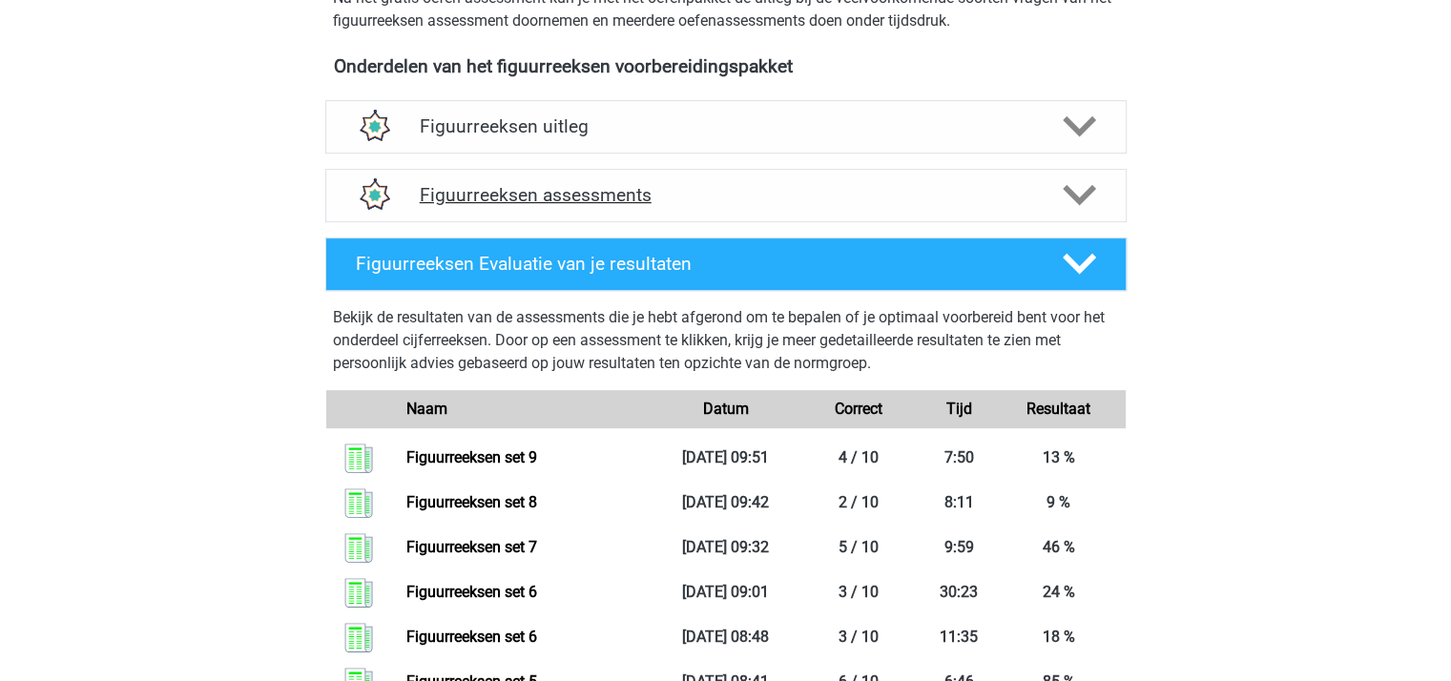
click at [1068, 190] on polygon at bounding box center [1078, 195] width 33 height 21
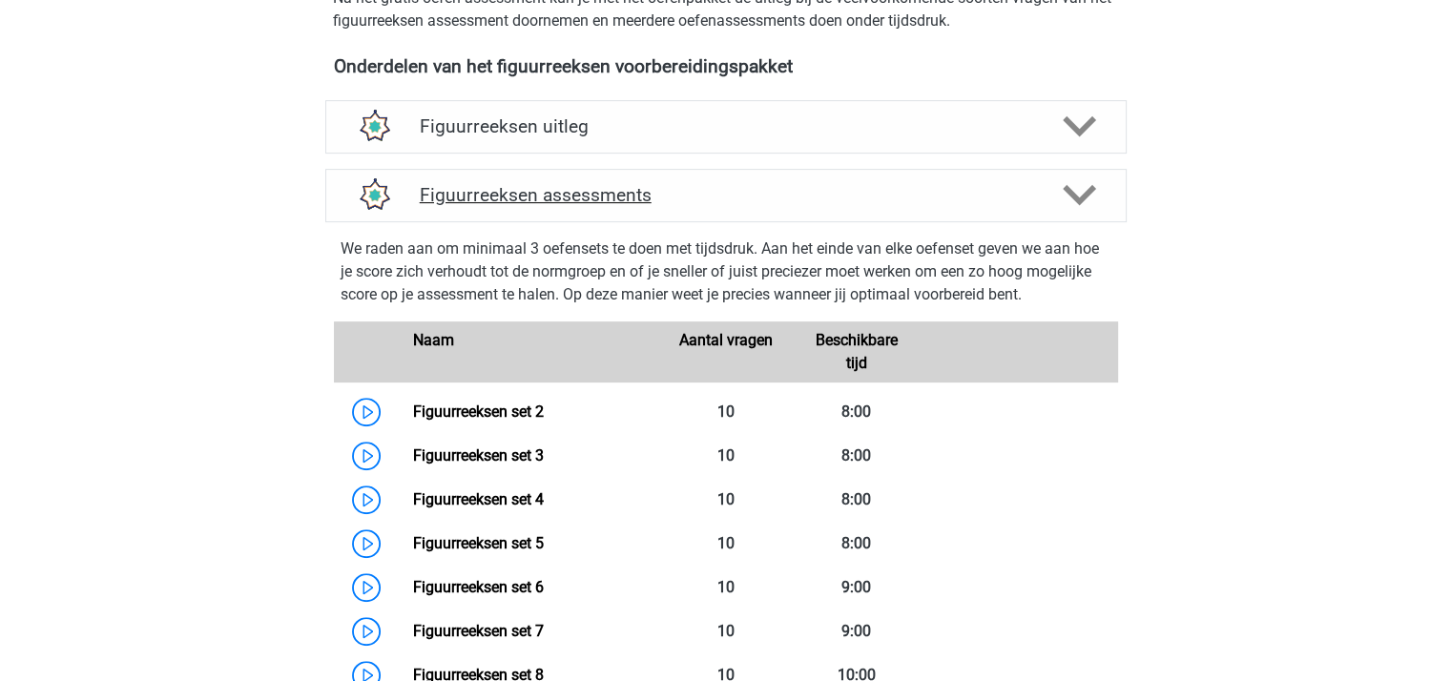
click at [1077, 179] on icon at bounding box center [1078, 194] width 33 height 33
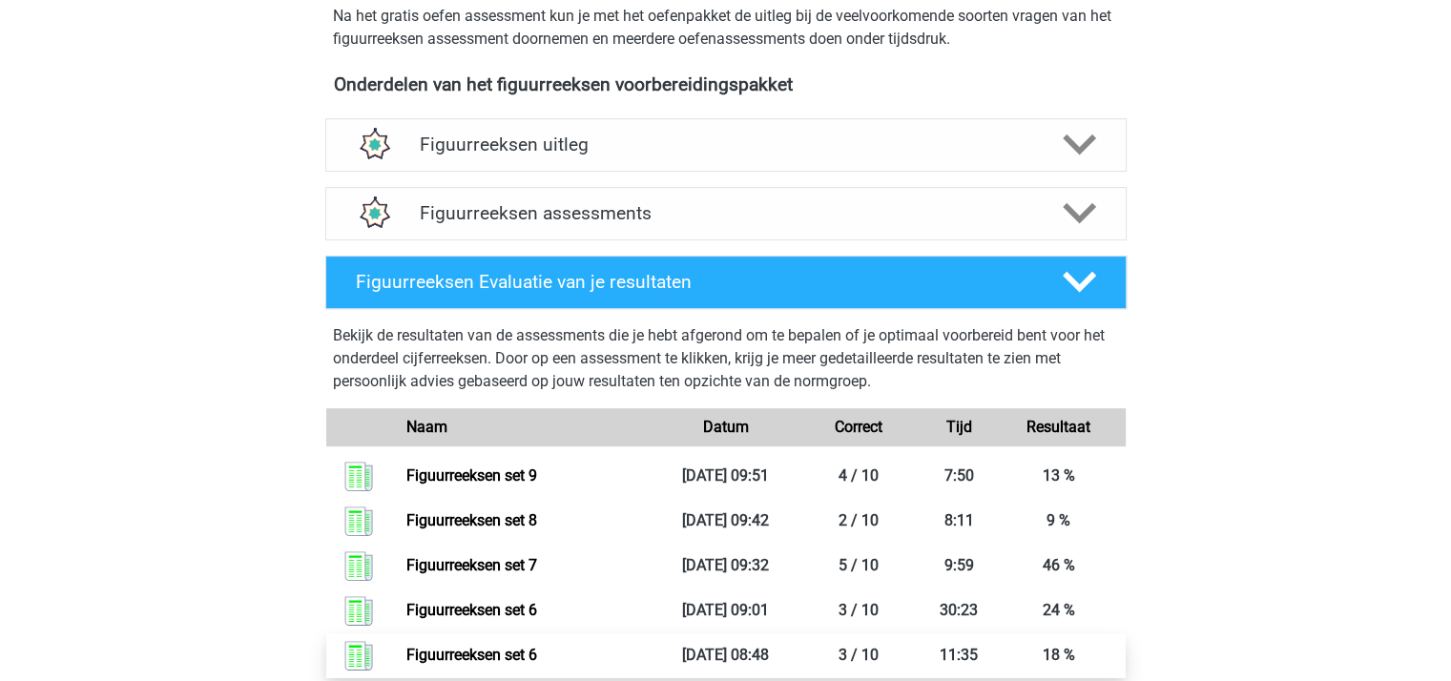
scroll to position [572, 0]
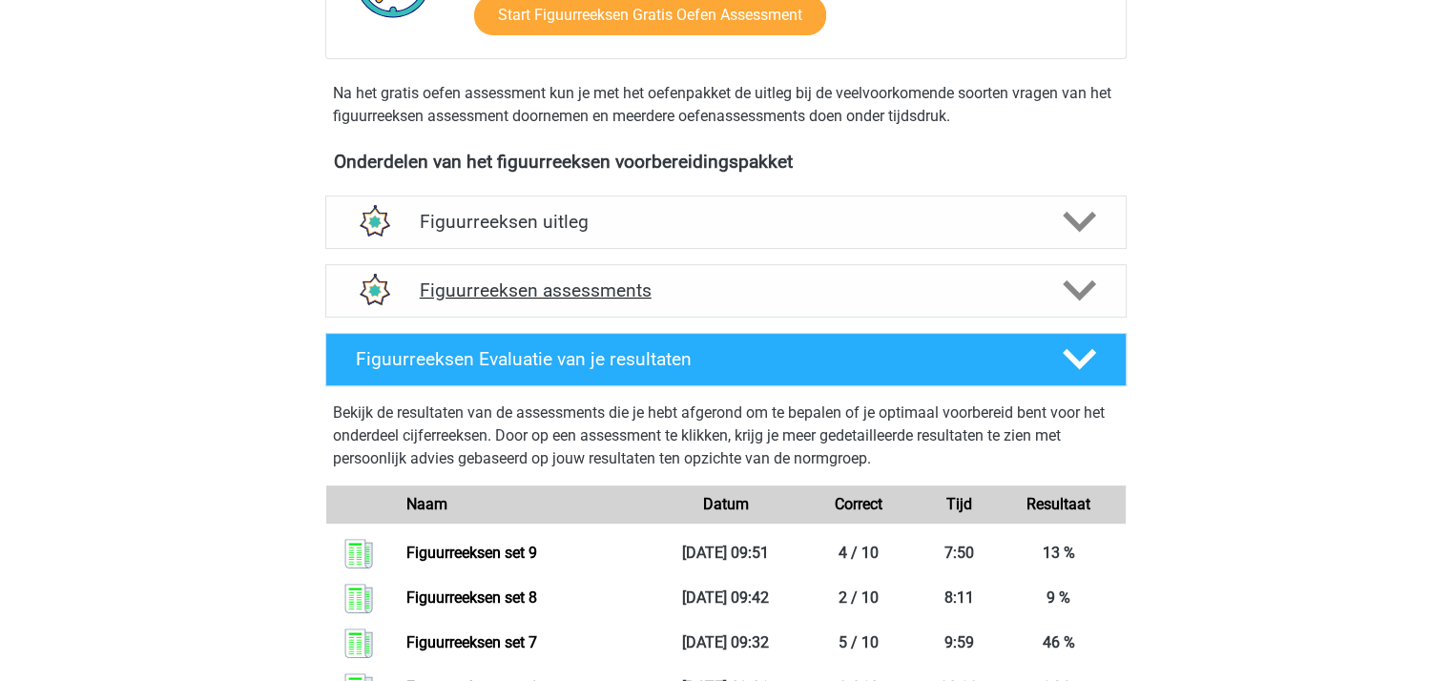
click at [1065, 276] on icon at bounding box center [1078, 290] width 33 height 33
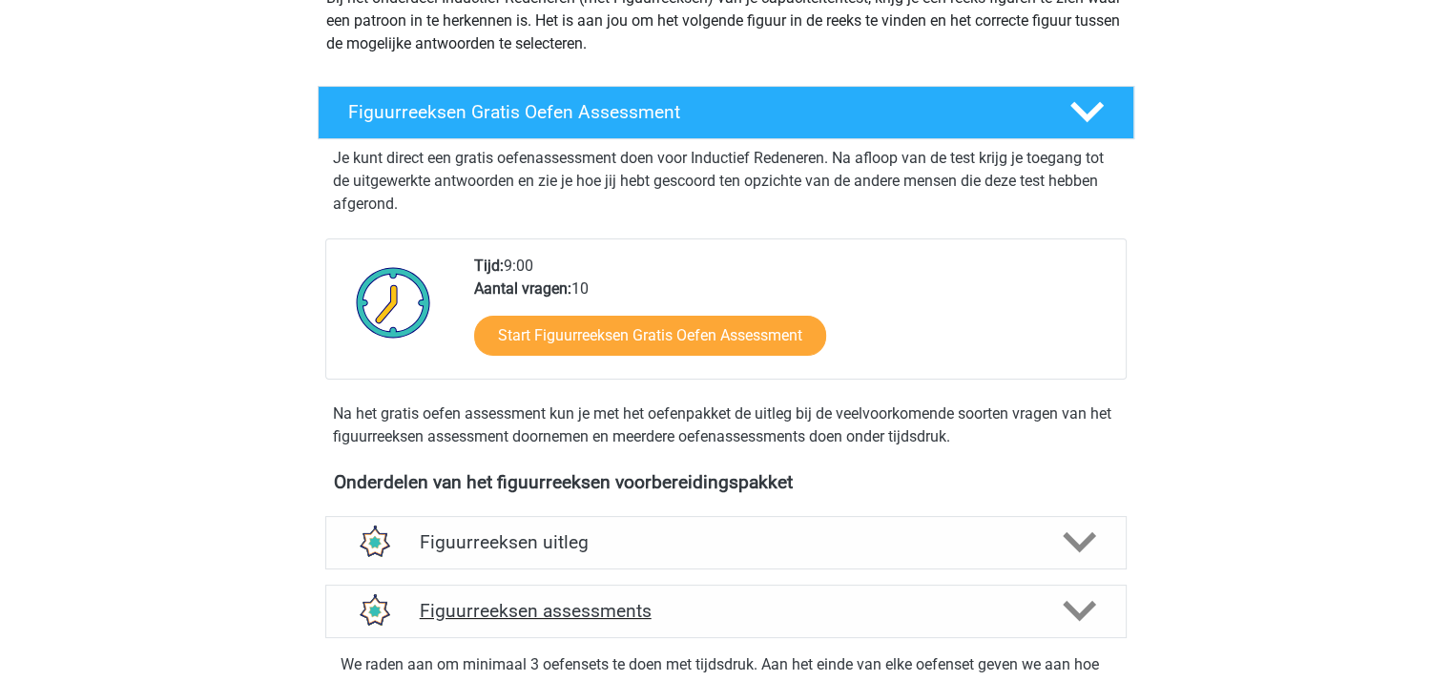
scroll to position [191, 0]
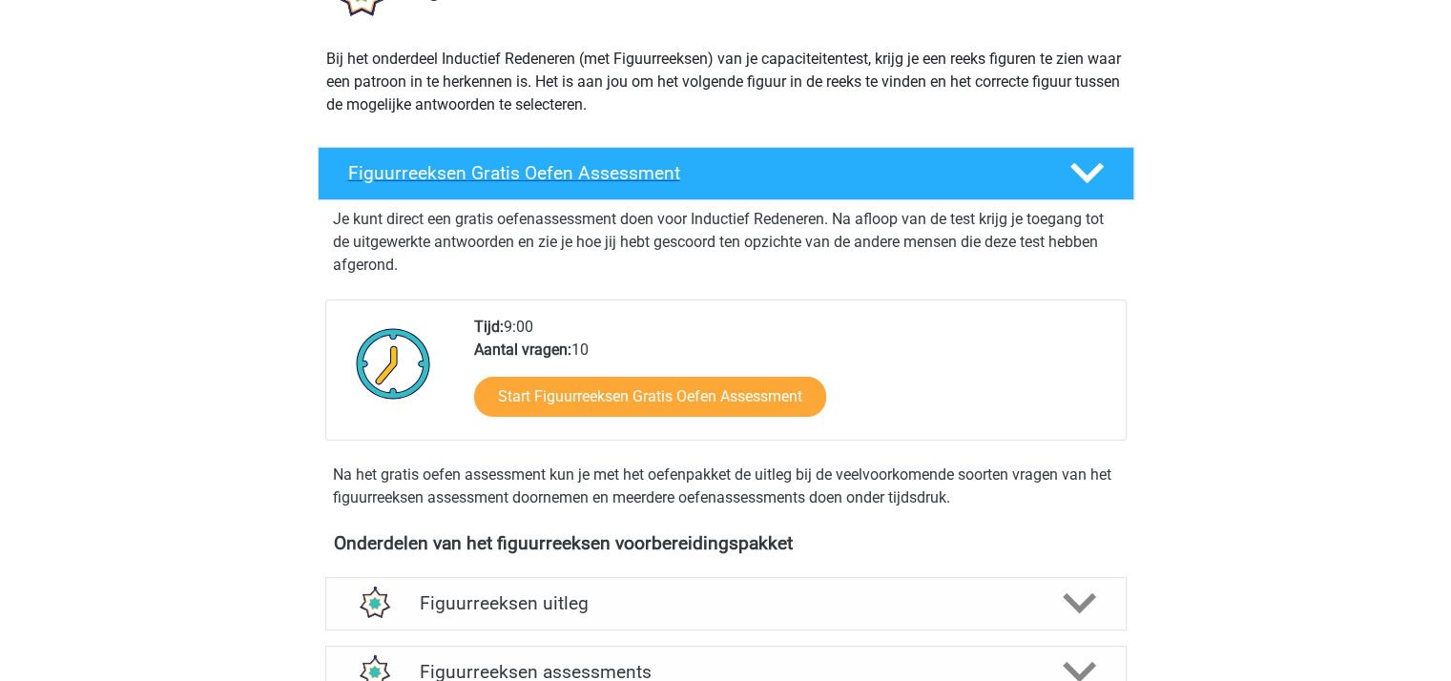
click at [1082, 175] on polygon at bounding box center [1086, 173] width 33 height 21
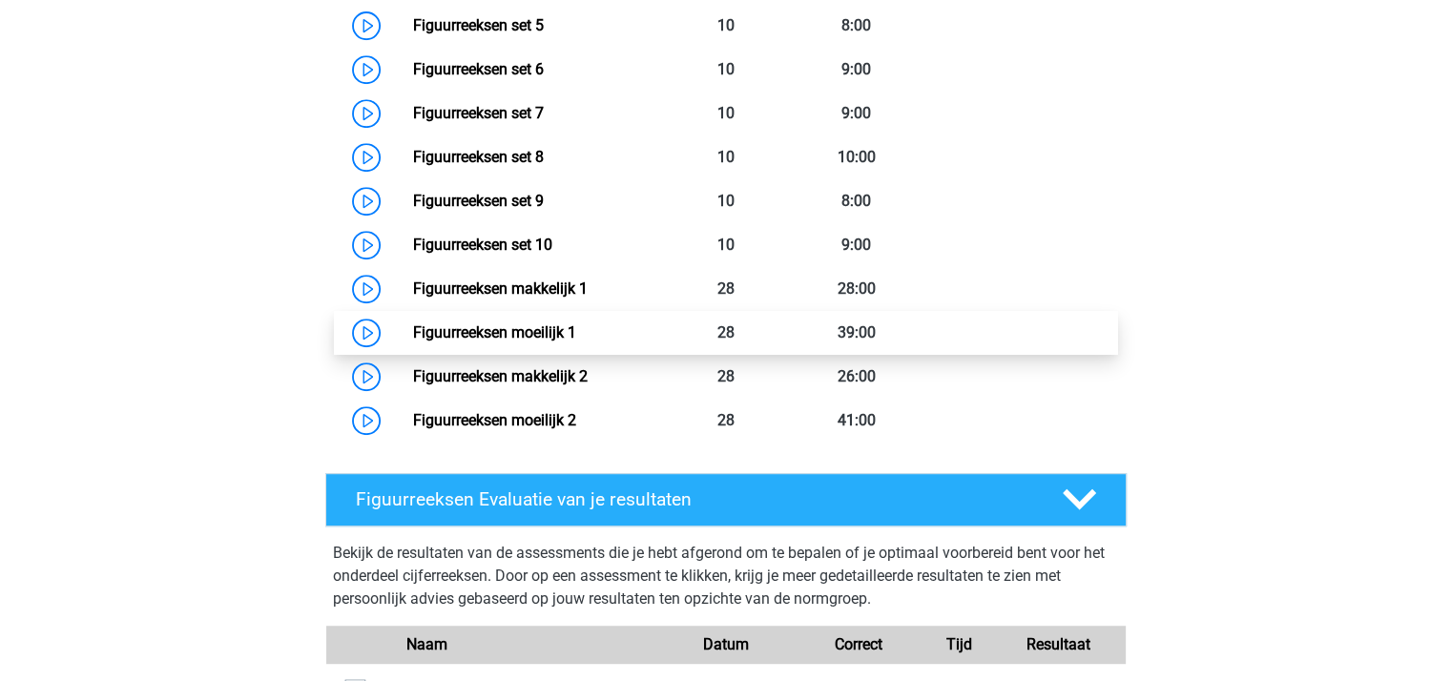
scroll to position [858, 0]
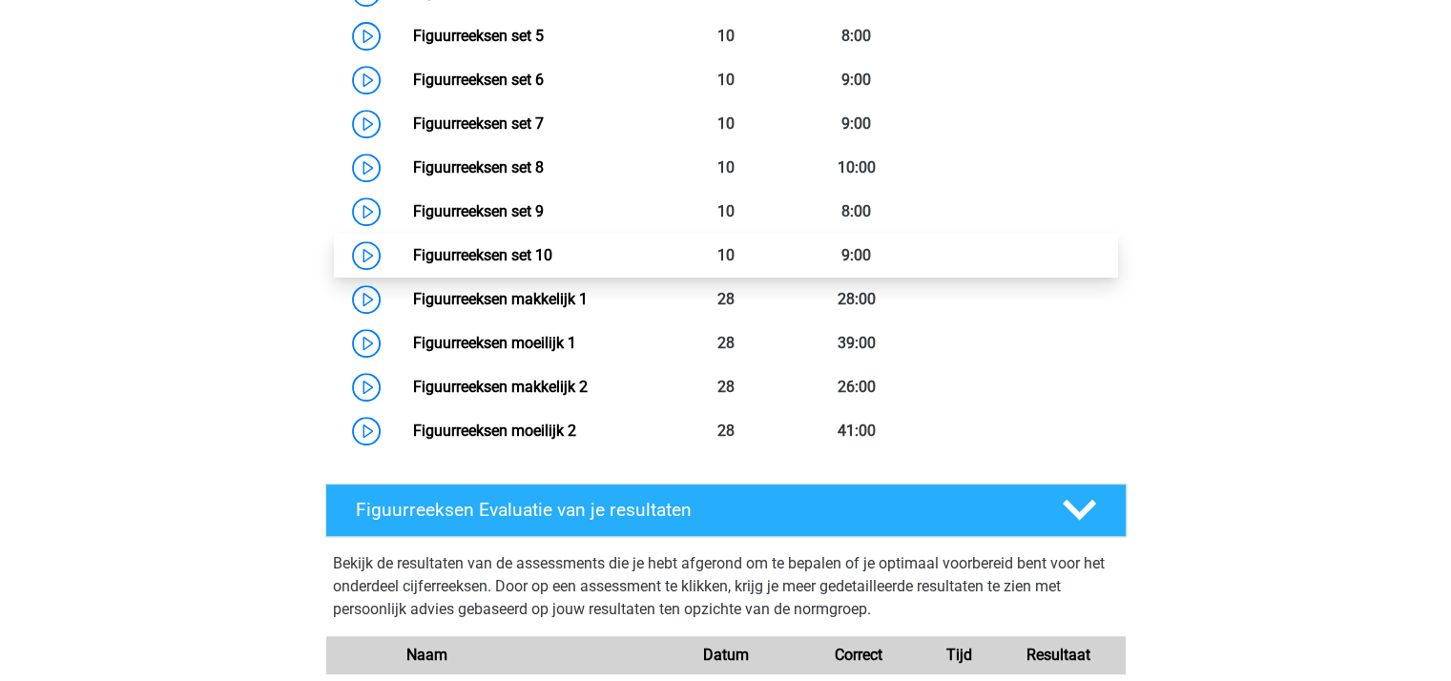
click at [517, 254] on link "Figuurreeksen set 10" at bounding box center [482, 255] width 139 height 18
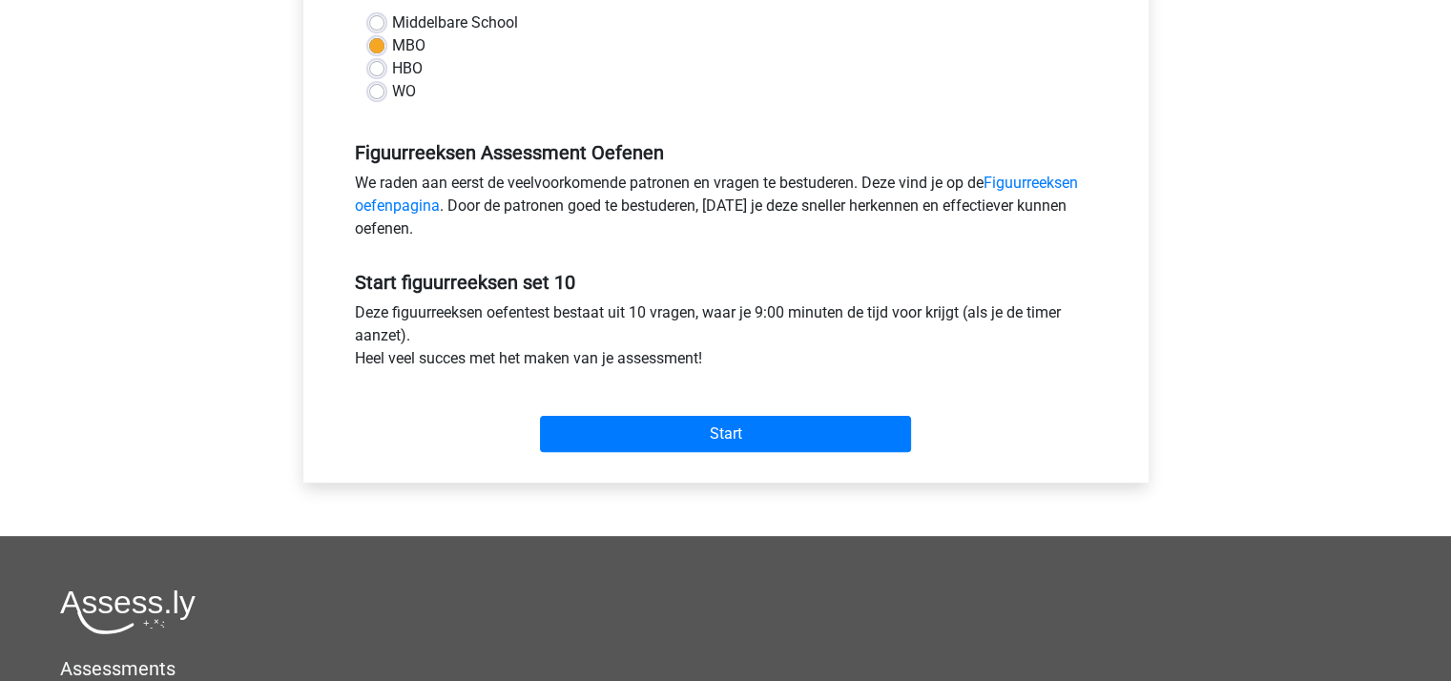
scroll to position [477, 0]
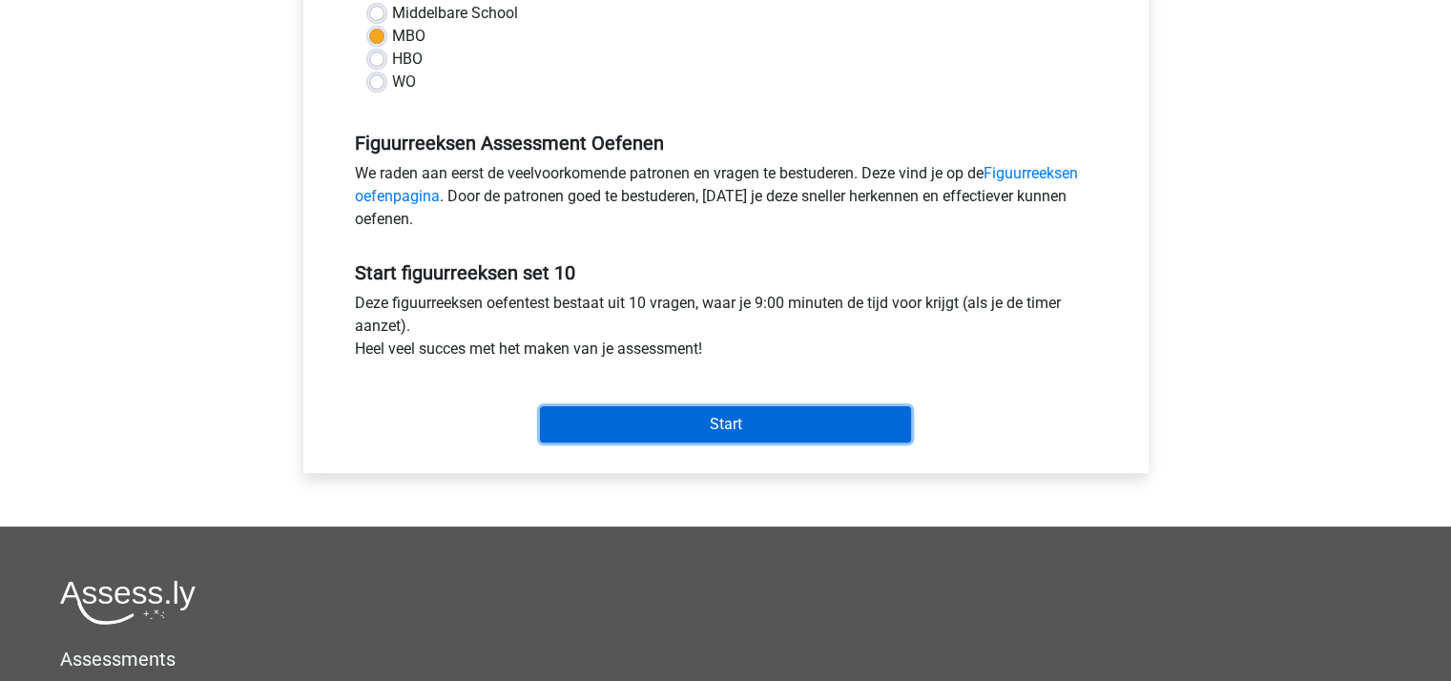
click at [635, 417] on input "Start" at bounding box center [725, 424] width 371 height 36
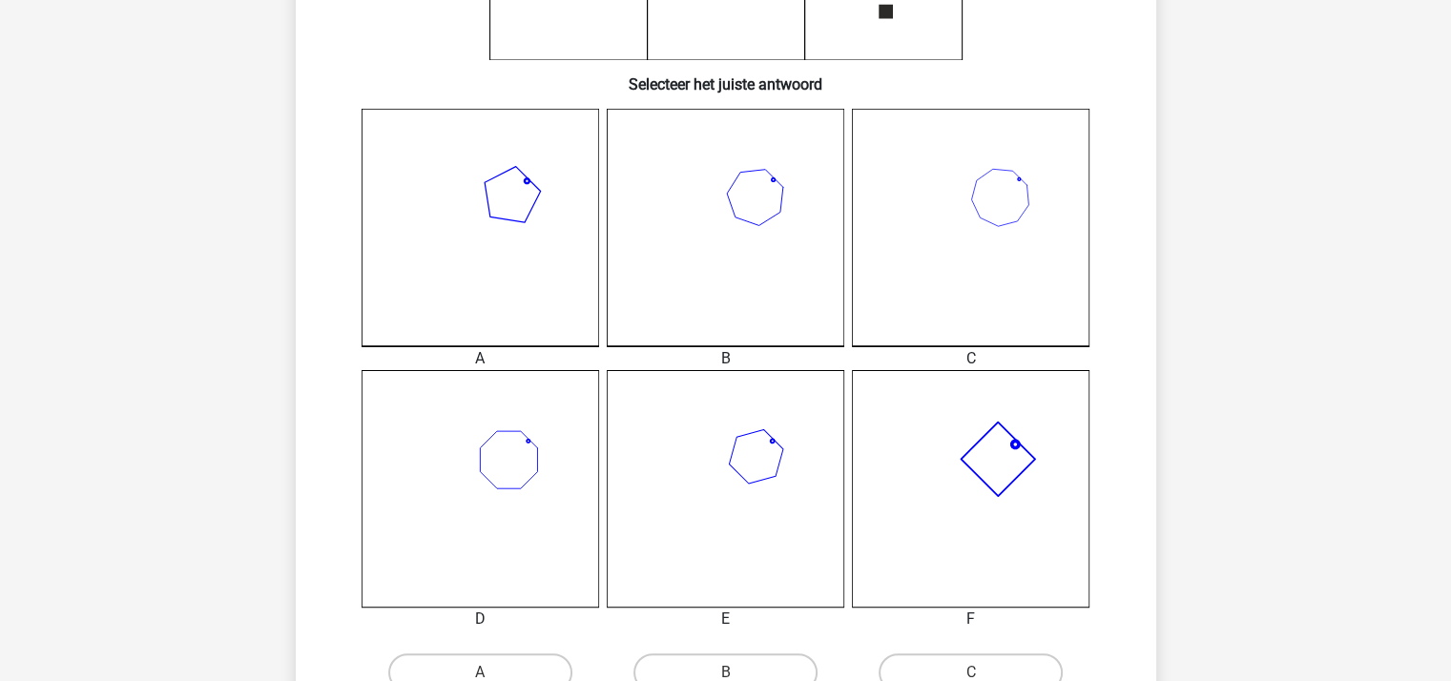
scroll to position [572, 0]
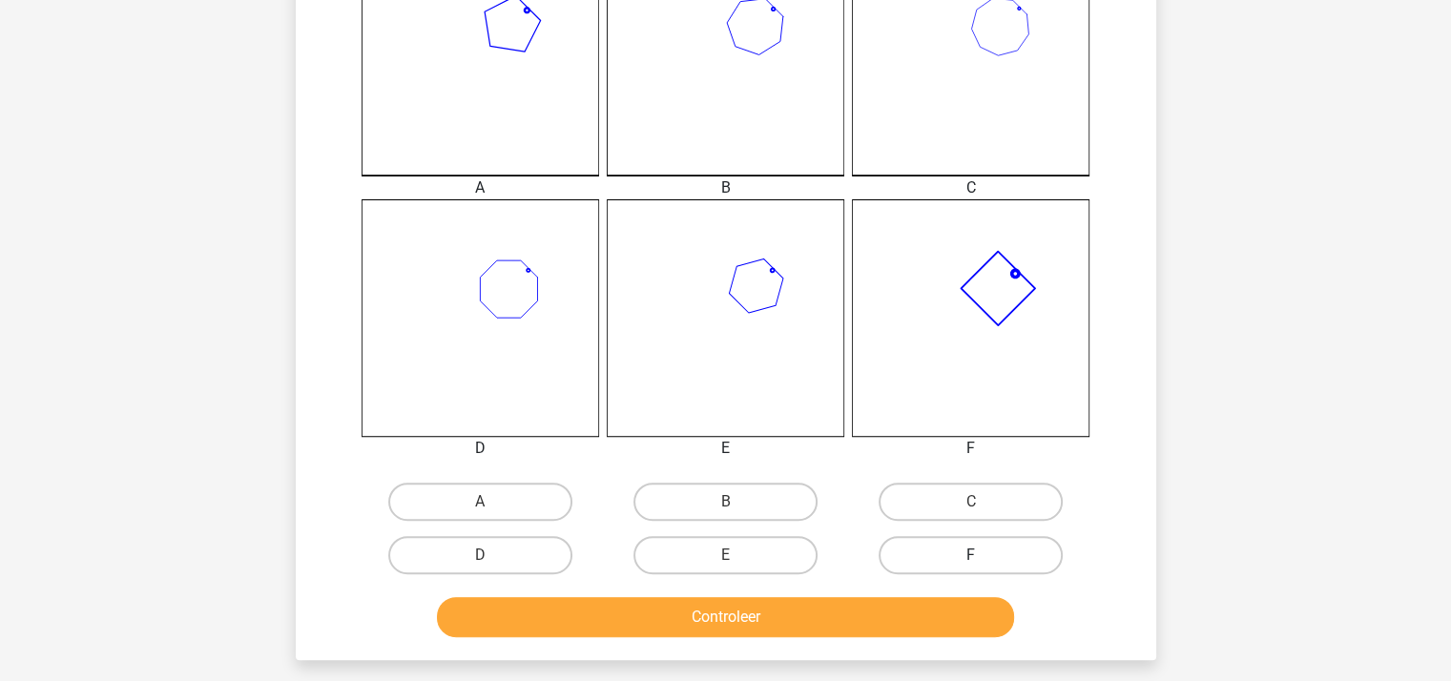
click at [956, 556] on label "F" at bounding box center [970, 555] width 184 height 38
click at [971, 556] on input "F" at bounding box center [977, 561] width 12 height 12
radio input "true"
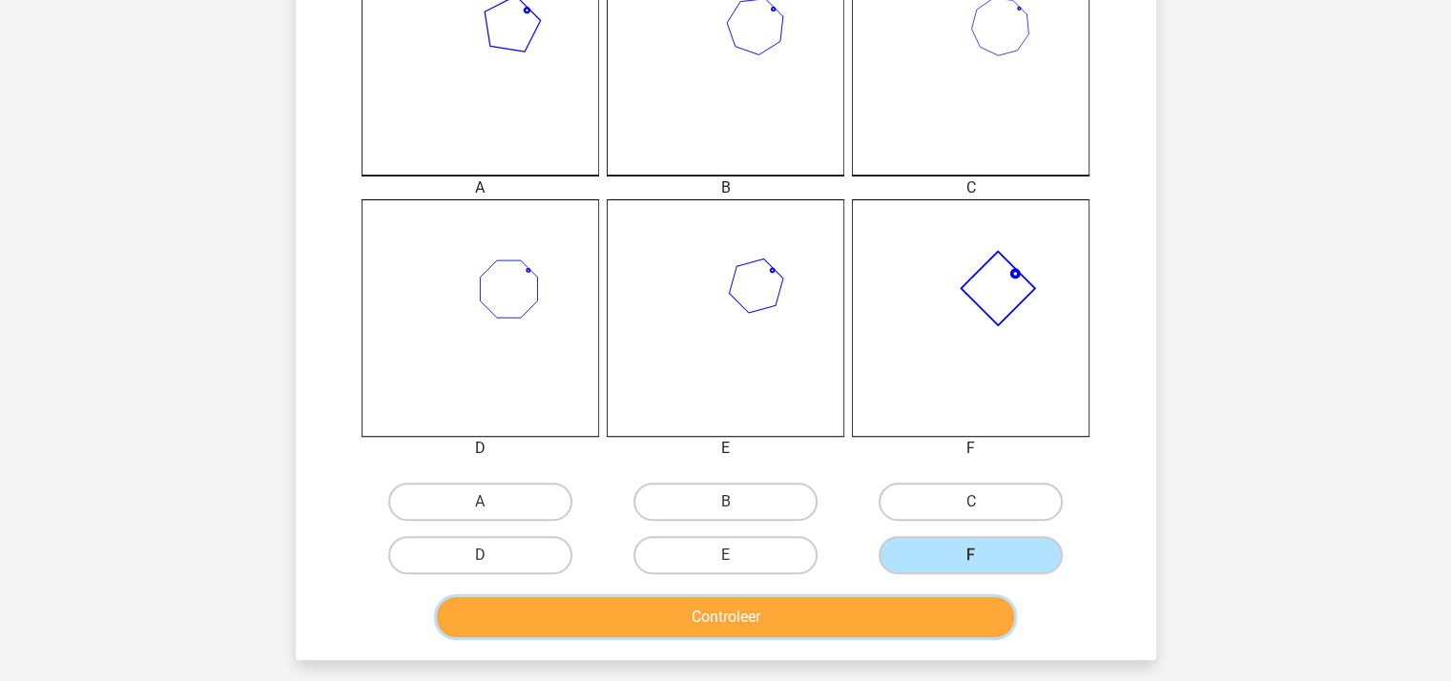
click at [861, 615] on button "Controleer" at bounding box center [725, 617] width 577 height 40
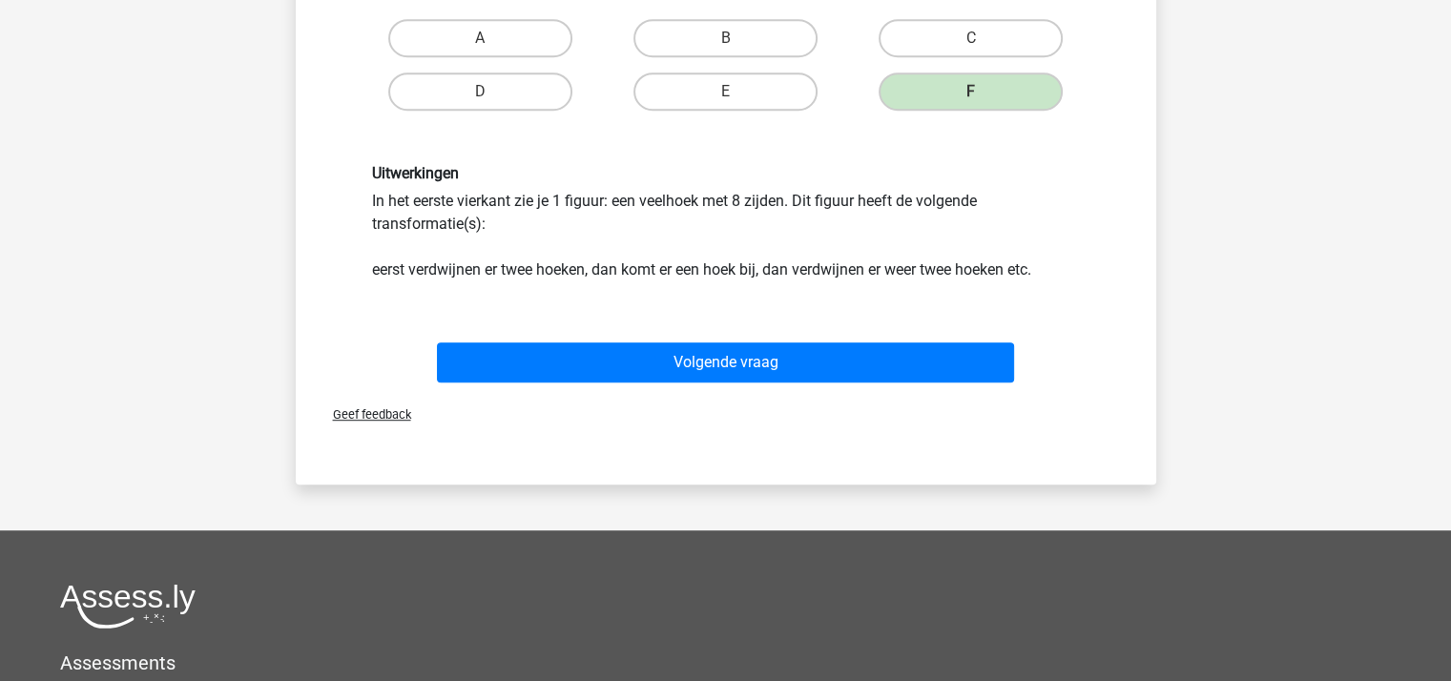
scroll to position [1049, 0]
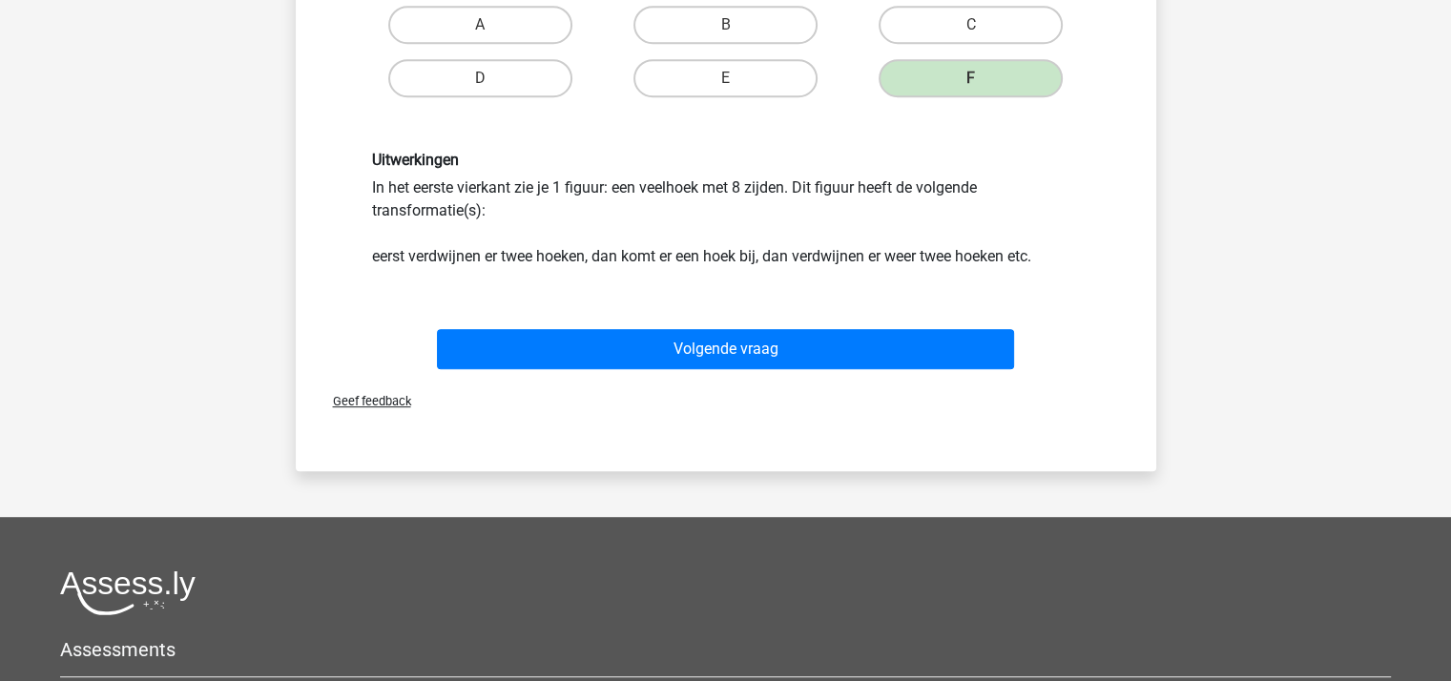
click at [768, 323] on div "Volgende vraag" at bounding box center [725, 345] width 799 height 63
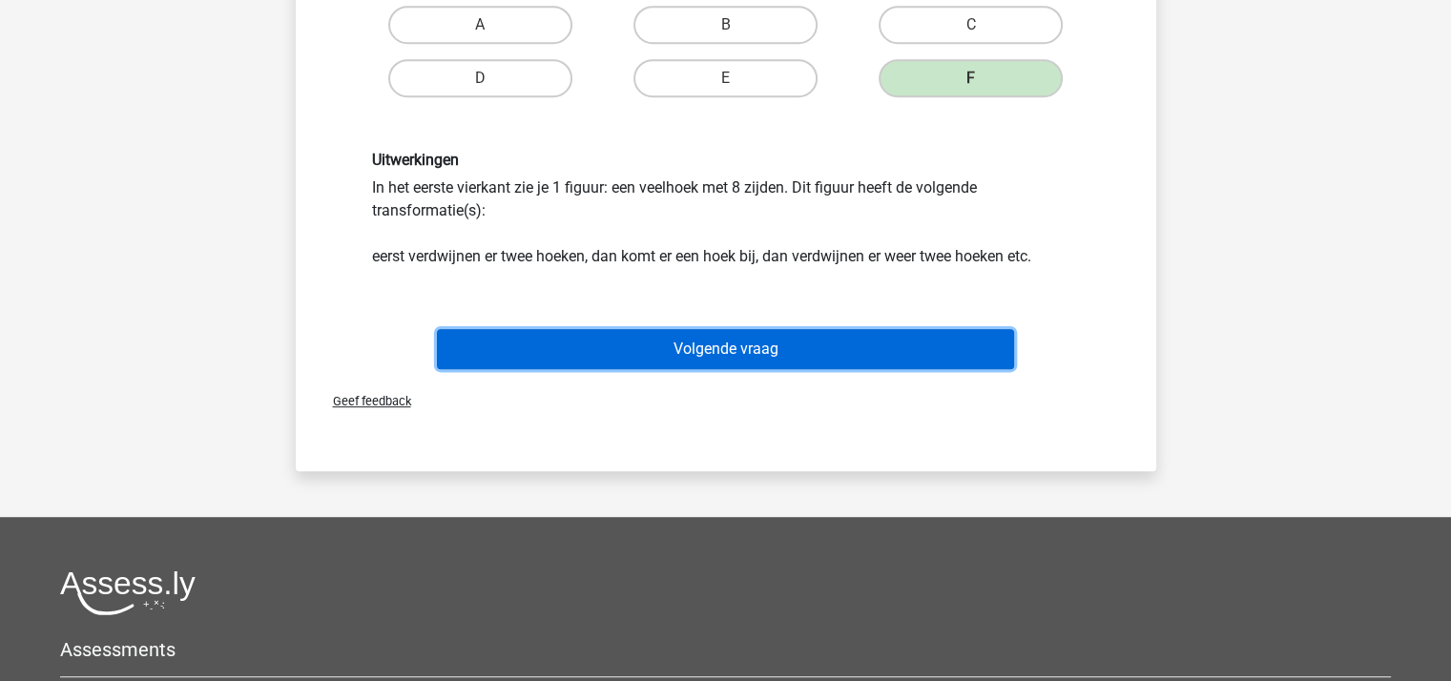
click at [732, 340] on button "Volgende vraag" at bounding box center [725, 349] width 577 height 40
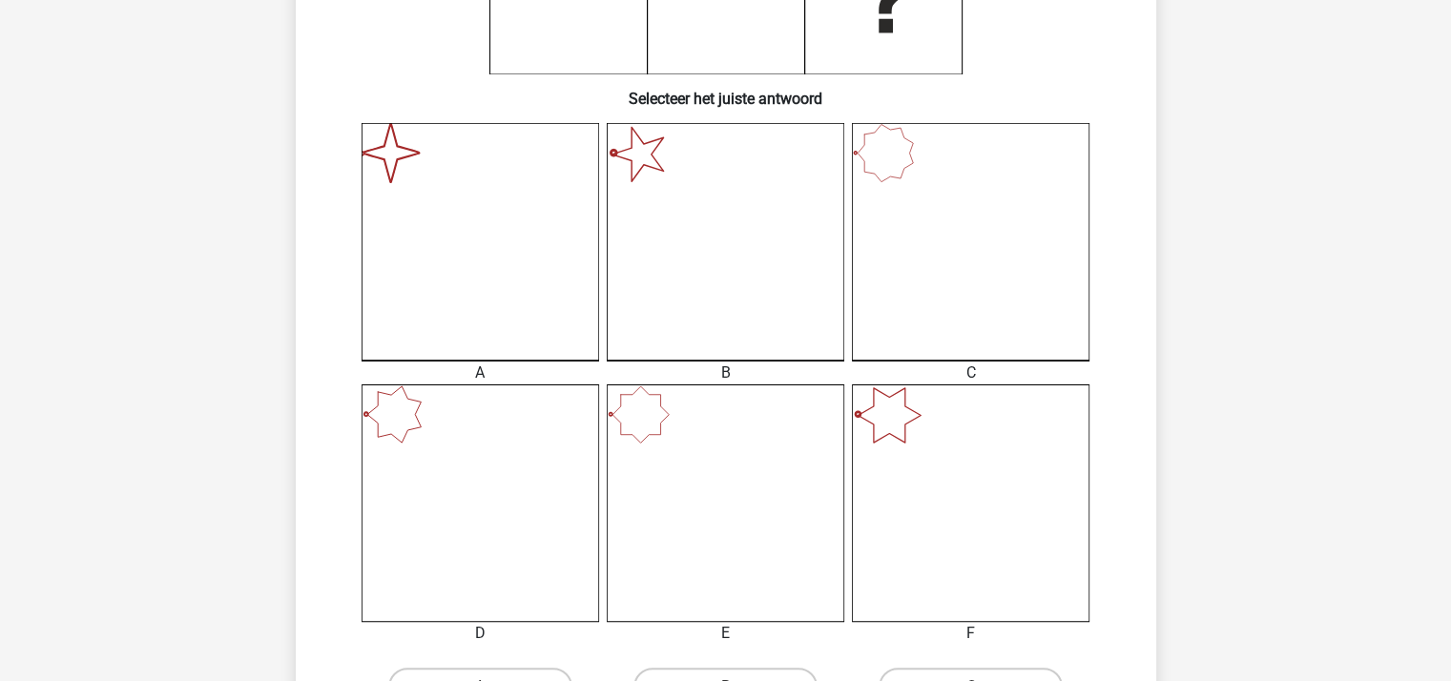
scroll to position [660, 0]
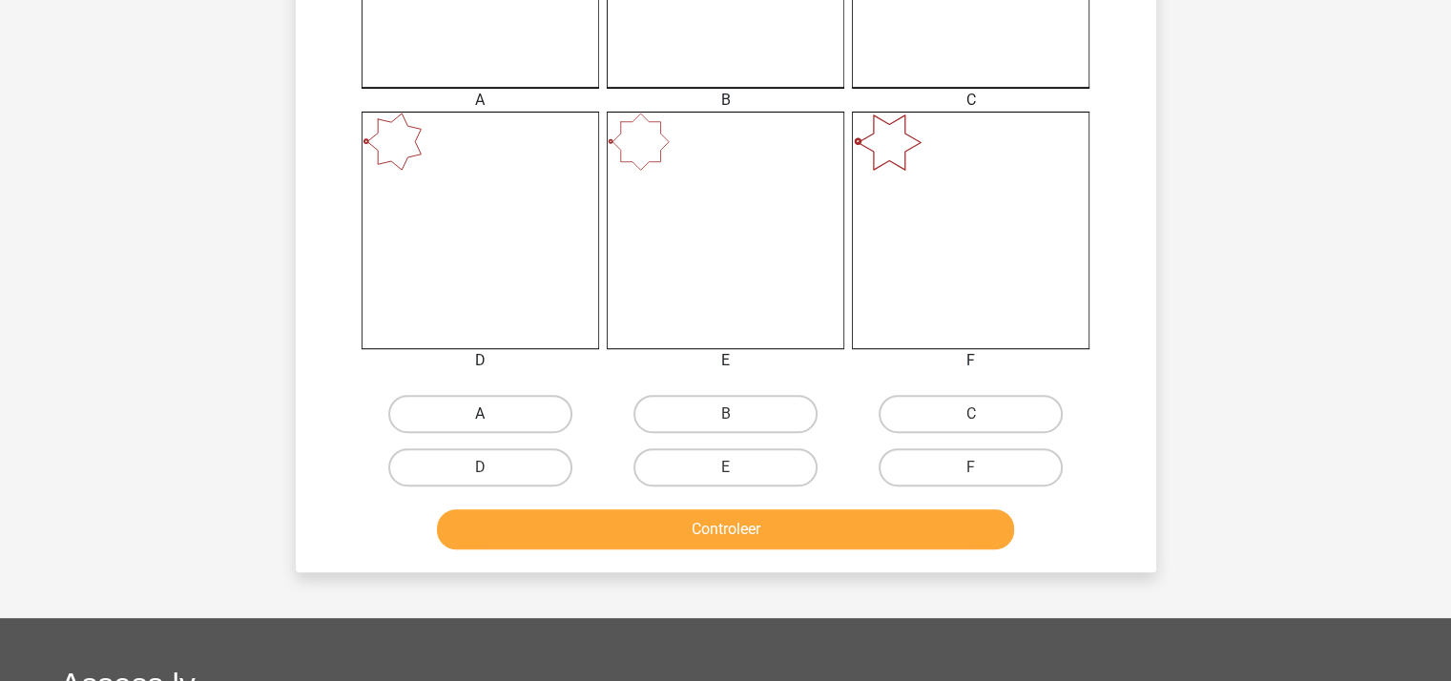
click at [519, 405] on label "A" at bounding box center [480, 414] width 184 height 38
click at [492, 414] on input "A" at bounding box center [486, 420] width 12 height 12
radio input "true"
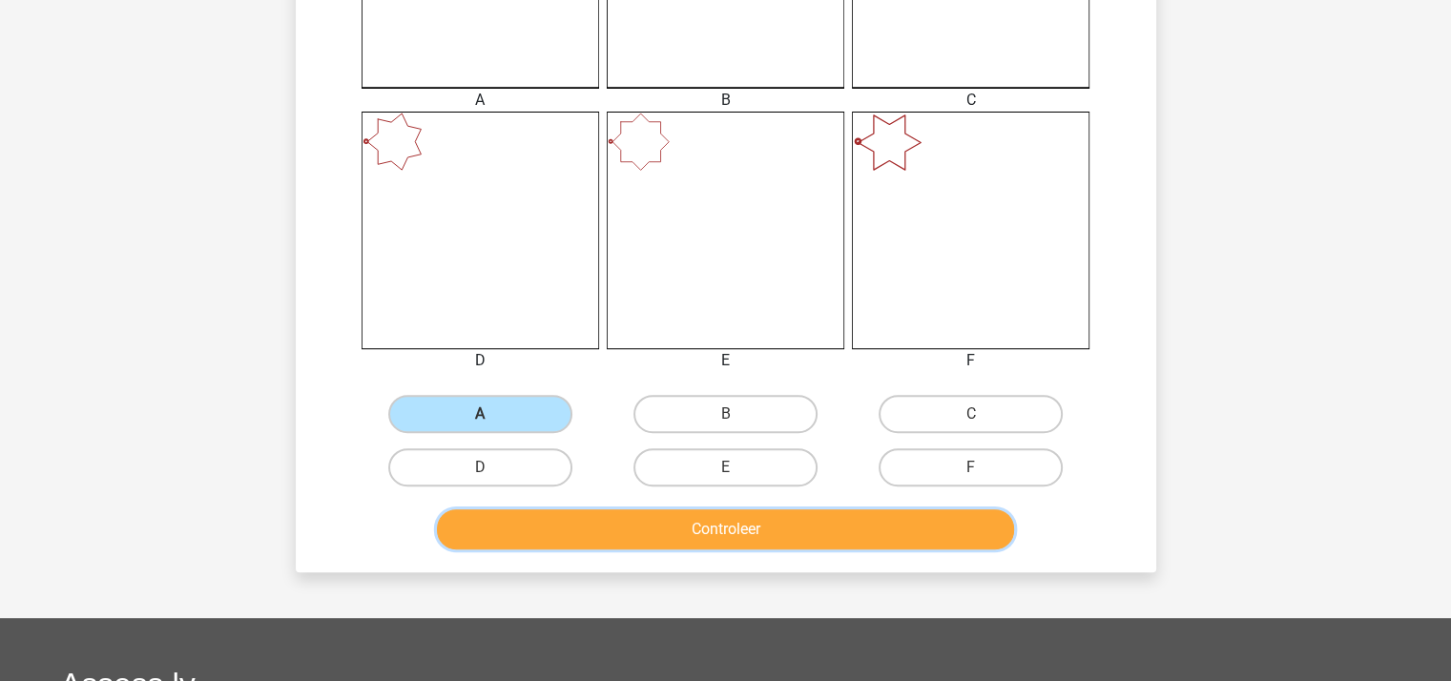
click at [604, 521] on button "Controleer" at bounding box center [725, 529] width 577 height 40
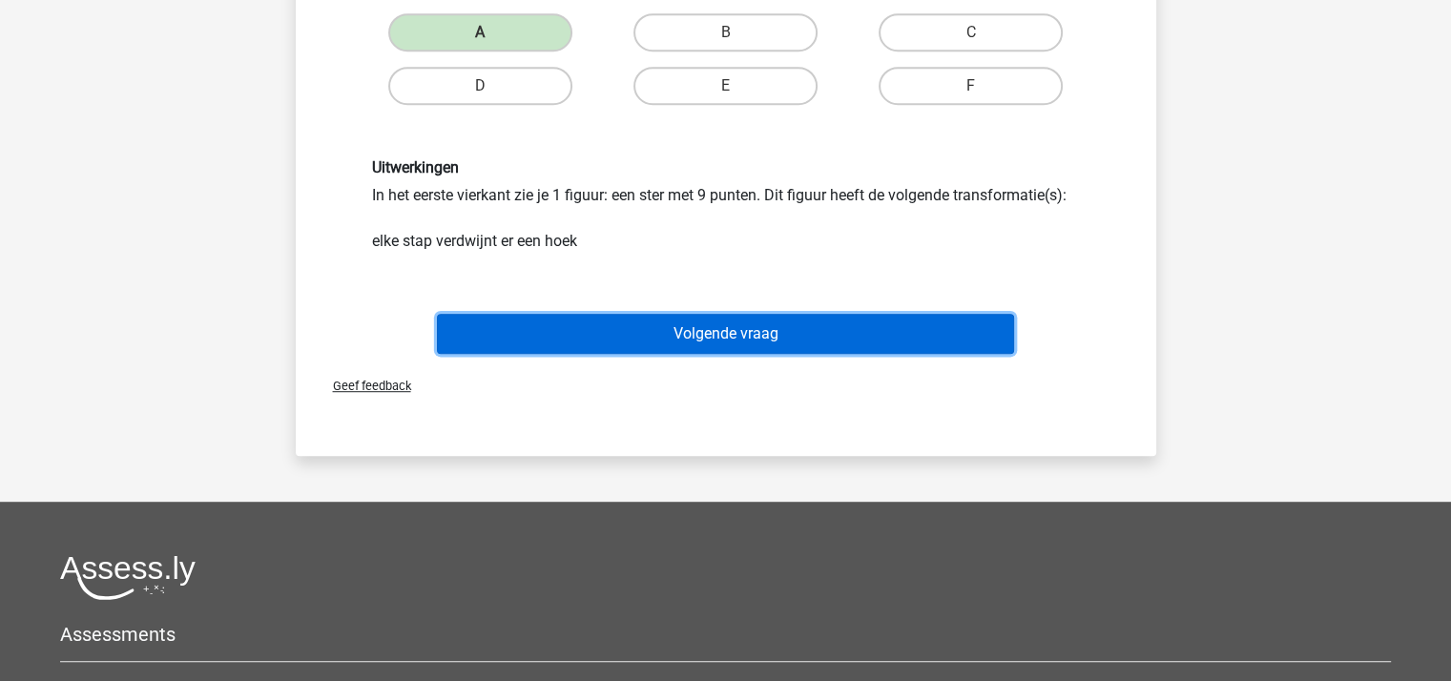
click at [726, 326] on button "Volgende vraag" at bounding box center [725, 334] width 577 height 40
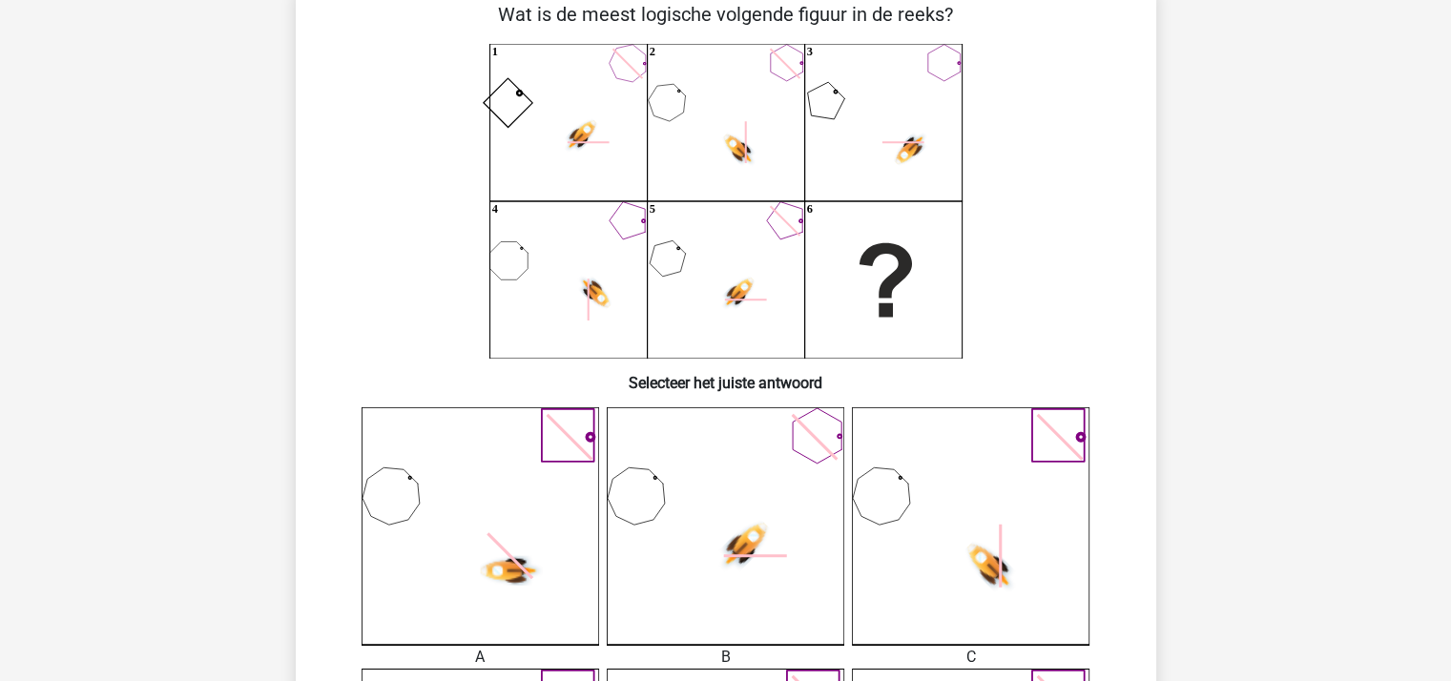
scroll to position [88, 0]
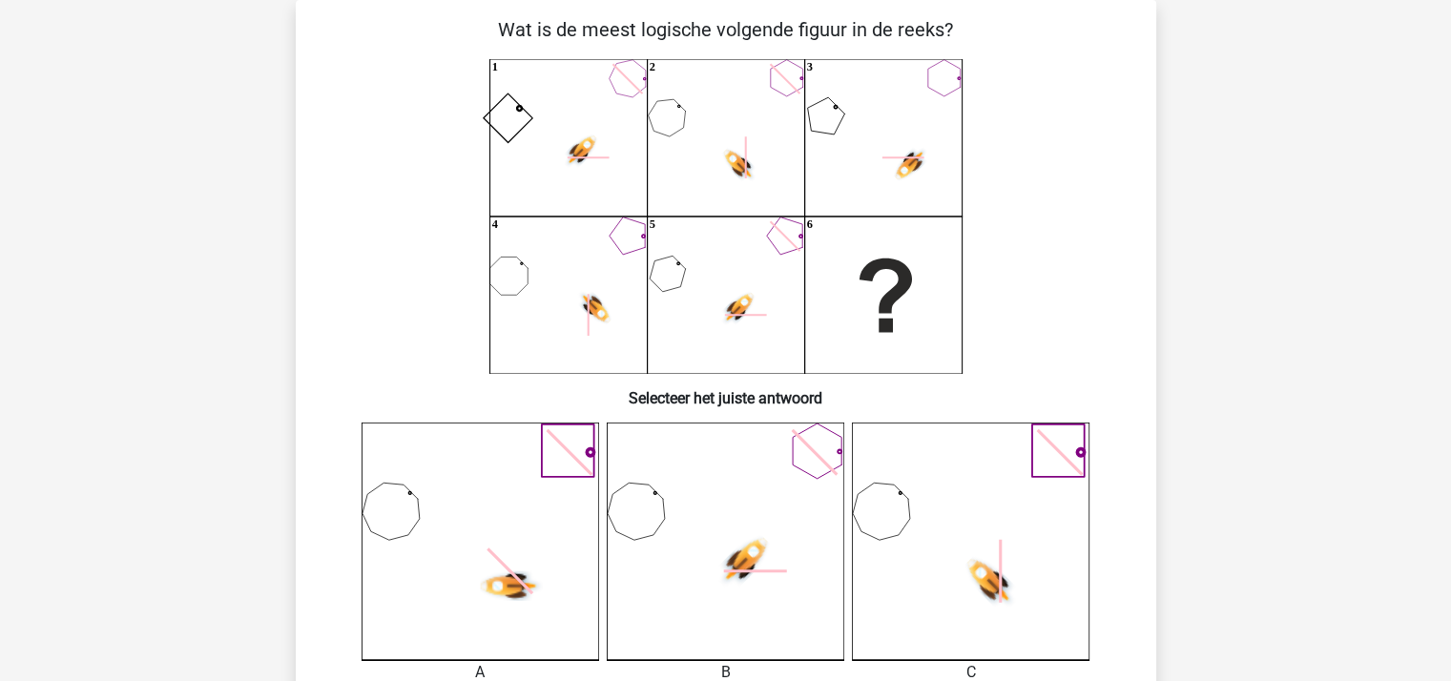
drag, startPoint x: 794, startPoint y: 552, endPoint x: 795, endPoint y: 519, distance: 33.4
click at [795, 519] on icon at bounding box center [725, 541] width 237 height 237
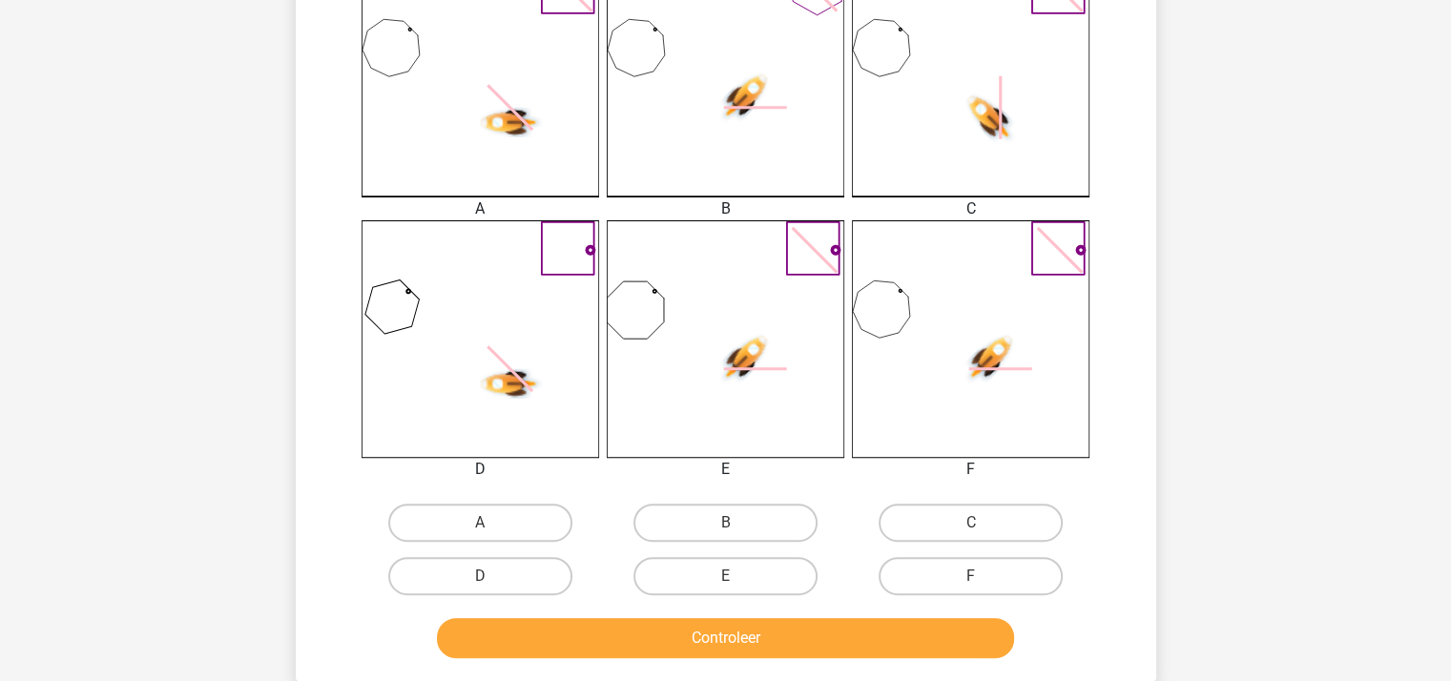
scroll to position [572, 0]
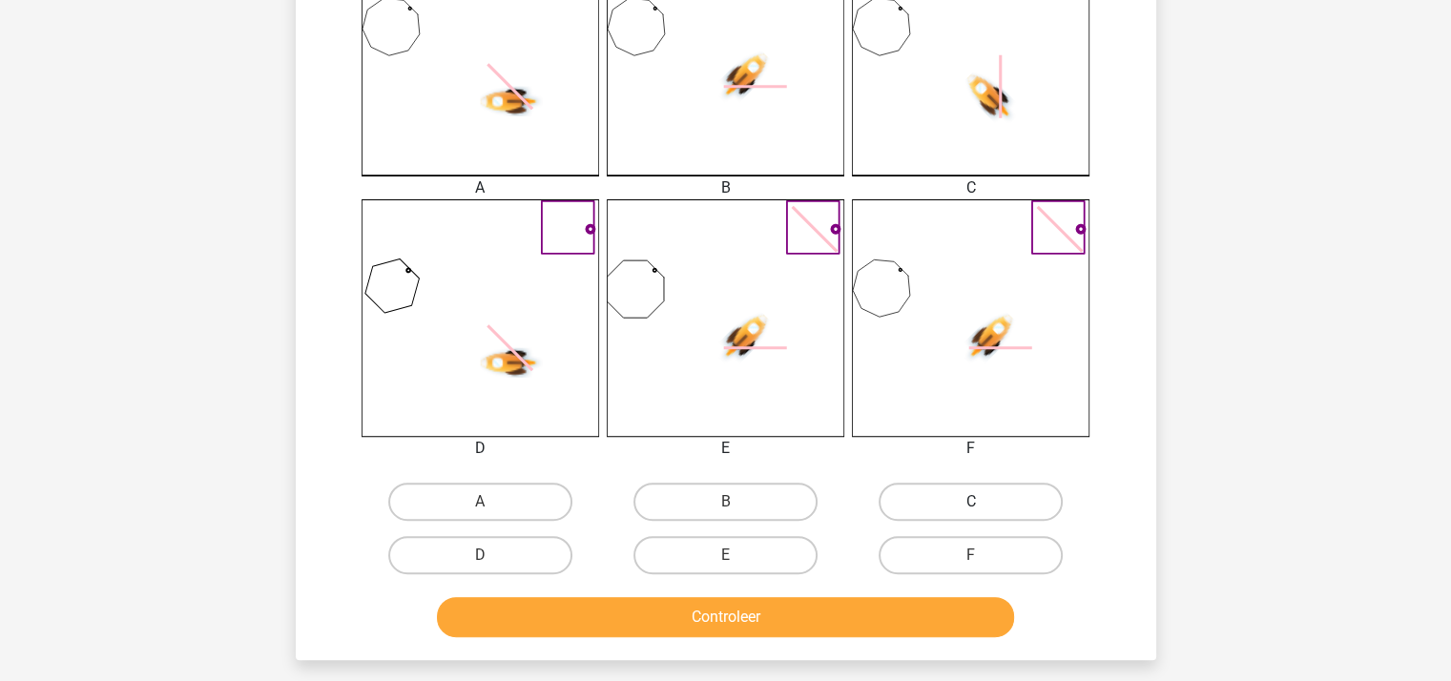
drag, startPoint x: 964, startPoint y: 500, endPoint x: 948, endPoint y: 510, distance: 19.3
click at [965, 500] on label "C" at bounding box center [970, 502] width 184 height 38
click at [971, 502] on input "C" at bounding box center [977, 508] width 12 height 12
radio input "true"
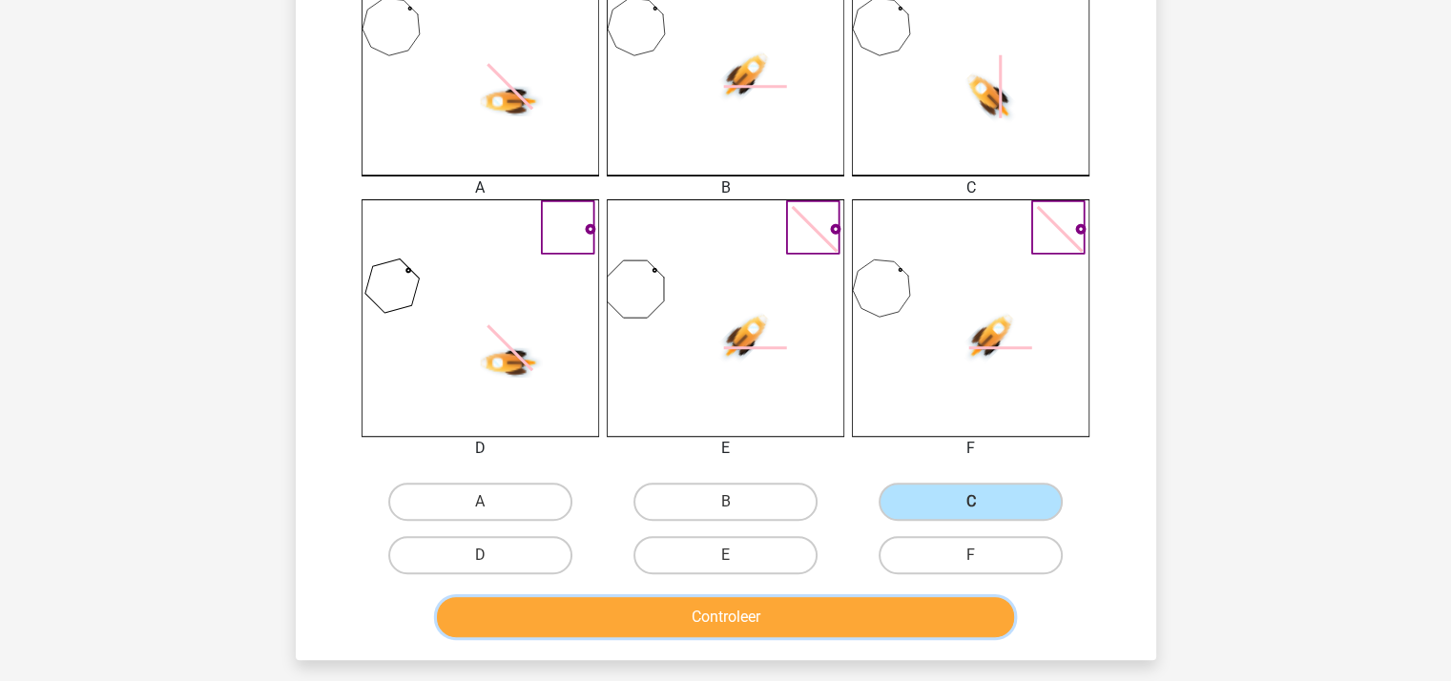
click at [830, 607] on button "Controleer" at bounding box center [725, 617] width 577 height 40
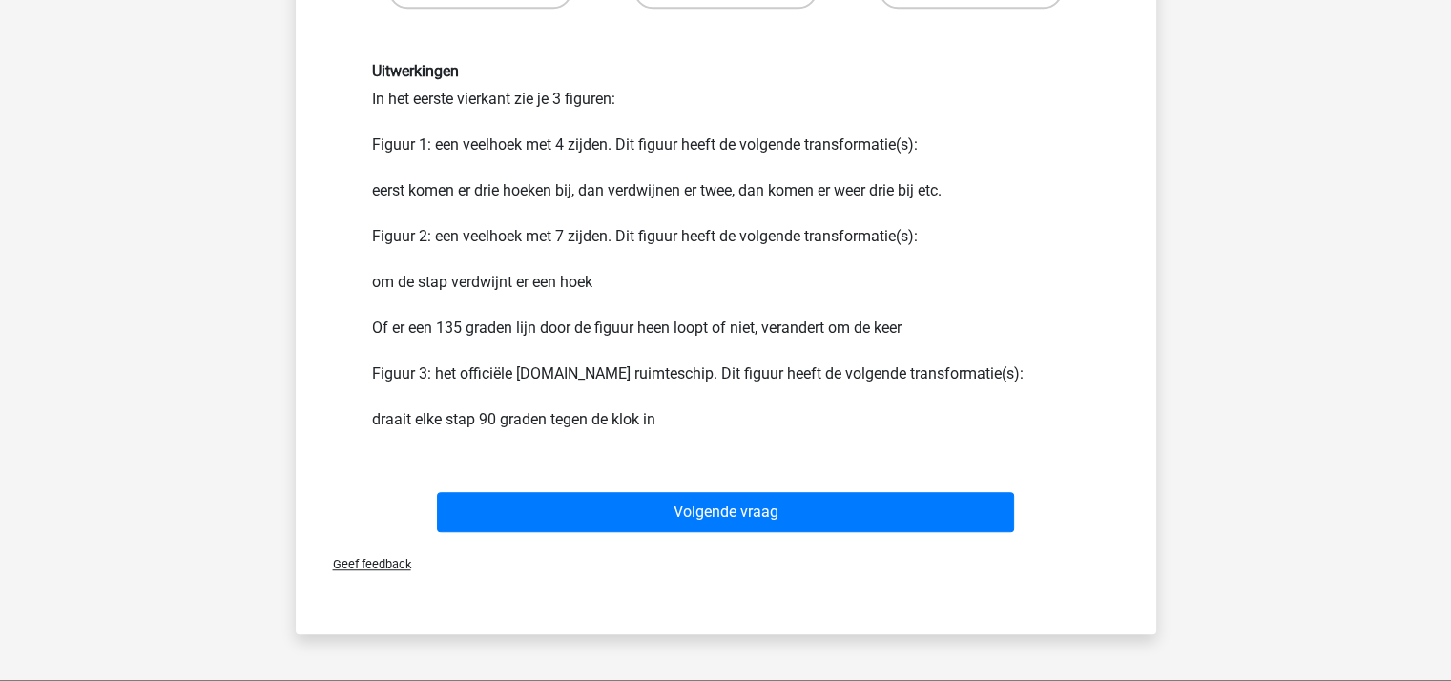
scroll to position [1335, 0]
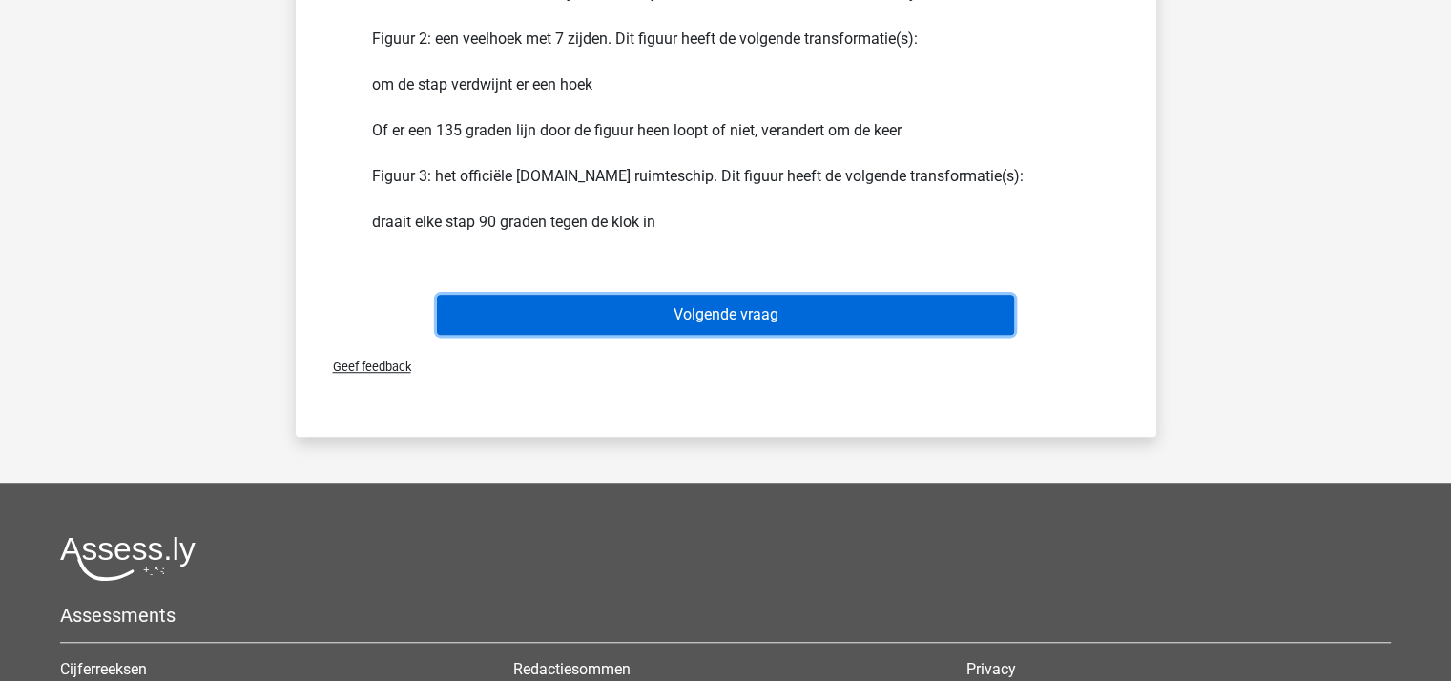
click at [734, 299] on button "Volgende vraag" at bounding box center [725, 315] width 577 height 40
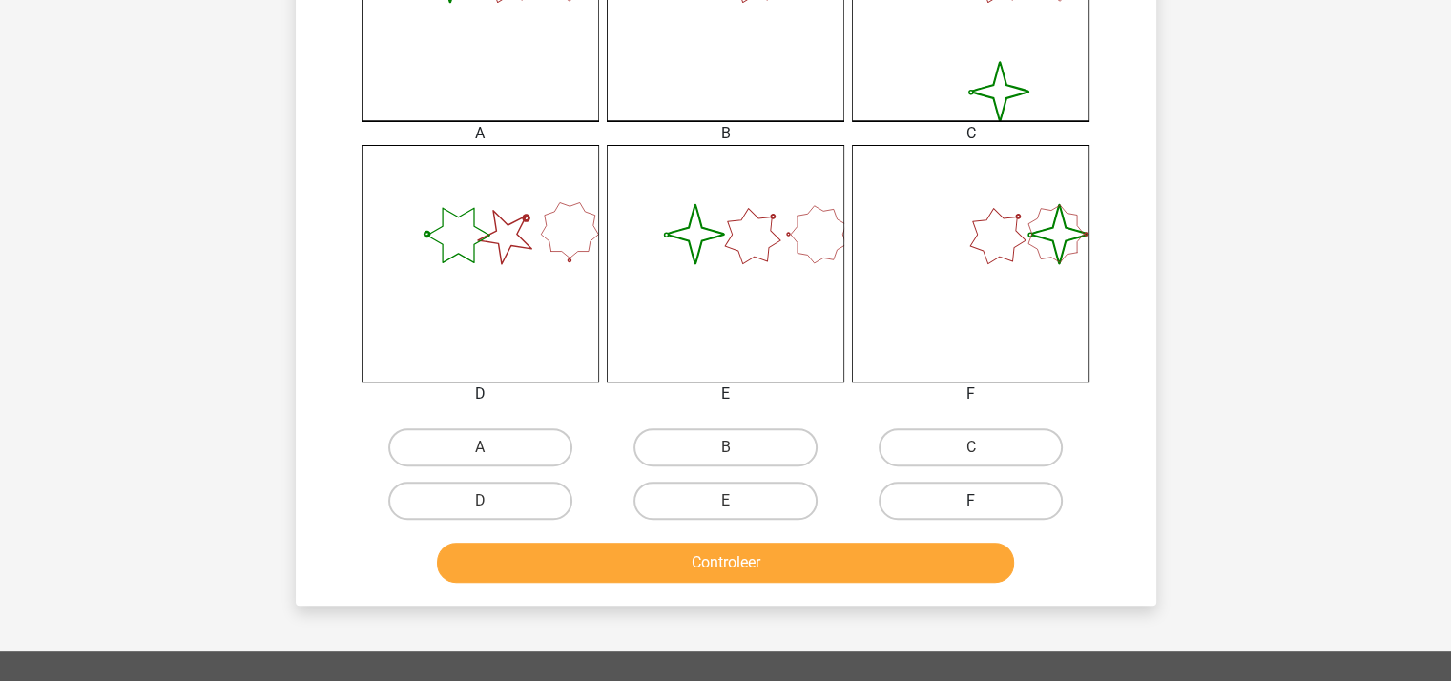
scroll to position [668, 0]
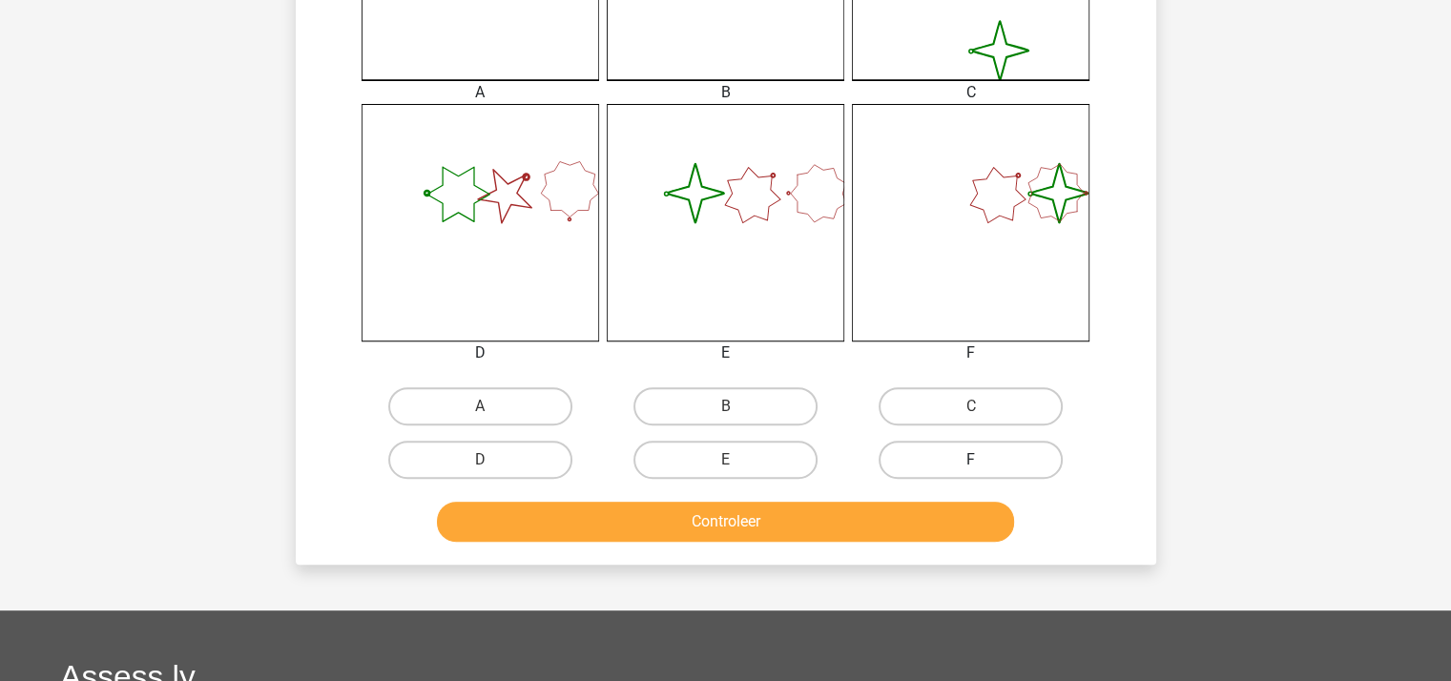
click at [947, 451] on label "F" at bounding box center [970, 460] width 184 height 38
click at [971, 460] on input "F" at bounding box center [977, 466] width 12 height 12
radio input "true"
click at [866, 520] on button "Controleer" at bounding box center [725, 522] width 577 height 40
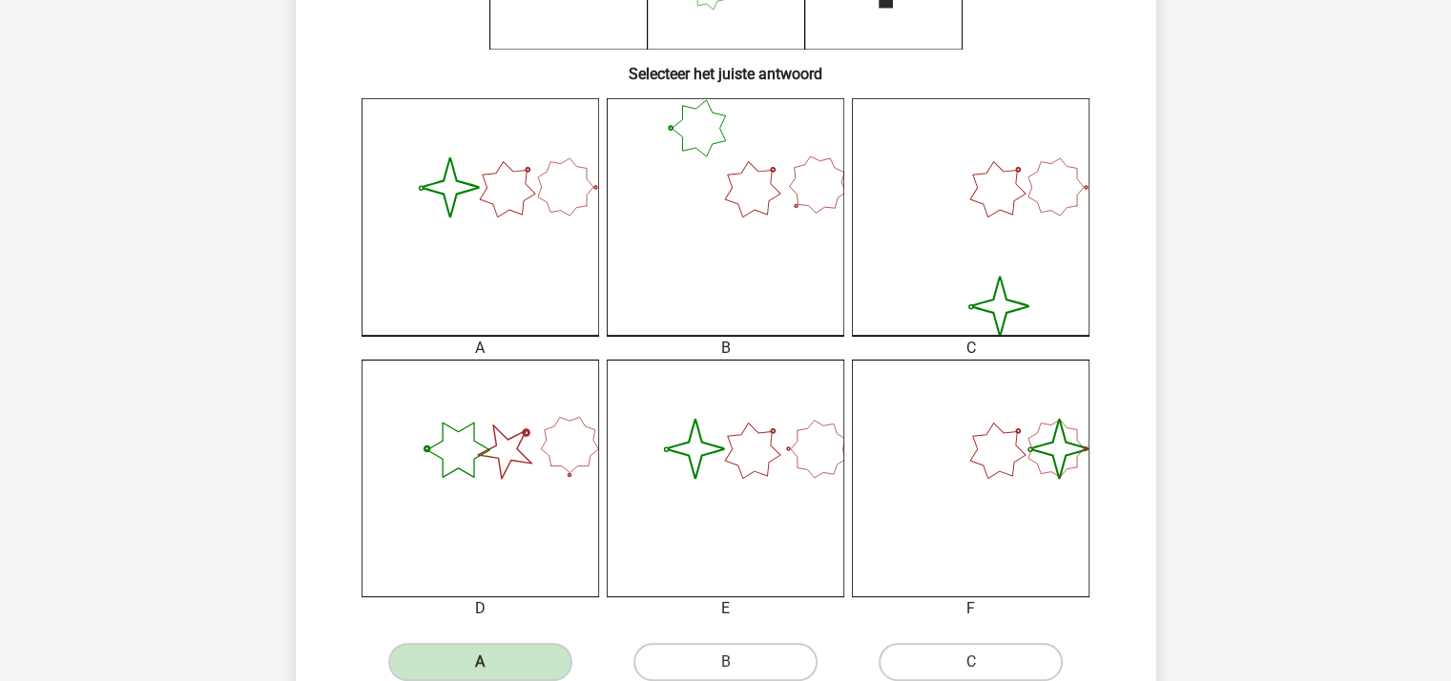
scroll to position [381, 0]
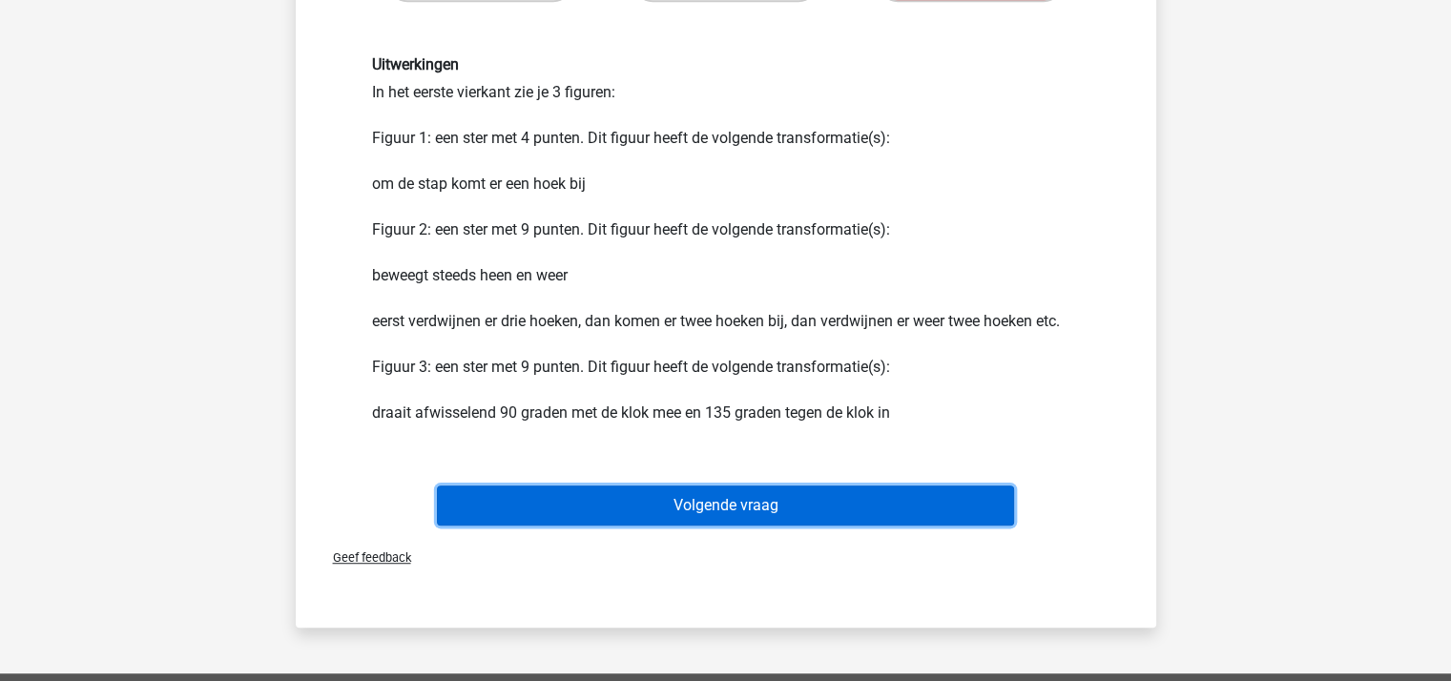
click at [809, 499] on button "Volgende vraag" at bounding box center [725, 505] width 577 height 40
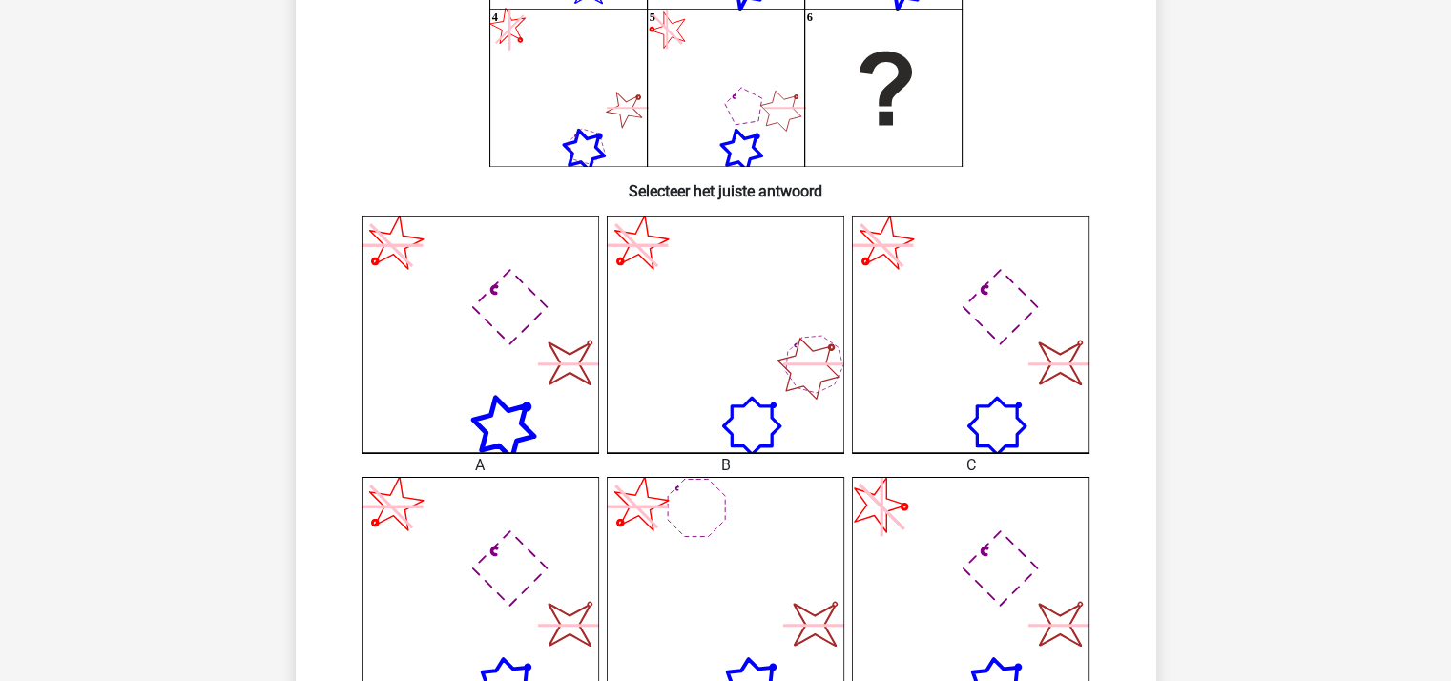
scroll to position [469, 0]
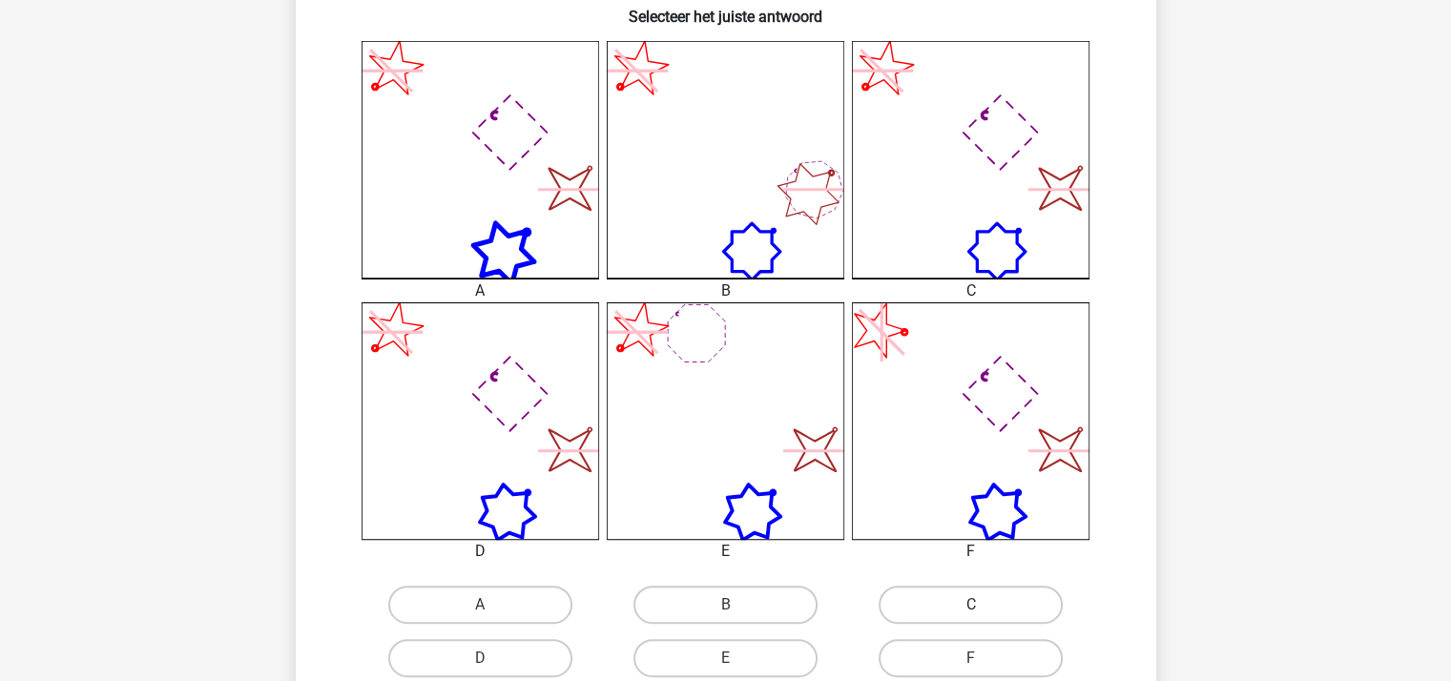
click at [945, 608] on label "C" at bounding box center [970, 605] width 184 height 38
click at [971, 608] on input "C" at bounding box center [977, 611] width 12 height 12
radio input "true"
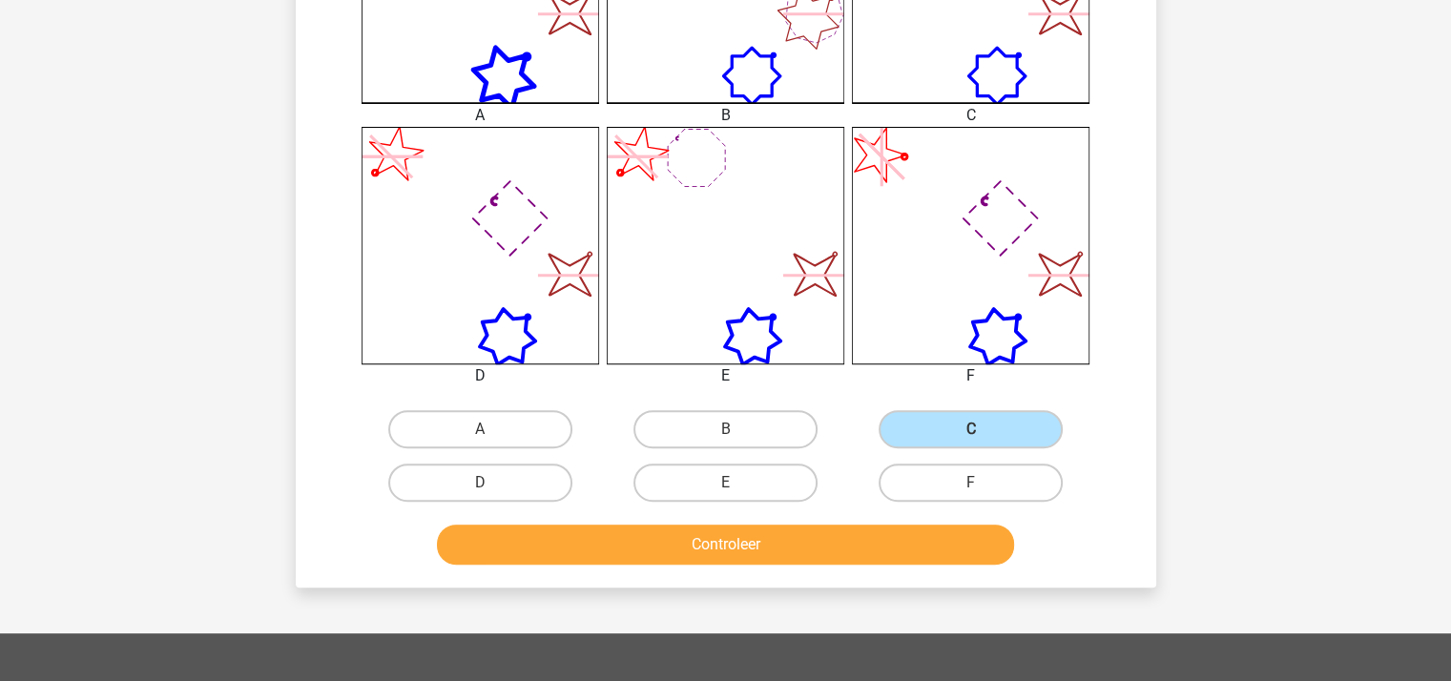
scroll to position [660, 0]
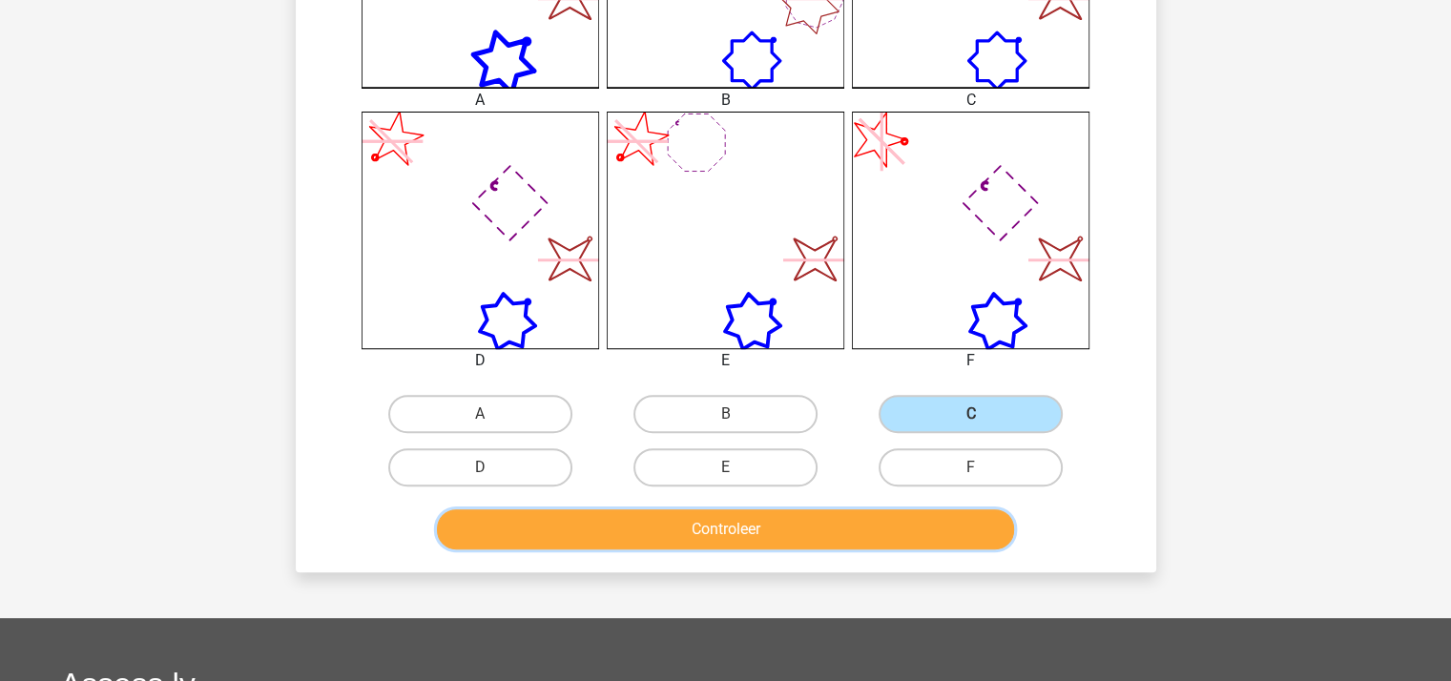
click at [742, 522] on button "Controleer" at bounding box center [725, 529] width 577 height 40
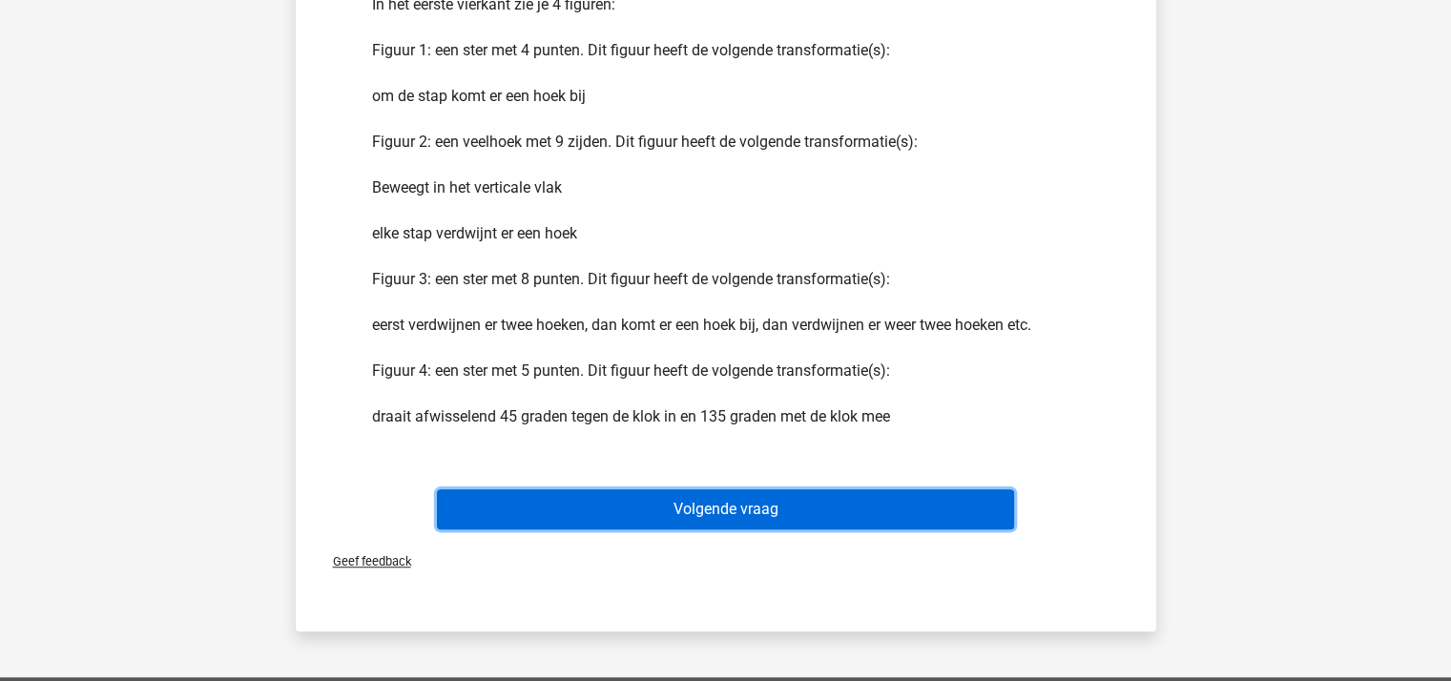
click at [738, 508] on button "Volgende vraag" at bounding box center [725, 509] width 577 height 40
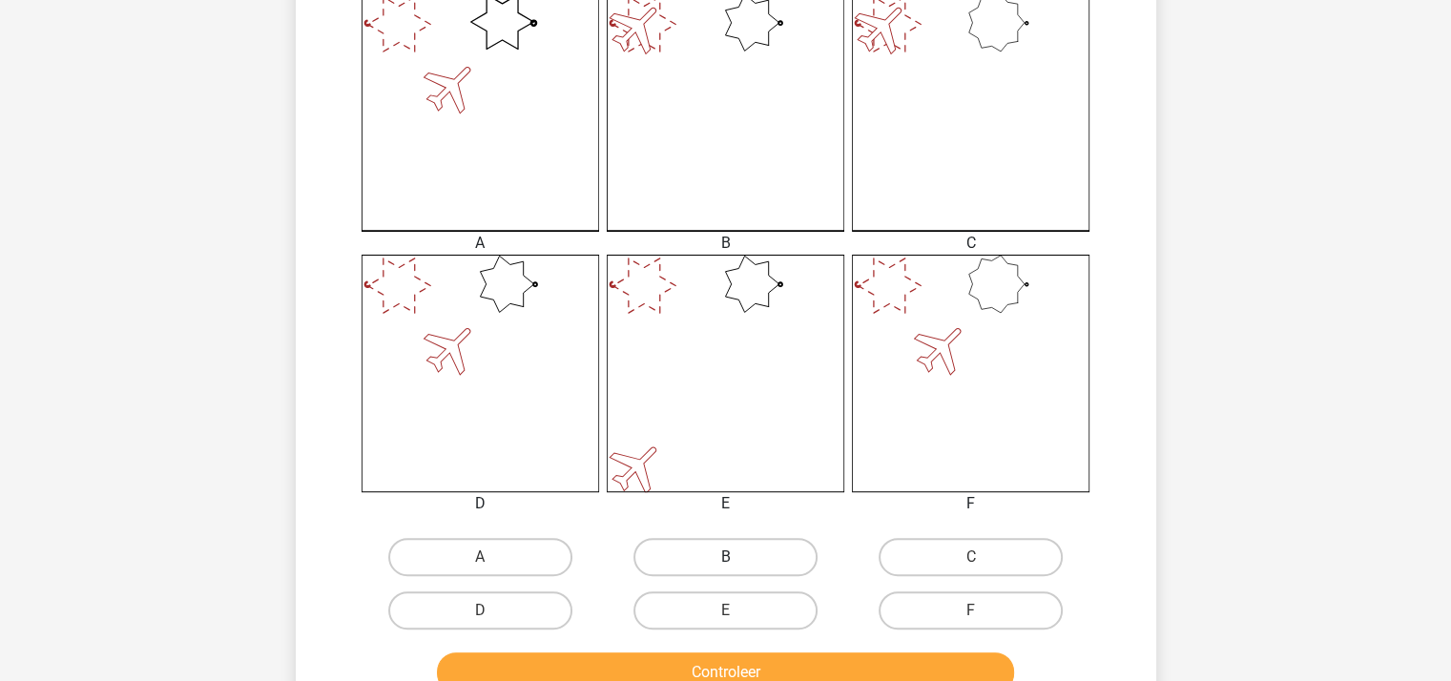
scroll to position [668, 0]
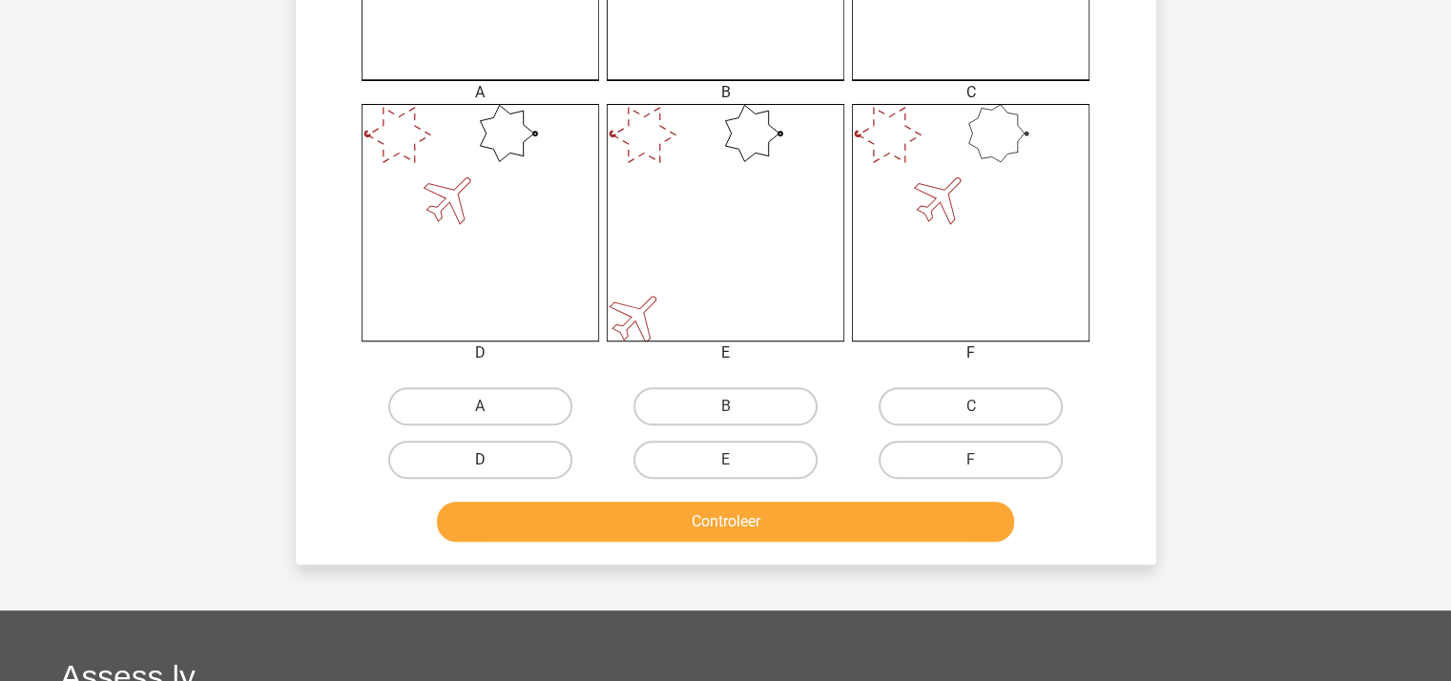
click at [534, 443] on label "D" at bounding box center [480, 460] width 184 height 38
click at [492, 460] on input "D" at bounding box center [486, 466] width 12 height 12
radio input "true"
click at [584, 518] on button "Controleer" at bounding box center [725, 522] width 577 height 40
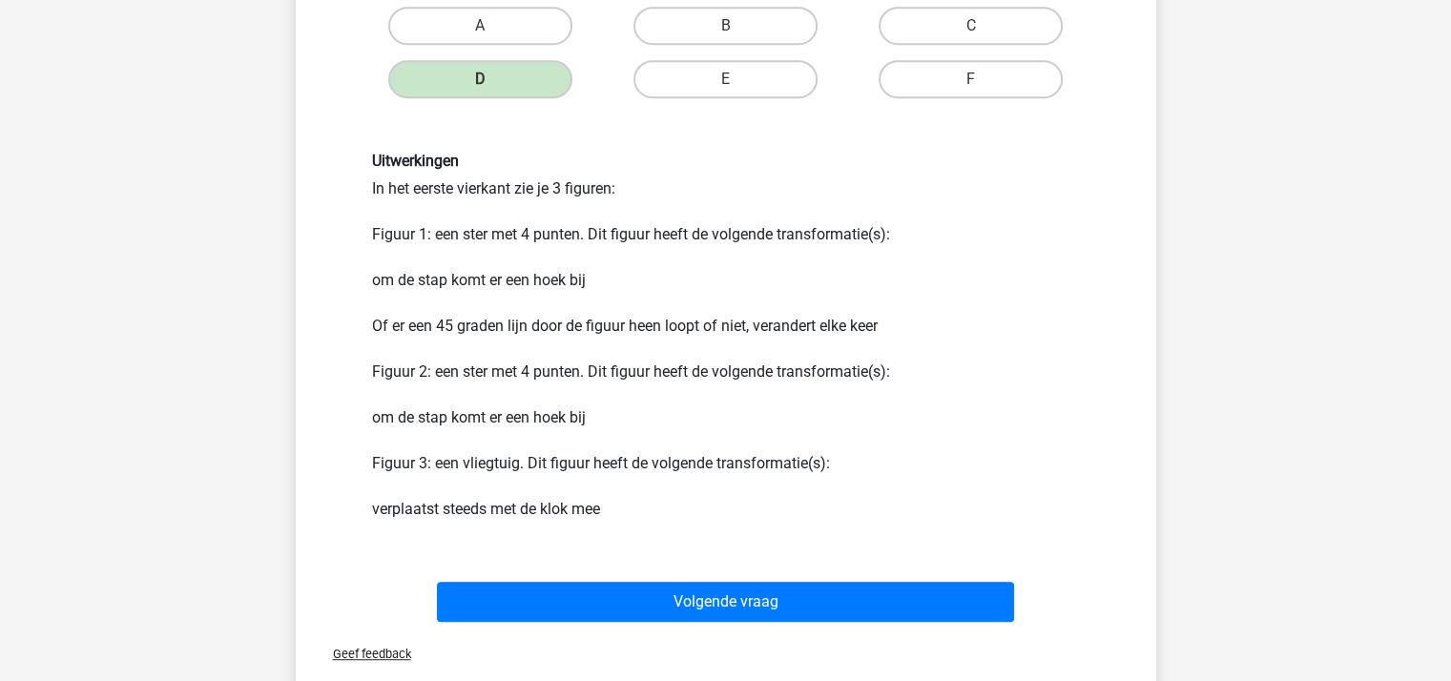
scroll to position [1049, 0]
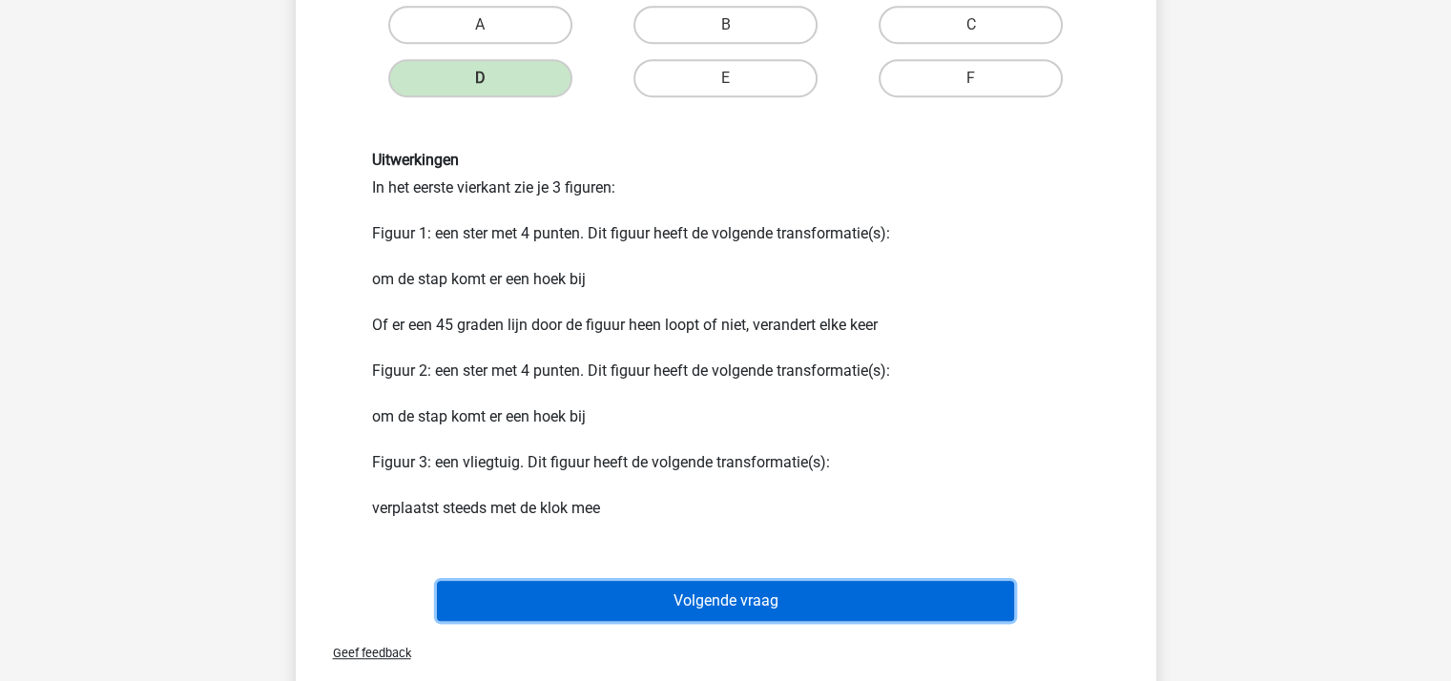
click at [768, 593] on button "Volgende vraag" at bounding box center [725, 601] width 577 height 40
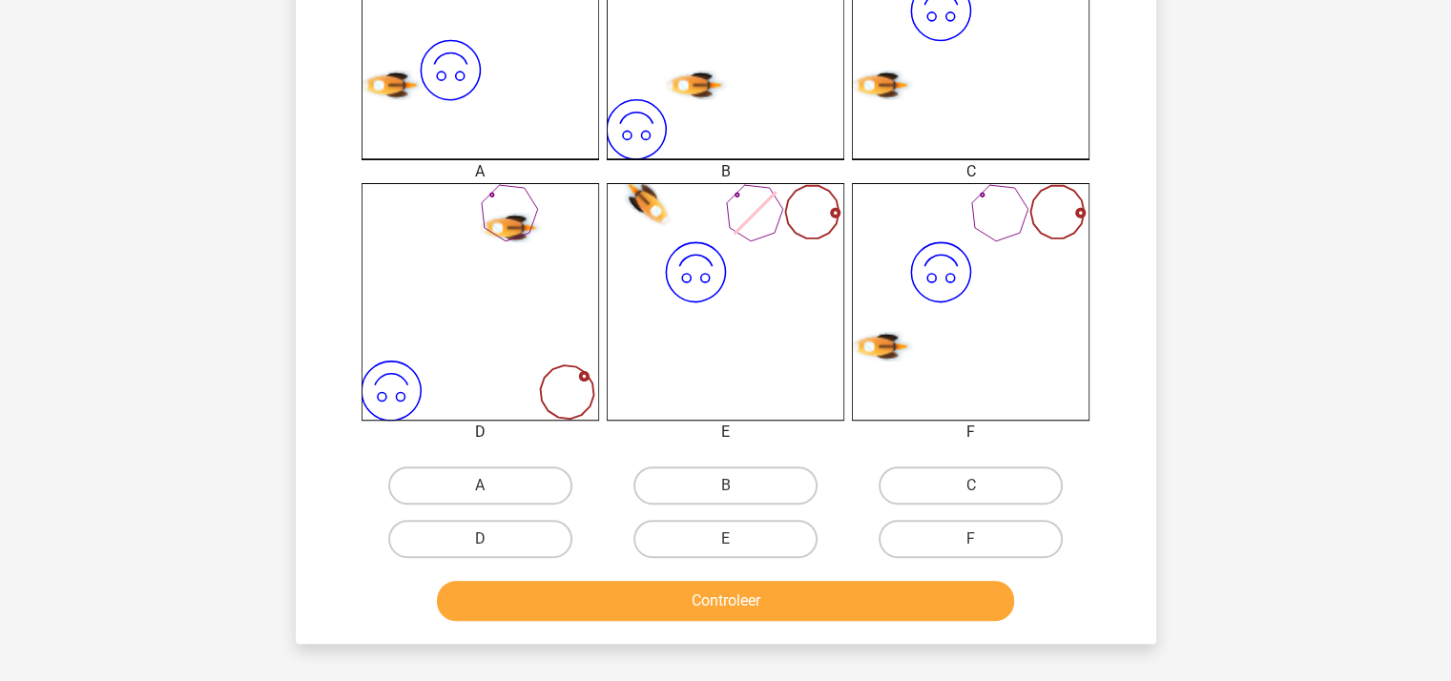
scroll to position [668, 0]
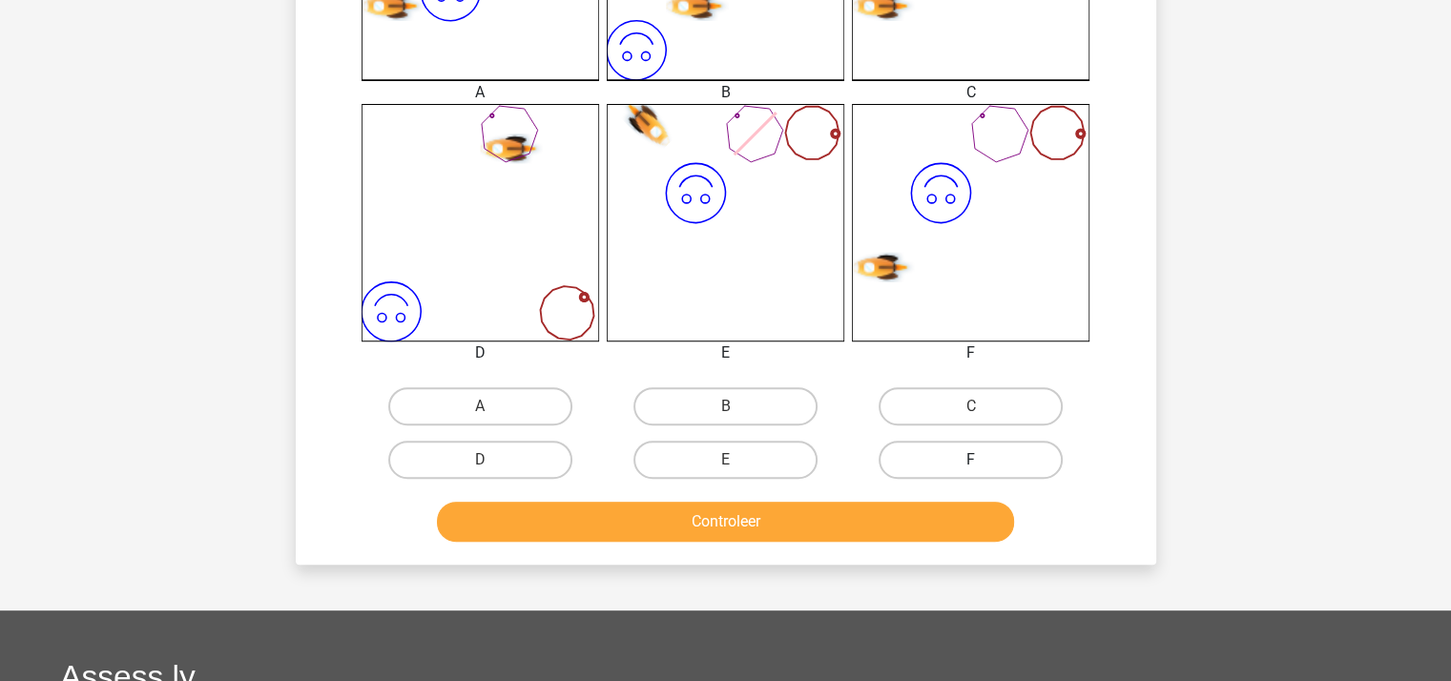
click at [959, 470] on label "F" at bounding box center [970, 460] width 184 height 38
click at [971, 470] on input "F" at bounding box center [977, 466] width 12 height 12
radio input "true"
click at [807, 526] on button "Controleer" at bounding box center [725, 522] width 577 height 40
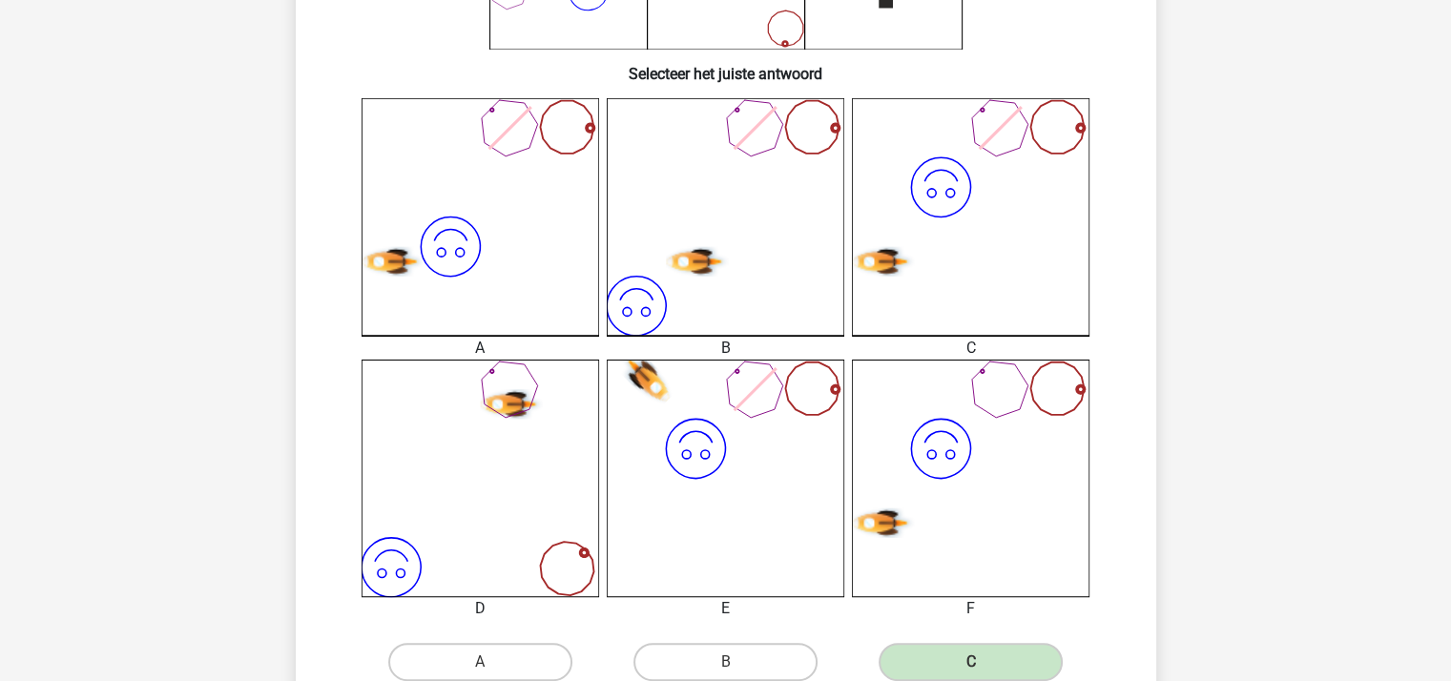
scroll to position [381, 0]
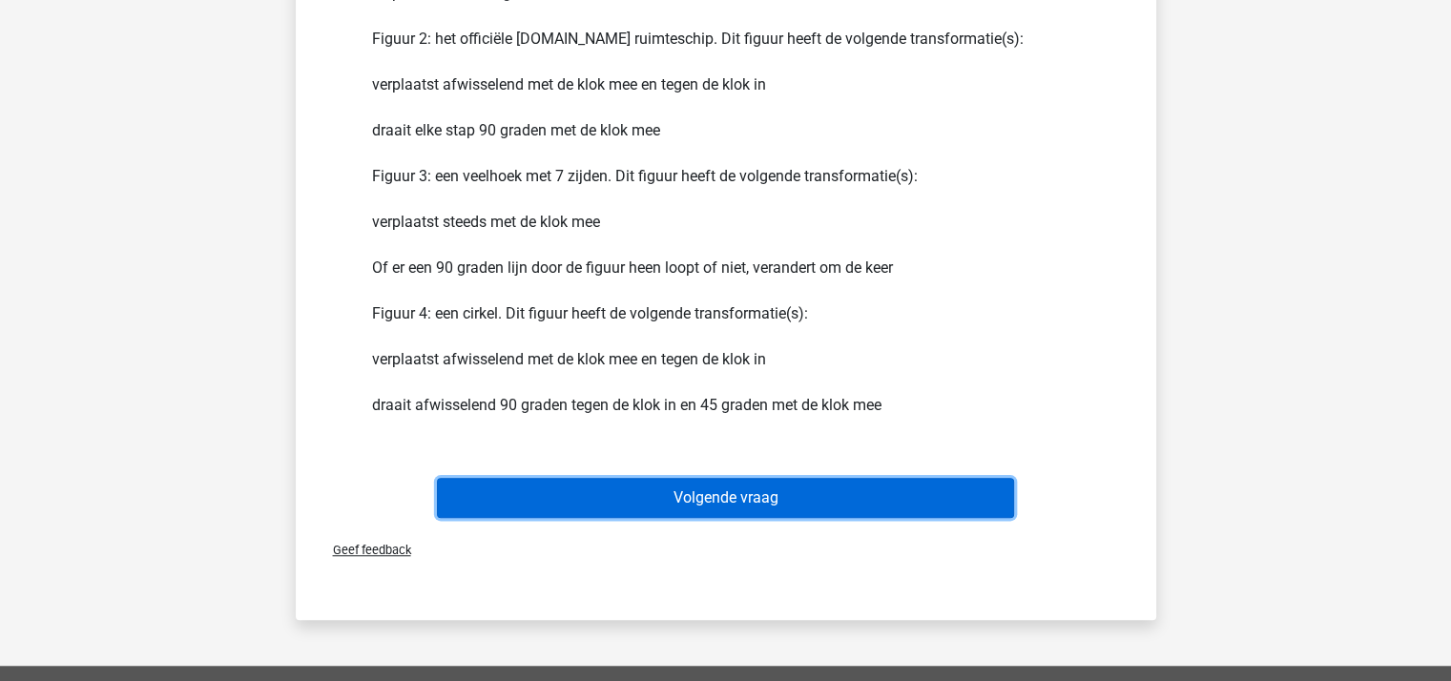
click at [778, 494] on button "Volgende vraag" at bounding box center [725, 498] width 577 height 40
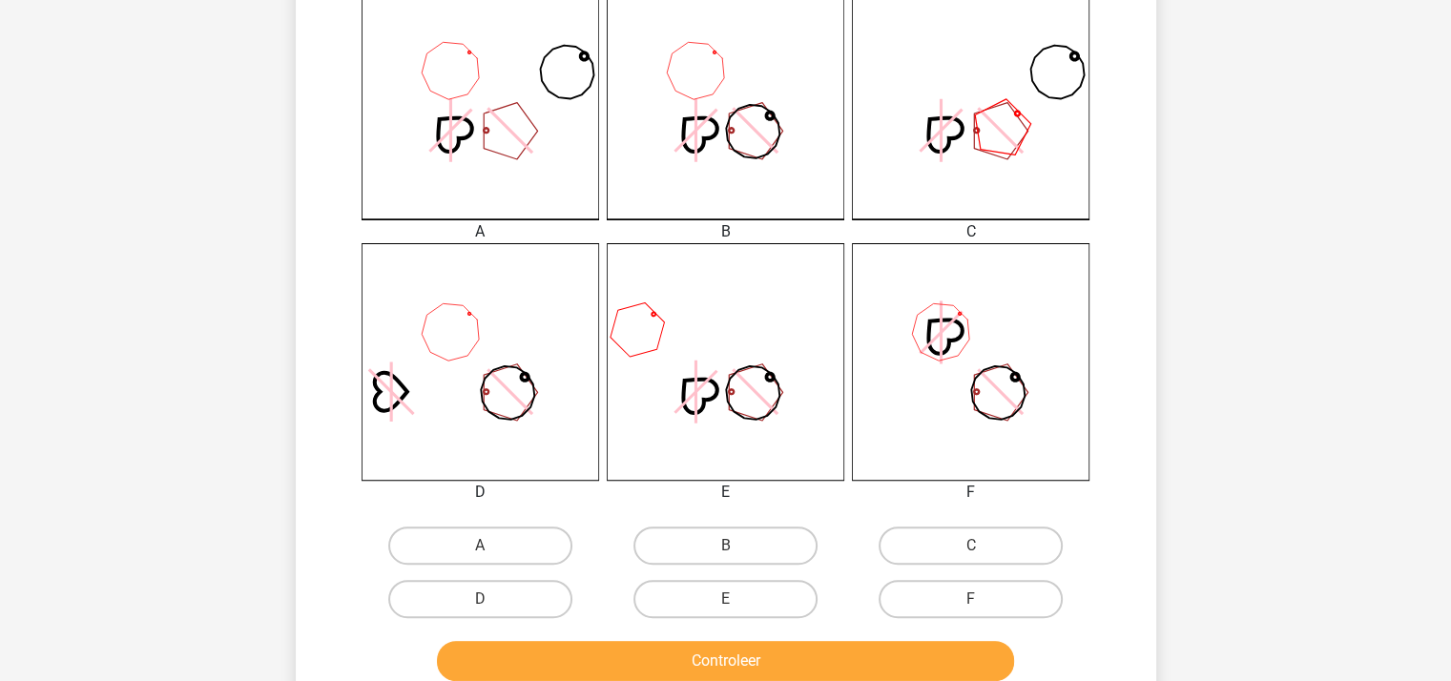
scroll to position [668, 0]
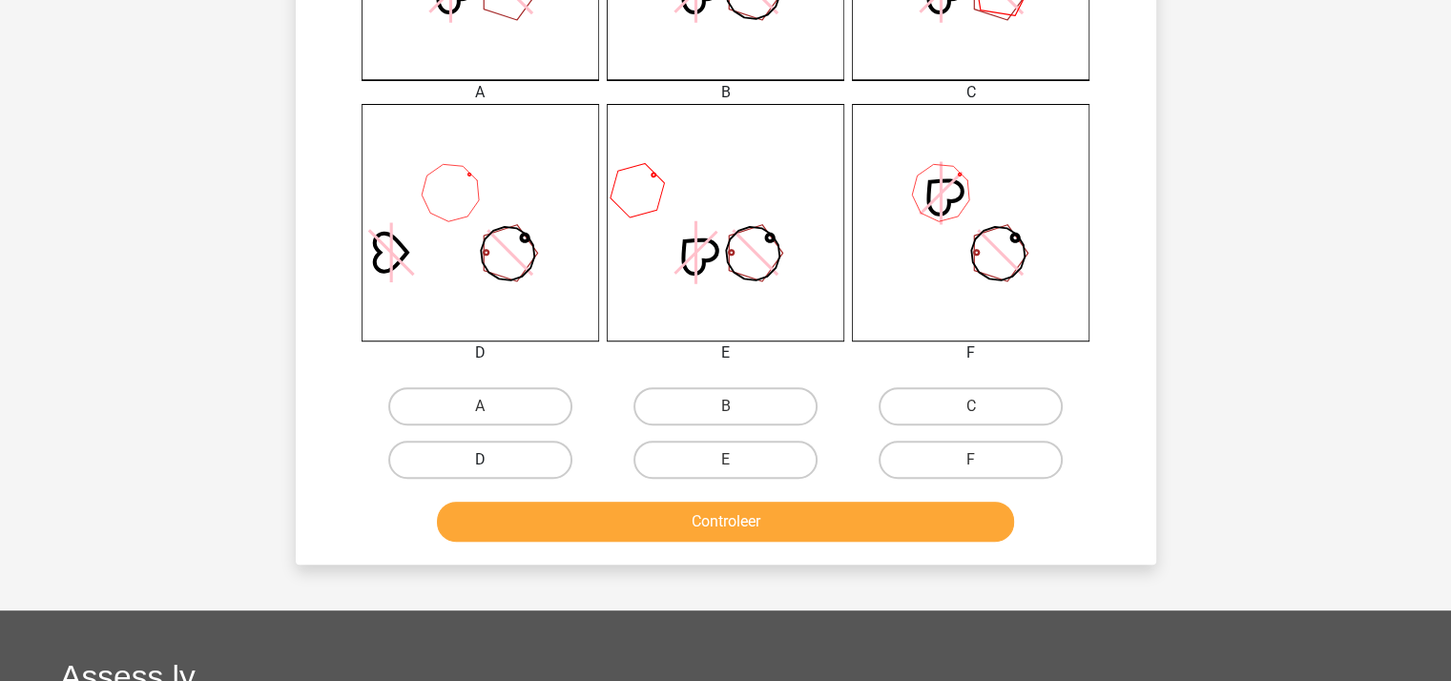
click at [505, 457] on label "D" at bounding box center [480, 460] width 184 height 38
click at [492, 460] on input "D" at bounding box center [486, 466] width 12 height 12
radio input "true"
click at [596, 529] on button "Controleer" at bounding box center [725, 522] width 577 height 40
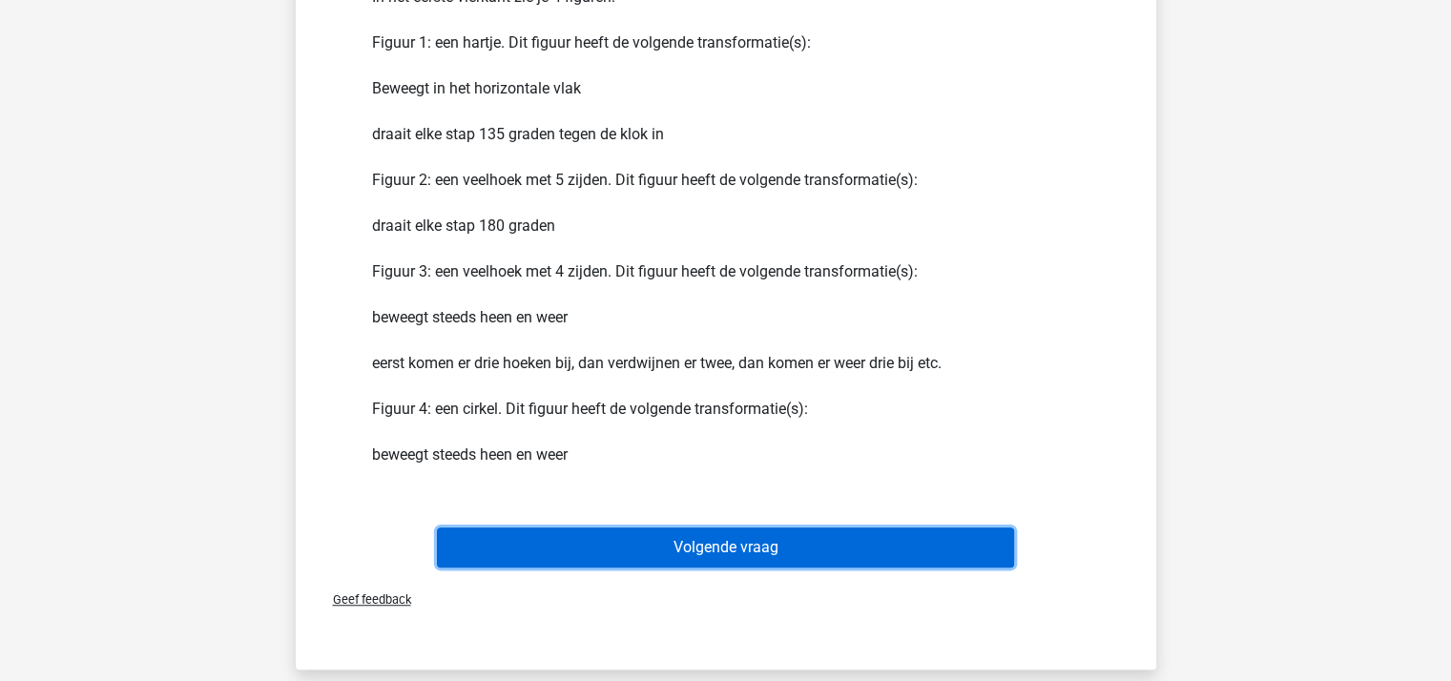
click at [668, 548] on button "Volgende vraag" at bounding box center [725, 547] width 577 height 40
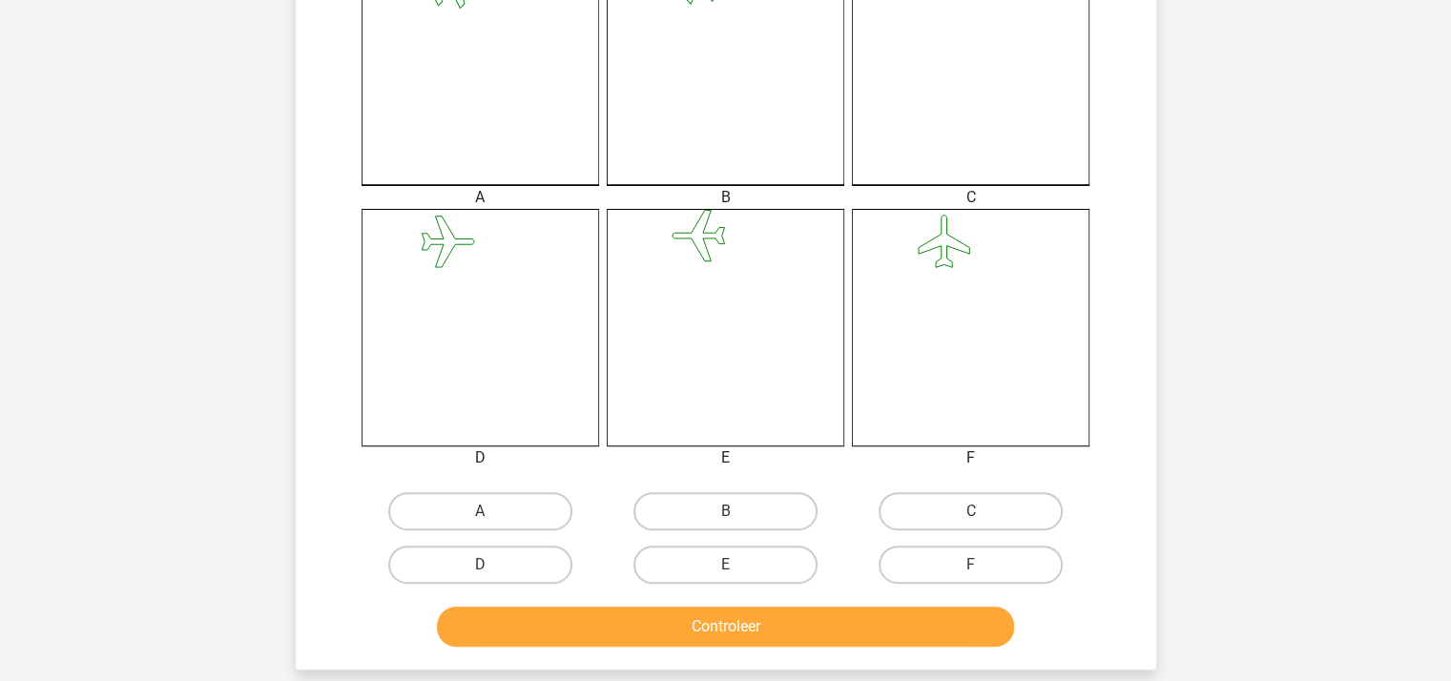
scroll to position [565, 0]
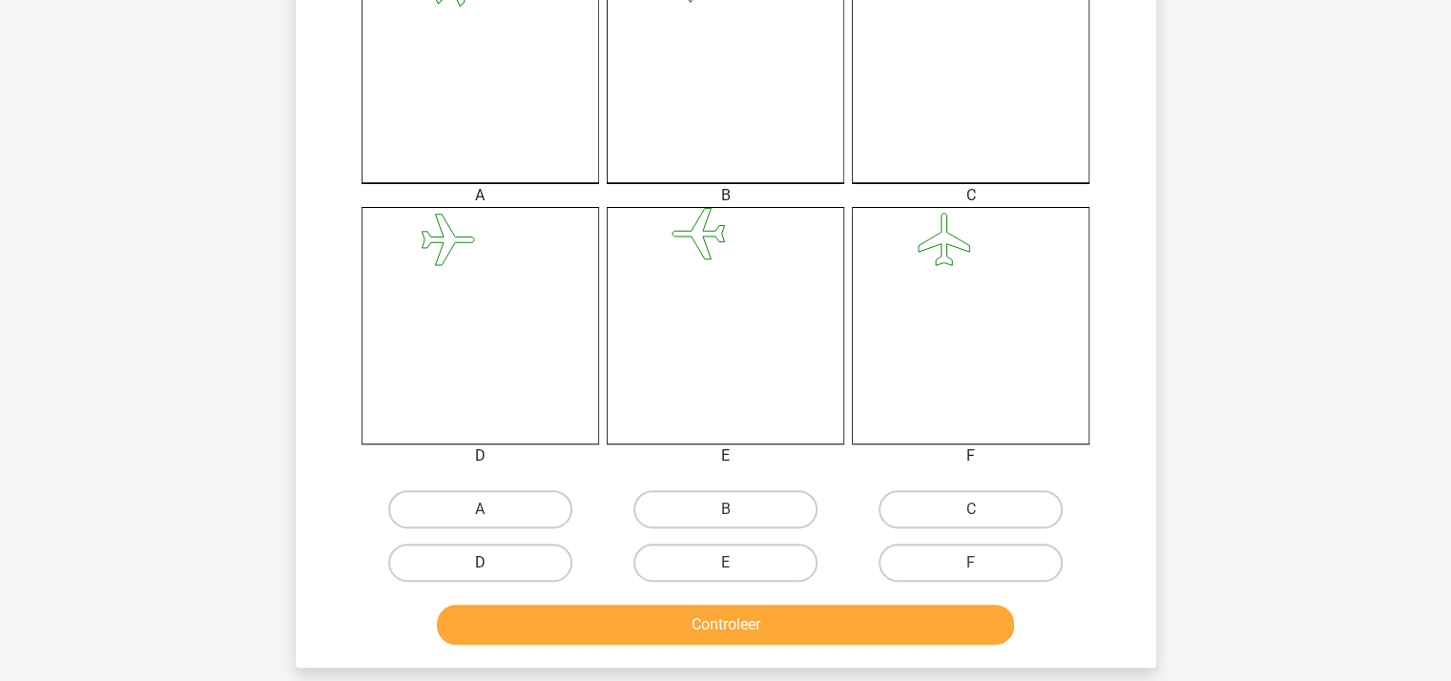
click at [471, 555] on label "D" at bounding box center [480, 563] width 184 height 38
click at [480, 563] on input "D" at bounding box center [486, 569] width 12 height 12
radio input "true"
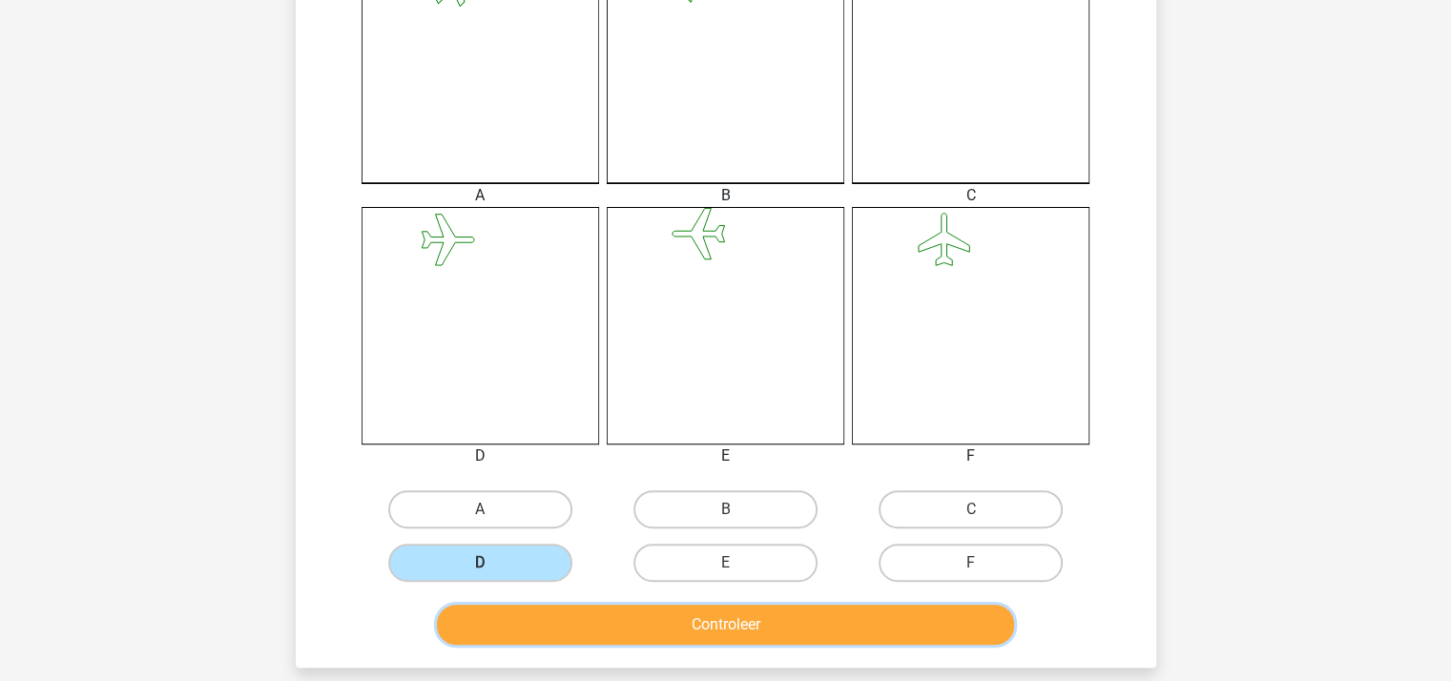
click at [534, 621] on button "Controleer" at bounding box center [725, 625] width 577 height 40
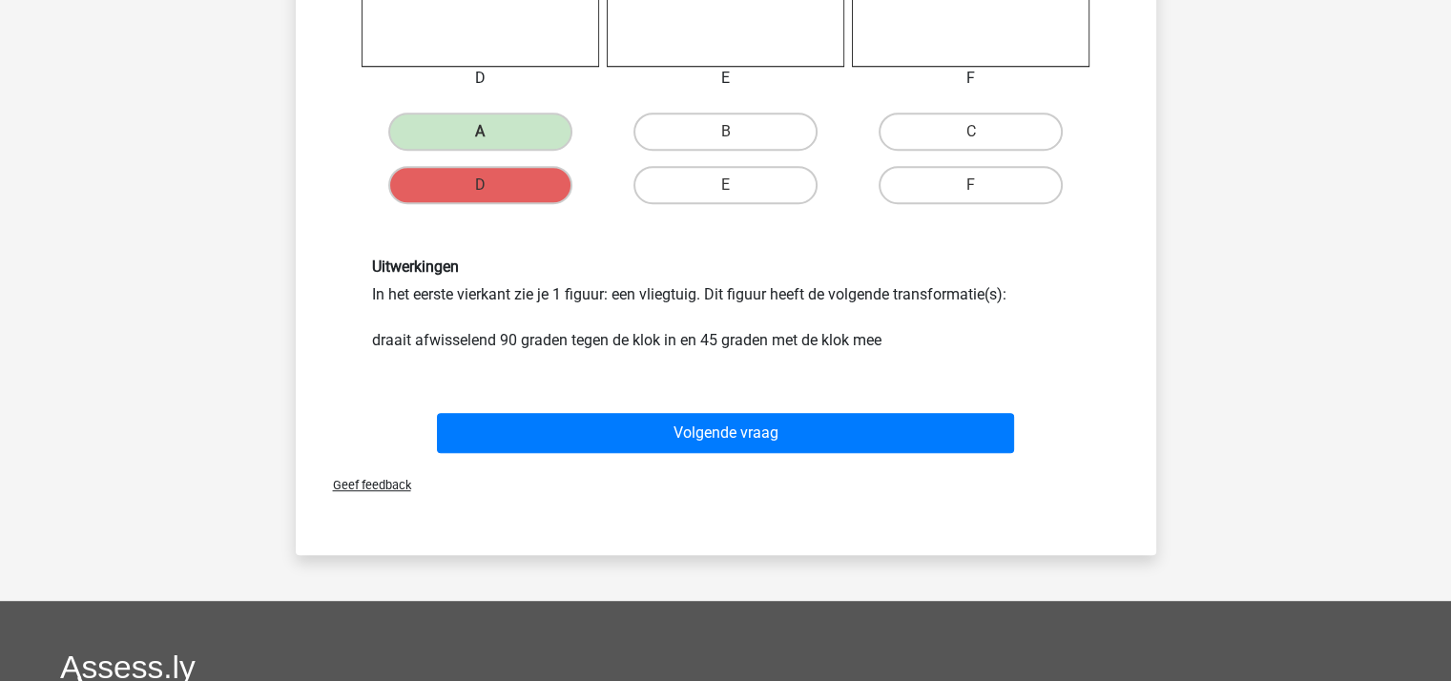
scroll to position [946, 0]
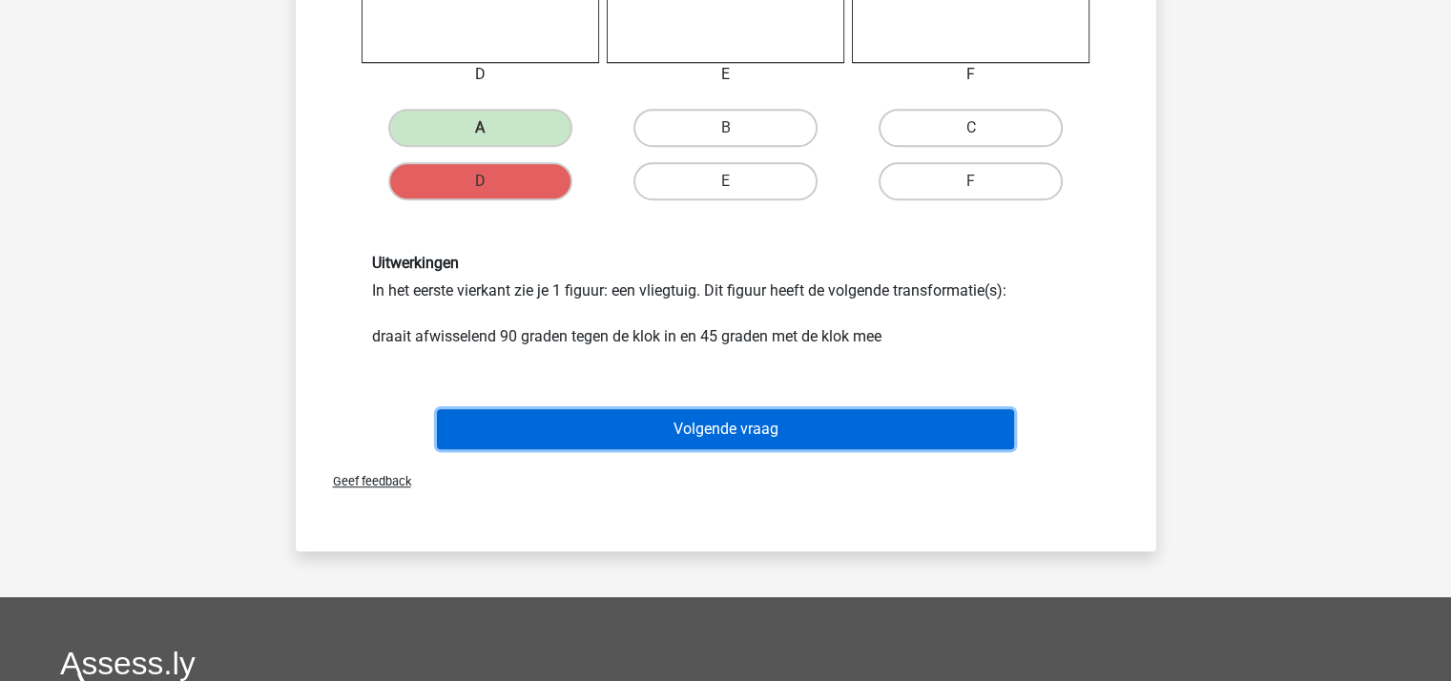
click at [677, 424] on button "Volgende vraag" at bounding box center [725, 429] width 577 height 40
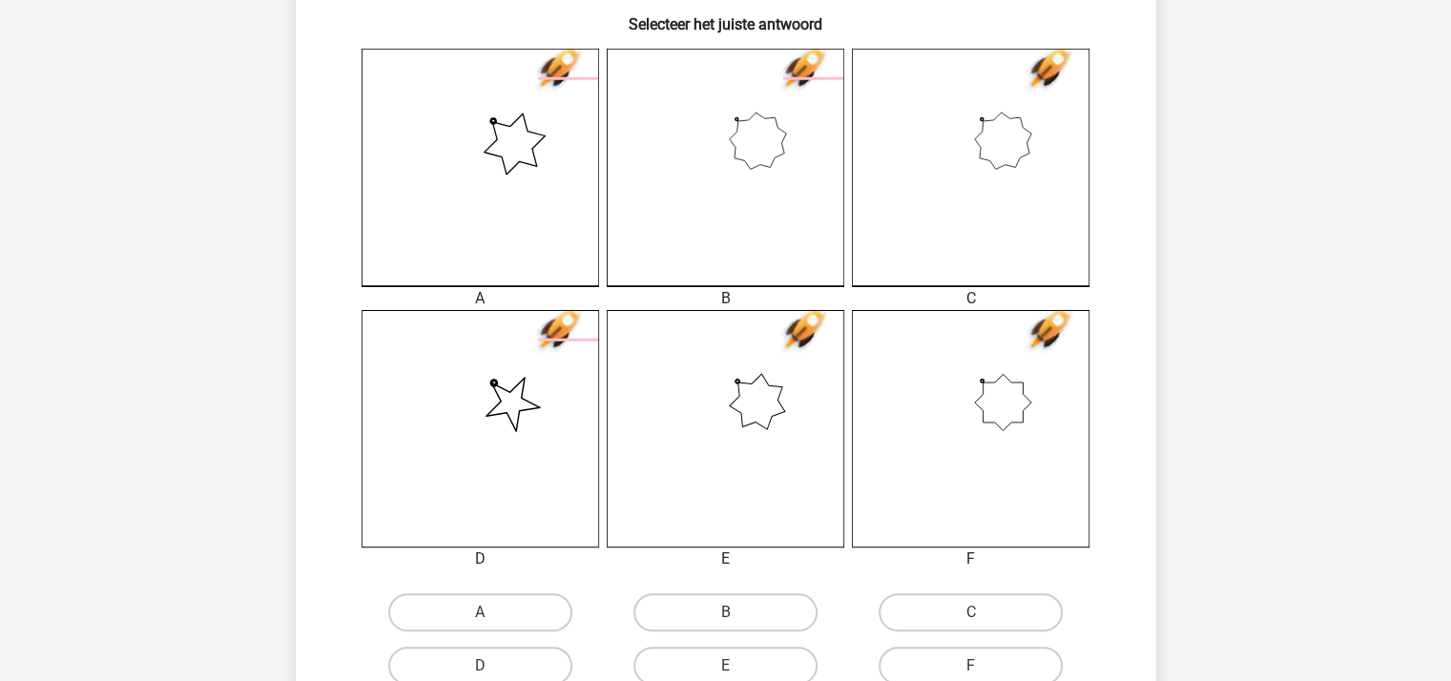
scroll to position [469, 0]
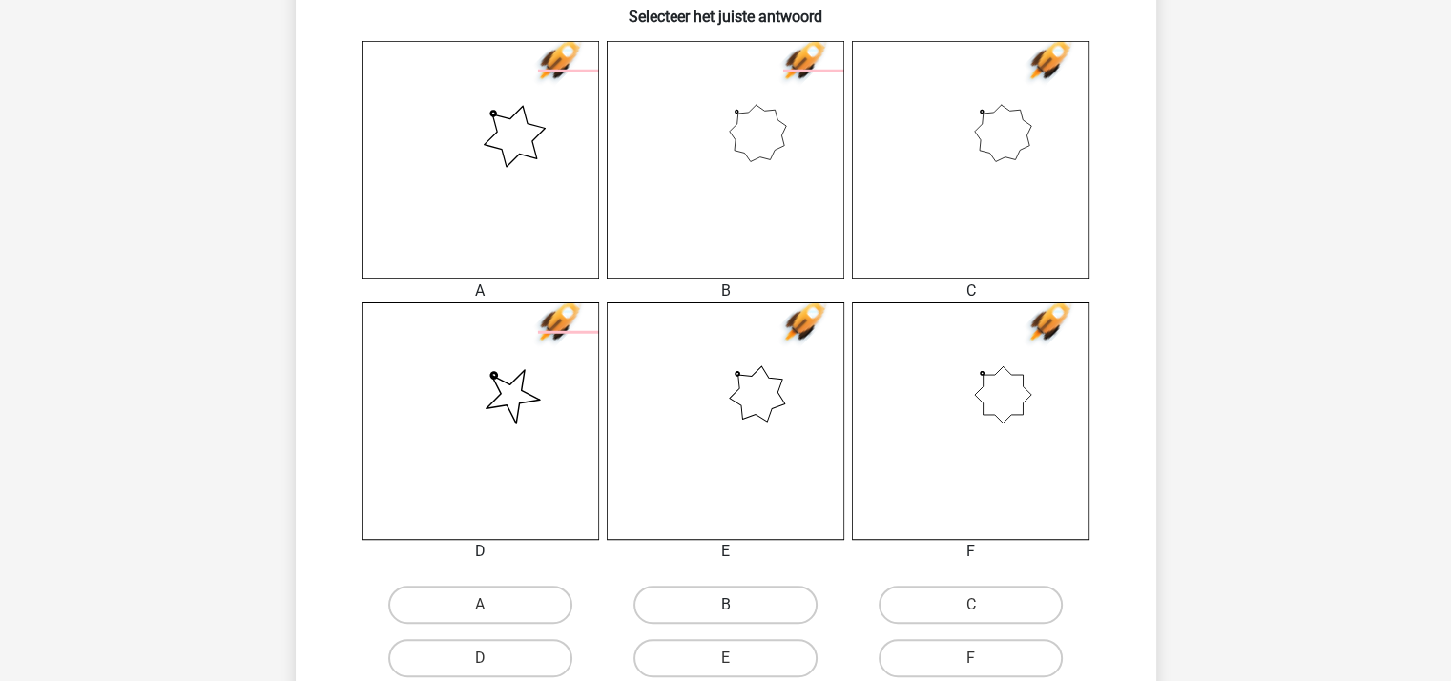
click at [713, 597] on label "B" at bounding box center [725, 605] width 184 height 38
click at [725, 605] on input "B" at bounding box center [731, 611] width 12 height 12
radio input "true"
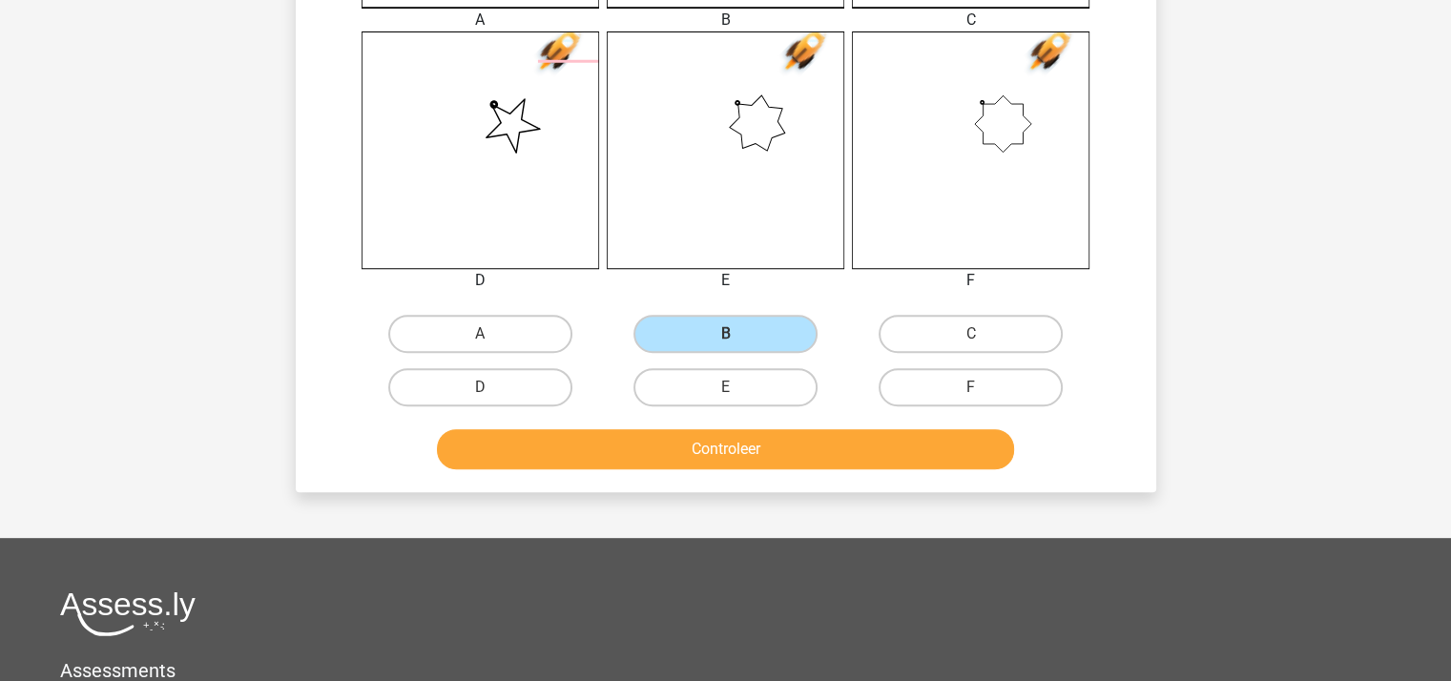
scroll to position [755, 0]
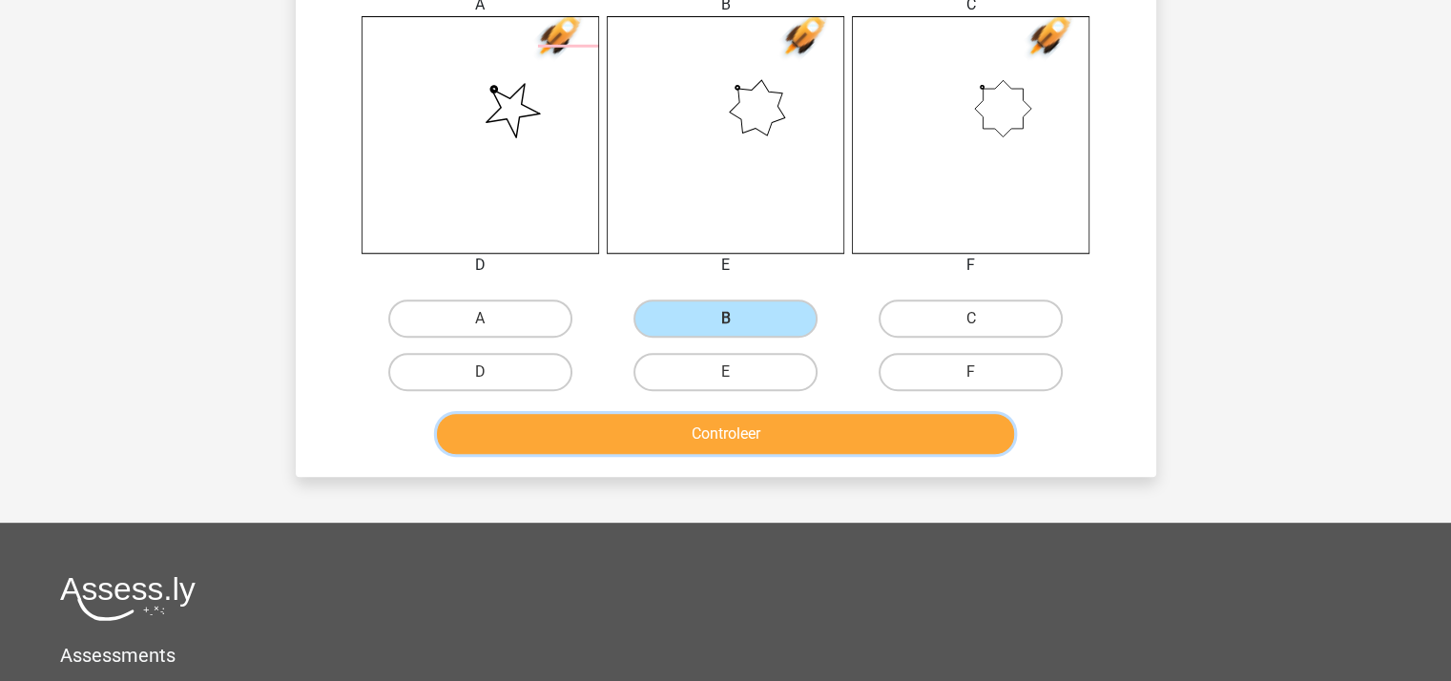
click at [723, 438] on button "Controleer" at bounding box center [725, 434] width 577 height 40
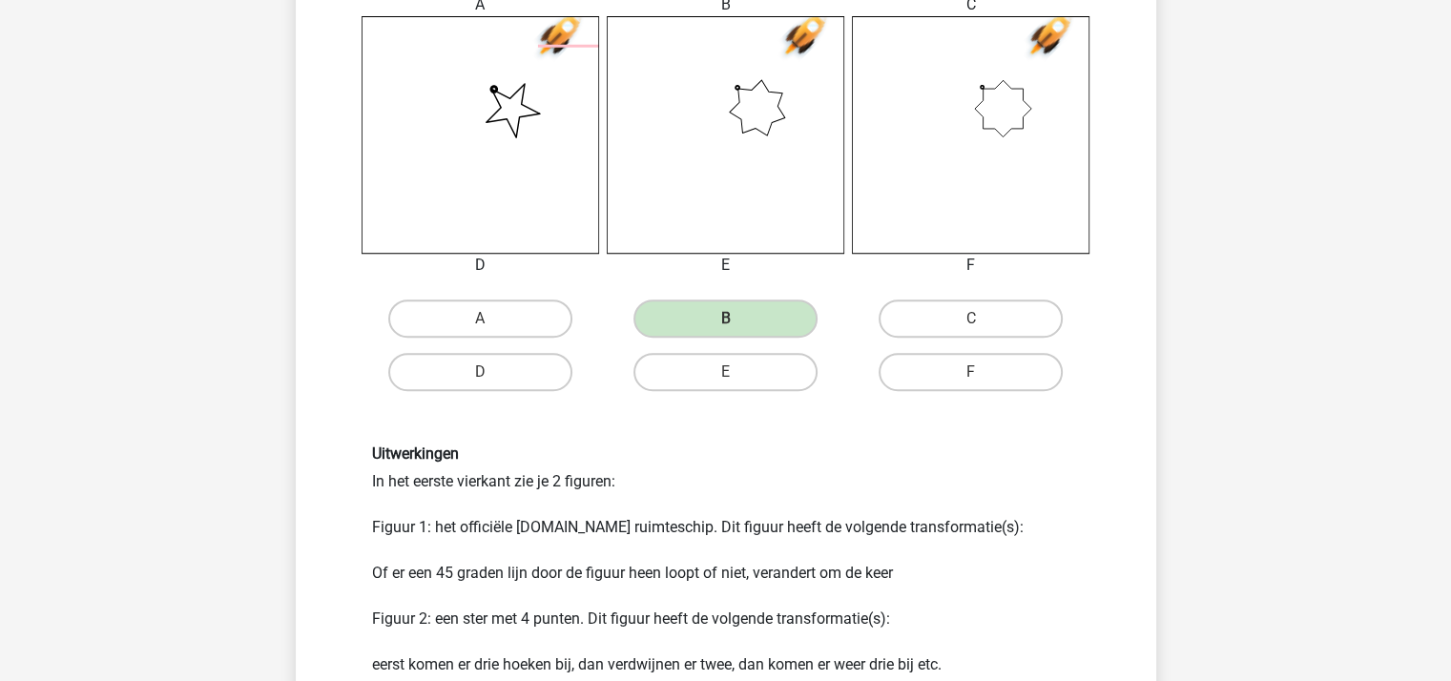
scroll to position [1137, 0]
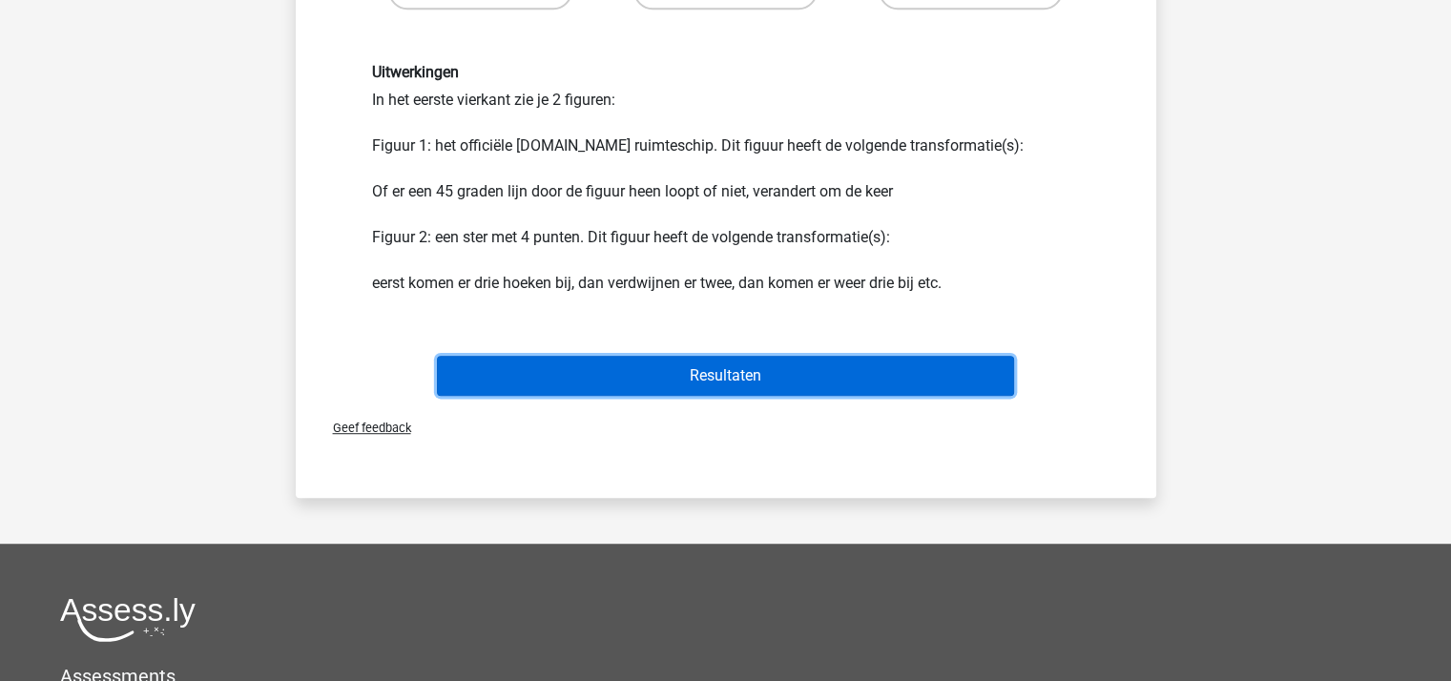
click at [717, 365] on button "Resultaten" at bounding box center [725, 376] width 577 height 40
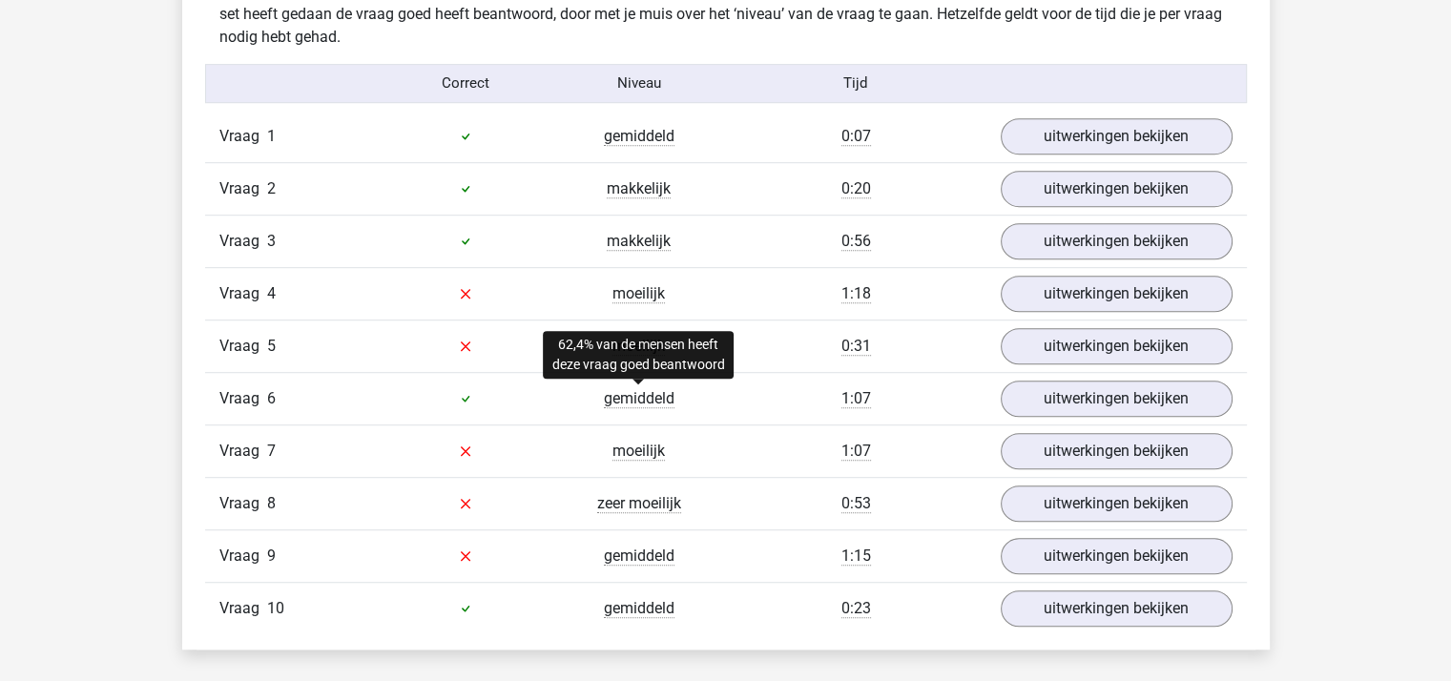
scroll to position [1144, 0]
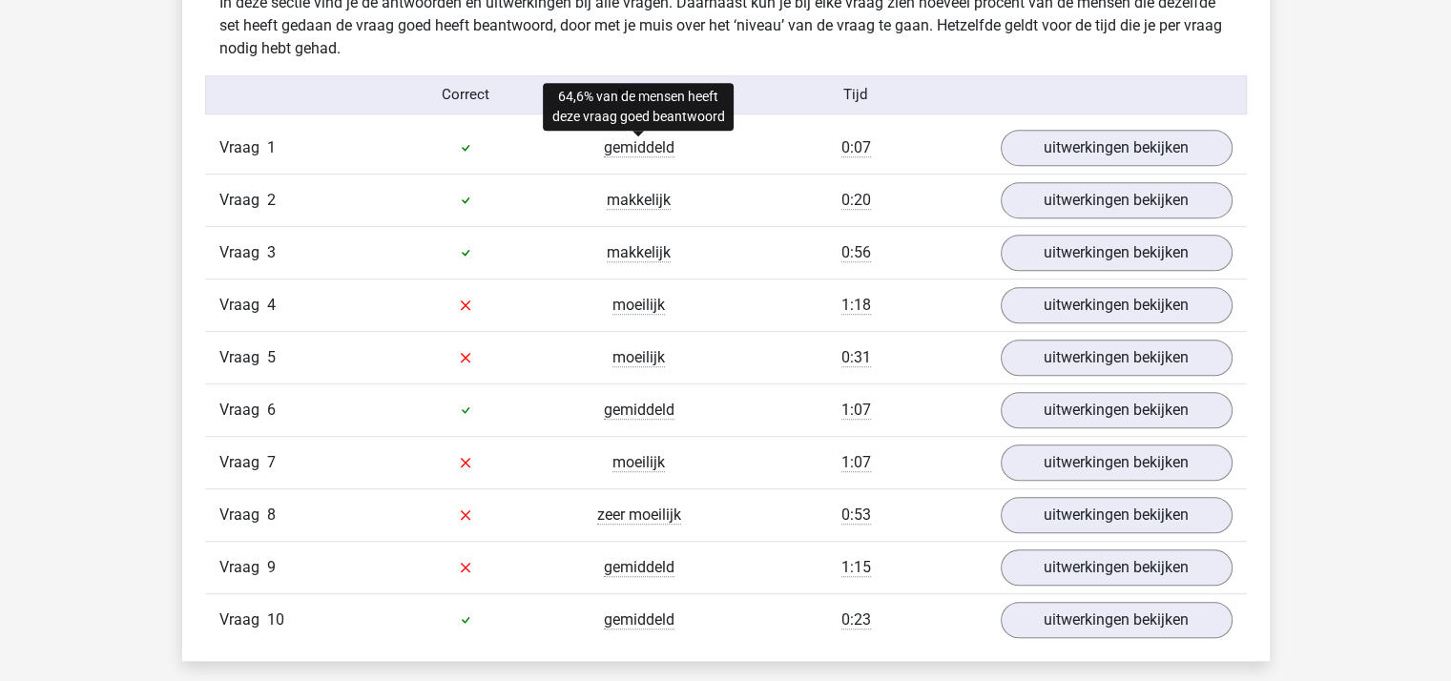
click at [628, 154] on span "gemiddeld" at bounding box center [639, 147] width 71 height 19
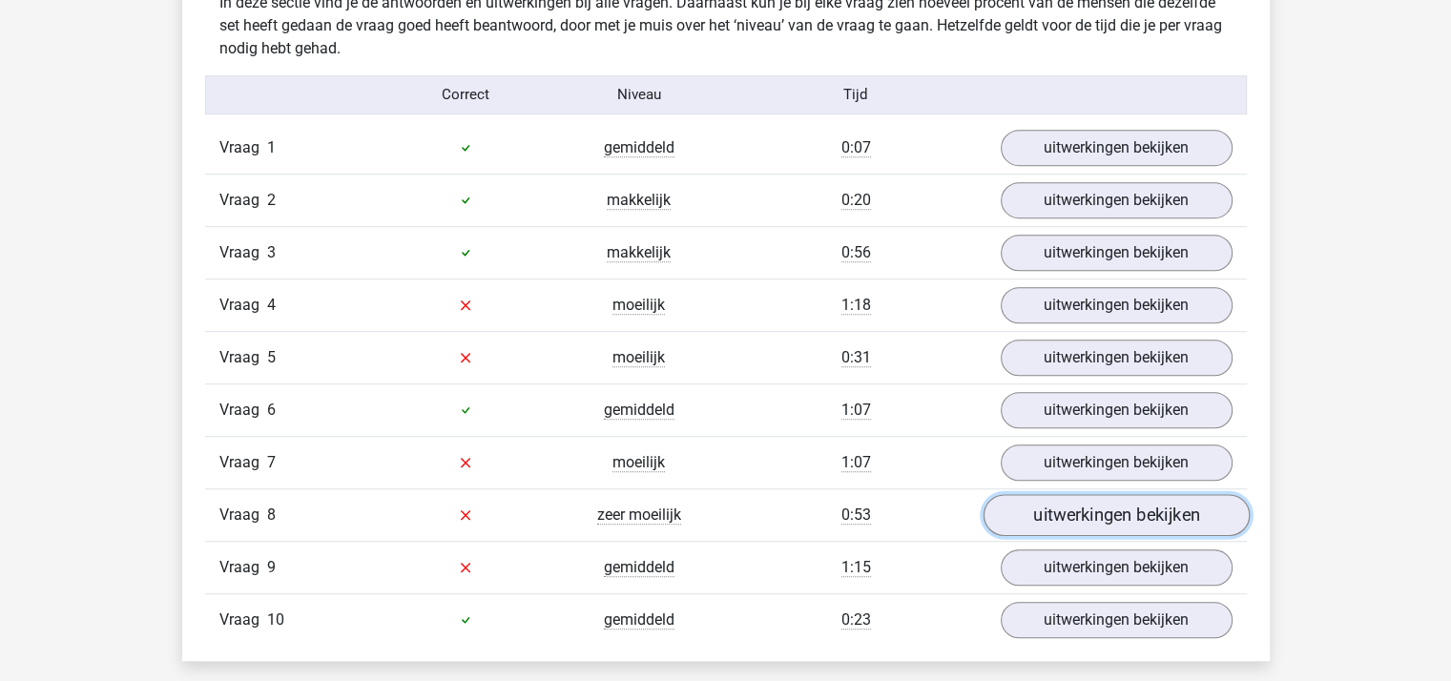
click at [1099, 499] on link "uitwerkingen bekijken" at bounding box center [1115, 515] width 266 height 42
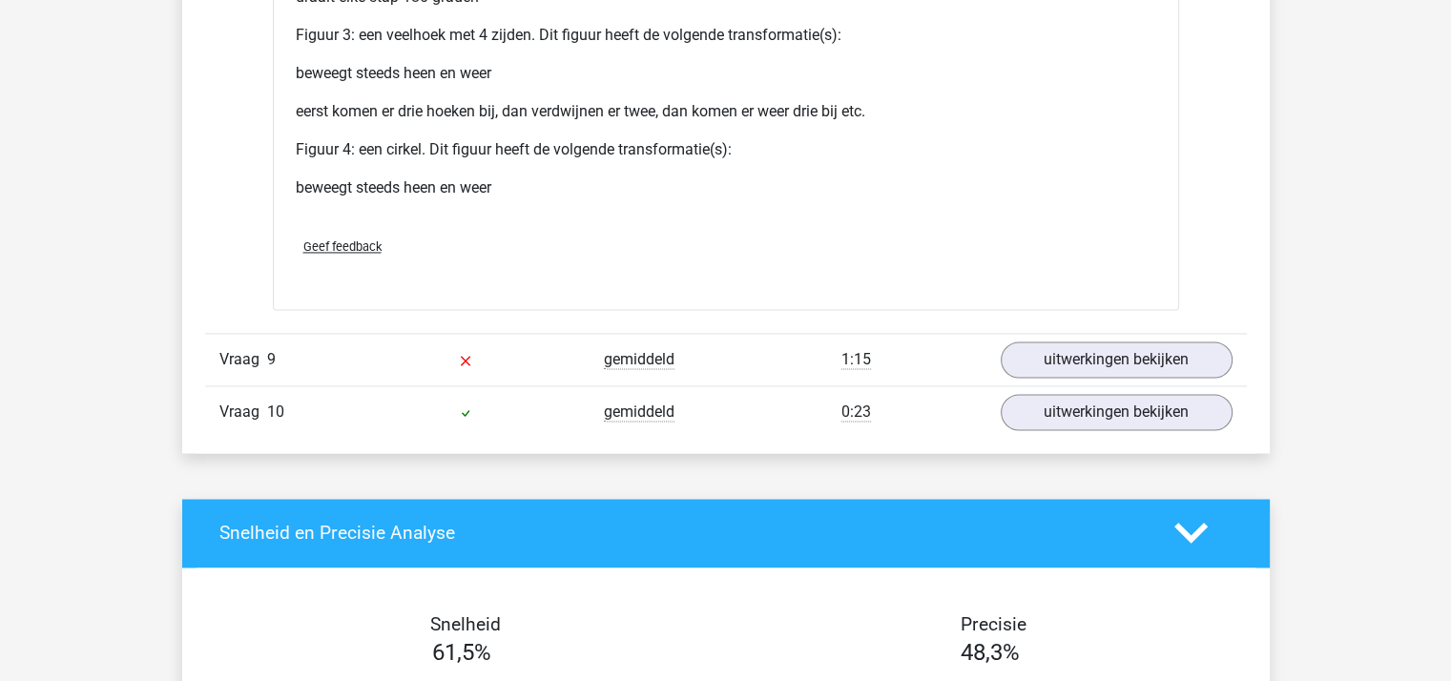
scroll to position [3052, 0]
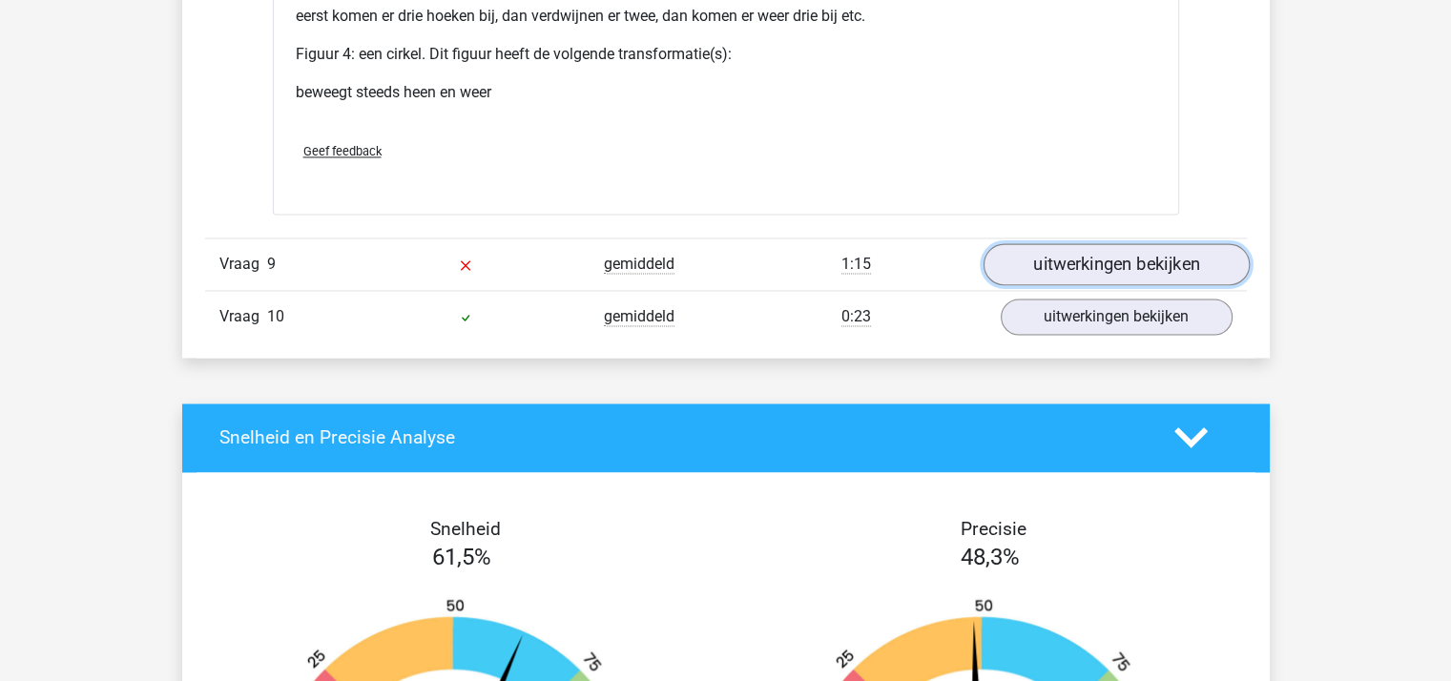
click at [1130, 258] on link "uitwerkingen bekijken" at bounding box center [1115, 264] width 266 height 42
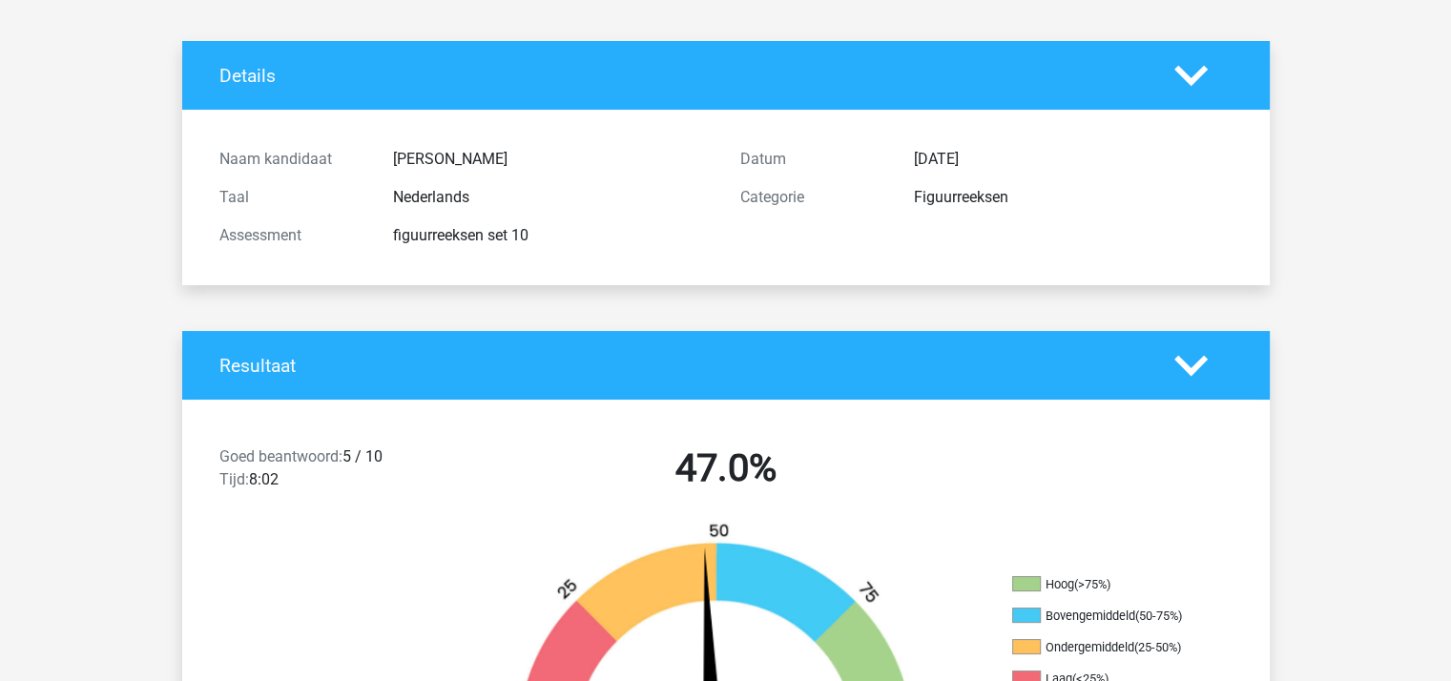
scroll to position [0, 0]
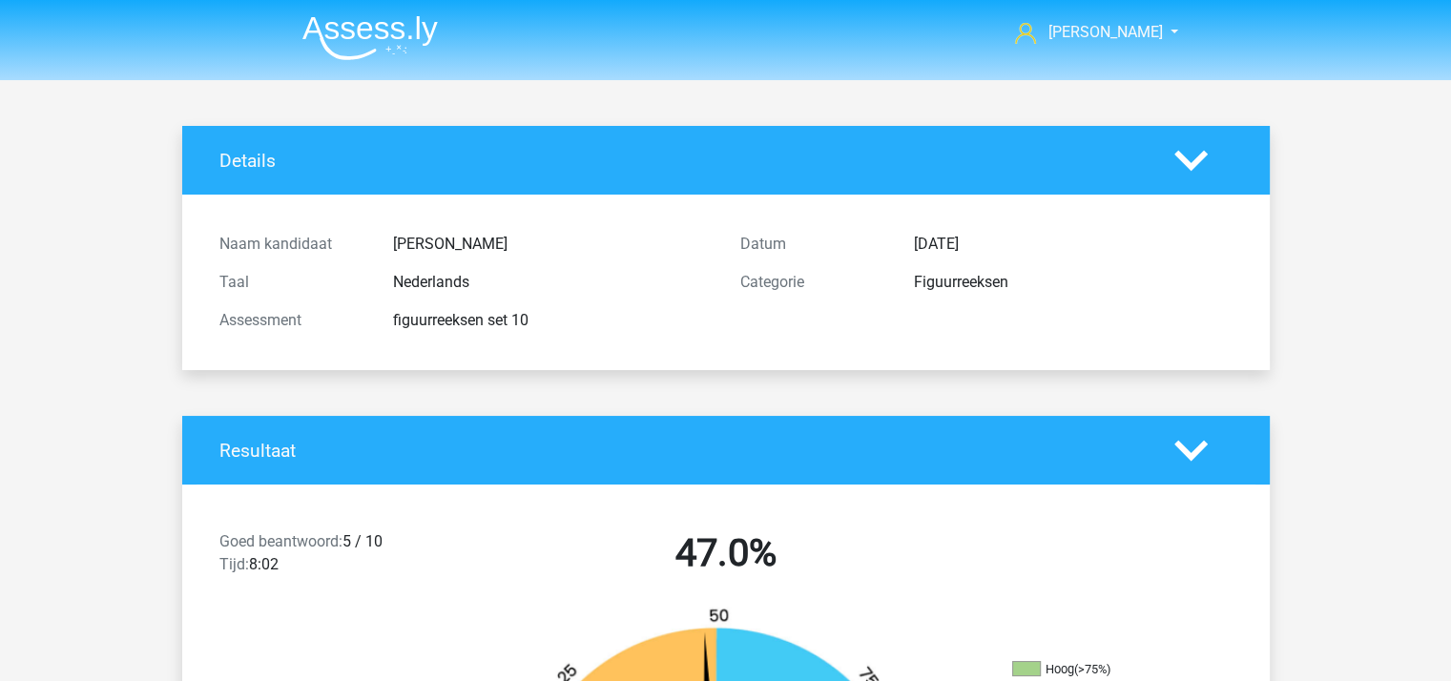
click at [343, 45] on img at bounding box center [369, 37] width 135 height 45
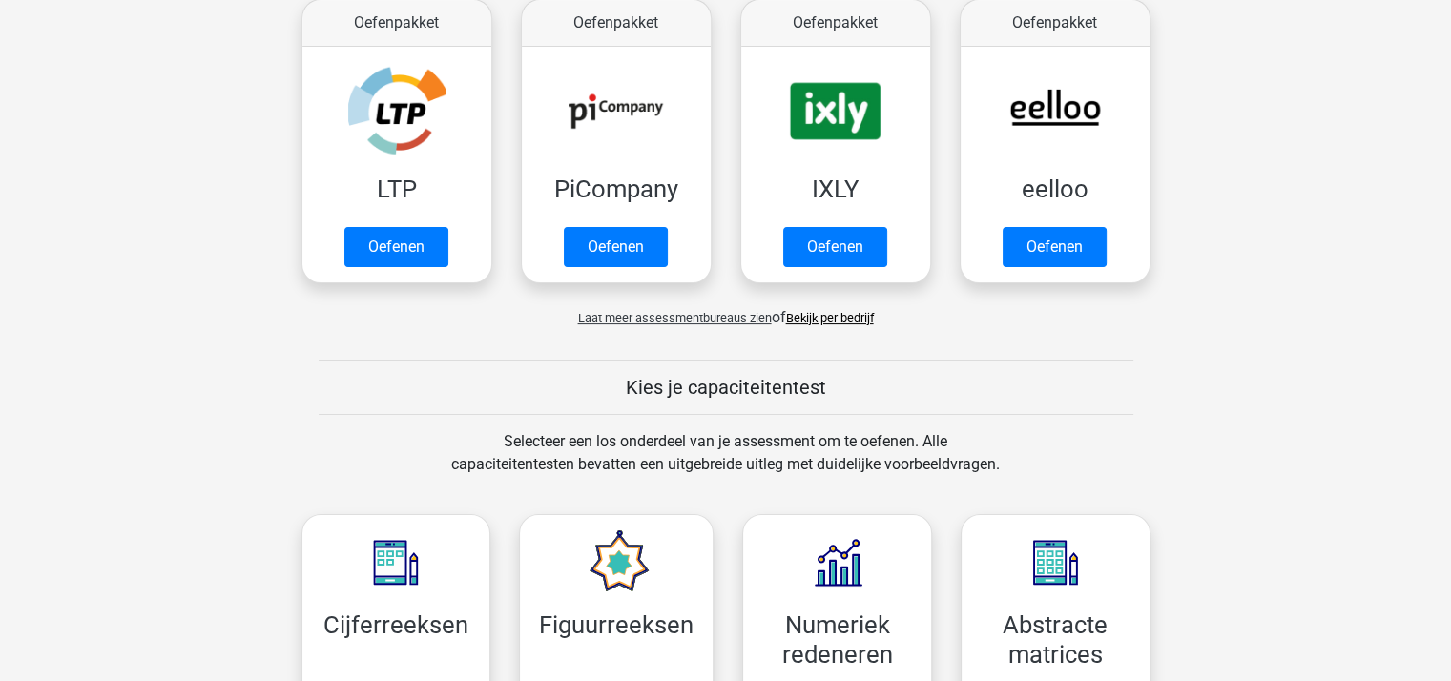
scroll to position [381, 0]
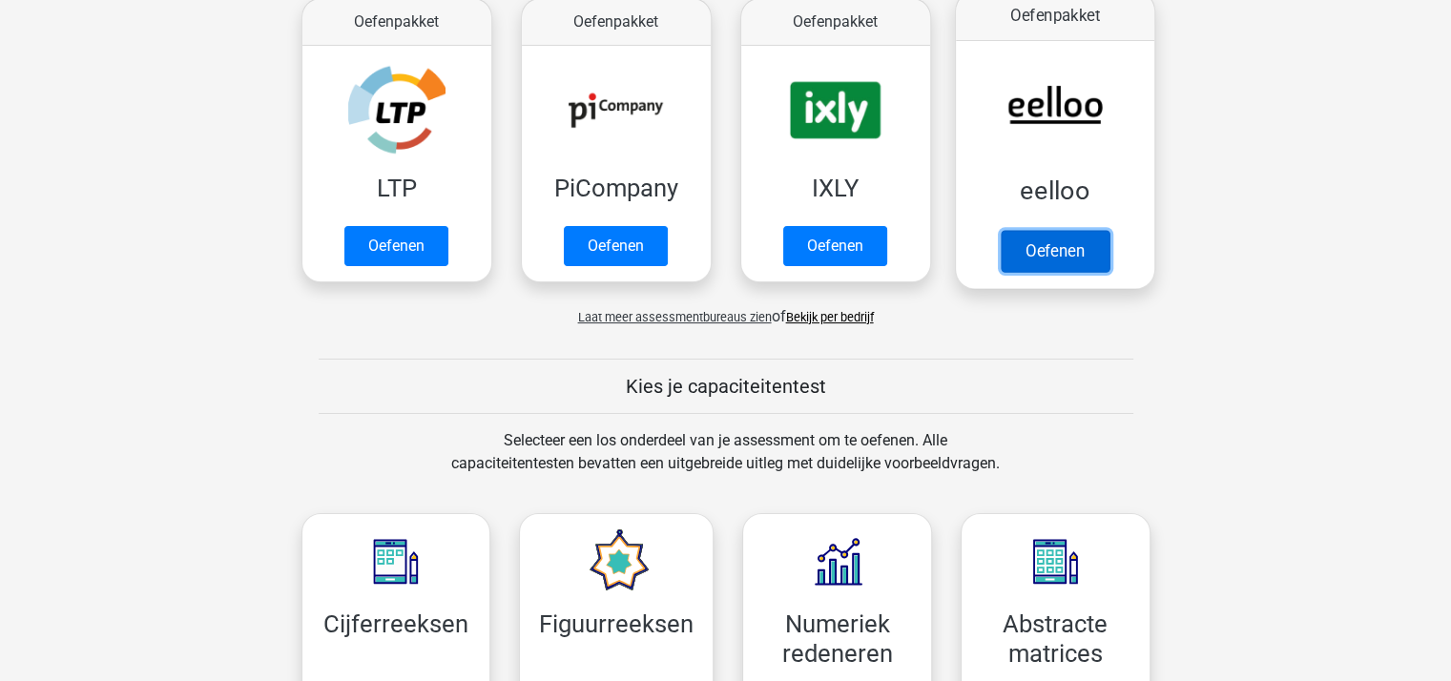
click at [1054, 237] on link "Oefenen" at bounding box center [1054, 251] width 109 height 42
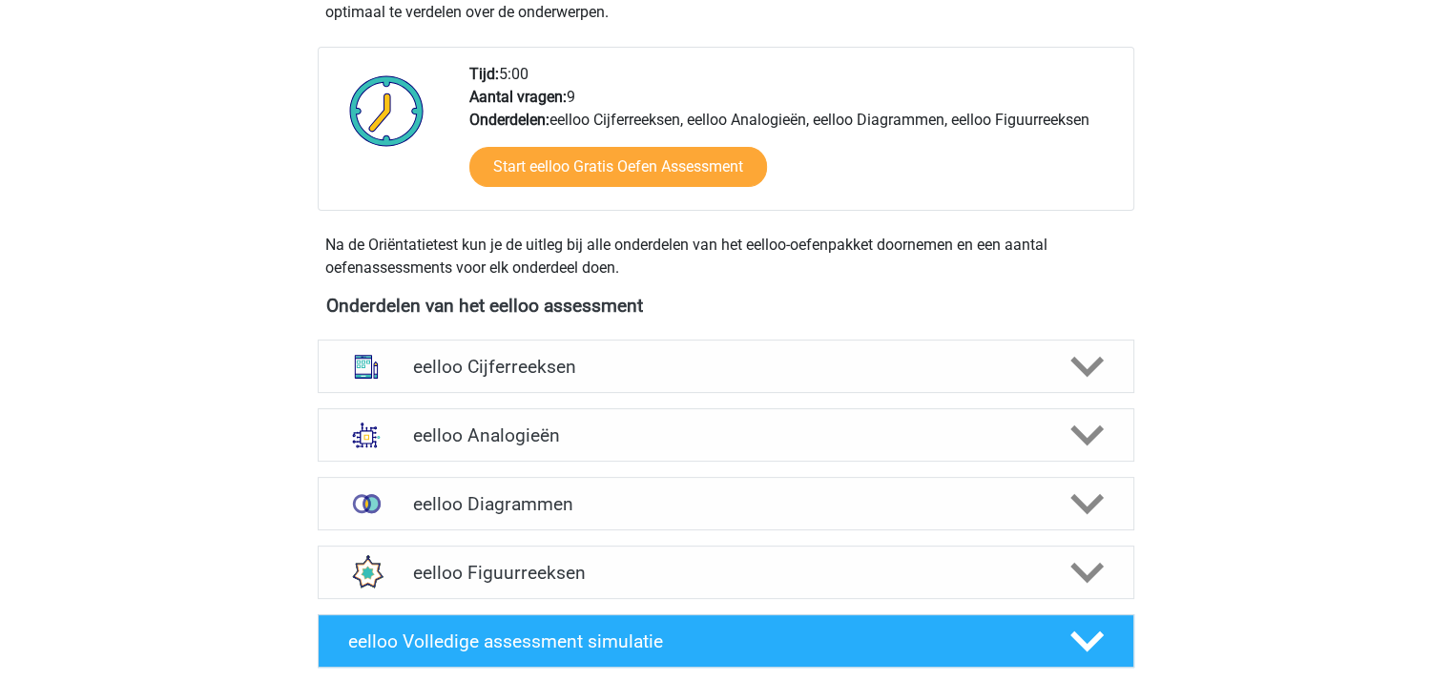
scroll to position [477, 0]
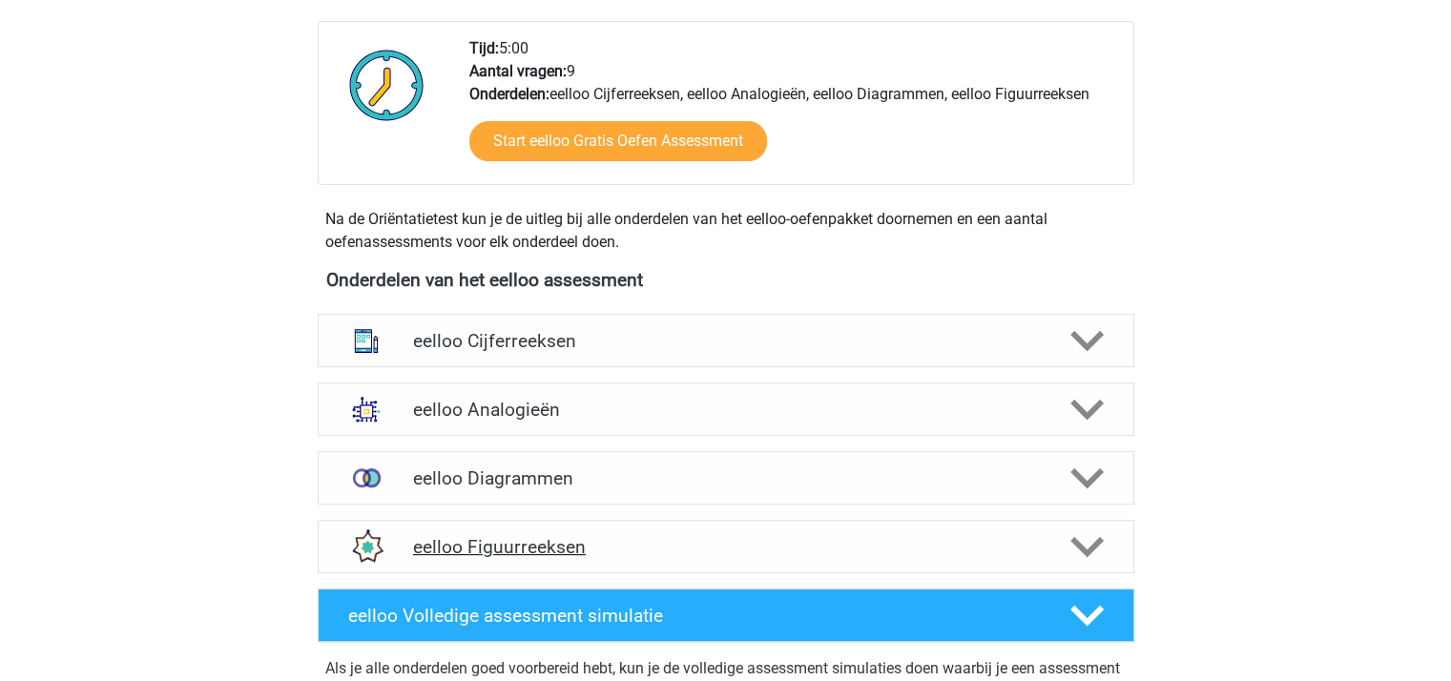
click at [1087, 537] on icon at bounding box center [1086, 546] width 33 height 33
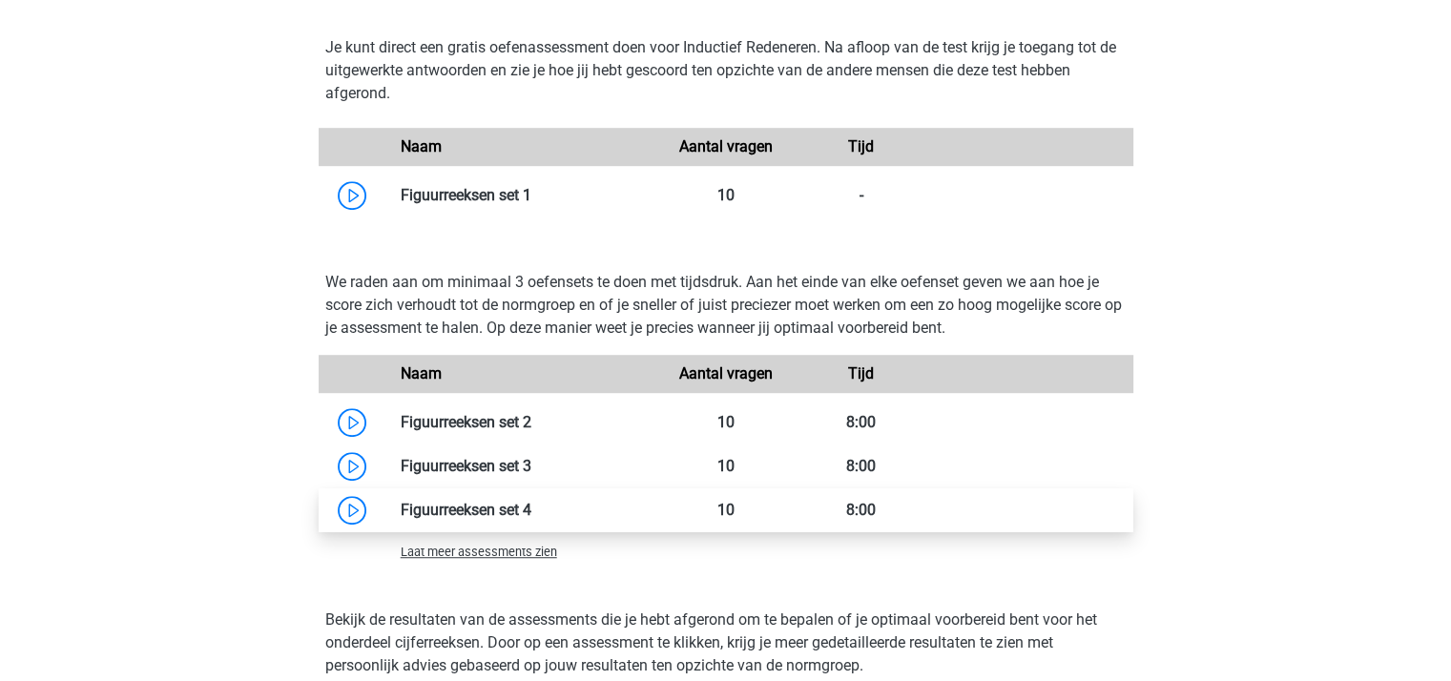
scroll to position [1144, 0]
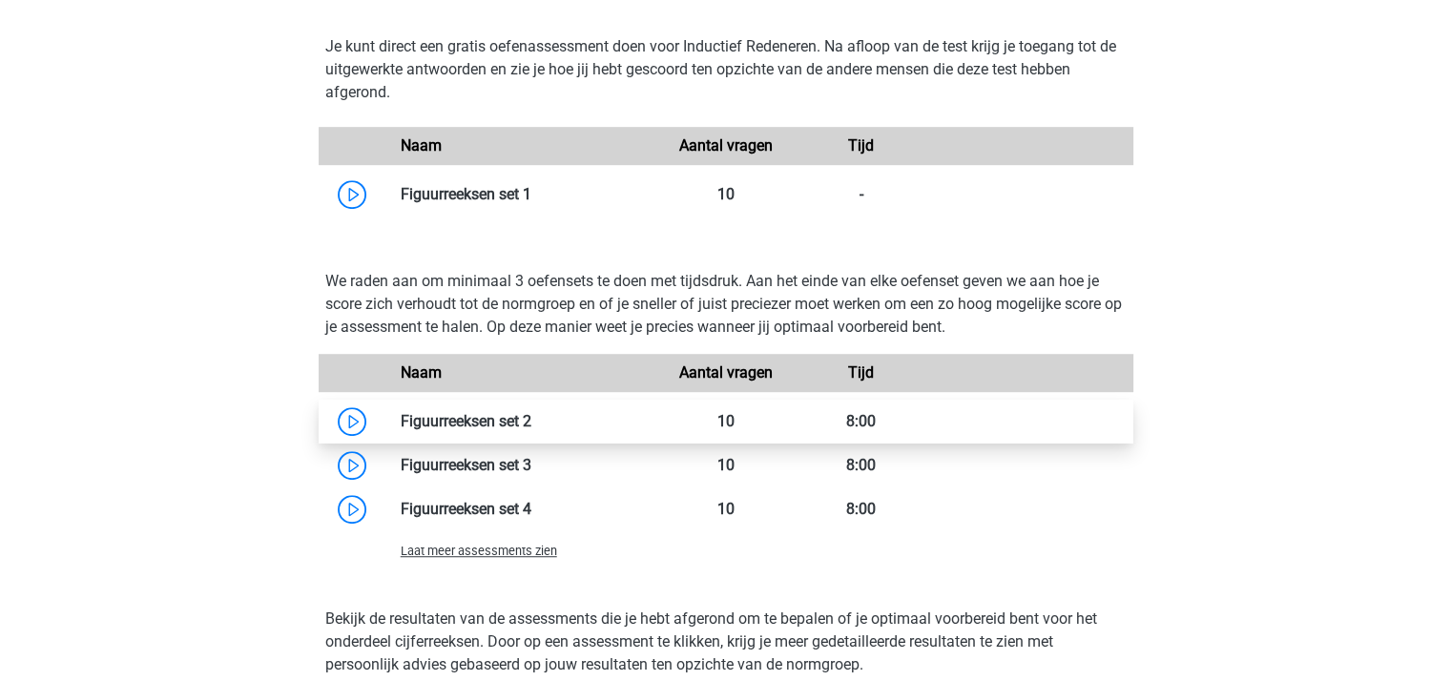
click at [531, 426] on link at bounding box center [531, 421] width 0 height 18
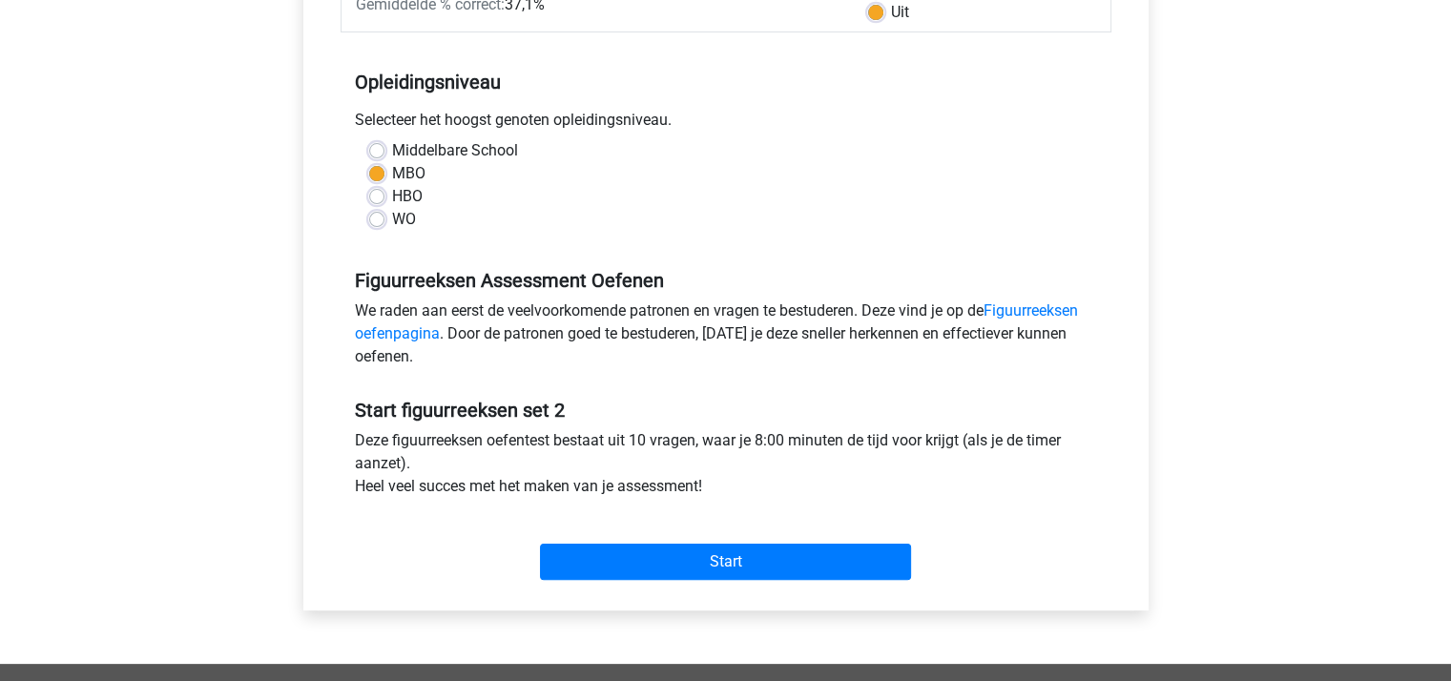
scroll to position [381, 0]
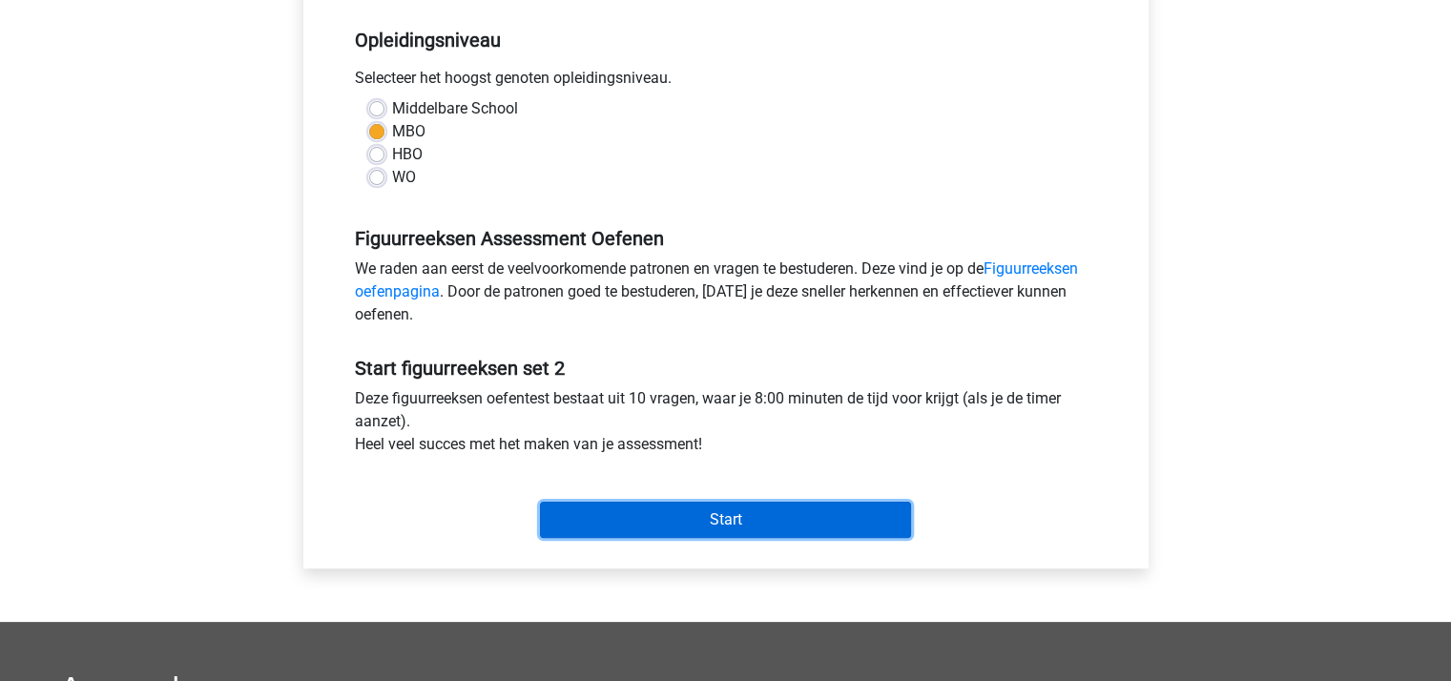
click at [711, 516] on input "Start" at bounding box center [725, 520] width 371 height 36
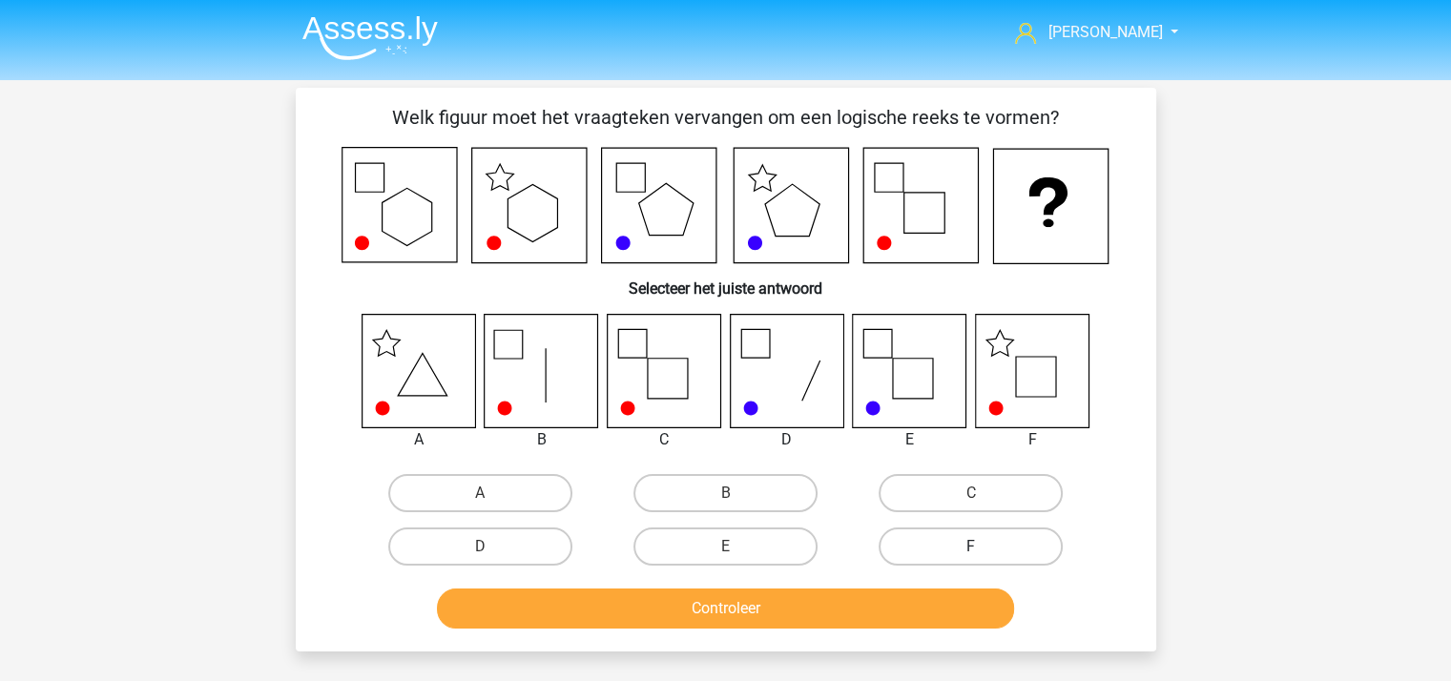
click at [956, 545] on label "F" at bounding box center [970, 546] width 184 height 38
click at [971, 546] on input "F" at bounding box center [977, 552] width 12 height 12
radio input "true"
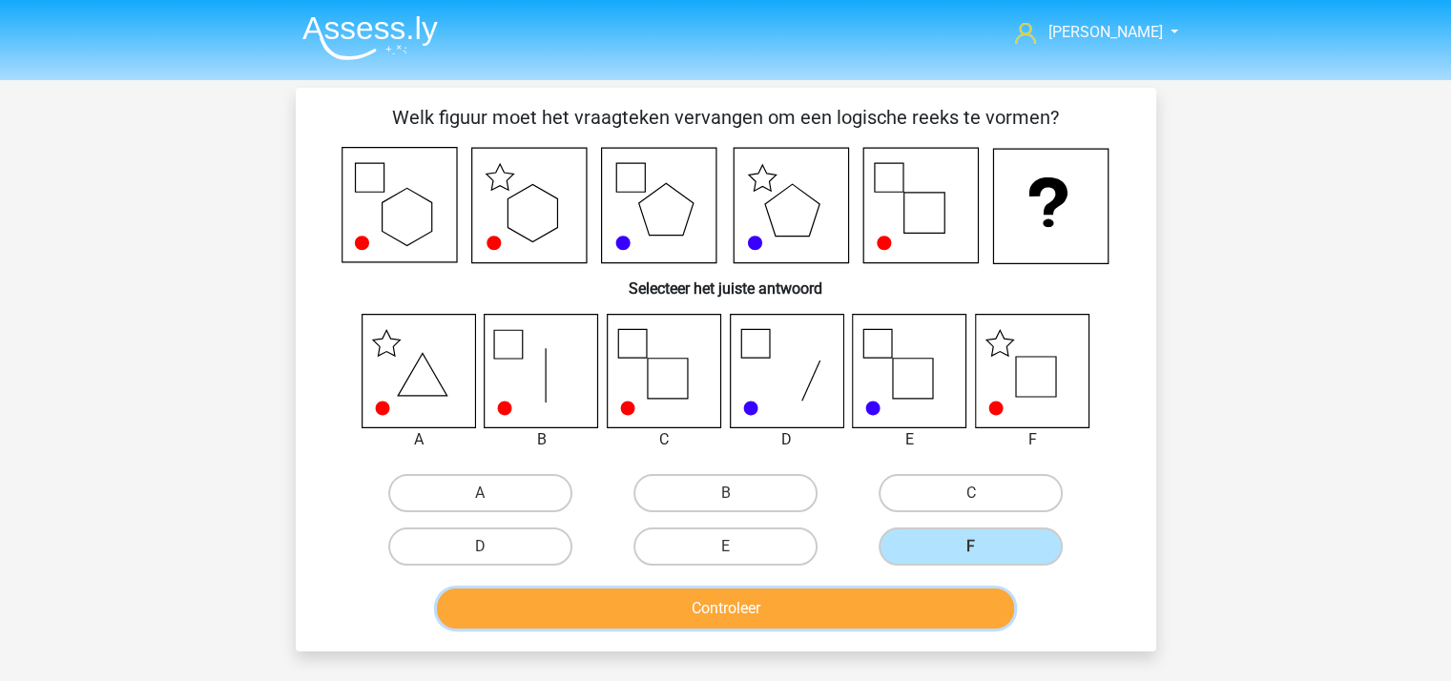
click at [893, 597] on button "Controleer" at bounding box center [725, 608] width 577 height 40
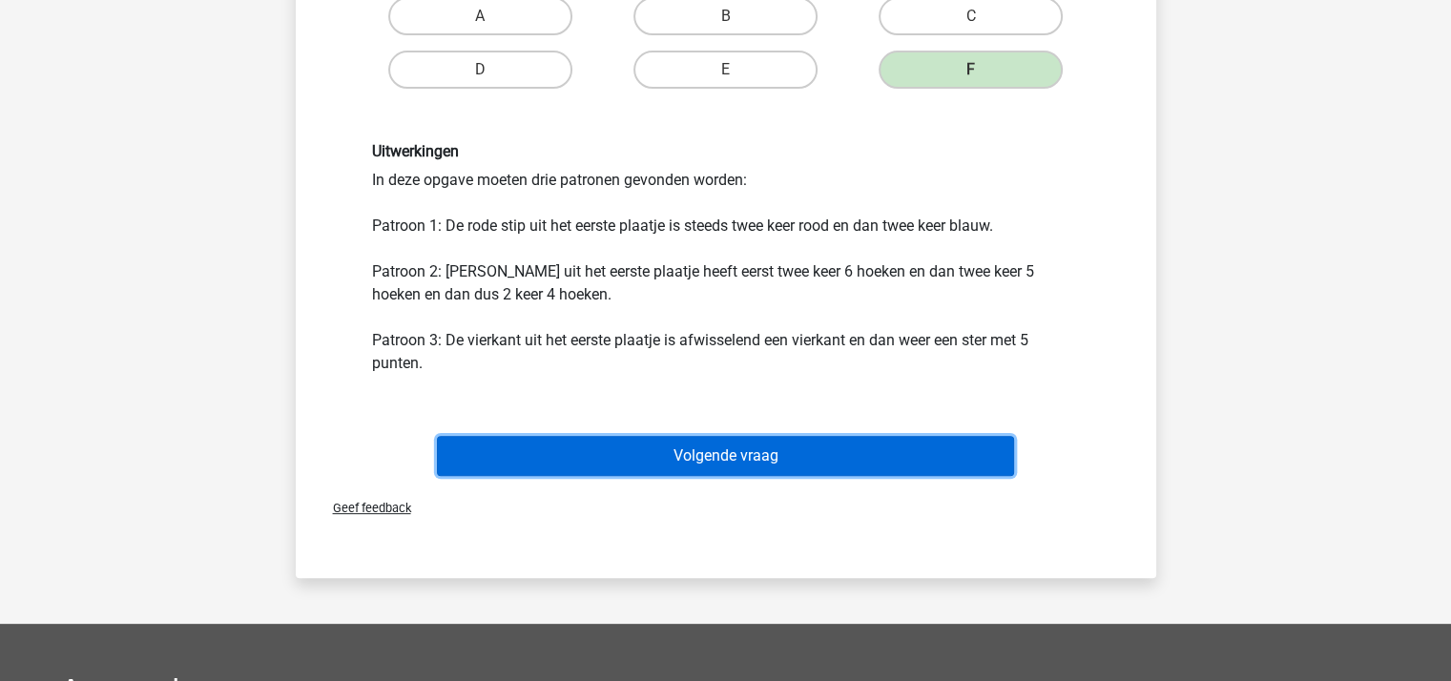
click at [801, 445] on button "Volgende vraag" at bounding box center [725, 456] width 577 height 40
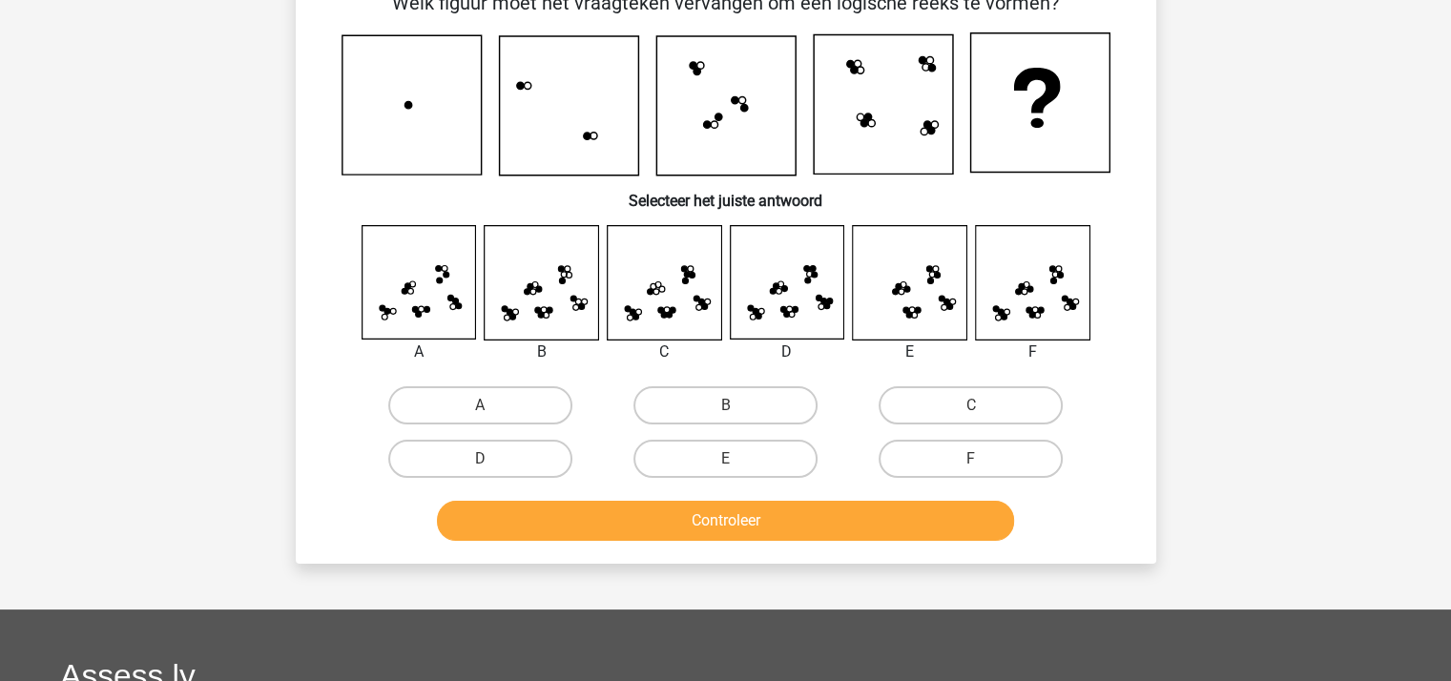
scroll to position [88, 0]
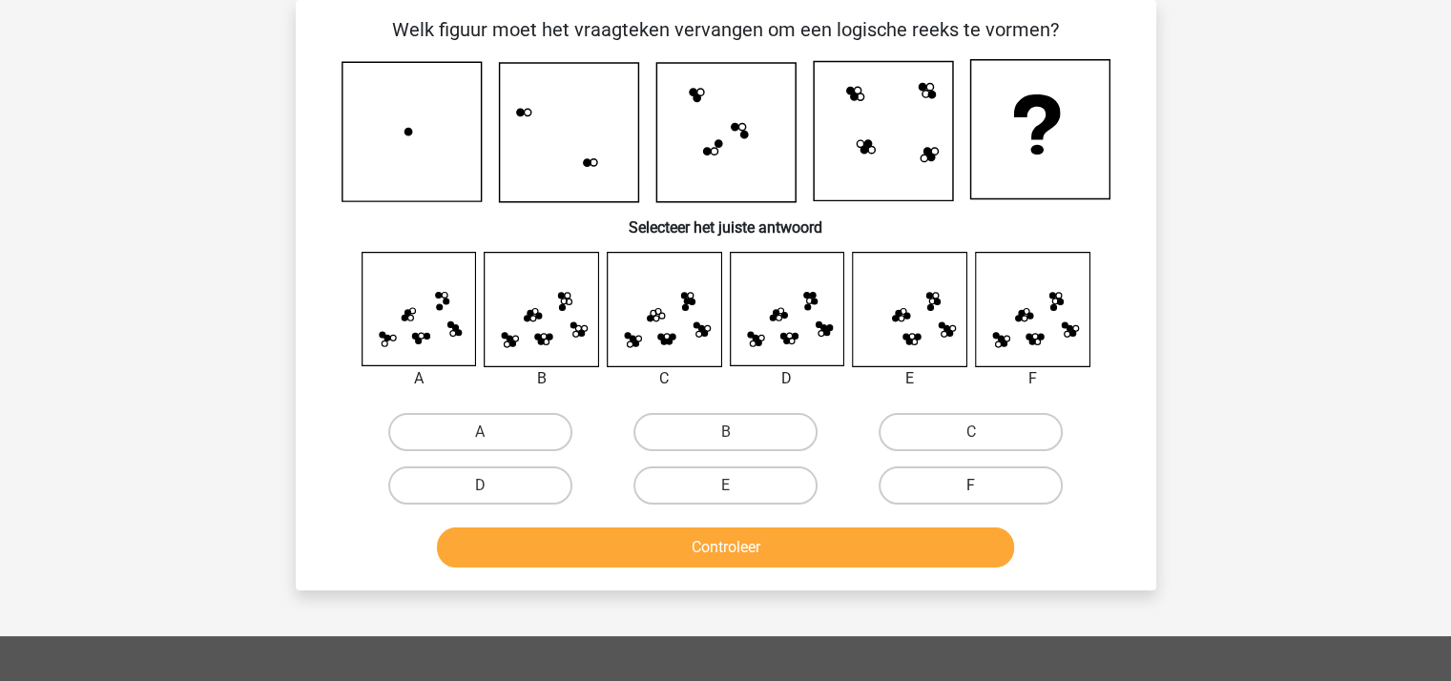
click at [950, 481] on label "F" at bounding box center [970, 485] width 184 height 38
click at [971, 485] on input "F" at bounding box center [977, 491] width 12 height 12
radio input "true"
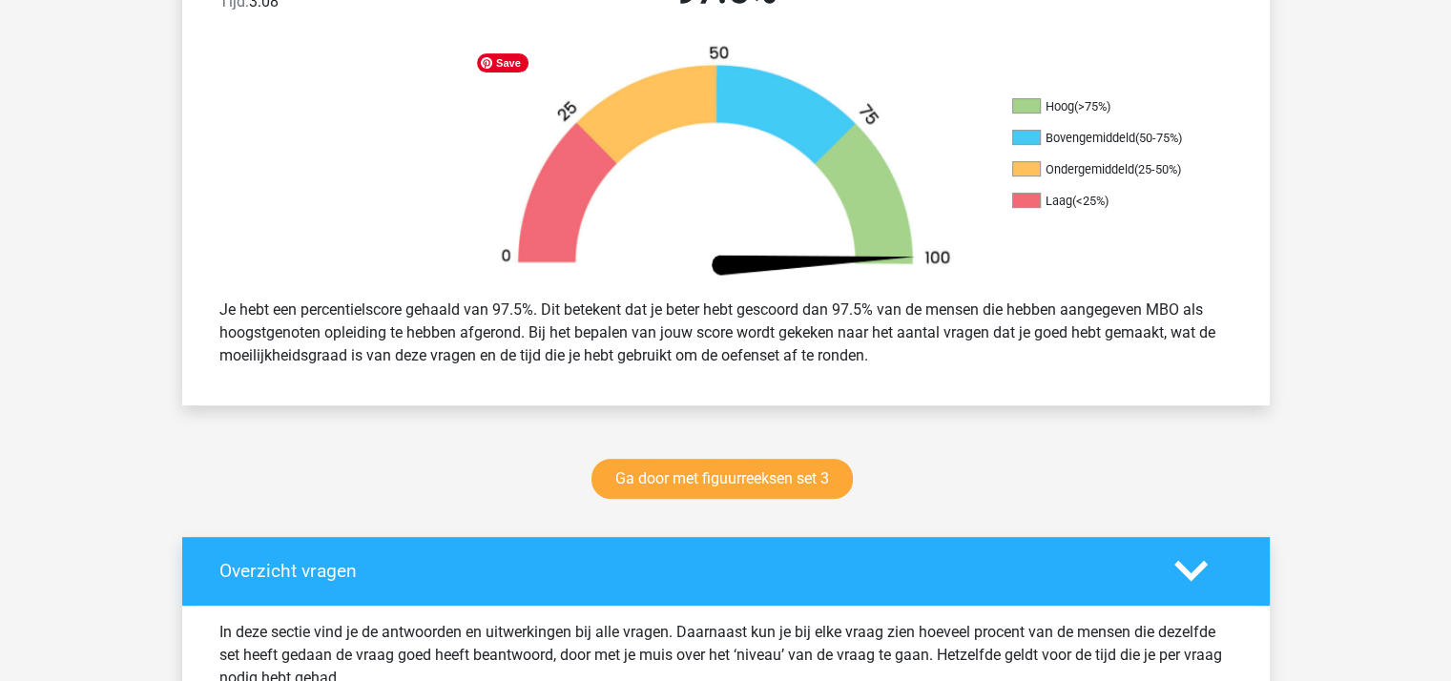
scroll to position [572, 0]
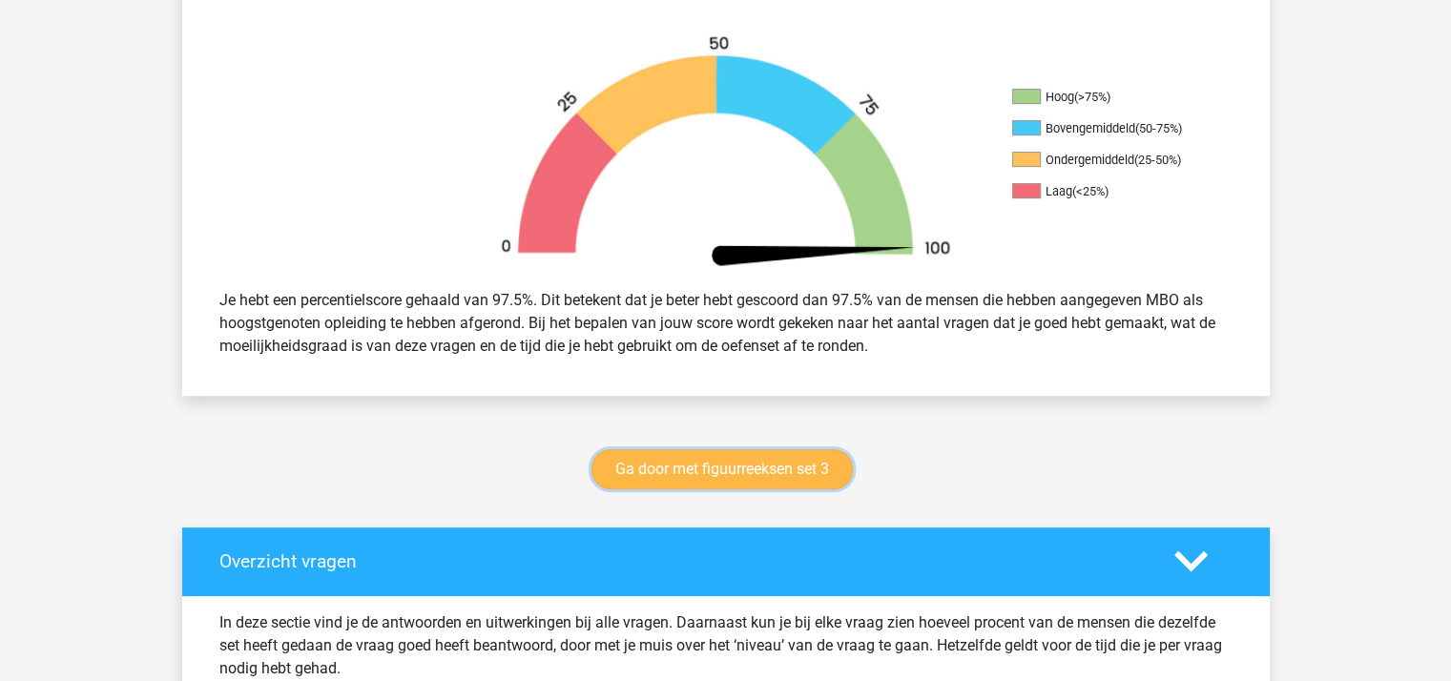
click at [752, 461] on link "Ga door met figuurreeksen set 3" at bounding box center [721, 469] width 261 height 40
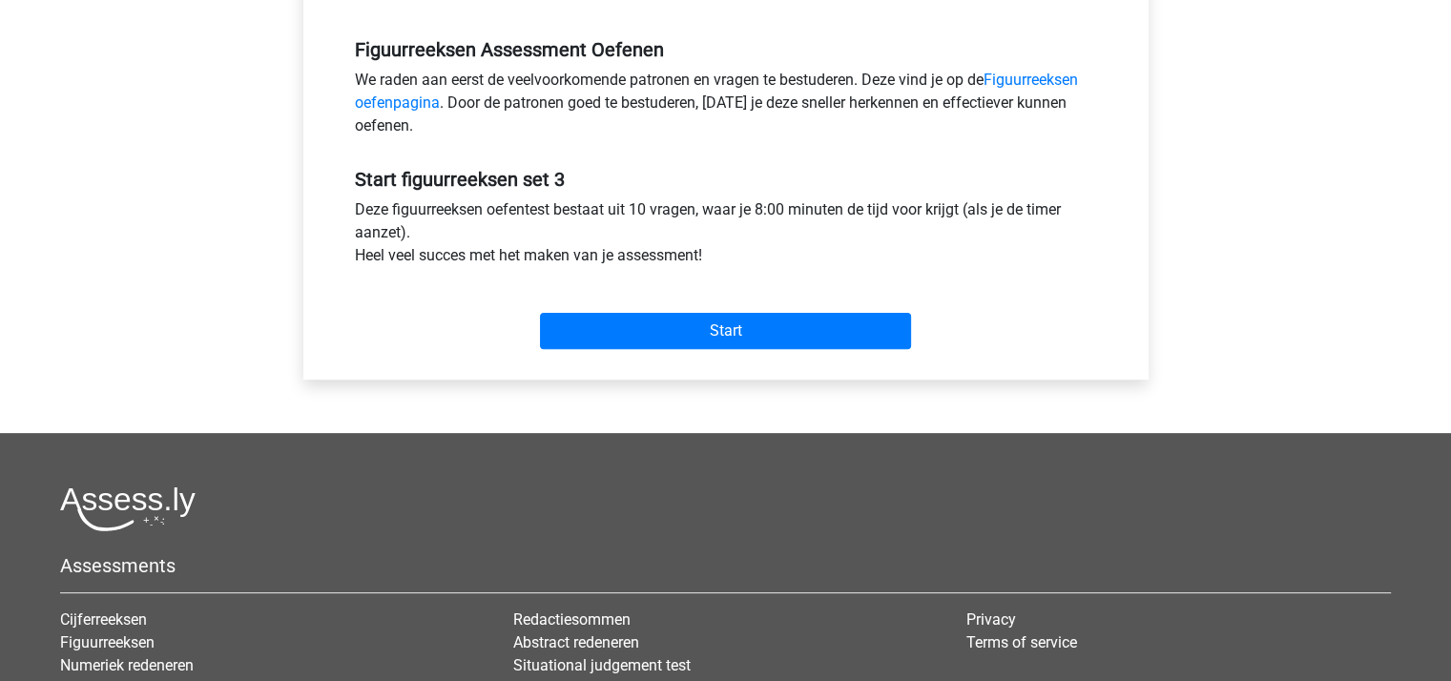
scroll to position [572, 0]
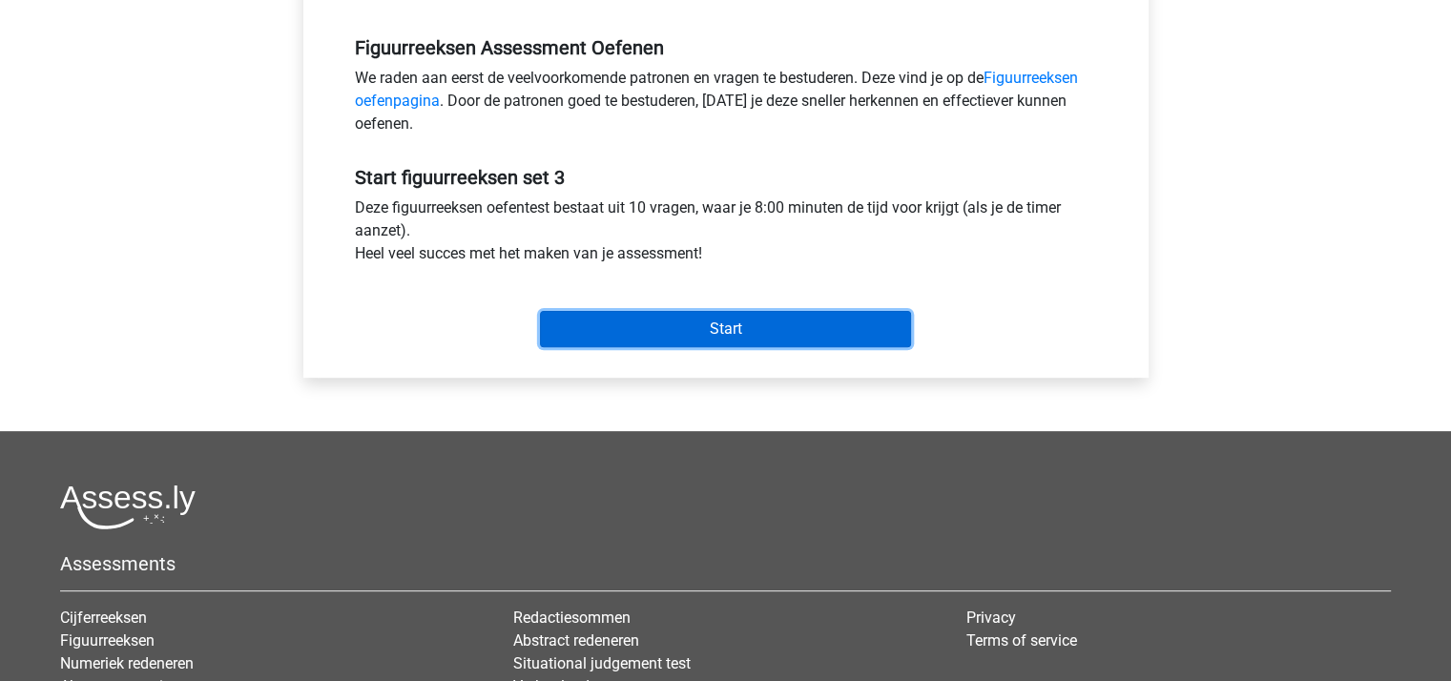
click at [740, 327] on input "Start" at bounding box center [725, 329] width 371 height 36
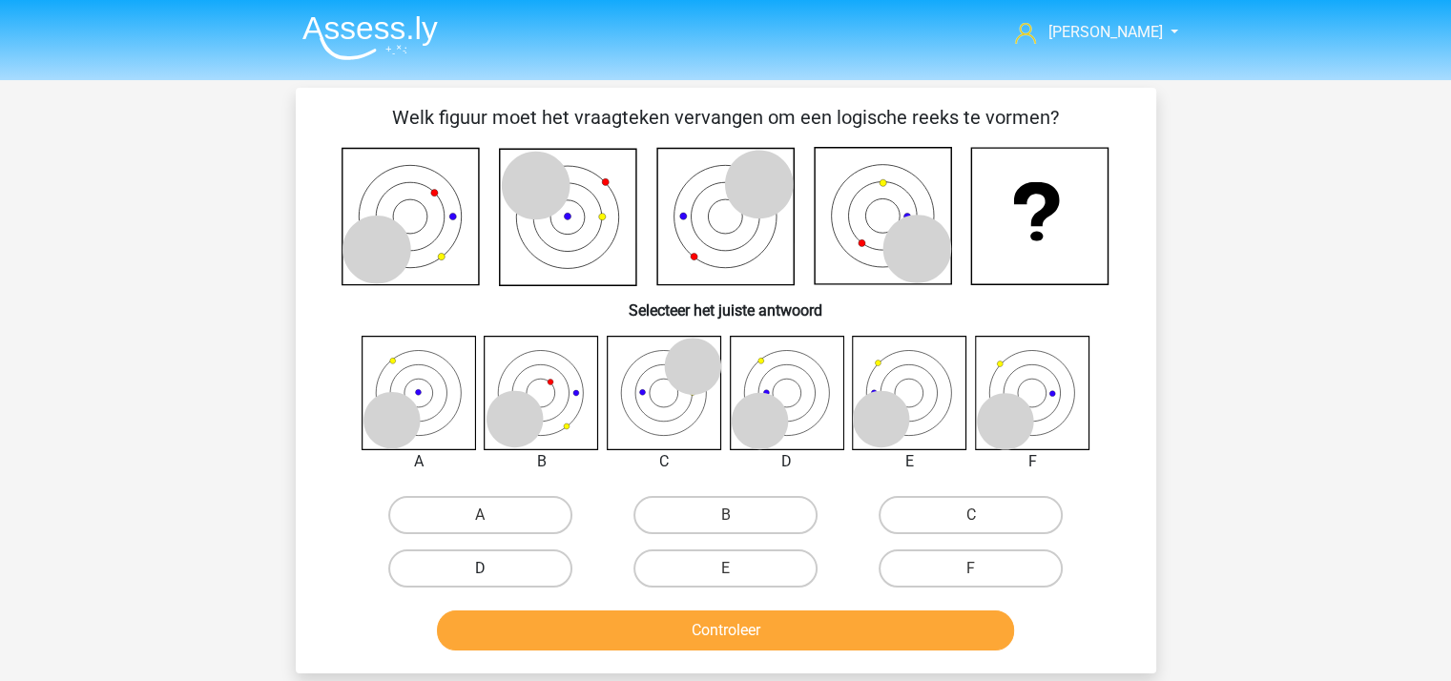
click at [424, 569] on label "D" at bounding box center [480, 568] width 184 height 38
click at [480, 569] on input "D" at bounding box center [486, 574] width 12 height 12
radio input "true"
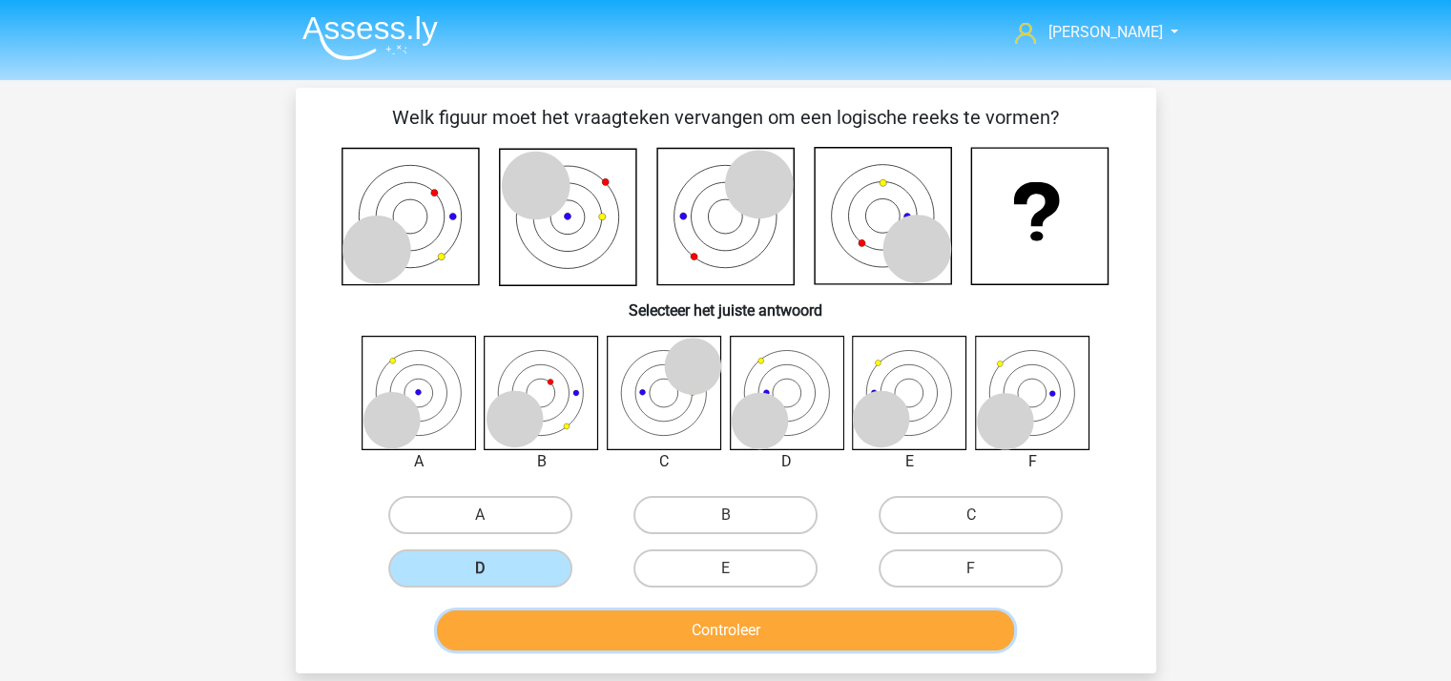
click at [573, 631] on button "Controleer" at bounding box center [725, 630] width 577 height 40
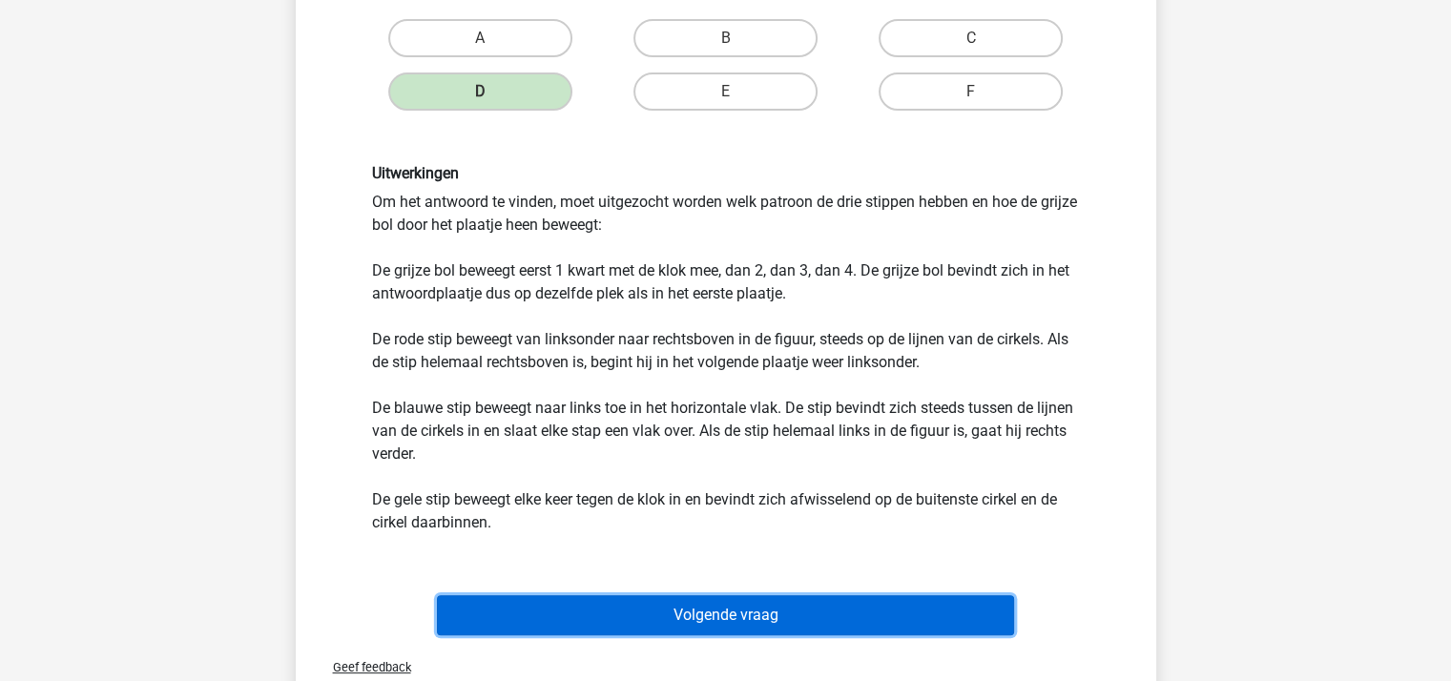
click at [679, 608] on button "Volgende vraag" at bounding box center [725, 615] width 577 height 40
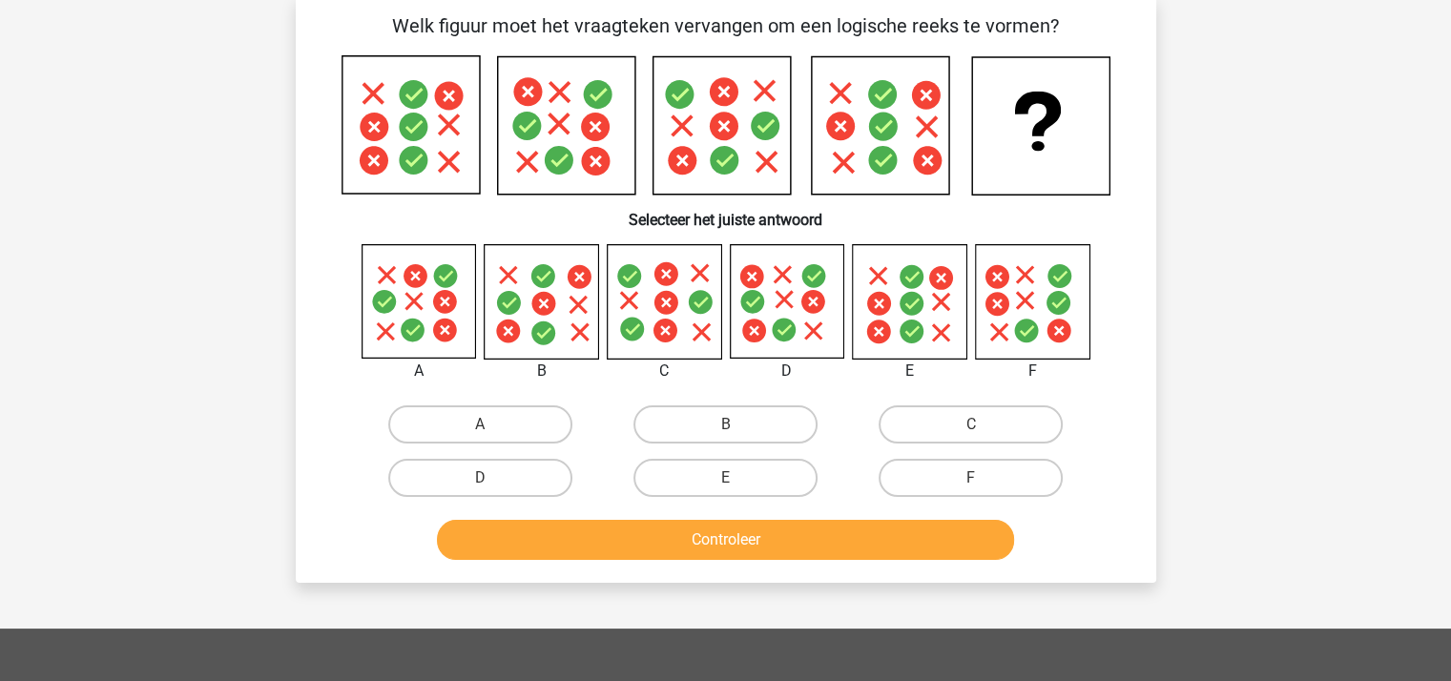
scroll to position [88, 0]
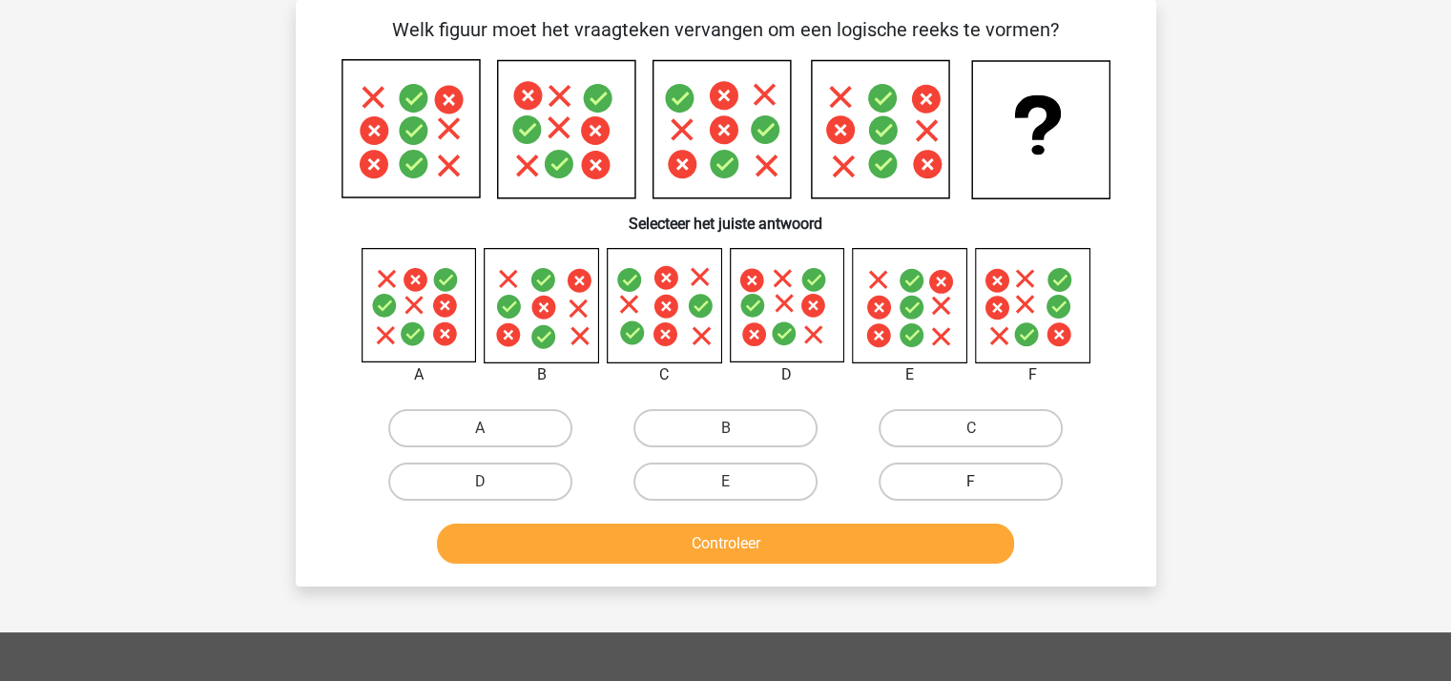
click at [925, 483] on label "F" at bounding box center [970, 482] width 184 height 38
click at [971, 483] on input "F" at bounding box center [977, 488] width 12 height 12
radio input "true"
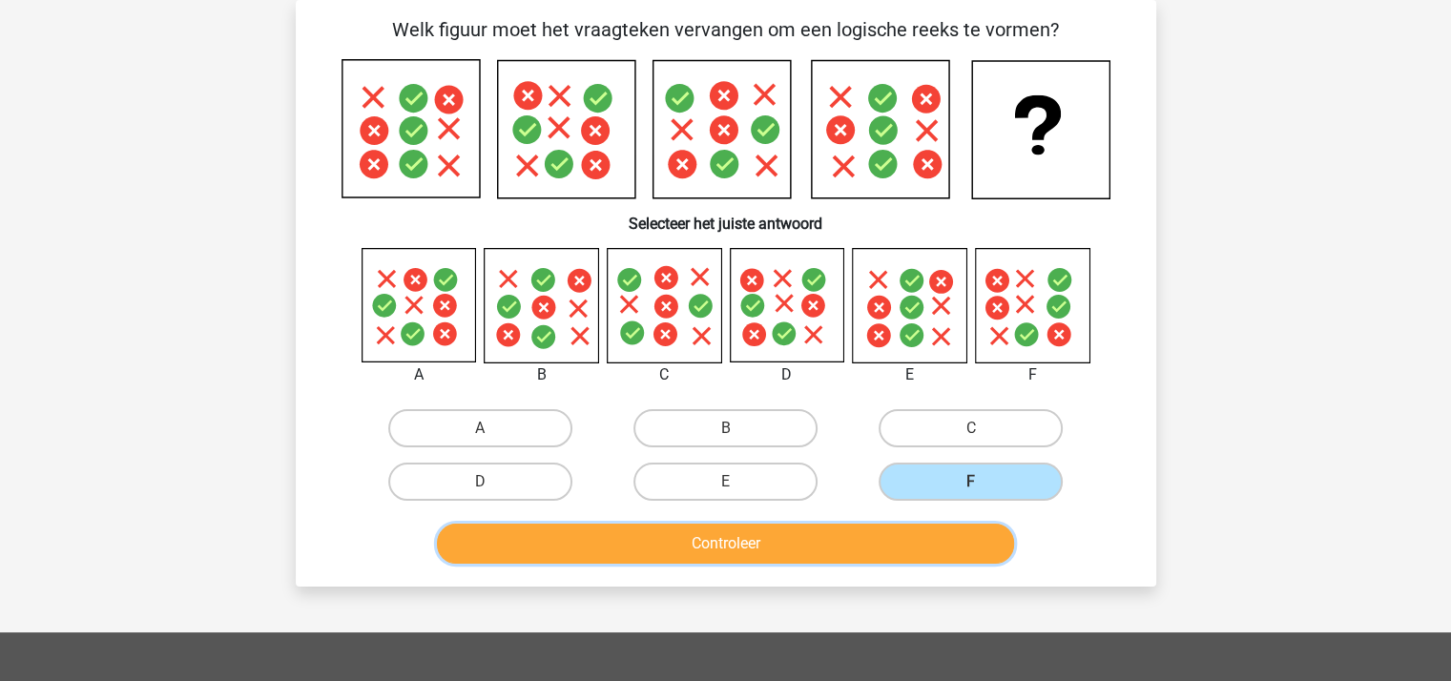
click at [790, 532] on button "Controleer" at bounding box center [725, 544] width 577 height 40
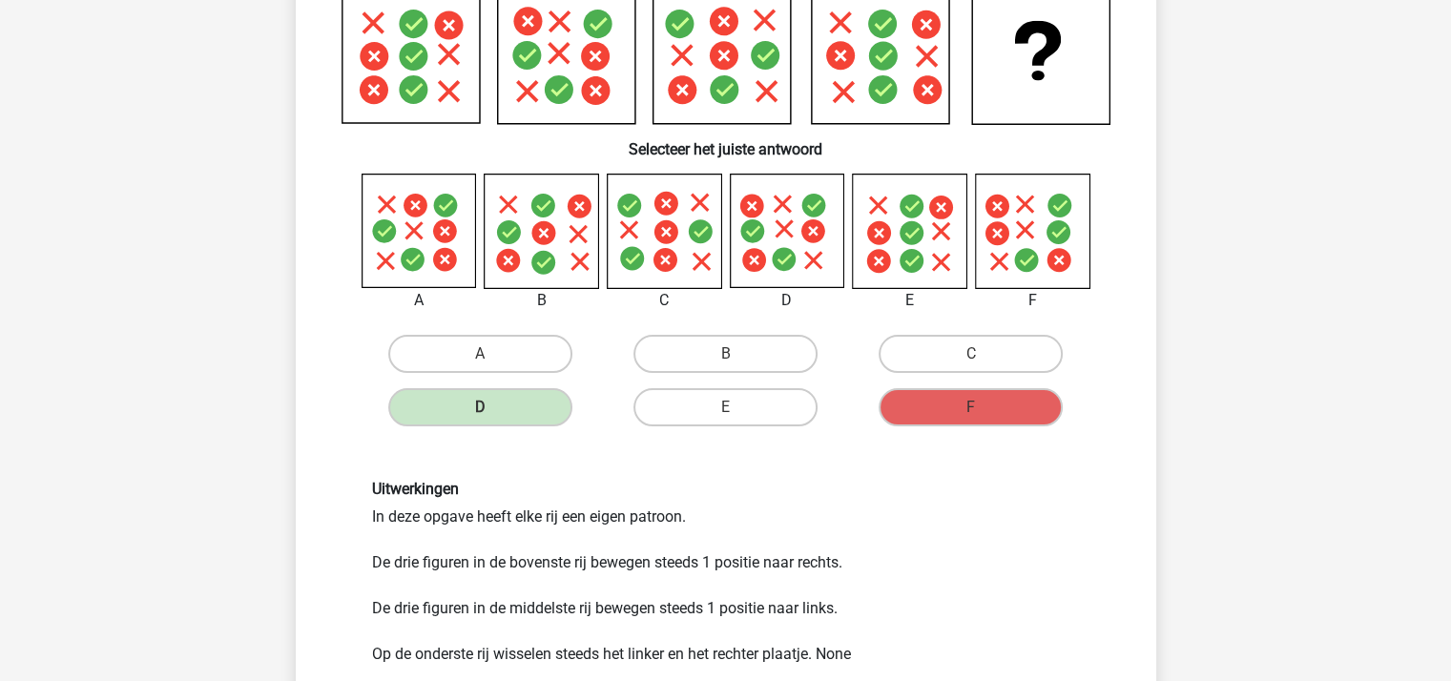
scroll to position [469, 0]
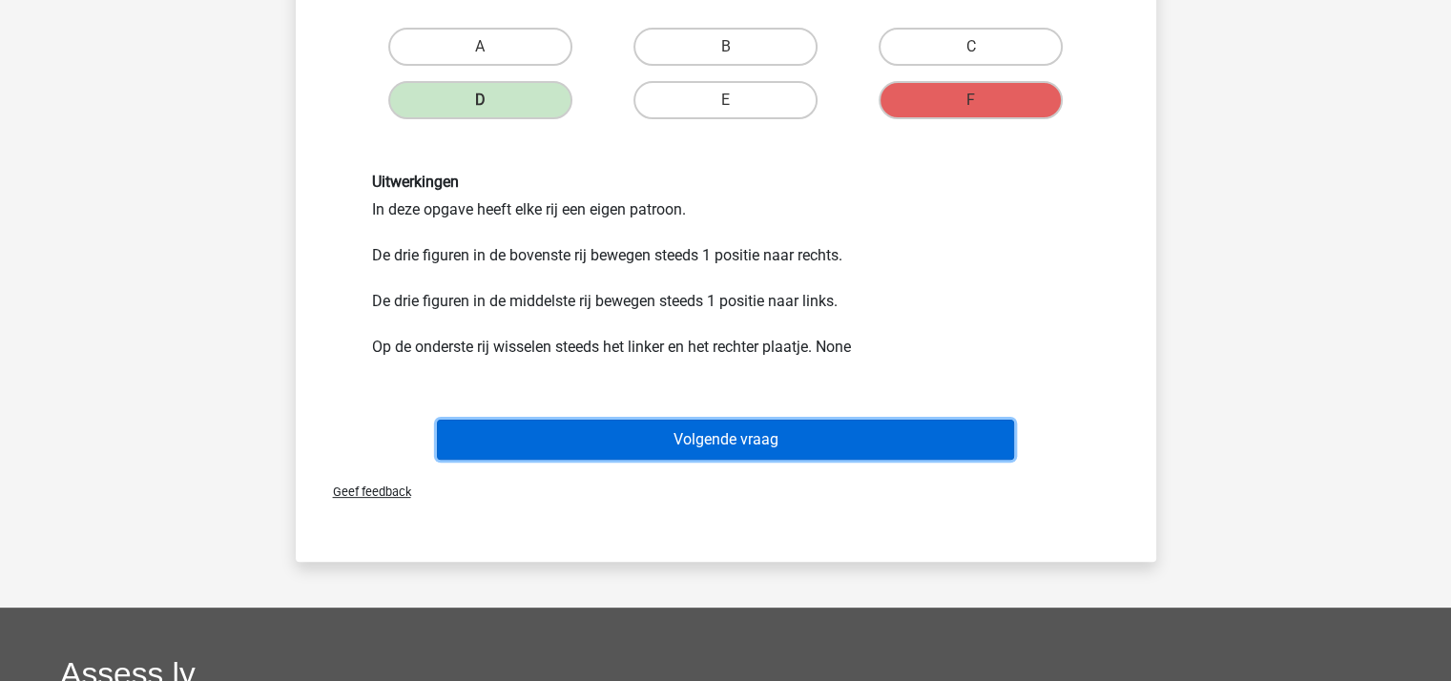
click at [615, 442] on button "Volgende vraag" at bounding box center [725, 440] width 577 height 40
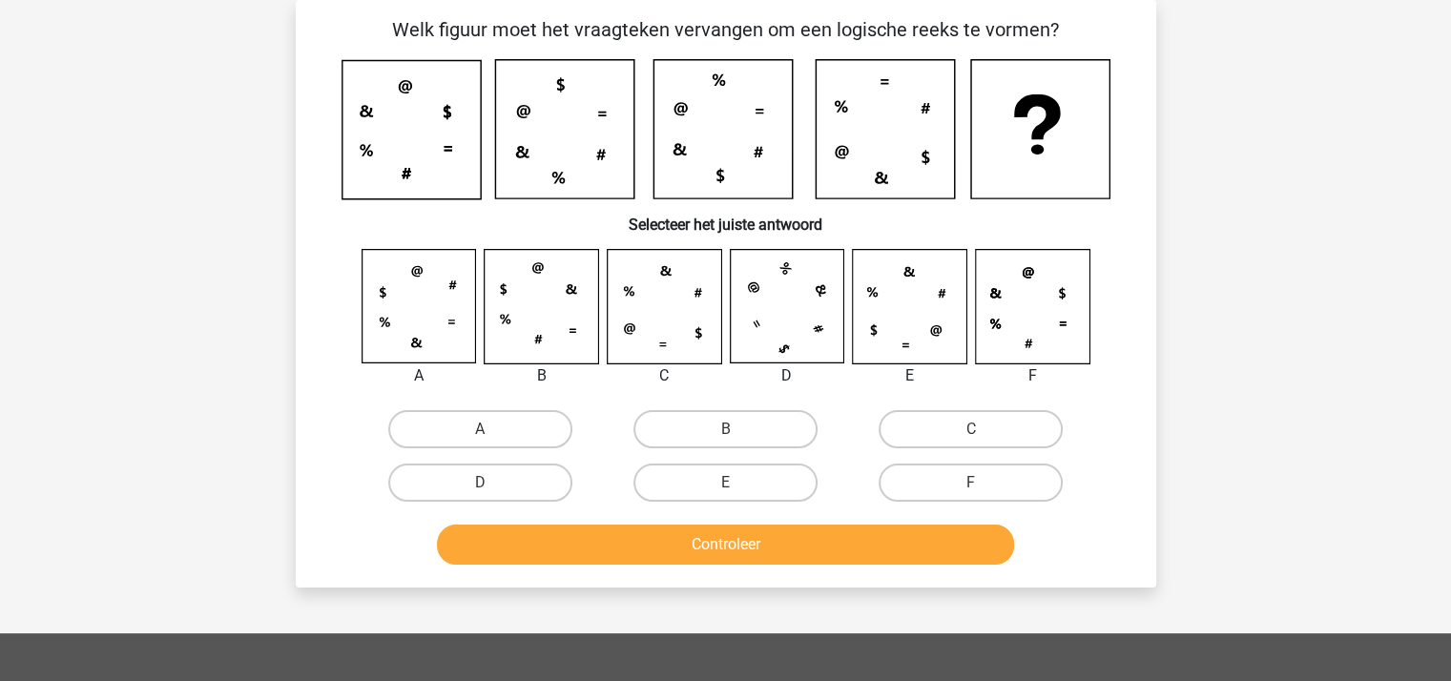
scroll to position [88, 0]
click at [925, 429] on label "C" at bounding box center [970, 429] width 184 height 38
click at [971, 429] on input "C" at bounding box center [977, 435] width 12 height 12
radio input "true"
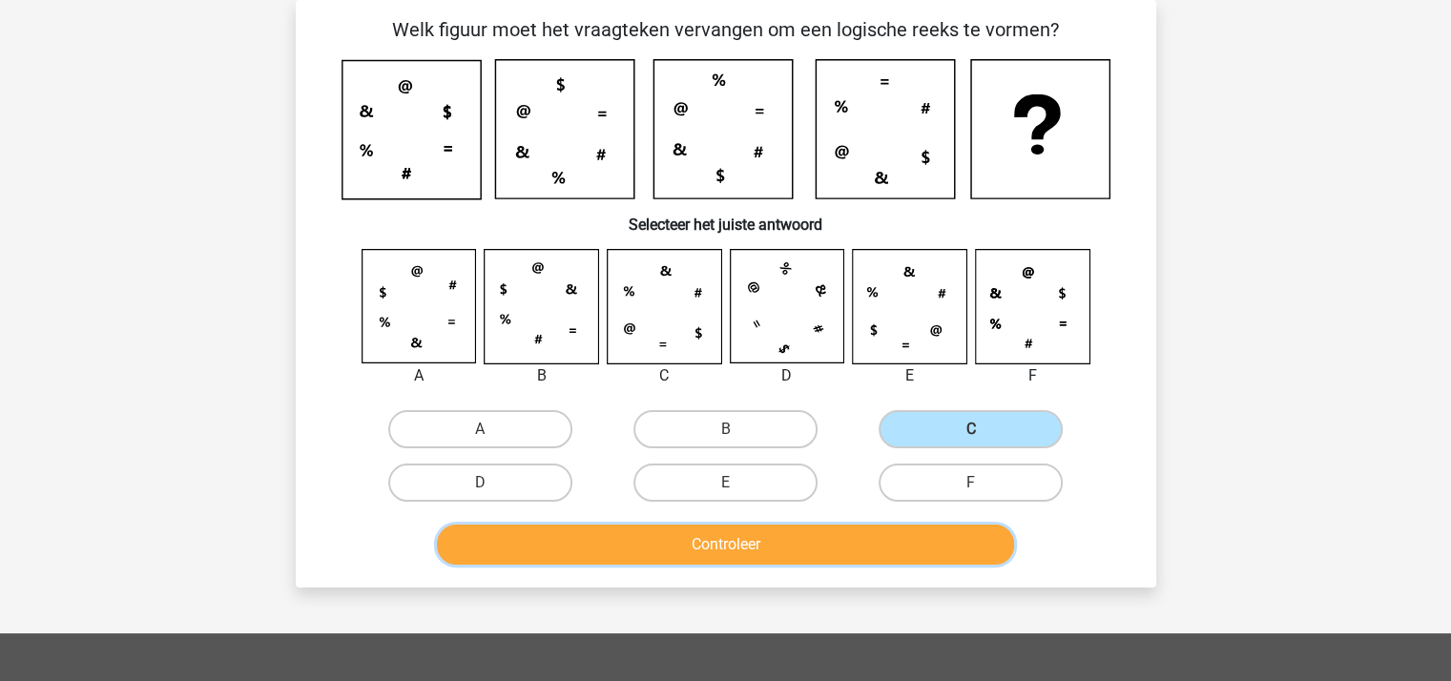
click at [843, 536] on button "Controleer" at bounding box center [725, 545] width 577 height 40
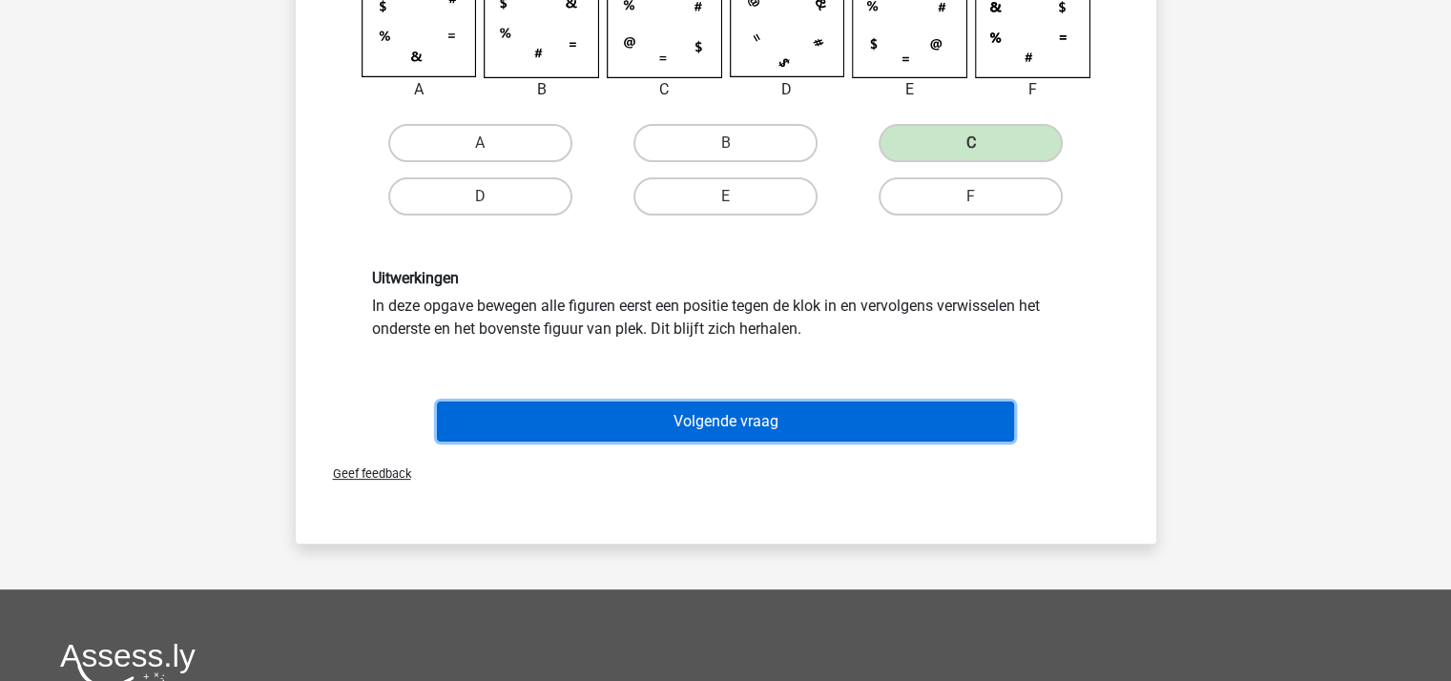
click at [788, 417] on button "Volgende vraag" at bounding box center [725, 422] width 577 height 40
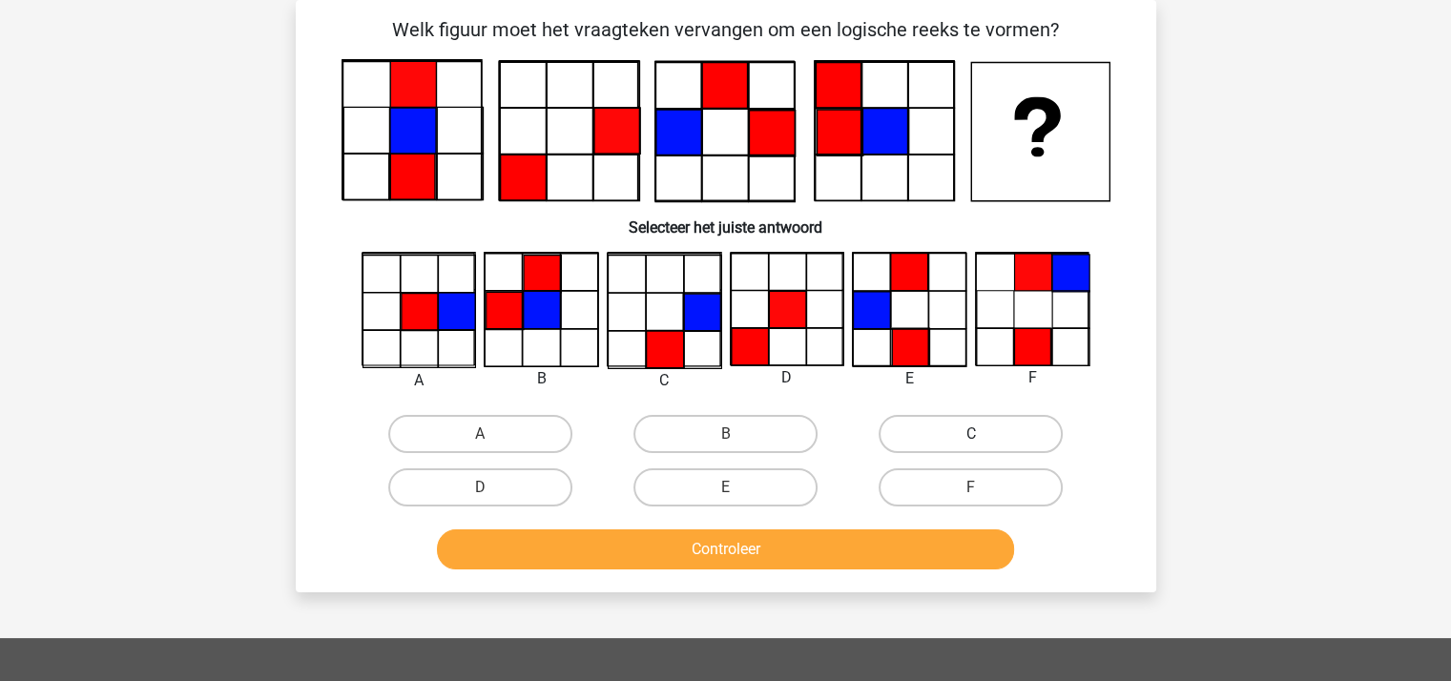
click at [930, 429] on label "C" at bounding box center [970, 434] width 184 height 38
click at [971, 434] on input "C" at bounding box center [977, 440] width 12 height 12
radio input "true"
click at [855, 523] on div "Controleer" at bounding box center [725, 545] width 799 height 63
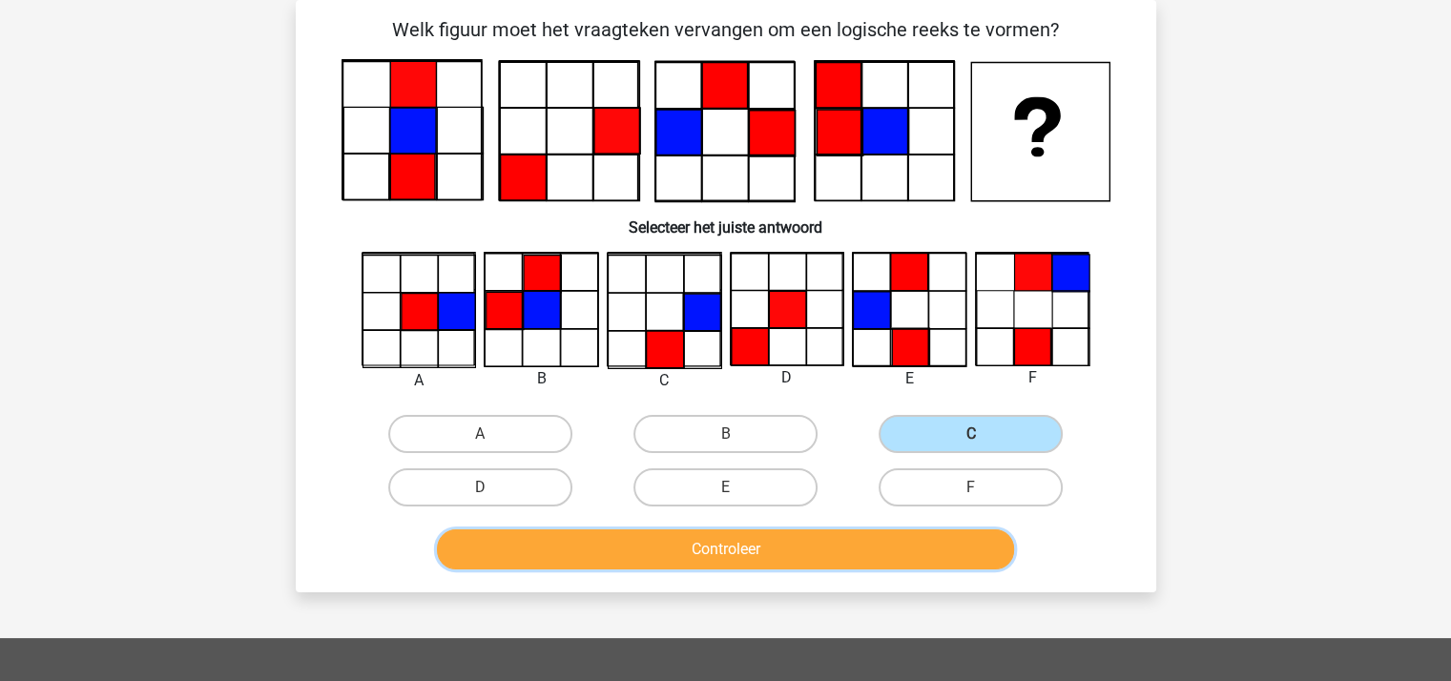
click at [874, 543] on button "Controleer" at bounding box center [725, 549] width 577 height 40
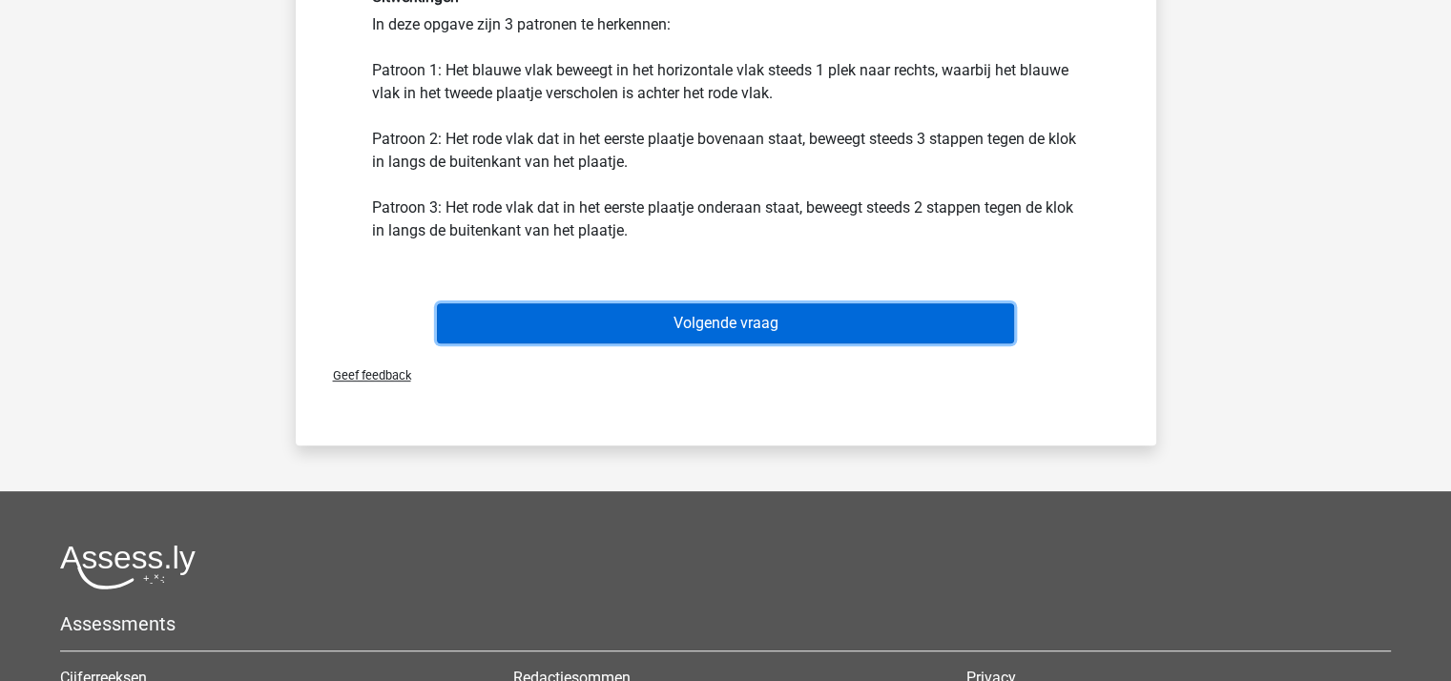
click at [768, 313] on button "Volgende vraag" at bounding box center [725, 323] width 577 height 40
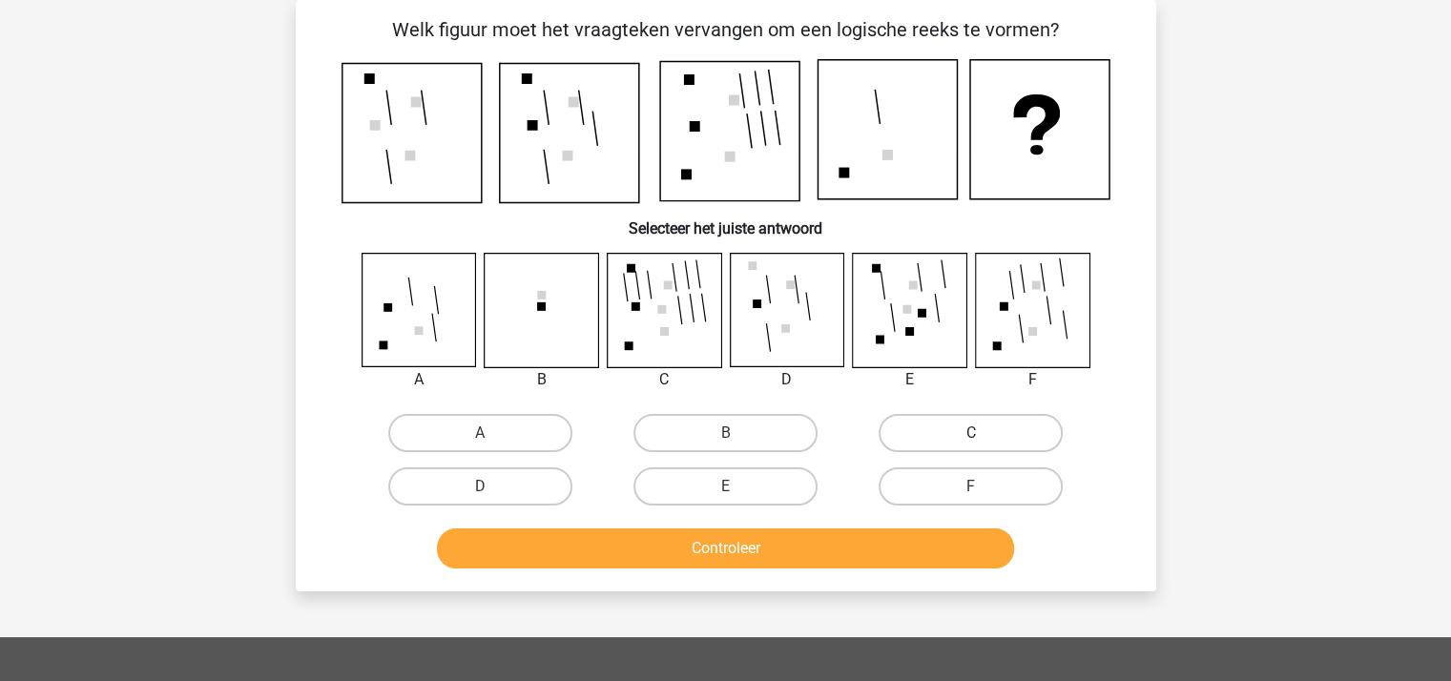
click at [954, 430] on label "C" at bounding box center [970, 433] width 184 height 38
click at [971, 433] on input "C" at bounding box center [977, 439] width 12 height 12
radio input "true"
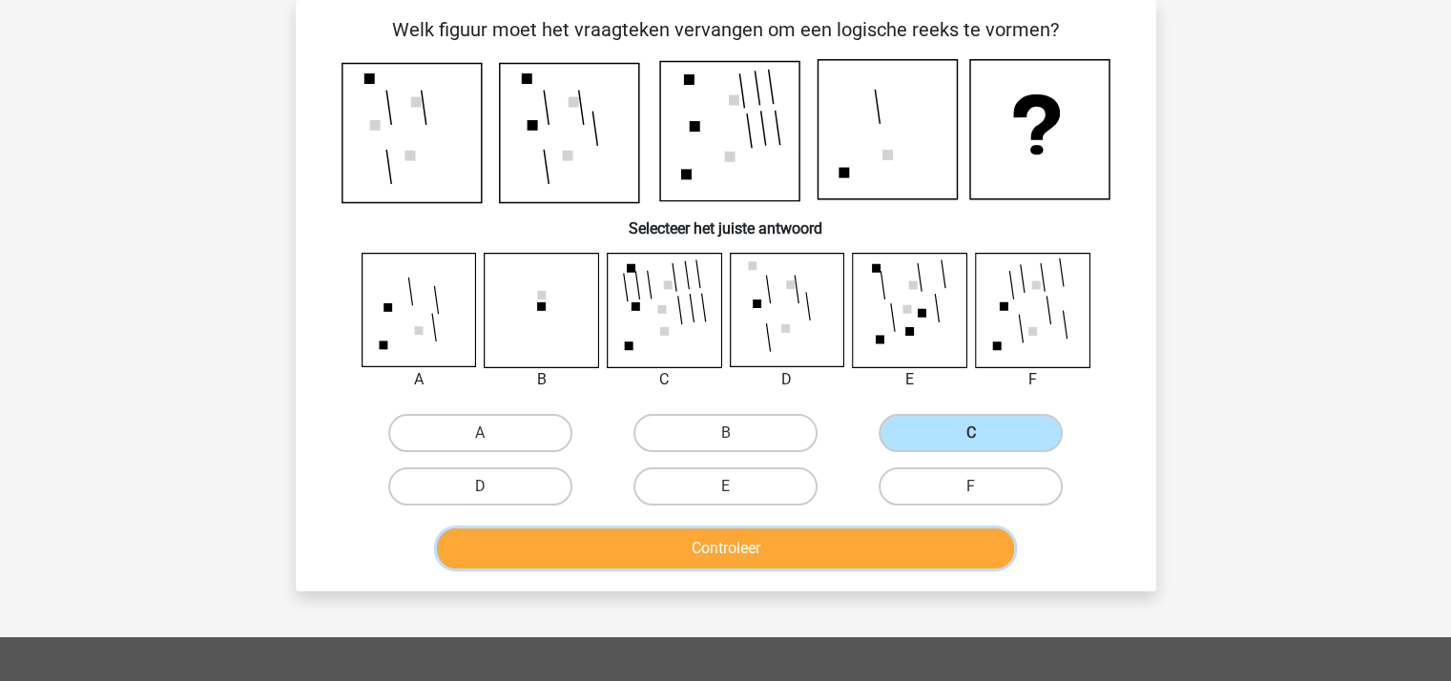
click at [851, 542] on button "Controleer" at bounding box center [725, 548] width 577 height 40
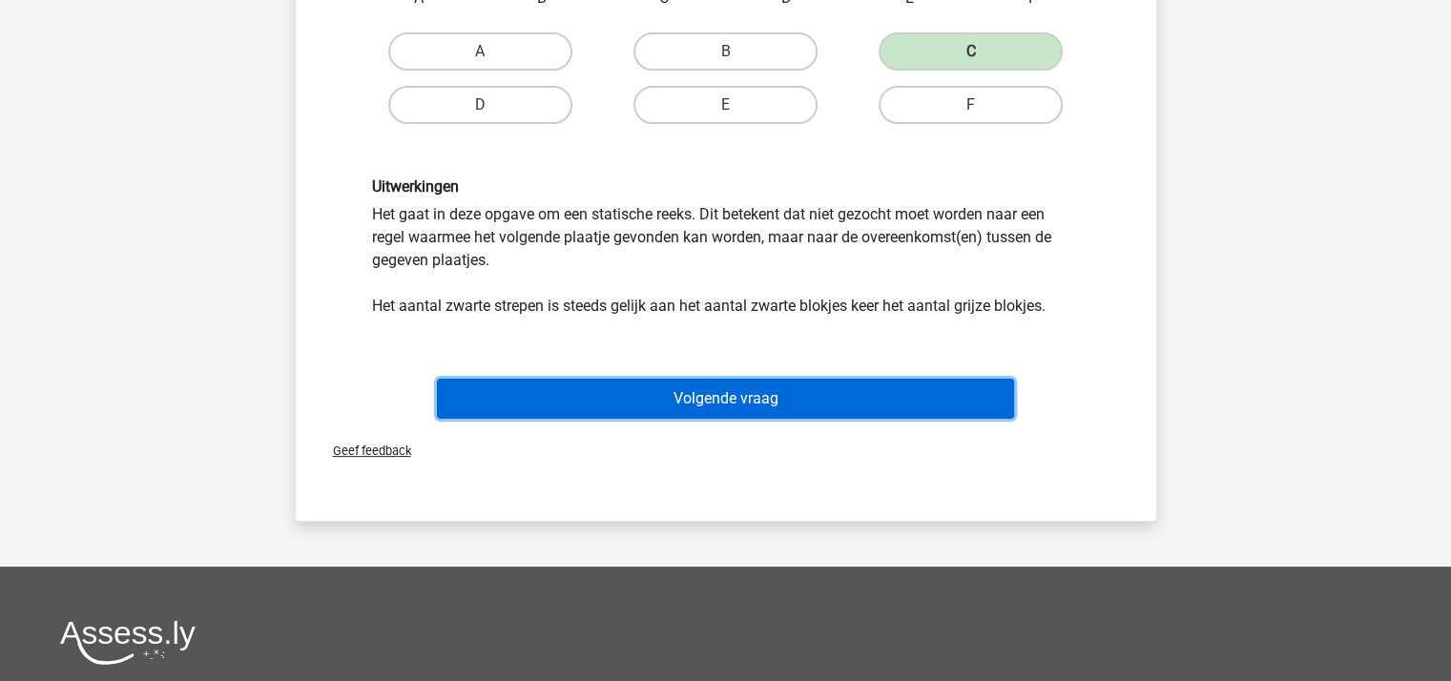
click at [778, 399] on button "Volgende vraag" at bounding box center [725, 399] width 577 height 40
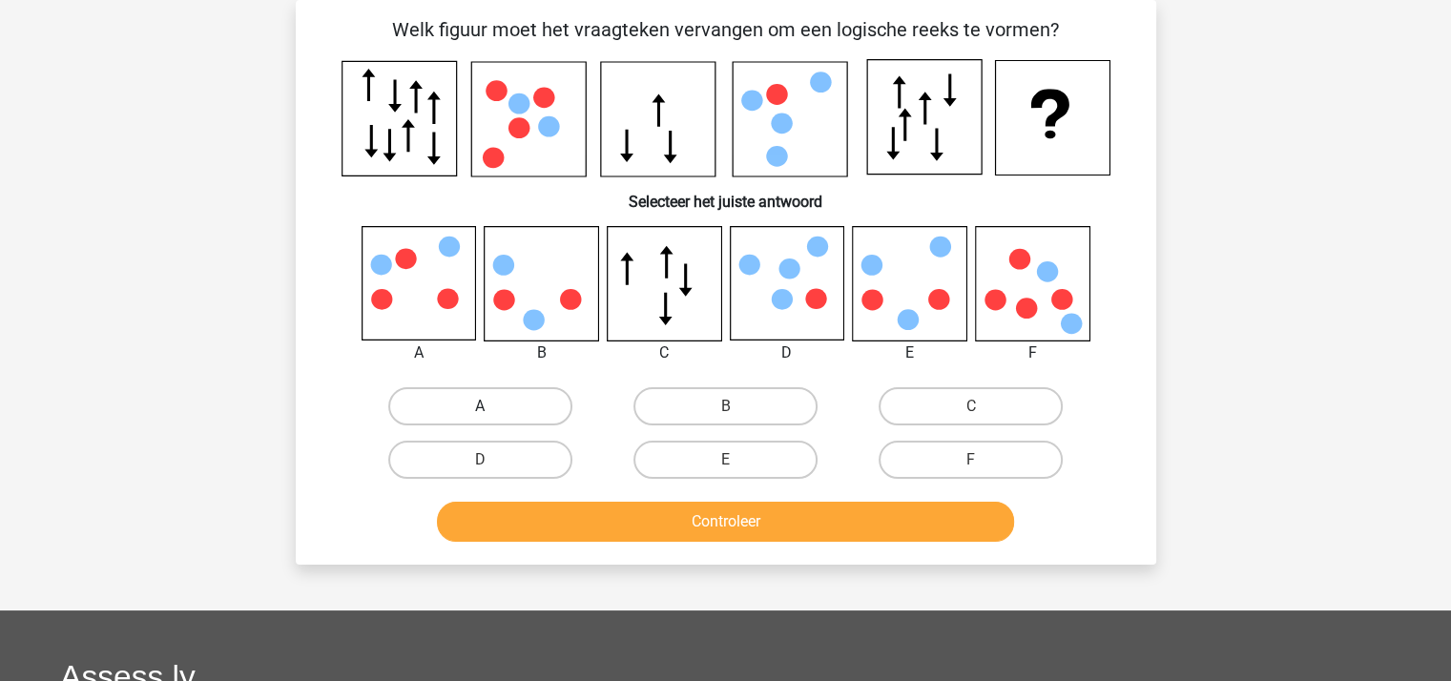
click at [492, 402] on label "A" at bounding box center [480, 406] width 184 height 38
click at [492, 406] on input "A" at bounding box center [486, 412] width 12 height 12
radio input "true"
click at [666, 513] on button "Controleer" at bounding box center [725, 522] width 577 height 40
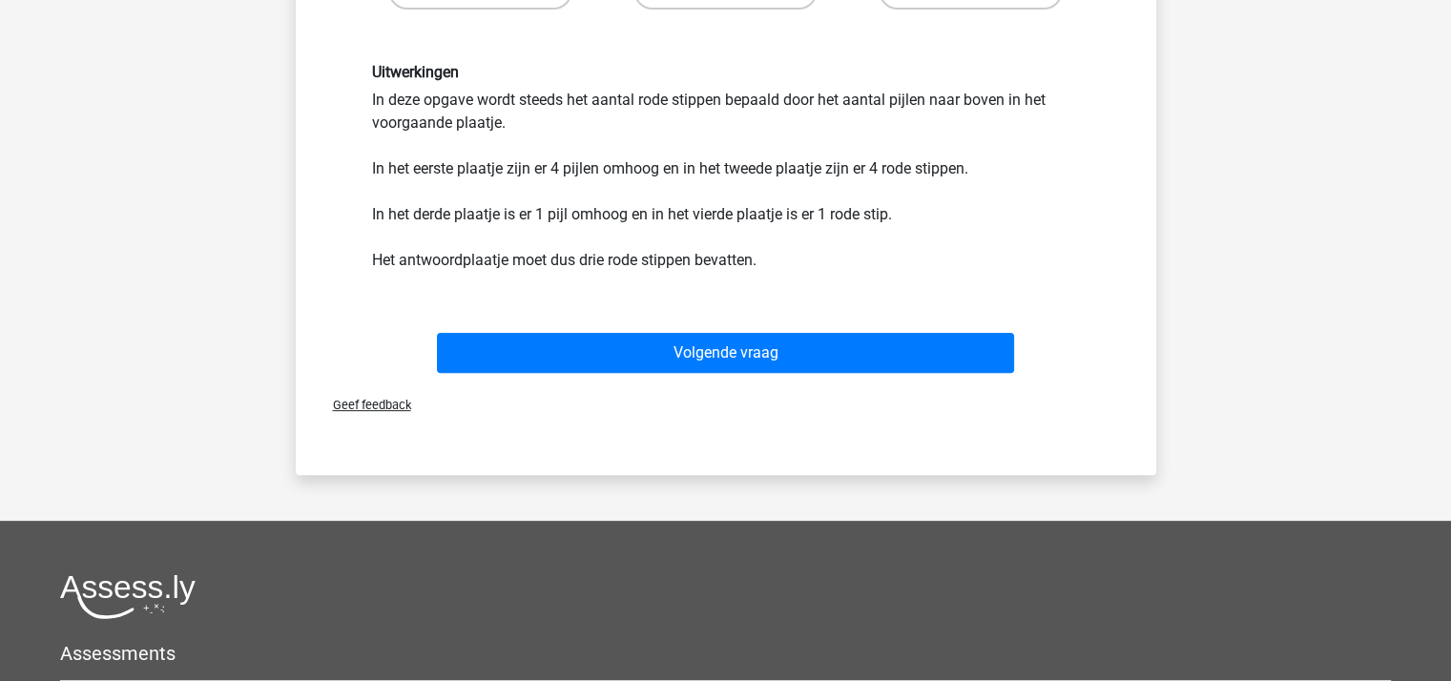
scroll to position [565, 0]
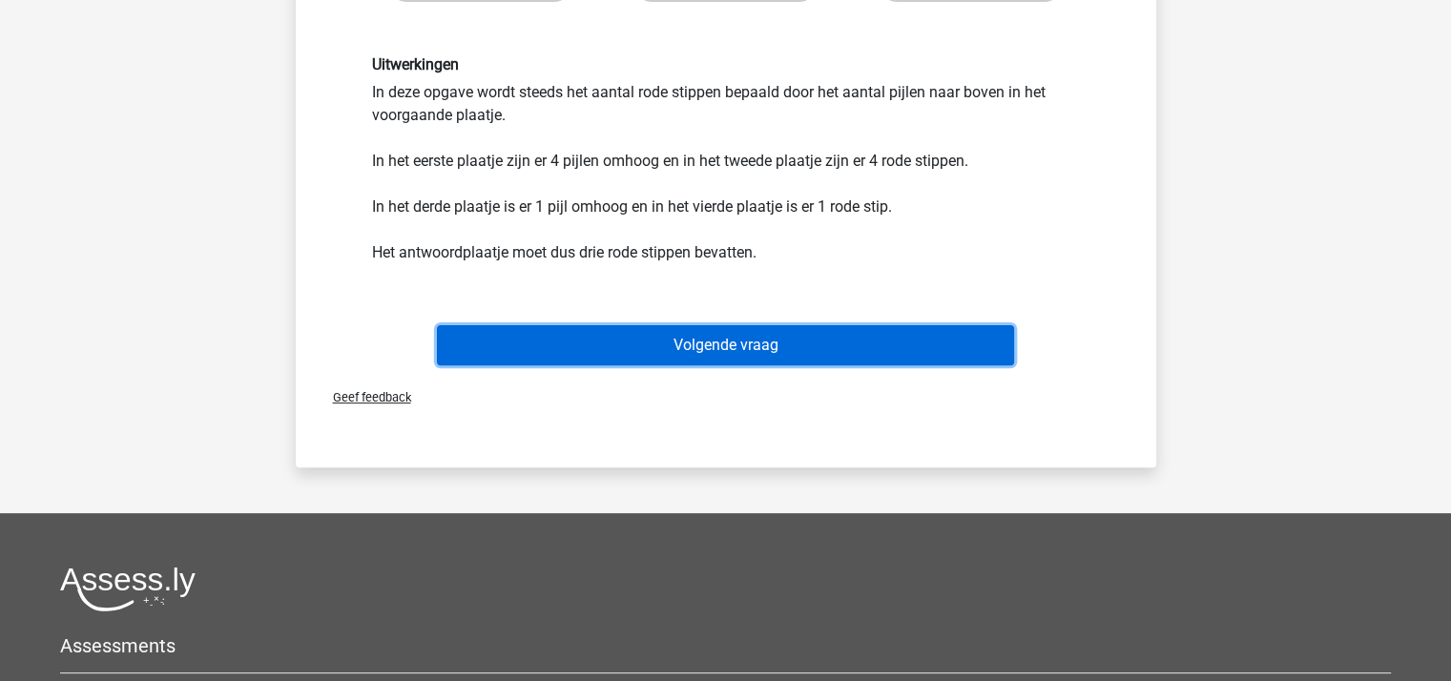
click at [706, 344] on button "Volgende vraag" at bounding box center [725, 345] width 577 height 40
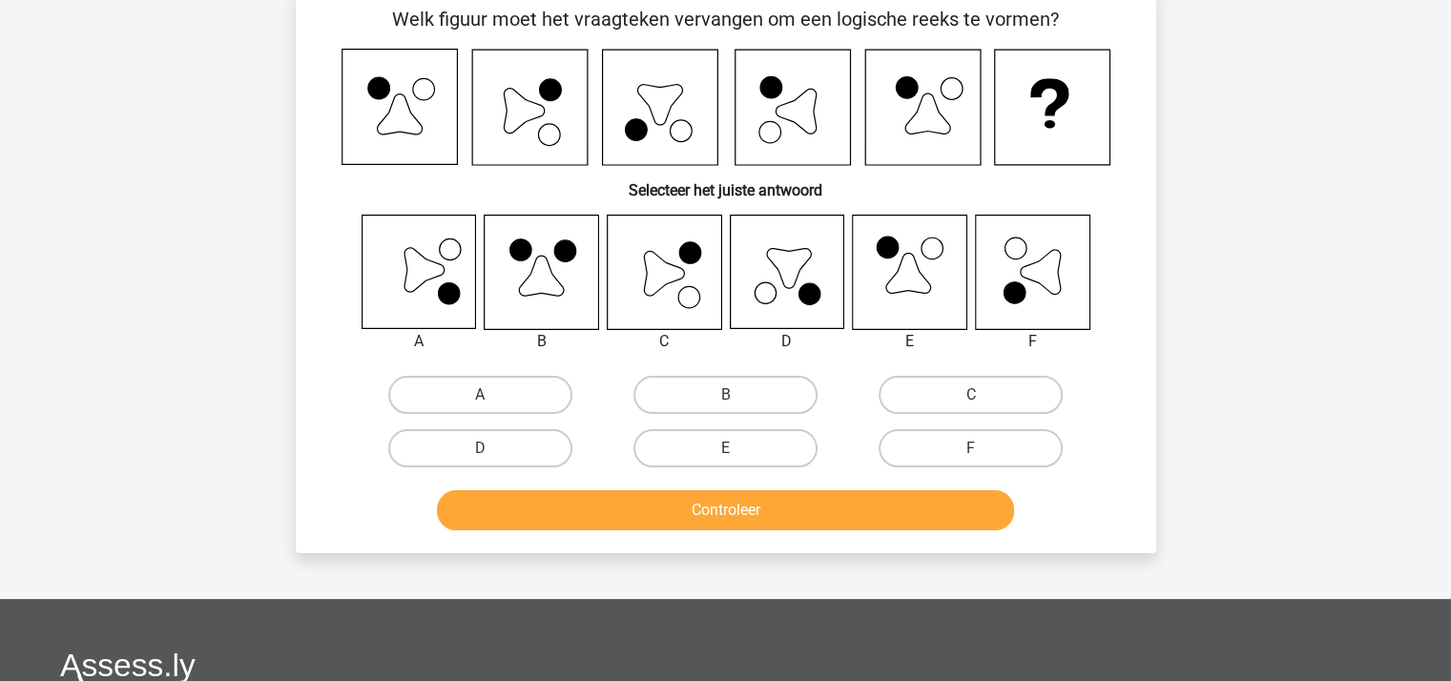
scroll to position [88, 0]
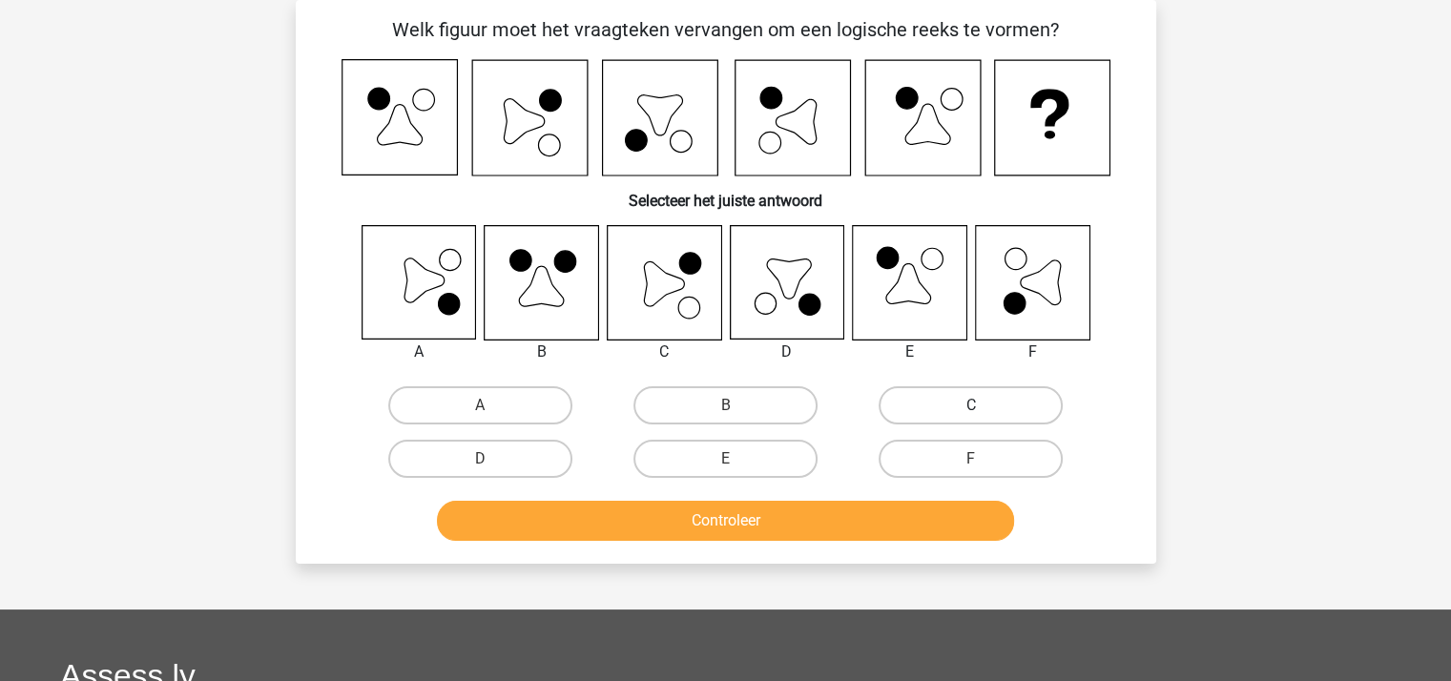
click at [944, 404] on label "C" at bounding box center [970, 405] width 184 height 38
click at [971, 405] on input "C" at bounding box center [977, 411] width 12 height 12
radio input "true"
click at [814, 524] on button "Controleer" at bounding box center [725, 521] width 577 height 40
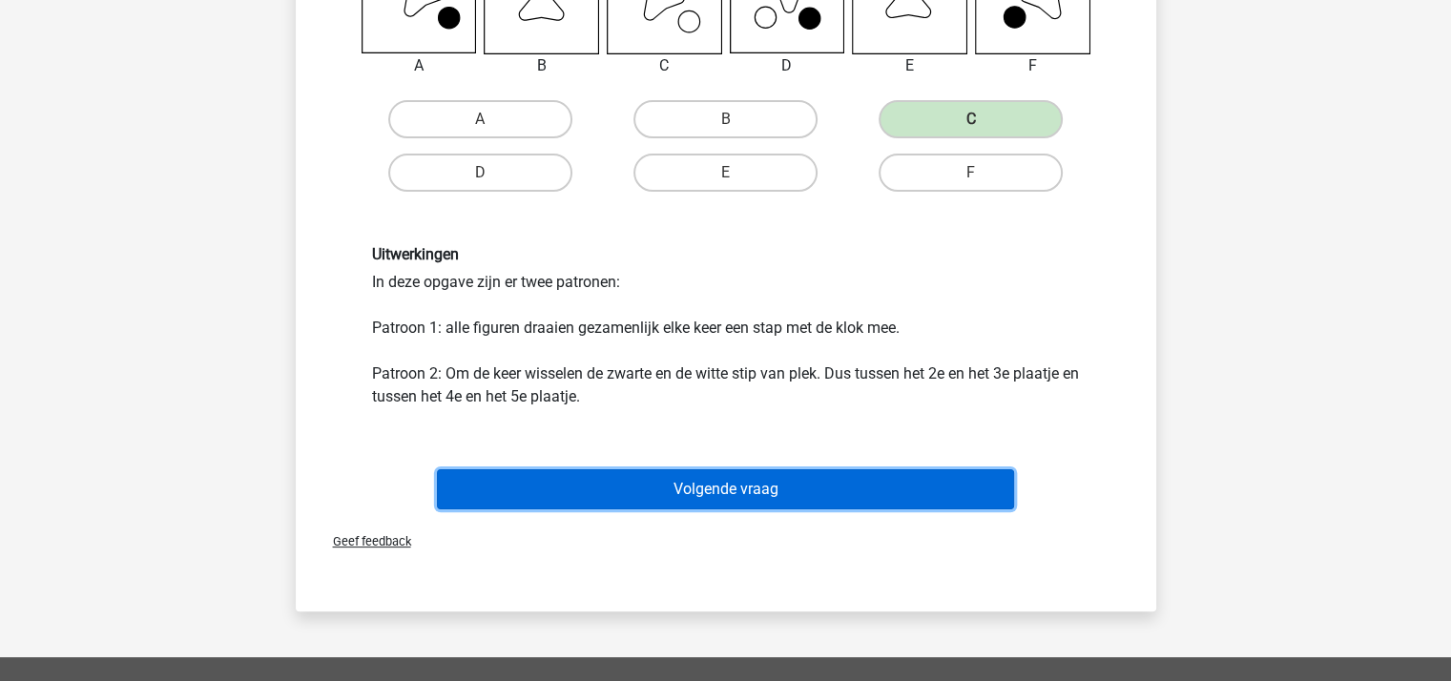
click at [806, 484] on button "Volgende vraag" at bounding box center [725, 489] width 577 height 40
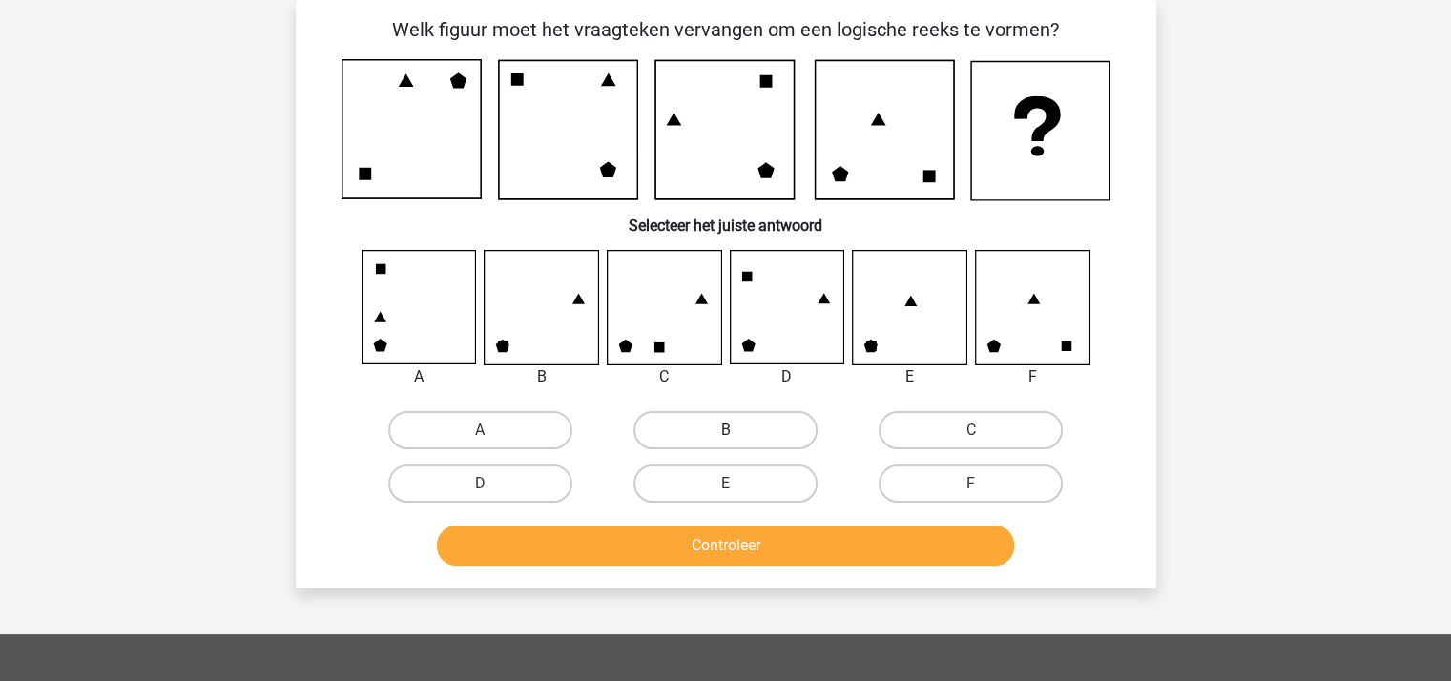
click at [673, 420] on label "B" at bounding box center [725, 430] width 184 height 38
click at [725, 430] on input "B" at bounding box center [731, 436] width 12 height 12
radio input "true"
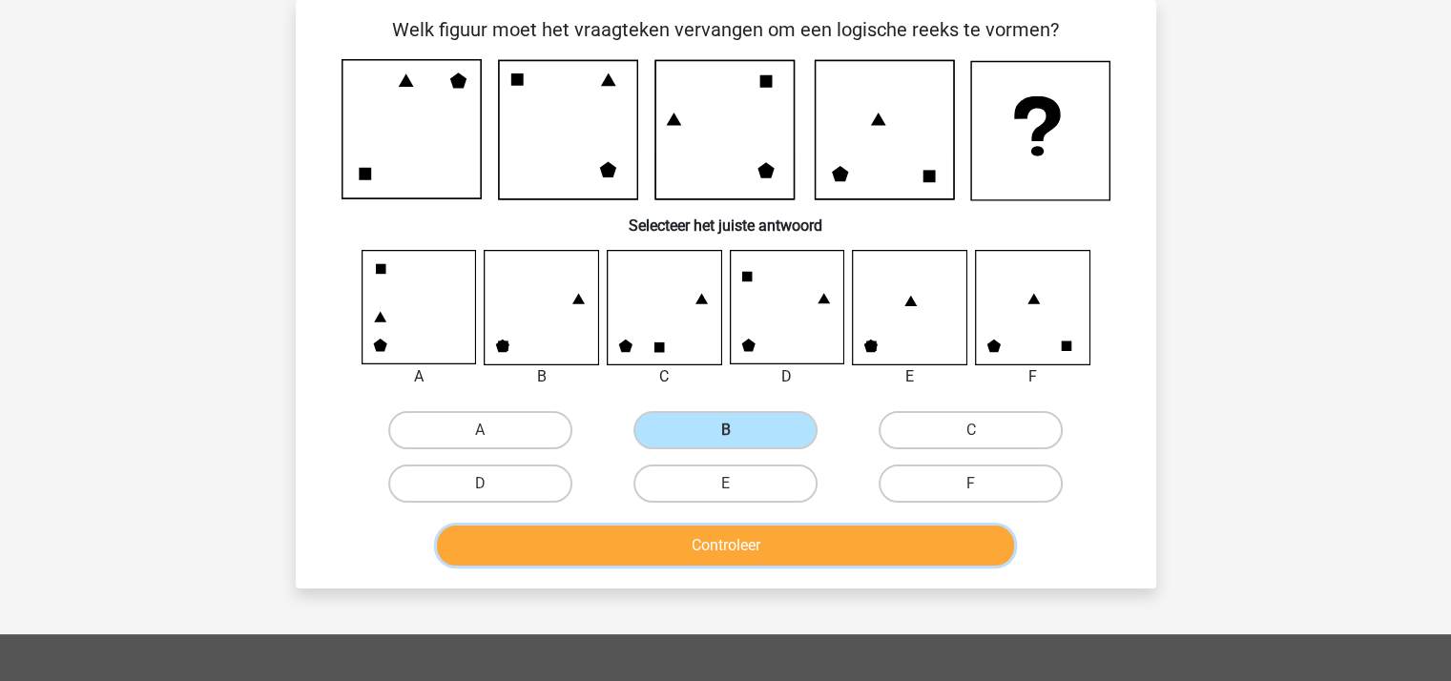
click at [657, 530] on button "Controleer" at bounding box center [725, 546] width 577 height 40
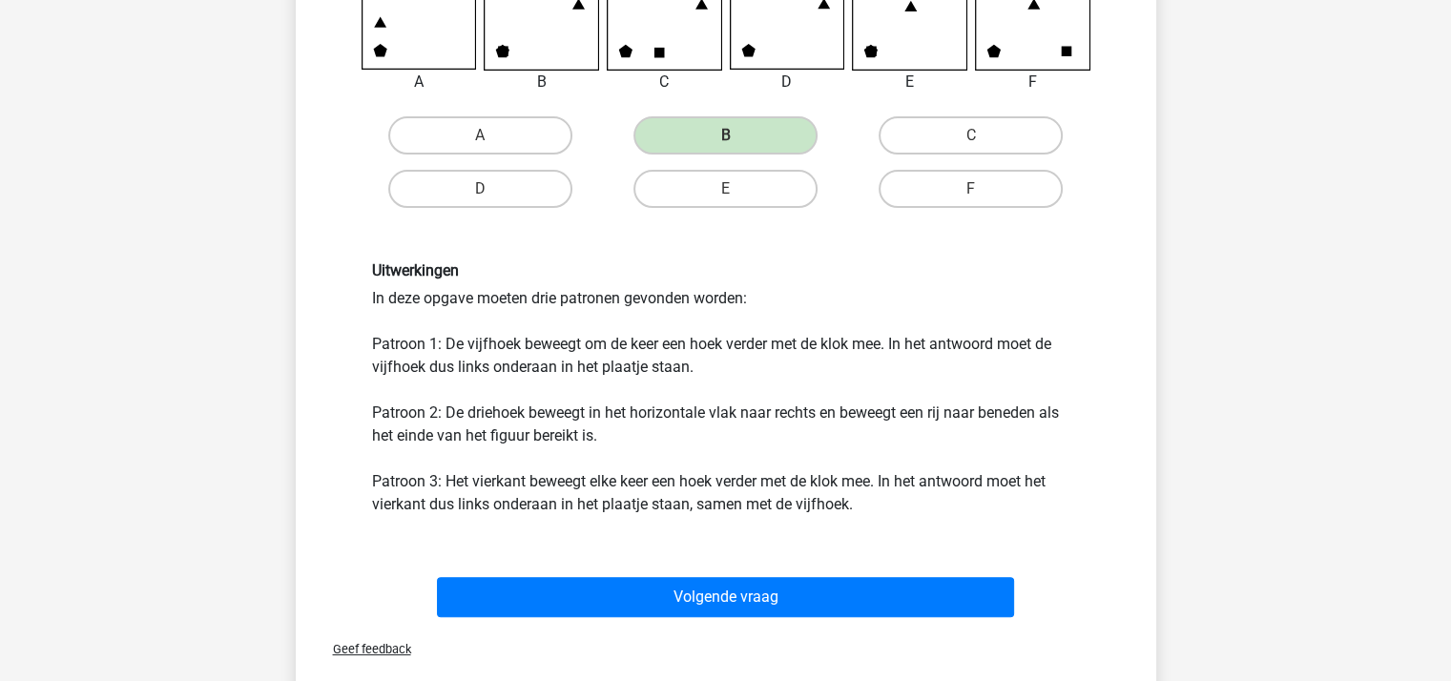
scroll to position [469, 0]
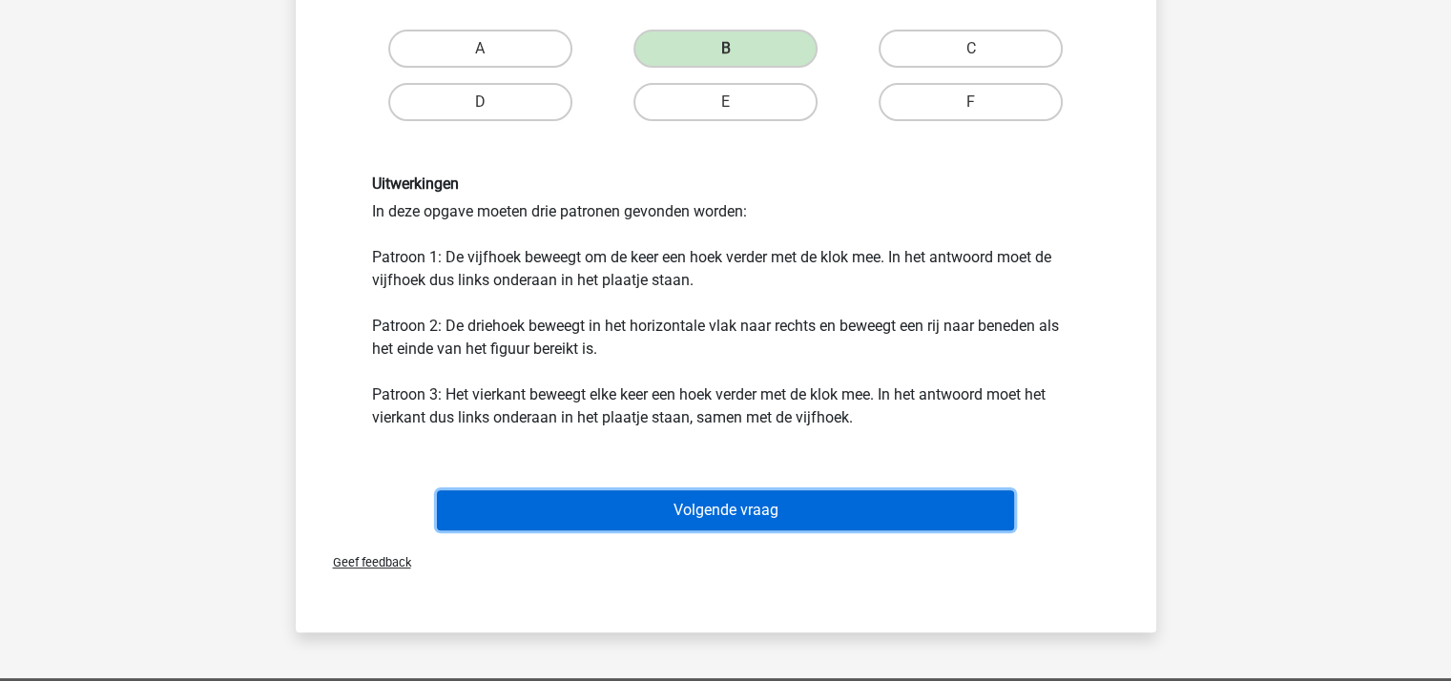
click at [700, 512] on button "Volgende vraag" at bounding box center [725, 510] width 577 height 40
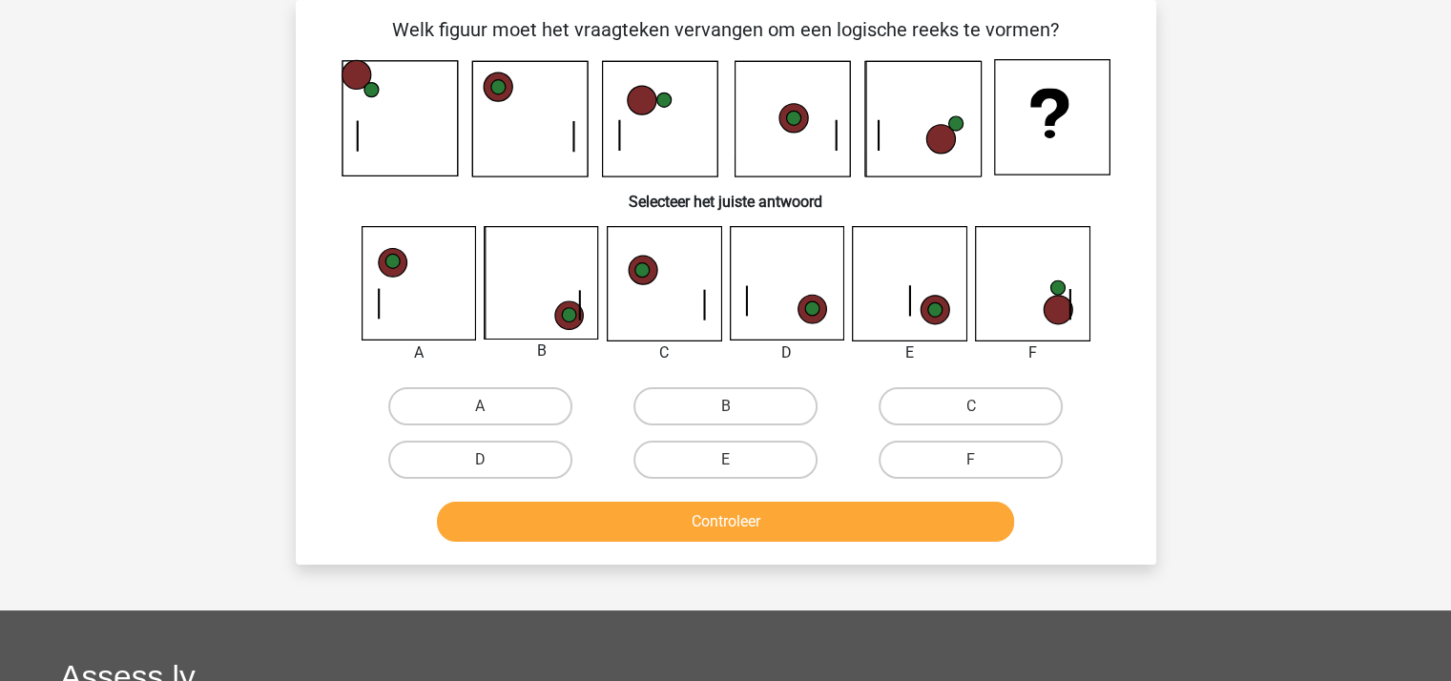
scroll to position [88, 0]
click at [988, 451] on label "F" at bounding box center [970, 460] width 184 height 38
click at [983, 460] on input "F" at bounding box center [977, 466] width 12 height 12
radio input "true"
click at [791, 506] on button "Controleer" at bounding box center [725, 522] width 577 height 40
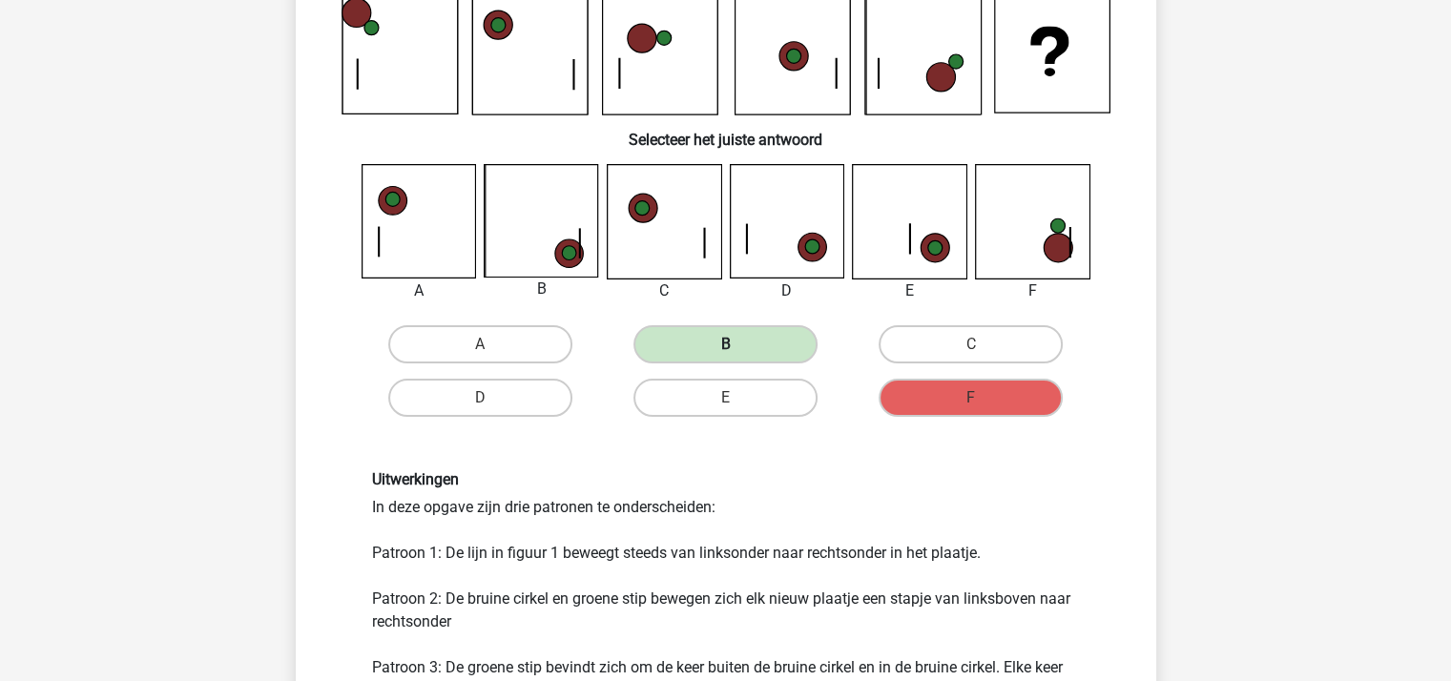
scroll to position [374, 0]
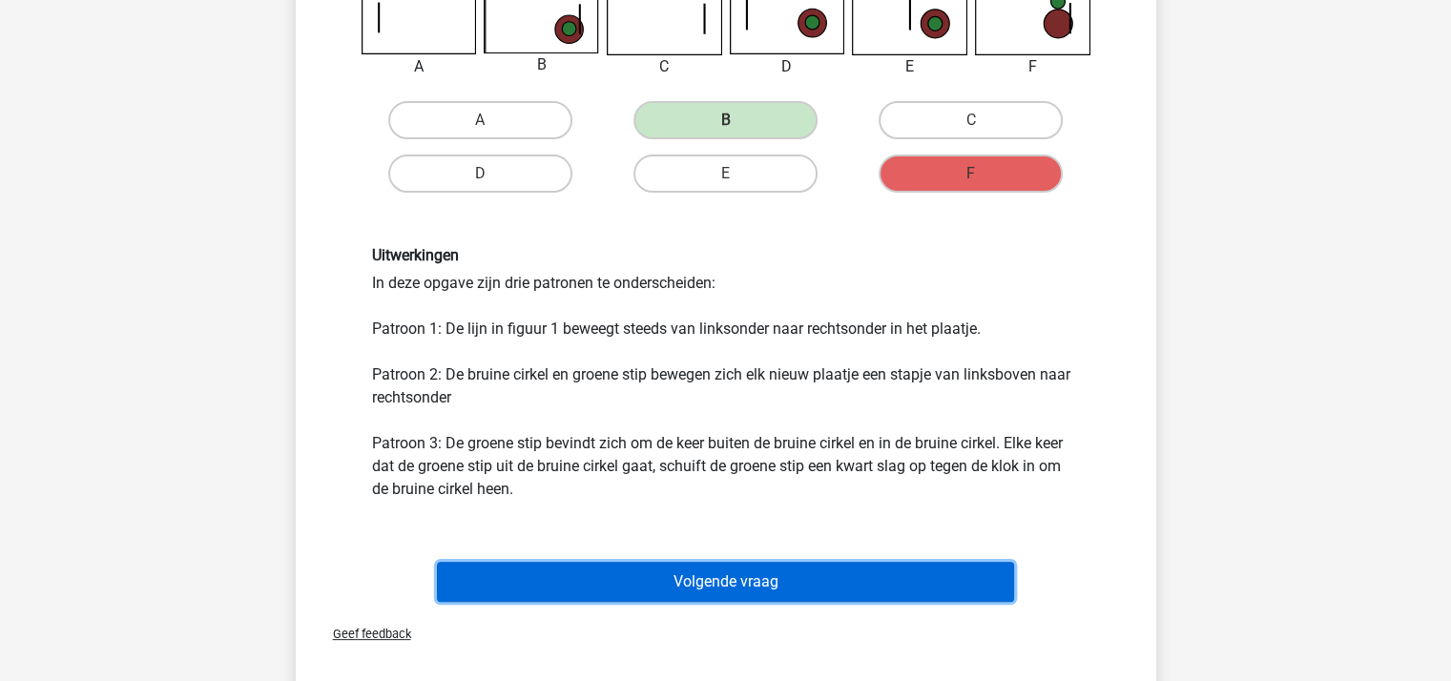
click at [761, 580] on button "Volgende vraag" at bounding box center [725, 582] width 577 height 40
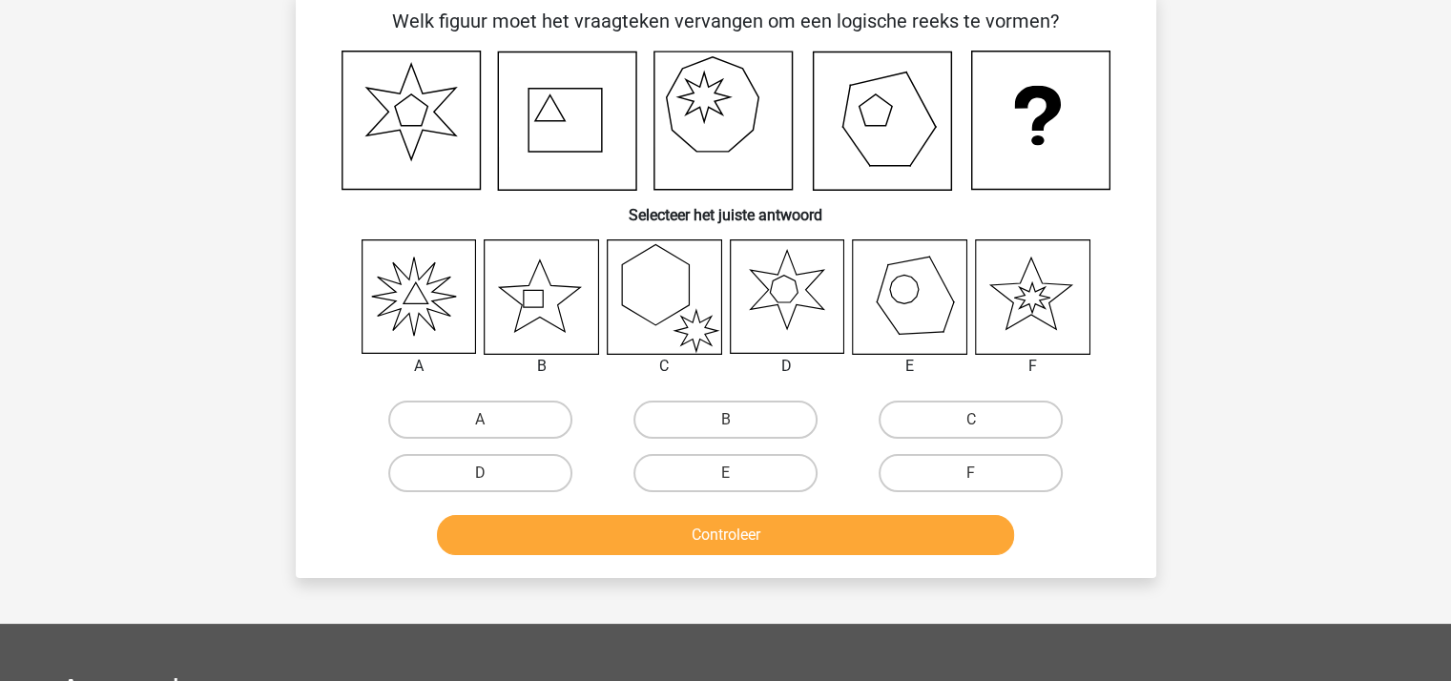
scroll to position [88, 0]
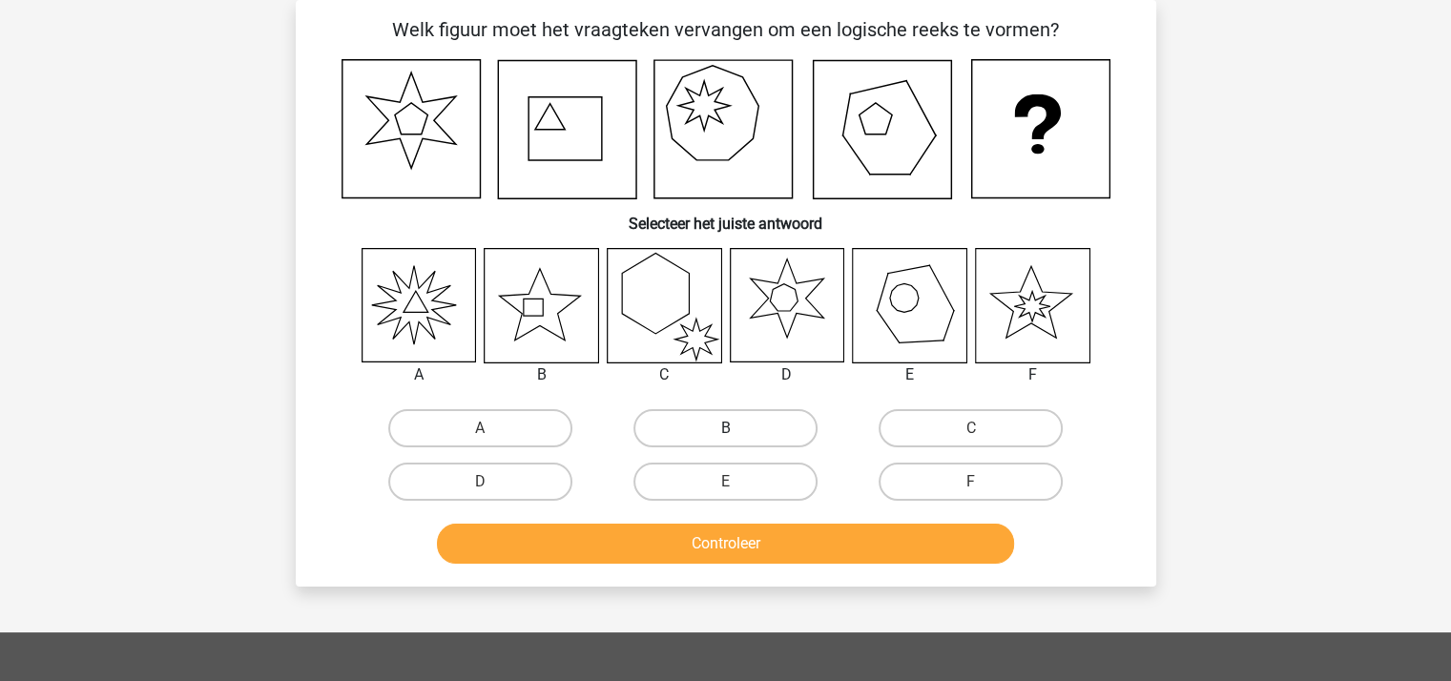
click at [694, 422] on label "B" at bounding box center [725, 428] width 184 height 38
click at [725, 428] on input "B" at bounding box center [731, 434] width 12 height 12
radio input "true"
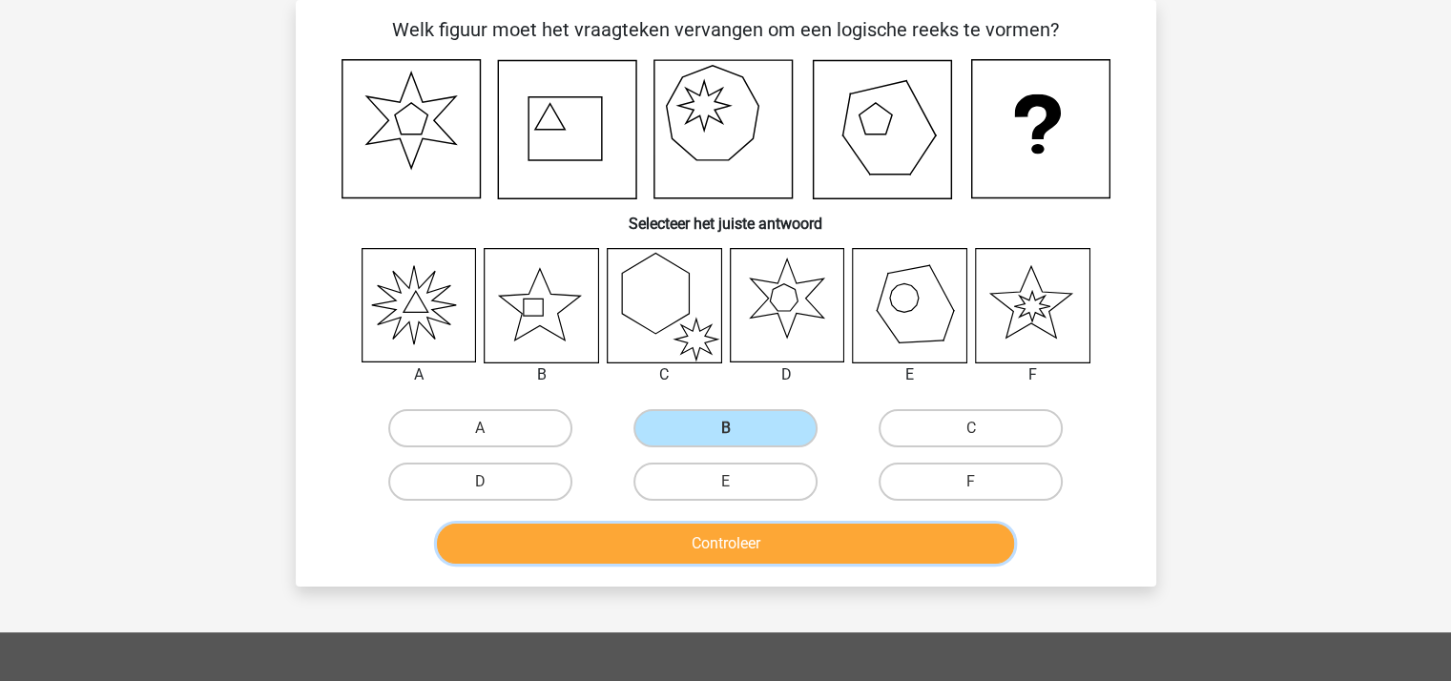
click at [716, 545] on button "Controleer" at bounding box center [725, 544] width 577 height 40
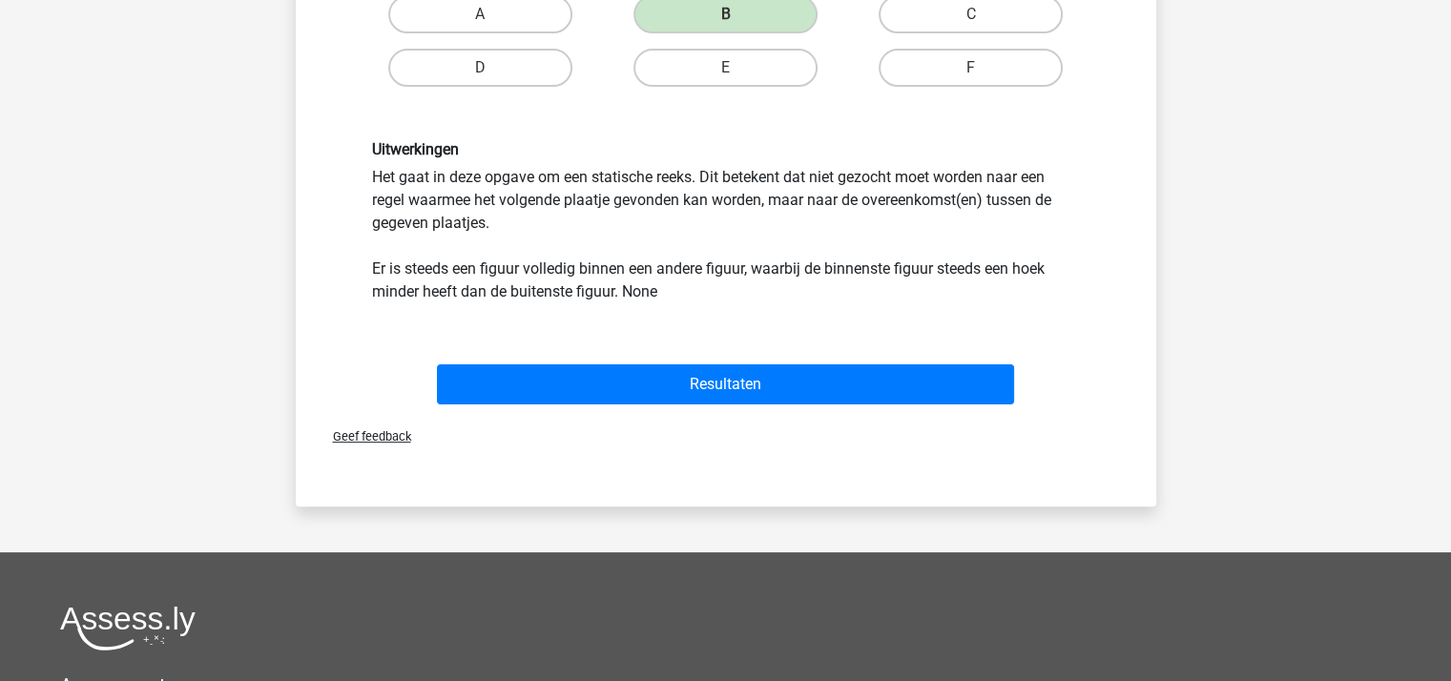
scroll to position [565, 0]
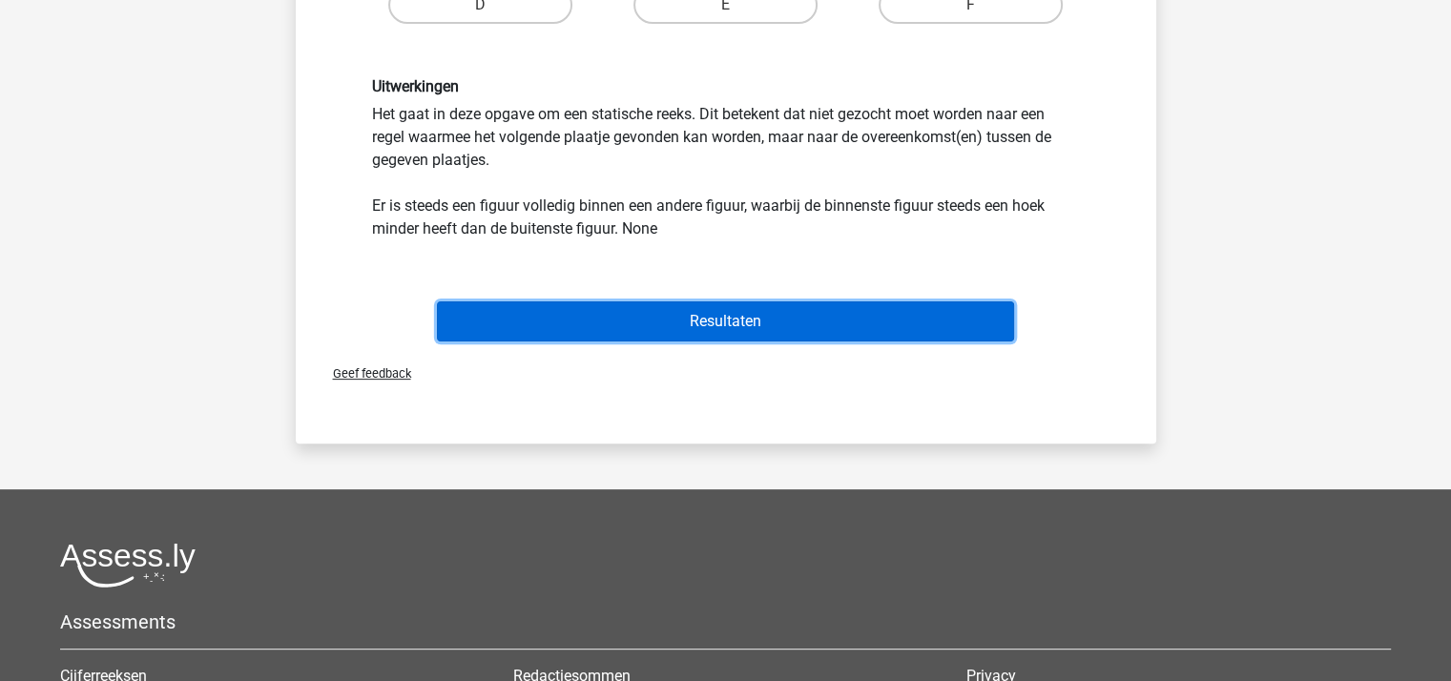
click at [738, 321] on button "Resultaten" at bounding box center [725, 321] width 577 height 40
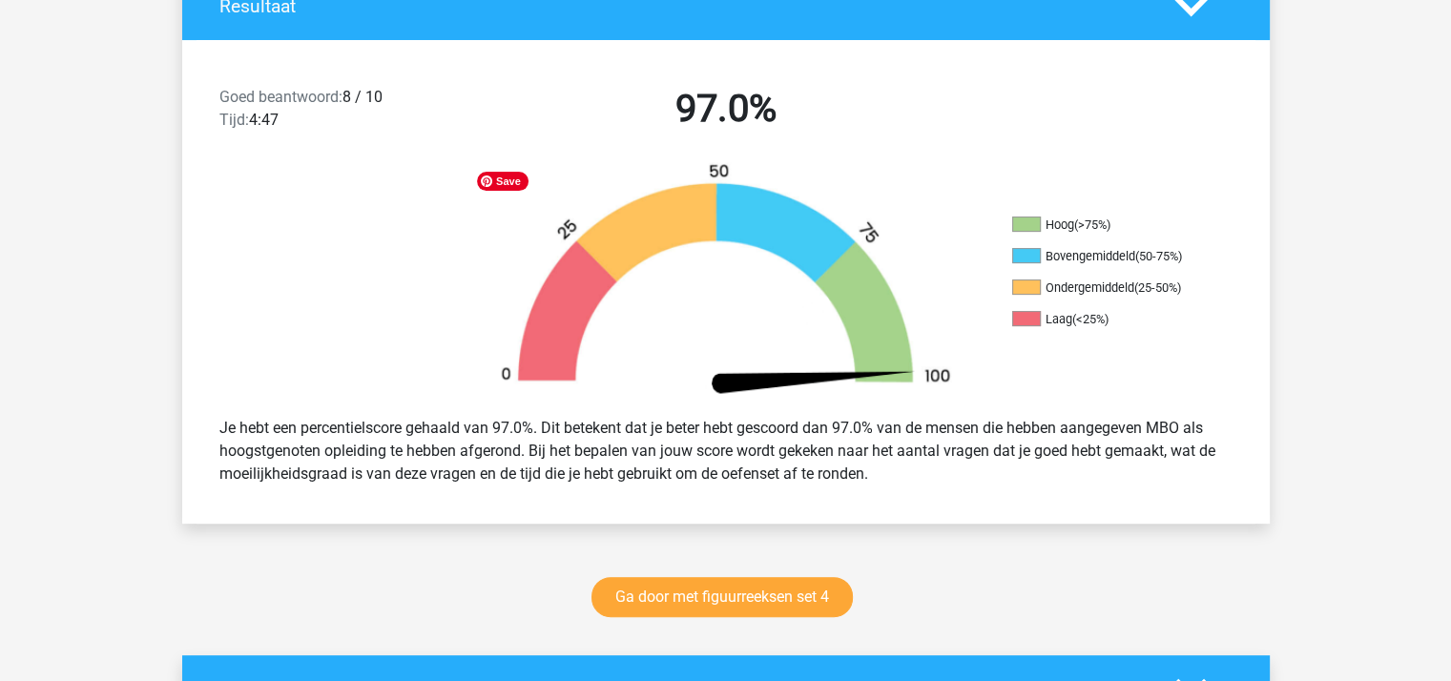
scroll to position [477, 0]
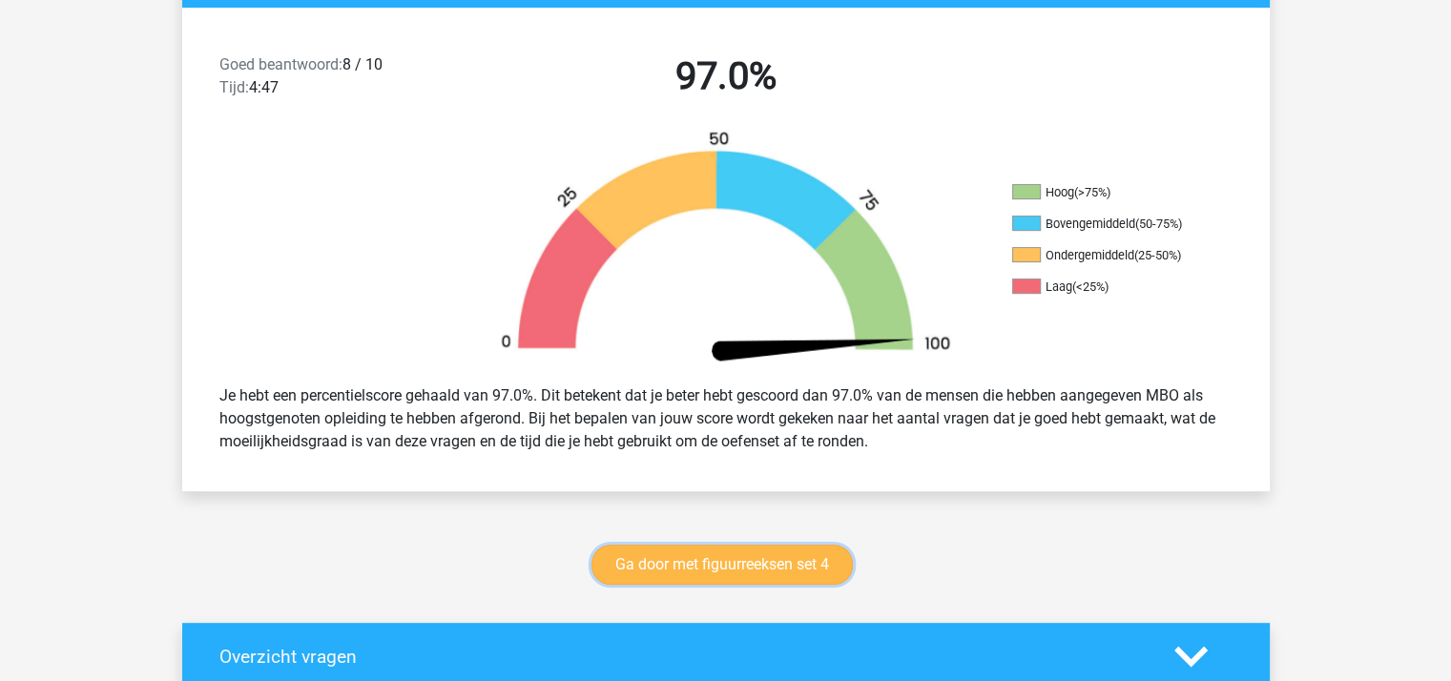
click at [736, 553] on link "Ga door met figuurreeksen set 4" at bounding box center [721, 565] width 261 height 40
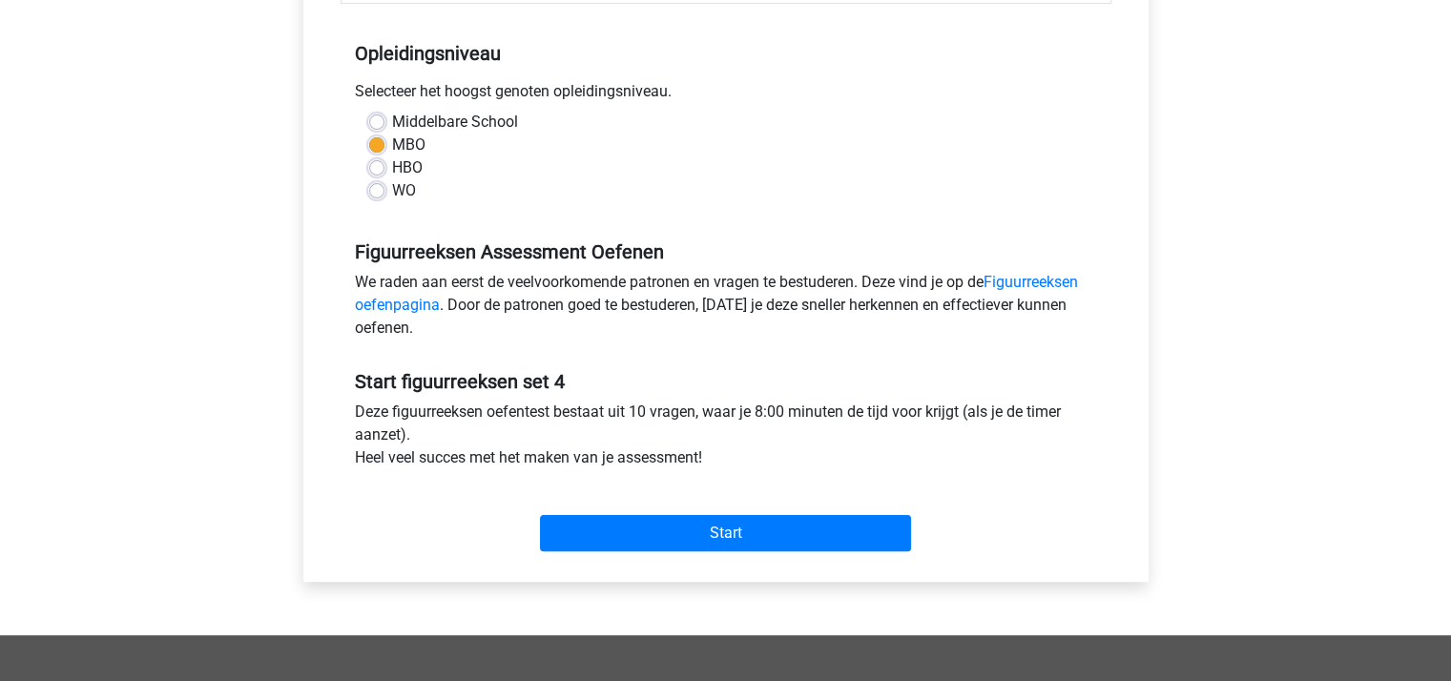
scroll to position [381, 0]
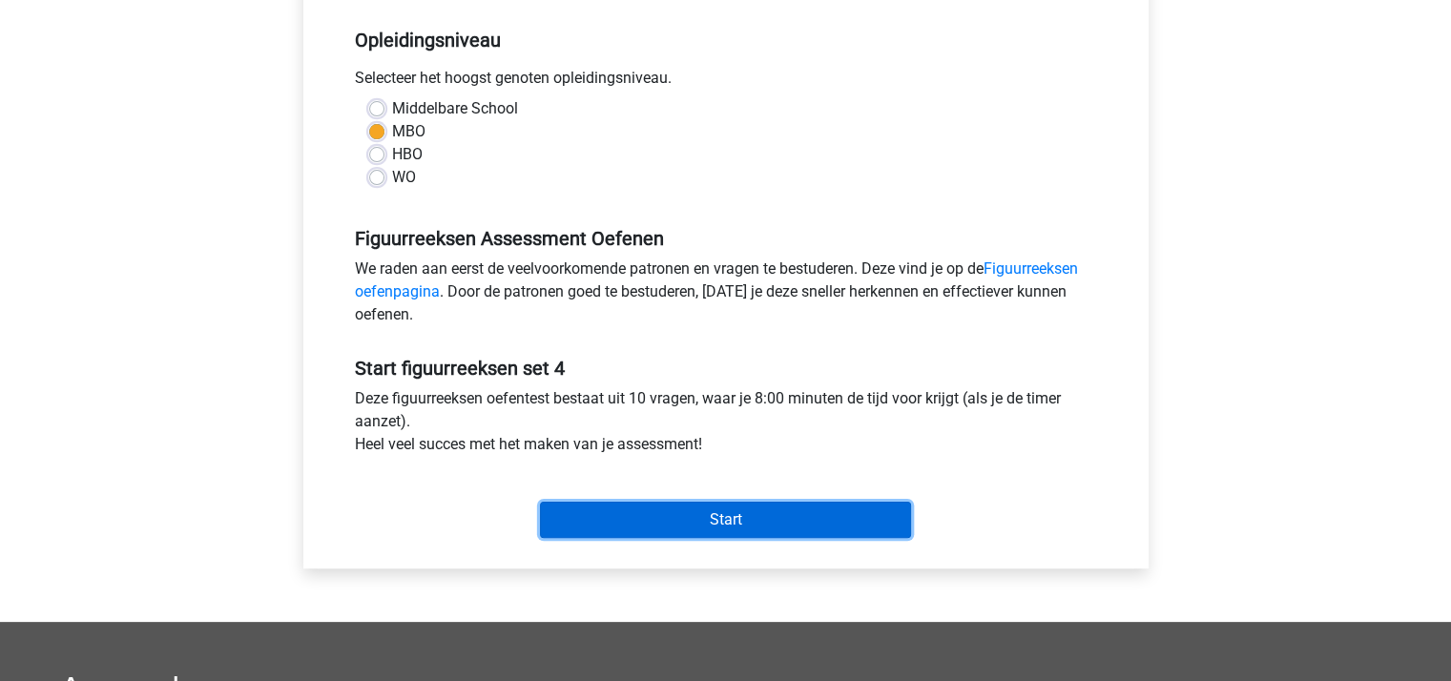
click at [688, 514] on input "Start" at bounding box center [725, 520] width 371 height 36
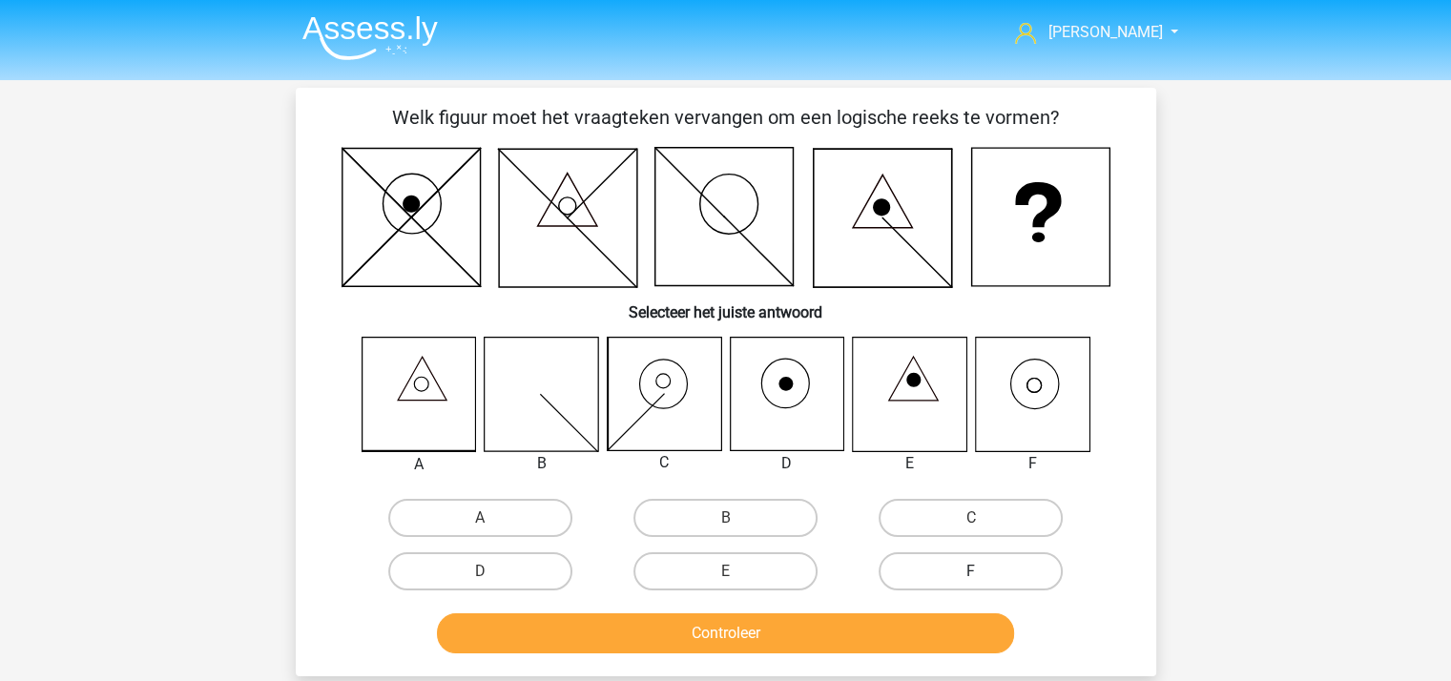
click at [993, 574] on label "F" at bounding box center [970, 571] width 184 height 38
click at [983, 574] on input "F" at bounding box center [977, 577] width 12 height 12
radio input "true"
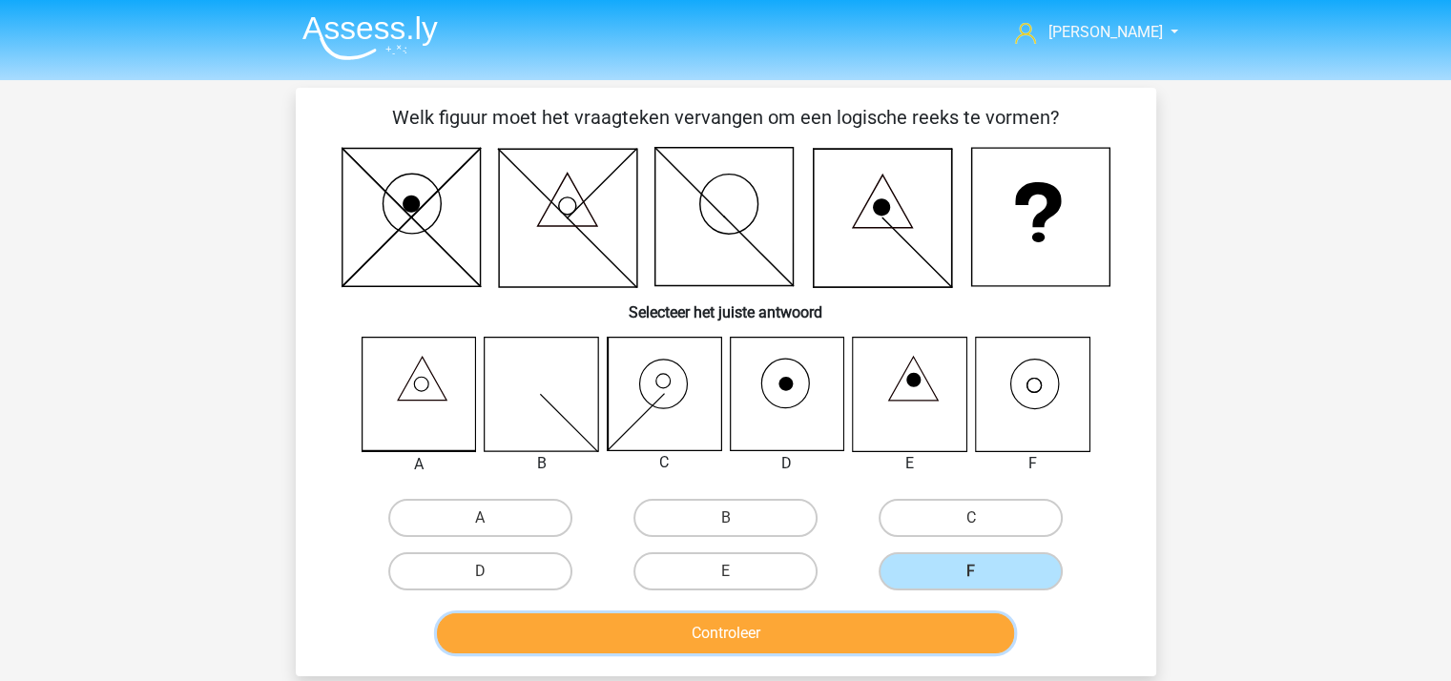
click at [840, 632] on button "Controleer" at bounding box center [725, 633] width 577 height 40
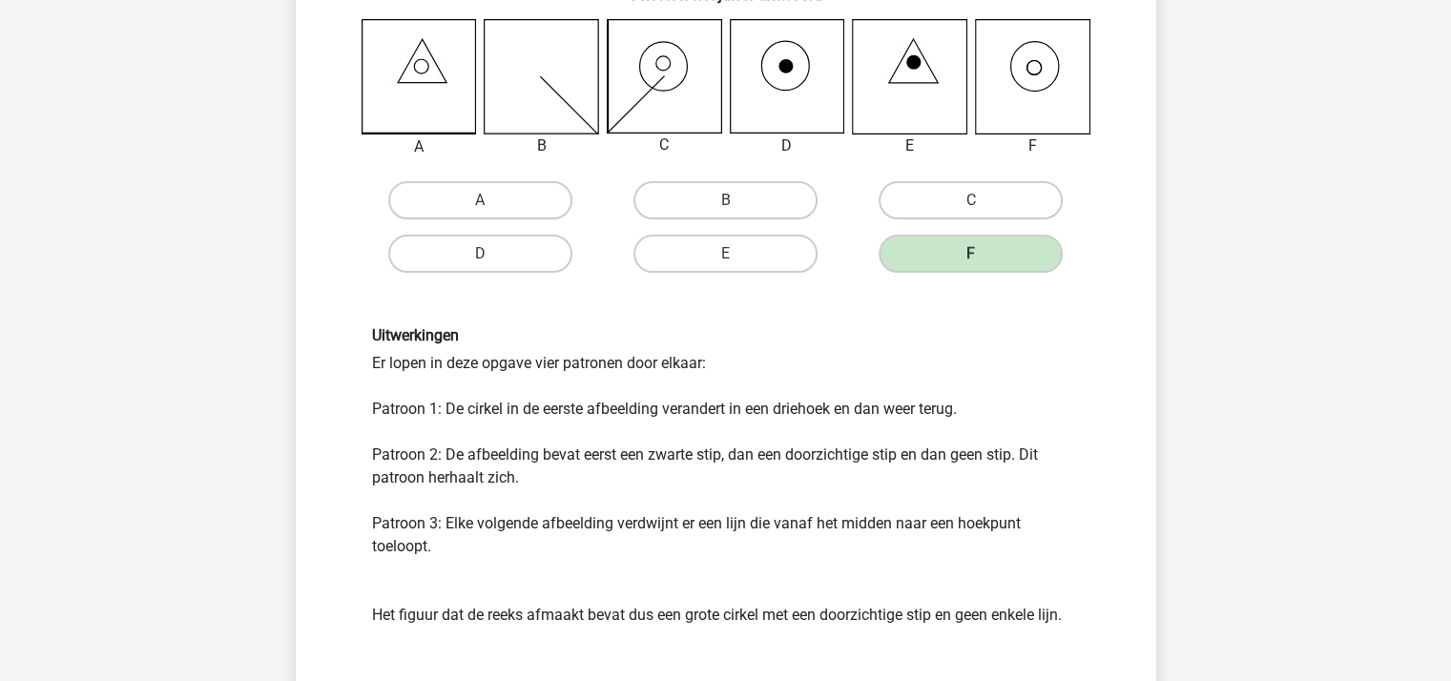
scroll to position [381, 0]
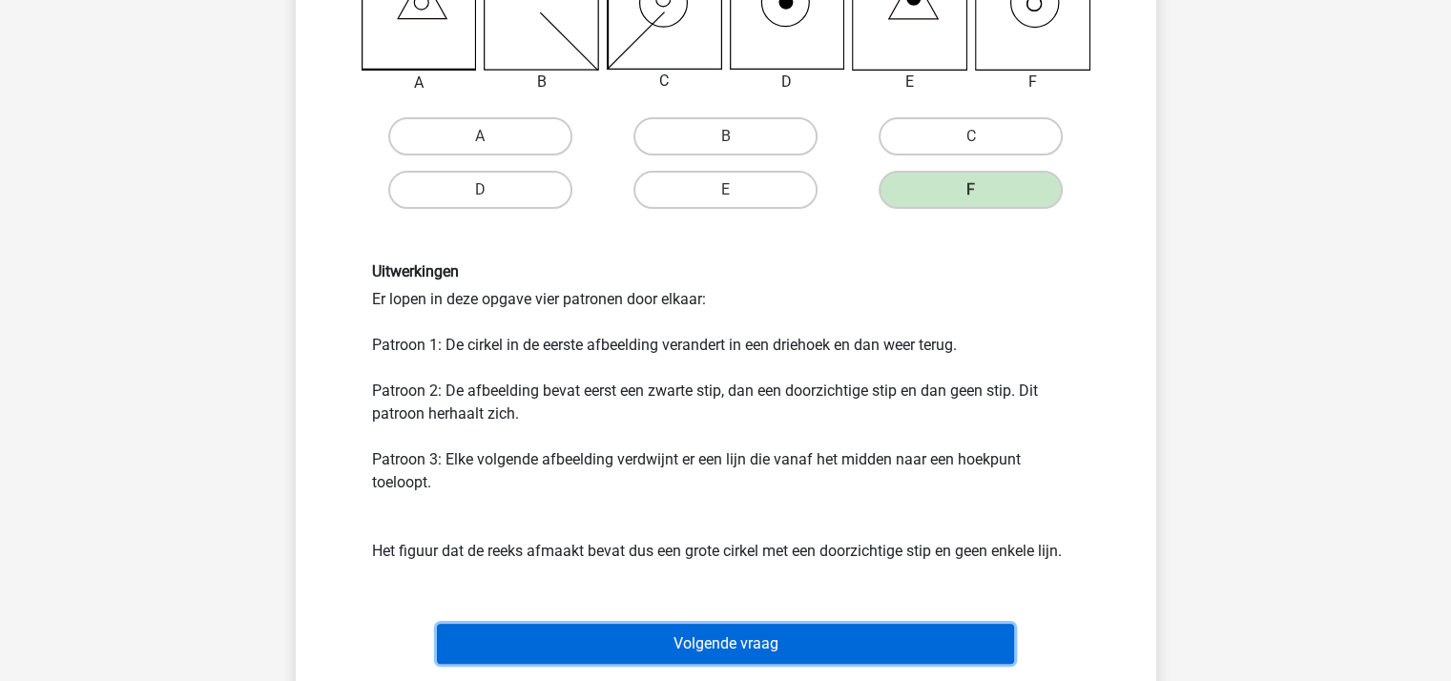
click at [774, 636] on button "Volgende vraag" at bounding box center [725, 644] width 577 height 40
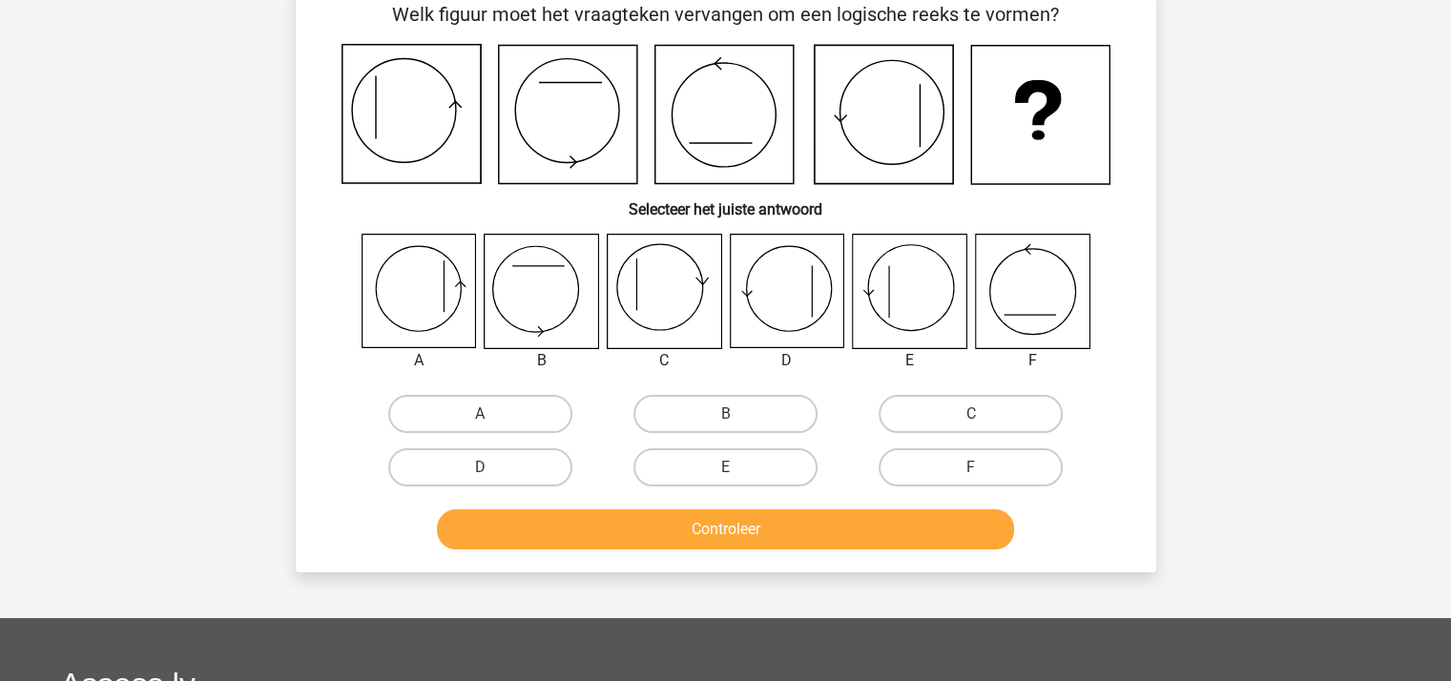
scroll to position [88, 0]
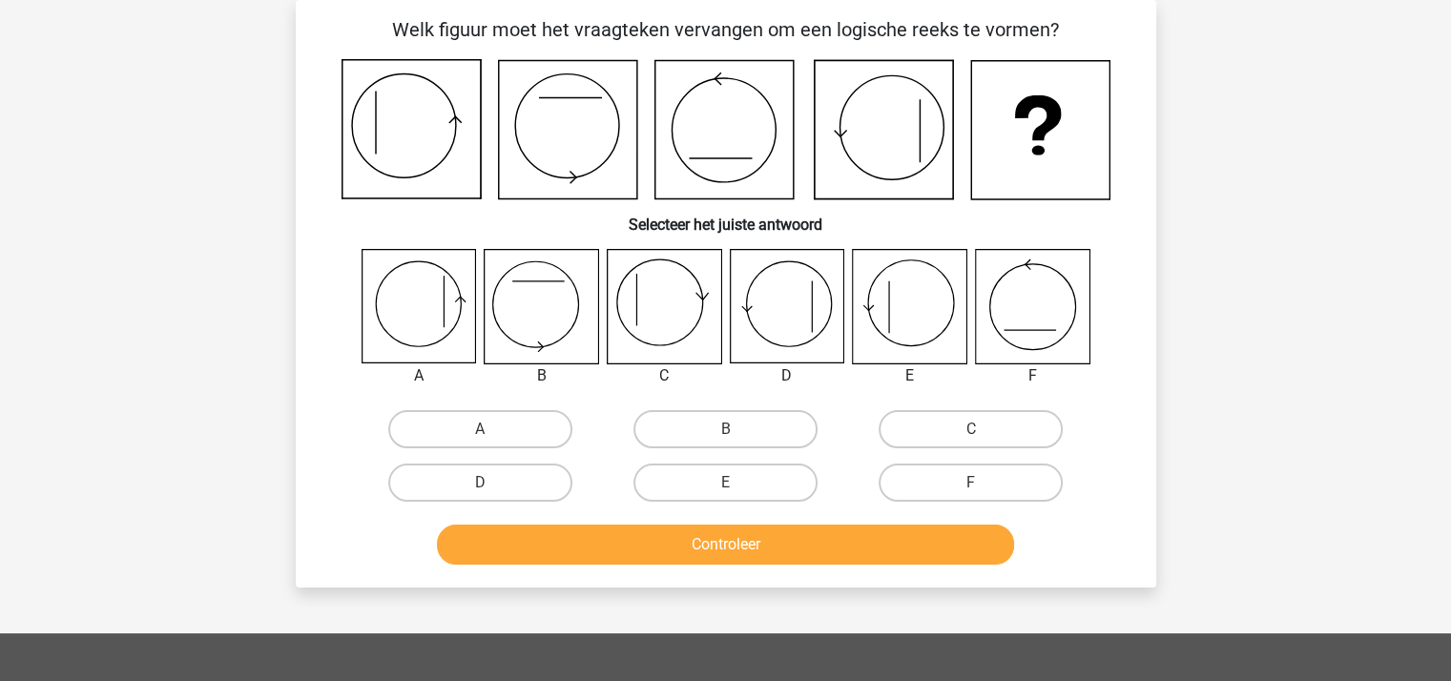
click at [730, 430] on input "B" at bounding box center [731, 435] width 12 height 12
radio input "true"
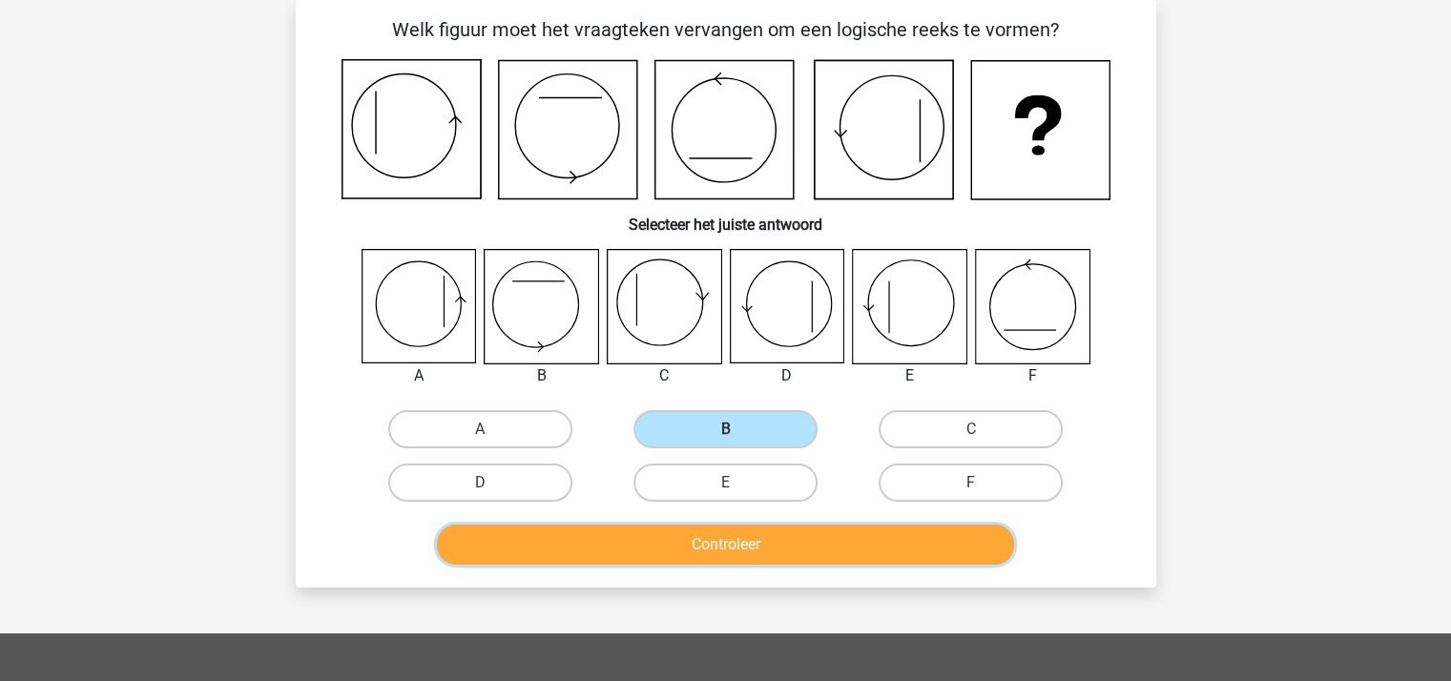
click at [745, 534] on button "Controleer" at bounding box center [725, 545] width 577 height 40
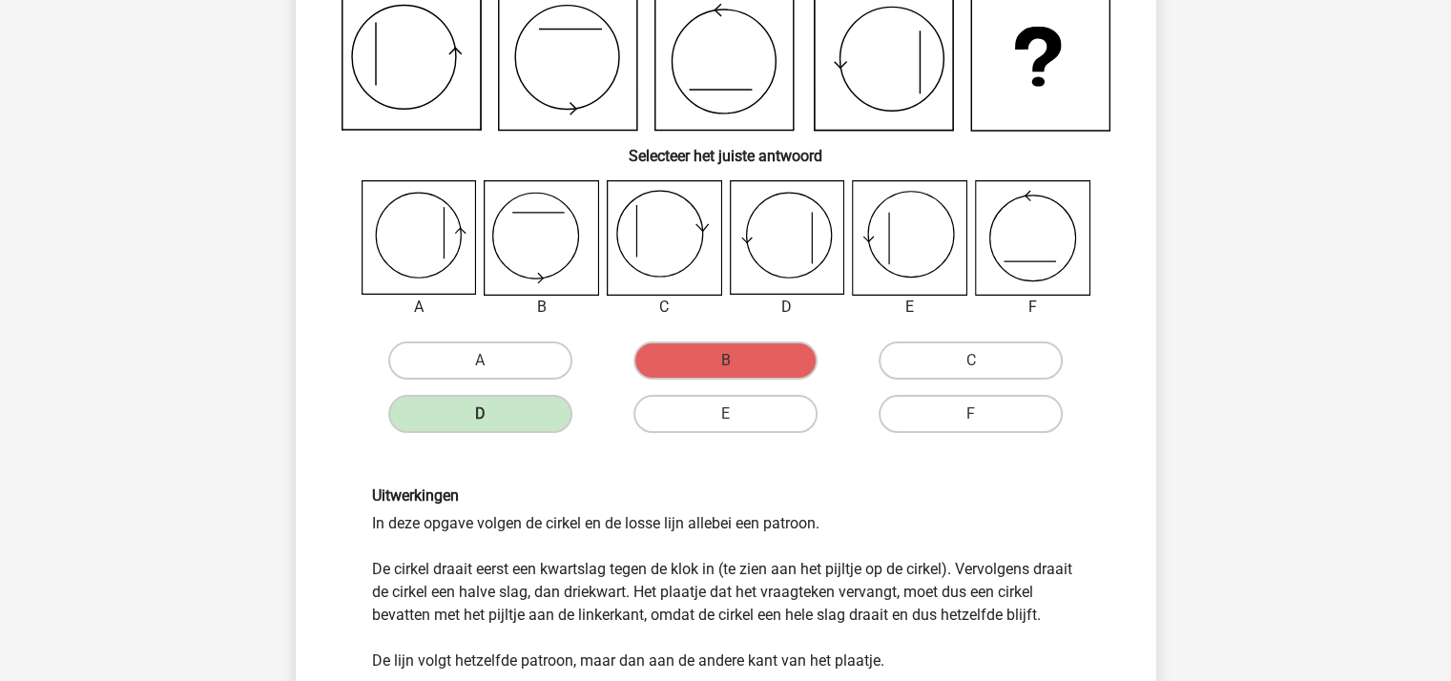
scroll to position [469, 0]
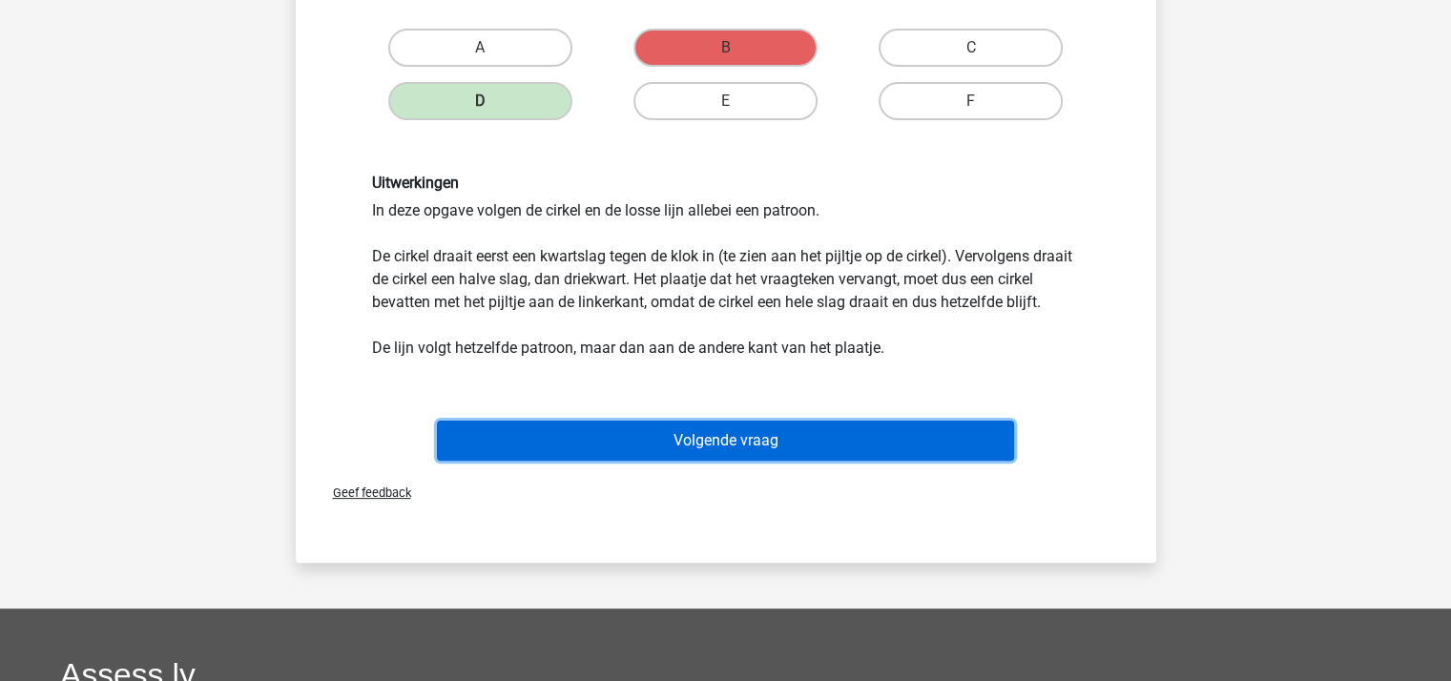
click at [786, 456] on button "Volgende vraag" at bounding box center [725, 441] width 577 height 40
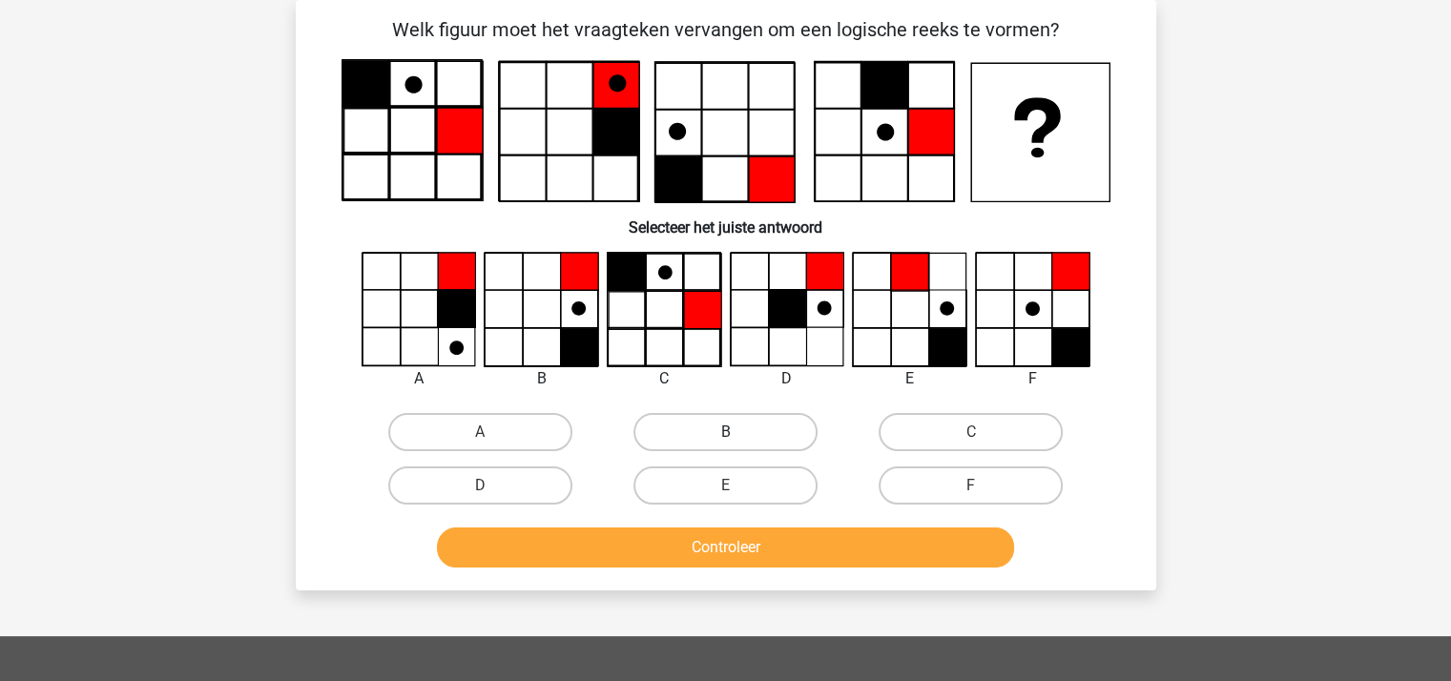
scroll to position [88, 0]
click at [716, 429] on label "B" at bounding box center [725, 432] width 184 height 38
click at [725, 432] on input "B" at bounding box center [731, 438] width 12 height 12
radio input "true"
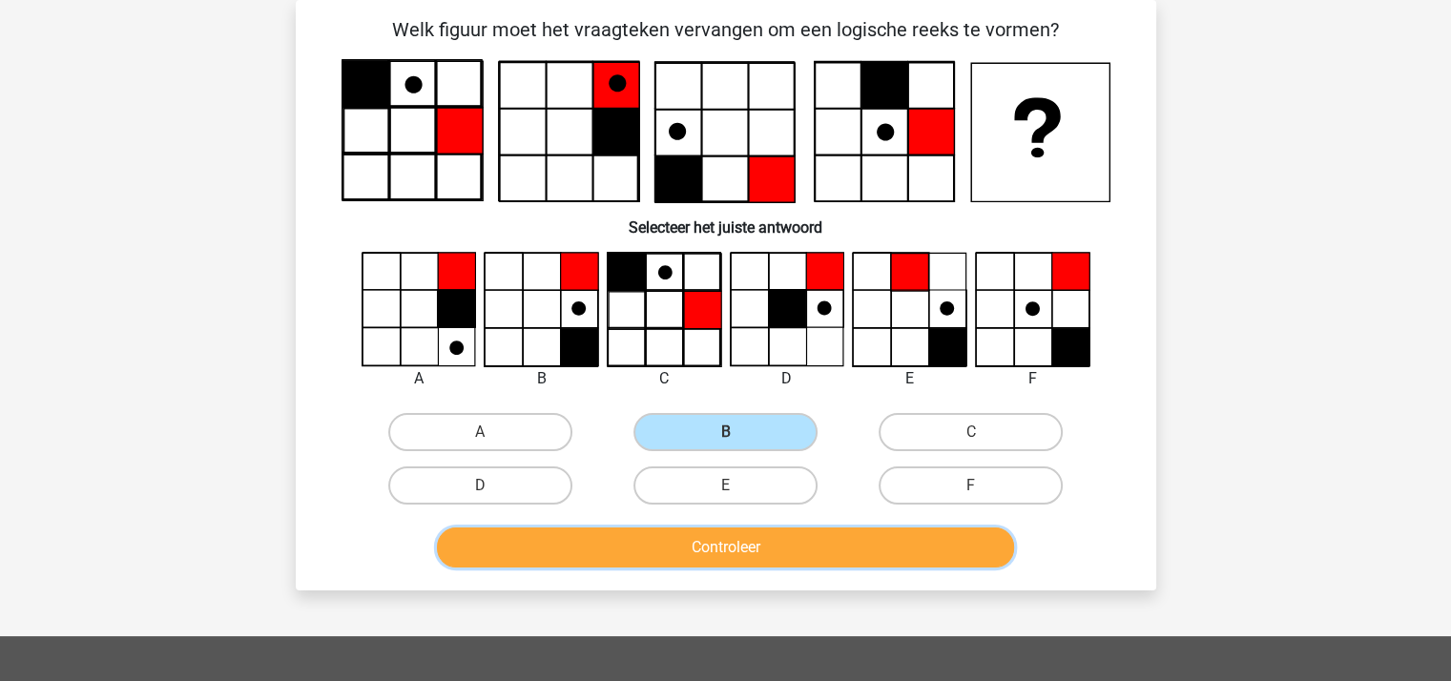
click at [745, 545] on button "Controleer" at bounding box center [725, 547] width 577 height 40
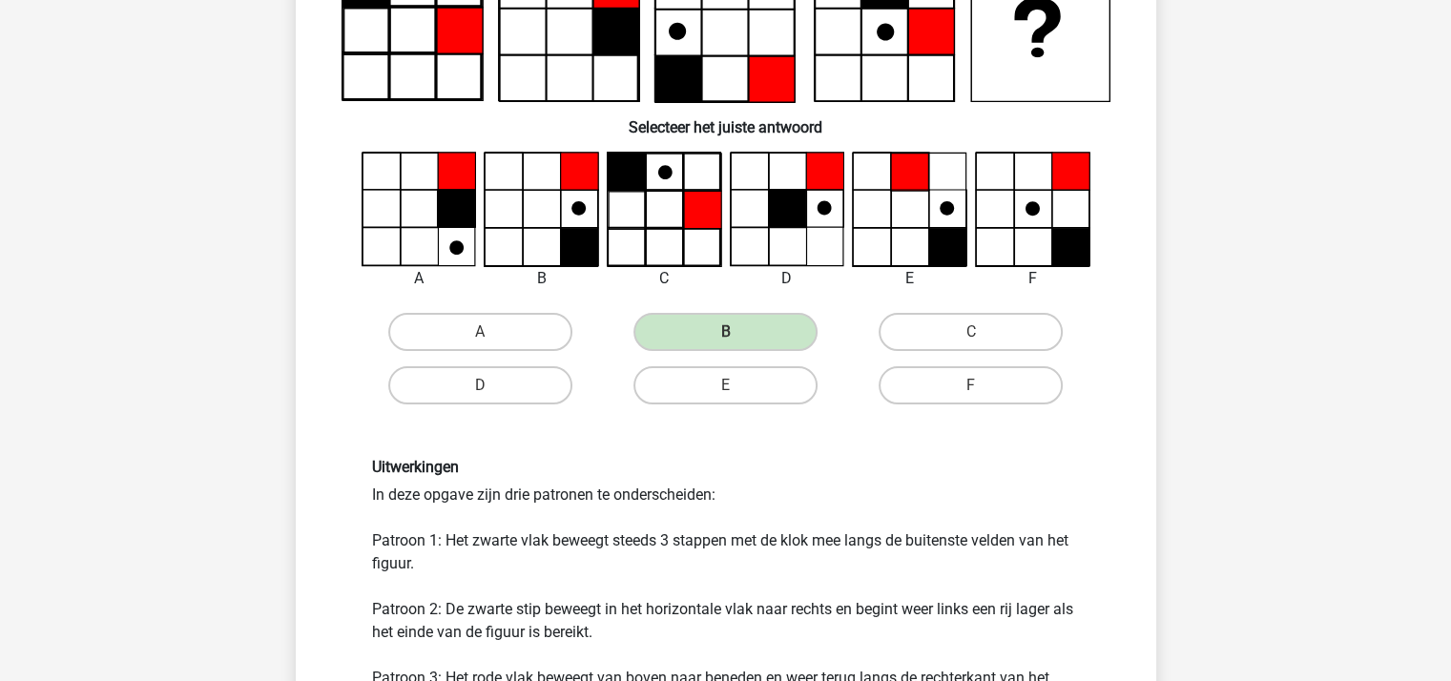
scroll to position [374, 0]
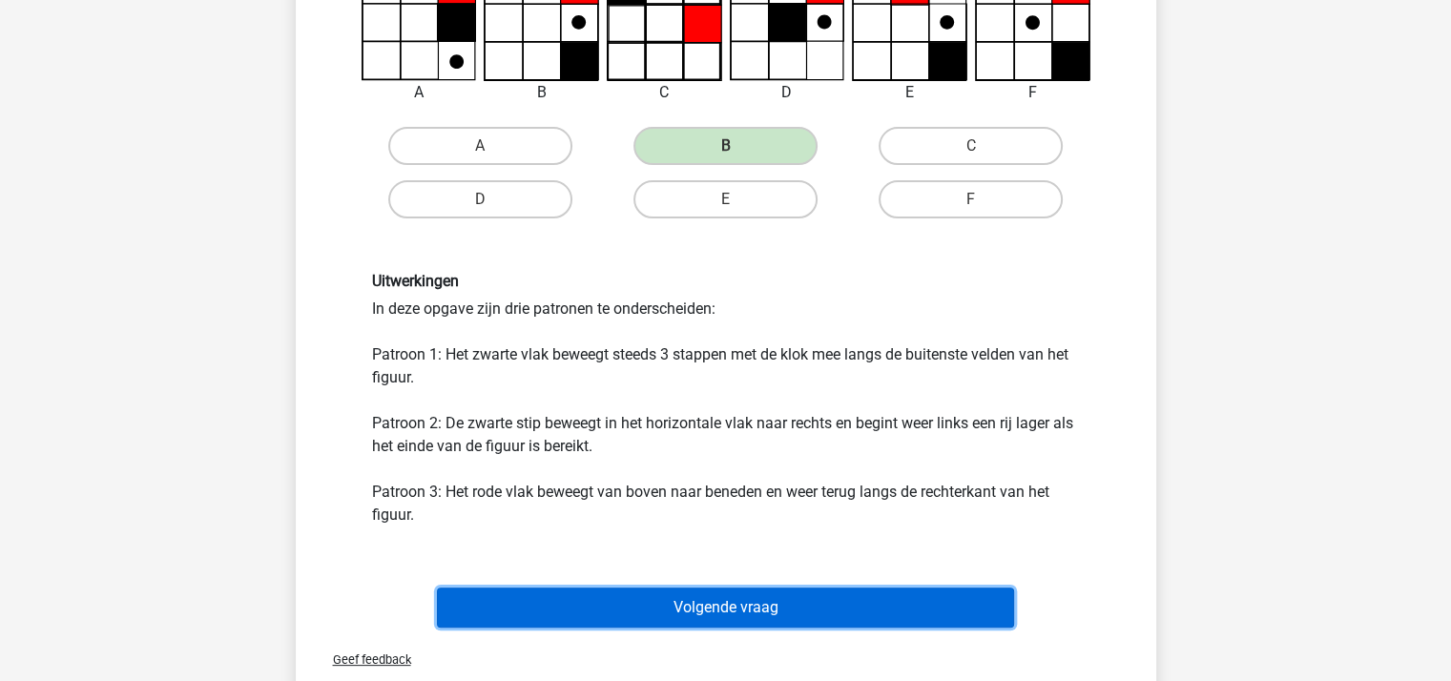
click at [763, 601] on button "Volgende vraag" at bounding box center [725, 607] width 577 height 40
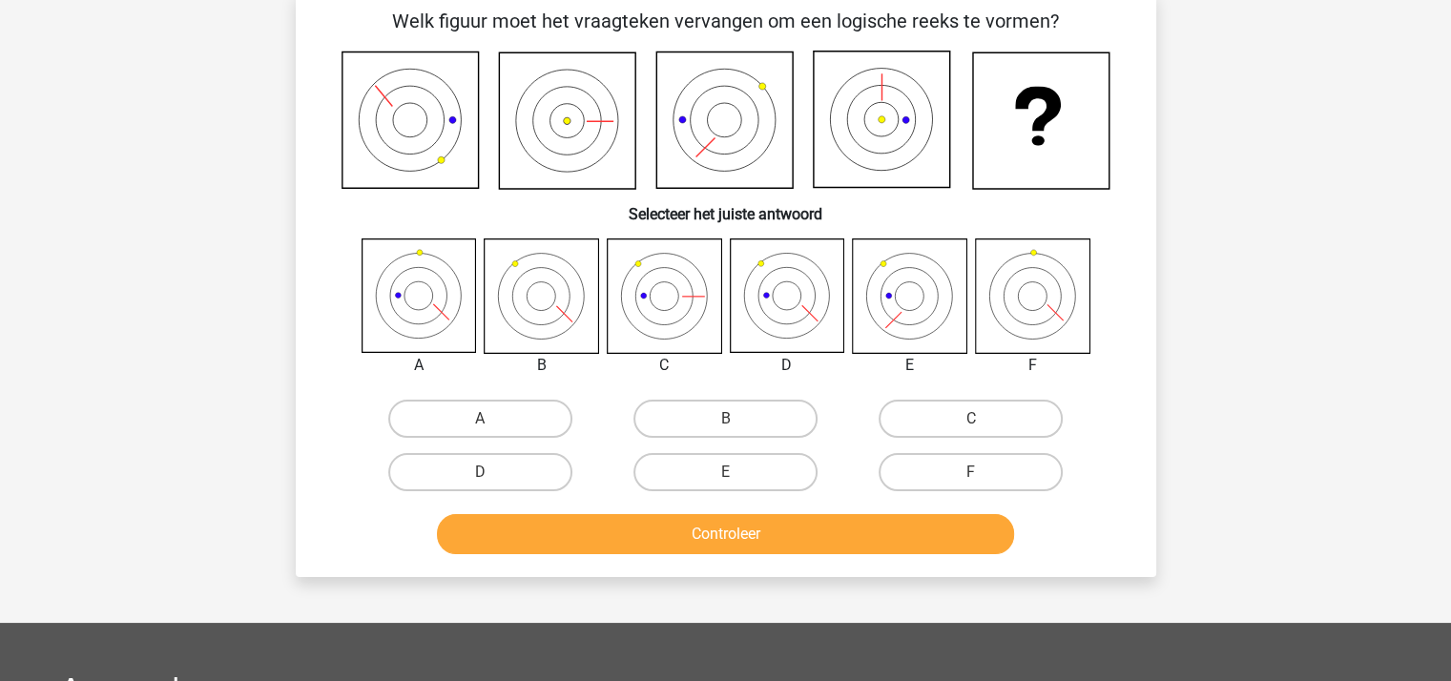
scroll to position [88, 0]
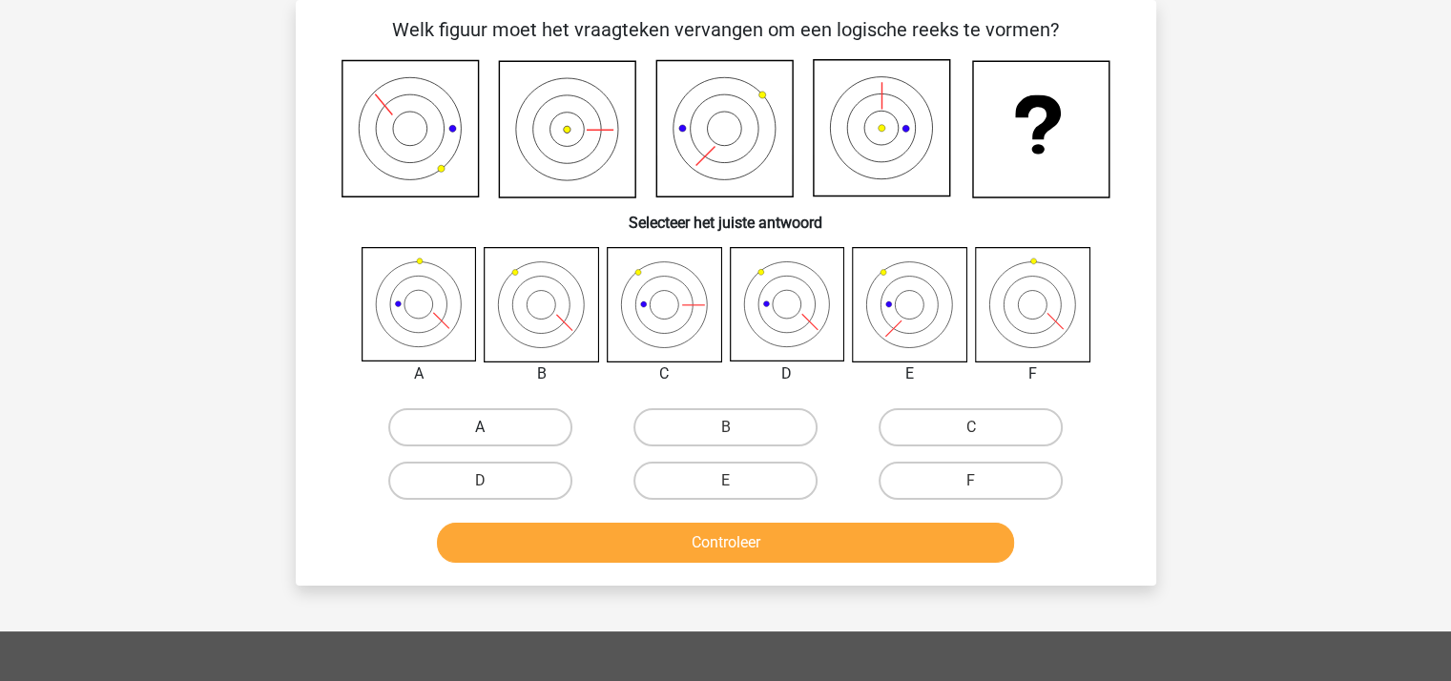
click at [488, 423] on label "A" at bounding box center [480, 427] width 184 height 38
click at [488, 427] on input "A" at bounding box center [486, 433] width 12 height 12
radio input "true"
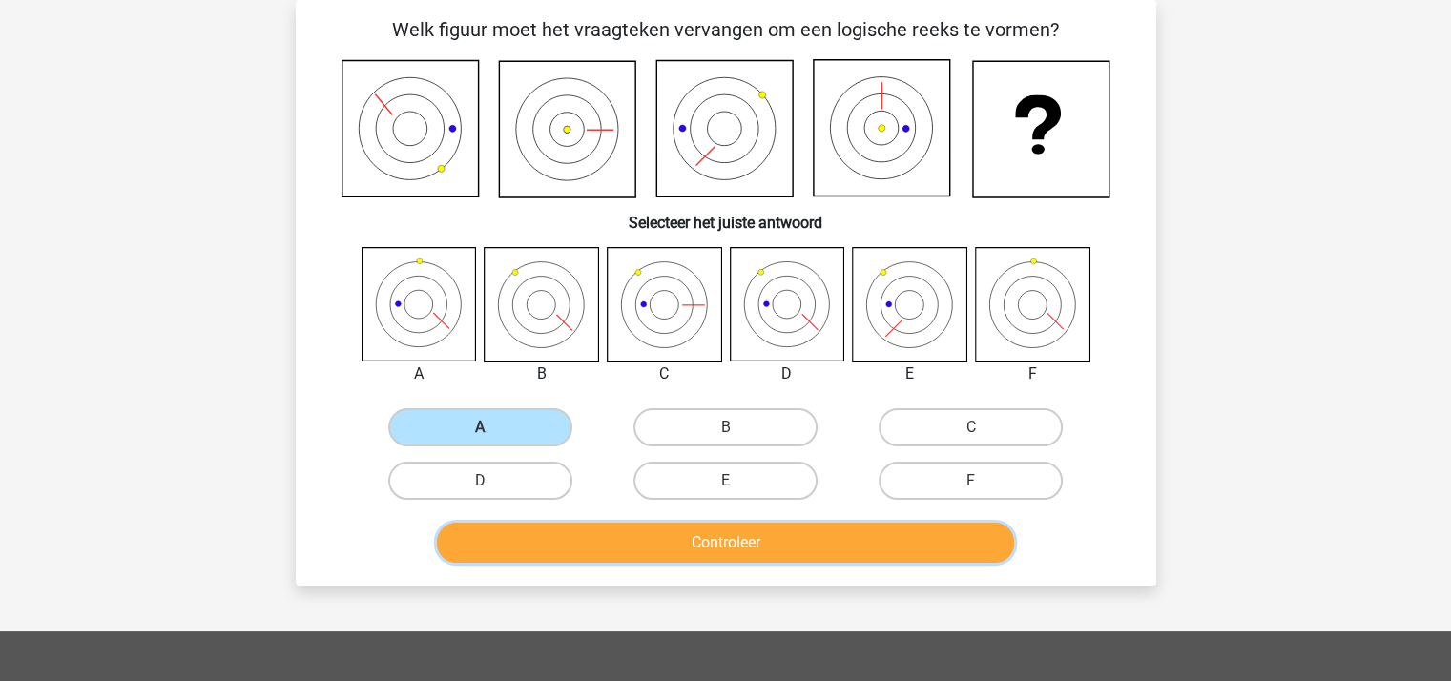
click at [614, 530] on button "Controleer" at bounding box center [725, 543] width 577 height 40
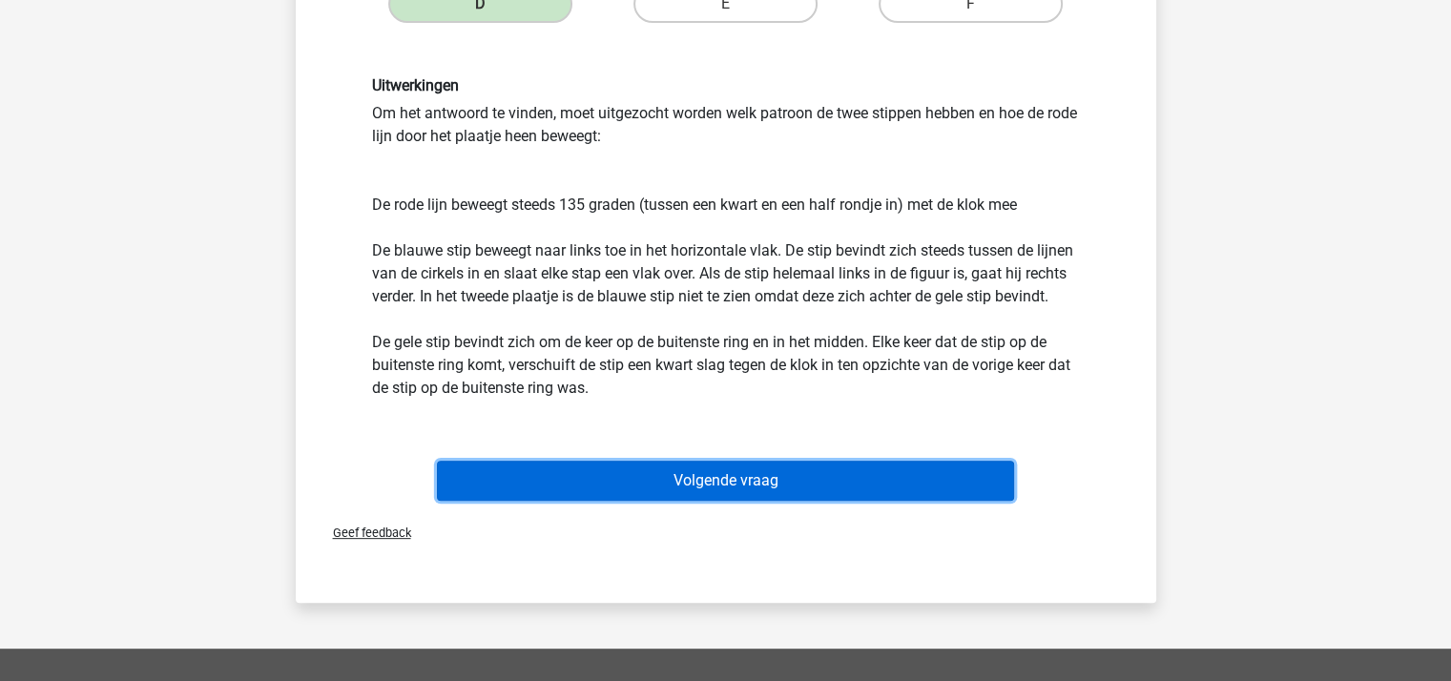
click at [724, 481] on button "Volgende vraag" at bounding box center [725, 481] width 577 height 40
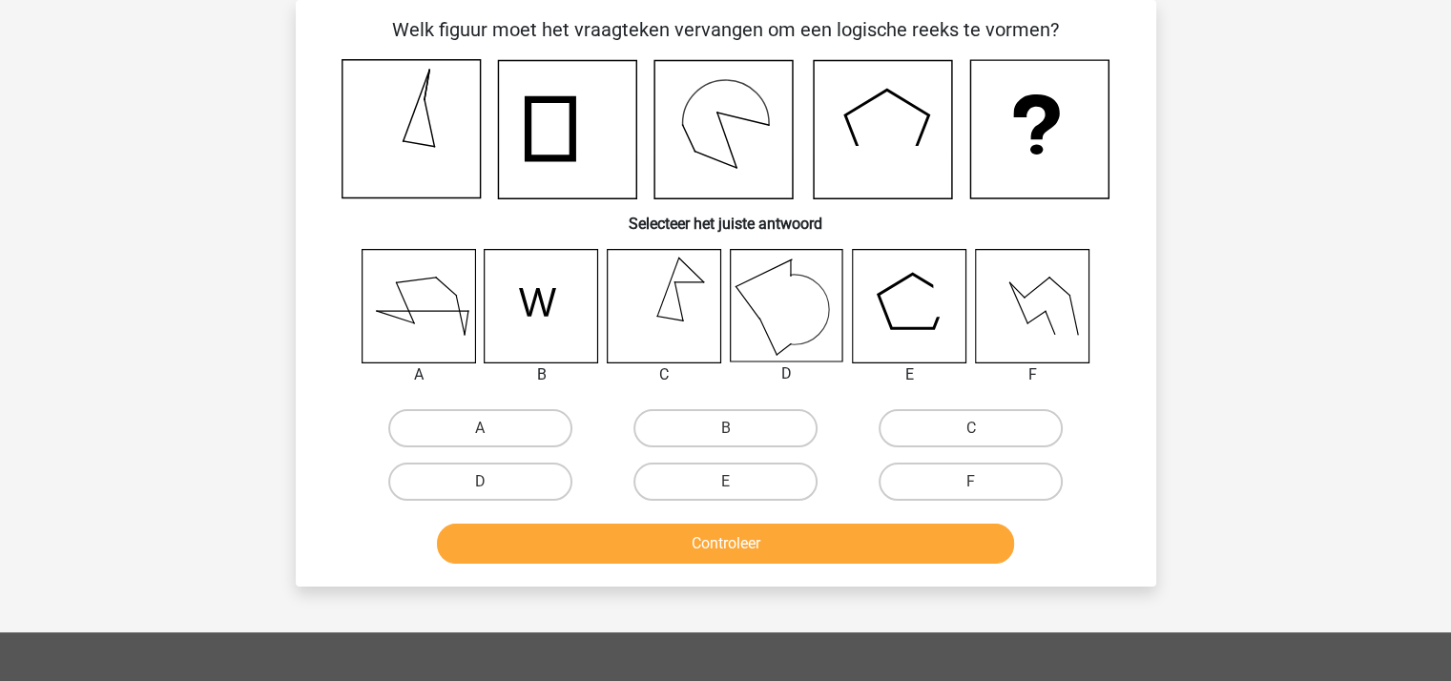
click at [726, 428] on input "B" at bounding box center [731, 434] width 12 height 12
radio input "true"
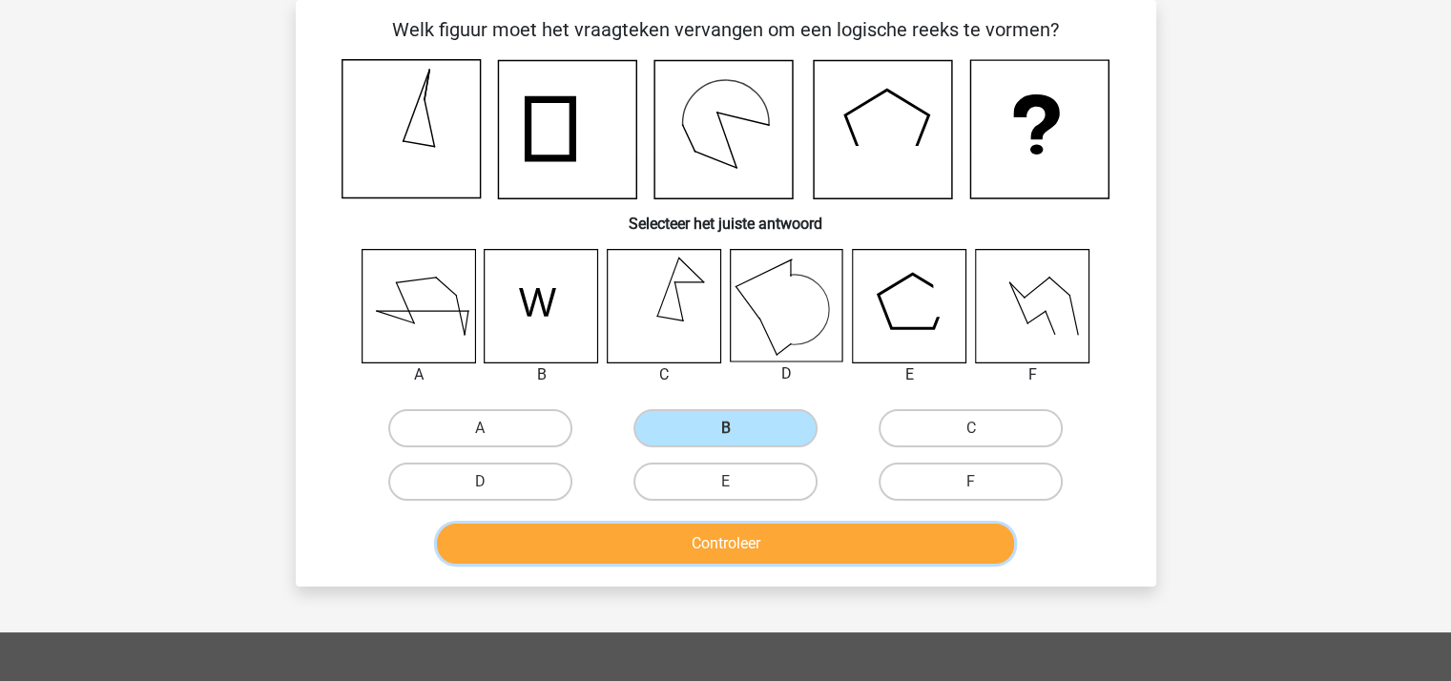
click at [726, 546] on button "Controleer" at bounding box center [725, 544] width 577 height 40
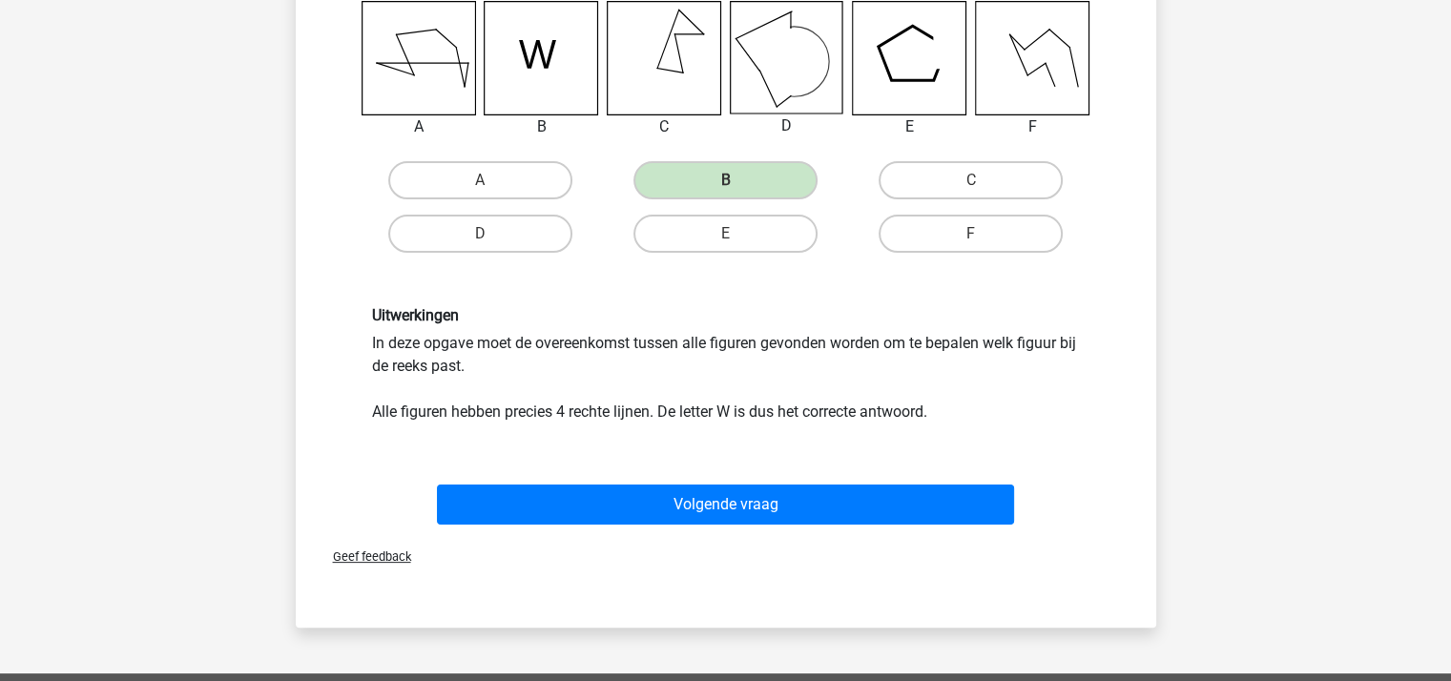
scroll to position [469, 0]
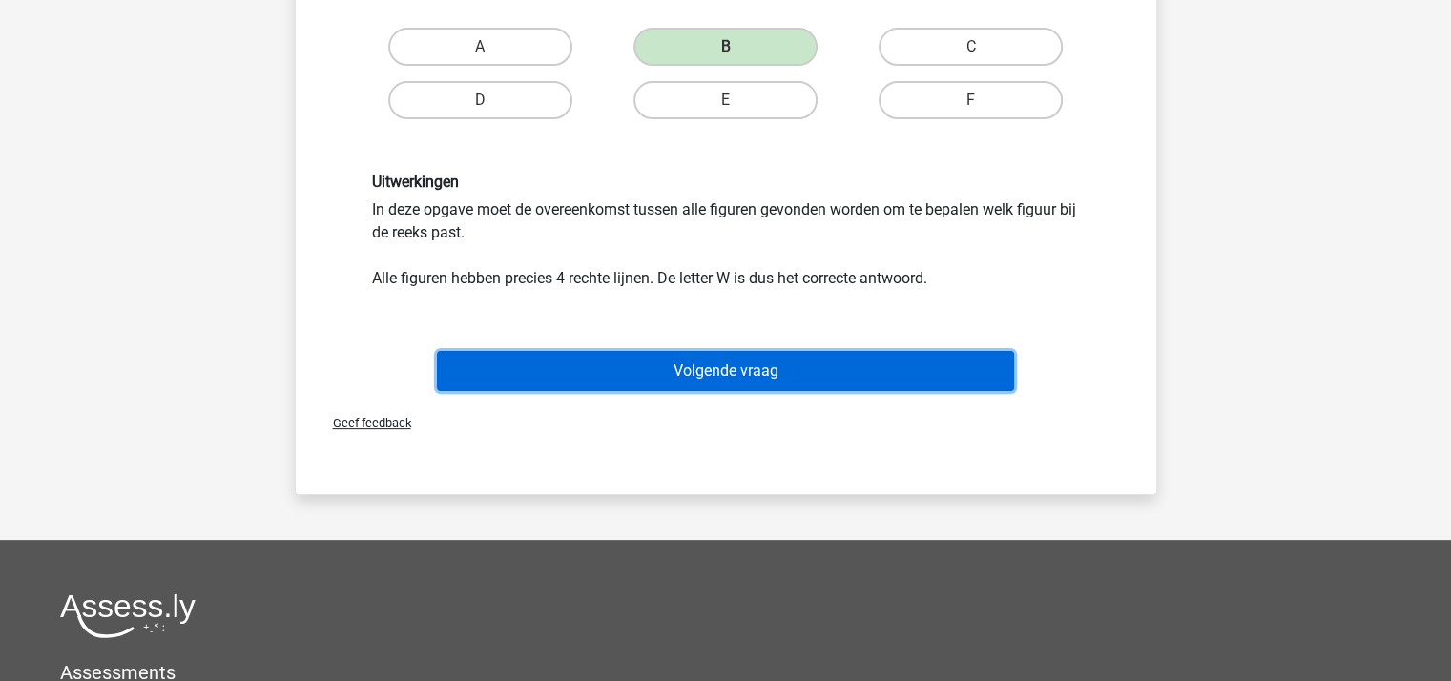
click at [783, 365] on button "Volgende vraag" at bounding box center [725, 371] width 577 height 40
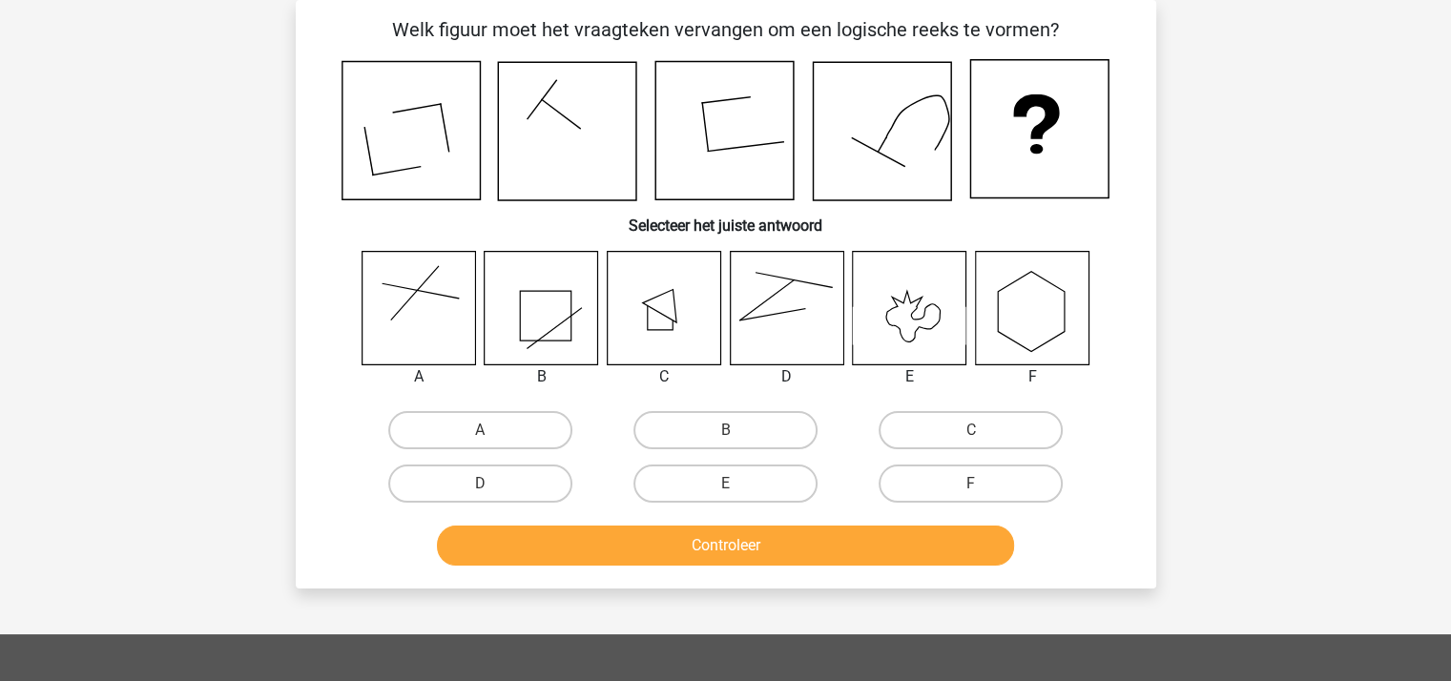
scroll to position [88, 0]
click at [933, 438] on label "C" at bounding box center [970, 430] width 184 height 38
click at [971, 438] on input "C" at bounding box center [977, 436] width 12 height 12
radio input "true"
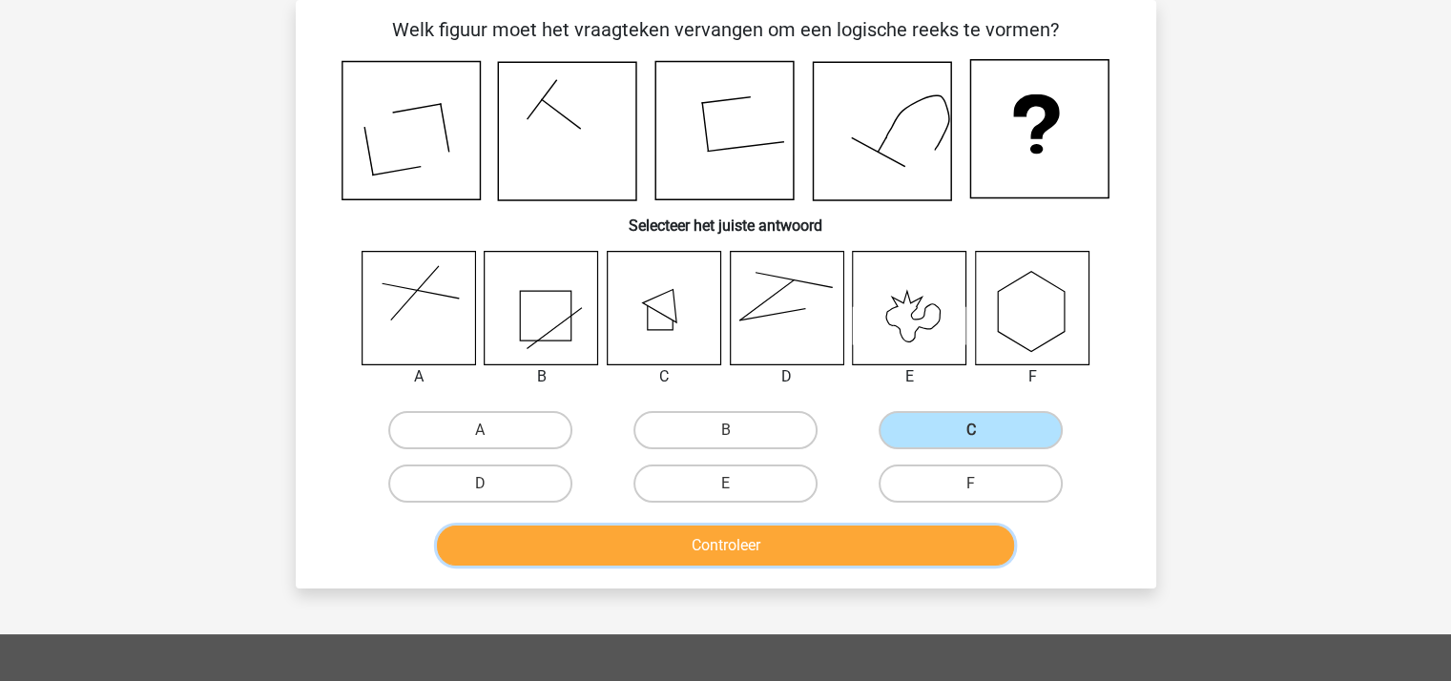
click at [846, 551] on button "Controleer" at bounding box center [725, 546] width 577 height 40
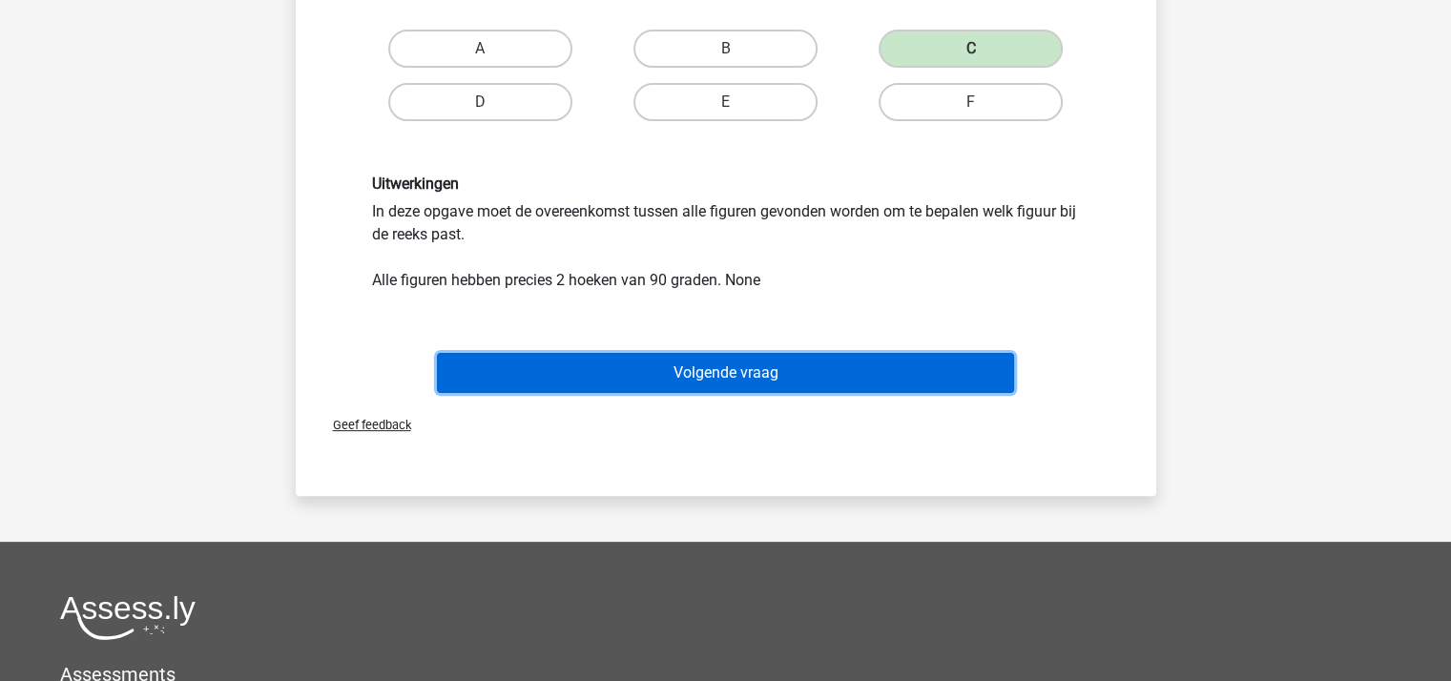
click at [775, 369] on button "Volgende vraag" at bounding box center [725, 373] width 577 height 40
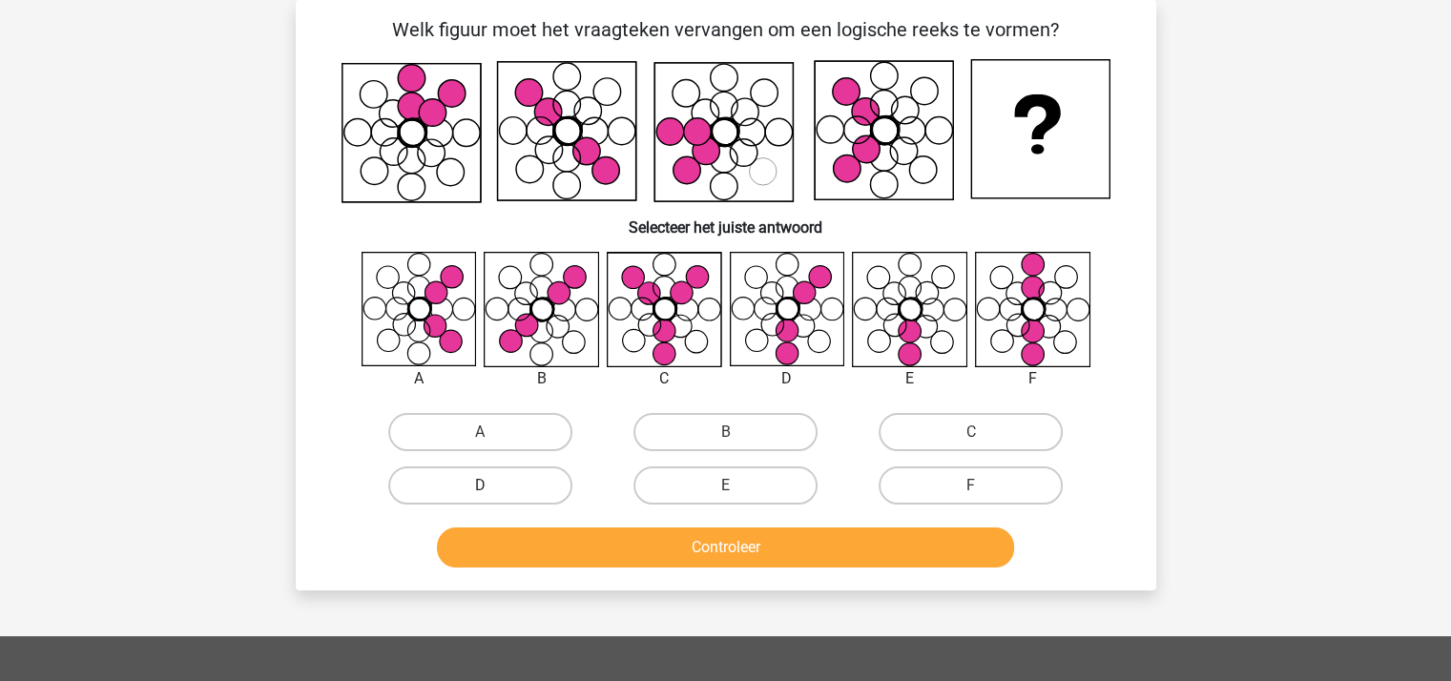
click at [537, 476] on label "D" at bounding box center [480, 485] width 184 height 38
click at [492, 485] on input "D" at bounding box center [486, 491] width 12 height 12
radio input "true"
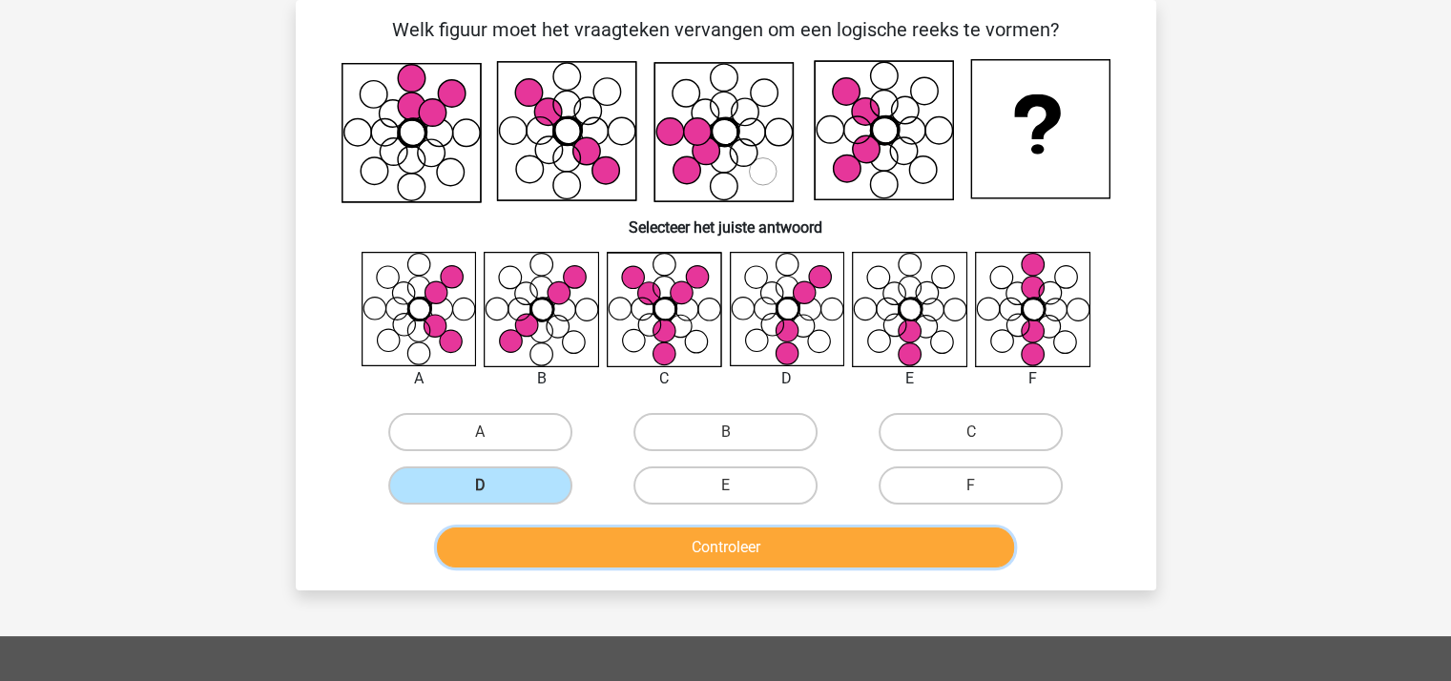
click at [605, 546] on button "Controleer" at bounding box center [725, 547] width 577 height 40
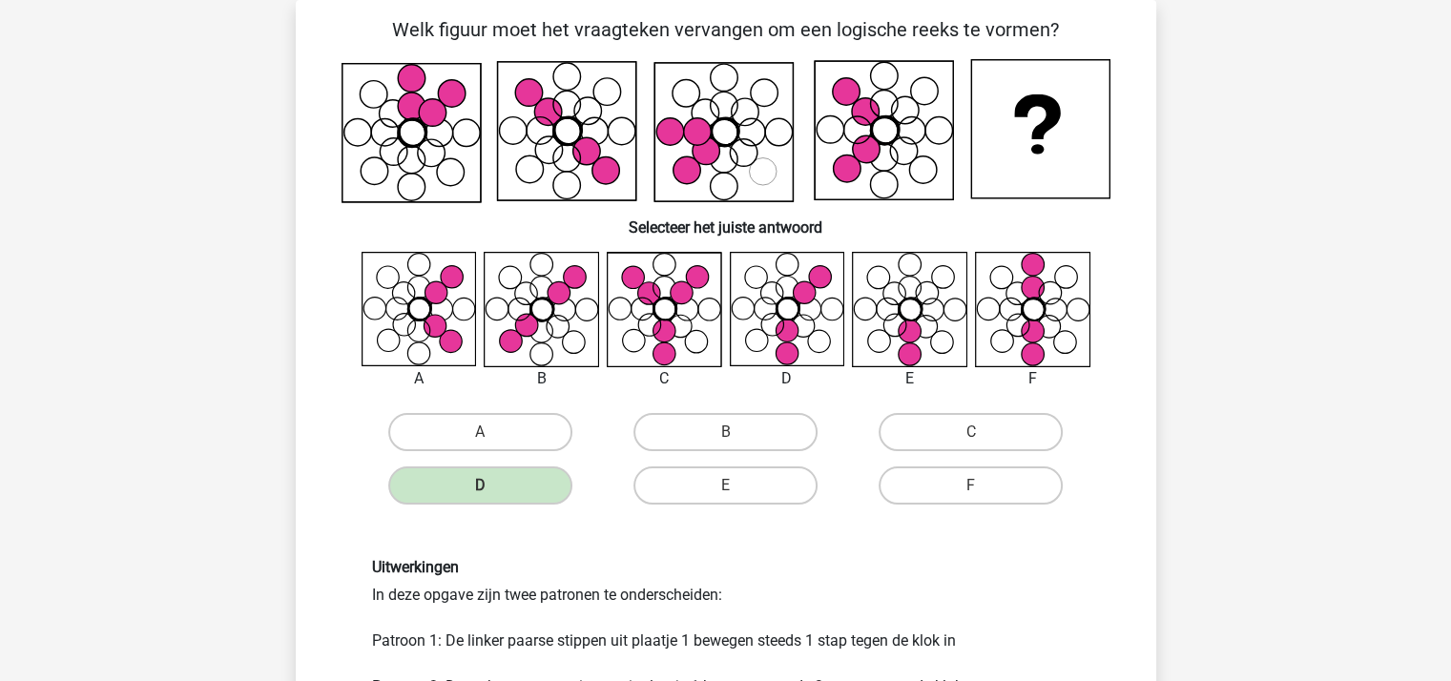
scroll to position [374, 0]
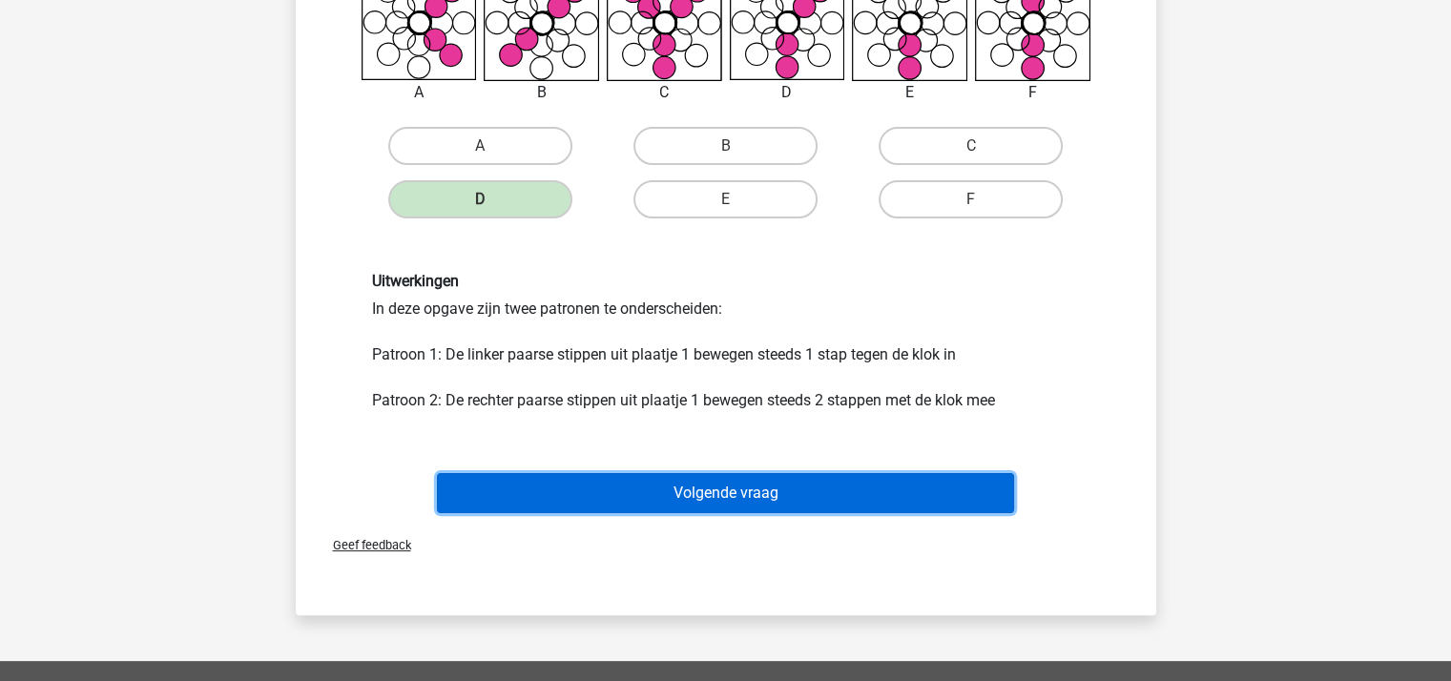
click at [754, 490] on button "Volgende vraag" at bounding box center [725, 493] width 577 height 40
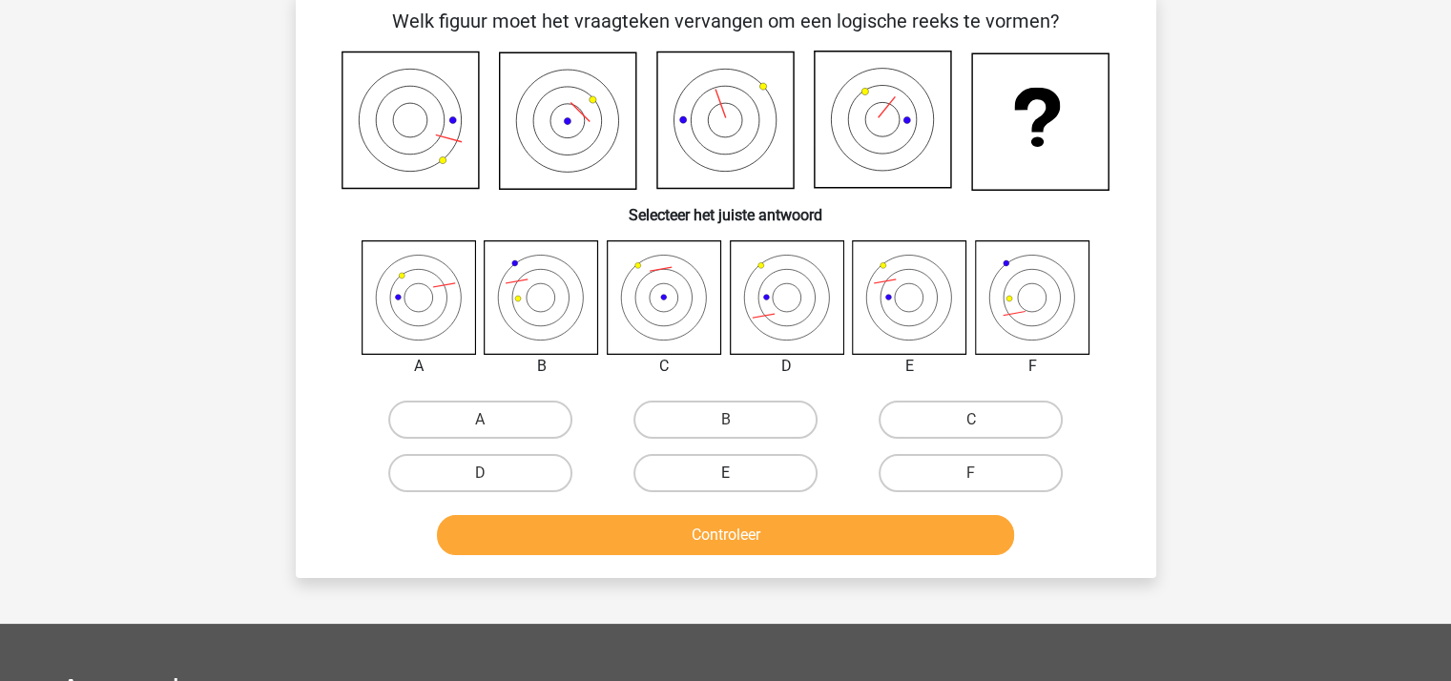
scroll to position [88, 0]
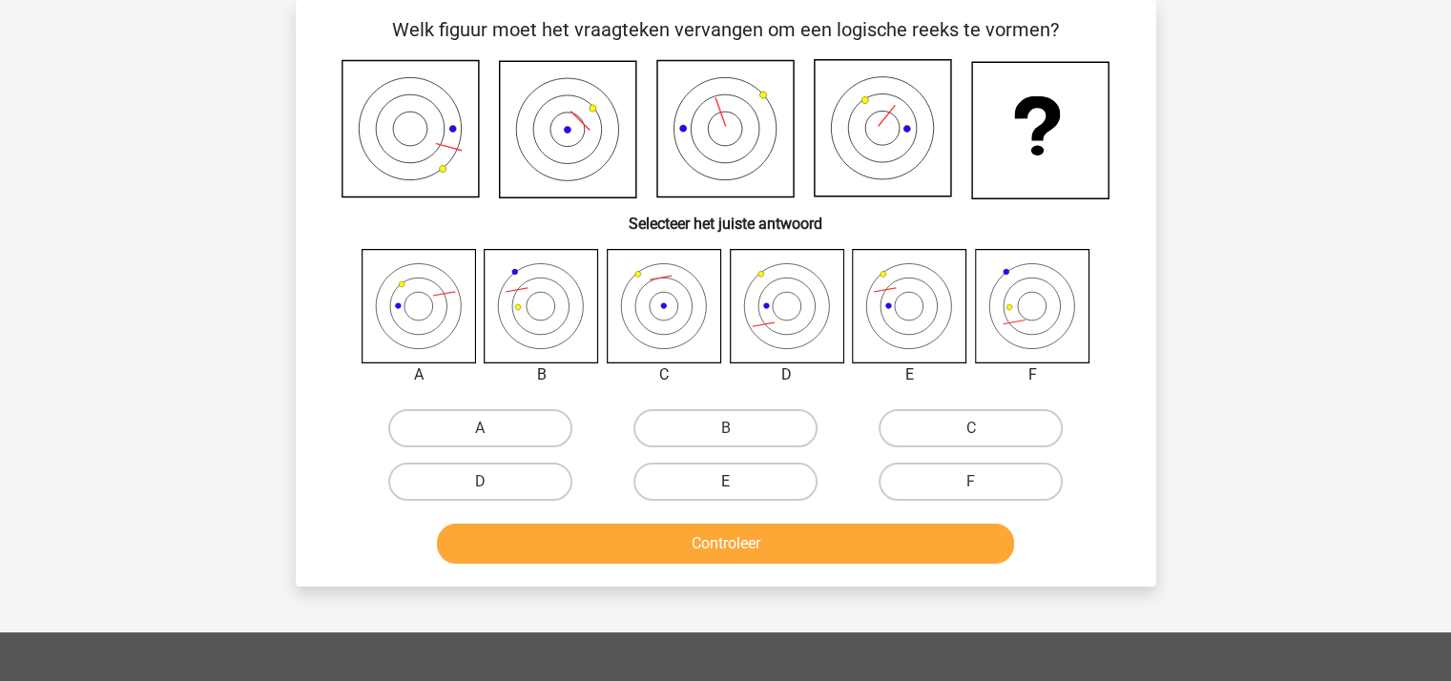
click at [745, 476] on label "E" at bounding box center [725, 482] width 184 height 38
click at [737, 482] on input "E" at bounding box center [731, 488] width 12 height 12
radio input "true"
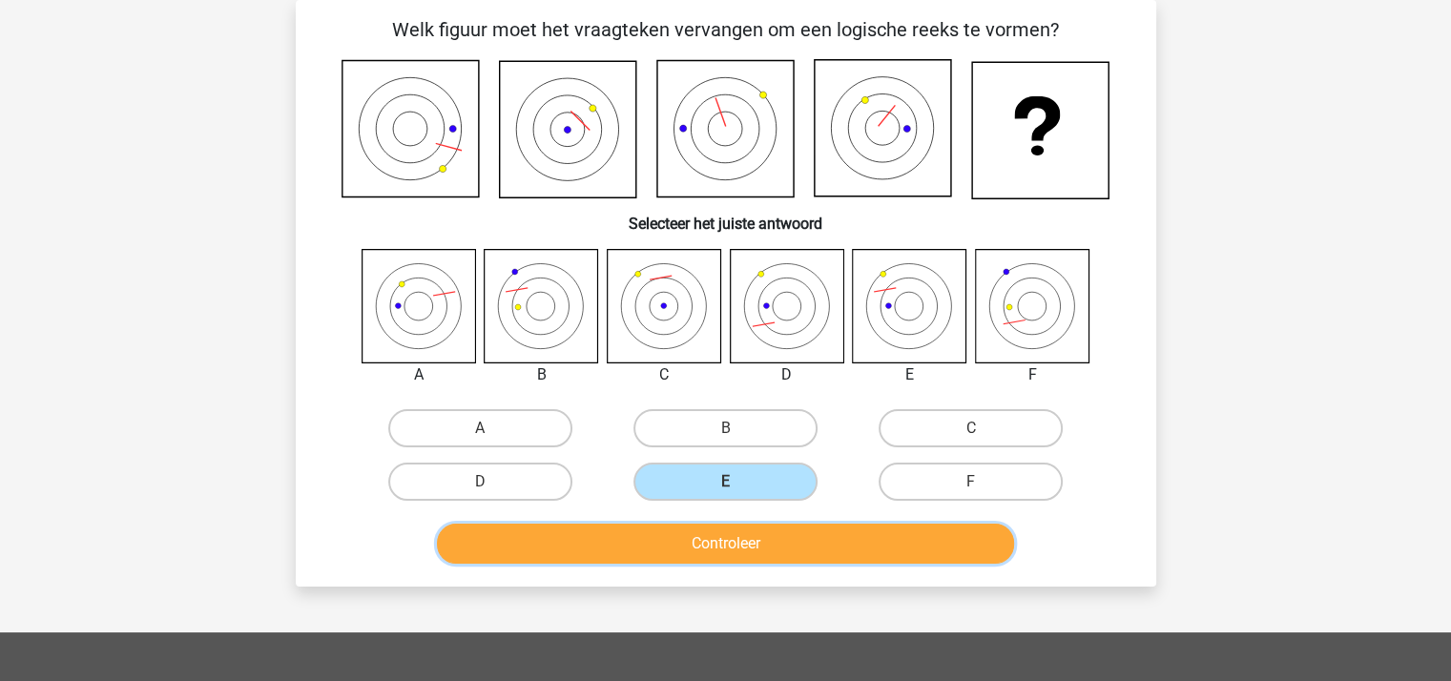
click at [764, 546] on button "Controleer" at bounding box center [725, 544] width 577 height 40
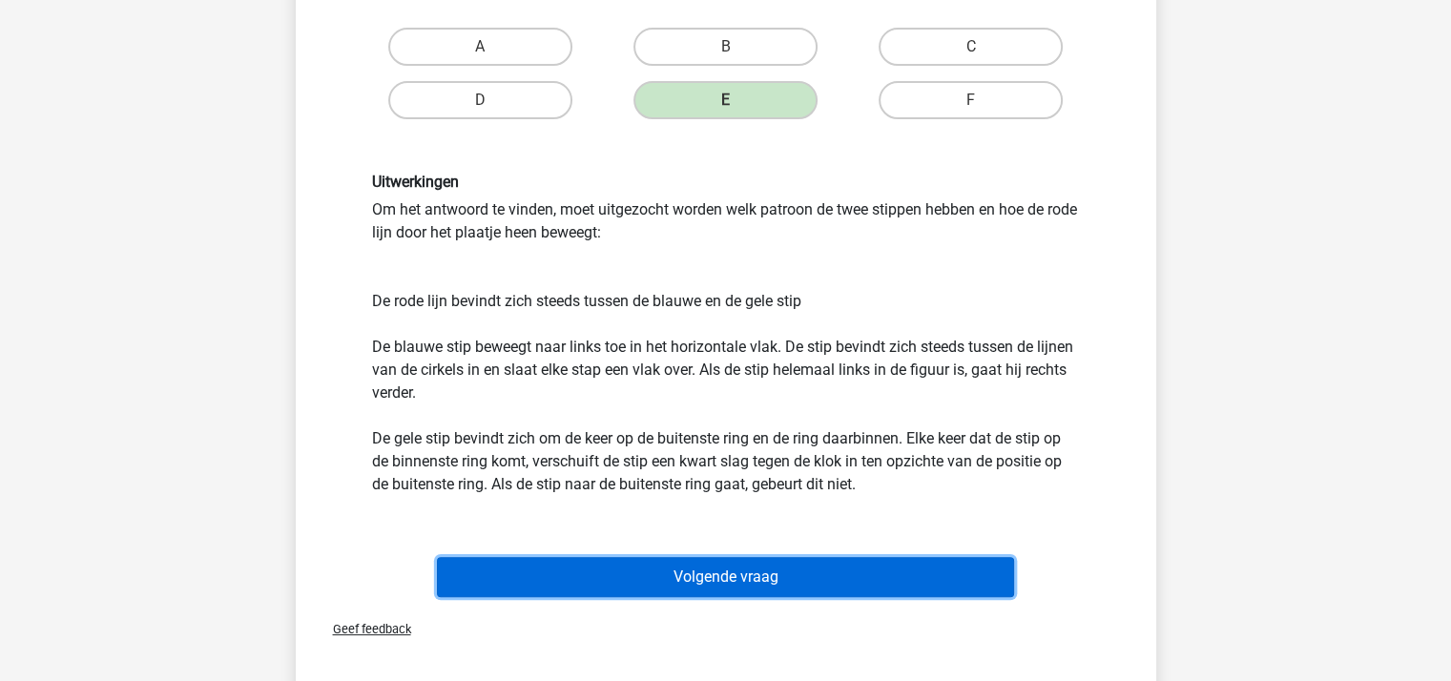
click at [749, 570] on button "Volgende vraag" at bounding box center [725, 577] width 577 height 40
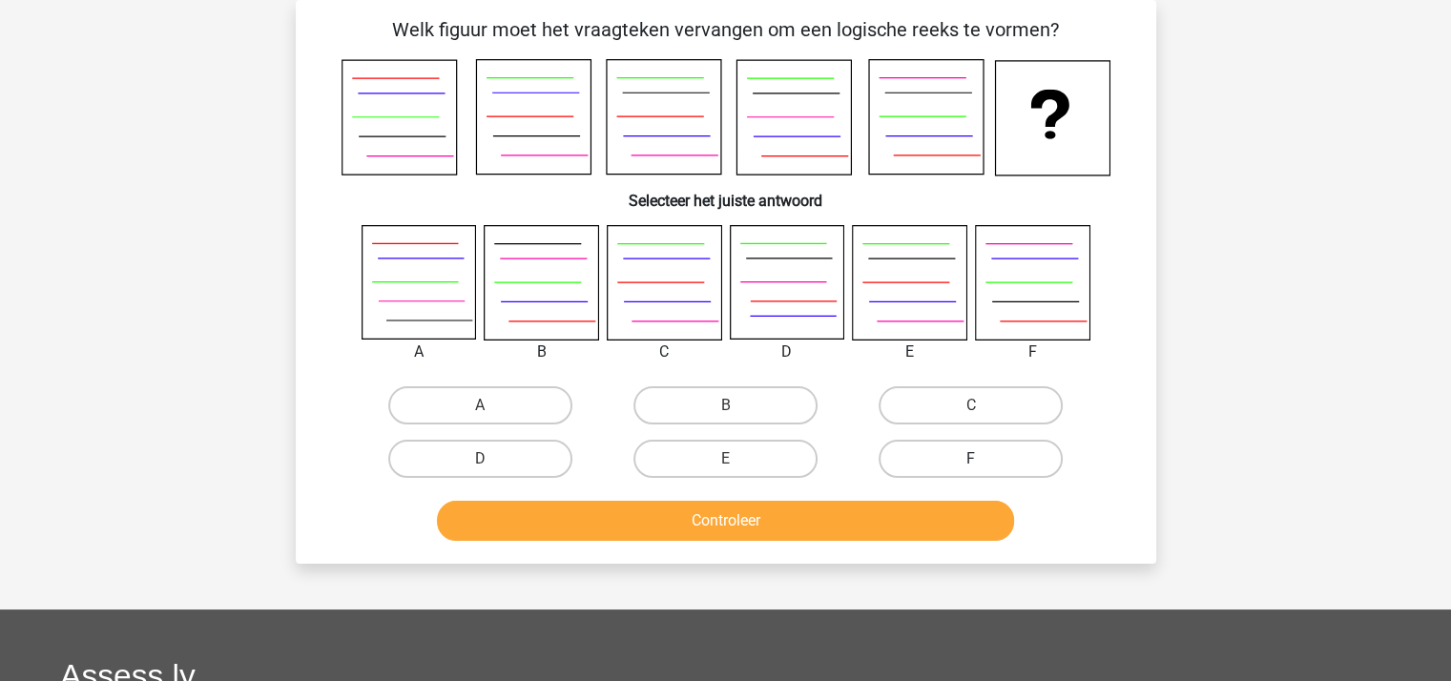
click at [950, 445] on label "F" at bounding box center [970, 459] width 184 height 38
click at [971, 459] on input "F" at bounding box center [977, 465] width 12 height 12
radio input "true"
click at [895, 512] on button "Controleer" at bounding box center [725, 521] width 577 height 40
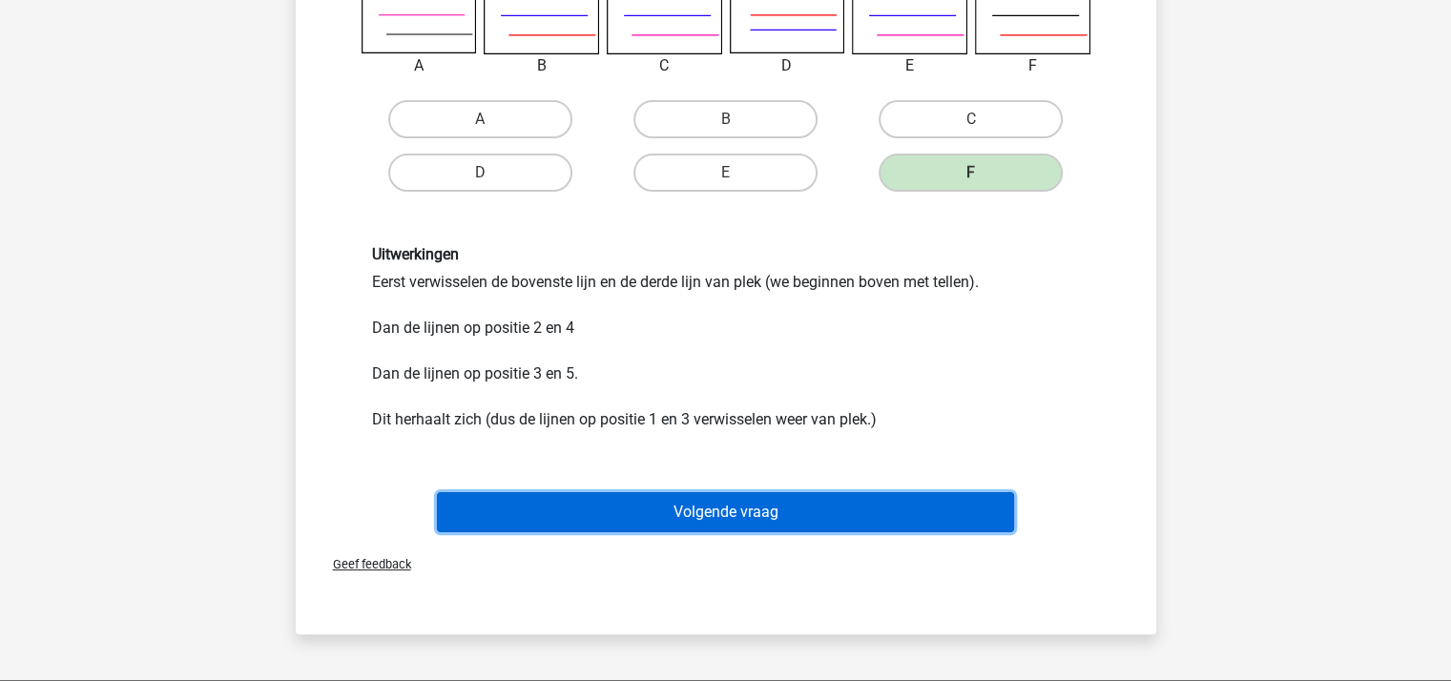
click at [759, 506] on button "Volgende vraag" at bounding box center [725, 512] width 577 height 40
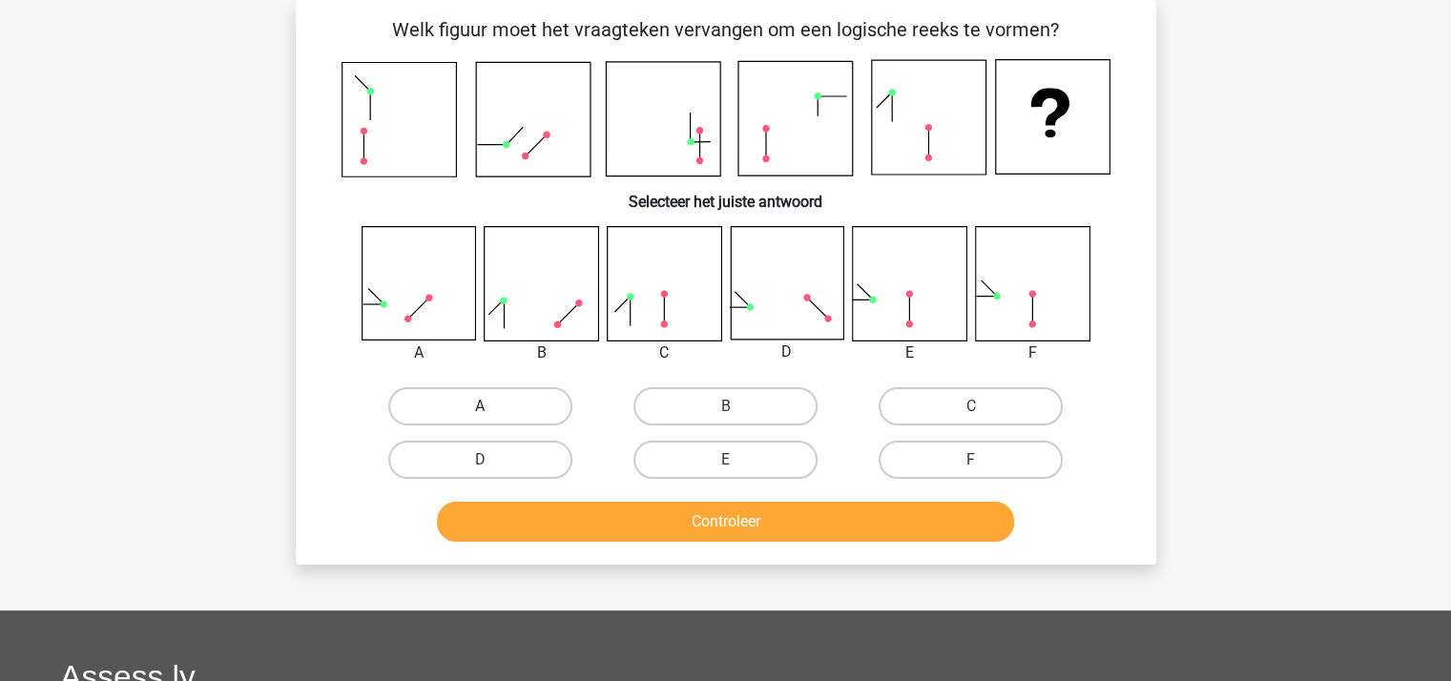
click at [467, 402] on label "A" at bounding box center [480, 406] width 184 height 38
click at [480, 406] on input "A" at bounding box center [486, 412] width 12 height 12
radio input "true"
click at [568, 509] on button "Controleer" at bounding box center [725, 522] width 577 height 40
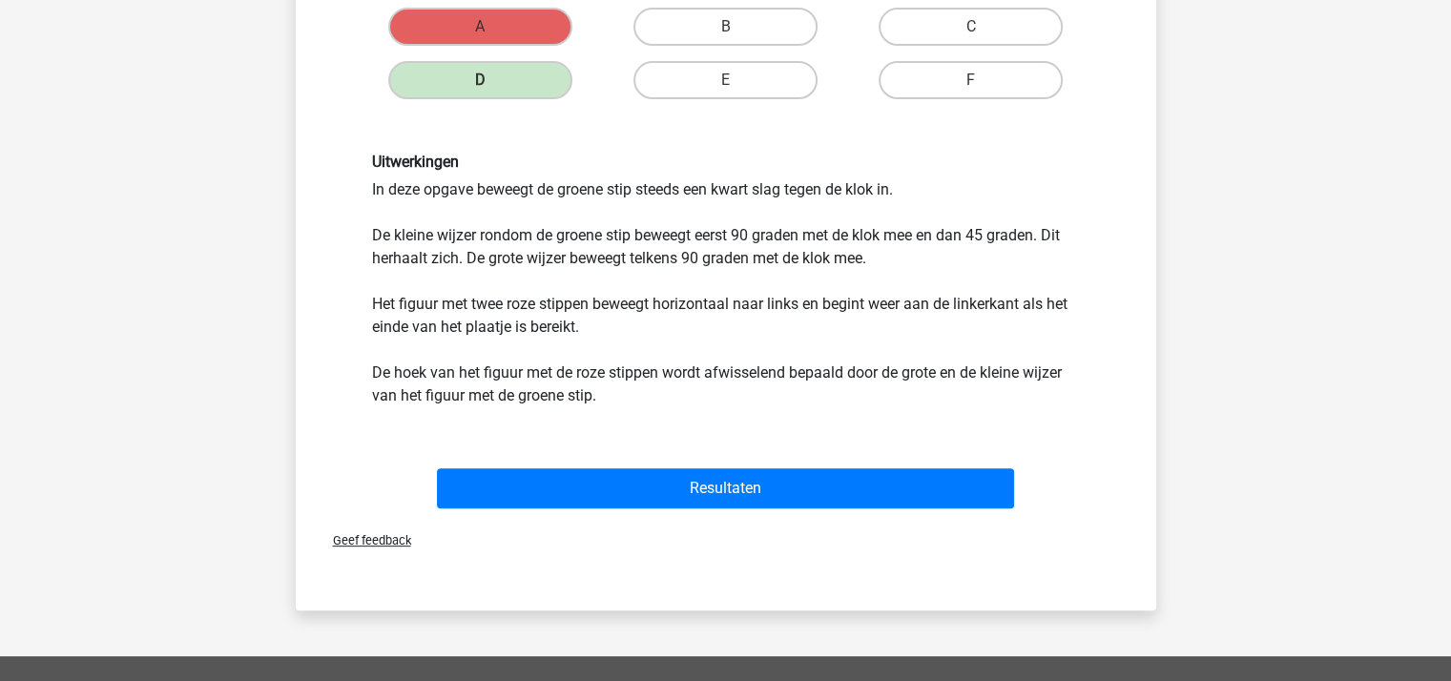
scroll to position [469, 0]
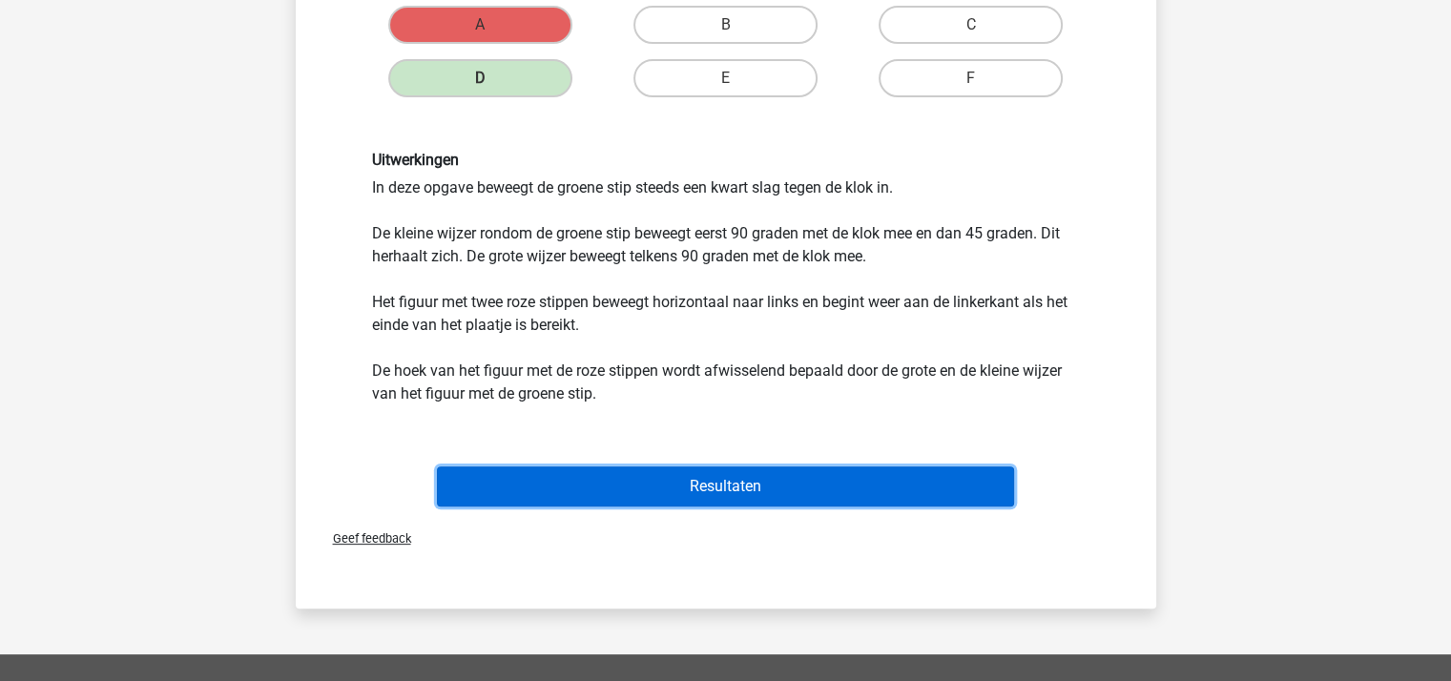
click at [766, 478] on button "Resultaten" at bounding box center [725, 486] width 577 height 40
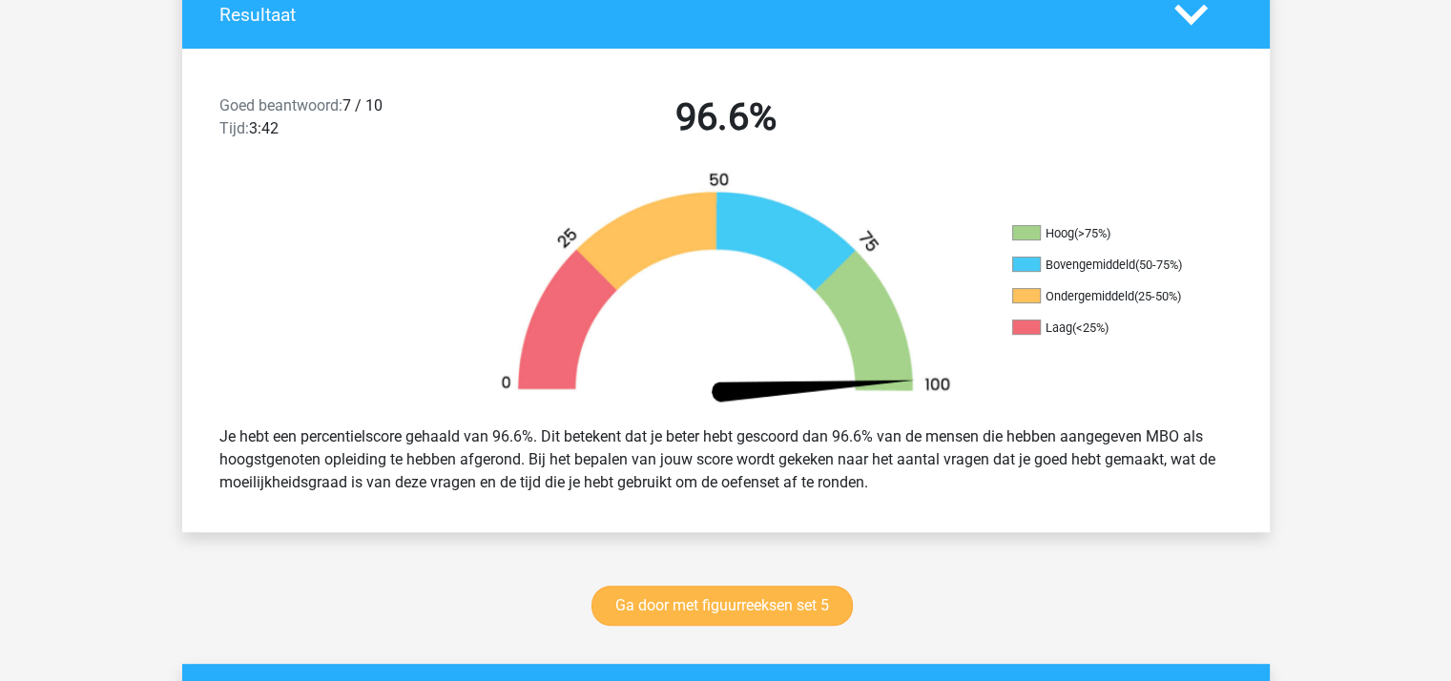
scroll to position [477, 0]
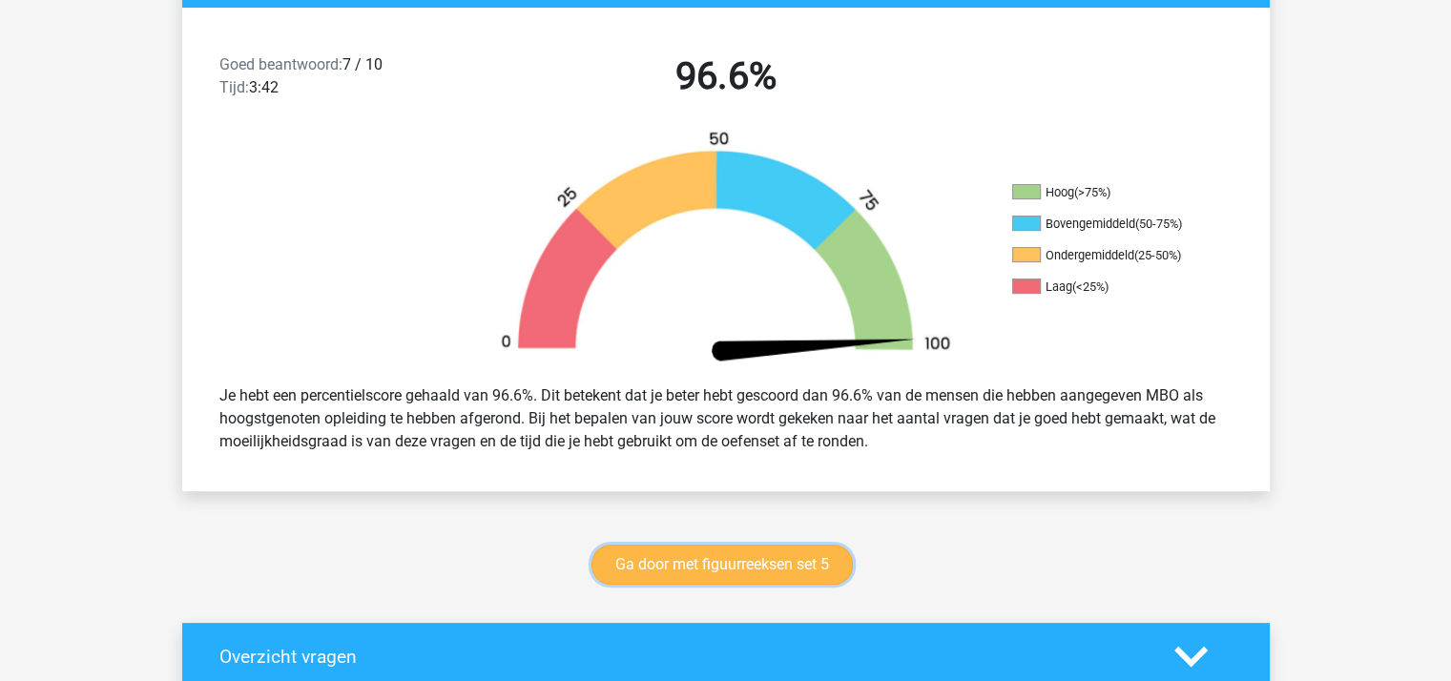
click at [711, 563] on link "Ga door met figuurreeksen set 5" at bounding box center [721, 565] width 261 height 40
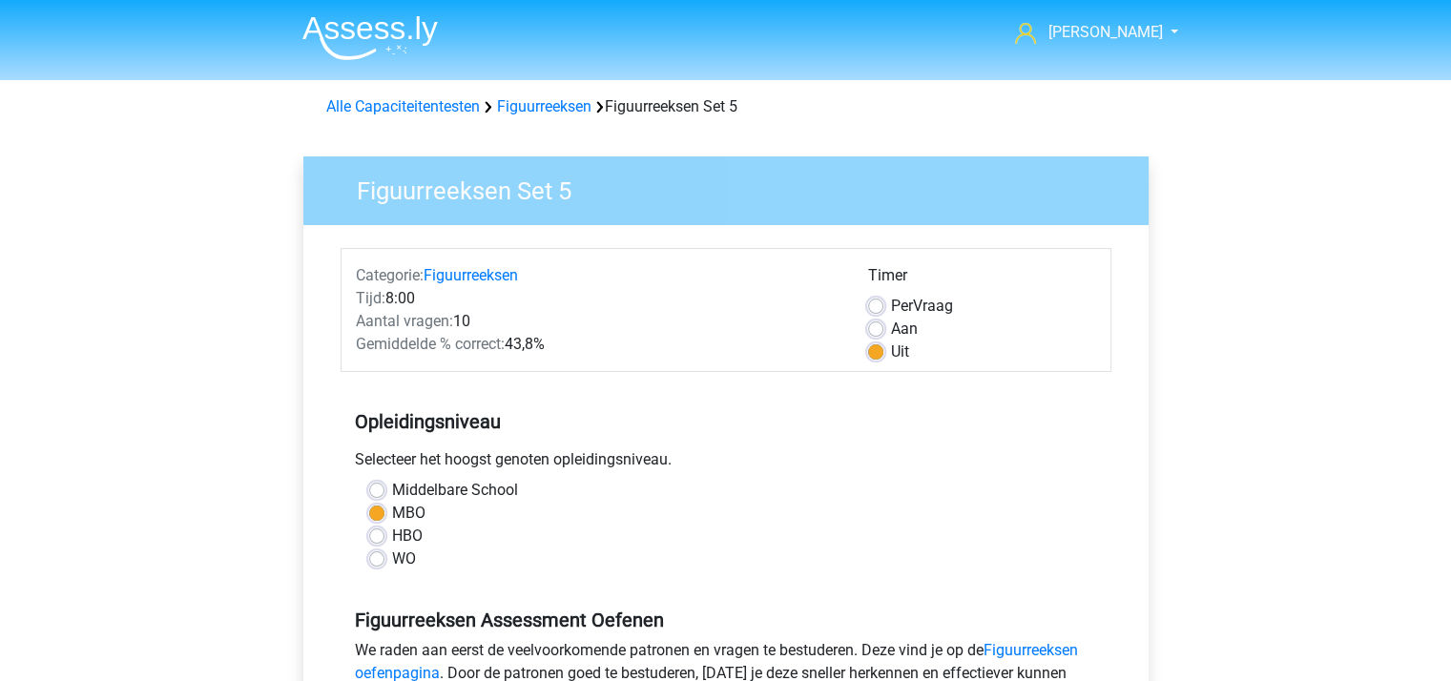
scroll to position [286, 0]
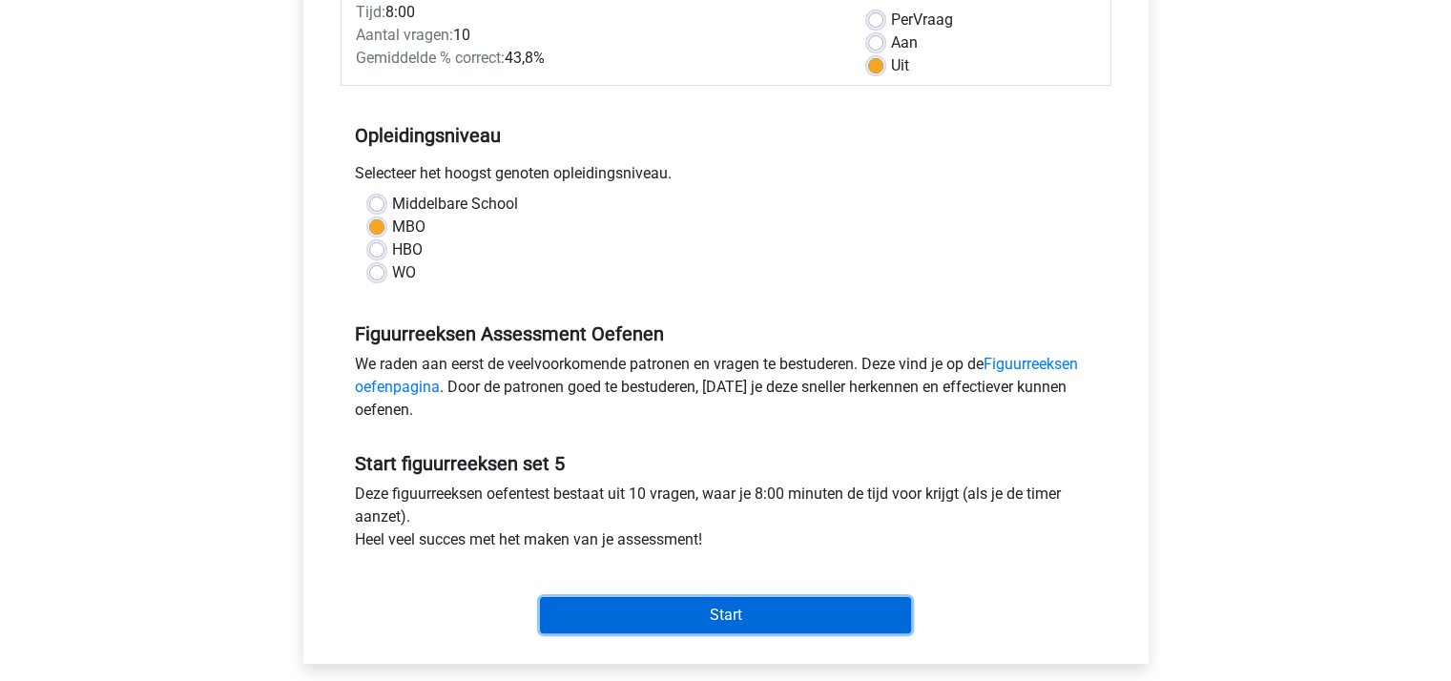
click at [694, 608] on input "Start" at bounding box center [725, 615] width 371 height 36
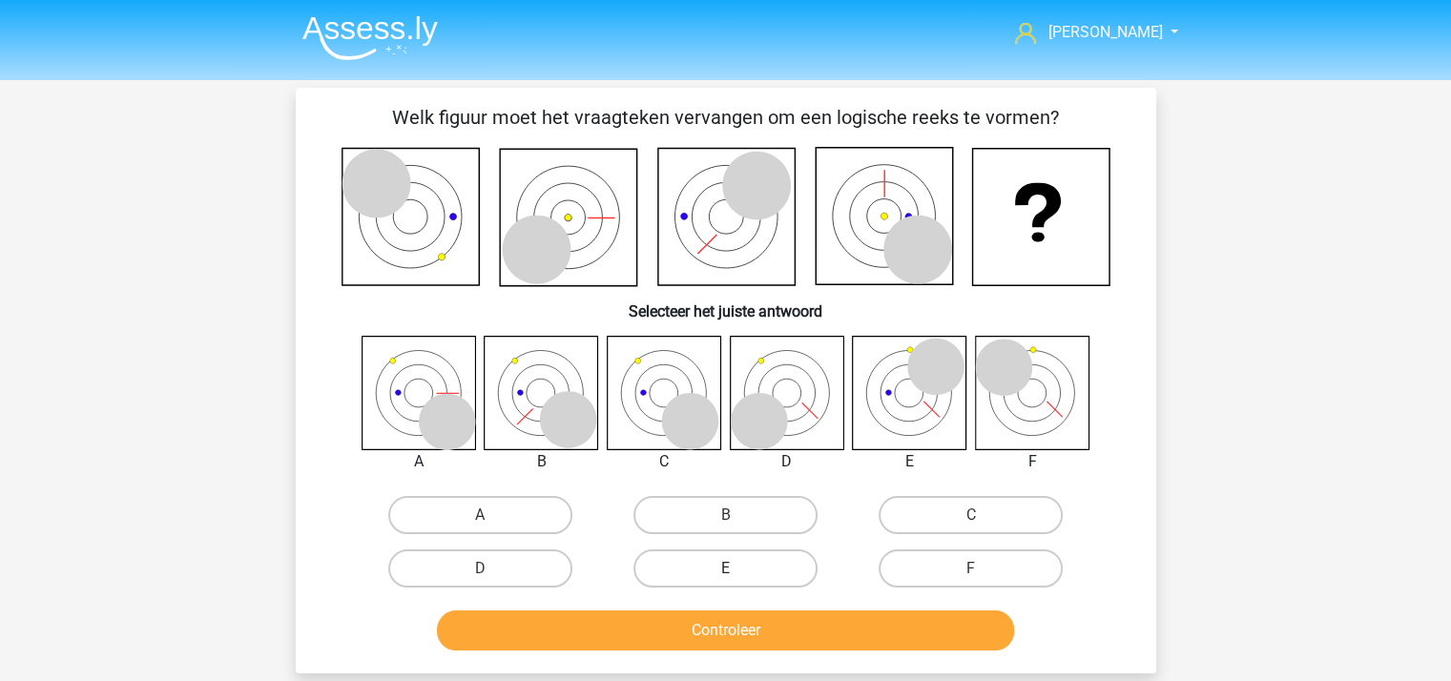
click at [737, 562] on label "E" at bounding box center [725, 568] width 184 height 38
click at [737, 568] on input "E" at bounding box center [731, 574] width 12 height 12
radio input "true"
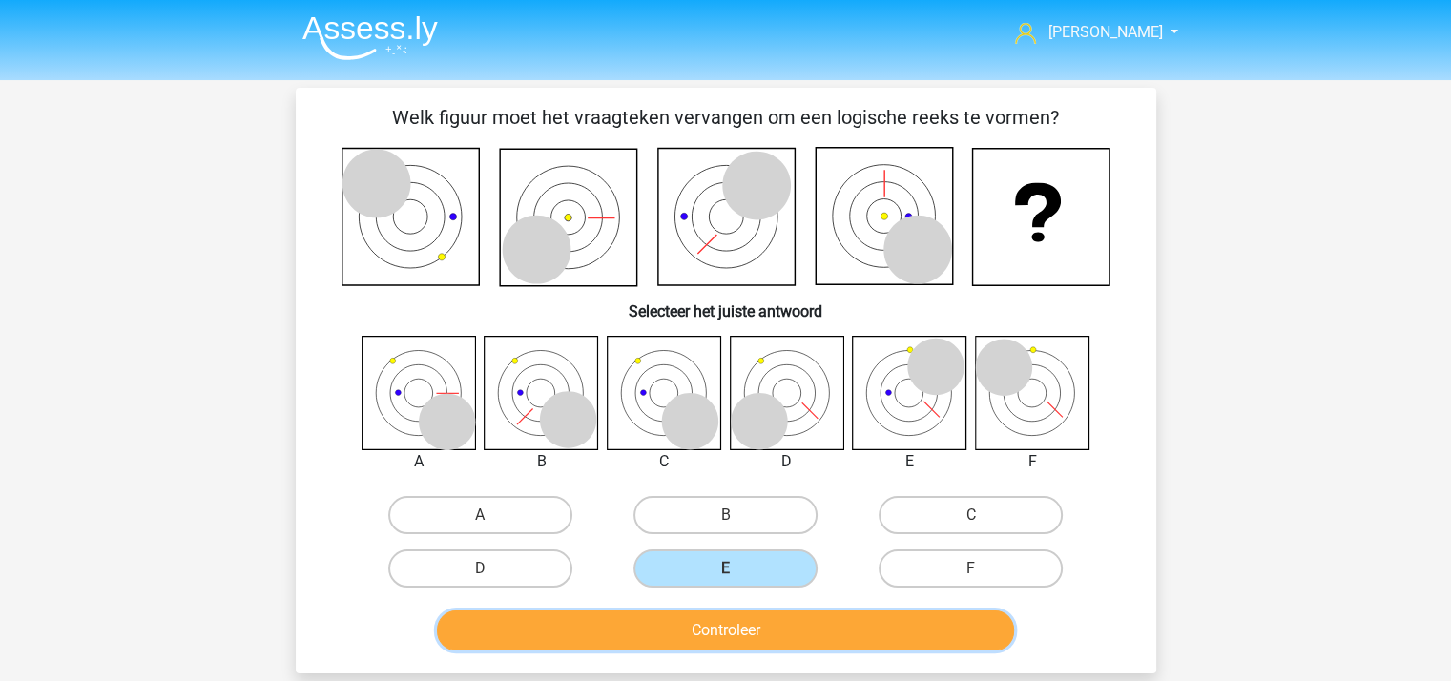
click at [755, 626] on button "Controleer" at bounding box center [725, 630] width 577 height 40
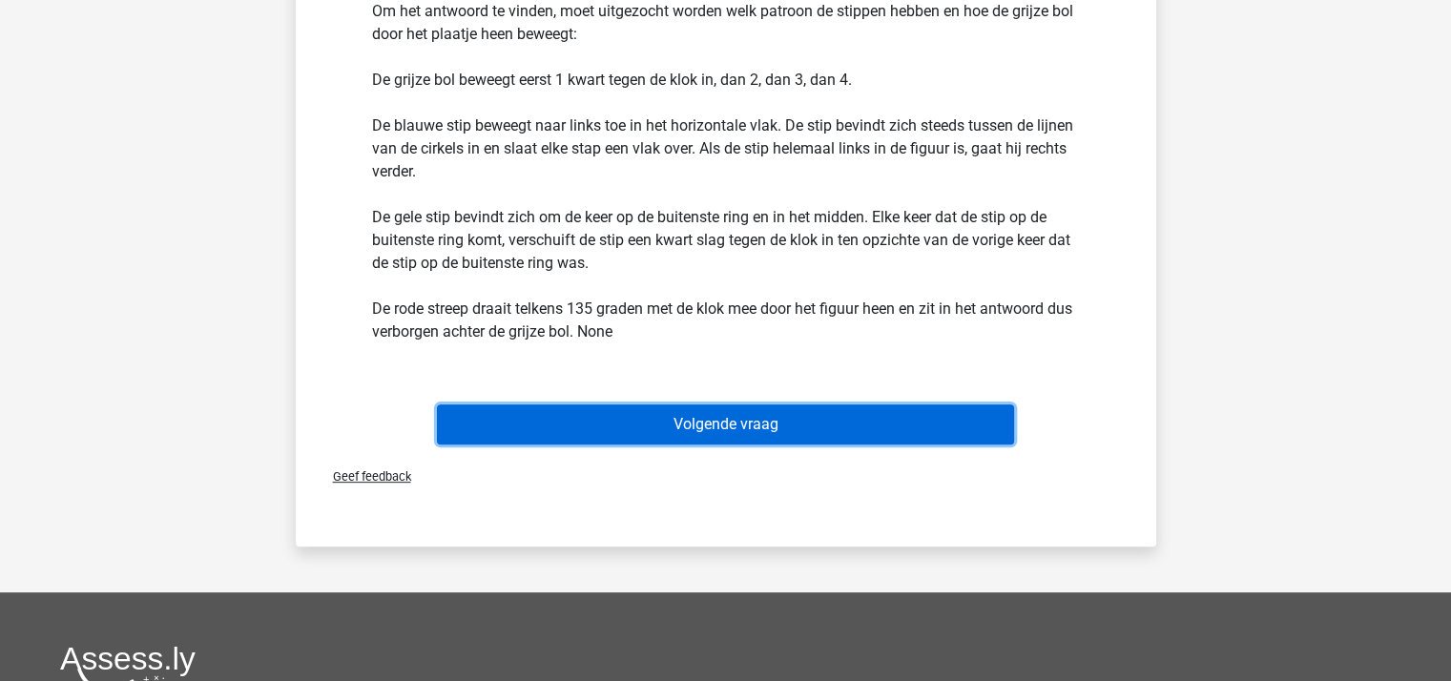
click at [740, 423] on button "Volgende vraag" at bounding box center [725, 424] width 577 height 40
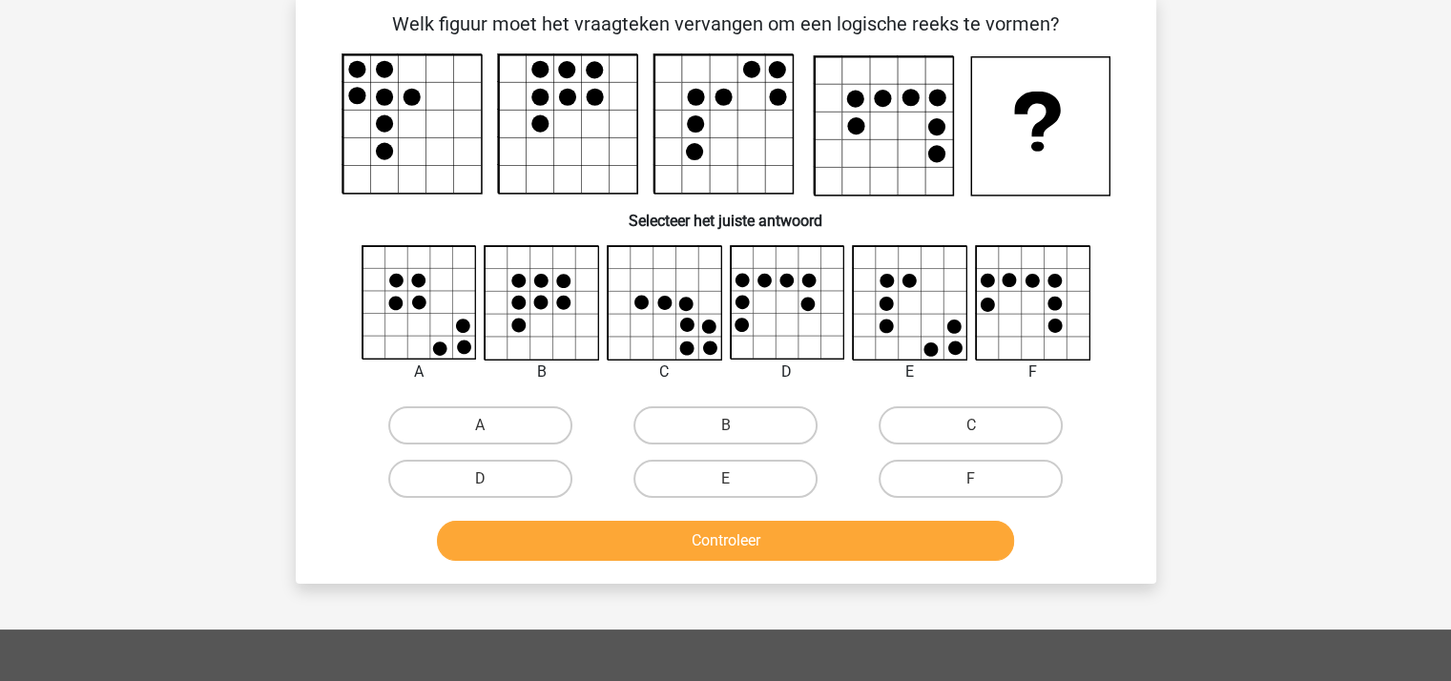
scroll to position [88, 0]
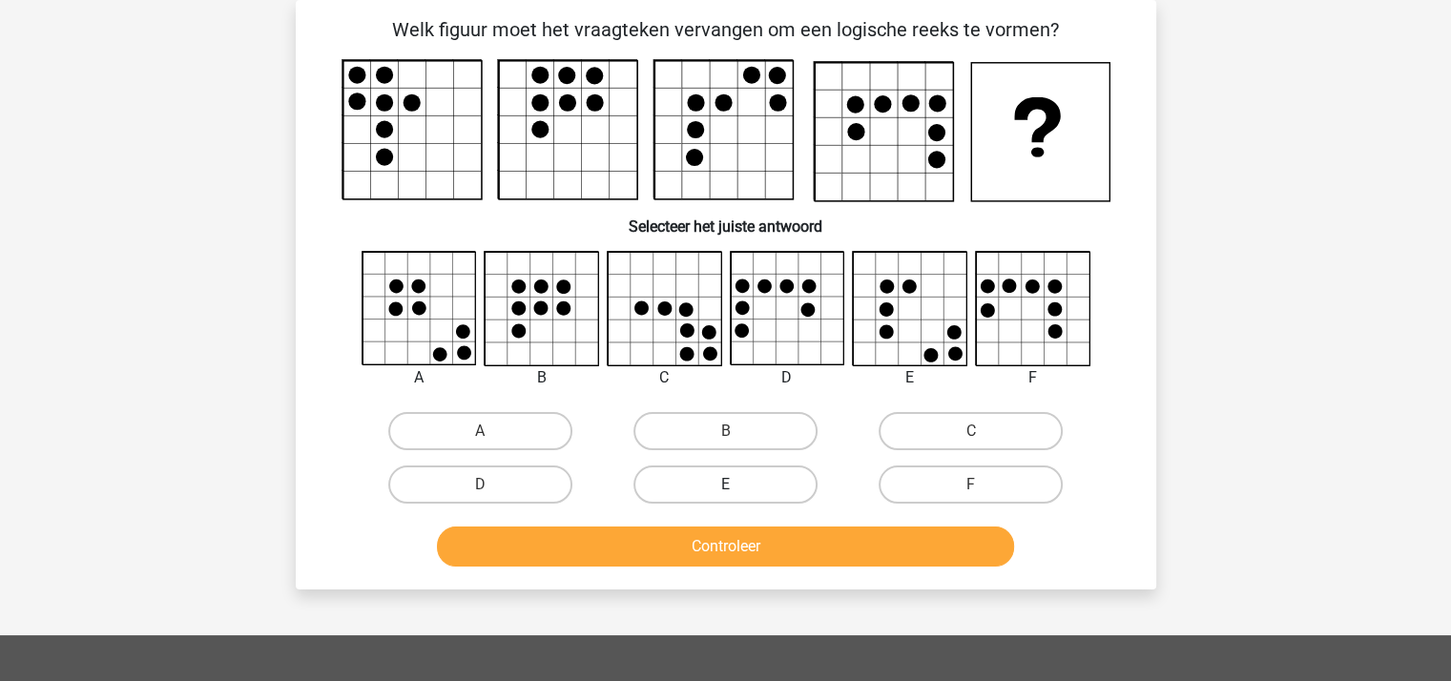
click at [735, 475] on label "E" at bounding box center [725, 484] width 184 height 38
click at [735, 484] on input "E" at bounding box center [731, 490] width 12 height 12
radio input "true"
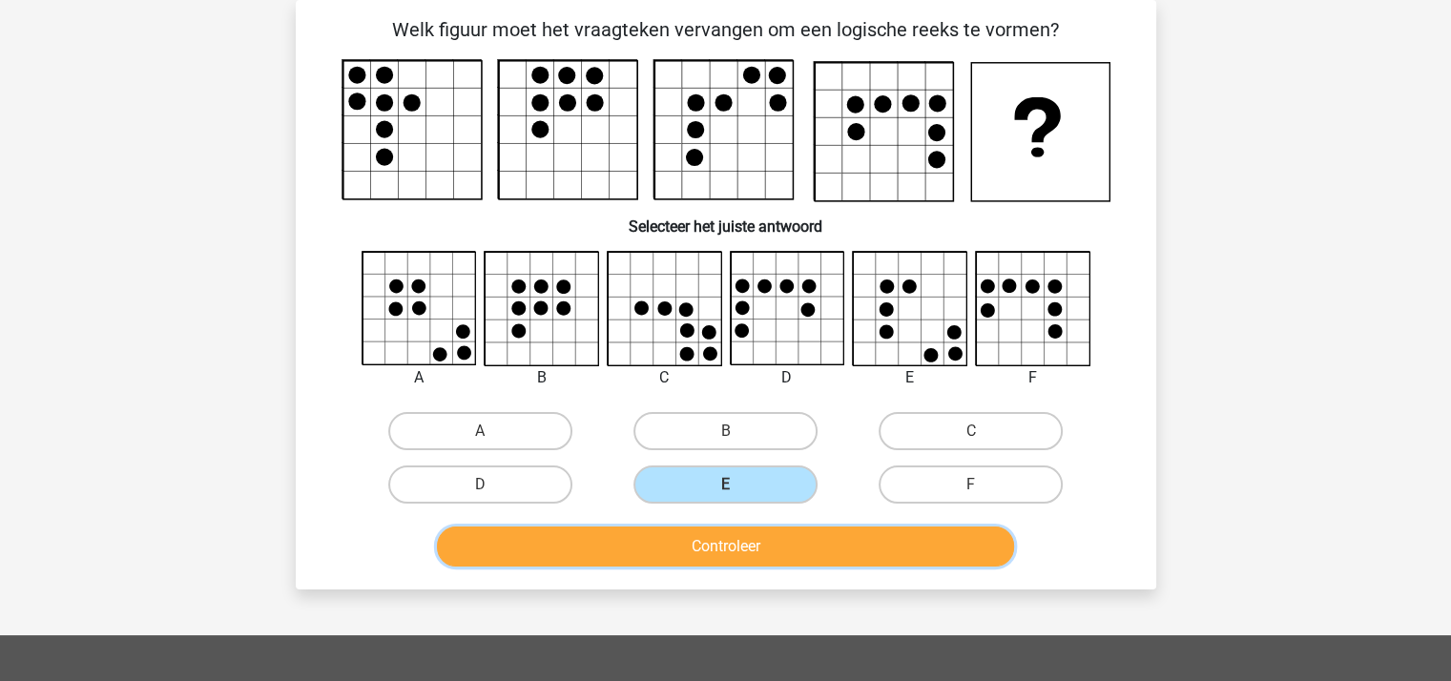
click at [741, 541] on button "Controleer" at bounding box center [725, 546] width 577 height 40
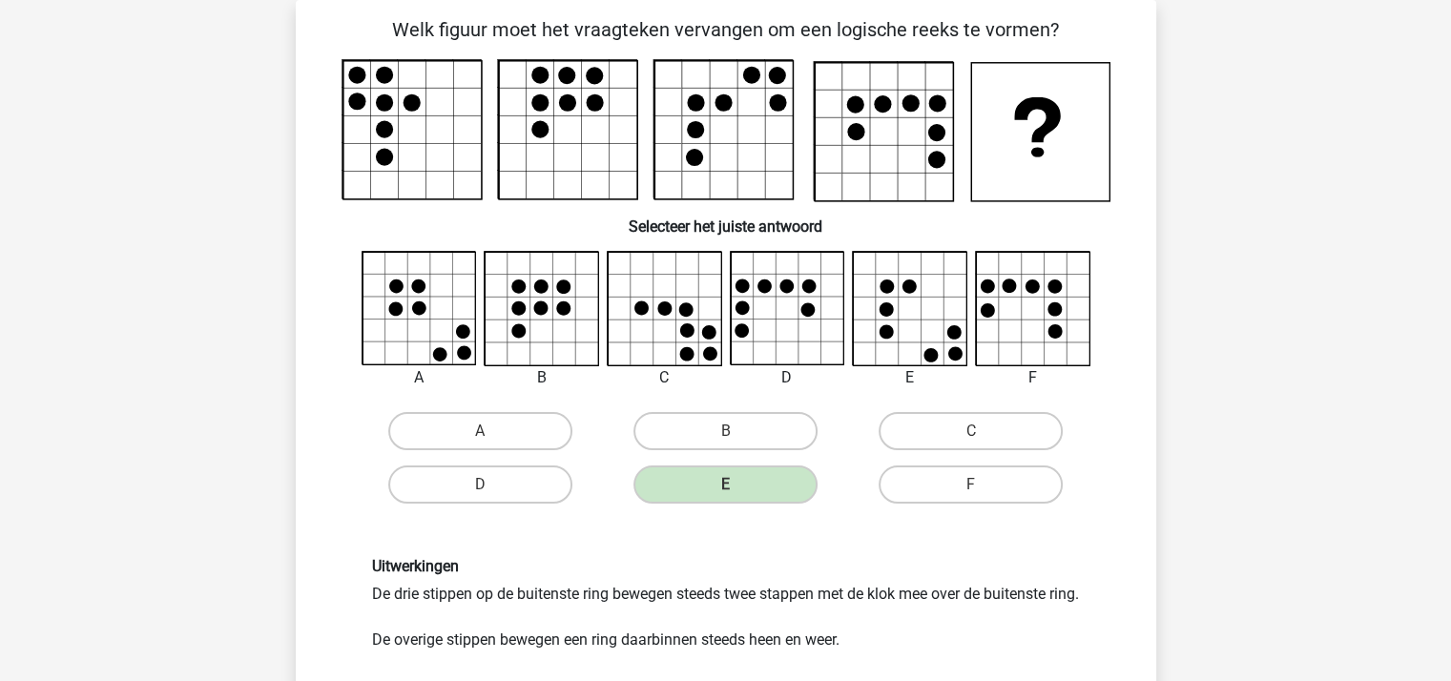
scroll to position [469, 0]
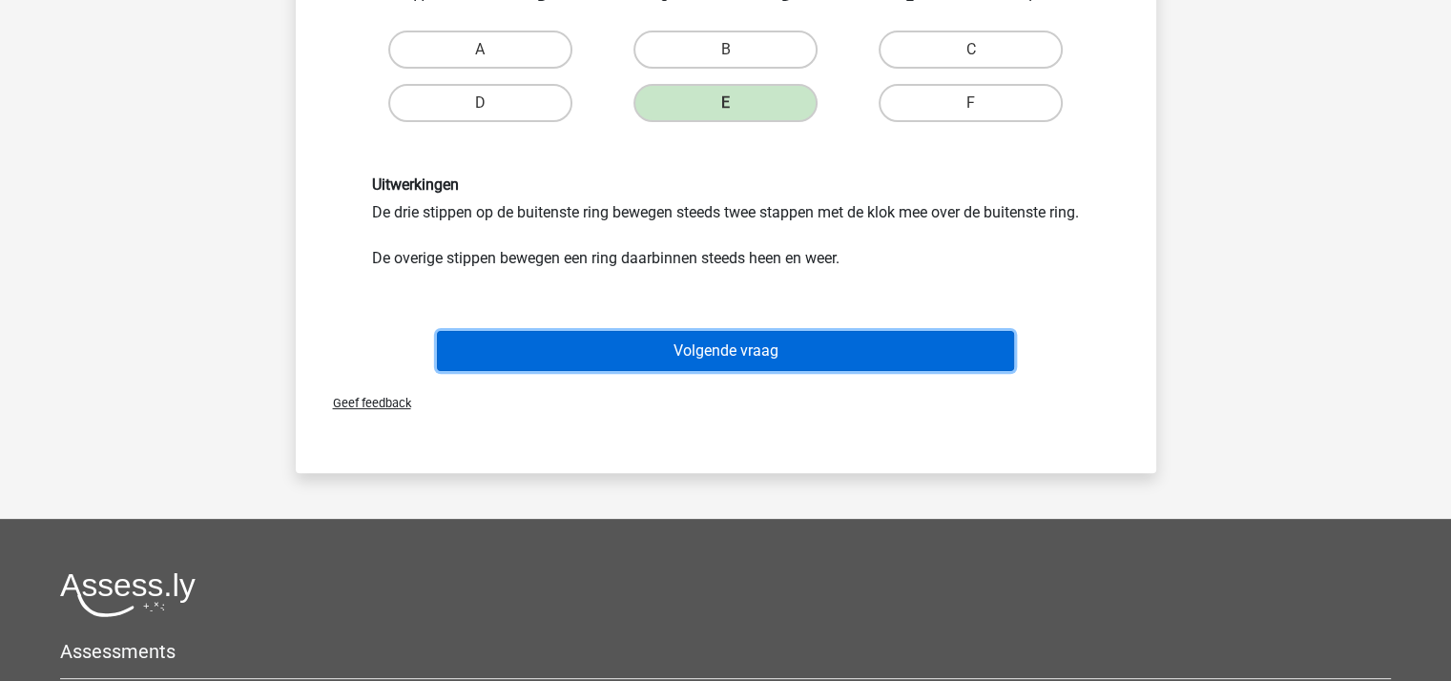
click at [731, 366] on button "Volgende vraag" at bounding box center [725, 351] width 577 height 40
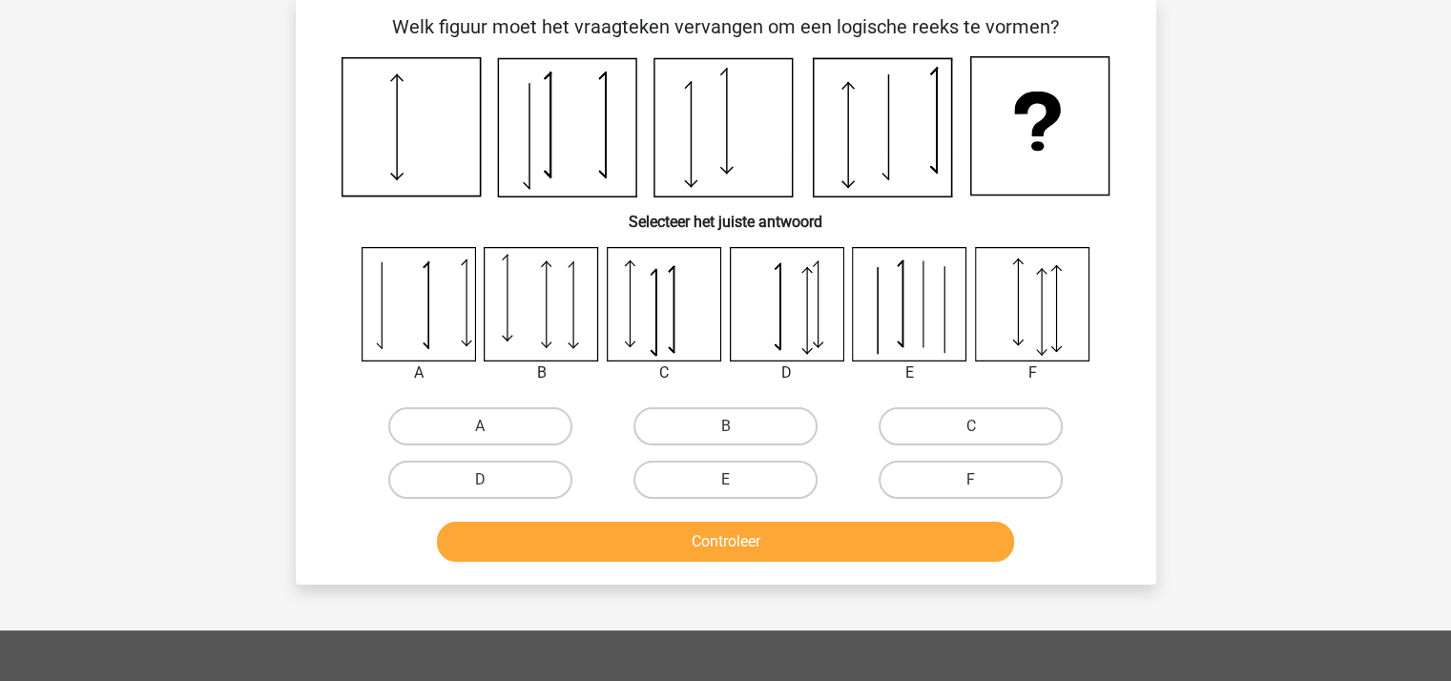
scroll to position [88, 0]
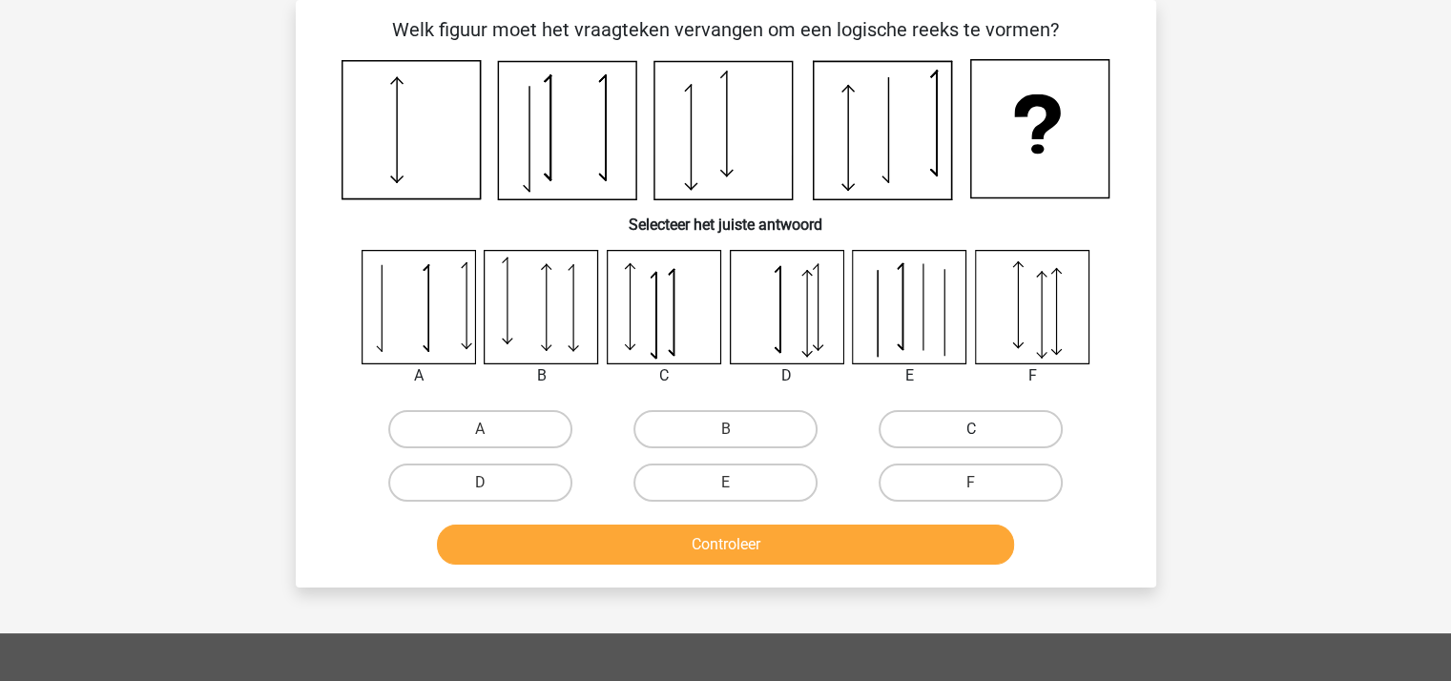
click at [912, 436] on label "C" at bounding box center [970, 429] width 184 height 38
click at [971, 436] on input "C" at bounding box center [977, 435] width 12 height 12
radio input "true"
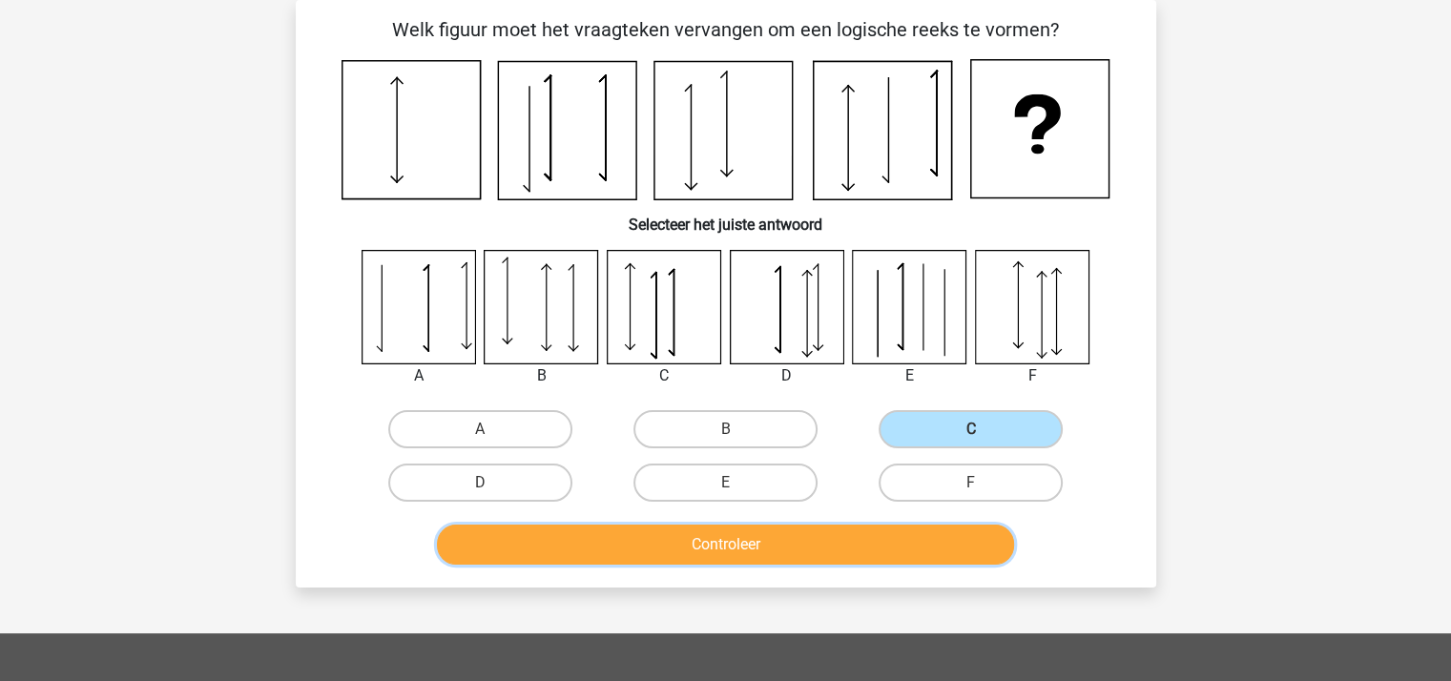
click at [782, 533] on button "Controleer" at bounding box center [725, 545] width 577 height 40
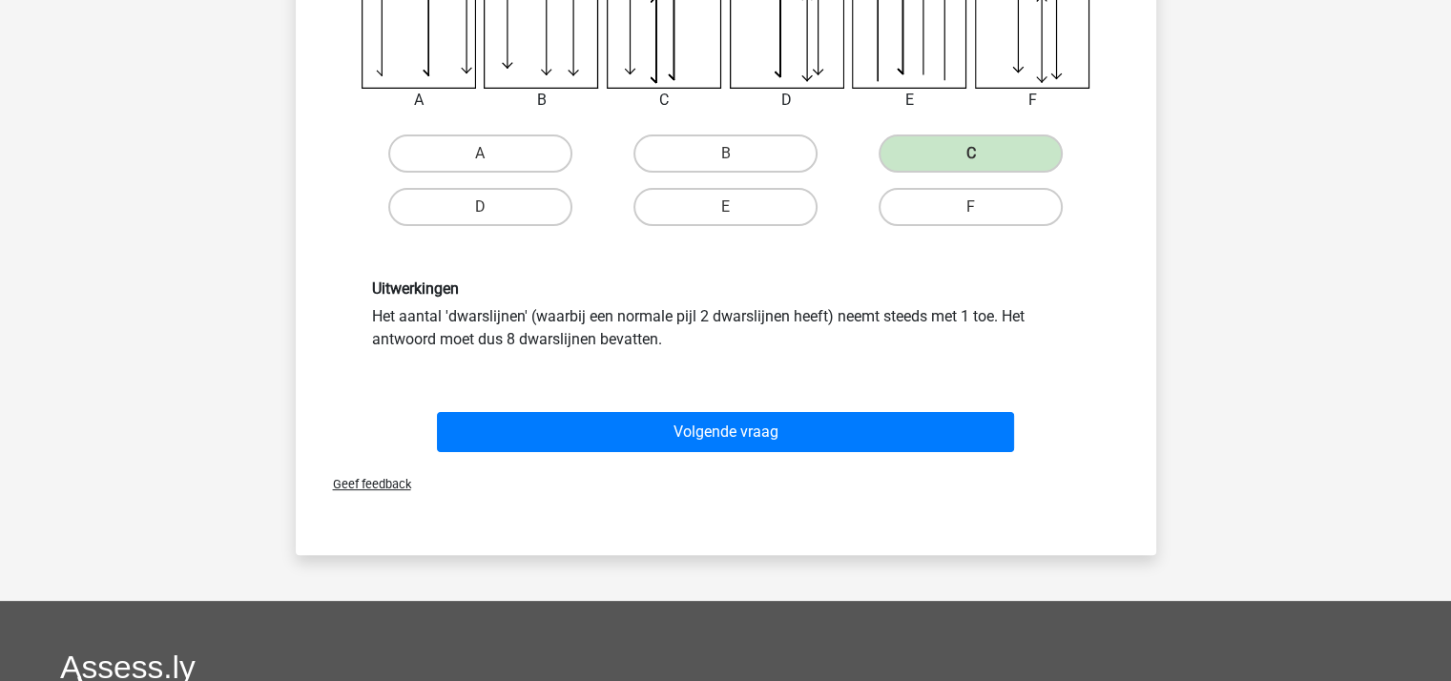
scroll to position [374, 0]
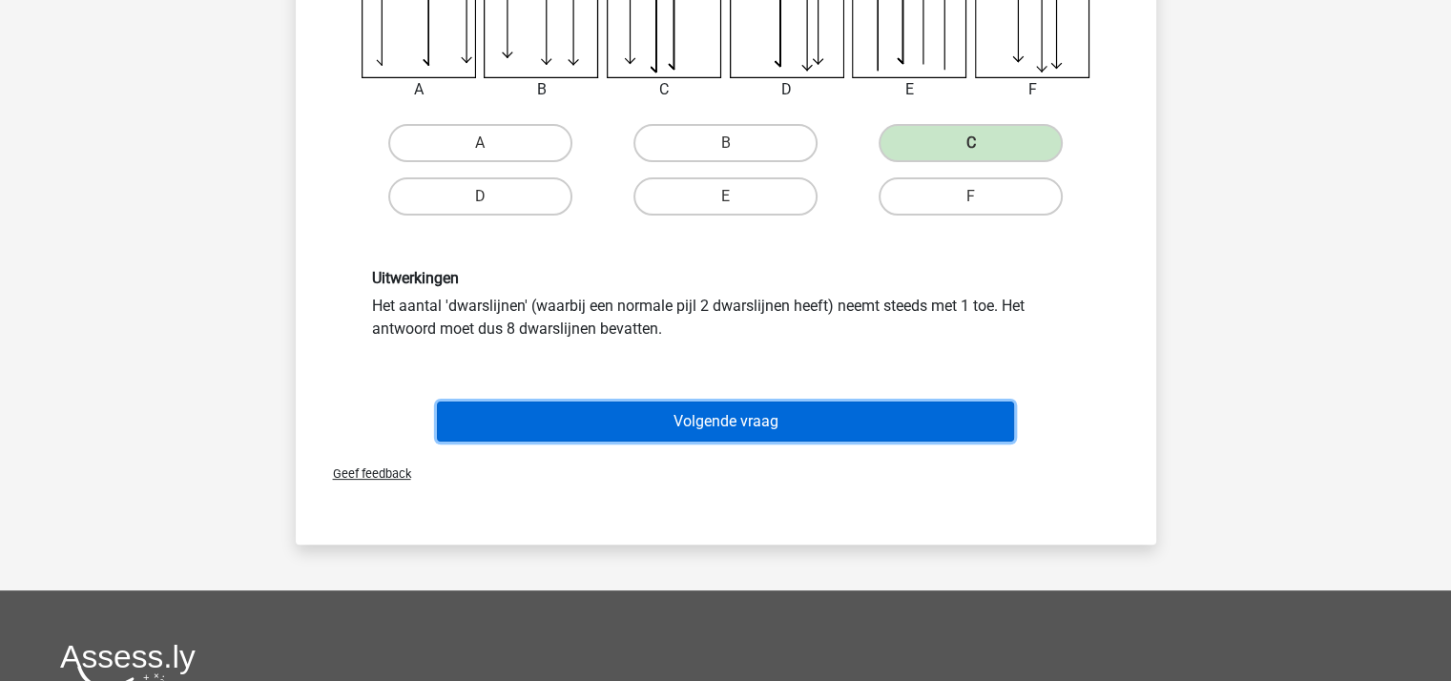
click at [766, 416] on button "Volgende vraag" at bounding box center [725, 422] width 577 height 40
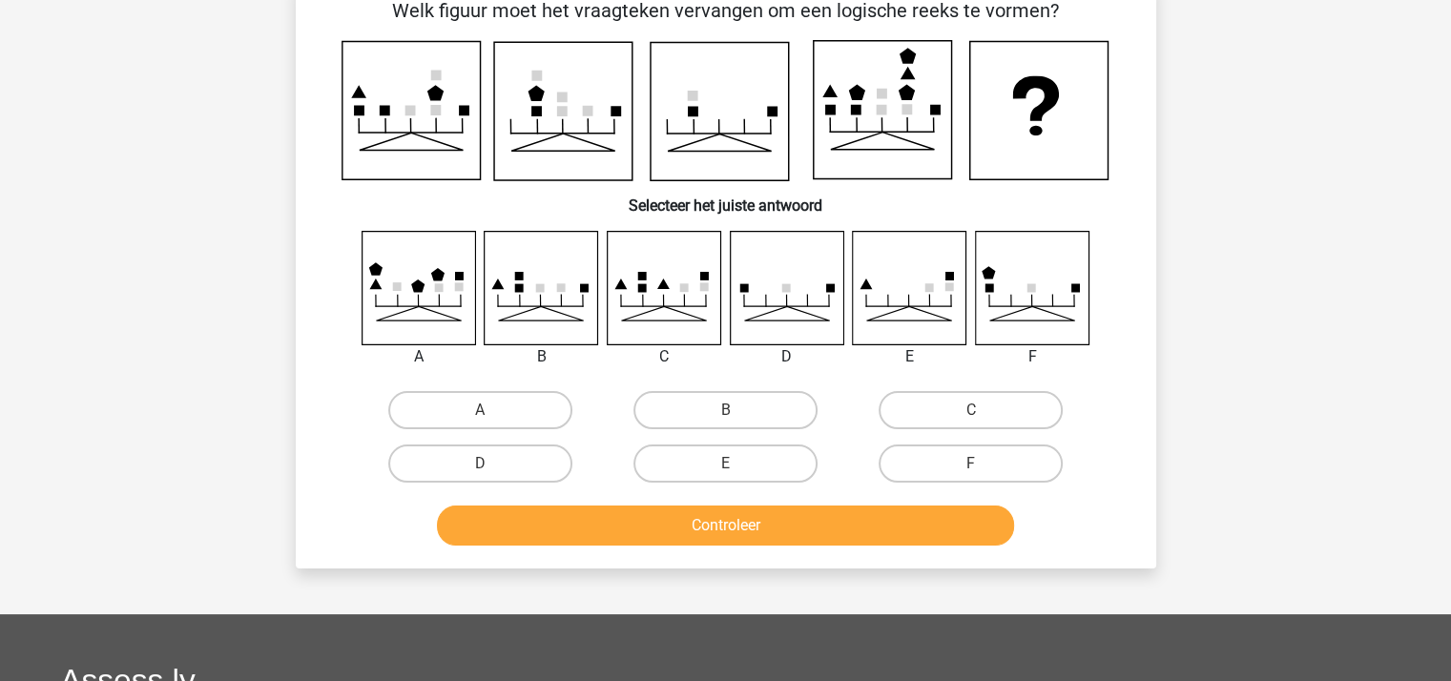
scroll to position [88, 0]
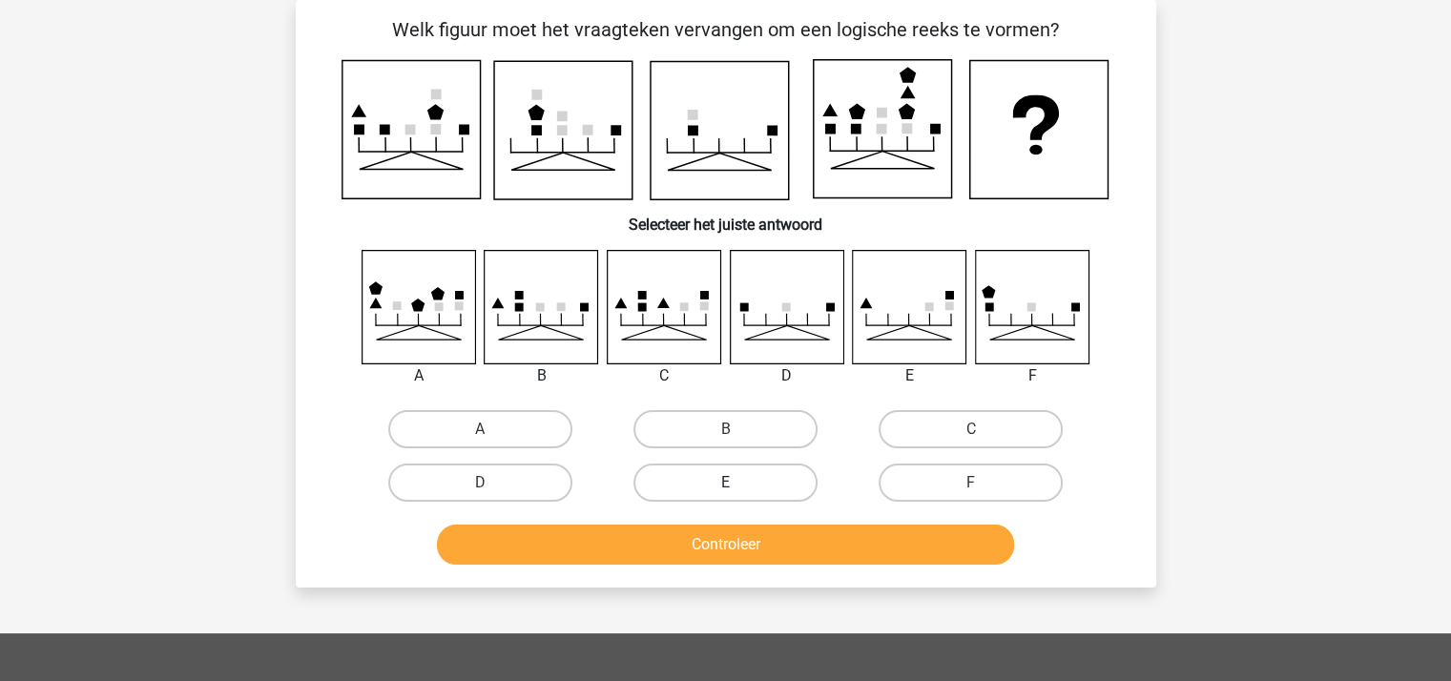
click at [741, 484] on label "E" at bounding box center [725, 483] width 184 height 38
click at [737, 484] on input "E" at bounding box center [731, 489] width 12 height 12
radio input "true"
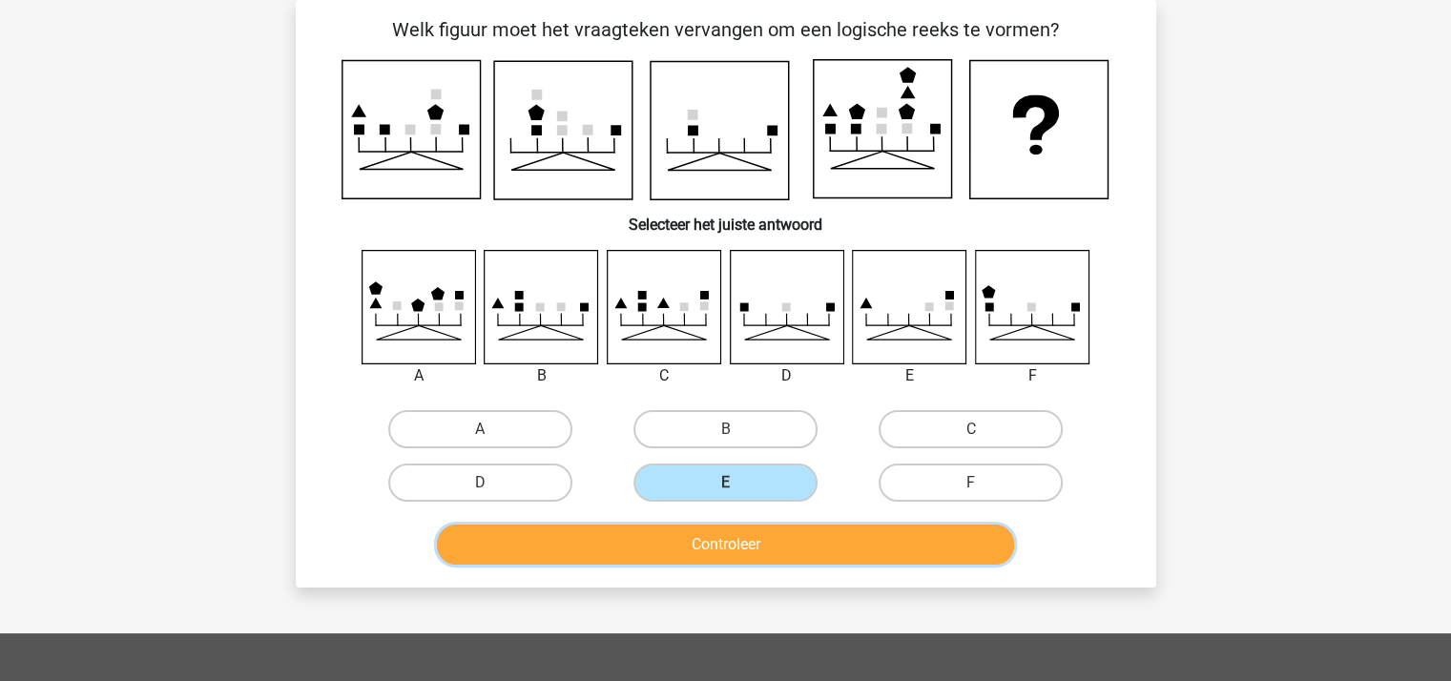
click at [748, 538] on button "Controleer" at bounding box center [725, 545] width 577 height 40
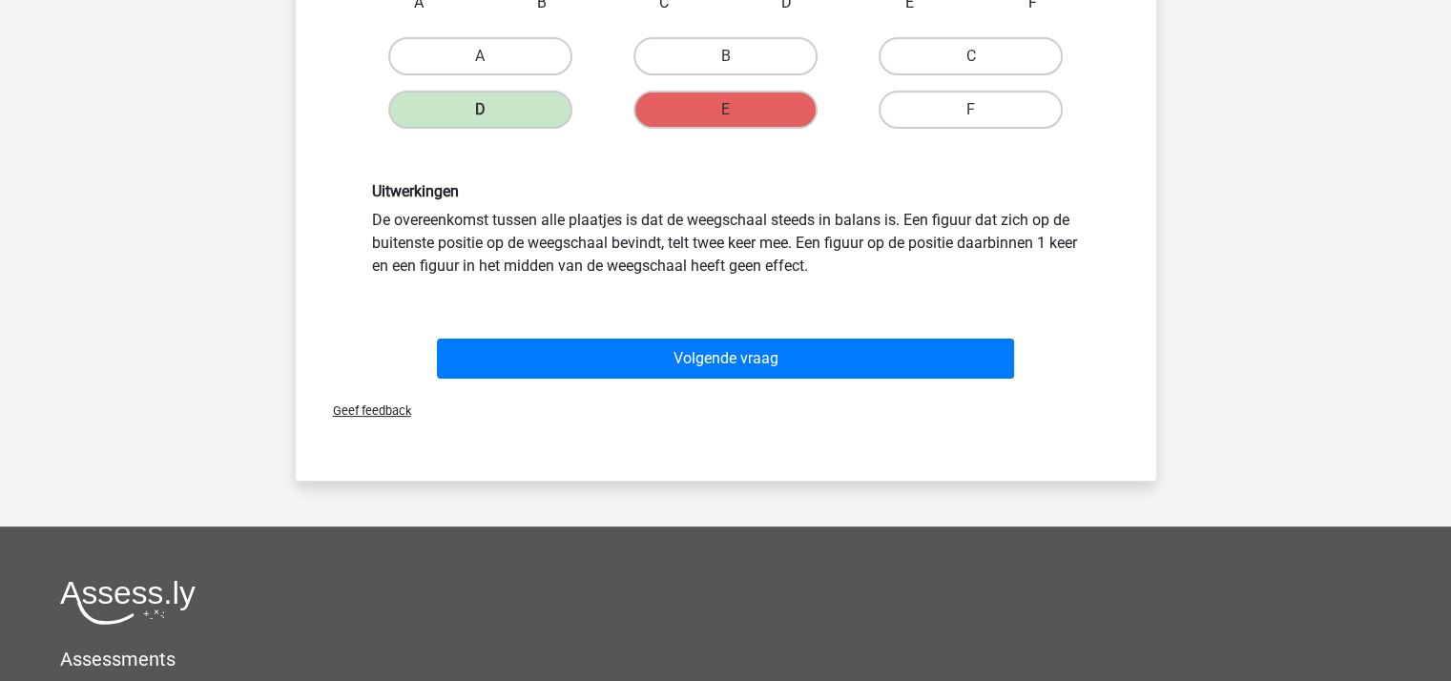
scroll to position [469, 0]
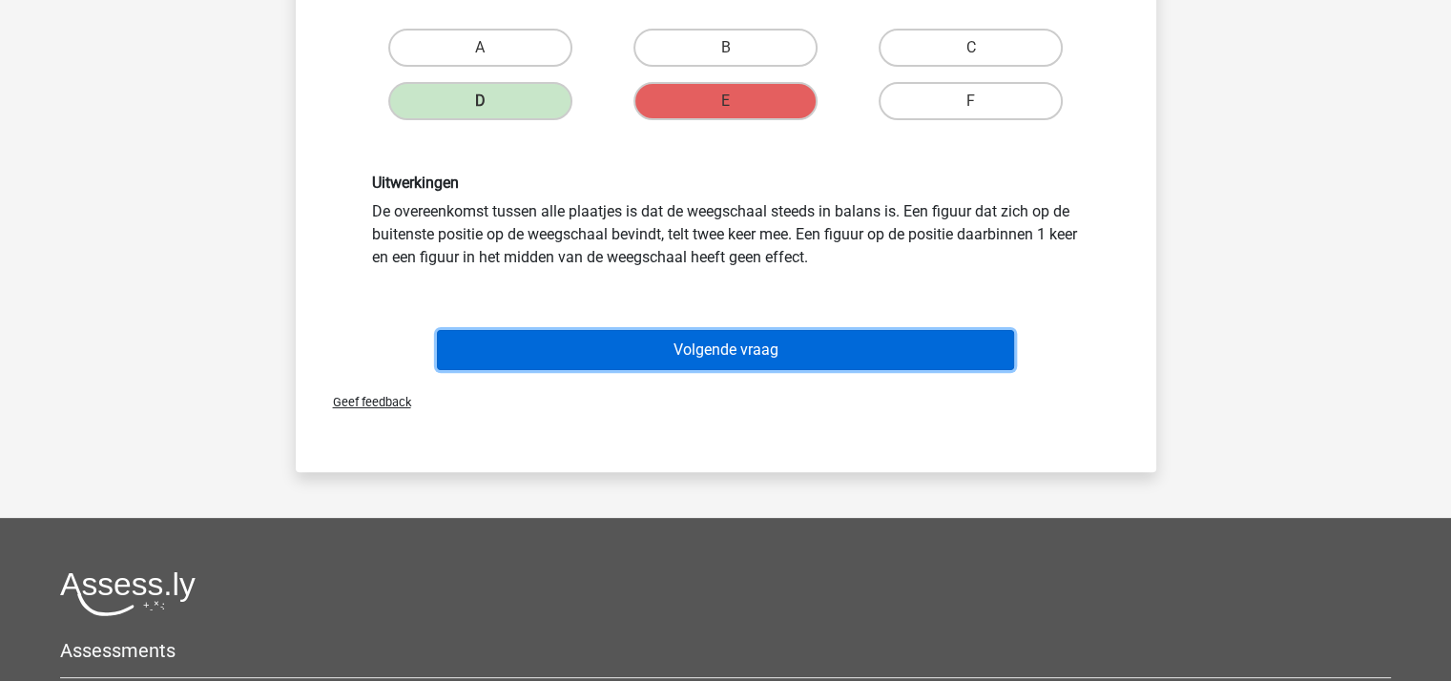
click at [767, 351] on button "Volgende vraag" at bounding box center [725, 350] width 577 height 40
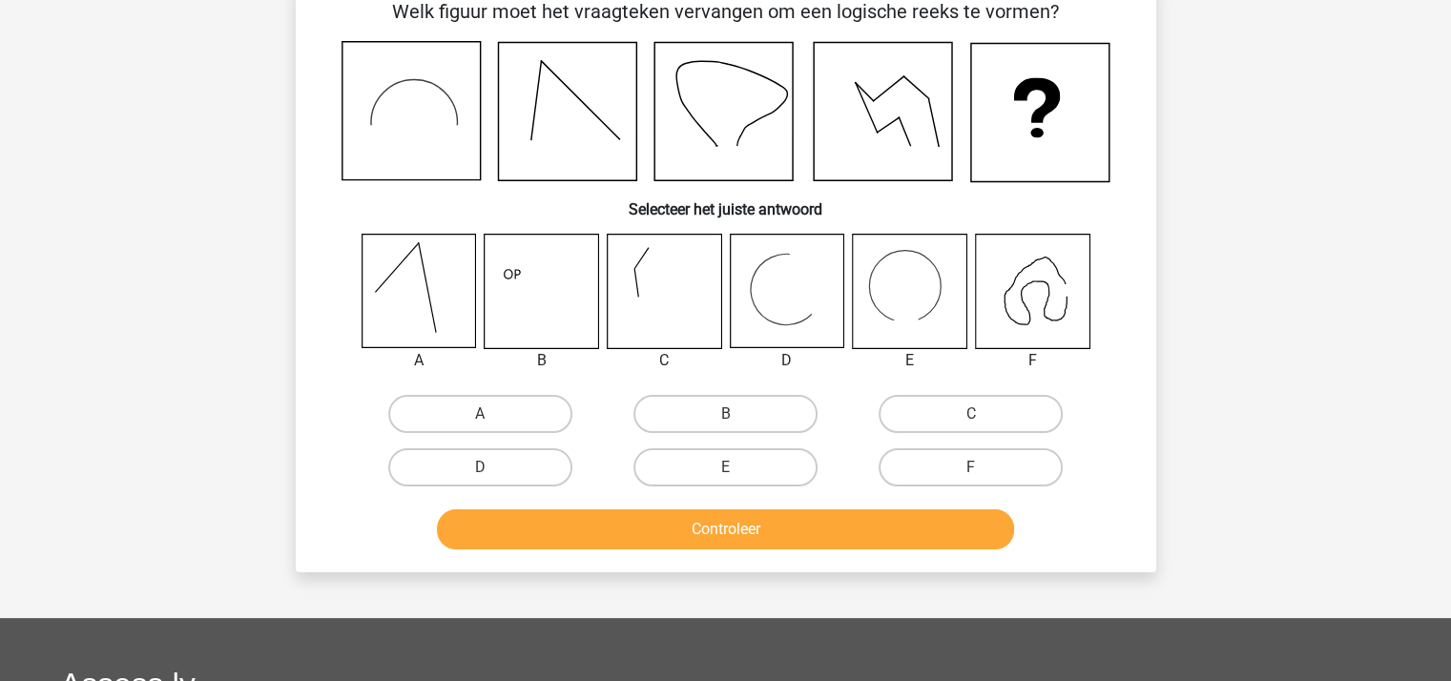
scroll to position [88, 0]
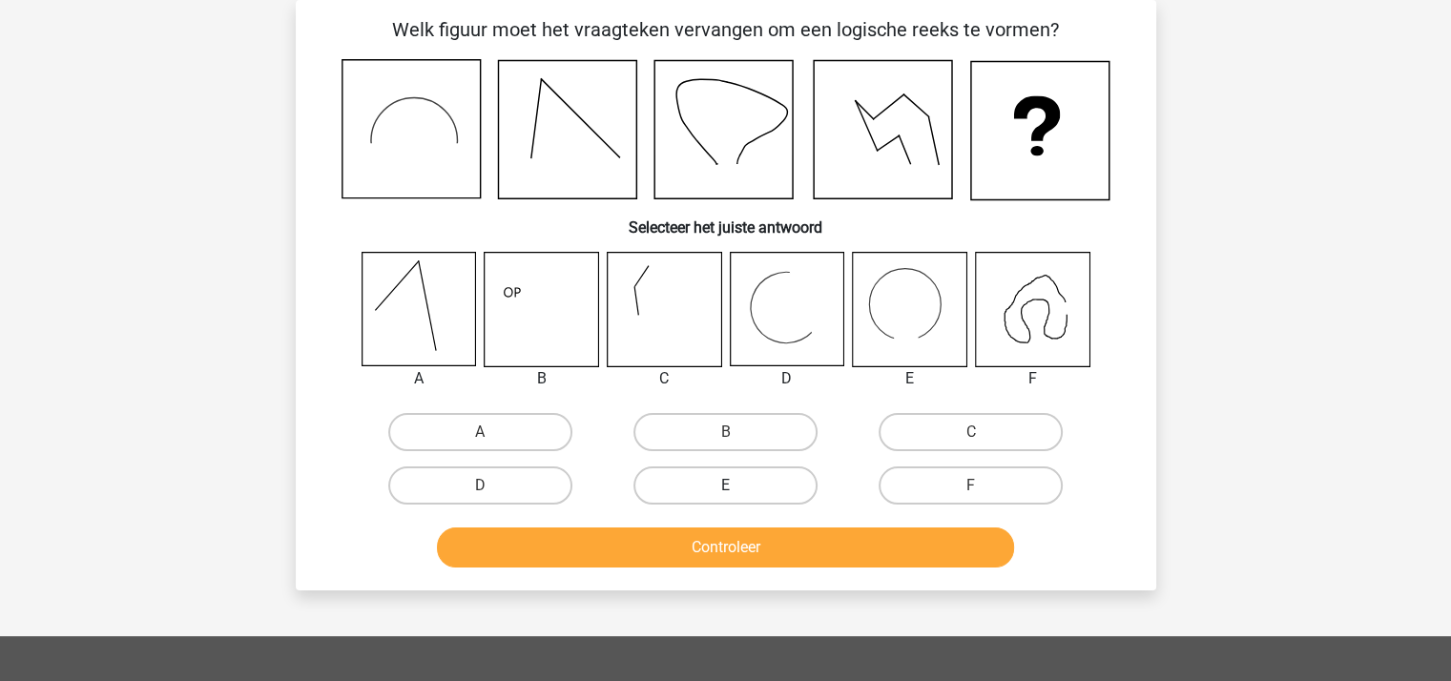
click at [769, 471] on label "E" at bounding box center [725, 485] width 184 height 38
click at [737, 485] on input "E" at bounding box center [731, 491] width 12 height 12
radio input "true"
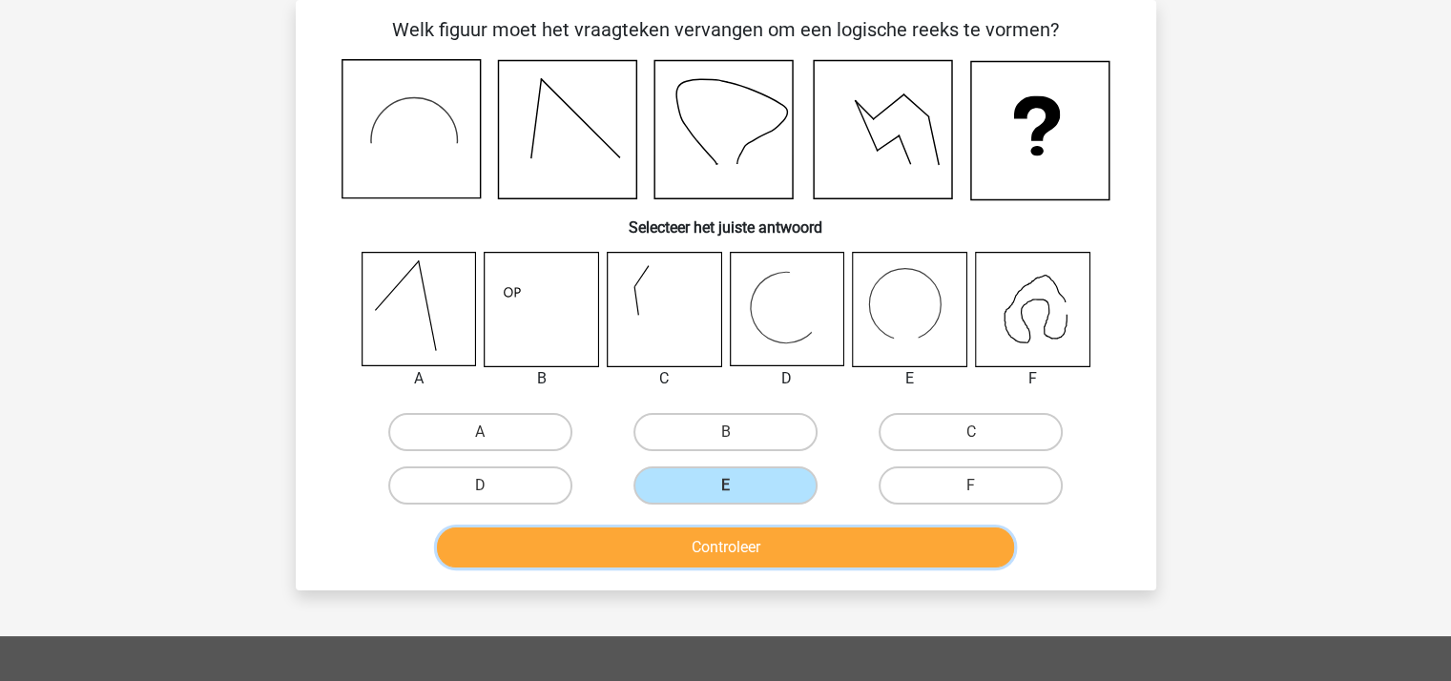
click at [753, 560] on button "Controleer" at bounding box center [725, 547] width 577 height 40
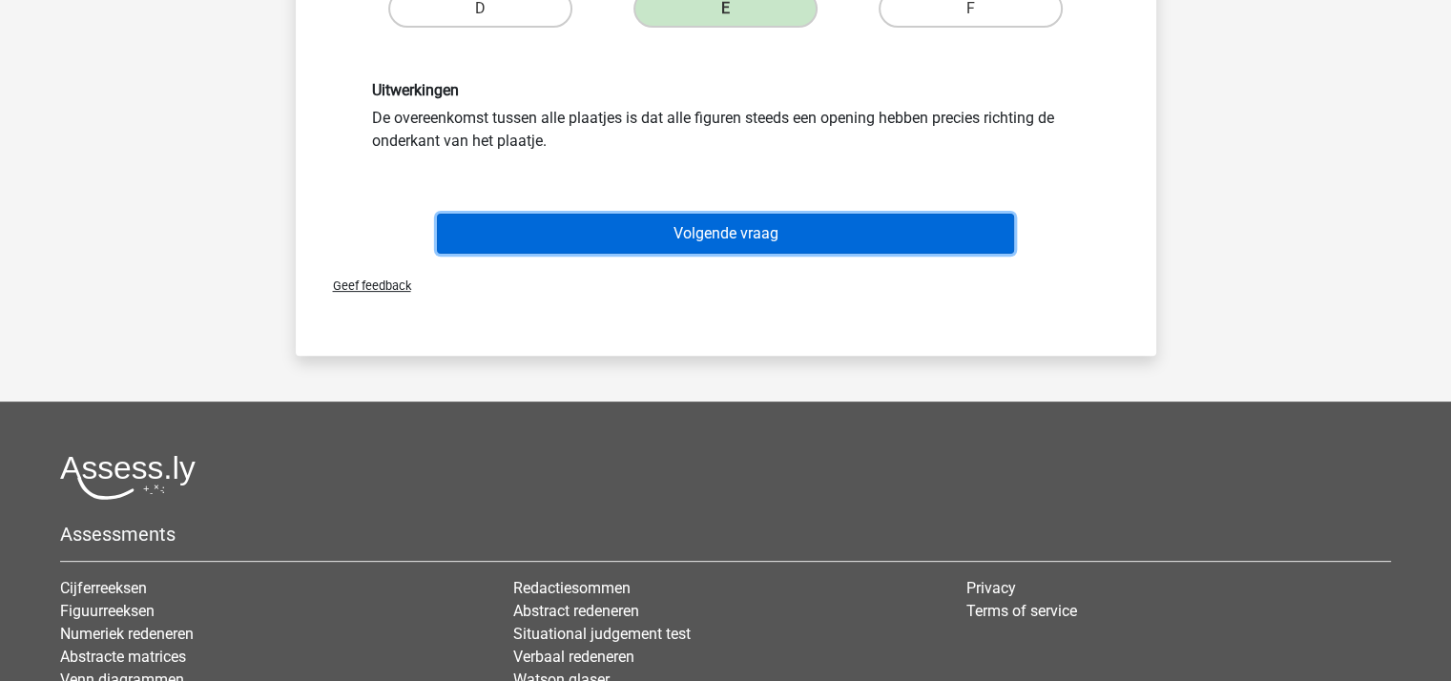
click at [767, 228] on button "Volgende vraag" at bounding box center [725, 234] width 577 height 40
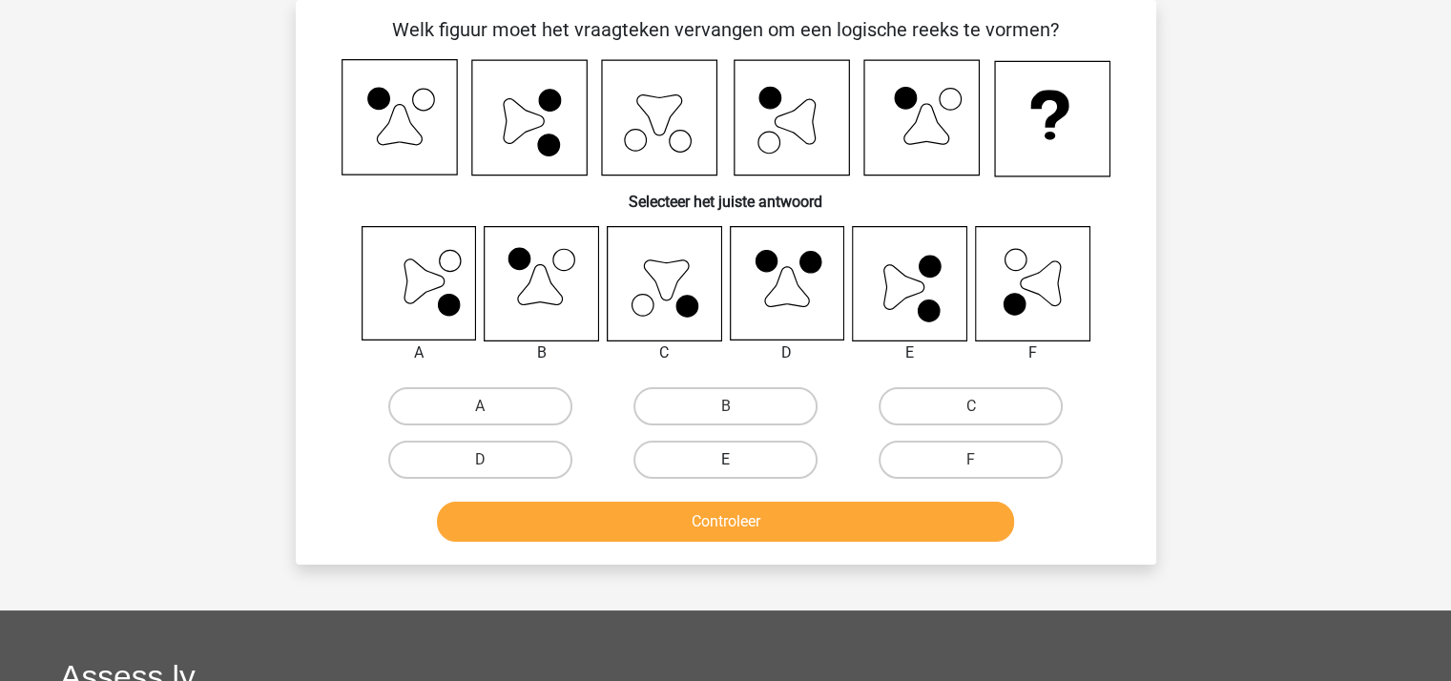
click at [755, 450] on label "E" at bounding box center [725, 460] width 184 height 38
click at [737, 460] on input "E" at bounding box center [731, 466] width 12 height 12
radio input "true"
click at [767, 518] on button "Controleer" at bounding box center [725, 522] width 577 height 40
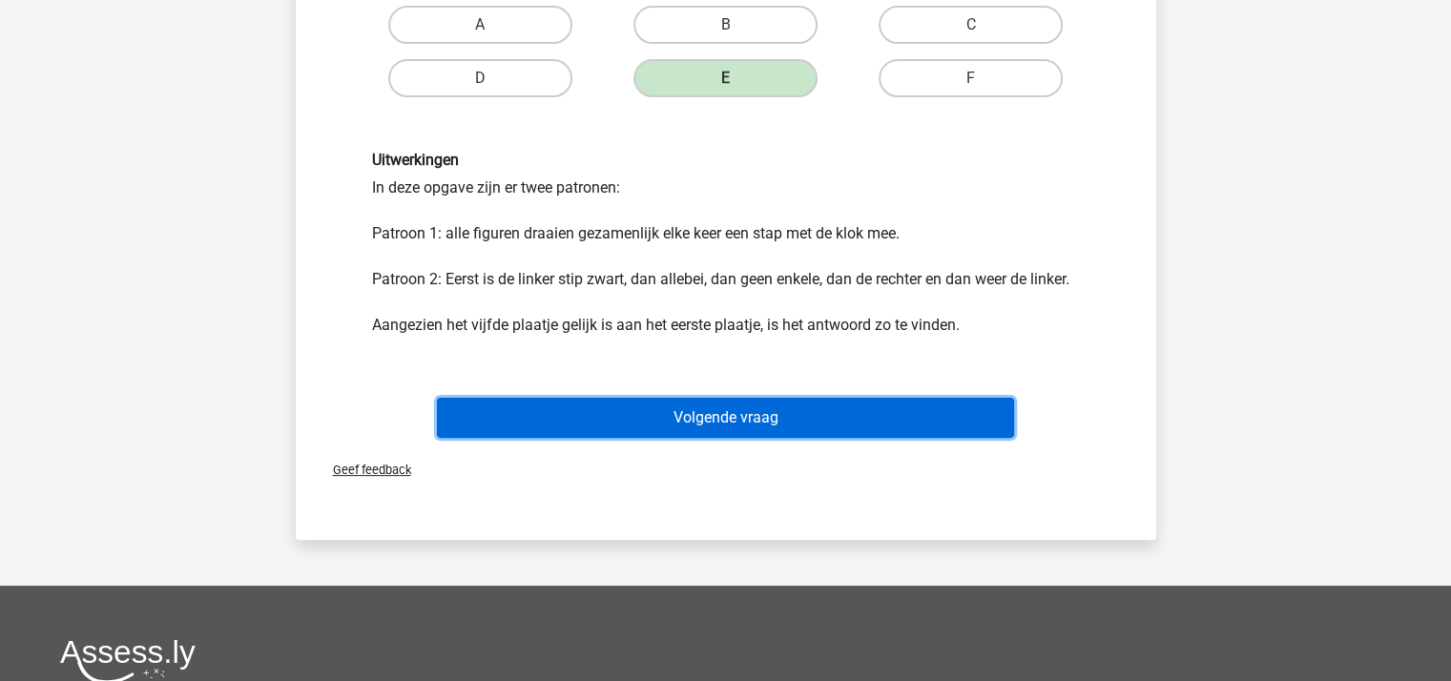
click at [749, 403] on button "Volgende vraag" at bounding box center [725, 418] width 577 height 40
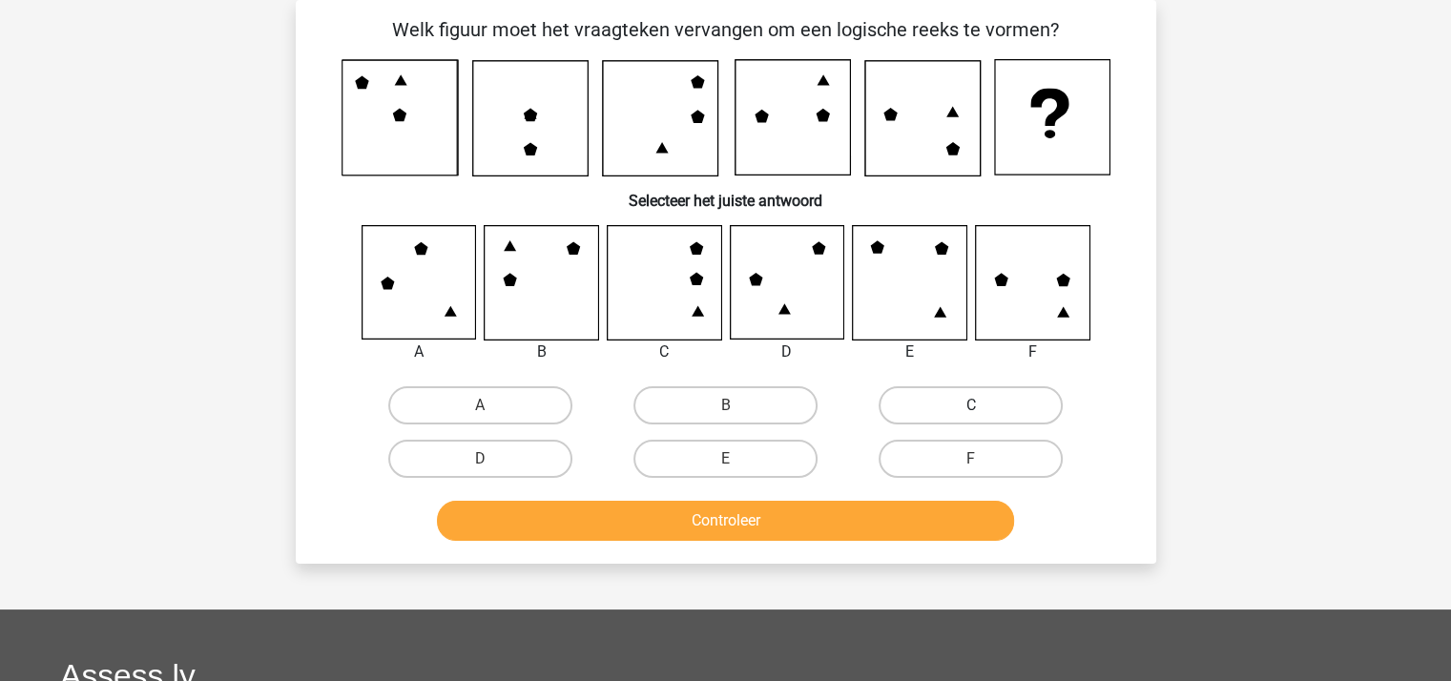
click at [939, 402] on label "C" at bounding box center [970, 405] width 184 height 38
click at [971, 405] on input "C" at bounding box center [977, 411] width 12 height 12
radio input "true"
click at [794, 514] on button "Controleer" at bounding box center [725, 521] width 577 height 40
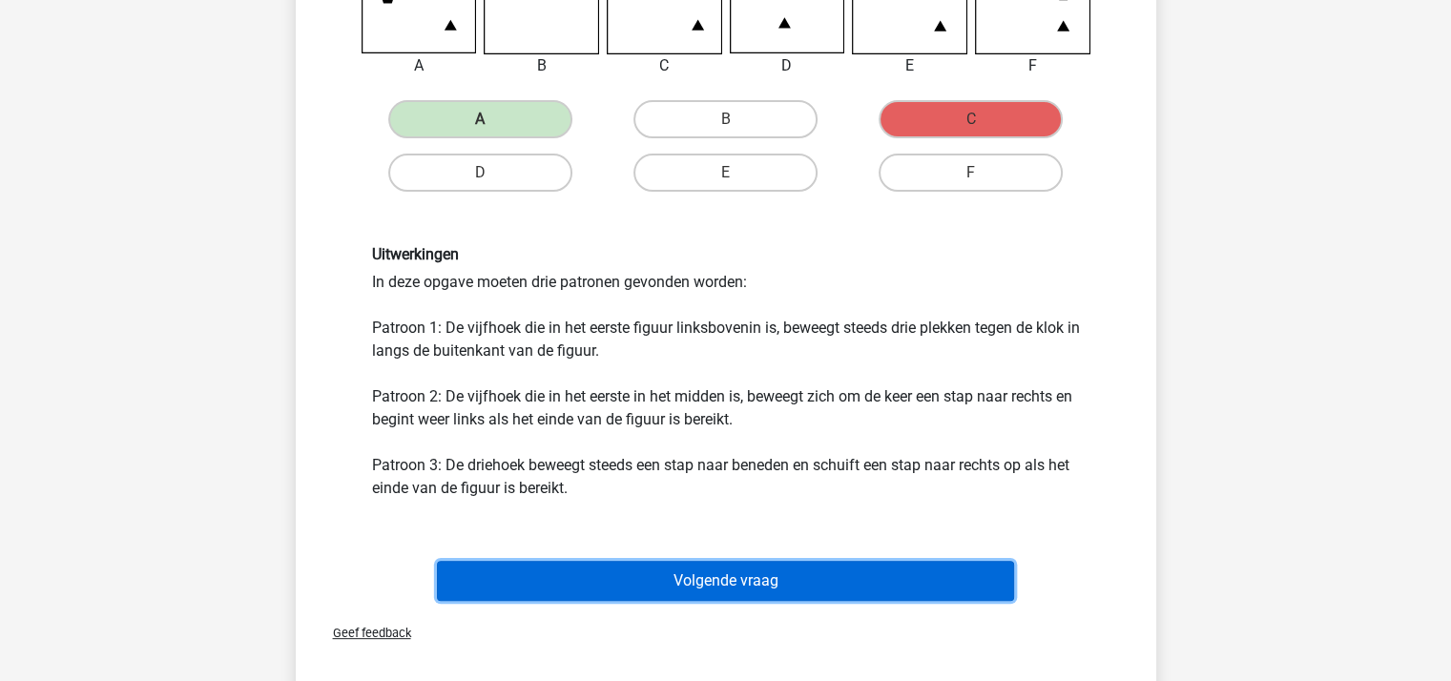
click at [769, 571] on button "Volgende vraag" at bounding box center [725, 581] width 577 height 40
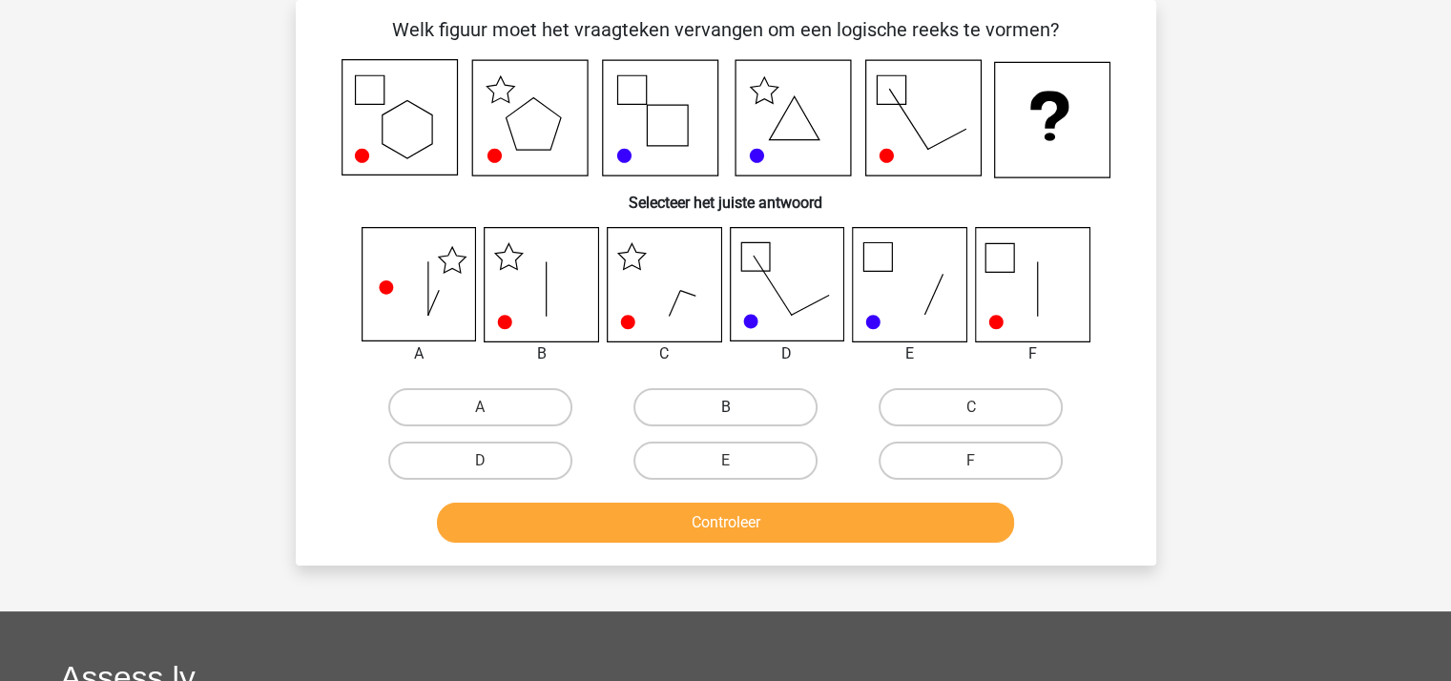
click at [682, 407] on label "B" at bounding box center [725, 407] width 184 height 38
click at [725, 407] on input "B" at bounding box center [731, 413] width 12 height 12
radio input "true"
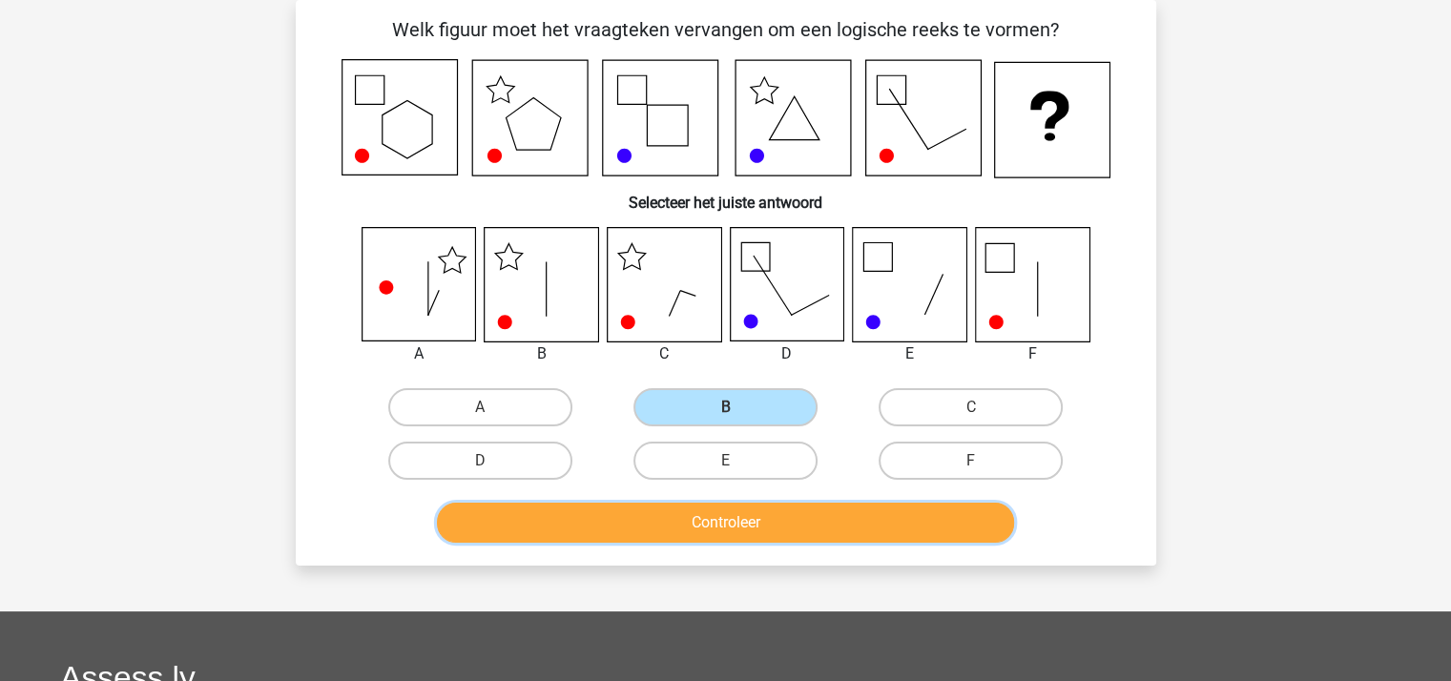
click at [693, 517] on button "Controleer" at bounding box center [725, 523] width 577 height 40
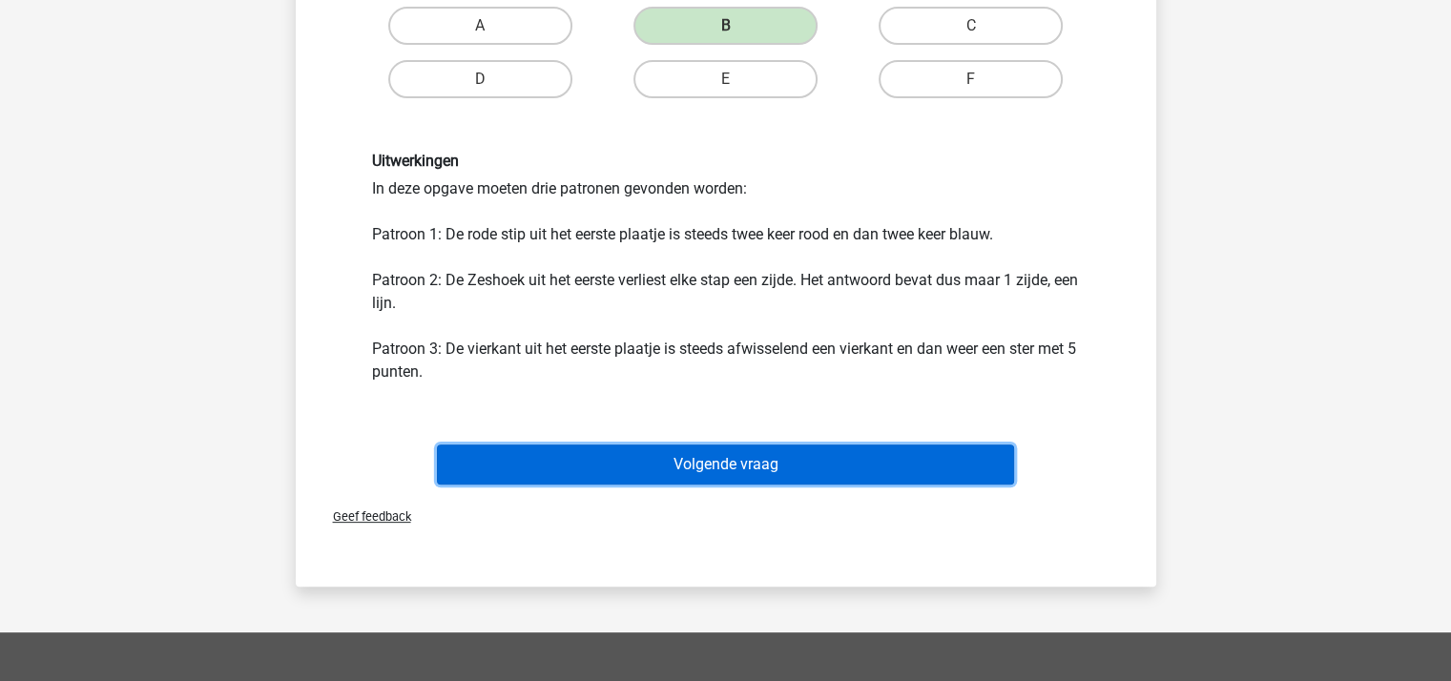
click at [733, 459] on button "Volgende vraag" at bounding box center [725, 464] width 577 height 40
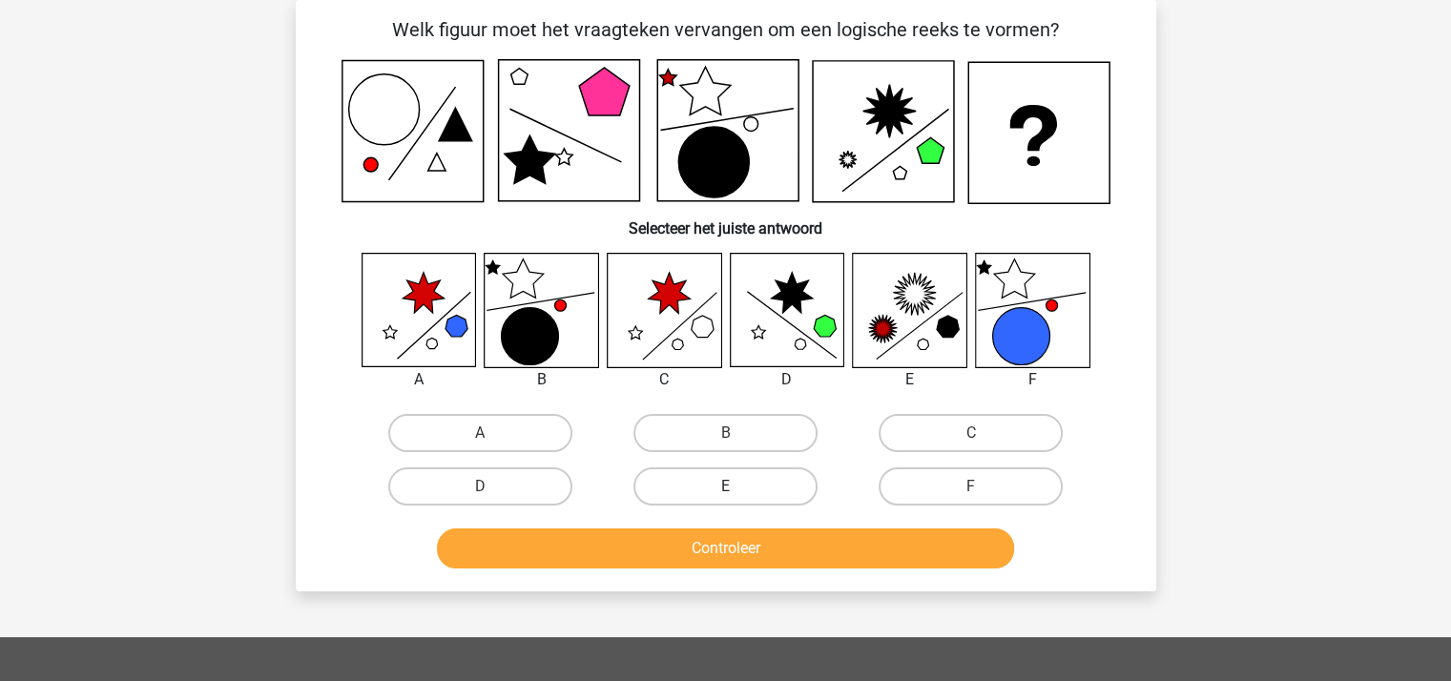
click at [689, 475] on label "E" at bounding box center [725, 486] width 184 height 38
click at [725, 486] on input "E" at bounding box center [731, 492] width 12 height 12
radio input "true"
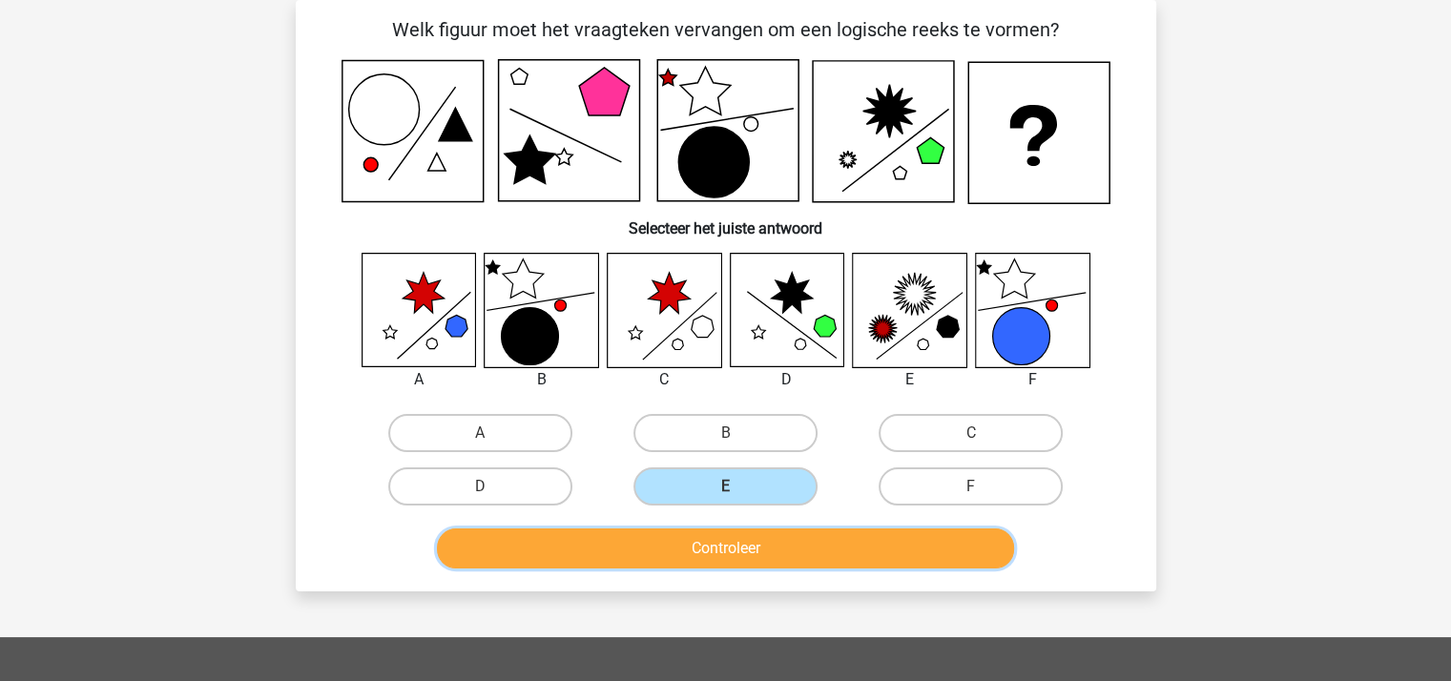
click at [697, 545] on button "Controleer" at bounding box center [725, 548] width 577 height 40
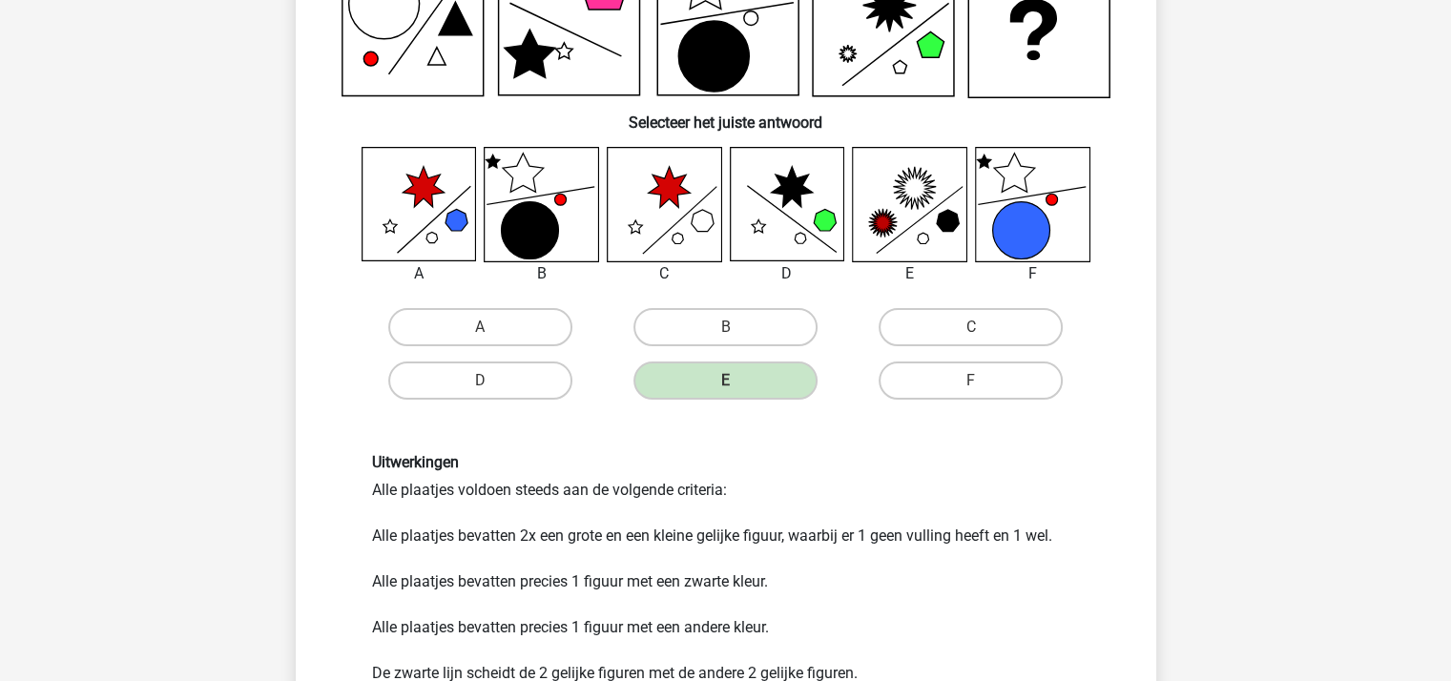
scroll to position [374, 0]
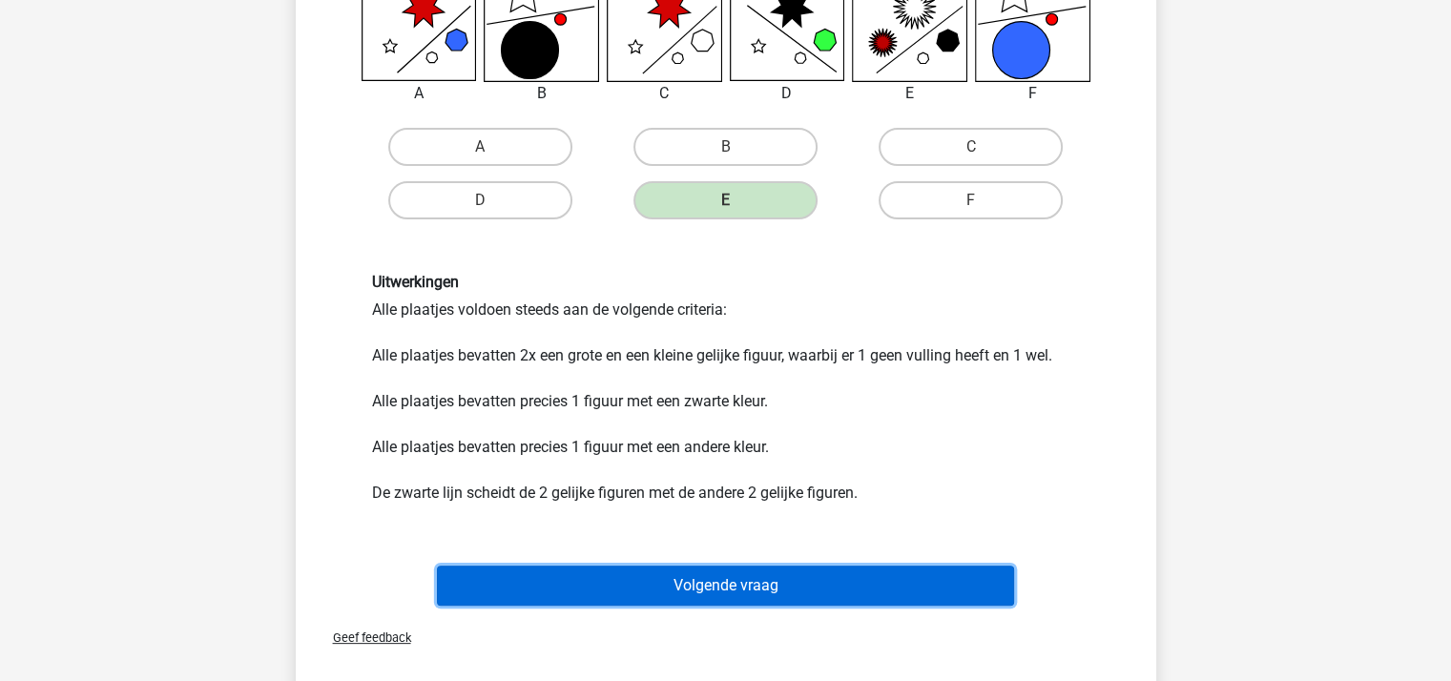
click at [701, 578] on button "Volgende vraag" at bounding box center [725, 586] width 577 height 40
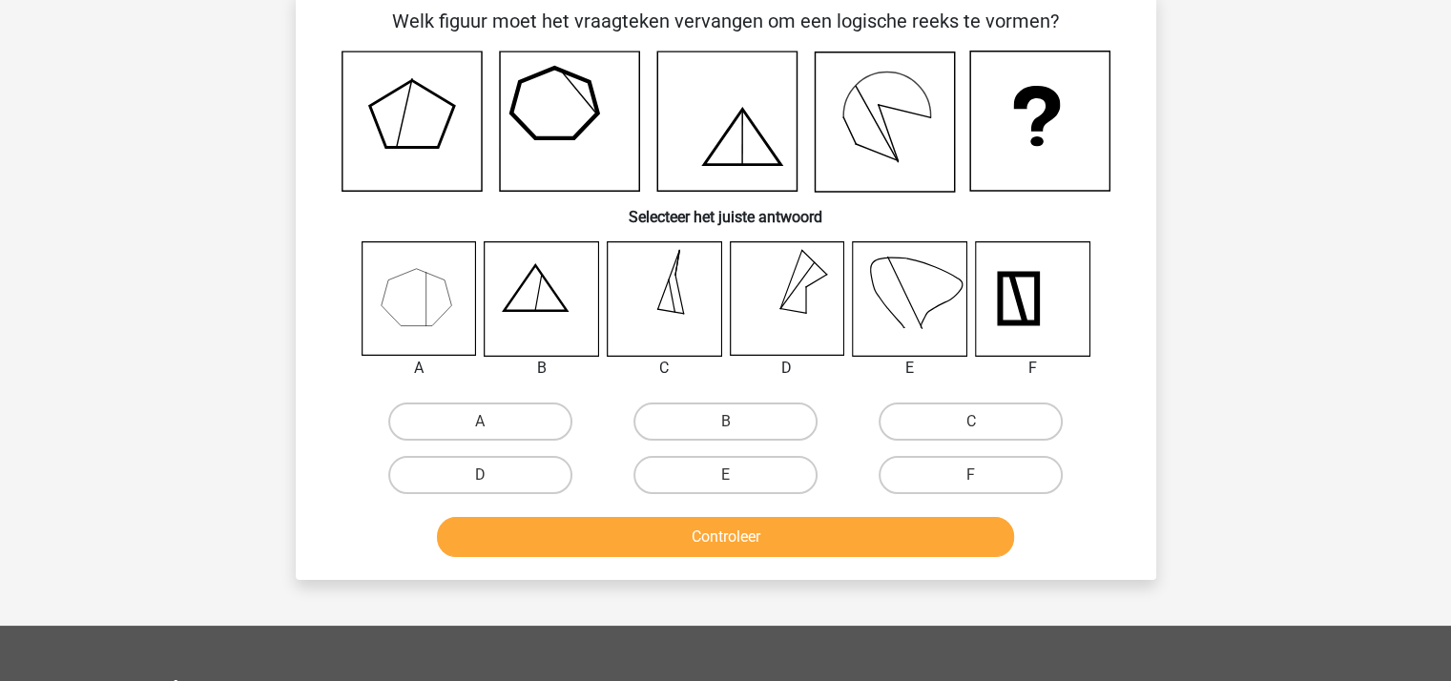
scroll to position [88, 0]
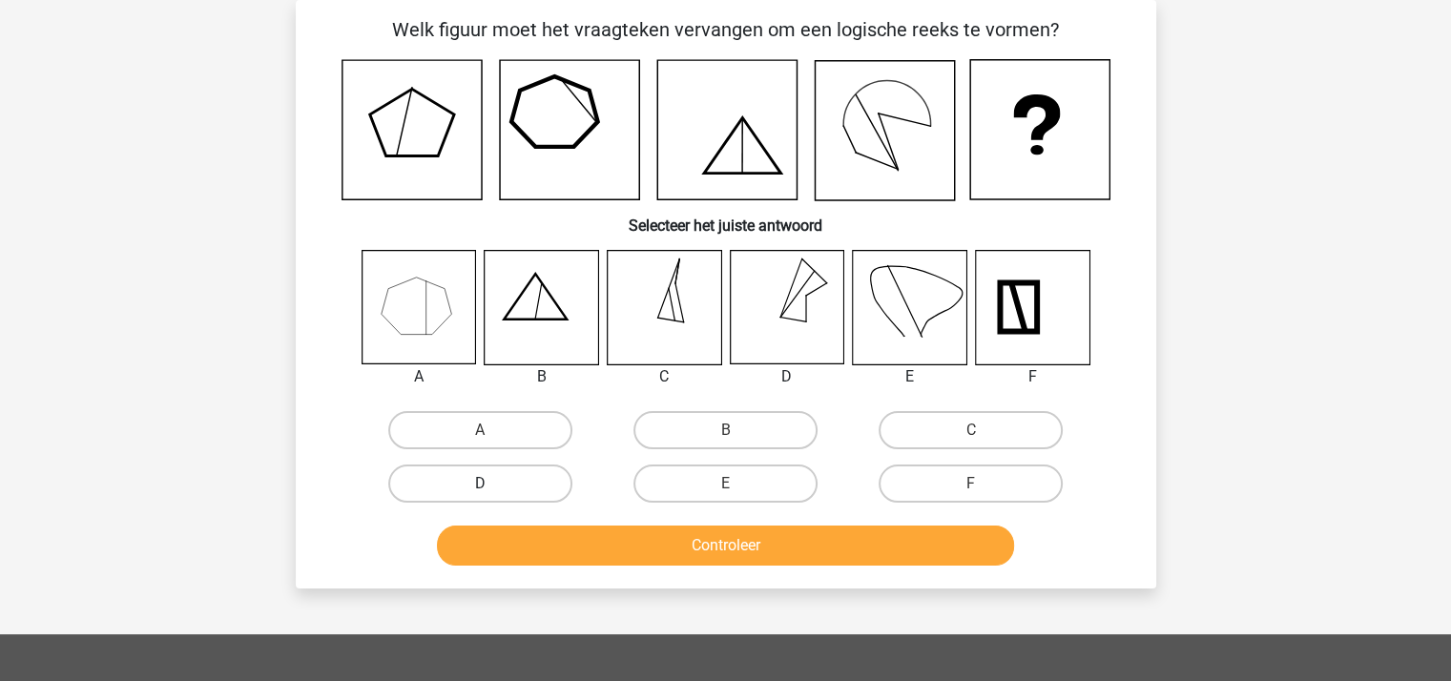
click at [512, 475] on label "D" at bounding box center [480, 483] width 184 height 38
click at [492, 484] on input "D" at bounding box center [486, 490] width 12 height 12
radio input "true"
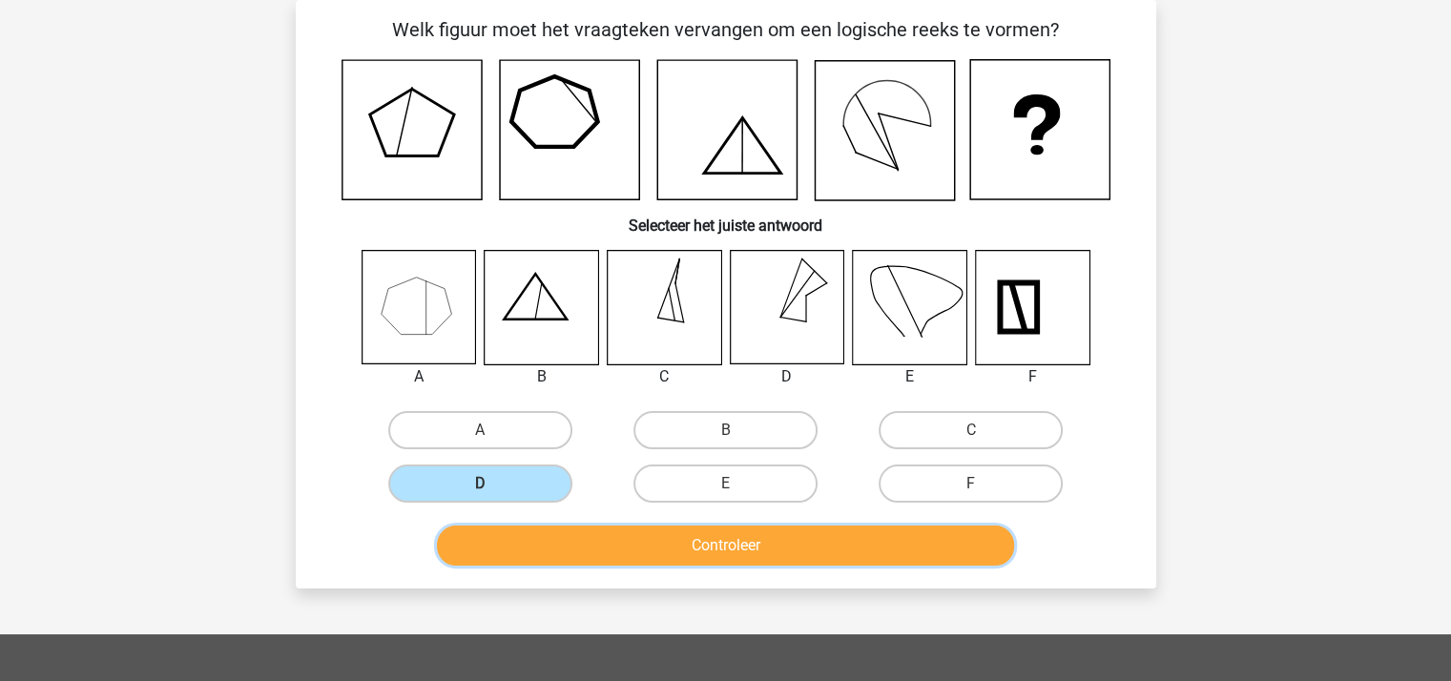
click at [659, 533] on button "Controleer" at bounding box center [725, 546] width 577 height 40
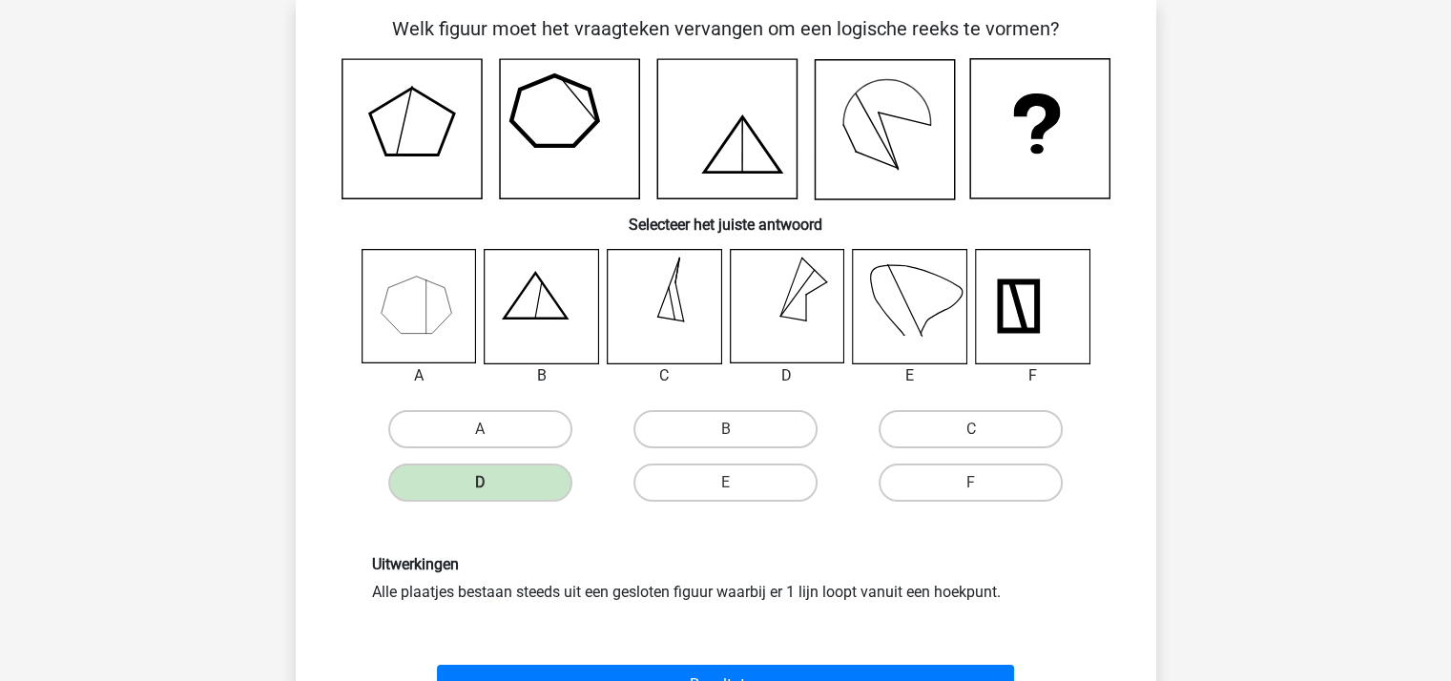
scroll to position [469, 0]
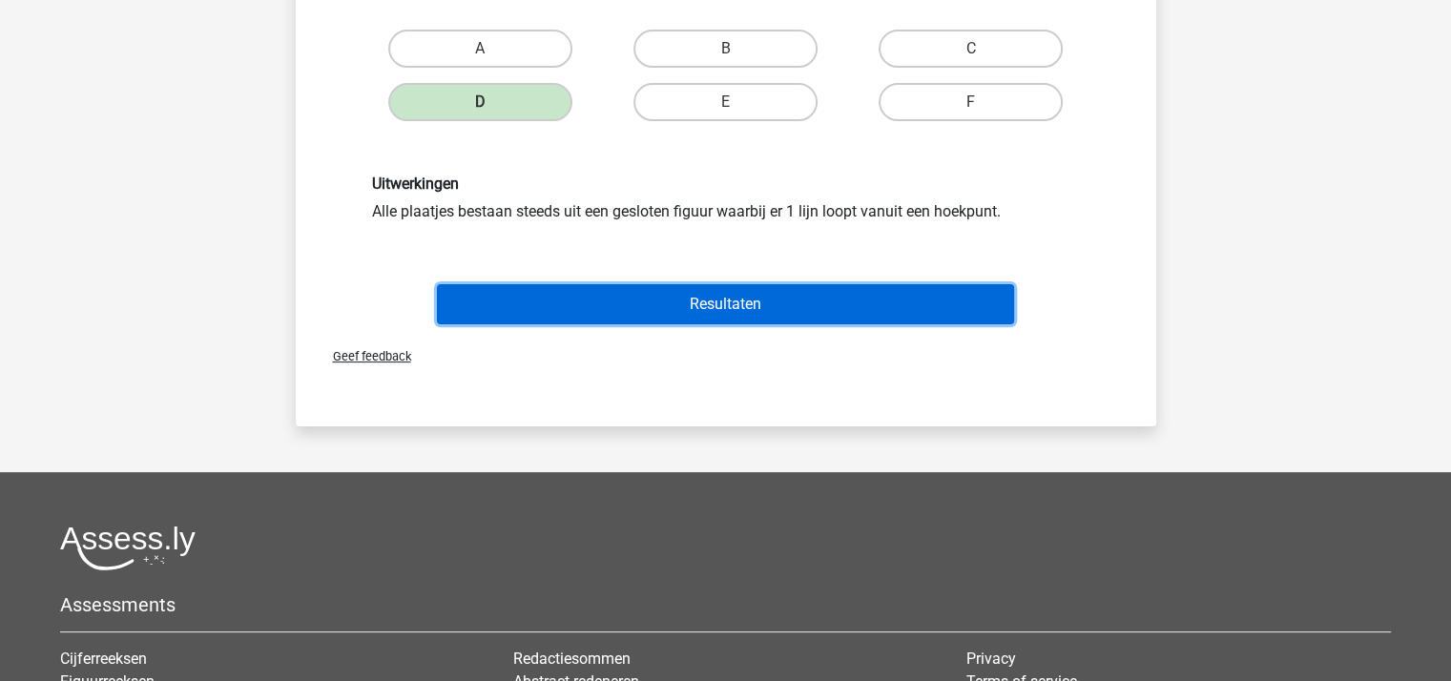
click at [755, 304] on button "Resultaten" at bounding box center [725, 304] width 577 height 40
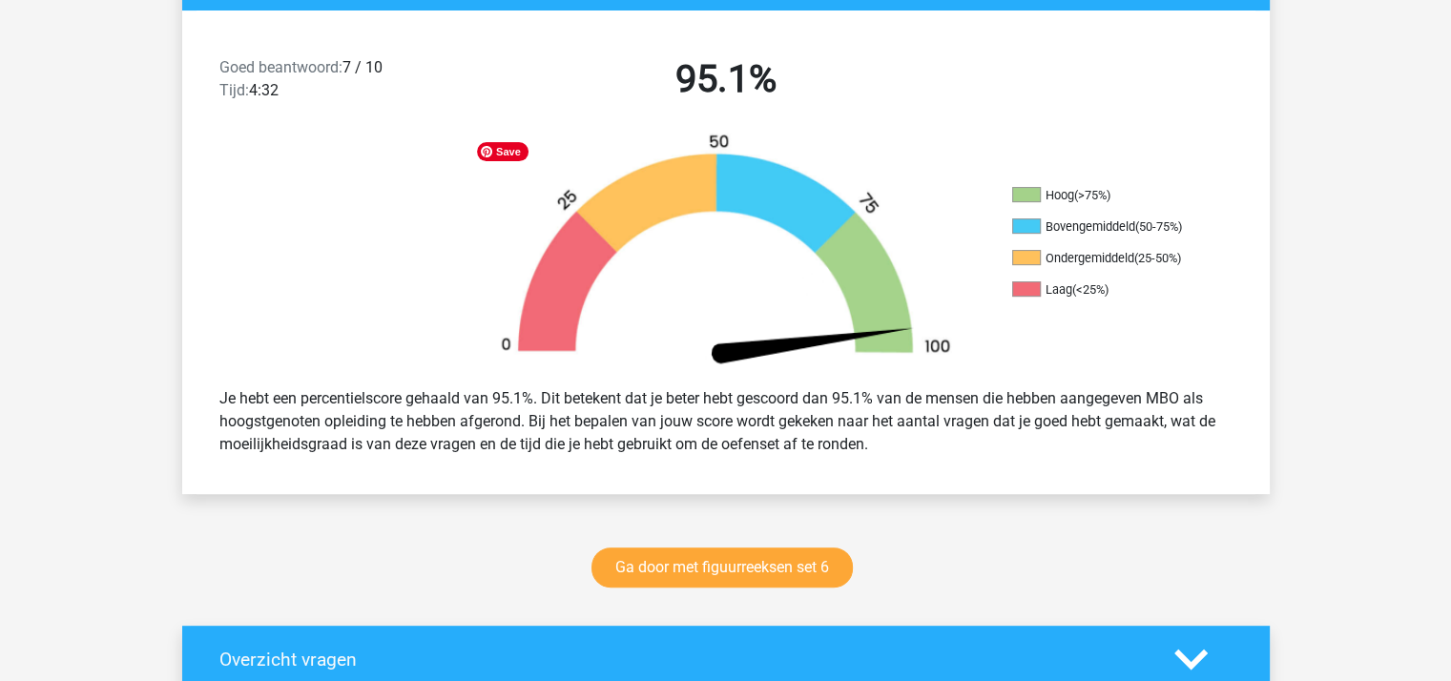
scroll to position [668, 0]
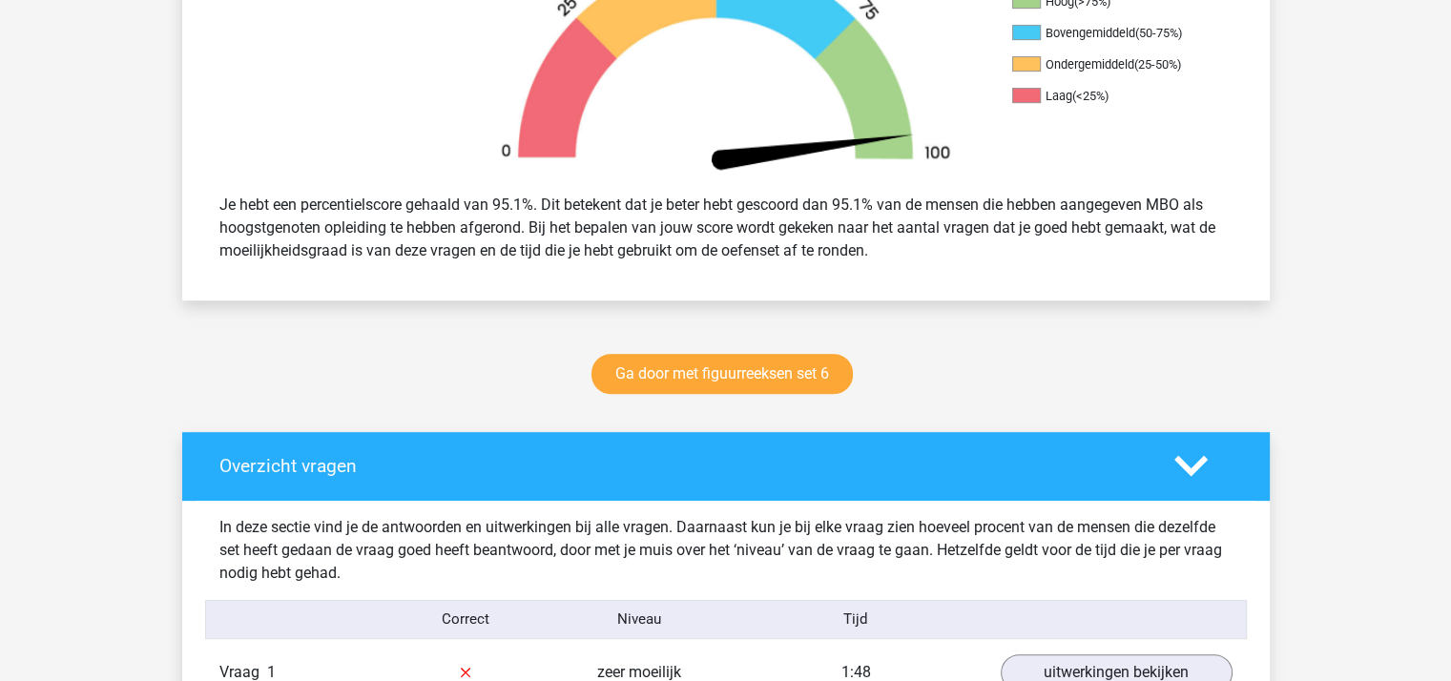
click at [987, 354] on div "Ga door met figuurreeksen set 6" at bounding box center [726, 377] width 906 height 63
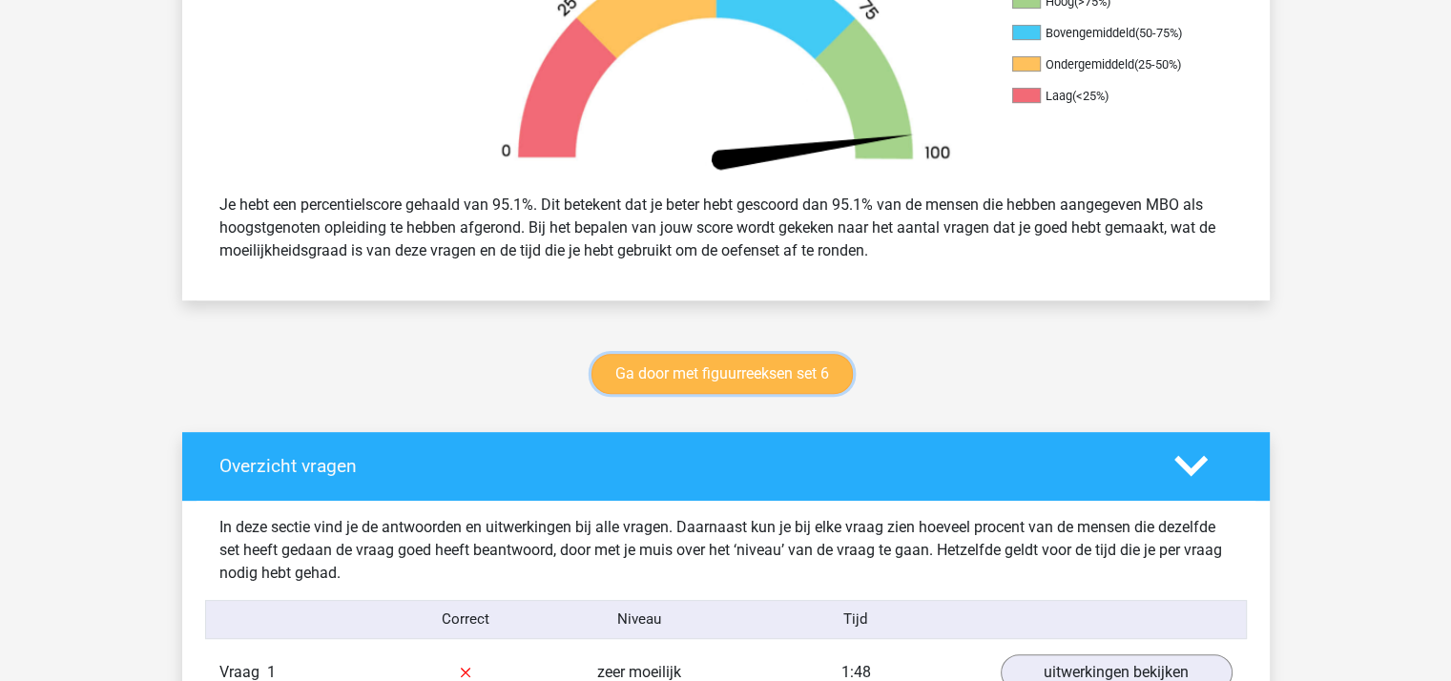
click at [771, 370] on link "Ga door met figuurreeksen set 6" at bounding box center [721, 374] width 261 height 40
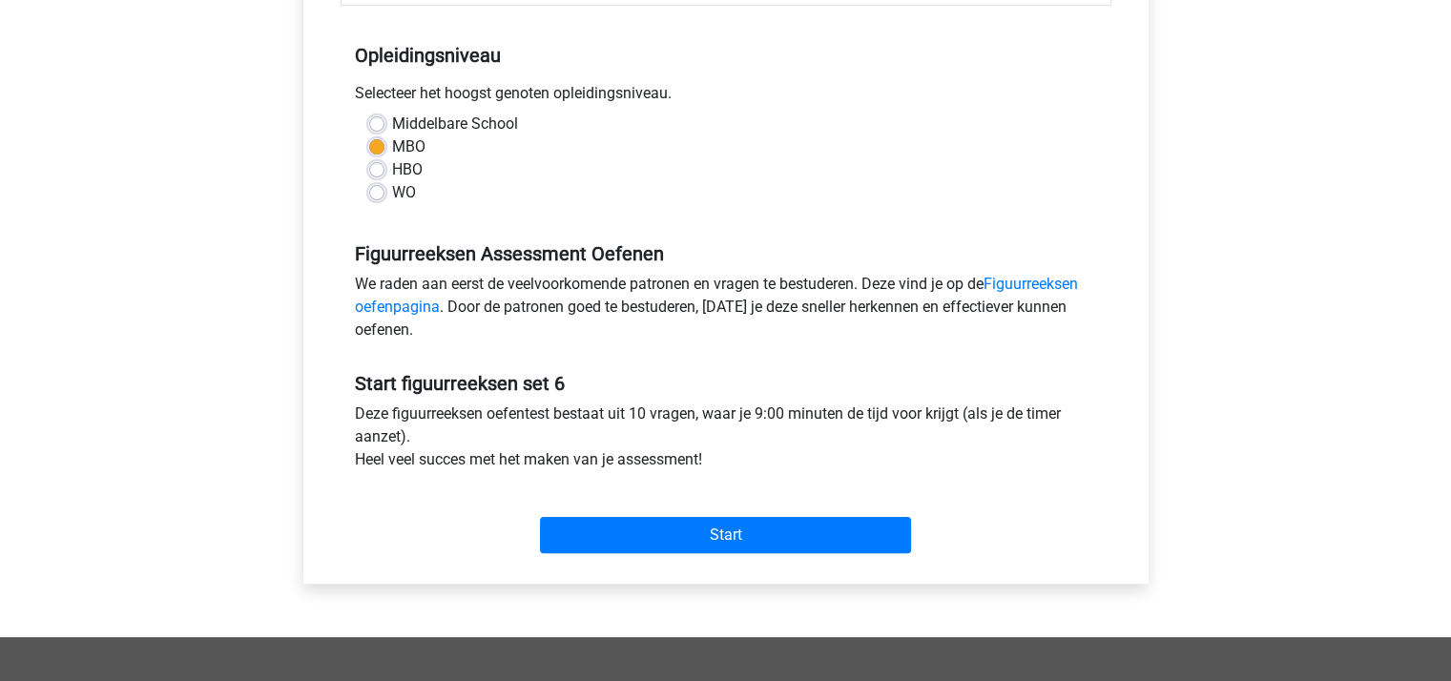
scroll to position [381, 0]
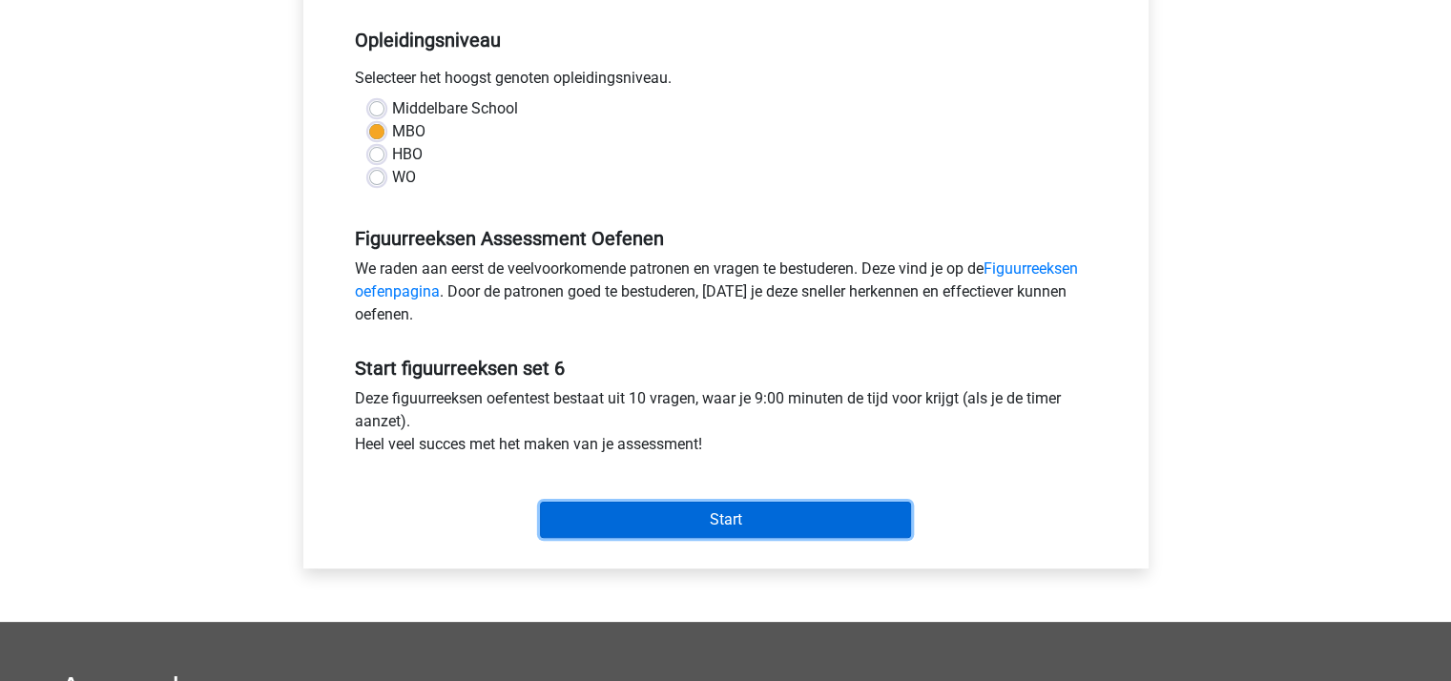
click at [723, 513] on input "Start" at bounding box center [725, 520] width 371 height 36
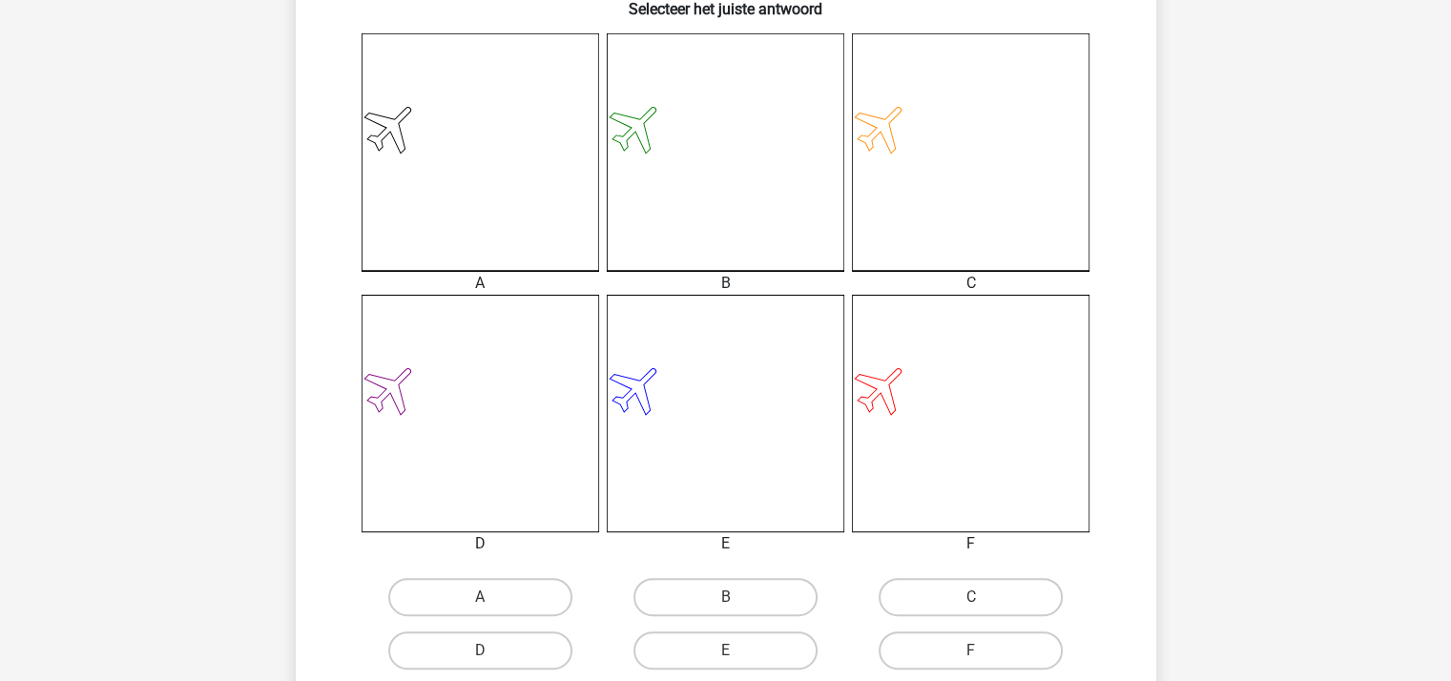
scroll to position [668, 0]
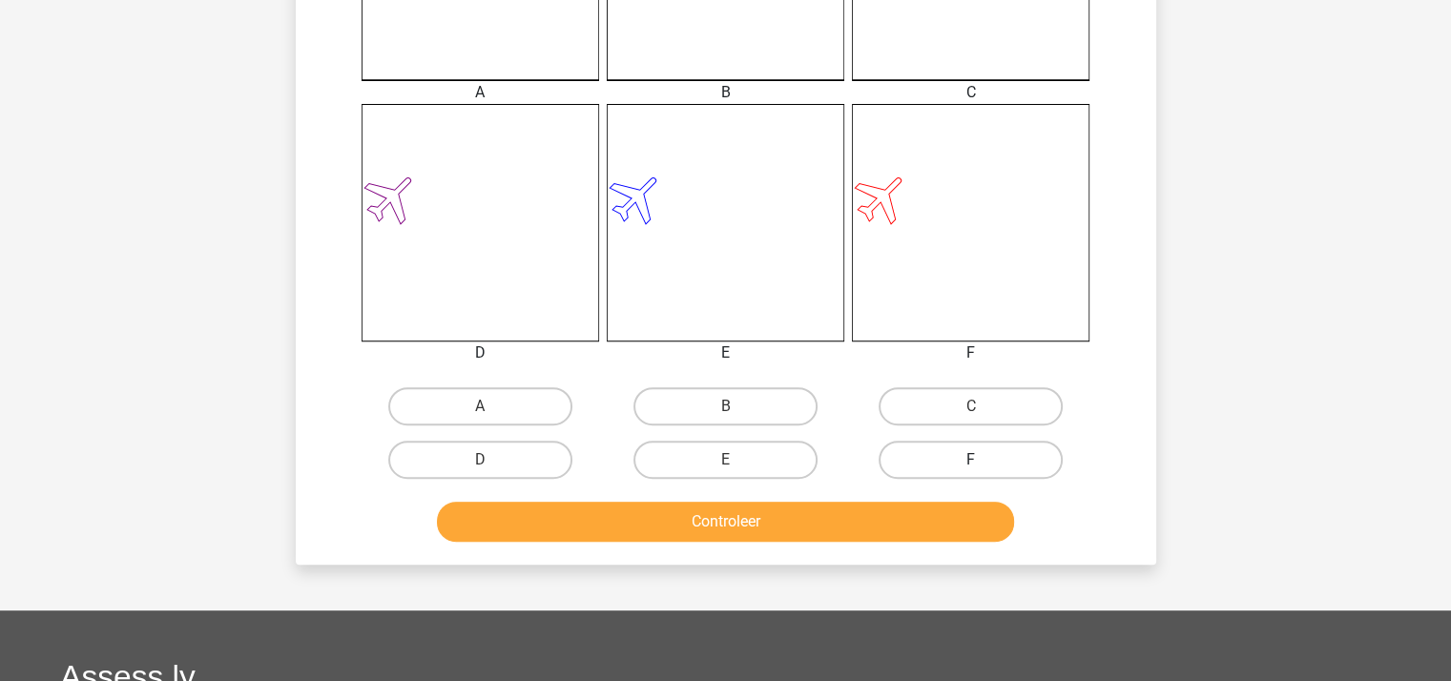
click at [976, 454] on label "F" at bounding box center [970, 460] width 184 height 38
click at [976, 460] on input "F" at bounding box center [977, 466] width 12 height 12
radio input "true"
click at [900, 510] on button "Controleer" at bounding box center [725, 522] width 577 height 40
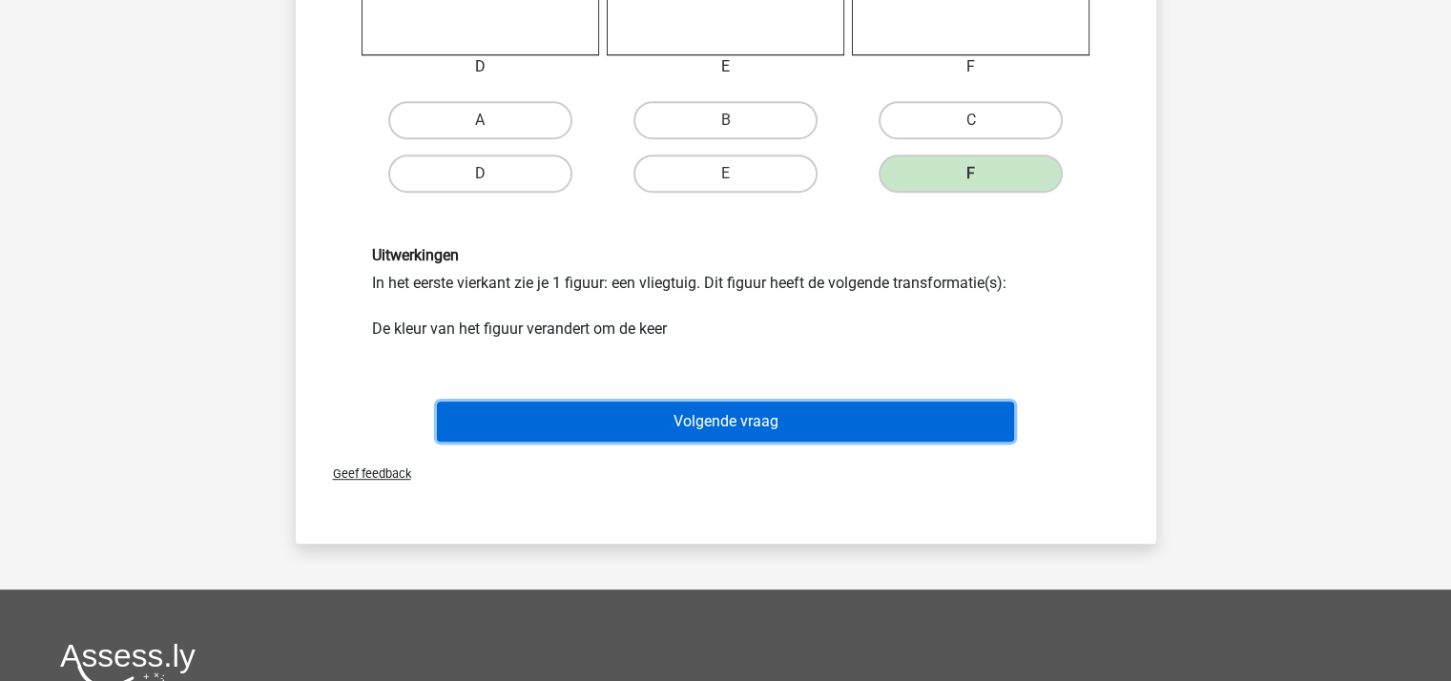
click at [753, 421] on button "Volgende vraag" at bounding box center [725, 422] width 577 height 40
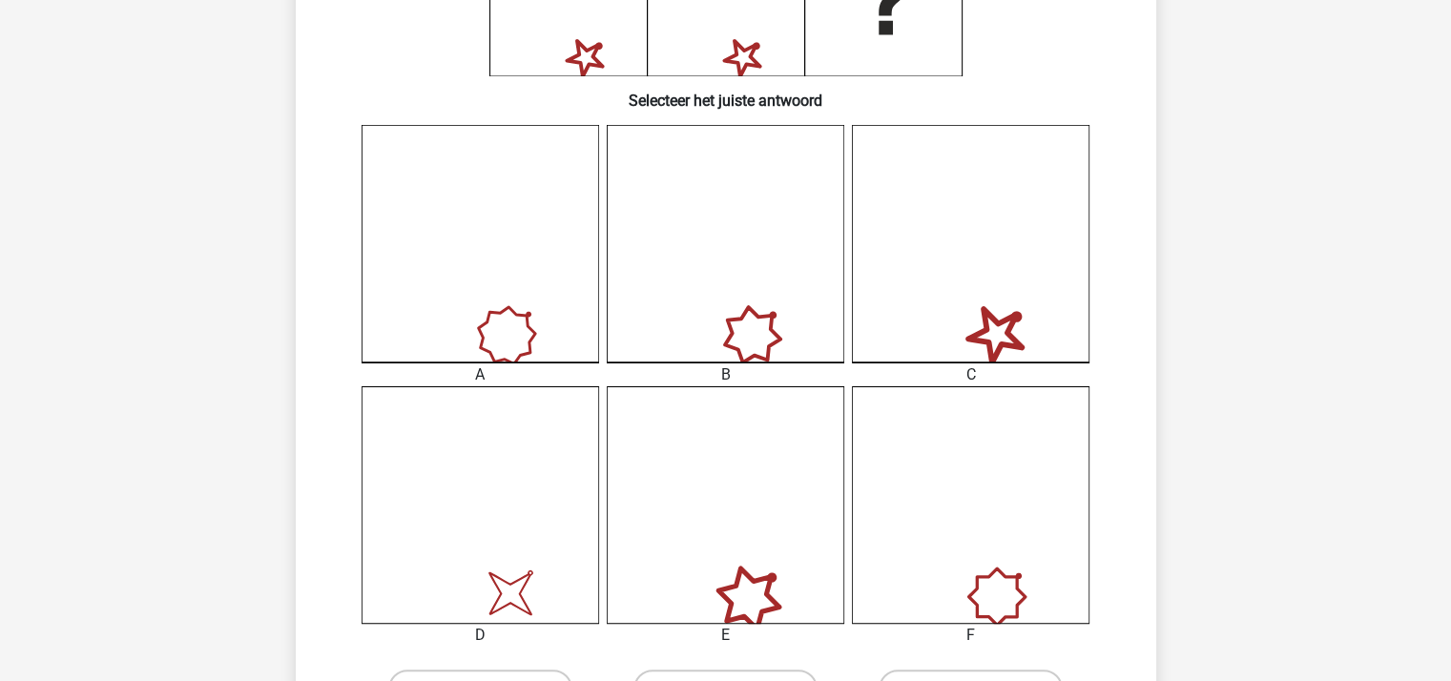
scroll to position [660, 0]
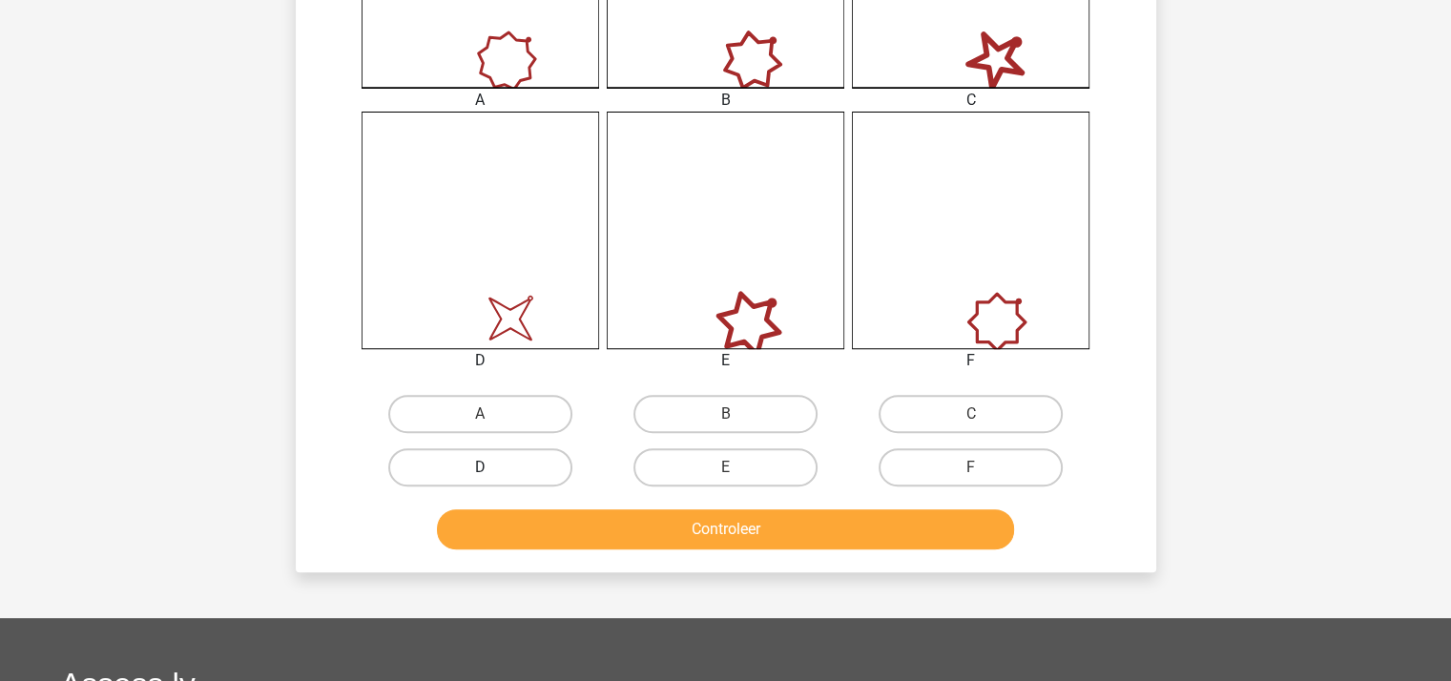
click at [507, 460] on label "D" at bounding box center [480, 467] width 184 height 38
click at [492, 467] on input "D" at bounding box center [486, 473] width 12 height 12
radio input "true"
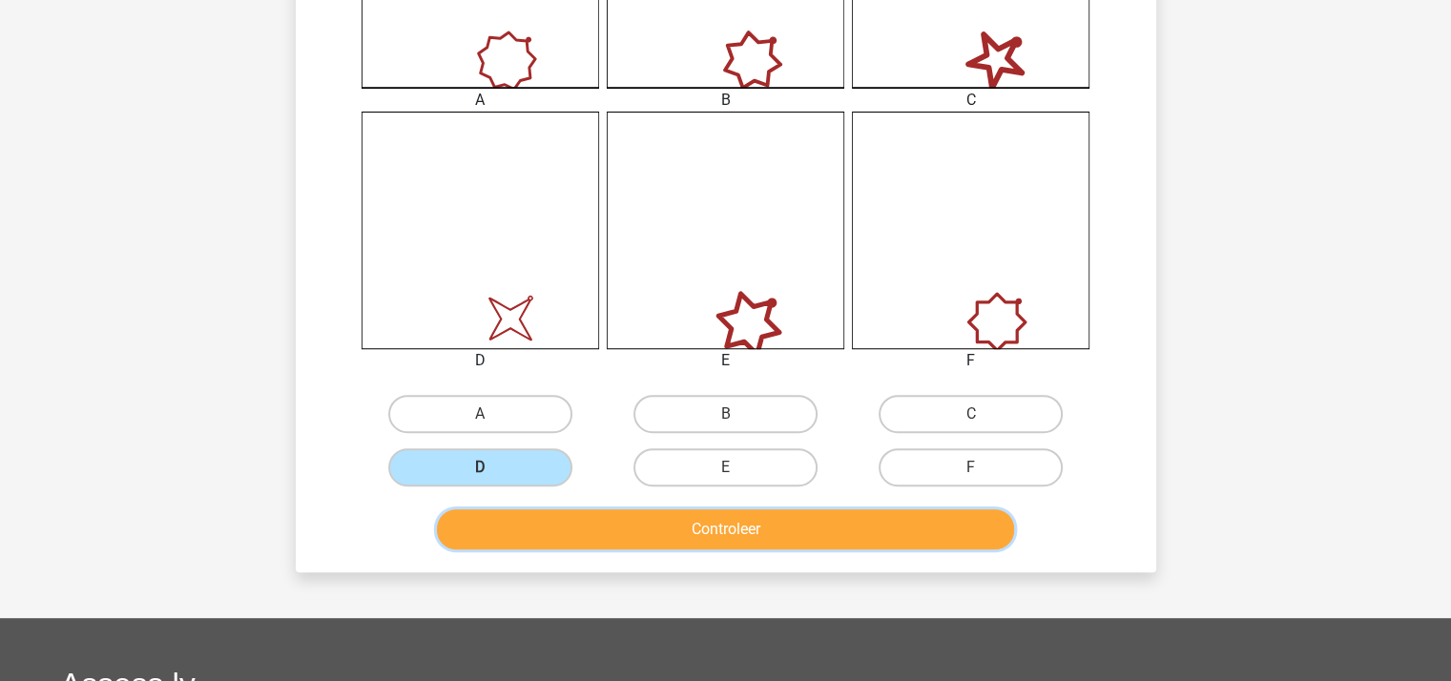
click at [592, 523] on button "Controleer" at bounding box center [725, 529] width 577 height 40
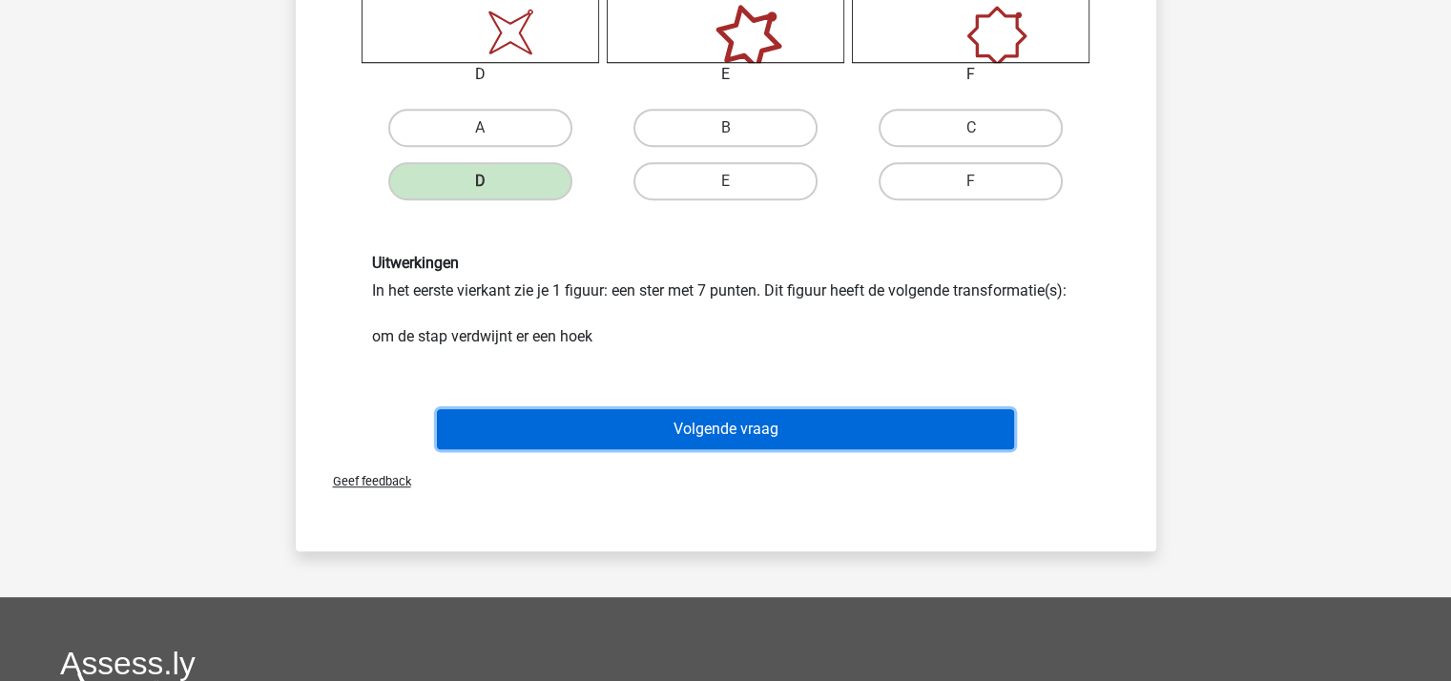
click at [725, 425] on button "Volgende vraag" at bounding box center [725, 429] width 577 height 40
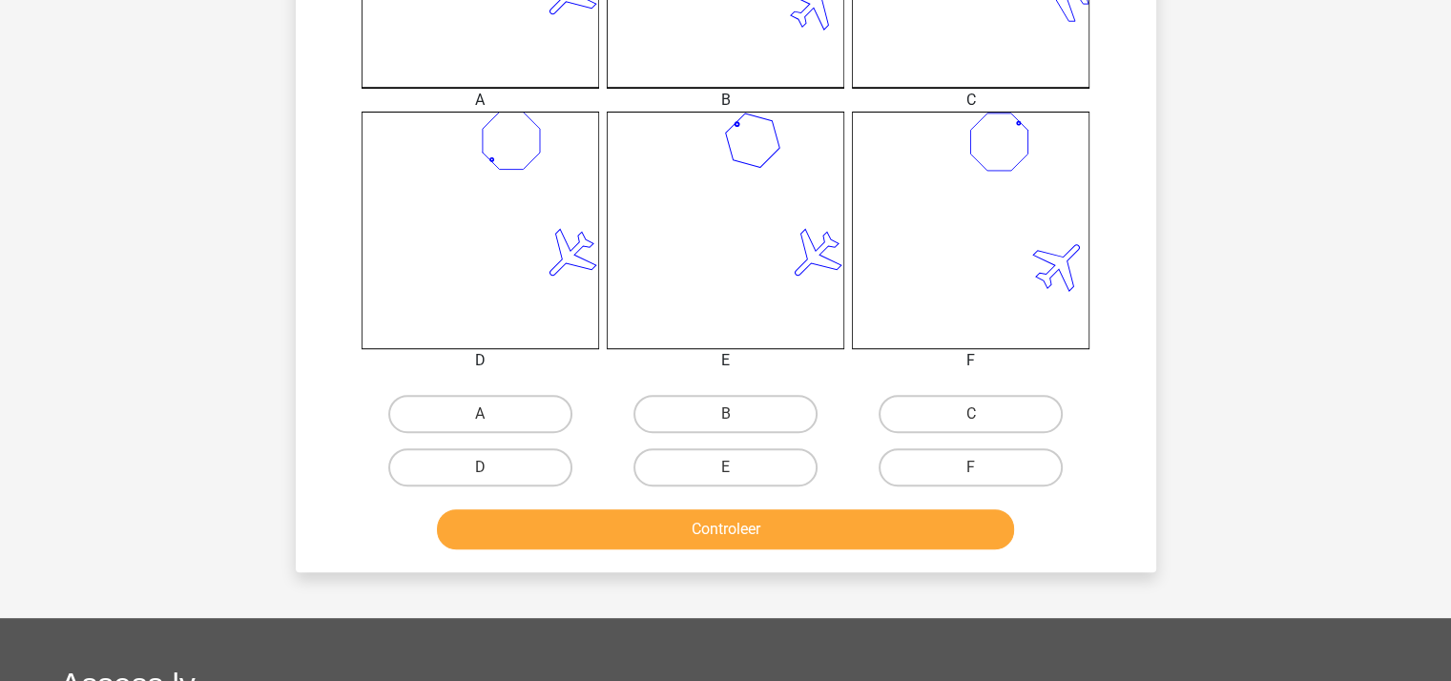
click at [731, 417] on input "B" at bounding box center [731, 420] width 12 height 12
radio input "true"
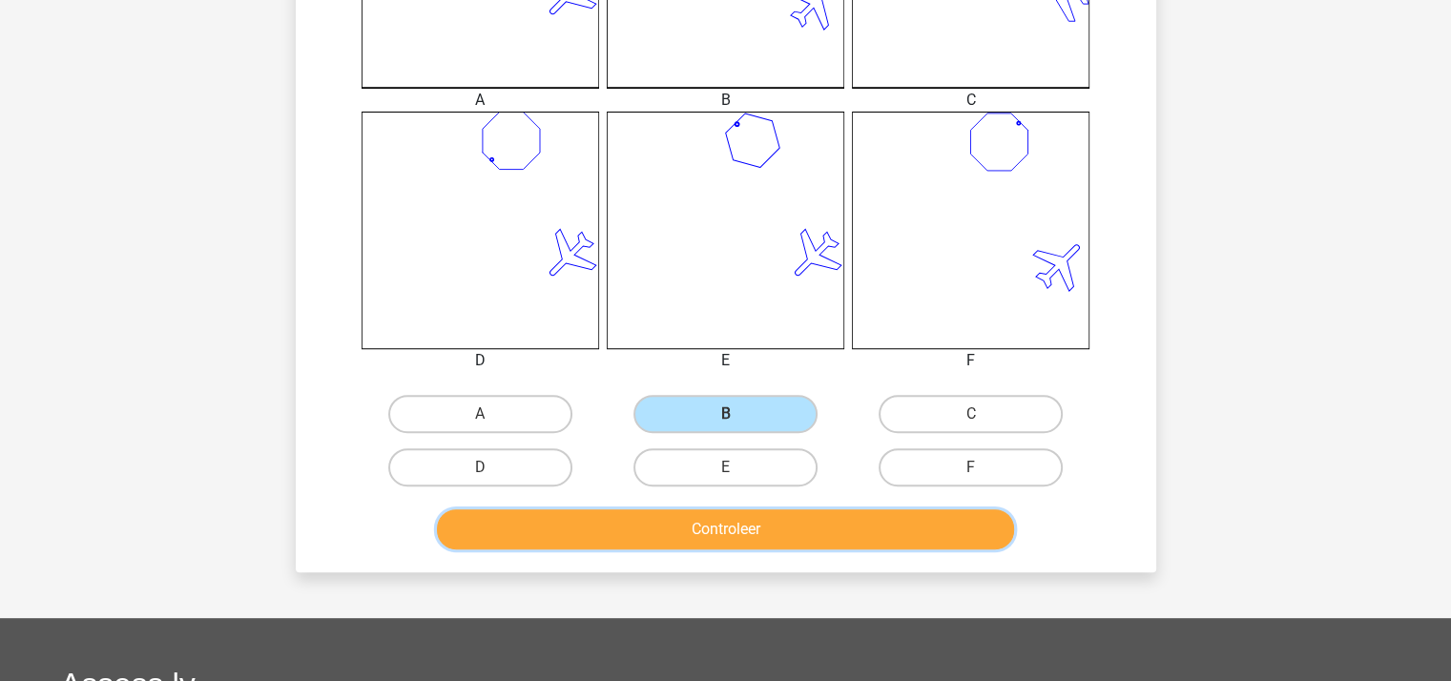
click at [743, 521] on button "Controleer" at bounding box center [725, 529] width 577 height 40
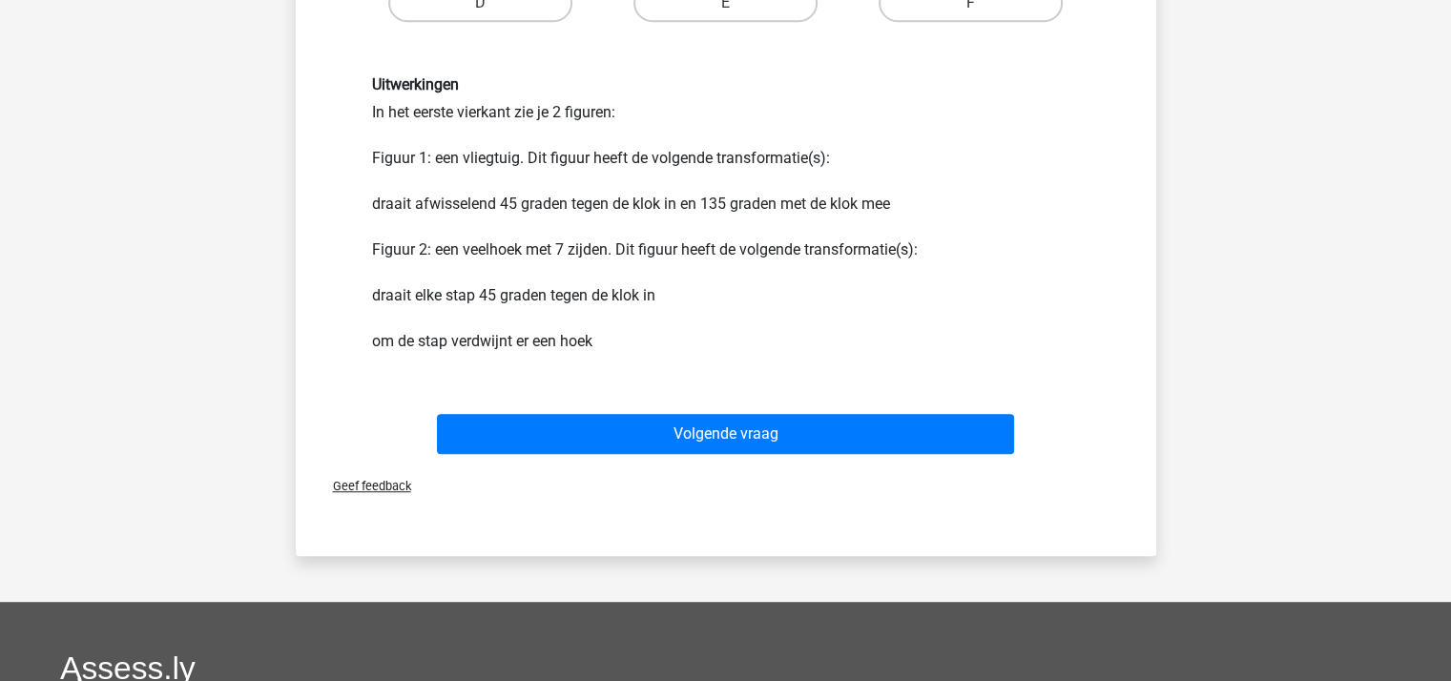
scroll to position [1137, 0]
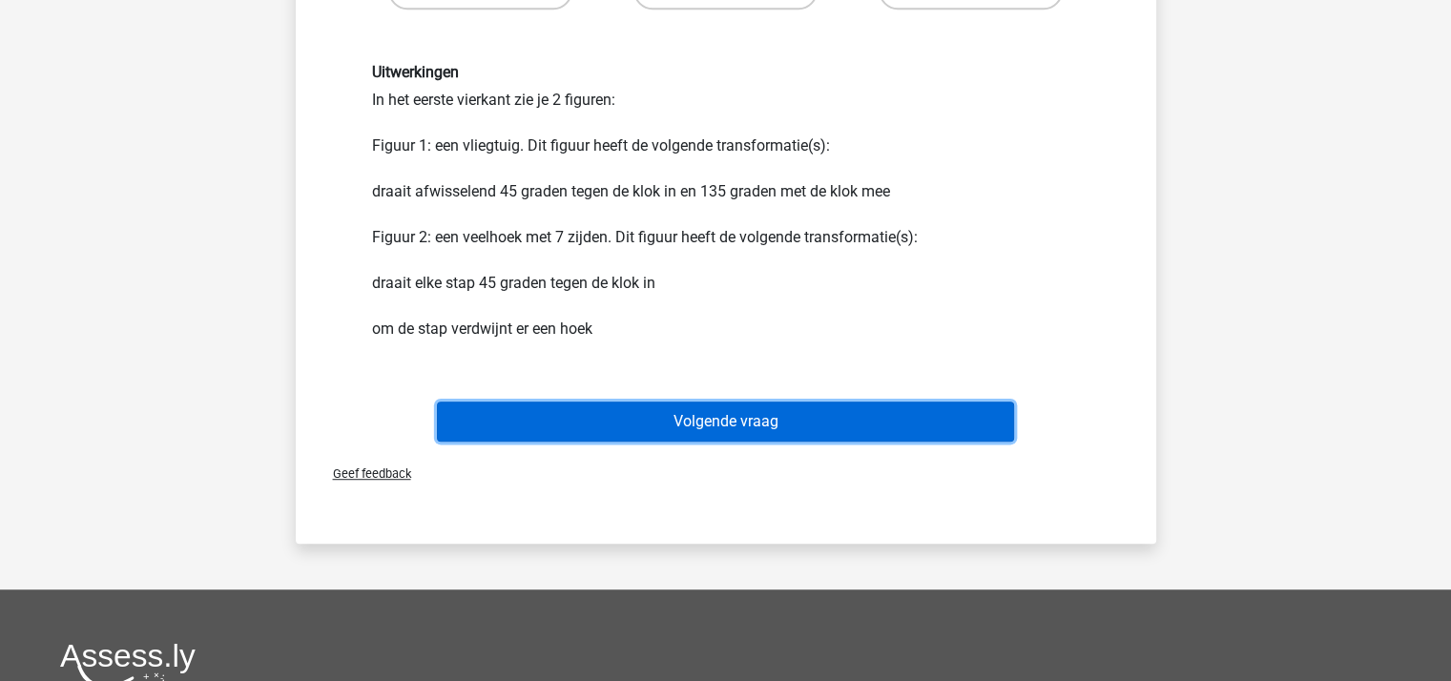
click at [767, 420] on button "Volgende vraag" at bounding box center [725, 422] width 577 height 40
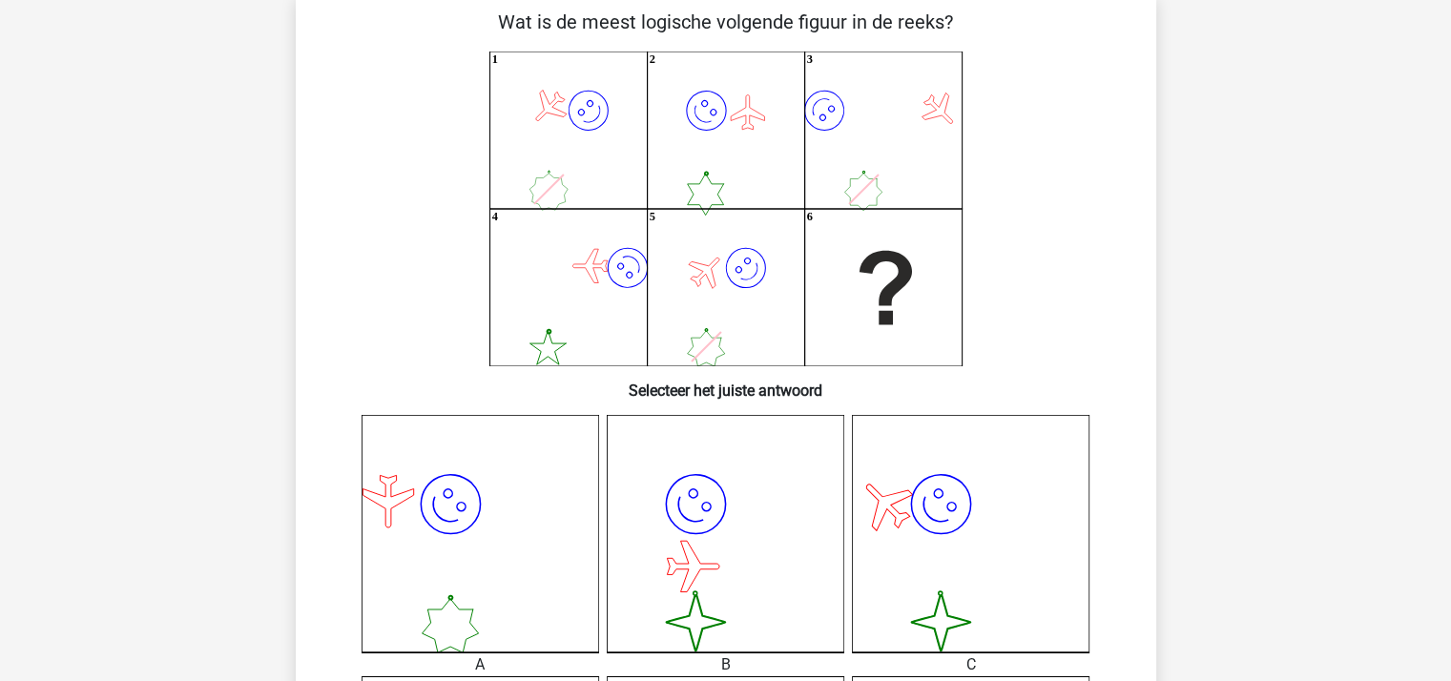
scroll to position [88, 0]
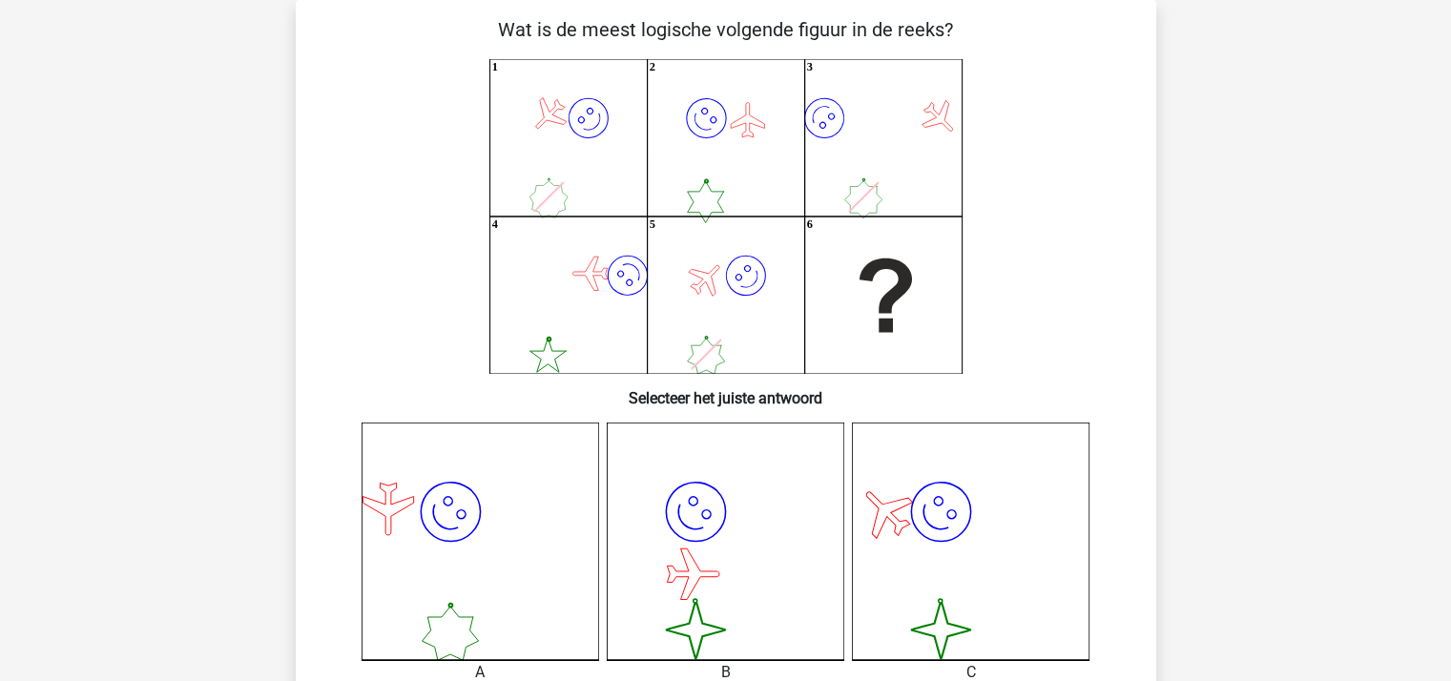
click at [604, 81] on icon "image/svg+xml 1 image/svg+xml 2 image/svg+xml 3 image/svg+xml 4 image/svg+xml 5" at bounding box center [725, 216] width 769 height 315
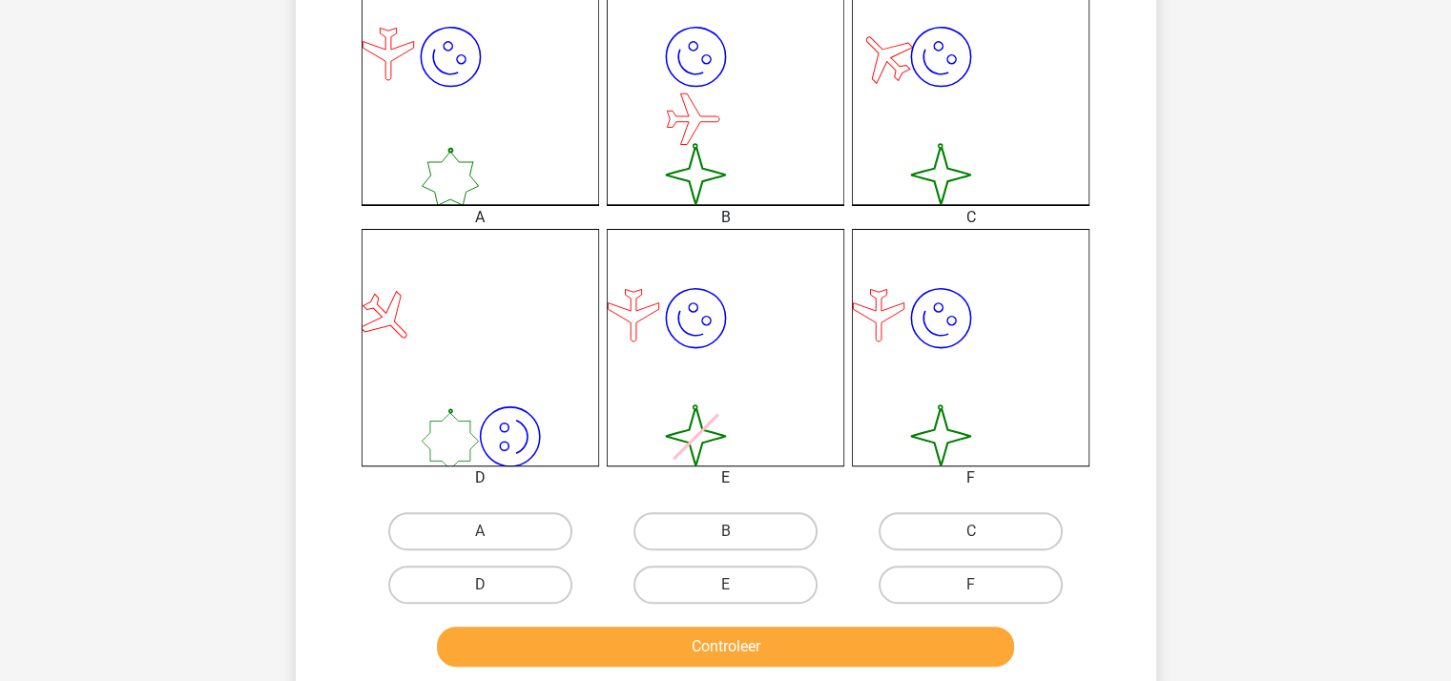
scroll to position [755, 0]
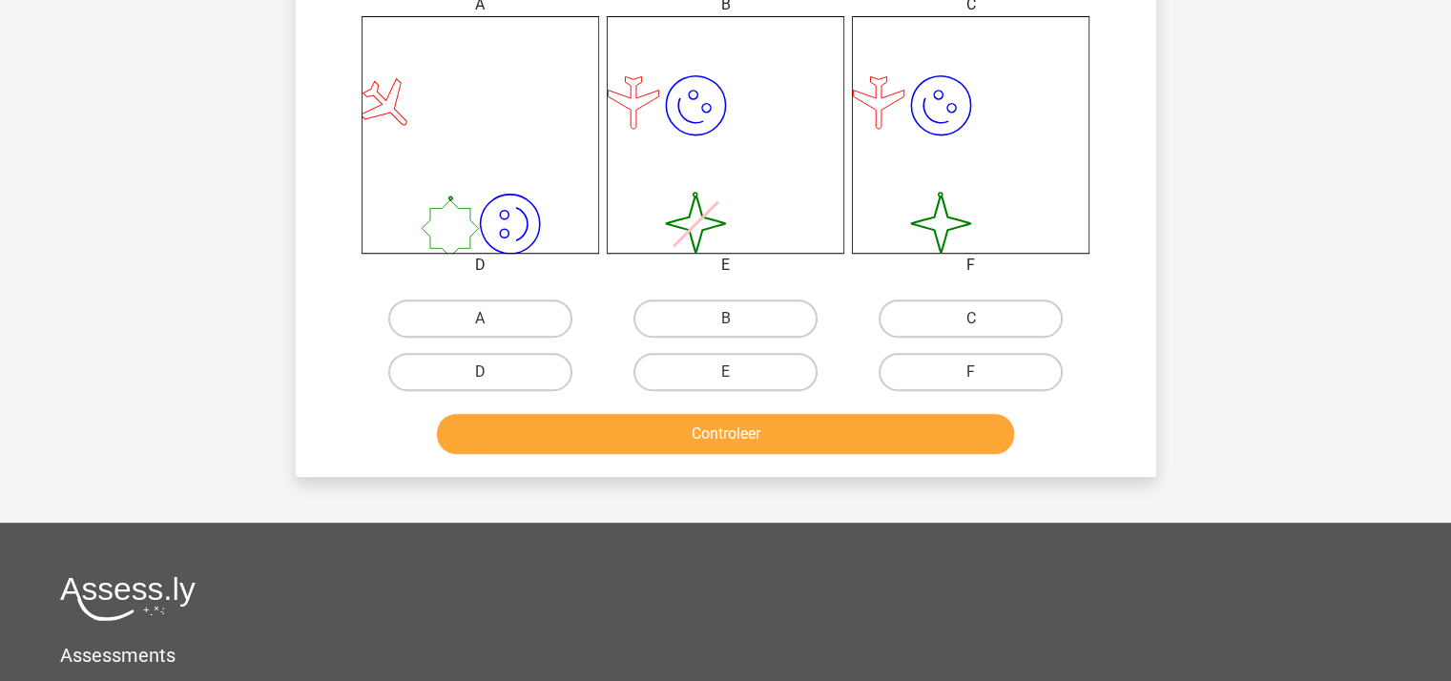
click at [978, 381] on input "F" at bounding box center [977, 378] width 12 height 12
radio input "true"
click at [893, 408] on div "Controleer" at bounding box center [725, 430] width 799 height 63
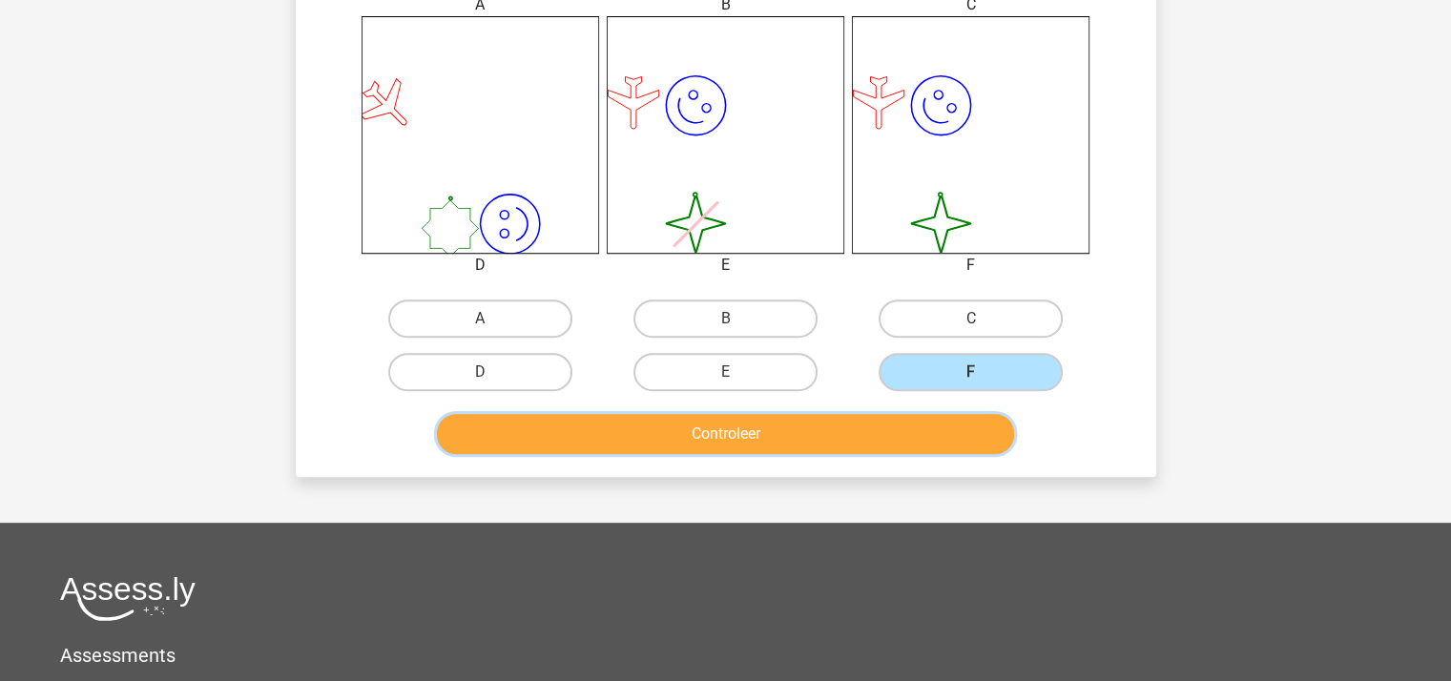
click at [898, 420] on button "Controleer" at bounding box center [725, 434] width 577 height 40
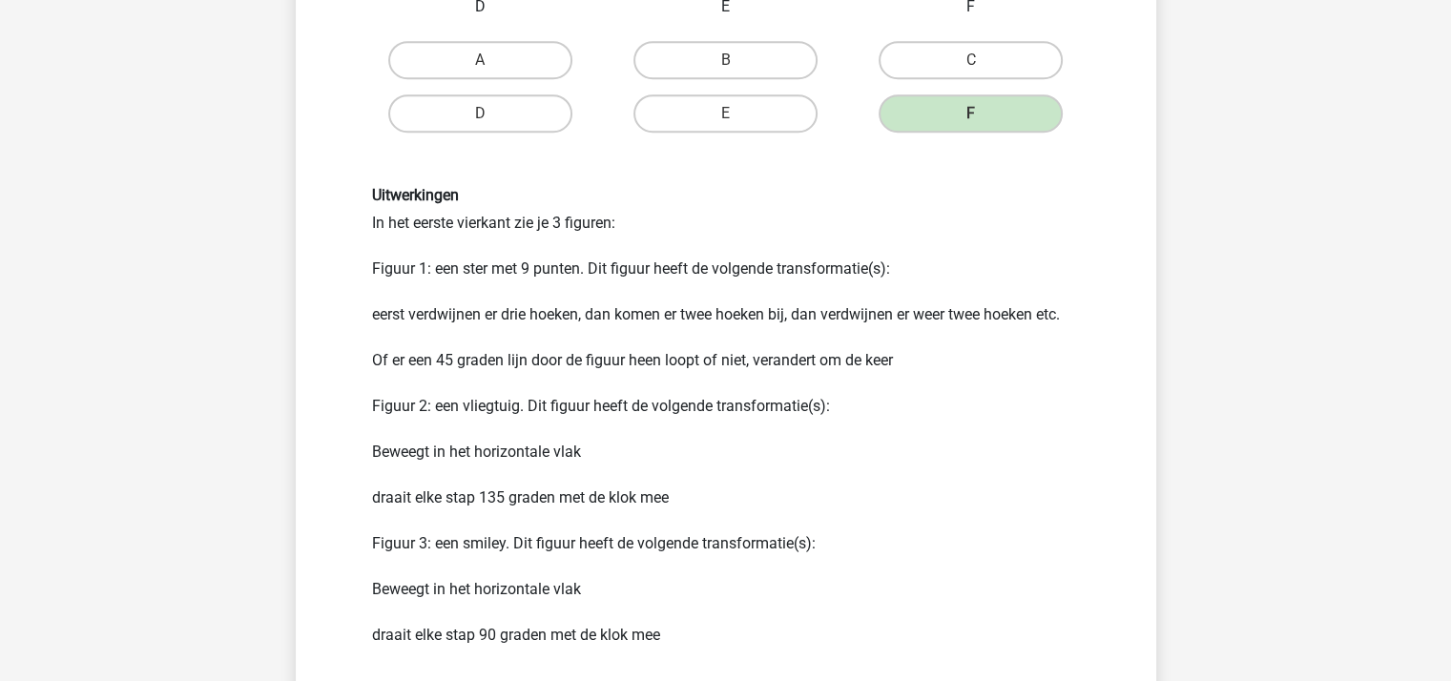
scroll to position [1232, 0]
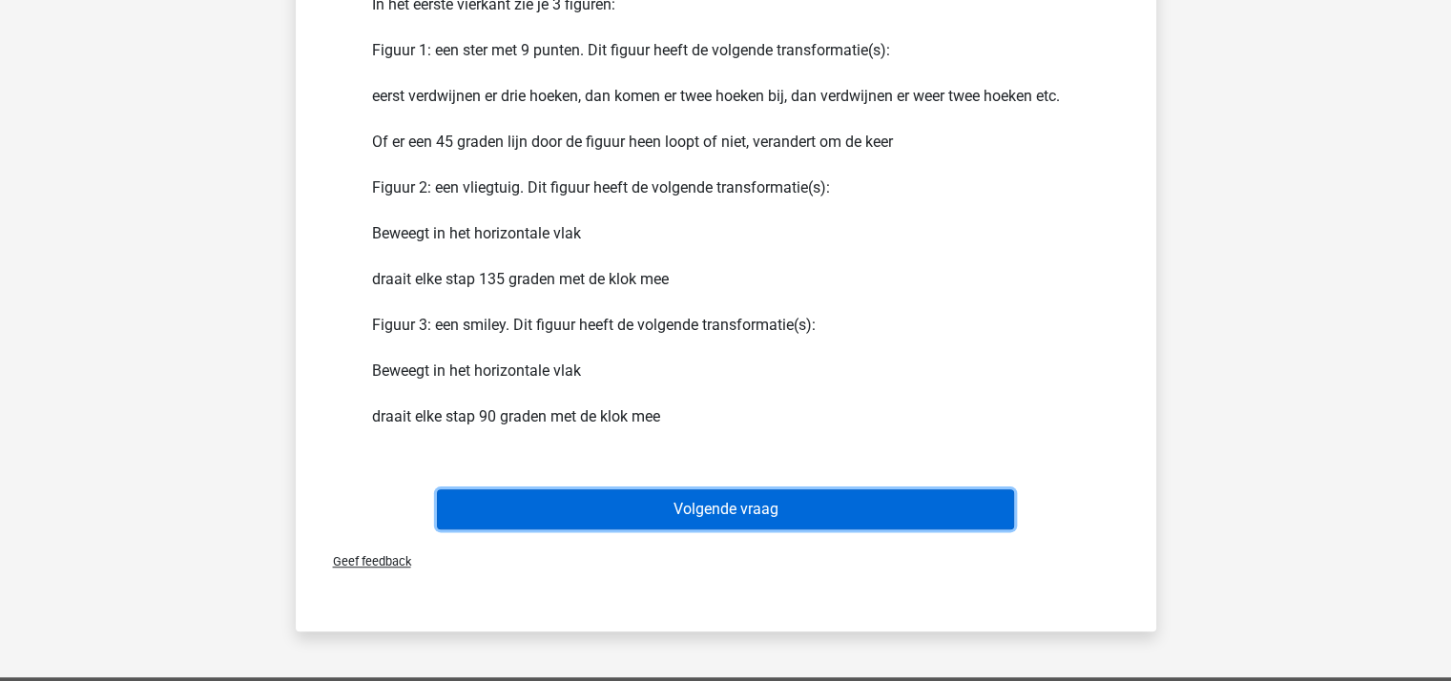
click at [782, 497] on button "Volgende vraag" at bounding box center [725, 509] width 577 height 40
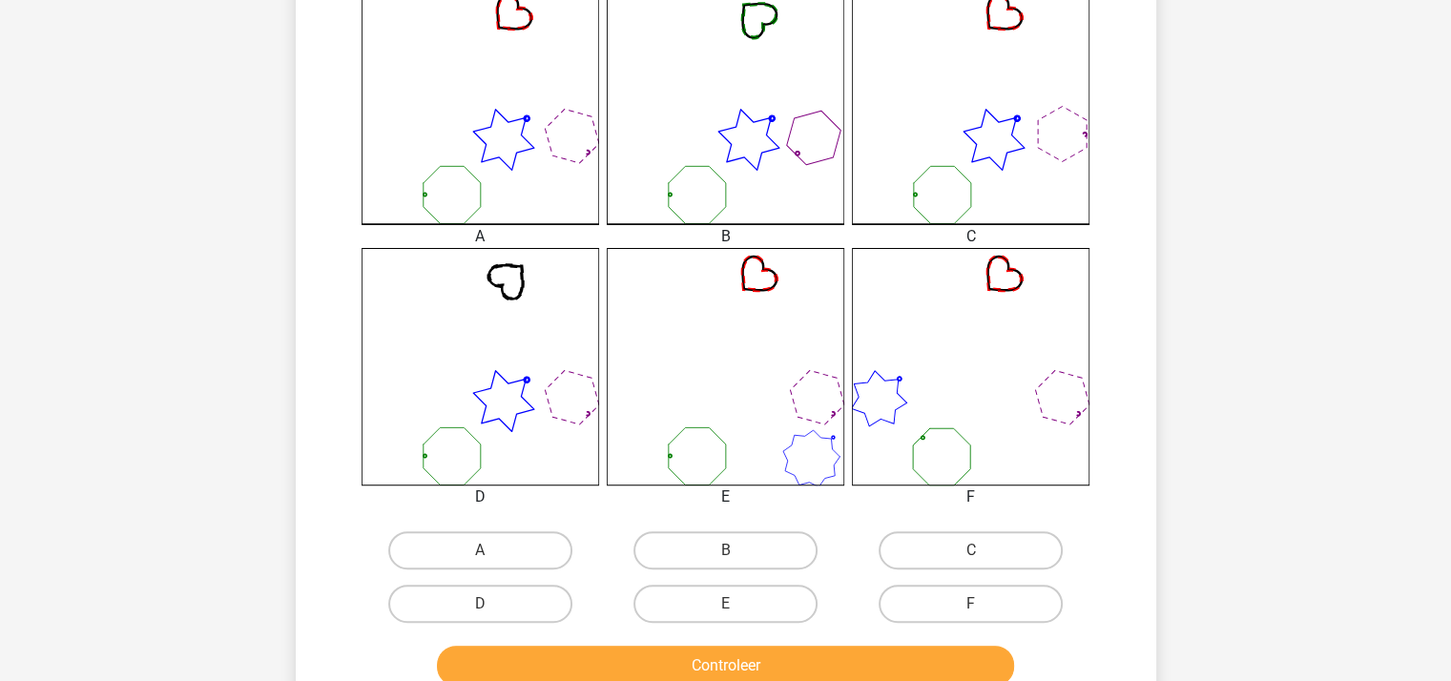
scroll to position [660, 0]
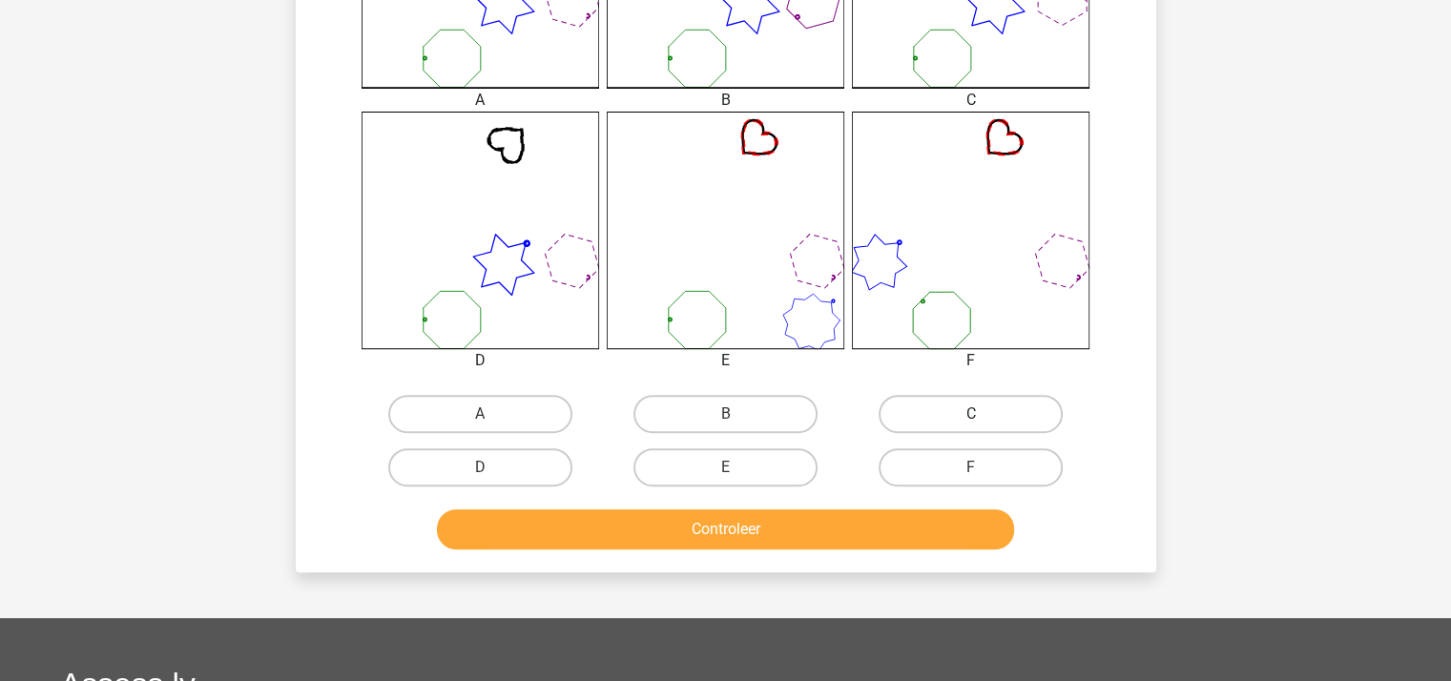
click at [924, 406] on label "C" at bounding box center [970, 414] width 184 height 38
click at [971, 414] on input "C" at bounding box center [977, 420] width 12 height 12
radio input "true"
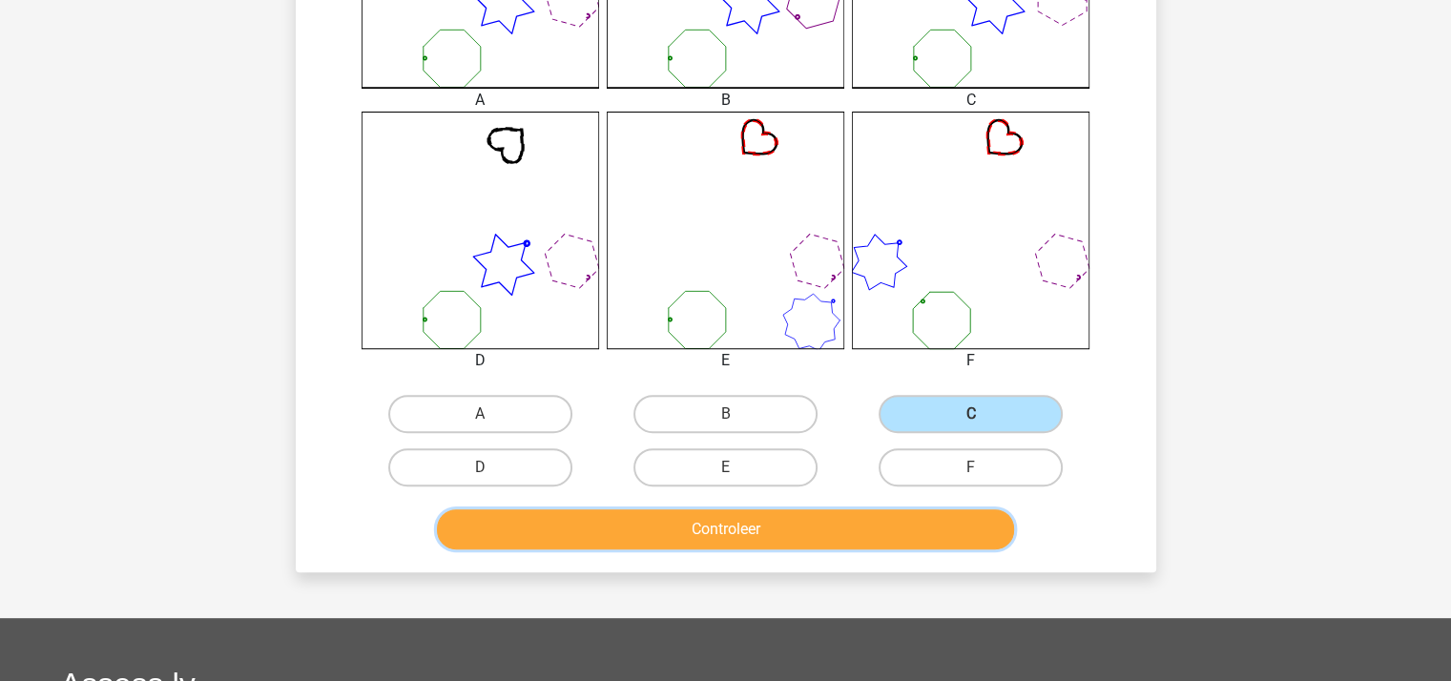
click at [826, 518] on button "Controleer" at bounding box center [725, 529] width 577 height 40
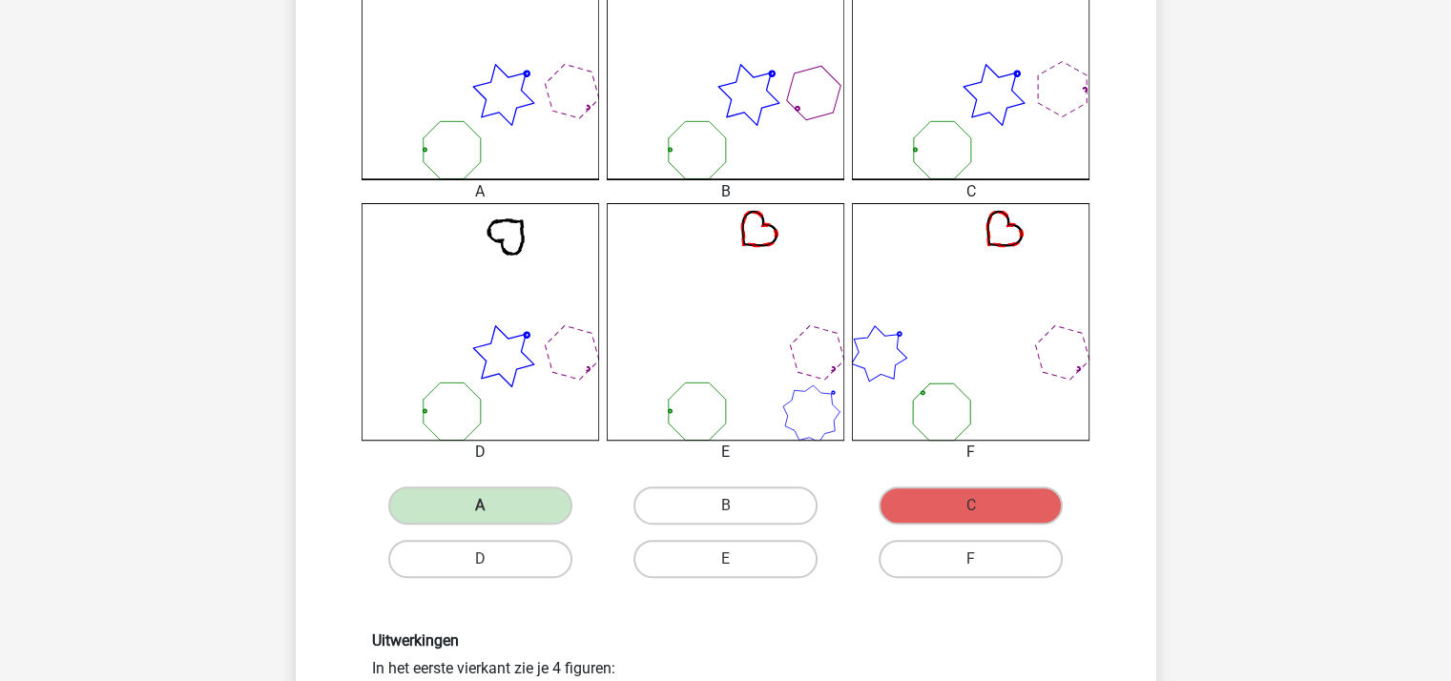
scroll to position [469, 0]
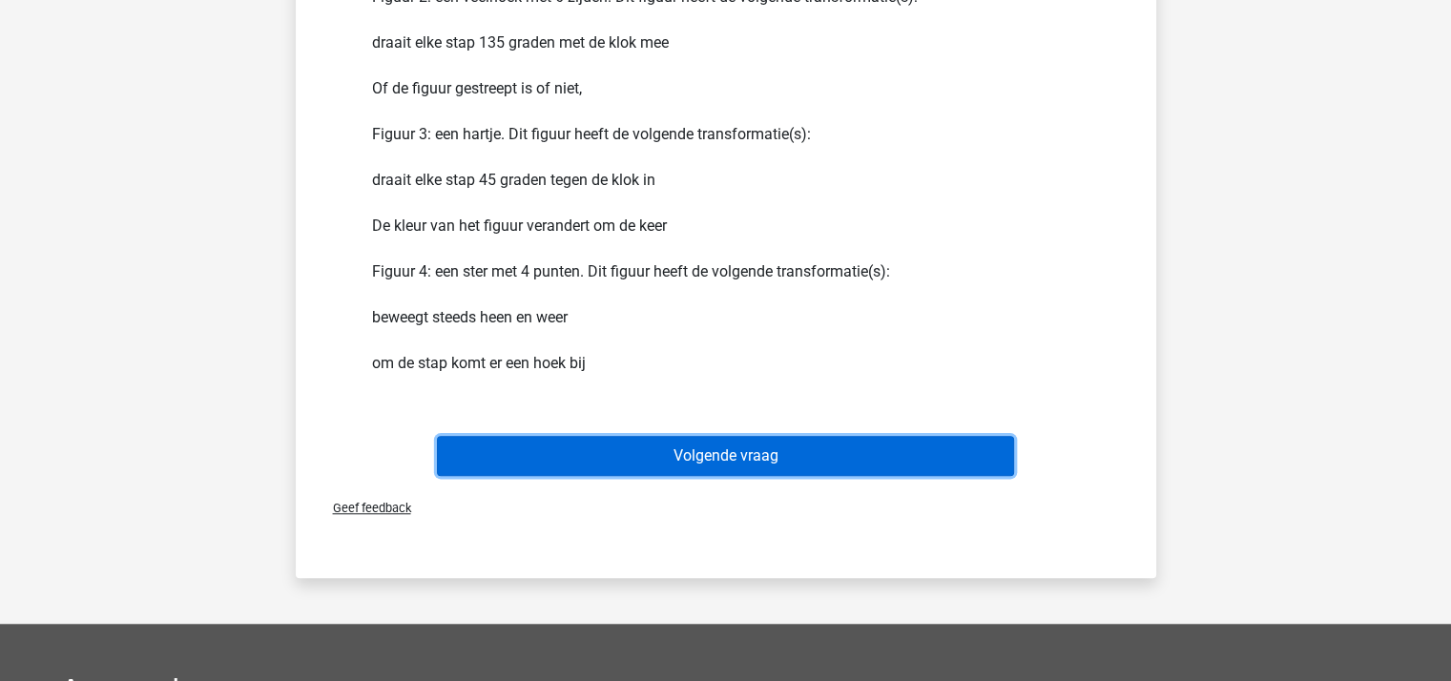
click at [717, 453] on button "Volgende vraag" at bounding box center [725, 456] width 577 height 40
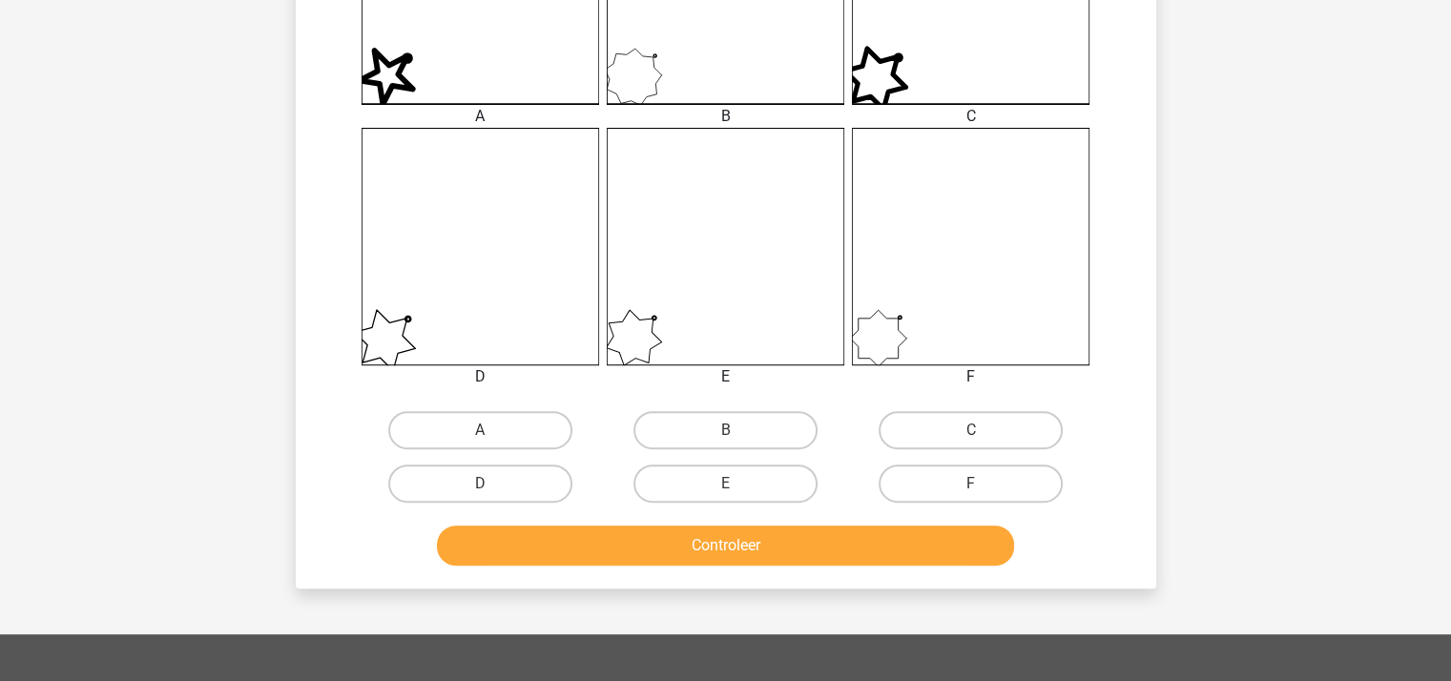
scroll to position [660, 0]
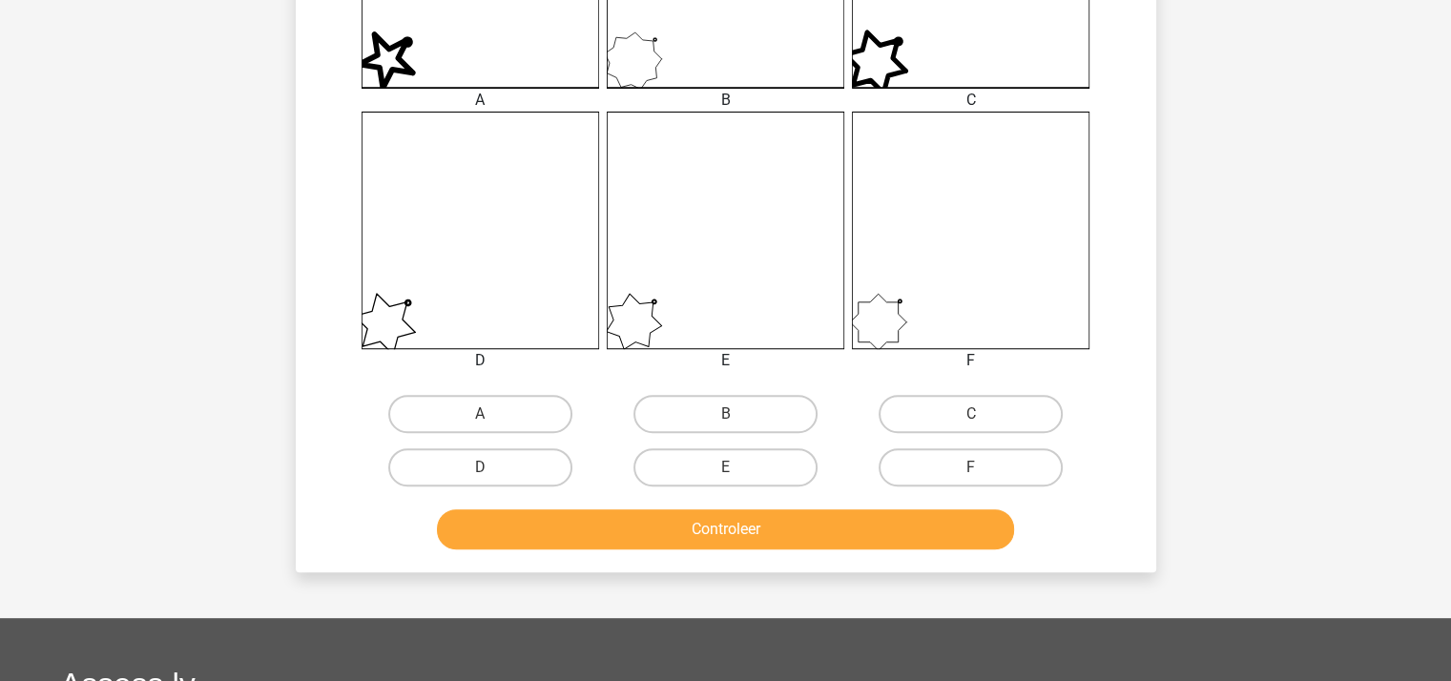
click at [732, 414] on input "B" at bounding box center [731, 420] width 12 height 12
radio input "true"
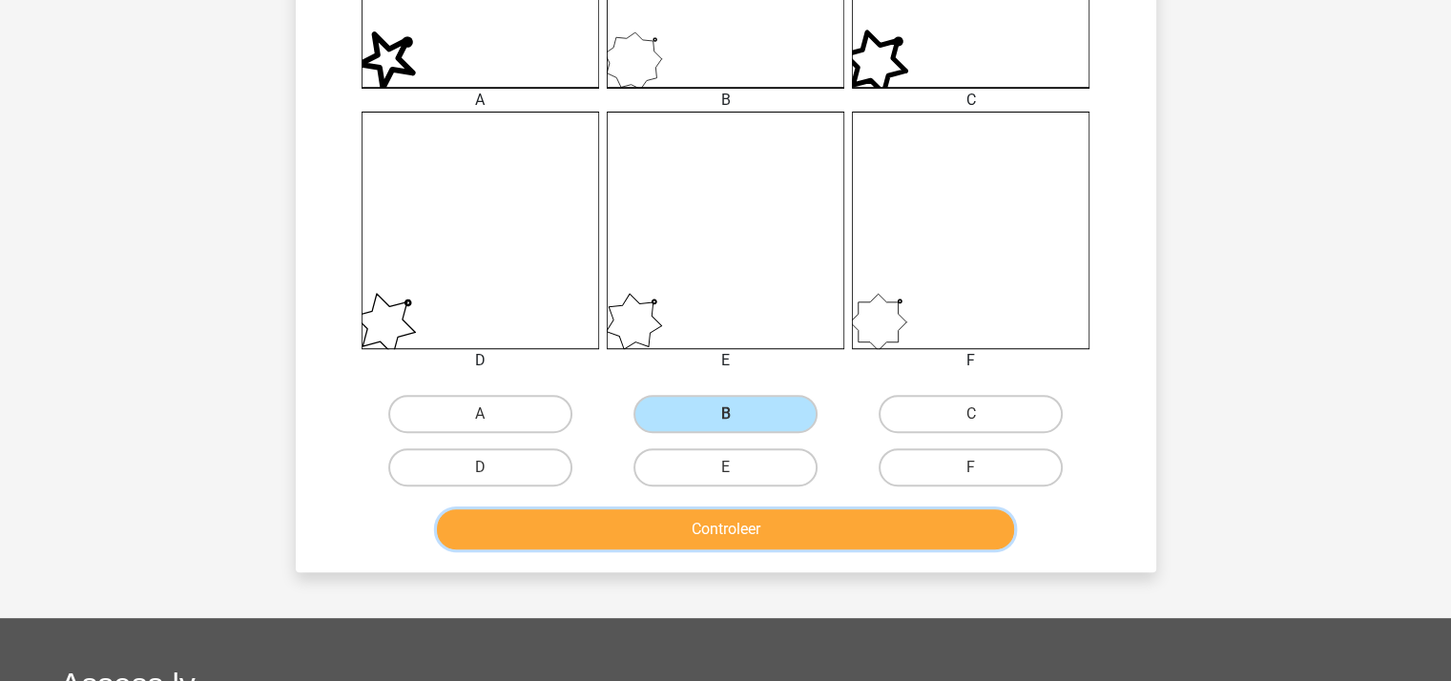
click at [748, 522] on button "Controleer" at bounding box center [725, 529] width 577 height 40
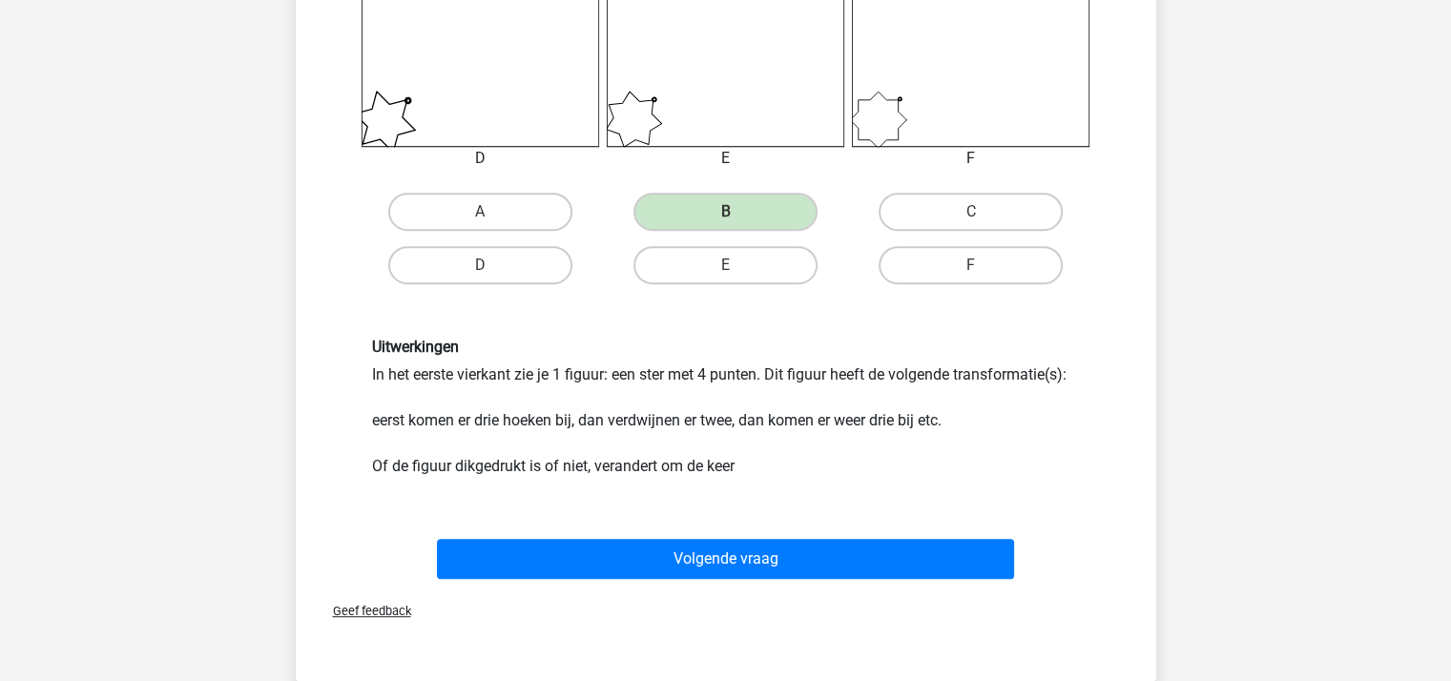
scroll to position [1137, 0]
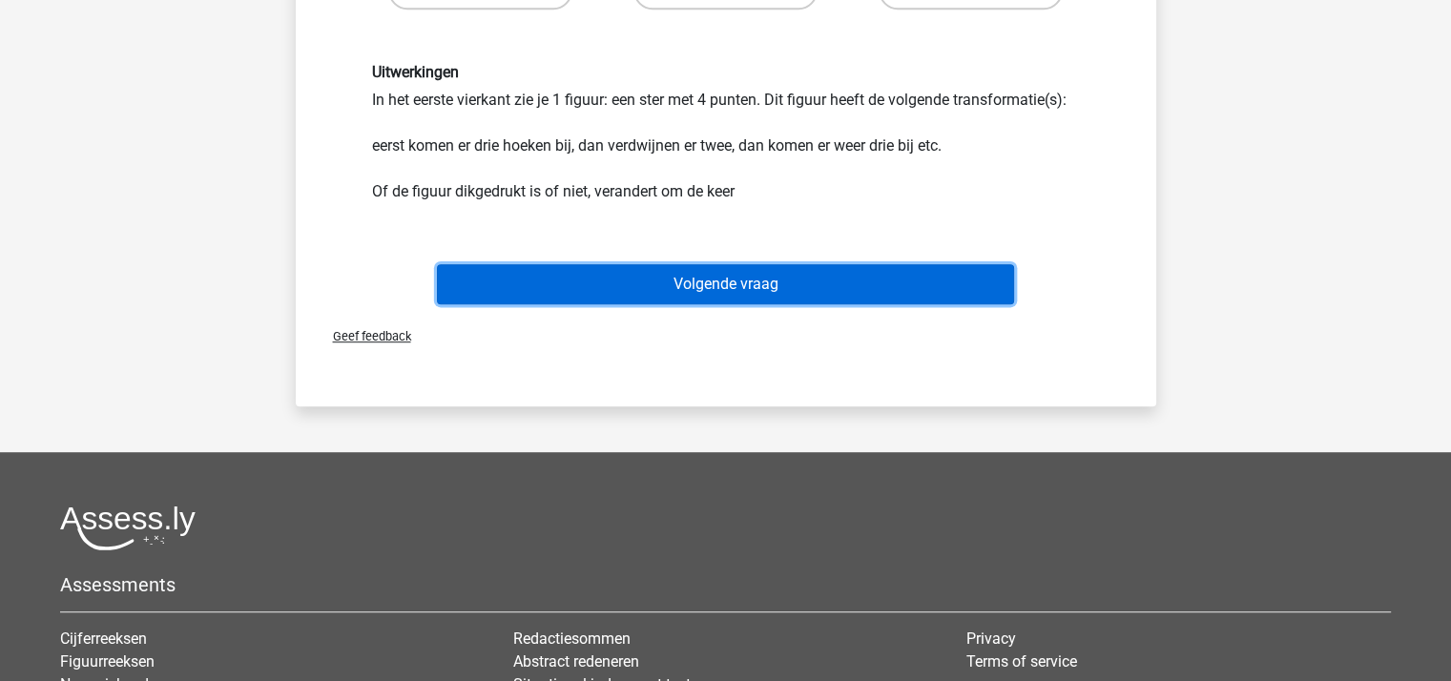
click at [750, 283] on button "Volgende vraag" at bounding box center [725, 284] width 577 height 40
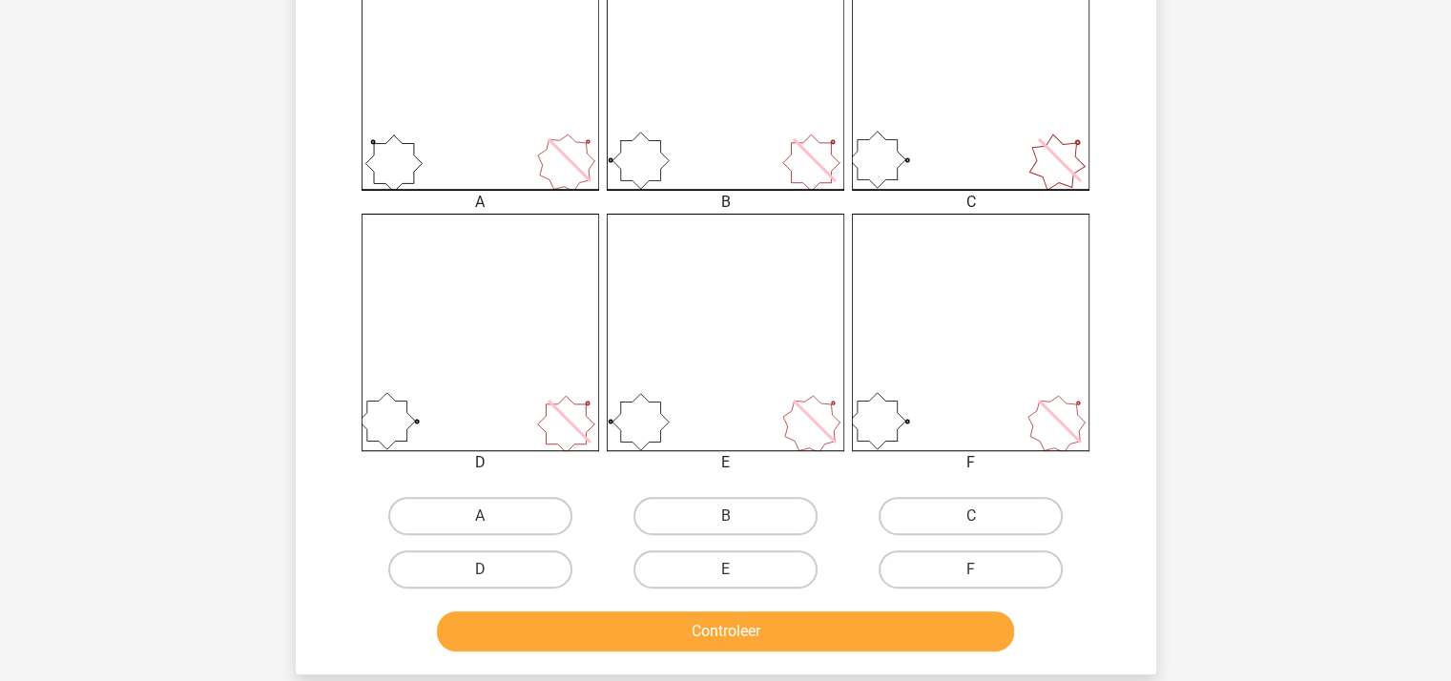
scroll to position [565, 0]
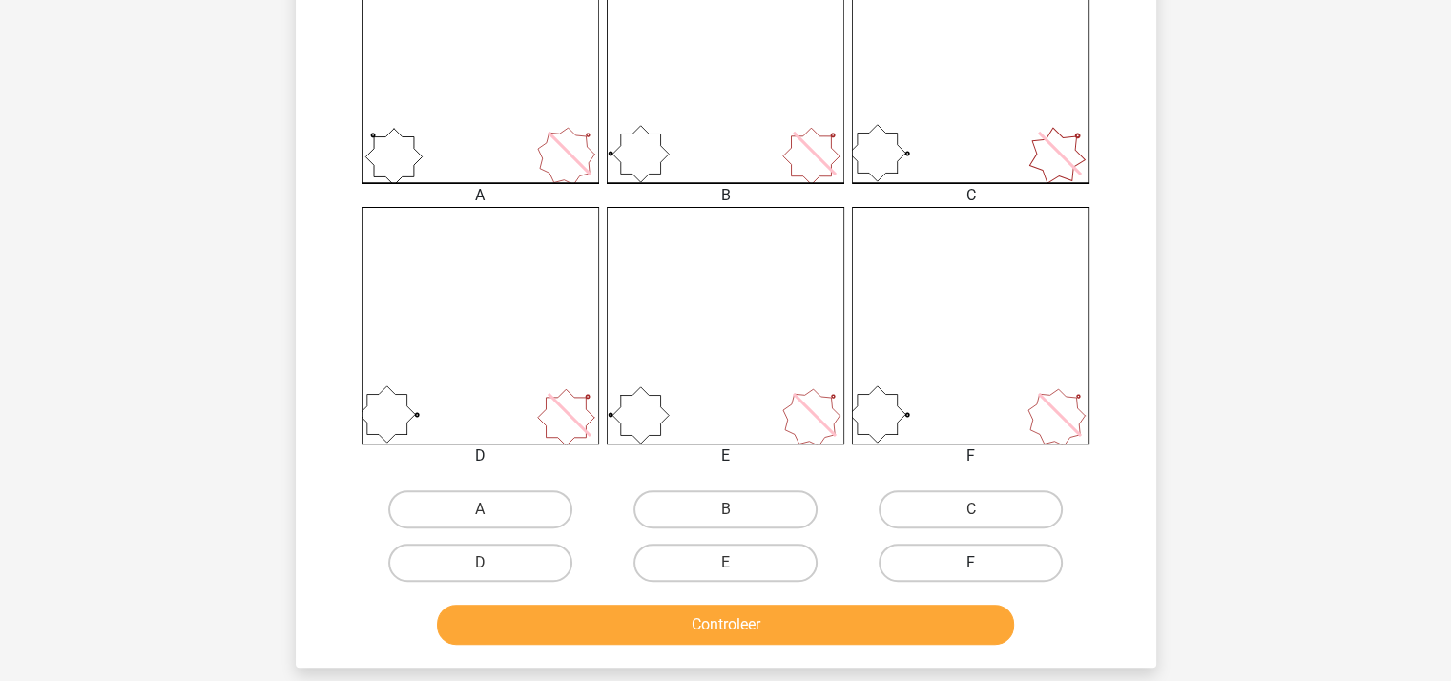
click at [931, 549] on label "F" at bounding box center [970, 563] width 184 height 38
click at [971, 563] on input "F" at bounding box center [977, 569] width 12 height 12
radio input "true"
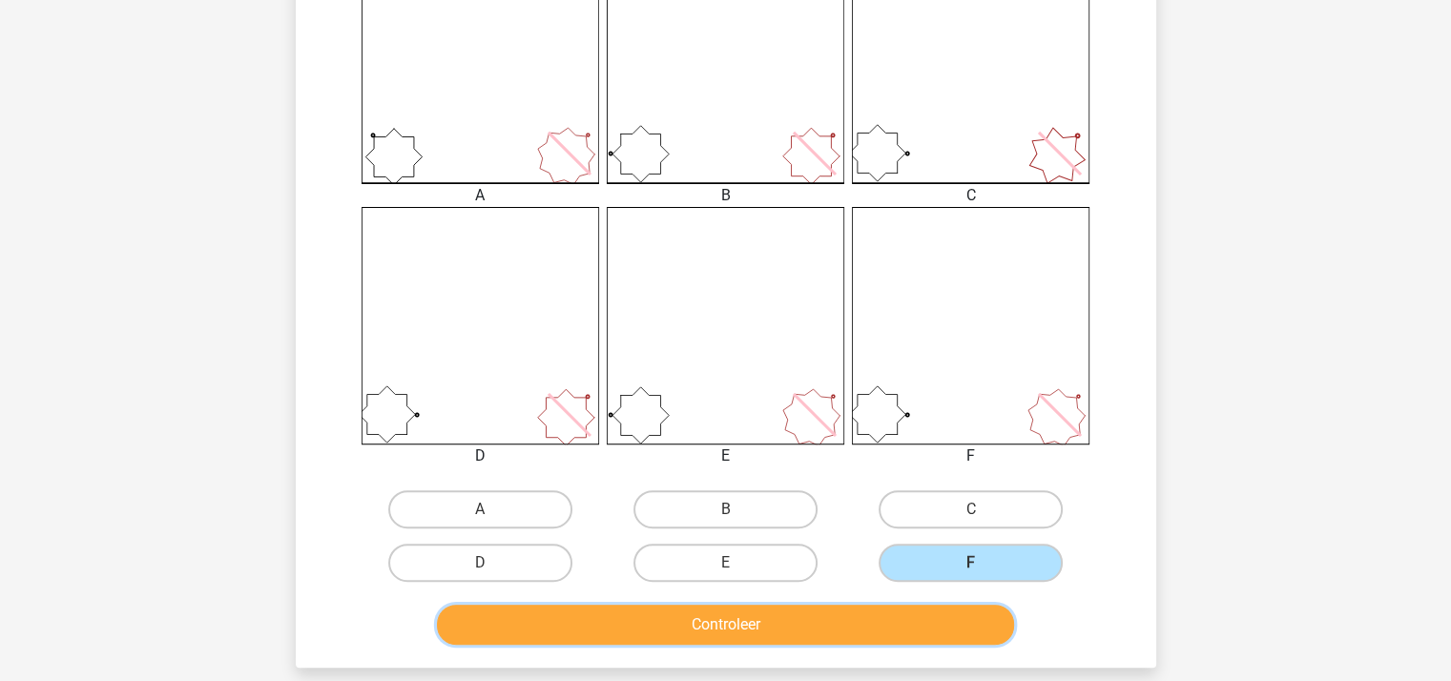
click at [882, 608] on button "Controleer" at bounding box center [725, 625] width 577 height 40
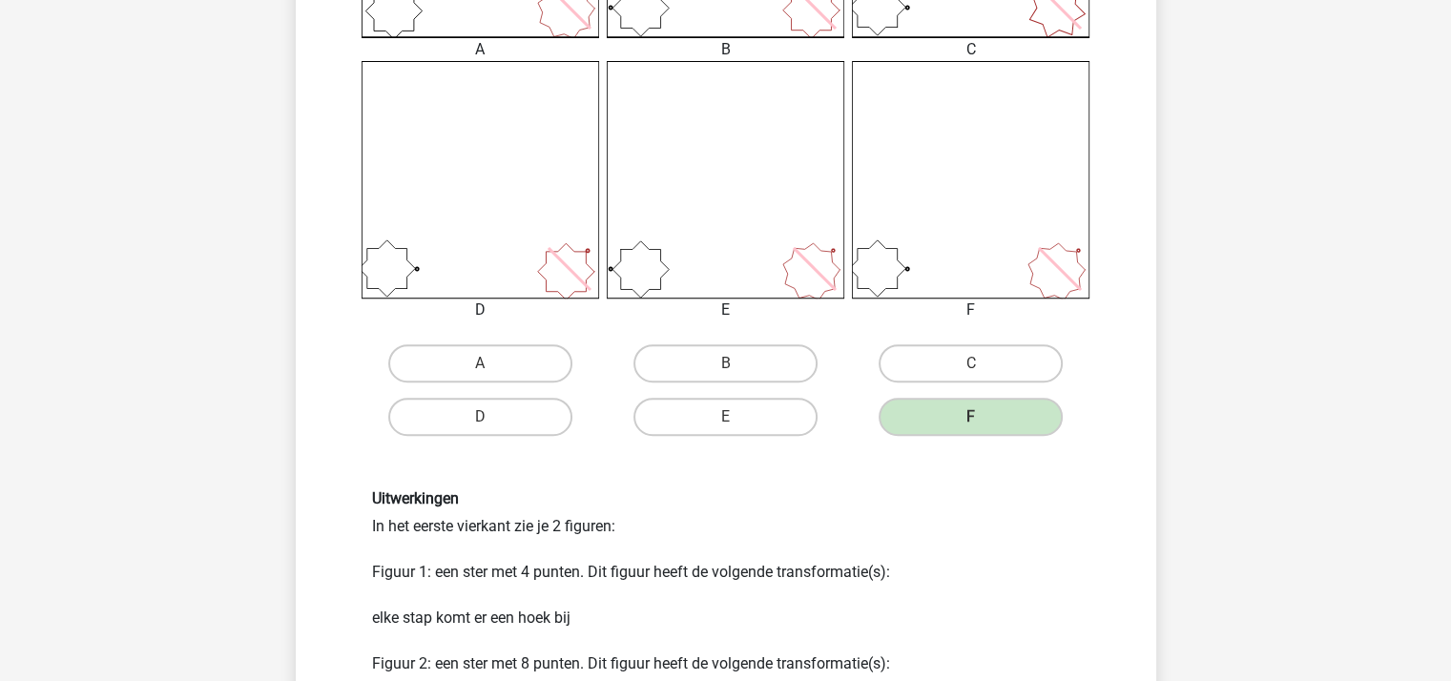
scroll to position [851, 0]
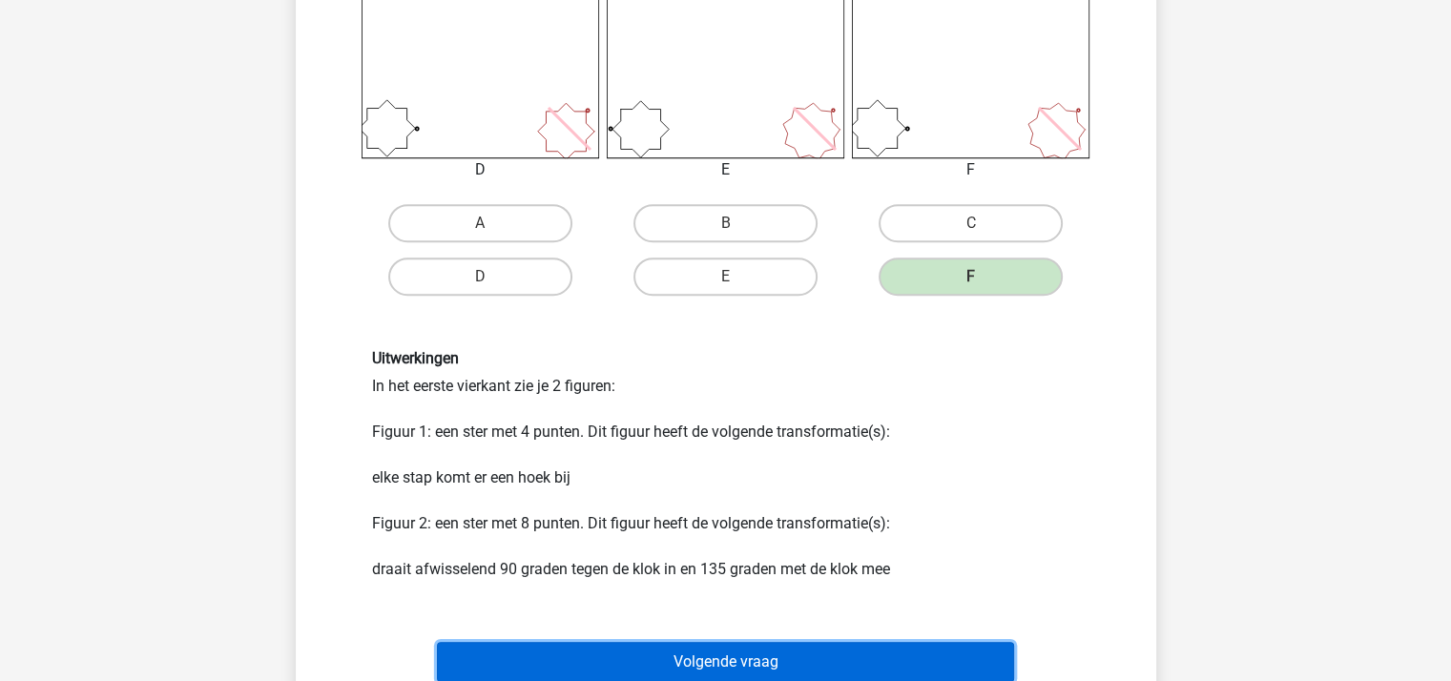
click at [765, 658] on button "Volgende vraag" at bounding box center [725, 662] width 577 height 40
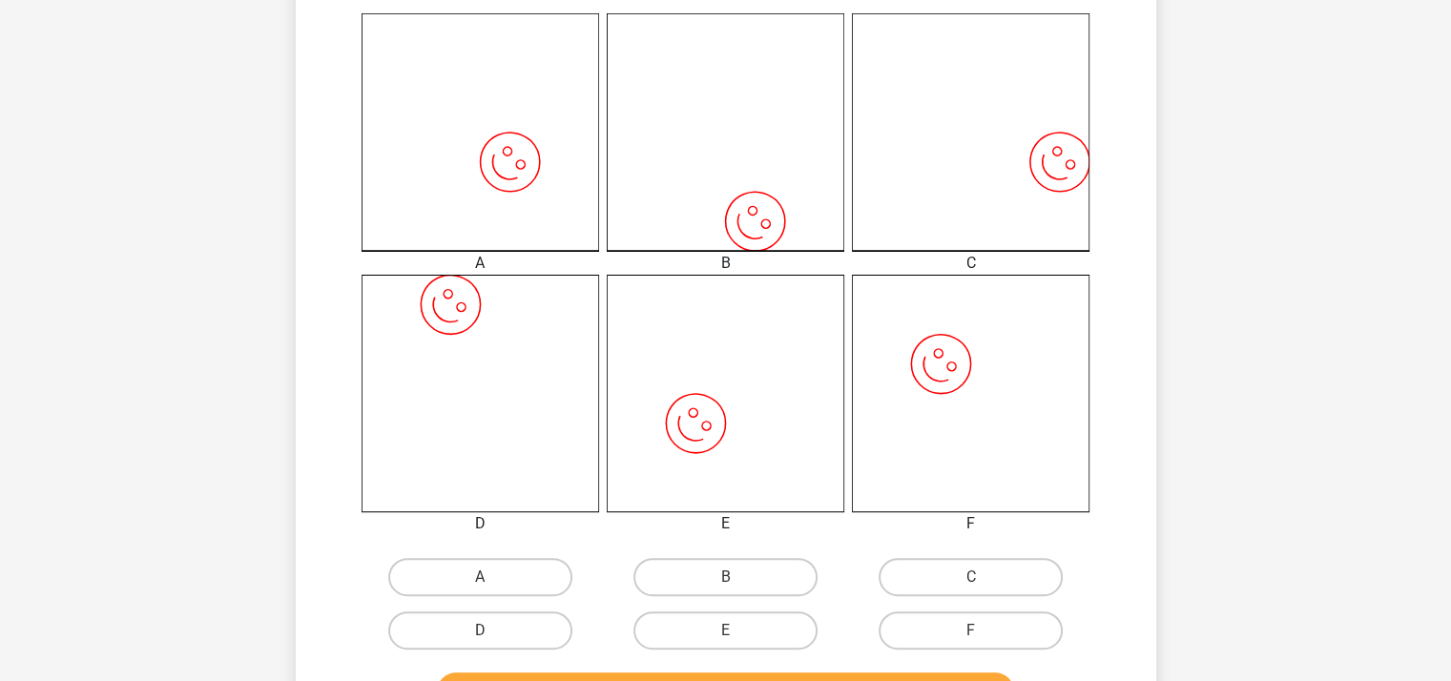
scroll to position [660, 0]
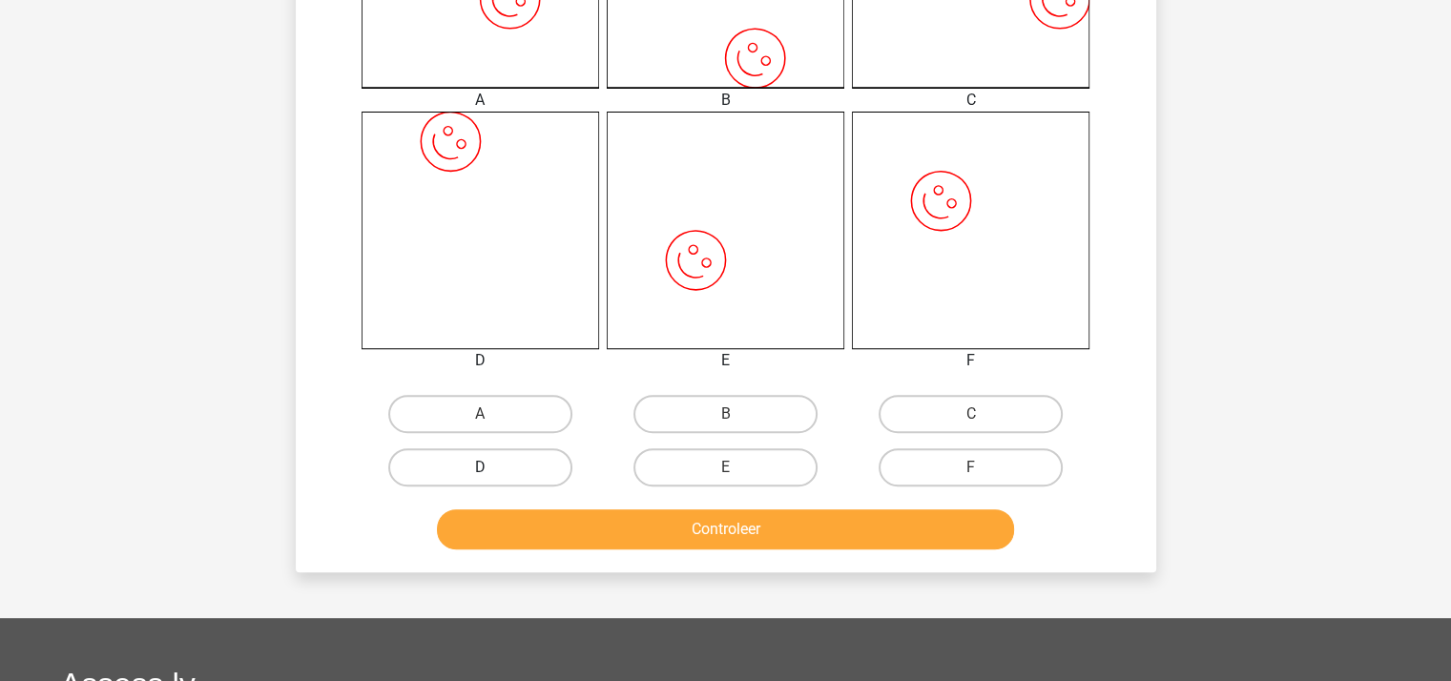
click at [506, 462] on label "D" at bounding box center [480, 467] width 184 height 38
click at [492, 467] on input "D" at bounding box center [486, 473] width 12 height 12
radio input "true"
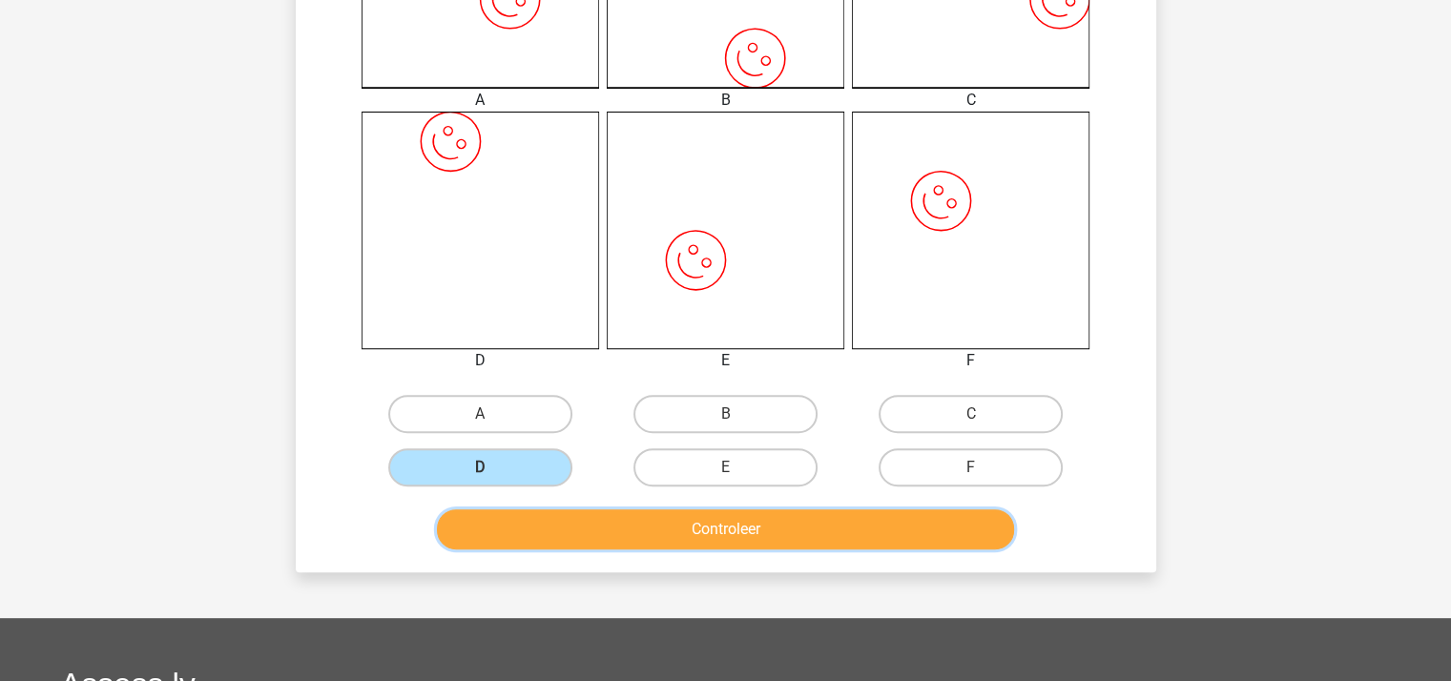
click at [682, 525] on button "Controleer" at bounding box center [725, 529] width 577 height 40
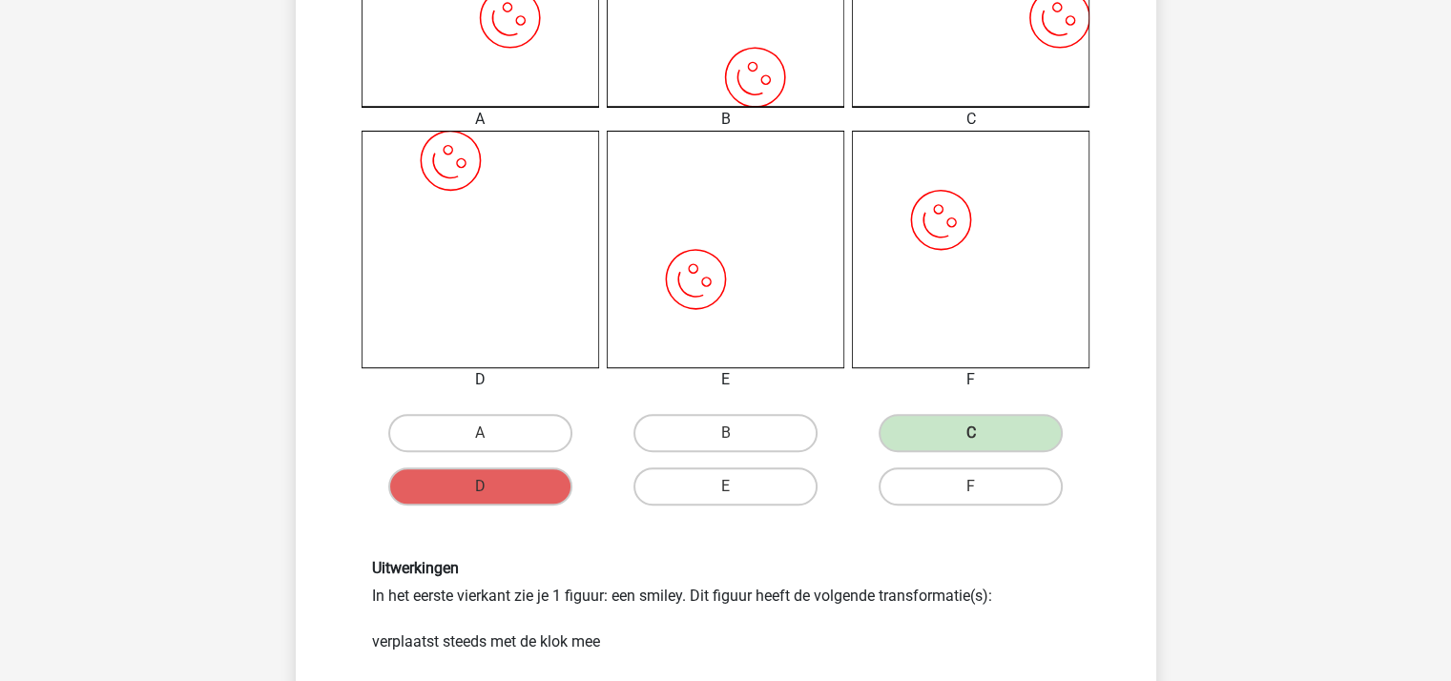
scroll to position [954, 0]
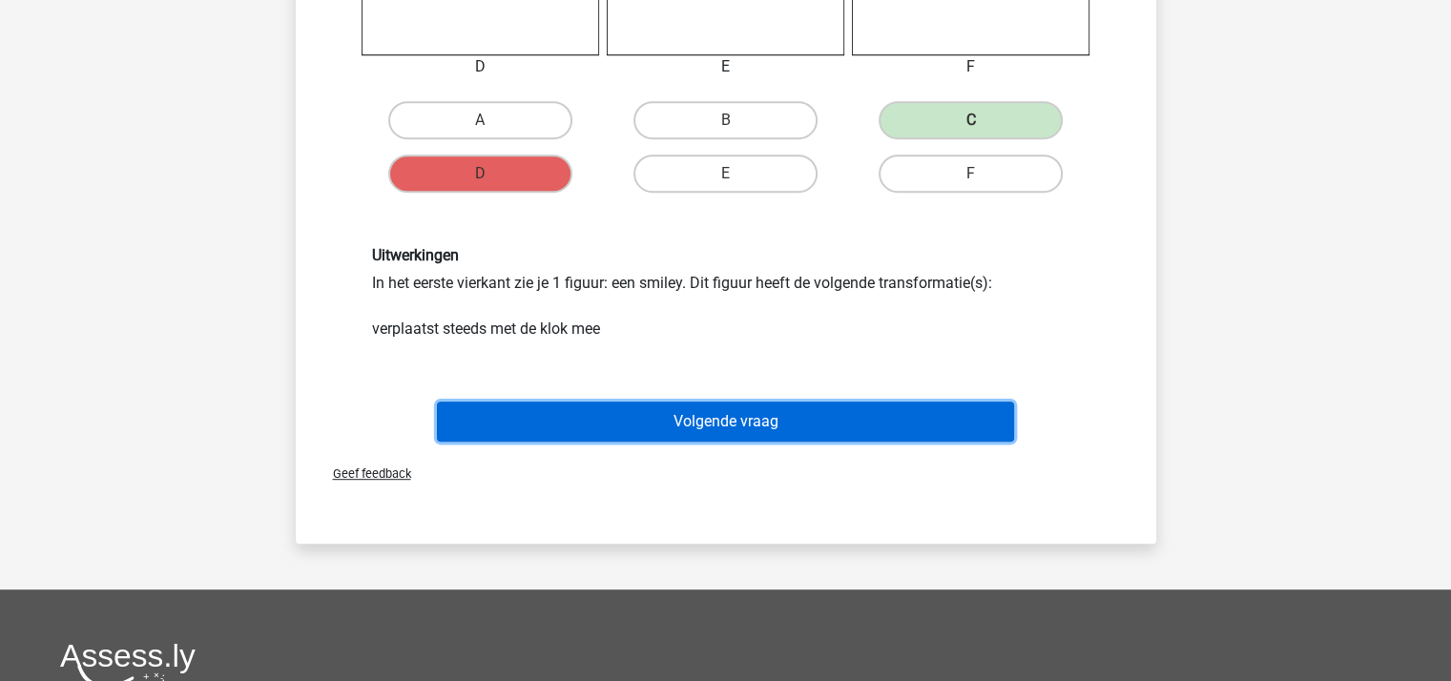
click at [749, 413] on button "Volgende vraag" at bounding box center [725, 422] width 577 height 40
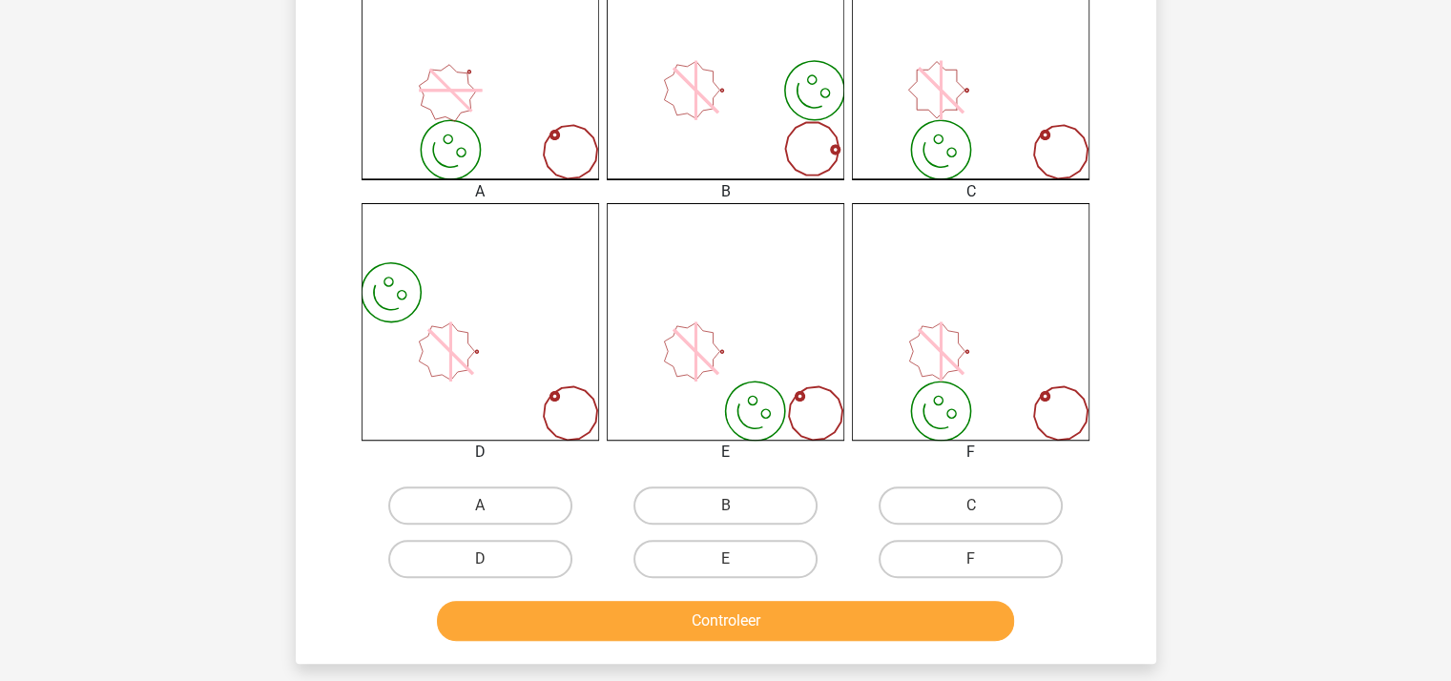
scroll to position [572, 0]
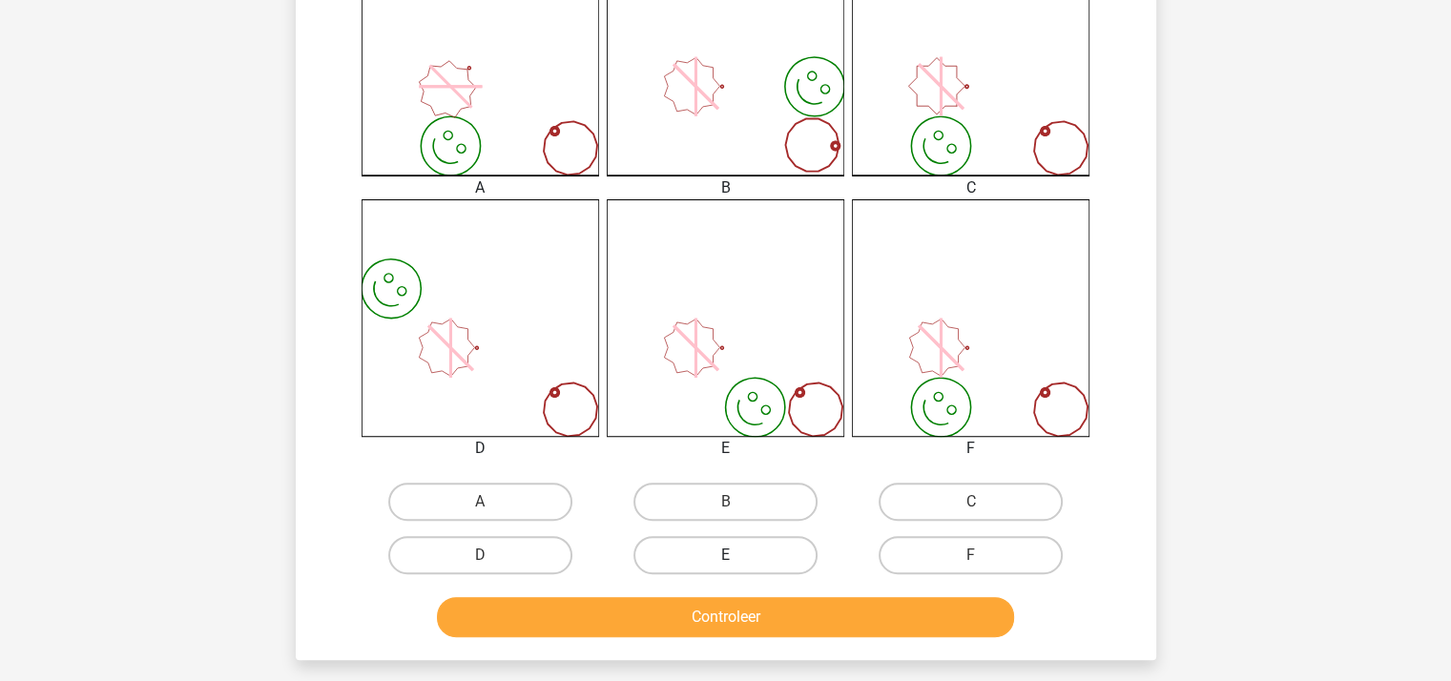
click at [716, 545] on label "E" at bounding box center [725, 555] width 184 height 38
click at [725, 555] on input "E" at bounding box center [731, 561] width 12 height 12
radio input "true"
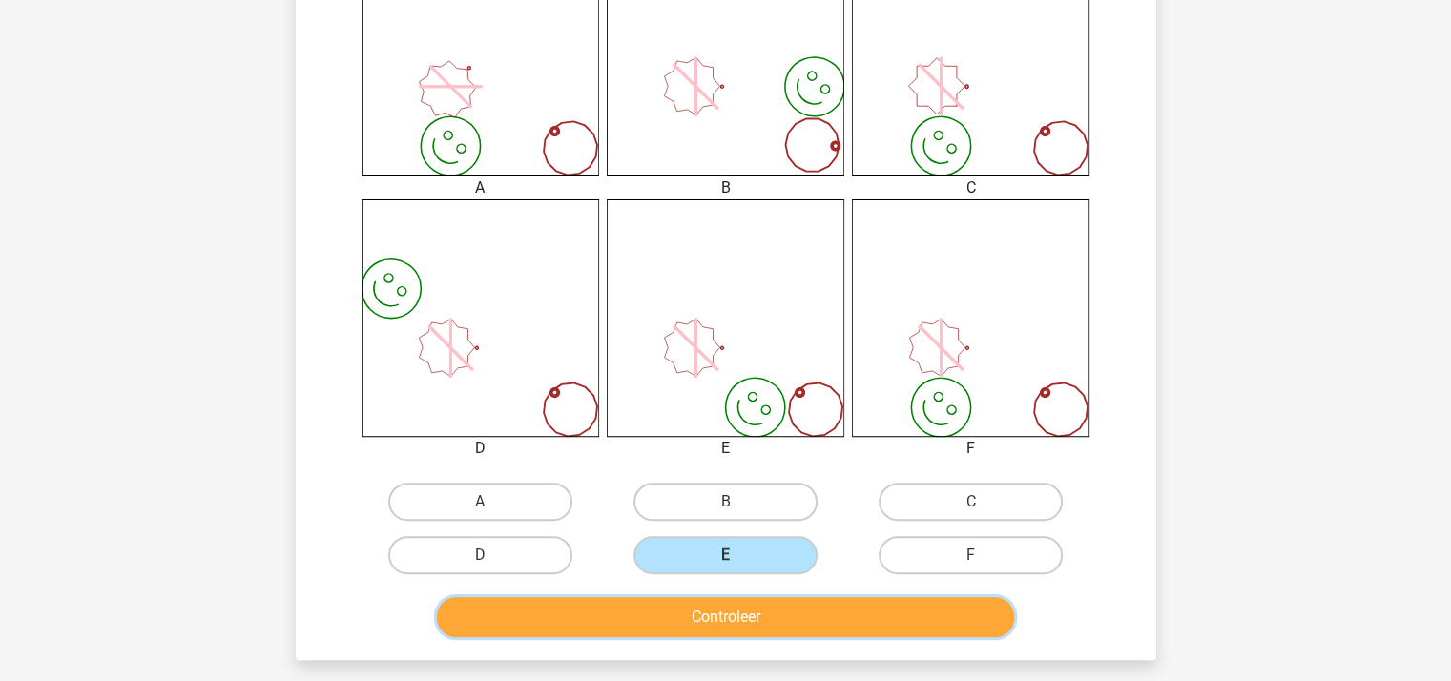
click at [732, 613] on button "Controleer" at bounding box center [725, 617] width 577 height 40
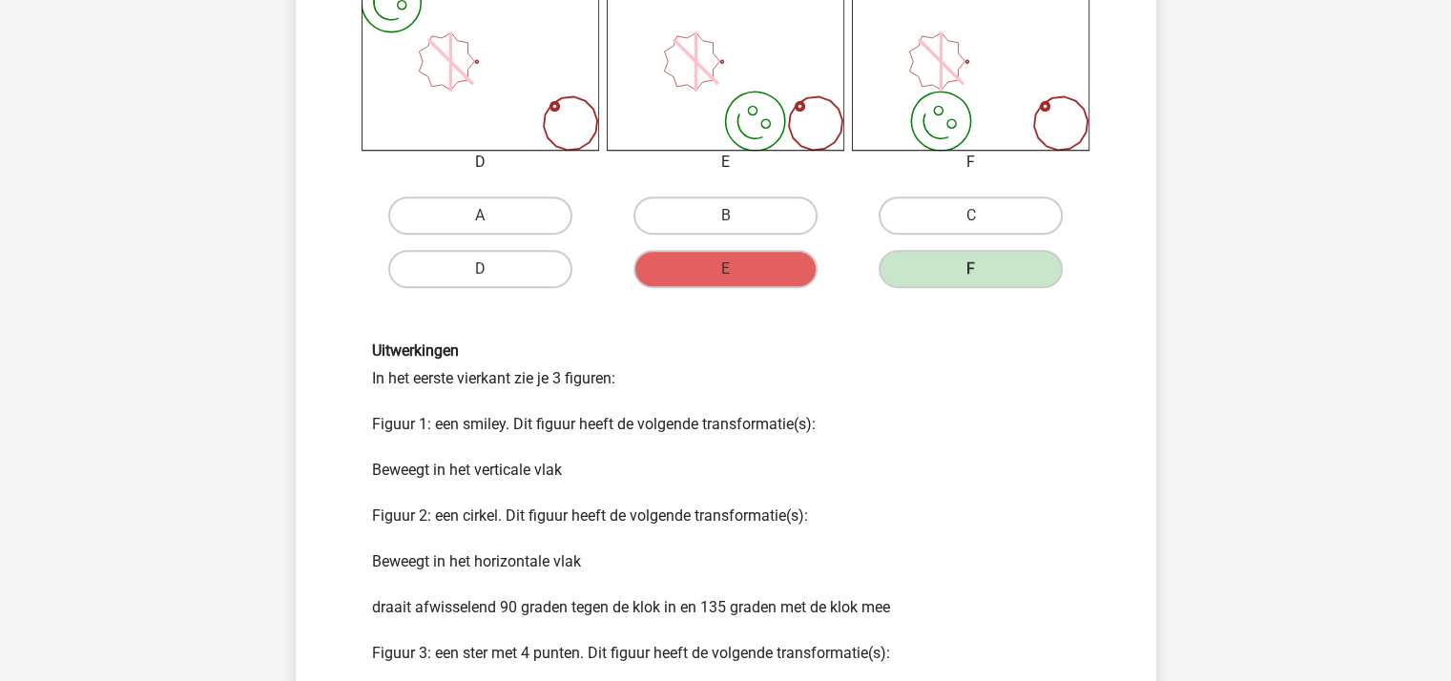
scroll to position [1240, 0]
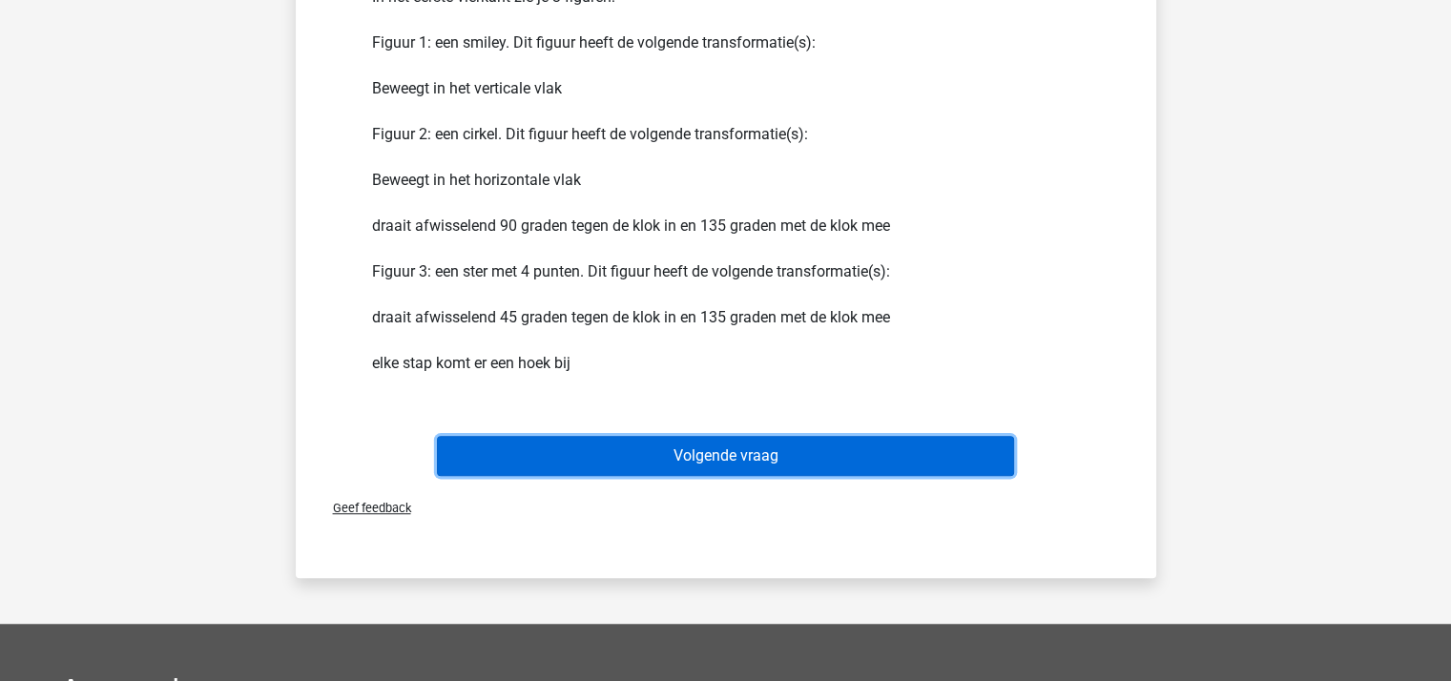
click at [717, 449] on button "Volgende vraag" at bounding box center [725, 456] width 577 height 40
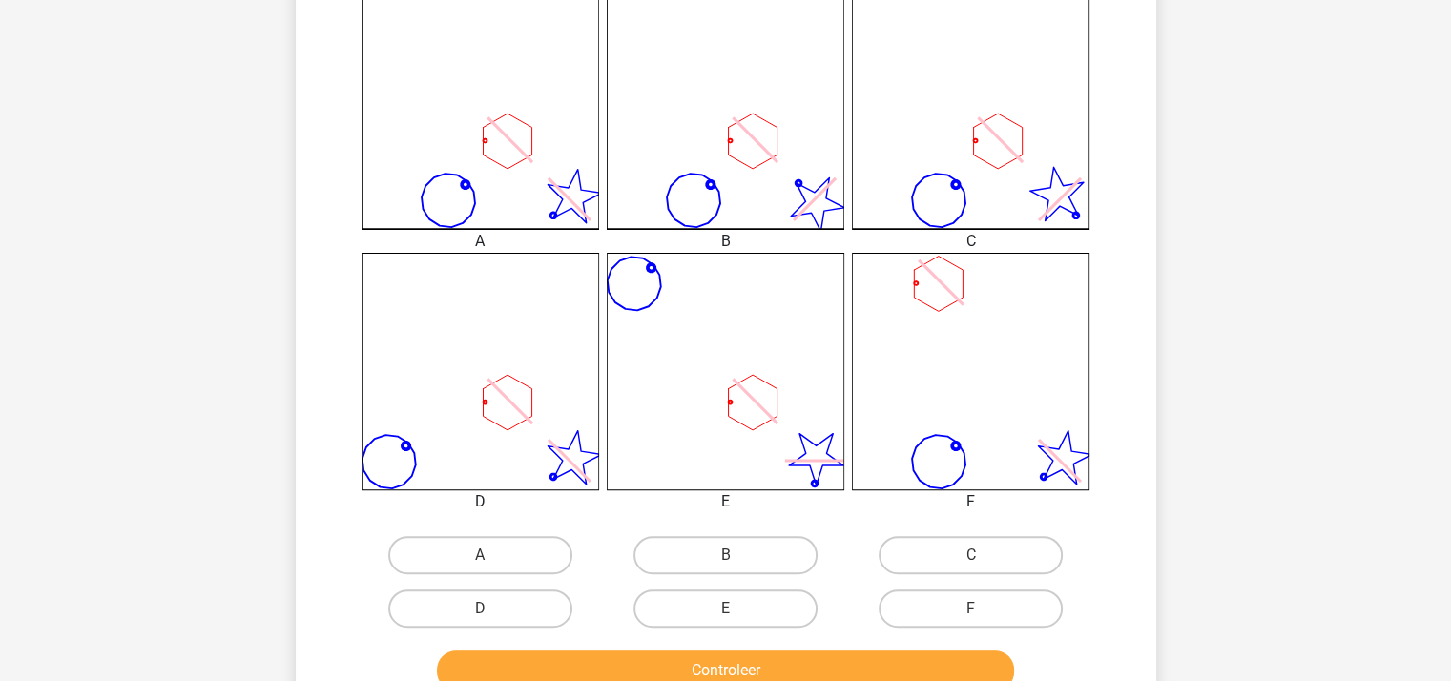
scroll to position [572, 0]
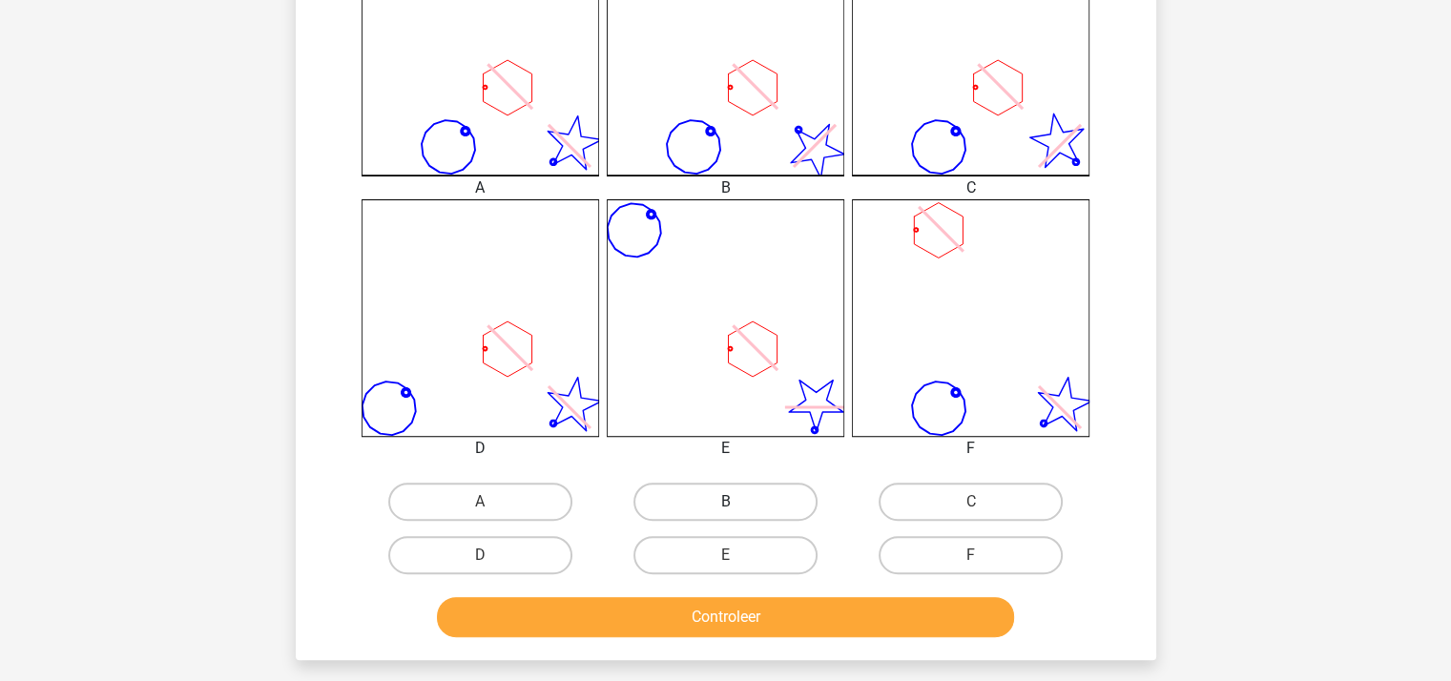
click at [698, 503] on label "B" at bounding box center [725, 502] width 184 height 38
click at [725, 503] on input "B" at bounding box center [731, 508] width 12 height 12
radio input "true"
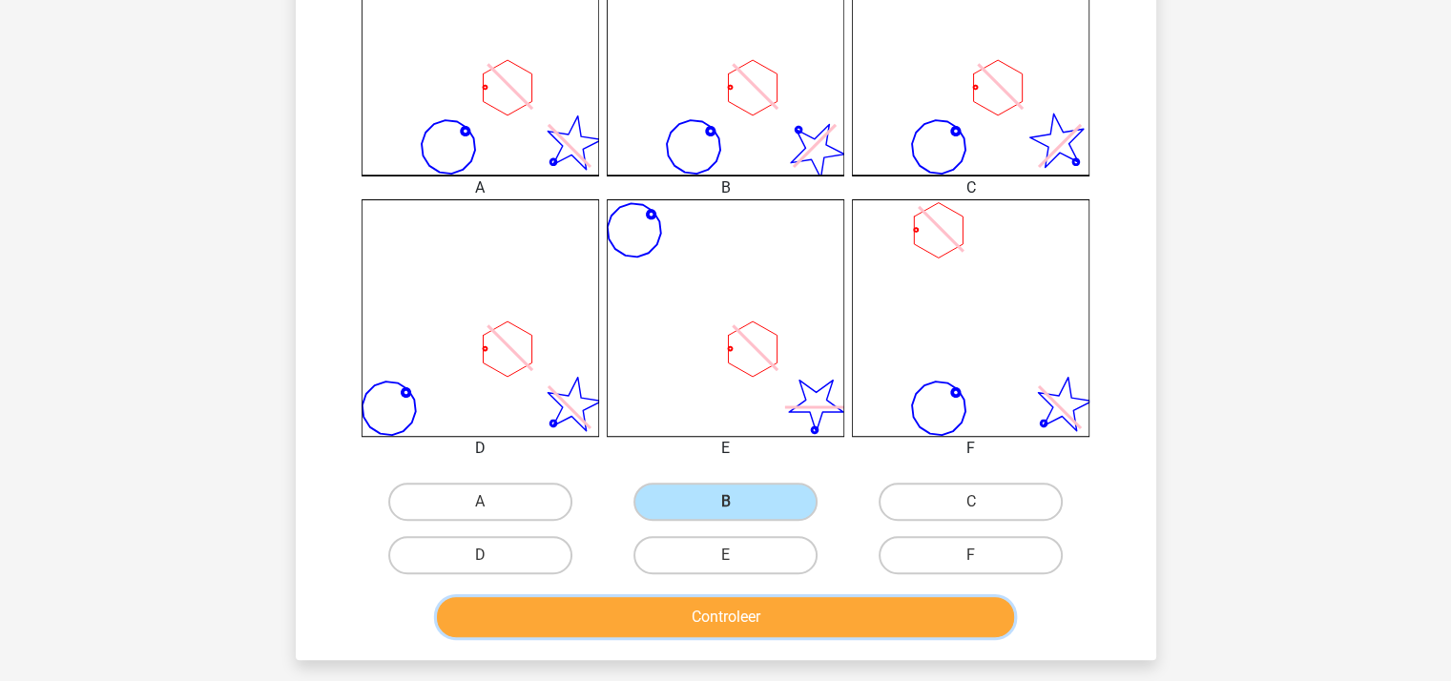
click at [699, 605] on button "Controleer" at bounding box center [725, 617] width 577 height 40
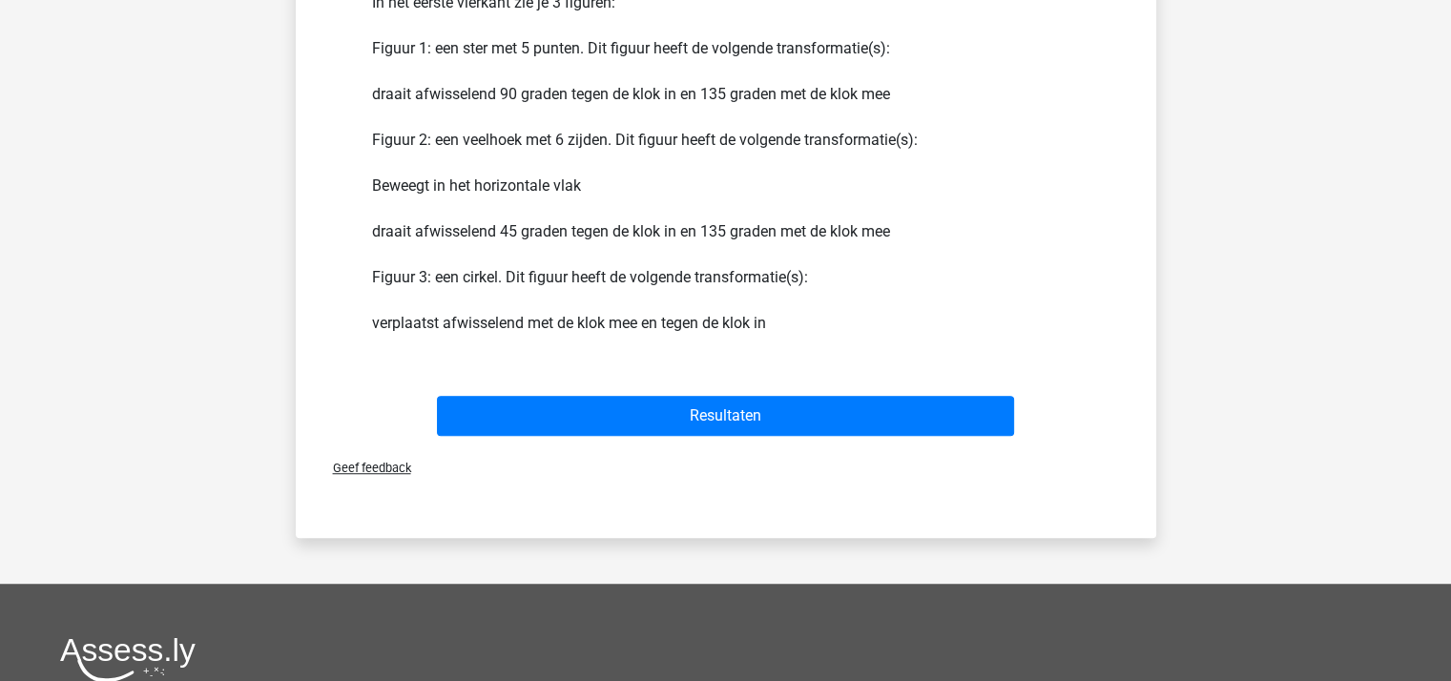
scroll to position [1240, 0]
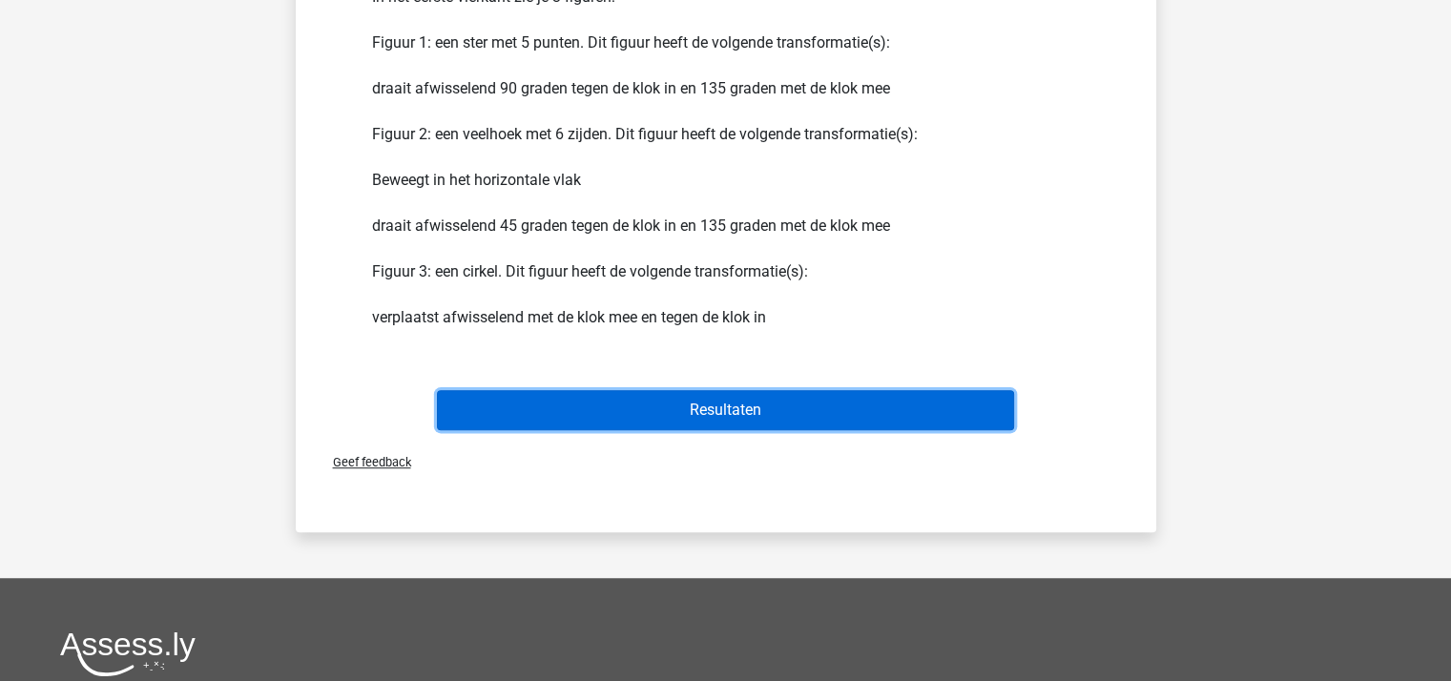
click at [762, 399] on button "Resultaten" at bounding box center [725, 410] width 577 height 40
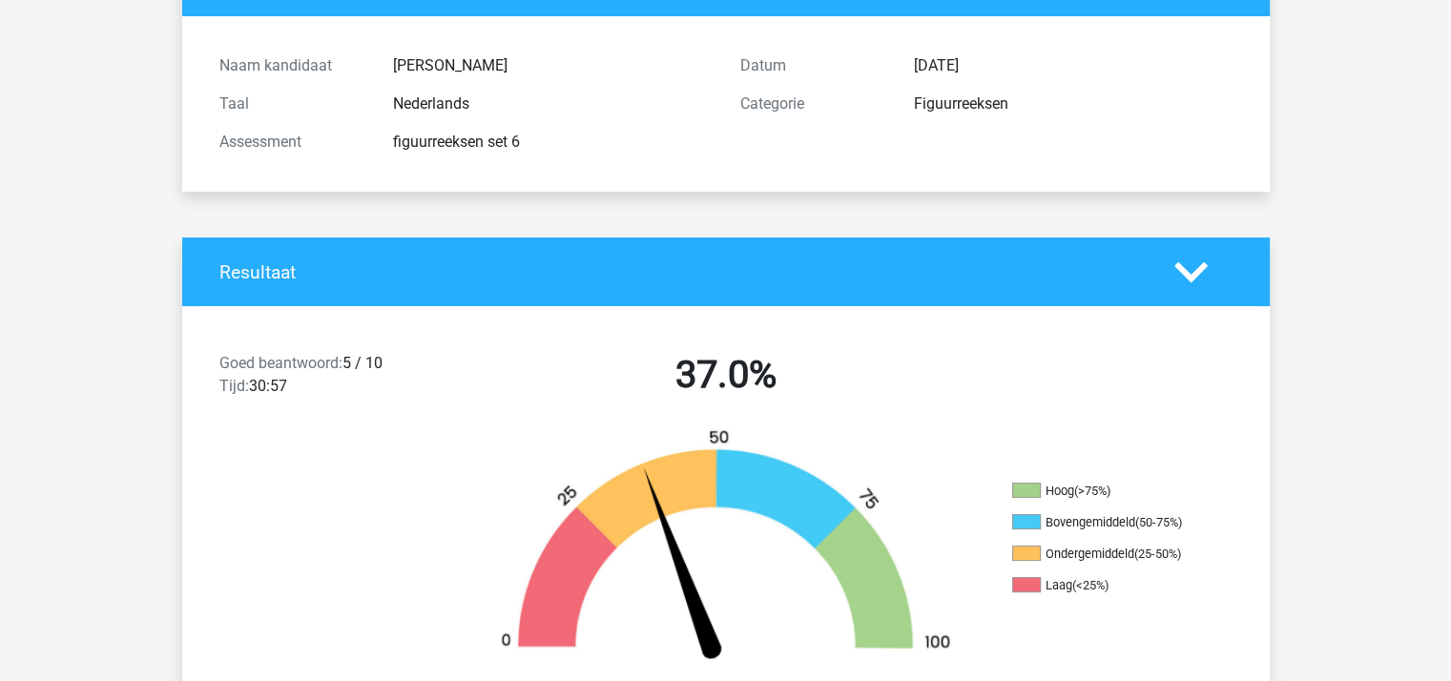
scroll to position [381, 0]
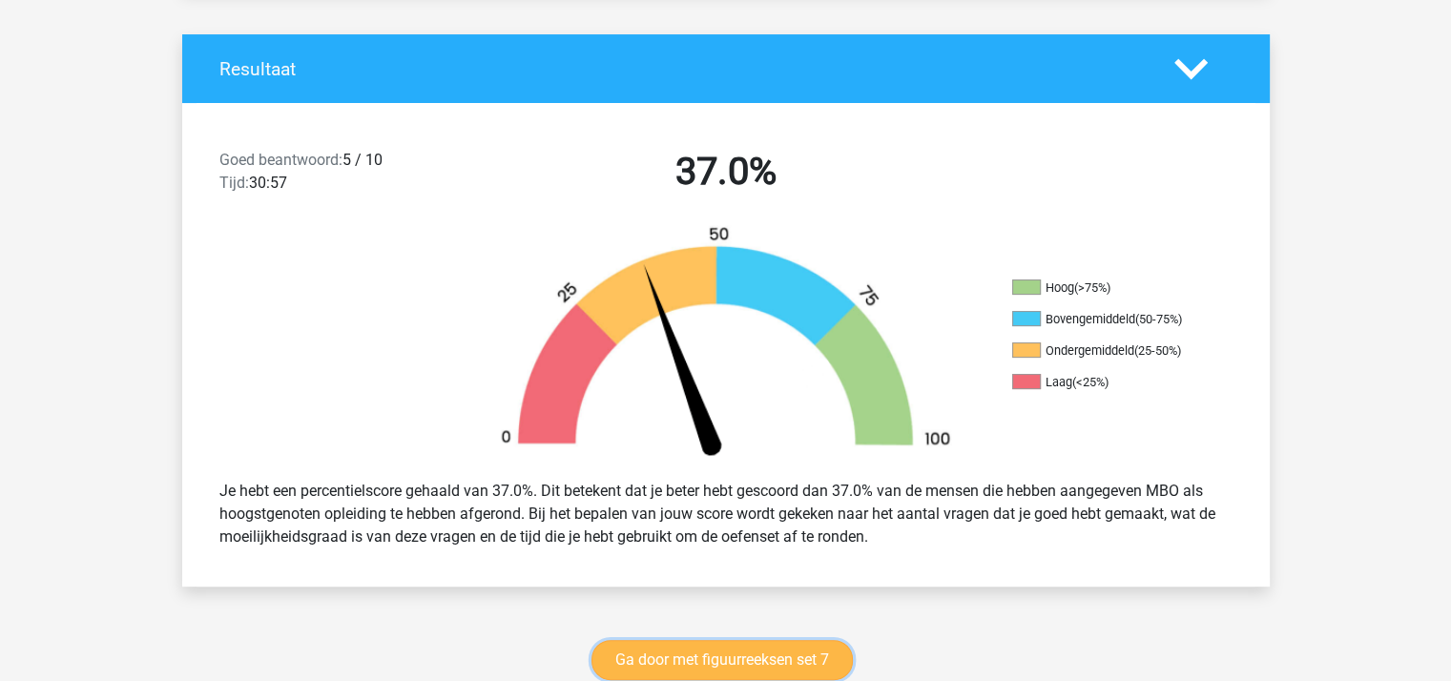
click at [713, 654] on link "Ga door met figuurreeksen set 7" at bounding box center [721, 660] width 261 height 40
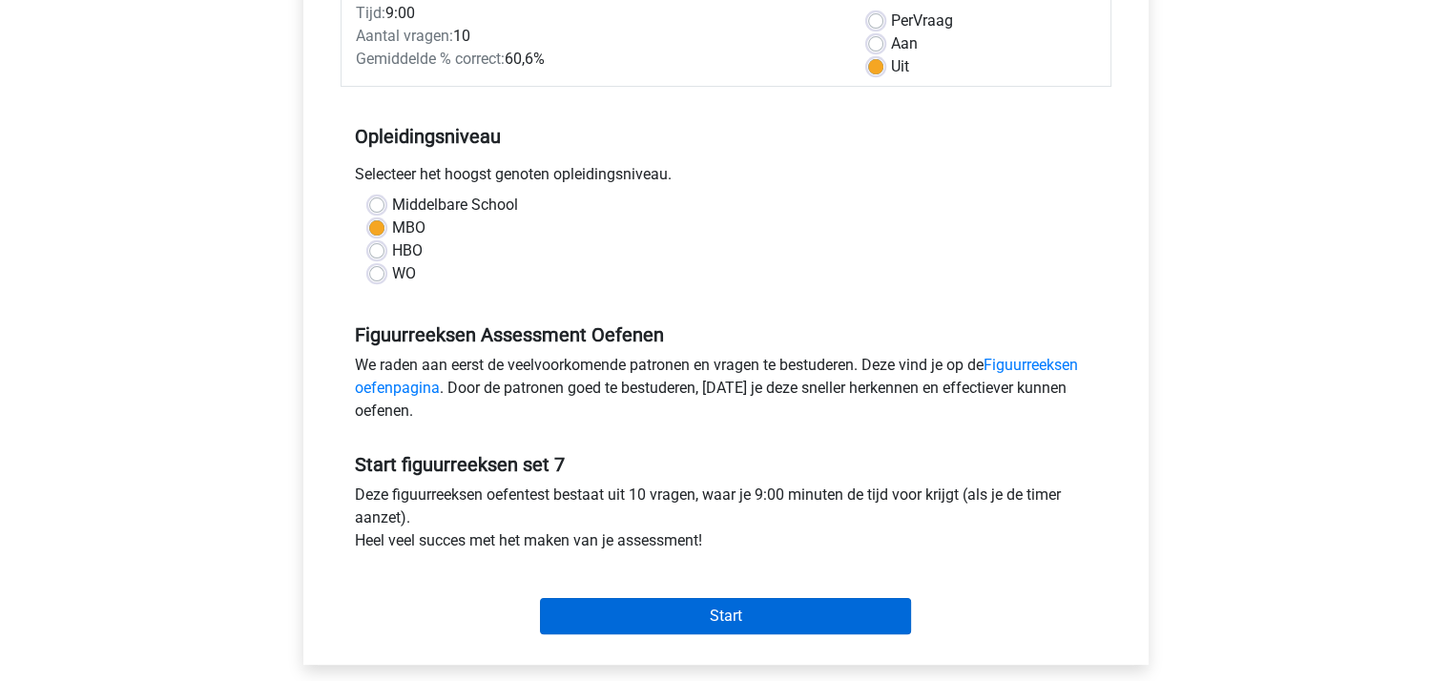
scroll to position [286, 0]
click at [685, 615] on input "Start" at bounding box center [725, 615] width 371 height 36
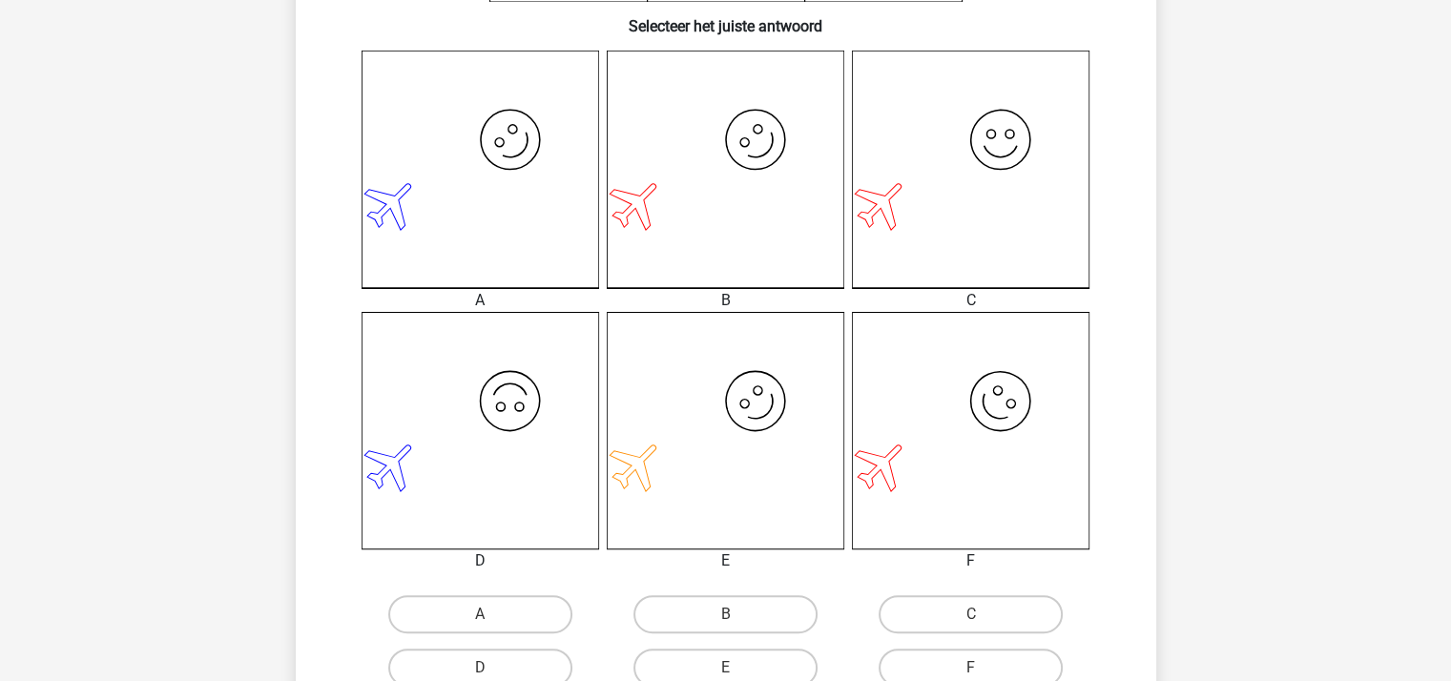
scroll to position [477, 0]
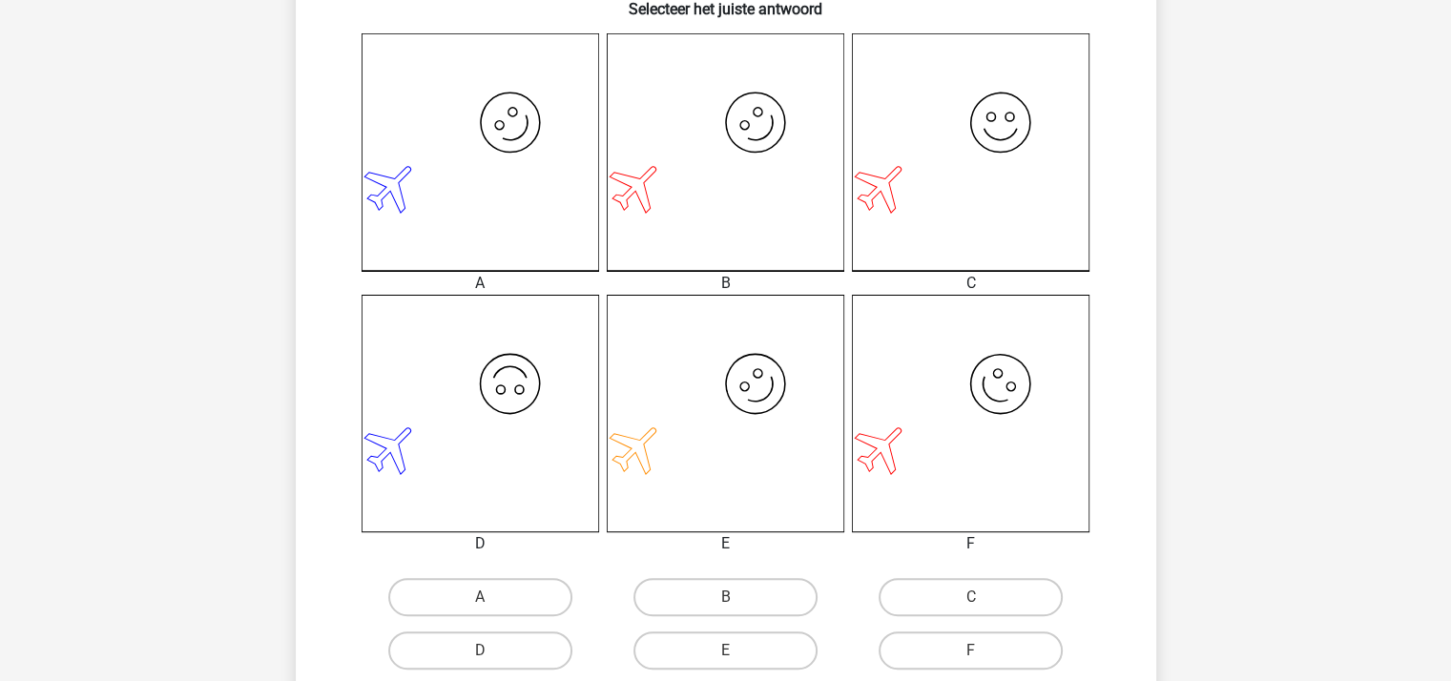
click at [736, 601] on input "B" at bounding box center [731, 603] width 12 height 12
radio input "true"
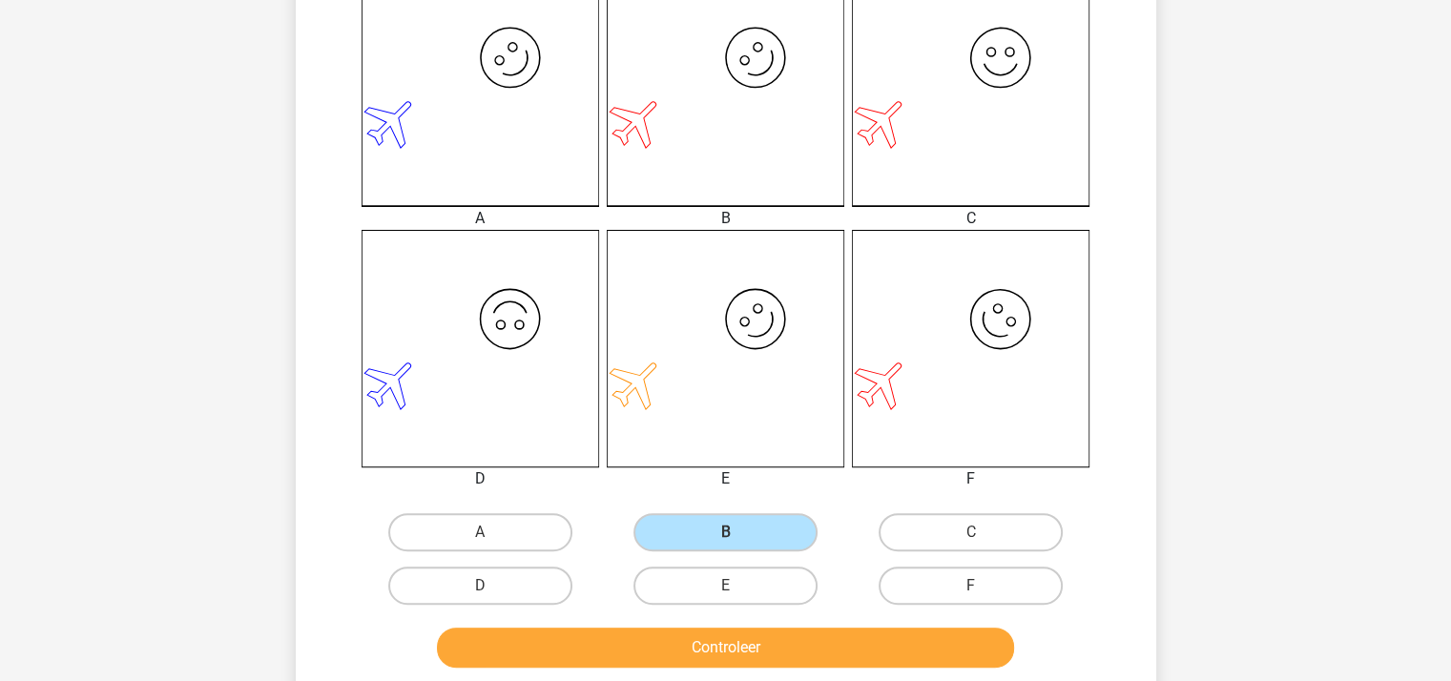
scroll to position [572, 0]
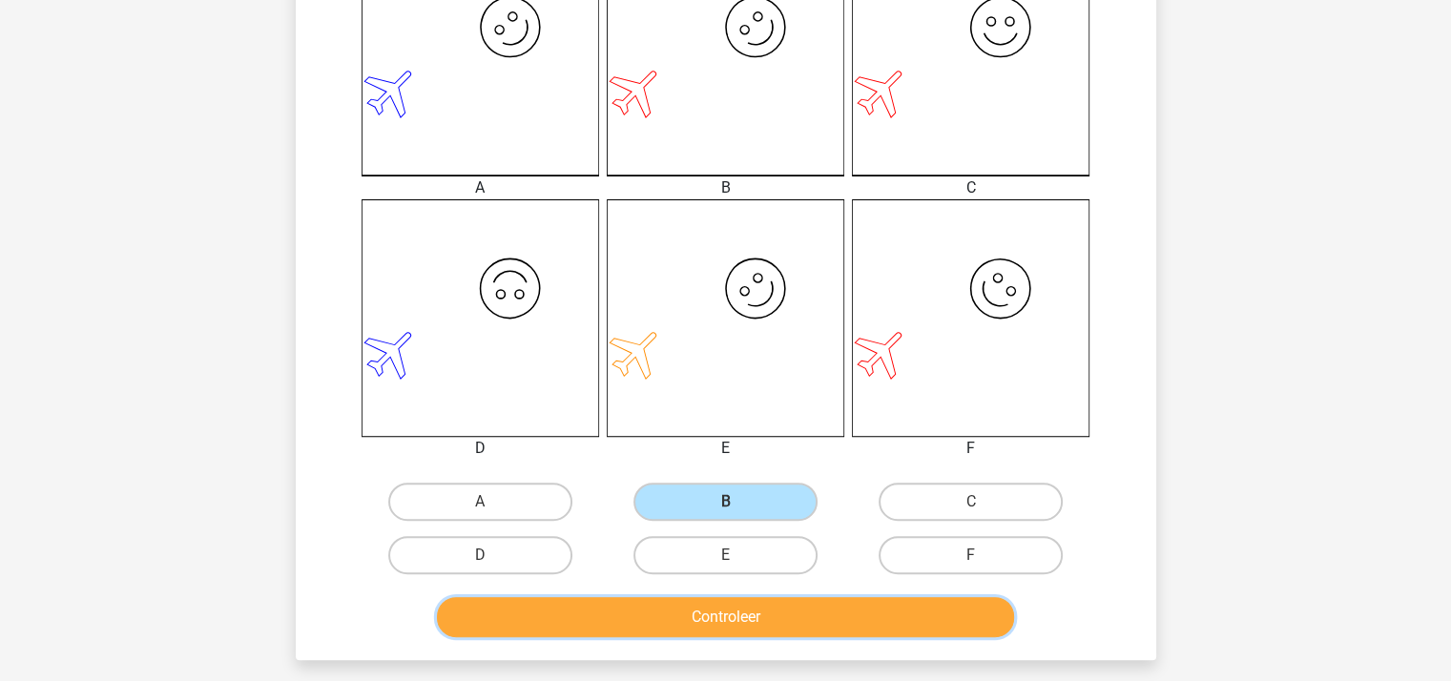
click at [721, 613] on button "Controleer" at bounding box center [725, 617] width 577 height 40
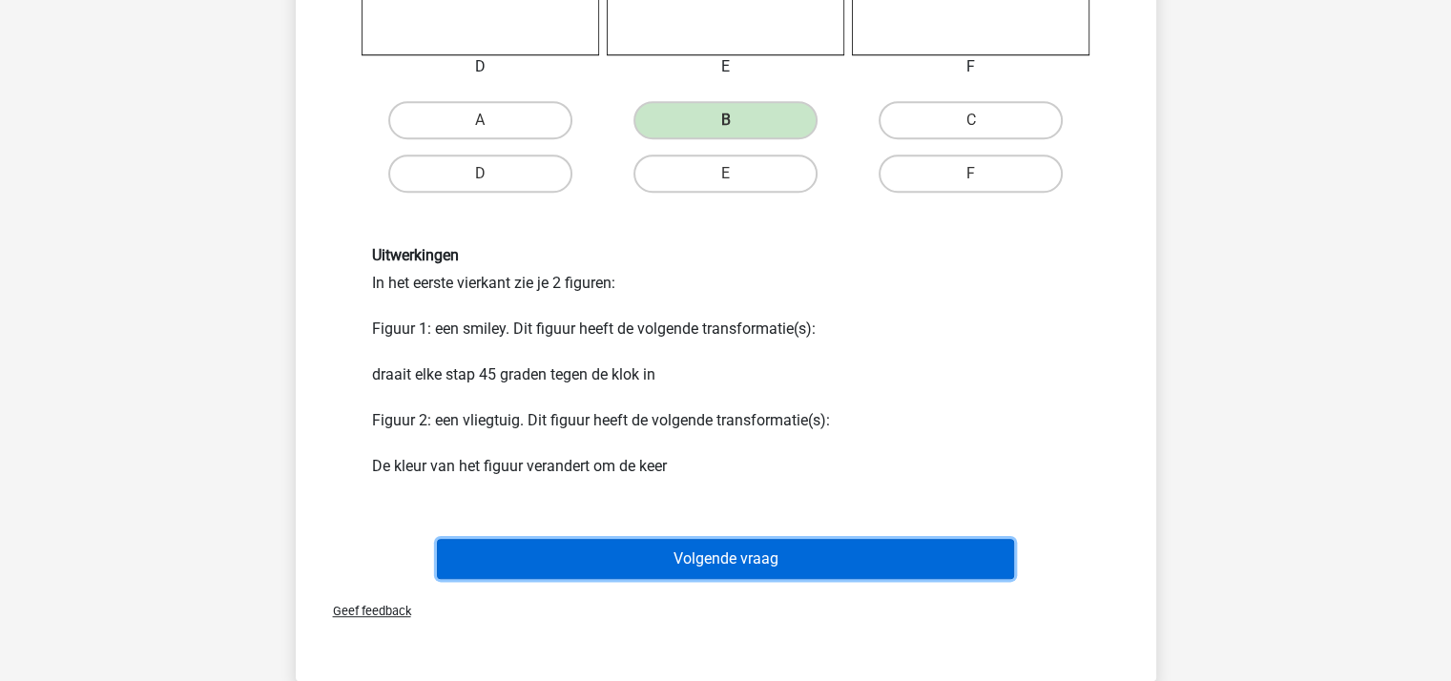
click at [728, 556] on button "Volgende vraag" at bounding box center [725, 559] width 577 height 40
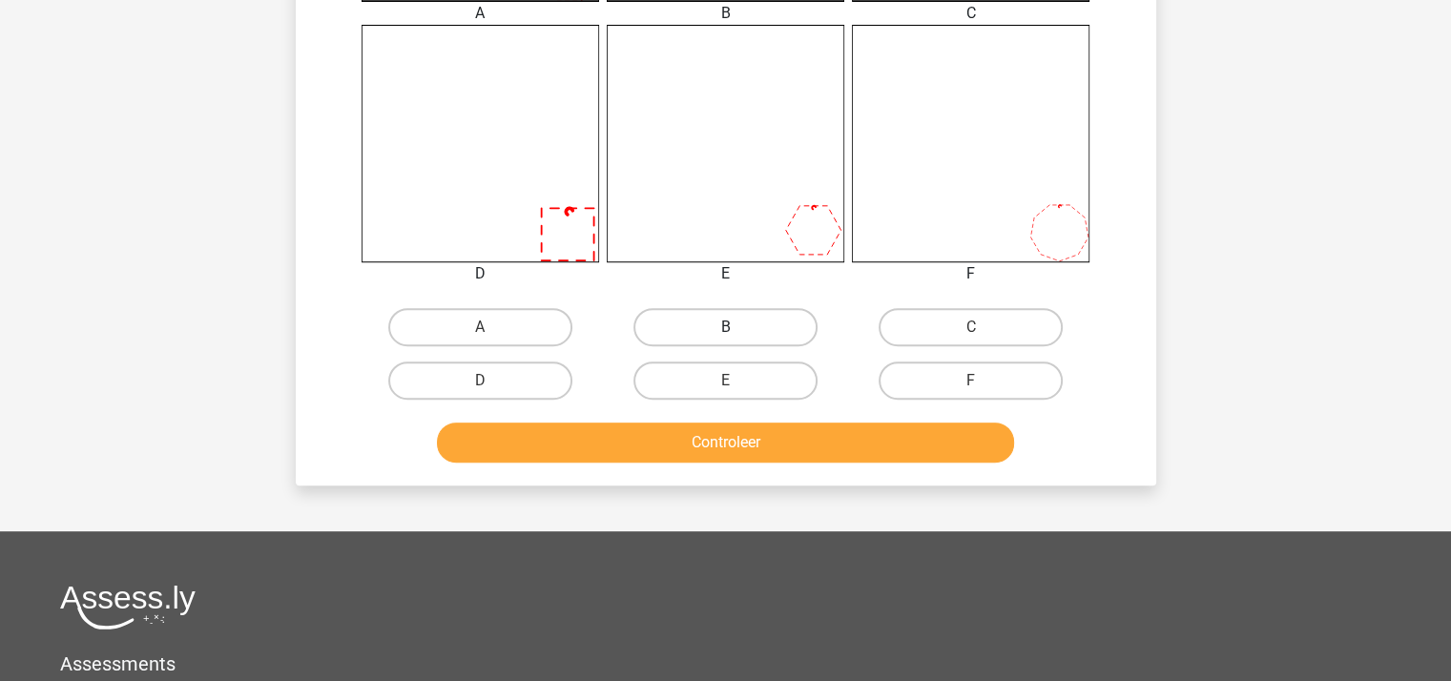
scroll to position [755, 0]
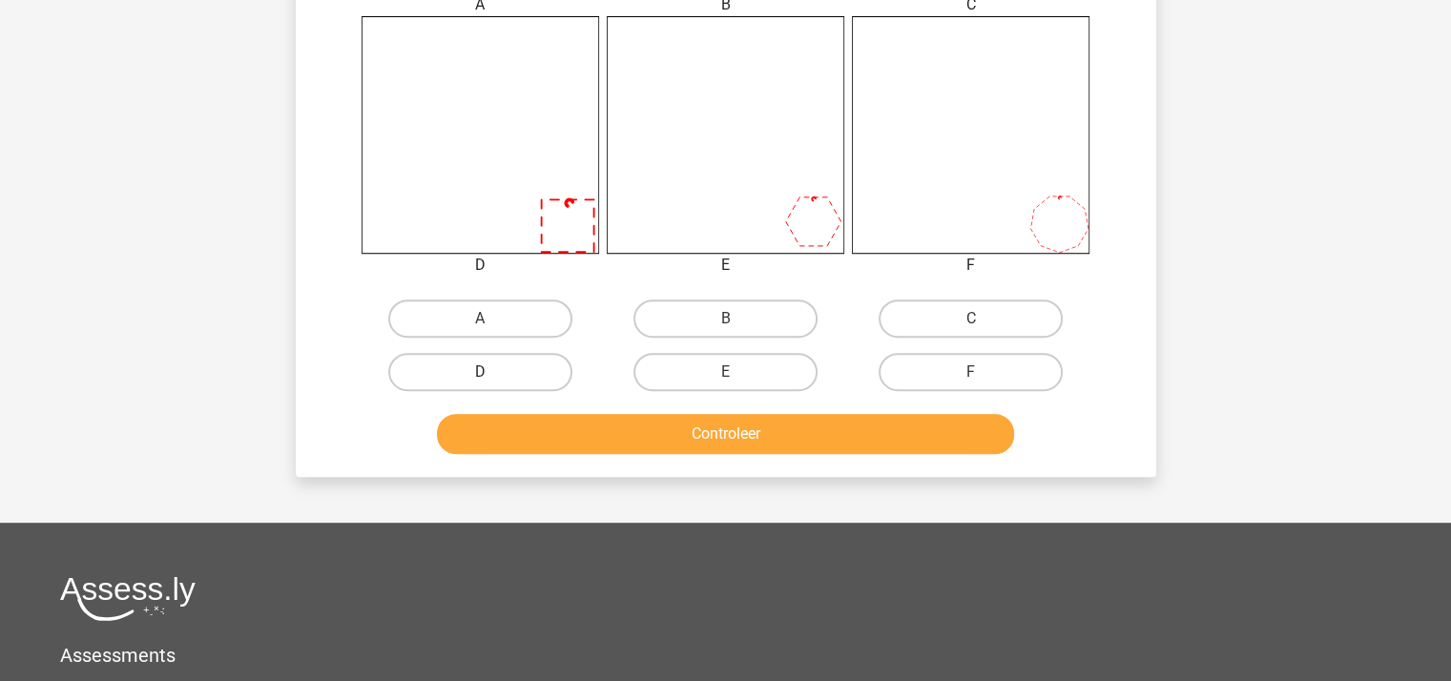
click at [519, 369] on label "D" at bounding box center [480, 372] width 184 height 38
click at [492, 372] on input "D" at bounding box center [486, 378] width 12 height 12
radio input "true"
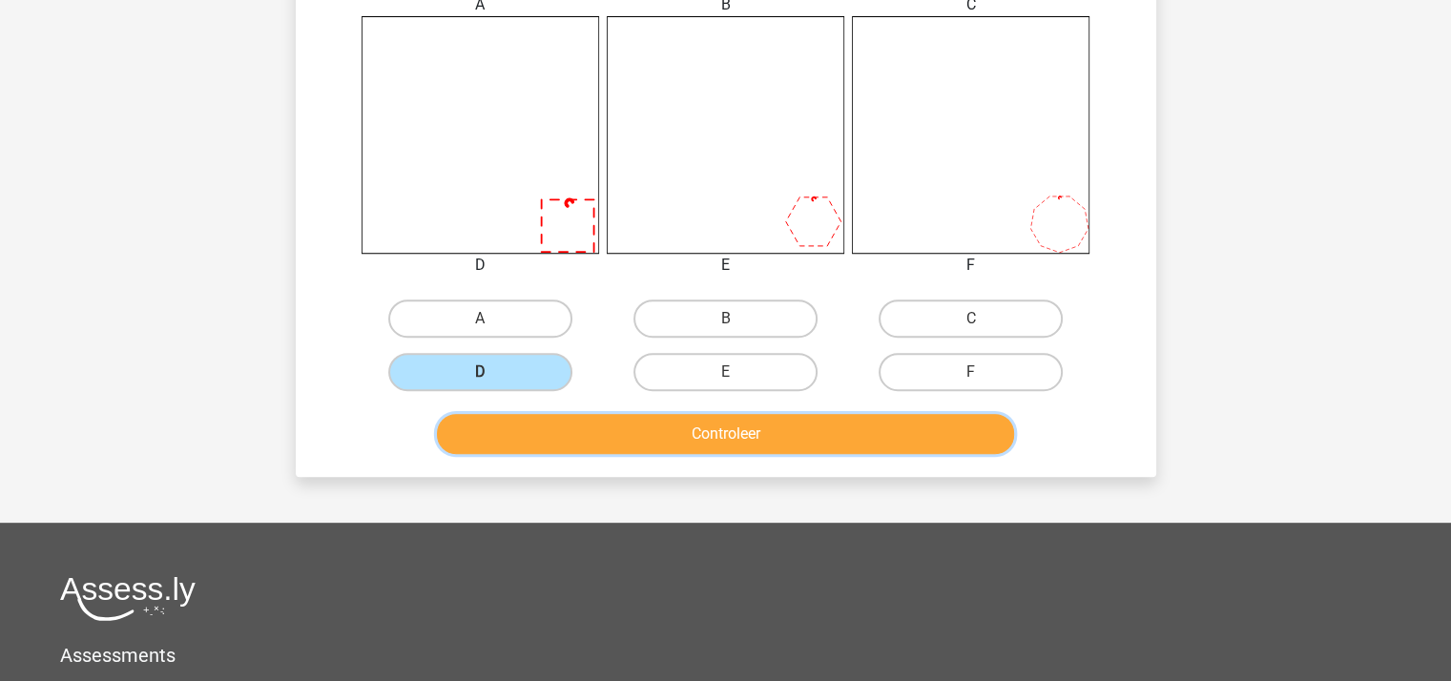
click at [606, 437] on button "Controleer" at bounding box center [725, 434] width 577 height 40
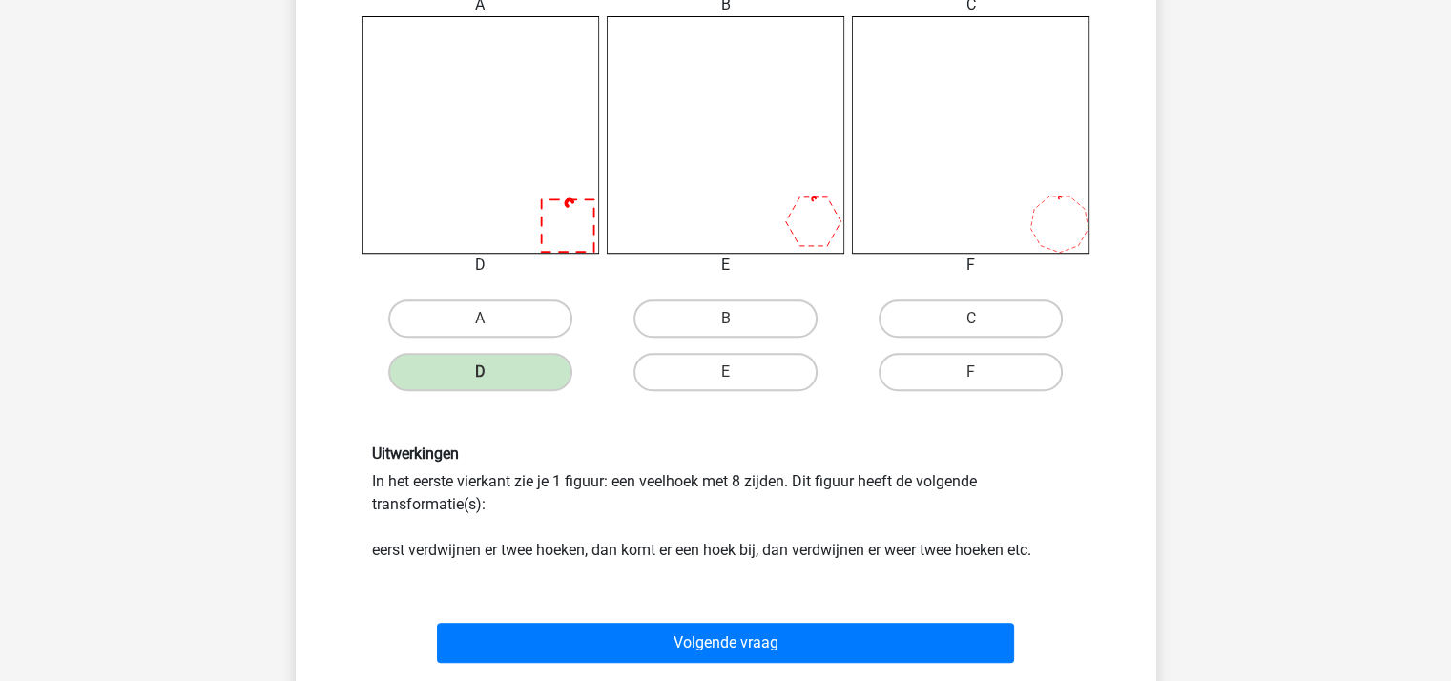
scroll to position [1041, 0]
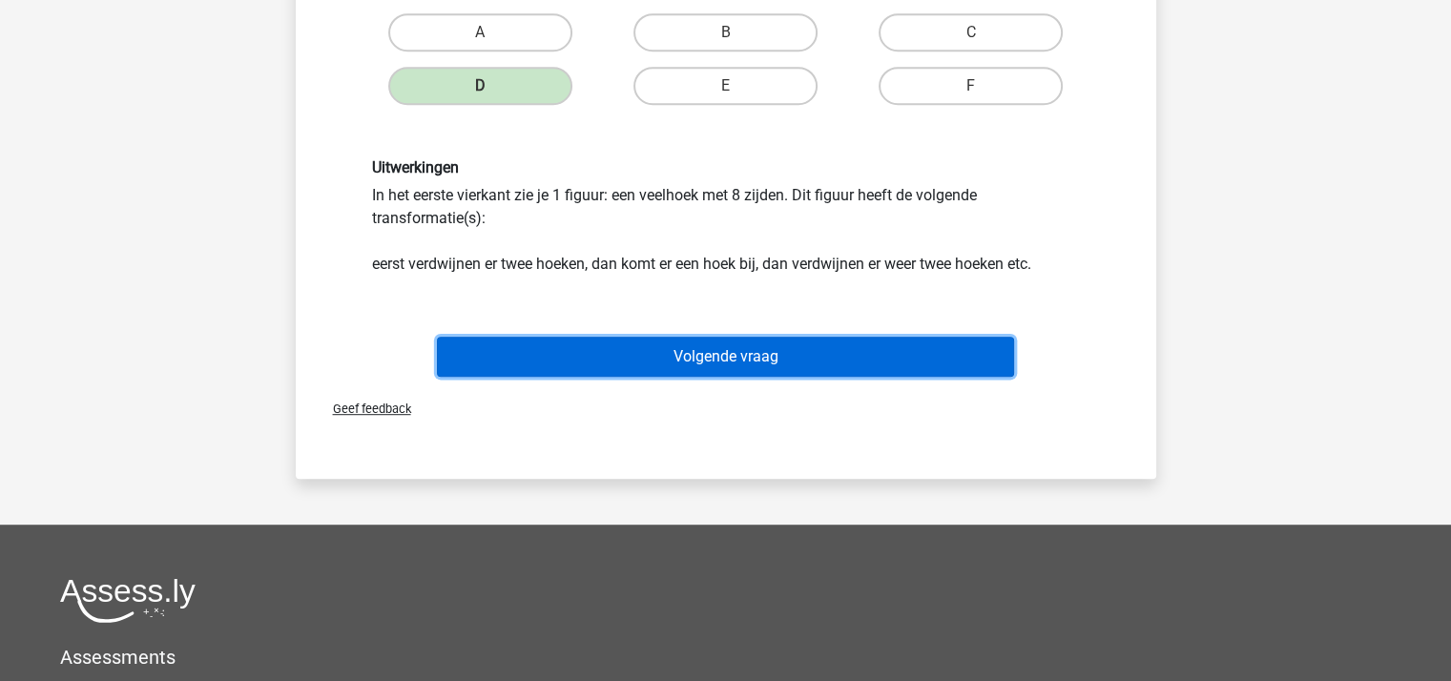
click at [680, 356] on button "Volgende vraag" at bounding box center [725, 357] width 577 height 40
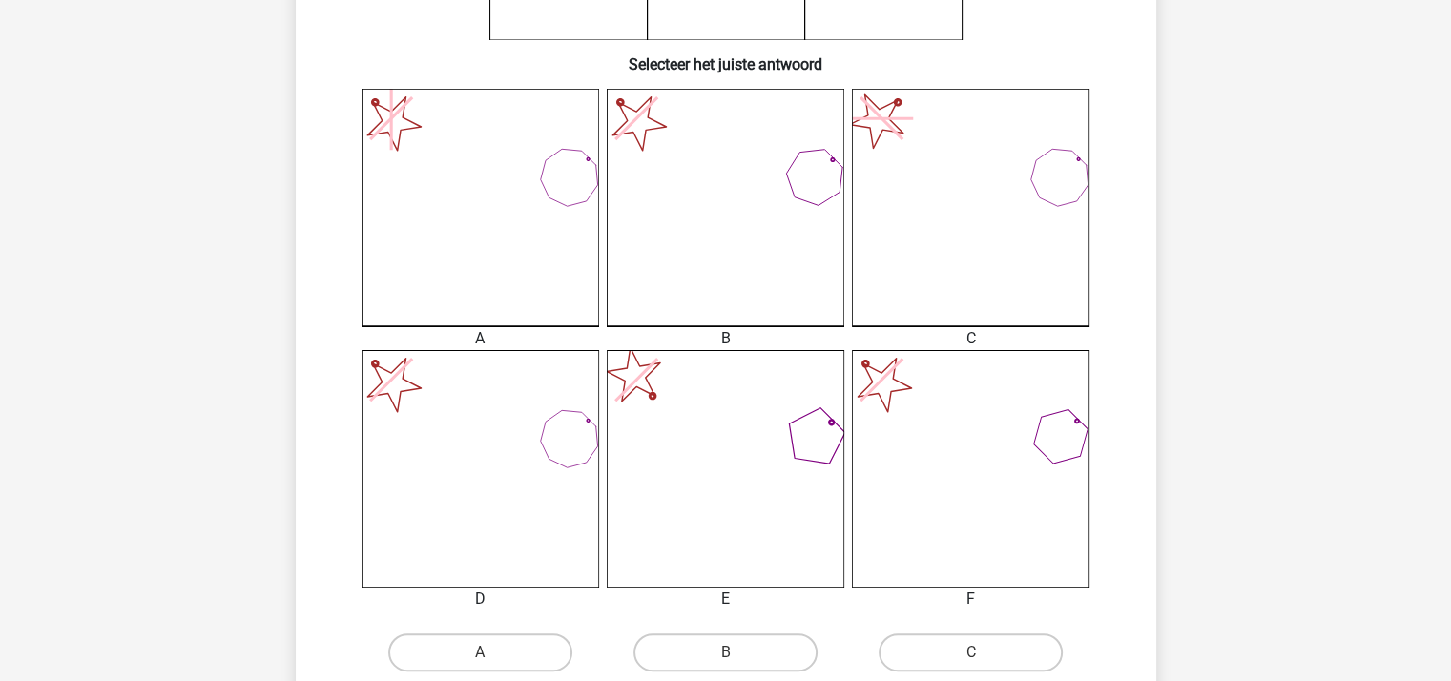
scroll to position [572, 0]
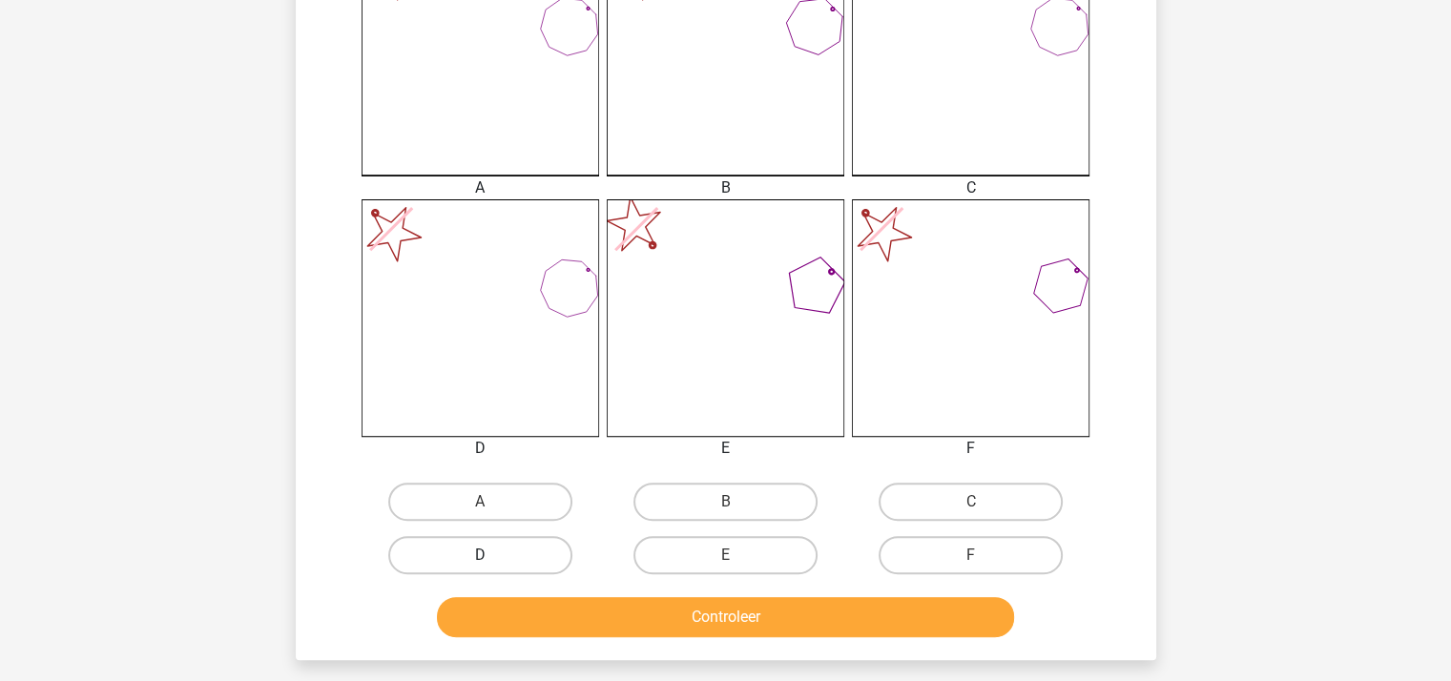
click at [495, 555] on label "D" at bounding box center [480, 555] width 184 height 38
click at [492, 555] on input "D" at bounding box center [486, 561] width 12 height 12
radio input "true"
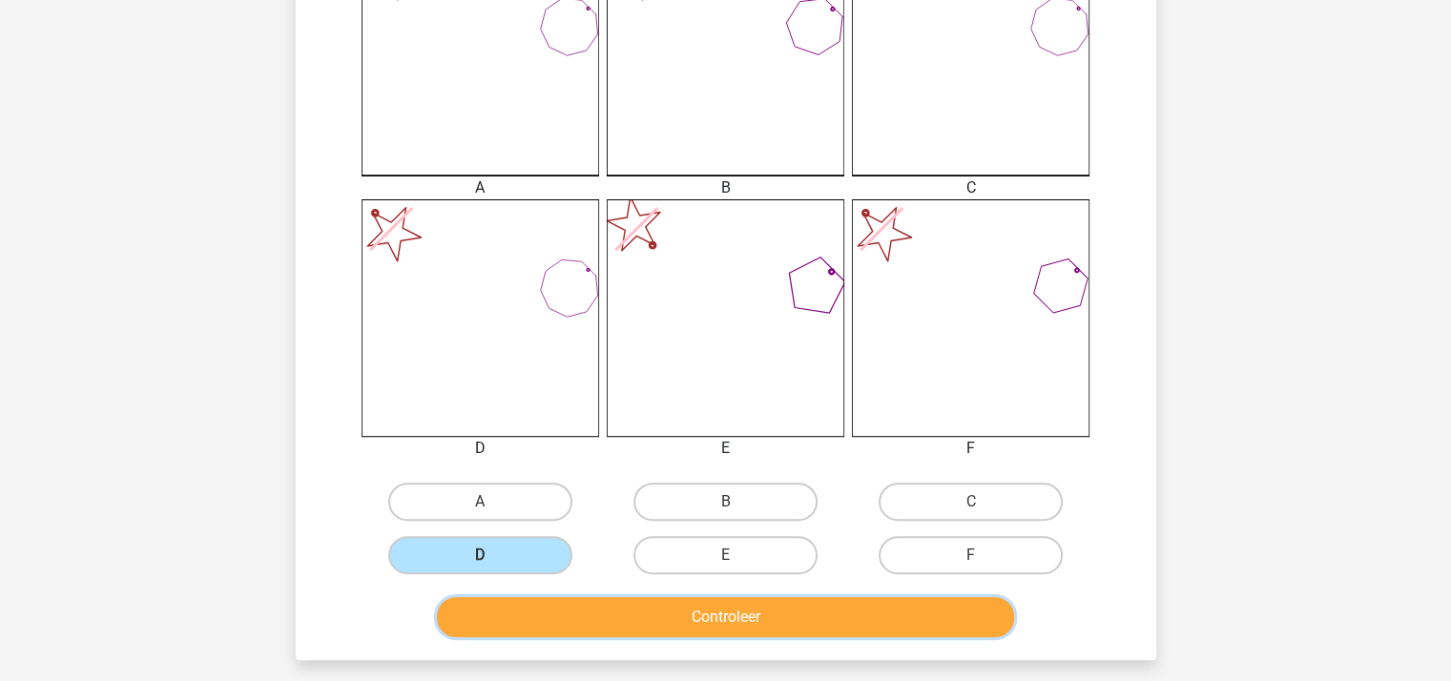
click at [529, 609] on button "Controleer" at bounding box center [725, 617] width 577 height 40
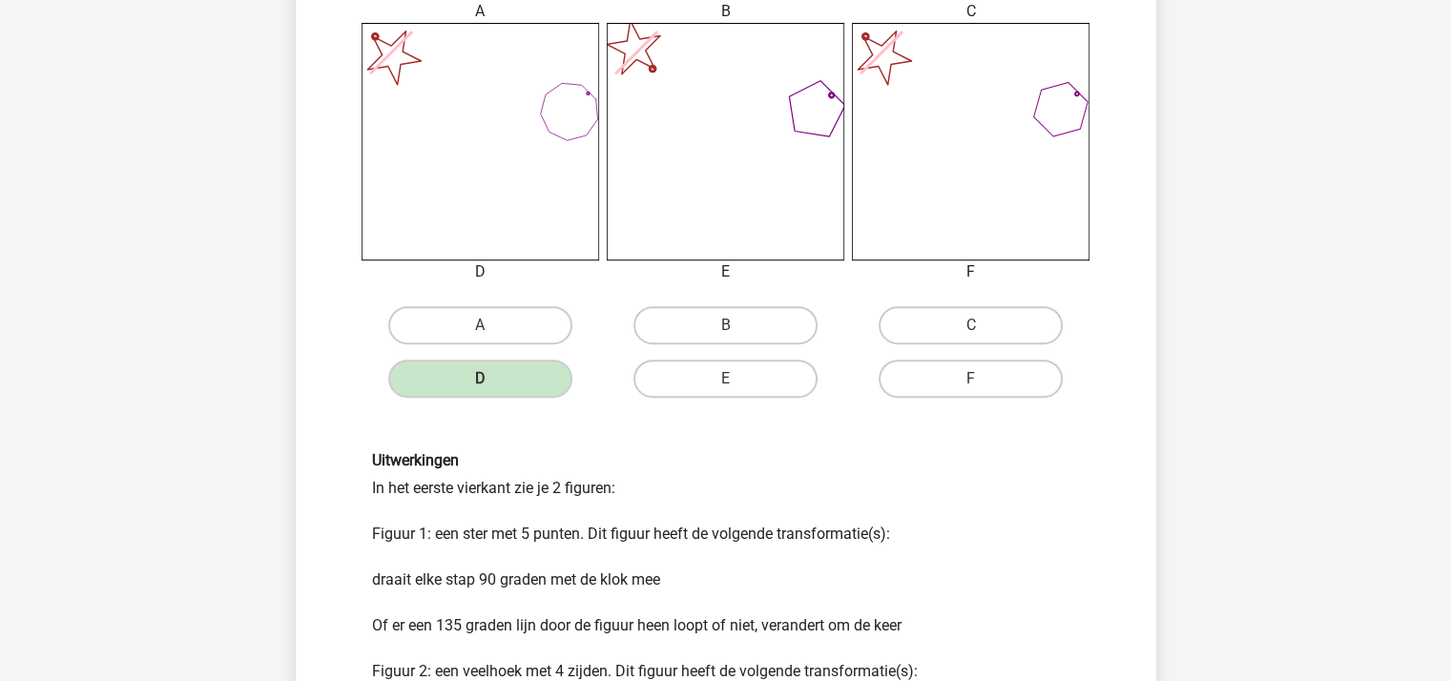
scroll to position [1049, 0]
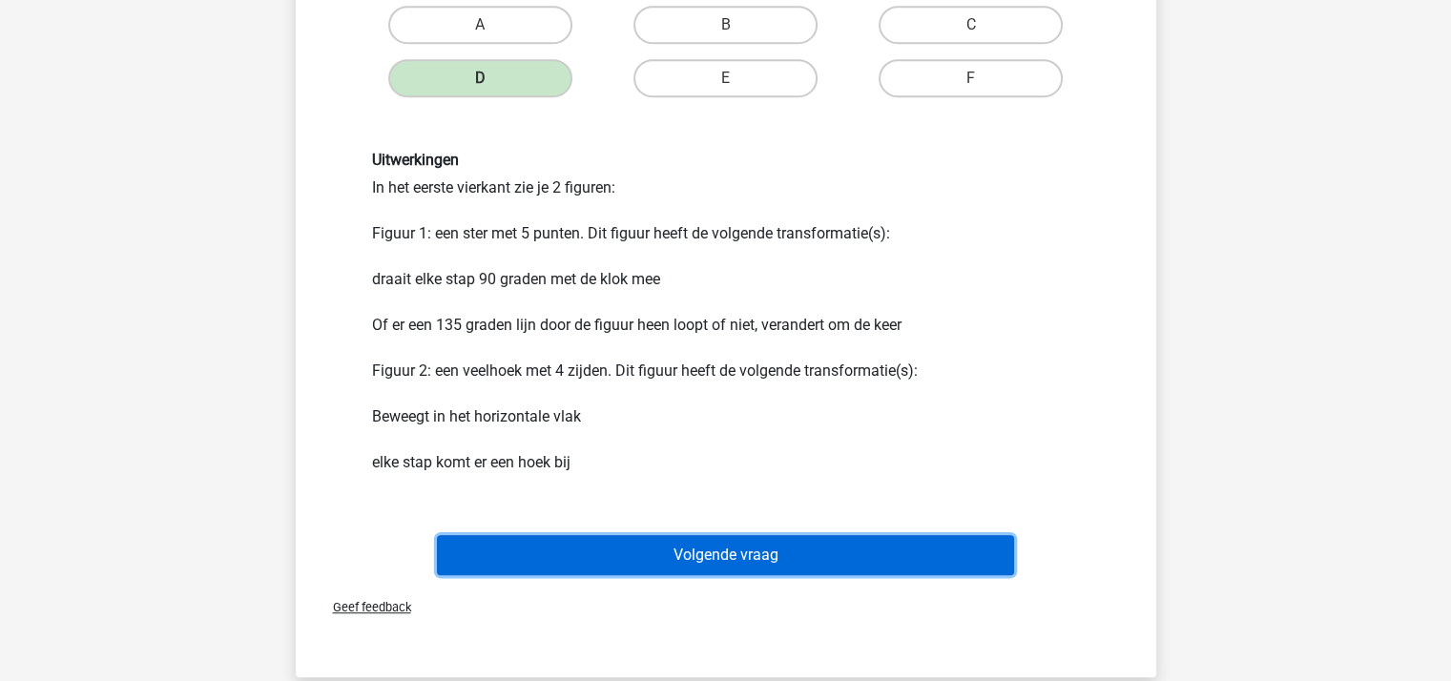
click at [671, 546] on button "Volgende vraag" at bounding box center [725, 555] width 577 height 40
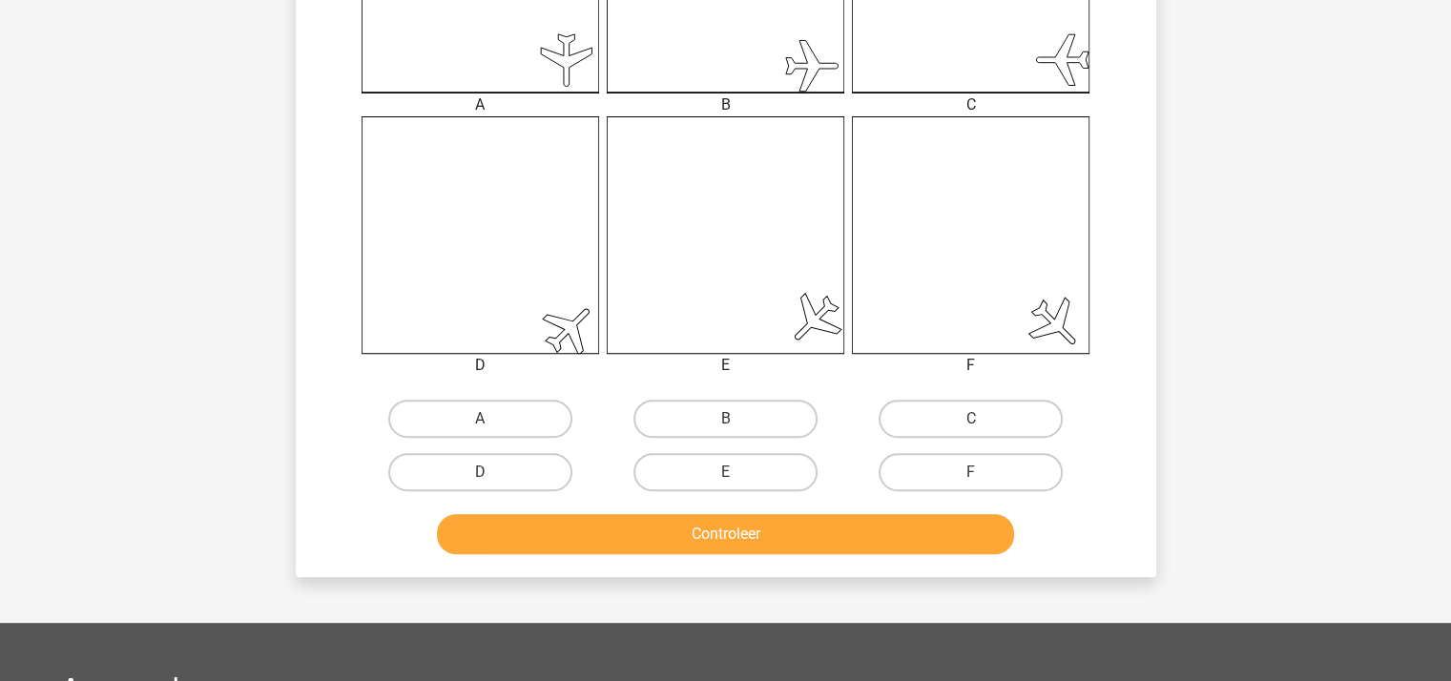
scroll to position [660, 0]
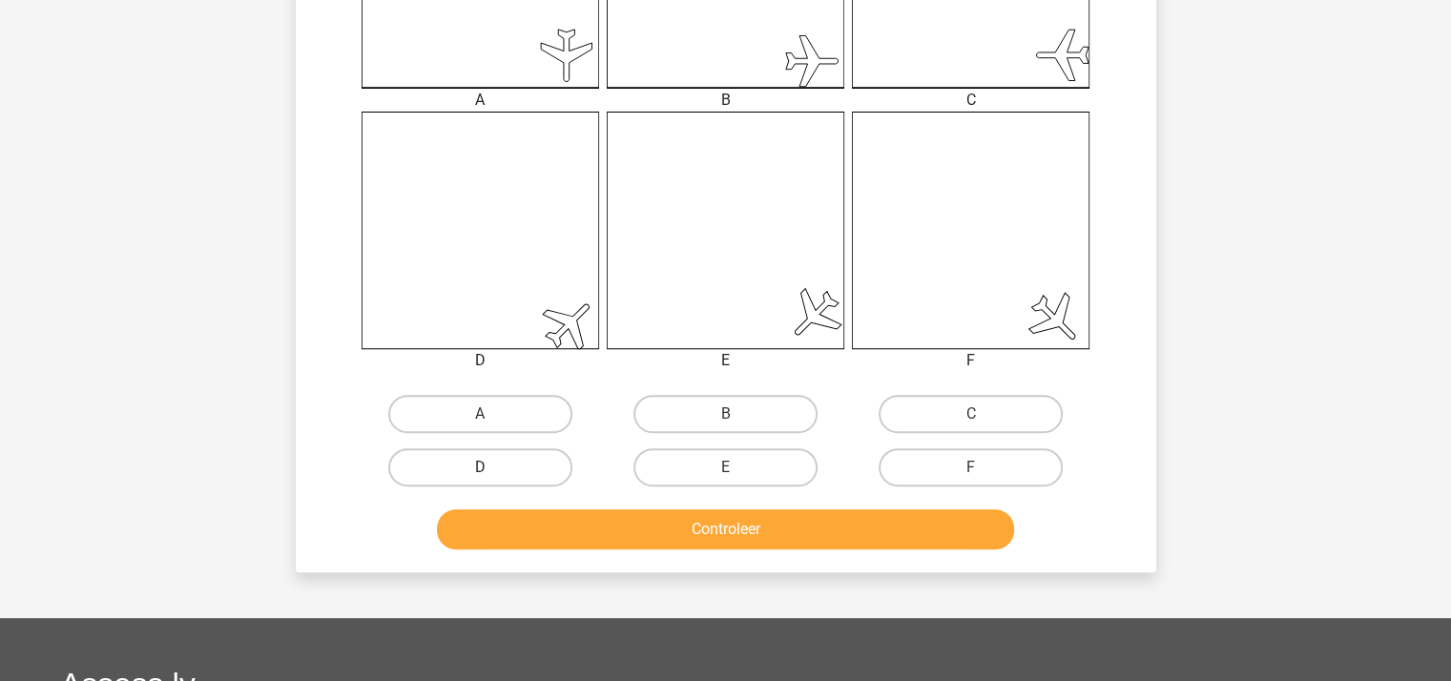
click at [523, 456] on label "D" at bounding box center [480, 467] width 184 height 38
click at [492, 467] on input "D" at bounding box center [486, 473] width 12 height 12
radio input "true"
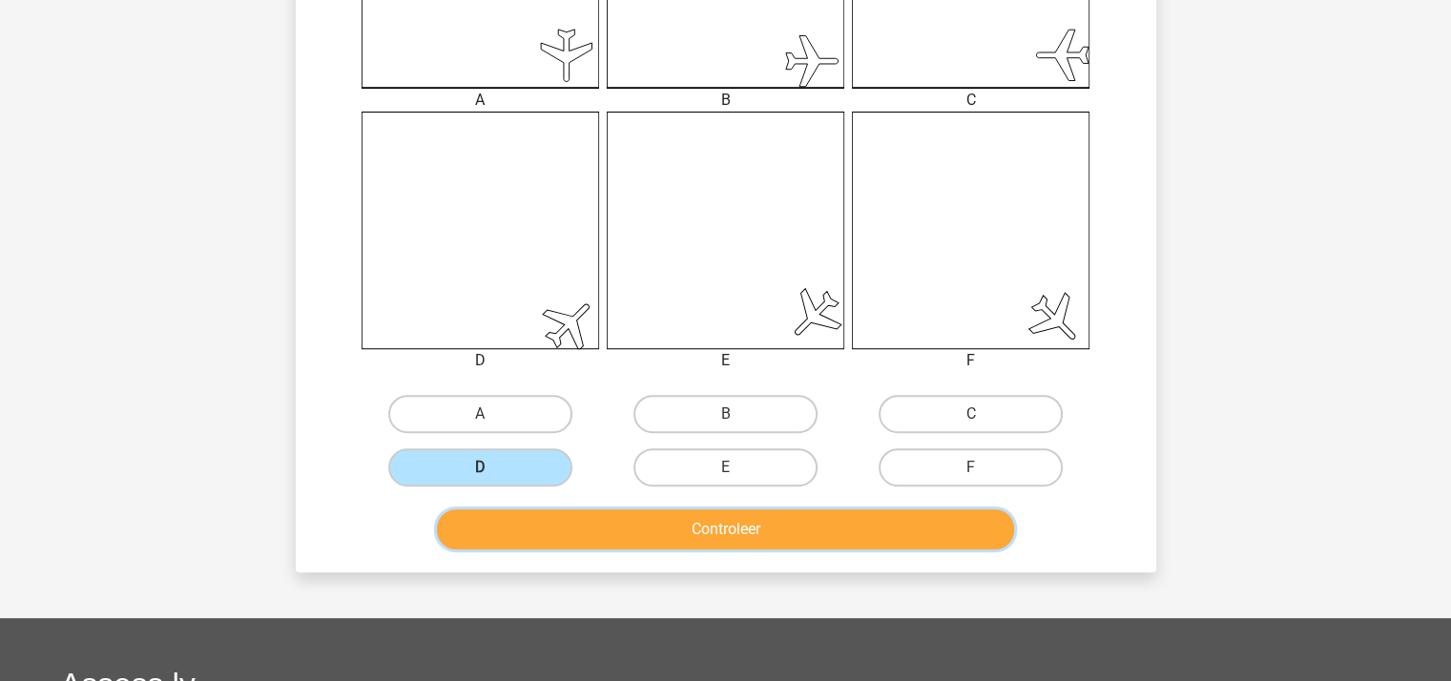
click at [596, 529] on button "Controleer" at bounding box center [725, 529] width 577 height 40
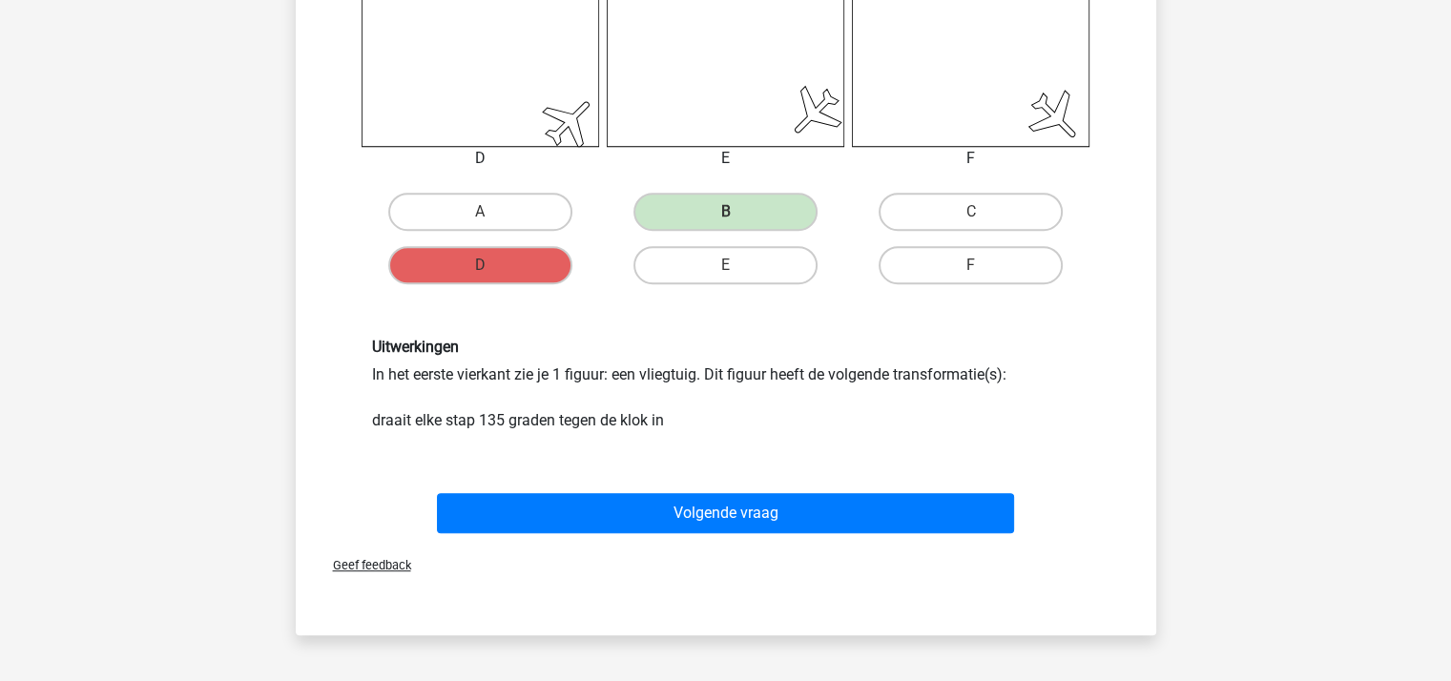
scroll to position [954, 0]
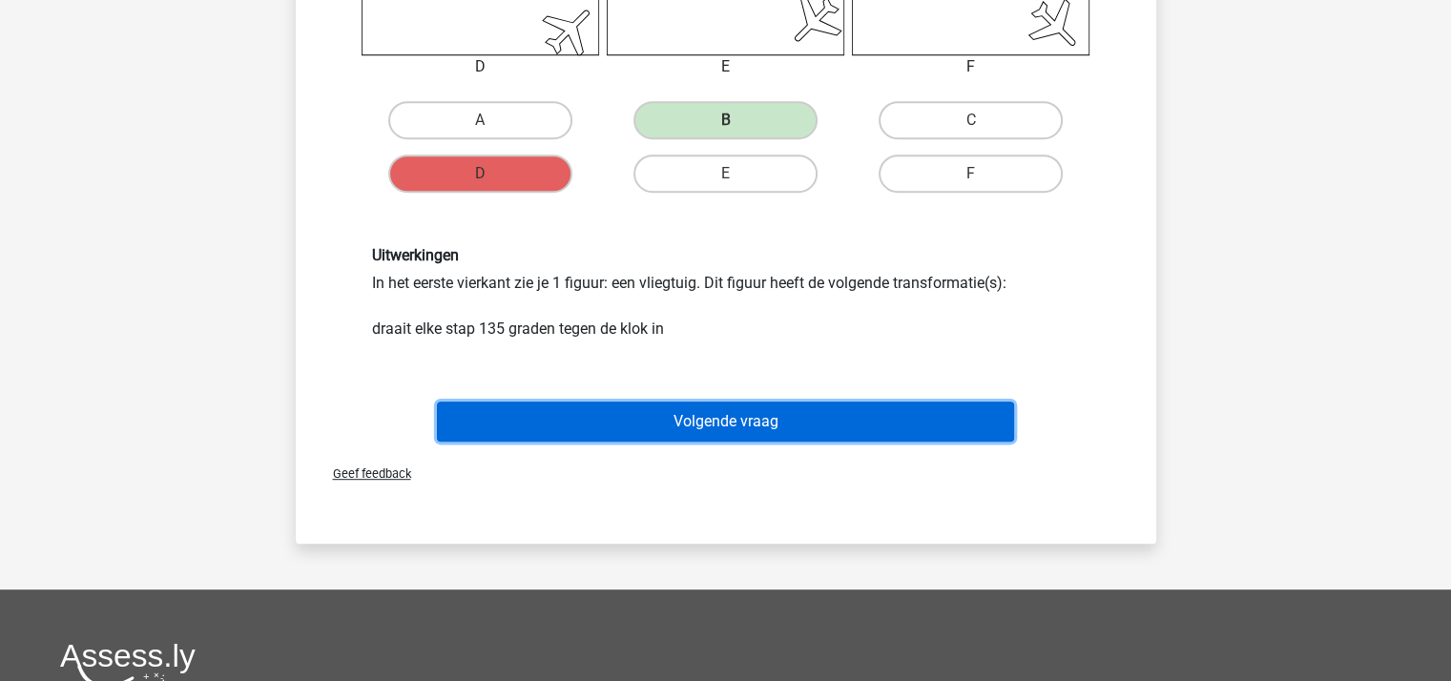
click at [847, 423] on button "Volgende vraag" at bounding box center [725, 422] width 577 height 40
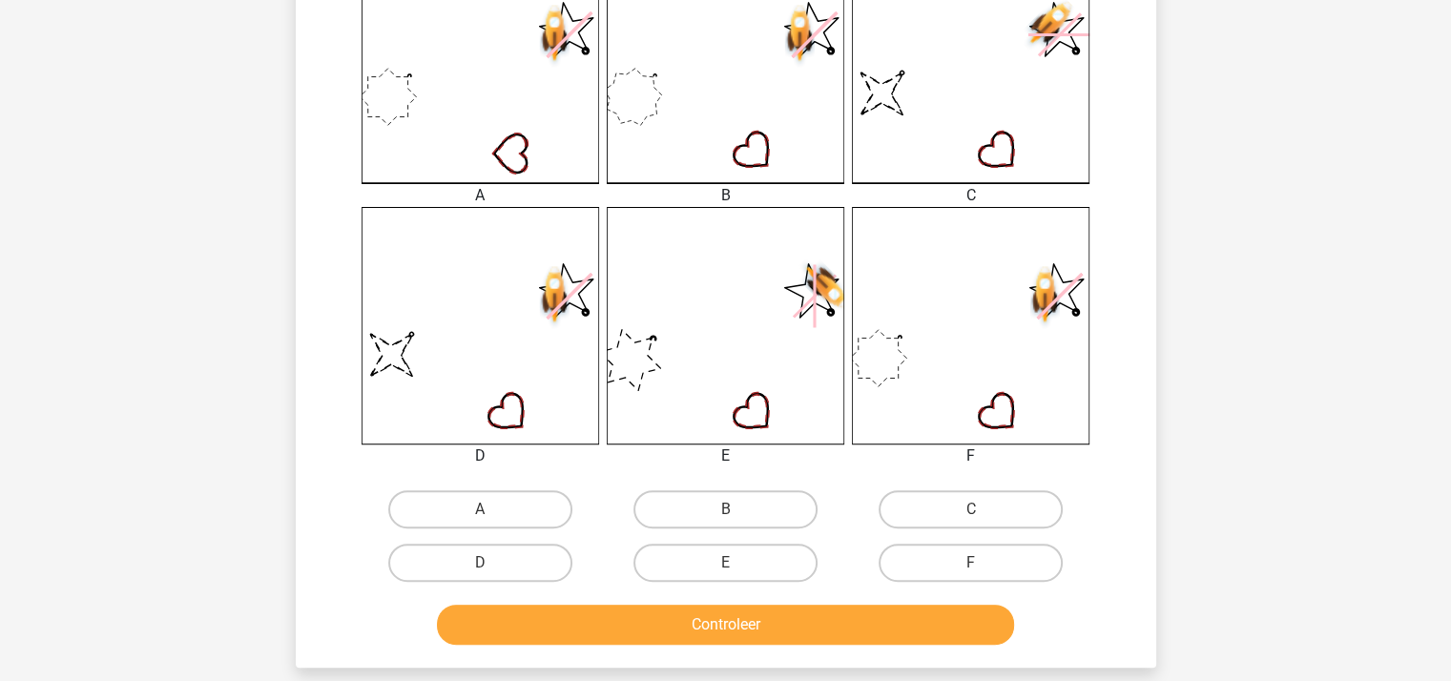
scroll to position [668, 0]
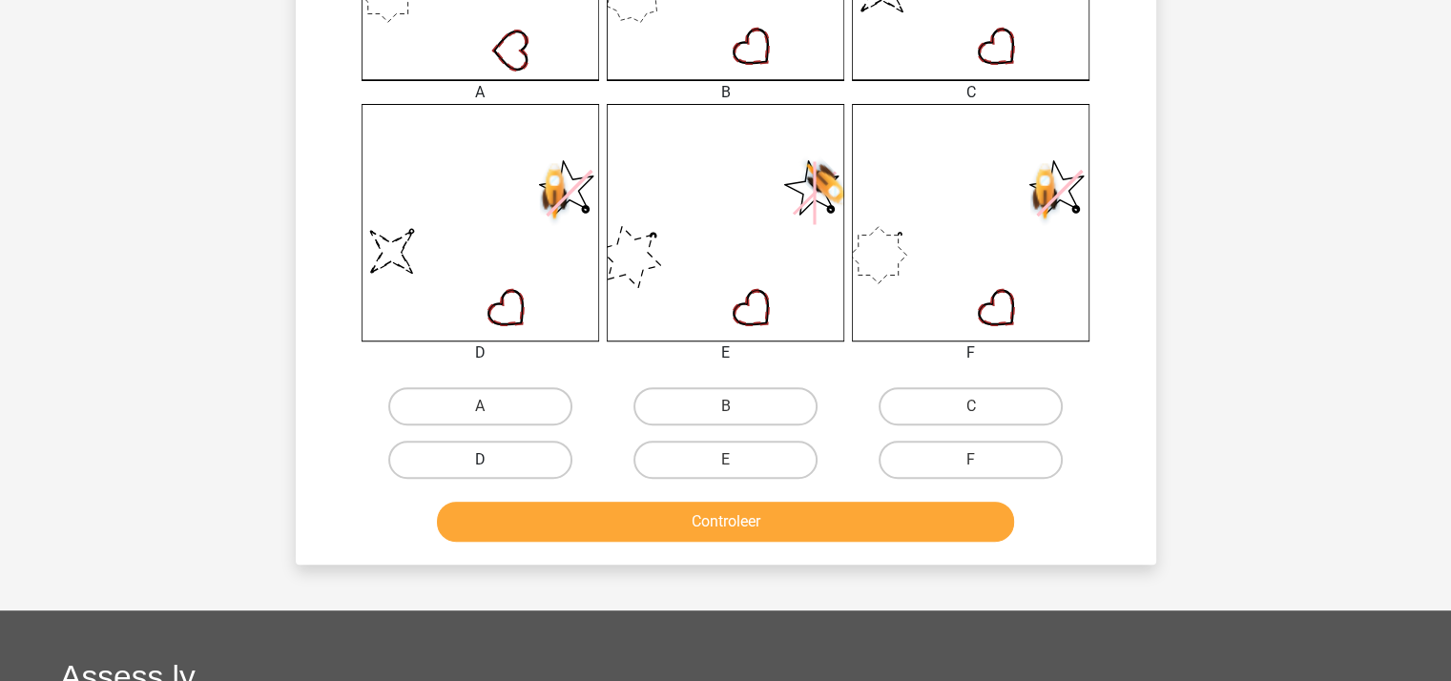
click at [483, 454] on label "D" at bounding box center [480, 460] width 184 height 38
click at [483, 460] on input "D" at bounding box center [486, 466] width 12 height 12
radio input "true"
click at [714, 514] on button "Controleer" at bounding box center [725, 522] width 577 height 40
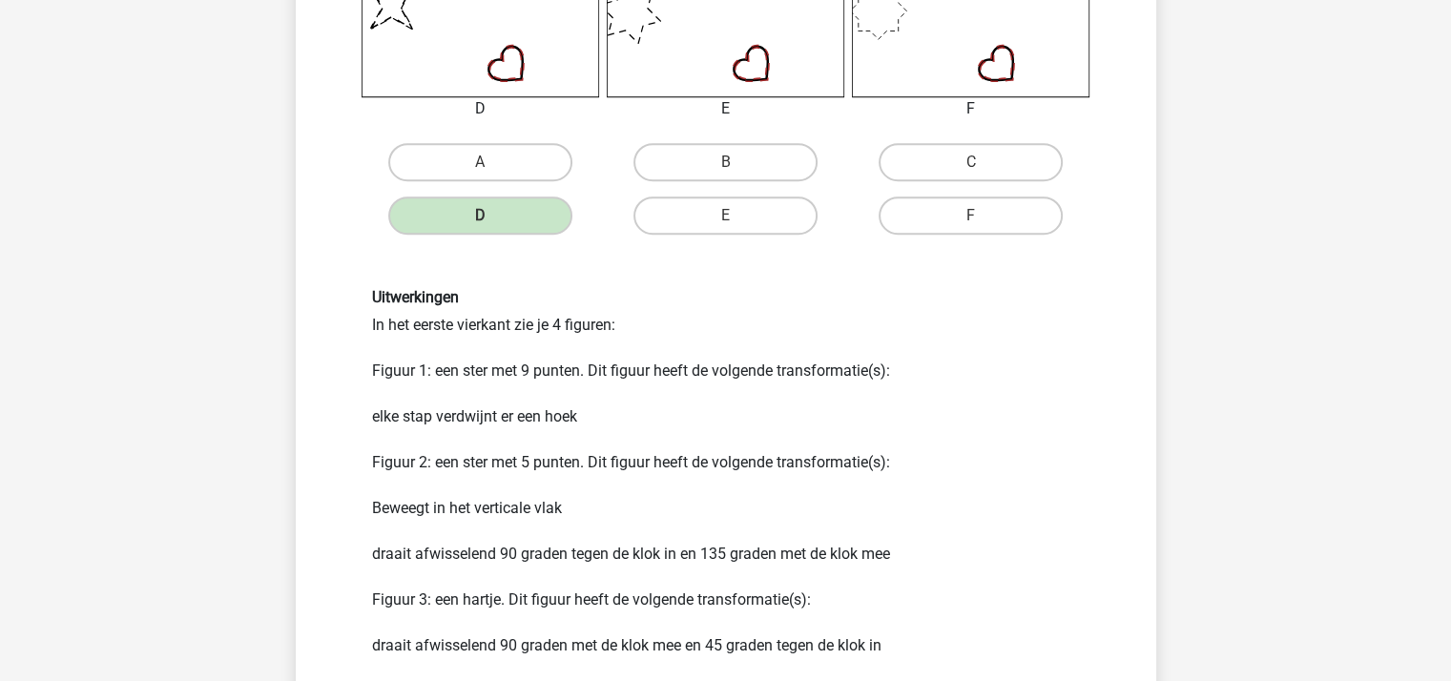
scroll to position [1240, 0]
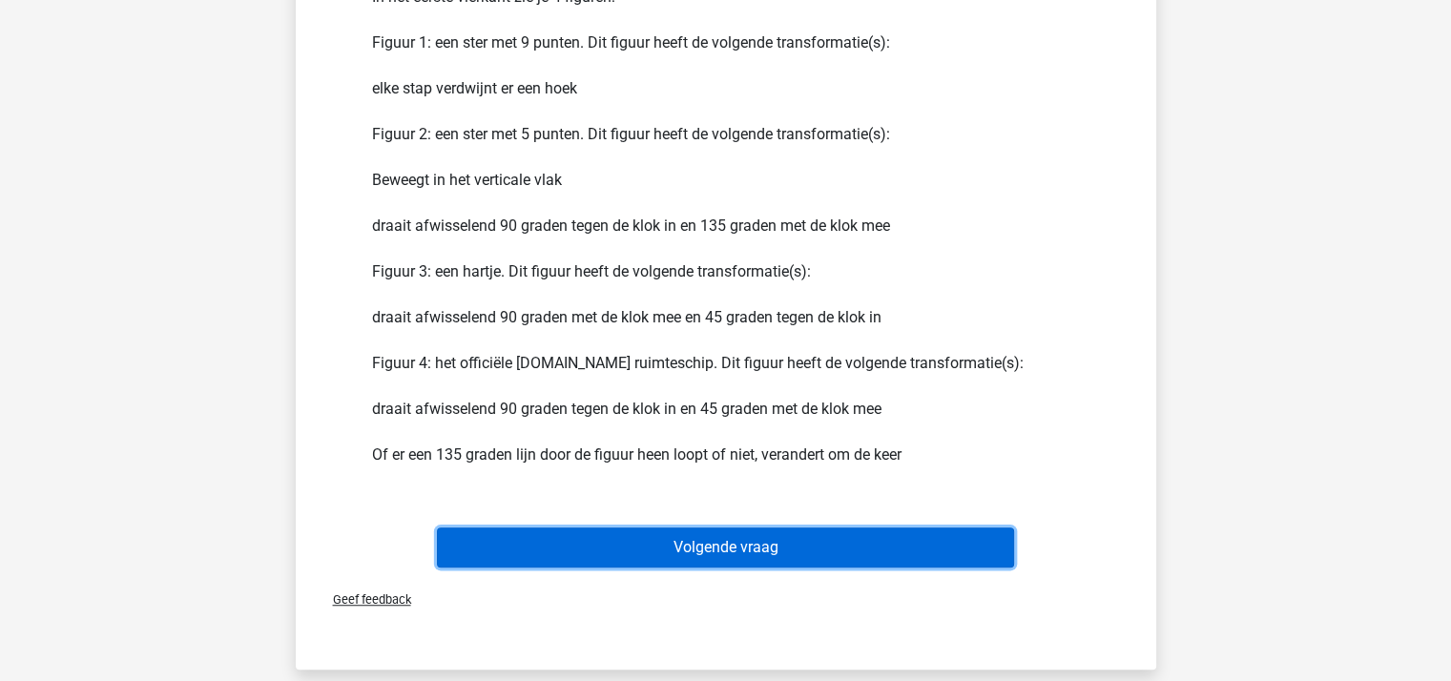
click at [780, 536] on button "Volgende vraag" at bounding box center [725, 547] width 577 height 40
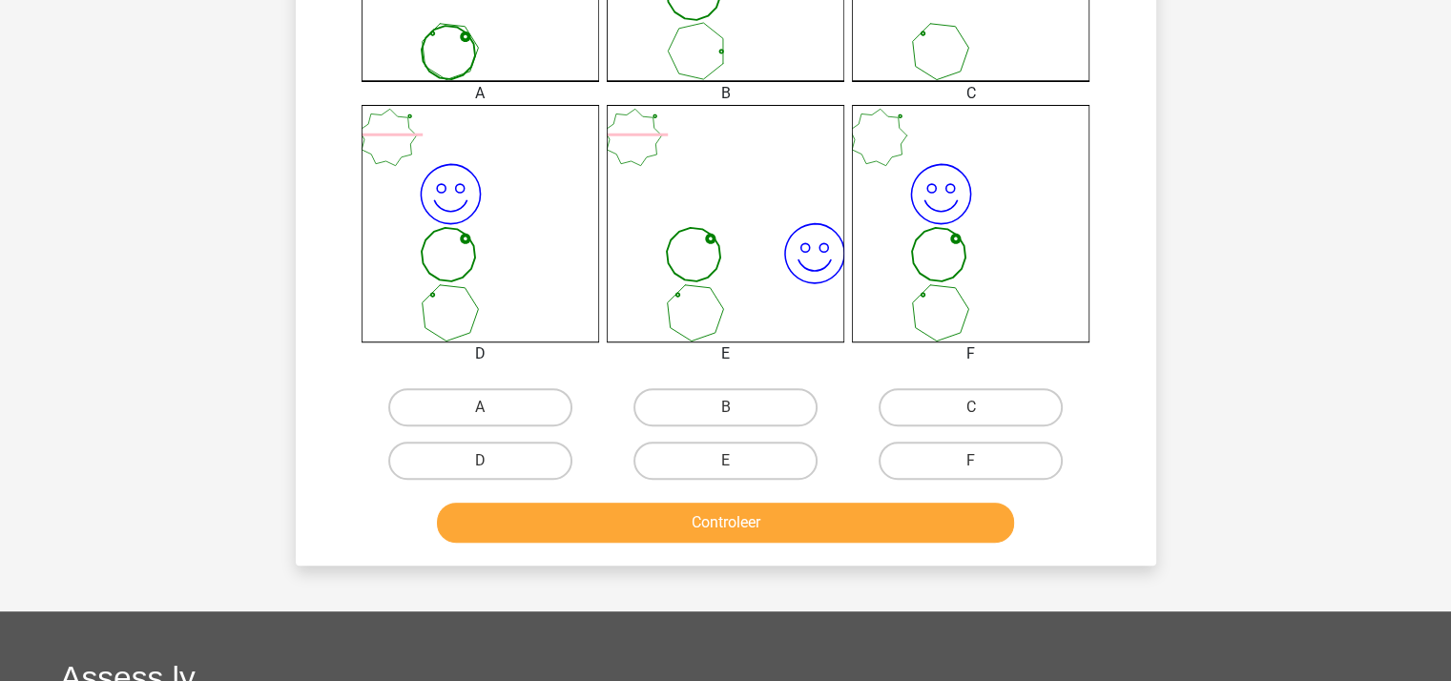
scroll to position [668, 0]
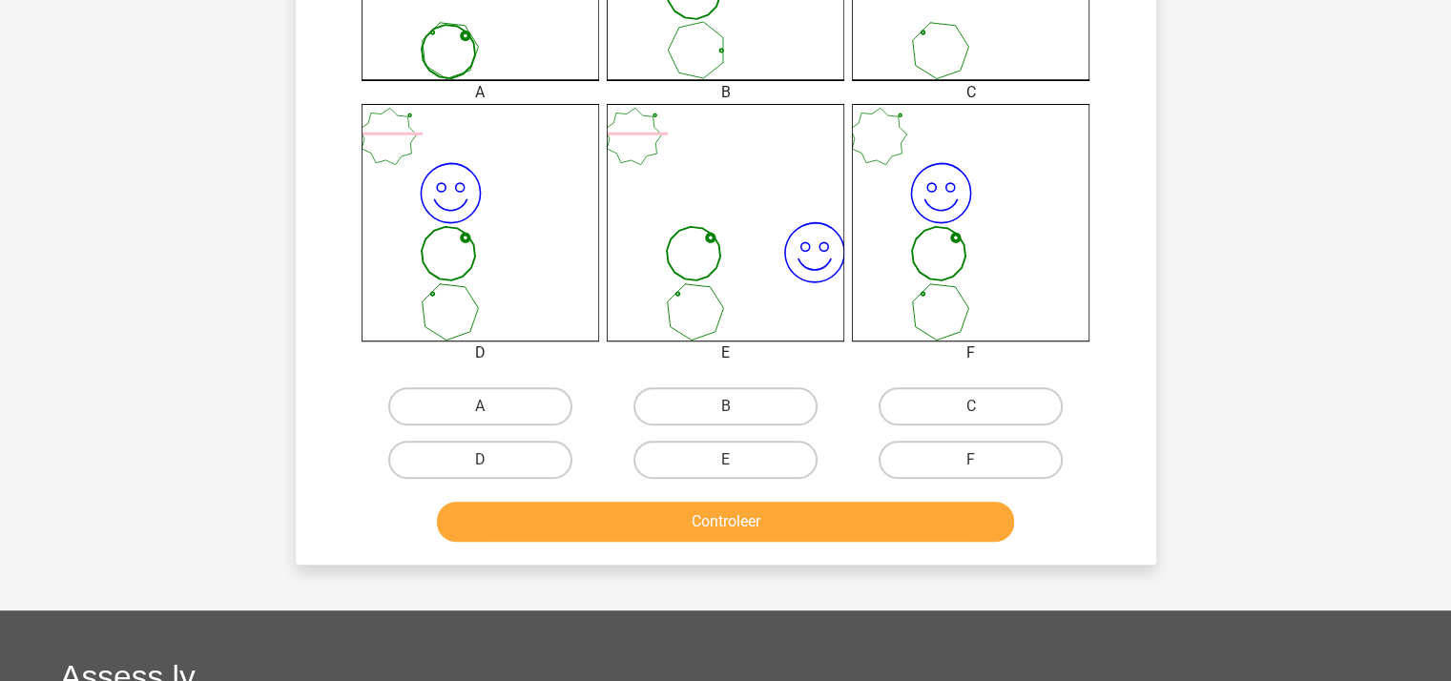
click at [481, 463] on input "D" at bounding box center [486, 466] width 12 height 12
radio input "true"
click at [602, 524] on button "Controleer" at bounding box center [725, 522] width 577 height 40
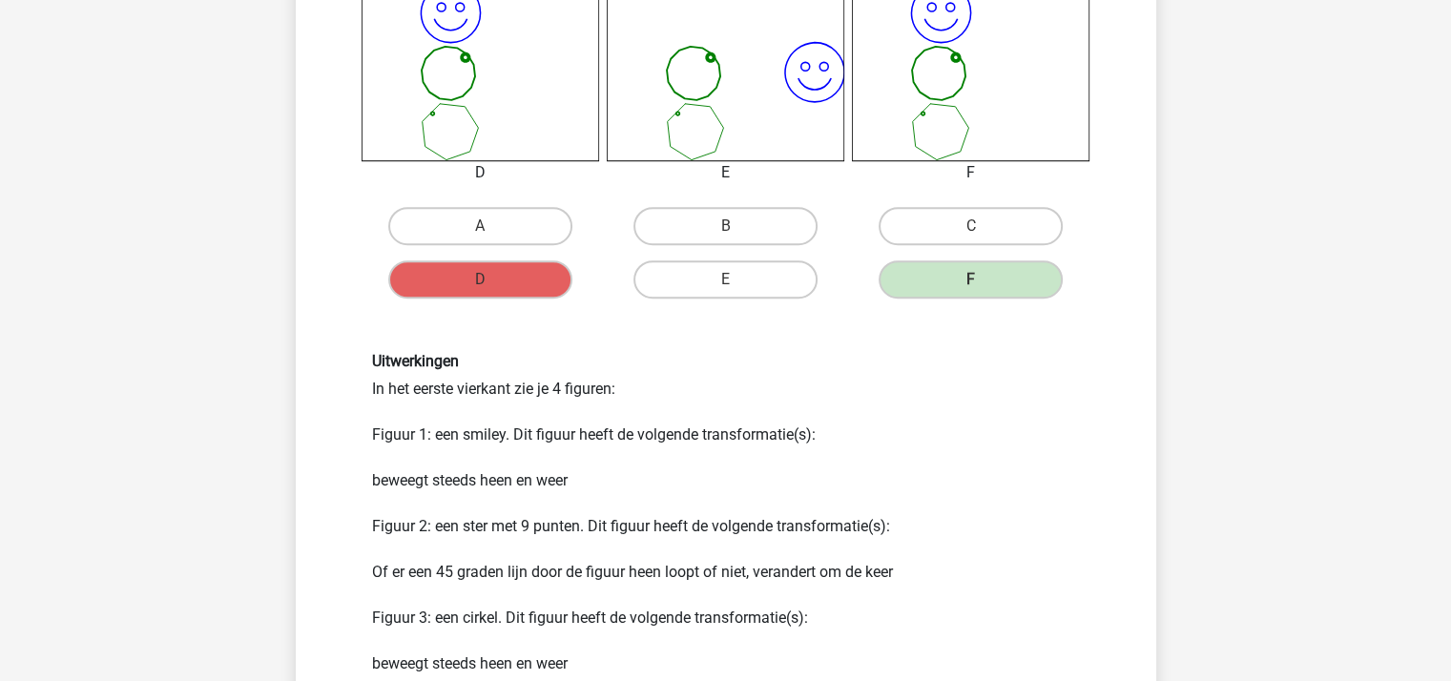
scroll to position [1144, 0]
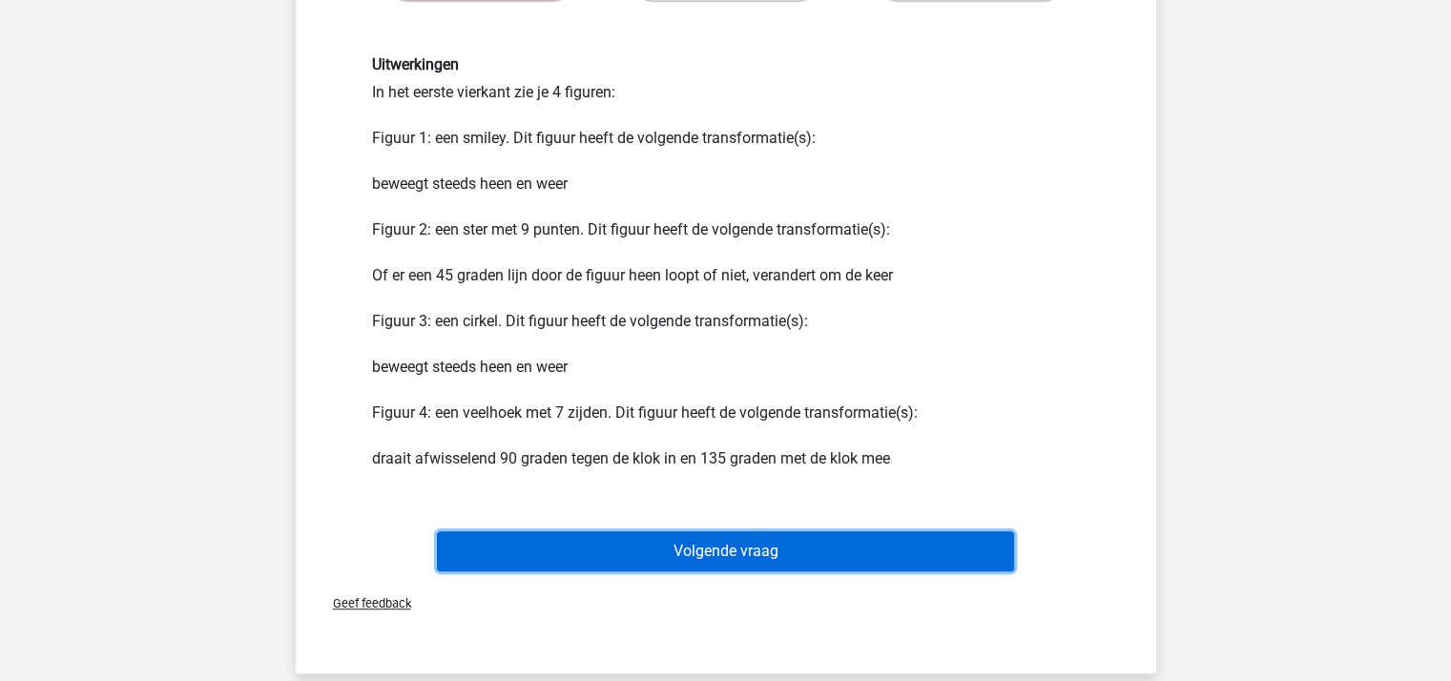
click at [763, 548] on button "Volgende vraag" at bounding box center [725, 551] width 577 height 40
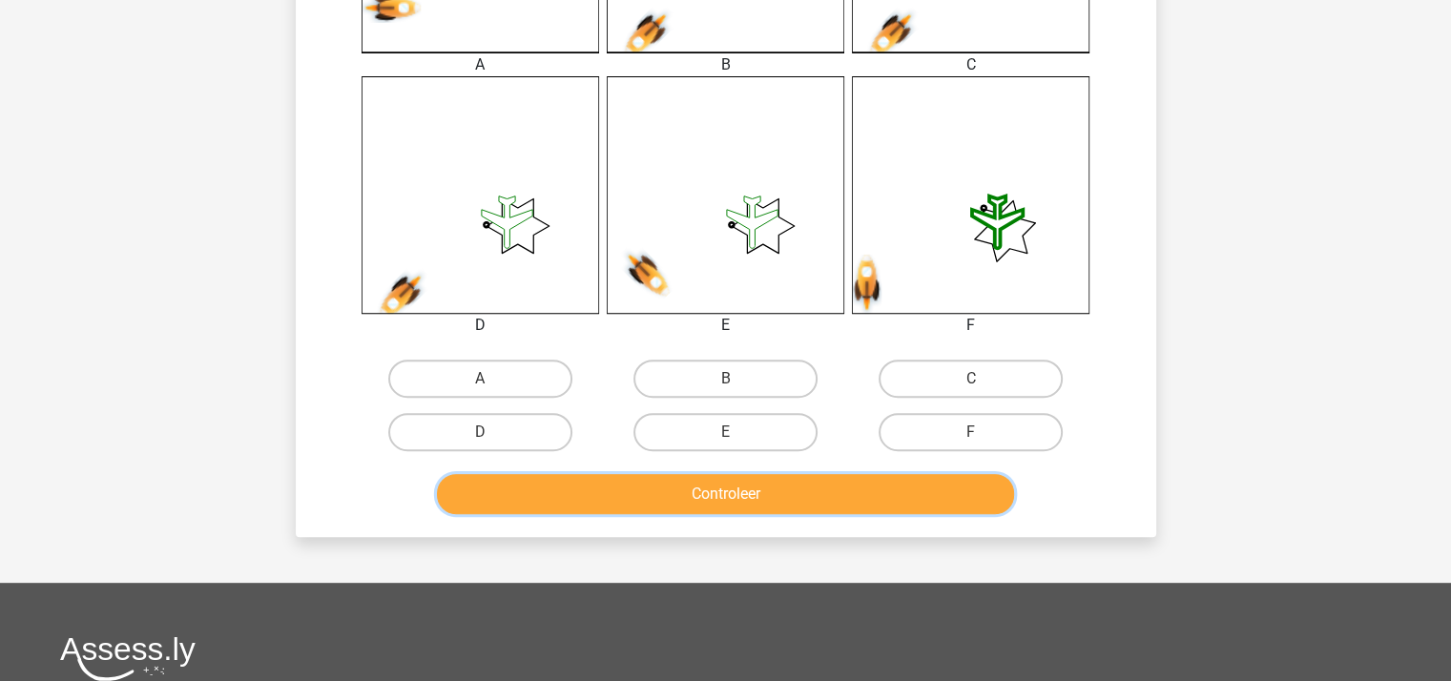
scroll to position [755, 0]
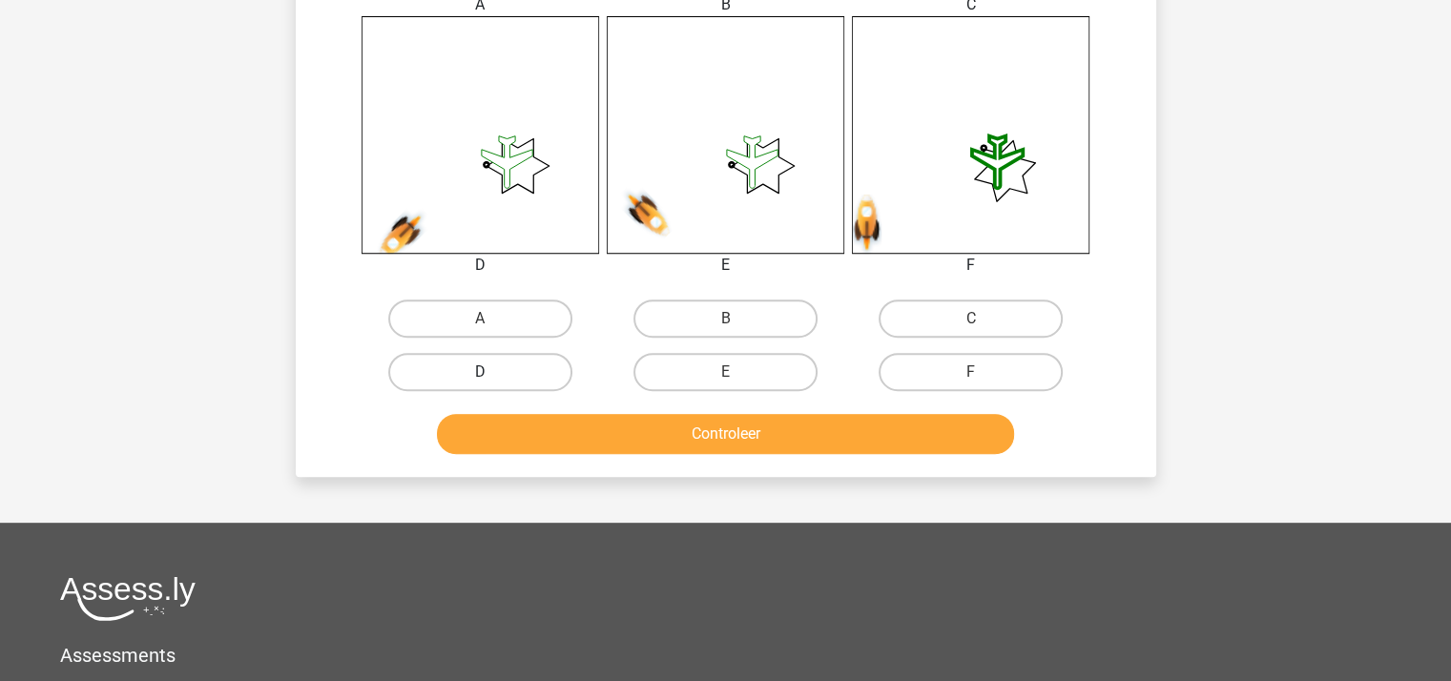
click at [526, 367] on label "D" at bounding box center [480, 372] width 184 height 38
click at [492, 372] on input "D" at bounding box center [486, 378] width 12 height 12
radio input "true"
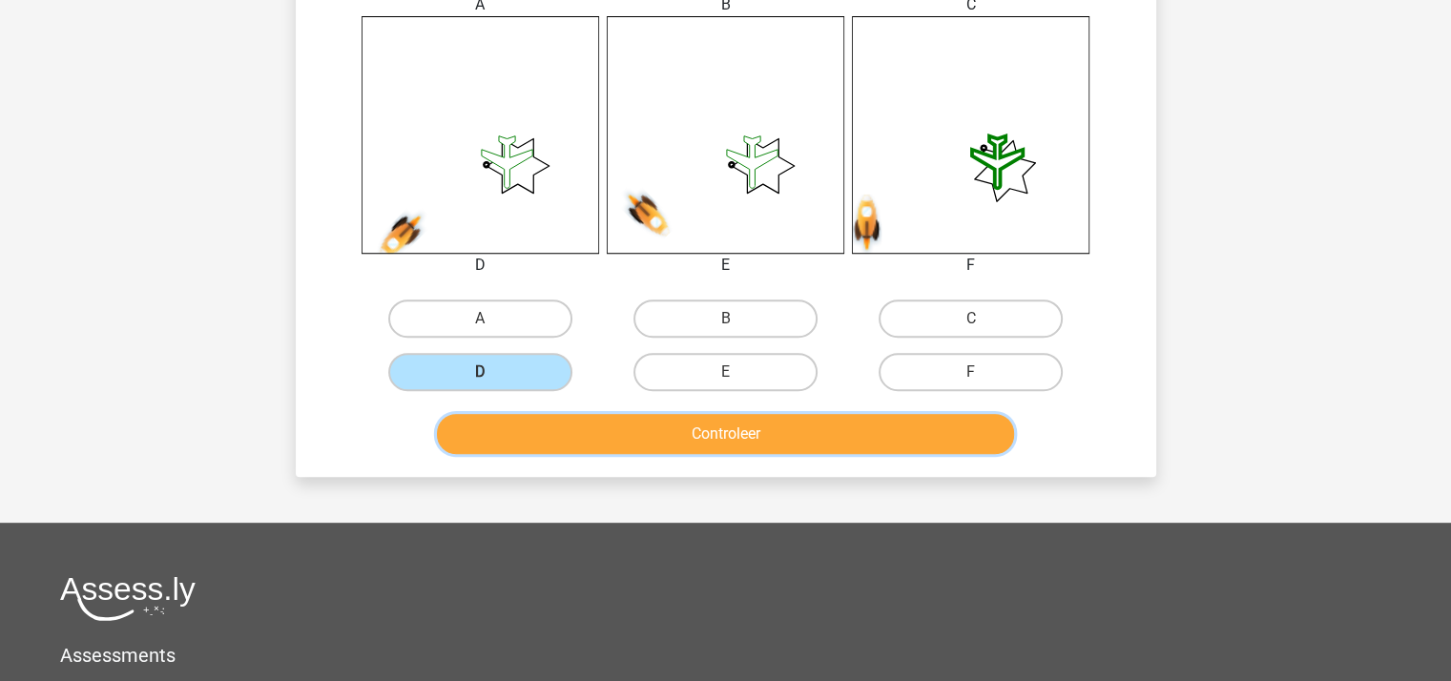
click at [732, 437] on button "Controleer" at bounding box center [725, 434] width 577 height 40
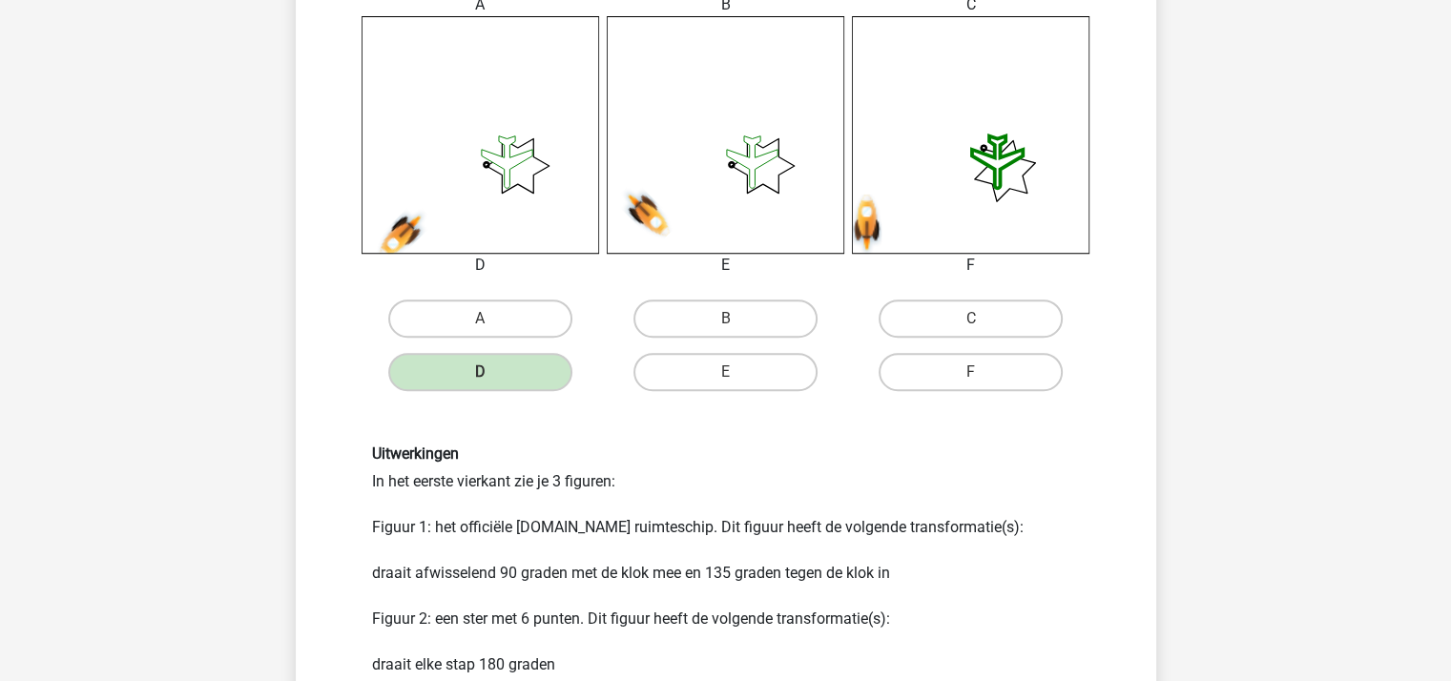
scroll to position [1137, 0]
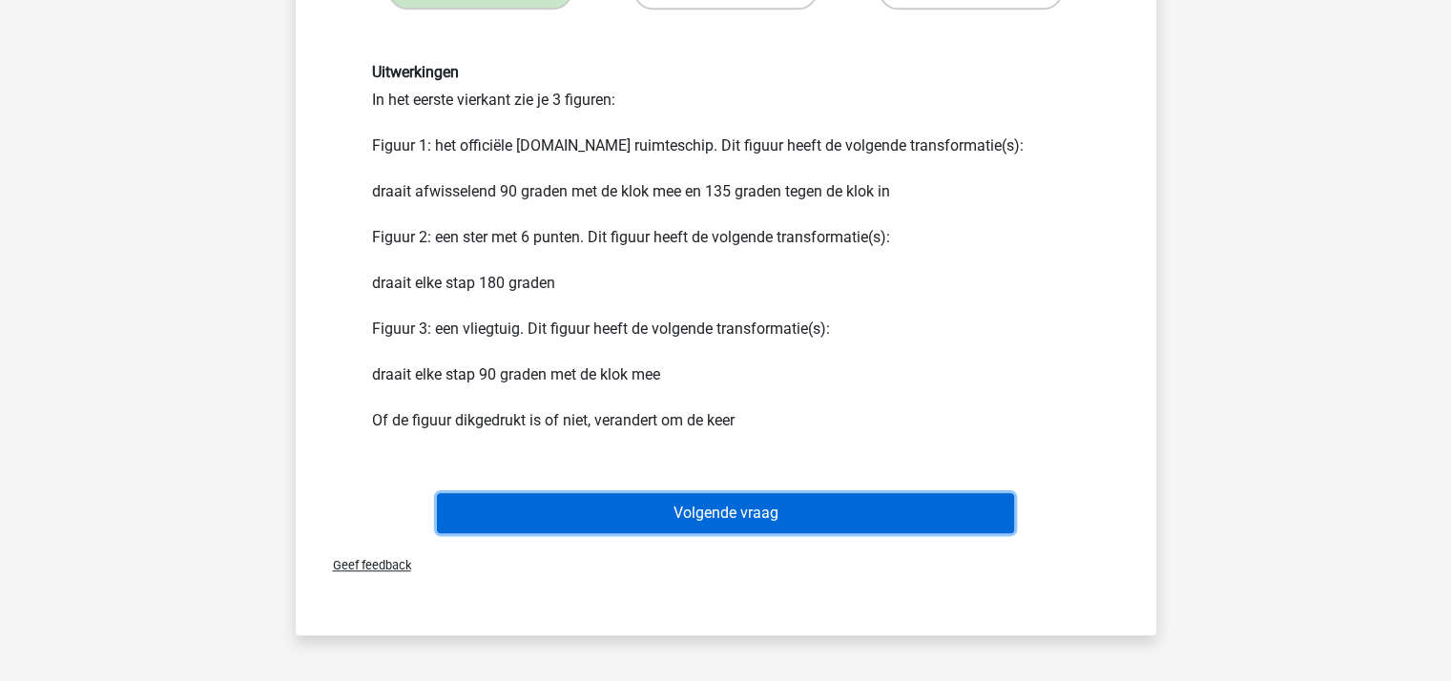
click at [743, 506] on button "Volgende vraag" at bounding box center [725, 513] width 577 height 40
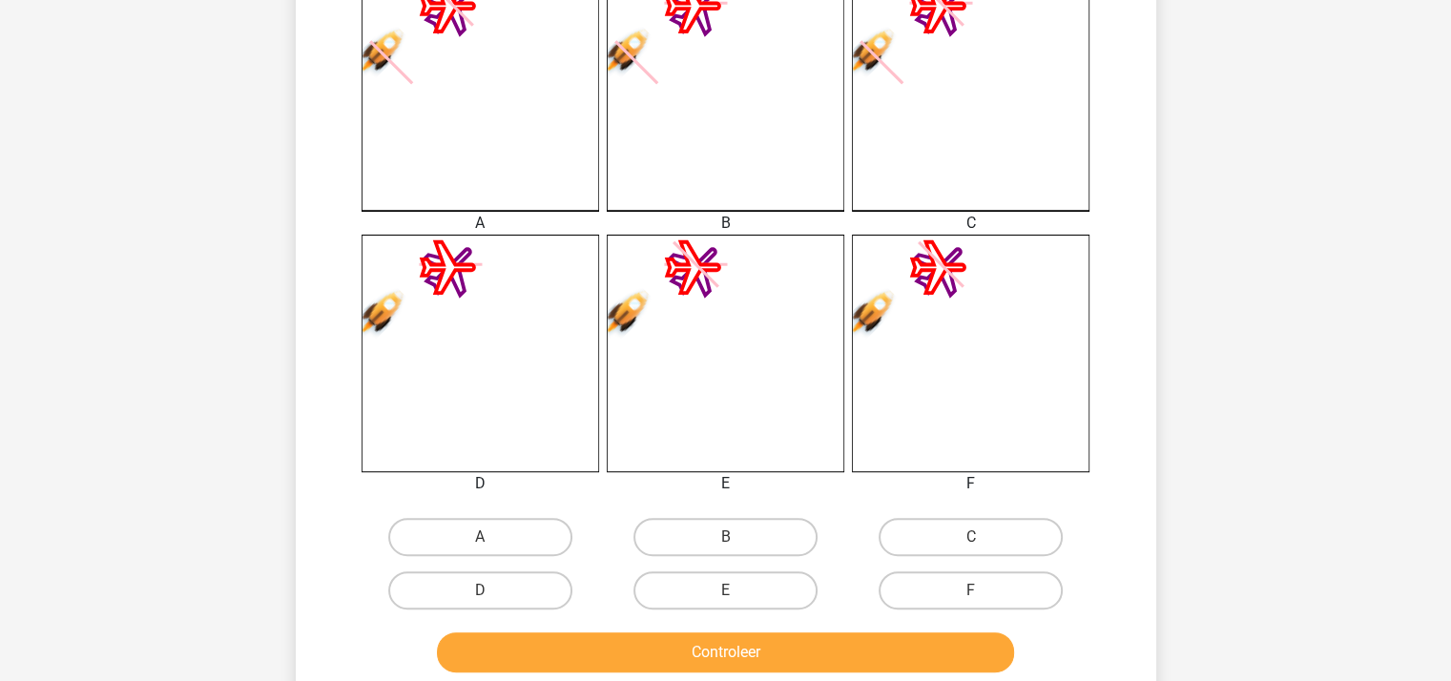
scroll to position [565, 0]
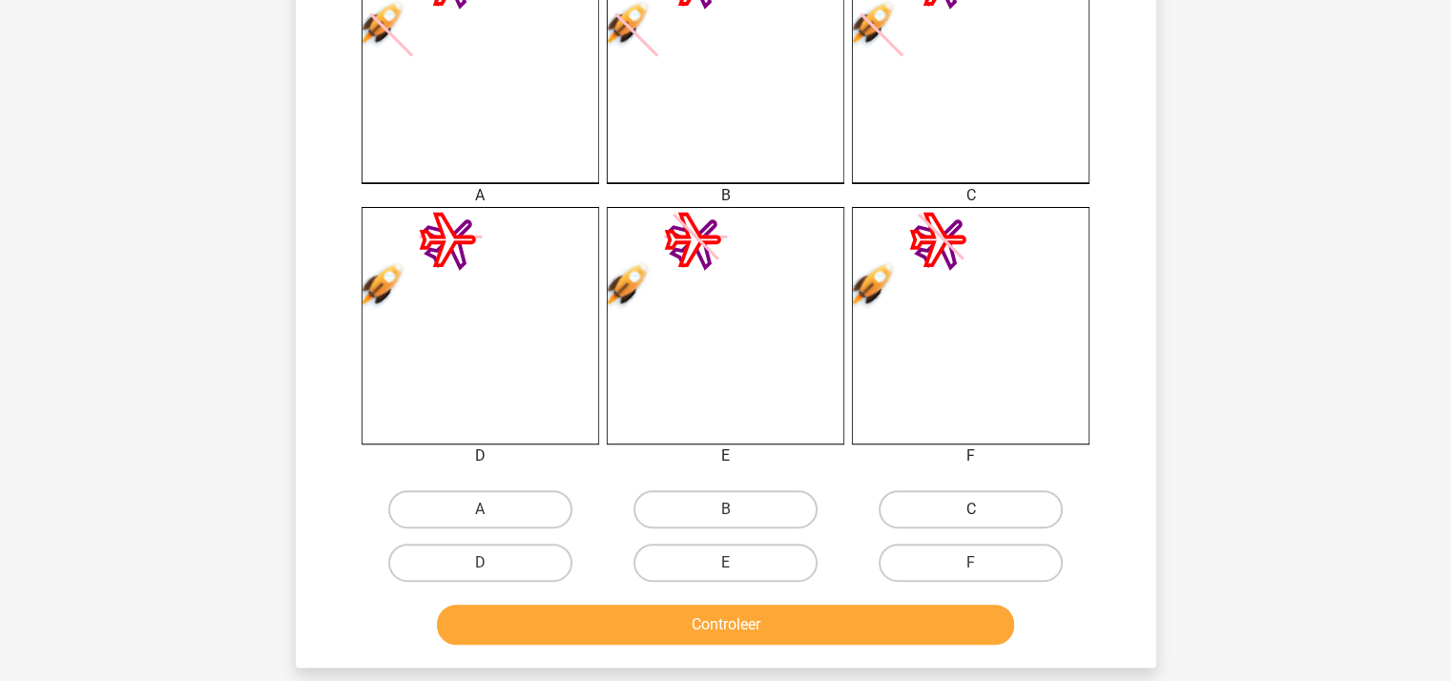
click at [1003, 502] on label "C" at bounding box center [970, 509] width 184 height 38
click at [983, 509] on input "C" at bounding box center [977, 515] width 12 height 12
radio input "true"
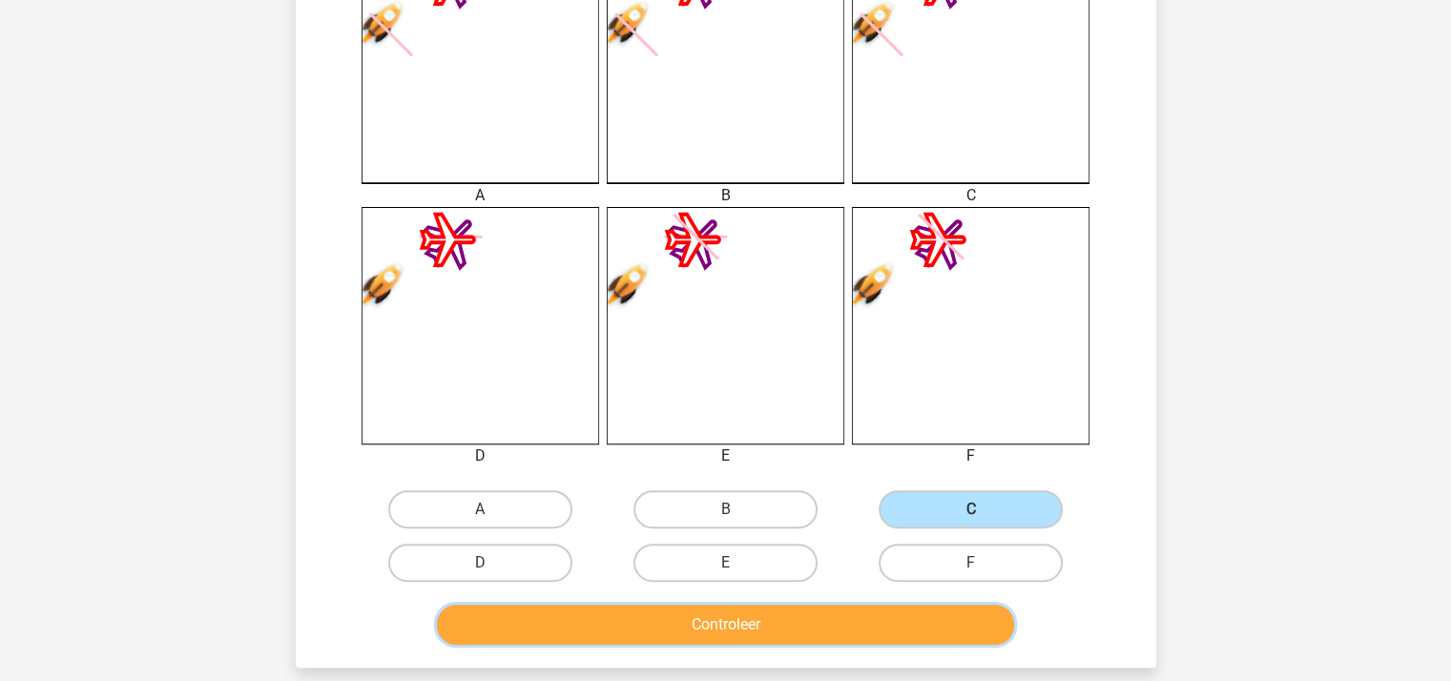
click at [804, 614] on button "Controleer" at bounding box center [725, 625] width 577 height 40
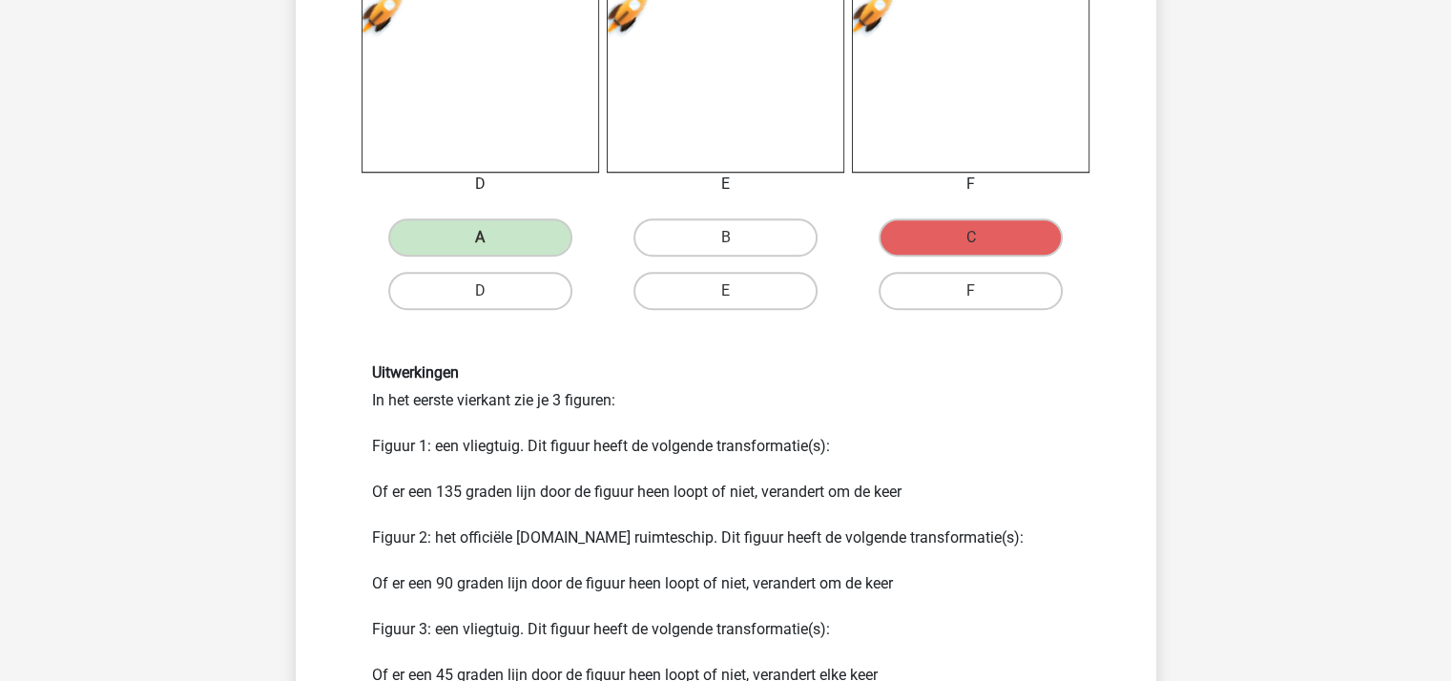
scroll to position [1041, 0]
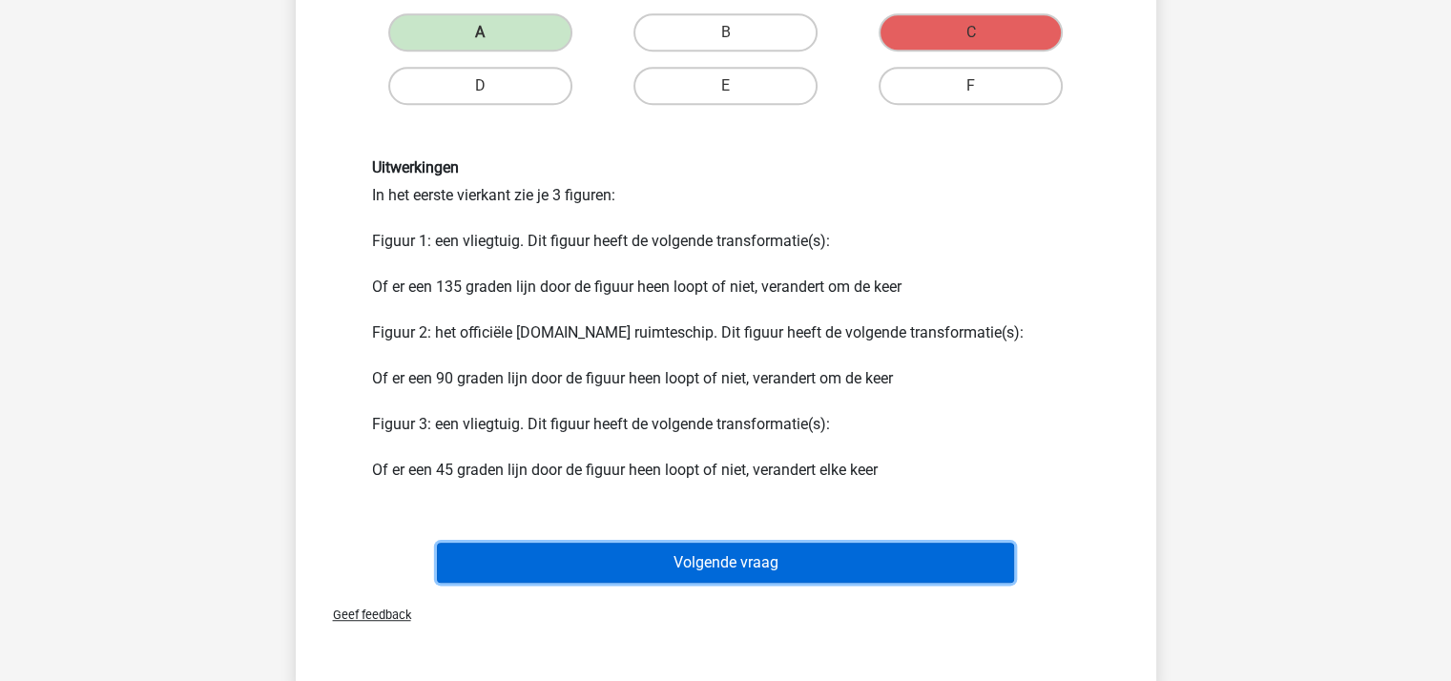
click at [667, 550] on button "Volgende vraag" at bounding box center [725, 563] width 577 height 40
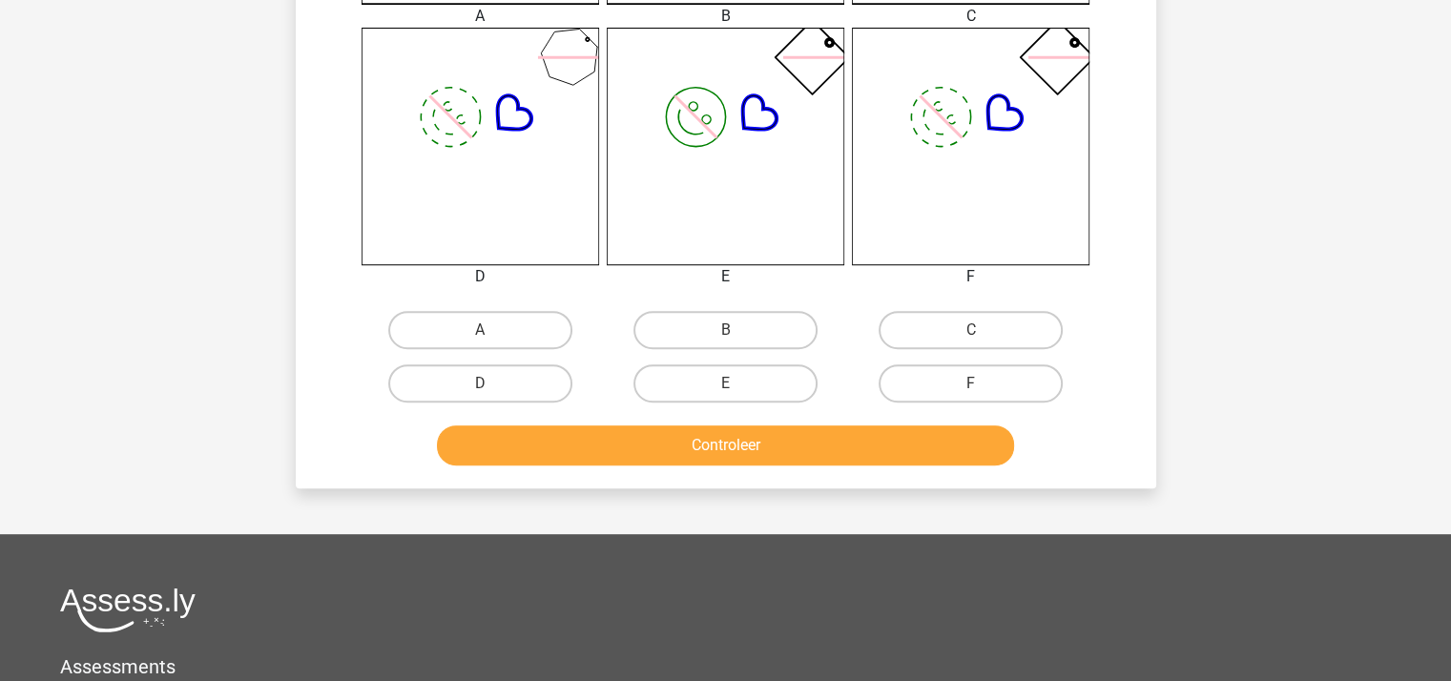
scroll to position [763, 0]
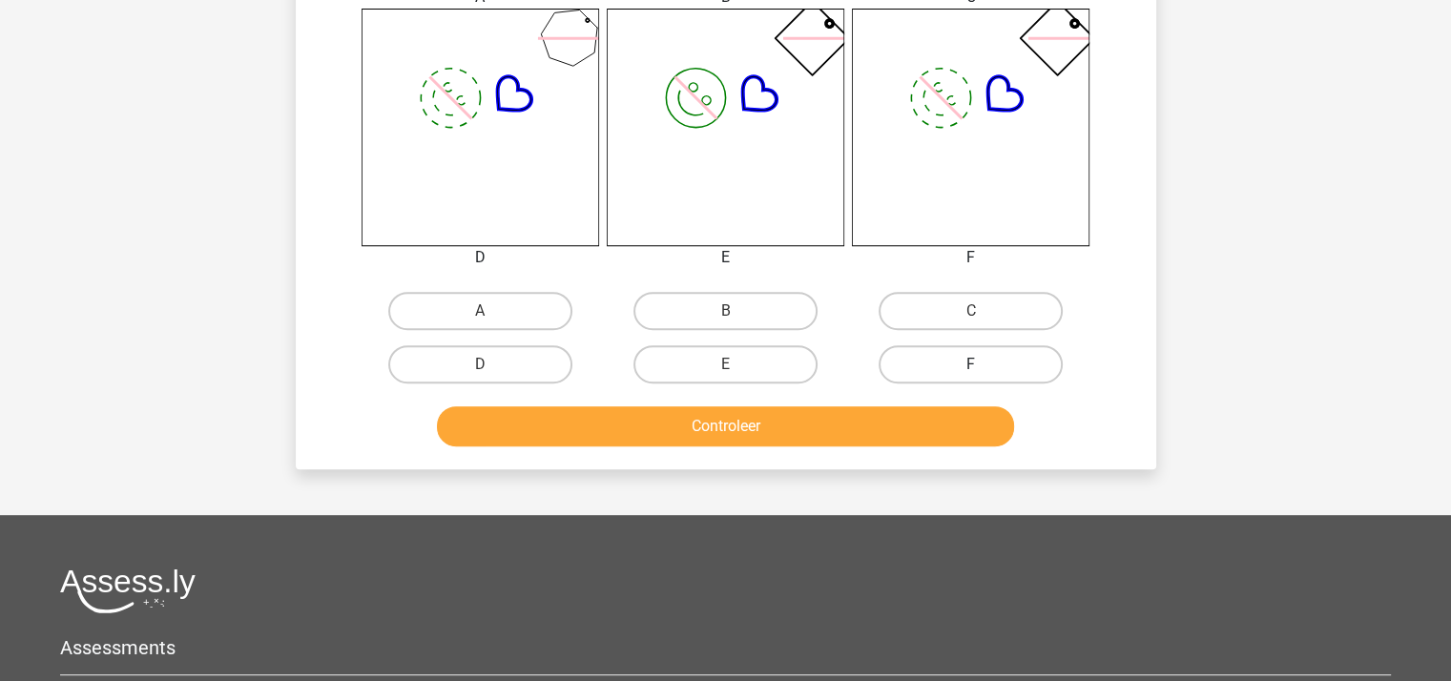
click at [948, 367] on label "F" at bounding box center [970, 364] width 184 height 38
click at [971, 367] on input "F" at bounding box center [977, 370] width 12 height 12
radio input "true"
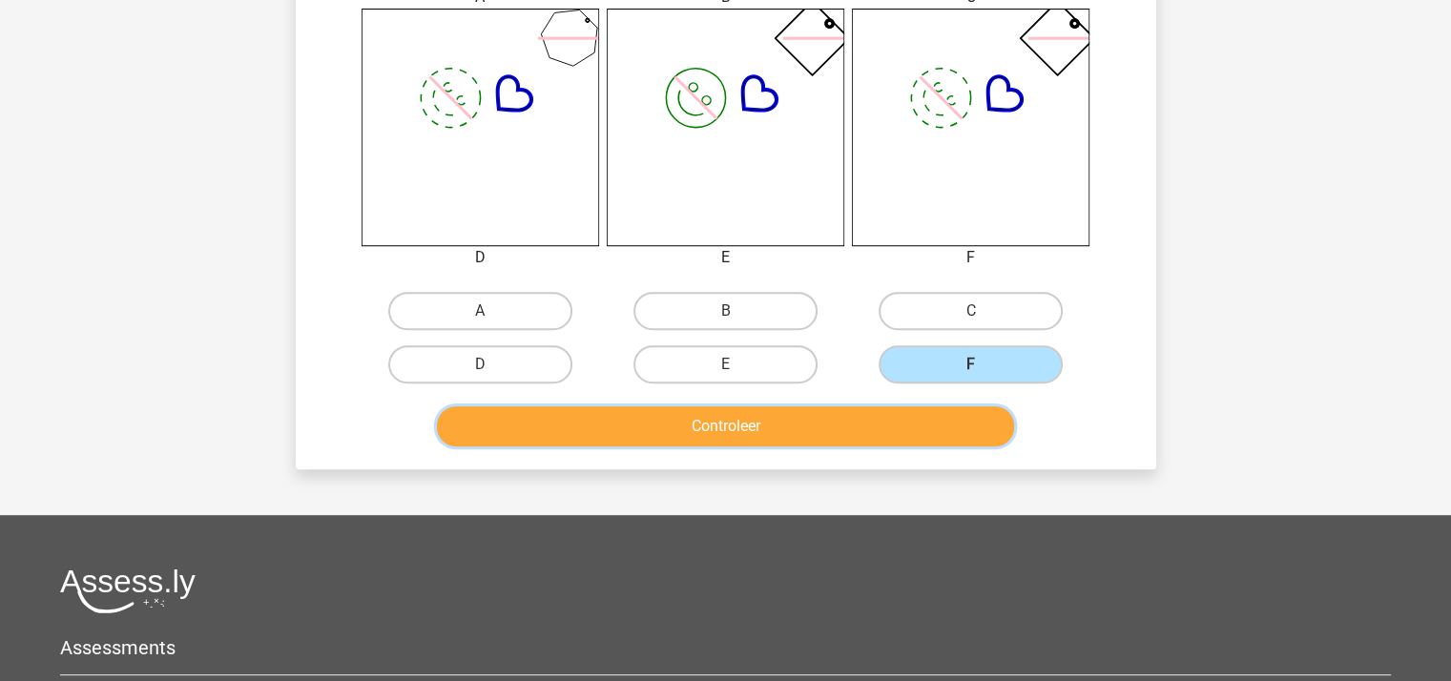
click at [862, 433] on button "Controleer" at bounding box center [725, 426] width 577 height 40
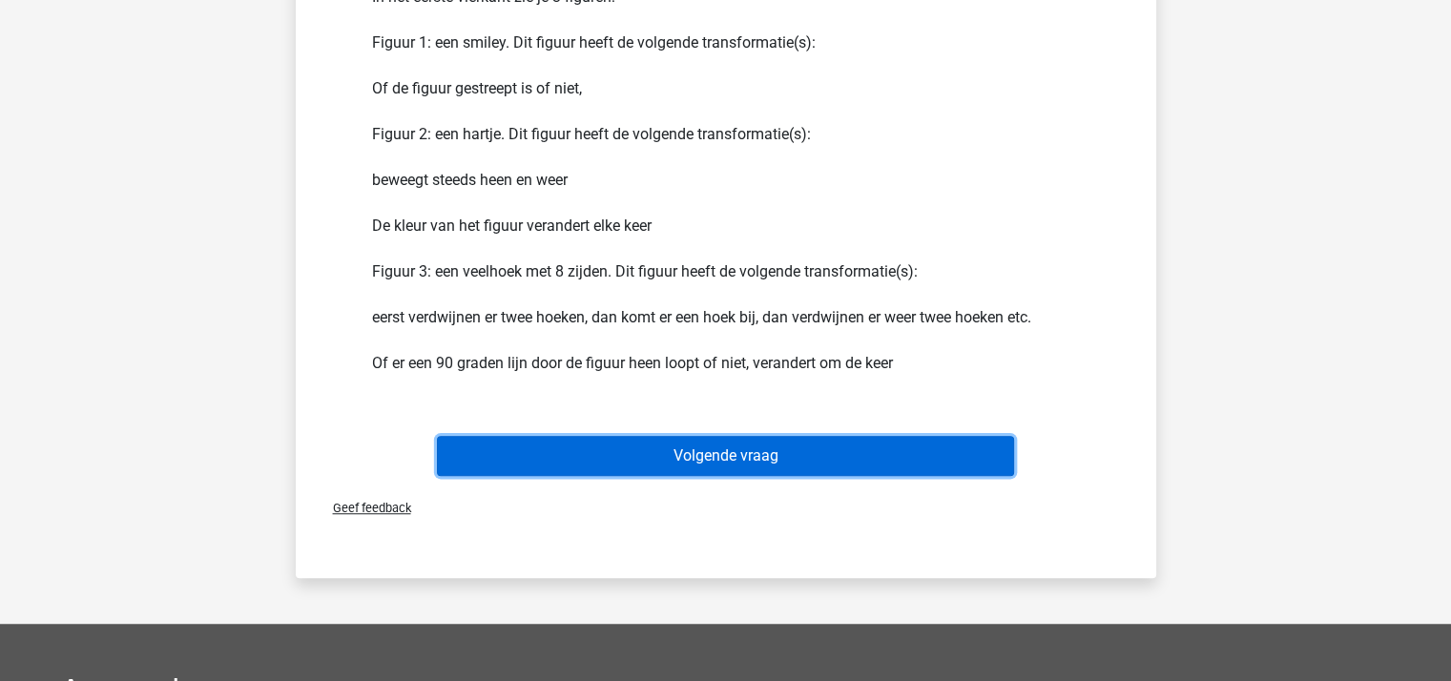
click at [797, 442] on button "Volgende vraag" at bounding box center [725, 456] width 577 height 40
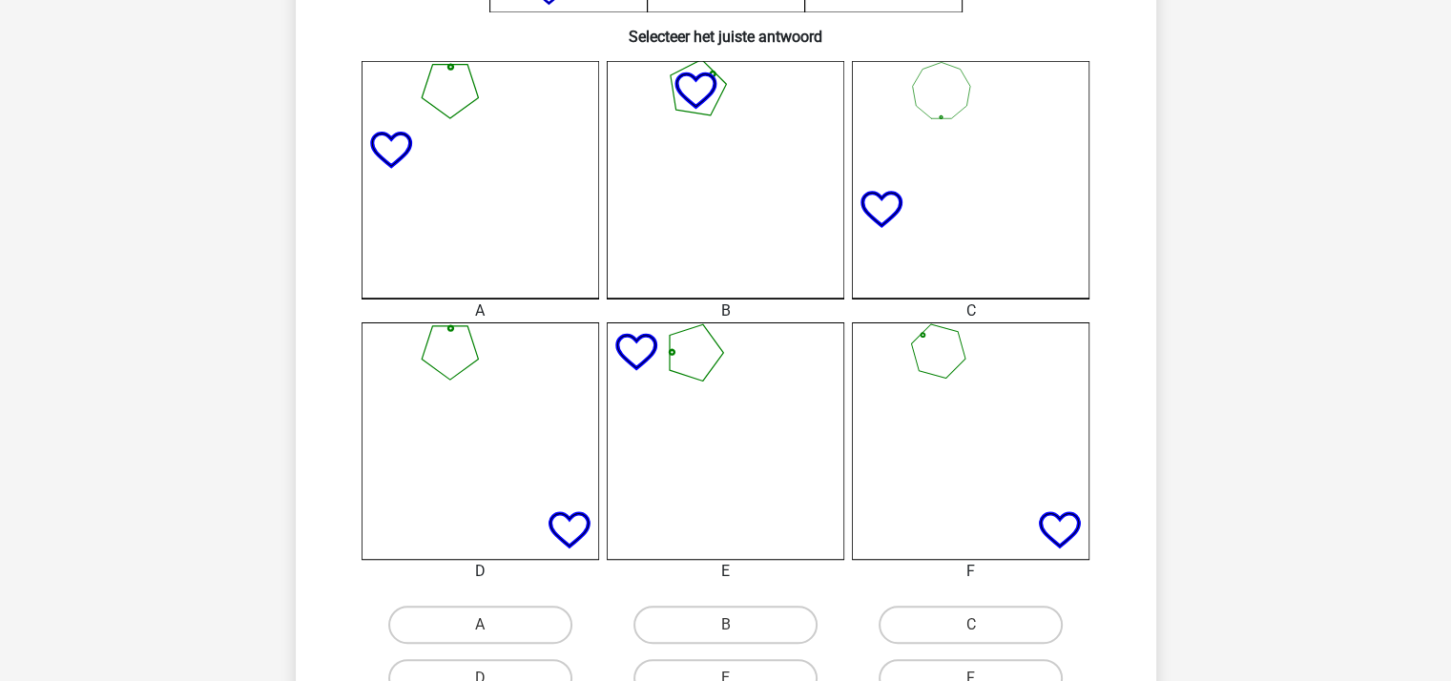
scroll to position [565, 0]
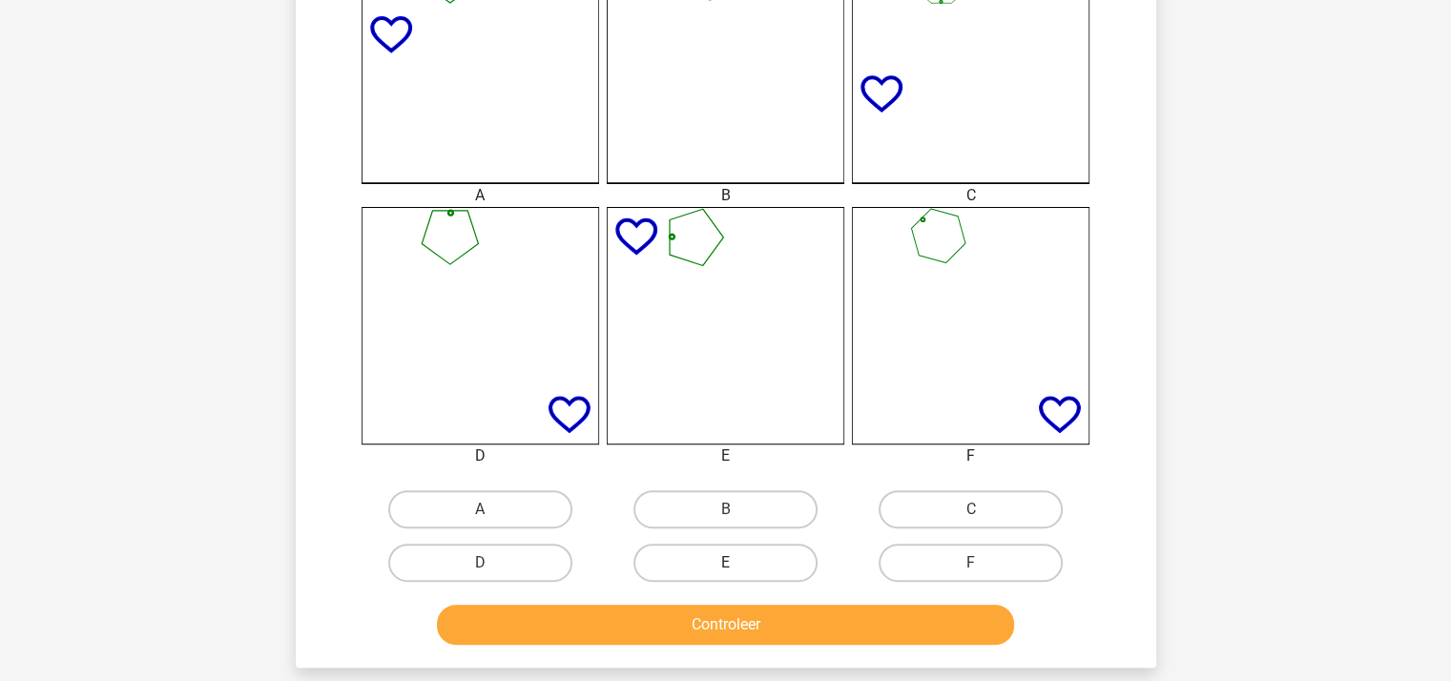
click at [744, 561] on label "E" at bounding box center [725, 563] width 184 height 38
click at [737, 563] on input "E" at bounding box center [731, 569] width 12 height 12
radio input "true"
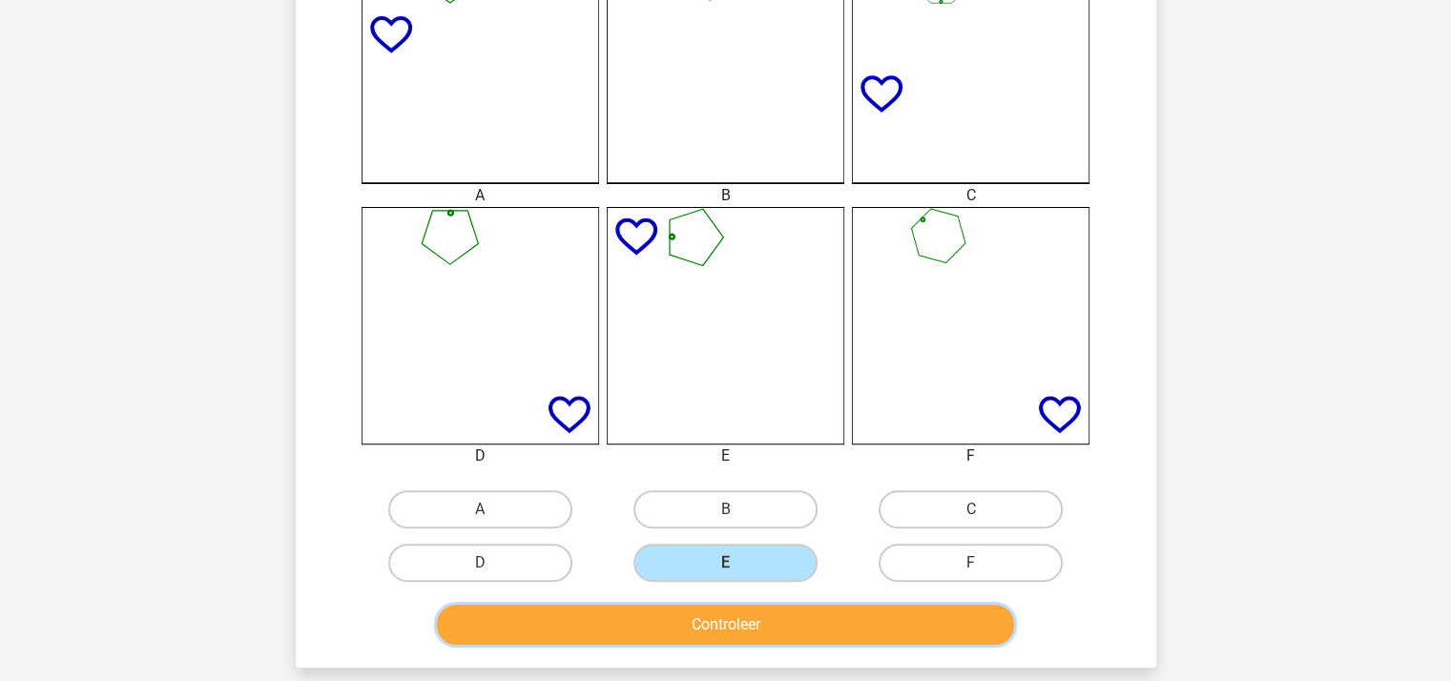
click at [740, 622] on button "Controleer" at bounding box center [725, 625] width 577 height 40
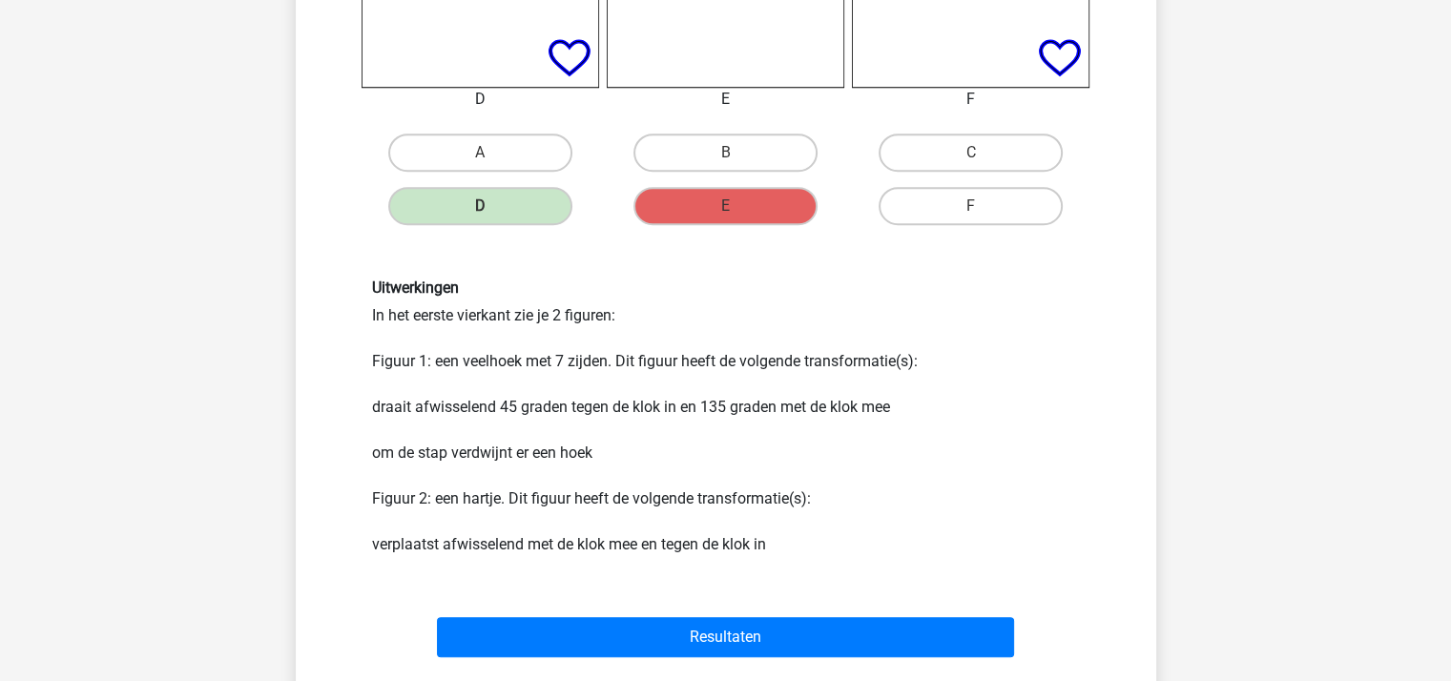
scroll to position [1137, 0]
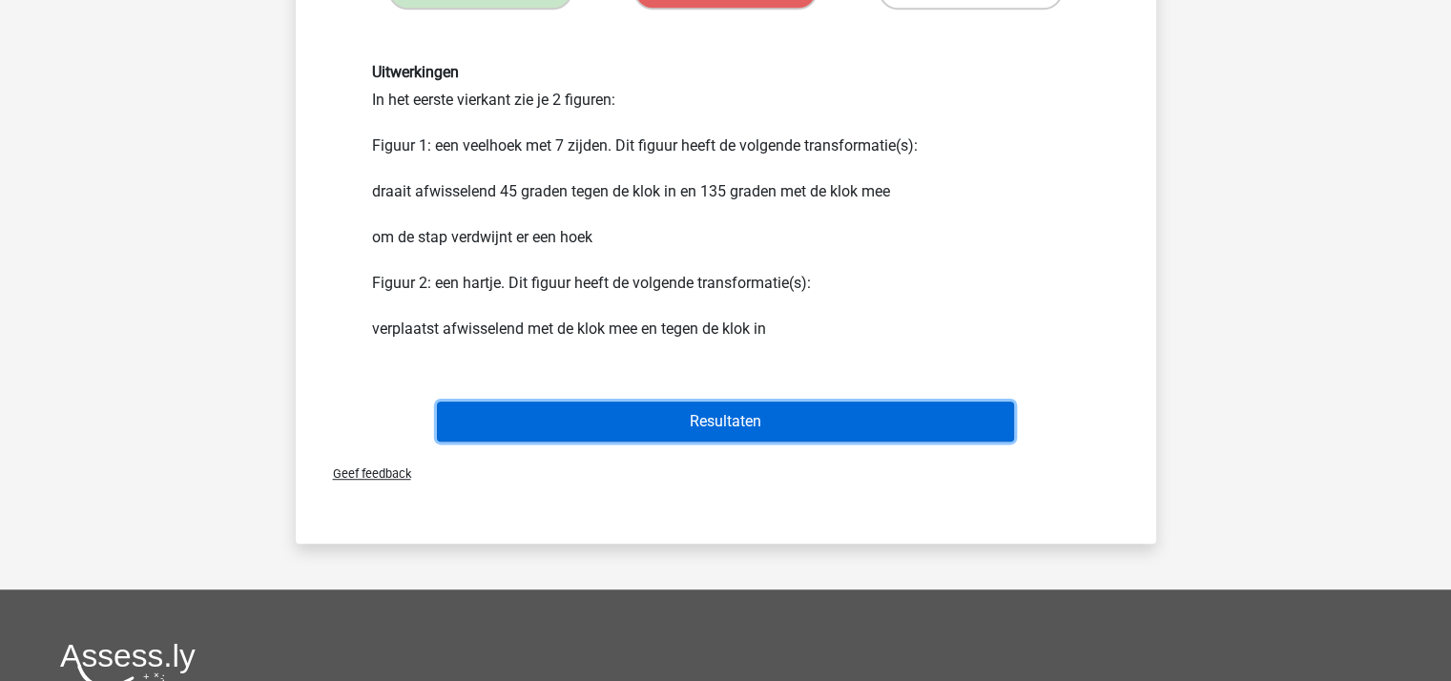
click at [773, 416] on button "Resultaten" at bounding box center [725, 422] width 577 height 40
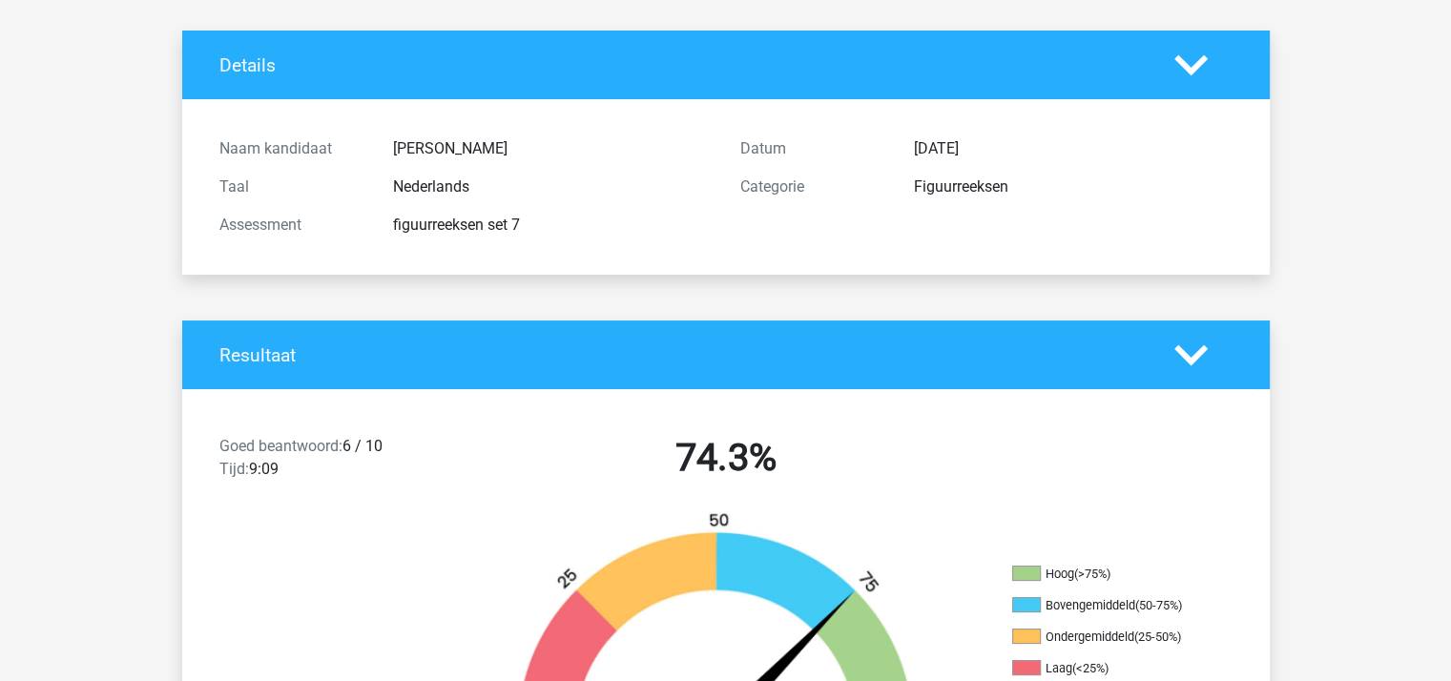
scroll to position [381, 0]
